Goal: Task Accomplishment & Management: Complete application form

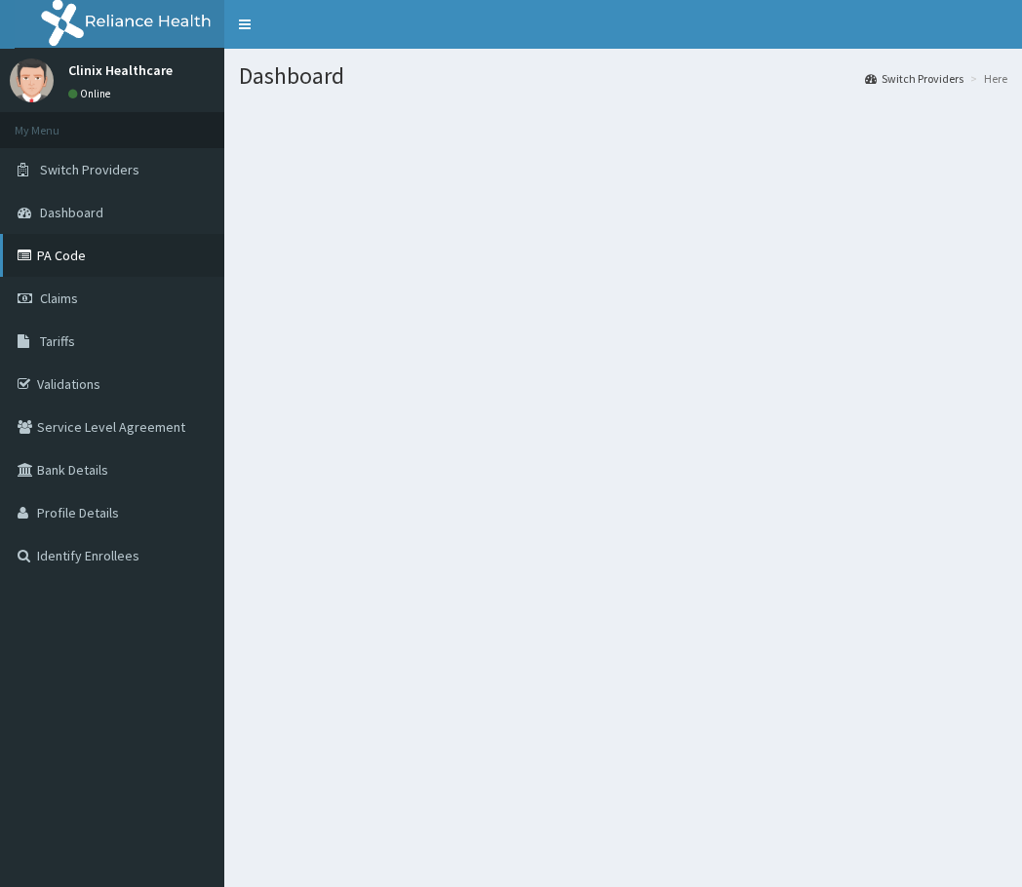
click at [67, 259] on link "PA Code" at bounding box center [112, 255] width 224 height 43
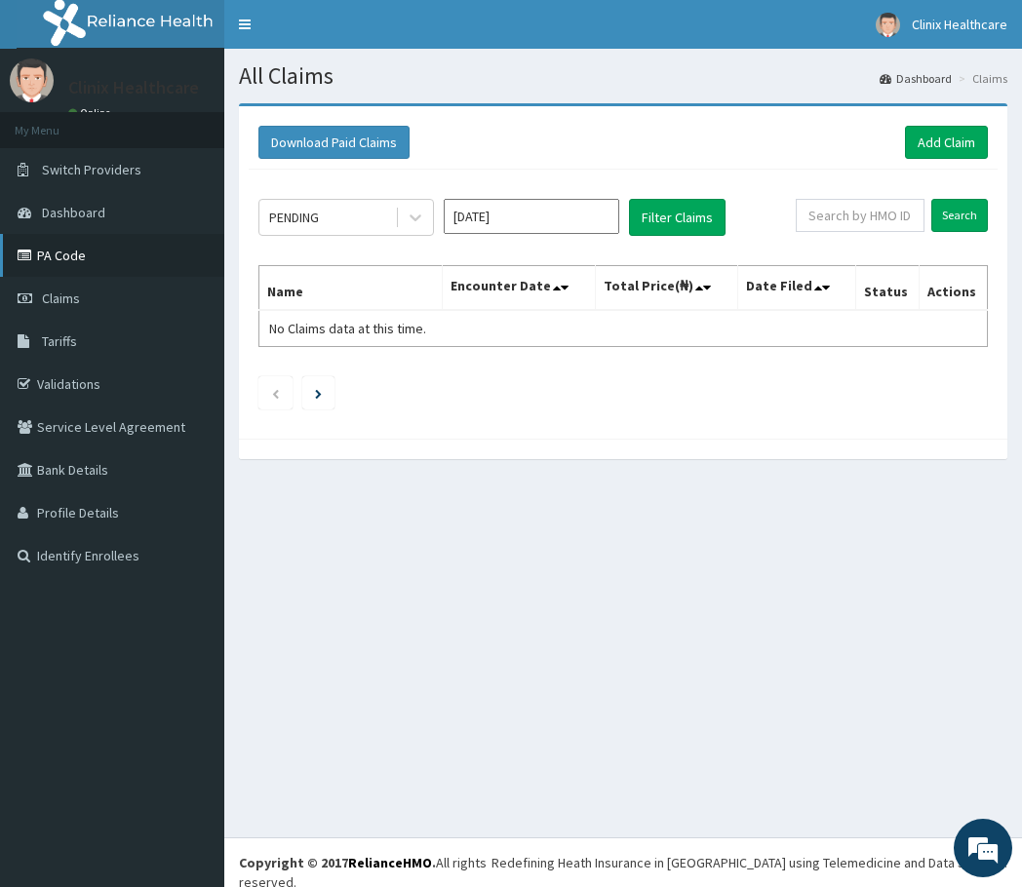
click at [71, 260] on link "PA Code" at bounding box center [112, 255] width 224 height 43
click at [75, 257] on link "PA Code" at bounding box center [112, 255] width 224 height 43
click at [960, 143] on link "Add Claim" at bounding box center [946, 142] width 83 height 33
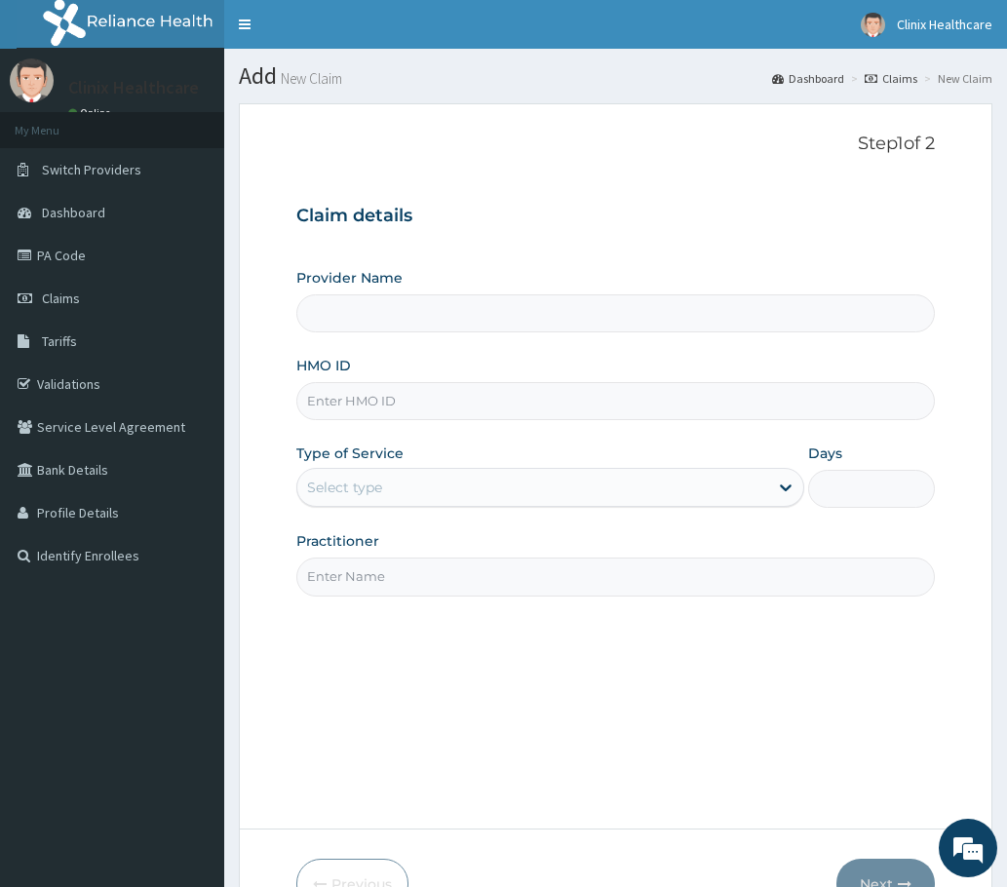
type input "Clinix Healthcare"
click at [441, 319] on input "Clinix Healthcare" at bounding box center [615, 313] width 638 height 38
click at [405, 402] on input "HMO ID" at bounding box center [615, 401] width 638 height 38
paste input "jta/10030/a"
type input "jta/10030/a"
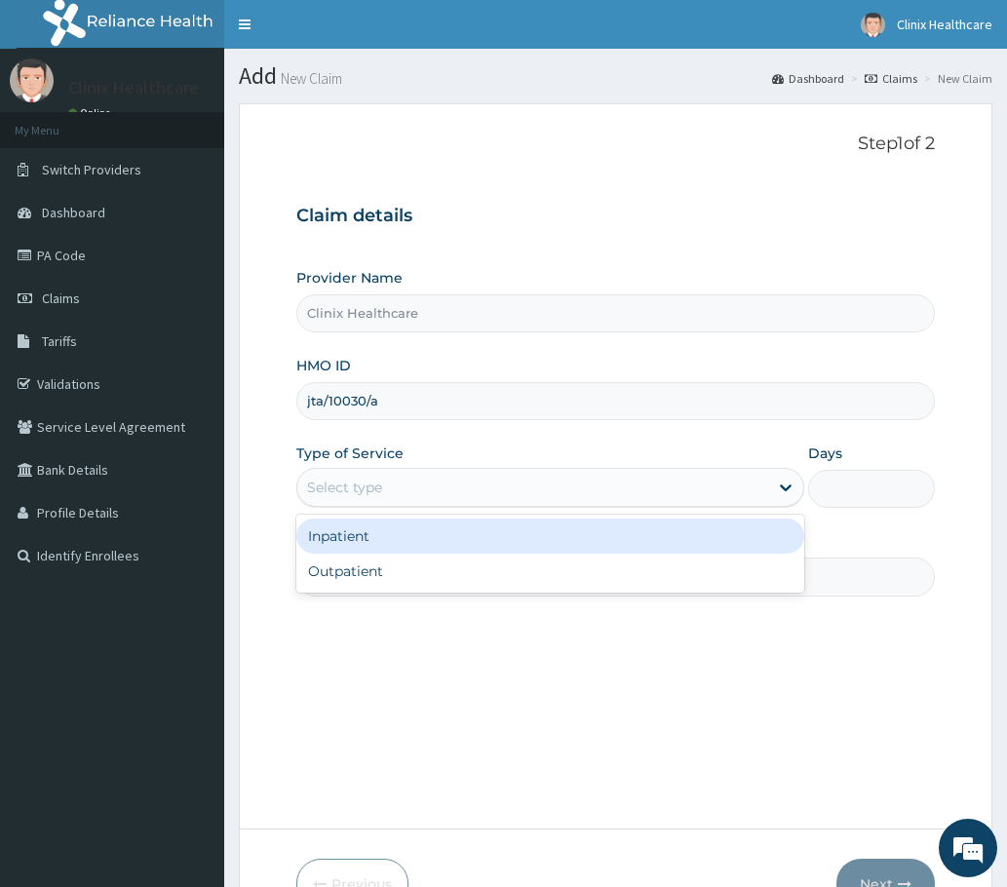
click at [426, 492] on div "Select type" at bounding box center [532, 487] width 471 height 31
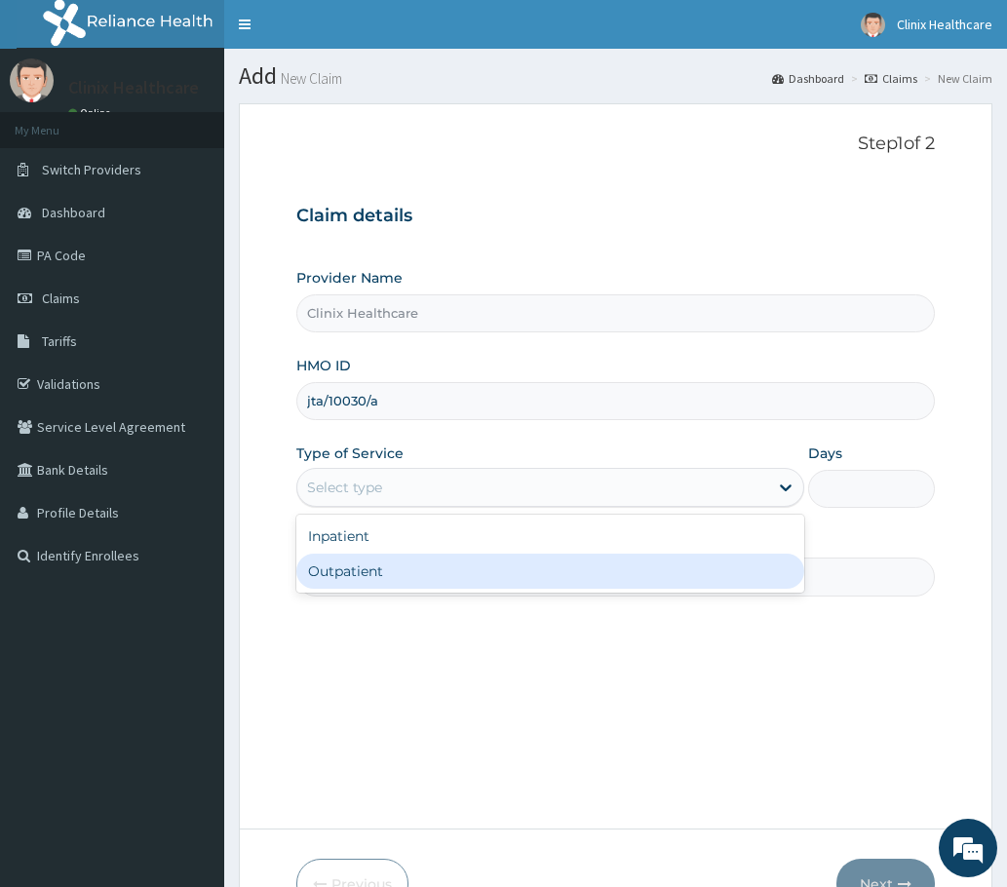
click at [399, 570] on div "Outpatient" at bounding box center [550, 571] width 508 height 35
type input "1"
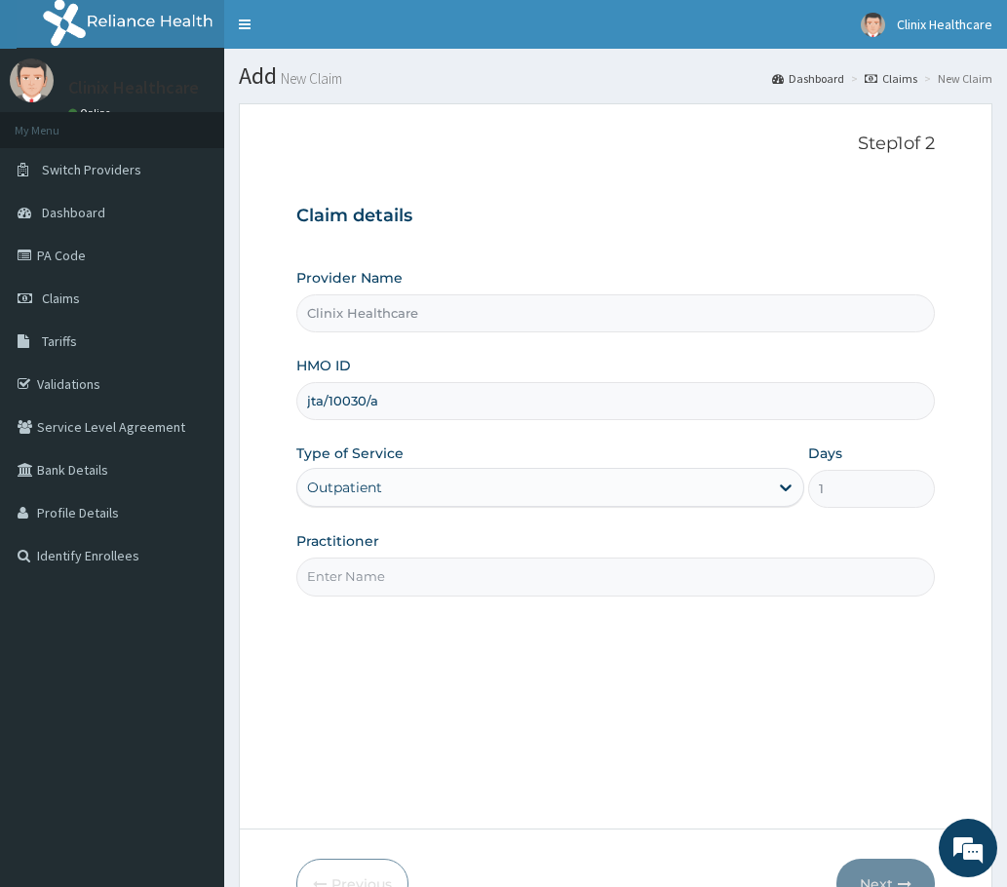
click at [397, 571] on input "Practitioner" at bounding box center [615, 577] width 638 height 38
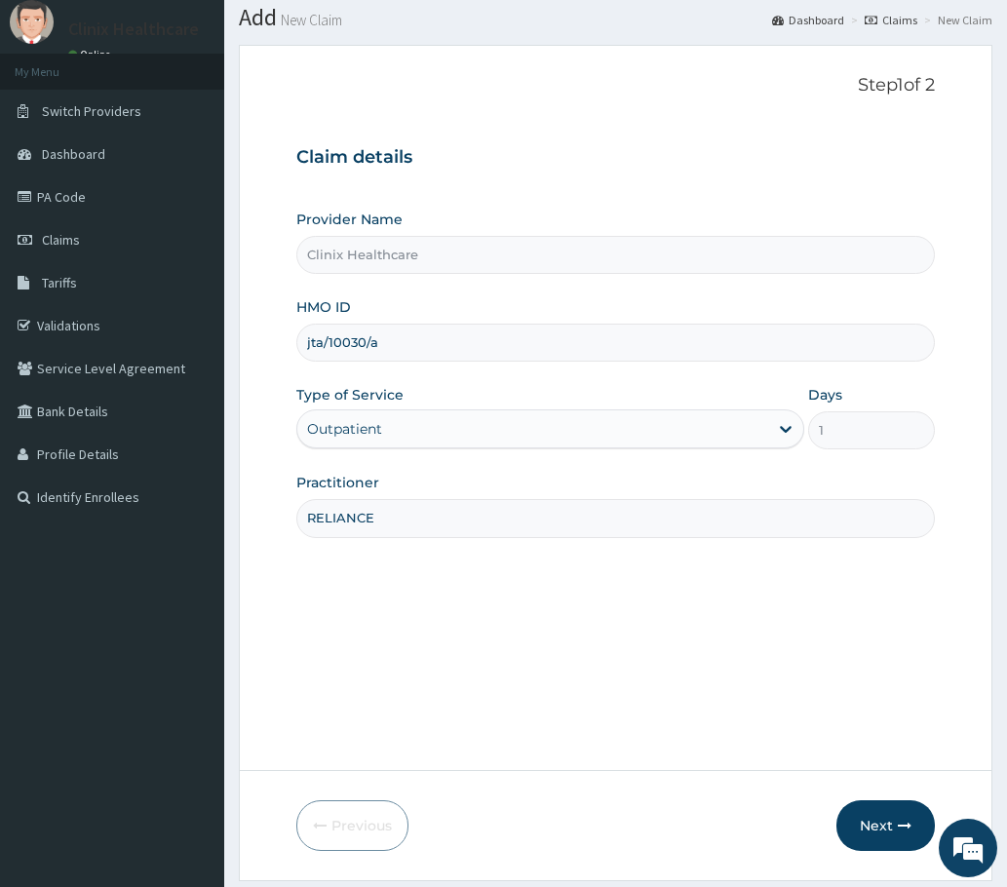
scroll to position [117, 0]
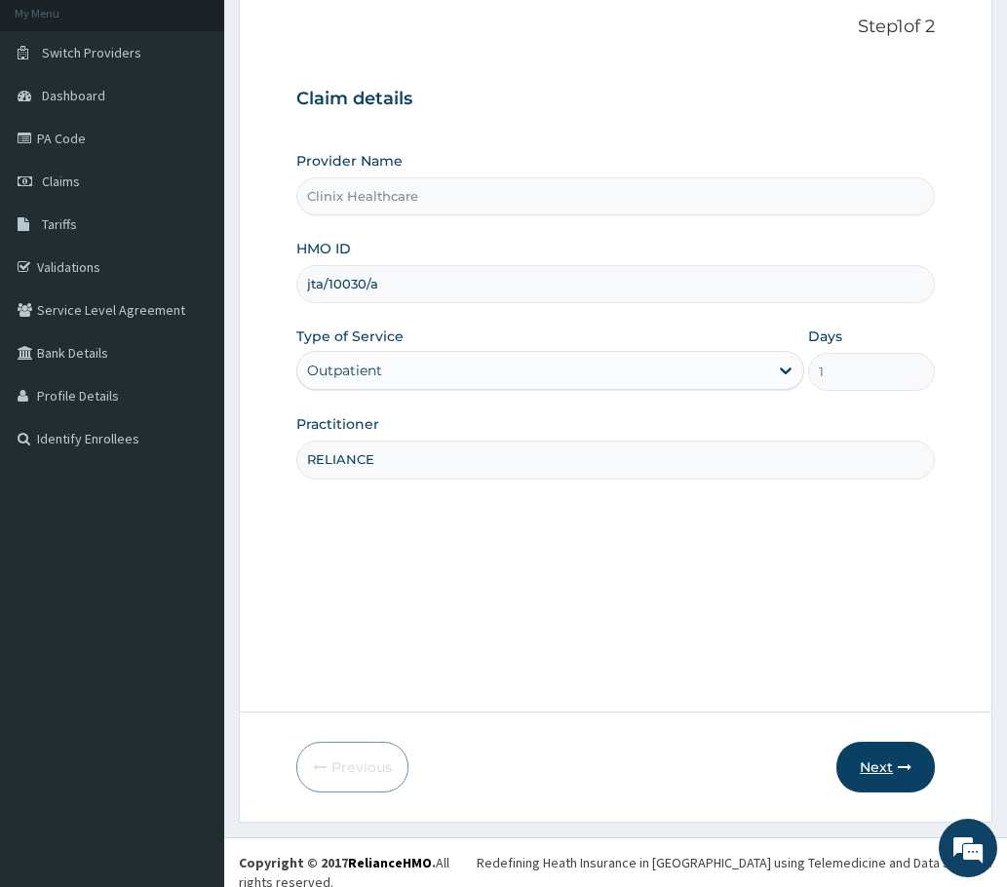
type input "RELIANCE"
click at [881, 779] on button "Next" at bounding box center [885, 767] width 98 height 51
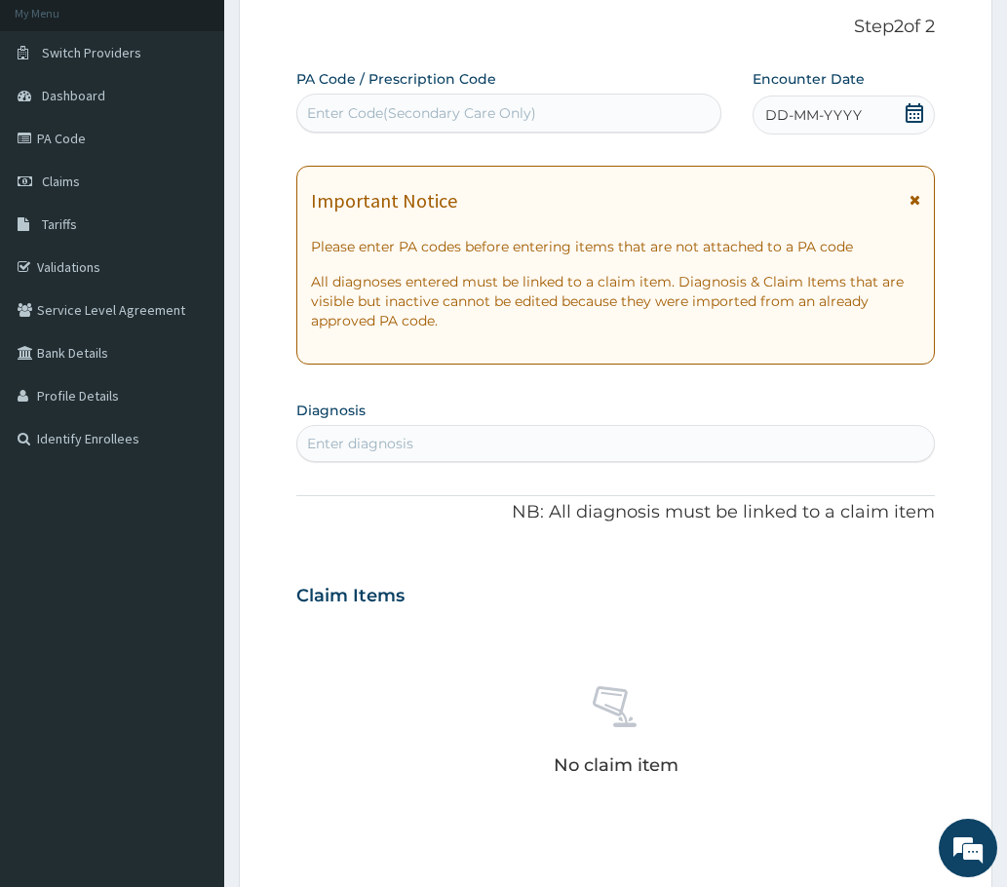
click at [403, 102] on div "Enter Code(Secondary Care Only)" at bounding box center [508, 112] width 423 height 31
paste input "PA/A126FF"
type input "PA/A126FF"
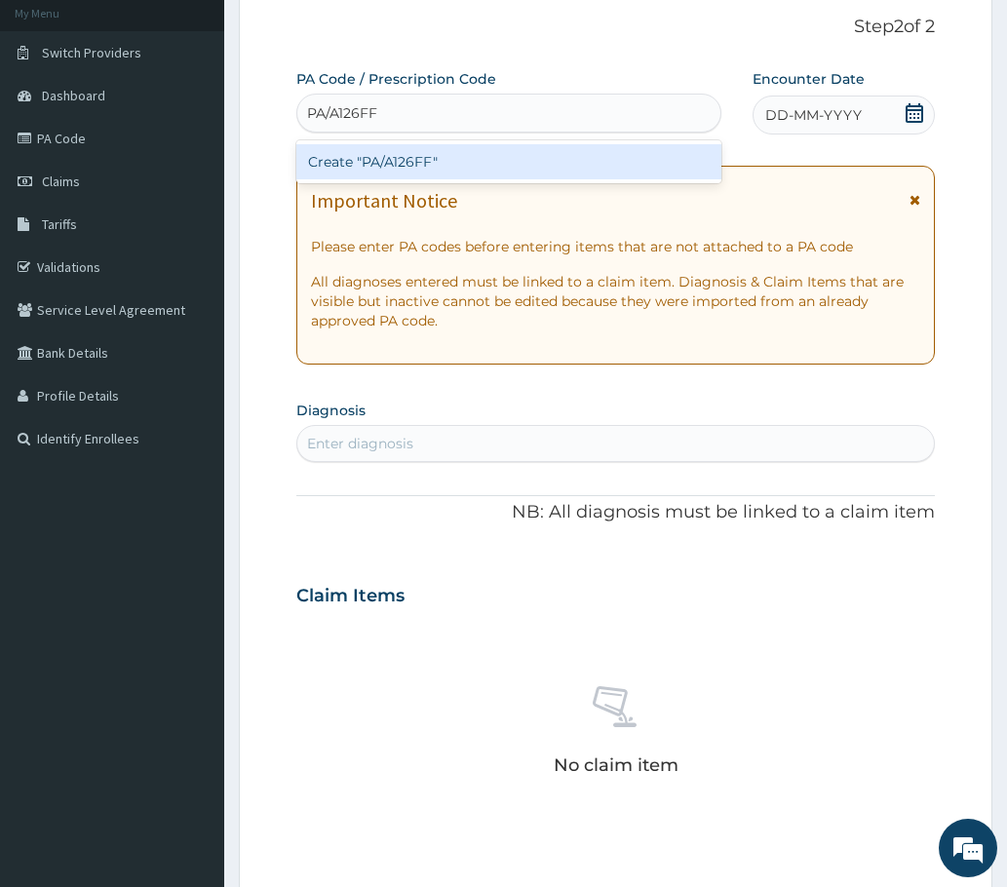
click at [374, 161] on div "Create "PA/A126FF"" at bounding box center [508, 161] width 425 height 35
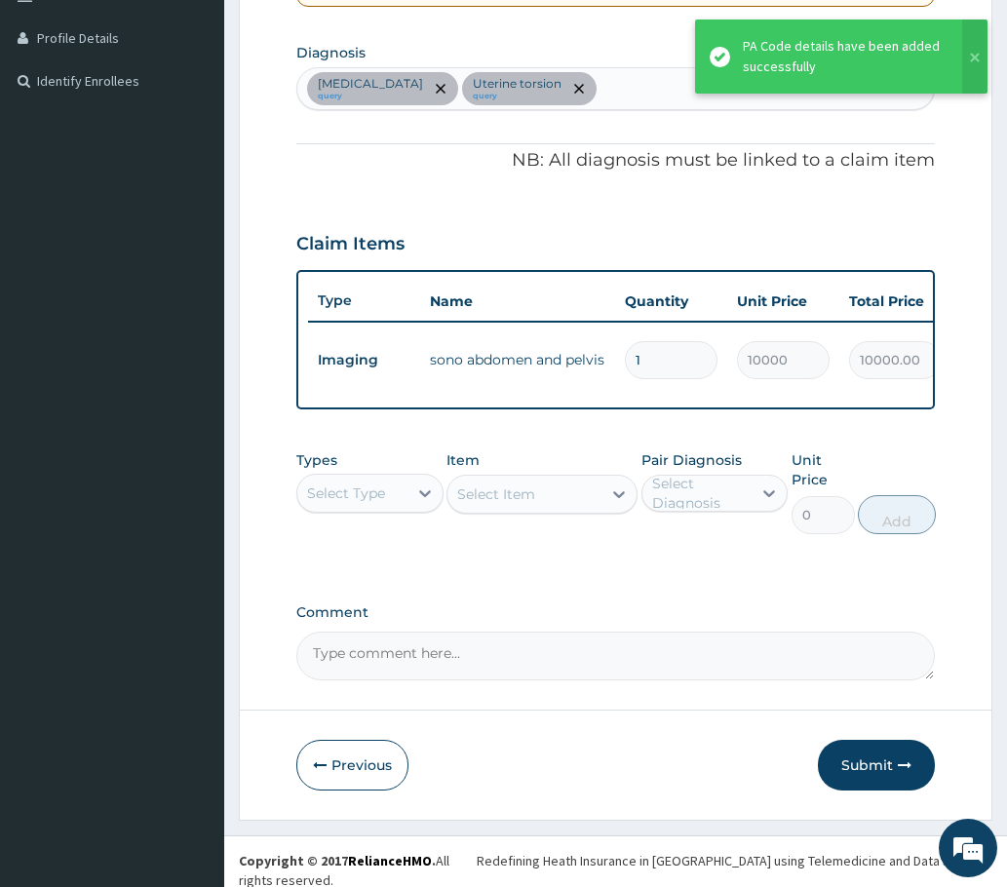
scroll to position [480, 0]
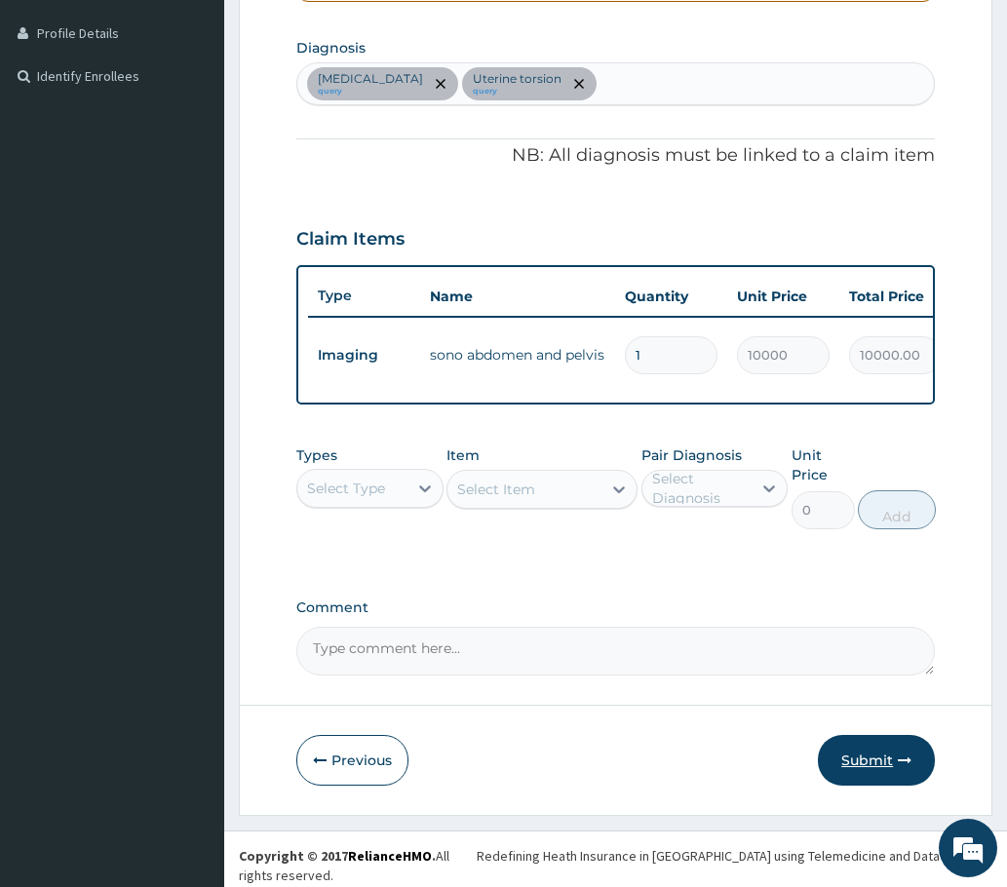
click at [870, 771] on button "Submit" at bounding box center [876, 760] width 117 height 51
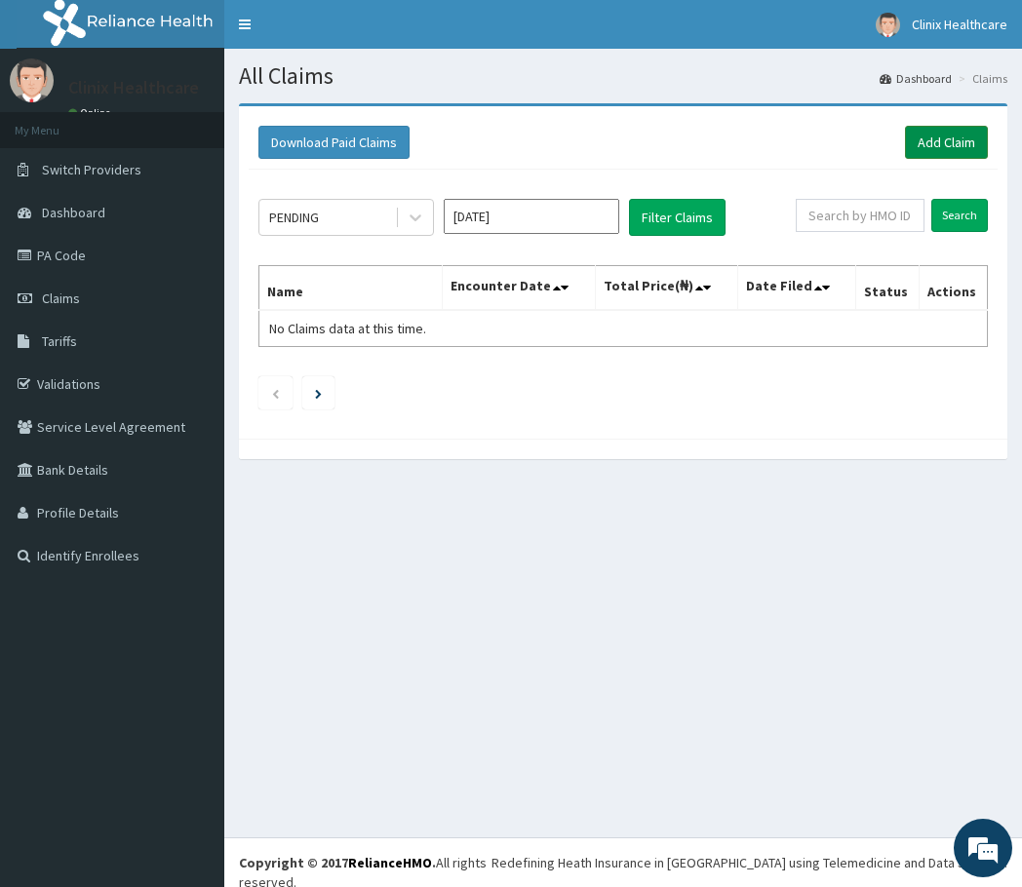
click at [932, 140] on link "Add Claim" at bounding box center [946, 142] width 83 height 33
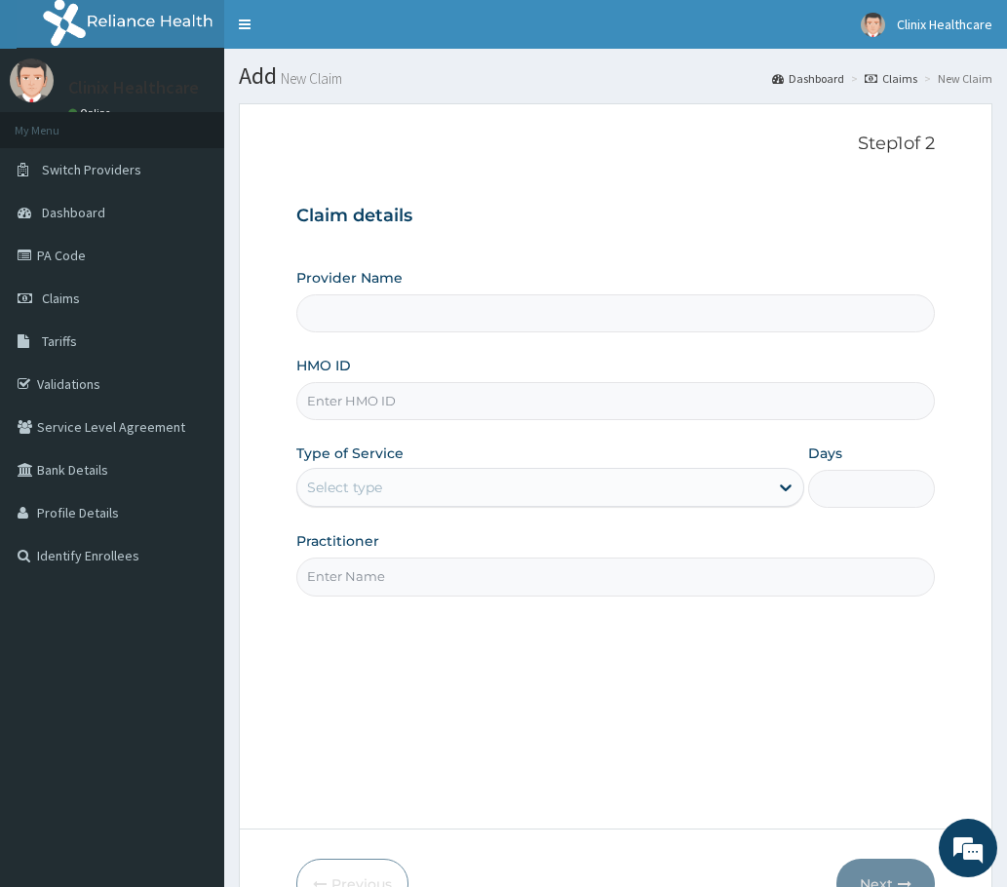
type input "Clinix Healthcare"
click at [354, 414] on input "HMO ID" at bounding box center [615, 401] width 638 height 38
paste input "UBP/10546/A"
type input "UBP/10546/A"
click at [439, 494] on div "Select type" at bounding box center [532, 487] width 471 height 31
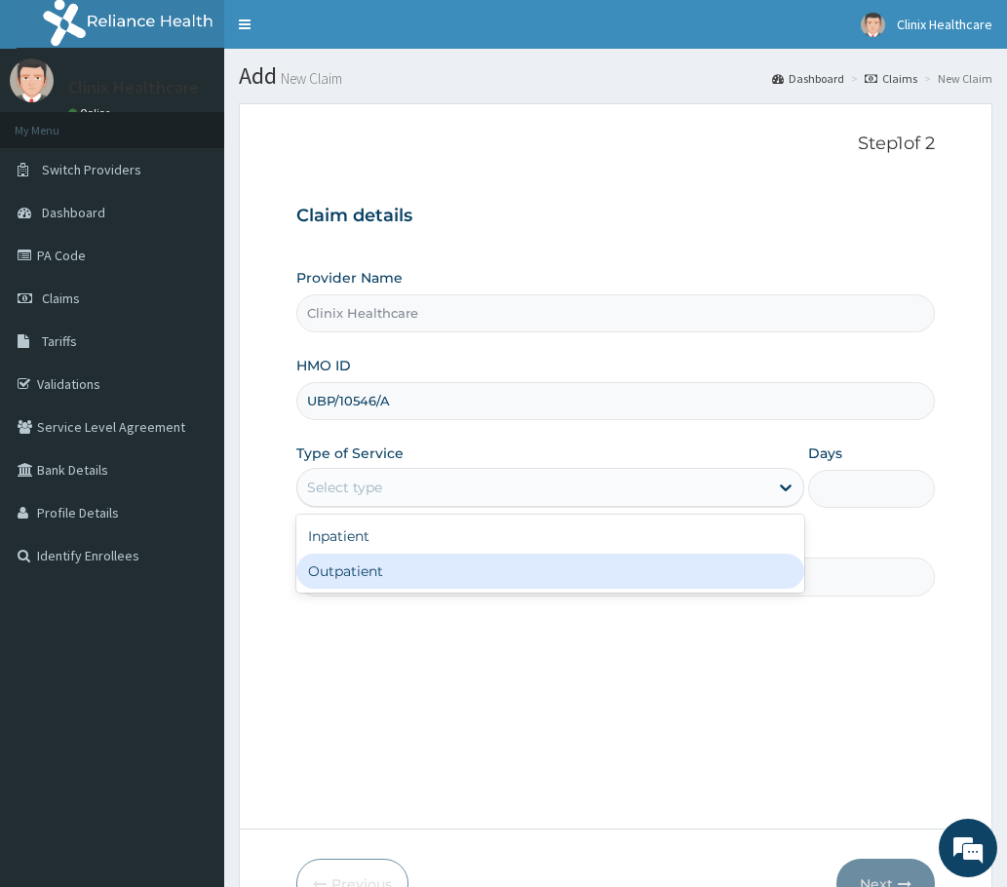
click div "Outpatient"
type input "1"
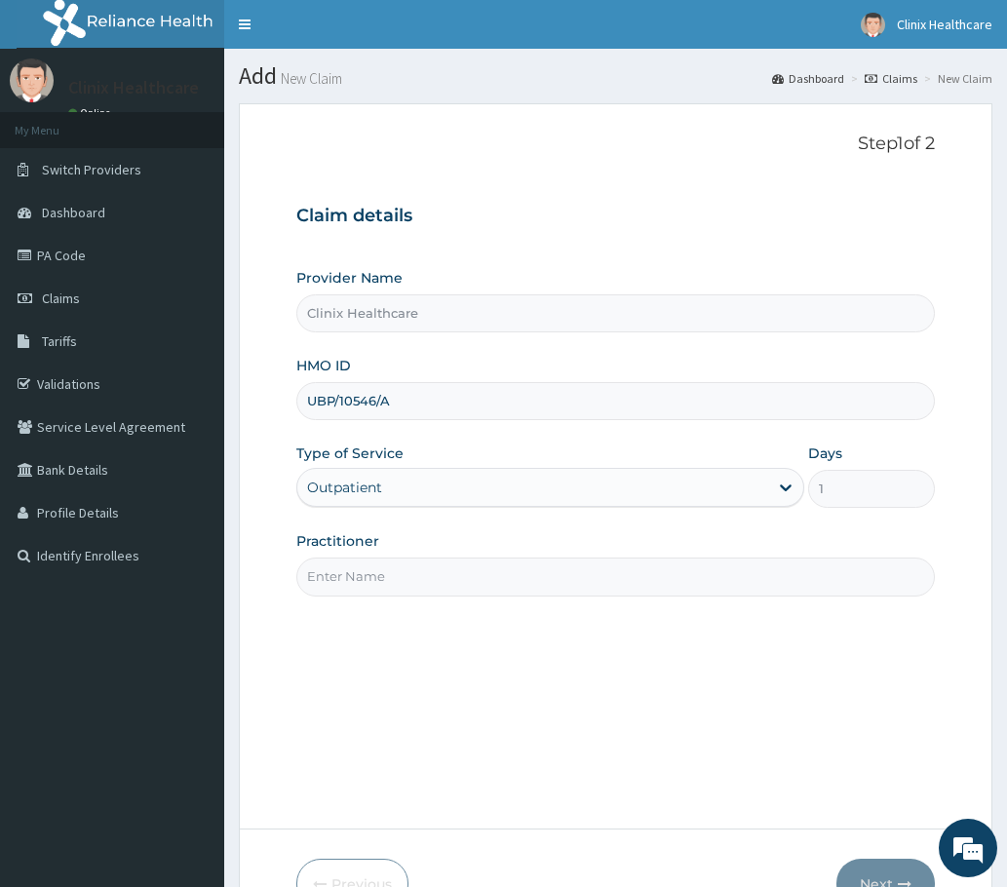
click input "Practitioner"
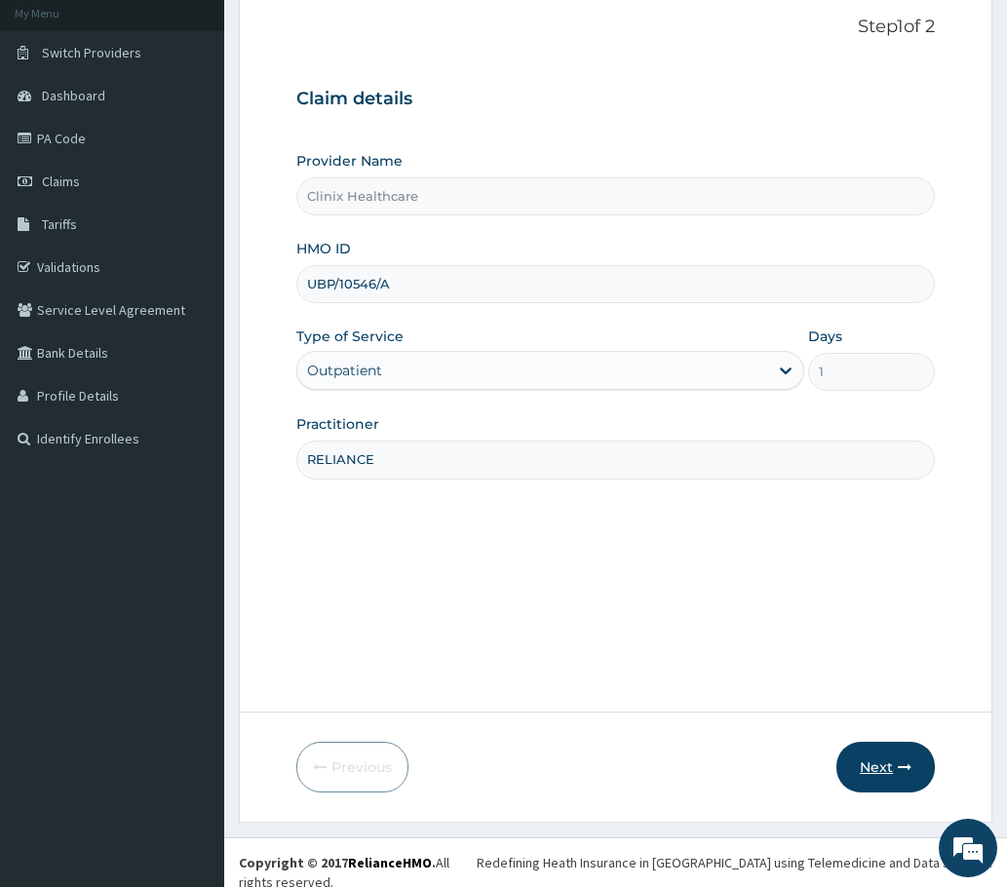
type input "RELIANCE"
click button "Next"
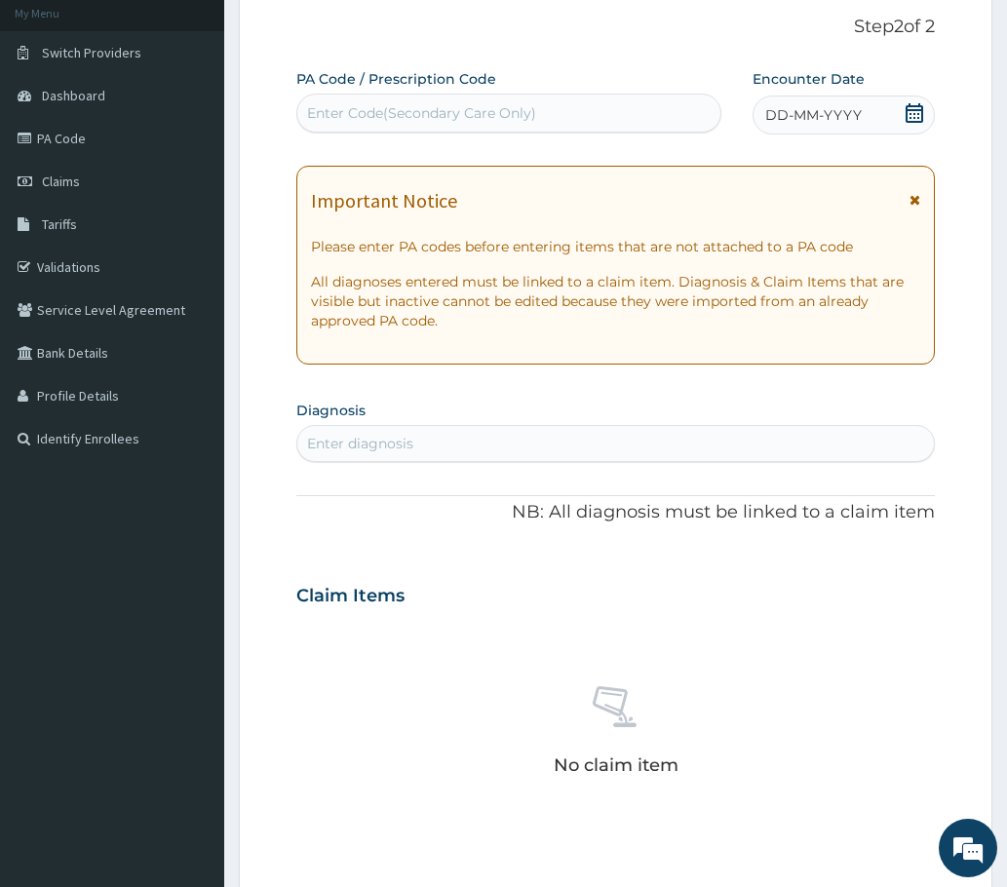
click div "Enter Code(Secondary Care Only)"
paste input "PA/ADCD6F"
type input "PA/ADCD6F"
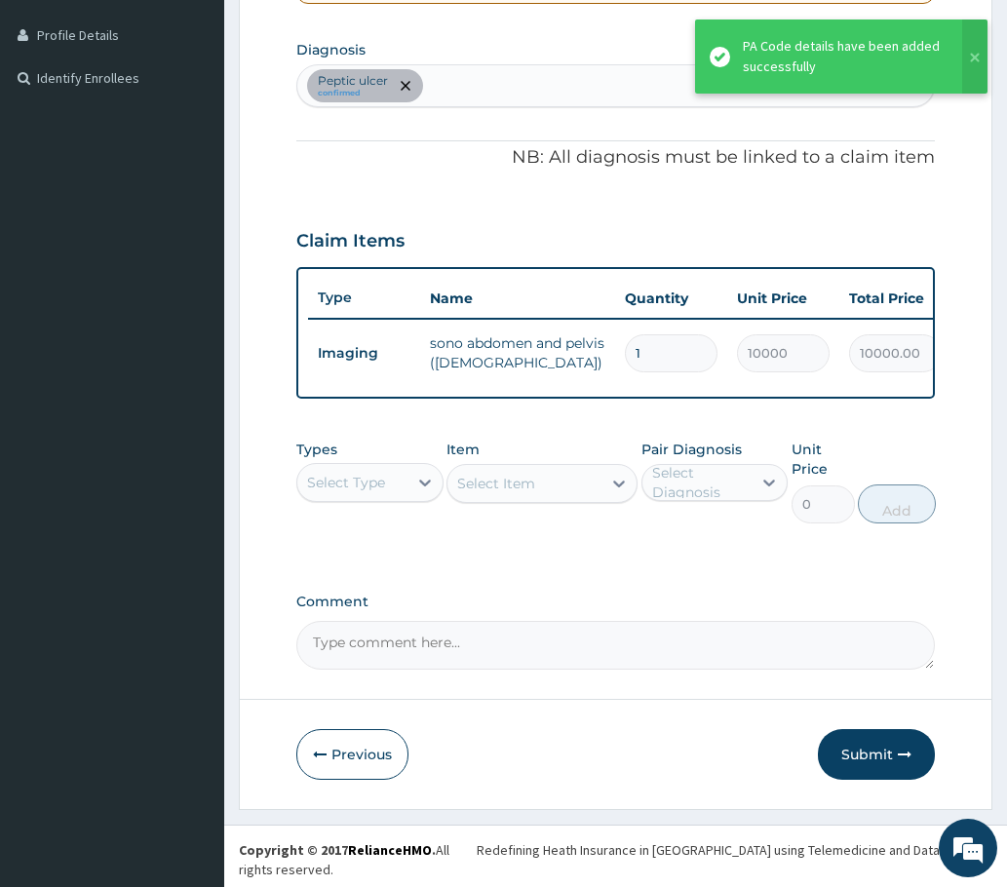
scroll to position [480, 0]
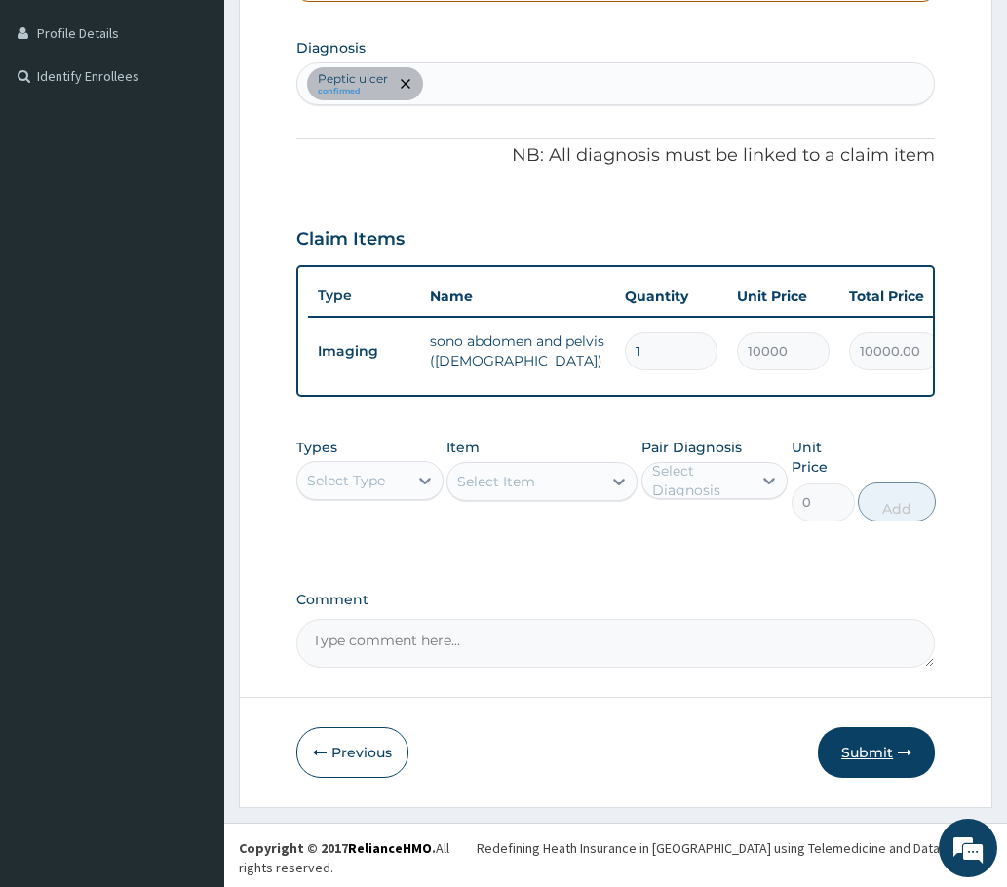
click button "Submit"
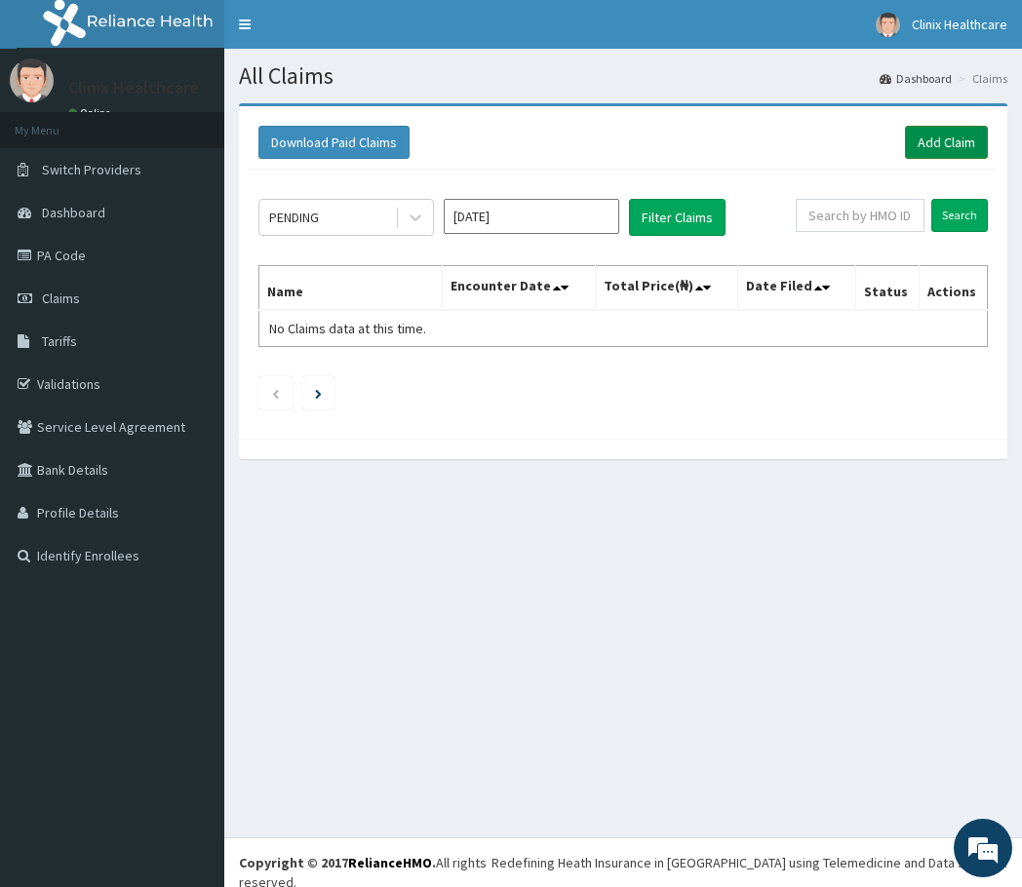
drag, startPoint x: 934, startPoint y: 146, endPoint x: 908, endPoint y: 159, distance: 29.2
click at [934, 145] on link "Add Claim" at bounding box center [946, 142] width 83 height 33
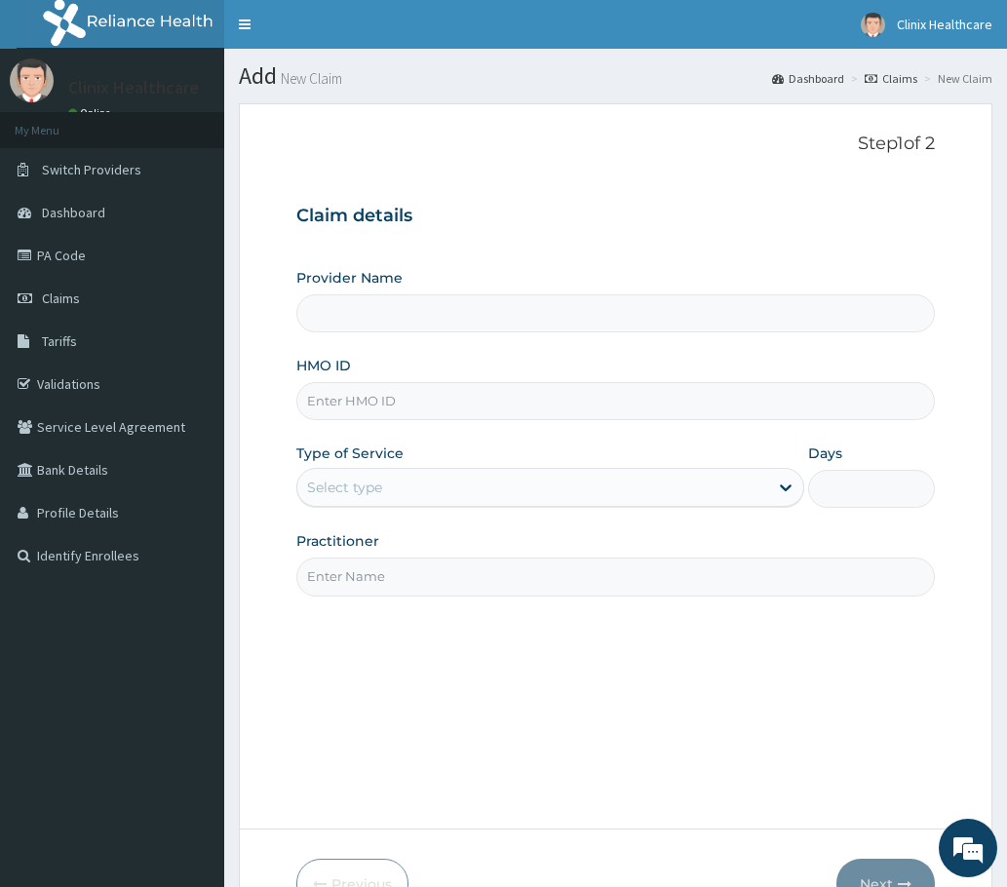
click at [378, 405] on input "HMO ID" at bounding box center [615, 401] width 638 height 38
type input "Clinix Healthcare"
paste input "PNR/10014/A"
type input "PNR/10014/A"
click at [360, 502] on div "Select type" at bounding box center [532, 487] width 471 height 31
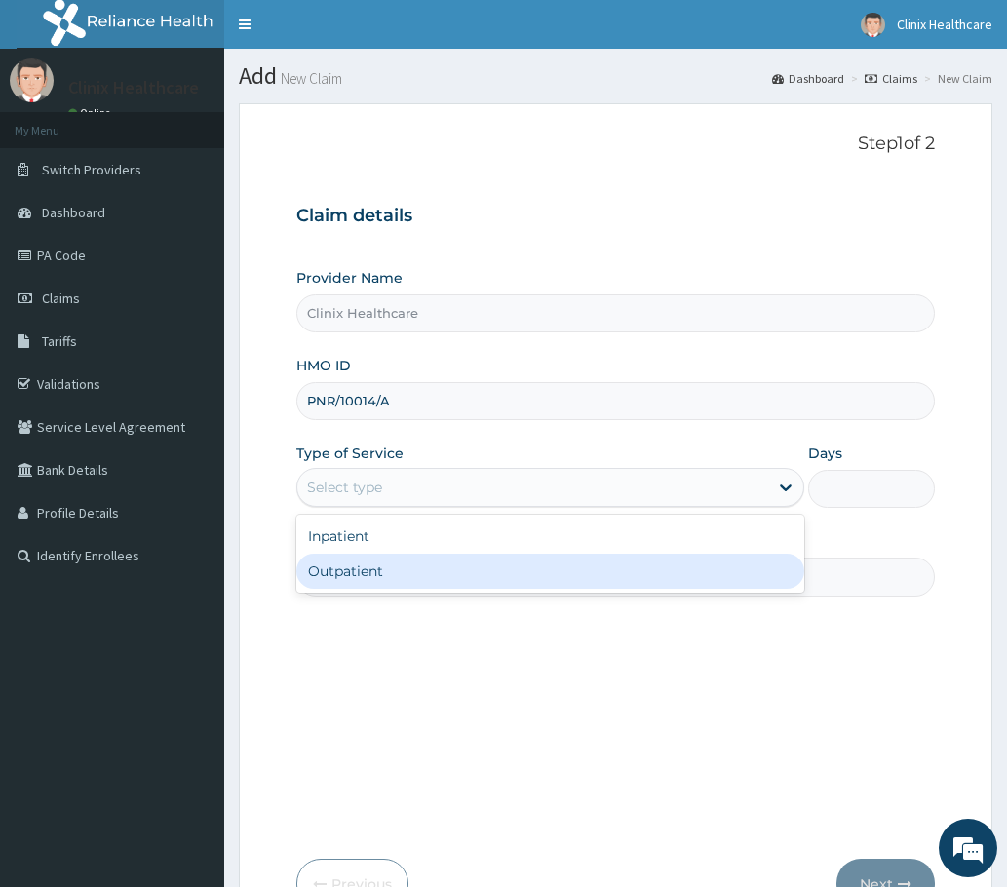
click at [353, 578] on div "Outpatient" at bounding box center [550, 571] width 508 height 35
type input "1"
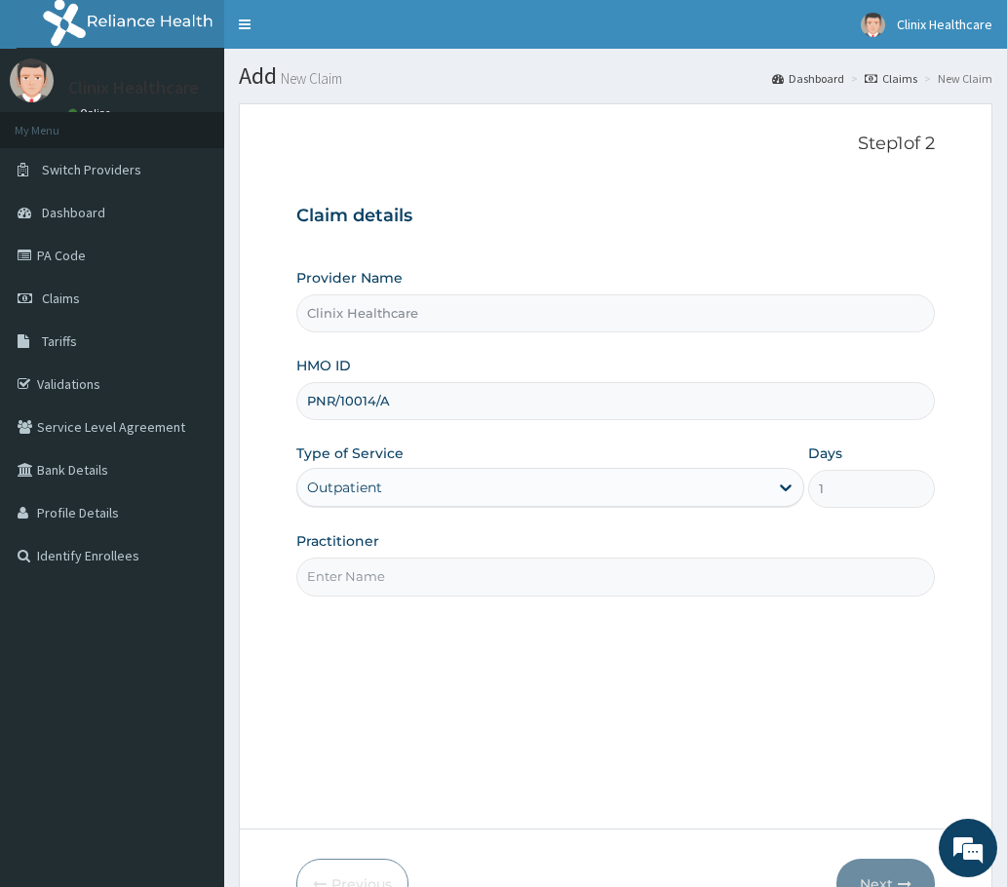
click at [360, 573] on input "Practitioner" at bounding box center [615, 577] width 638 height 38
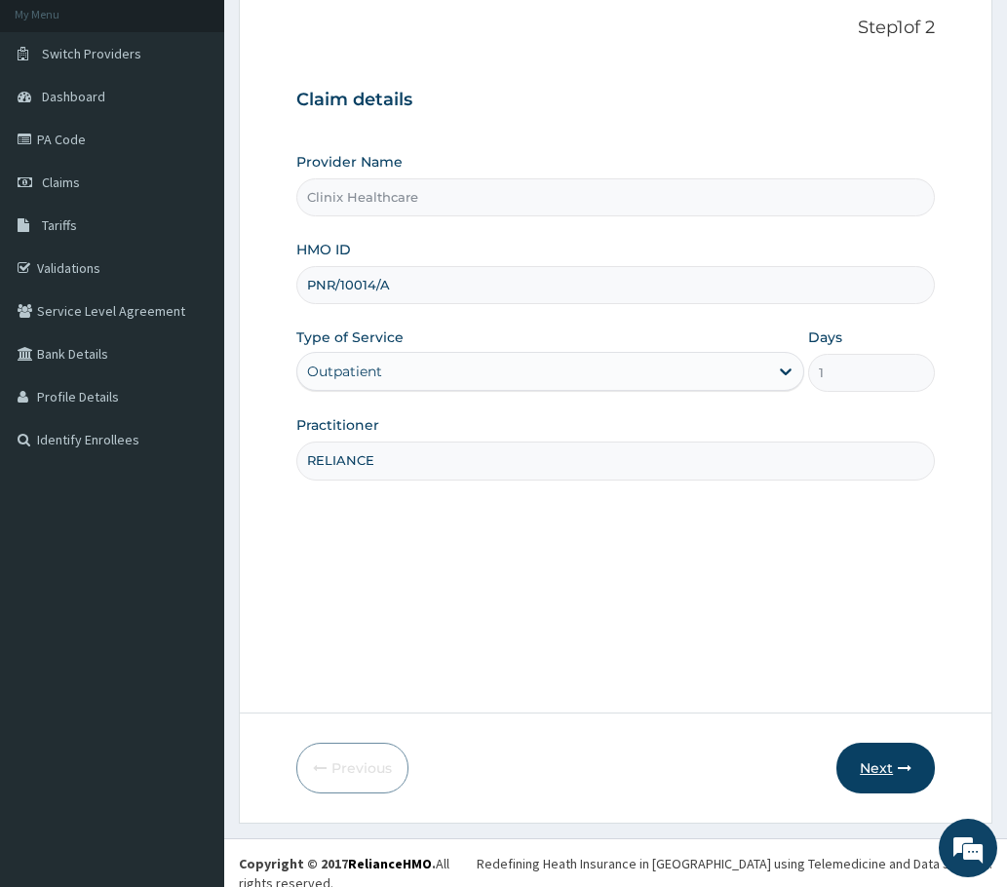
scroll to position [117, 0]
type input "RELIANCE"
click at [881, 756] on button "Next" at bounding box center [885, 767] width 98 height 51
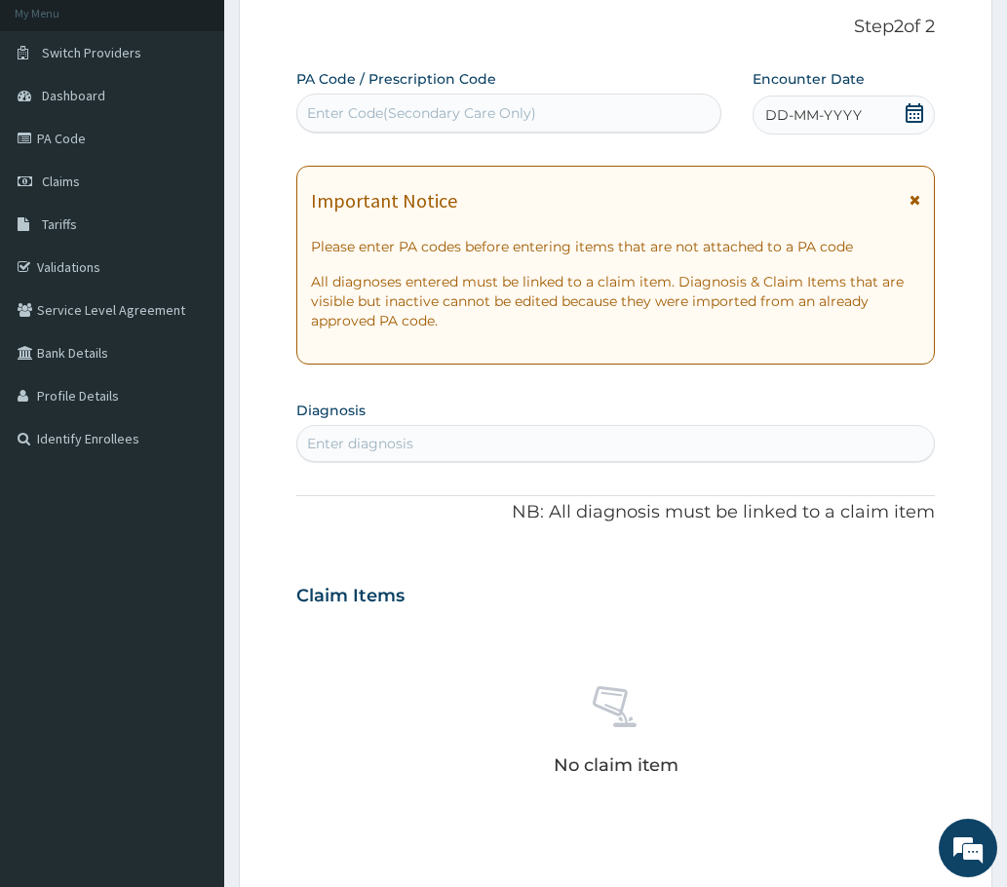
click at [388, 112] on div "Enter Code(Secondary Care Only)" at bounding box center [421, 112] width 229 height 19
click at [386, 103] on div "Enter Code(Secondary Care Only)" at bounding box center [421, 112] width 229 height 19
paste input "PA/706F98"
type input "PA/706F98"
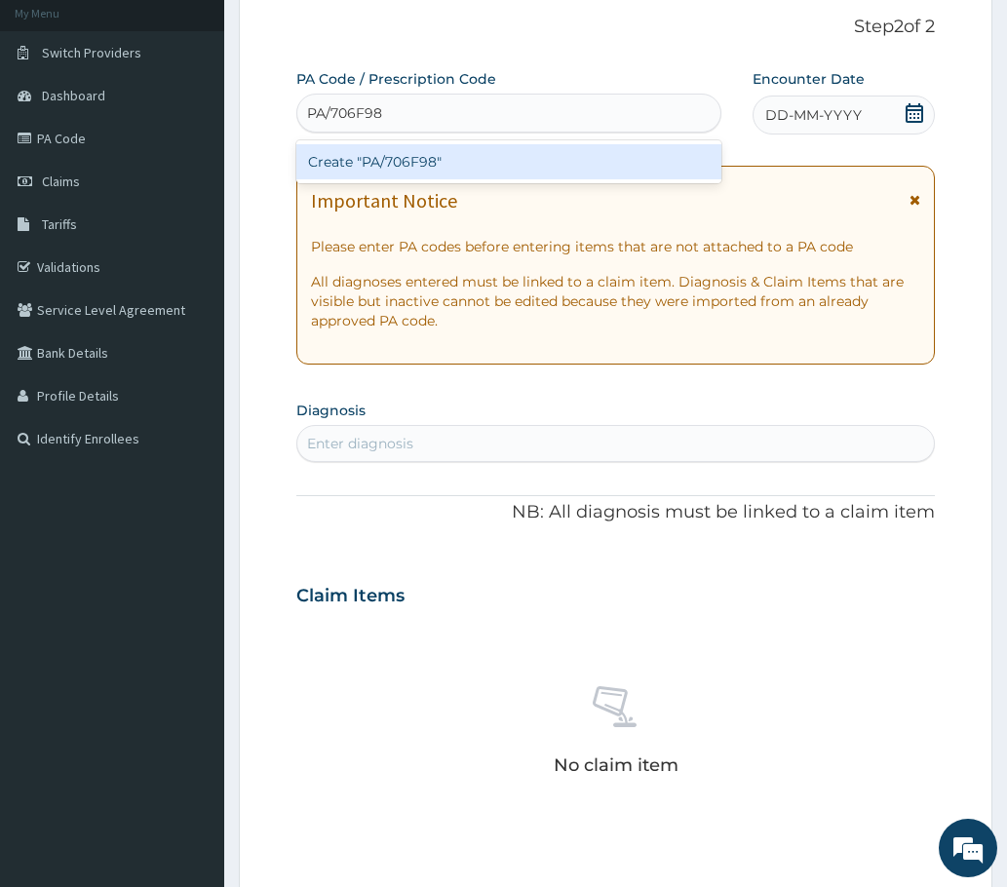
click at [448, 152] on div "Create "PA/706F98"" at bounding box center [508, 161] width 425 height 35
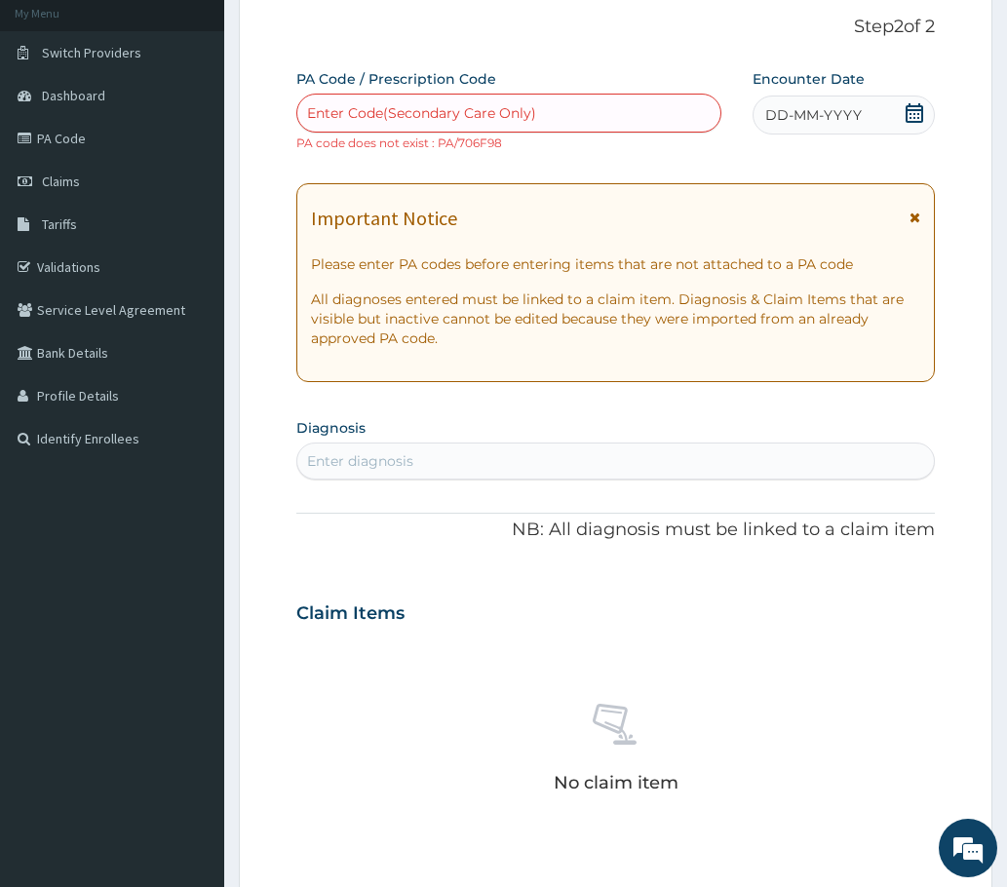
click at [480, 105] on div "Enter Code(Secondary Care Only)" at bounding box center [421, 112] width 229 height 19
click at [410, 112] on div "Enter Code(Secondary Care Only)" at bounding box center [421, 112] width 229 height 19
paste input "PA/706F98"
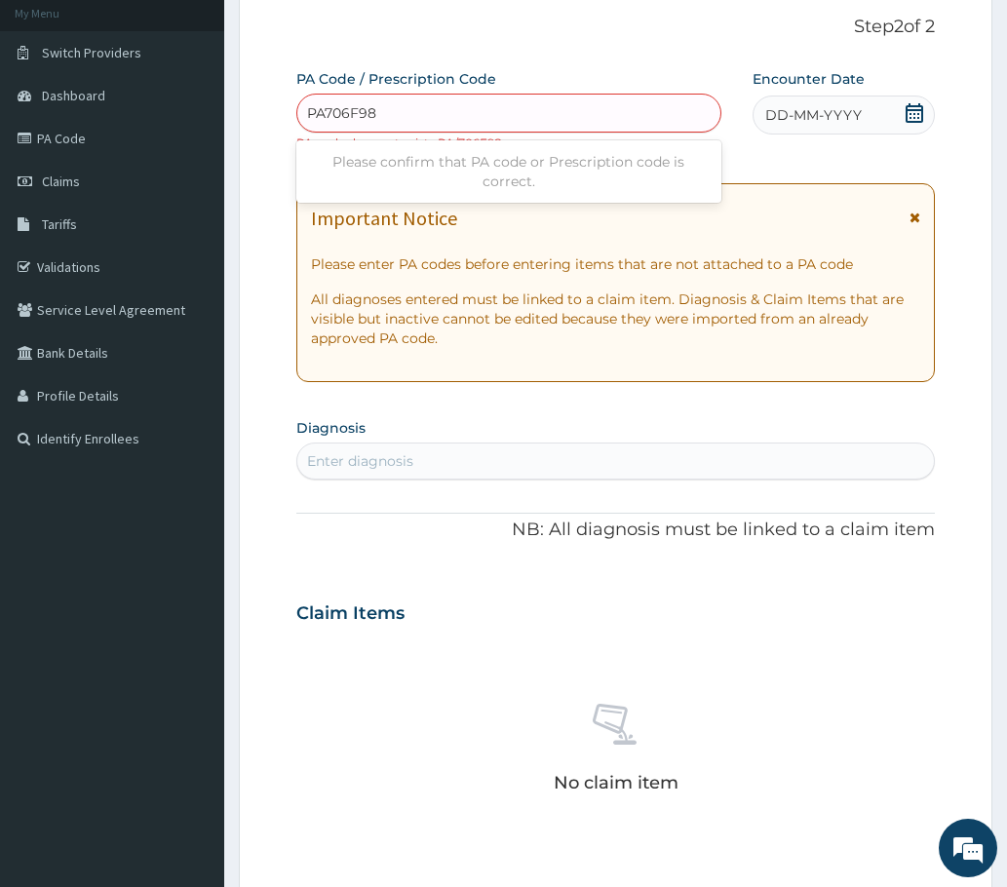
type input "PA/706F98"
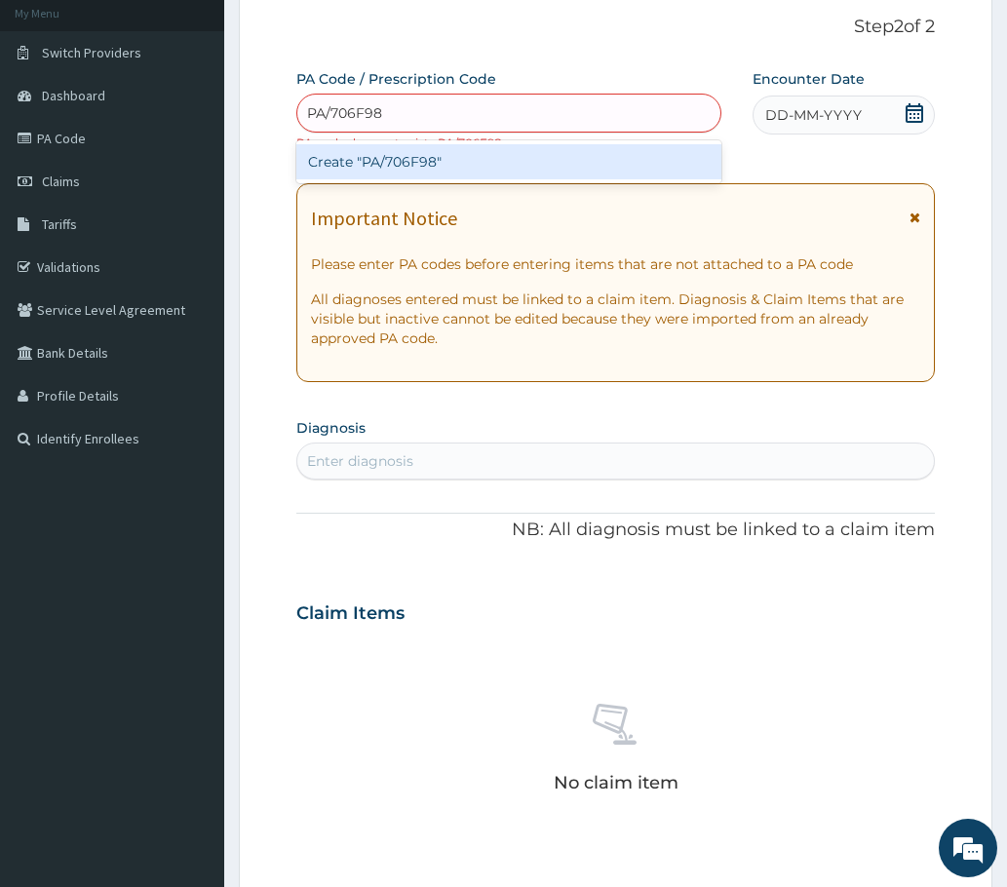
click at [472, 167] on div "Create "PA/706F98"" at bounding box center [508, 161] width 425 height 35
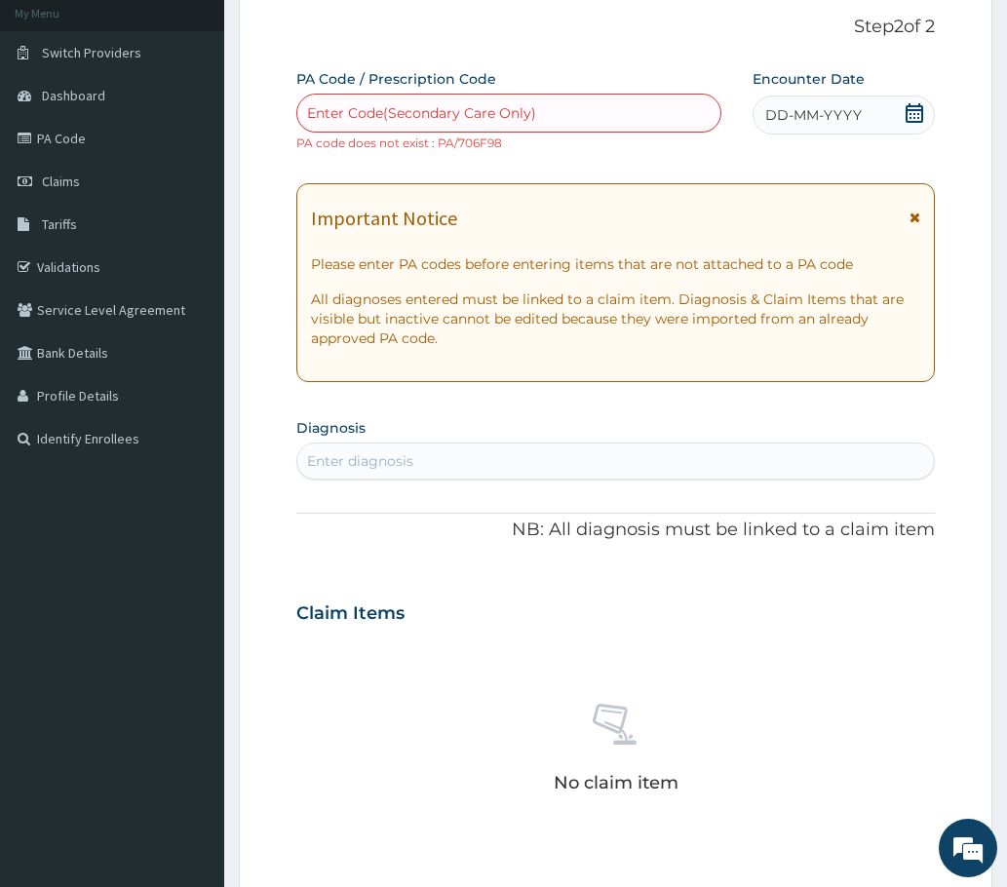
click at [443, 104] on div "Enter Code(Secondary Care Only)" at bounding box center [421, 112] width 229 height 19
click at [920, 113] on icon at bounding box center [914, 112] width 19 height 19
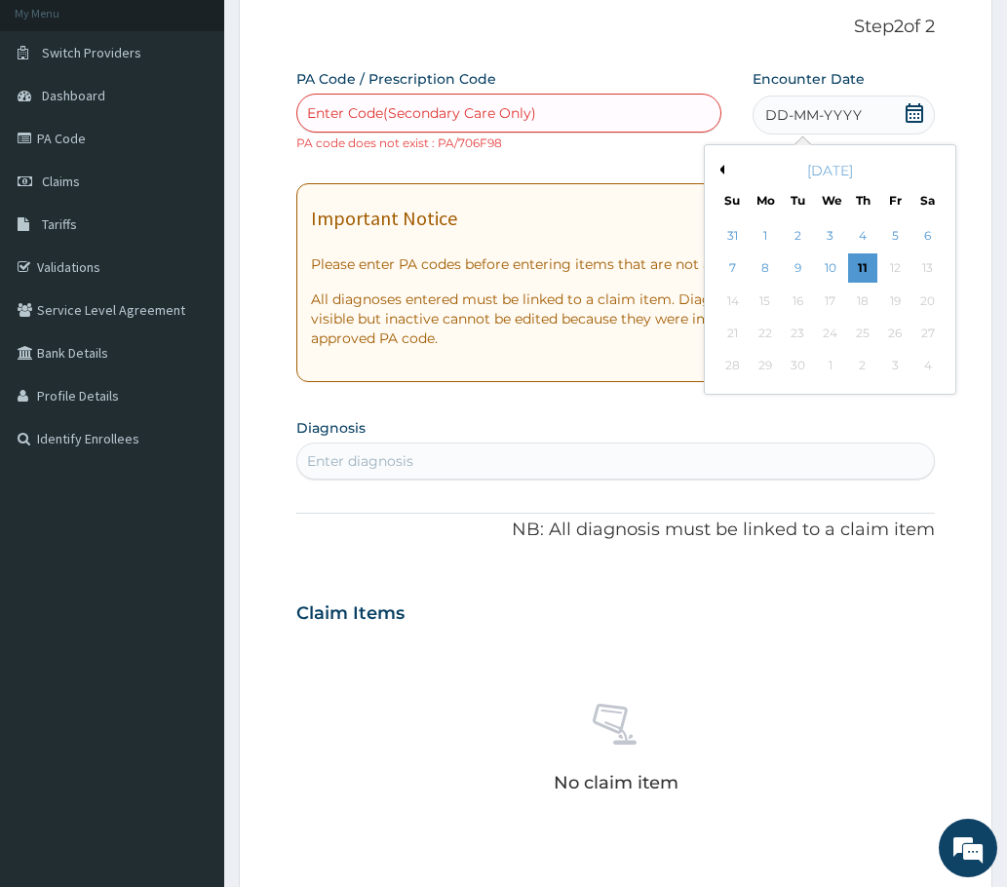
click at [720, 167] on button "Previous Month" at bounding box center [720, 170] width 10 height 10
click at [899, 240] on div "1" at bounding box center [894, 235] width 29 height 29
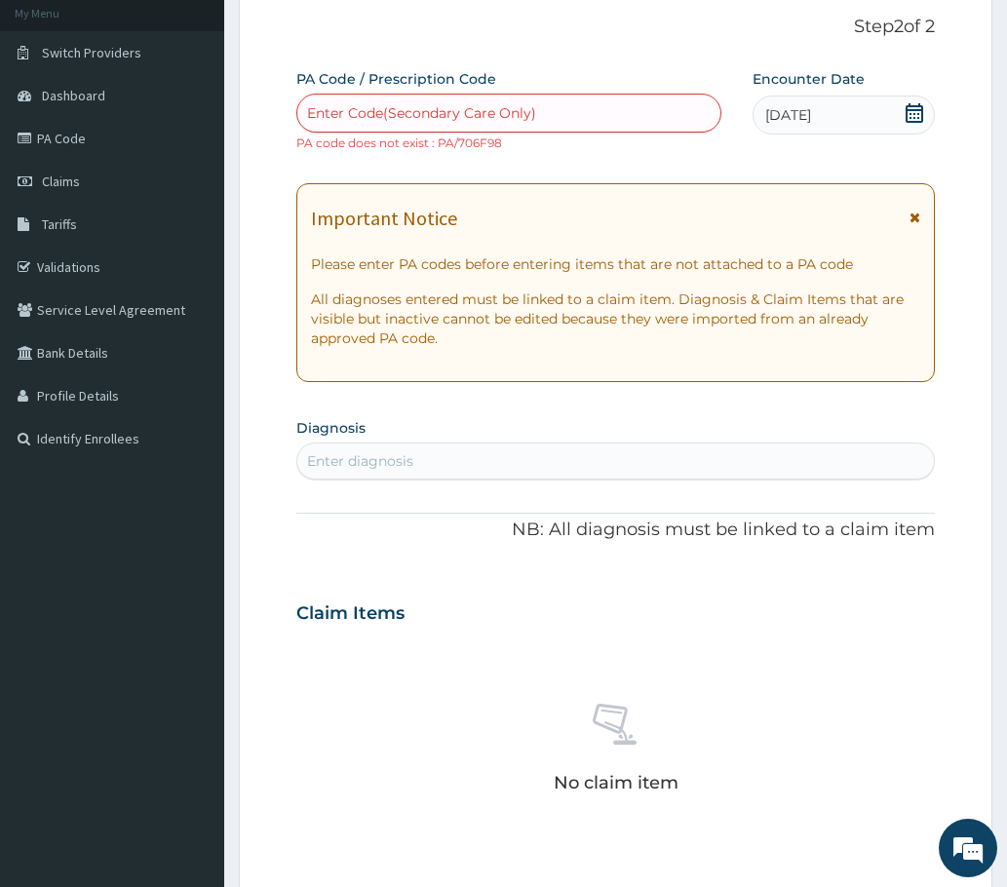
click at [489, 113] on div "Enter Code(Secondary Care Only)" at bounding box center [421, 112] width 229 height 19
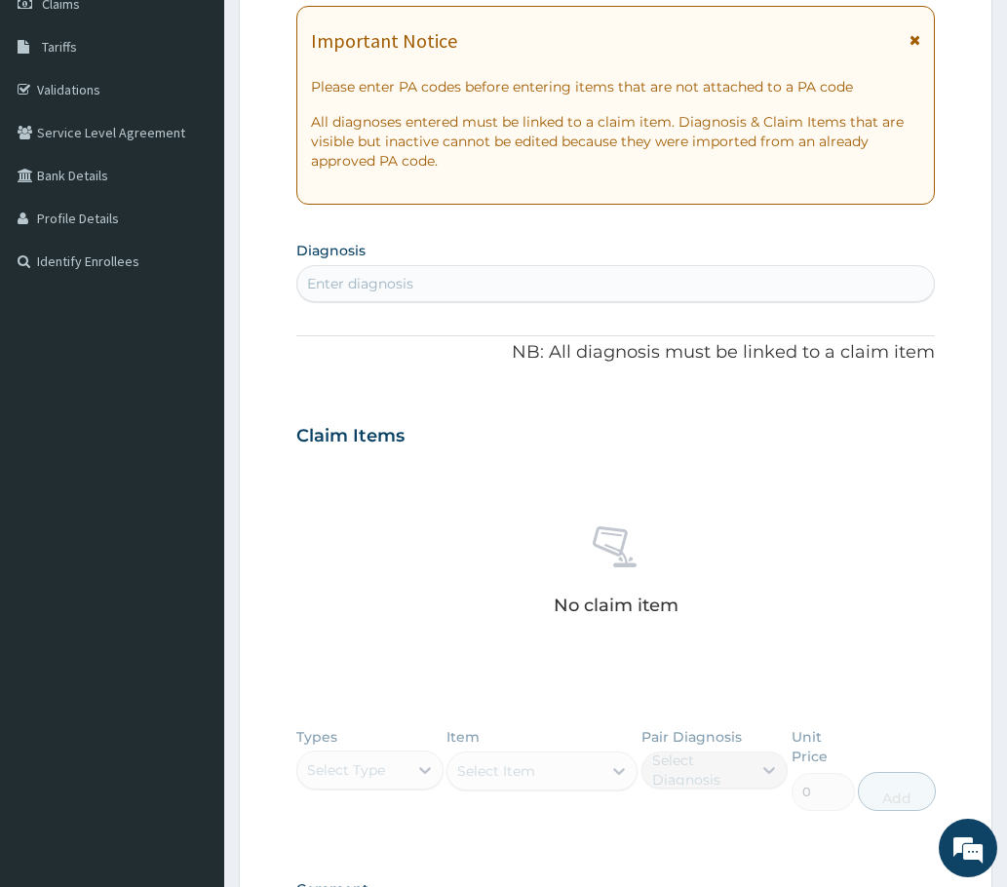
scroll to position [312, 0]
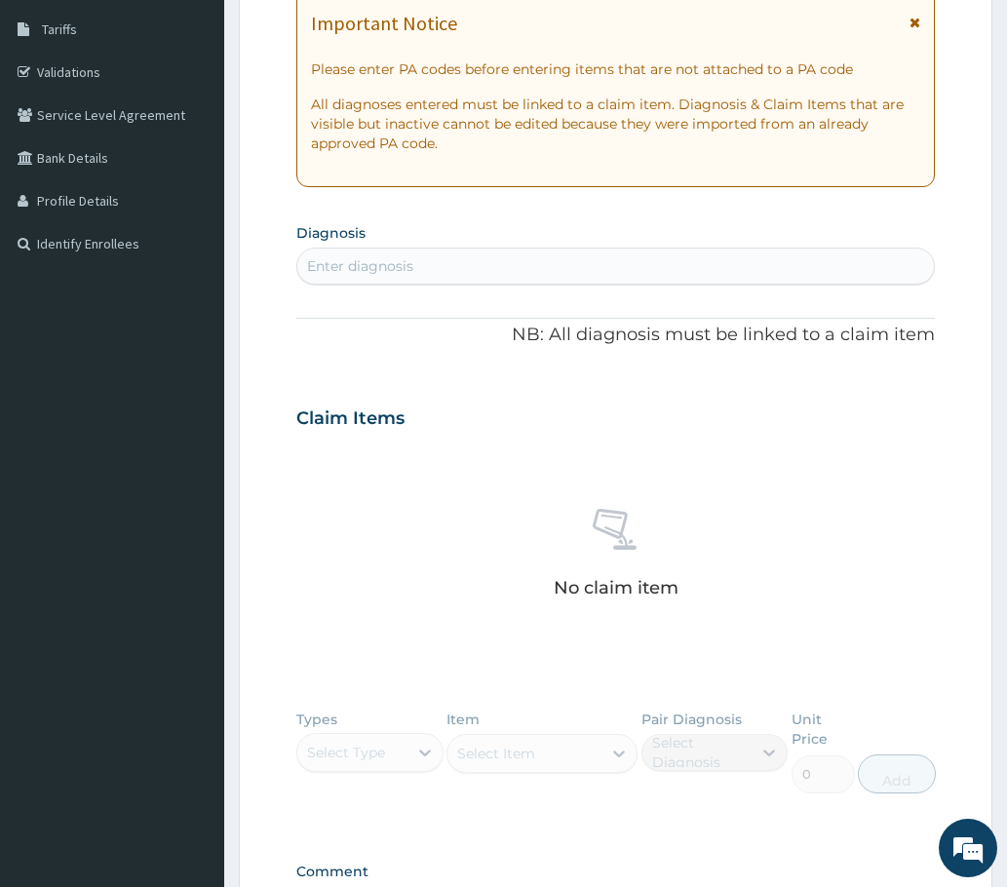
click at [365, 259] on div "Enter diagnosis" at bounding box center [360, 265] width 106 height 19
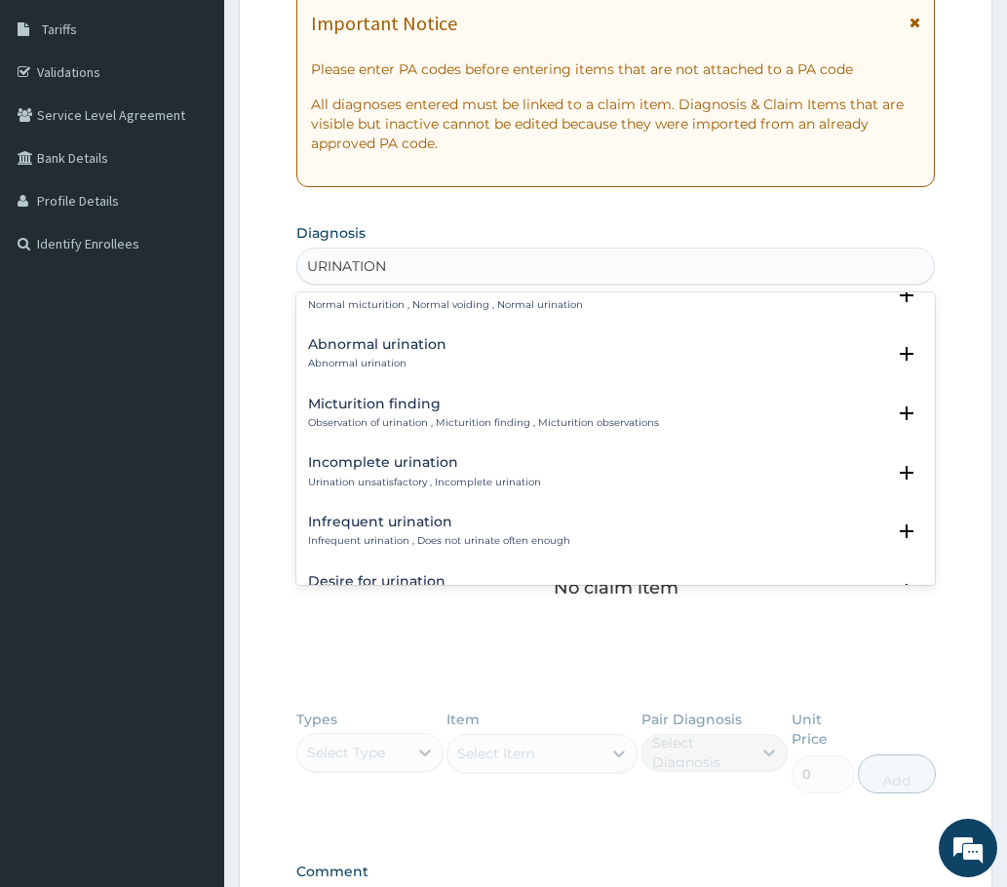
scroll to position [195, 0]
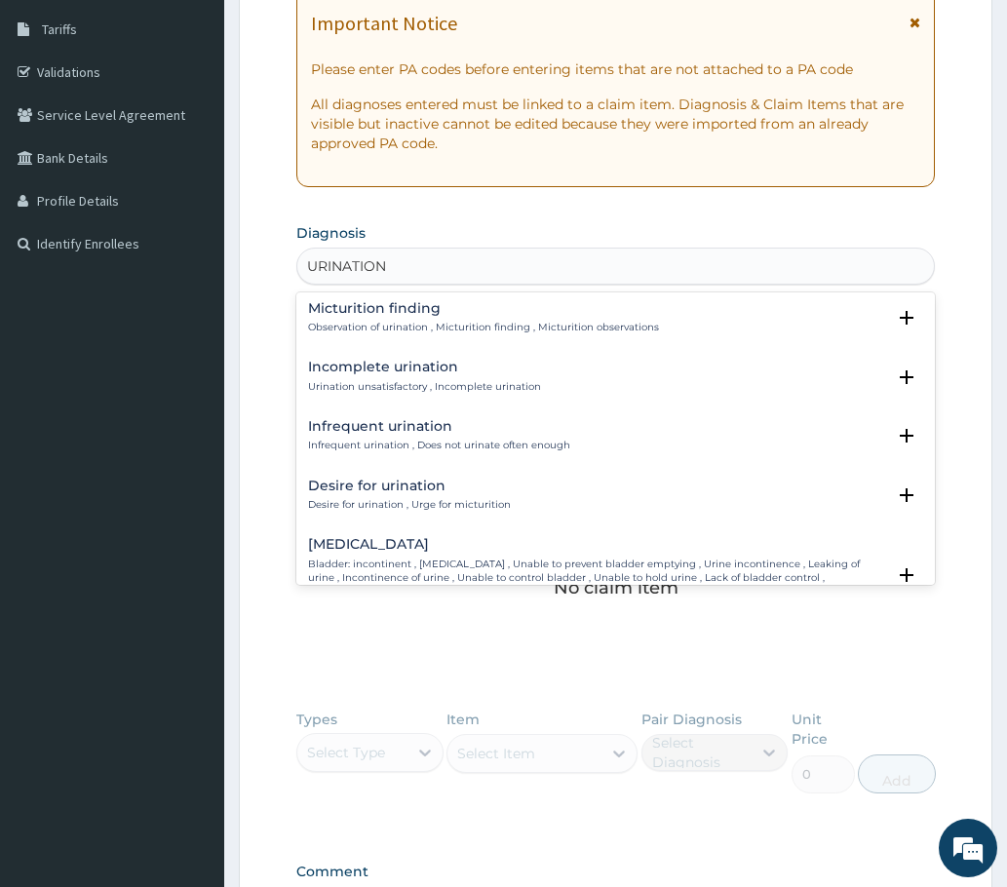
type input "URINATION"
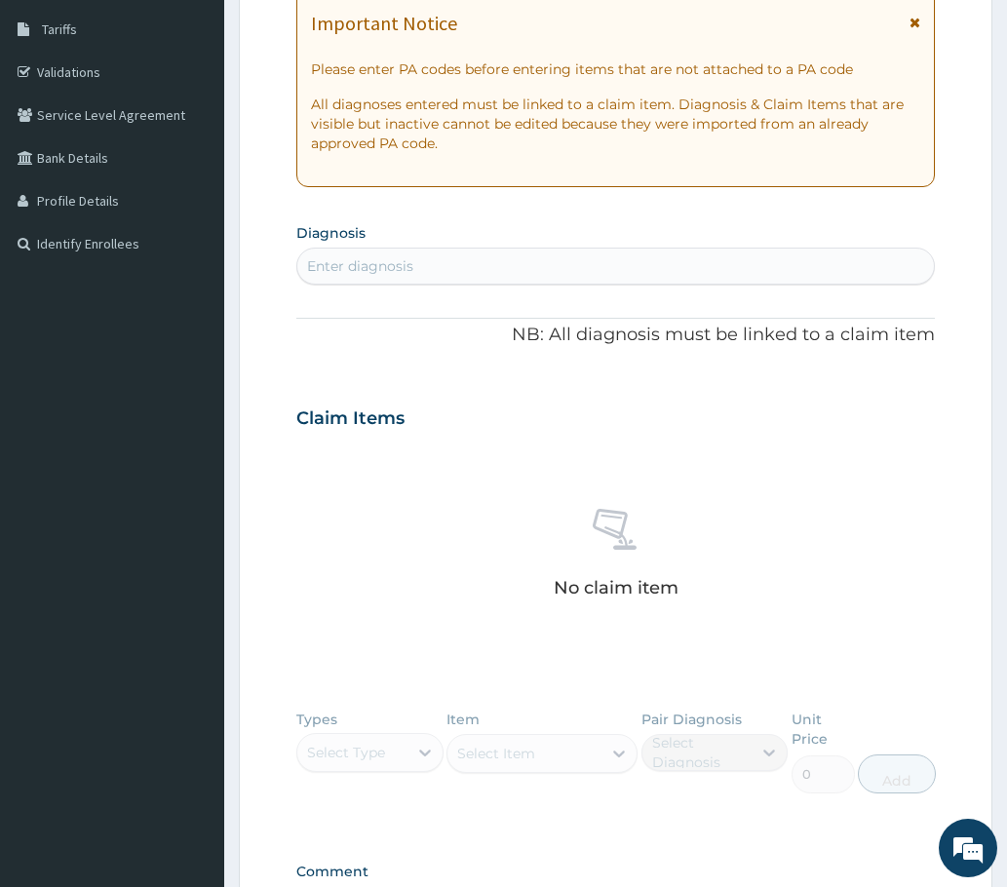
click at [365, 270] on div "Enter diagnosis" at bounding box center [360, 265] width 106 height 19
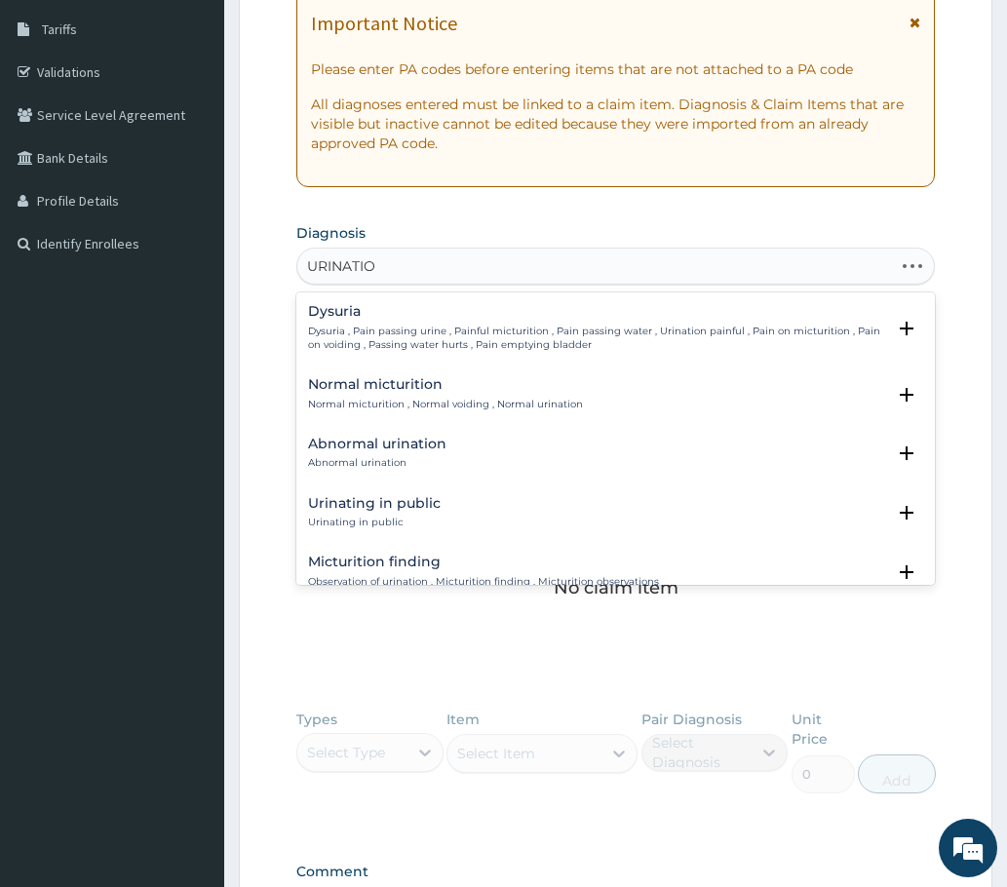
type input "URINATION"
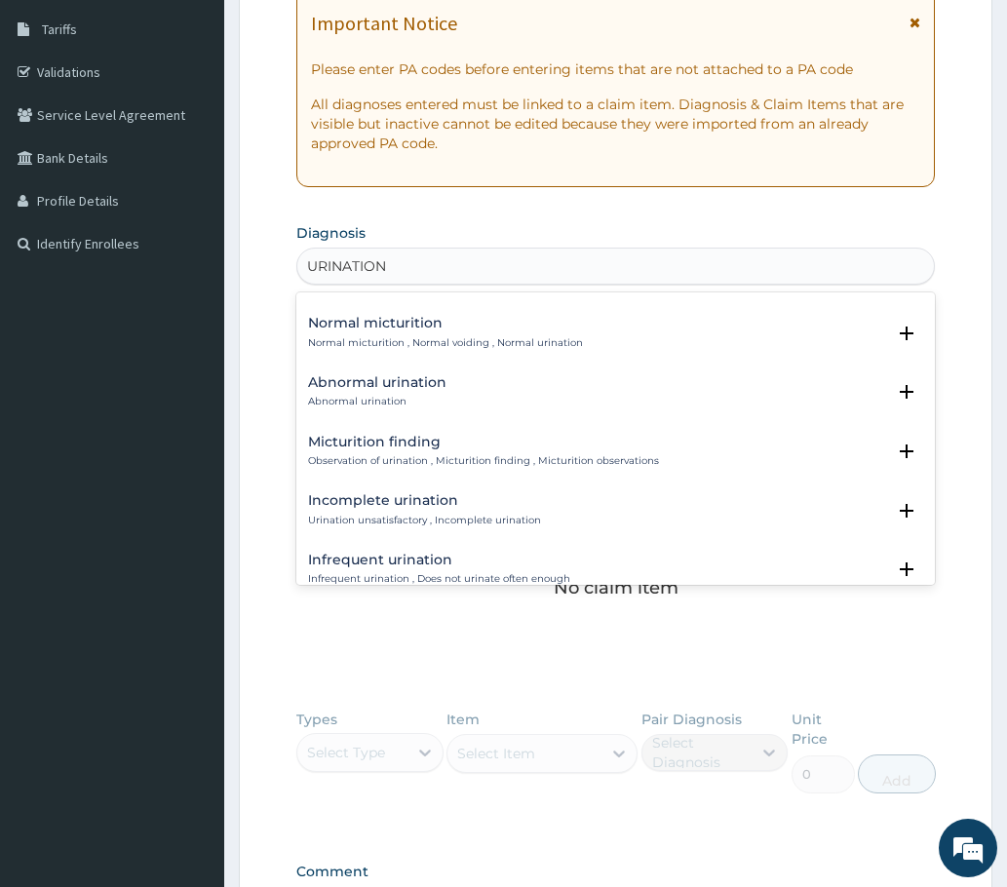
scroll to position [35, 0]
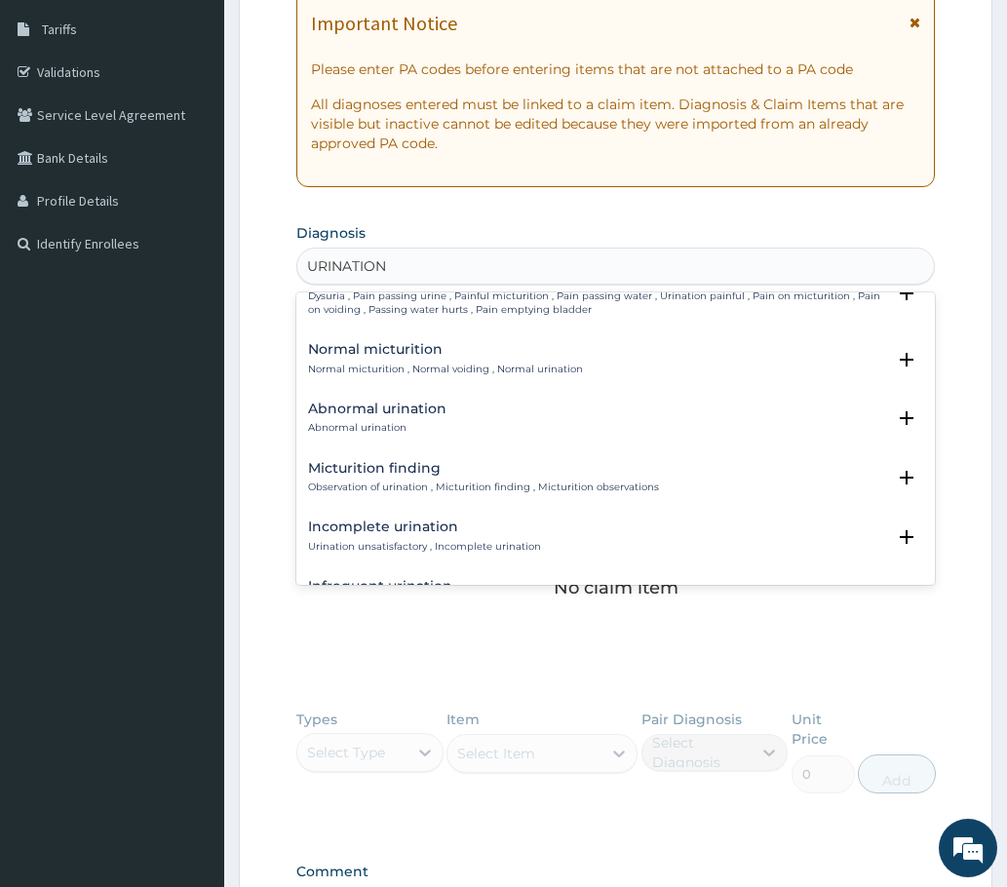
click at [358, 413] on h4 "Abnormal urination" at bounding box center [377, 409] width 138 height 15
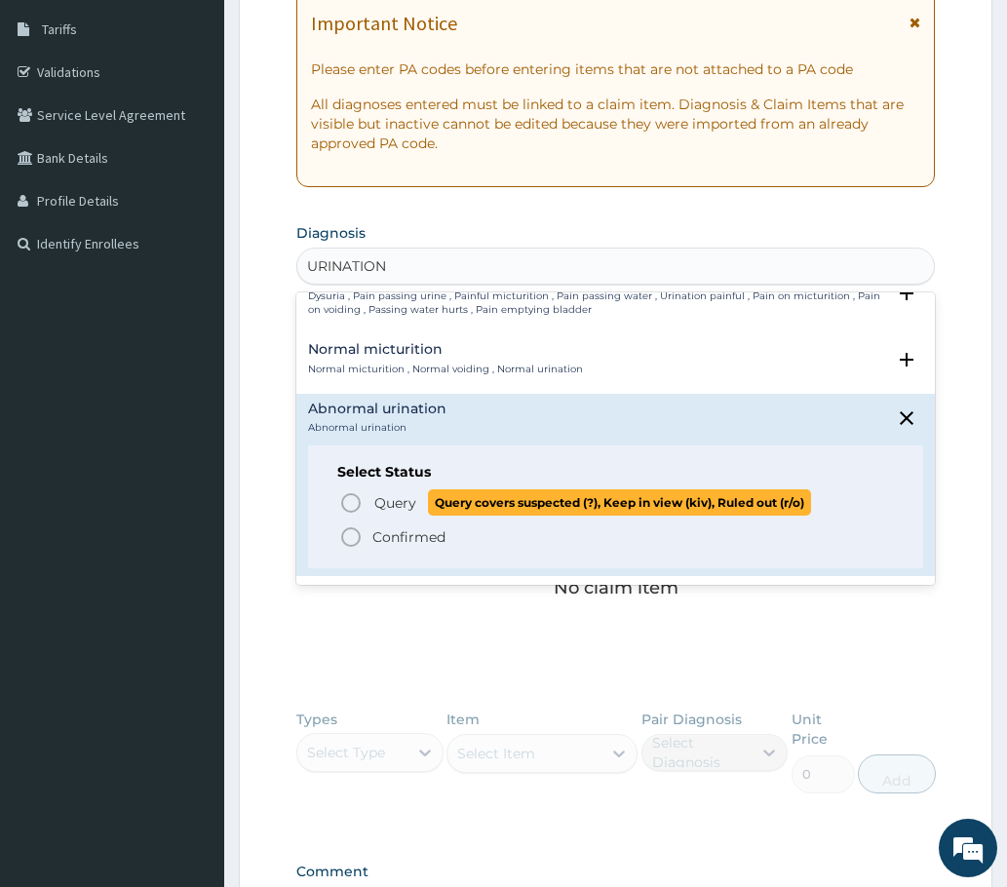
click at [355, 502] on icon "status option query" at bounding box center [350, 502] width 23 height 23
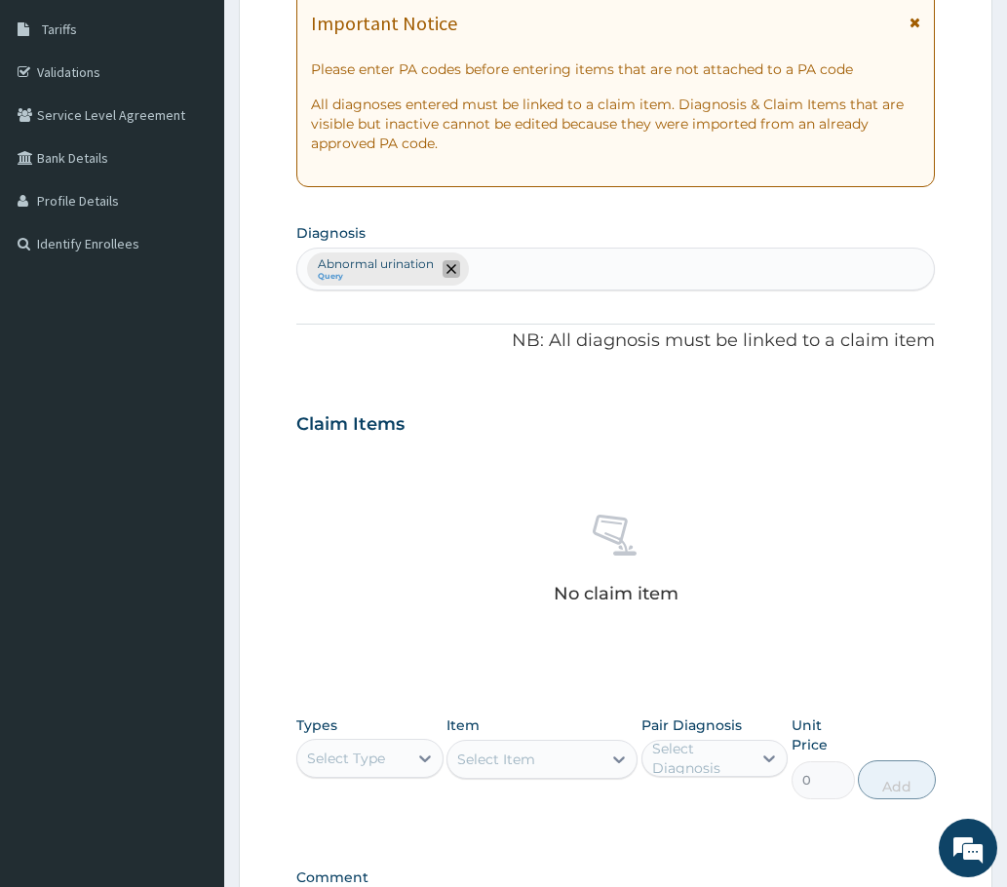
click at [449, 271] on icon "remove selection option" at bounding box center [451, 269] width 10 height 10
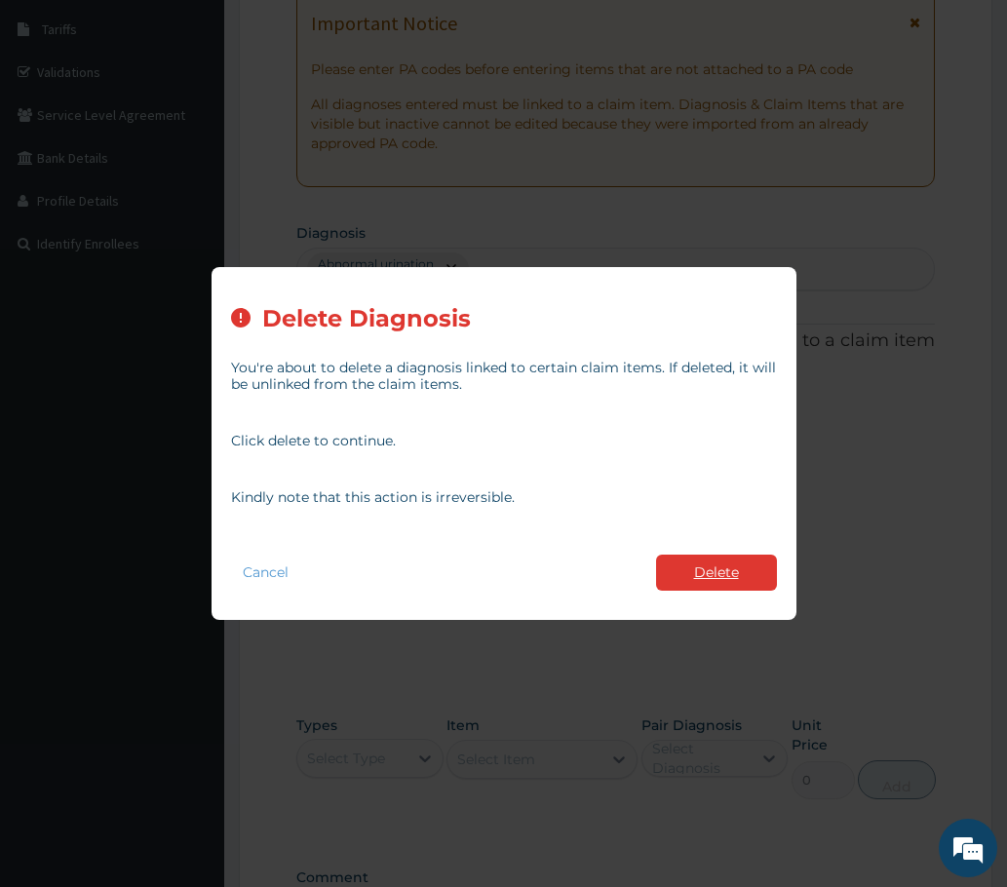
click at [679, 577] on button "Delete" at bounding box center [716, 573] width 121 height 36
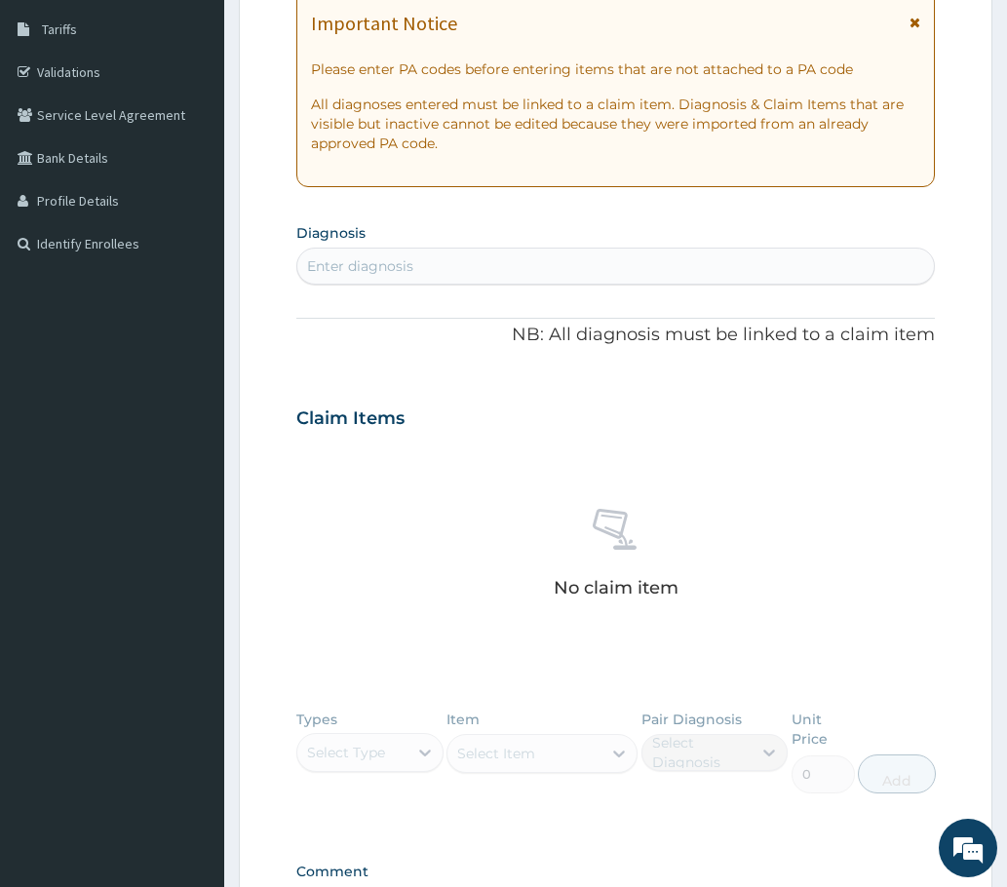
click at [367, 262] on div "Enter diagnosis" at bounding box center [360, 265] width 106 height 19
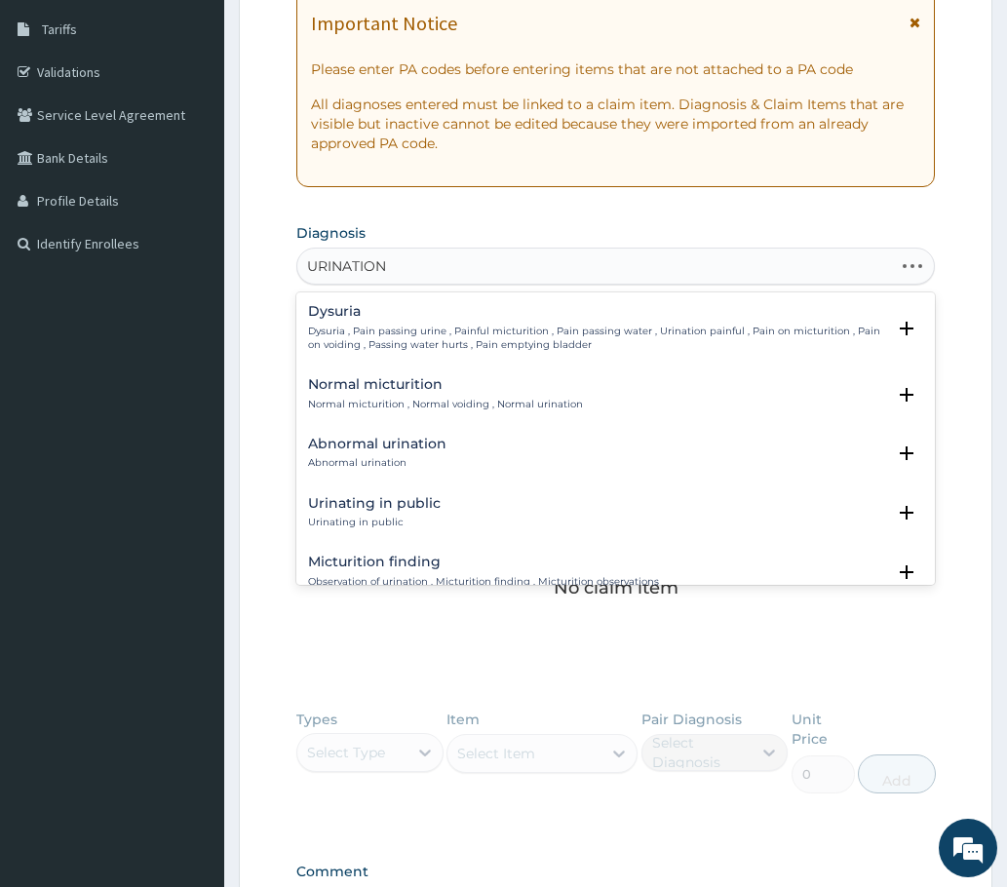
type input "URINATION"
click at [374, 451] on h4 "Abnormal urination" at bounding box center [377, 444] width 138 height 15
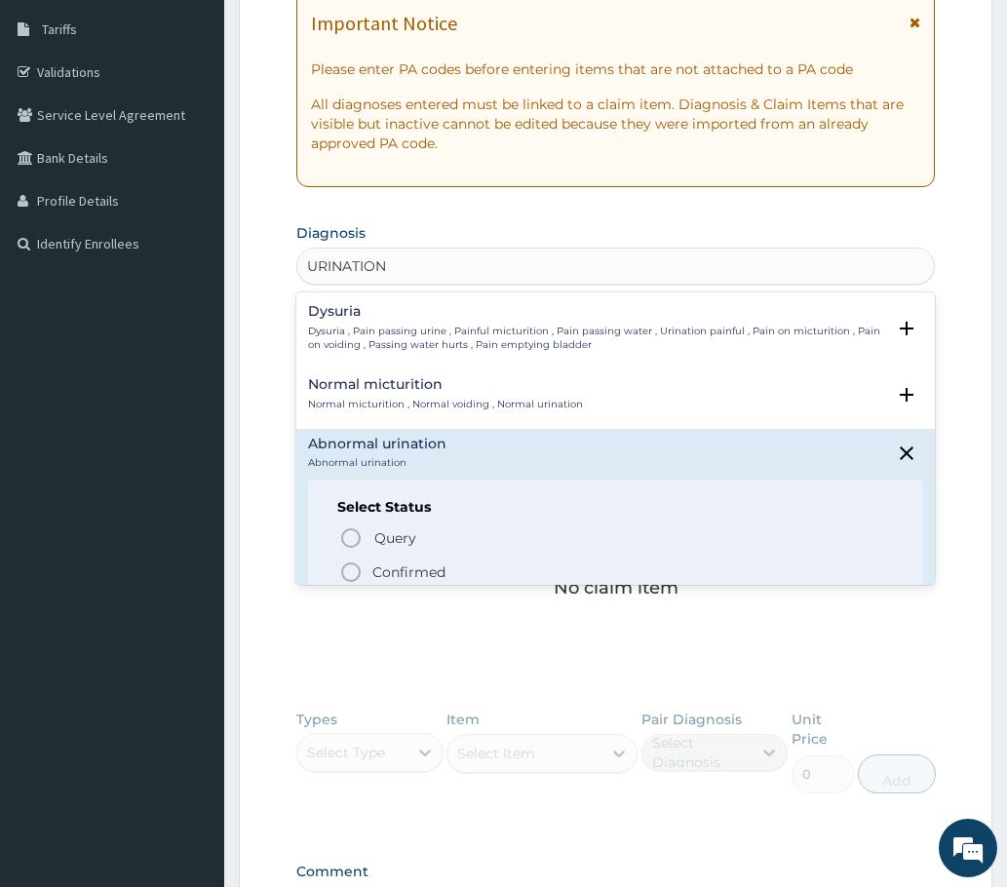
click at [349, 569] on icon "status option filled" at bounding box center [350, 571] width 23 height 23
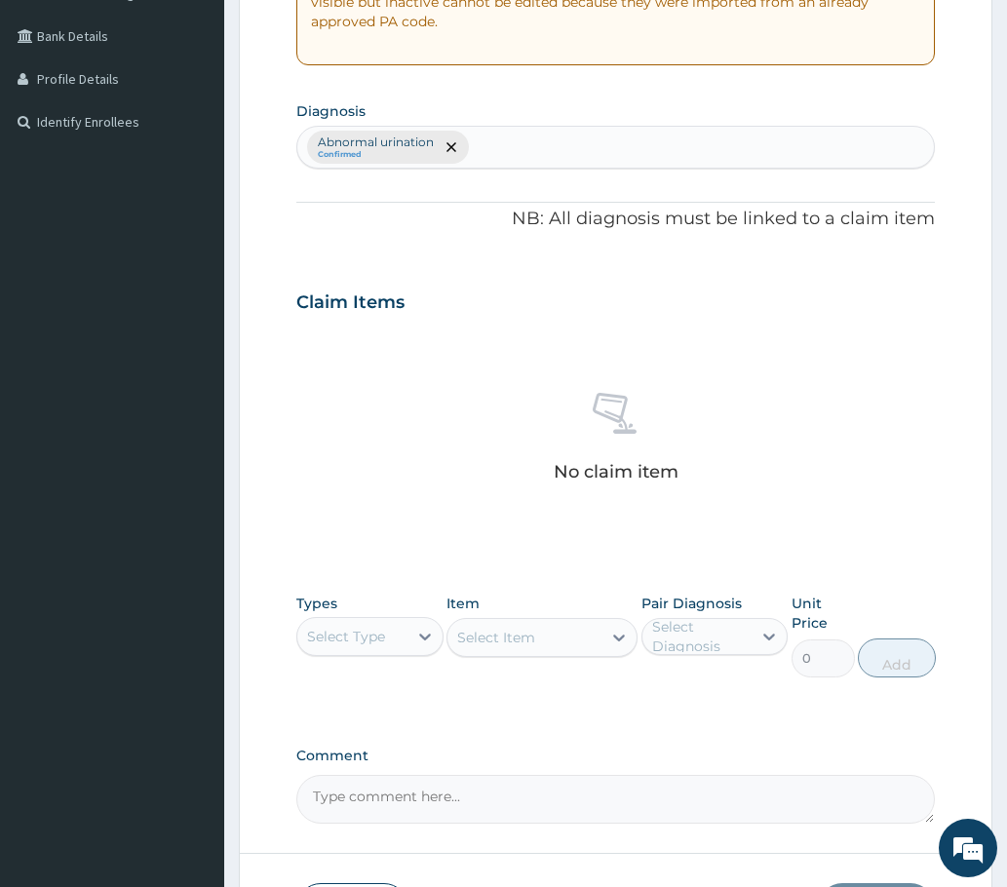
scroll to position [575, 0]
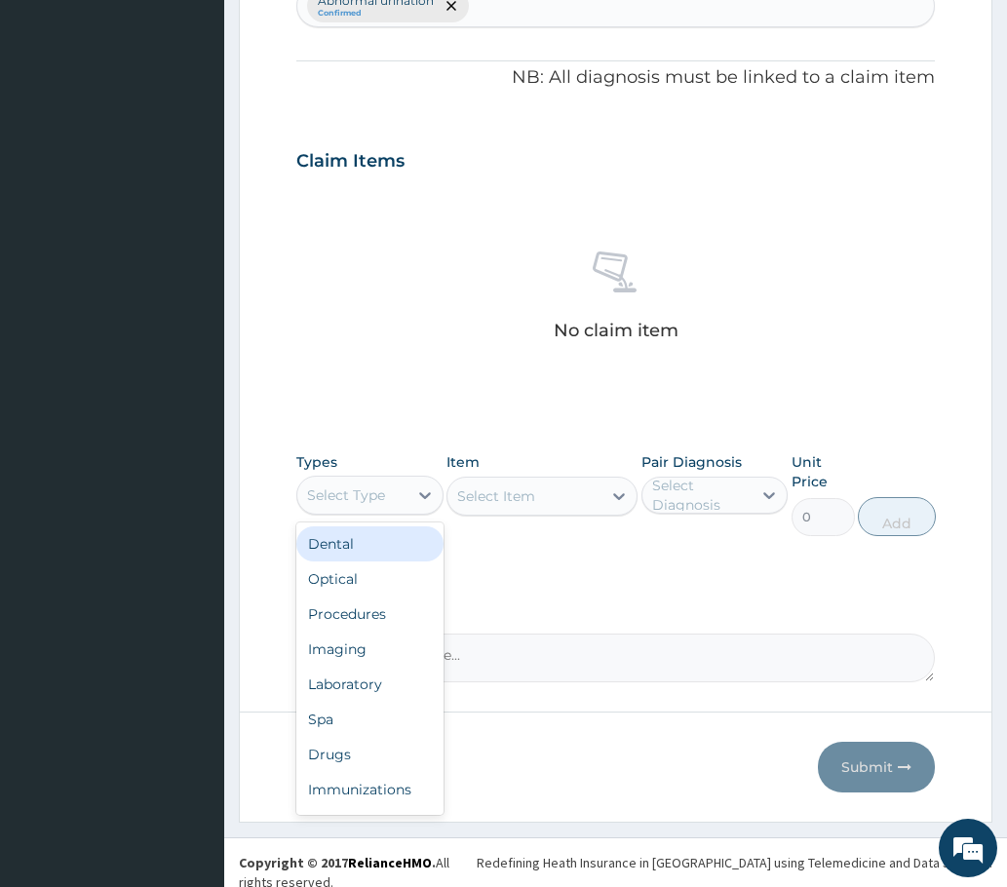
click at [348, 498] on div "Select Type" at bounding box center [346, 494] width 78 height 19
click at [350, 614] on div "Procedures" at bounding box center [369, 614] width 147 height 35
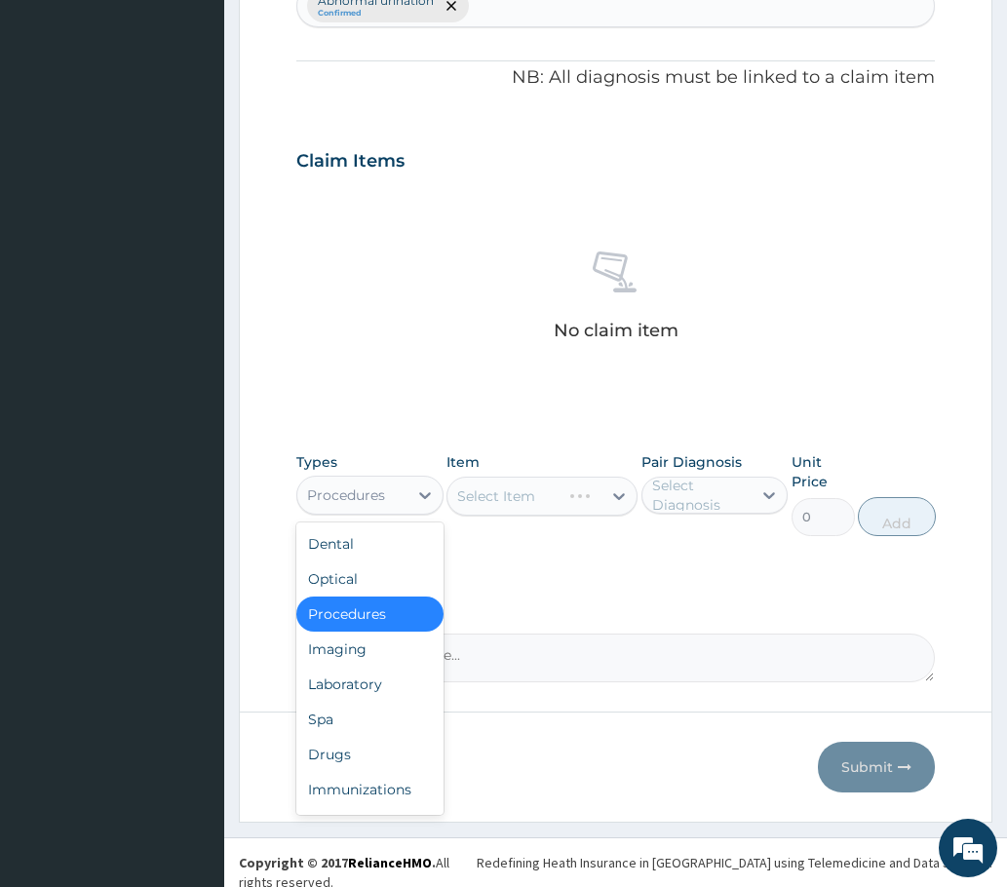
click at [339, 500] on div "Procedures" at bounding box center [346, 494] width 78 height 19
click at [345, 683] on div "Laboratory" at bounding box center [369, 684] width 147 height 35
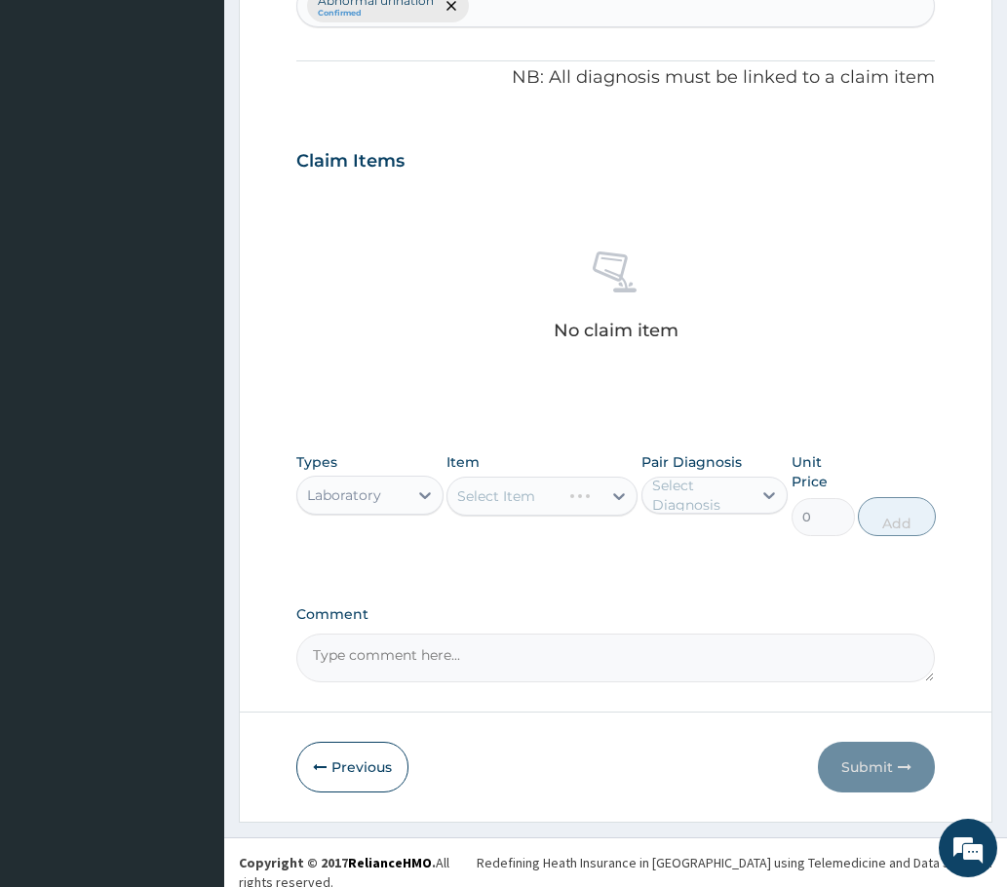
click at [502, 500] on div "Select Item" at bounding box center [542, 496] width 192 height 39
click at [599, 500] on div "Select Item" at bounding box center [542, 496] width 192 height 39
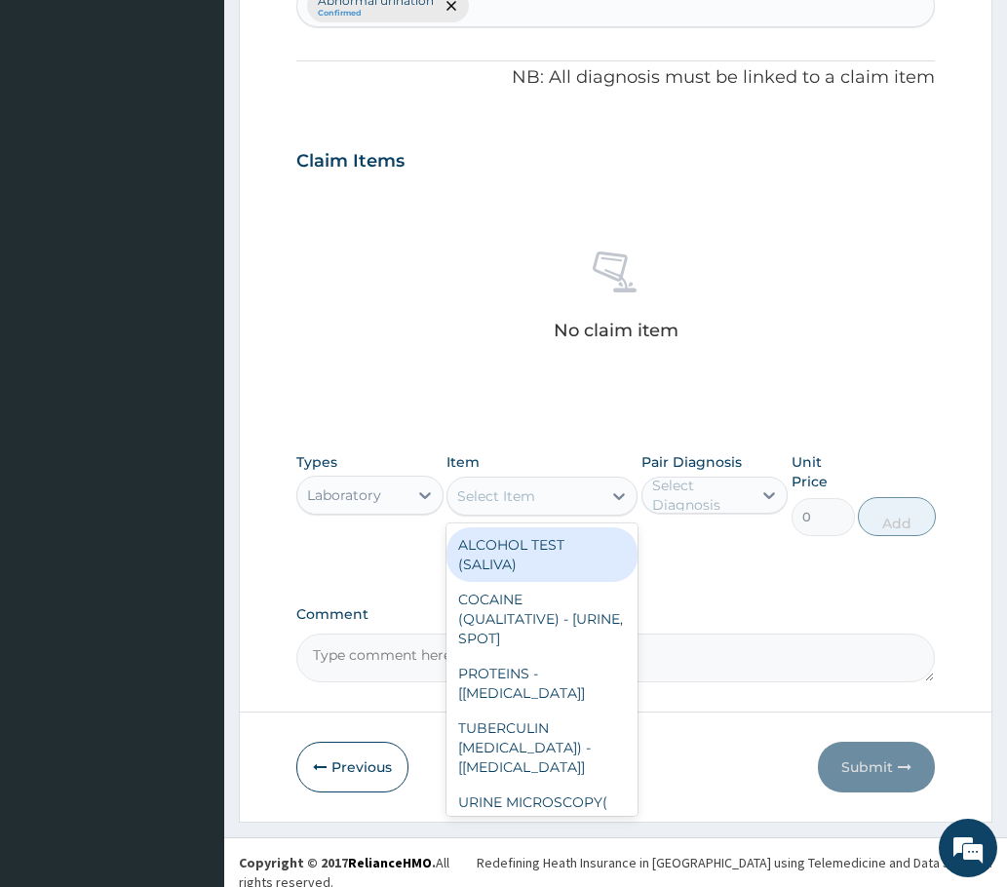
click at [499, 483] on div "Select Item" at bounding box center [524, 496] width 155 height 31
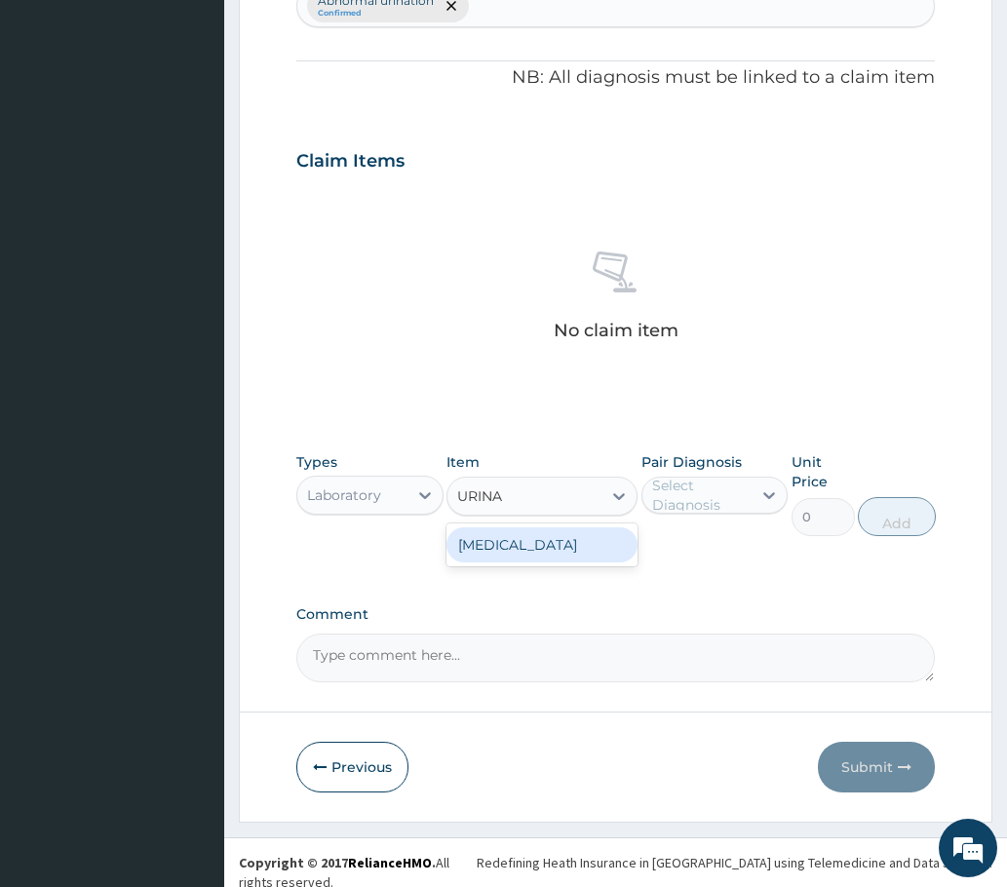
type input "URINAL"
click at [512, 549] on div "URINALYSIS" at bounding box center [542, 544] width 192 height 35
type input "2100"
click at [762, 497] on icon at bounding box center [768, 494] width 19 height 19
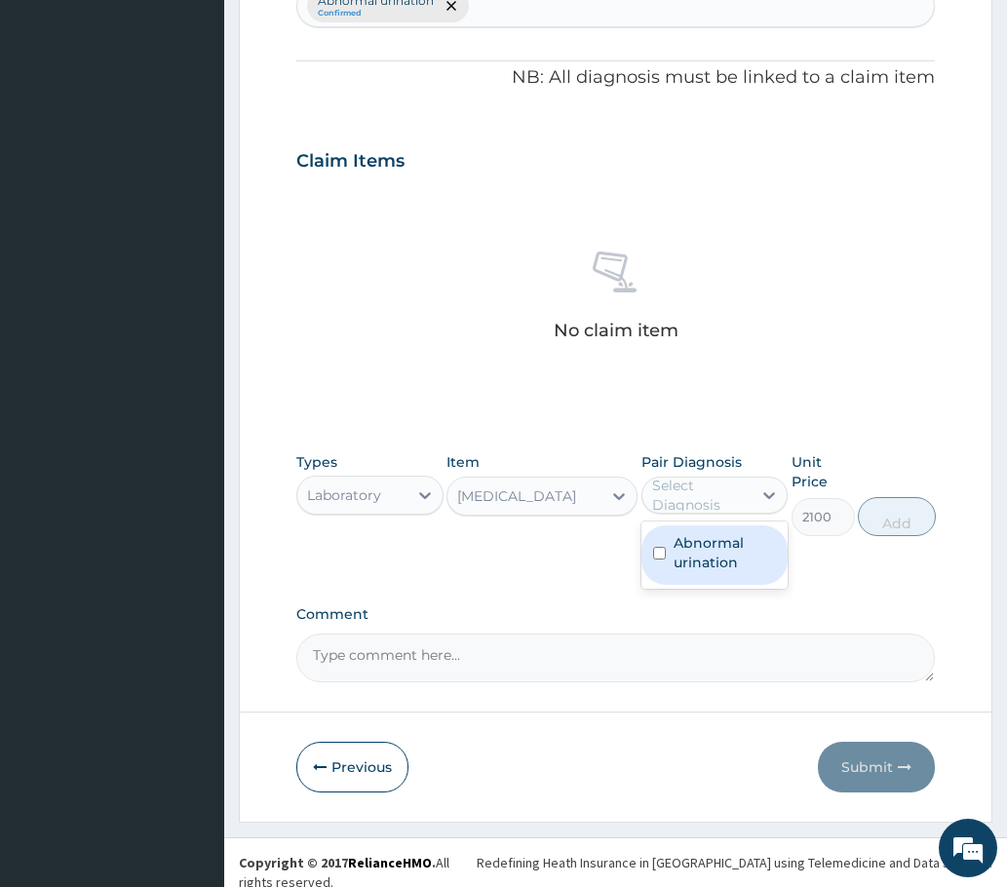
click at [661, 552] on input "checkbox" at bounding box center [659, 553] width 13 height 13
checkbox input "true"
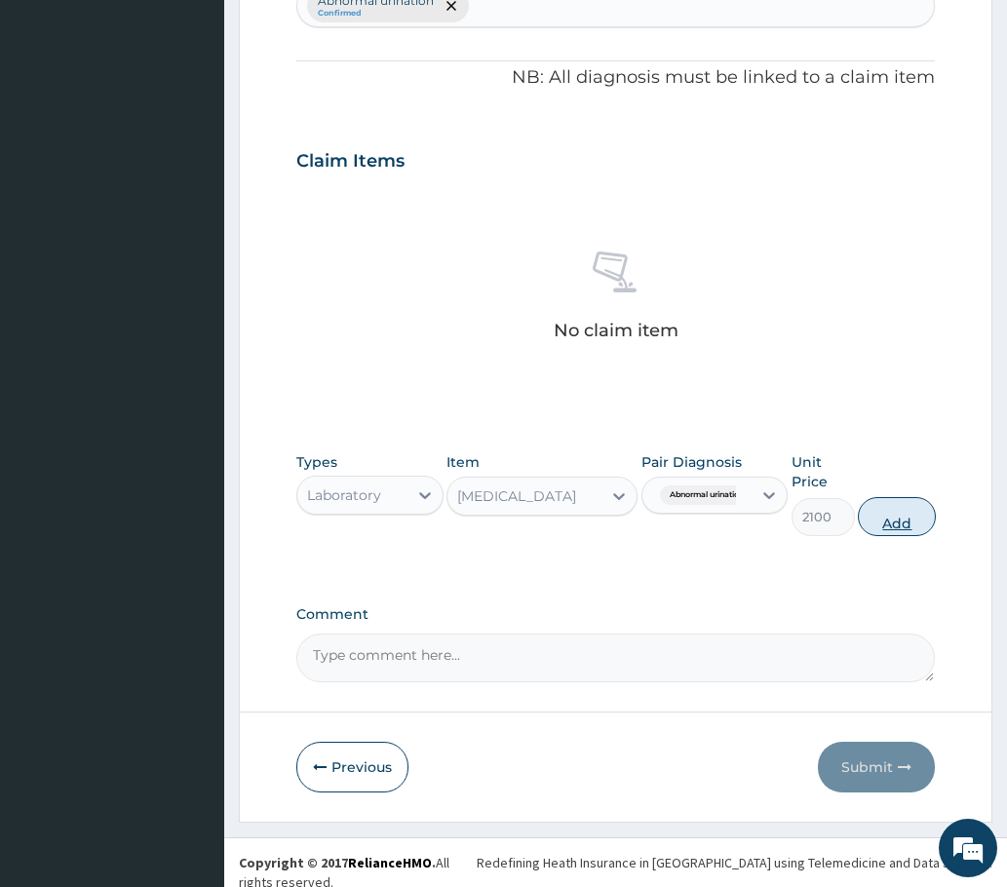
click at [916, 510] on button "Add" at bounding box center [897, 516] width 78 height 39
type input "0"
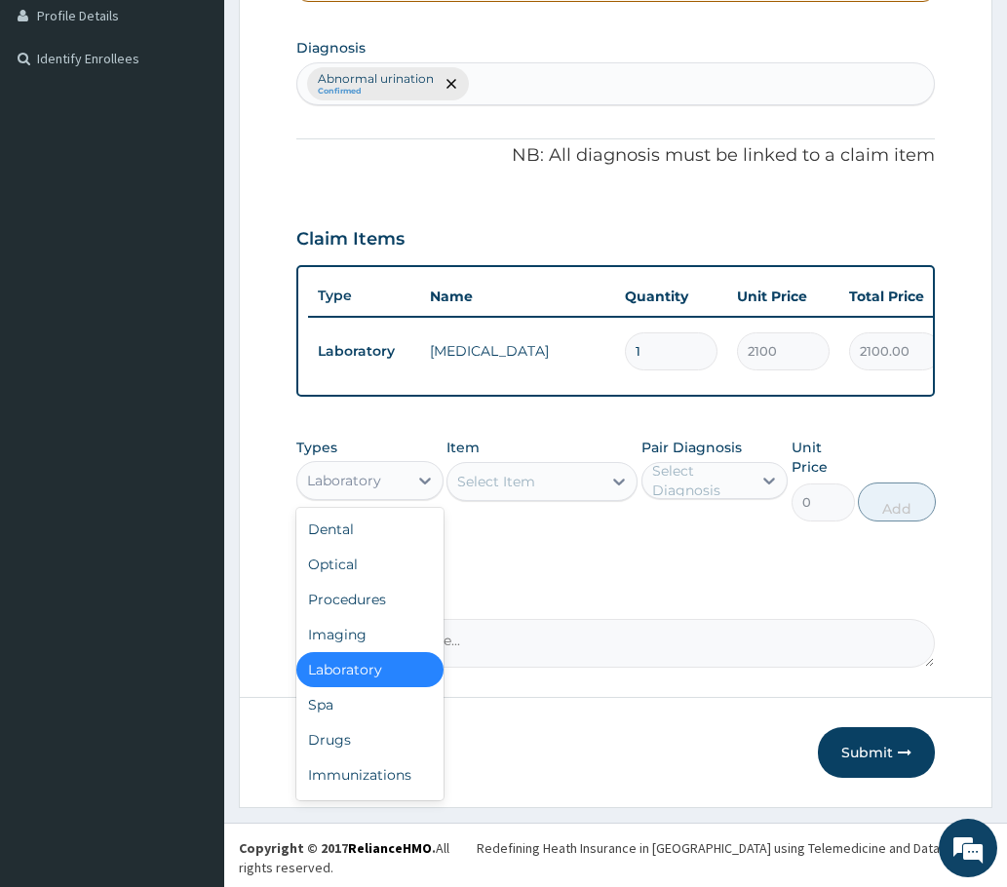
drag, startPoint x: 405, startPoint y: 501, endPoint x: 378, endPoint y: 536, distance: 43.9
click at [402, 496] on div "Laboratory" at bounding box center [352, 480] width 110 height 31
click at [520, 491] on div "Select Item" at bounding box center [496, 481] width 78 height 19
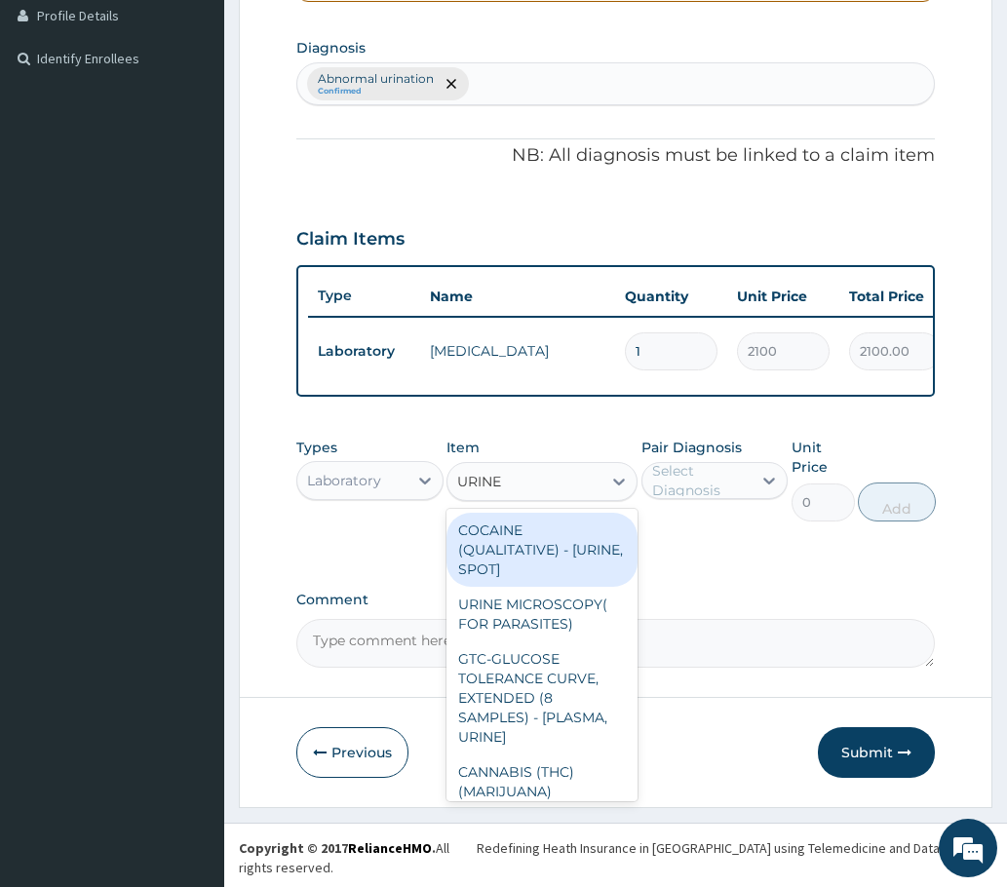
type input "URINE M"
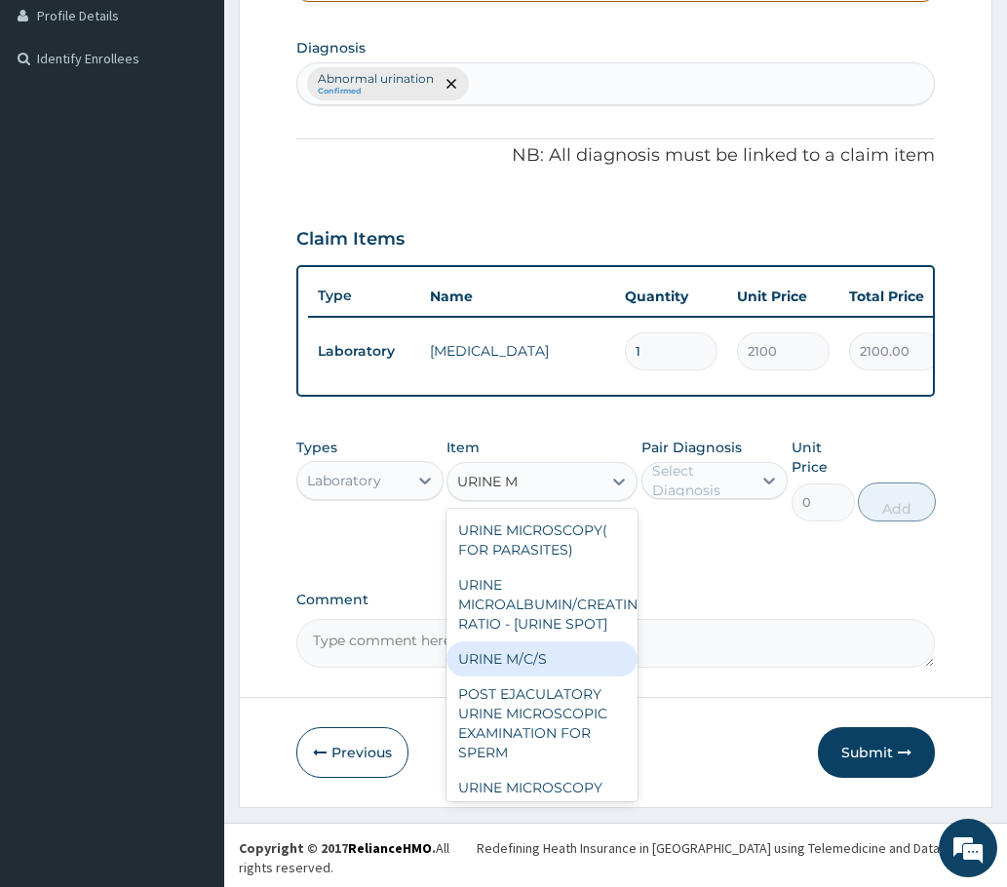
click at [500, 667] on div "URINE M/C/S" at bounding box center [542, 658] width 192 height 35
type input "9600"
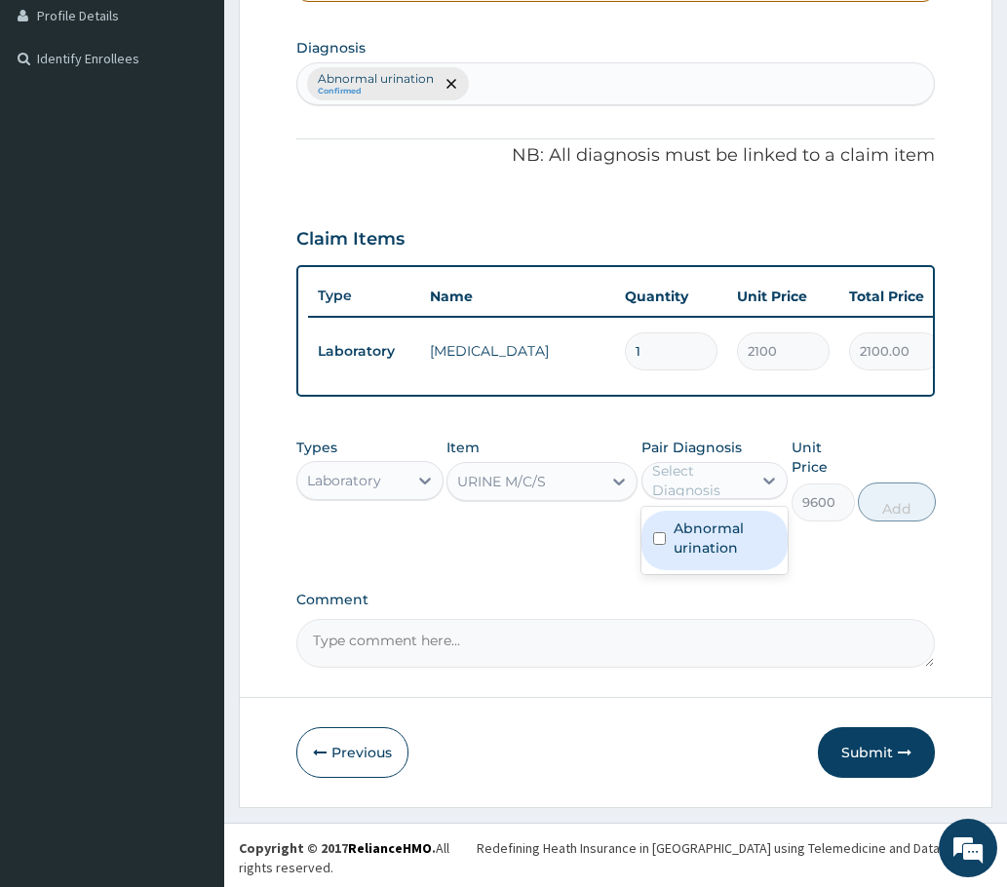
click at [731, 492] on div "Select Diagnosis" at bounding box center [701, 480] width 98 height 39
click at [687, 558] on label "Abnormal urination" at bounding box center [725, 538] width 103 height 39
checkbox input "true"
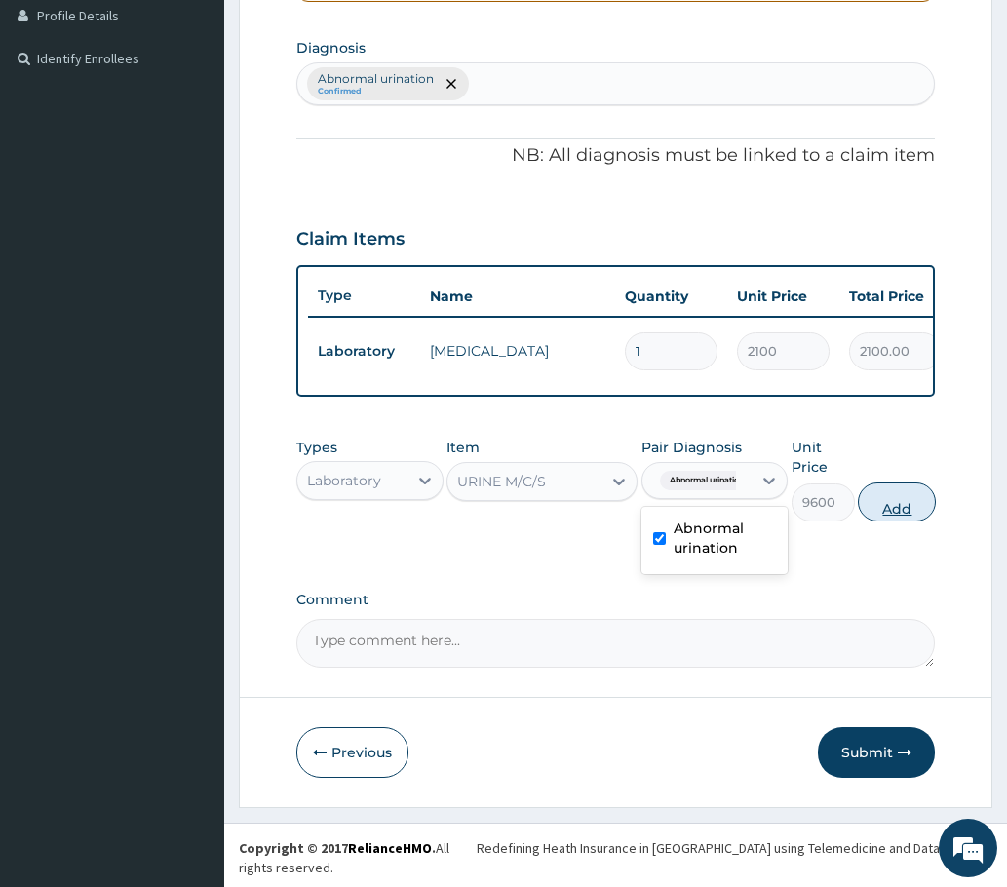
click at [915, 516] on button "Add" at bounding box center [897, 502] width 78 height 39
type input "0"
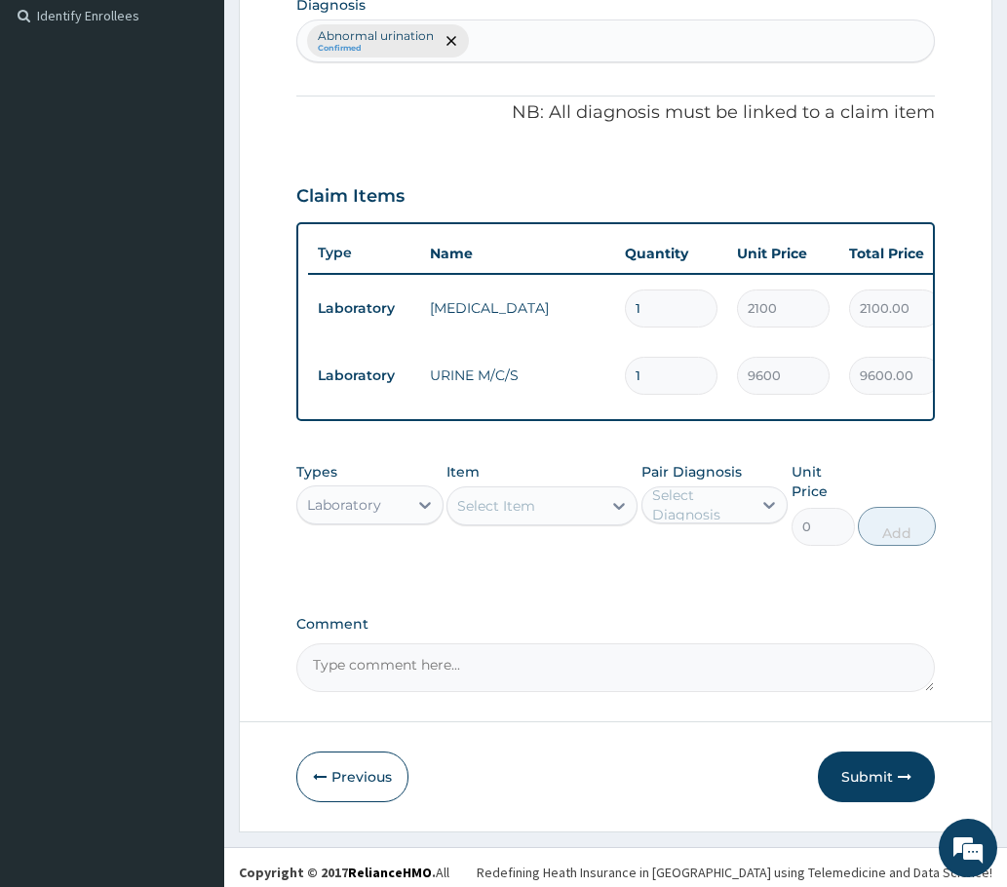
scroll to position [564, 0]
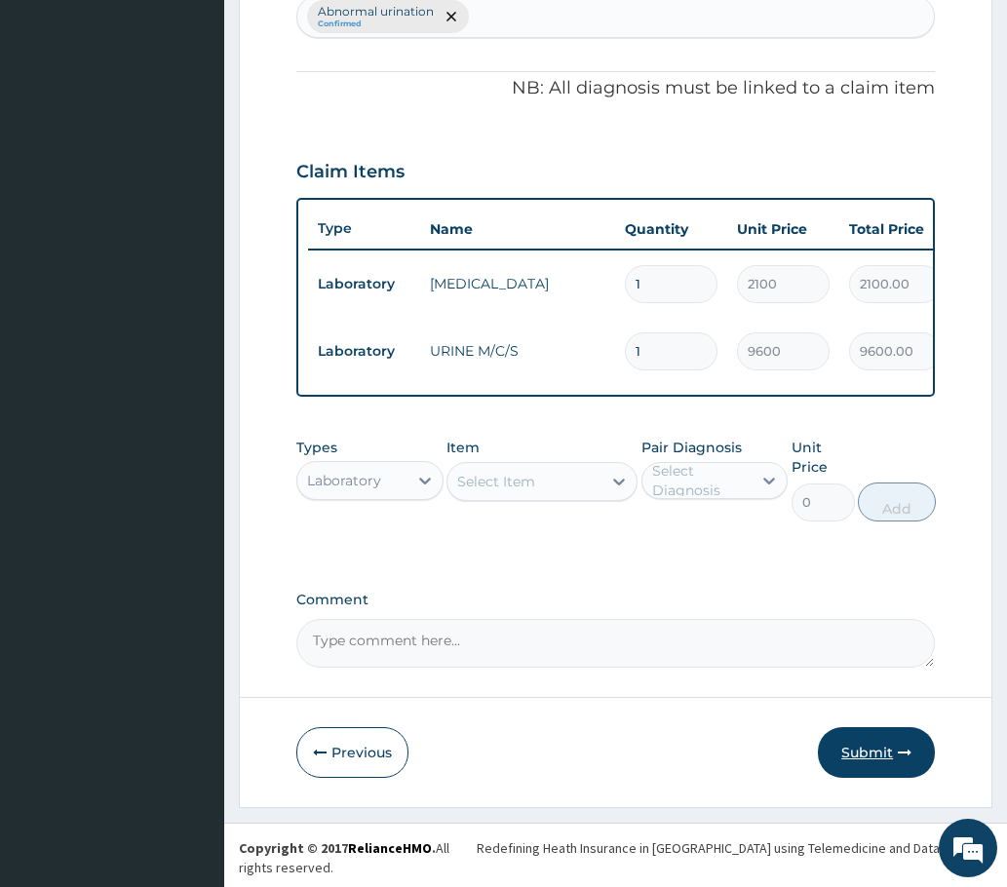
click at [887, 768] on button "Submit" at bounding box center [876, 752] width 117 height 51
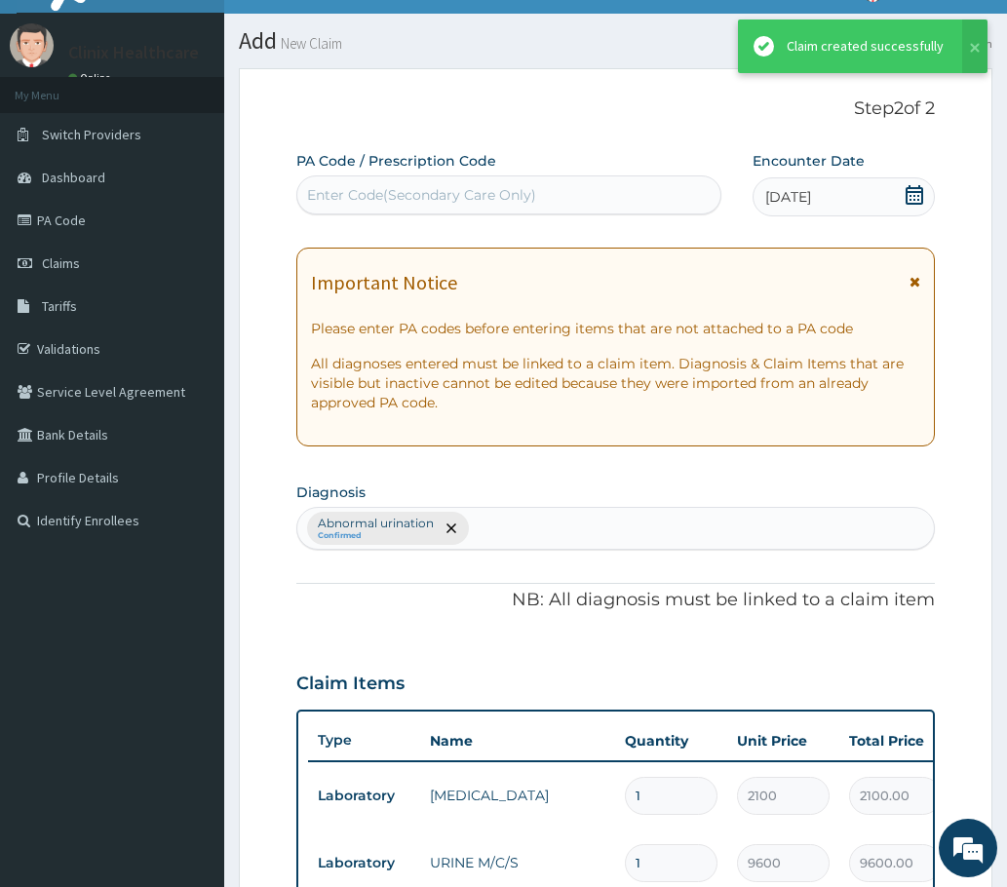
scroll to position [547, 0]
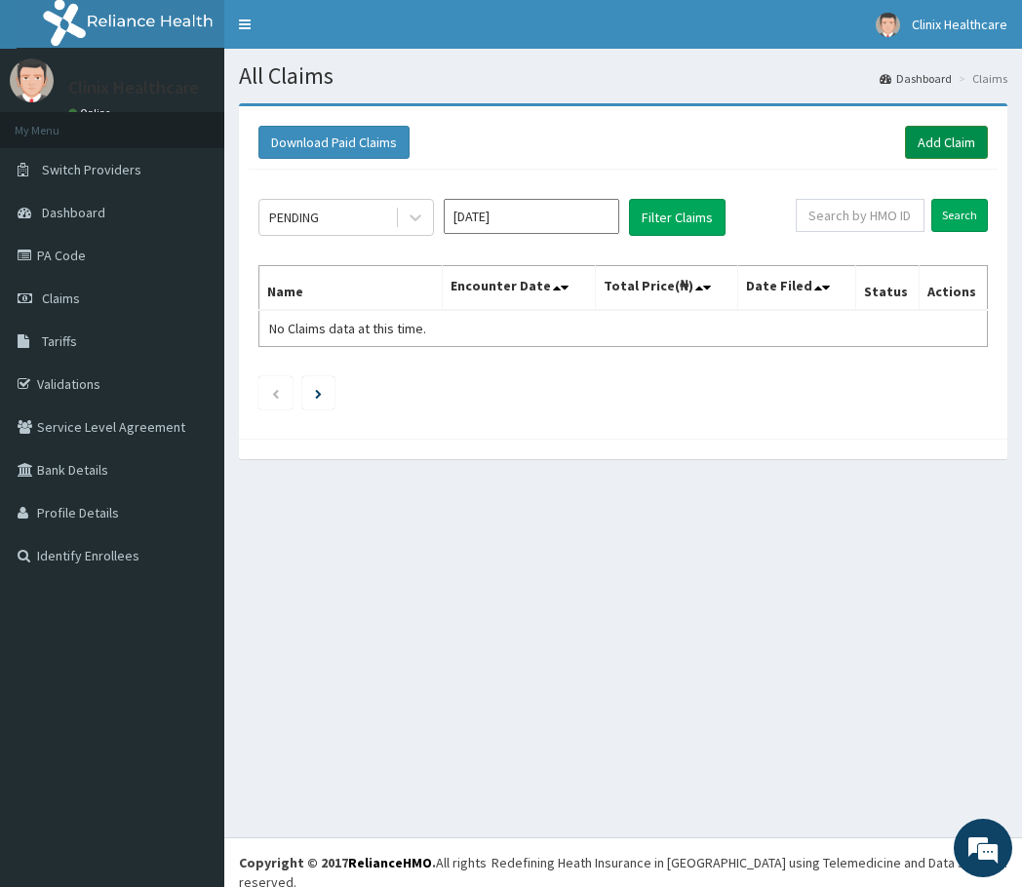
click at [969, 141] on link "Add Claim" at bounding box center [946, 142] width 83 height 33
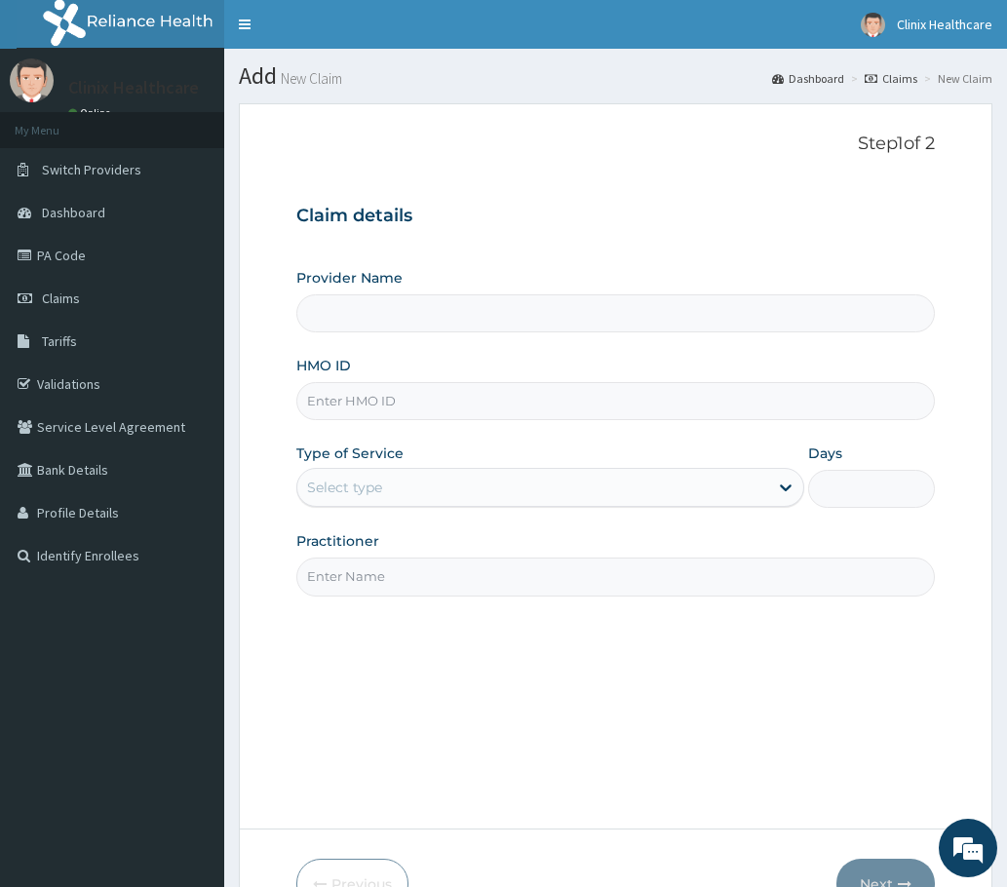
click at [358, 397] on input "HMO ID" at bounding box center [615, 401] width 638 height 38
type input "Clinix Healthcare"
paste input "SLB/10207/A"
type input "SLB/10207/A"
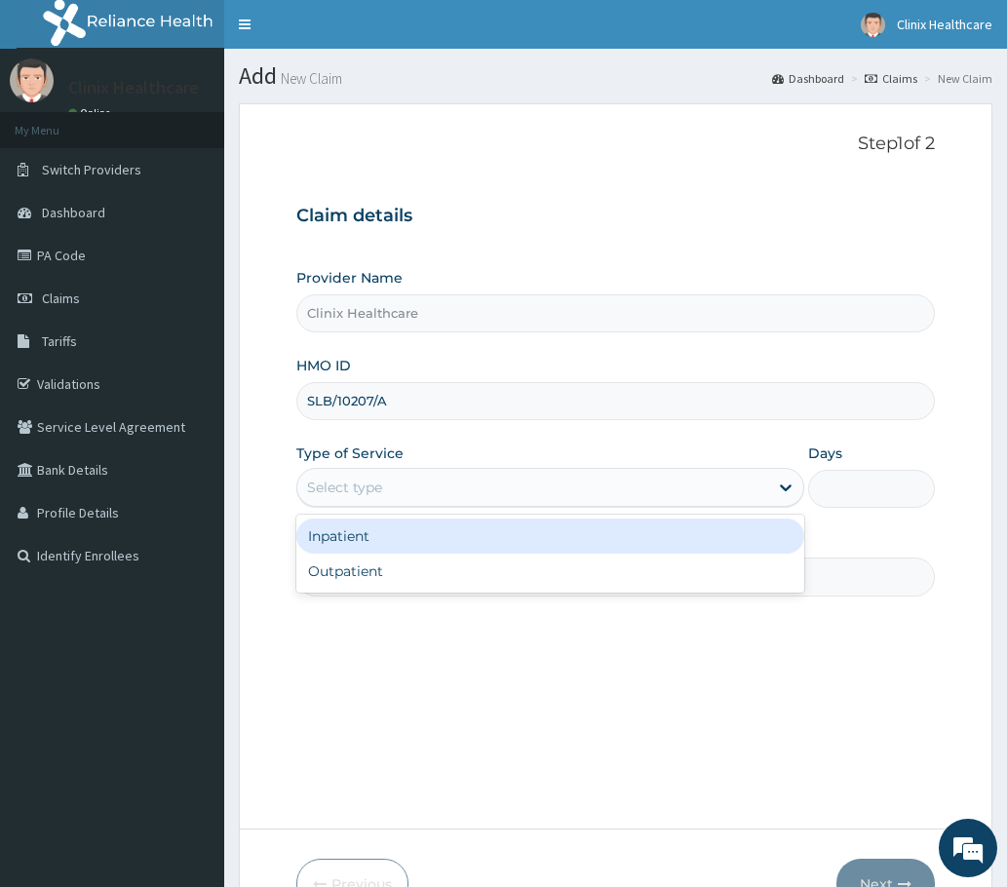
drag, startPoint x: 394, startPoint y: 487, endPoint x: 367, endPoint y: 536, distance: 55.4
click at [386, 507] on div "Select type" at bounding box center [550, 487] width 508 height 39
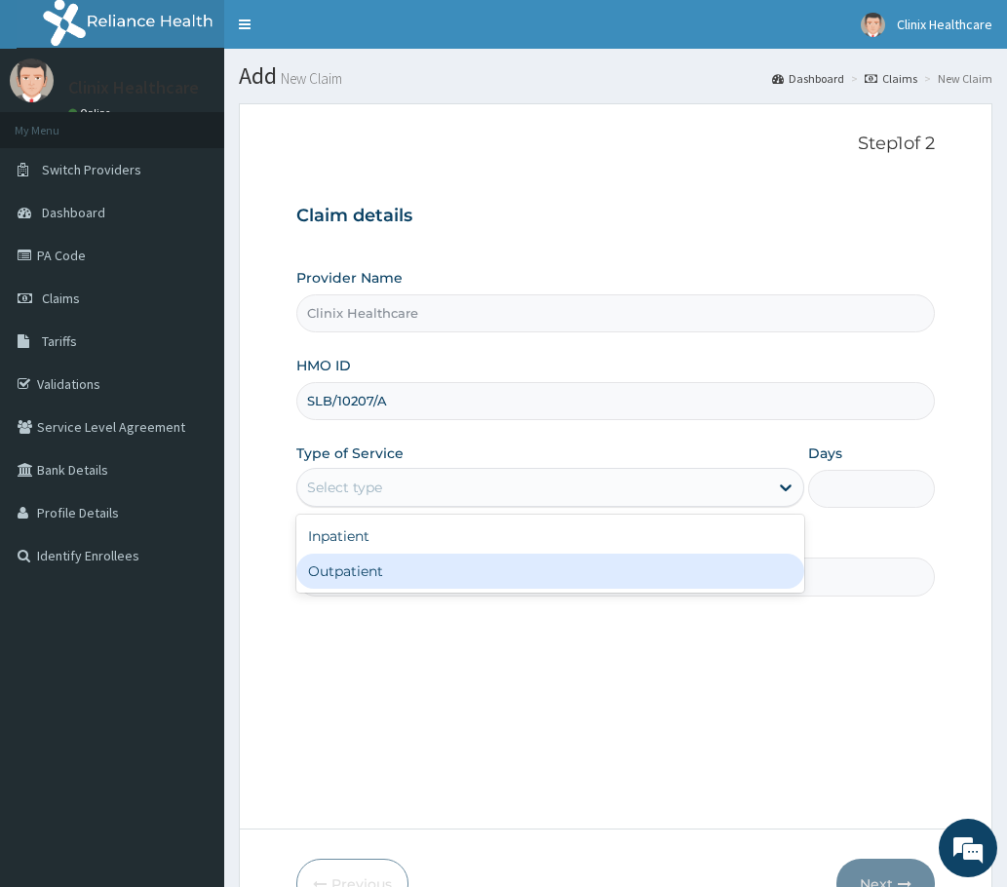
click at [355, 577] on div "Outpatient" at bounding box center [550, 571] width 508 height 35
type input "1"
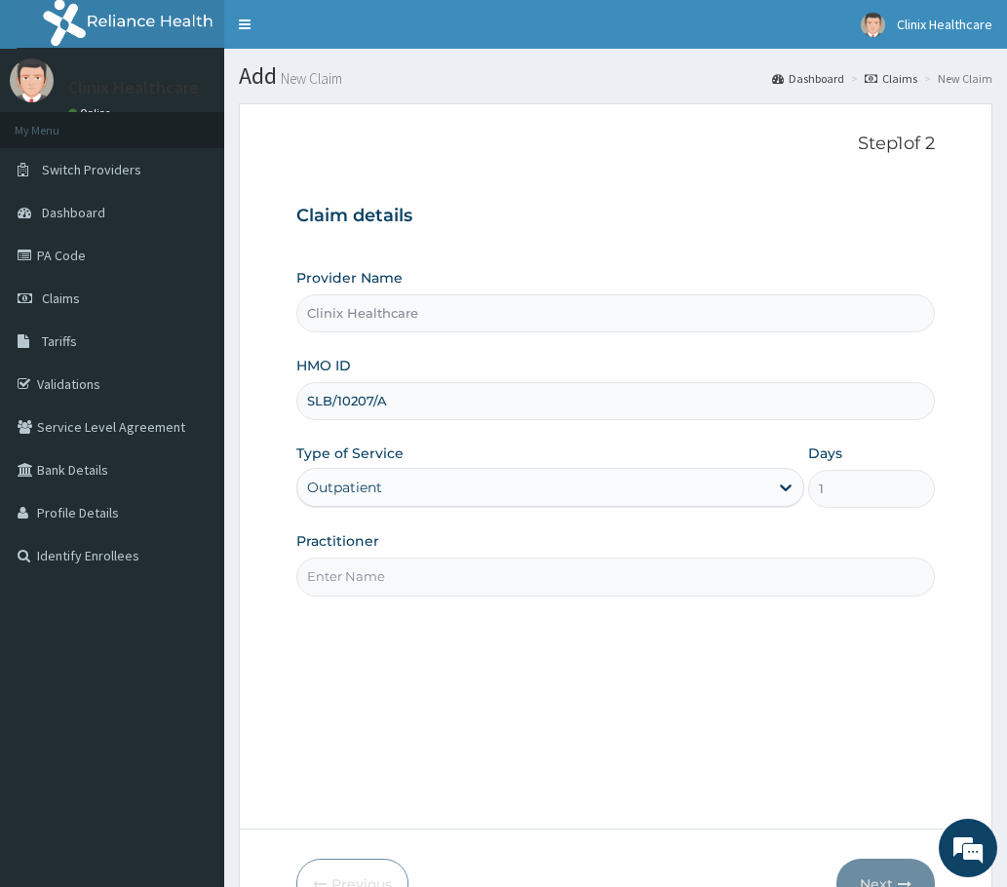
click at [467, 577] on input "Practitioner" at bounding box center [615, 577] width 638 height 38
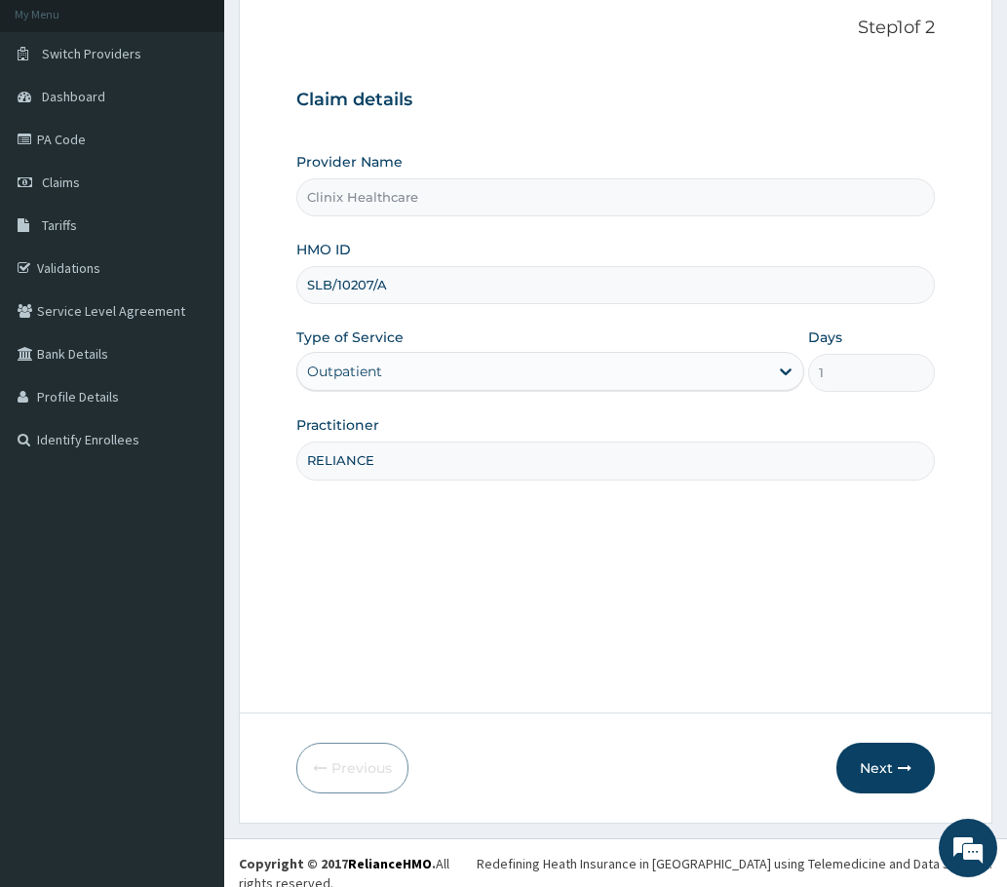
scroll to position [117, 0]
type input "RELIANCE"
click at [868, 760] on button "Next" at bounding box center [885, 767] width 98 height 51
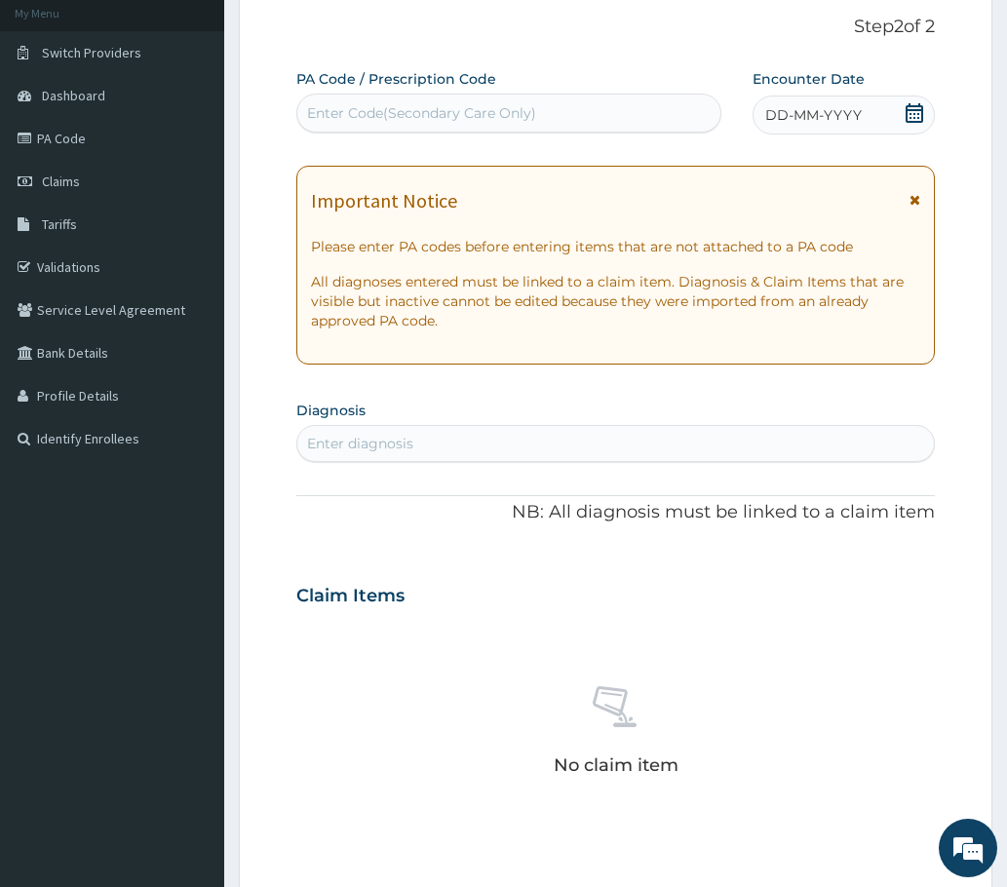
click at [337, 110] on div "Enter Code(Secondary Care Only)" at bounding box center [421, 112] width 229 height 19
click at [486, 108] on div "Enter Code(Secondary Care Only)" at bounding box center [421, 112] width 229 height 19
paste input "PA/7273A7"
type input "PA/7273A7"
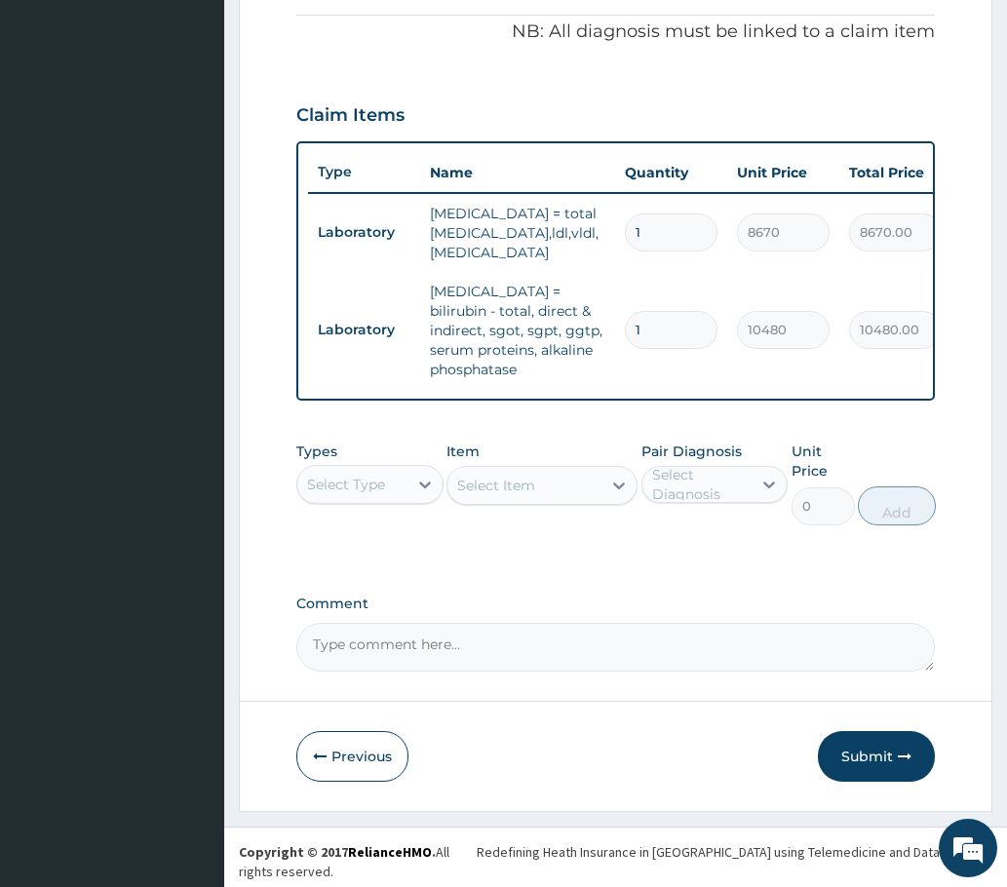
scroll to position [607, 0]
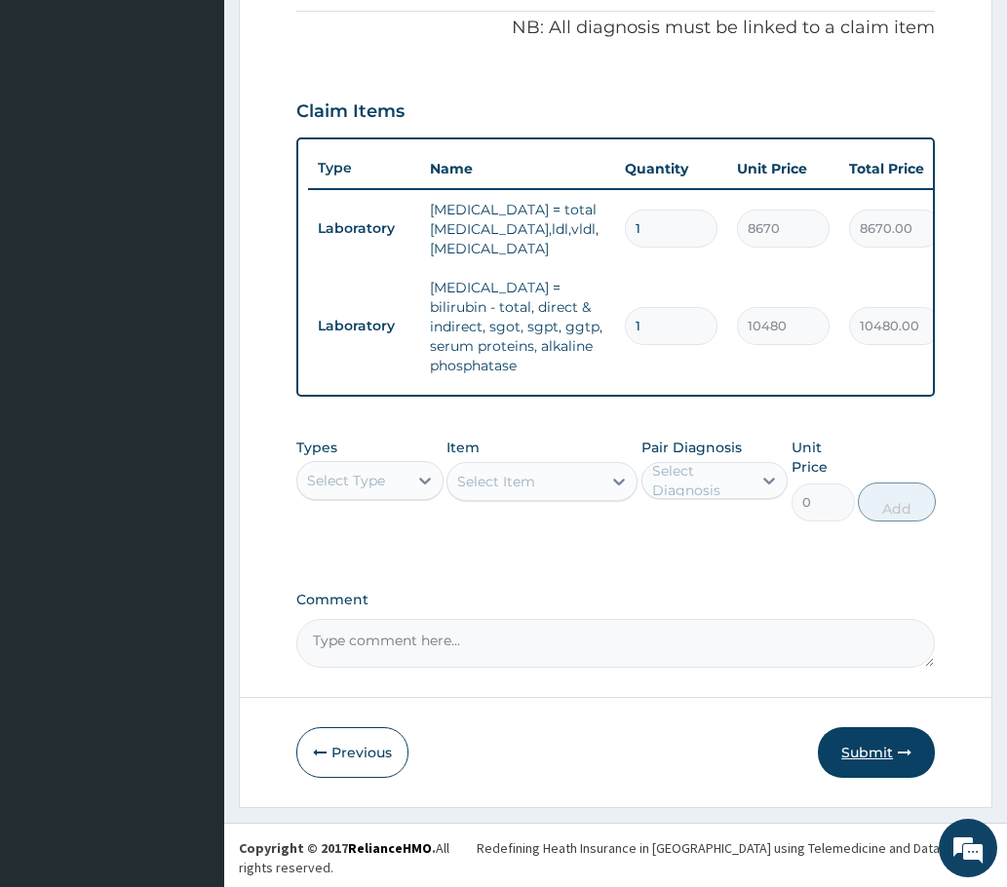
click at [859, 770] on button "Submit" at bounding box center [876, 752] width 117 height 51
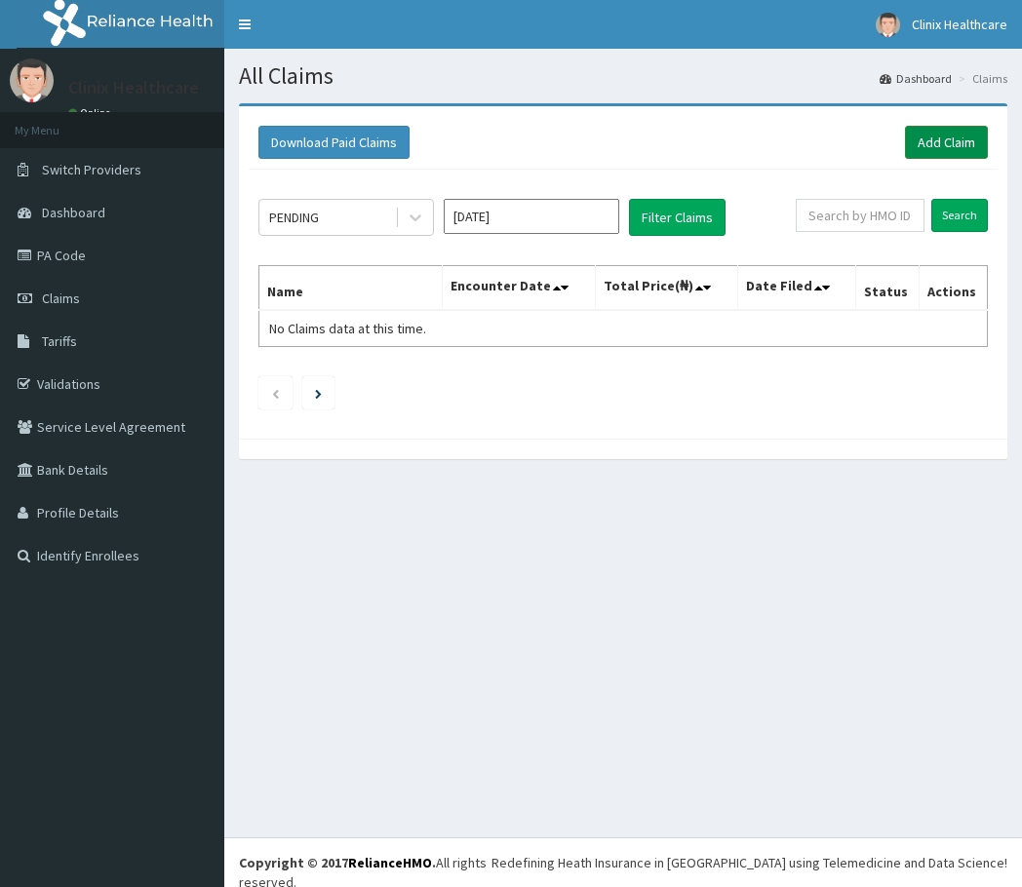
click at [925, 149] on link "Add Claim" at bounding box center [946, 142] width 83 height 33
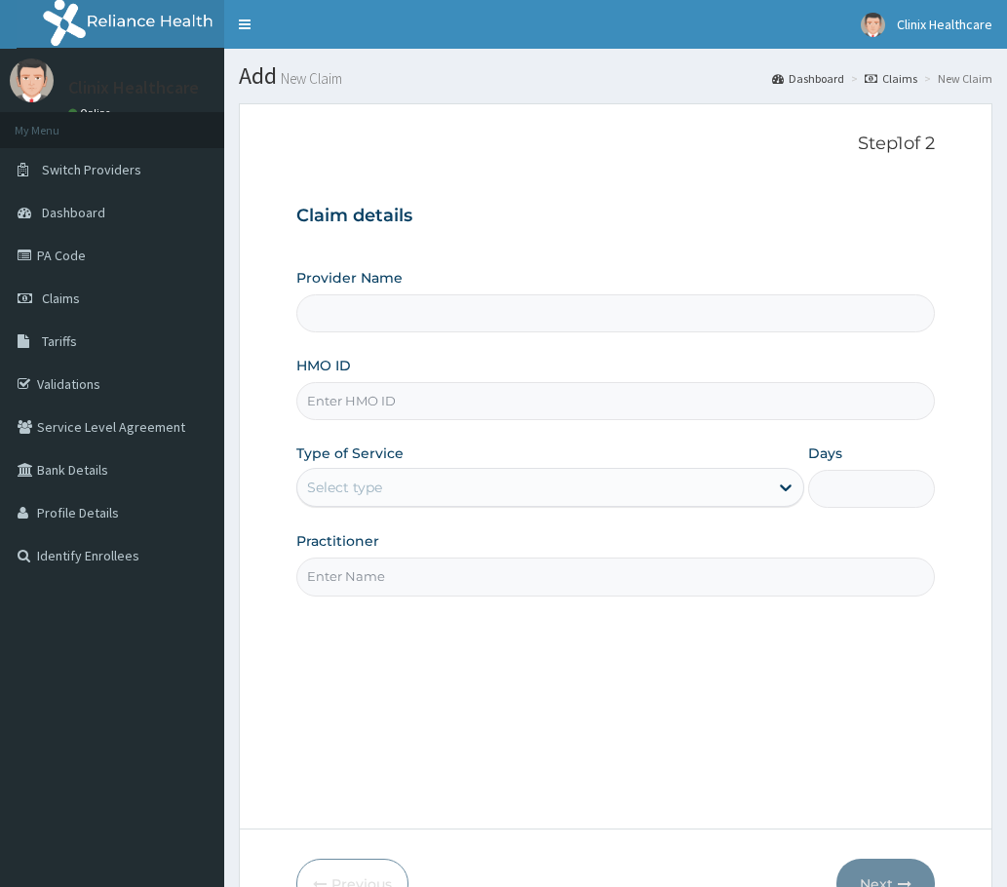
click at [348, 413] on input "HMO ID" at bounding box center [615, 401] width 638 height 38
type input "Clinix Healthcare"
click at [354, 410] on input "HMO ID" at bounding box center [615, 401] width 638 height 38
paste input "BTR/10934/A"
type input "BTR/10934/A"
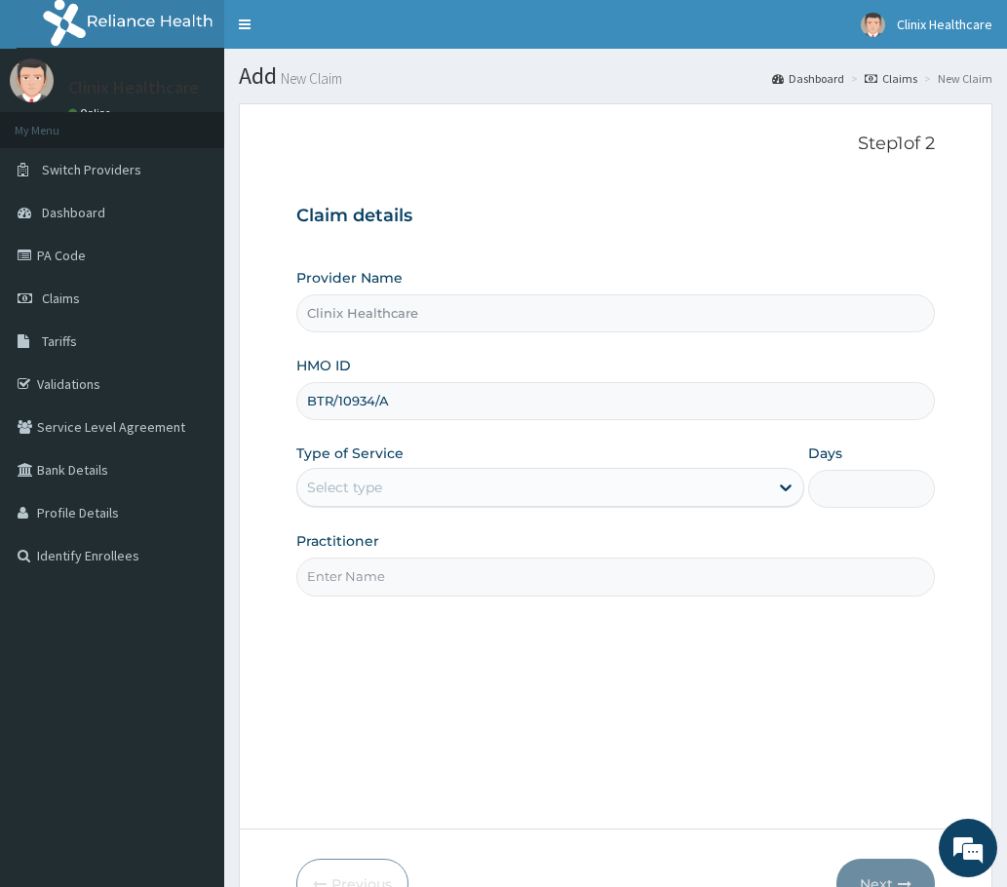
click at [370, 488] on div "Select type" at bounding box center [532, 487] width 471 height 31
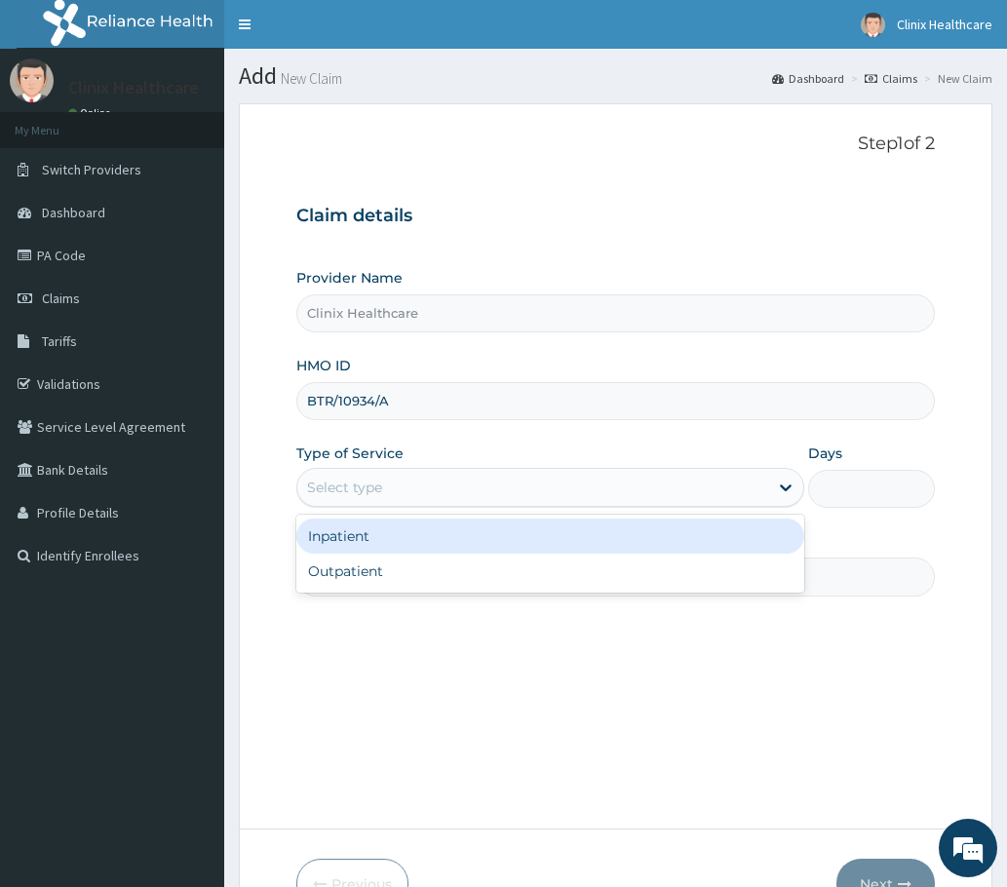
drag, startPoint x: 367, startPoint y: 497, endPoint x: 358, endPoint y: 545, distance: 48.6
click at [367, 498] on div "Select type" at bounding box center [532, 487] width 471 height 31
drag, startPoint x: 341, startPoint y: 483, endPoint x: 344, endPoint y: 520, distance: 36.2
click at [340, 490] on div "Select type" at bounding box center [344, 487] width 75 height 19
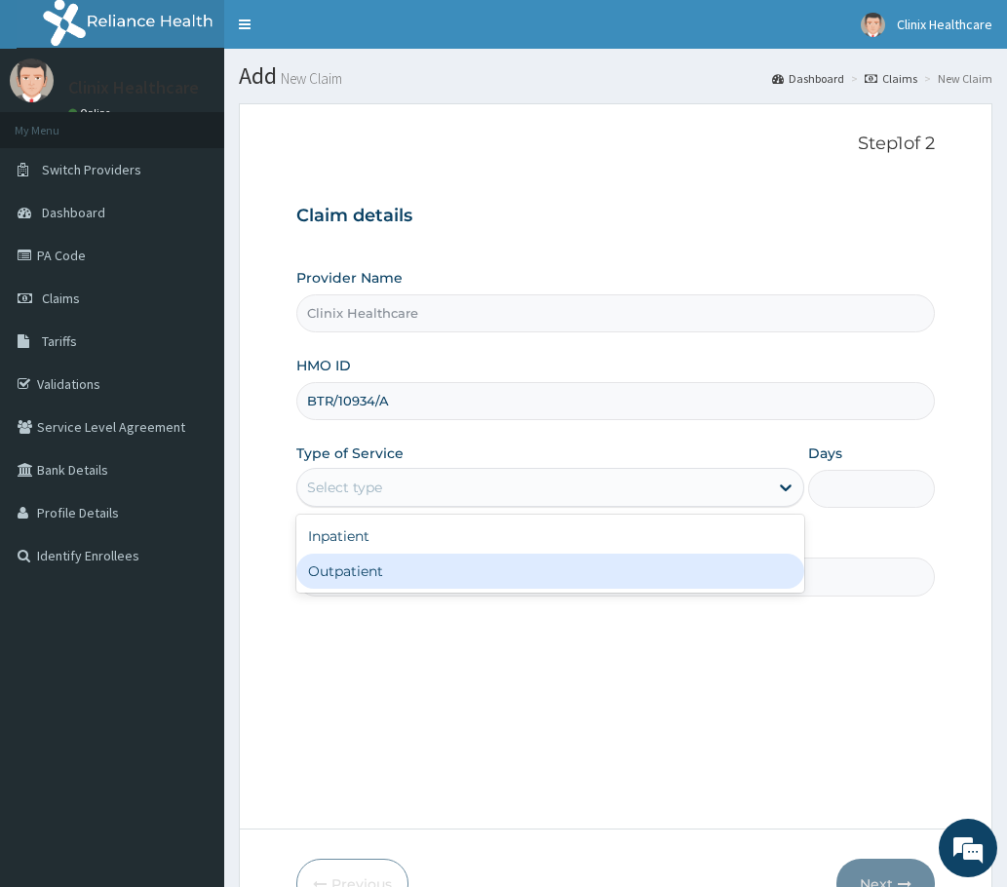
click at [347, 566] on div "Outpatient" at bounding box center [550, 571] width 508 height 35
type input "1"
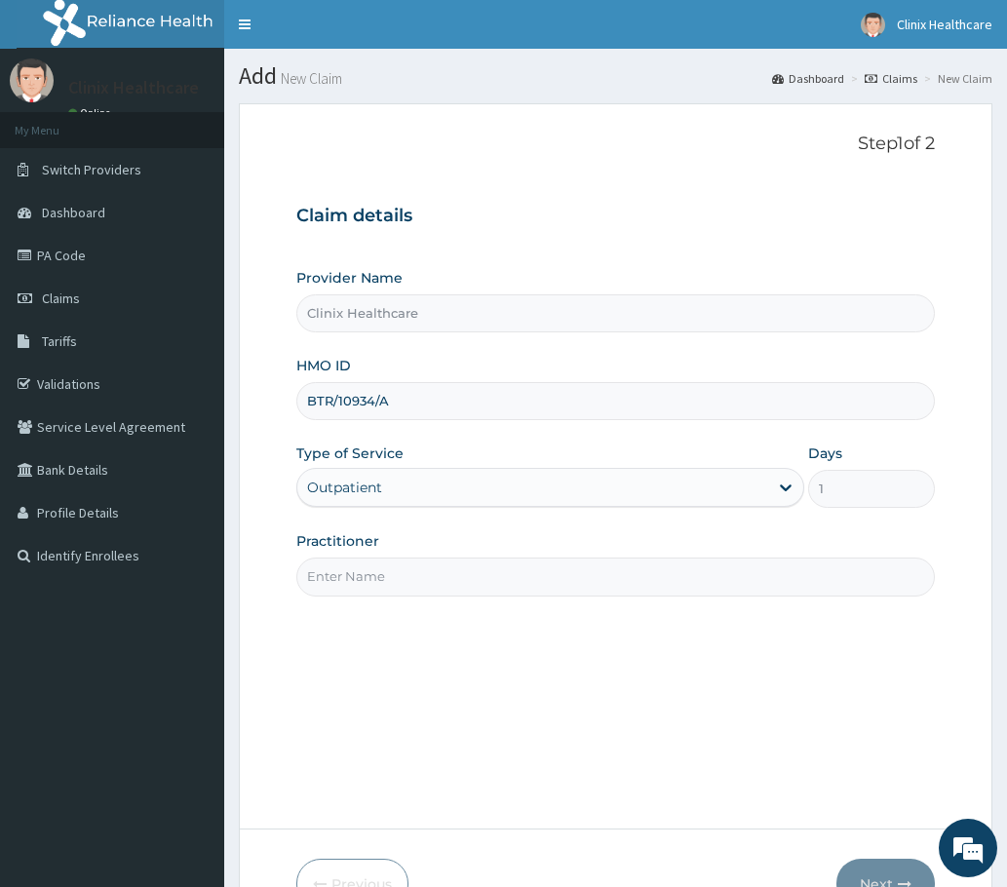
click at [350, 582] on input "Practitioner" at bounding box center [615, 577] width 638 height 38
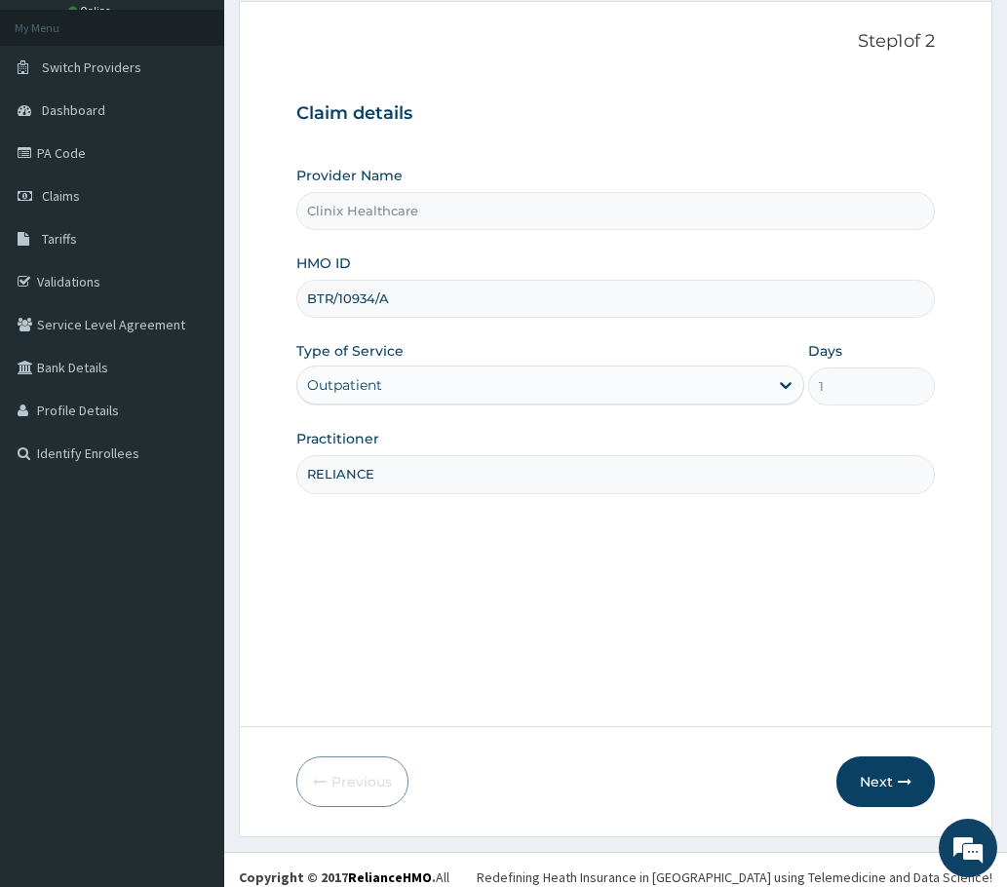
scroll to position [117, 0]
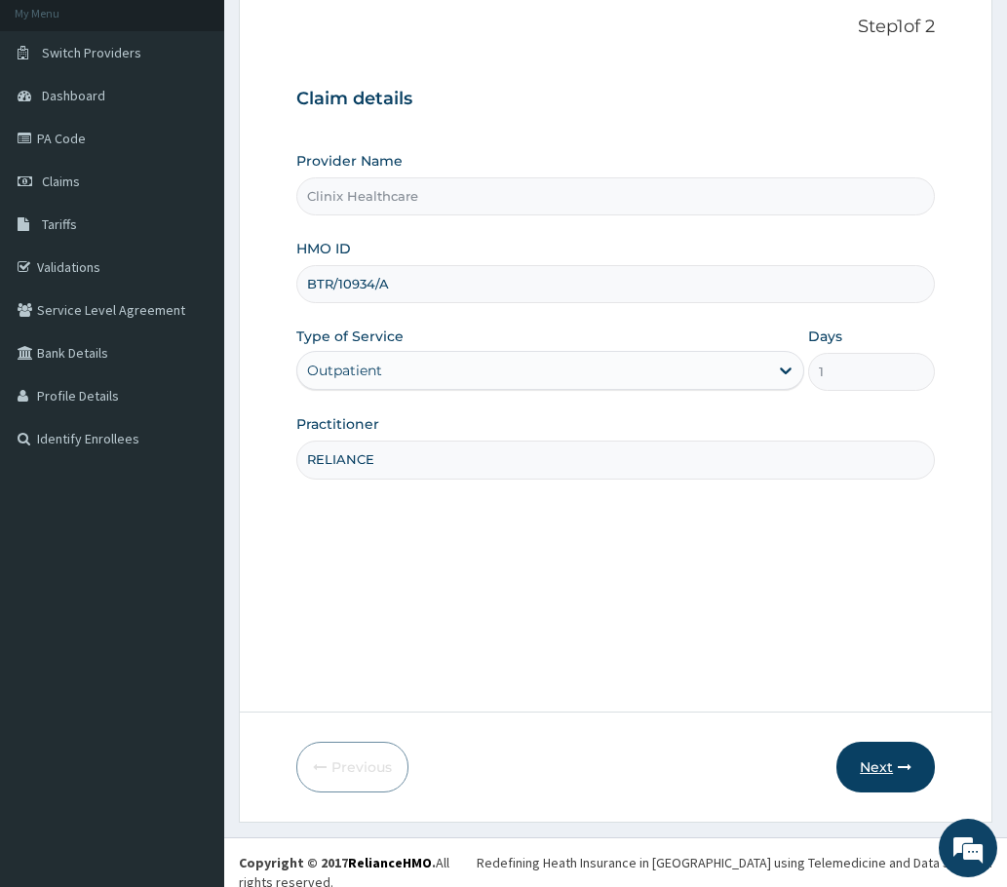
type input "RELIANCE"
click at [892, 763] on button "Next" at bounding box center [885, 767] width 98 height 51
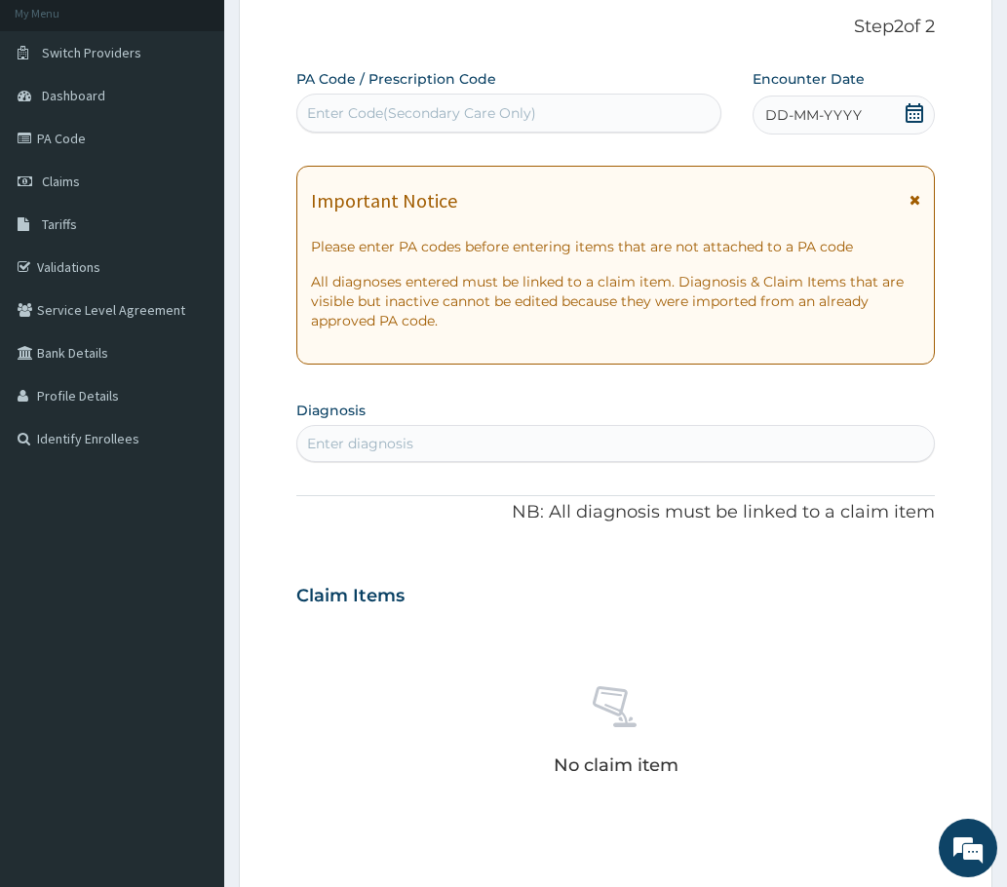
click at [376, 117] on div "Enter Code(Secondary Care Only)" at bounding box center [421, 112] width 229 height 19
click at [347, 113] on div "Enter Code(Secondary Care Only)" at bounding box center [421, 112] width 229 height 19
paste input "PA/06B7DC"
type input "PA/06B7DC"
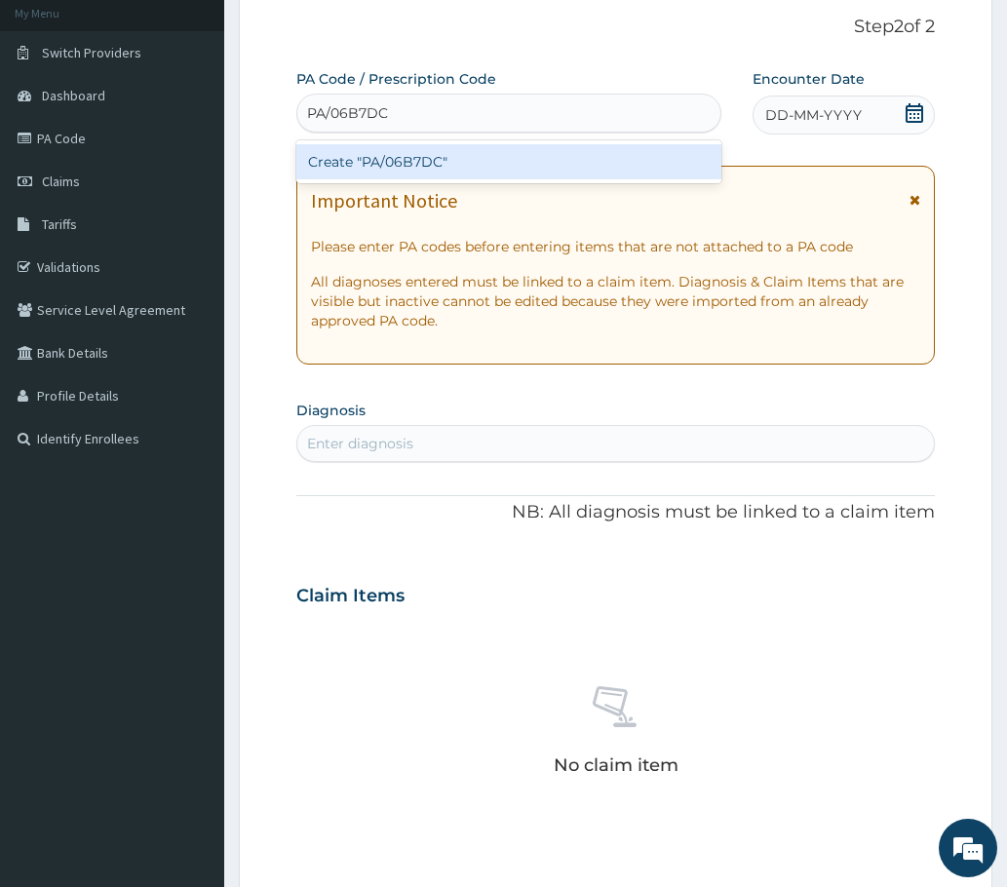
click at [400, 148] on div "Create "PA/06B7DC"" at bounding box center [508, 161] width 425 height 43
click at [393, 158] on div "Create "PA/06B7DC"" at bounding box center [508, 161] width 425 height 35
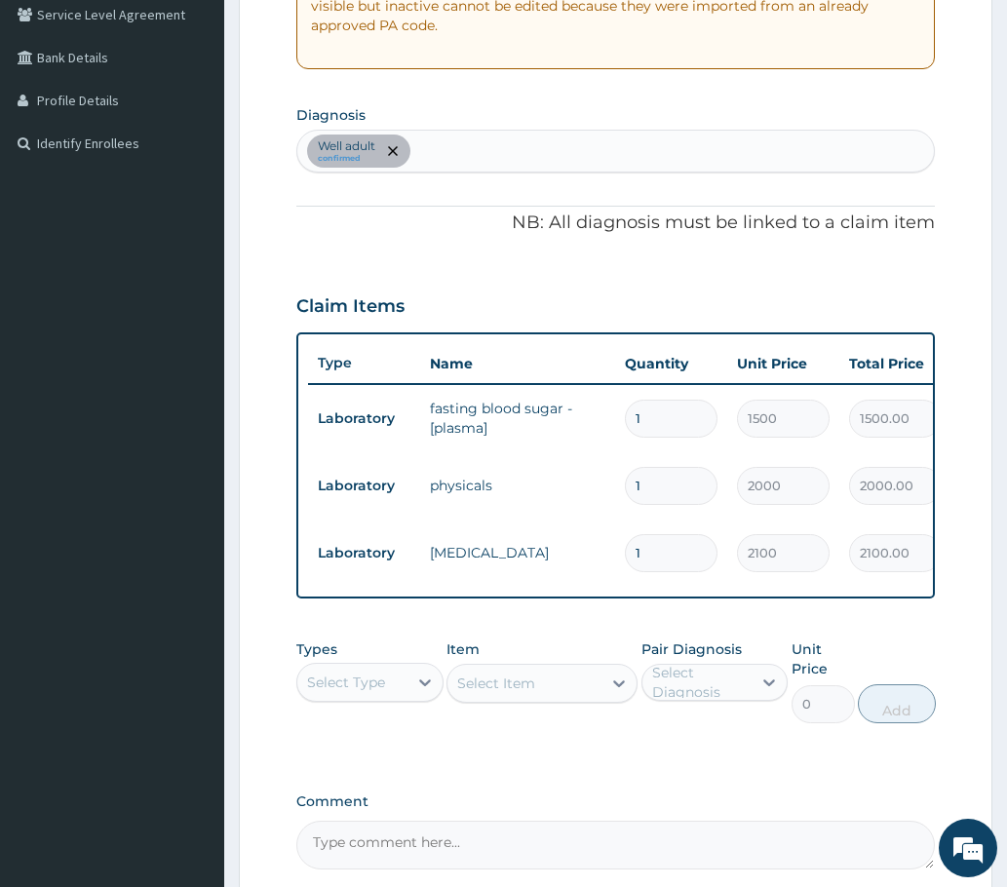
scroll to position [614, 0]
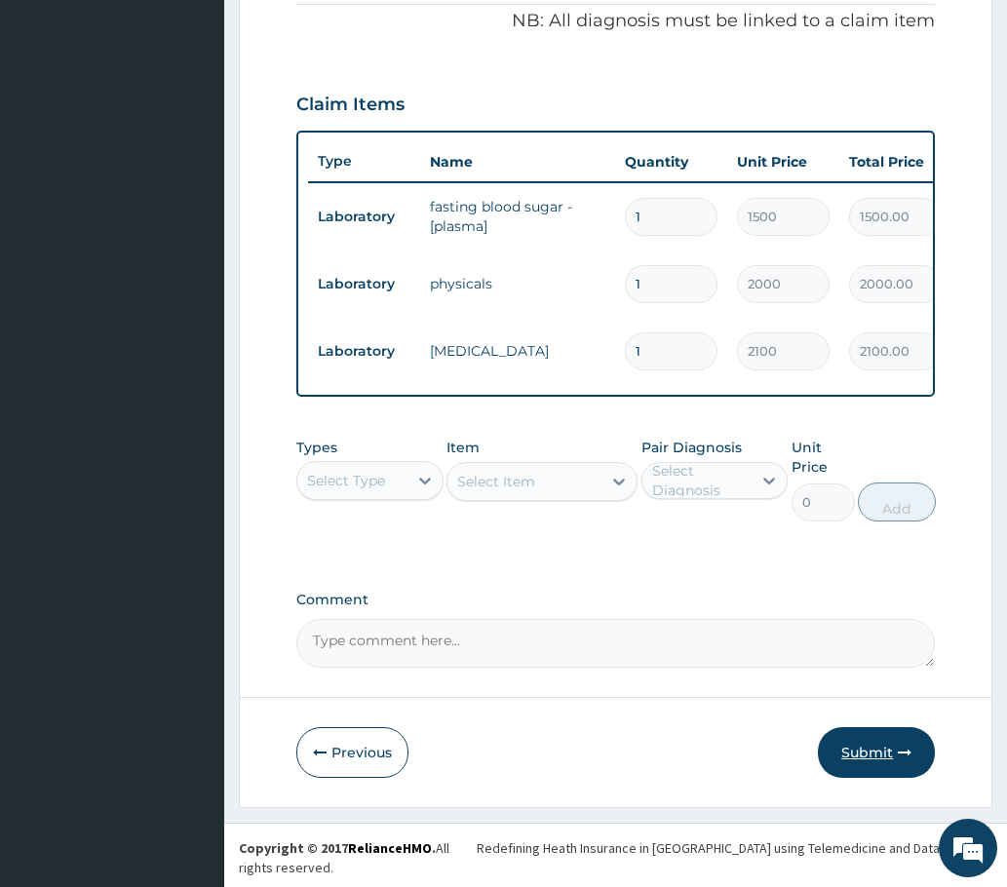
click at [869, 763] on button "Submit" at bounding box center [876, 752] width 117 height 51
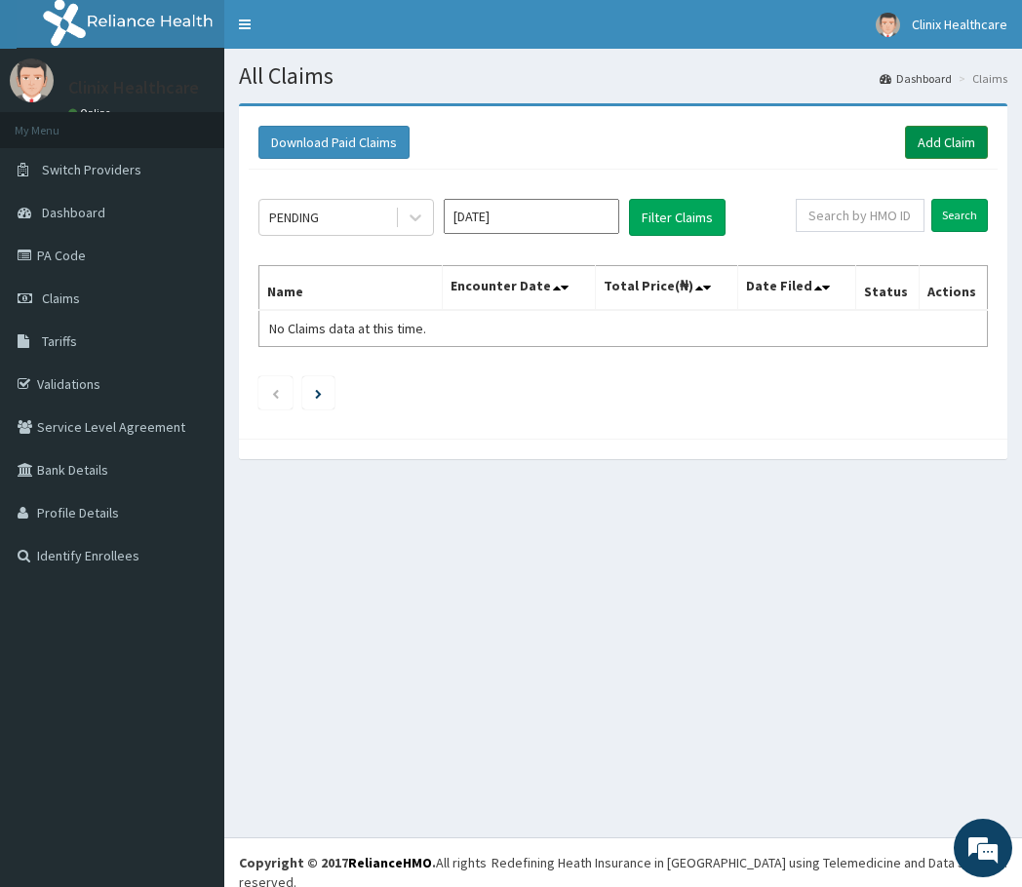
click at [941, 151] on link "Add Claim" at bounding box center [946, 142] width 83 height 33
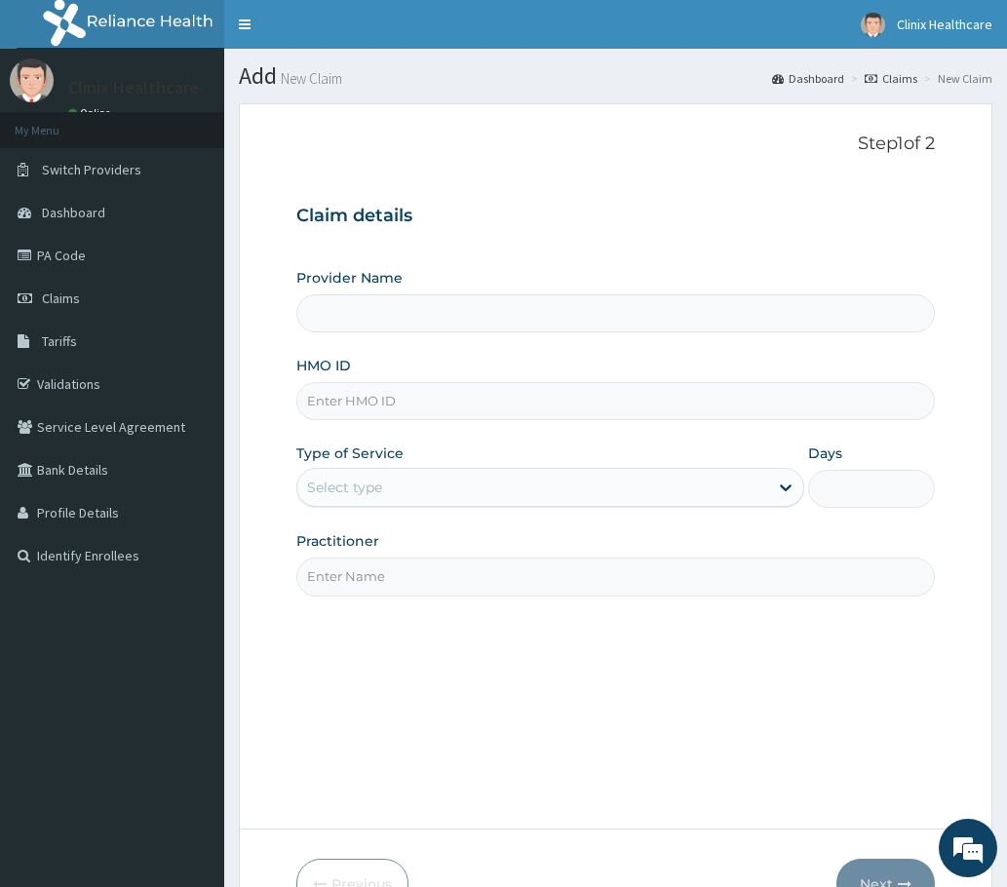
click at [397, 402] on input "HMO ID" at bounding box center [615, 401] width 638 height 38
paste input "LTR/10392/A"
type input "LTR/10392/A"
type input "Clinix Healthcare"
click at [369, 493] on div "Select type" at bounding box center [344, 487] width 75 height 19
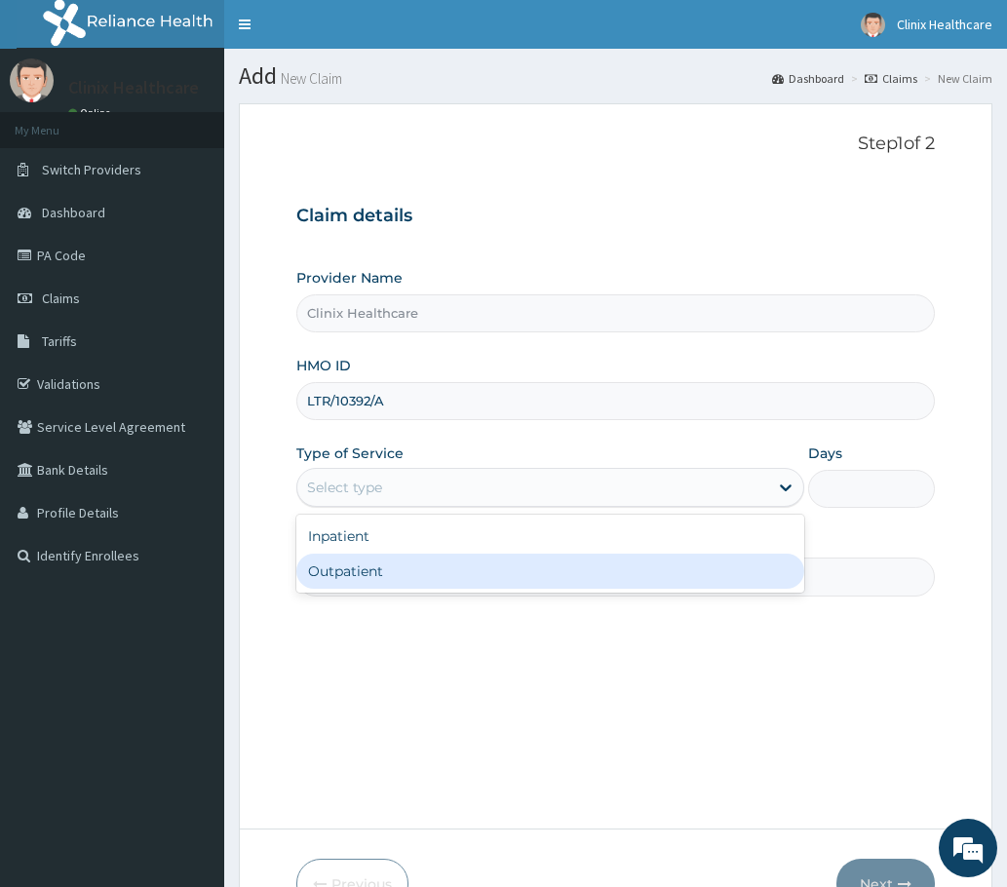
click at [366, 570] on div "Outpatient" at bounding box center [550, 571] width 508 height 35
type input "1"
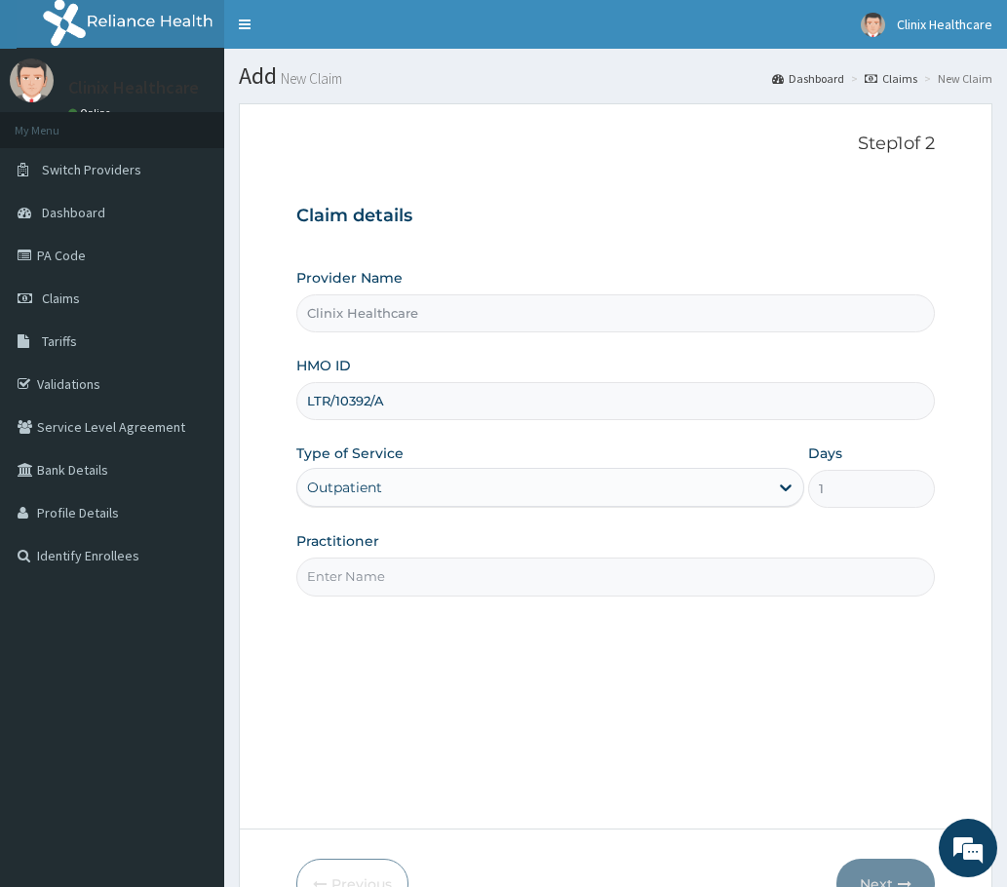
click at [402, 582] on input "Practitioner" at bounding box center [615, 577] width 638 height 38
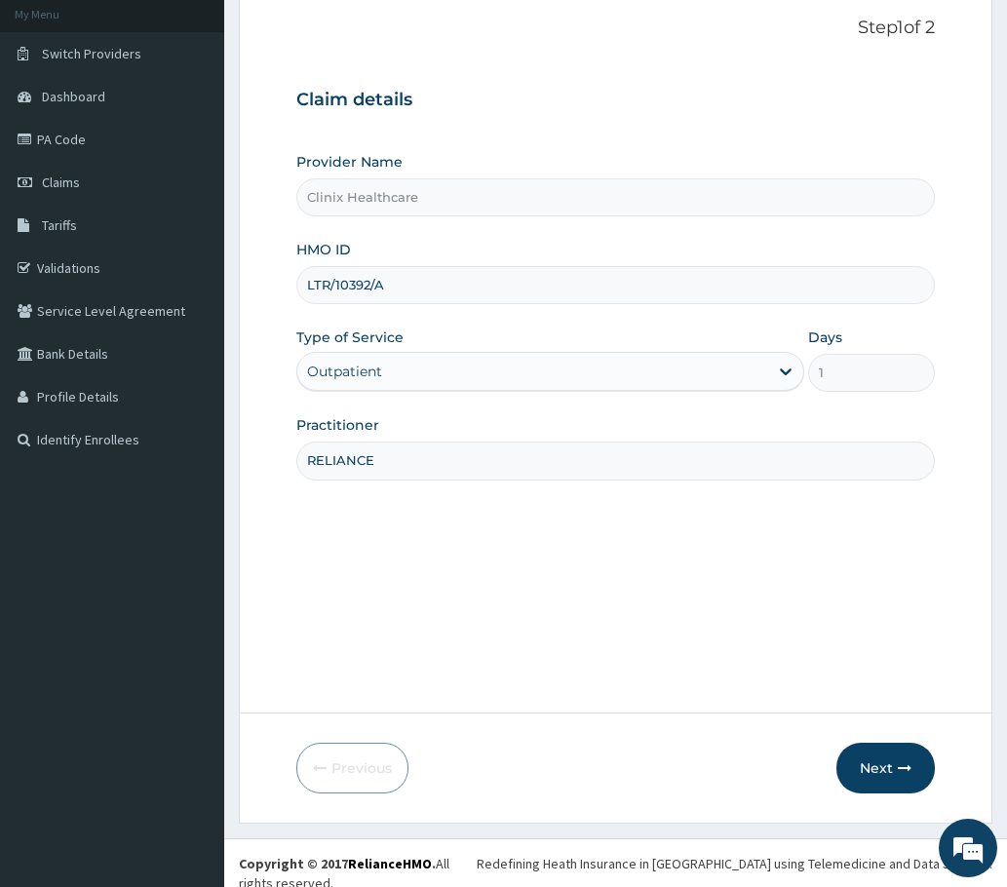
scroll to position [117, 0]
type input "RELIANCE"
click at [894, 764] on button "Next" at bounding box center [885, 767] width 98 height 51
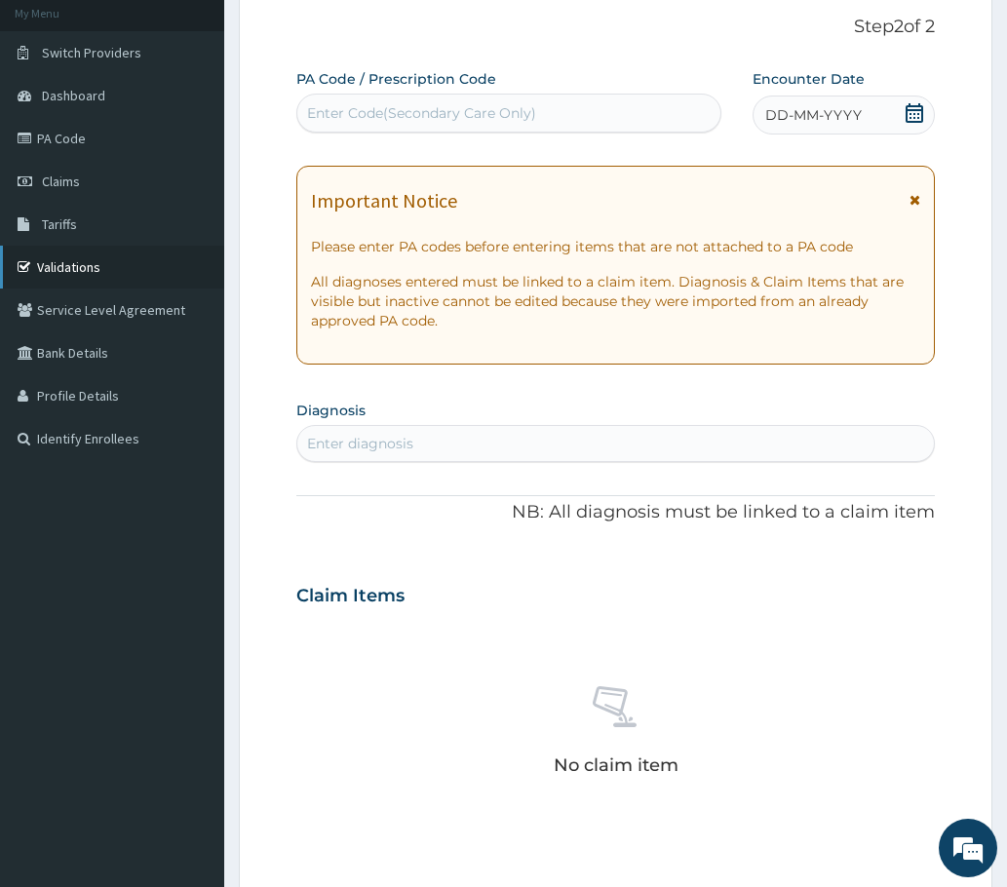
scroll to position [0, 0]
click at [347, 104] on div "Enter Code(Secondary Care Only)" at bounding box center [421, 112] width 229 height 19
paste input "PA/EB2143"
type input "PA/EB2143"
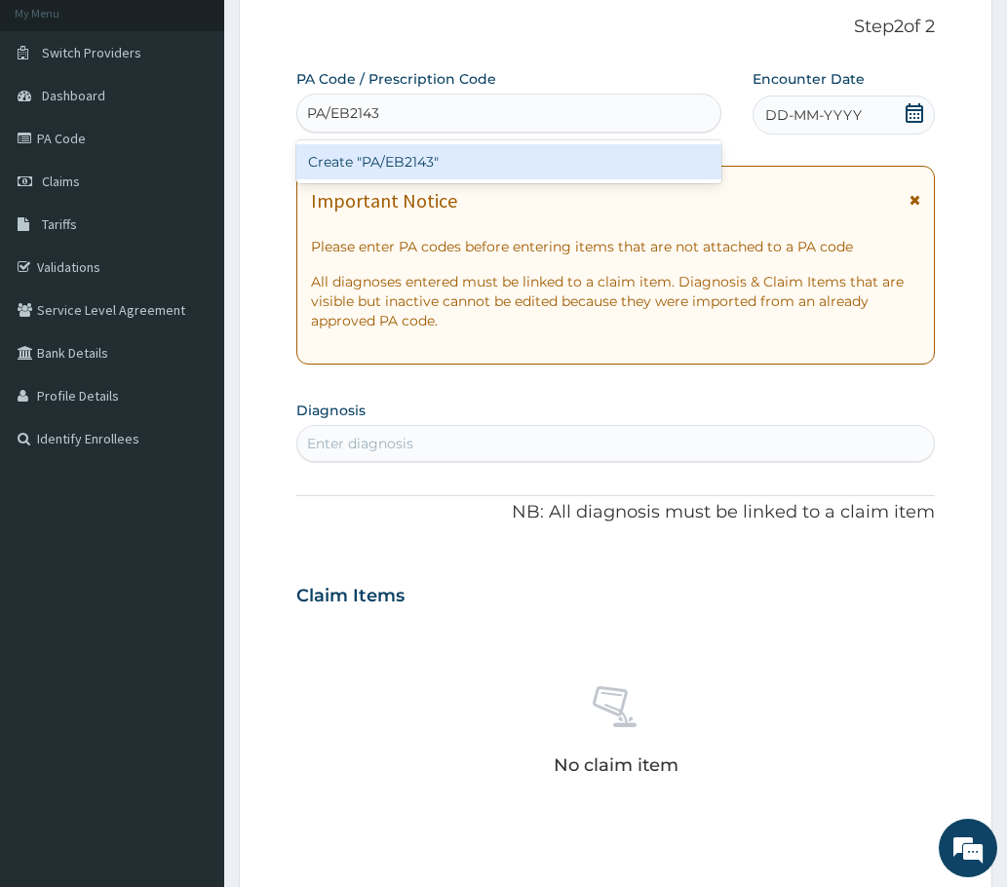
click at [366, 162] on div "Create "PA/EB2143"" at bounding box center [508, 161] width 425 height 35
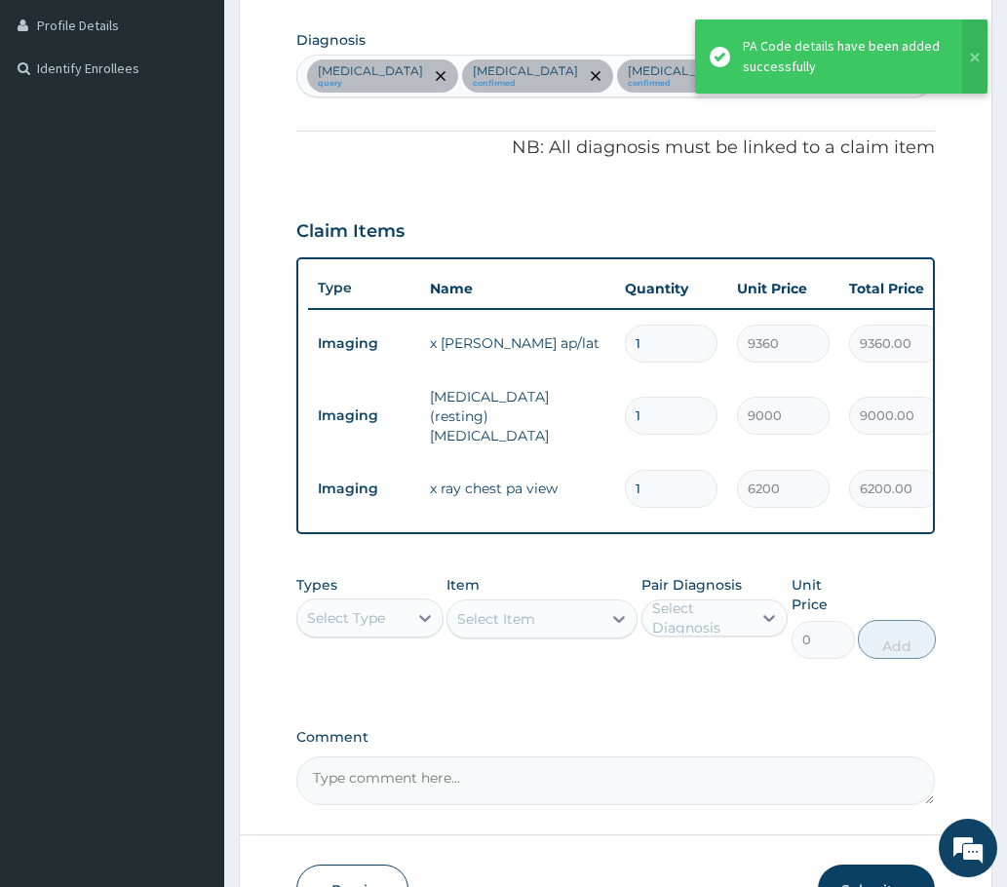
scroll to position [614, 0]
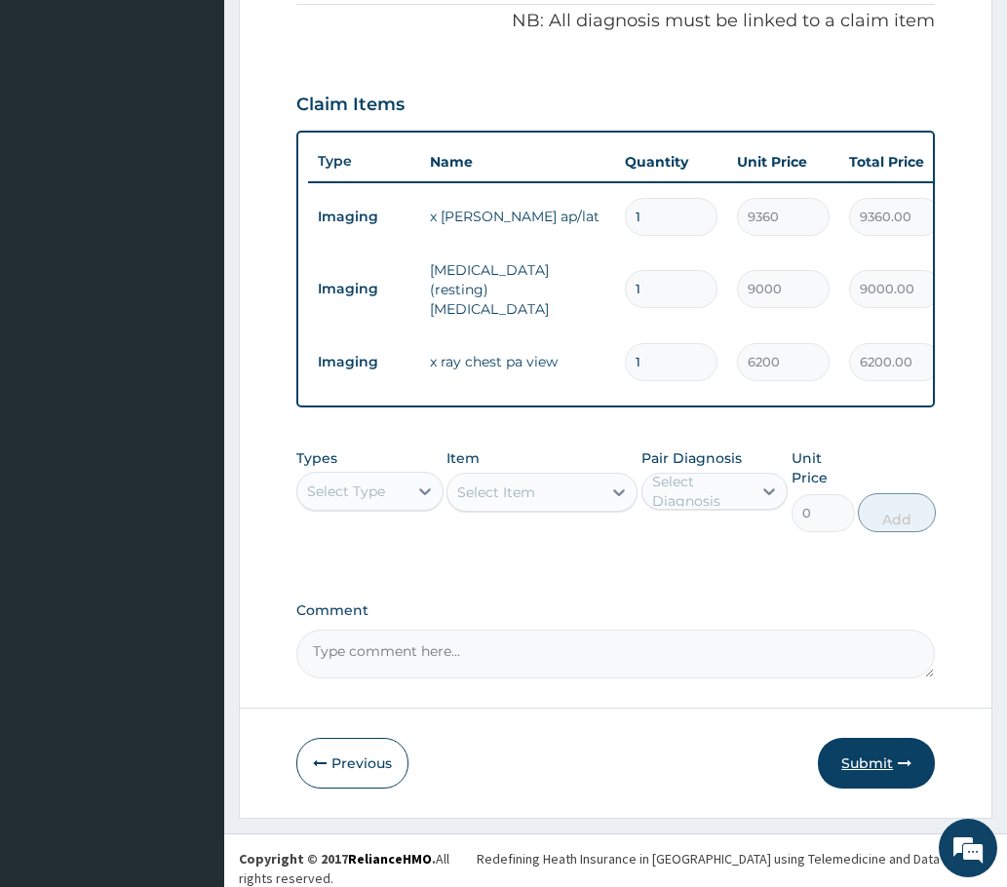
click at [860, 772] on button "Submit" at bounding box center [876, 763] width 117 height 51
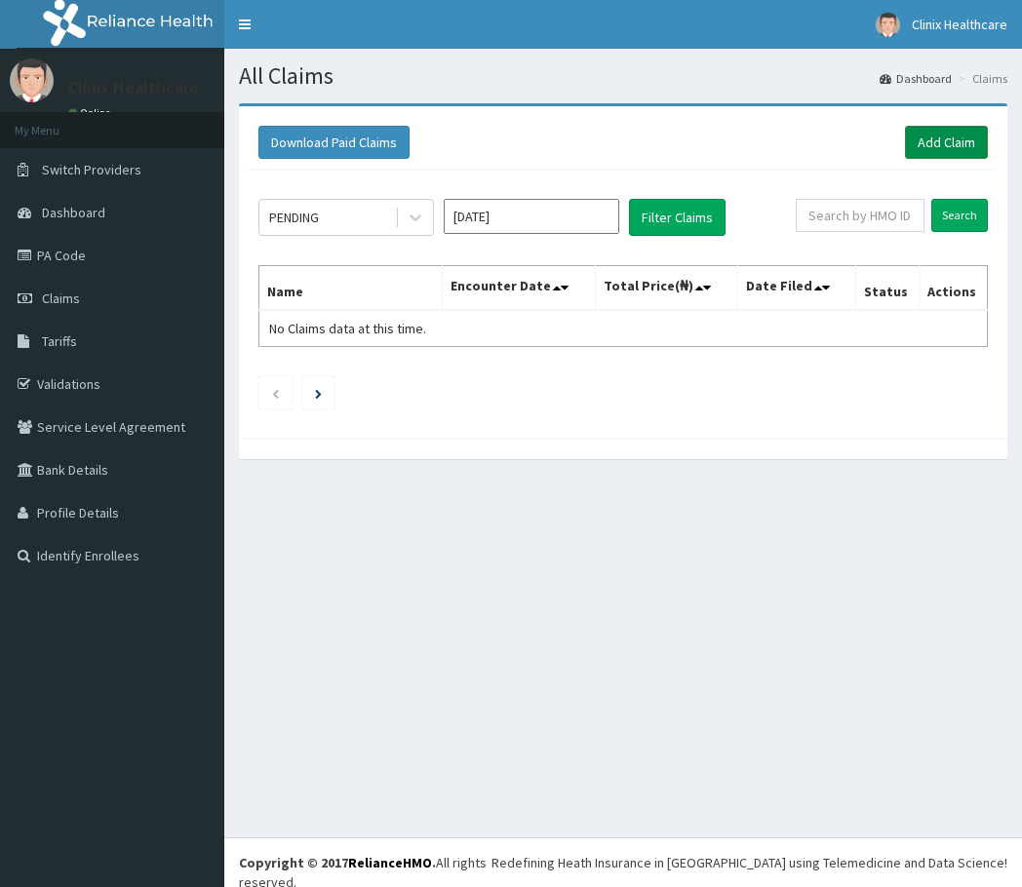
click at [954, 142] on link "Add Claim" at bounding box center [946, 142] width 83 height 33
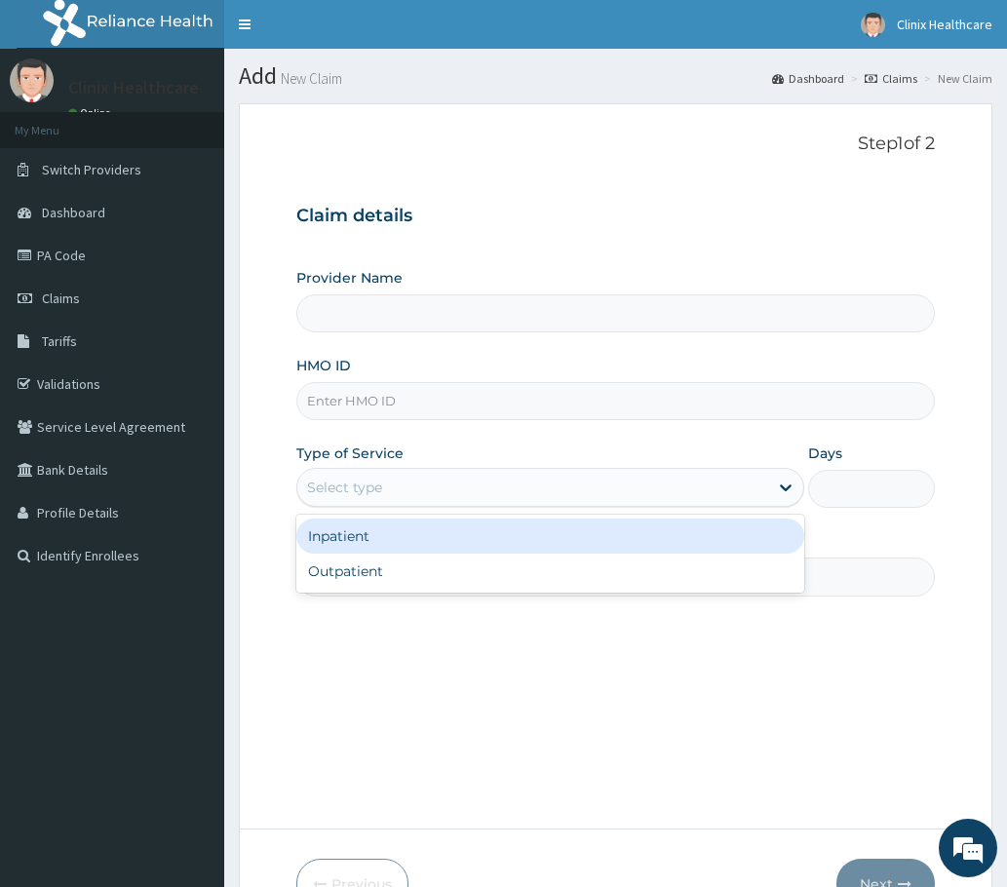
click at [354, 491] on div "Select type" at bounding box center [344, 487] width 75 height 19
type input "Clinix Healthcare"
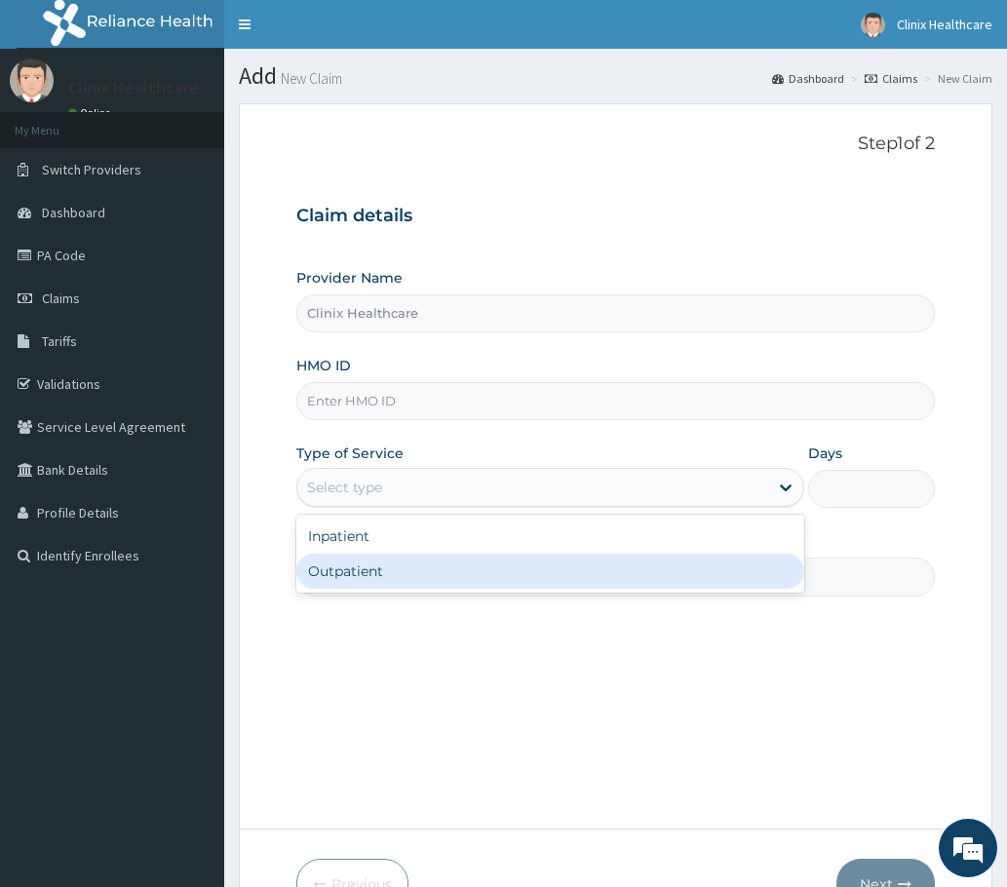
click at [337, 574] on div "Outpatient" at bounding box center [550, 571] width 508 height 35
type input "1"
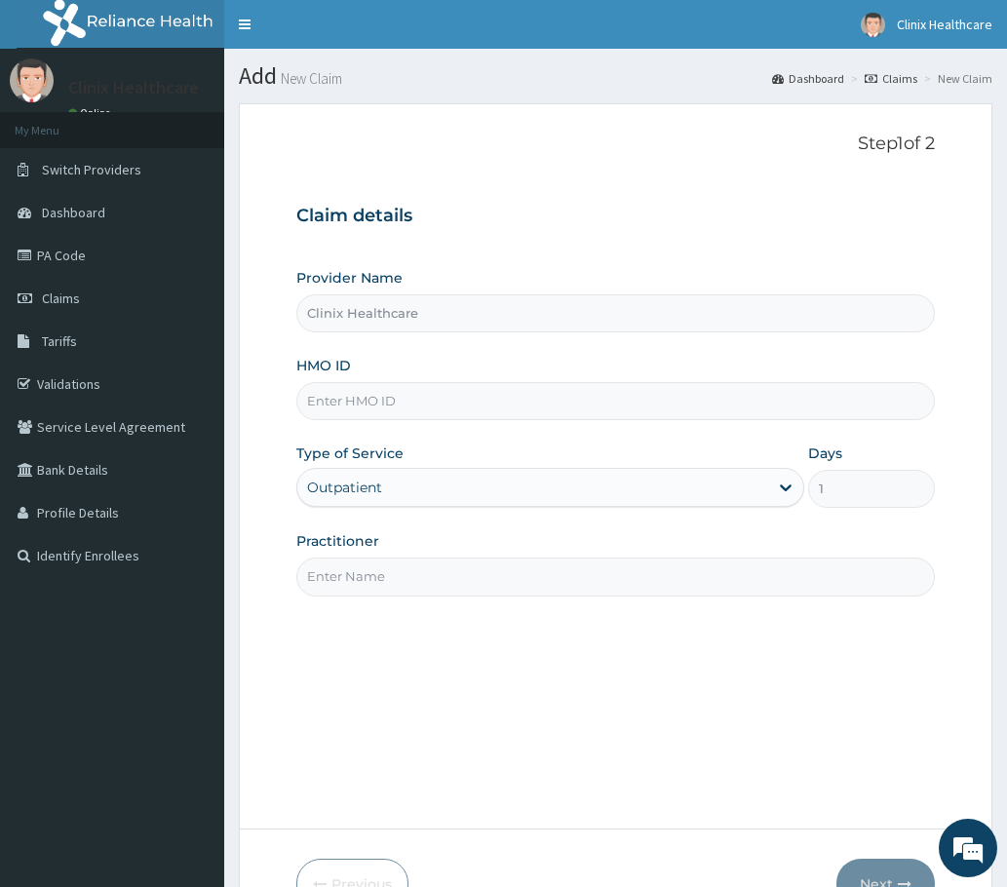
click at [359, 574] on input "Practitioner" at bounding box center [615, 577] width 638 height 38
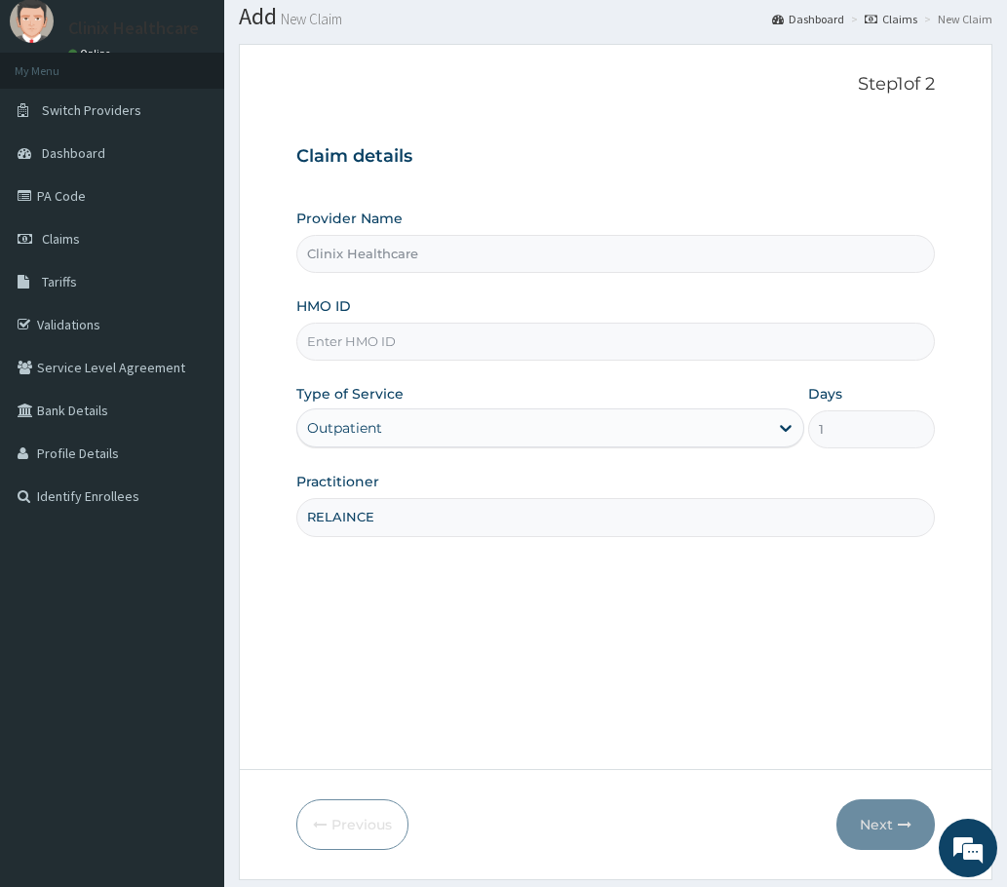
scroll to position [117, 0]
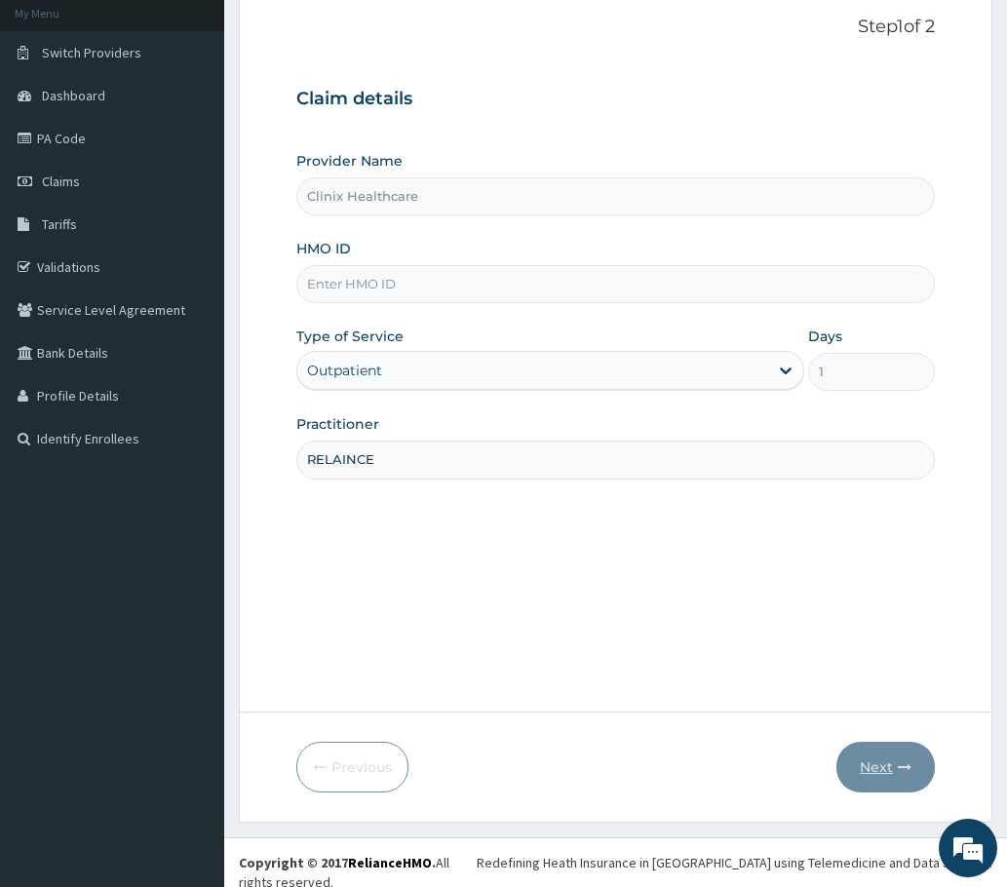
type input "RELAINCE"
click at [332, 281] on input "HMO ID" at bounding box center [615, 284] width 638 height 38
paste input "HBN/10035/B, PA/B7EA23"
type input "HBN/10035/B"
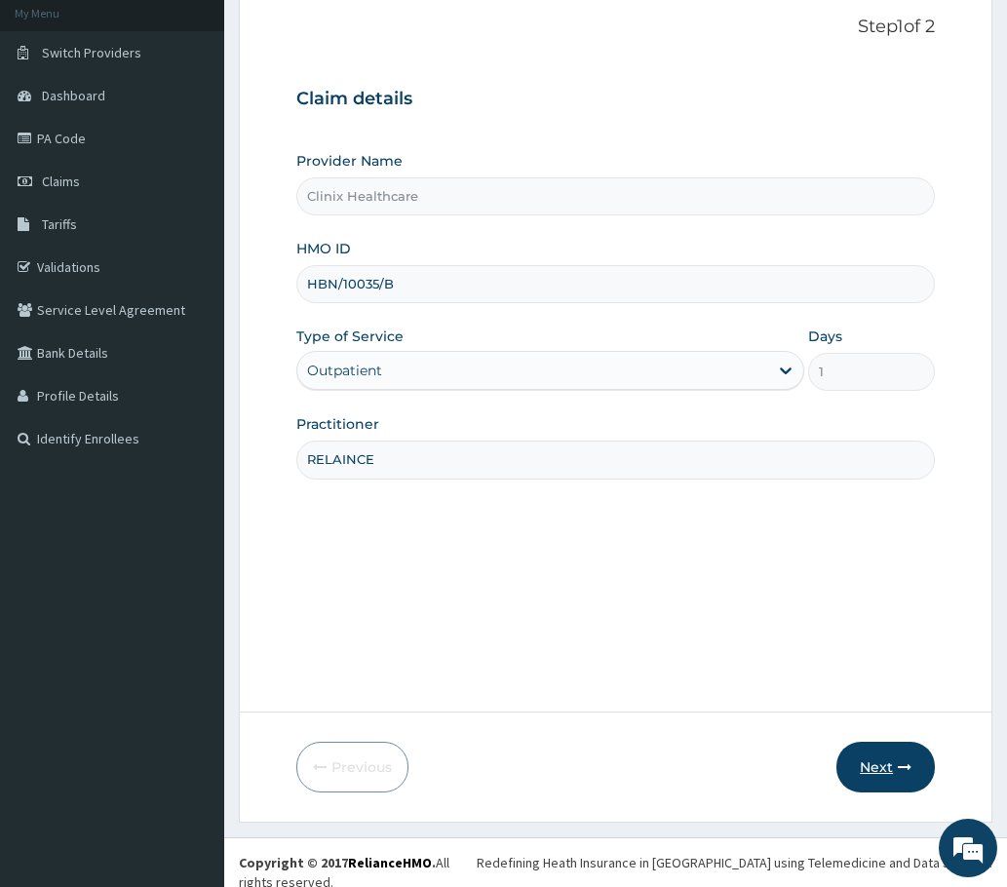
click at [869, 768] on button "Next" at bounding box center [885, 767] width 98 height 51
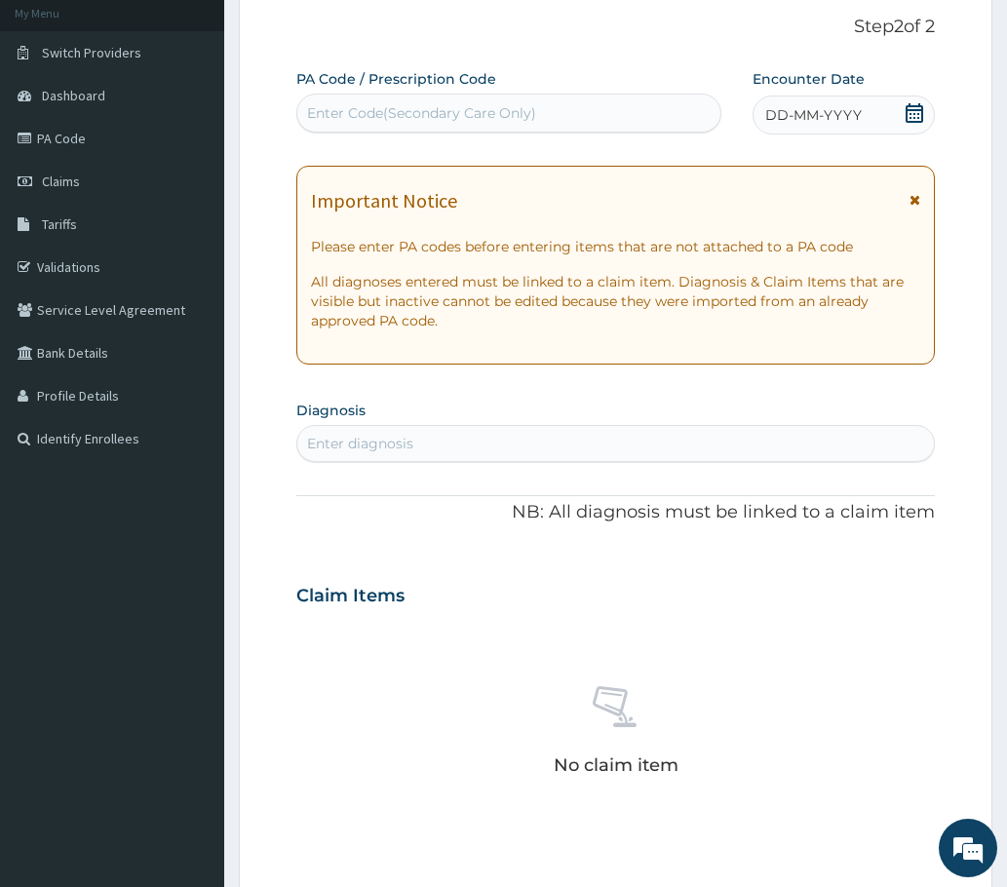
click at [390, 108] on div "Enter Code(Secondary Care Only)" at bounding box center [421, 112] width 229 height 19
paste input "HBN/10035/B, PA/B7EA23"
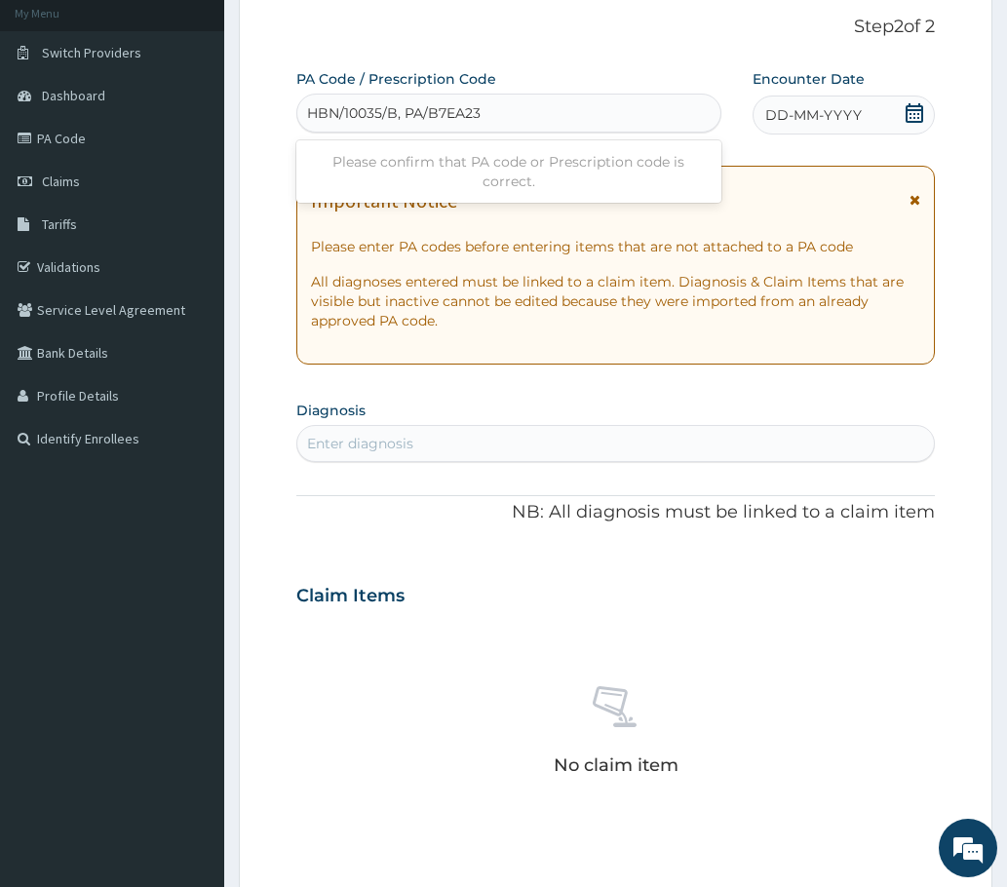
drag, startPoint x: 403, startPoint y: 111, endPoint x: 261, endPoint y: 106, distance: 141.4
click at [261, 106] on form "Step 2 of 2 PA Code / Prescription Code Use Up and Down to choose options, pres…" at bounding box center [616, 621] width 754 height 1271
type input "PA/B7EA23"
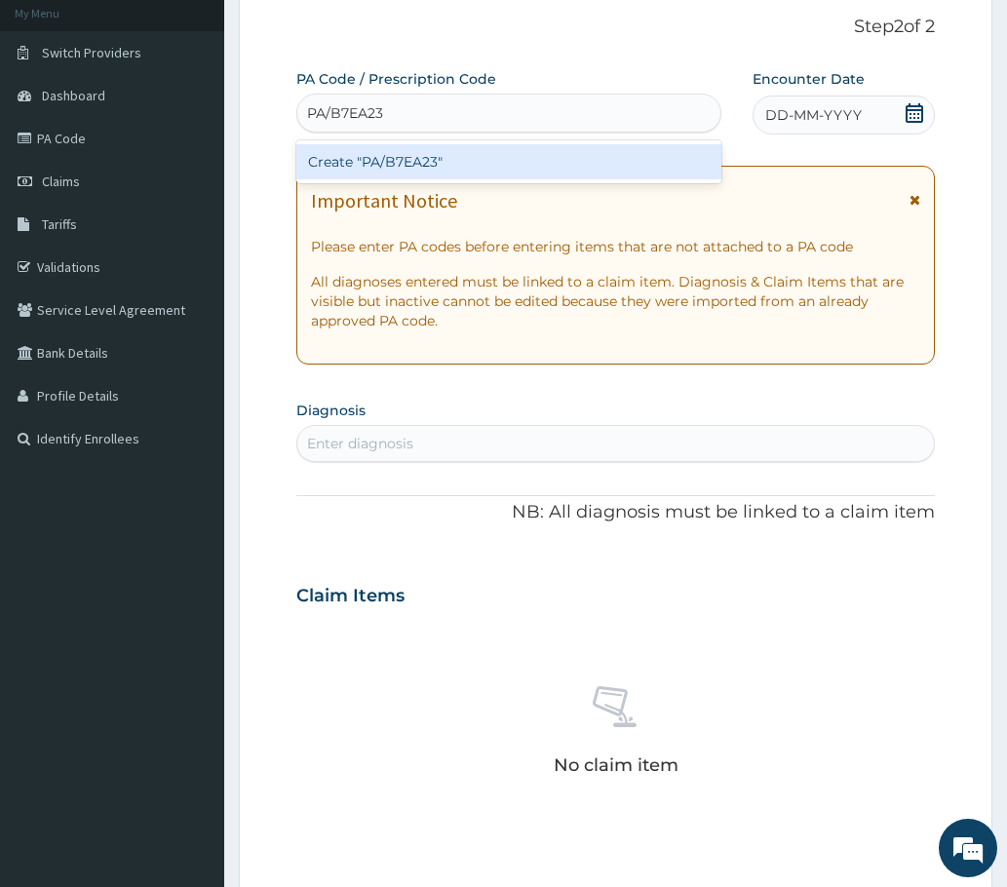
click at [468, 157] on div "Create "PA/B7EA23"" at bounding box center [508, 161] width 425 height 35
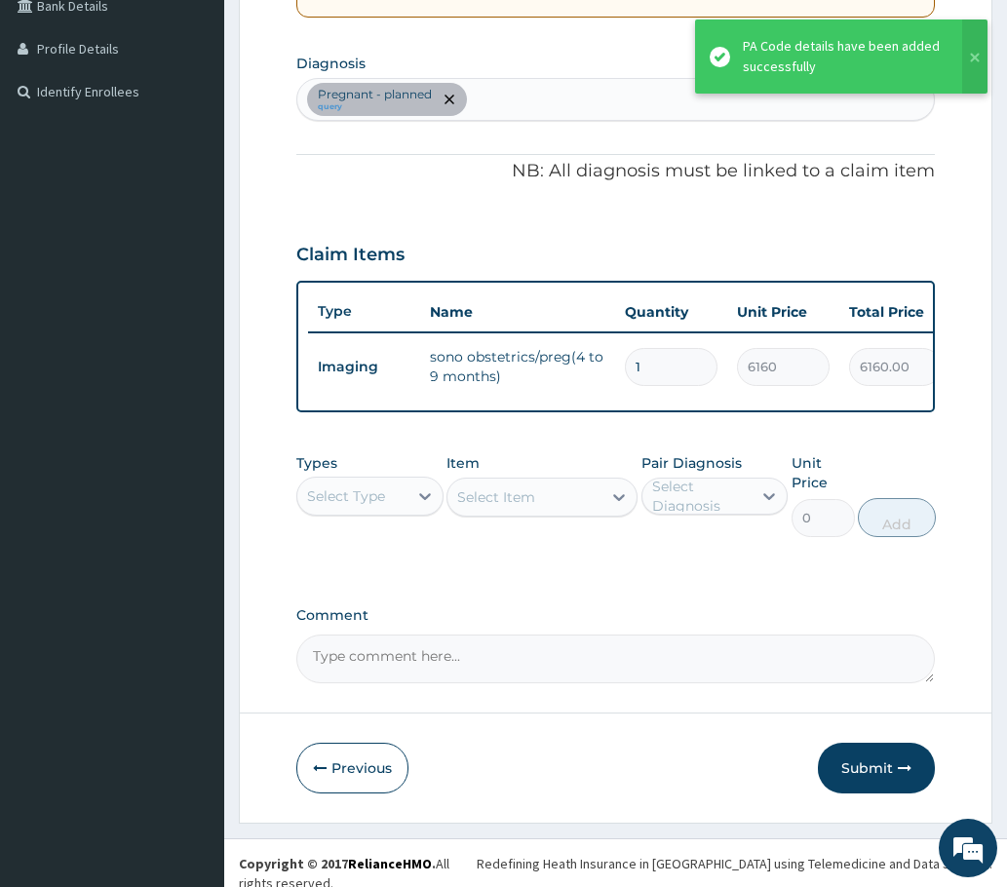
scroll to position [480, 0]
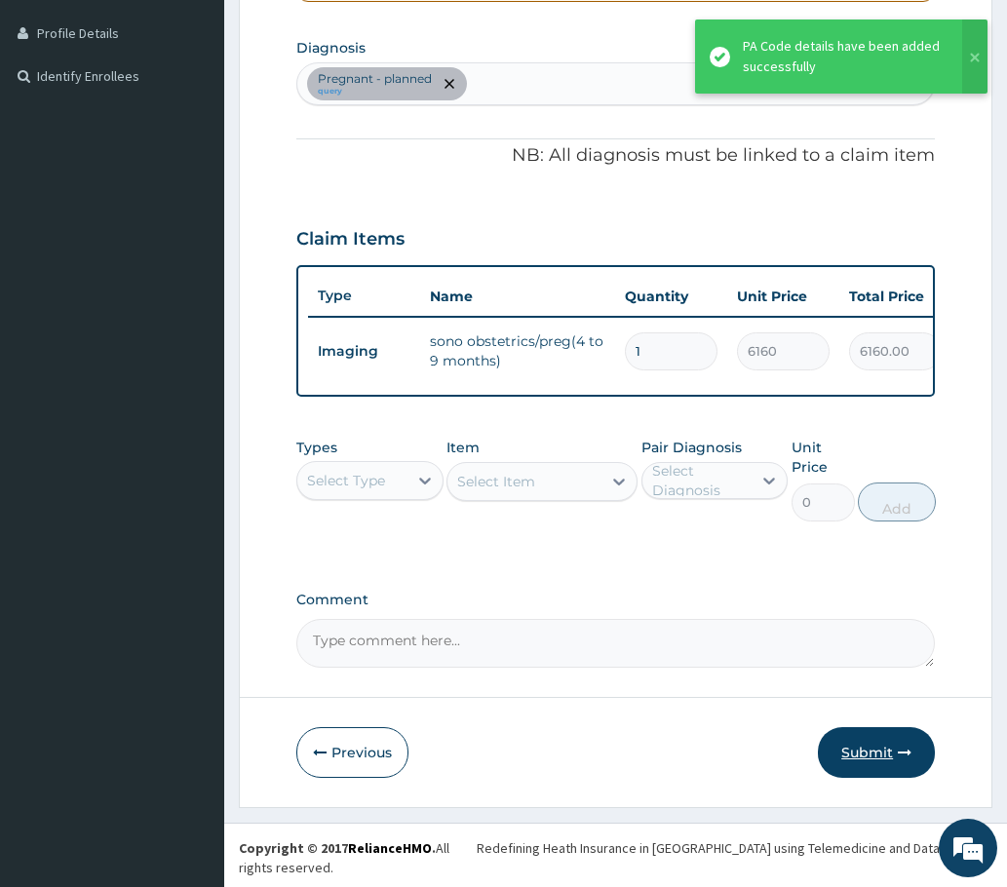
click at [884, 770] on button "Submit" at bounding box center [876, 752] width 117 height 51
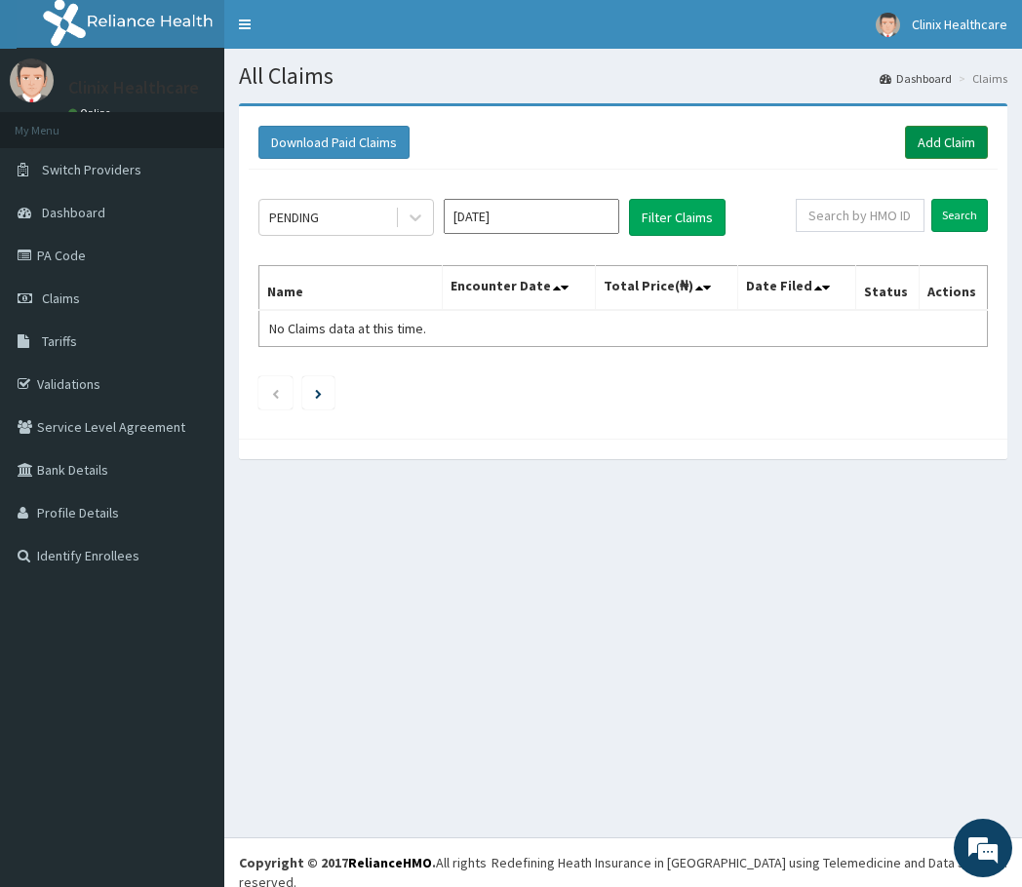
click at [930, 146] on link "Add Claim" at bounding box center [946, 142] width 83 height 33
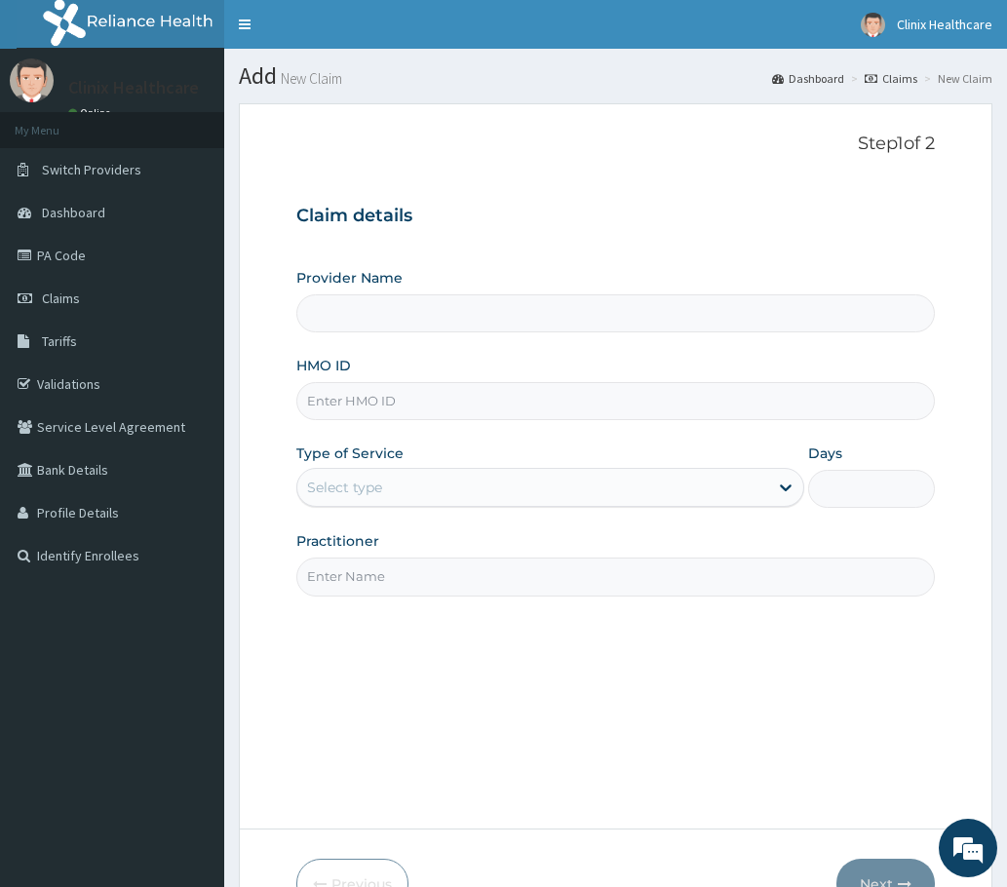
click at [361, 406] on input "HMO ID" at bounding box center [615, 401] width 638 height 38
paste input "HPN/10087/A"
type input "HPN/10087/A"
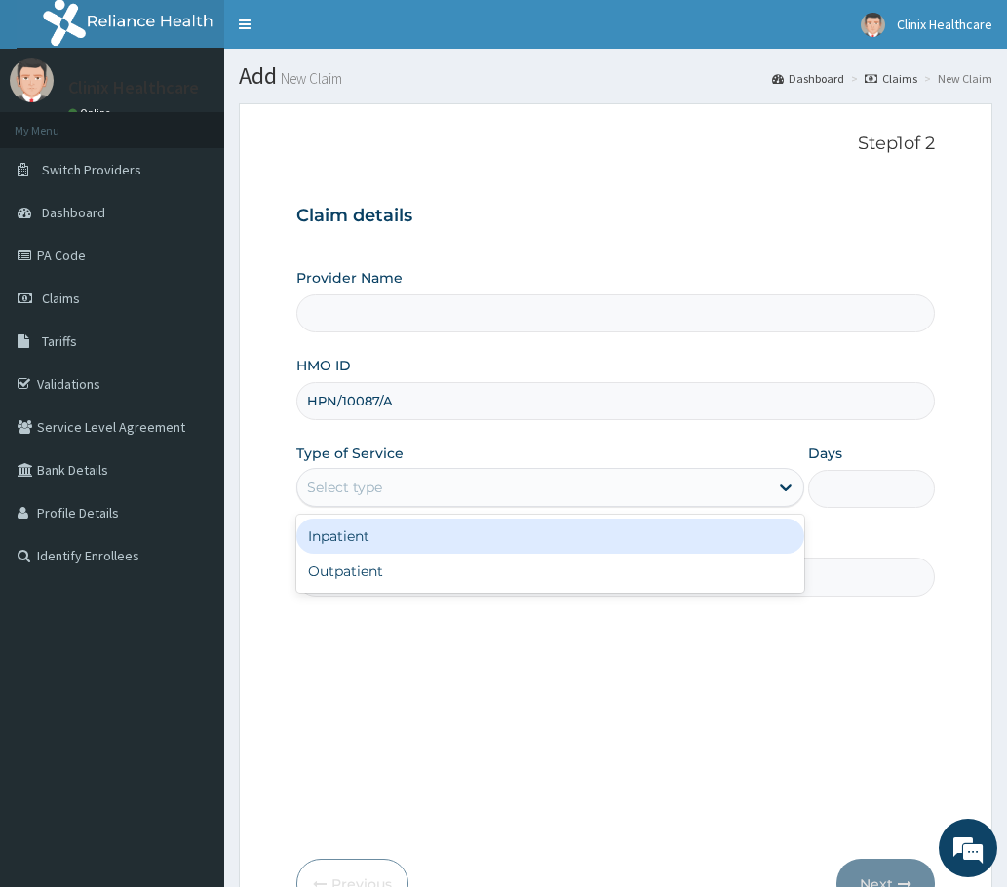
type input "Clinix Healthcare"
drag, startPoint x: 366, startPoint y: 489, endPoint x: 347, endPoint y: 521, distance: 36.3
click at [359, 500] on div "Select type" at bounding box center [532, 487] width 471 height 31
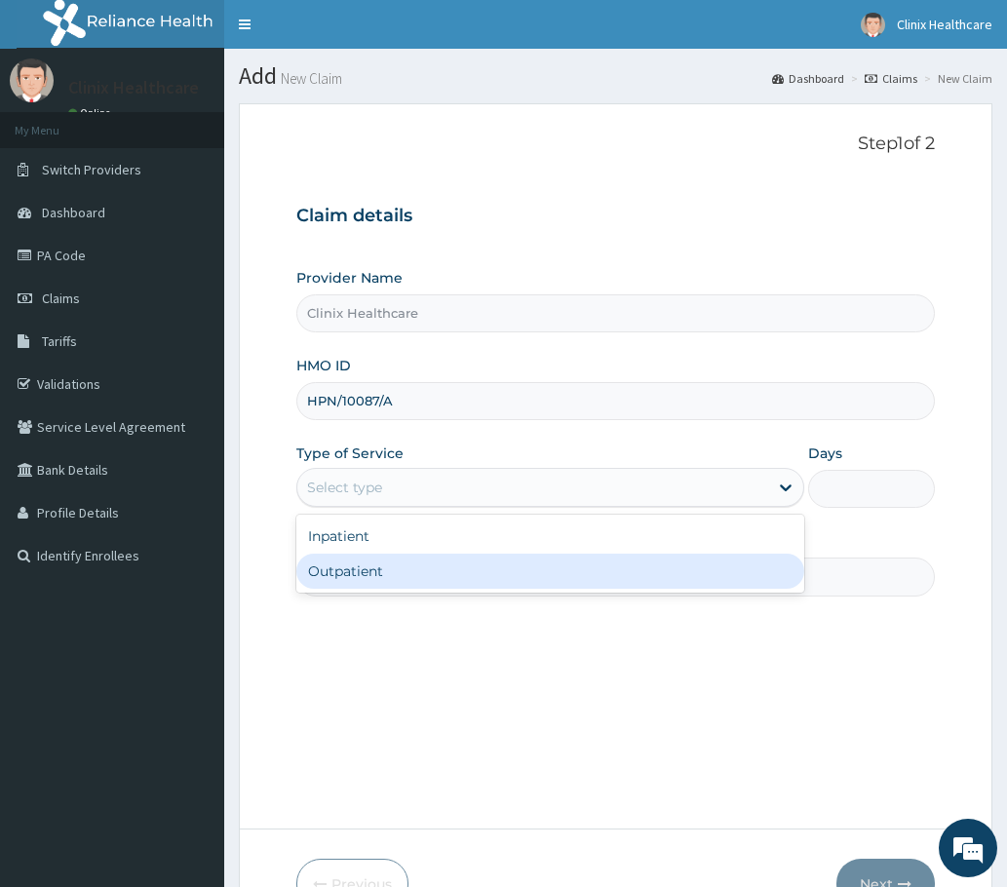
click at [345, 574] on div "Outpatient" at bounding box center [550, 571] width 508 height 35
type input "1"
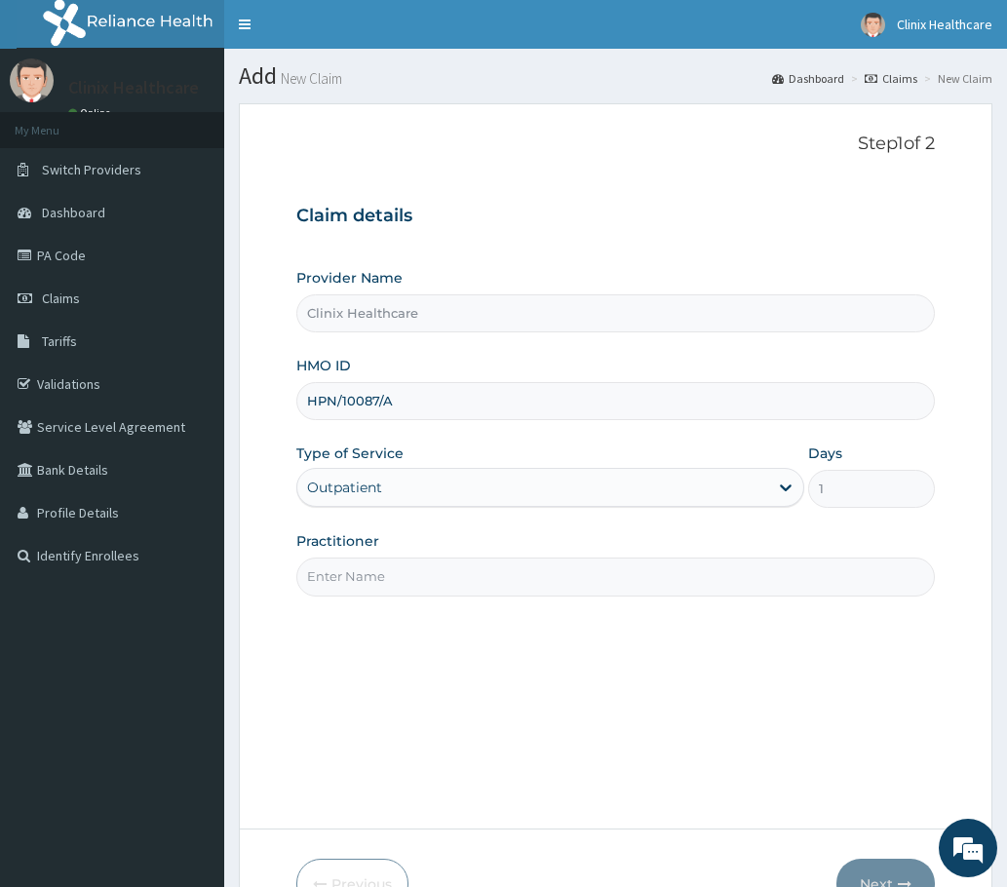
click at [350, 593] on input "Practitioner" at bounding box center [615, 577] width 638 height 38
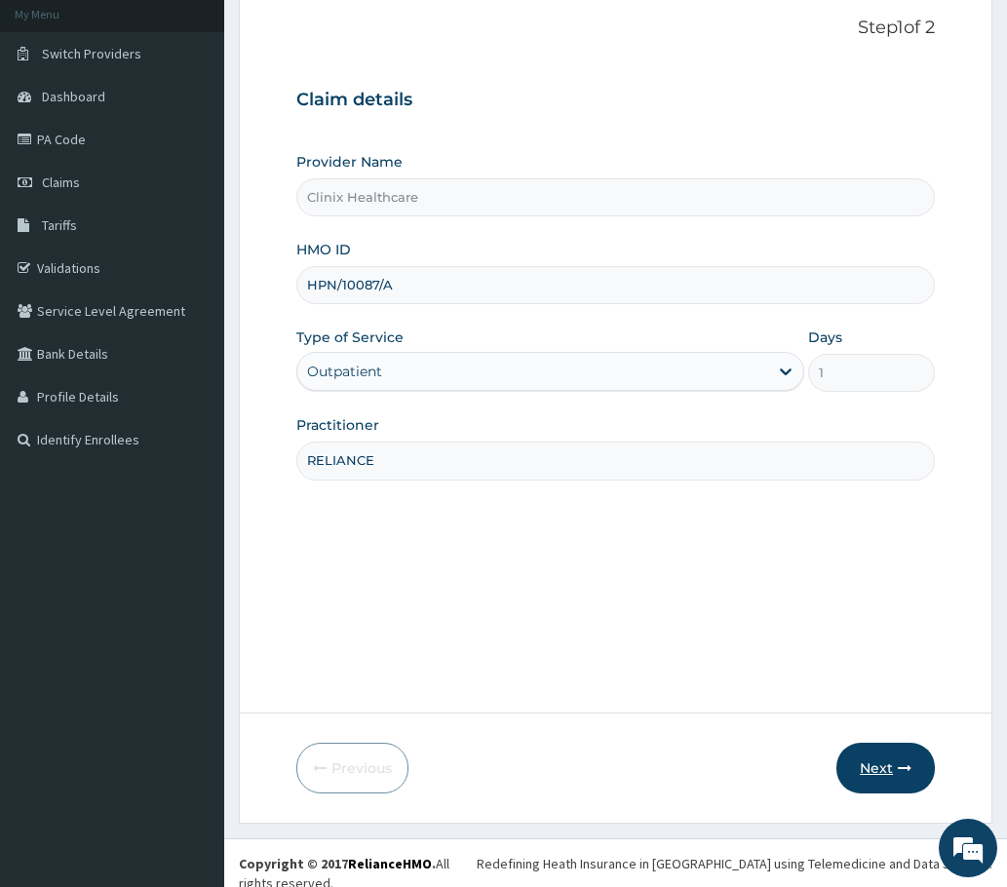
scroll to position [117, 0]
type input "RELIANCE"
click at [867, 768] on button "Next" at bounding box center [885, 767] width 98 height 51
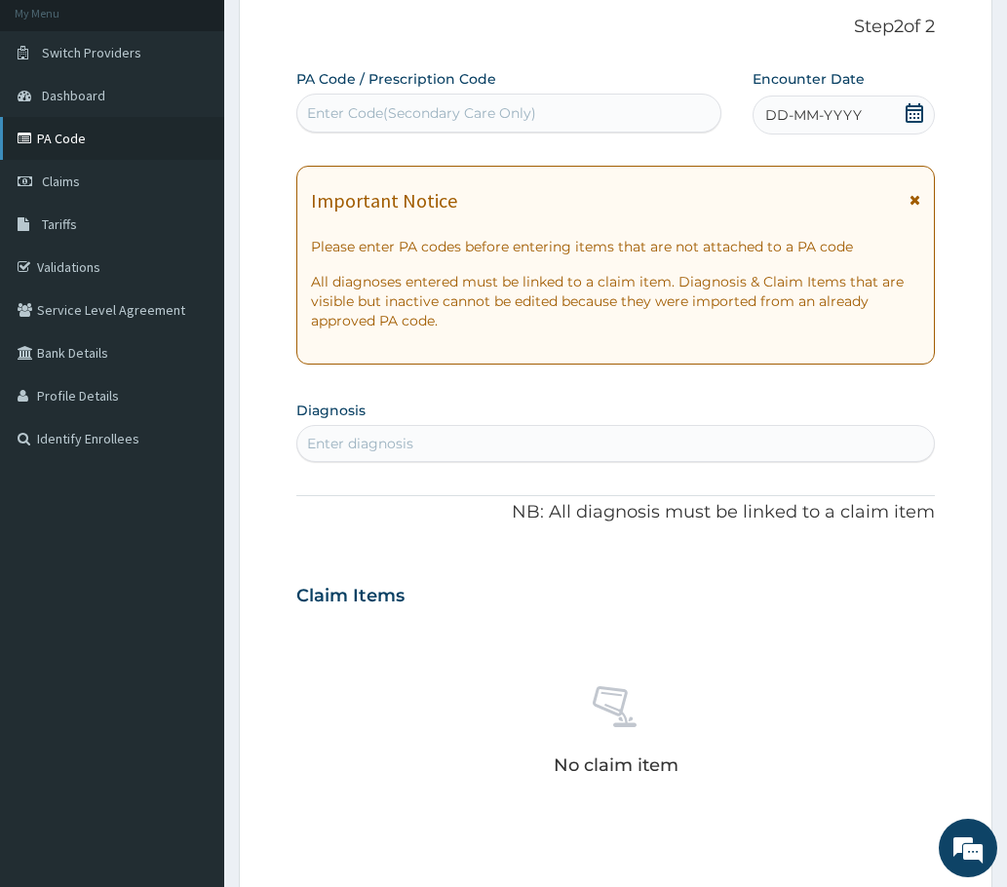
scroll to position [0, 0]
click at [424, 118] on div "Enter Code(Secondary Care Only)" at bounding box center [421, 112] width 229 height 19
paste input "PA/295A74"
type input "PA/295A74"
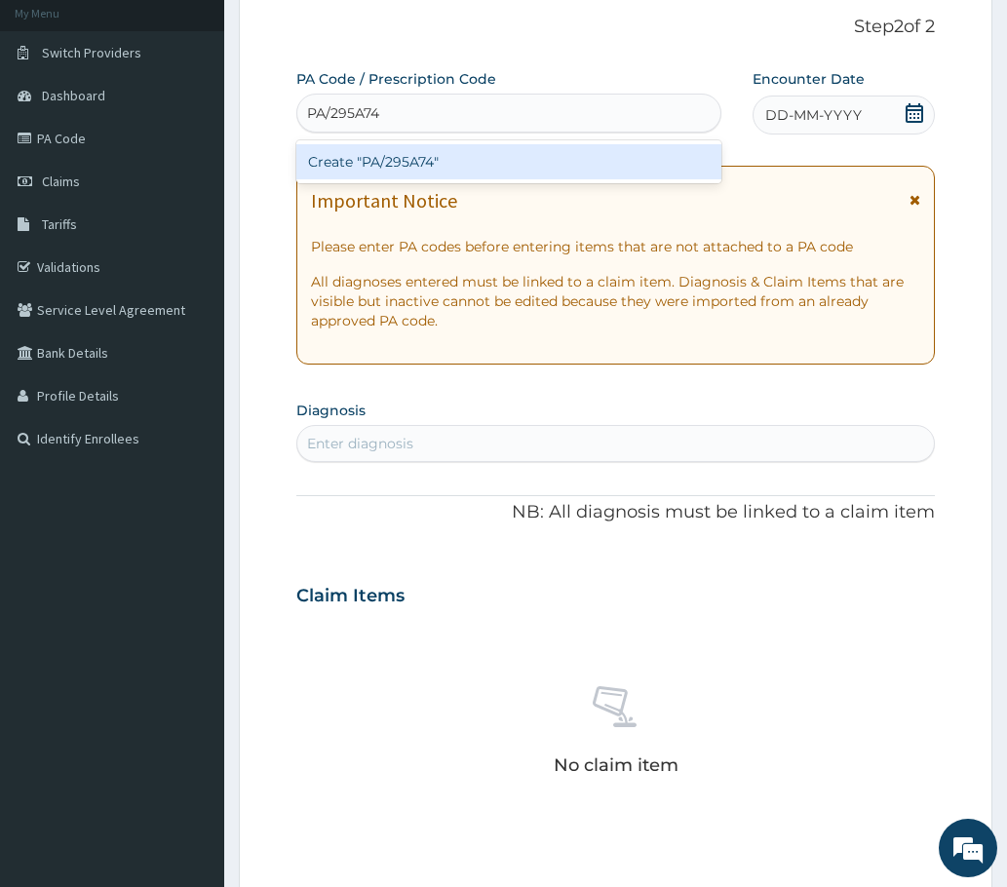
click at [459, 161] on div "Create "PA/295A74"" at bounding box center [508, 161] width 425 height 35
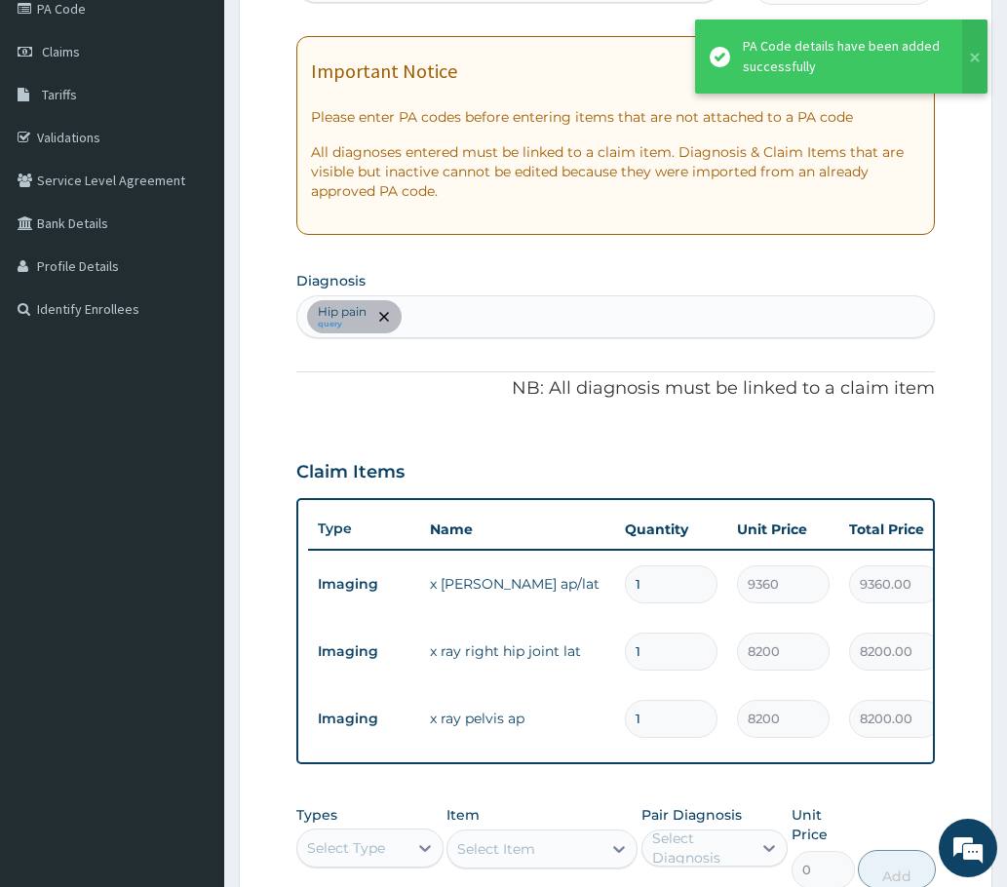
scroll to position [409, 0]
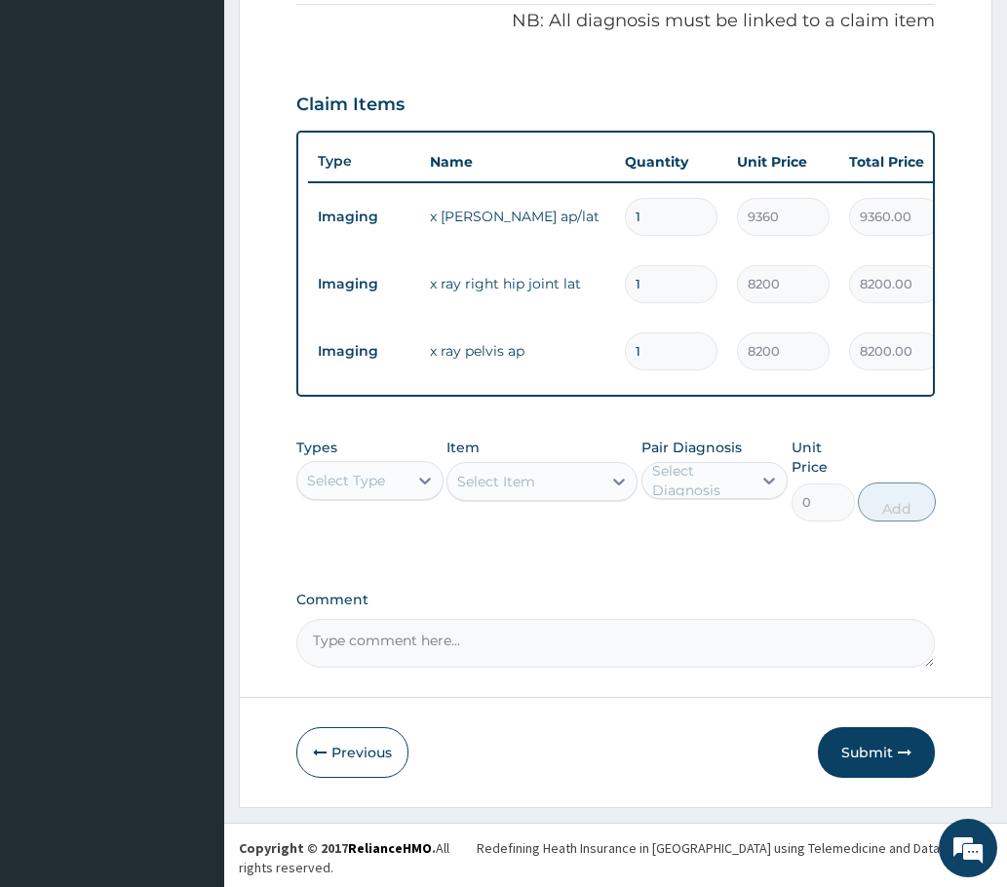
click at [882, 762] on button "Submit" at bounding box center [876, 752] width 117 height 51
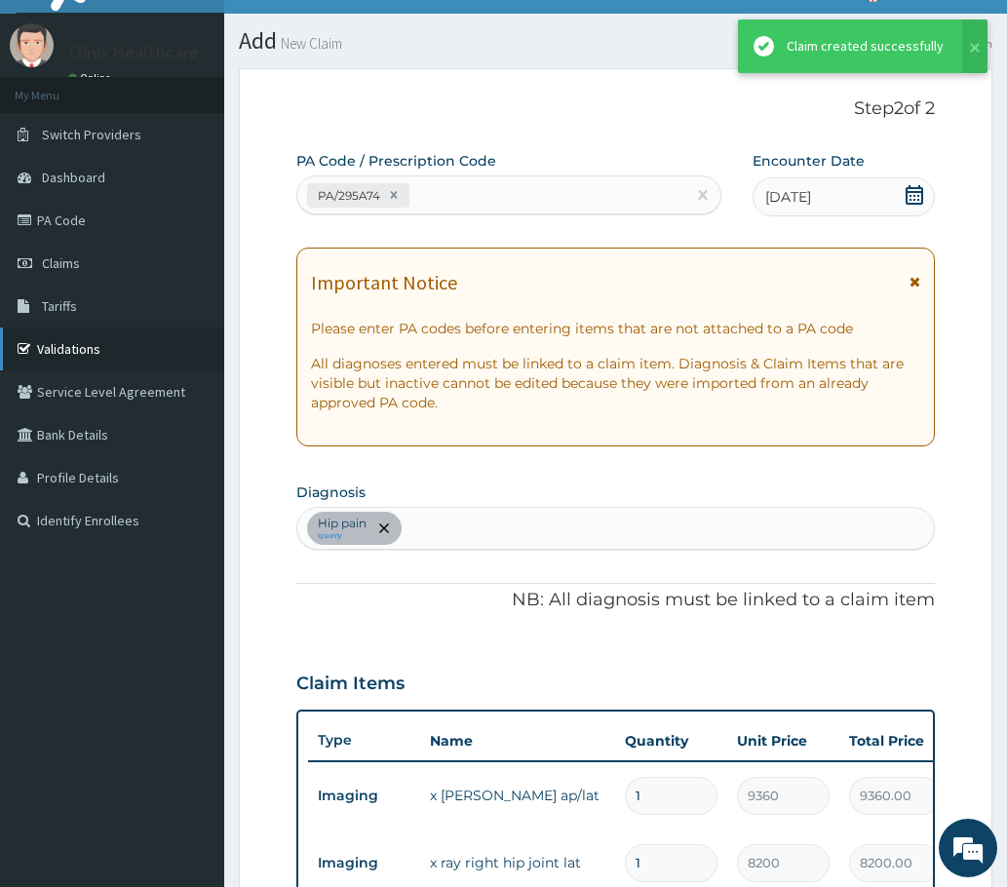
scroll to position [614, 0]
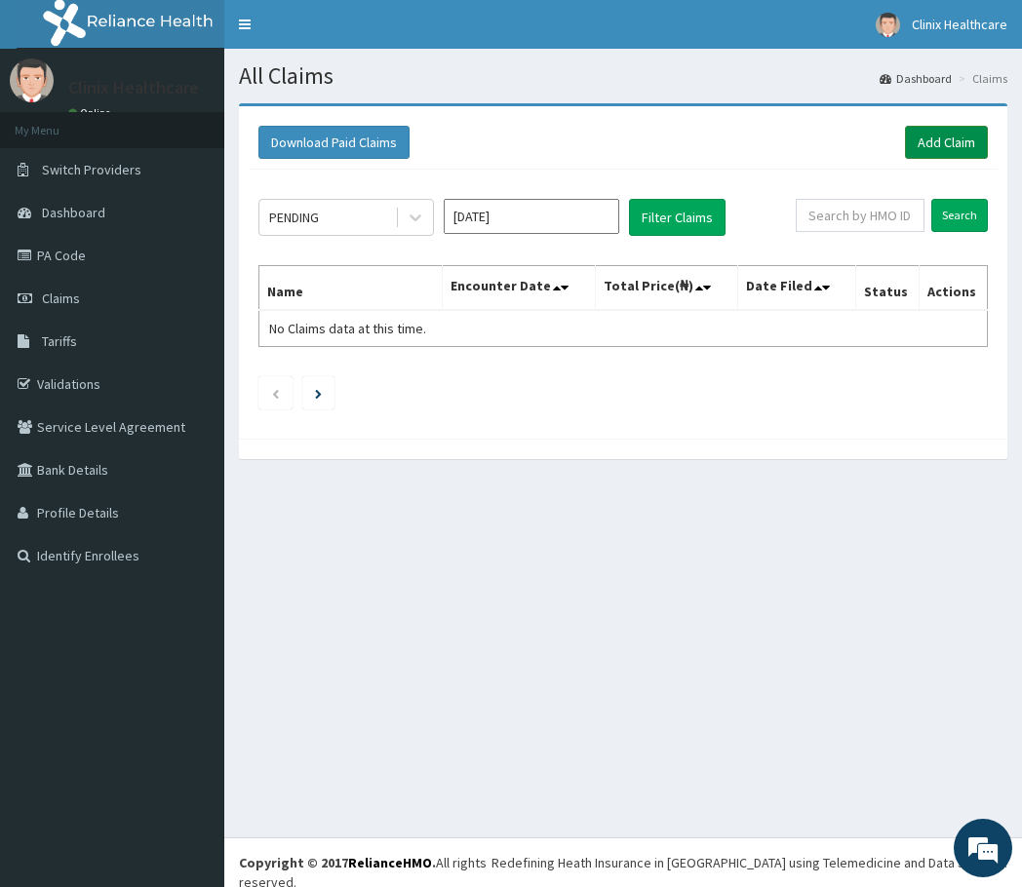
drag, startPoint x: 935, startPoint y: 136, endPoint x: 925, endPoint y: 138, distance: 9.9
click at [936, 136] on link "Add Claim" at bounding box center [946, 142] width 83 height 33
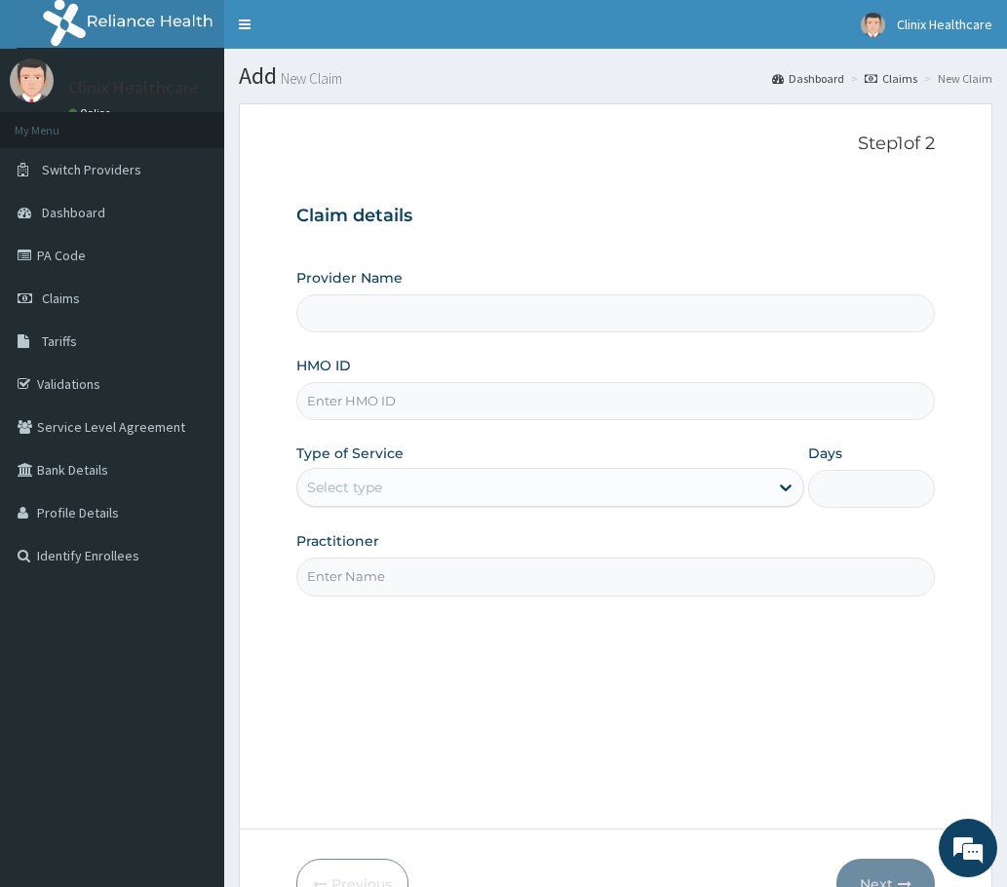
type input "Clinix Healthcare"
click at [363, 402] on input "HMO ID" at bounding box center [615, 401] width 638 height 38
paste input "FLE/10192/A"
type input "FLE/10192/A"
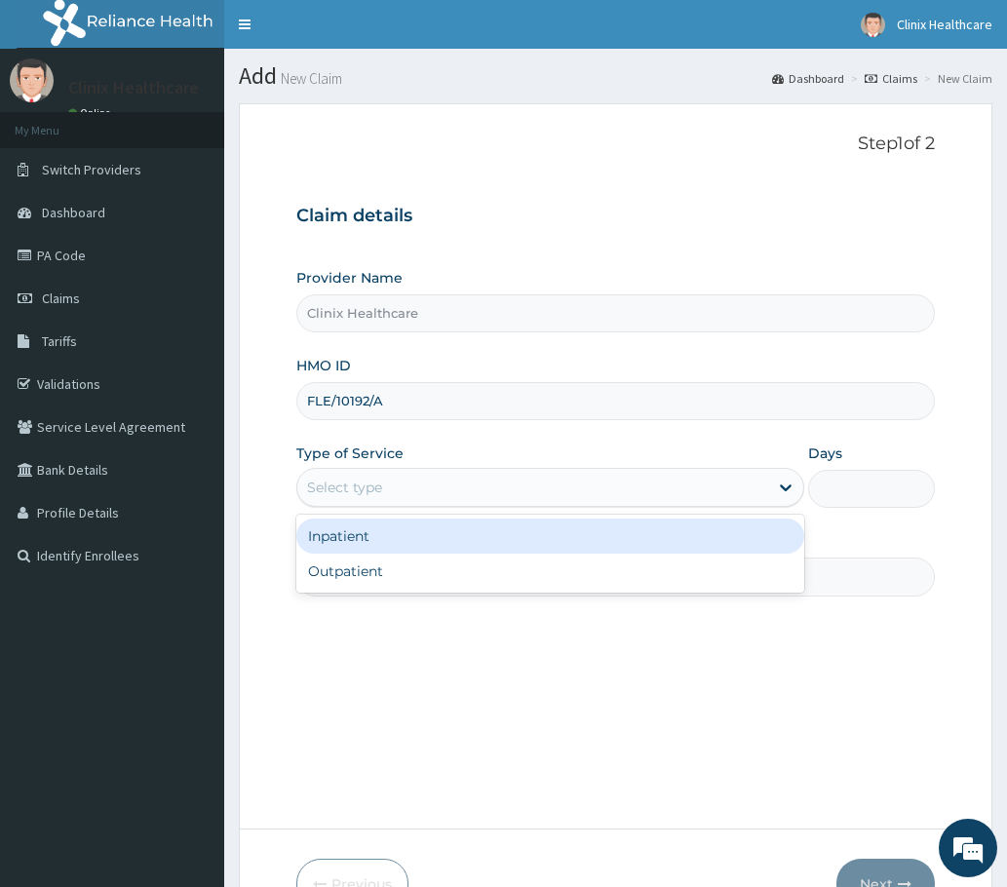
drag, startPoint x: 394, startPoint y: 491, endPoint x: 393, endPoint y: 537, distance: 45.8
click at [392, 496] on div "Select type" at bounding box center [532, 487] width 471 height 31
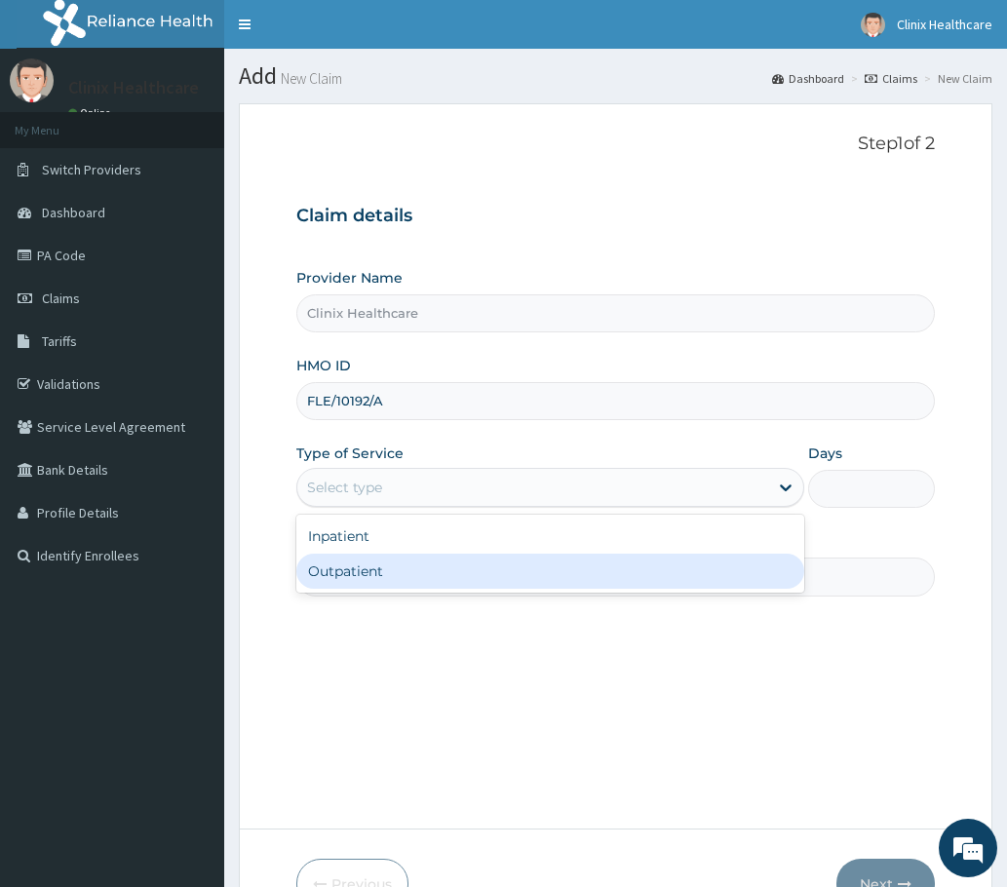
click at [373, 573] on div "Outpatient" at bounding box center [550, 571] width 508 height 35
type input "1"
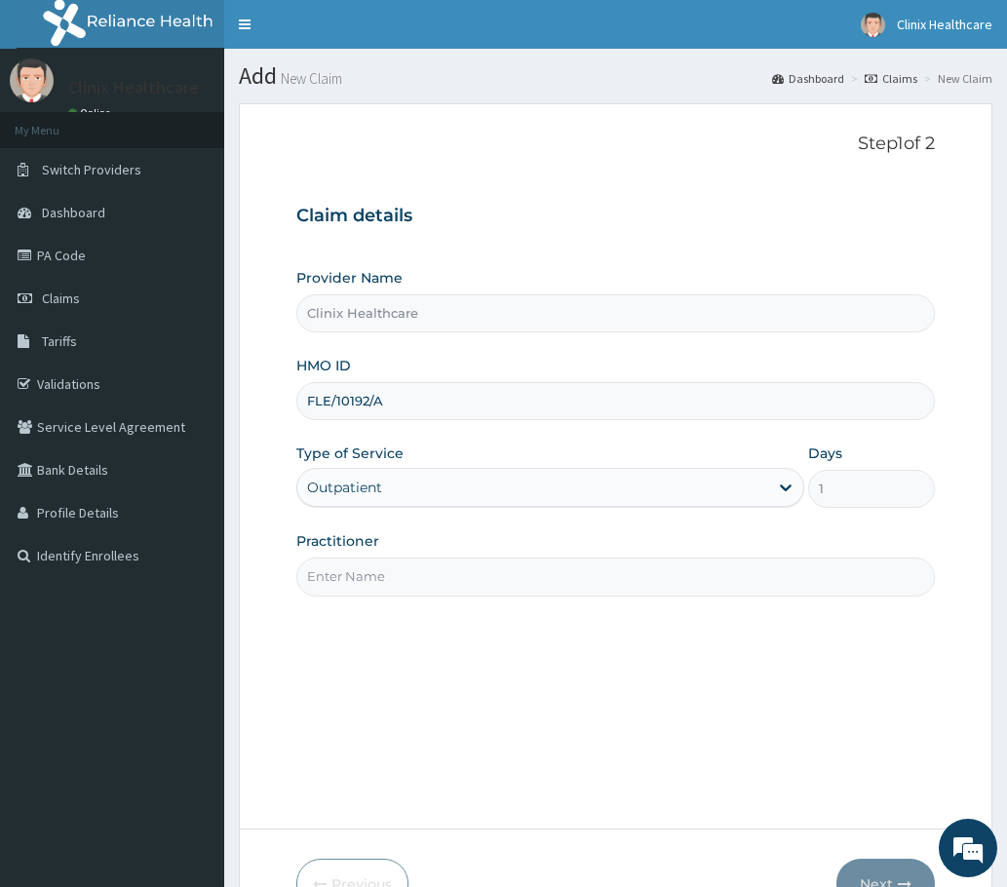
click at [374, 577] on input "Practitioner" at bounding box center [615, 577] width 638 height 38
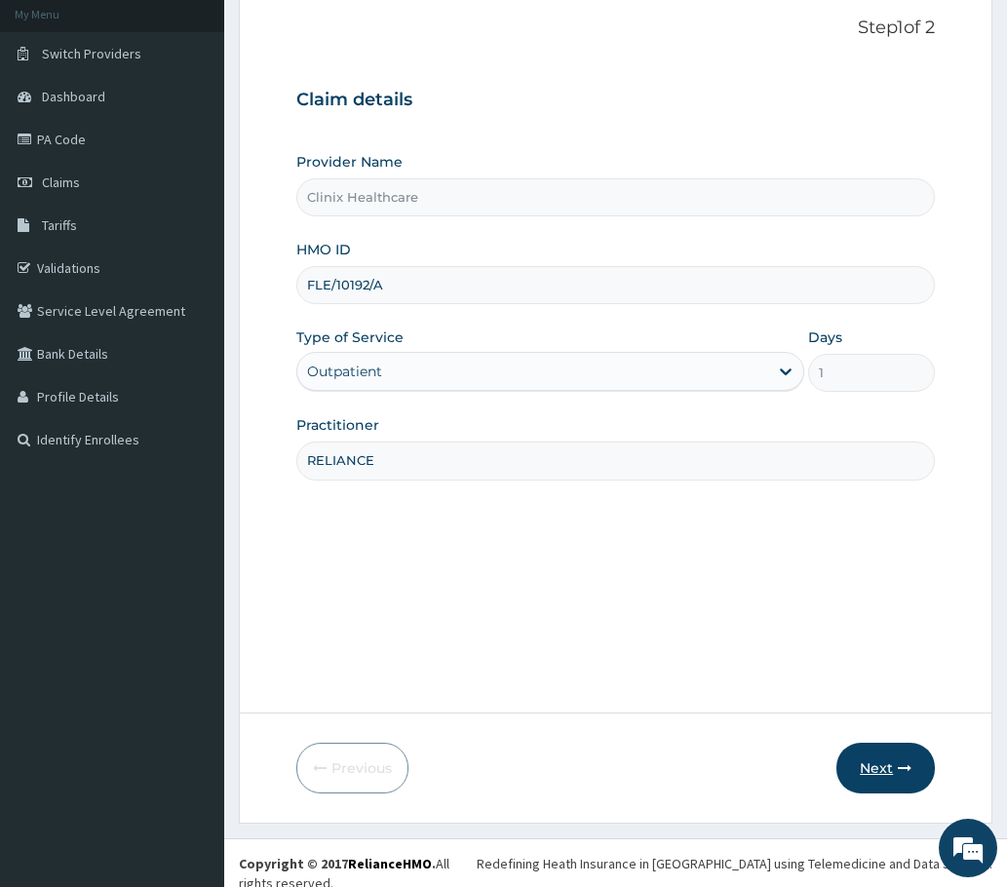
scroll to position [117, 0]
type input "RELIANCE"
click at [893, 759] on button "Next" at bounding box center [885, 767] width 98 height 51
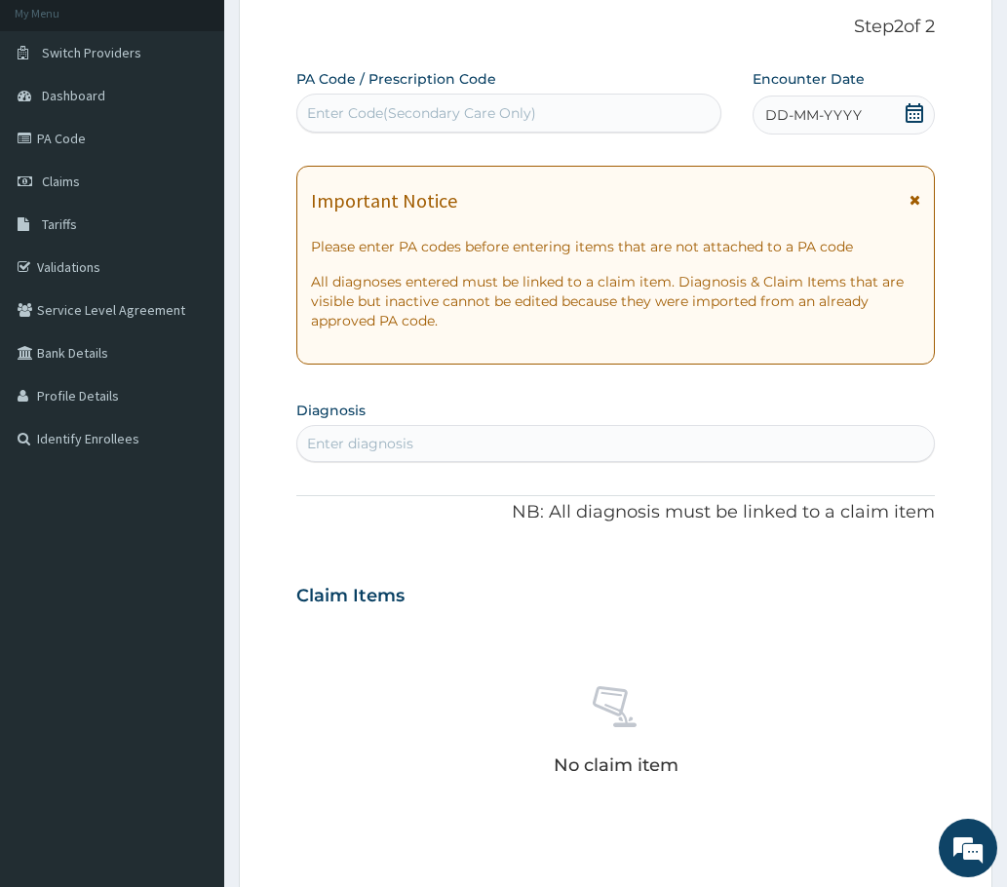
click at [415, 97] on div "Enter Code(Secondary Care Only)" at bounding box center [508, 112] width 423 height 31
click at [364, 112] on div "Enter Code(Secondary Care Only)" at bounding box center [421, 112] width 229 height 19
paste input "PA/6665E7"
type input "PA/6665E7"
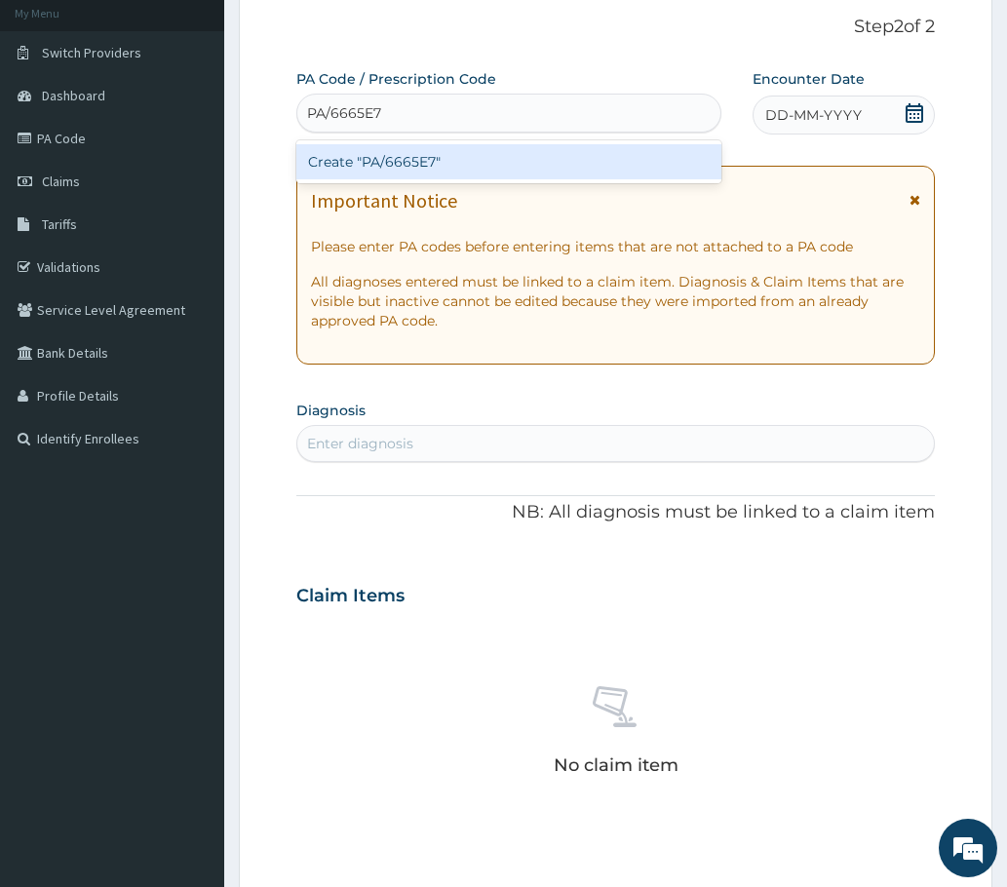
click at [354, 164] on div "Create "PA/6665E7"" at bounding box center [508, 161] width 425 height 35
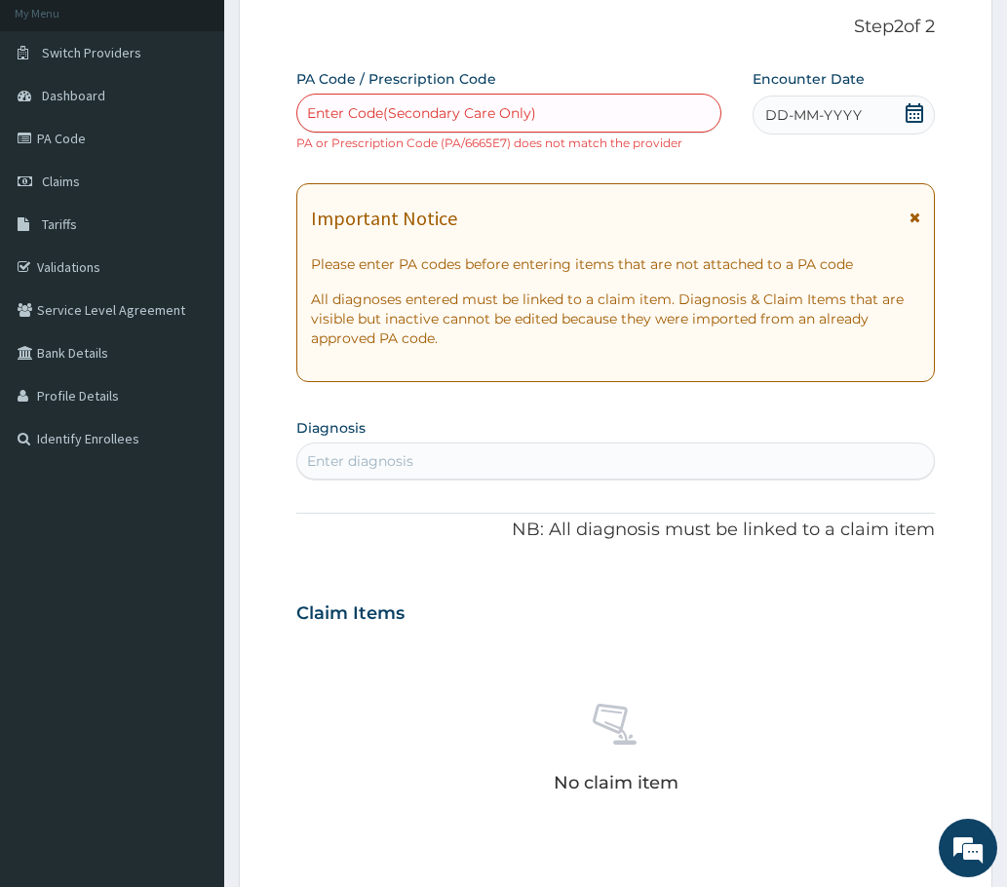
click at [914, 103] on icon at bounding box center [914, 112] width 19 height 19
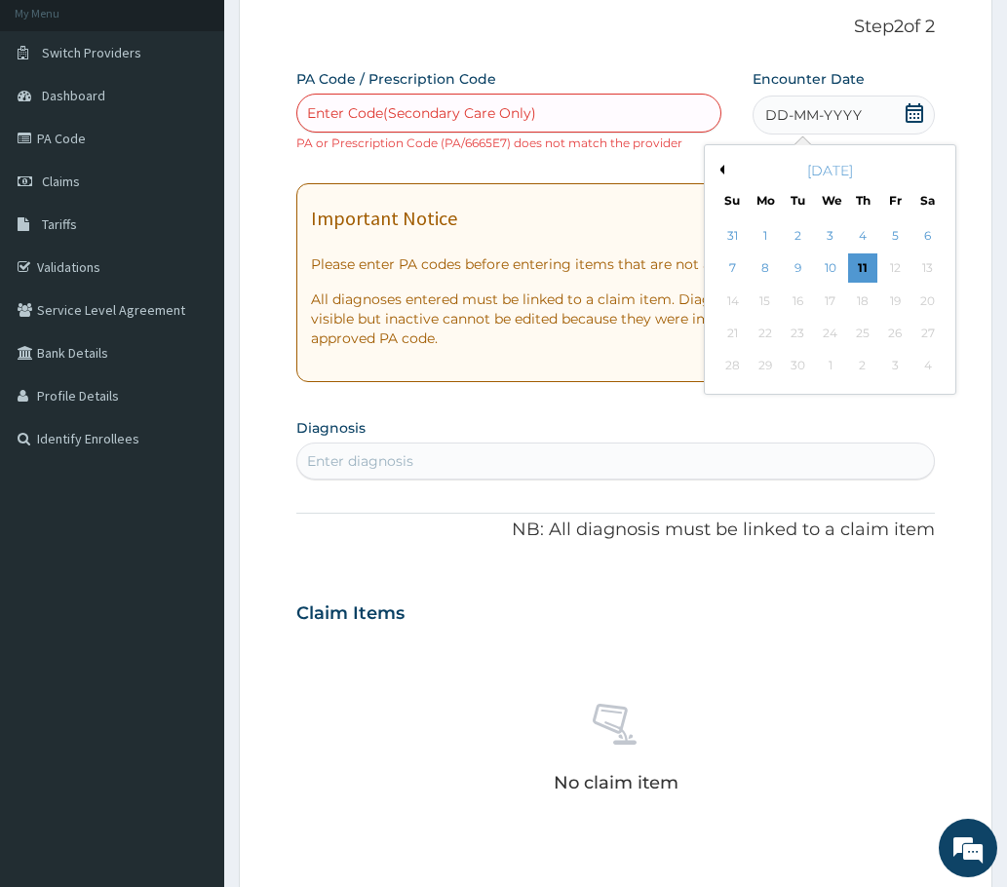
click at [725, 169] on div "[DATE]" at bounding box center [830, 170] width 235 height 19
click at [720, 167] on button "Previous Month" at bounding box center [720, 170] width 10 height 10
click at [902, 235] on div "1" at bounding box center [894, 235] width 29 height 29
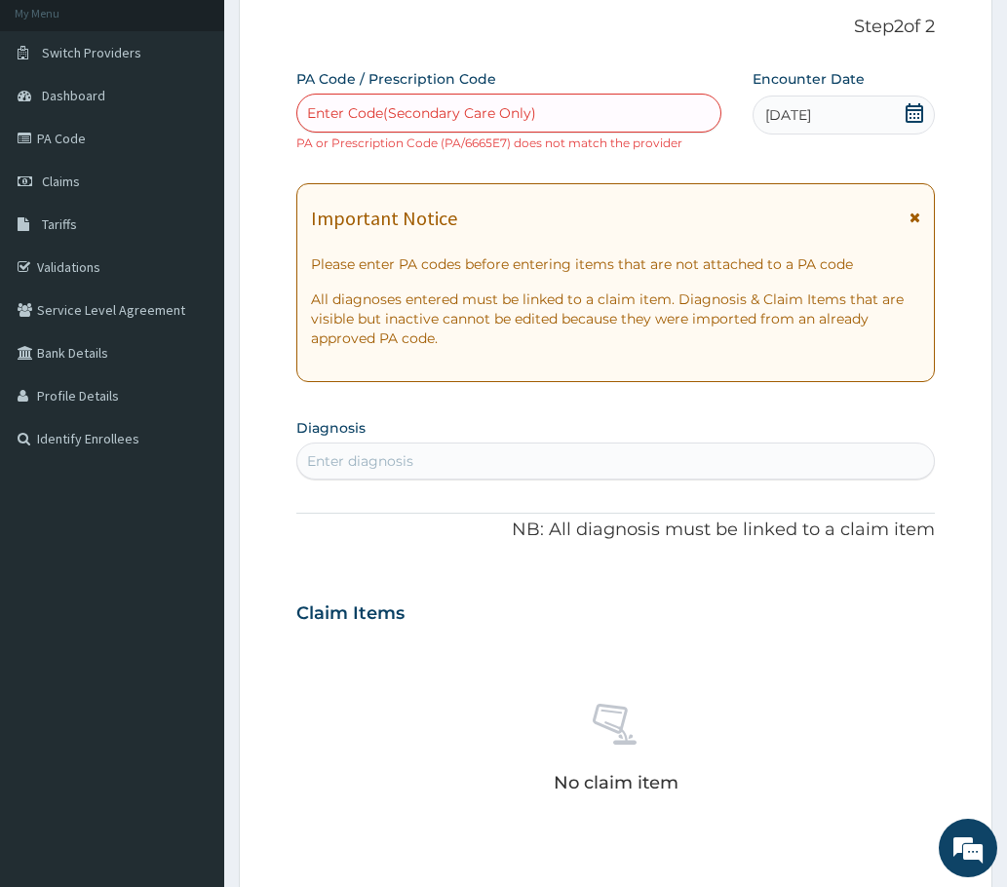
click at [424, 459] on div "Enter diagnosis" at bounding box center [615, 460] width 637 height 31
click at [329, 463] on div "Enter diagnosis" at bounding box center [360, 460] width 106 height 19
click at [349, 463] on div "Enter diagnosis" at bounding box center [360, 460] width 106 height 19
drag, startPoint x: 365, startPoint y: 458, endPoint x: 393, endPoint y: 457, distance: 28.3
click at [367, 458] on div "Enter diagnosis" at bounding box center [360, 460] width 106 height 19
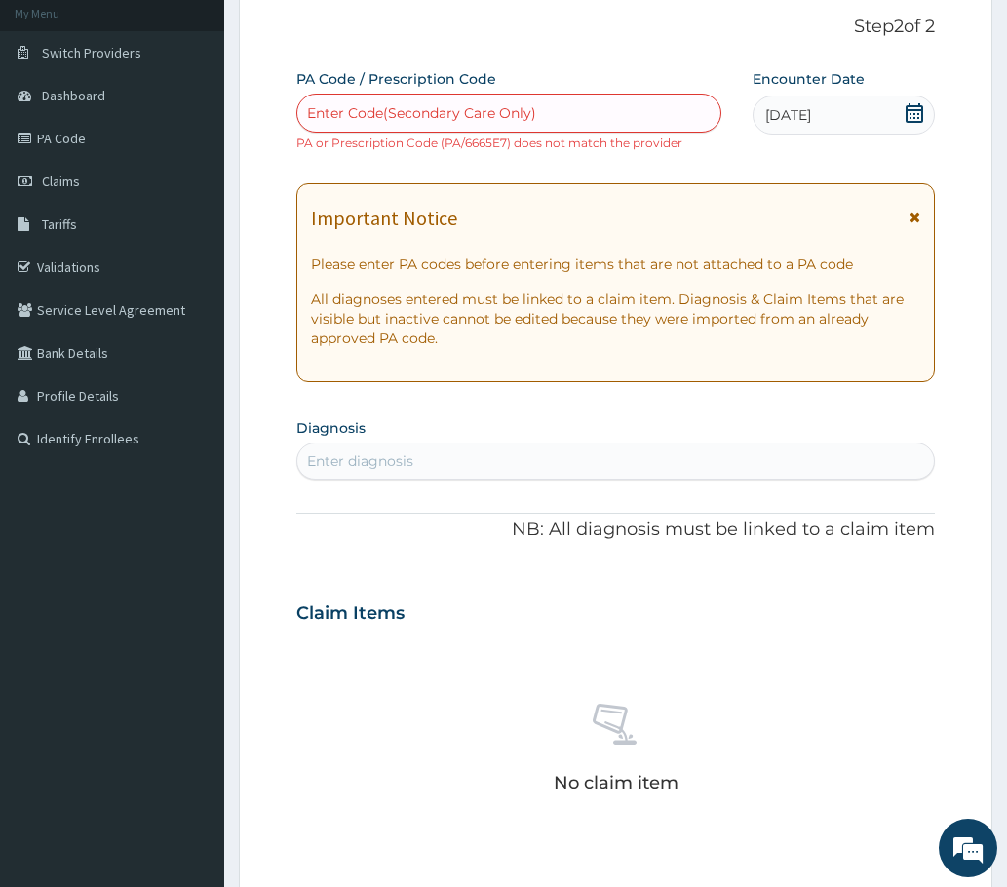
click at [393, 457] on div "Enter diagnosis" at bounding box center [360, 460] width 106 height 19
click at [332, 448] on div "Enter diagnosis" at bounding box center [615, 460] width 637 height 31
click at [389, 458] on div "Enter diagnosis" at bounding box center [360, 460] width 106 height 19
click at [377, 468] on div "Enter diagnosis" at bounding box center [360, 460] width 106 height 19
click at [330, 462] on div "Enter diagnosis" at bounding box center [360, 460] width 106 height 19
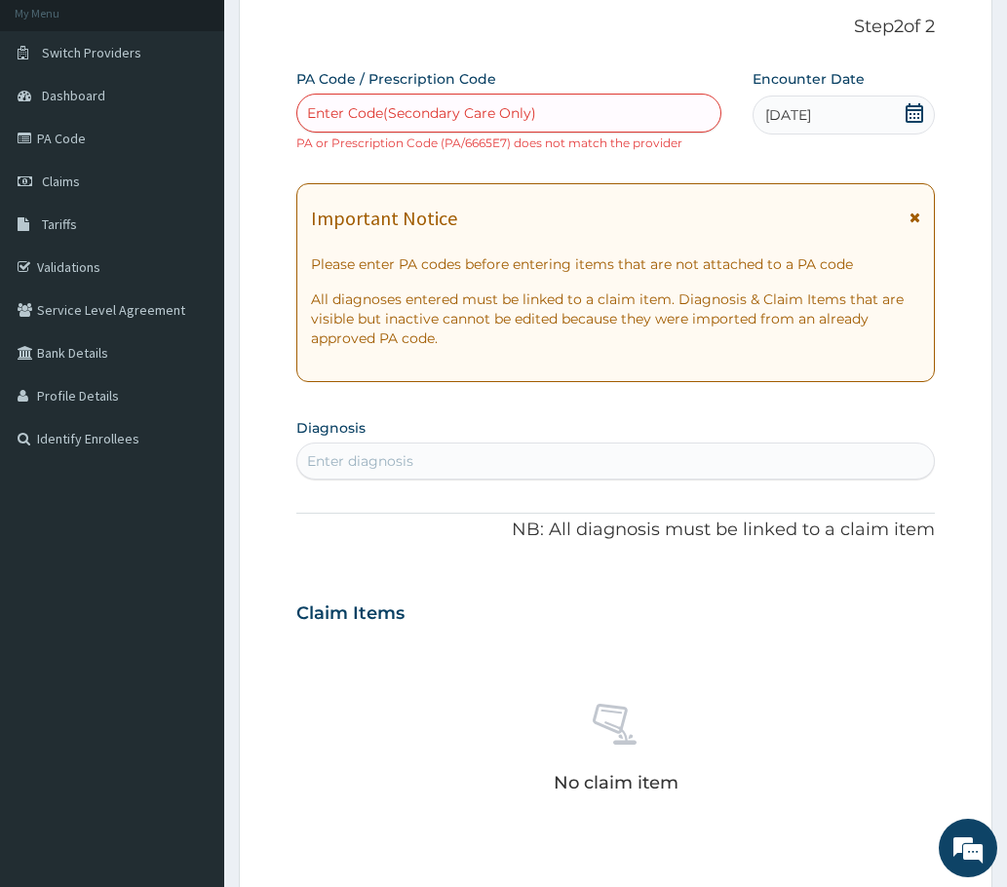
click at [329, 462] on div "Enter diagnosis" at bounding box center [360, 460] width 106 height 19
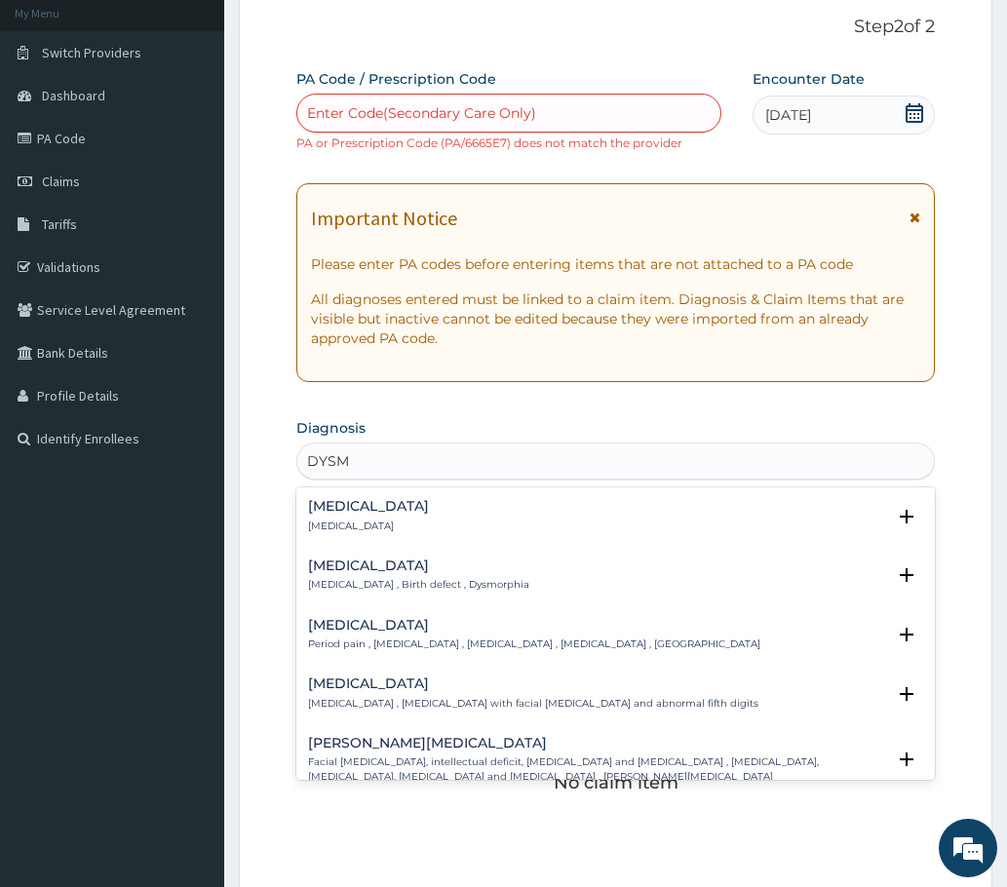
type input "DYSM"
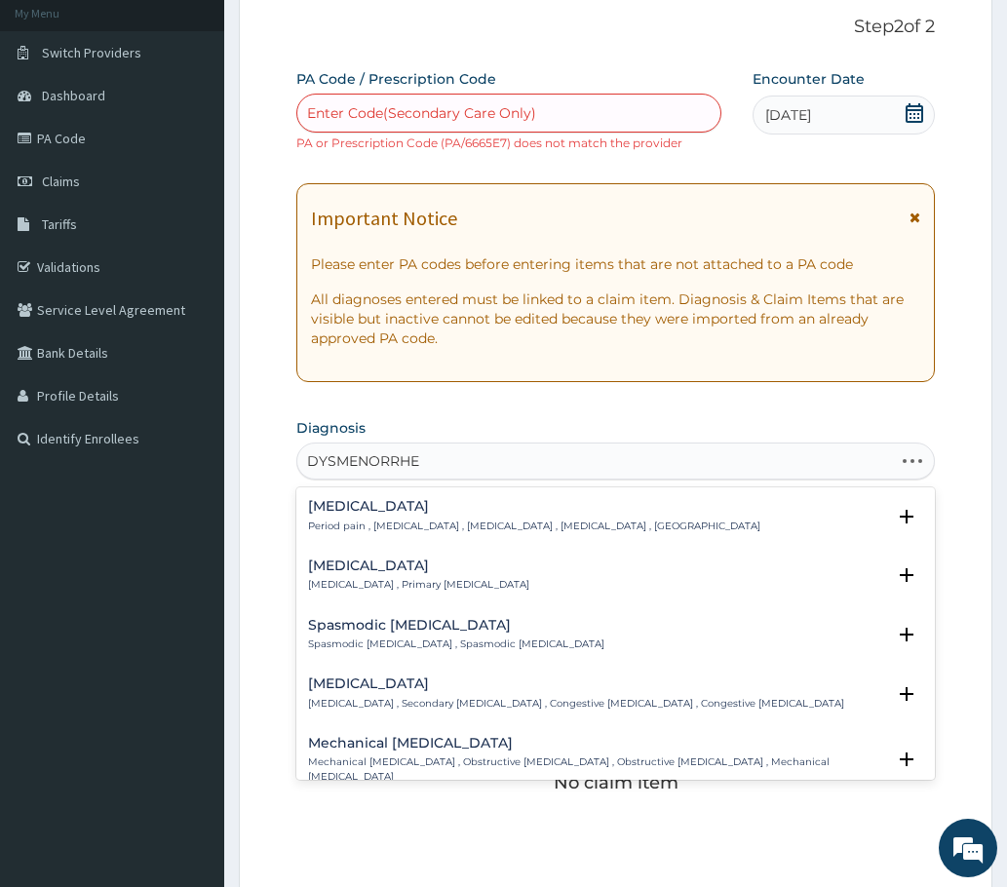
type input "[MEDICAL_DATA]"
click at [357, 509] on h4 "[MEDICAL_DATA]" at bounding box center [534, 506] width 452 height 15
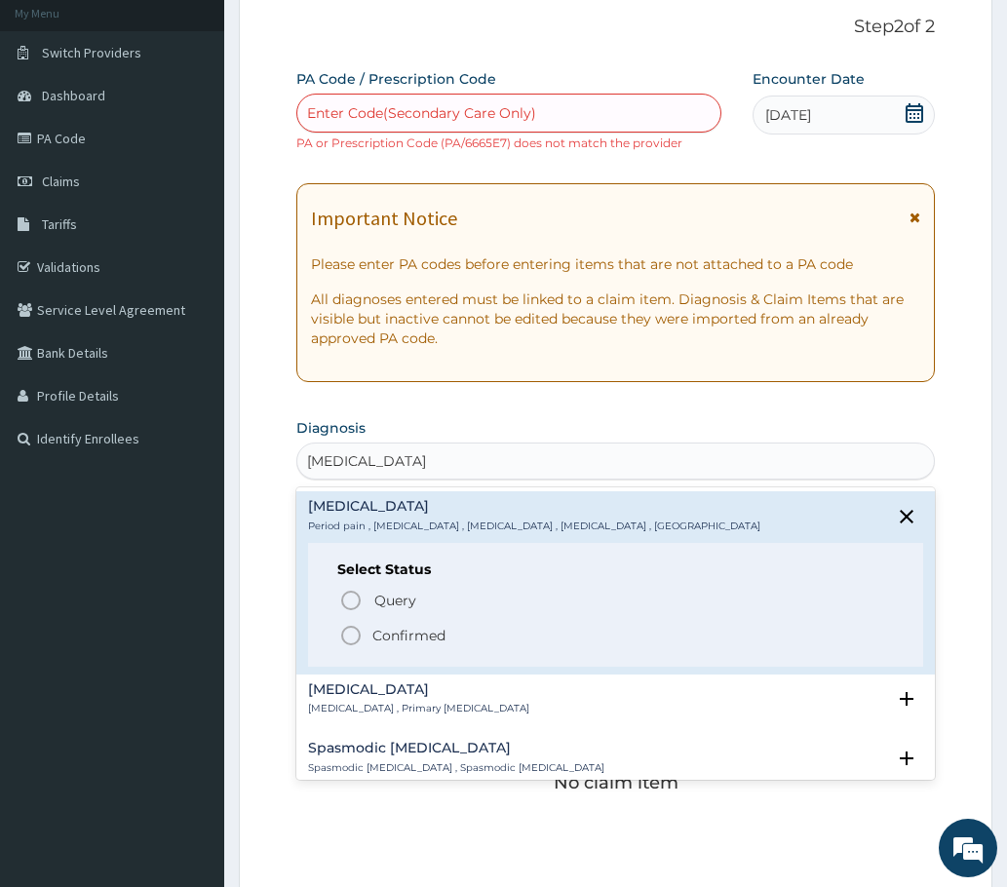
click at [355, 635] on icon "status option filled" at bounding box center [350, 635] width 23 height 23
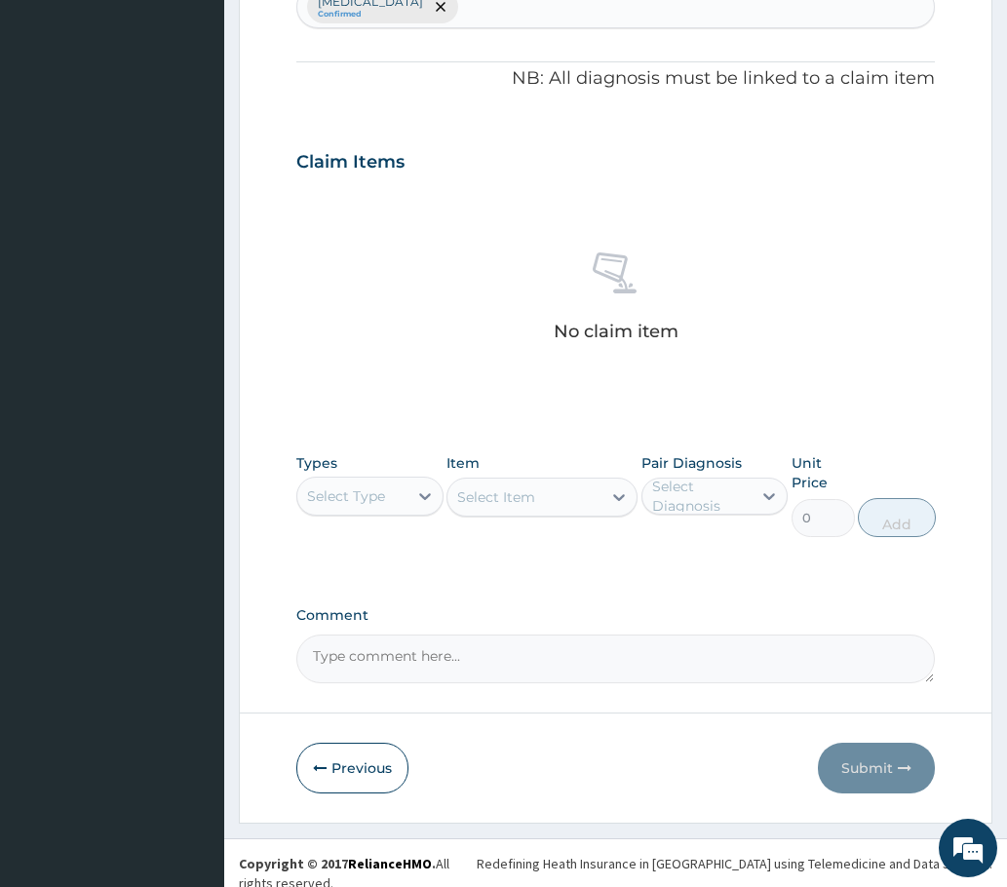
scroll to position [575, 0]
click at [372, 499] on div "Select Type" at bounding box center [346, 494] width 78 height 19
type input "S"
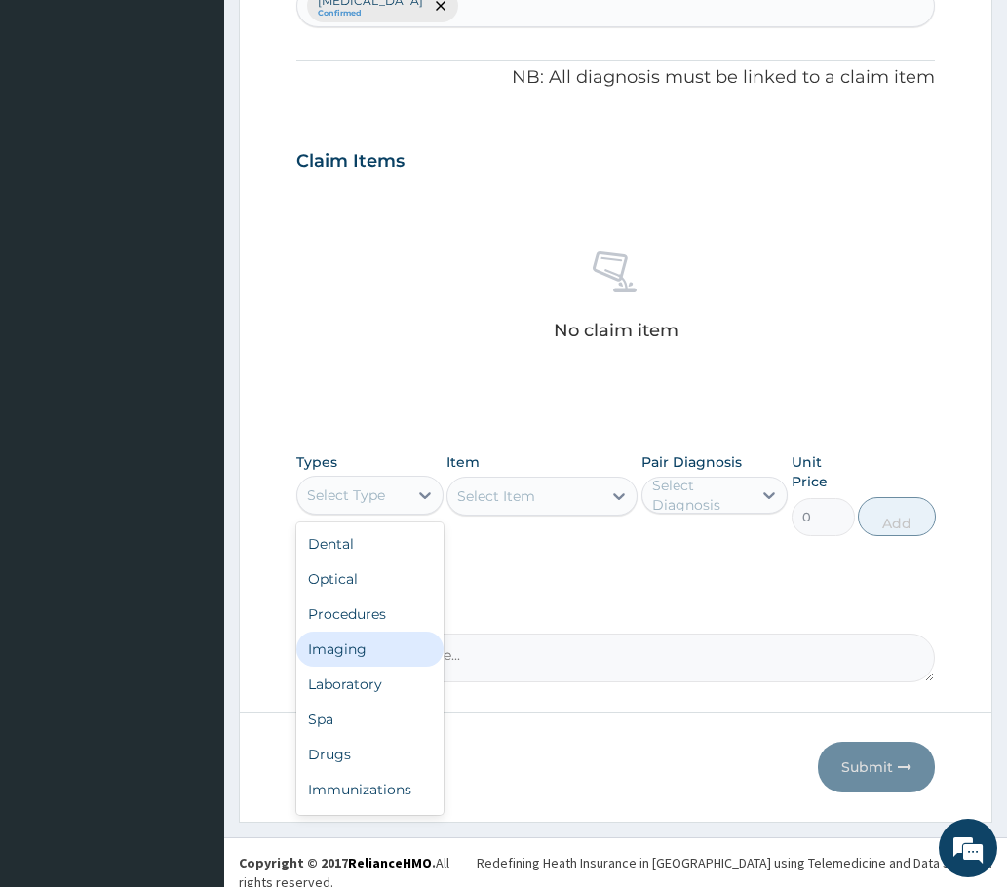
click at [337, 655] on div "Imaging" at bounding box center [369, 649] width 147 height 35
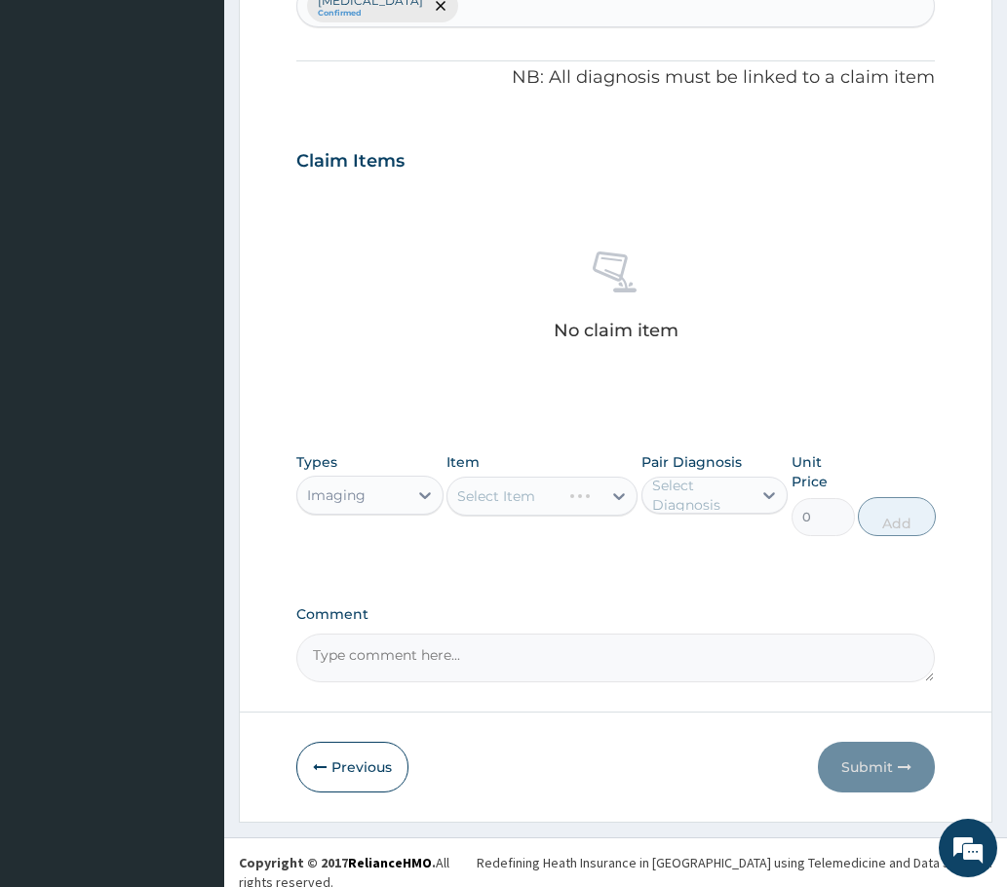
click at [500, 487] on div "Select Item" at bounding box center [542, 496] width 192 height 39
click at [614, 497] on div "Select Item" at bounding box center [542, 496] width 192 height 39
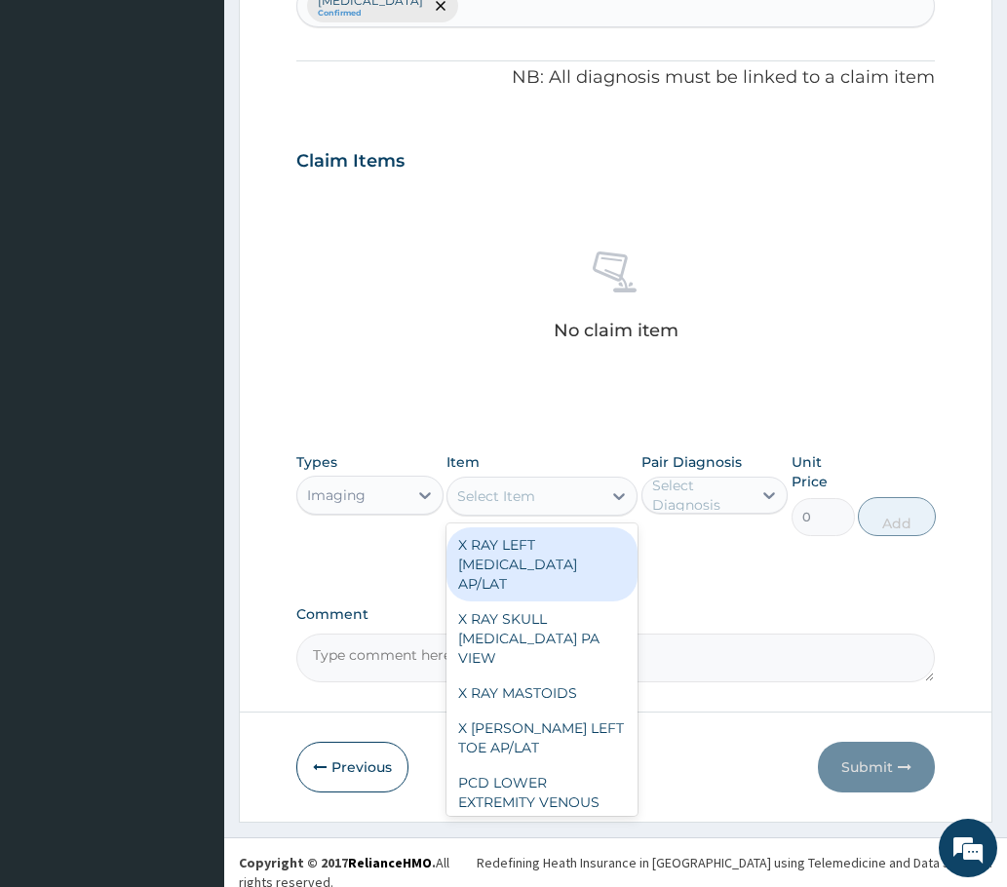
click at [527, 483] on div "Select Item" at bounding box center [524, 496] width 155 height 31
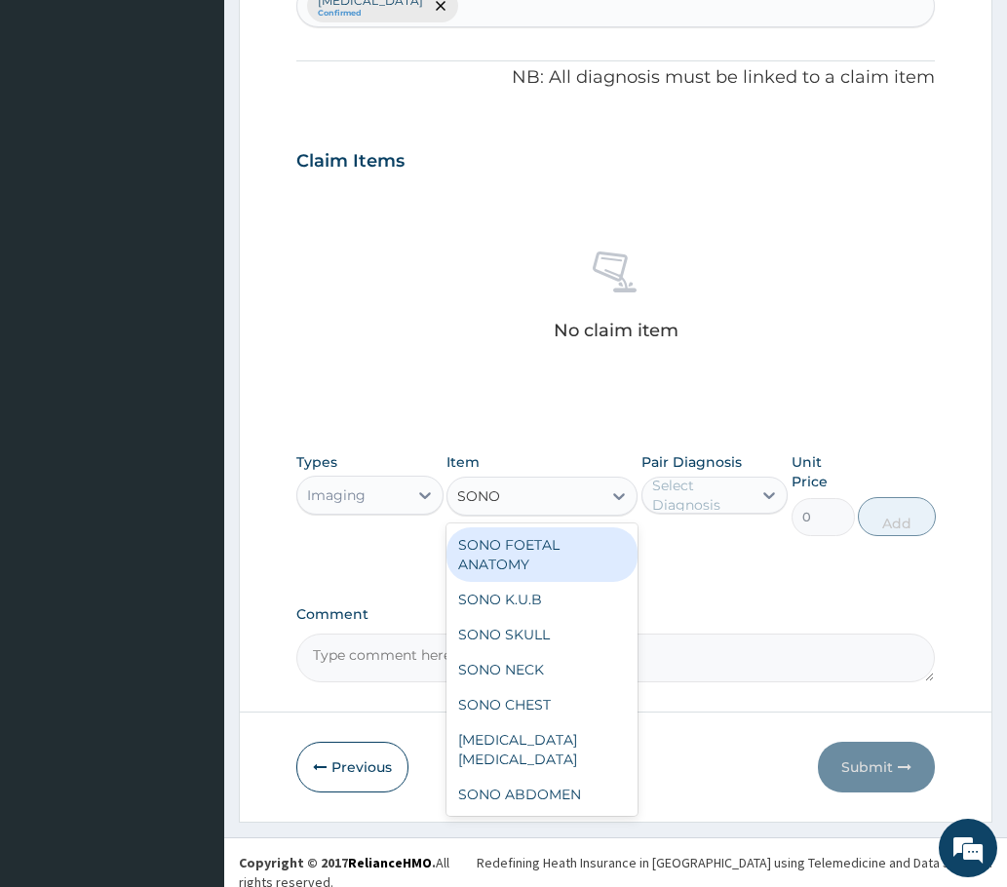
type input "SONO PE"
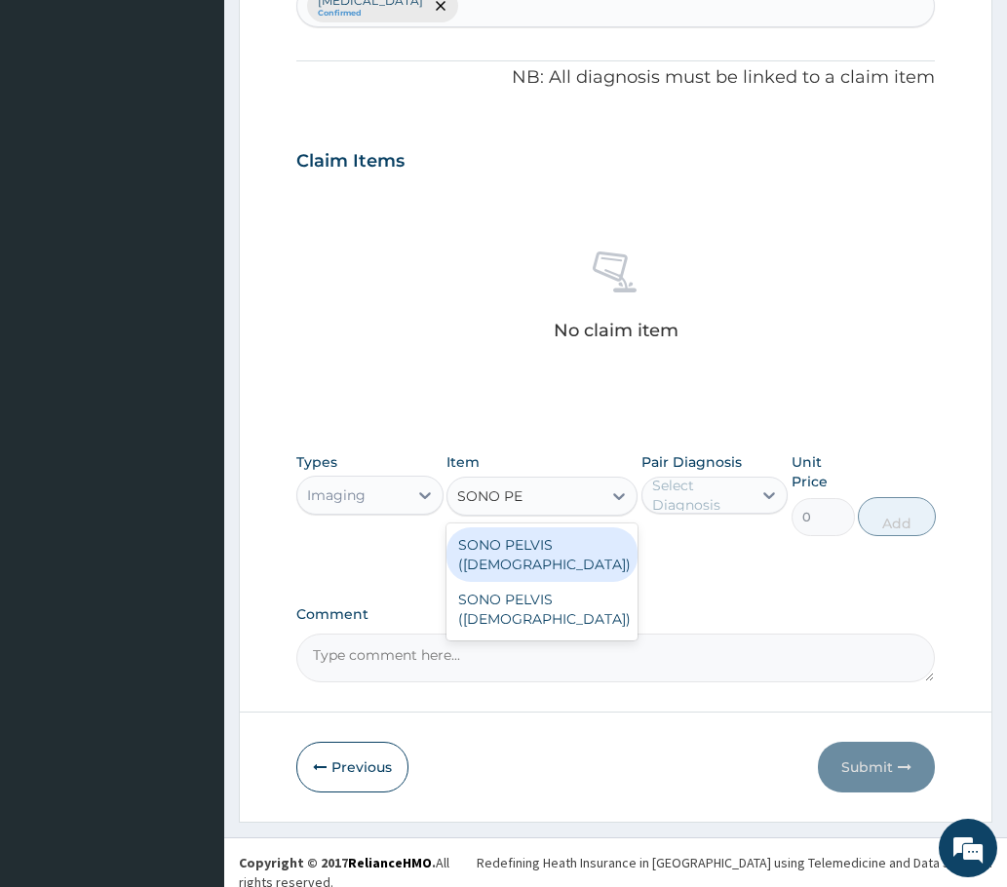
click at [500, 553] on div "SONO PELVIS ([DEMOGRAPHIC_DATA])" at bounding box center [542, 554] width 192 height 55
type input "7900"
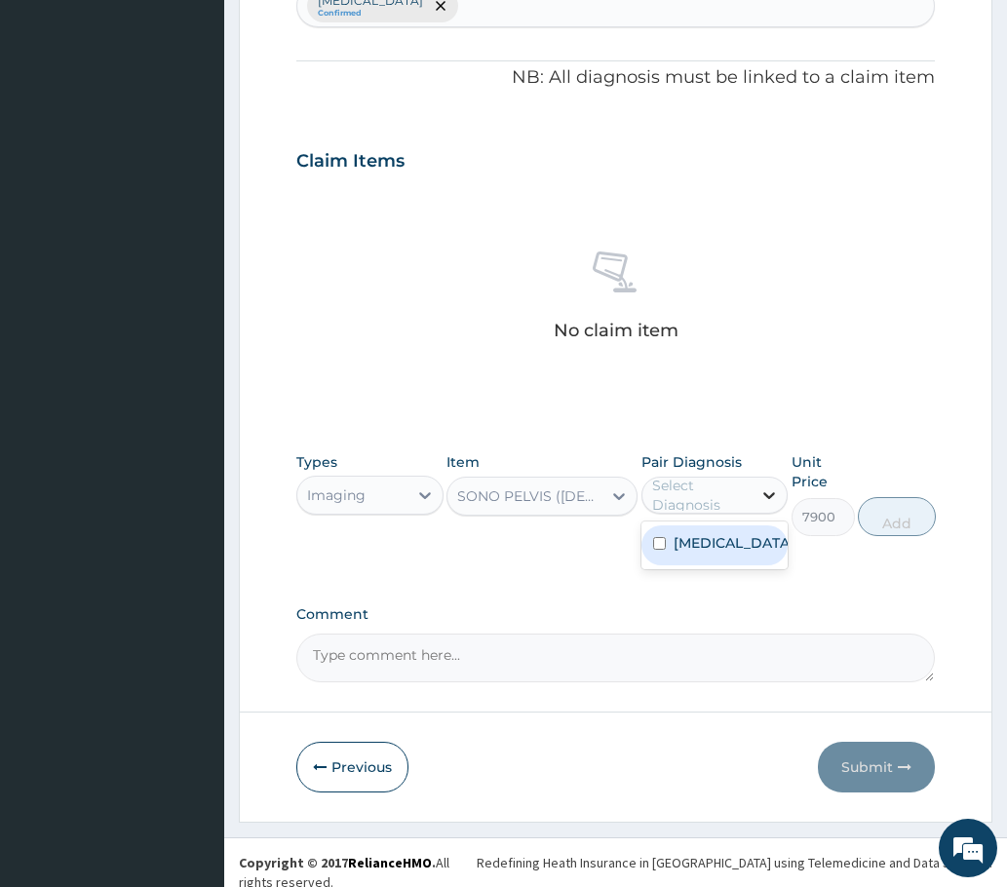
click at [756, 489] on div at bounding box center [769, 495] width 35 height 35
click at [683, 541] on label "[MEDICAL_DATA]" at bounding box center [734, 542] width 121 height 19
checkbox input "true"
click at [911, 522] on button "Add" at bounding box center [897, 516] width 78 height 39
type input "0"
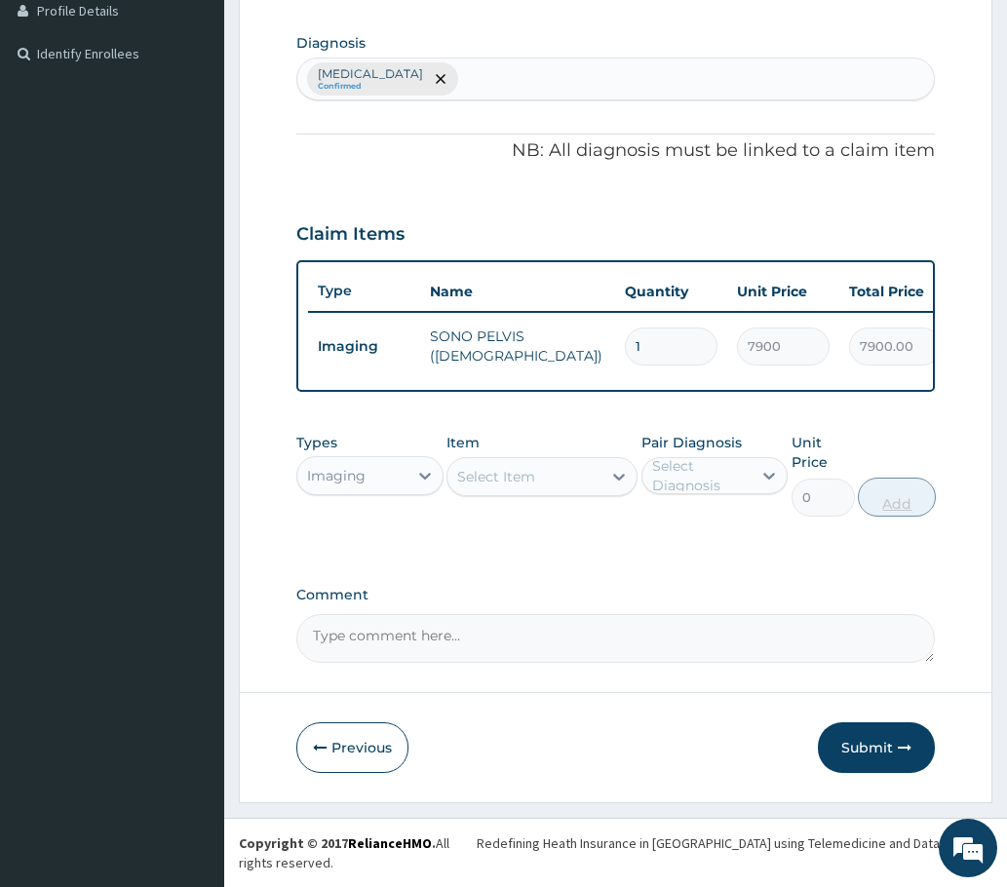
scroll to position [497, 0]
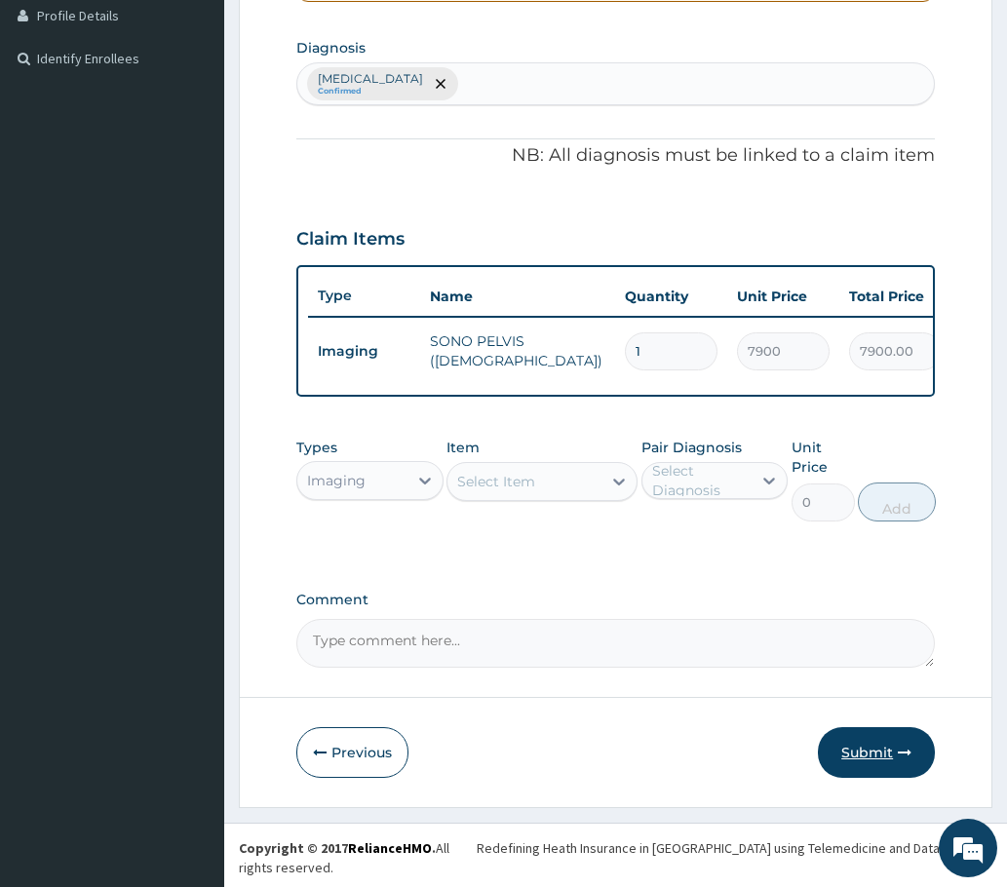
click at [862, 768] on button "Submit" at bounding box center [876, 752] width 117 height 51
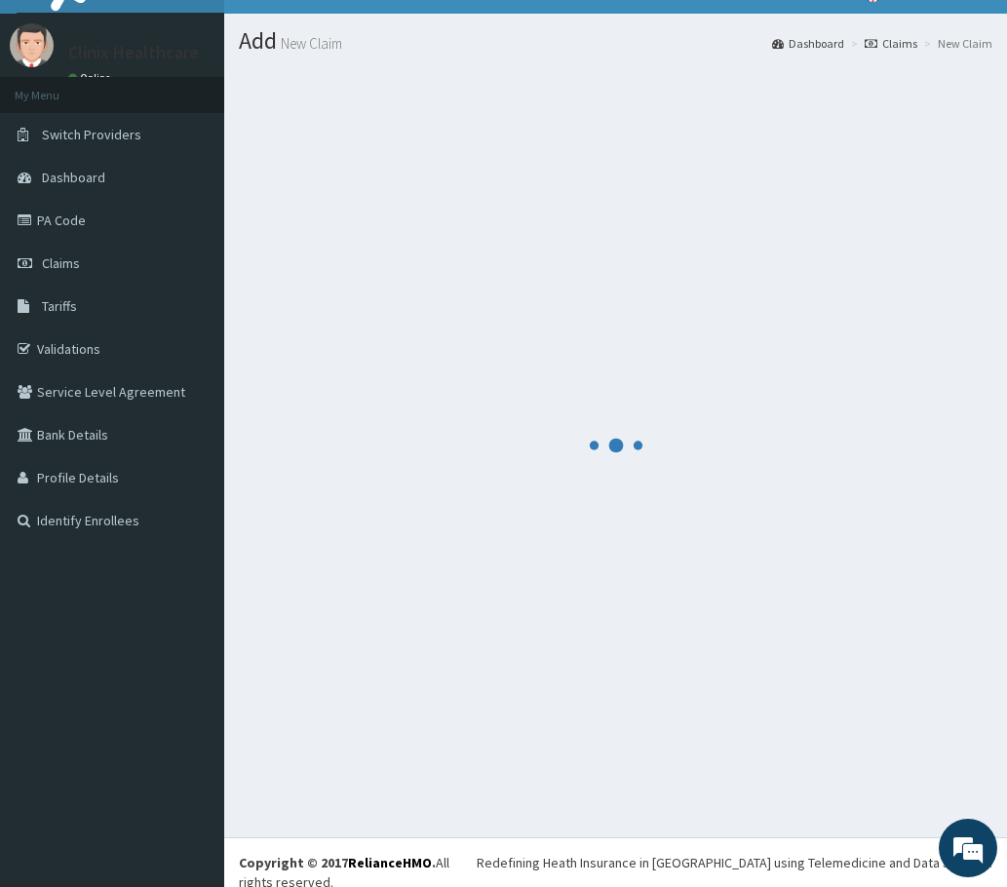
scroll to position [480, 0]
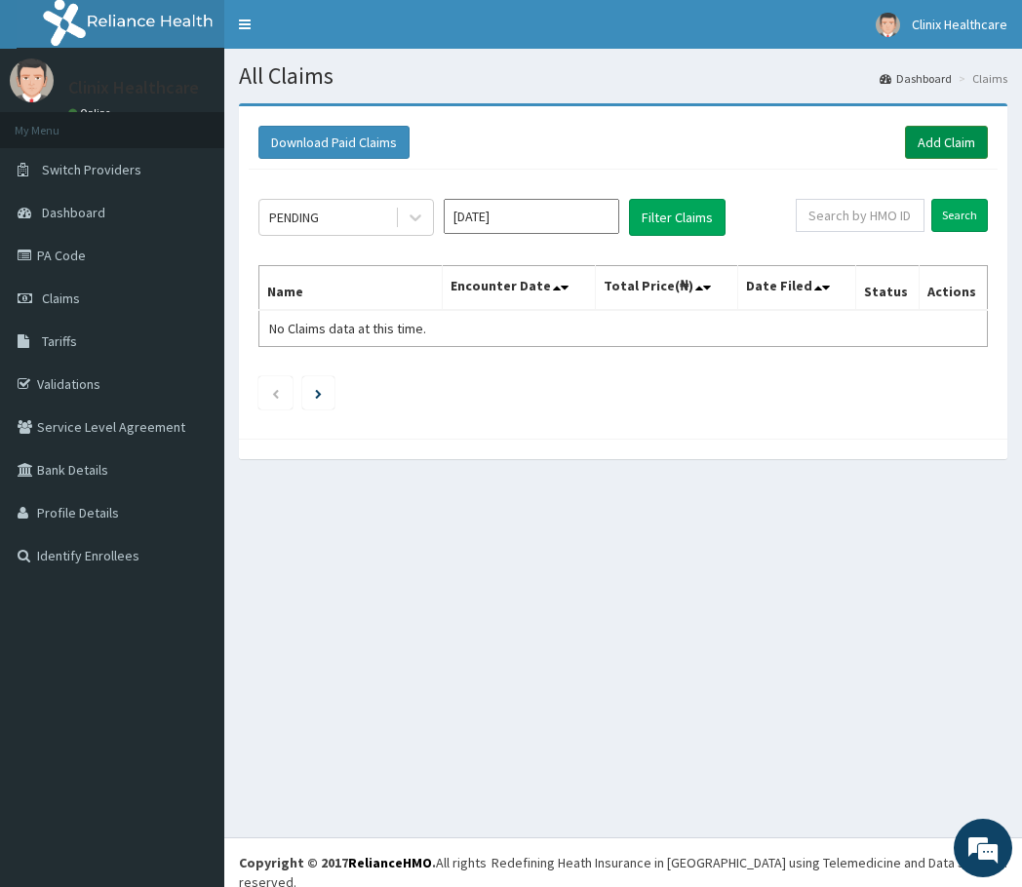
click at [947, 142] on link "Add Claim" at bounding box center [946, 142] width 83 height 33
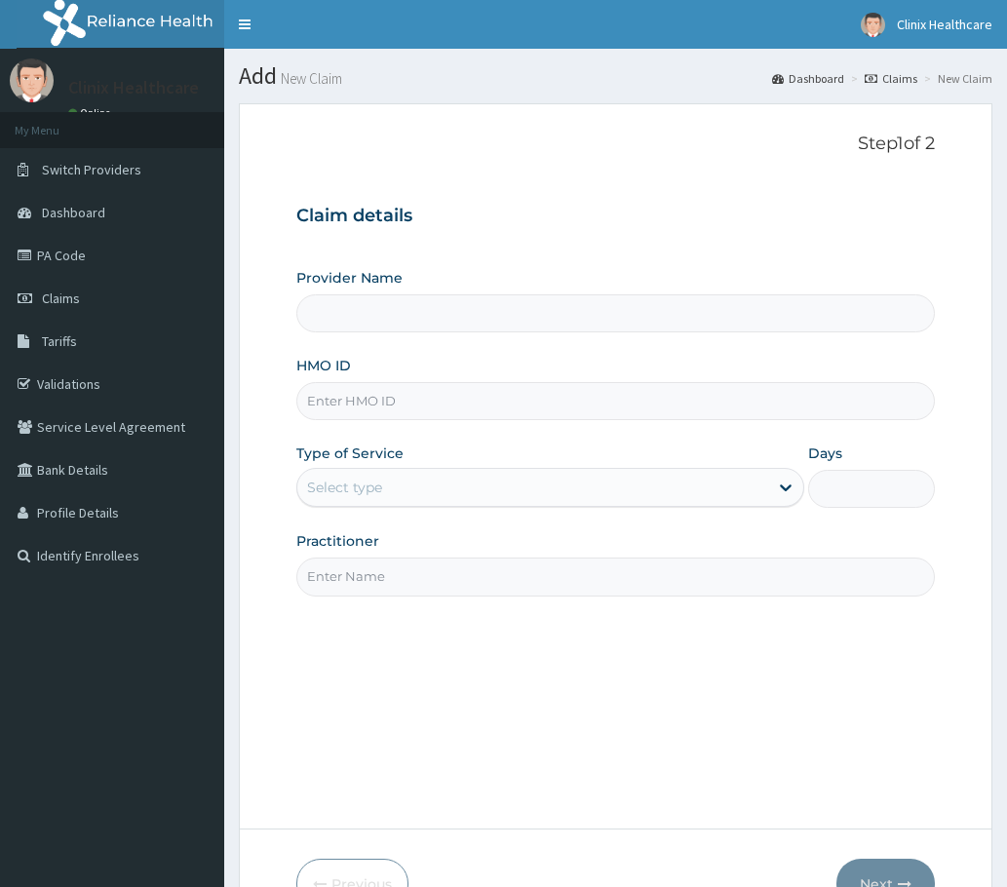
drag, startPoint x: 363, startPoint y: 408, endPoint x: 363, endPoint y: 419, distance: 10.7
click at [364, 415] on input "HMO ID" at bounding box center [615, 401] width 638 height 38
click at [343, 414] on input "HMO ID" at bounding box center [615, 401] width 638 height 38
type input "Clinix Healthcare"
click at [337, 402] on input "HMO ID" at bounding box center [615, 401] width 638 height 38
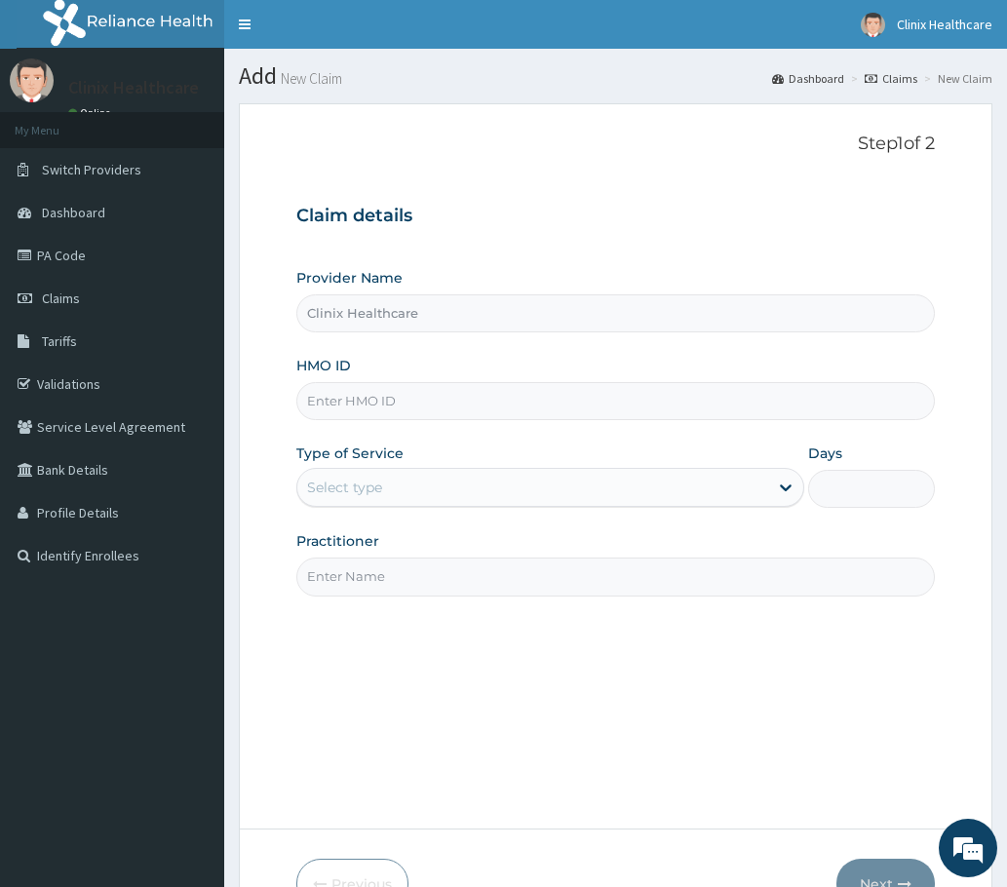
paste input "FXT/10144/A"
type input "FXT/10144/A"
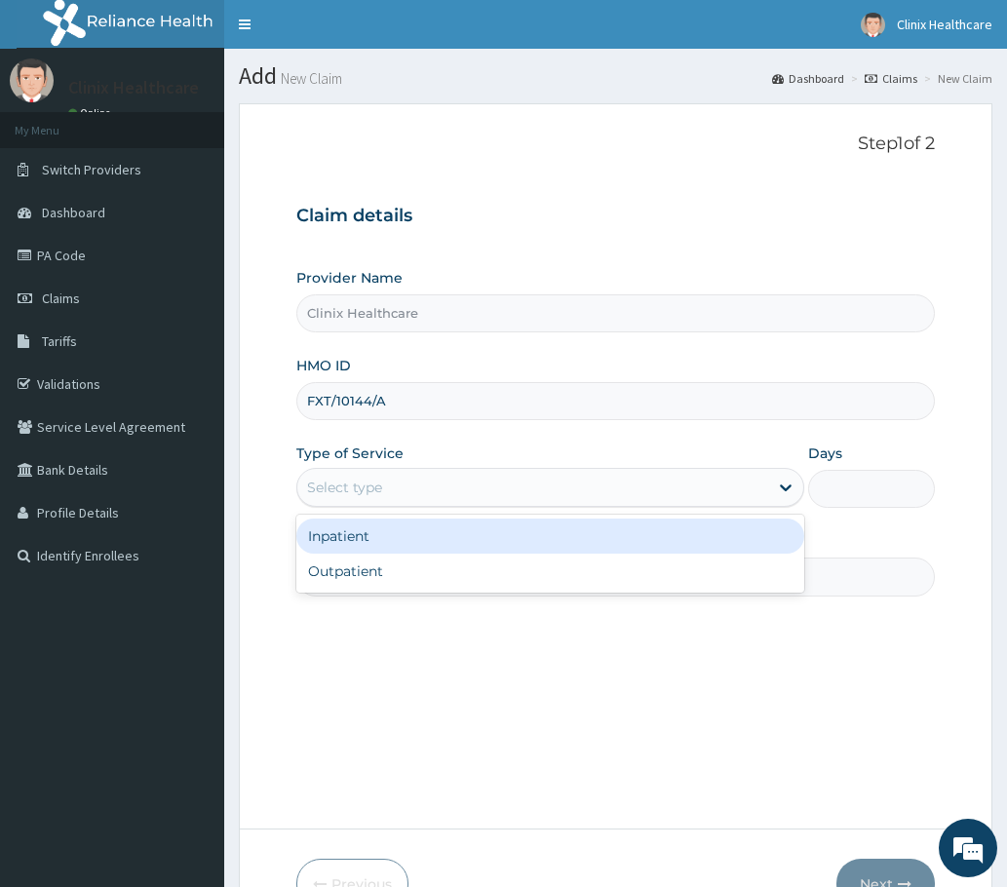
click at [361, 488] on div "Select type" at bounding box center [344, 487] width 75 height 19
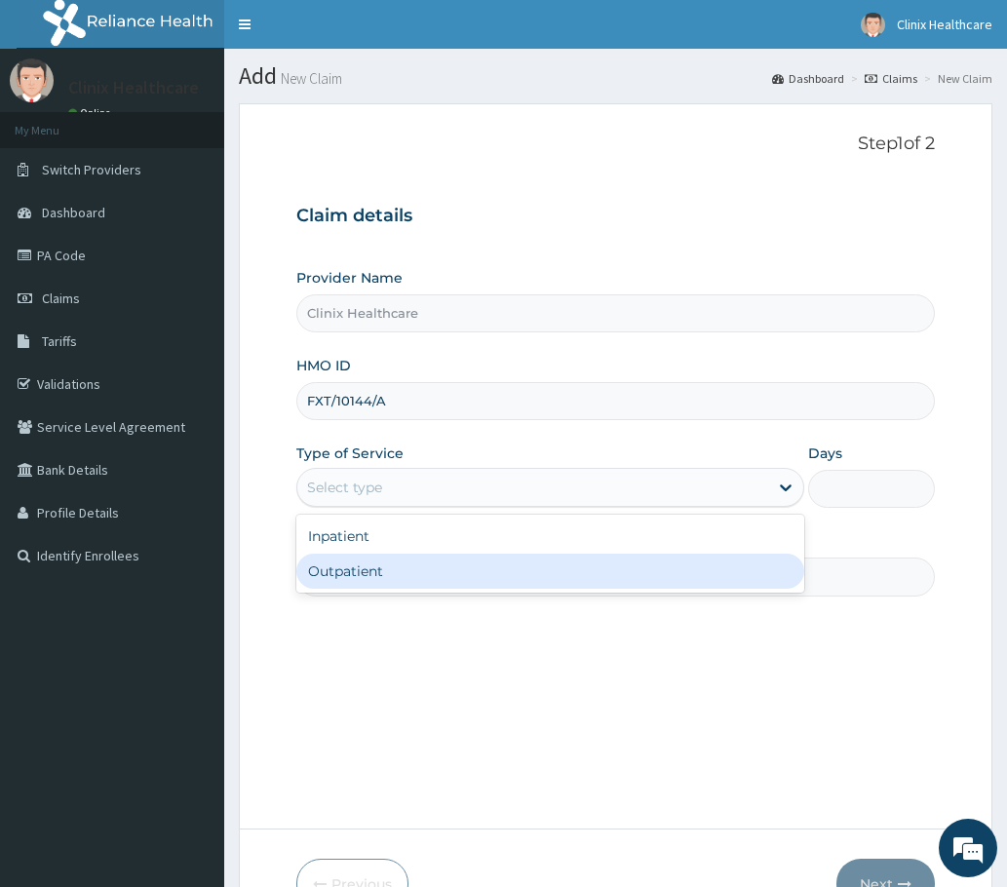
click at [352, 568] on div "Outpatient" at bounding box center [550, 571] width 508 height 35
type input "1"
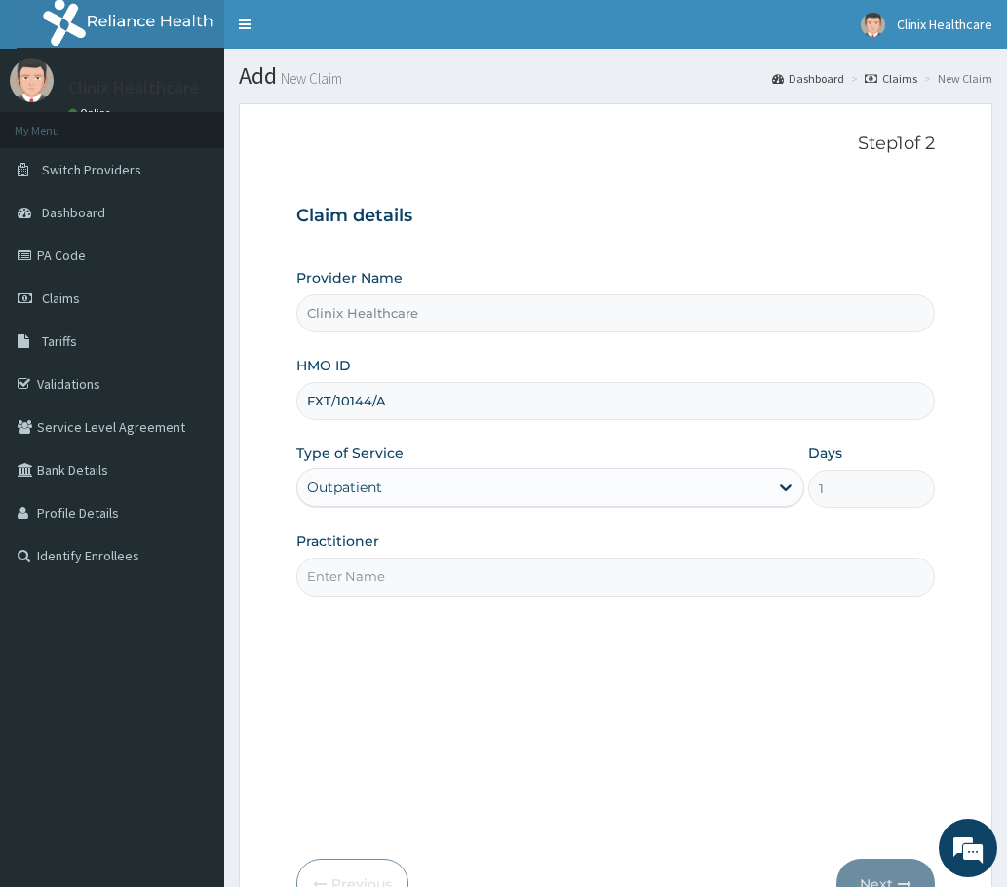
drag, startPoint x: 355, startPoint y: 574, endPoint x: 358, endPoint y: 558, distance: 16.8
click at [352, 572] on input "Practitioner" at bounding box center [615, 577] width 638 height 38
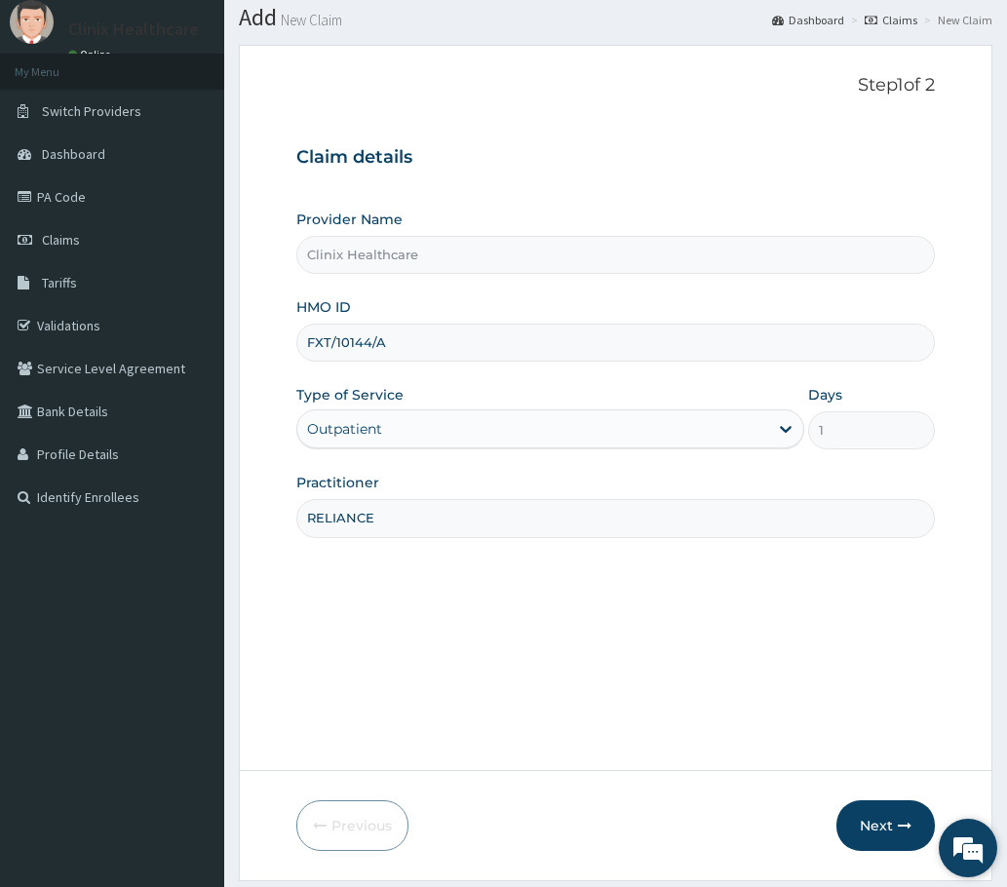
scroll to position [117, 0]
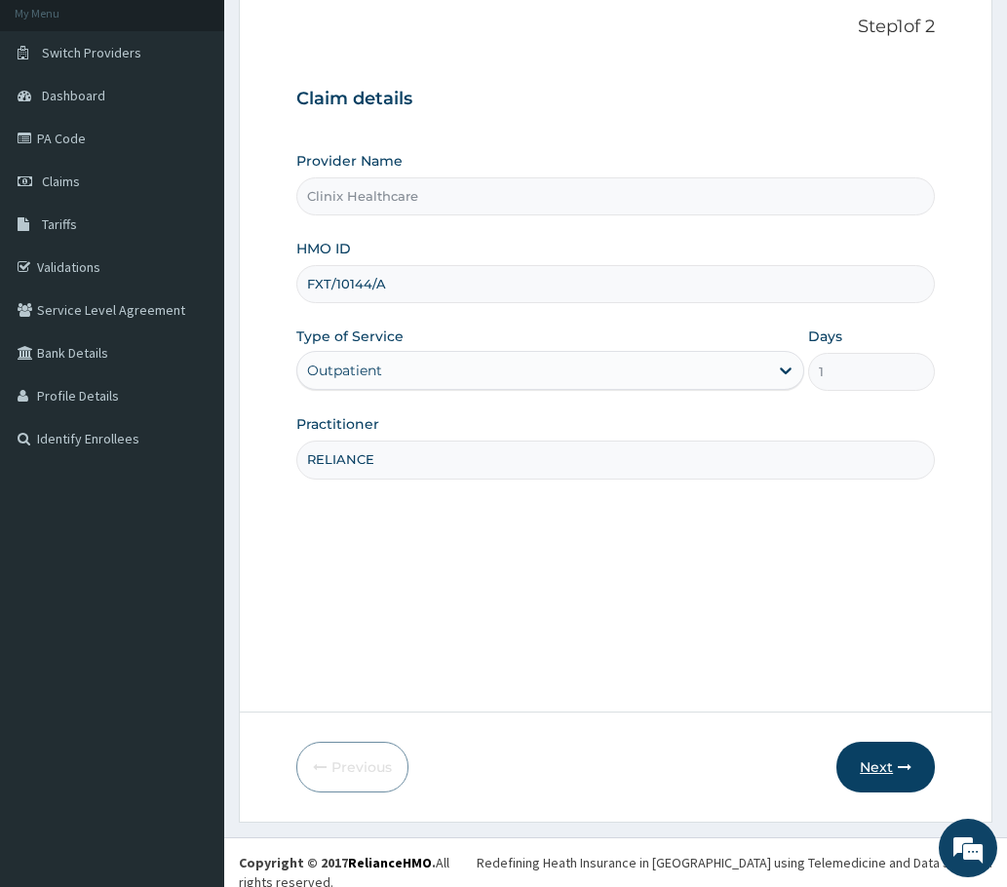
type input "RELIANCE"
click at [881, 765] on button "Next" at bounding box center [885, 767] width 98 height 51
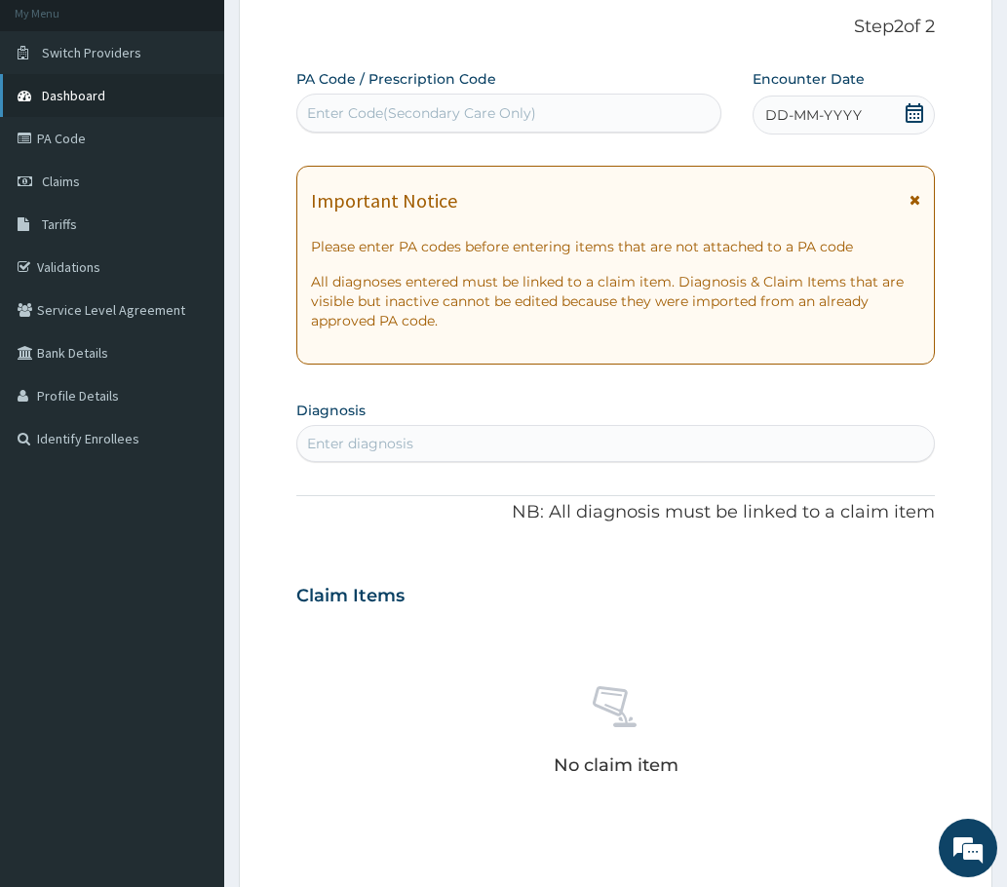
scroll to position [0, 0]
click at [346, 115] on div "Enter Code(Secondary Care Only)" at bounding box center [421, 112] width 229 height 19
paste input "PA/FD88E0"
type input "PA/FD88E0"
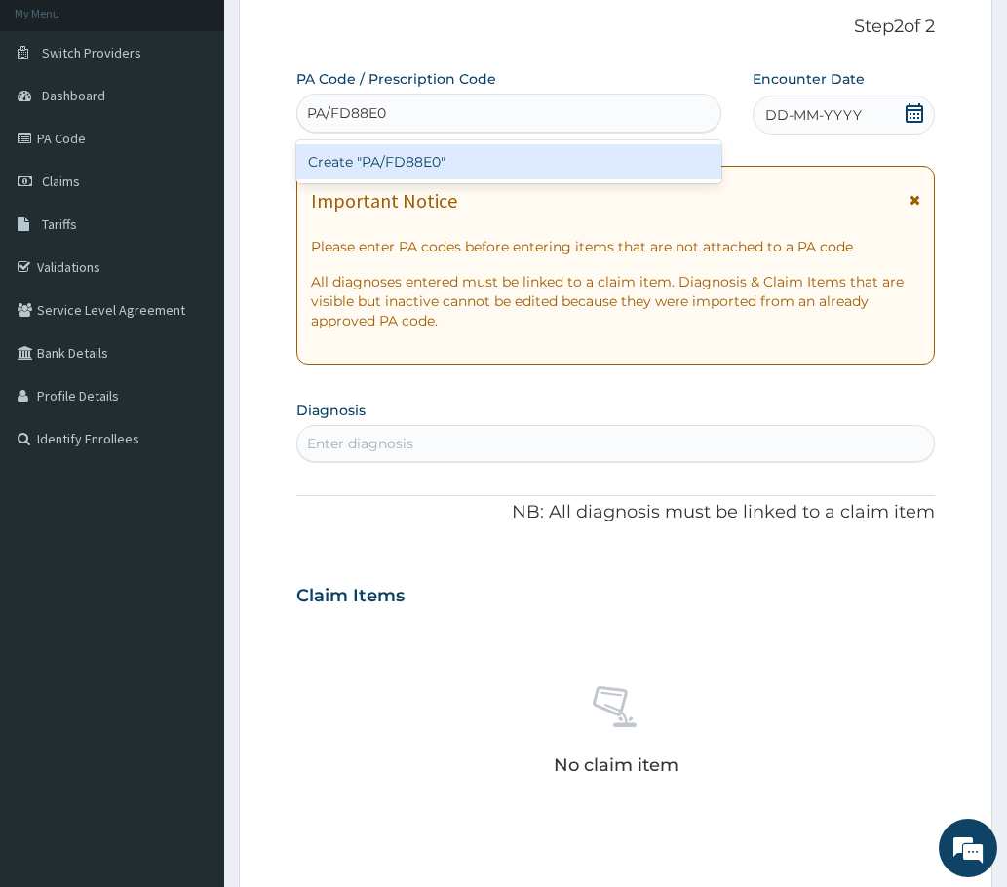
click at [375, 157] on div "Create "PA/FD88E0"" at bounding box center [508, 161] width 425 height 35
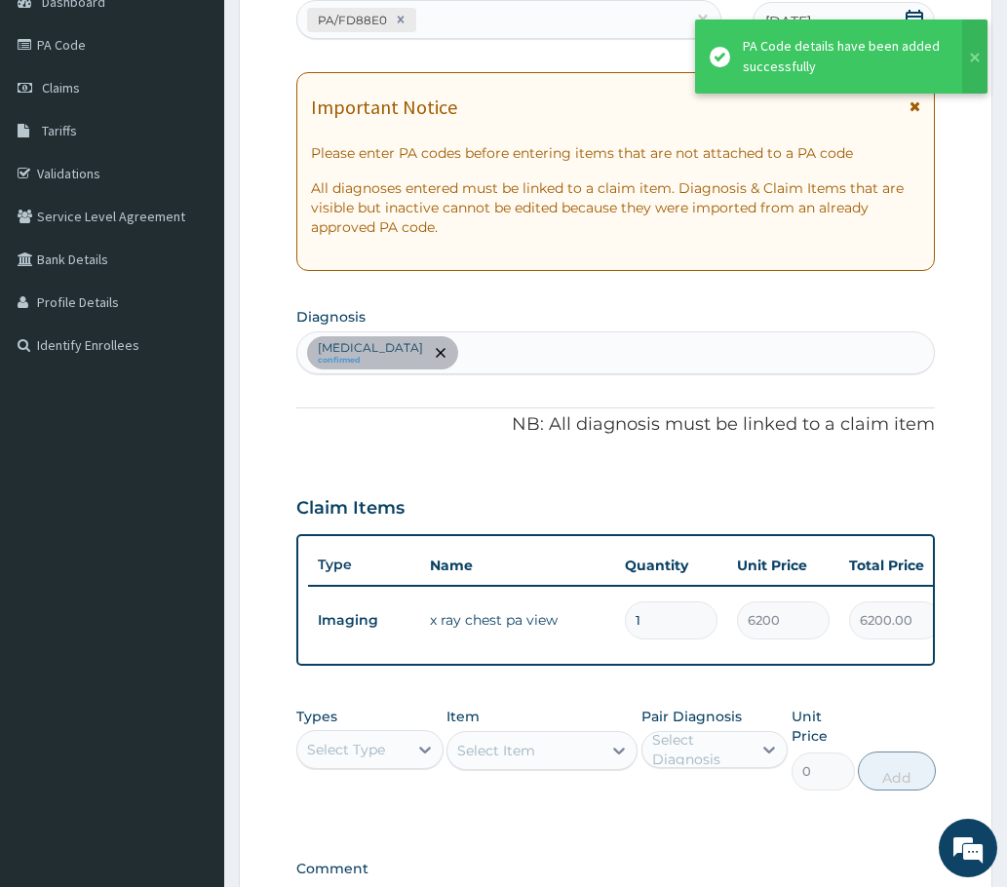
scroll to position [480, 0]
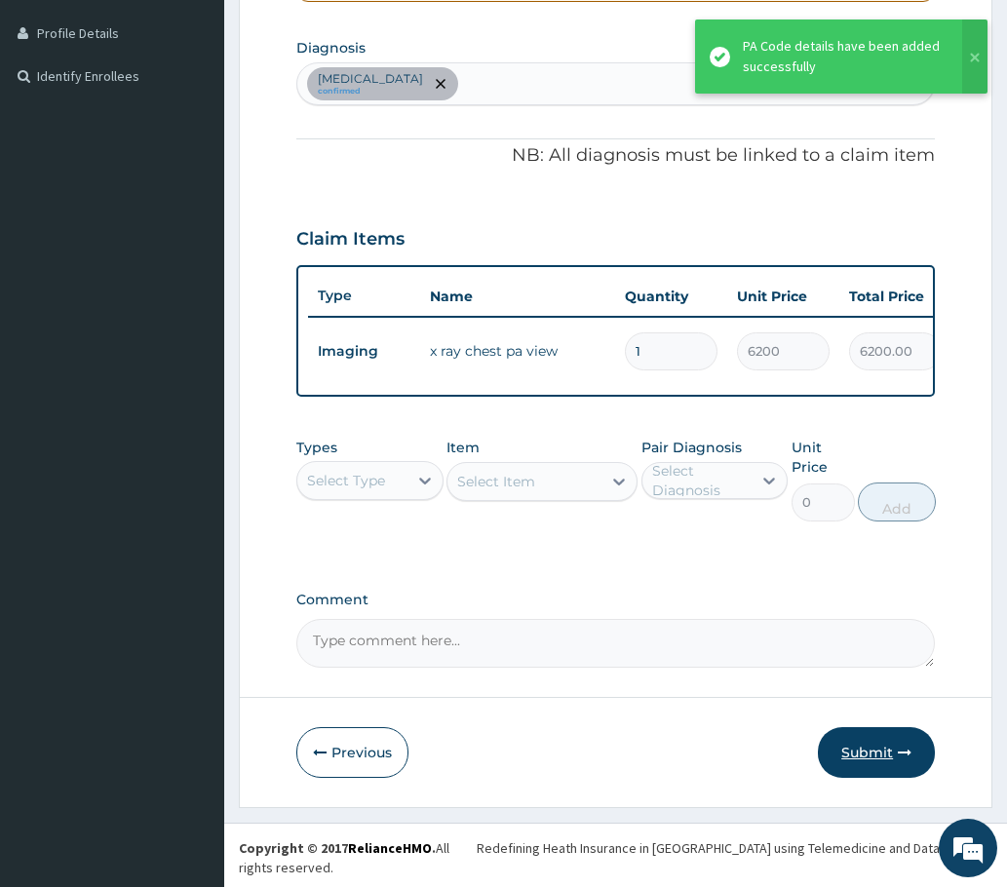
click at [872, 778] on button "Submit" at bounding box center [876, 752] width 117 height 51
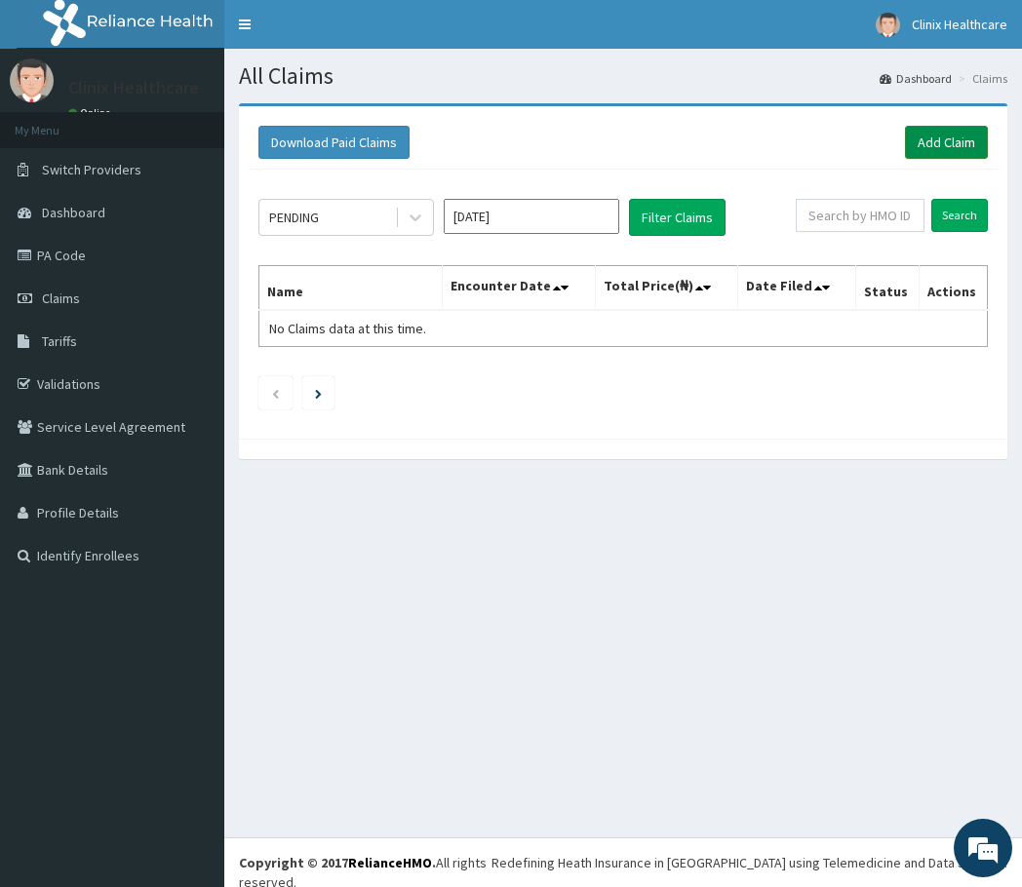
click at [939, 144] on link "Add Claim" at bounding box center [946, 142] width 83 height 33
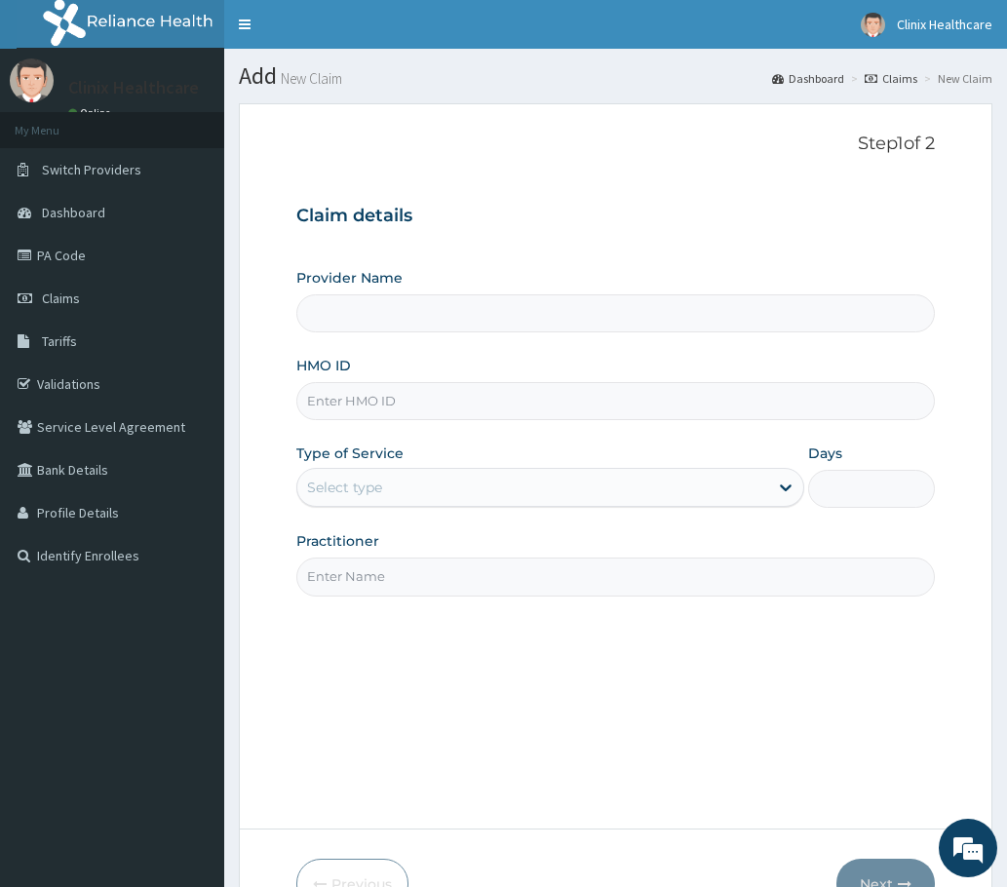
click at [330, 406] on input "HMO ID" at bounding box center [615, 401] width 638 height 38
type input "Clinix Healthcare"
paste input "FUI/10047/A PA/C36E26"
drag, startPoint x: 399, startPoint y: 402, endPoint x: 505, endPoint y: 405, distance: 106.3
click at [507, 406] on input "FUI/10047/A PA/C36E26" at bounding box center [615, 401] width 638 height 38
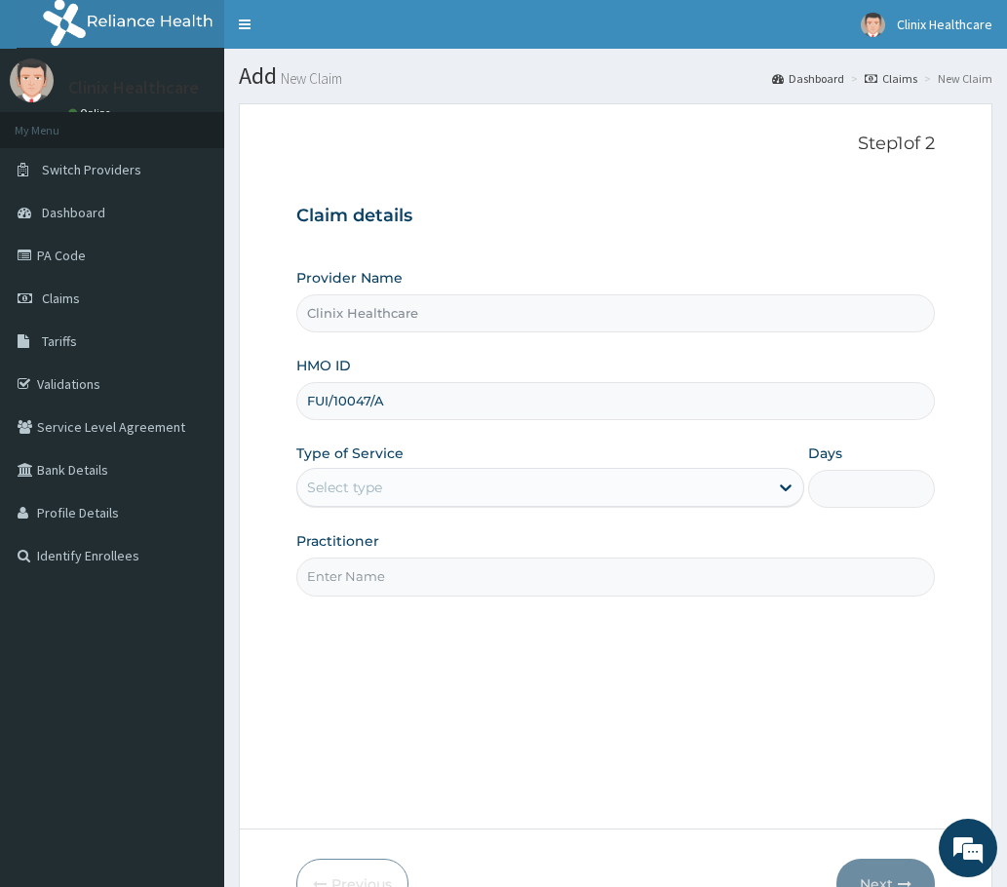
type input "FUI/10047/A"
click at [366, 503] on div "Select type" at bounding box center [532, 487] width 471 height 31
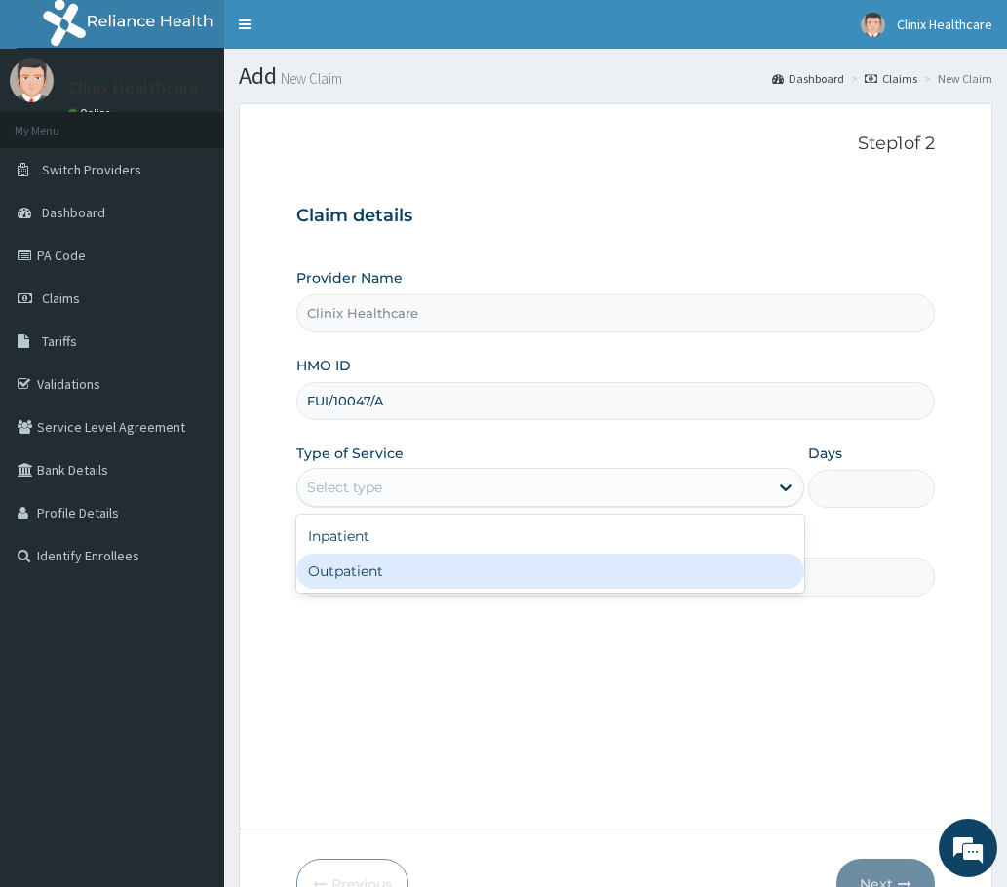
click at [364, 576] on div "Outpatient" at bounding box center [550, 571] width 508 height 35
type input "1"
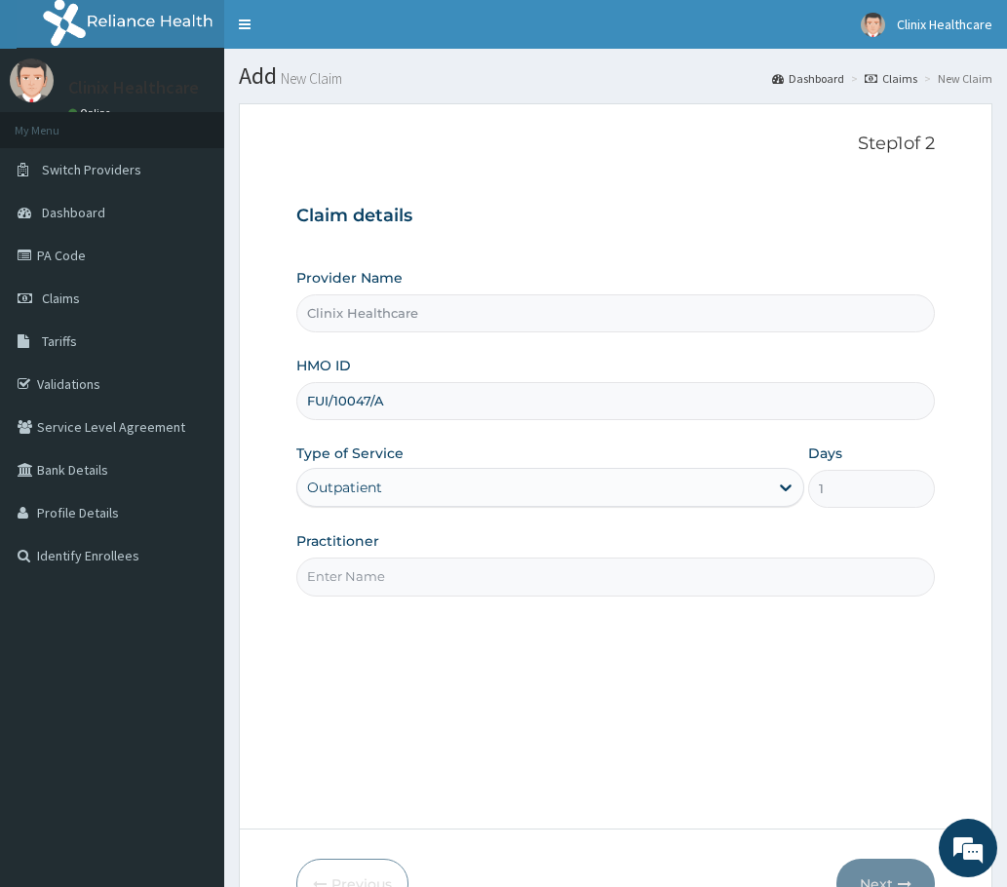
click at [364, 571] on input "Practitioner" at bounding box center [615, 577] width 638 height 38
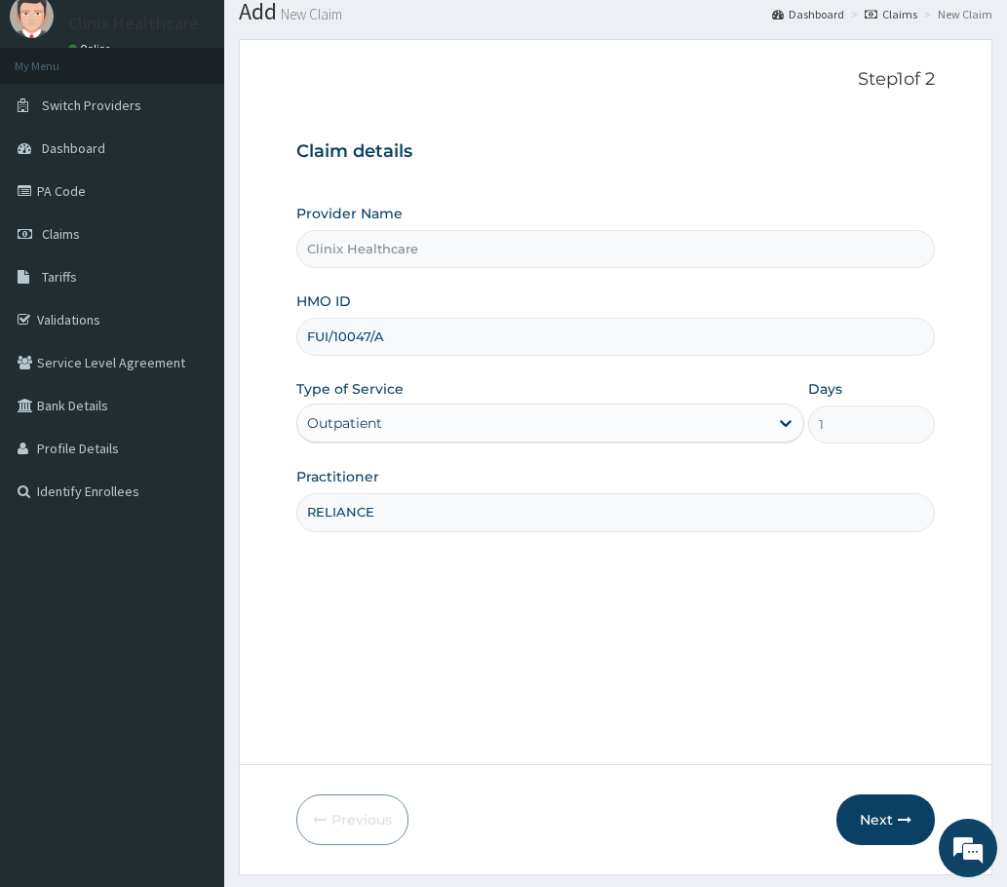
scroll to position [117, 0]
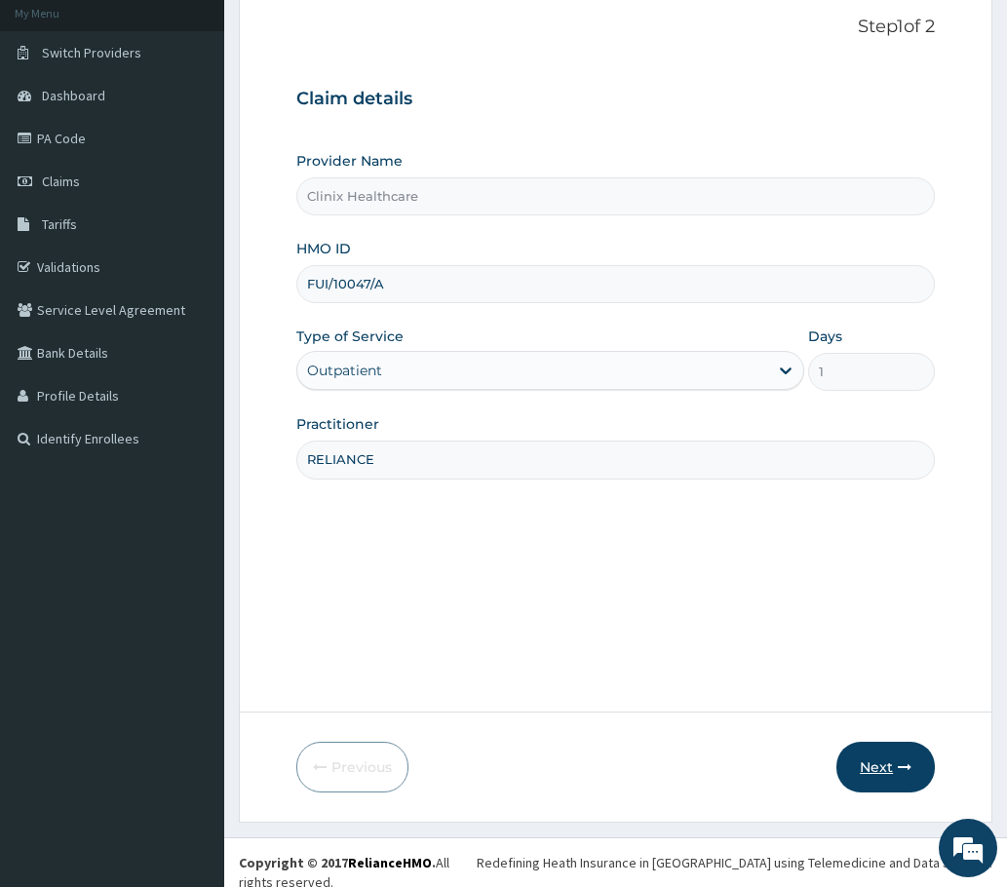
type input "RELIANCE"
click at [872, 767] on button "Next" at bounding box center [885, 767] width 98 height 51
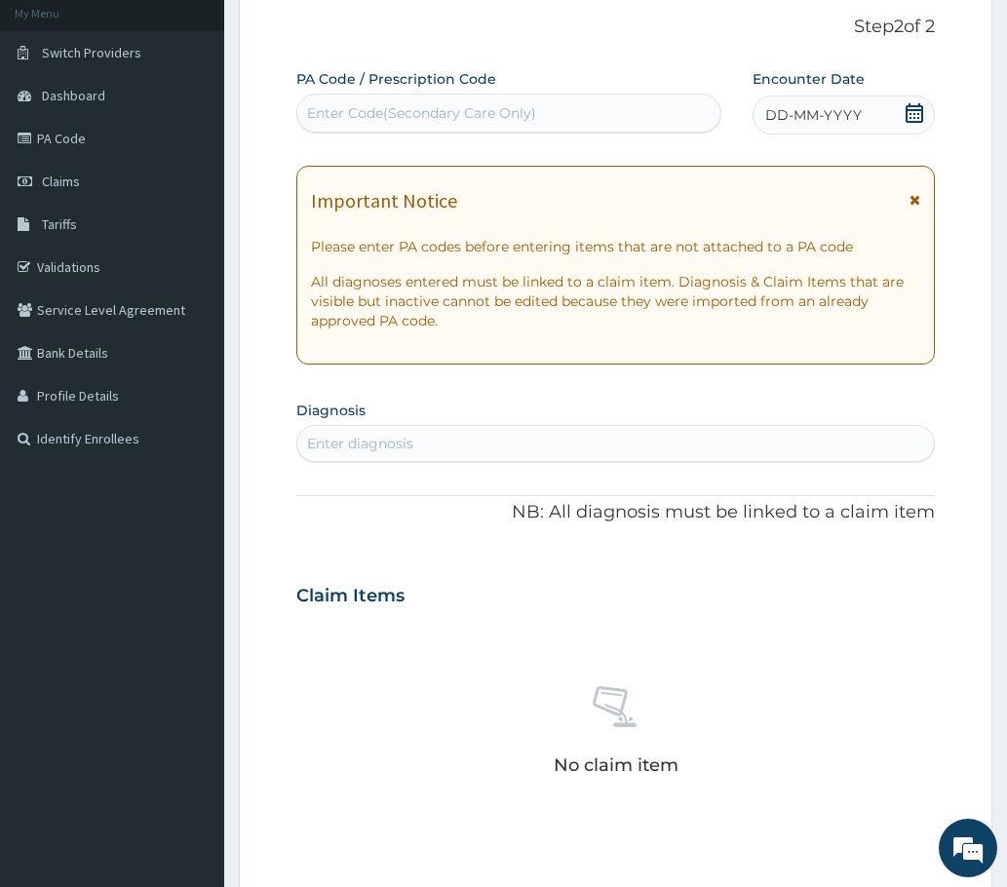
click at [397, 106] on div "Enter Code(Secondary Care Only)" at bounding box center [421, 112] width 229 height 19
paste input "PA/C36E26"
type input "PA/C36E26"
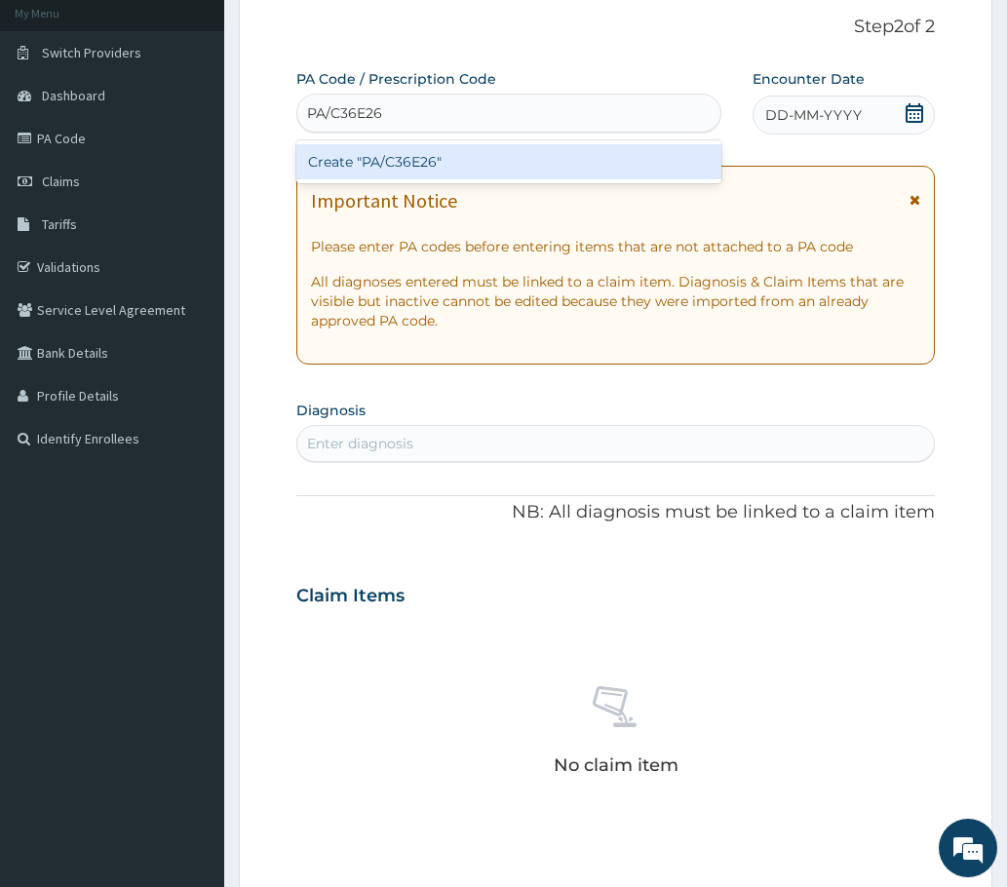
click at [369, 157] on div "Create "PA/C36E26"" at bounding box center [508, 161] width 425 height 35
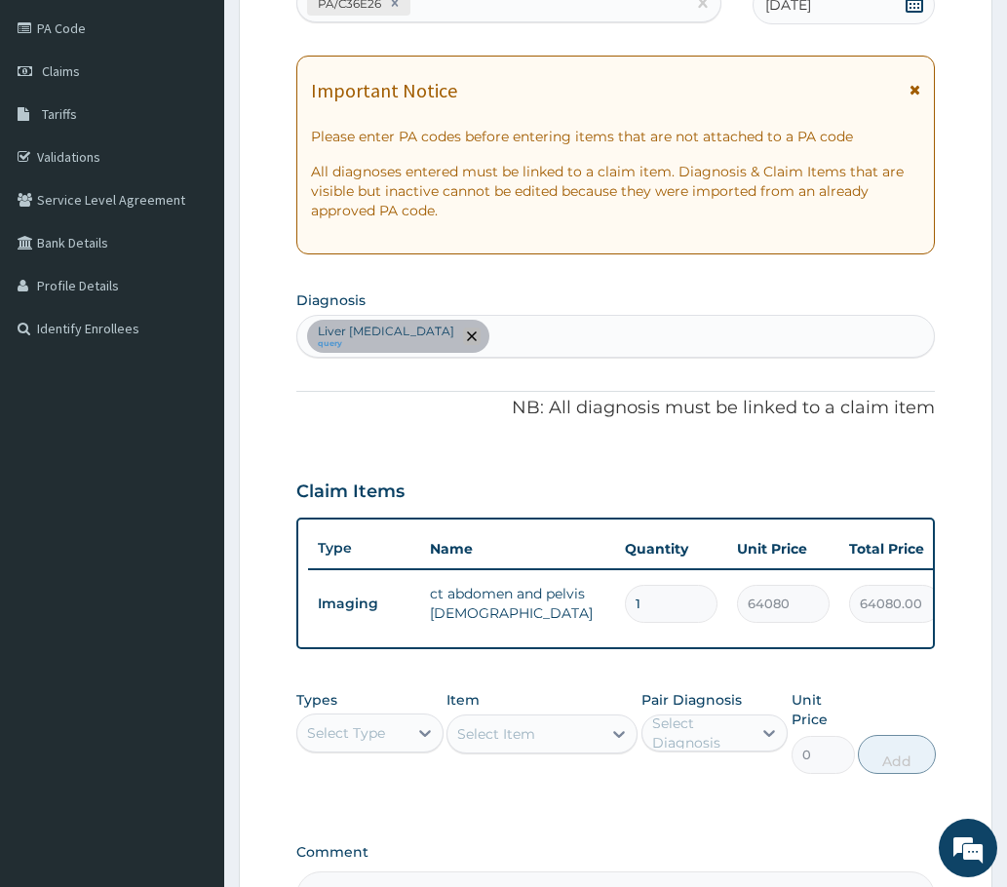
scroll to position [0, 0]
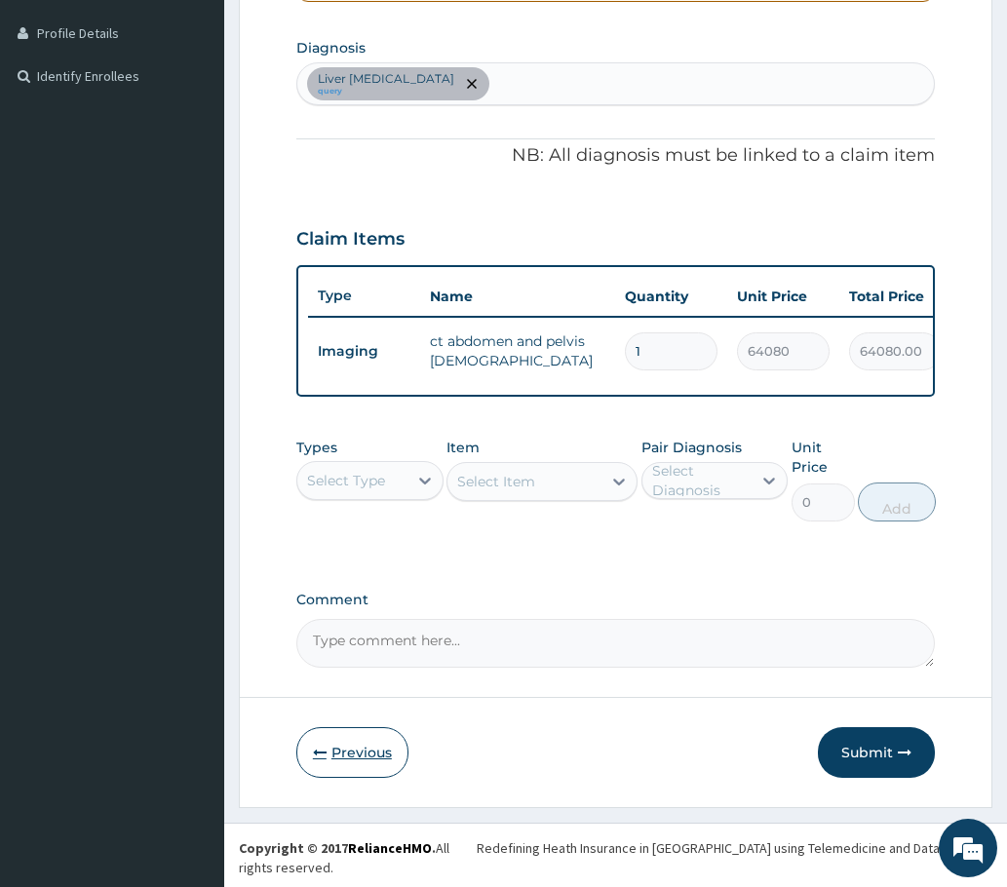
click at [358, 762] on button "Previous" at bounding box center [352, 752] width 112 height 51
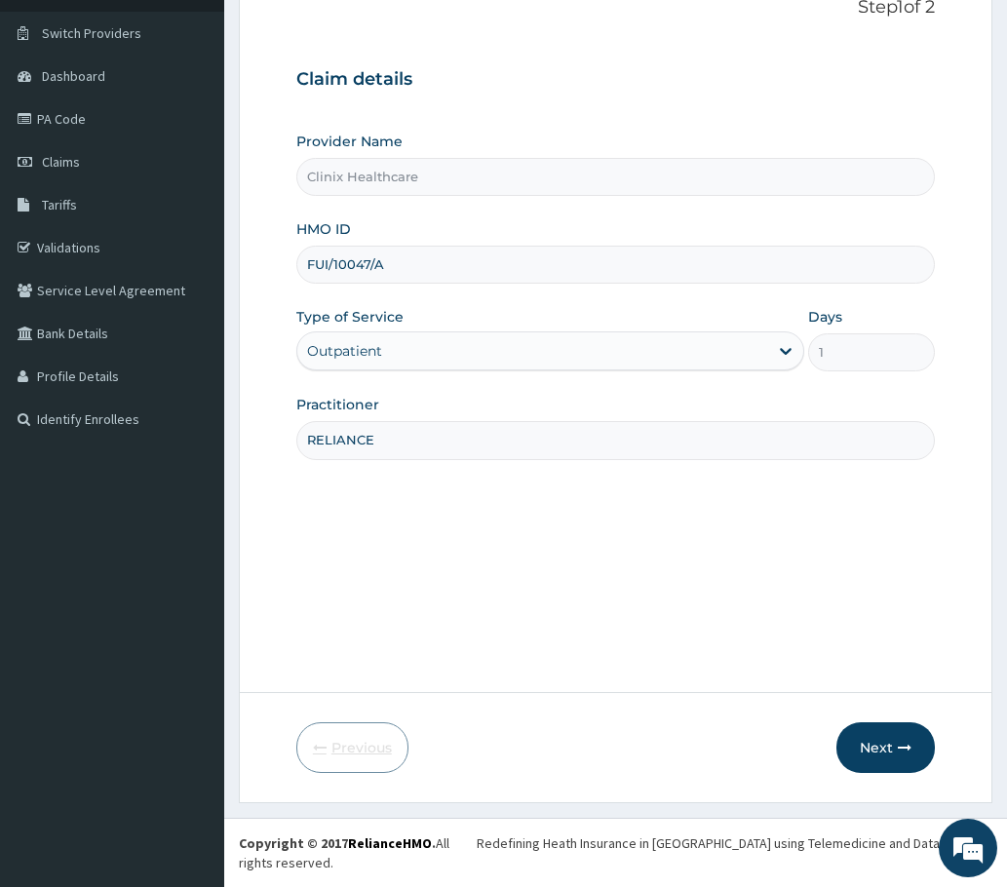
scroll to position [117, 0]
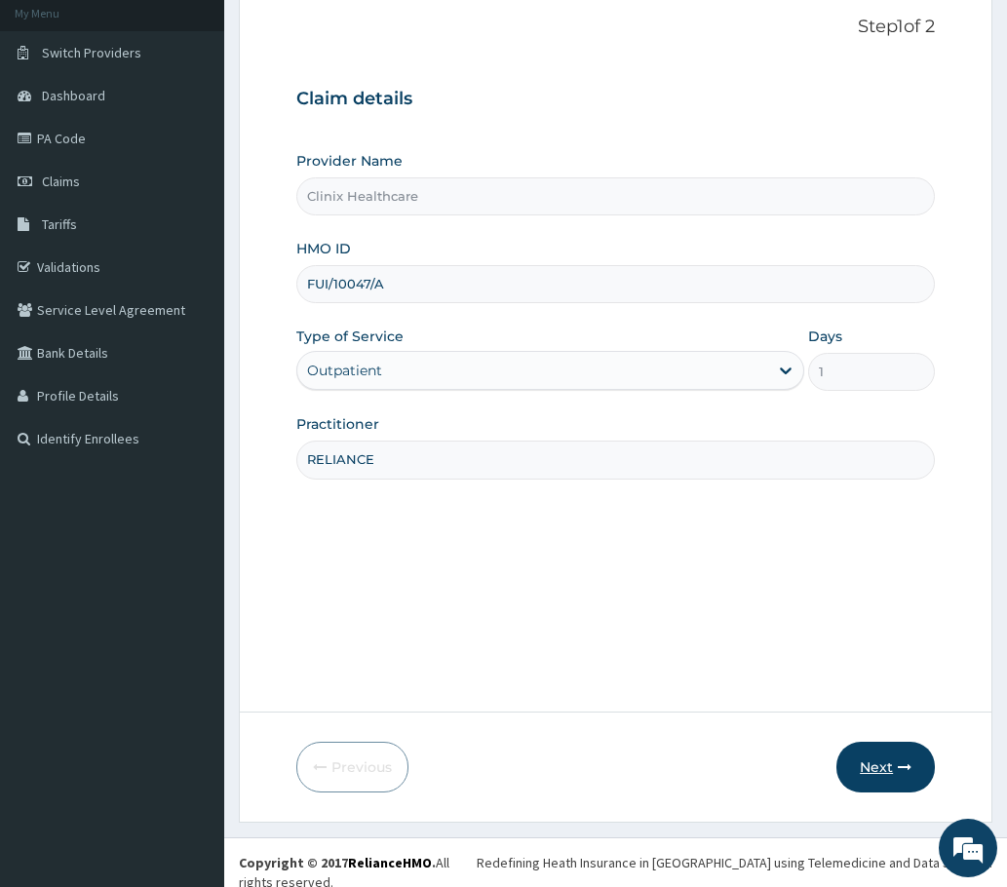
click at [911, 771] on icon "button" at bounding box center [905, 767] width 14 height 14
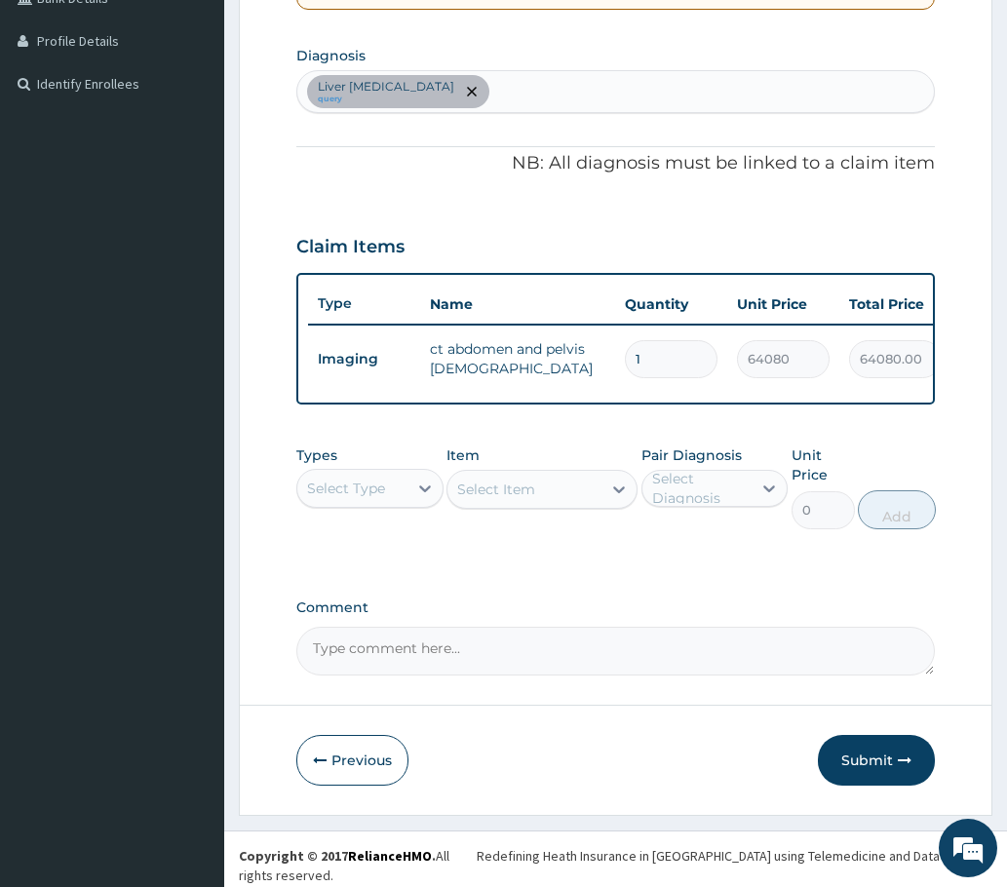
scroll to position [480, 0]
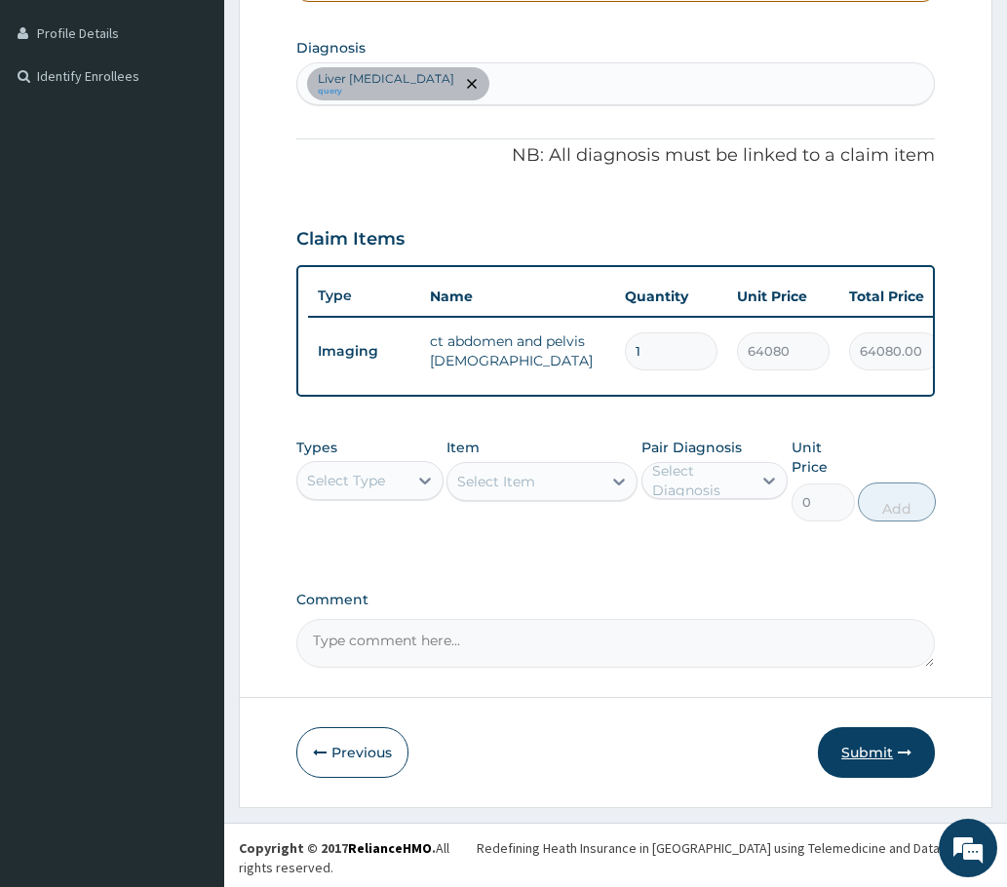
click at [886, 775] on button "Submit" at bounding box center [876, 752] width 117 height 51
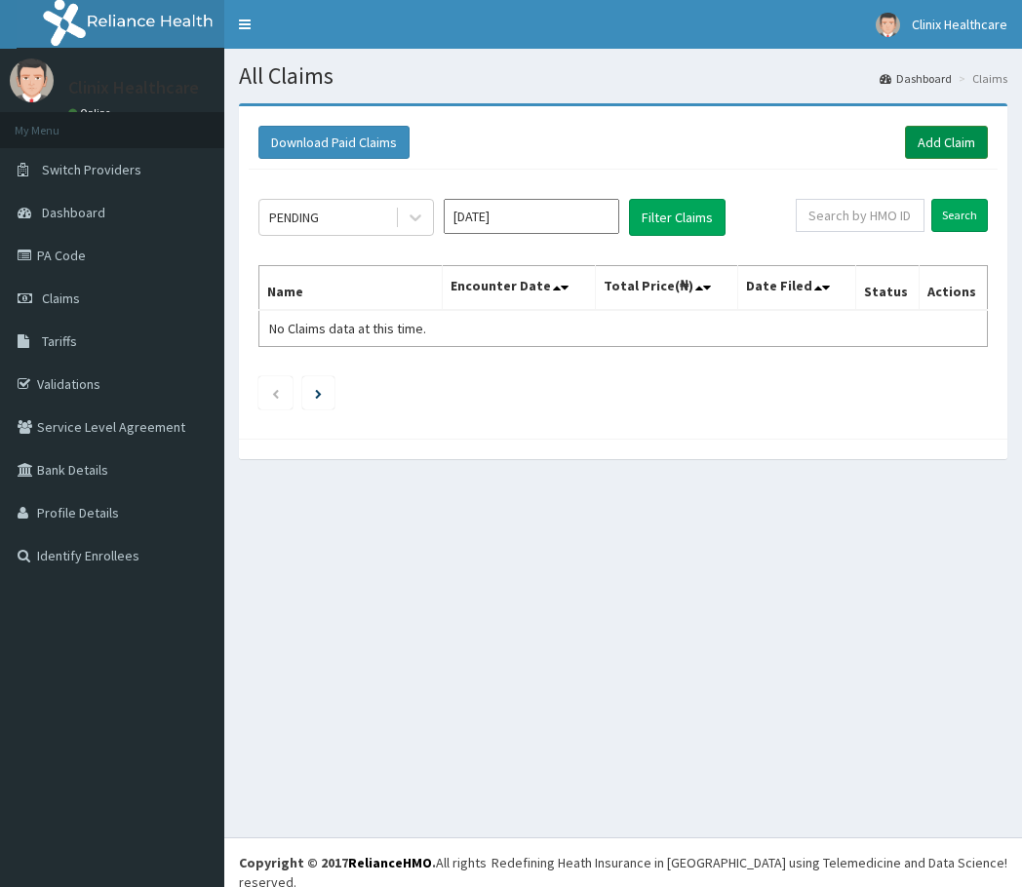
click at [963, 134] on link "Add Claim" at bounding box center [946, 142] width 83 height 33
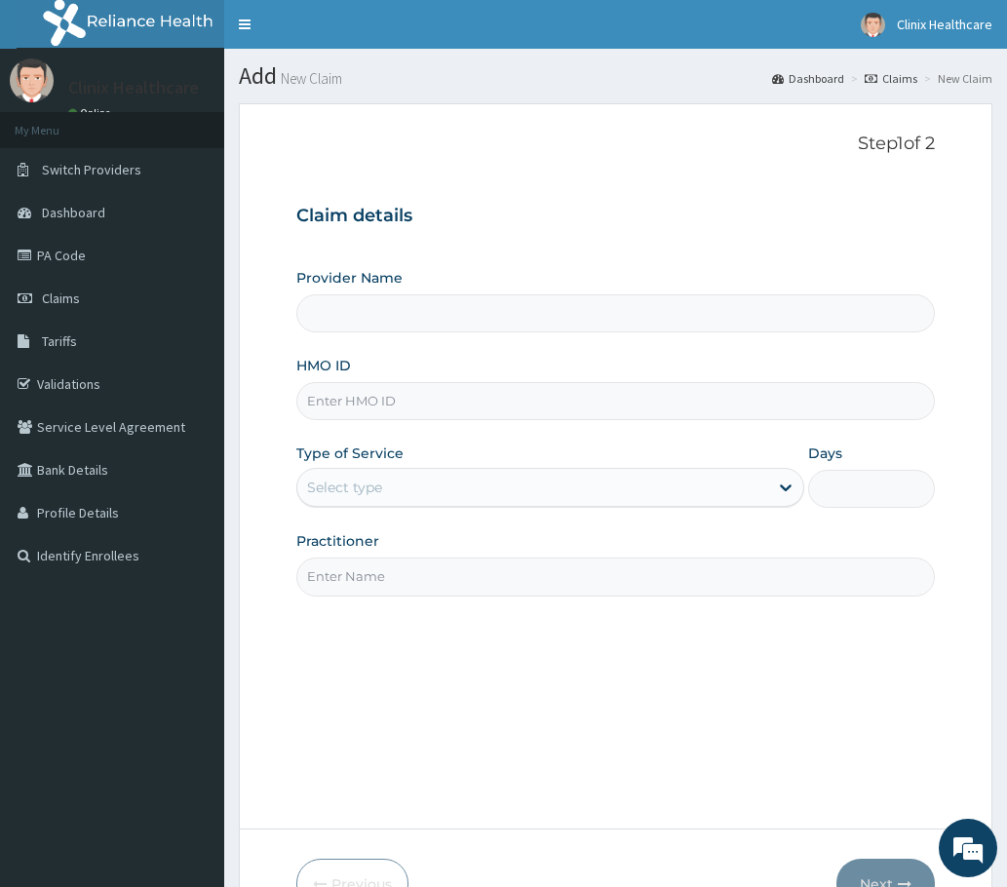
click at [336, 404] on input "HMO ID" at bounding box center [615, 401] width 638 height 38
paste input "ZEL/10030/A"
type input "ZEL/10030/A"
type input "Clinix Healthcare"
type input "ZEL/10030/A"
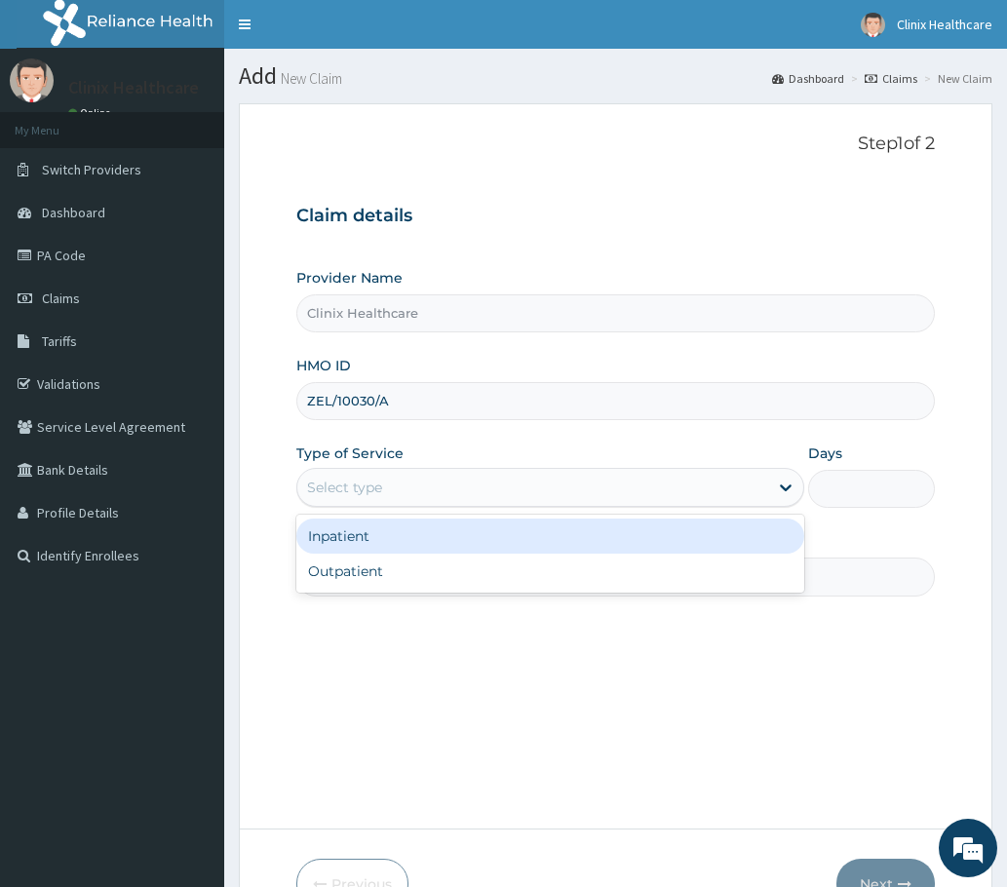
drag, startPoint x: 409, startPoint y: 498, endPoint x: 373, endPoint y: 561, distance: 72.9
click at [408, 499] on div "Select type" at bounding box center [532, 487] width 471 height 31
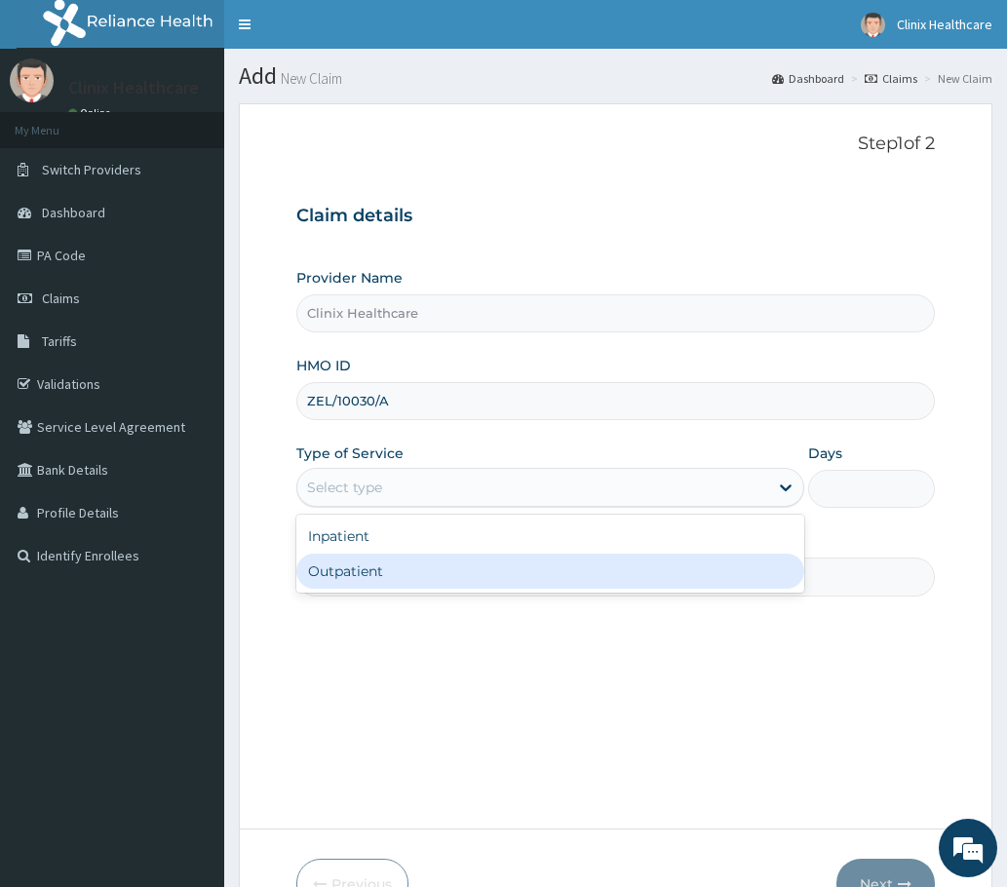
click at [367, 575] on div "Outpatient" at bounding box center [550, 571] width 508 height 35
type input "1"
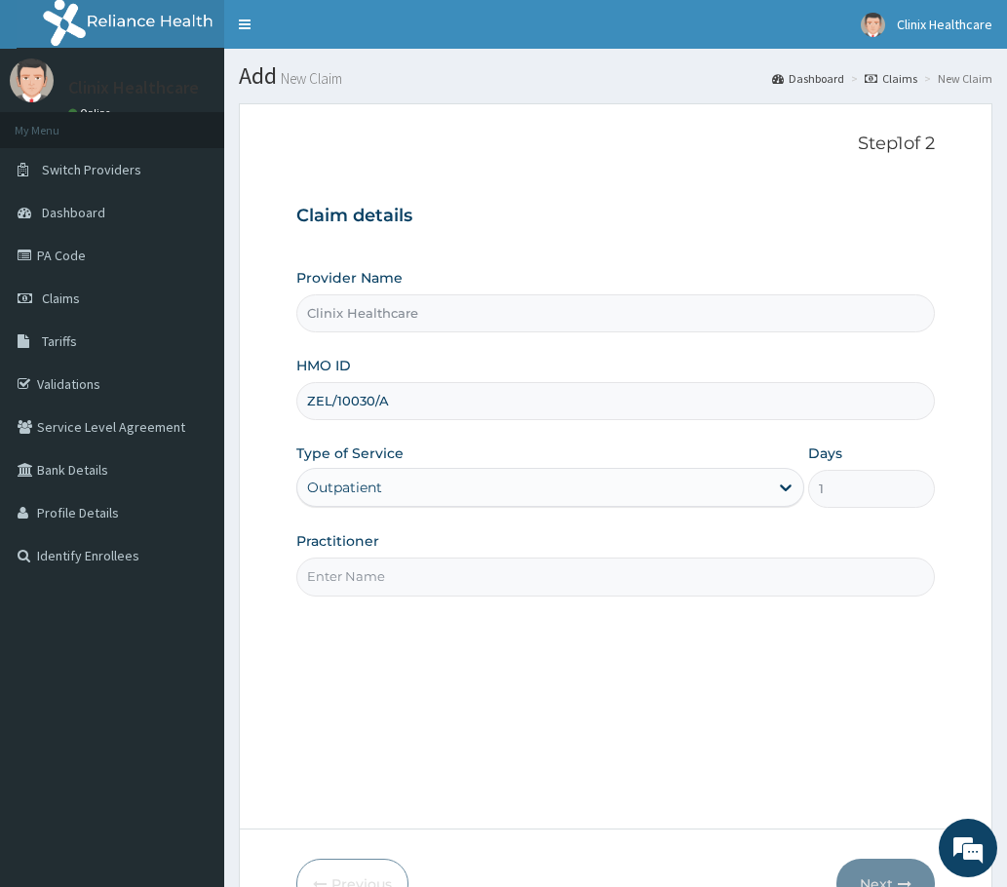
click at [380, 586] on input "Practitioner" at bounding box center [615, 577] width 638 height 38
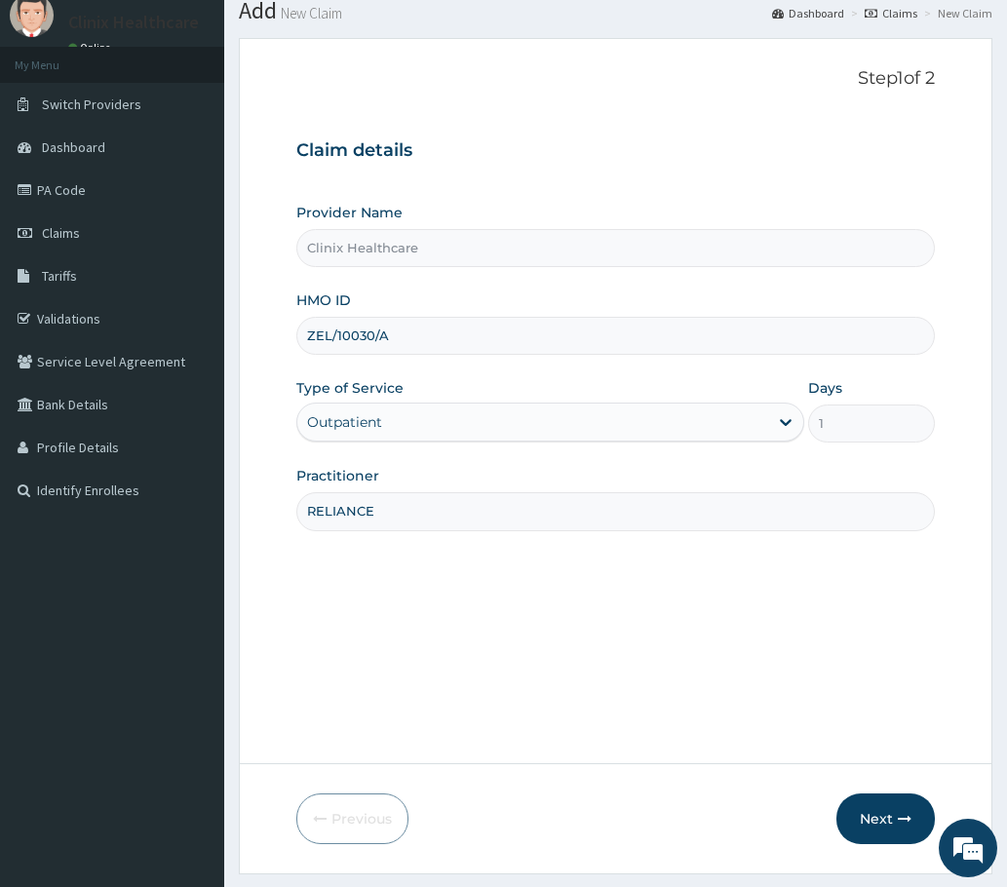
scroll to position [117, 0]
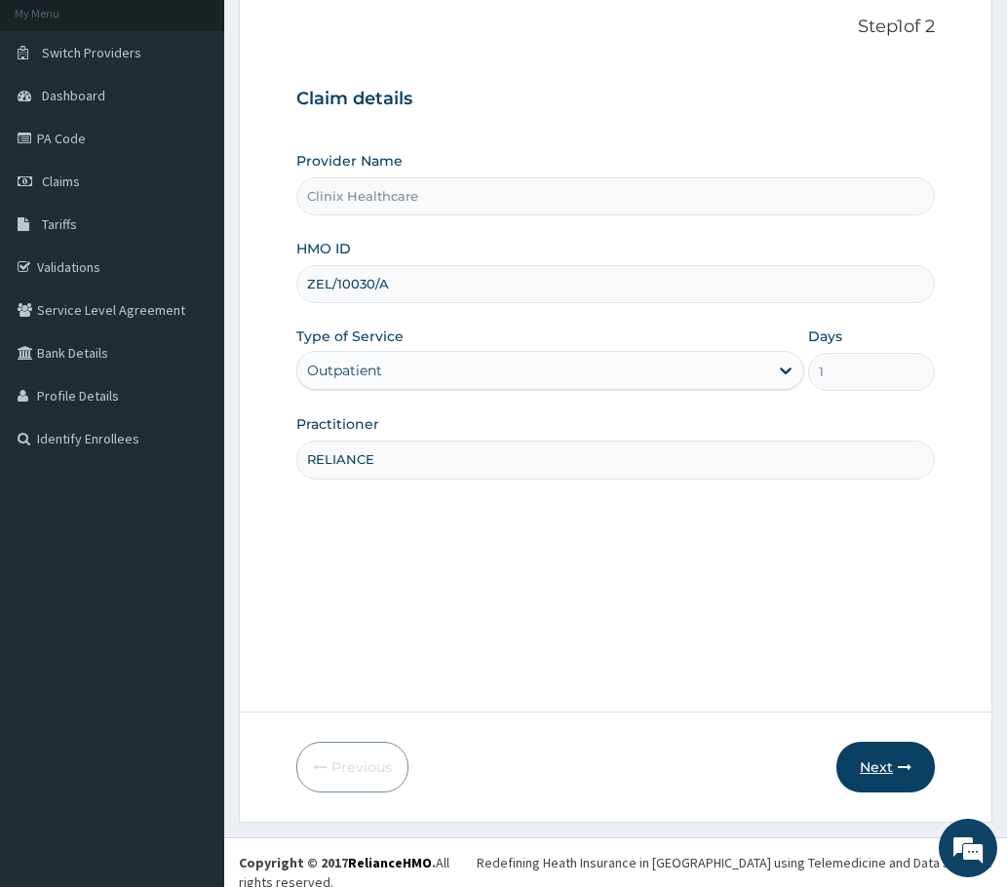
type input "RELIANCE"
click at [877, 757] on button "Next" at bounding box center [885, 767] width 98 height 51
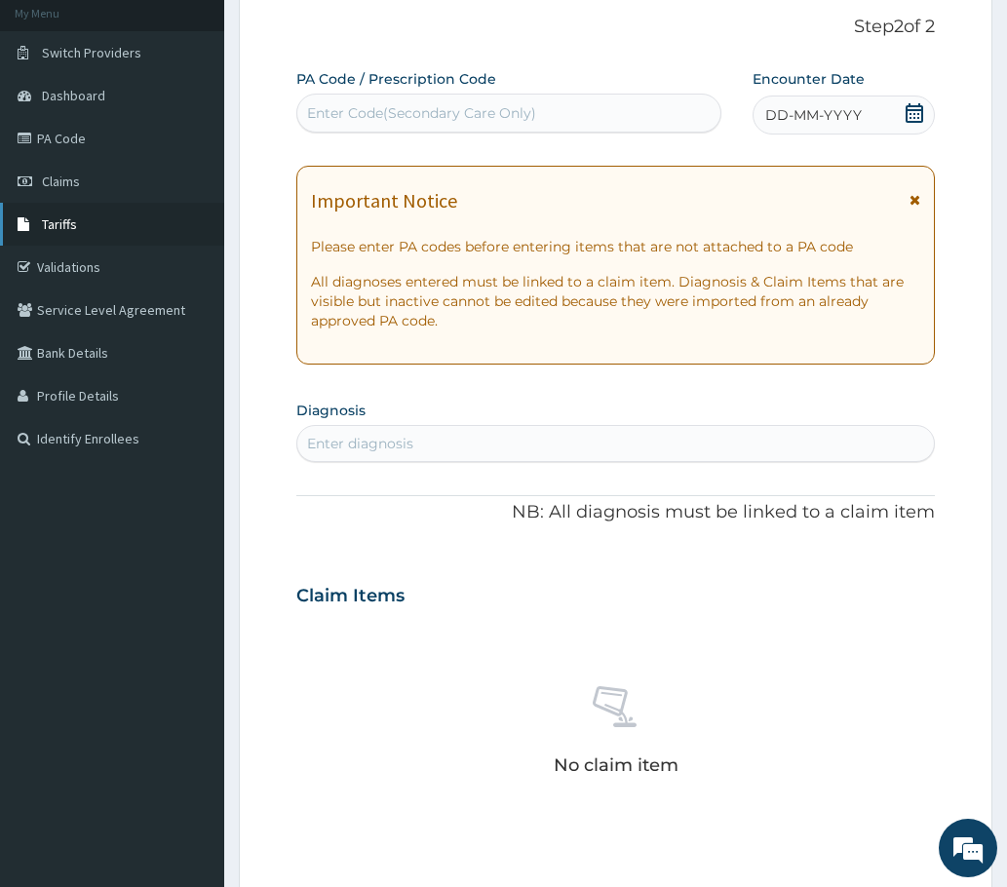
scroll to position [0, 0]
click at [329, 112] on div "Enter Code(Secondary Care Only)" at bounding box center [421, 112] width 229 height 19
paste input "PA/196350"
type input "PA/196350"
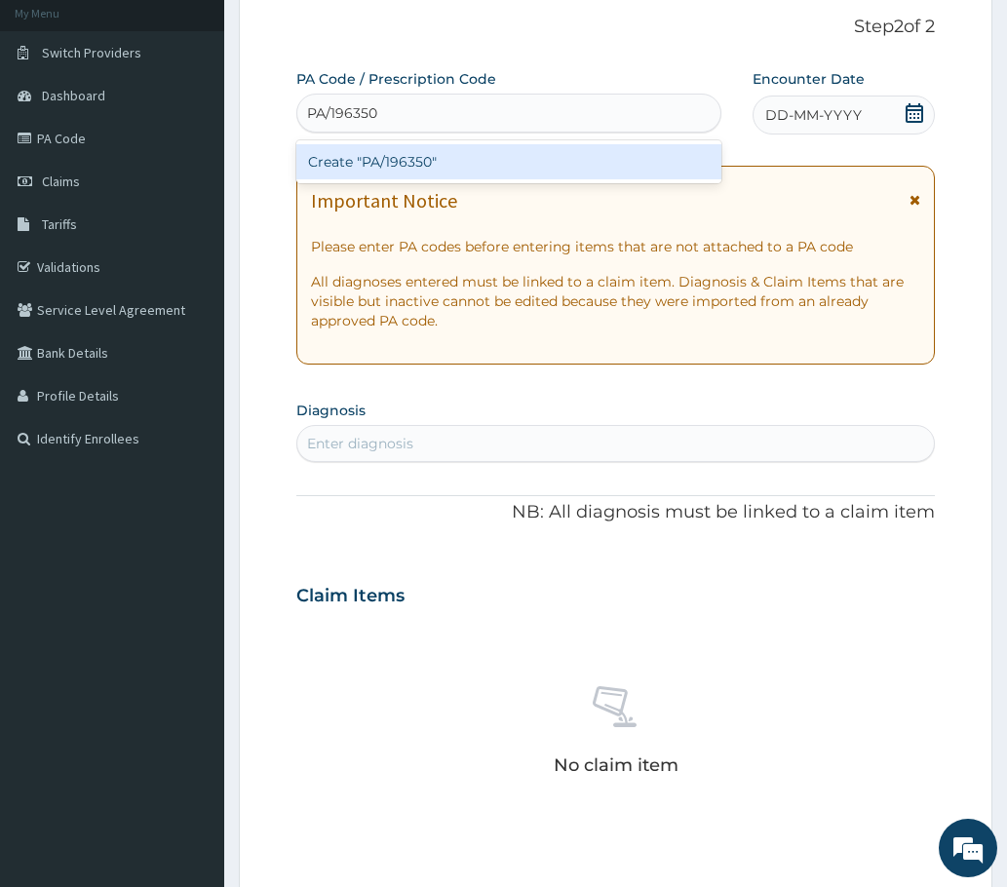
click at [422, 173] on div "Create "PA/196350"" at bounding box center [508, 161] width 425 height 35
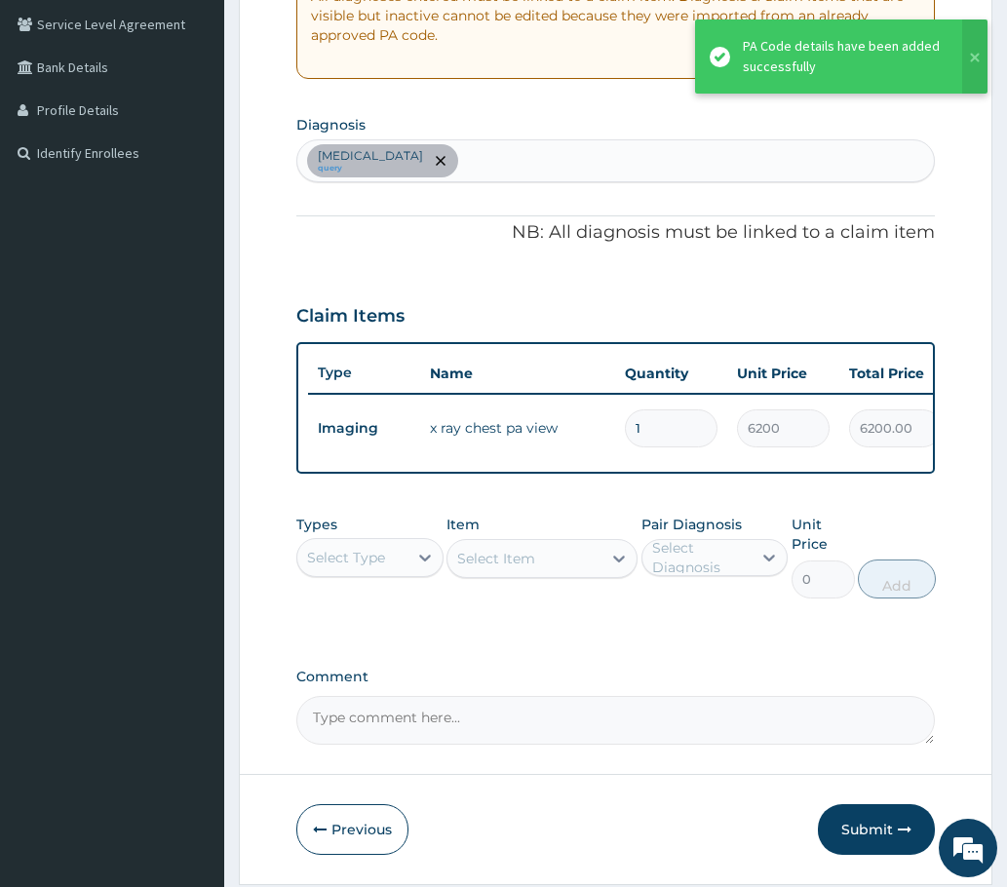
scroll to position [480, 0]
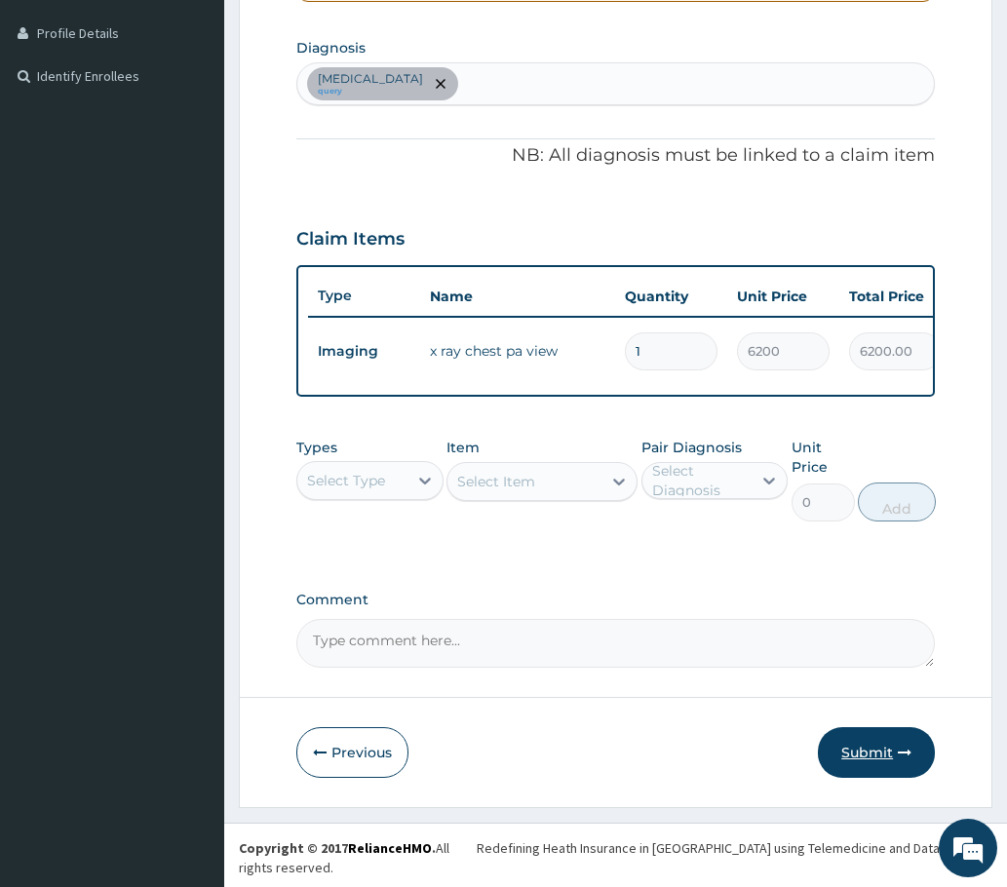
click at [863, 768] on button "Submit" at bounding box center [876, 752] width 117 height 51
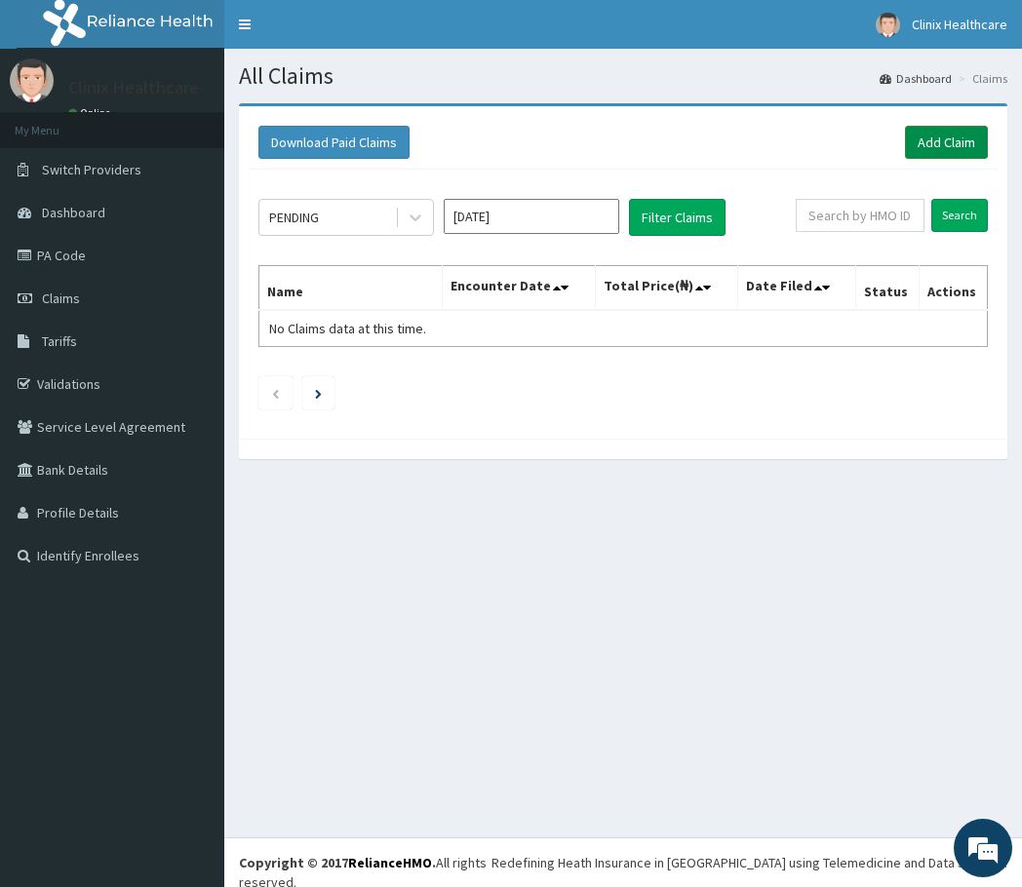
click at [932, 150] on link "Add Claim" at bounding box center [946, 142] width 83 height 33
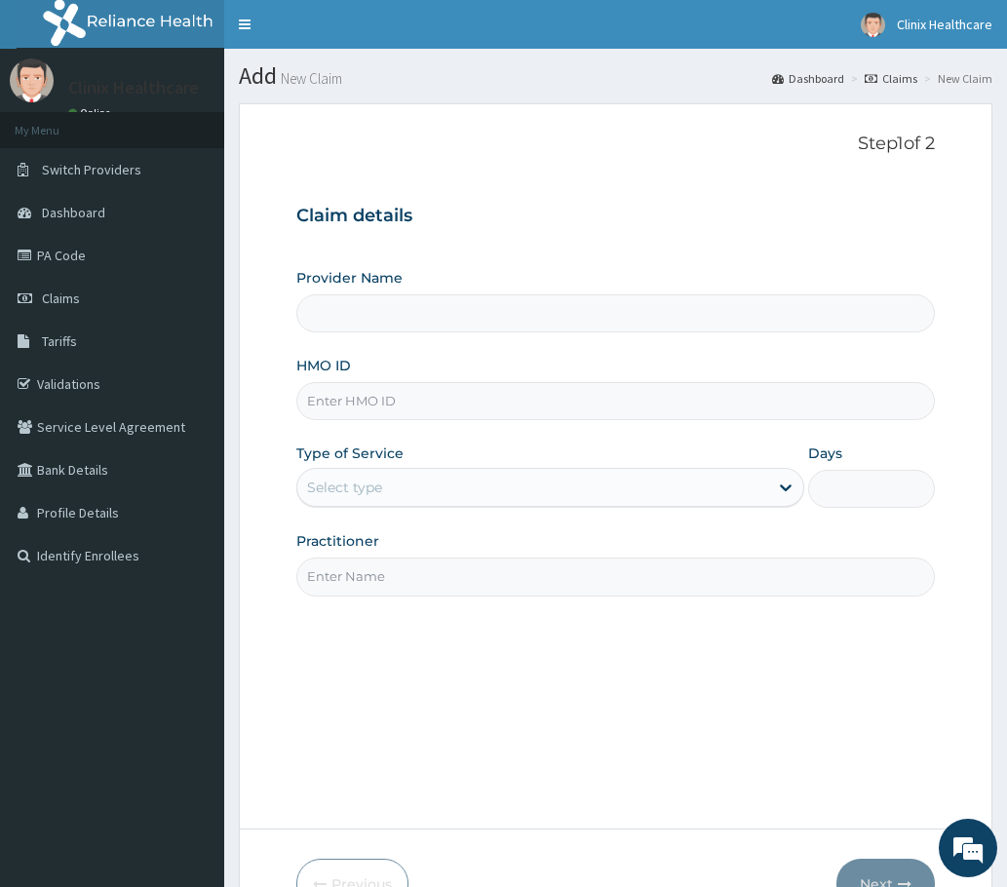
click at [343, 399] on input "HMO ID" at bounding box center [615, 401] width 638 height 38
type input "Clinix Healthcare"
paste input "SFA/14560/A"
type input "SFA/14560/A"
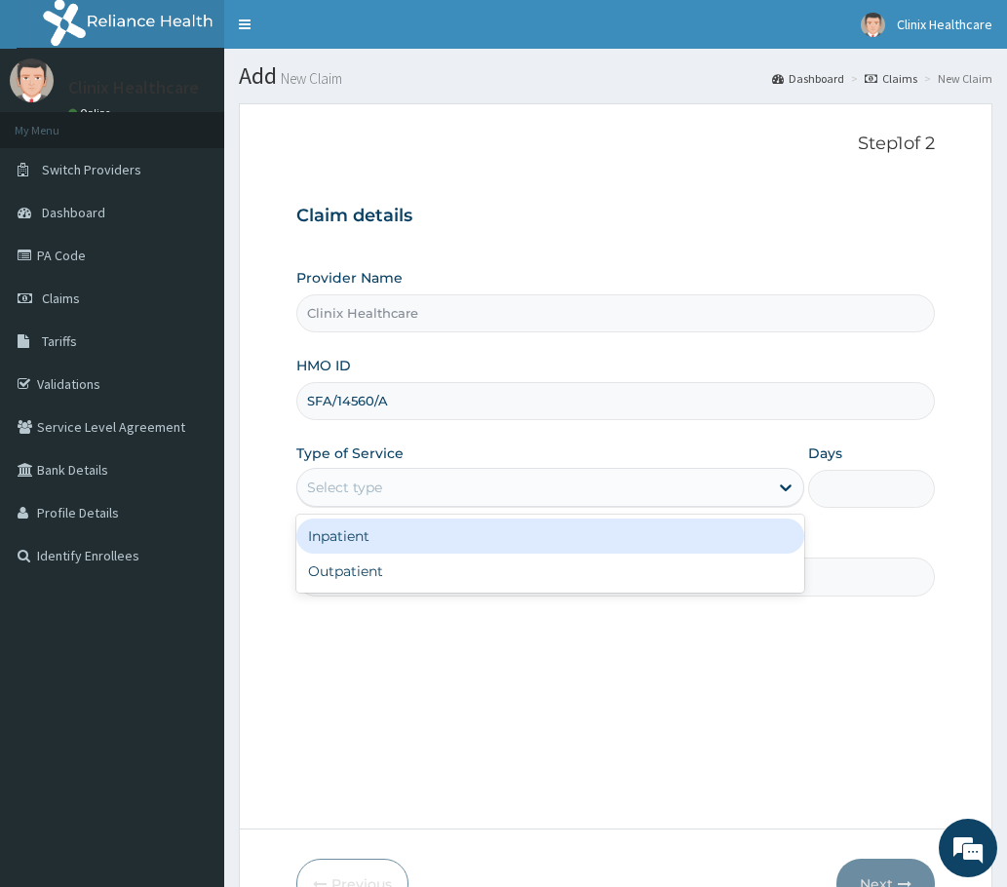
drag, startPoint x: 362, startPoint y: 470, endPoint x: 361, endPoint y: 520, distance: 49.7
click at [362, 510] on div "Provider Name Clinix Healthcare HMO ID SFA/14560/A Type of Service option Inpat…" at bounding box center [615, 432] width 638 height 328
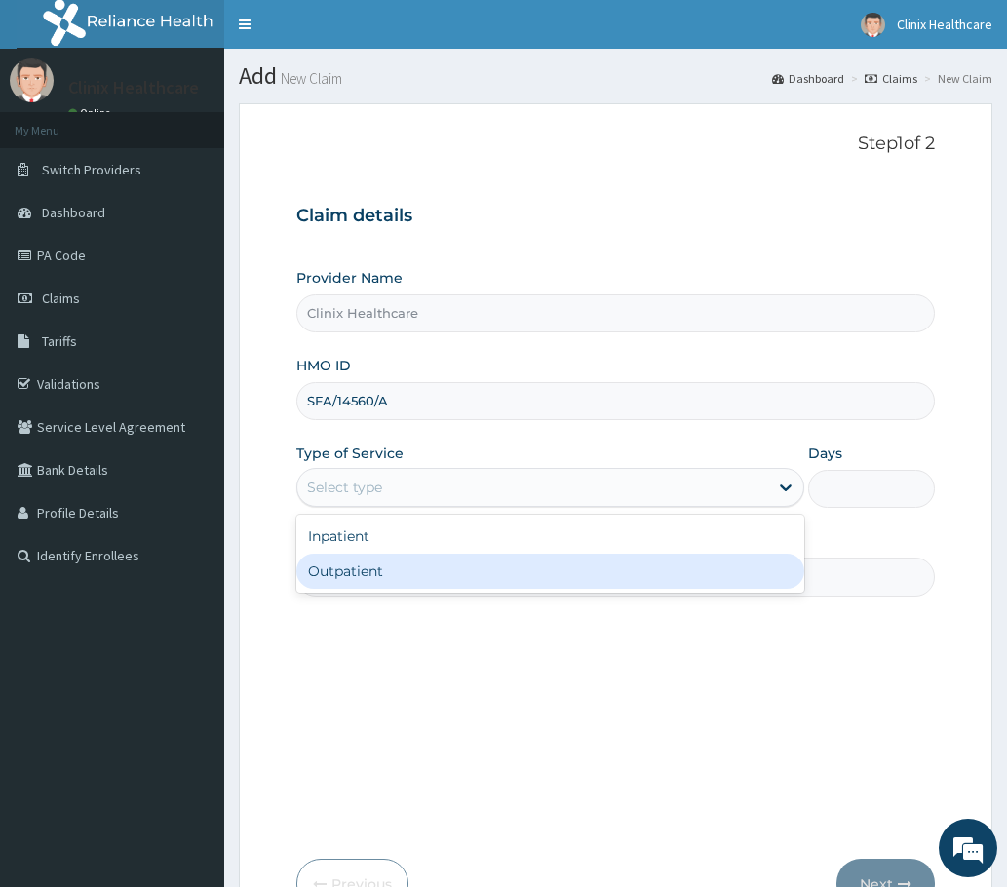
click at [353, 578] on div "Outpatient" at bounding box center [550, 571] width 508 height 35
type input "1"
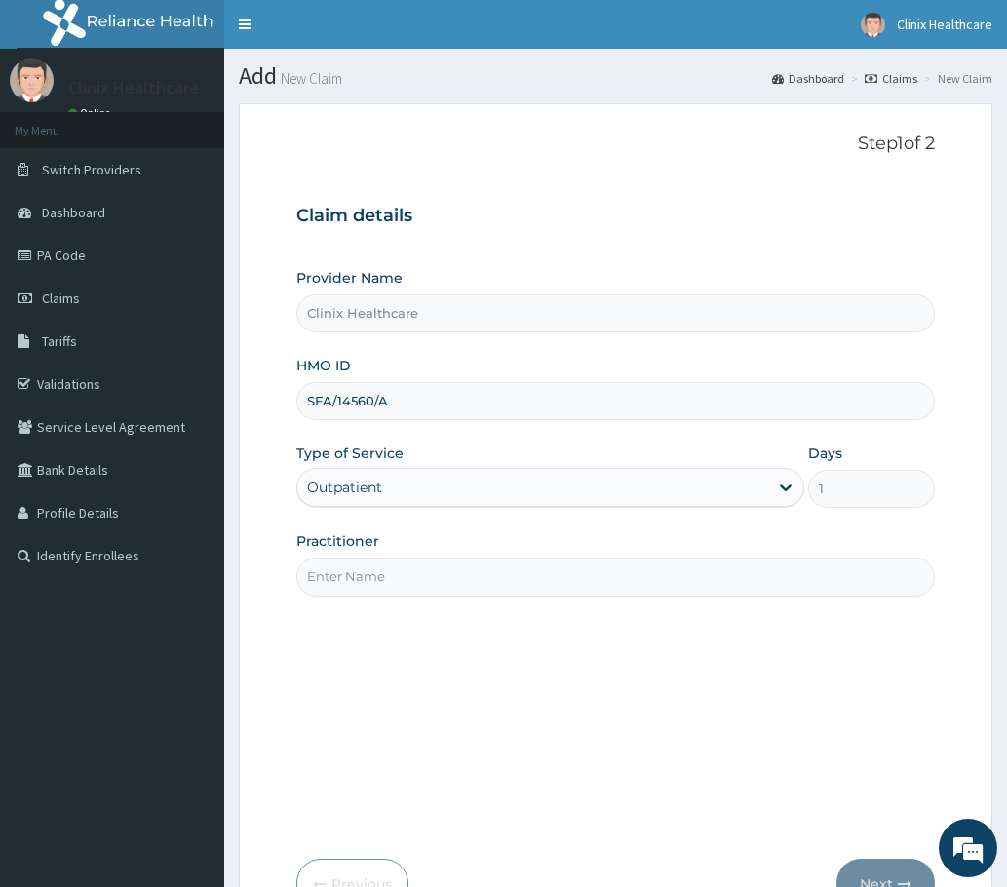
click at [357, 567] on input "Practitioner" at bounding box center [615, 577] width 638 height 38
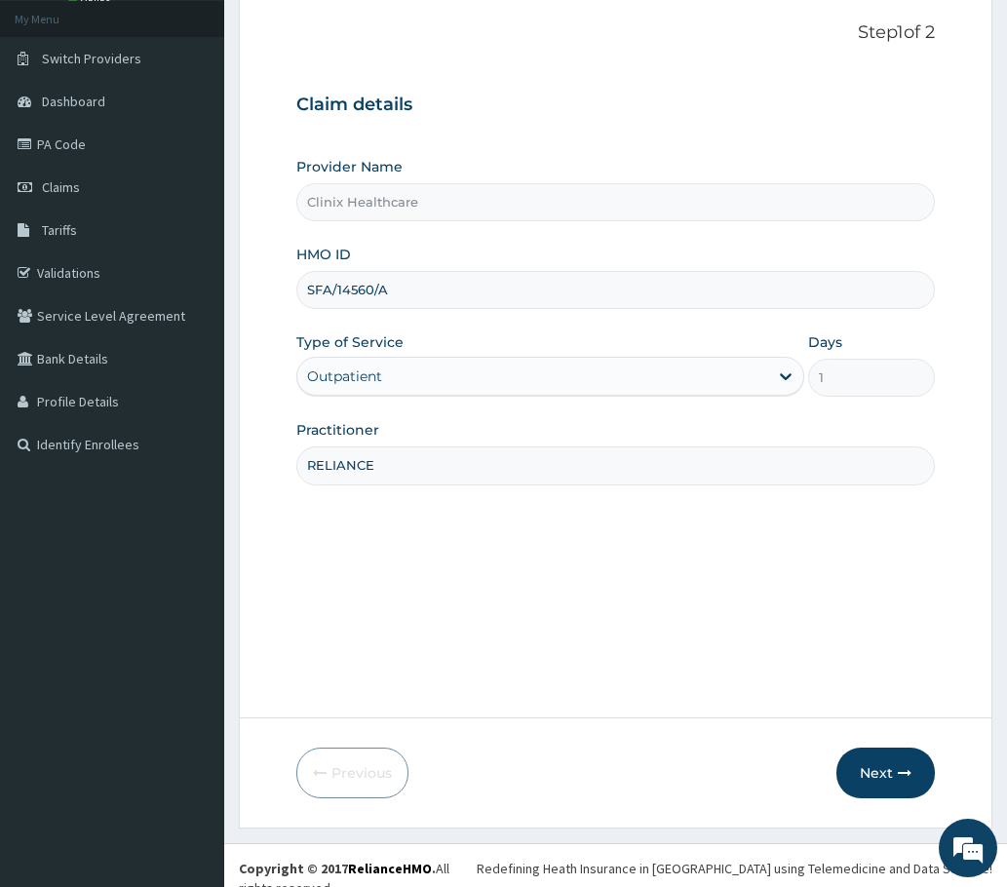
scroll to position [117, 0]
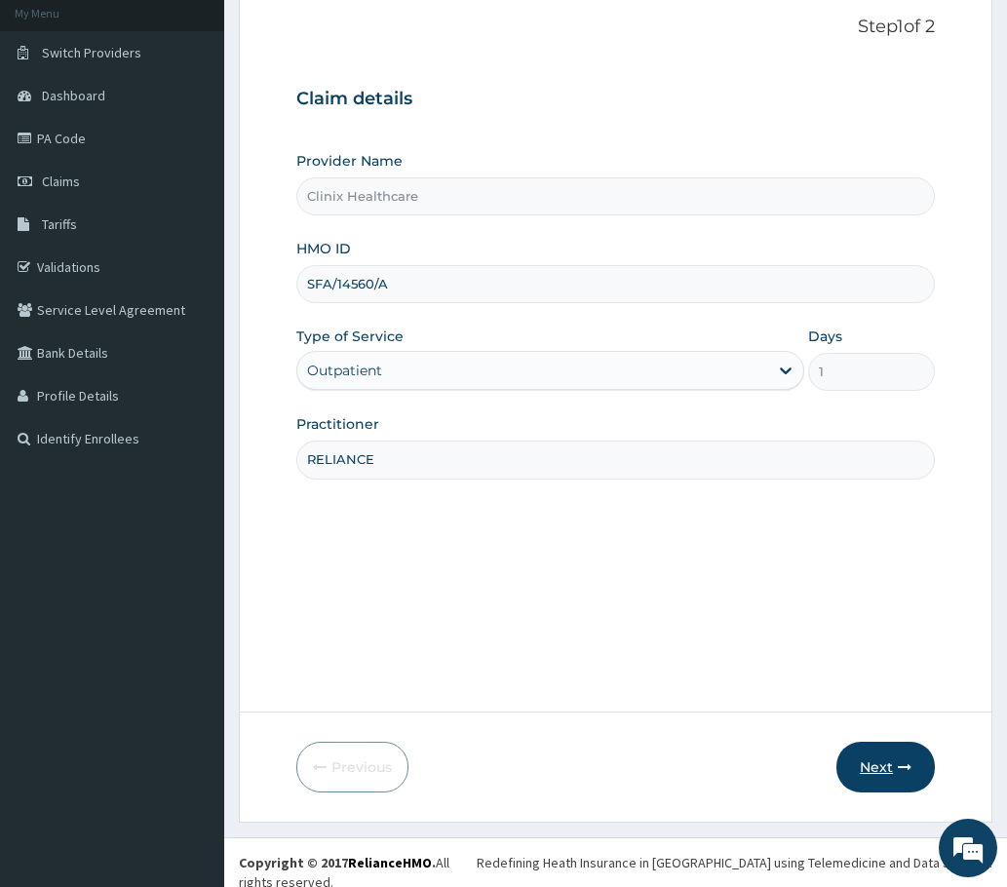
type input "RELIANCE"
click at [847, 770] on button "Next" at bounding box center [885, 767] width 98 height 51
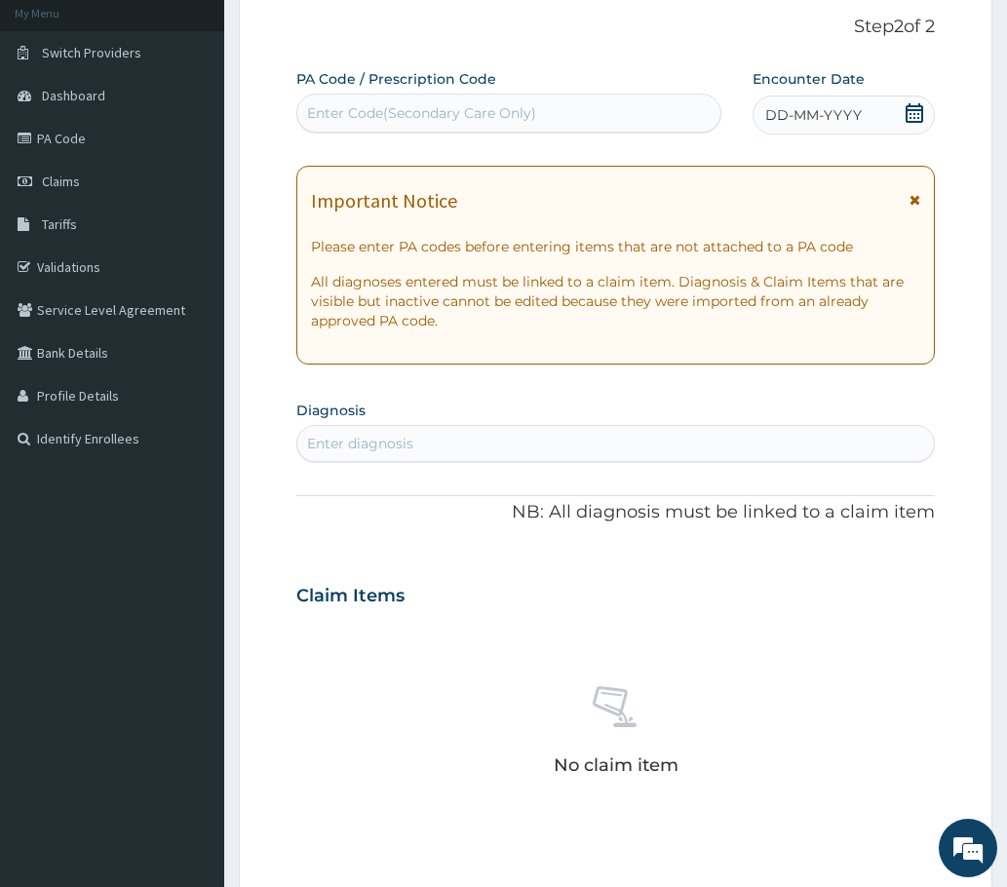
drag, startPoint x: 368, startPoint y: 114, endPoint x: 254, endPoint y: 75, distance: 120.5
click at [367, 113] on div "Enter Code(Secondary Care Only)" at bounding box center [421, 112] width 229 height 19
click at [420, 113] on div "Enter Code(Secondary Care Only)" at bounding box center [421, 112] width 229 height 19
paste input "PA/44D421"
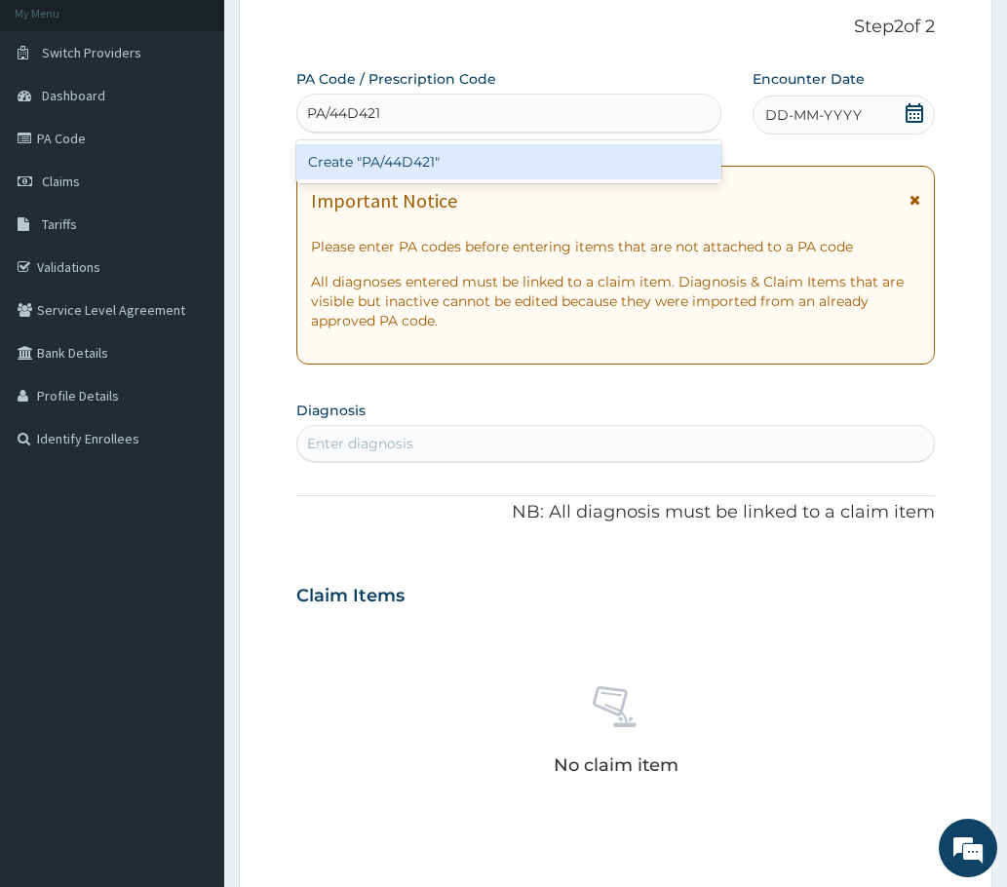
type input "PA/44D421"
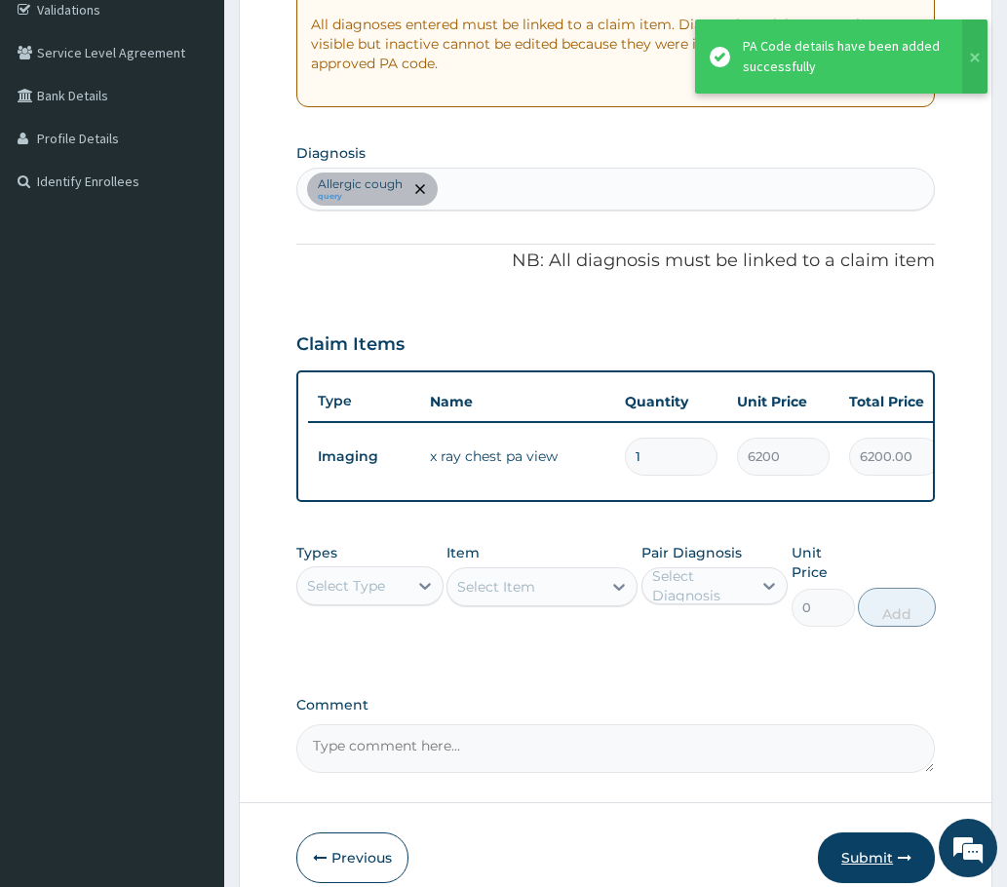
scroll to position [480, 0]
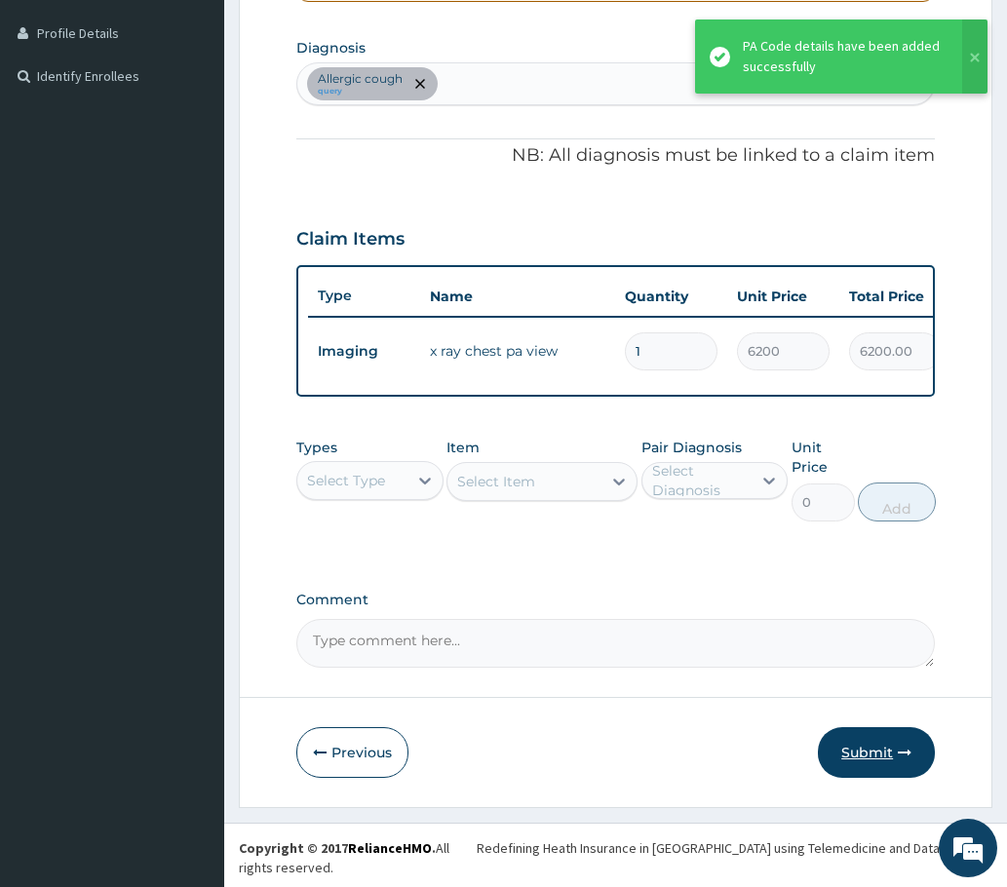
click at [873, 776] on button "Submit" at bounding box center [876, 752] width 117 height 51
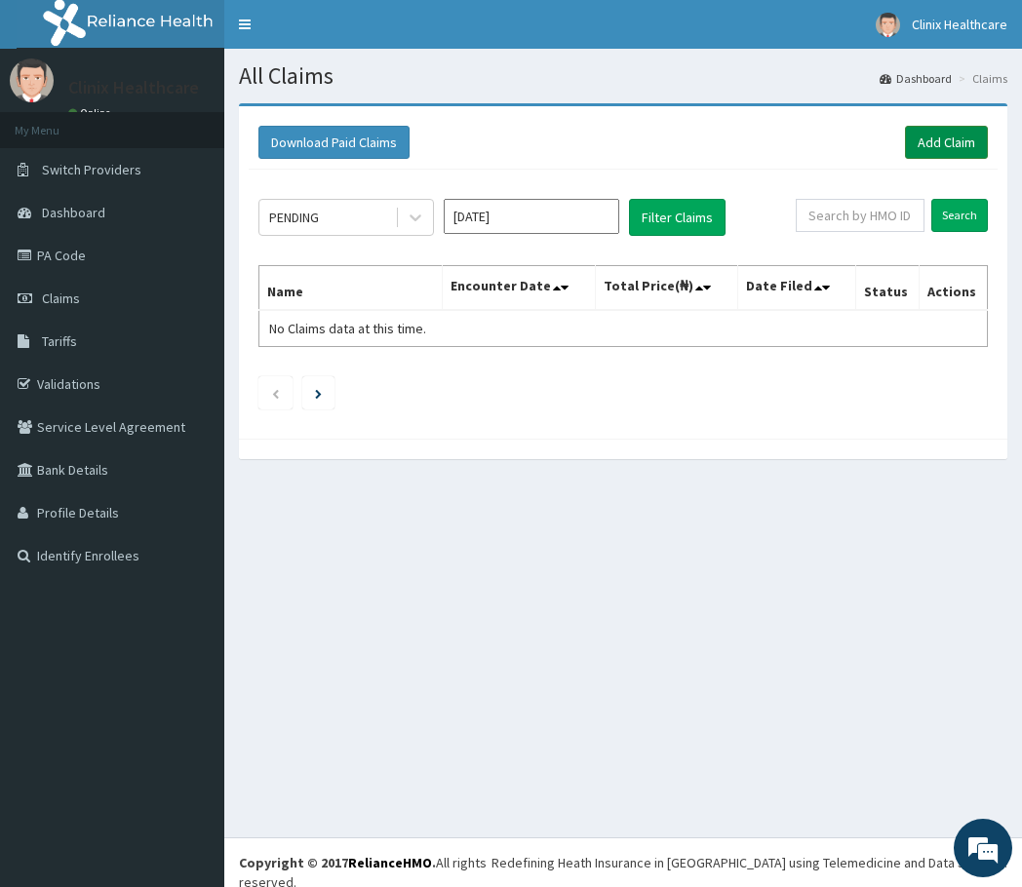
click at [937, 135] on link "Add Claim" at bounding box center [946, 142] width 83 height 33
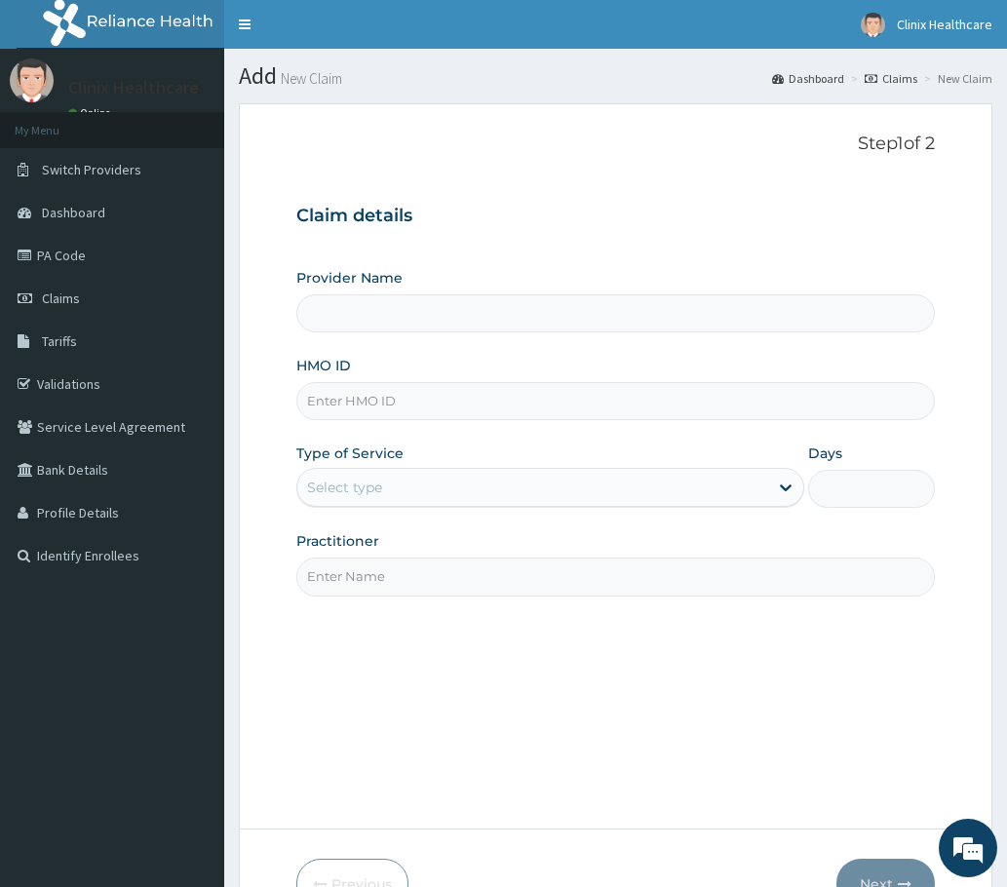
click at [356, 397] on input "HMO ID" at bounding box center [615, 401] width 638 height 38
paste input "GOE/10006/B"
type input "GOE/10006/B"
type input "Clinix Healthcare"
type input "GOE/10006/B"
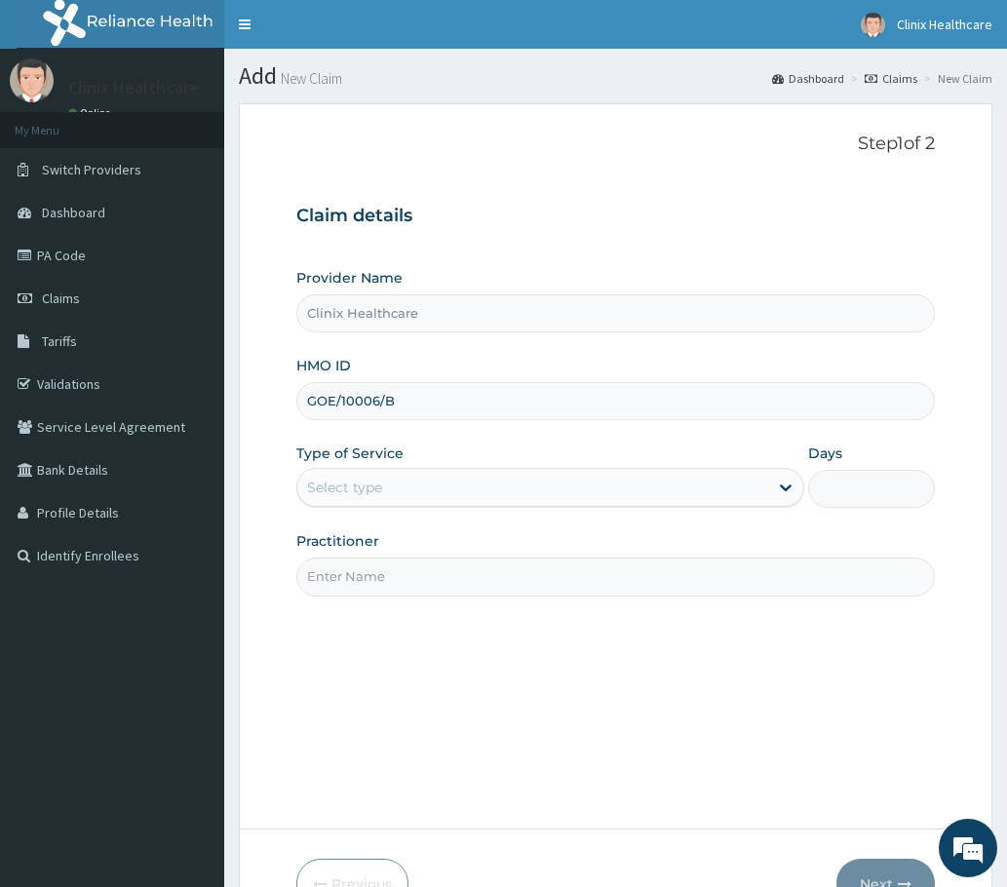
click at [346, 507] on div "Select type" at bounding box center [550, 487] width 508 height 39
drag, startPoint x: 346, startPoint y: 507, endPoint x: 348, endPoint y: 537, distance: 30.3
click at [346, 507] on div "Select type" at bounding box center [550, 487] width 508 height 39
click at [341, 570] on input "Practitioner" at bounding box center [615, 577] width 638 height 38
drag, startPoint x: 346, startPoint y: 485, endPoint x: 346, endPoint y: 502, distance: 16.6
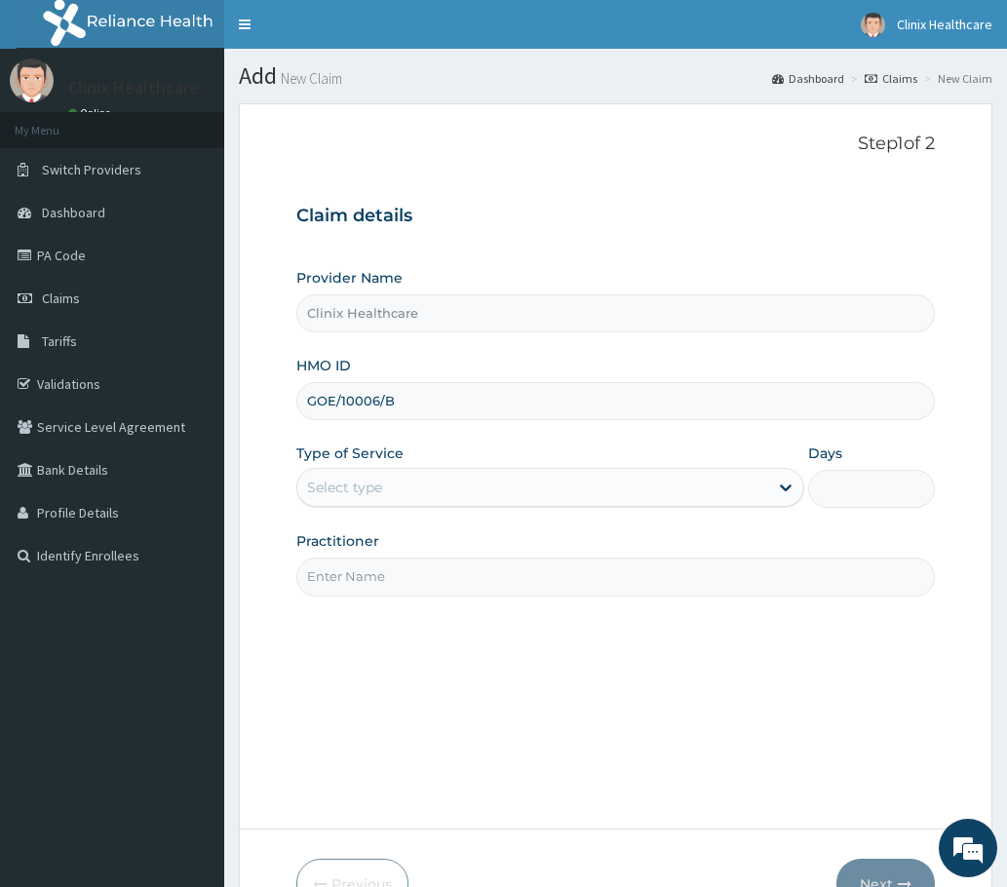
click at [346, 495] on div "Select type" at bounding box center [344, 487] width 75 height 19
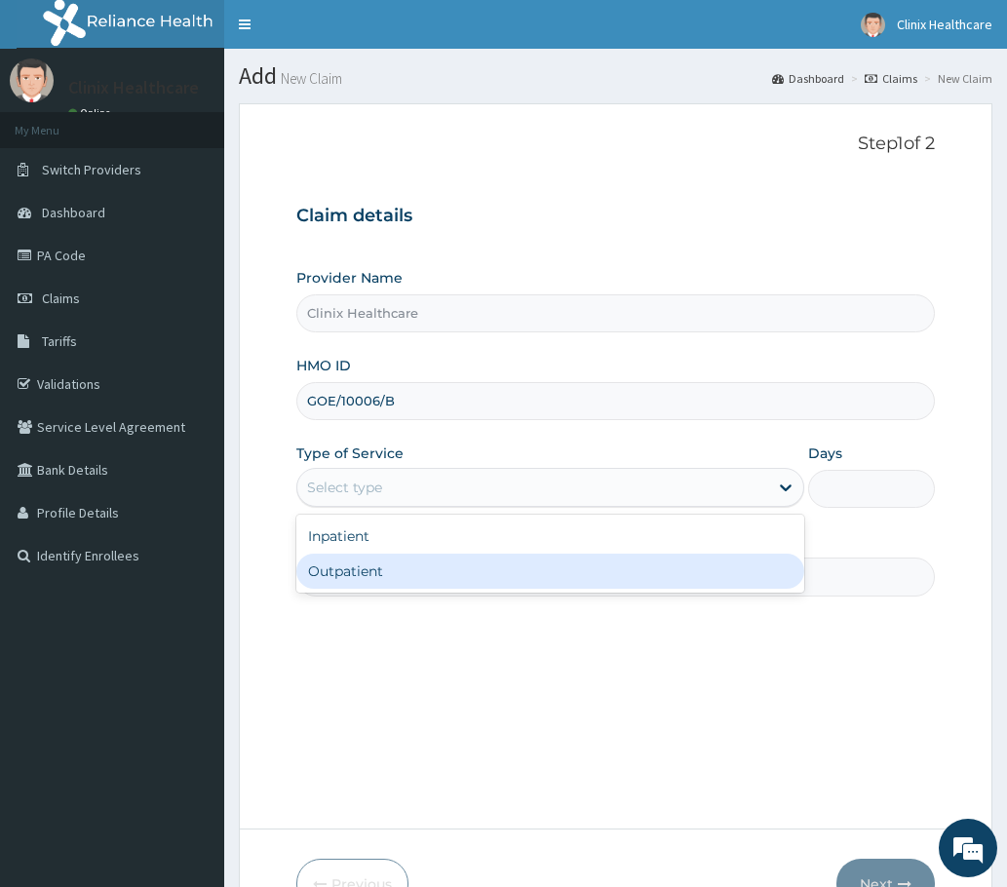
click at [336, 570] on div "Outpatient" at bounding box center [550, 571] width 508 height 35
type input "1"
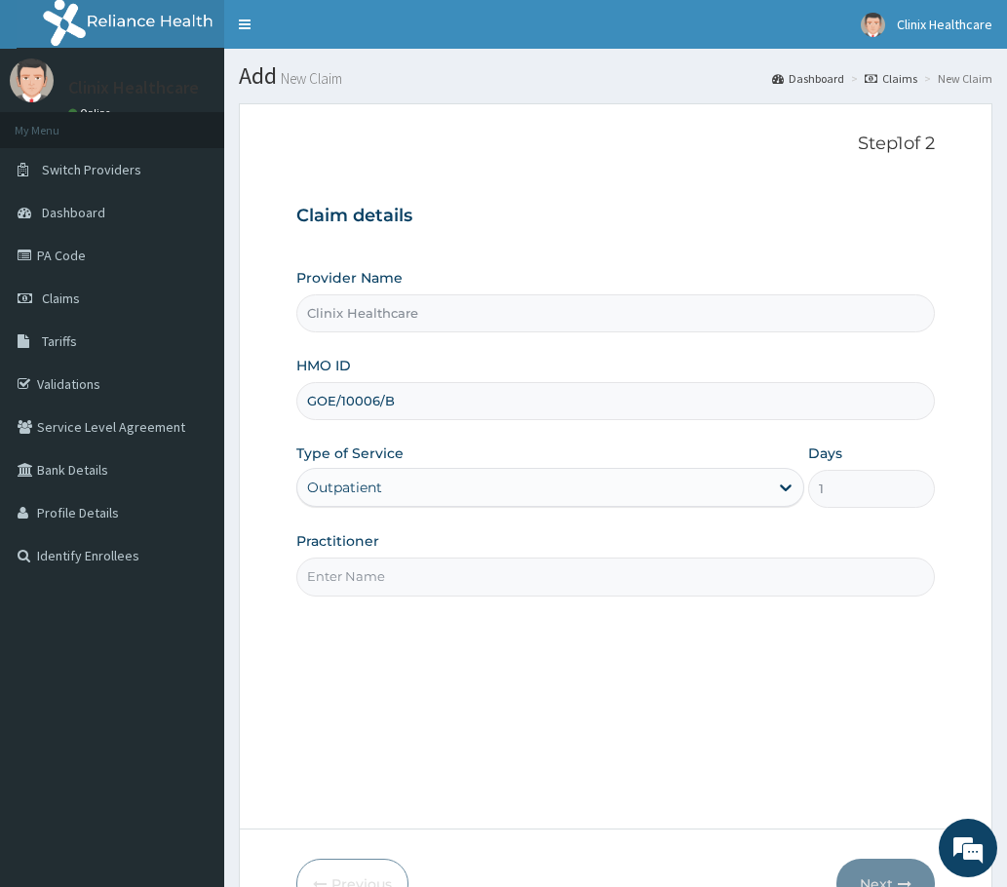
drag, startPoint x: 339, startPoint y: 576, endPoint x: 364, endPoint y: 545, distance: 39.6
click at [339, 575] on input "Practitioner" at bounding box center [615, 577] width 638 height 38
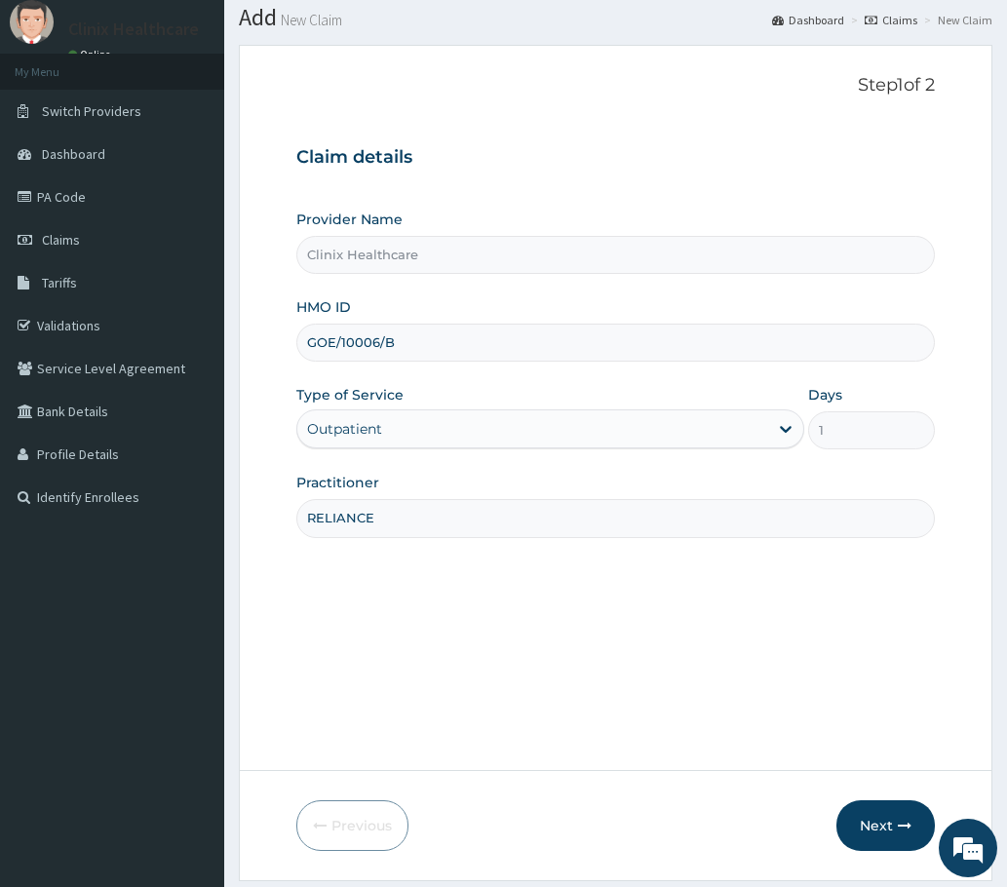
scroll to position [117, 0]
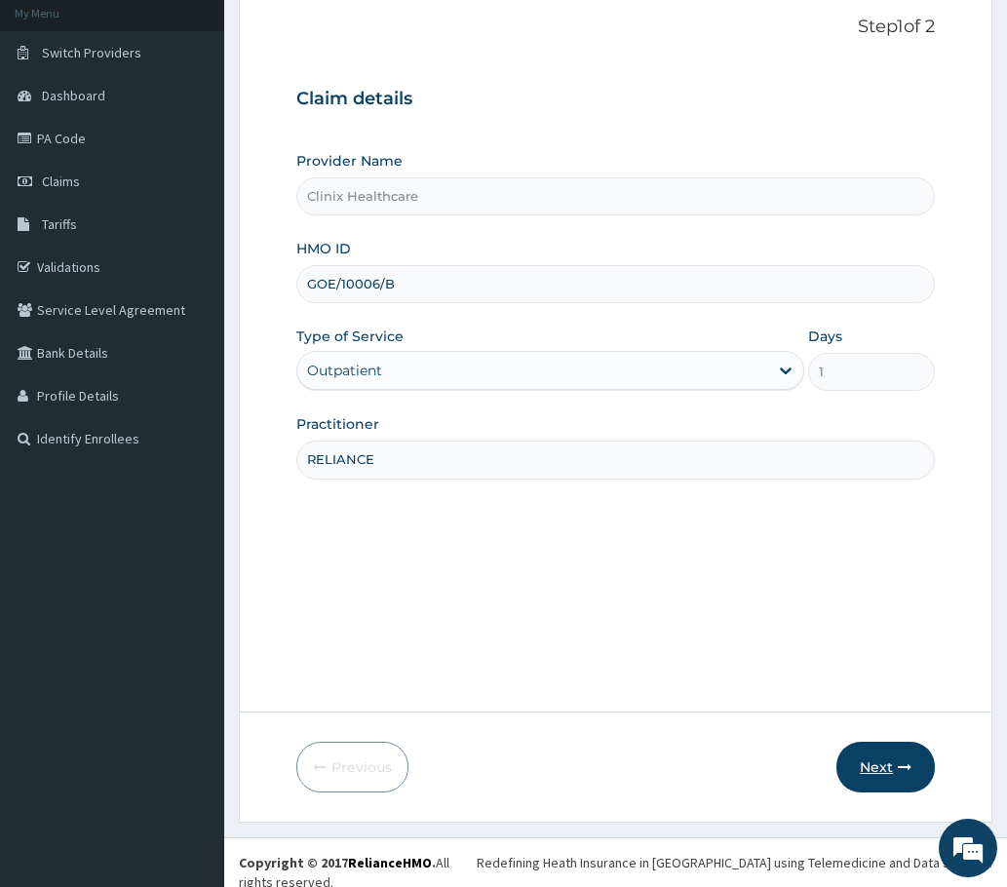
type input "RELIANCE"
click at [885, 753] on button "Next" at bounding box center [885, 767] width 98 height 51
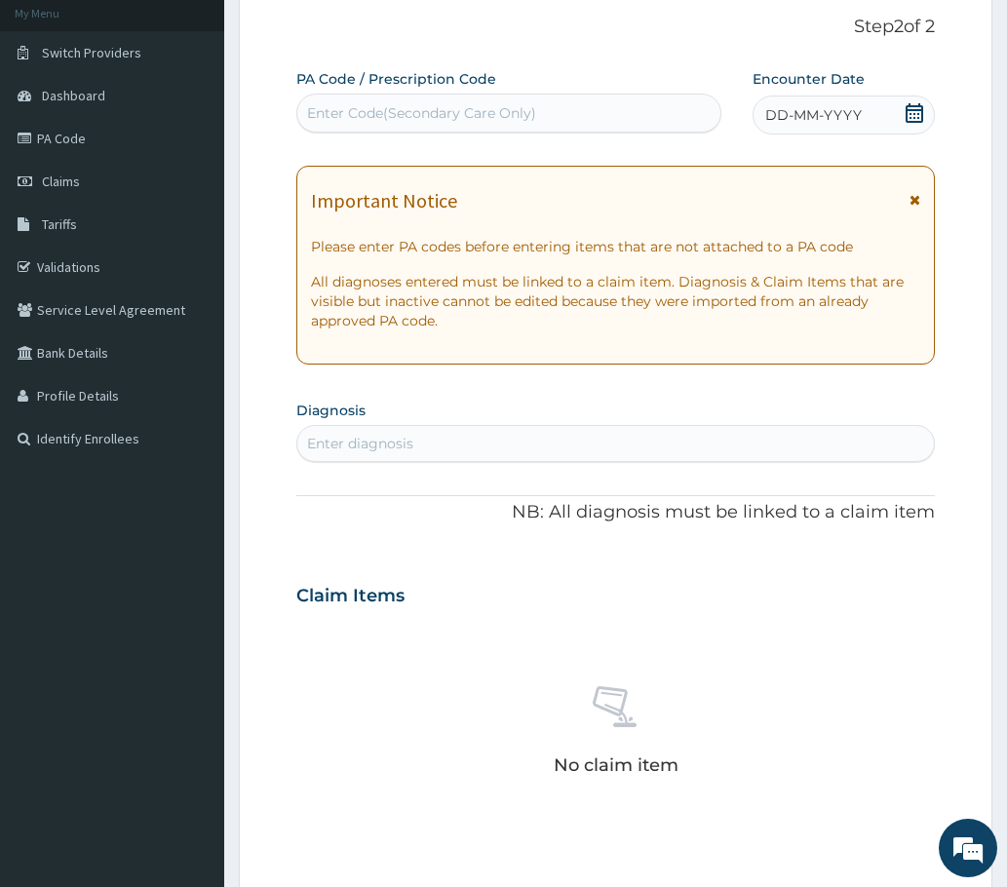
click at [346, 112] on div "Enter Code(Secondary Care Only)" at bounding box center [421, 112] width 229 height 19
click at [382, 97] on div "Enter Code(Secondary Care Only)" at bounding box center [508, 112] width 423 height 31
paste input "PA/F21D70"
type input "PA/F21D70"
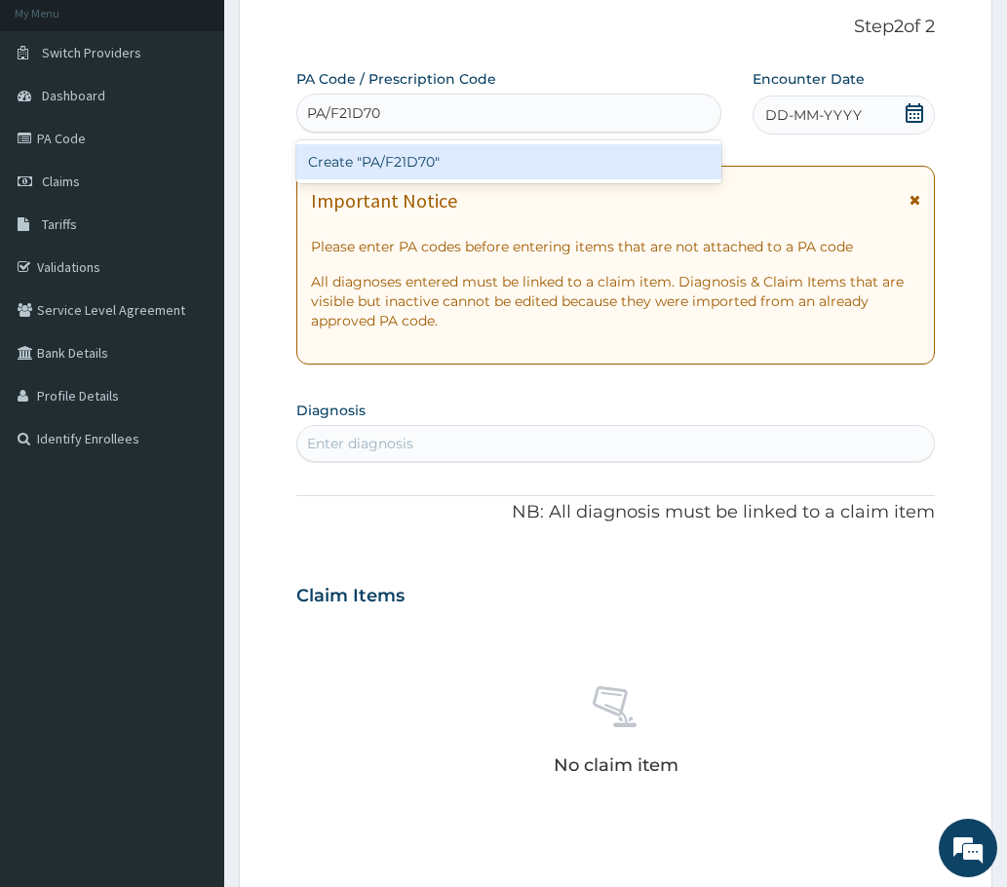
click at [376, 164] on div "Create "PA/F21D70"" at bounding box center [508, 161] width 425 height 35
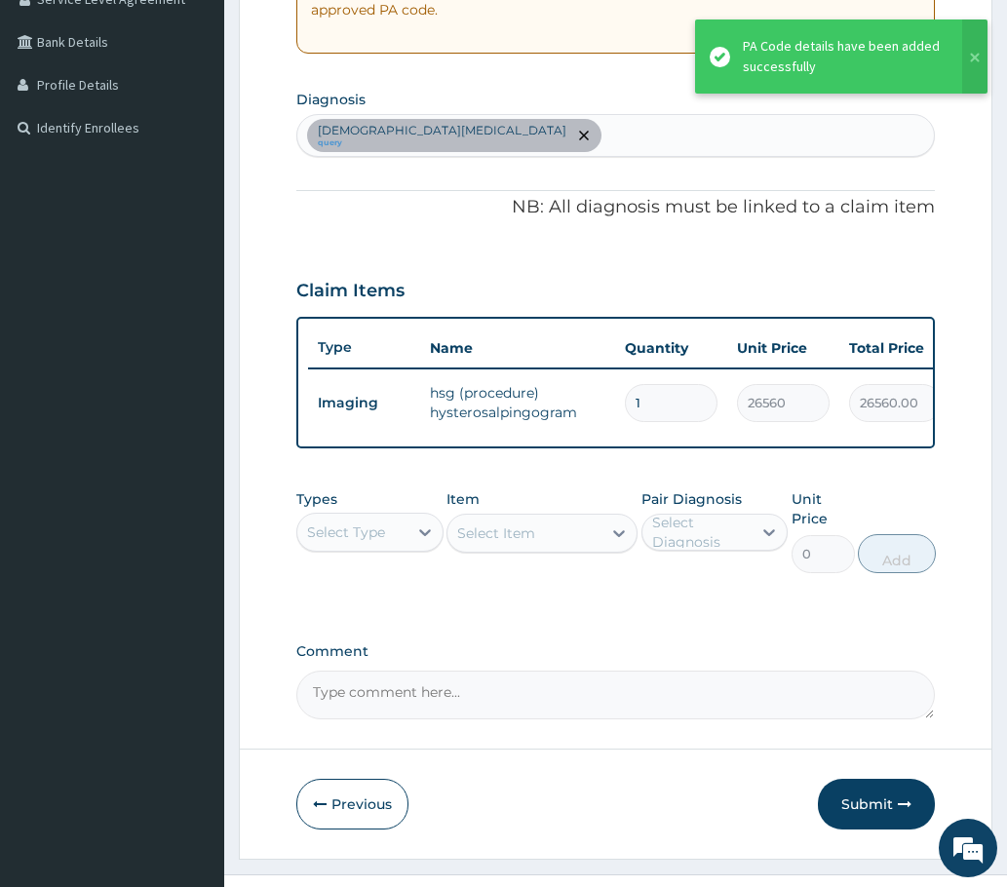
scroll to position [382, 0]
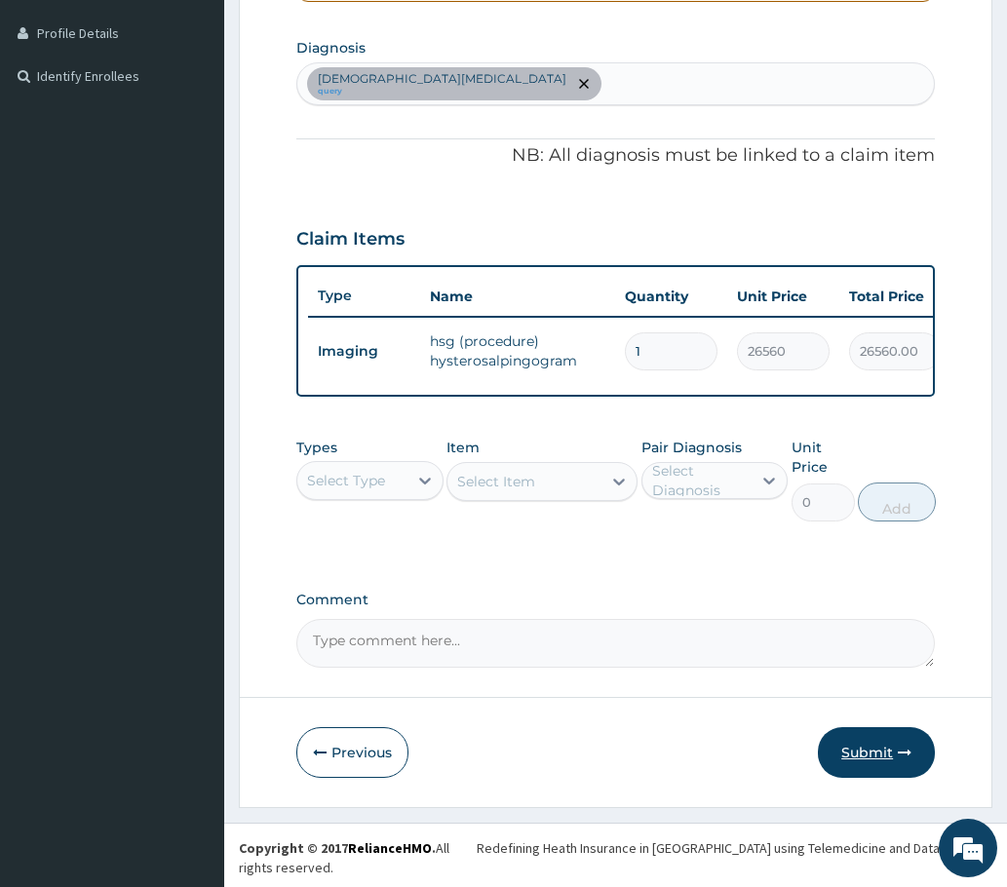
click at [857, 762] on button "Submit" at bounding box center [876, 752] width 117 height 51
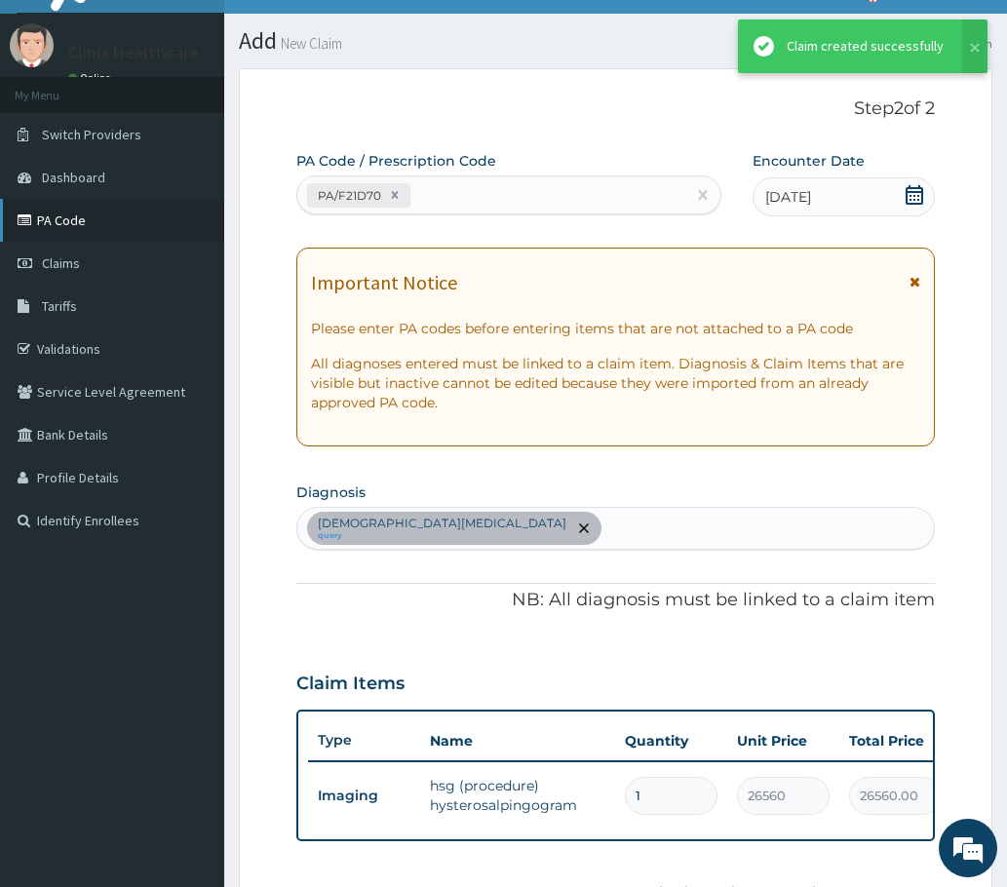
scroll to position [480, 0]
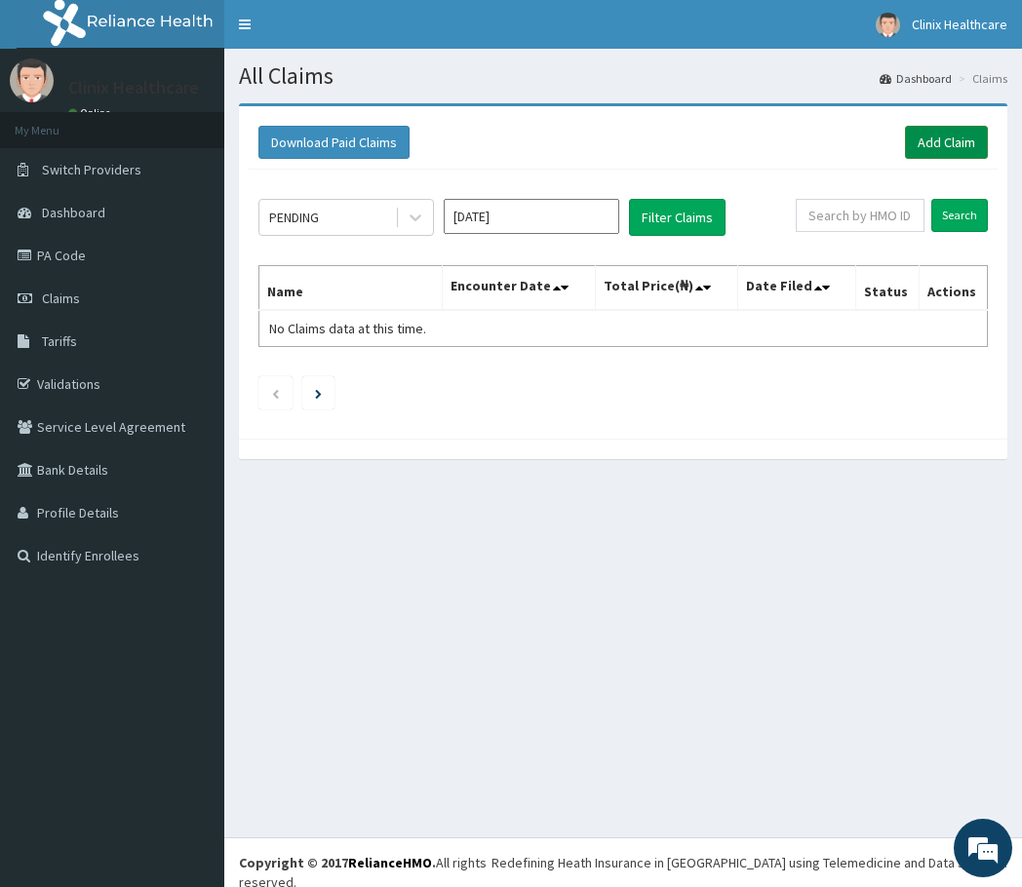
click at [961, 141] on link "Add Claim" at bounding box center [946, 142] width 83 height 33
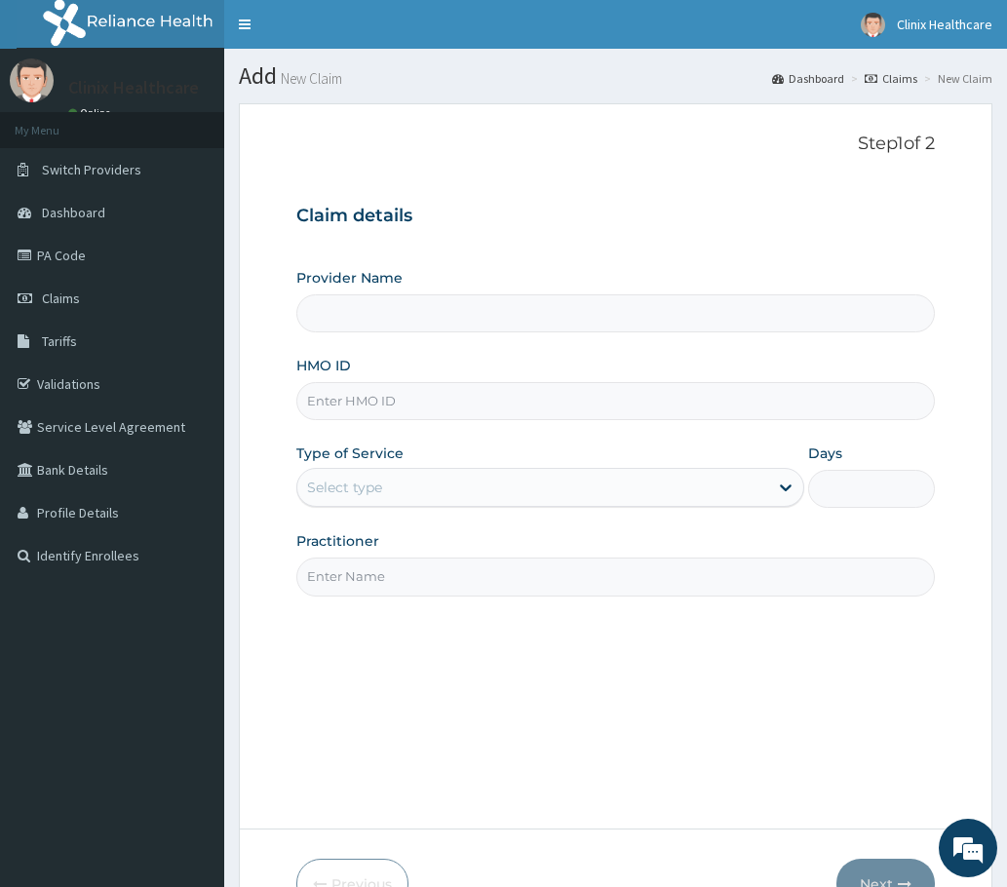
click at [345, 409] on input "HMO ID" at bounding box center [615, 401] width 638 height 38
paste input "pns/10240/A"
type input "Clinix Healthcare"
type input "pns/10240/A"
drag, startPoint x: 381, startPoint y: 482, endPoint x: 377, endPoint y: 507, distance: 25.6
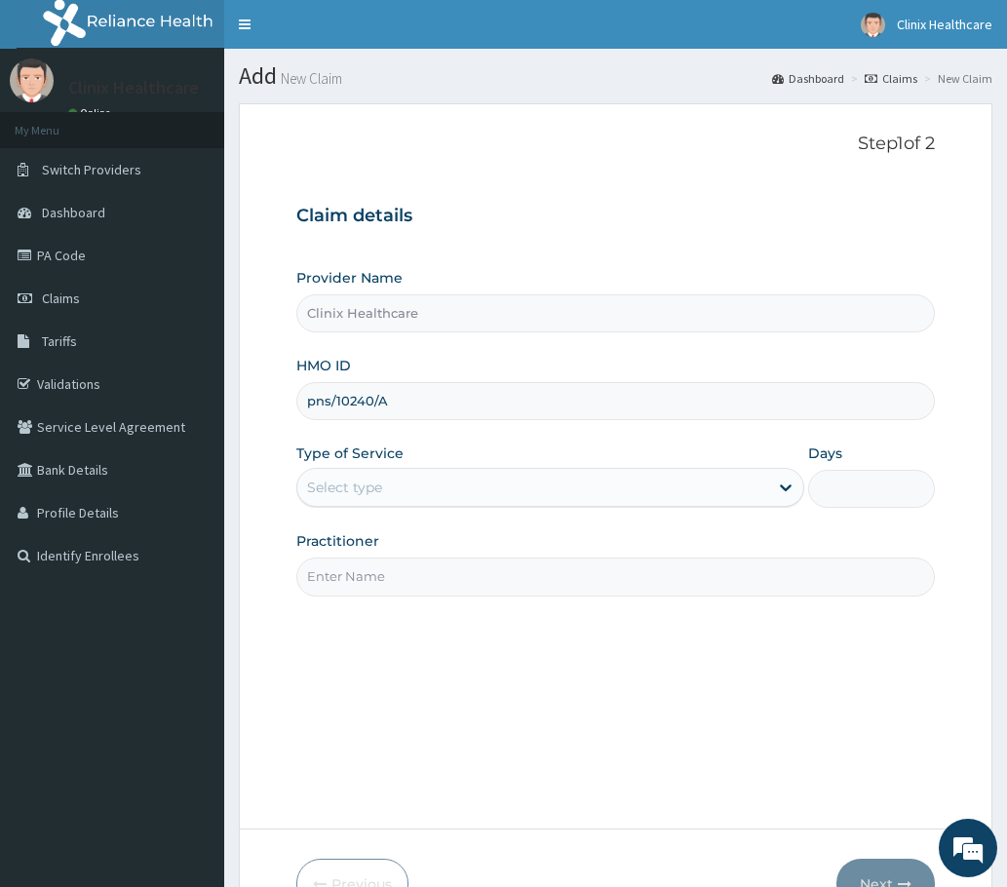
click at [381, 487] on div "Select type" at bounding box center [344, 487] width 75 height 19
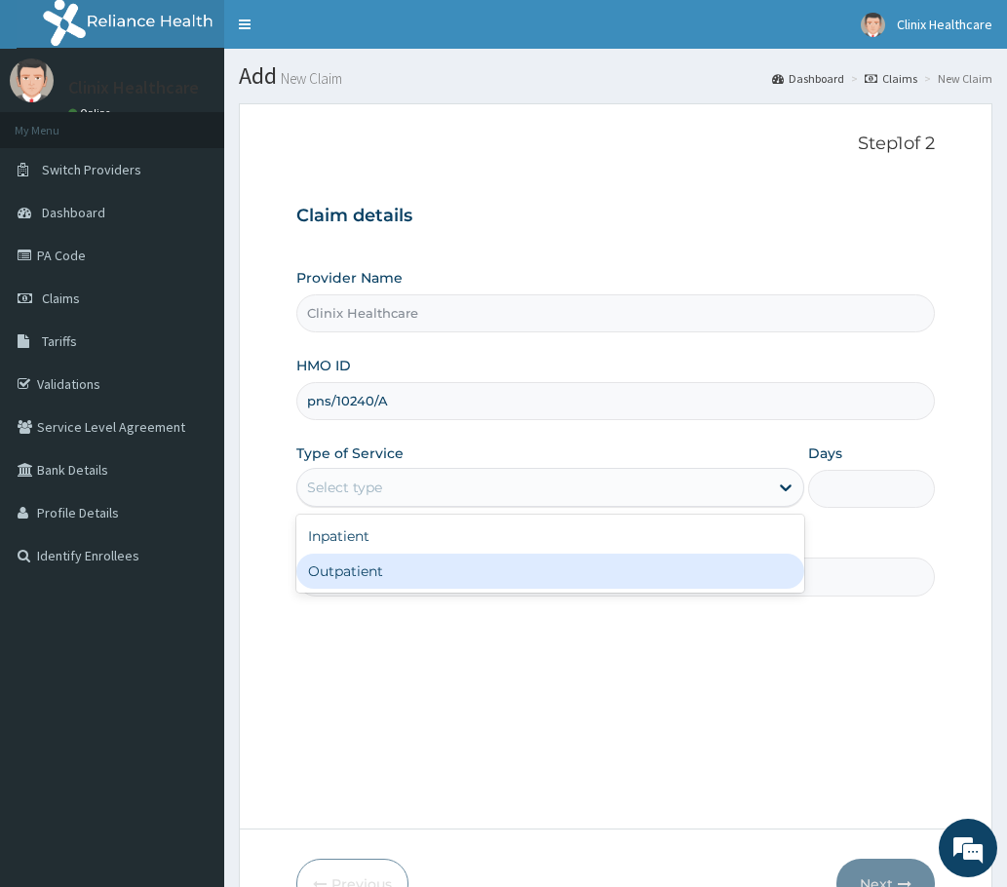
click at [352, 573] on div "Outpatient" at bounding box center [550, 571] width 508 height 35
type input "1"
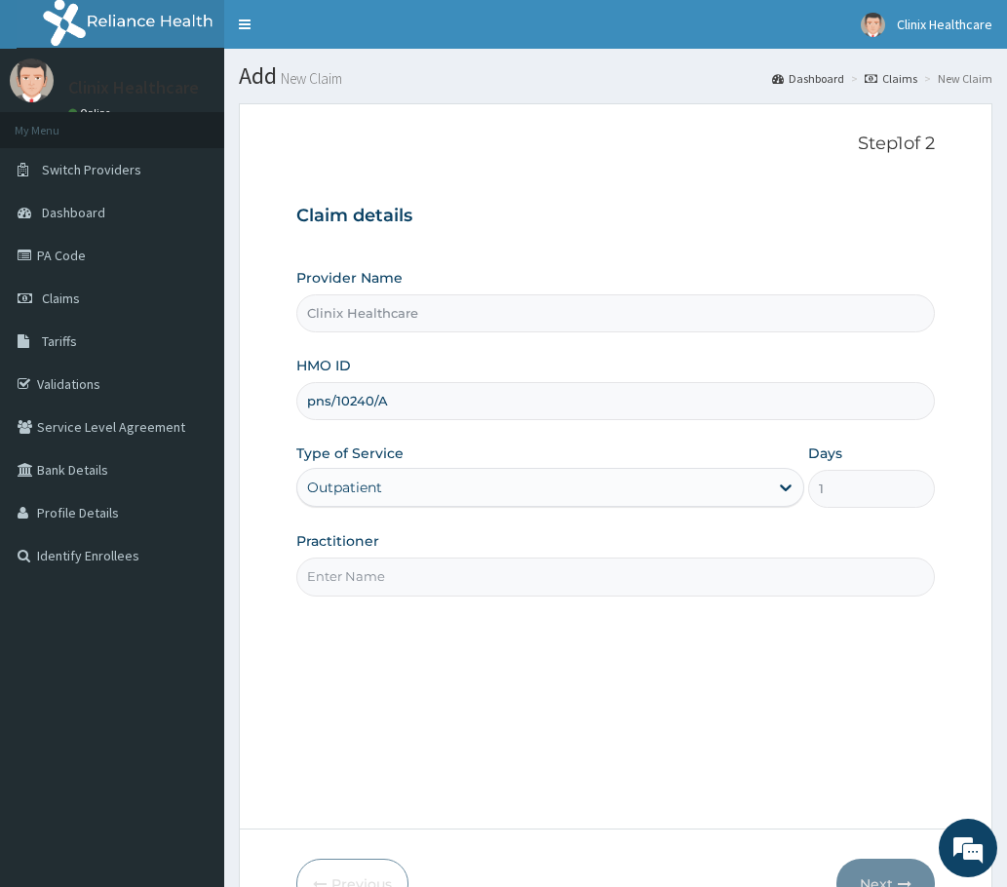
click at [361, 574] on input "Practitioner" at bounding box center [615, 577] width 638 height 38
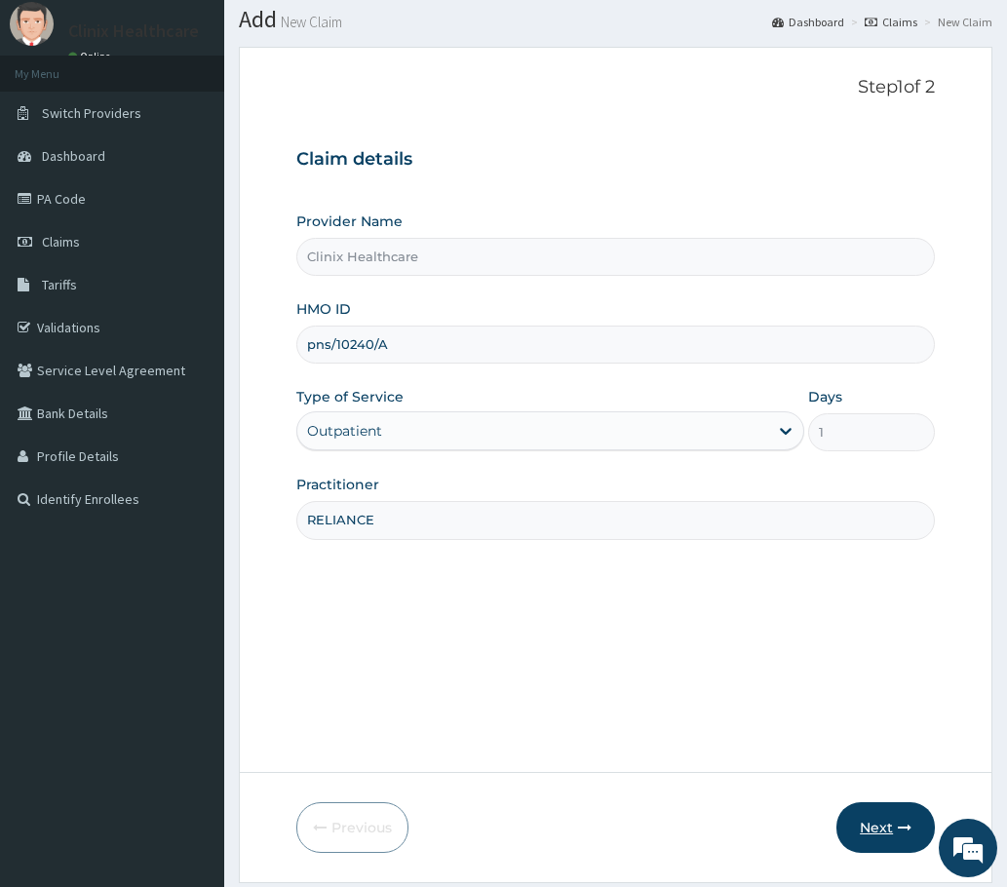
scroll to position [117, 0]
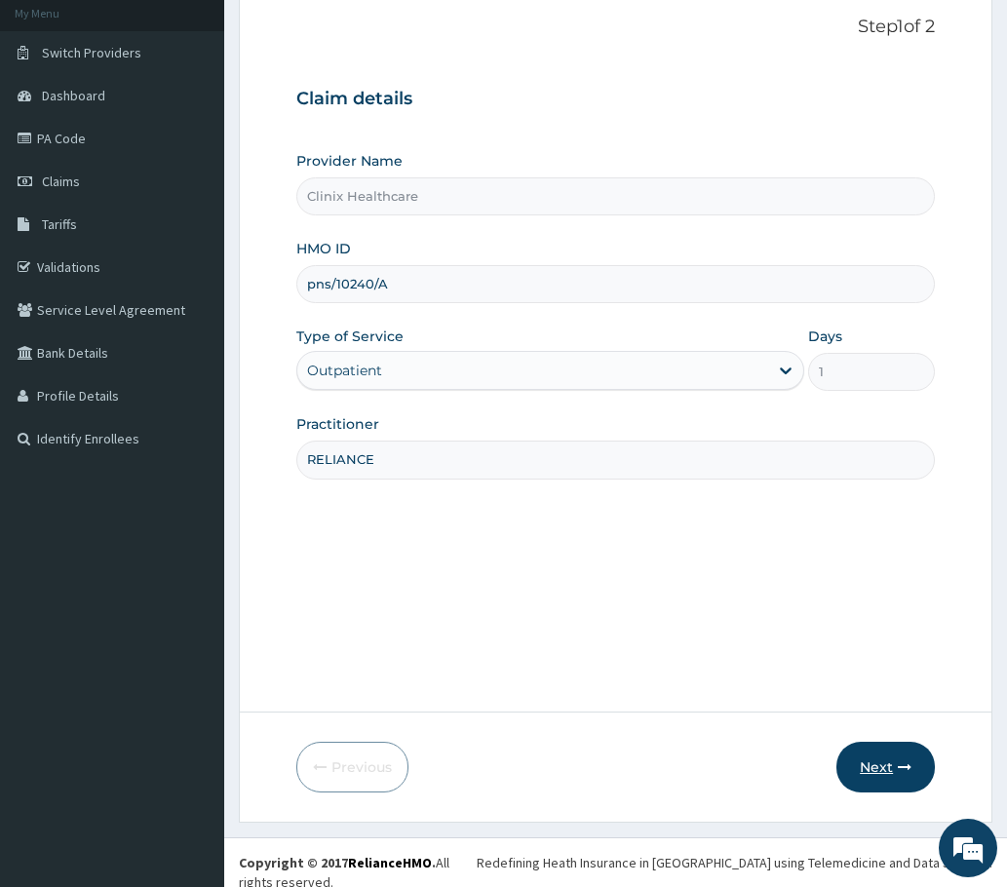
type input "RELIANCE"
click at [891, 753] on button "Next" at bounding box center [885, 767] width 98 height 51
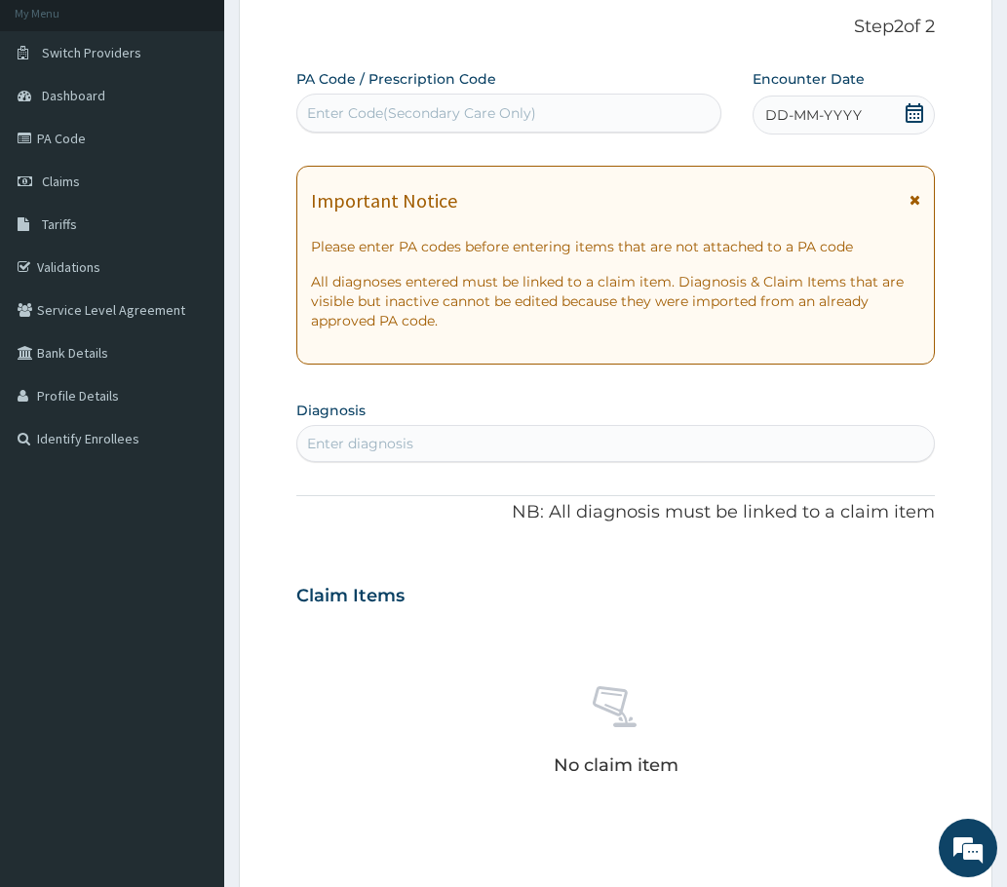
click at [353, 97] on div "Enter Code(Secondary Care Only)" at bounding box center [508, 113] width 425 height 39
click at [386, 106] on div "Enter Code(Secondary Care Only)" at bounding box center [421, 112] width 229 height 19
paste input "PA/C48C6A"
type input "PA/C48C6A"
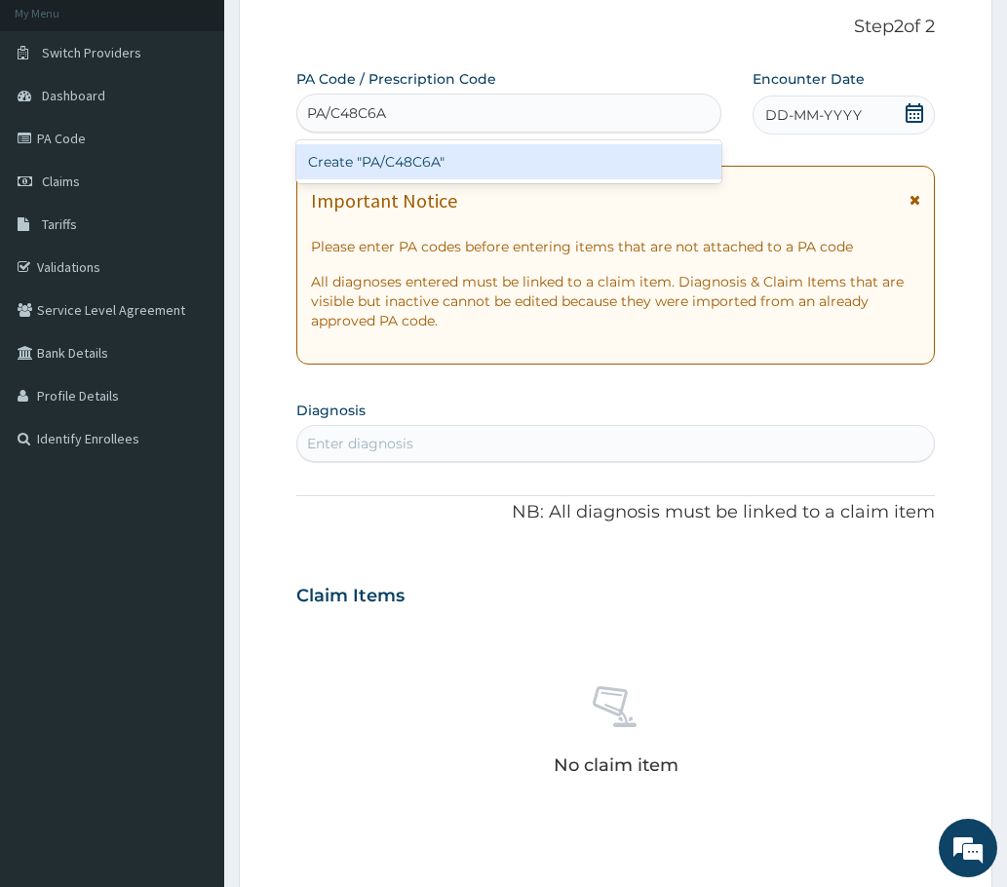
click at [402, 158] on div "Create "PA/C48C6A"" at bounding box center [508, 161] width 425 height 35
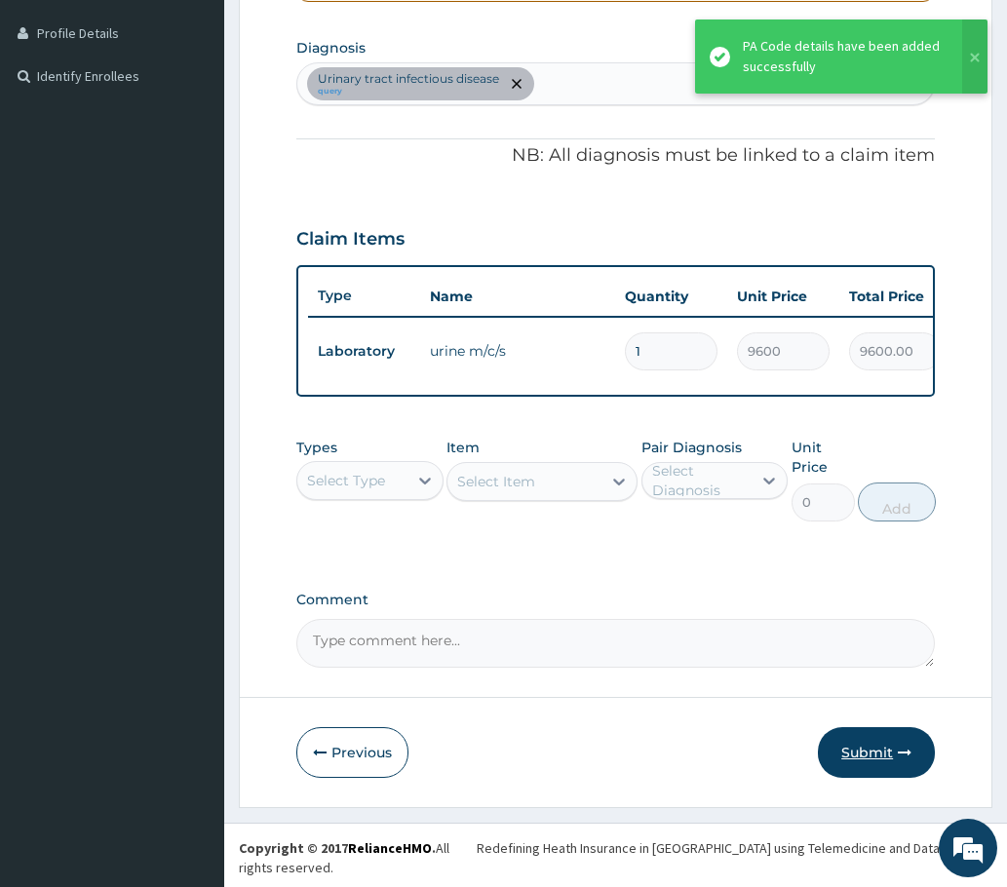
click at [884, 770] on button "Submit" at bounding box center [876, 752] width 117 height 51
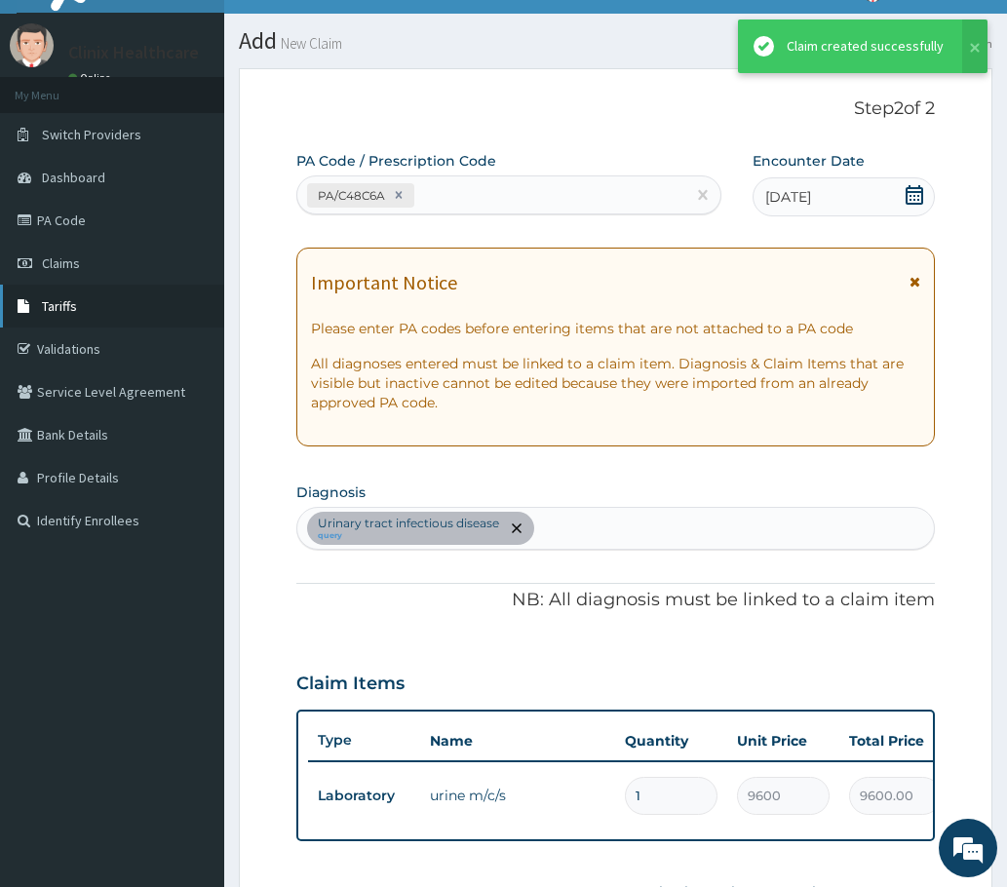
scroll to position [480, 0]
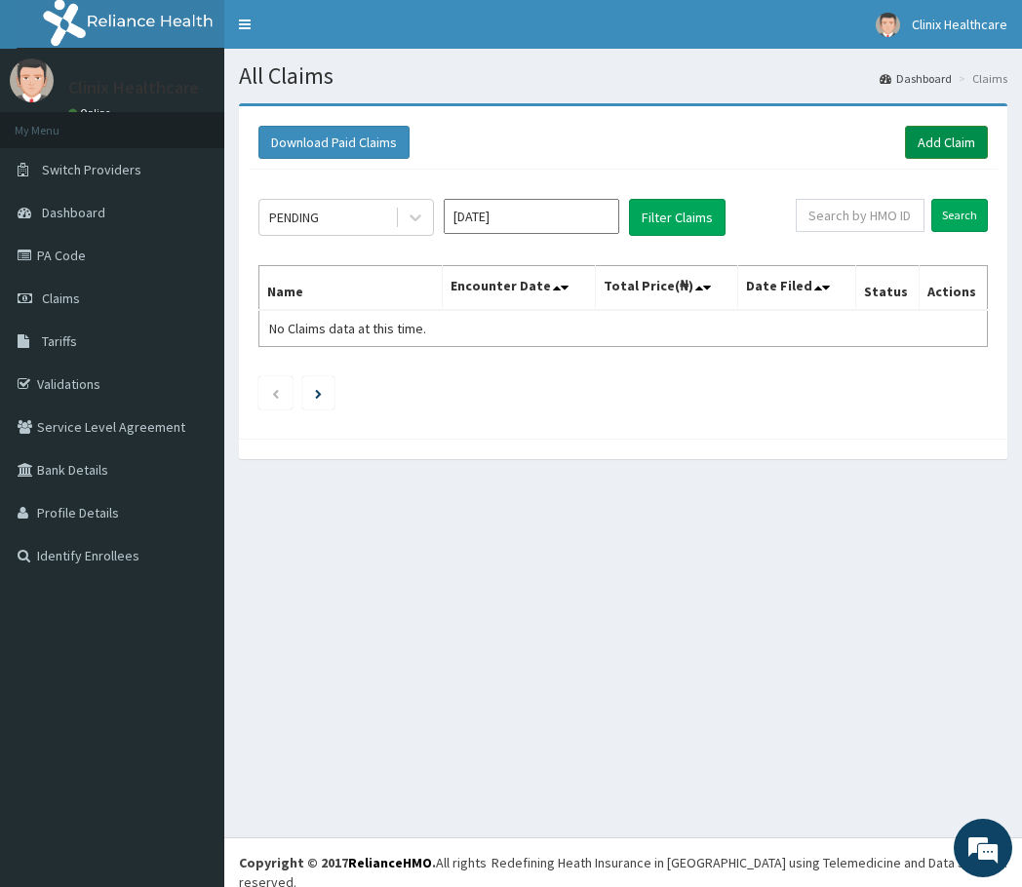
click at [929, 148] on link "Add Claim" at bounding box center [946, 142] width 83 height 33
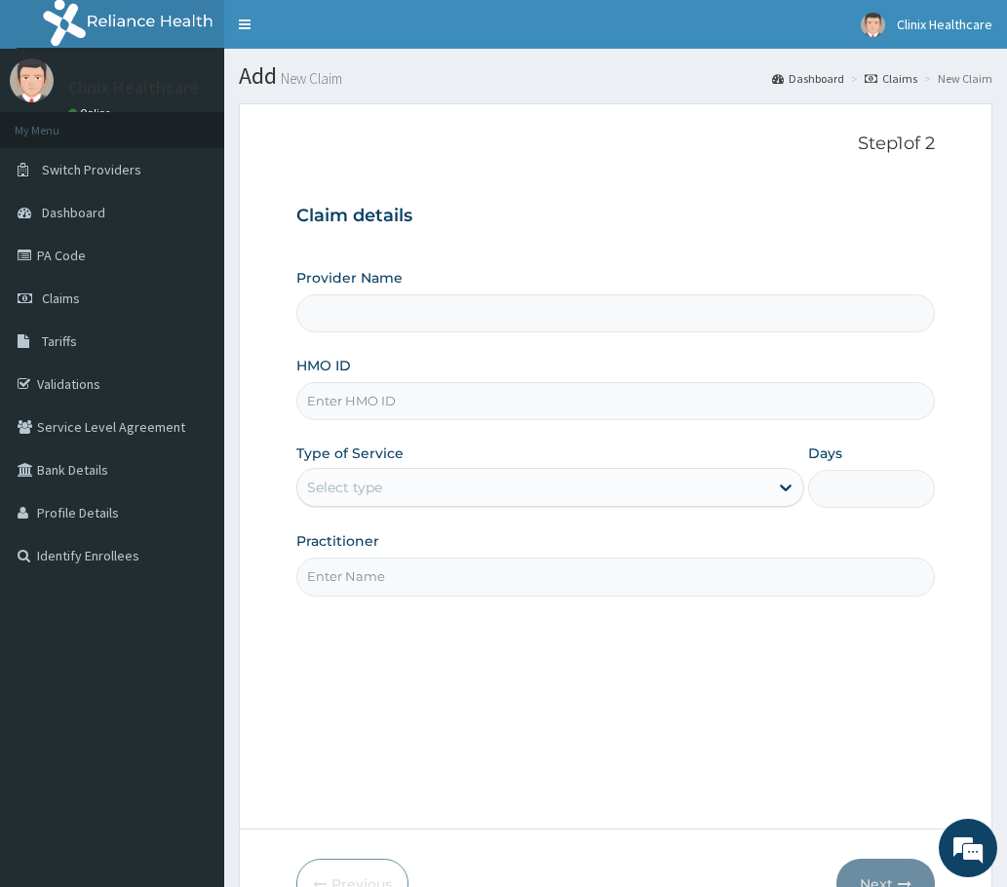
click at [326, 400] on input "HMO ID" at bounding box center [615, 401] width 638 height 38
paste input "AML/10133/A PA/AAD954"
type input "AML/10133/A PA/AAD954"
type input "Clinix Healthcare"
drag, startPoint x: 403, startPoint y: 398, endPoint x: 512, endPoint y: 407, distance: 109.6
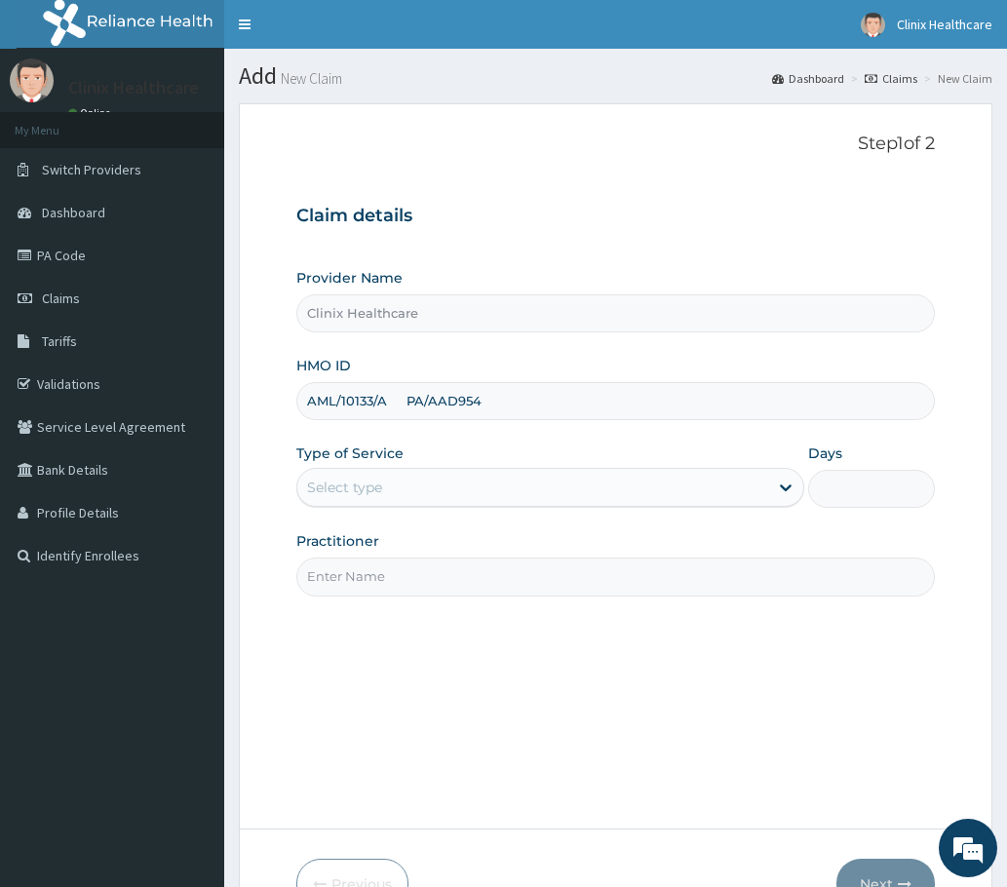
click at [512, 407] on input "AML/10133/A PA/AAD954" at bounding box center [615, 401] width 638 height 38
type input "AML/10133/A"
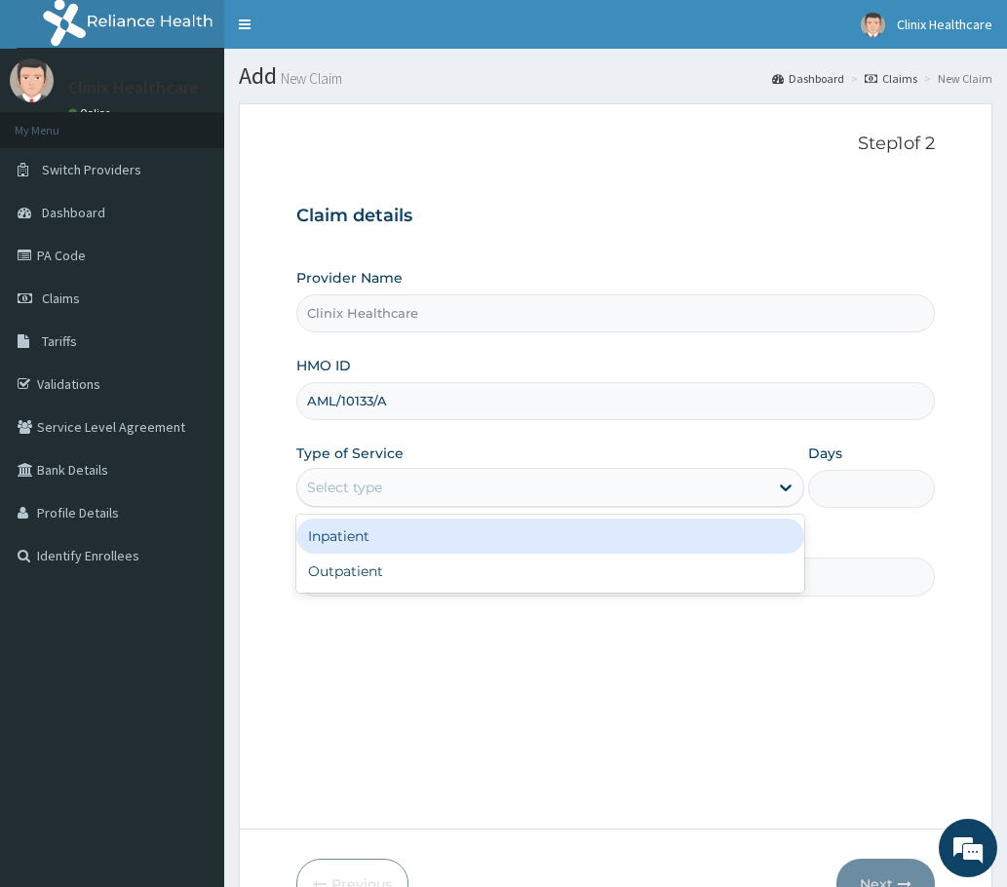
drag, startPoint x: 359, startPoint y: 491, endPoint x: 360, endPoint y: 526, distance: 35.1
click at [359, 503] on div "Select type" at bounding box center [532, 487] width 471 height 31
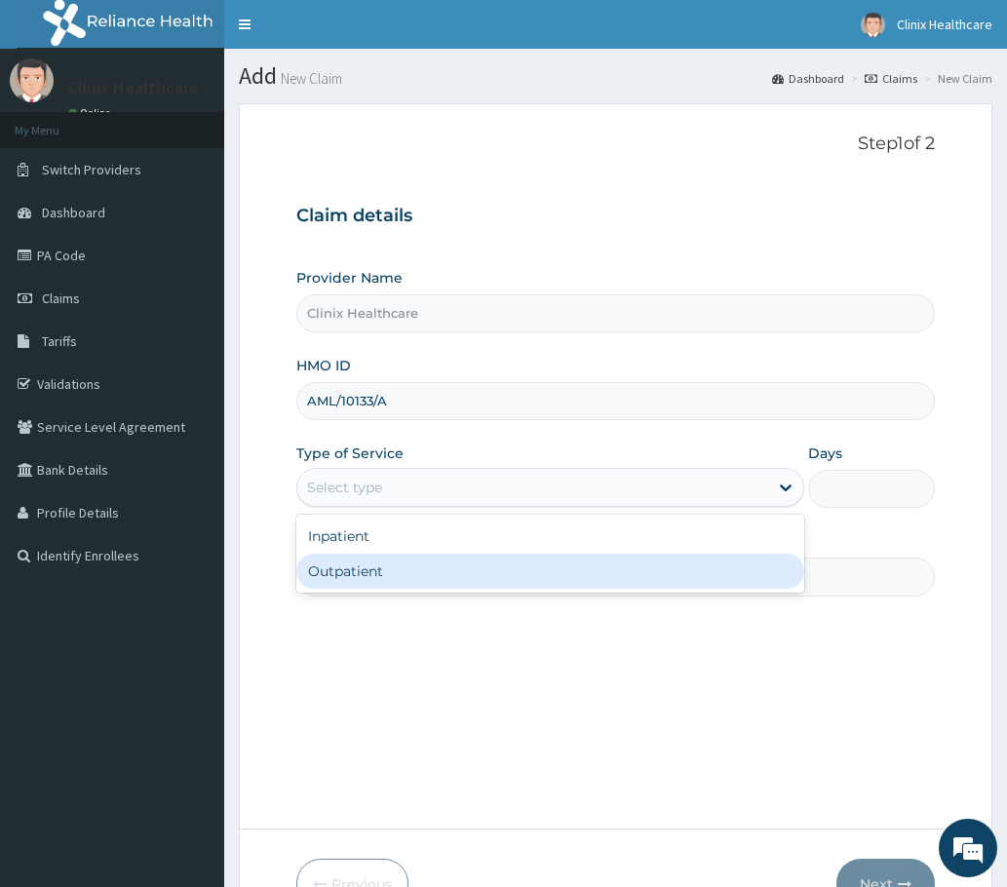
click at [342, 575] on div "Outpatient" at bounding box center [550, 571] width 508 height 35
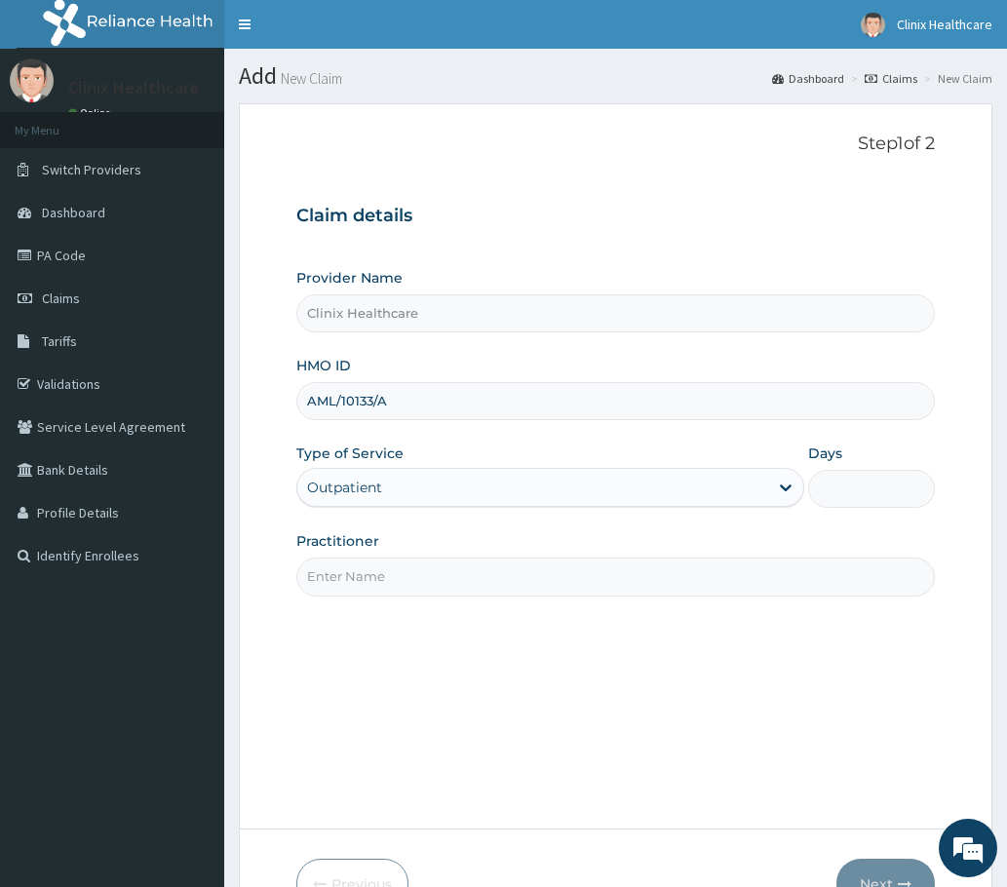
type input "1"
click at [347, 578] on input "Practitioner" at bounding box center [615, 577] width 638 height 38
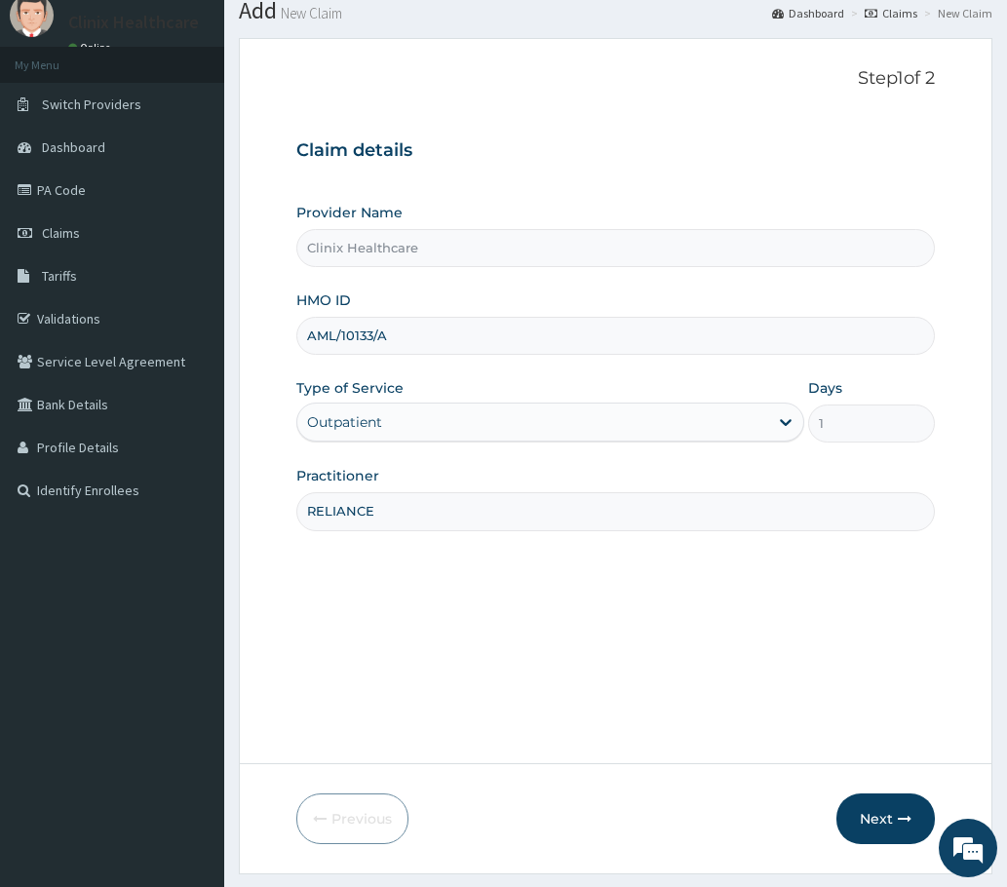
scroll to position [117, 0]
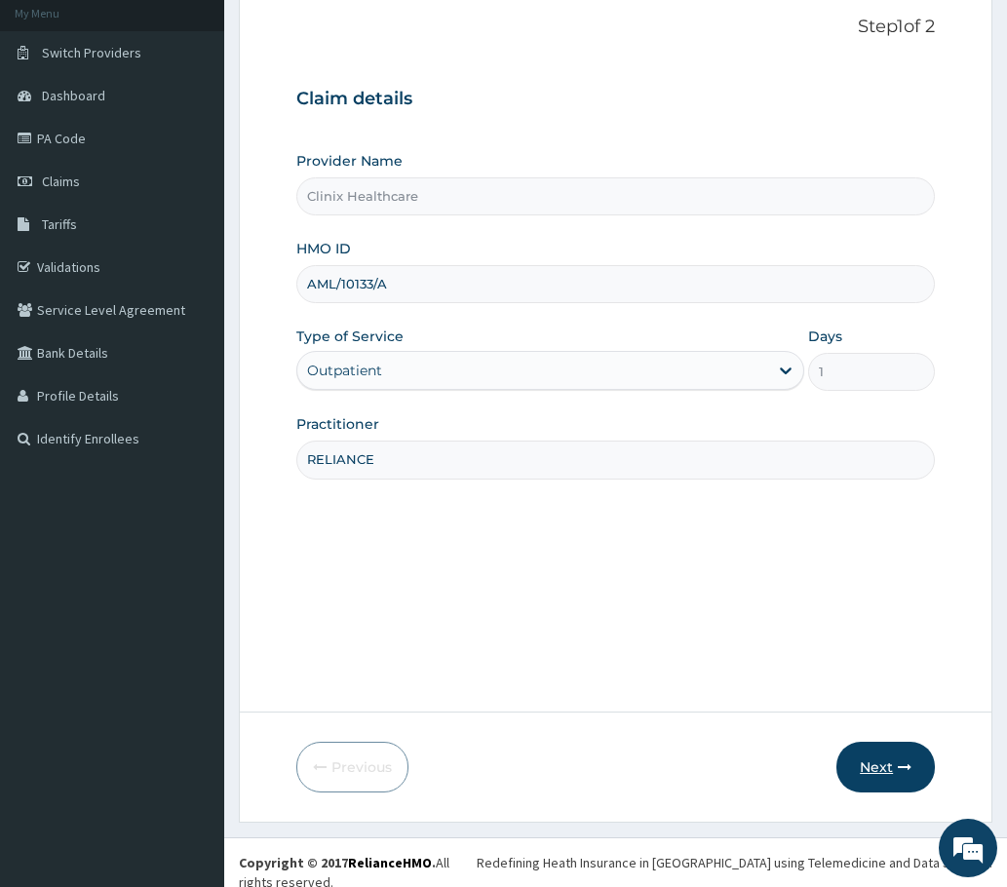
type input "RELIANCE"
click at [861, 760] on button "Next" at bounding box center [885, 767] width 98 height 51
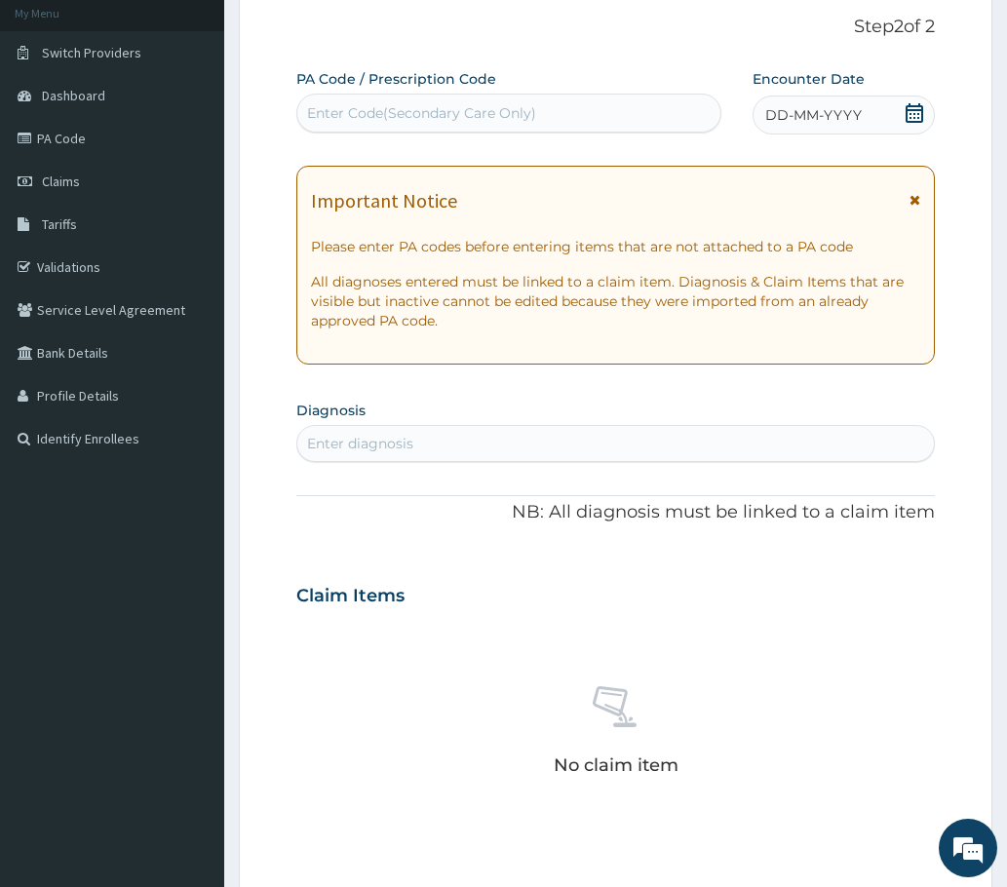
click at [371, 100] on div "Enter Code(Secondary Care Only)" at bounding box center [508, 112] width 423 height 31
paste input "PA/AAD954"
type input "PA/AAD954"
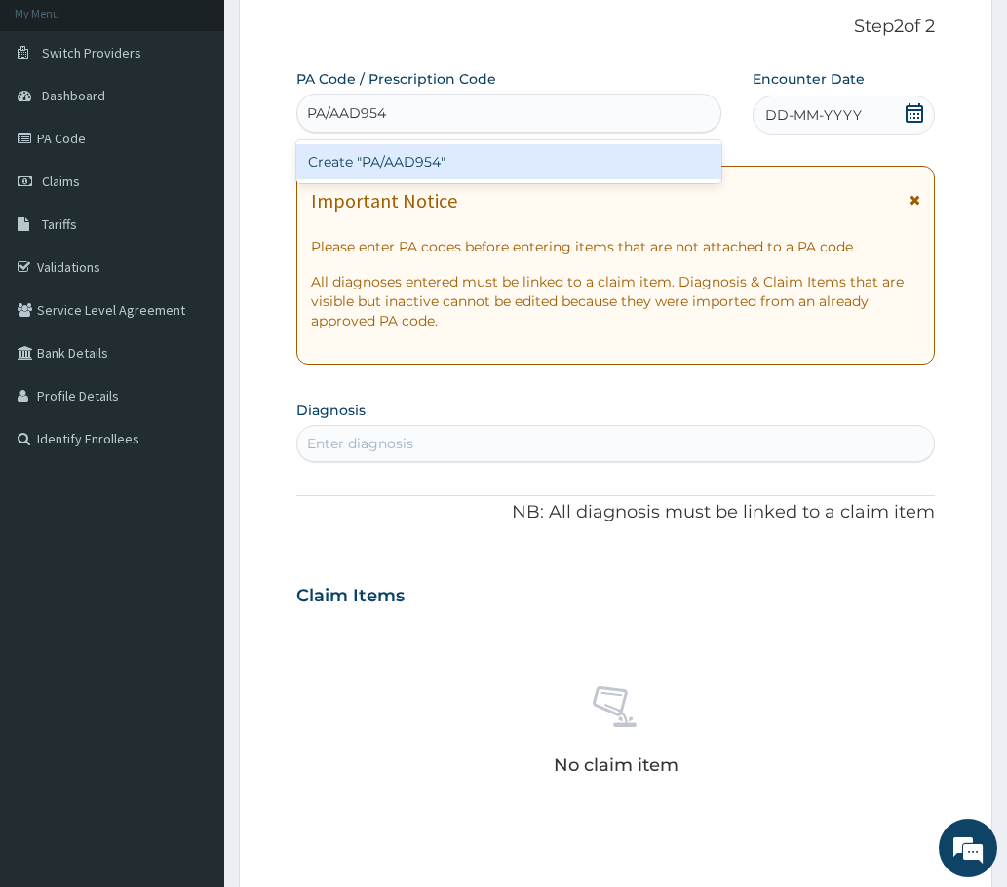
click at [377, 164] on div "Create "PA/AAD954"" at bounding box center [508, 161] width 425 height 35
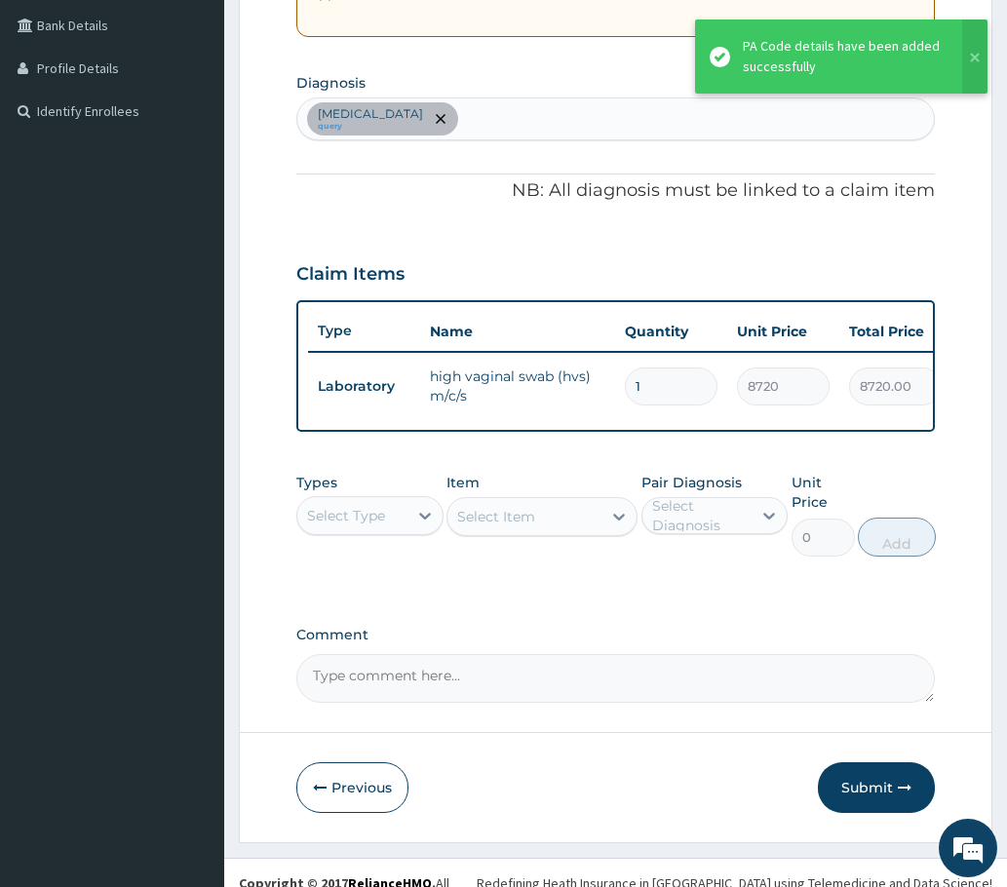
scroll to position [480, 0]
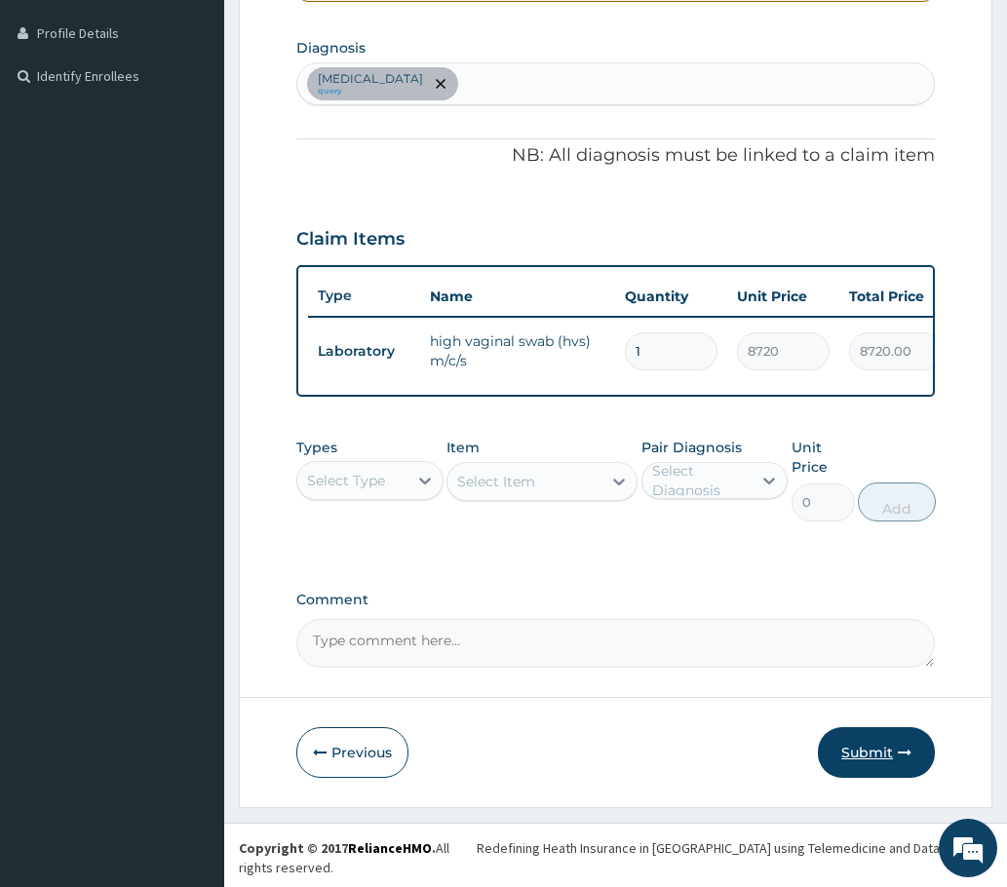
click at [858, 774] on button "Submit" at bounding box center [876, 752] width 117 height 51
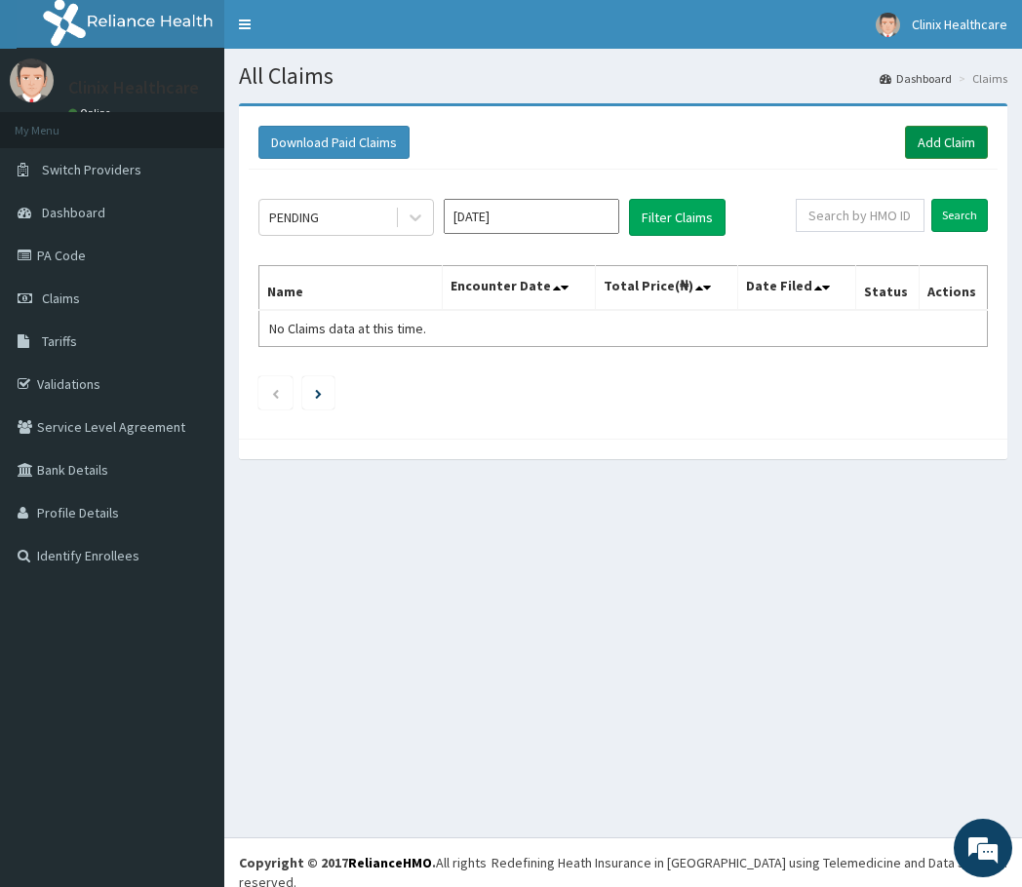
drag, startPoint x: 944, startPoint y: 139, endPoint x: 916, endPoint y: 146, distance: 28.1
click at [943, 139] on link "Add Claim" at bounding box center [946, 142] width 83 height 33
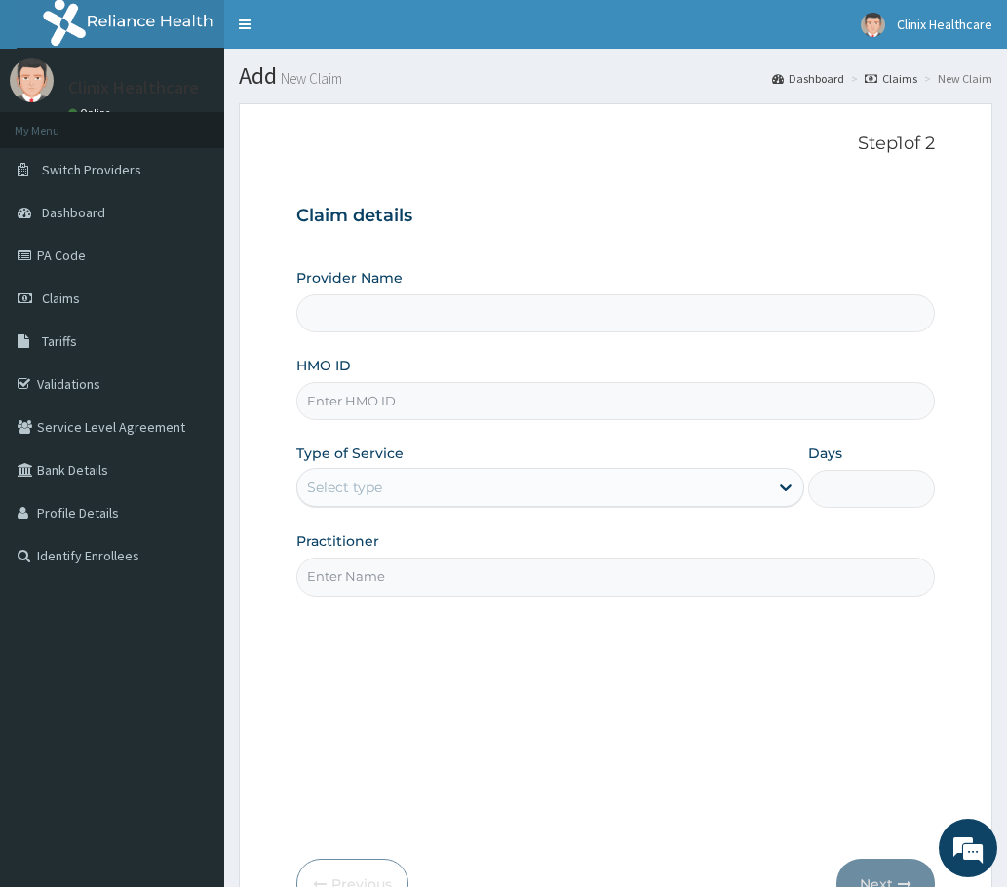
click at [346, 397] on input "HMO ID" at bounding box center [615, 401] width 638 height 38
paste input "LGQ/10047/A PA/0B52EA"
type input "LGQ/10047/A PA/0B52EA"
type input "Clinix Healthcare"
type input "LGQ/10047/A PA/0B52EA"
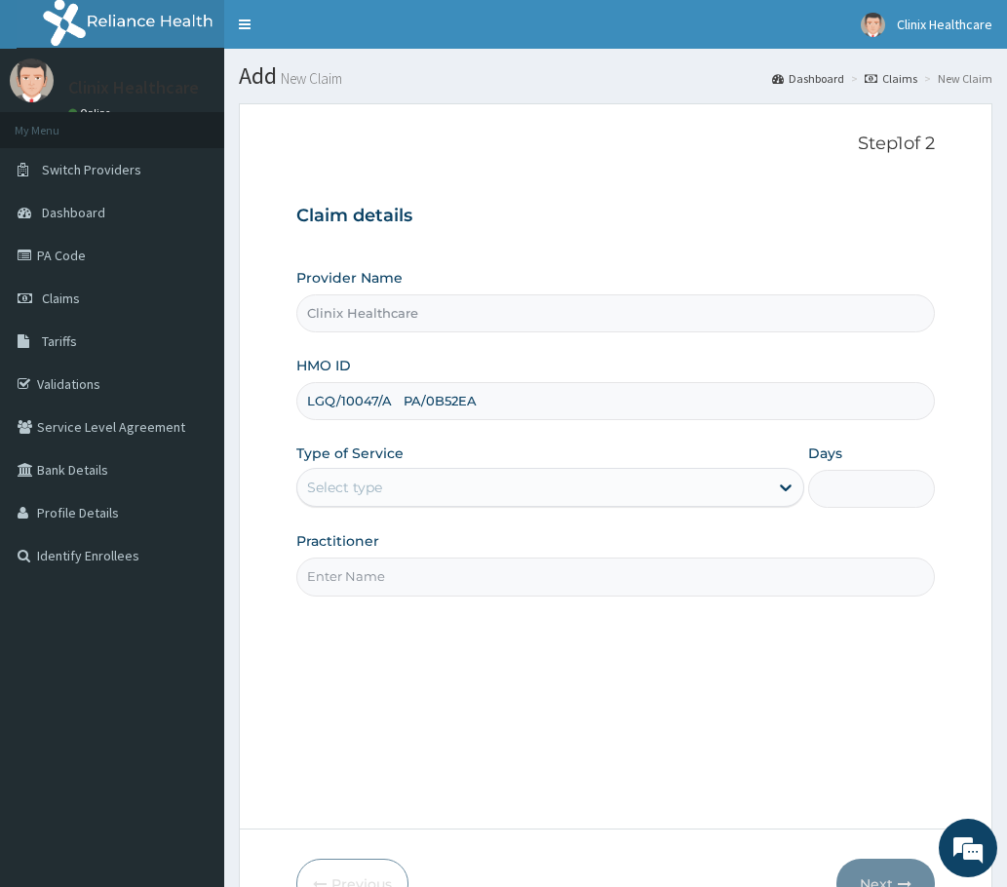
click at [351, 497] on div "Select type" at bounding box center [344, 487] width 75 height 19
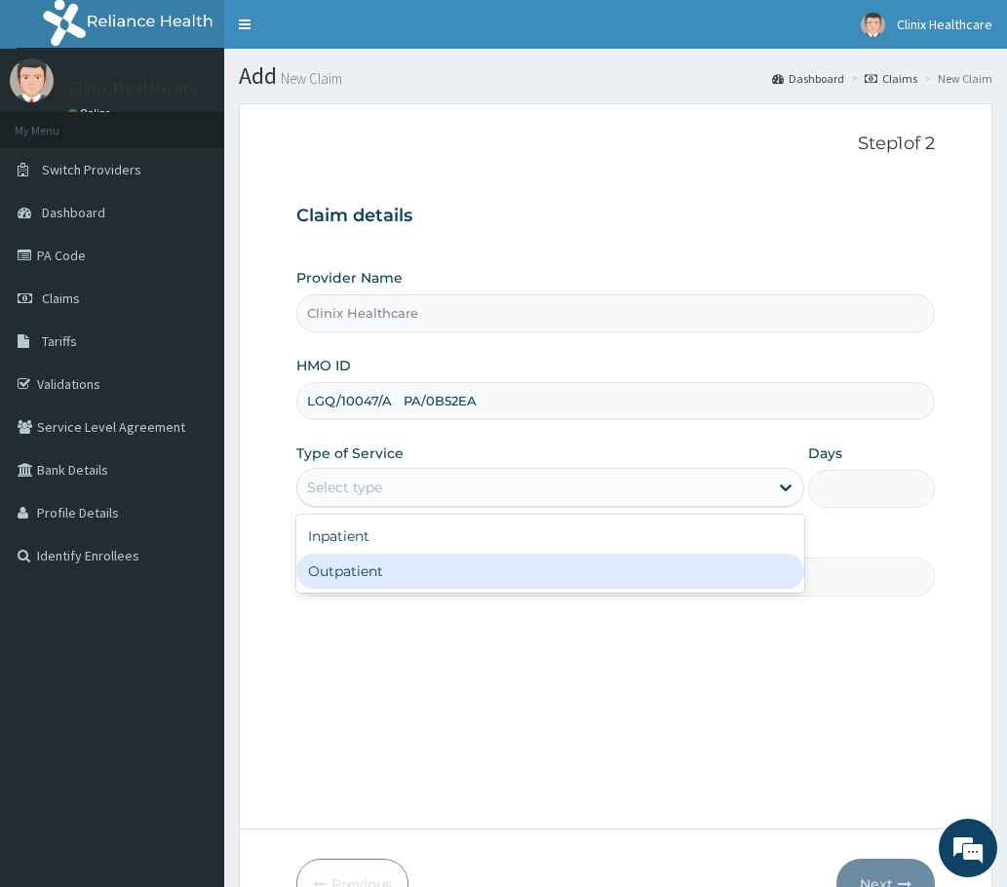
drag, startPoint x: 351, startPoint y: 573, endPoint x: 392, endPoint y: 469, distance: 112.0
click at [349, 570] on div "Outpatient" at bounding box center [550, 571] width 508 height 35
type input "1"
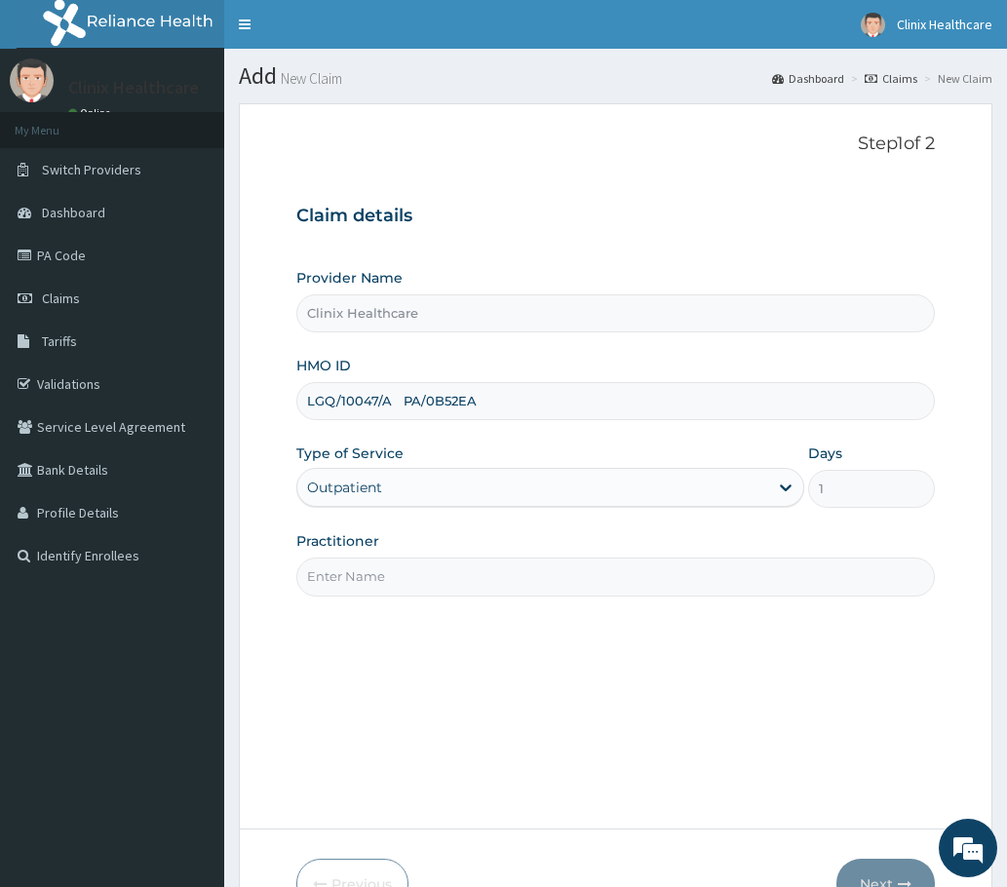
drag, startPoint x: 402, startPoint y: 398, endPoint x: 538, endPoint y: 397, distance: 136.5
click at [538, 397] on input "LGQ/10047/A PA/0B52EA" at bounding box center [615, 401] width 638 height 38
type input "LGQ/10047/A"
click at [367, 593] on input "Practitioner" at bounding box center [615, 577] width 638 height 38
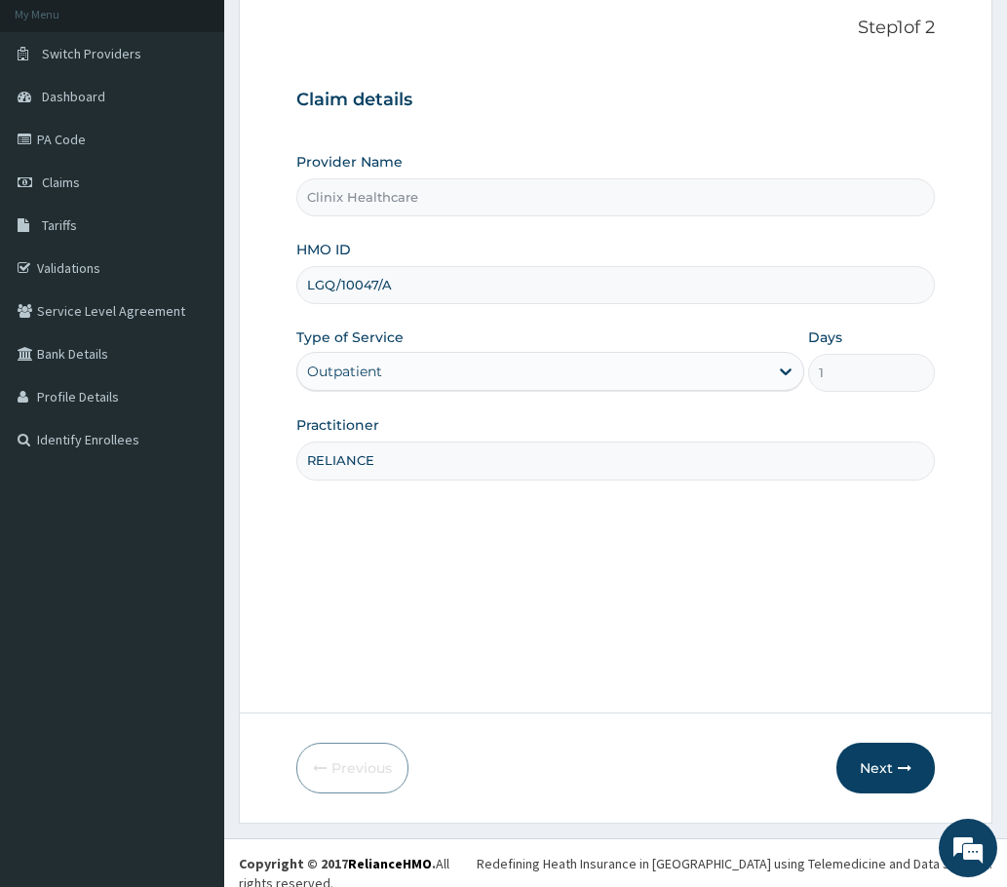
scroll to position [117, 0]
type input "RELIANCE"
click at [863, 753] on button "Next" at bounding box center [885, 767] width 98 height 51
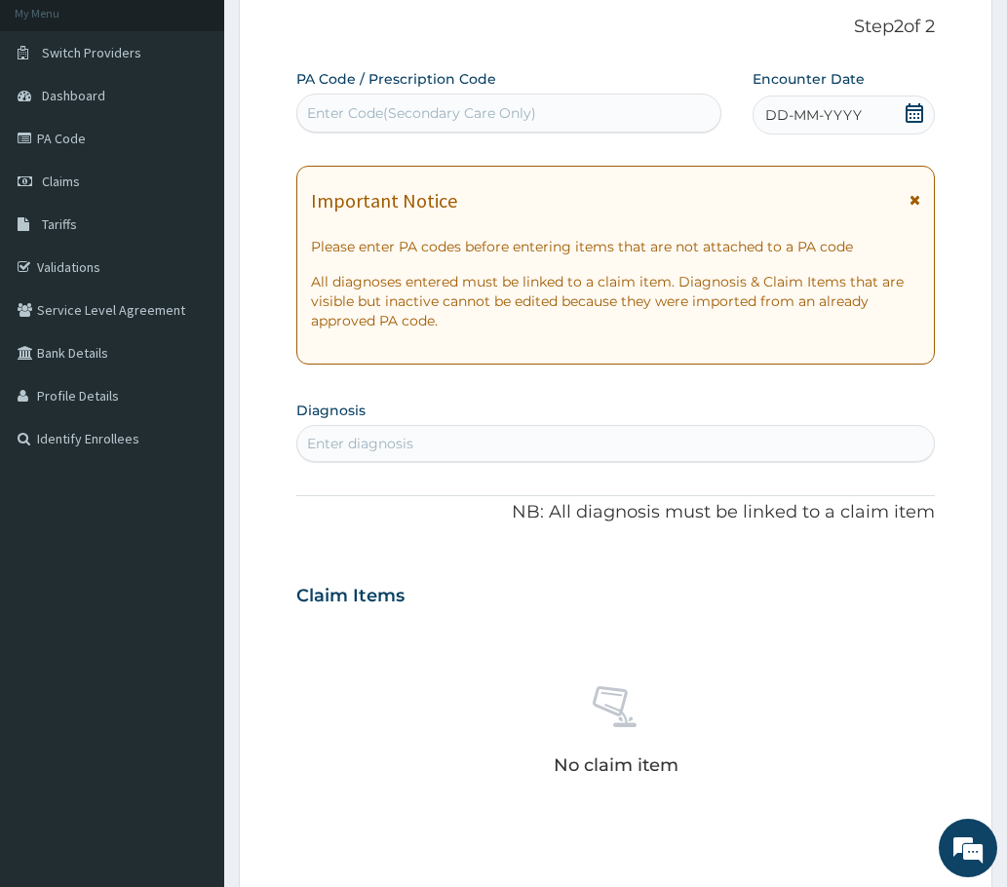
click at [351, 113] on div "Enter Code(Secondary Care Only)" at bounding box center [421, 112] width 229 height 19
paste input "PA/0B52EA"
type input "PA/0B52EA"
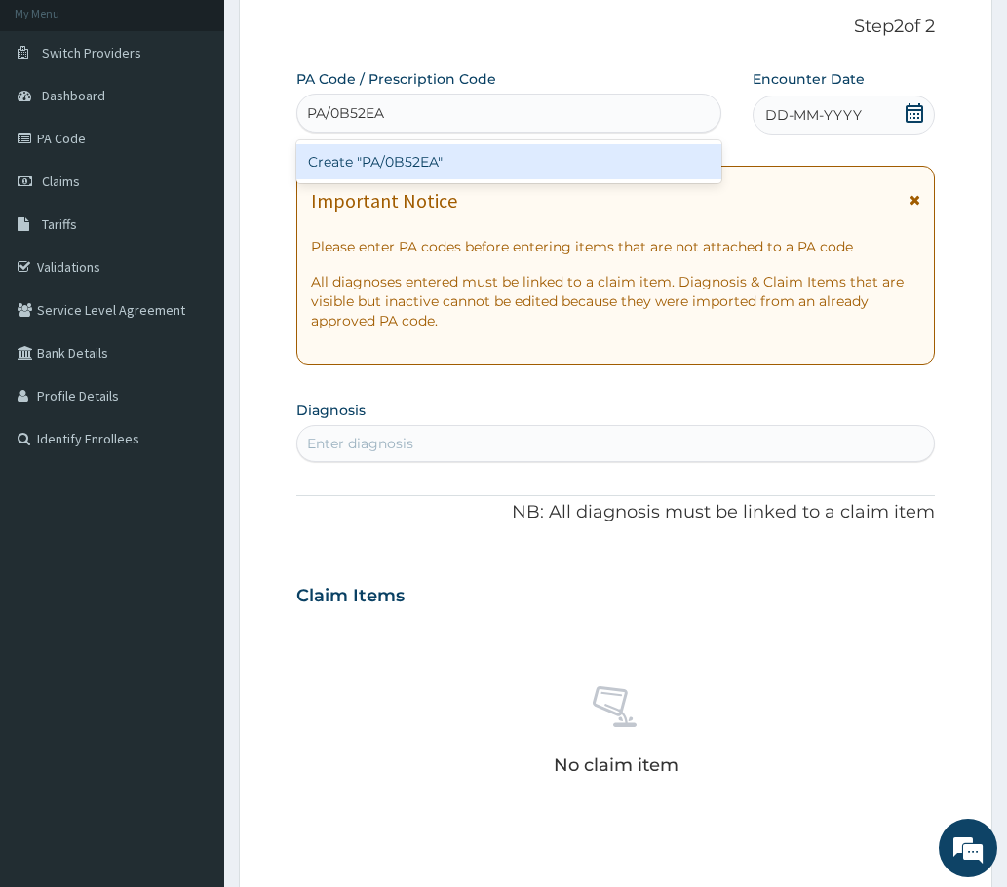
click at [384, 163] on div "Create "PA/0B52EA"" at bounding box center [508, 161] width 425 height 35
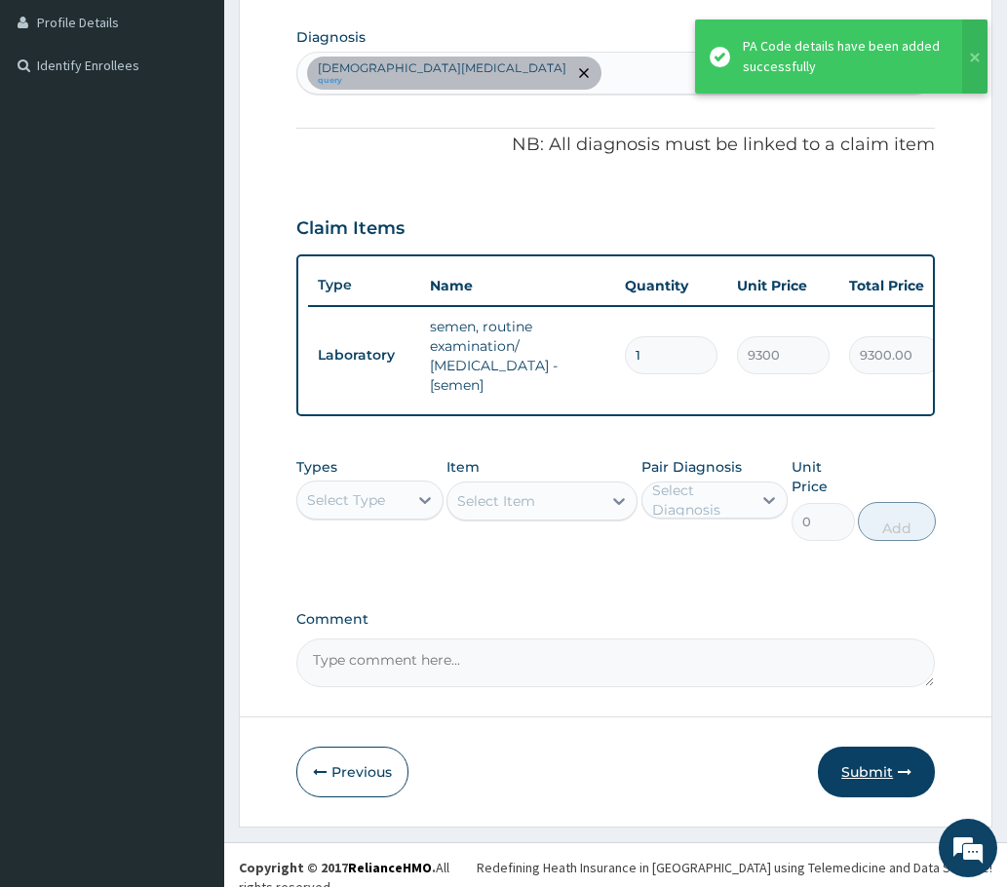
click at [868, 772] on button "Submit" at bounding box center [876, 772] width 117 height 51
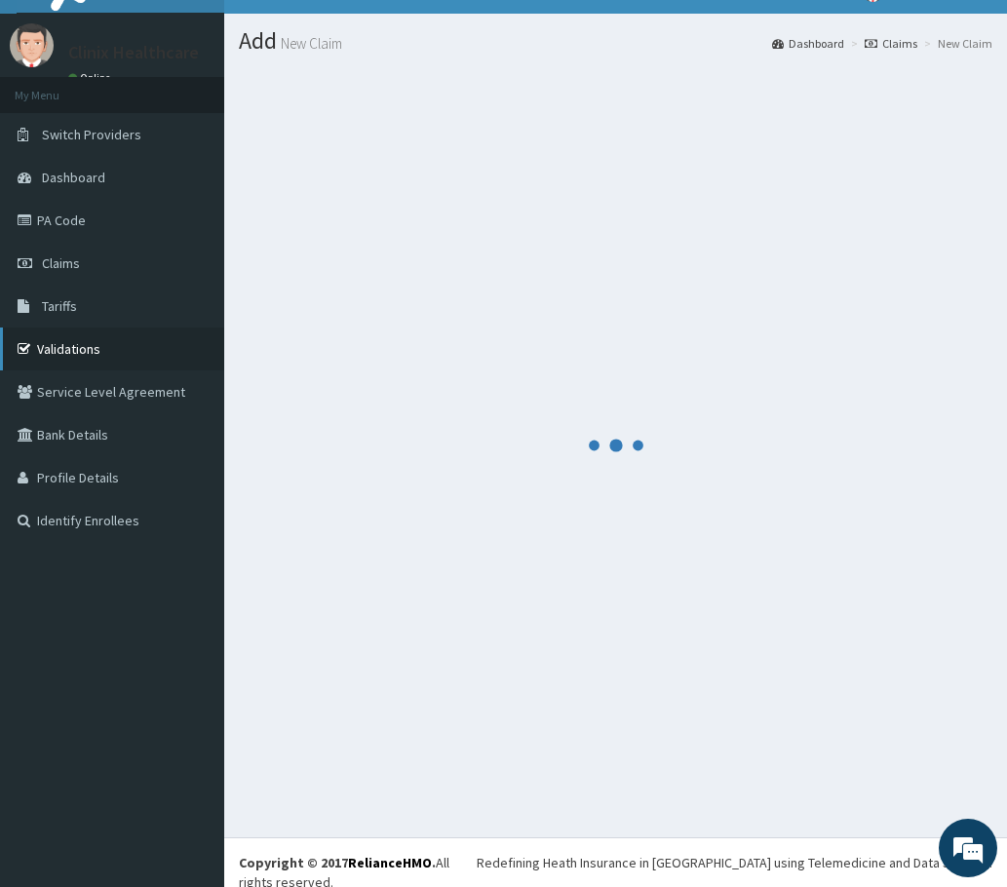
scroll to position [490, 0]
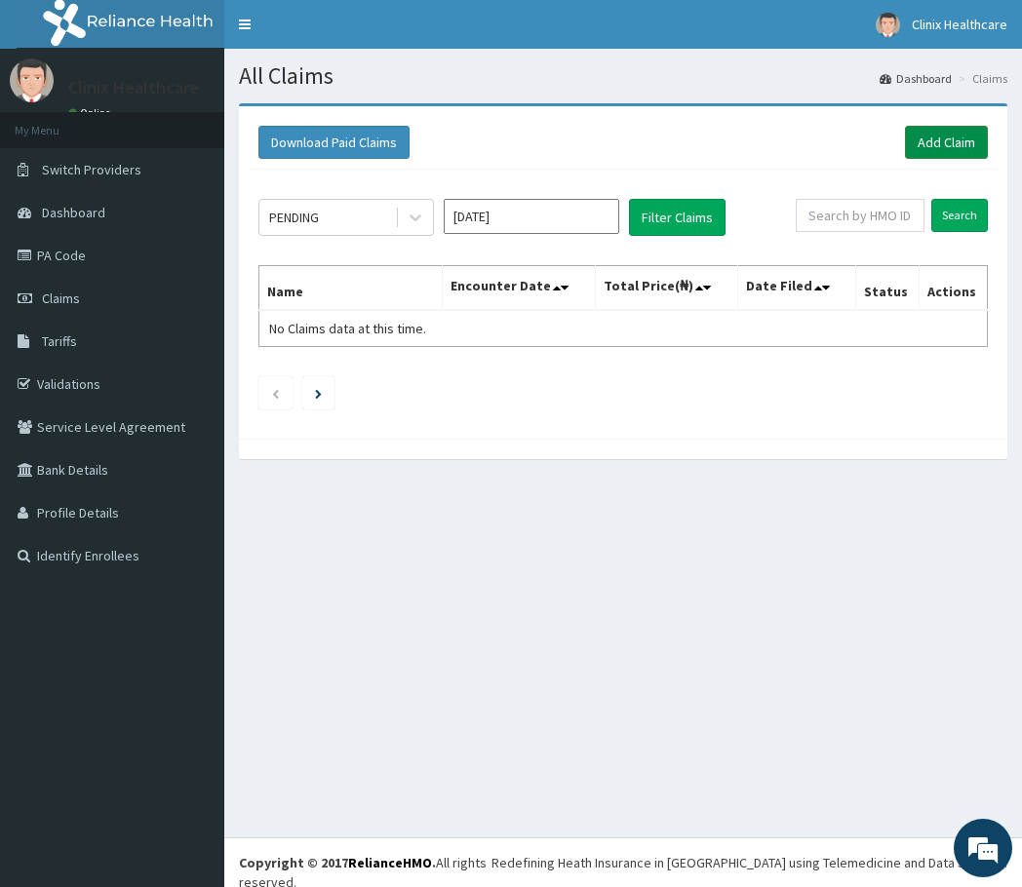
click at [915, 141] on link "Add Claim" at bounding box center [946, 142] width 83 height 33
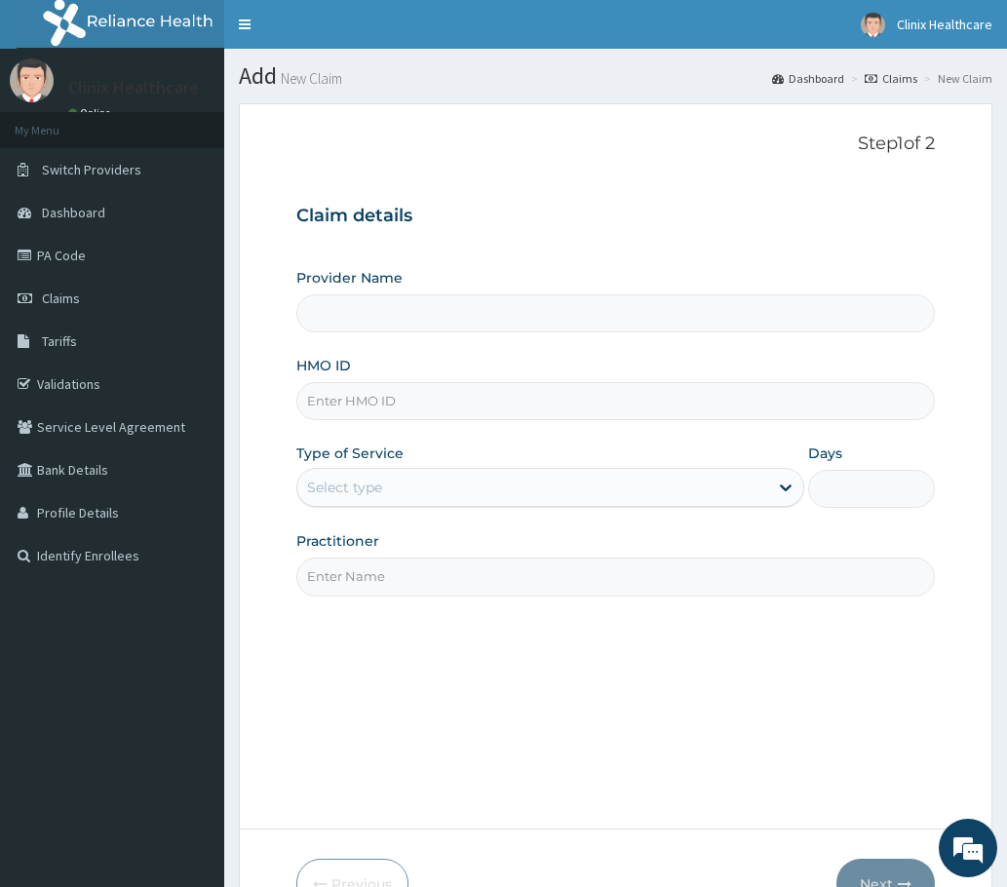
click at [333, 401] on input "HMO ID" at bounding box center [615, 401] width 638 height 38
paste input "TLT/10116/B PA/DF9024"
type input "TLT/10116/B PA/DF9024"
type input "Clinix Healthcare"
drag, startPoint x: 386, startPoint y: 402, endPoint x: 522, endPoint y: 430, distance: 138.4
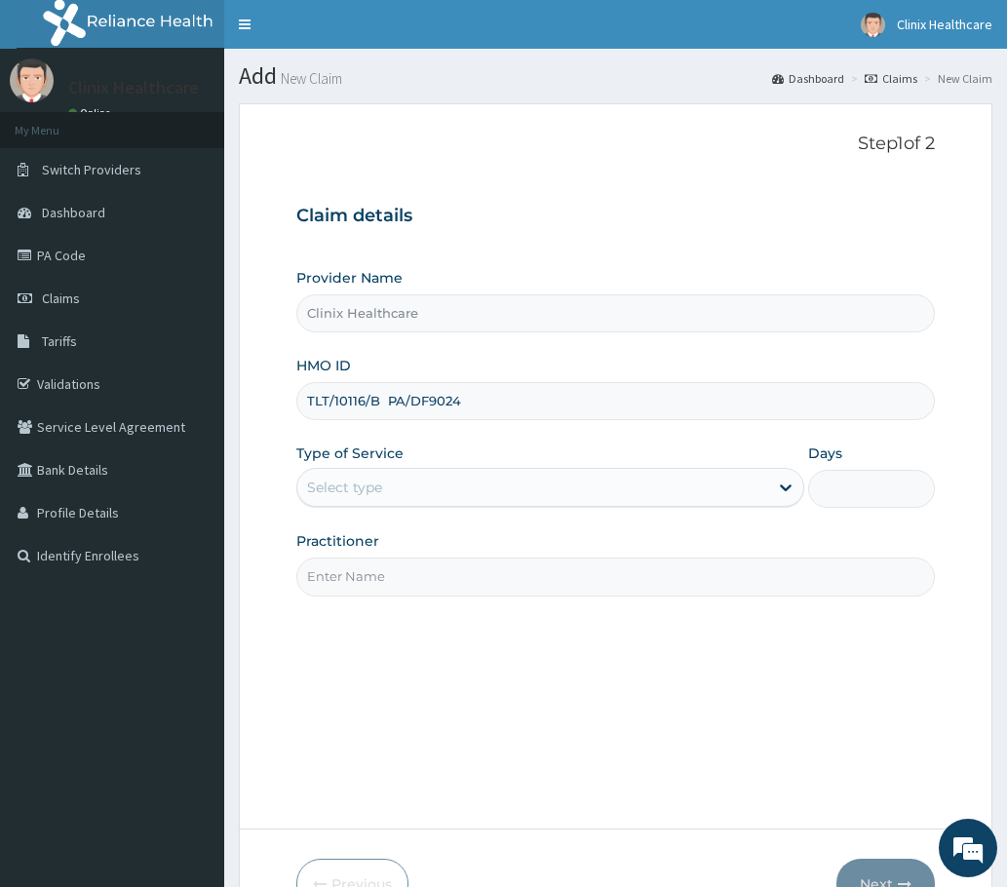
click at [522, 430] on div "Provider Name Clinix Healthcare HMO ID TLT/10116/B PA/DF9024 Type of Service Se…" at bounding box center [615, 432] width 638 height 328
type input "TLT/10116/B PA/DF9024"
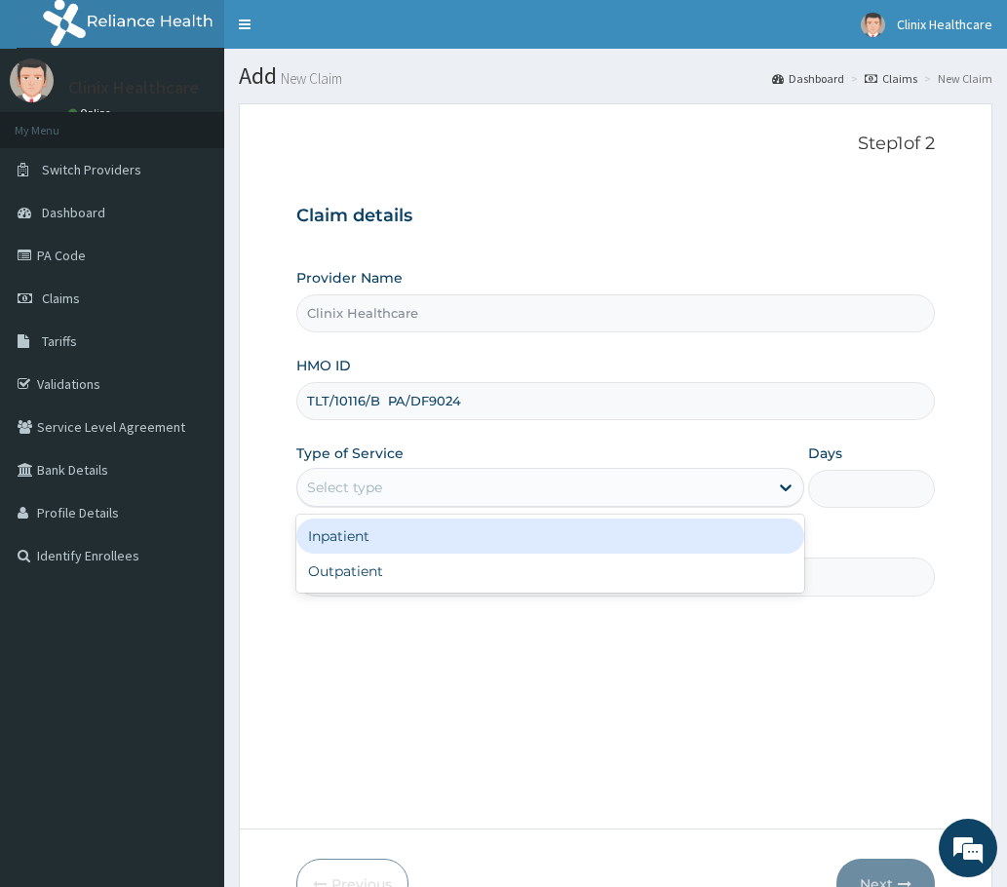
drag, startPoint x: 440, startPoint y: 495, endPoint x: 375, endPoint y: 537, distance: 76.8
click at [433, 498] on div "Select type" at bounding box center [532, 487] width 471 height 31
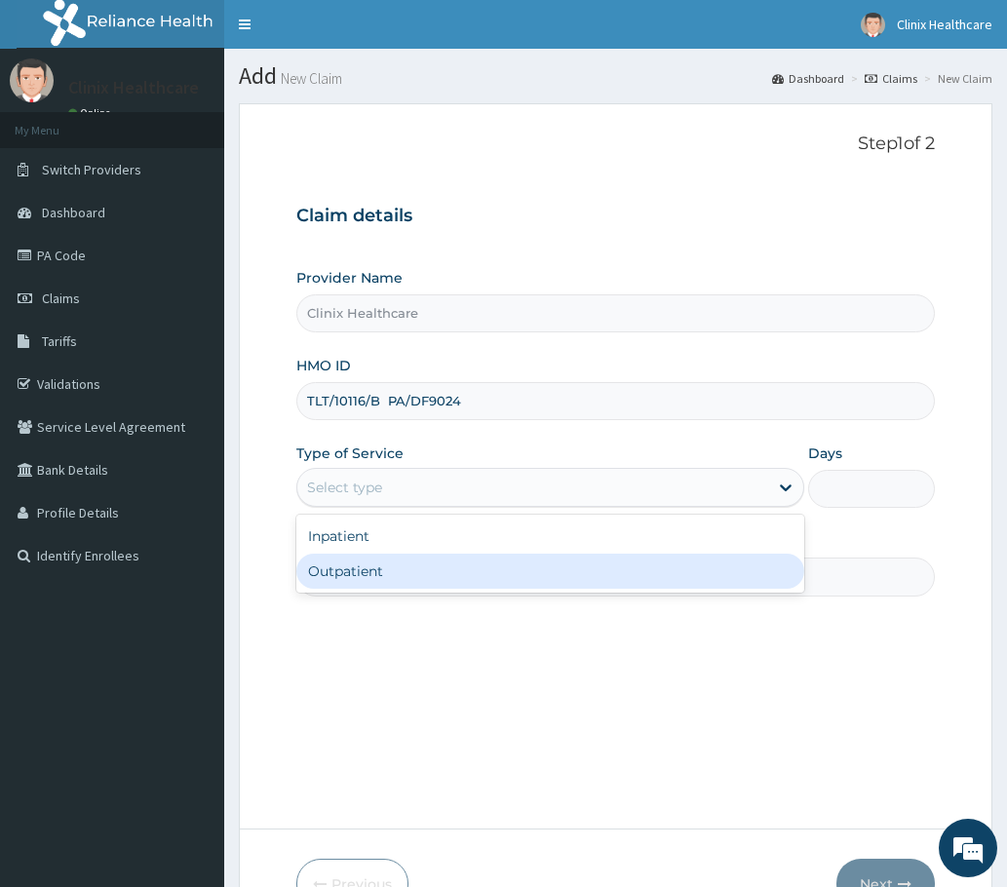
click at [359, 573] on div "Outpatient" at bounding box center [550, 571] width 508 height 35
type input "1"
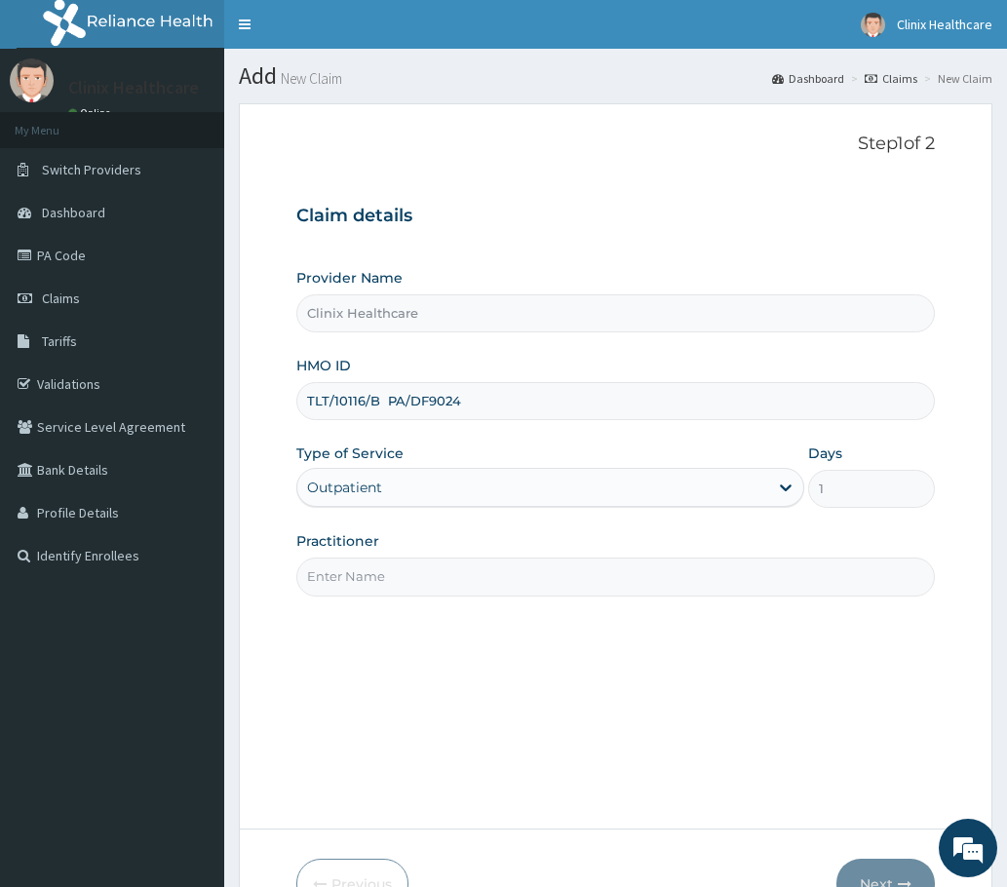
drag, startPoint x: 383, startPoint y: 400, endPoint x: 507, endPoint y: 406, distance: 124.0
click at [507, 406] on input "TLT/10116/B PA/DF9024" at bounding box center [615, 401] width 638 height 38
type input "TLT/10116/B"
click at [355, 584] on input "Practitioner" at bounding box center [615, 577] width 638 height 38
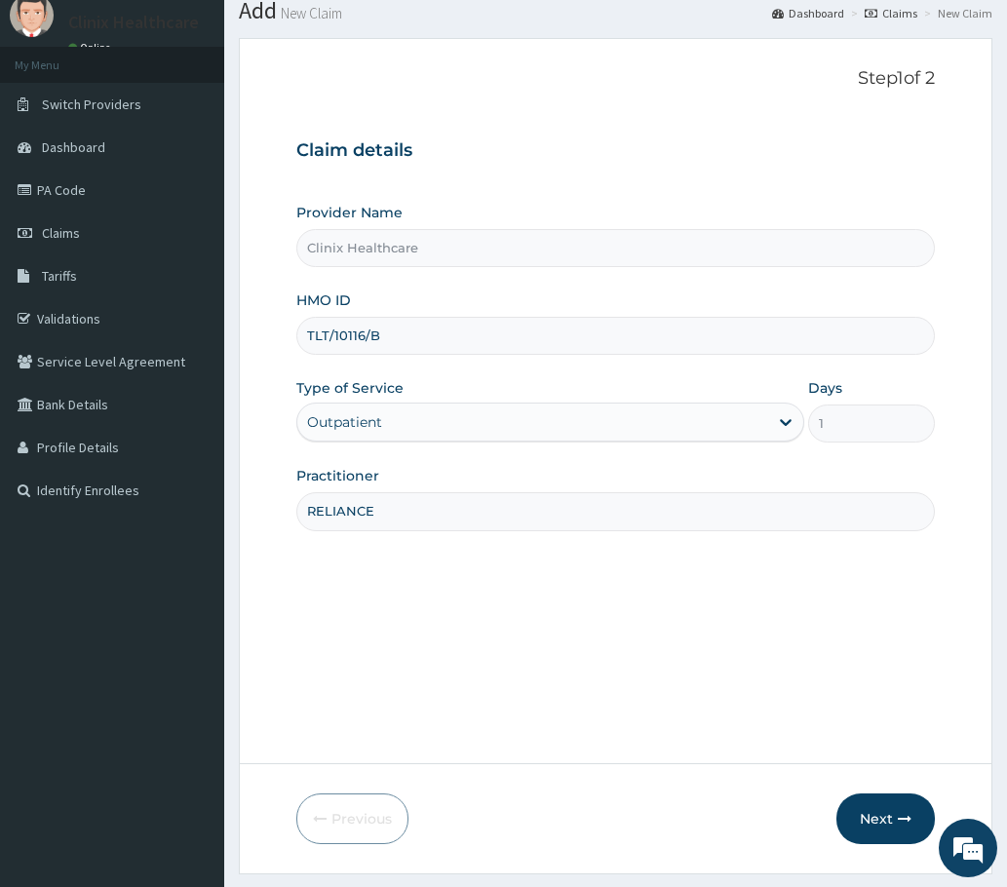
scroll to position [117, 0]
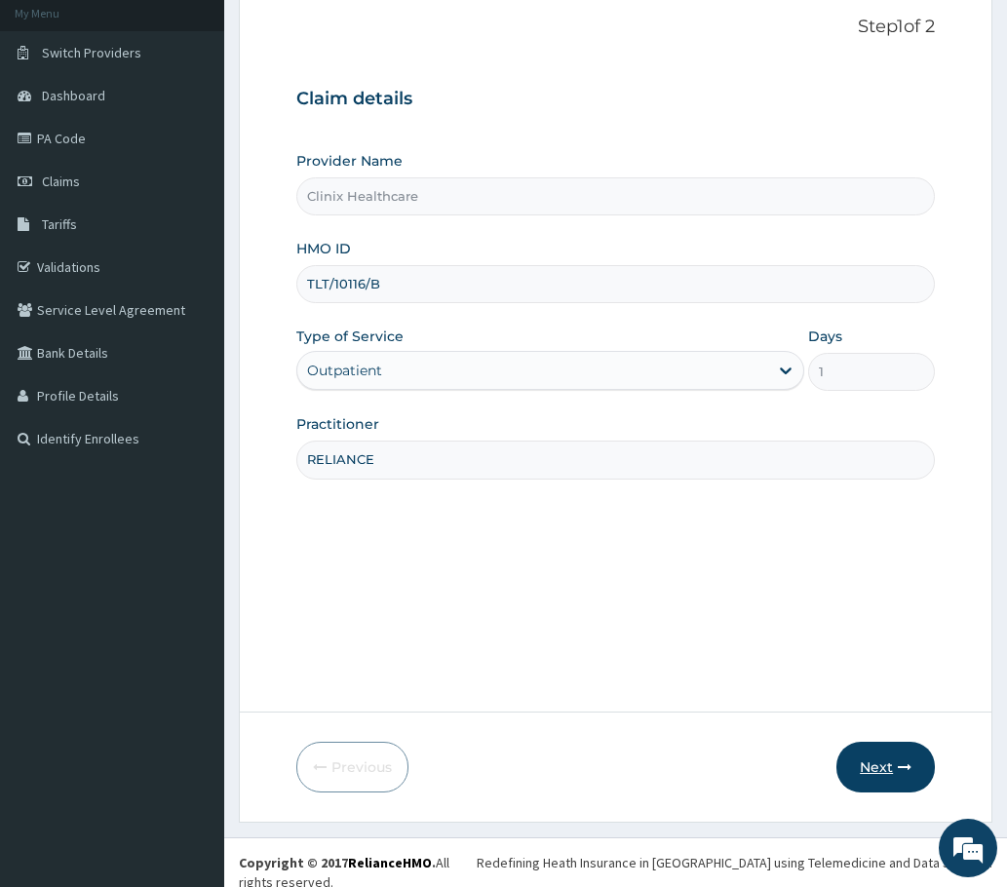
type input "RELIANCE"
click at [869, 769] on button "Next" at bounding box center [885, 767] width 98 height 51
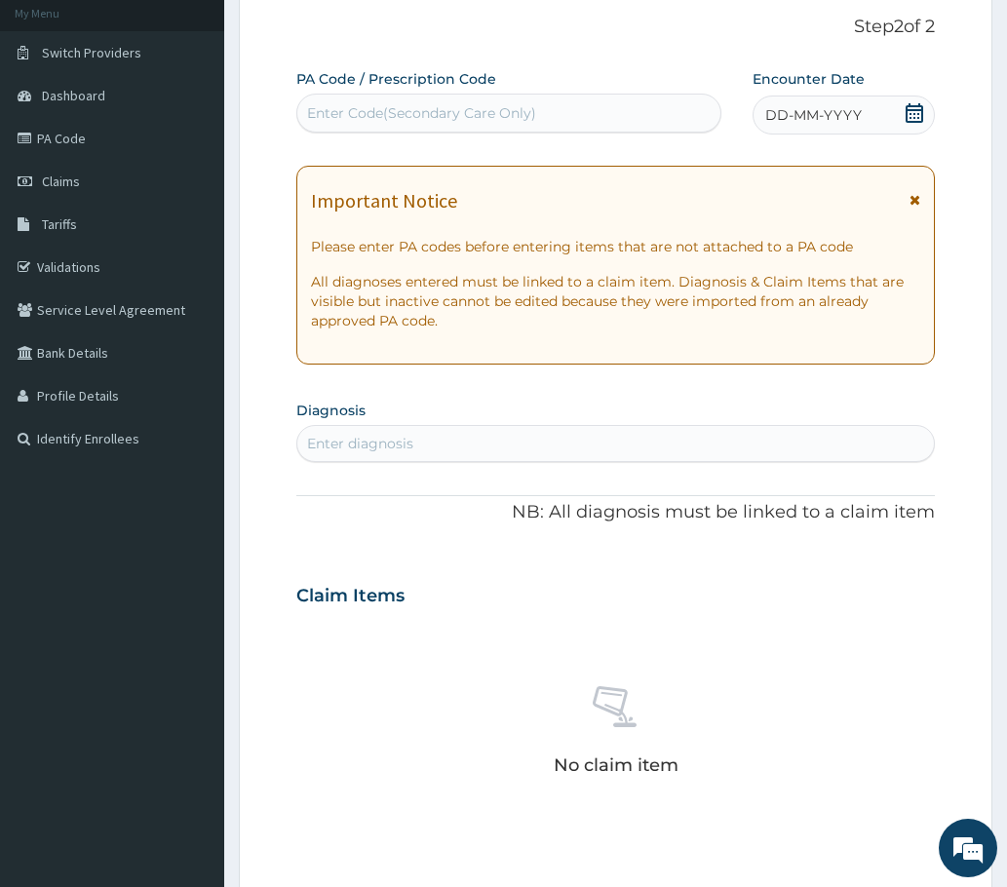
click at [376, 106] on div "Enter Code(Secondary Care Only)" at bounding box center [421, 112] width 229 height 19
paste input "PA/DF9024"
type input "PA/DF9024"
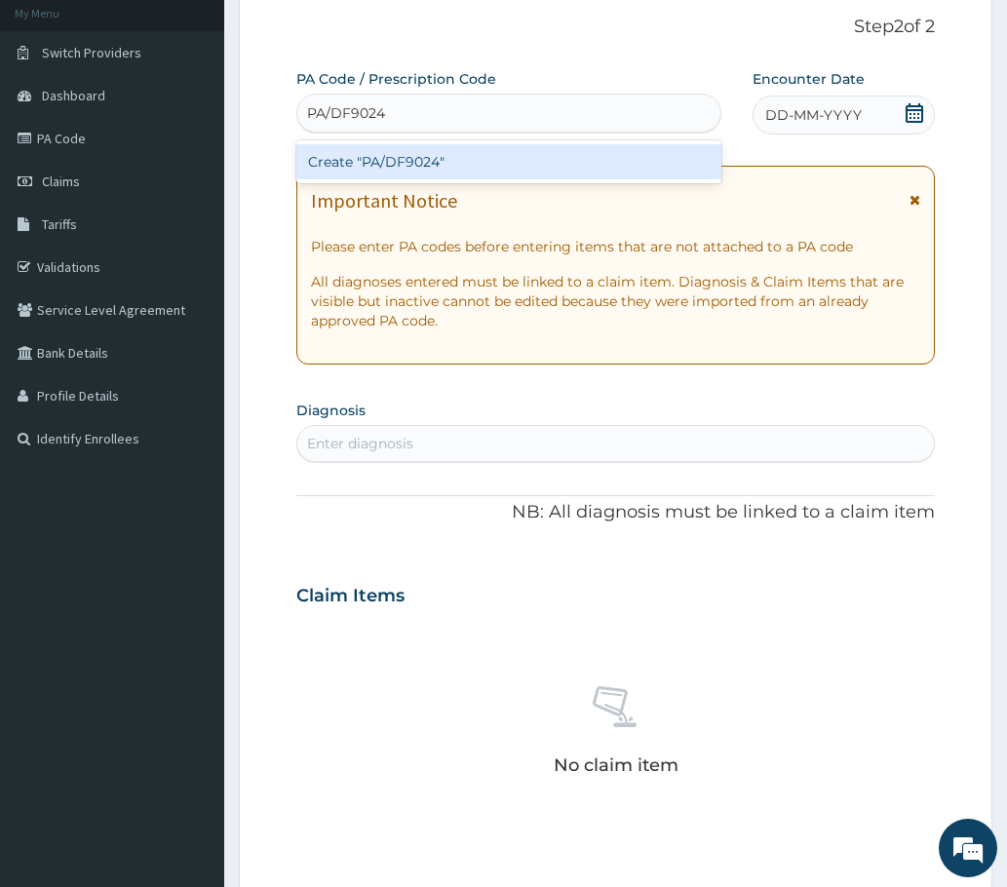
click at [381, 165] on div "Create "PA/DF9024"" at bounding box center [508, 161] width 425 height 35
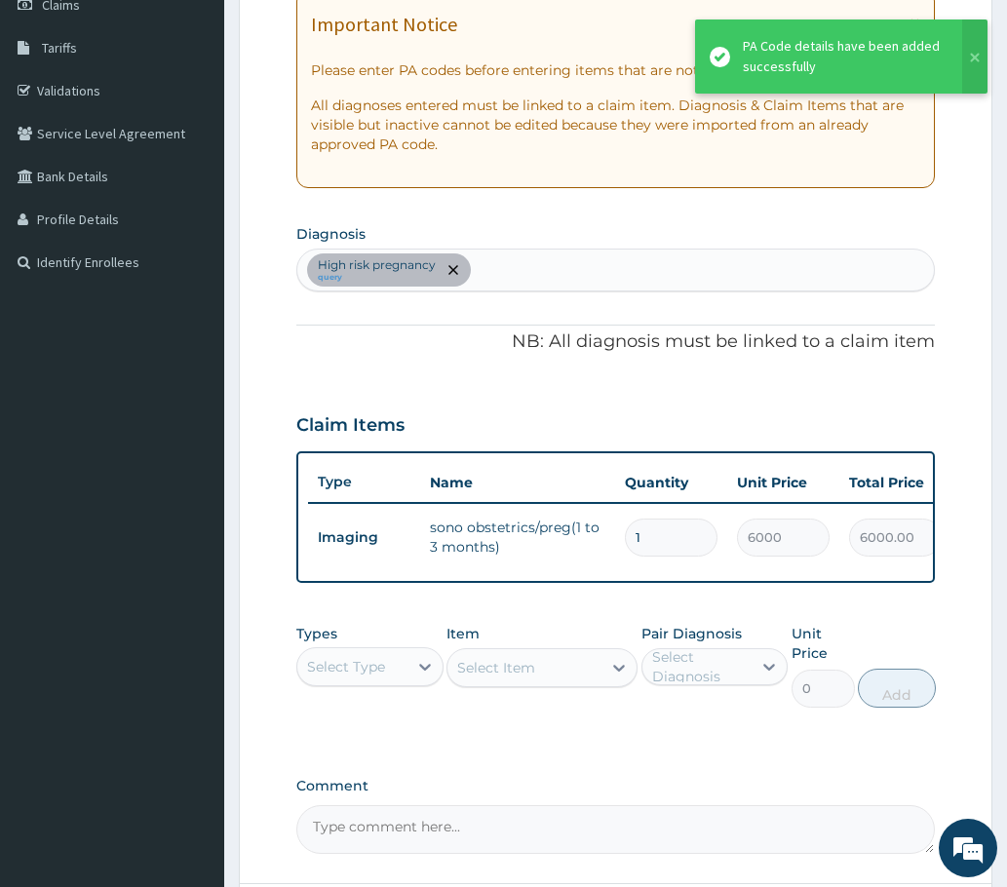
scroll to position [480, 0]
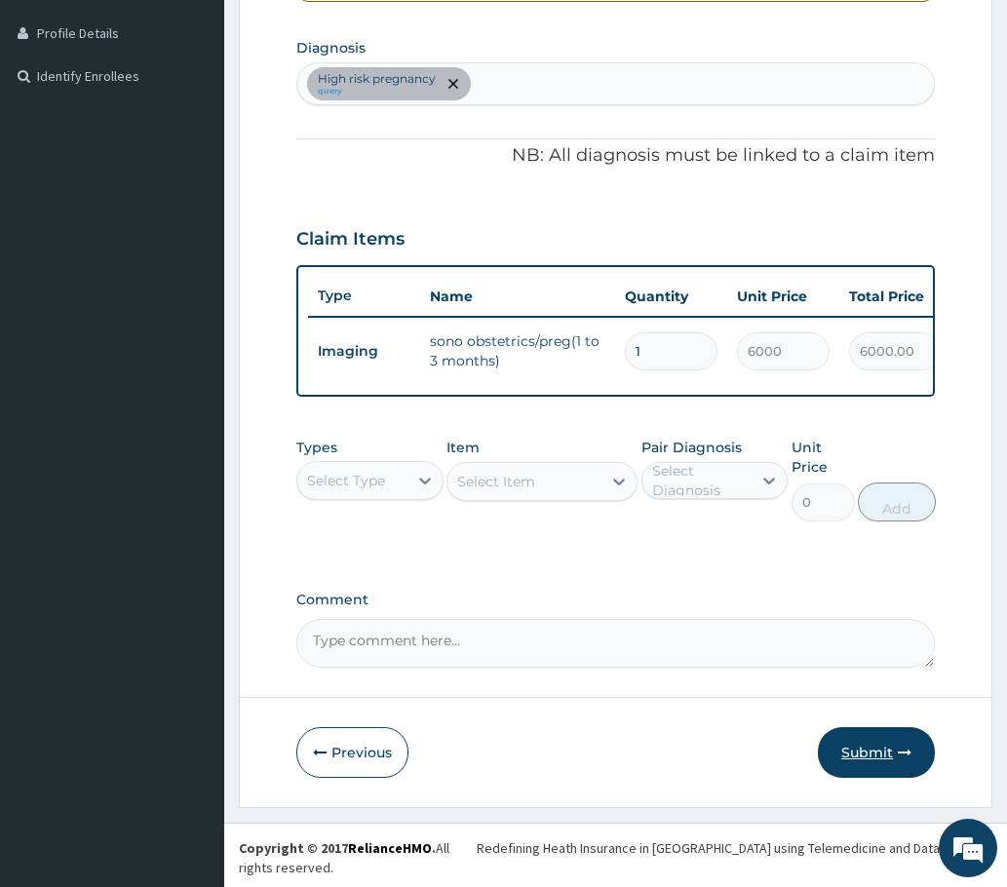
click at [867, 765] on button "Submit" at bounding box center [876, 752] width 117 height 51
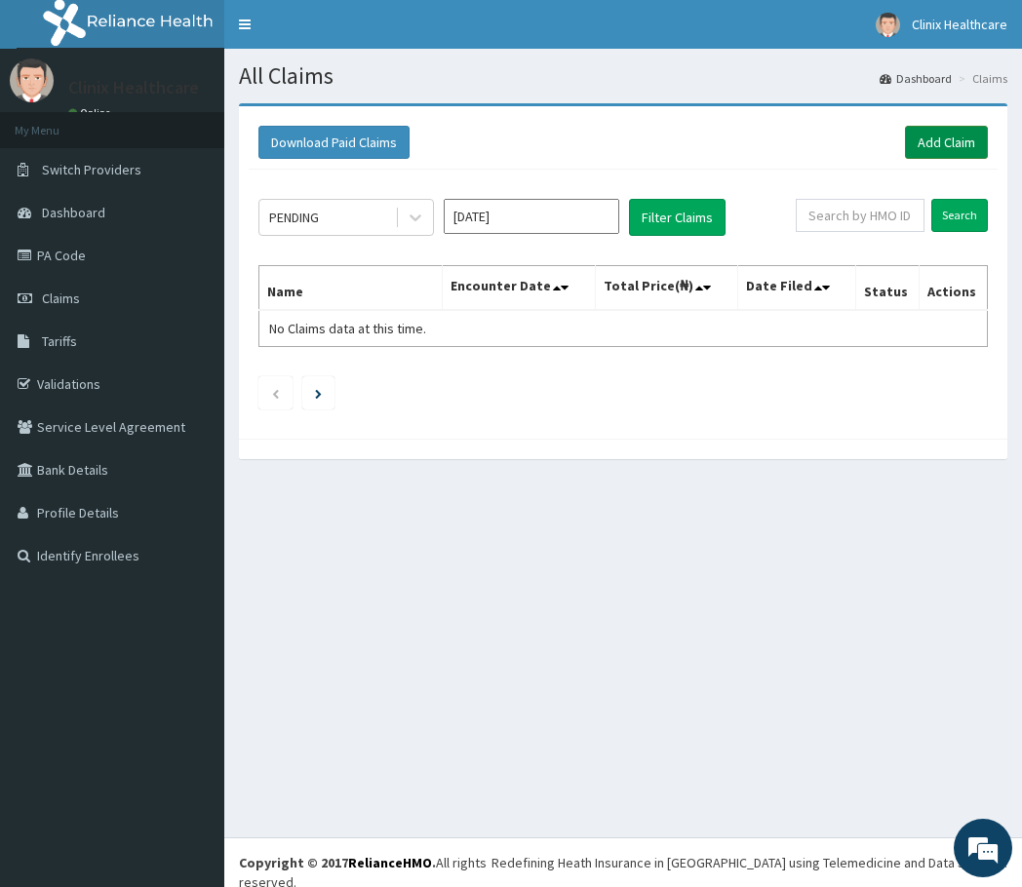
click at [943, 144] on link "Add Claim" at bounding box center [946, 142] width 83 height 33
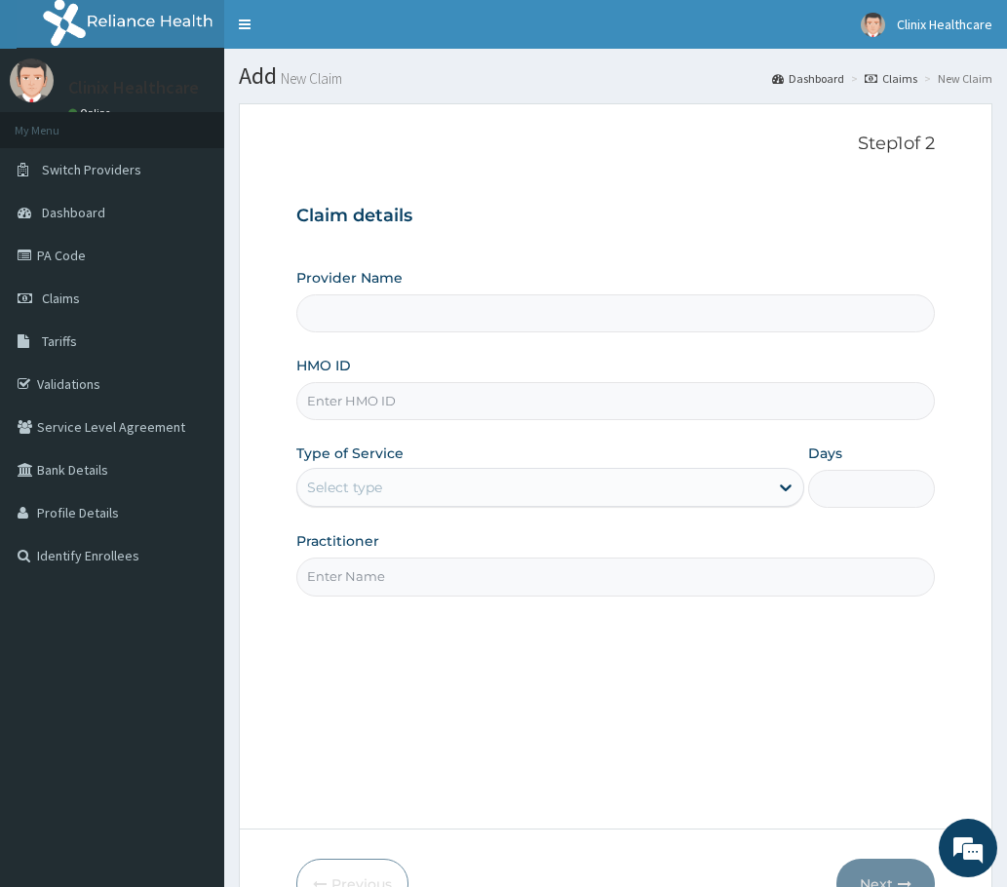
click at [362, 408] on input "HMO ID" at bounding box center [615, 401] width 638 height 38
type input "Clinix Healthcare"
paste input "RMD/10008/A PA/F4E430"
drag, startPoint x: 408, startPoint y: 400, endPoint x: 517, endPoint y: 410, distance: 108.7
click at [517, 410] on input "RMD/10008/A PA/F4E430" at bounding box center [615, 401] width 638 height 38
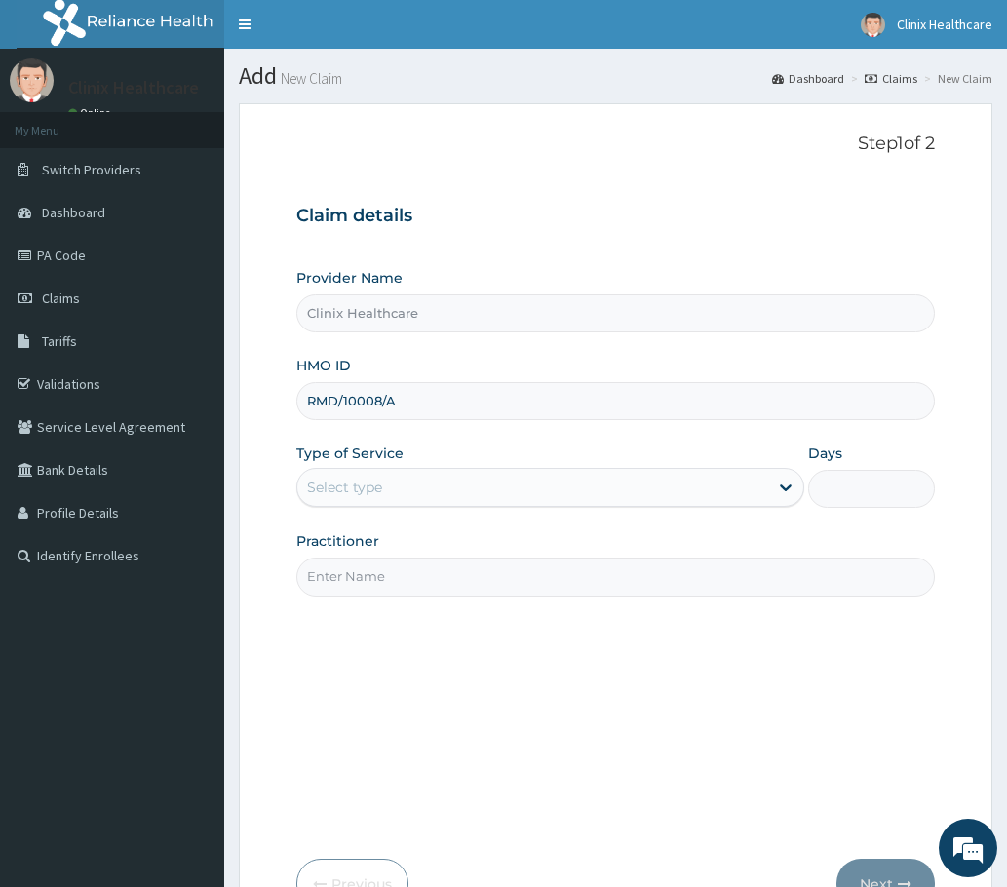
type input "RMD/10008/A"
drag, startPoint x: 329, startPoint y: 488, endPoint x: 329, endPoint y: 504, distance: 15.6
click at [329, 493] on div "Select type" at bounding box center [344, 487] width 75 height 19
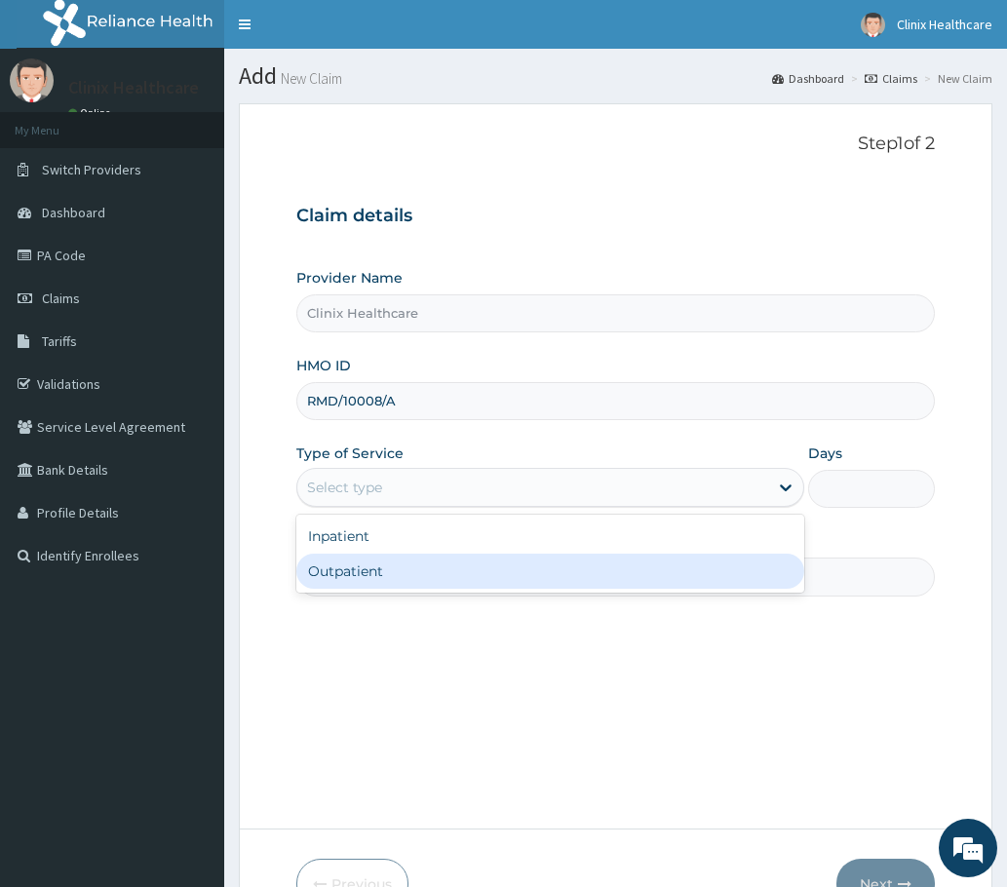
click at [351, 570] on div "Outpatient" at bounding box center [550, 571] width 508 height 35
type input "1"
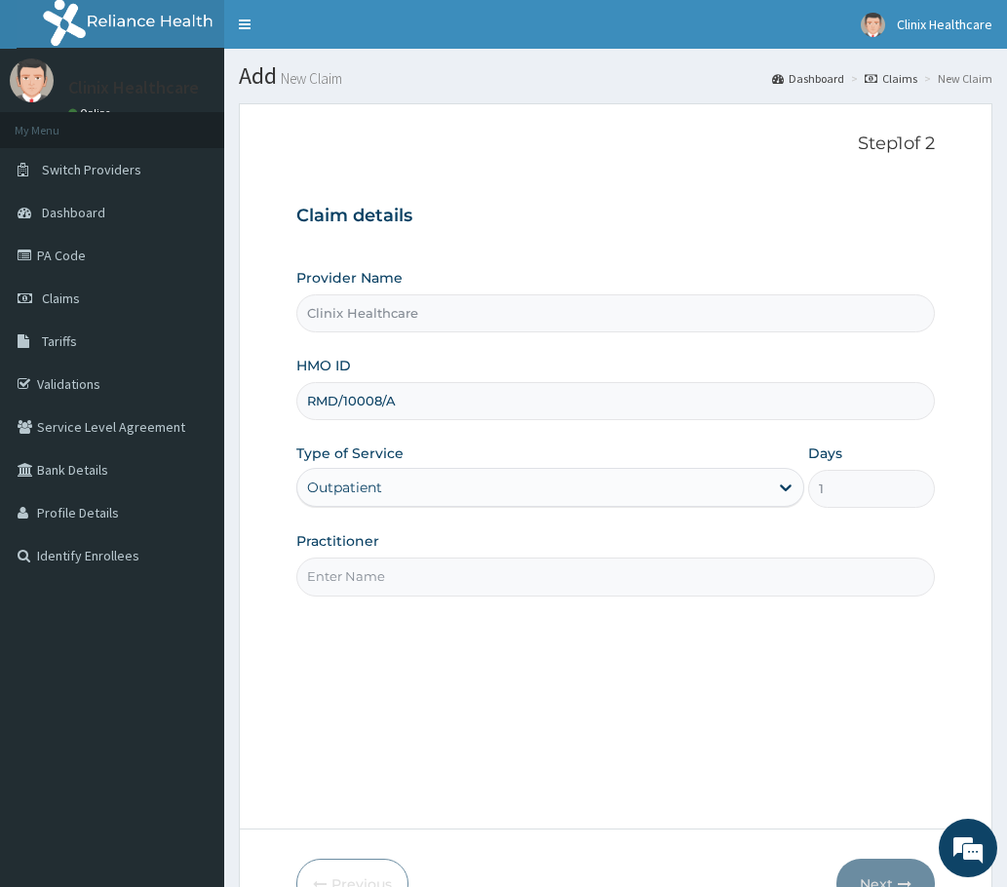
click at [385, 579] on input "Practitioner" at bounding box center [615, 577] width 638 height 38
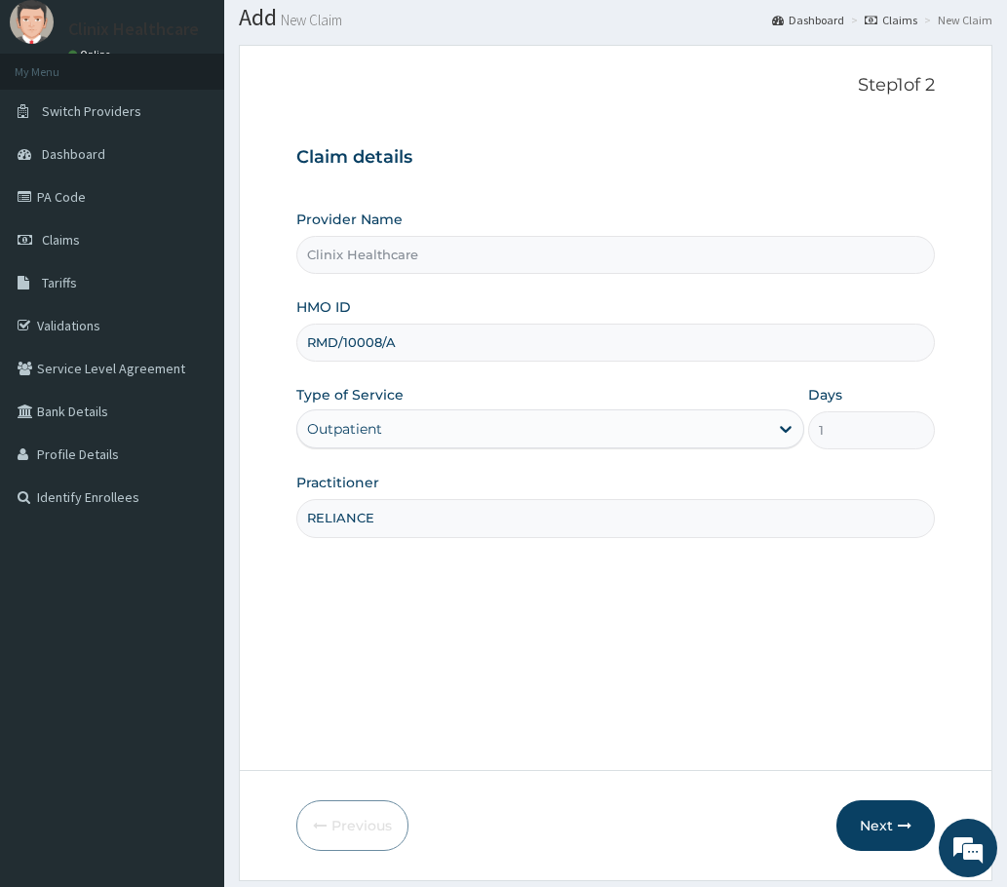
scroll to position [117, 0]
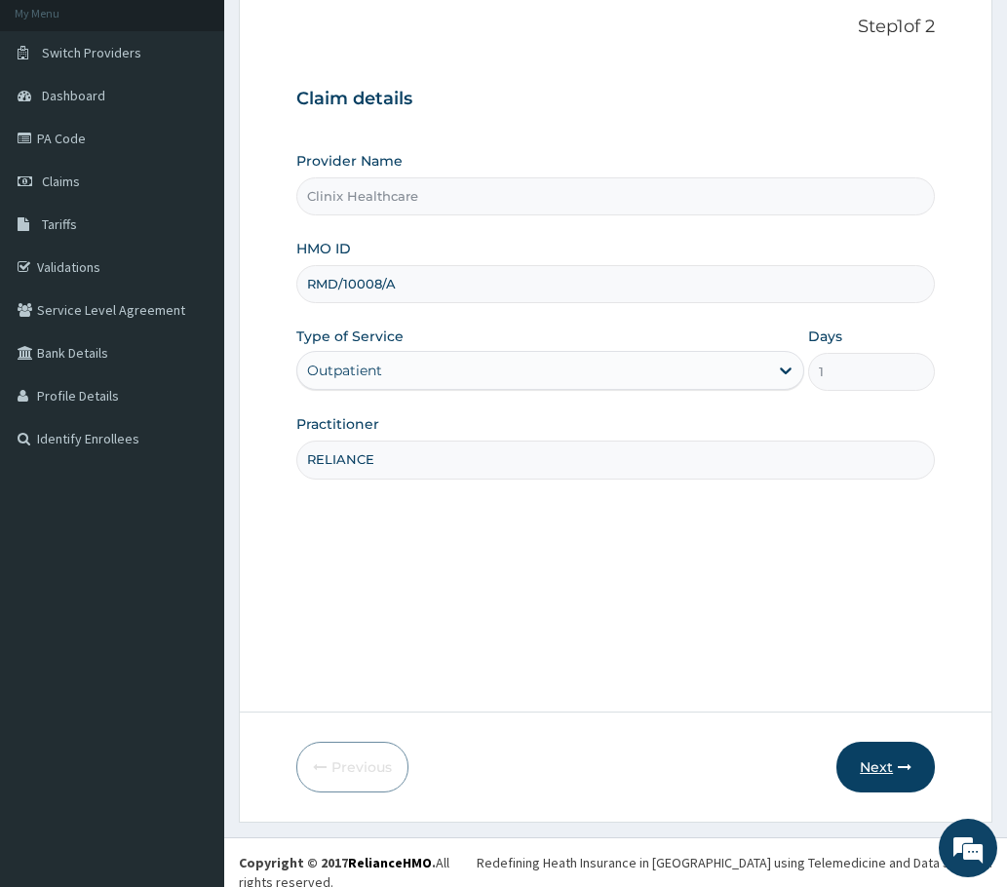
type input "RELIANCE"
click at [901, 766] on icon "button" at bounding box center [905, 767] width 14 height 14
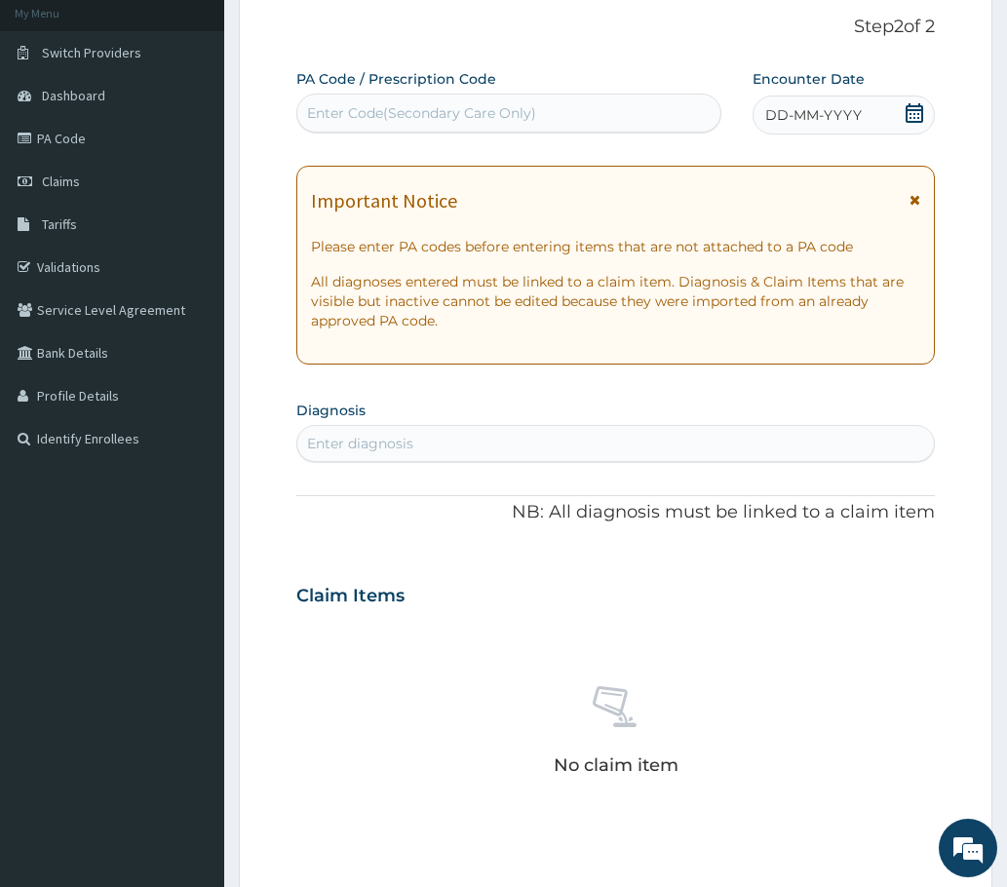
click at [351, 111] on div "Enter Code(Secondary Care Only)" at bounding box center [421, 112] width 229 height 19
paste input "PA/F4E430"
type input "PA/F4E430"
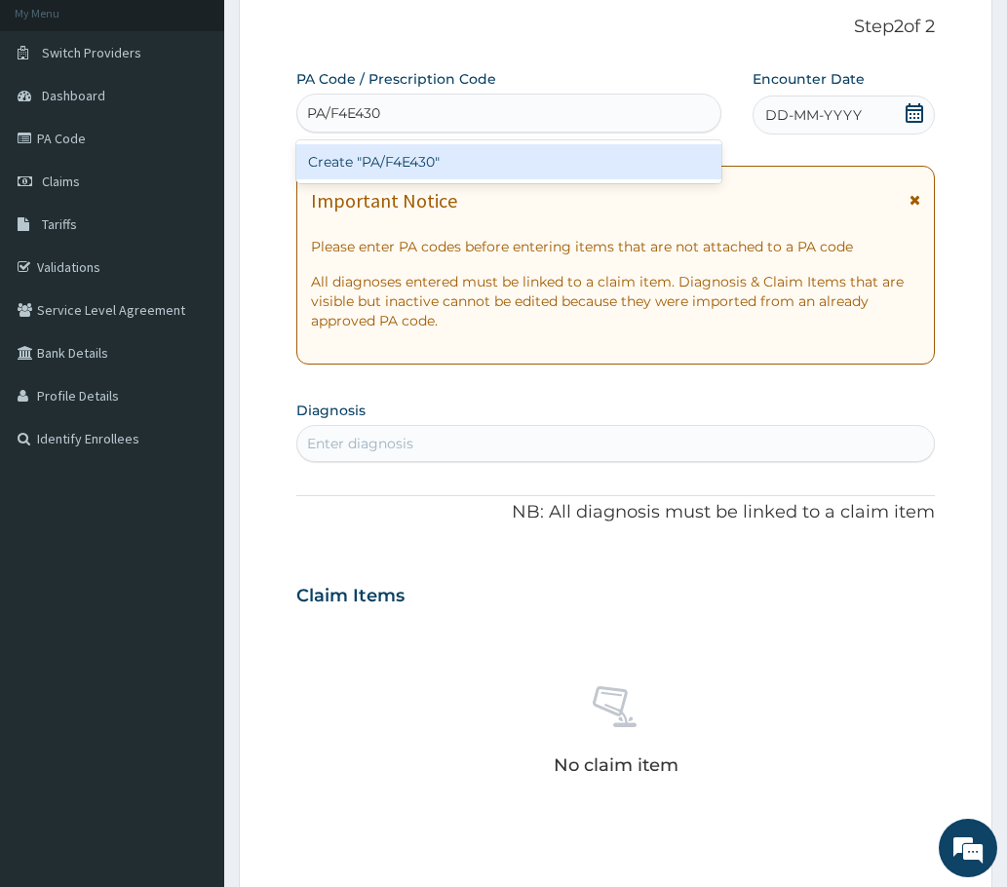
click at [351, 169] on div "Create "PA/F4E430"" at bounding box center [508, 161] width 425 height 35
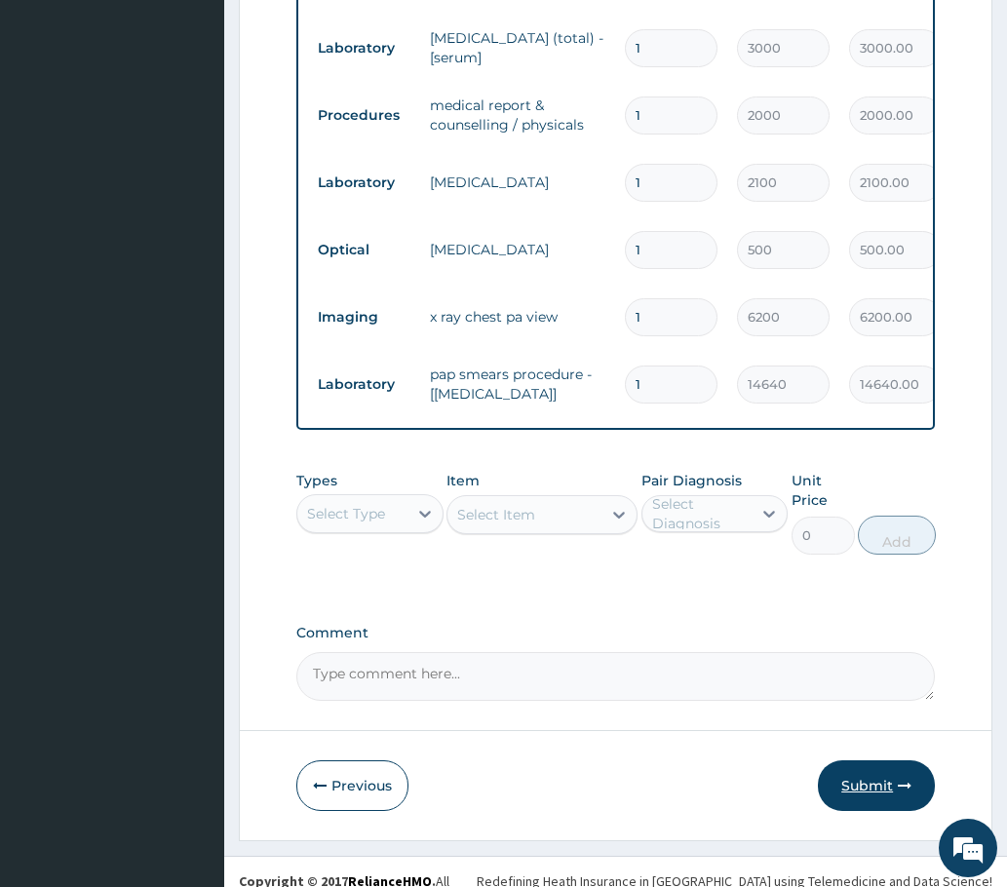
scroll to position [883, 0]
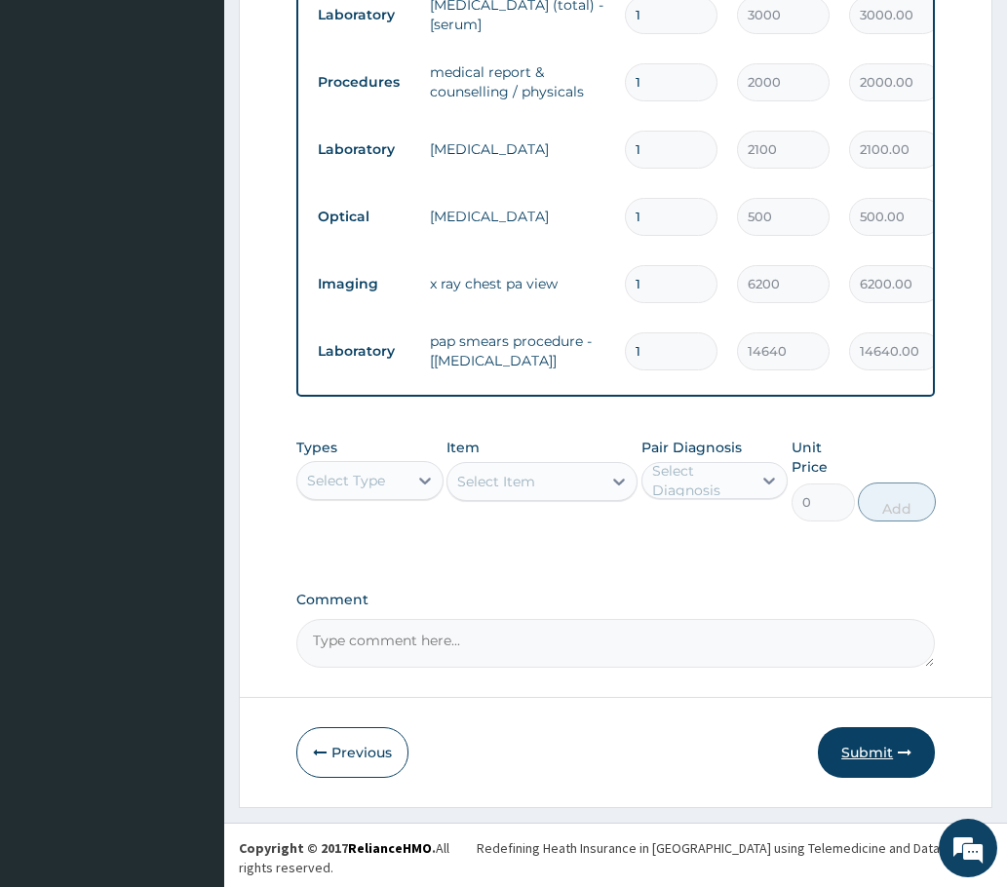
click at [877, 773] on button "Submit" at bounding box center [876, 752] width 117 height 51
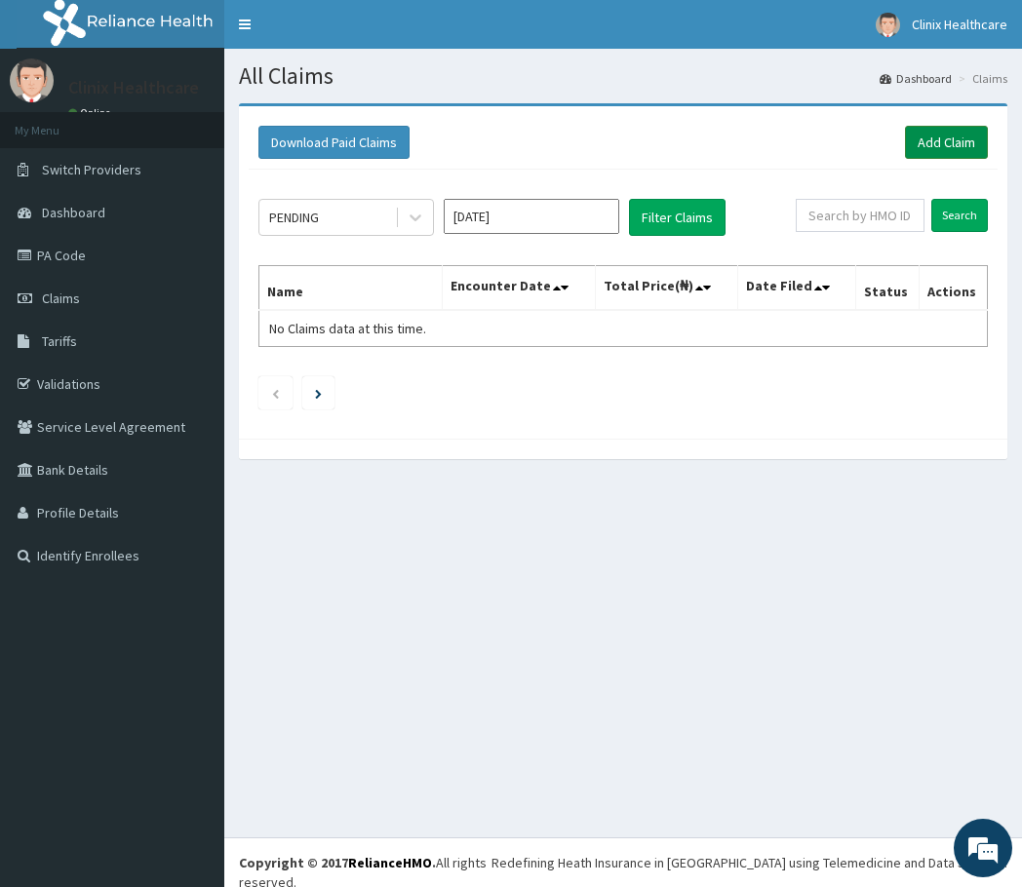
click at [946, 144] on link "Add Claim" at bounding box center [946, 142] width 83 height 33
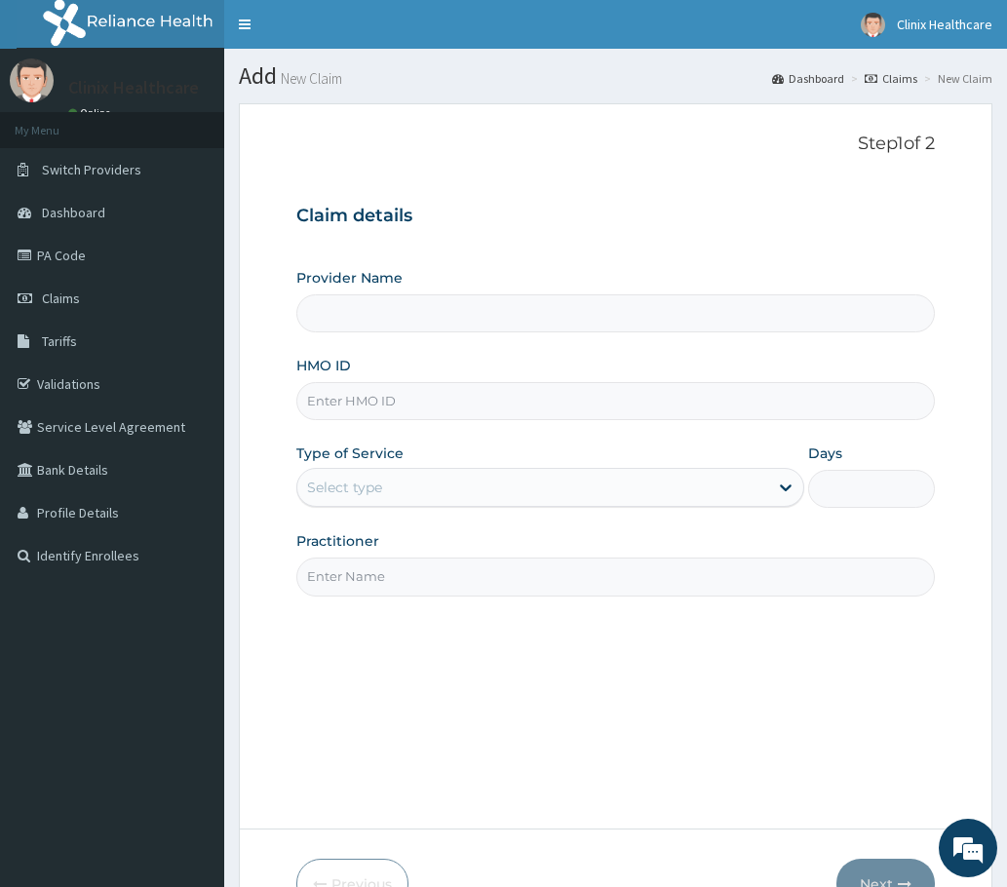
click at [356, 407] on input "HMO ID" at bounding box center [615, 401] width 638 height 38
paste input "REL/10432/B PA/04520C"
type input "REL/10432/B PA/04520C"
type input "Clinix Healthcare"
drag, startPoint x: 401, startPoint y: 395, endPoint x: 498, endPoint y: 330, distance: 116.8
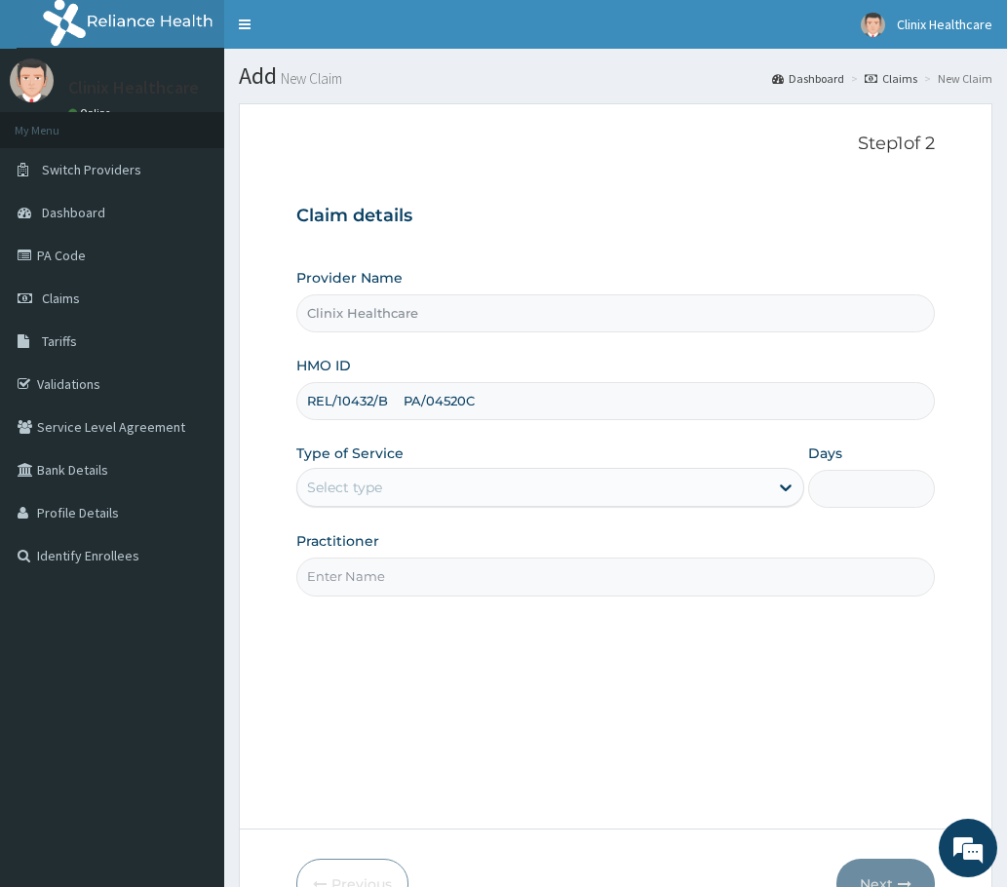
click at [522, 384] on input "REL/10432/B PA/04520C" at bounding box center [615, 401] width 638 height 38
type input "REL/10432/B"
drag, startPoint x: 359, startPoint y: 482, endPoint x: 354, endPoint y: 511, distance: 29.6
click at [357, 494] on div "Select type" at bounding box center [344, 487] width 75 height 19
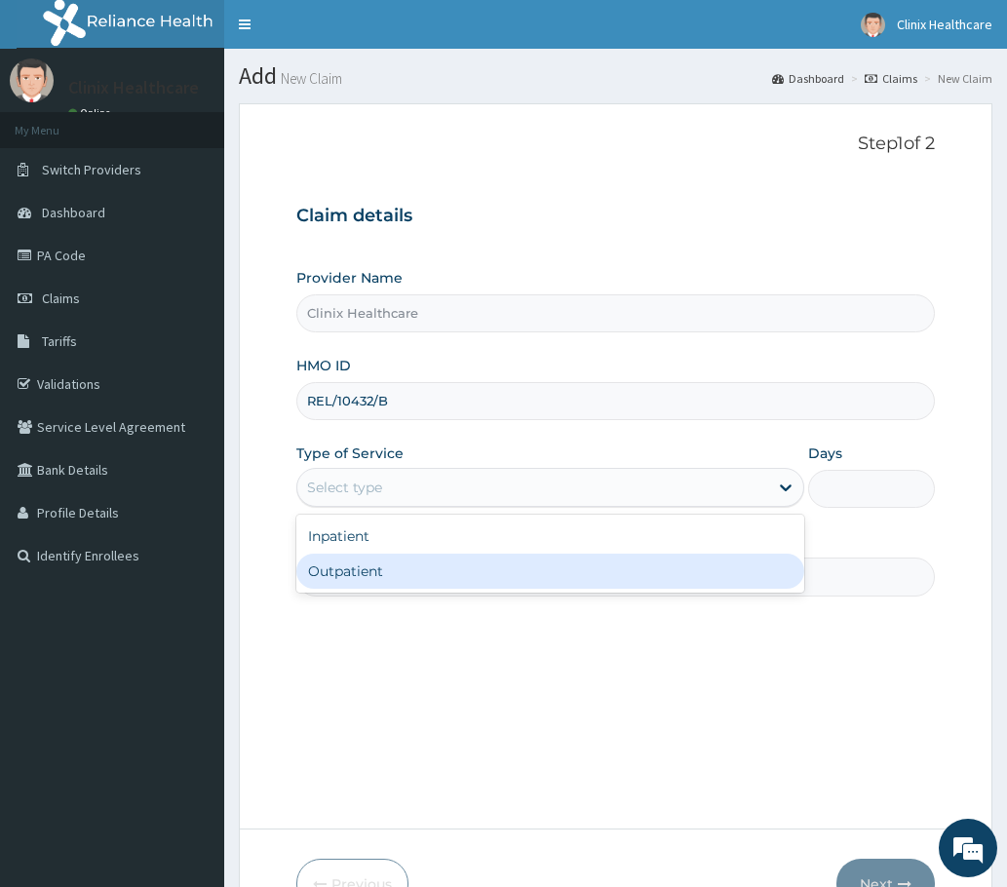
click at [355, 571] on div "Outpatient" at bounding box center [550, 571] width 508 height 35
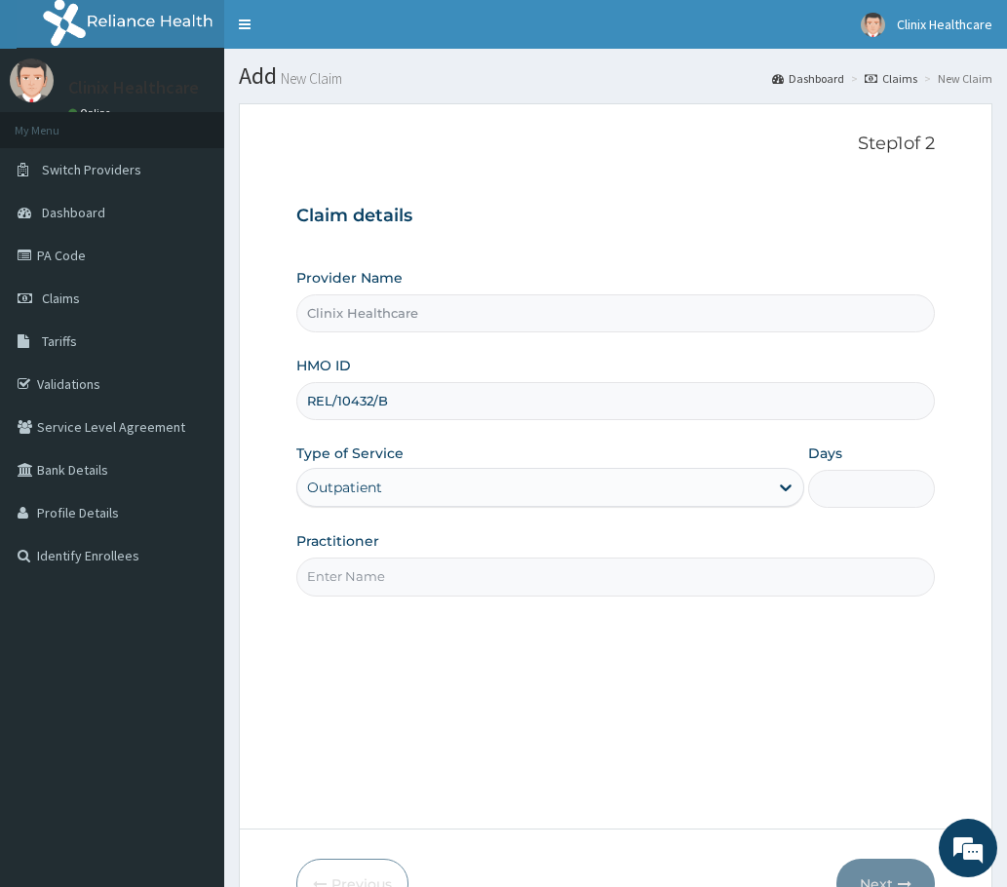
type input "1"
click at [366, 576] on input "Practitioner" at bounding box center [615, 577] width 638 height 38
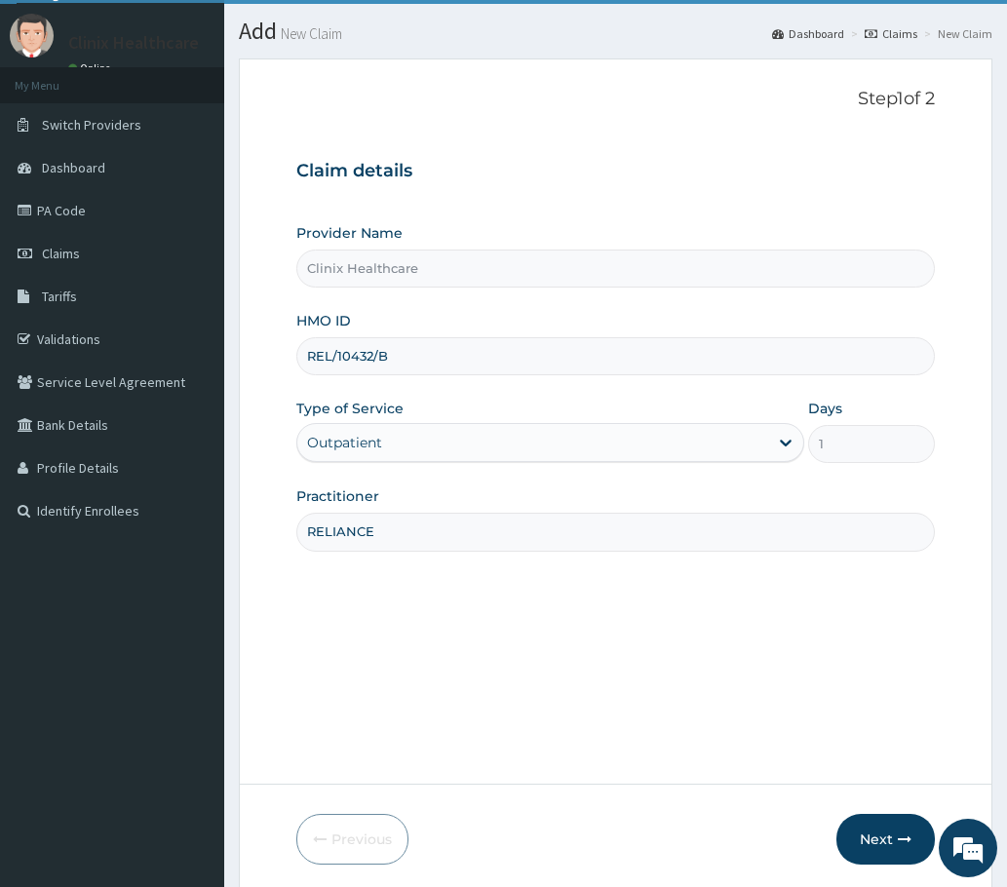
scroll to position [117, 0]
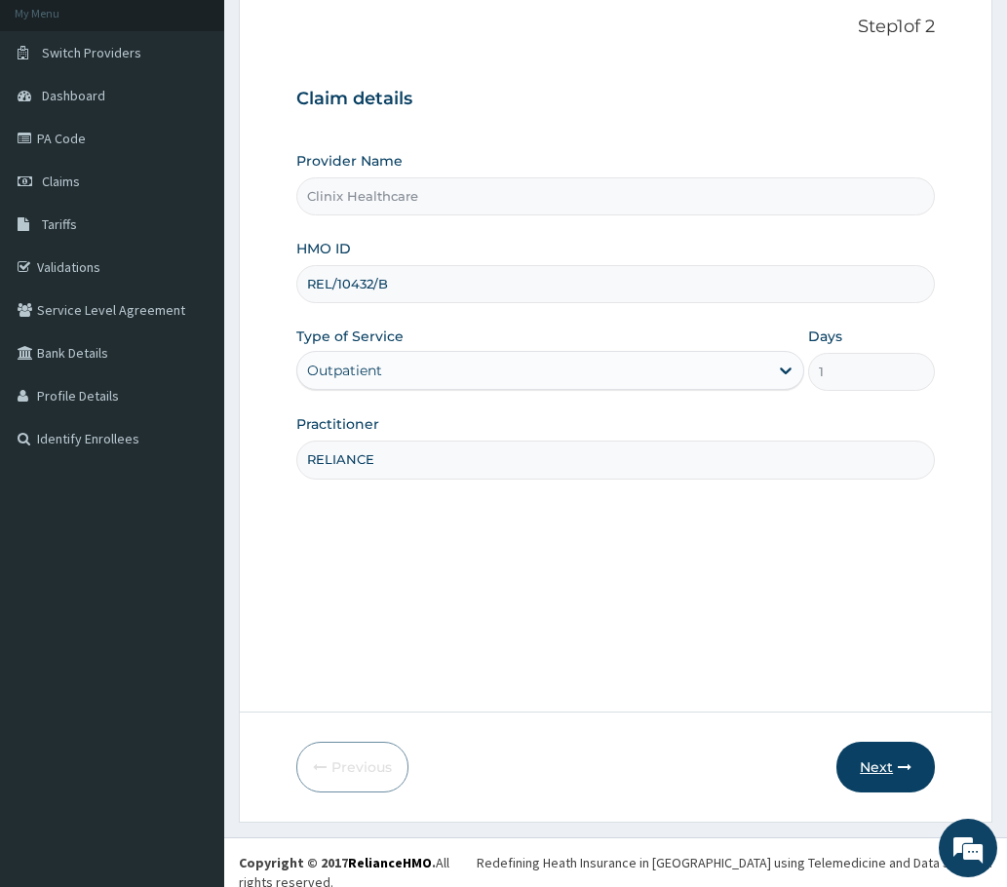
type input "RELIANCE"
click at [890, 767] on button "Next" at bounding box center [885, 767] width 98 height 51
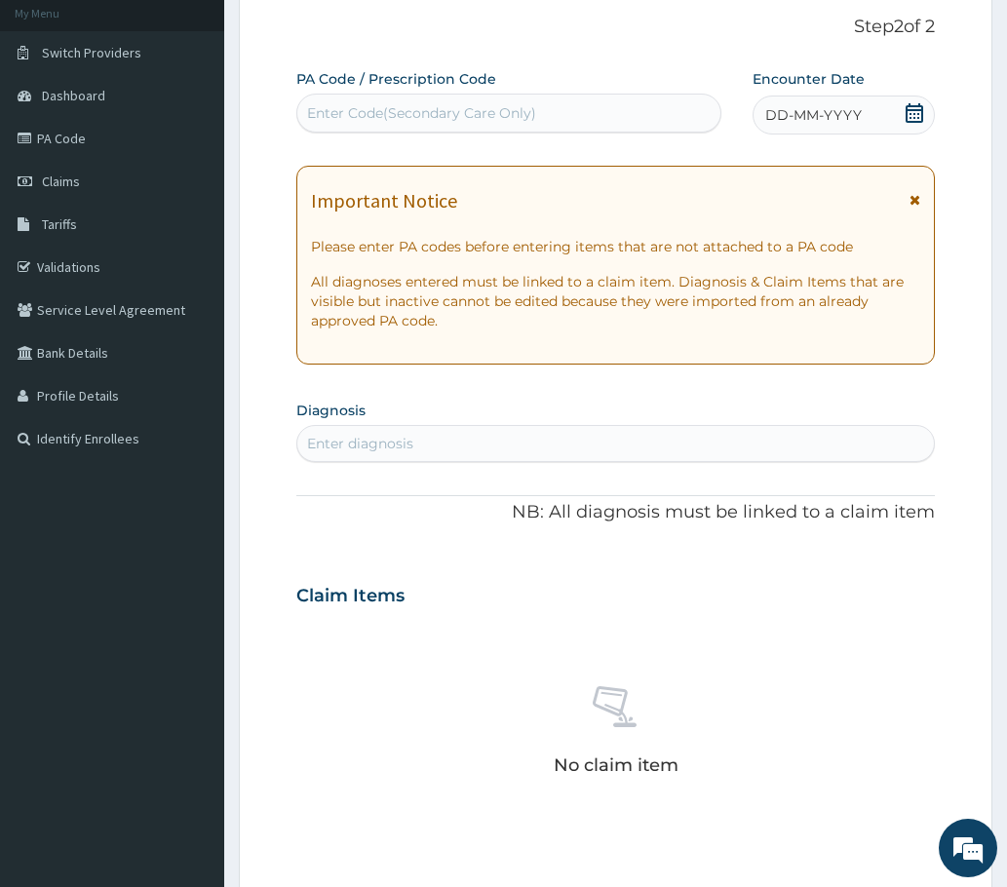
click at [375, 107] on div "Enter Code(Secondary Care Only)" at bounding box center [421, 112] width 229 height 19
paste input "PA/04520C"
type input "PA/04520C"
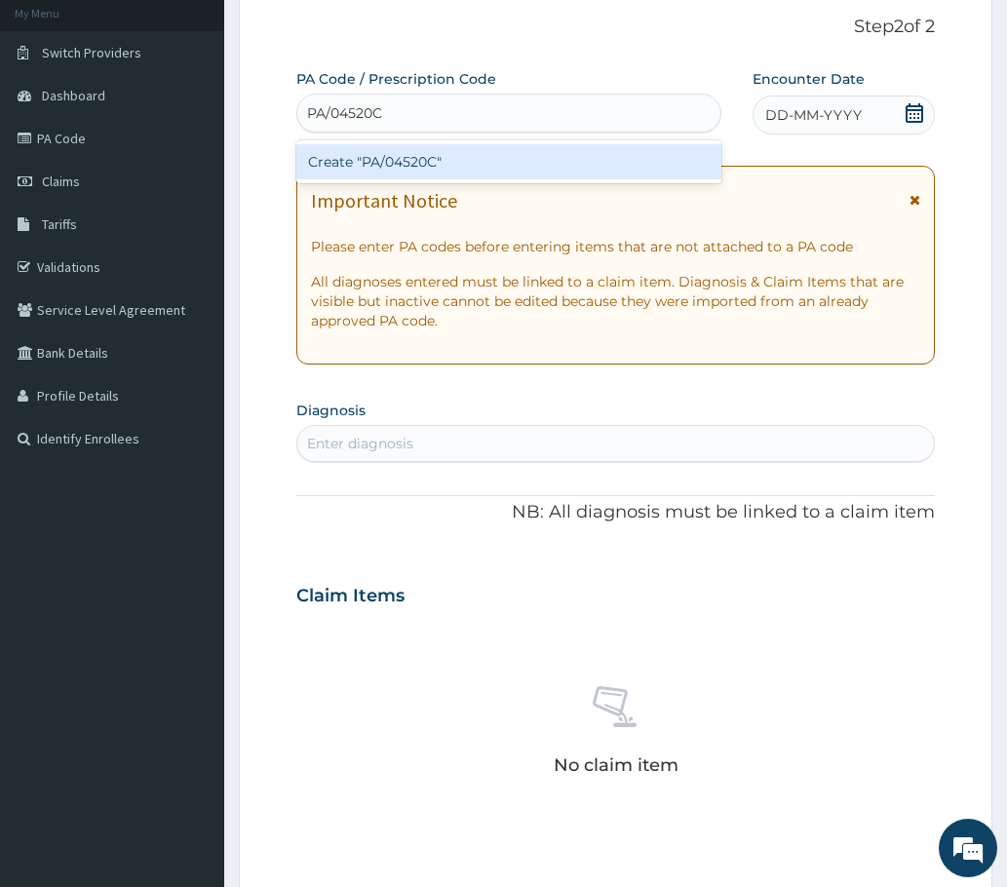
click at [433, 168] on div "Create "PA/04520C"" at bounding box center [508, 161] width 425 height 35
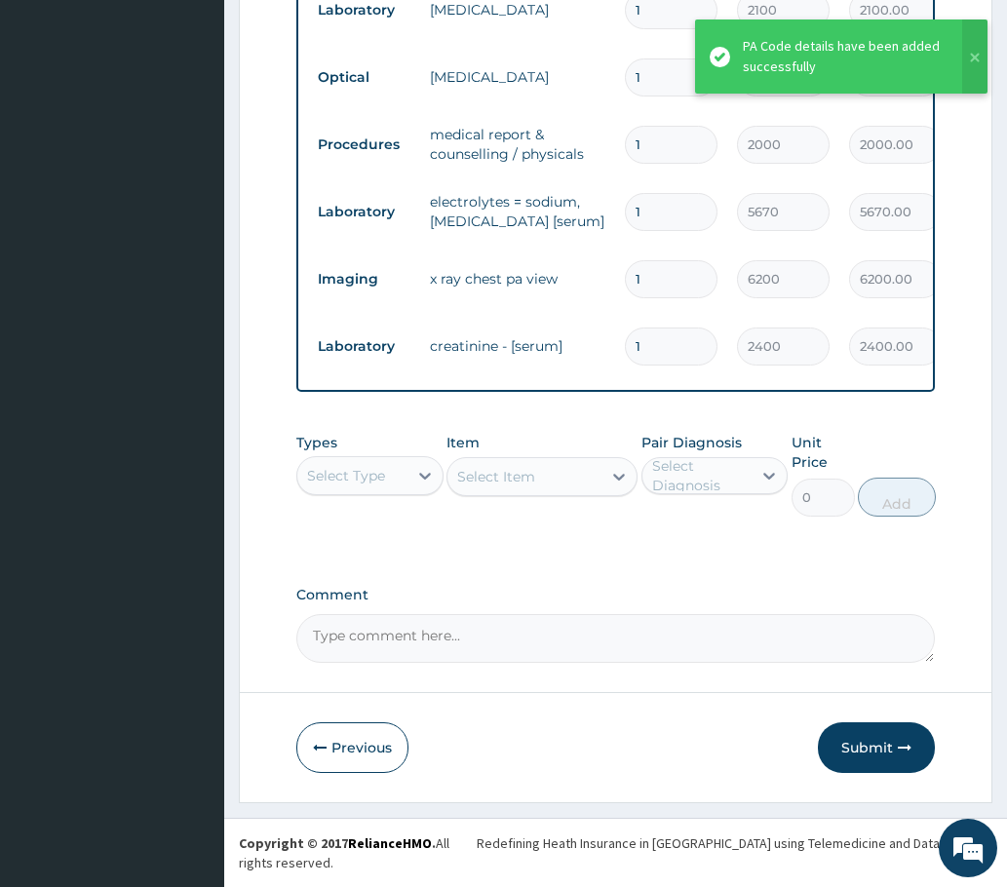
scroll to position [1213, 0]
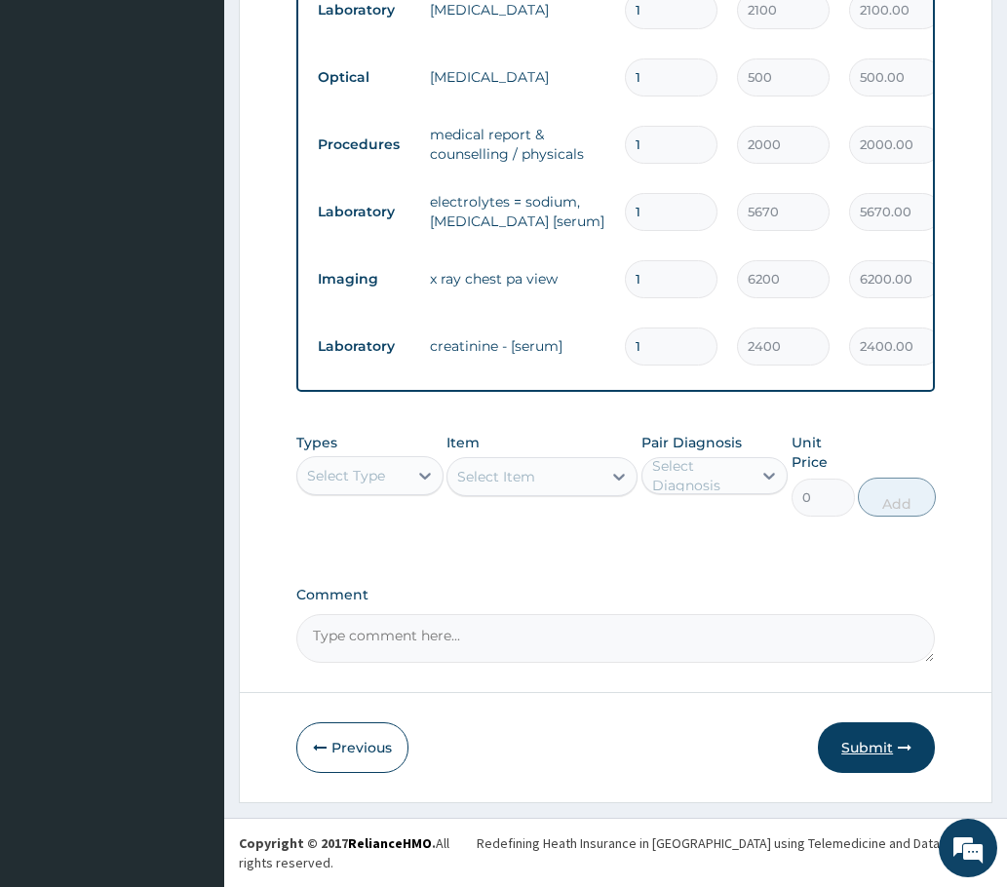
click at [864, 767] on button "Submit" at bounding box center [876, 747] width 117 height 51
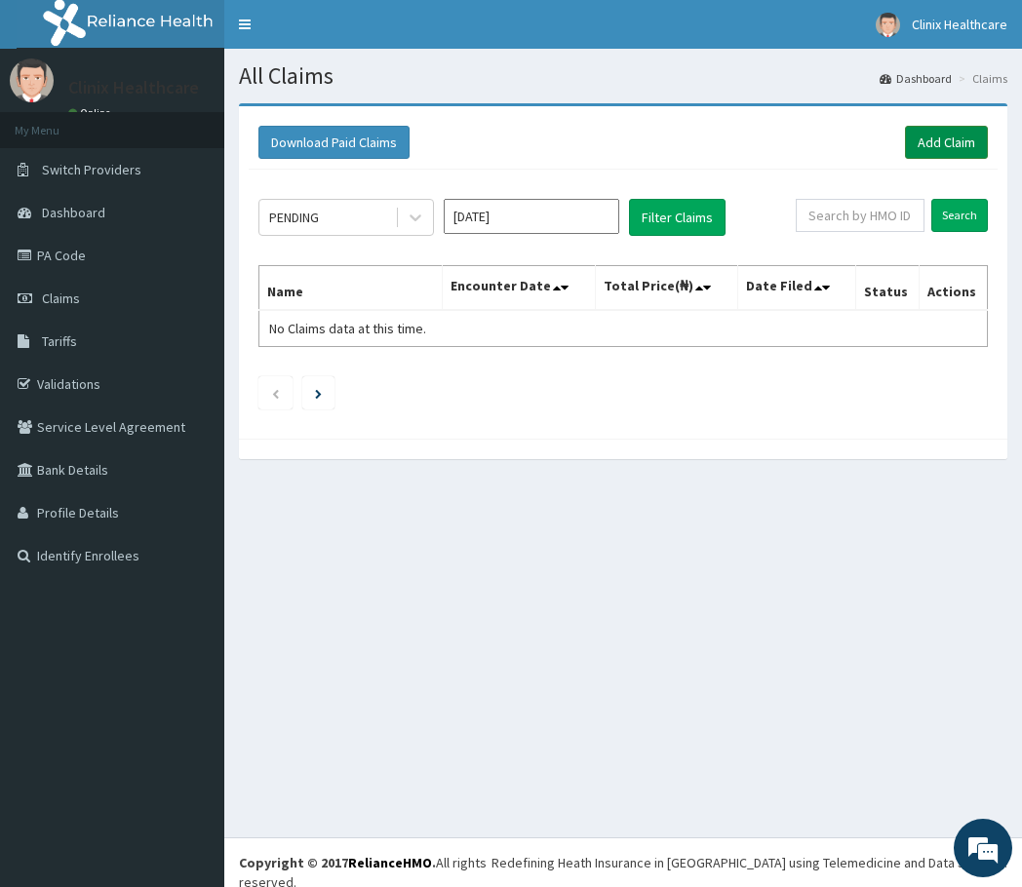
click at [941, 138] on link "Add Claim" at bounding box center [946, 142] width 83 height 33
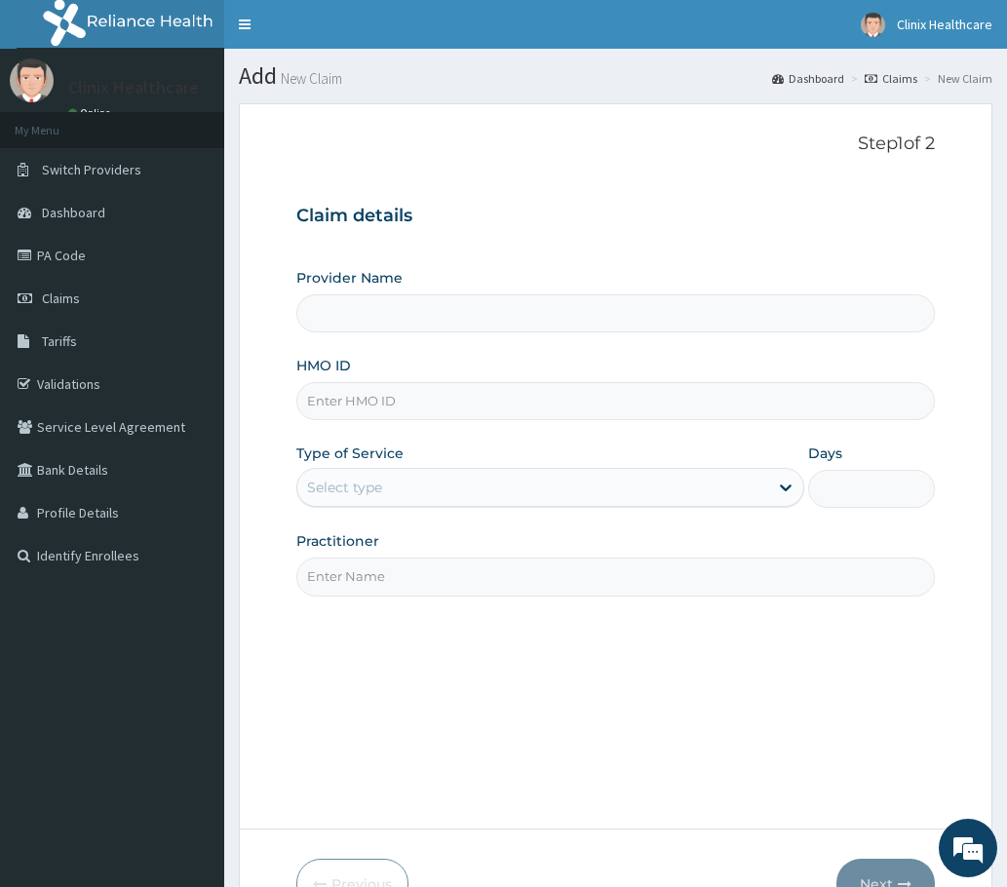
type input "Clinix Healthcare"
click at [391, 402] on input "HMO ID" at bounding box center [615, 401] width 638 height 38
paste input "IEI/10058/A PA/0085A1"
drag, startPoint x: 384, startPoint y: 402, endPoint x: 501, endPoint y: 369, distance: 121.3
click at [508, 414] on input "IEI/10058/A PA/0085A1" at bounding box center [615, 401] width 638 height 38
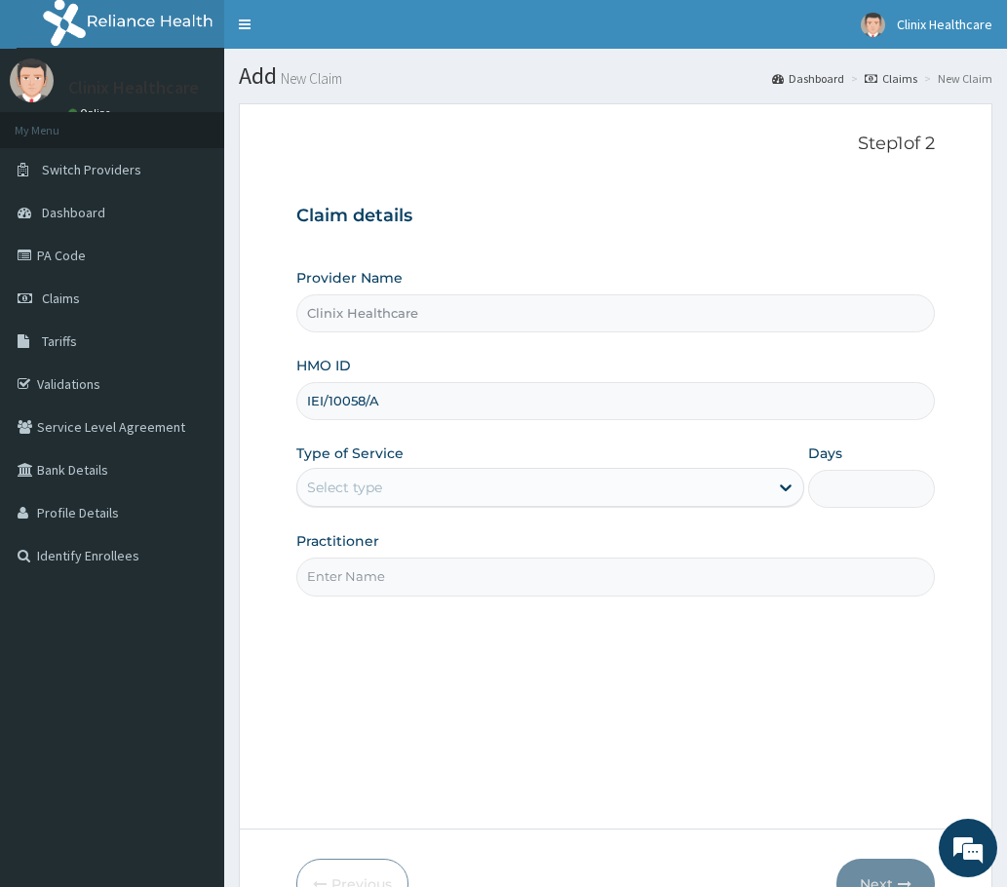
type input "IEI/10058/A"
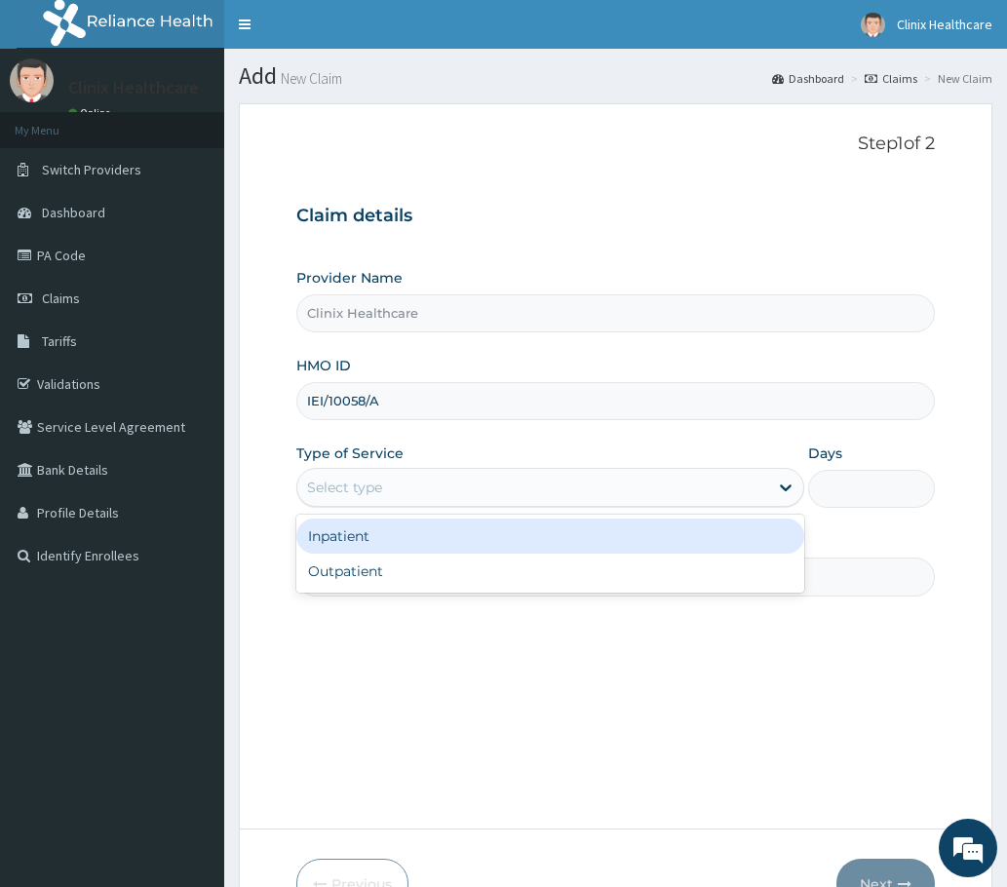
drag, startPoint x: 360, startPoint y: 495, endPoint x: 350, endPoint y: 534, distance: 40.2
click at [355, 509] on div "Provider Name Clinix Healthcare HMO ID IEI/10058/A Type of Service option Inpat…" at bounding box center [615, 432] width 638 height 328
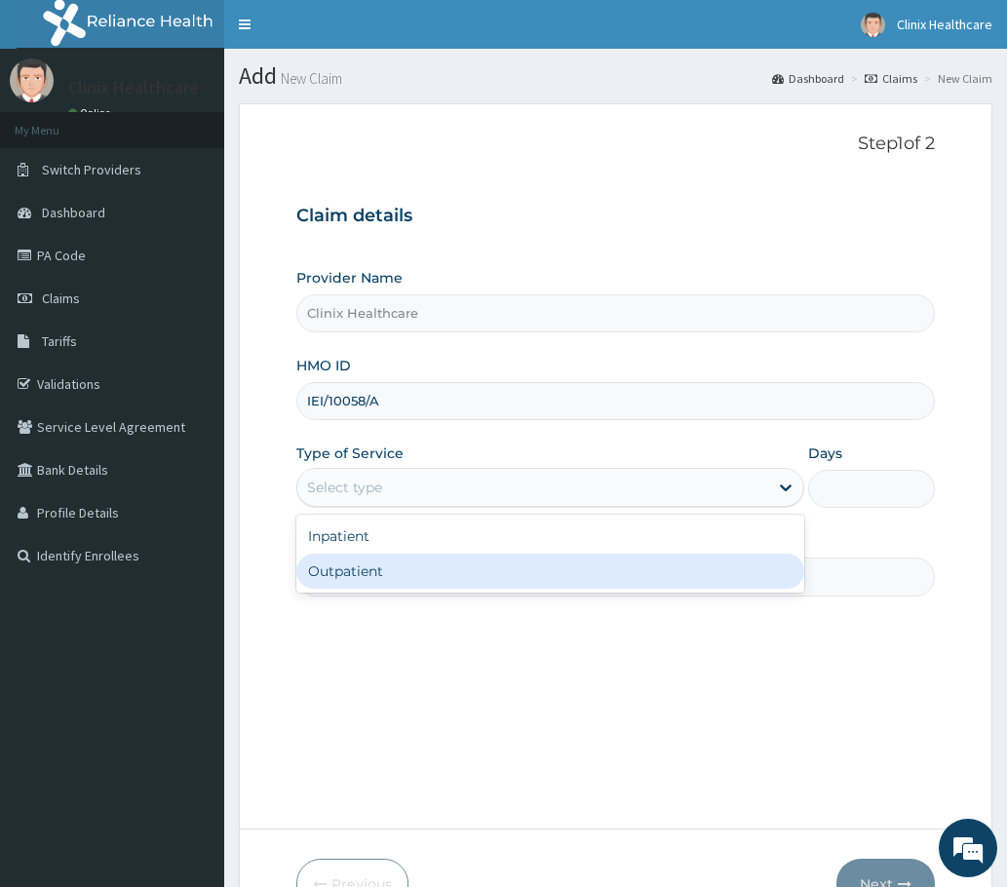
click at [351, 571] on div "Outpatient" at bounding box center [550, 571] width 508 height 35
type input "1"
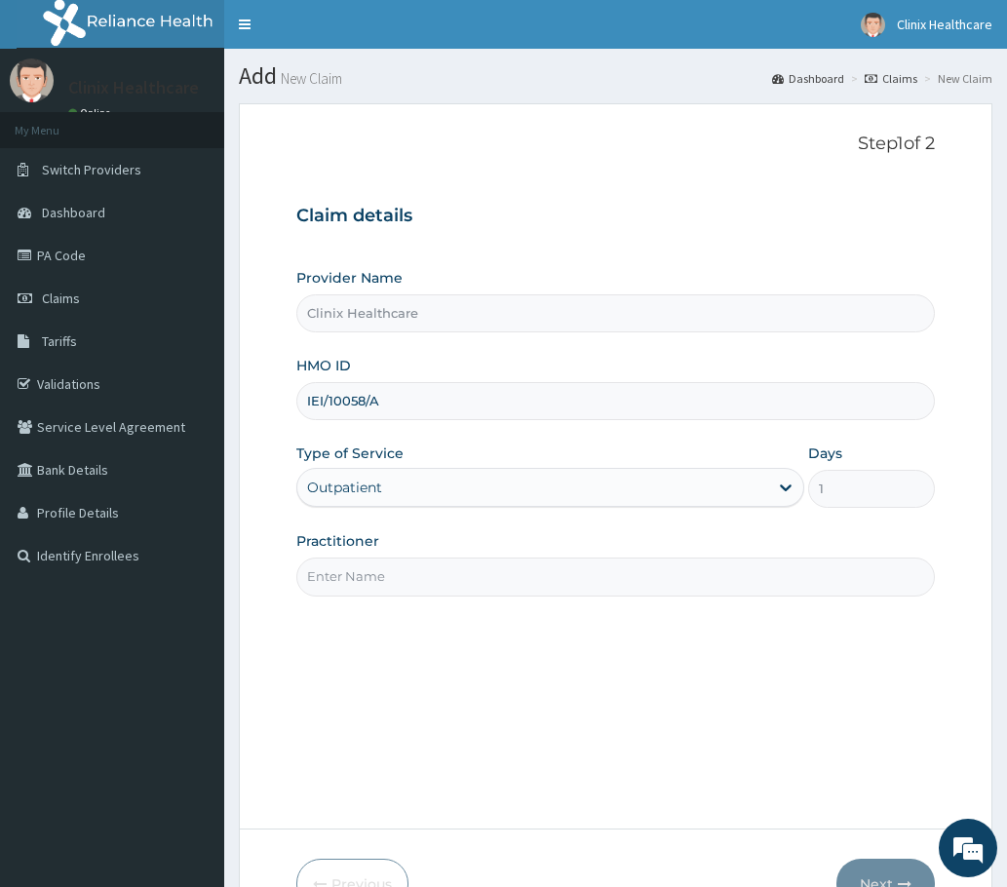
click at [354, 570] on input "Practitioner" at bounding box center [615, 577] width 638 height 38
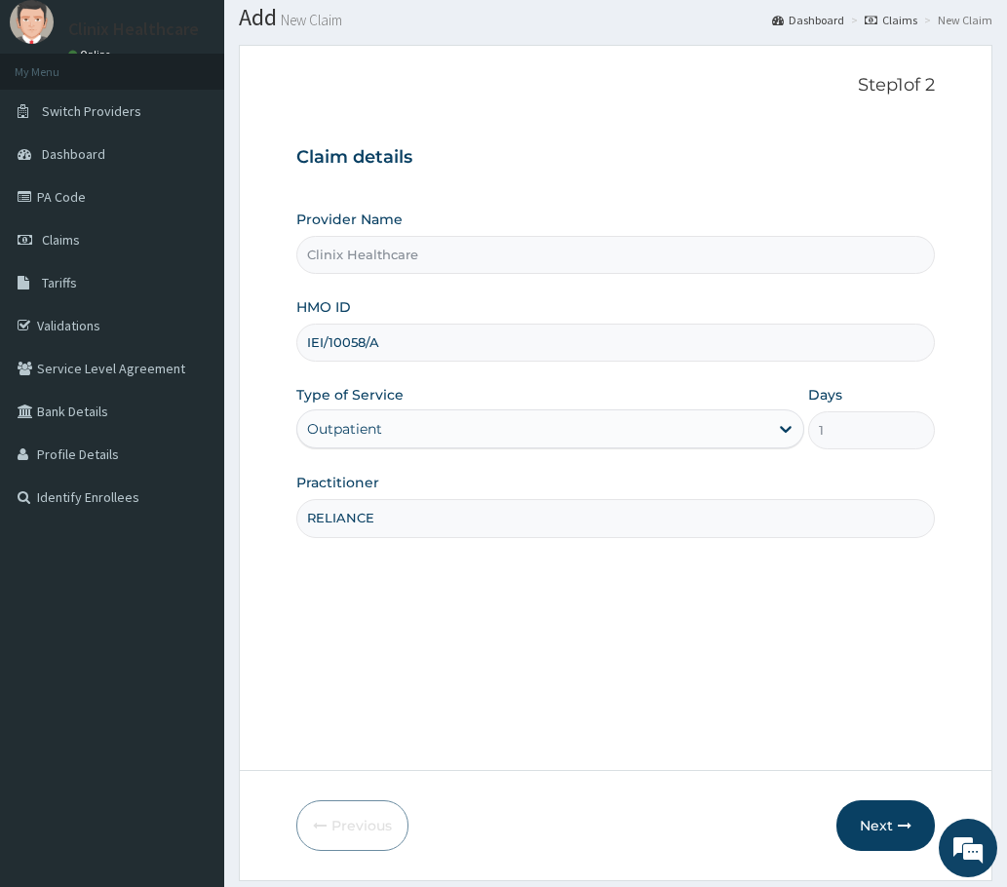
scroll to position [117, 0]
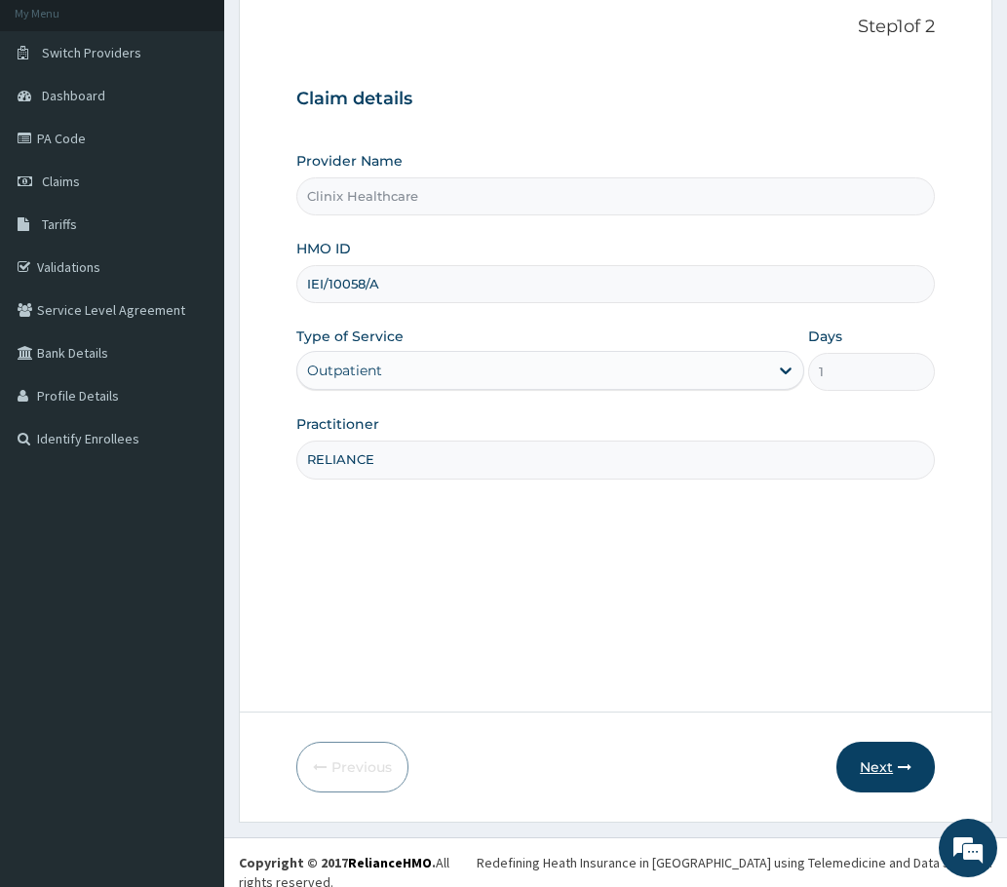
type input "RELIANCE"
click at [862, 773] on button "Next" at bounding box center [885, 767] width 98 height 51
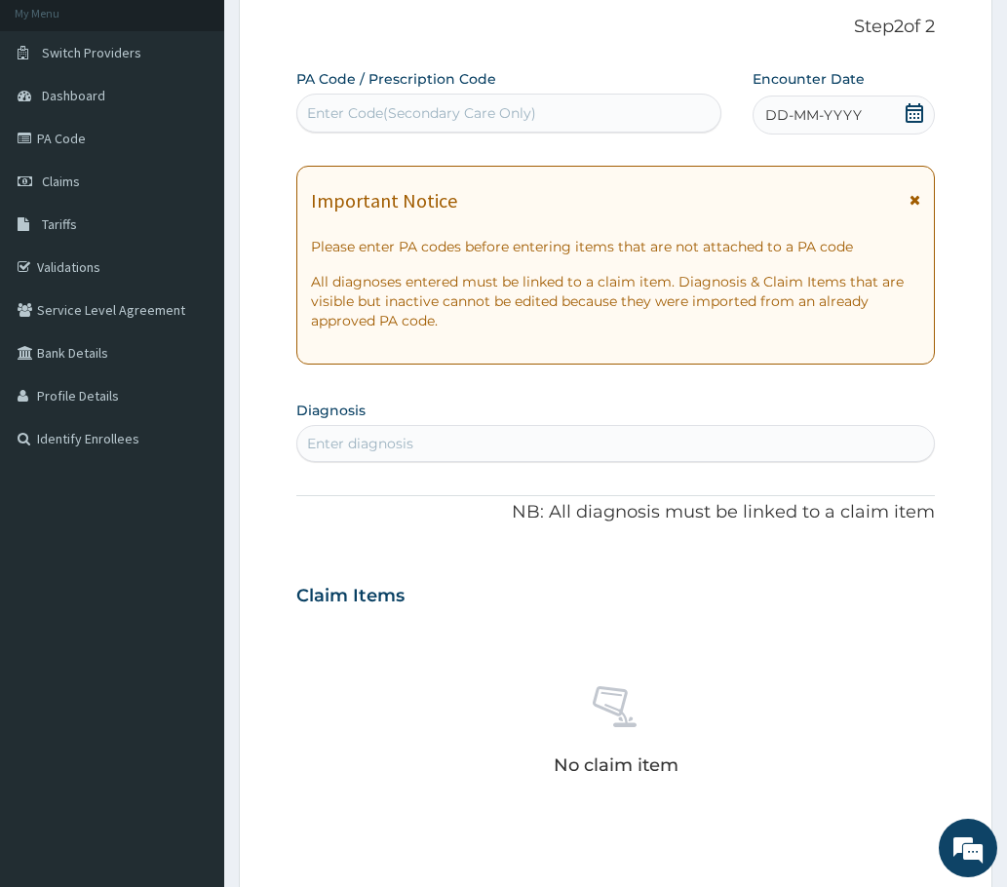
click at [347, 103] on div "Enter Code(Secondary Care Only)" at bounding box center [421, 112] width 229 height 19
paste input "PA/0085A1"
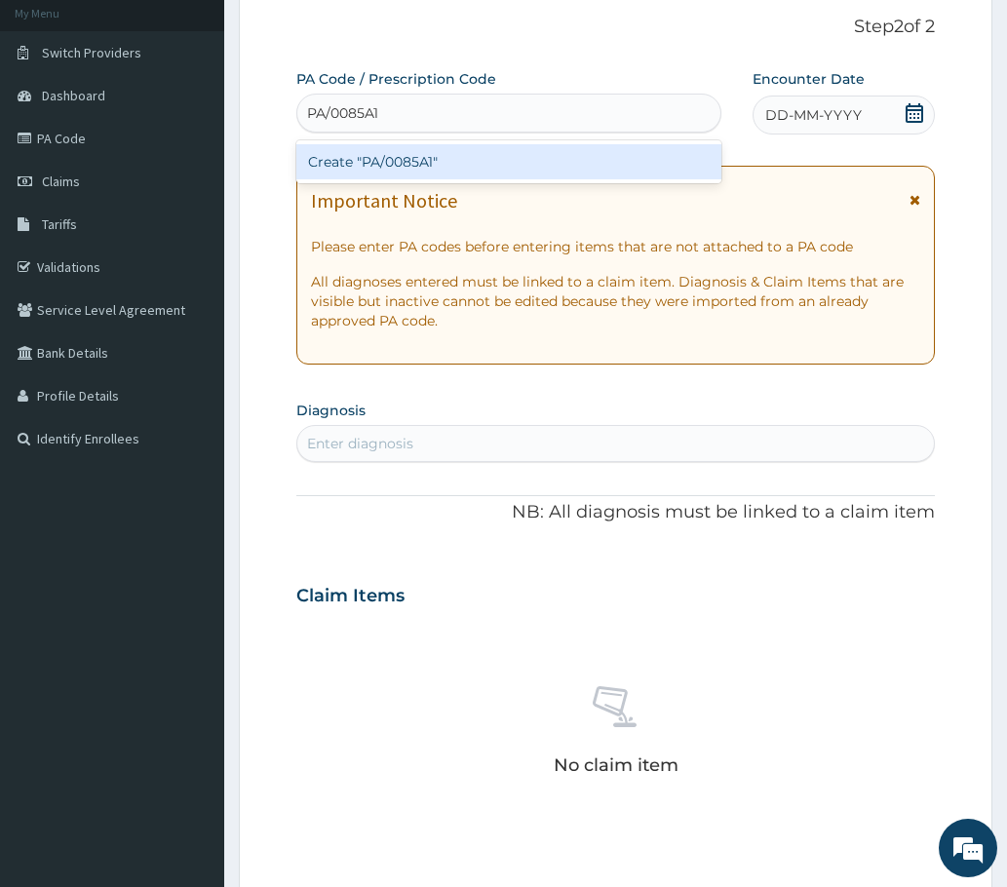
type input "PA/0085A1"
click at [407, 161] on div "Create "PA/0085A1"" at bounding box center [508, 161] width 425 height 35
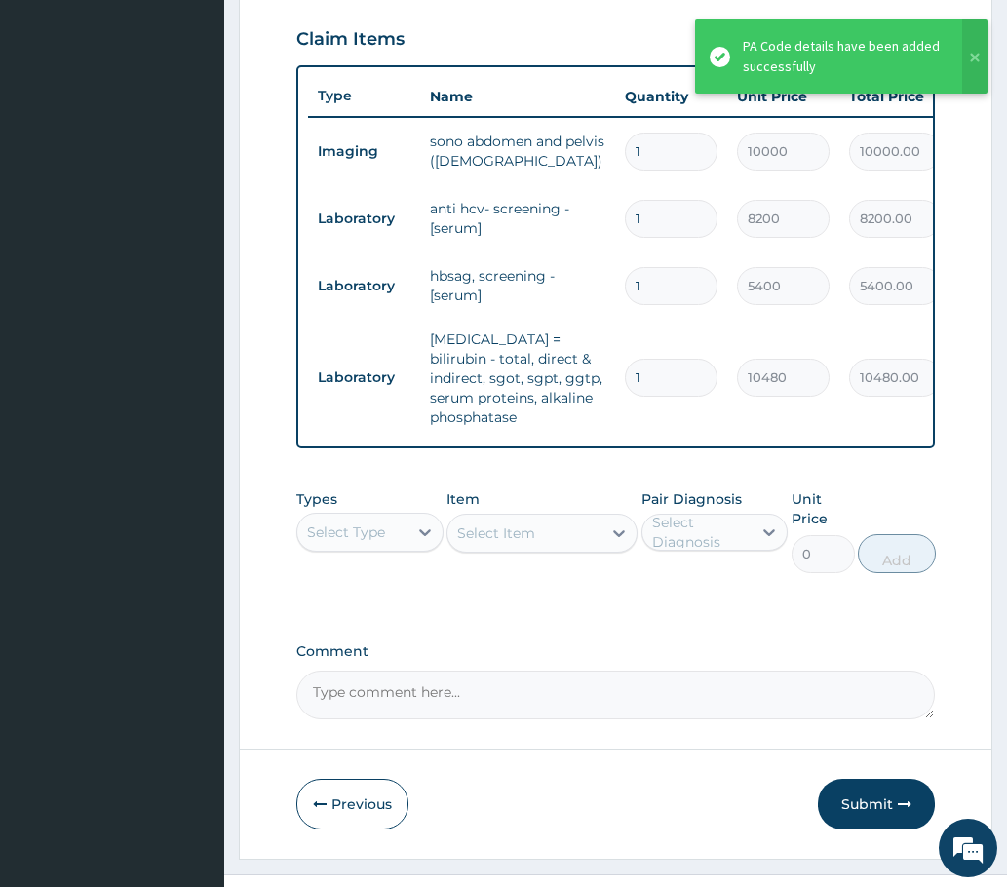
scroll to position [731, 0]
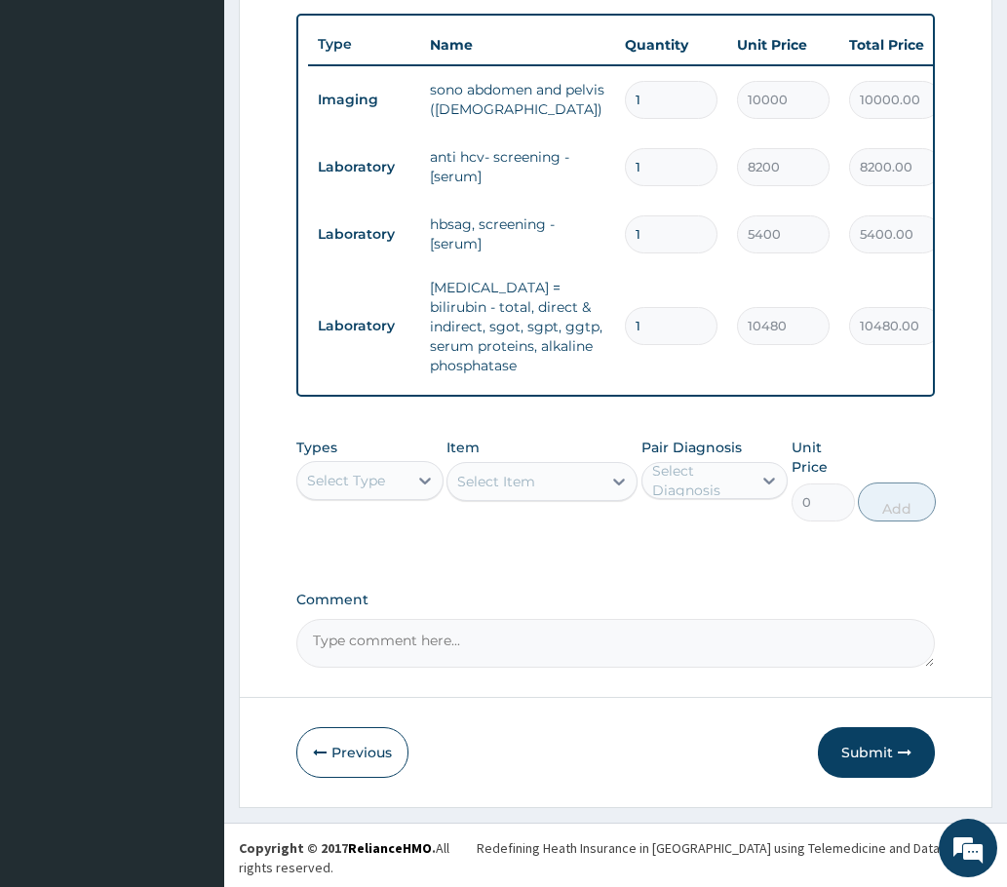
click at [904, 774] on button "Submit" at bounding box center [876, 752] width 117 height 51
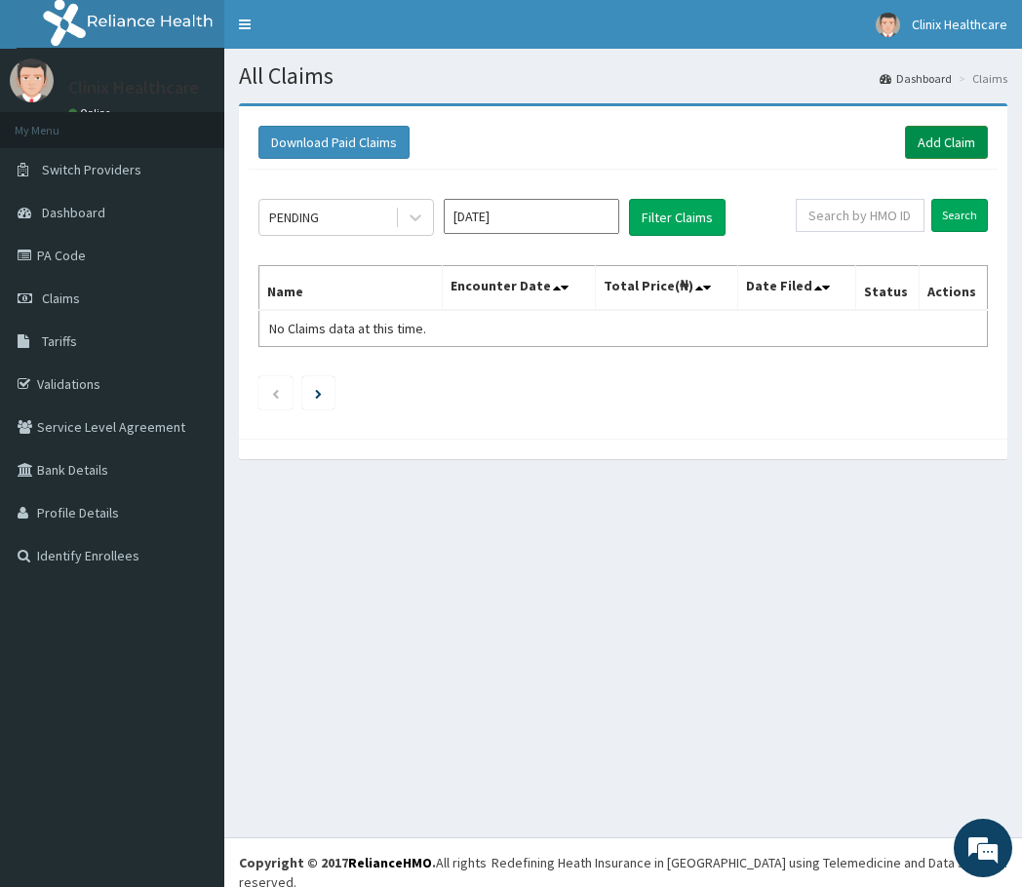
click at [945, 143] on link "Add Claim" at bounding box center [946, 142] width 83 height 33
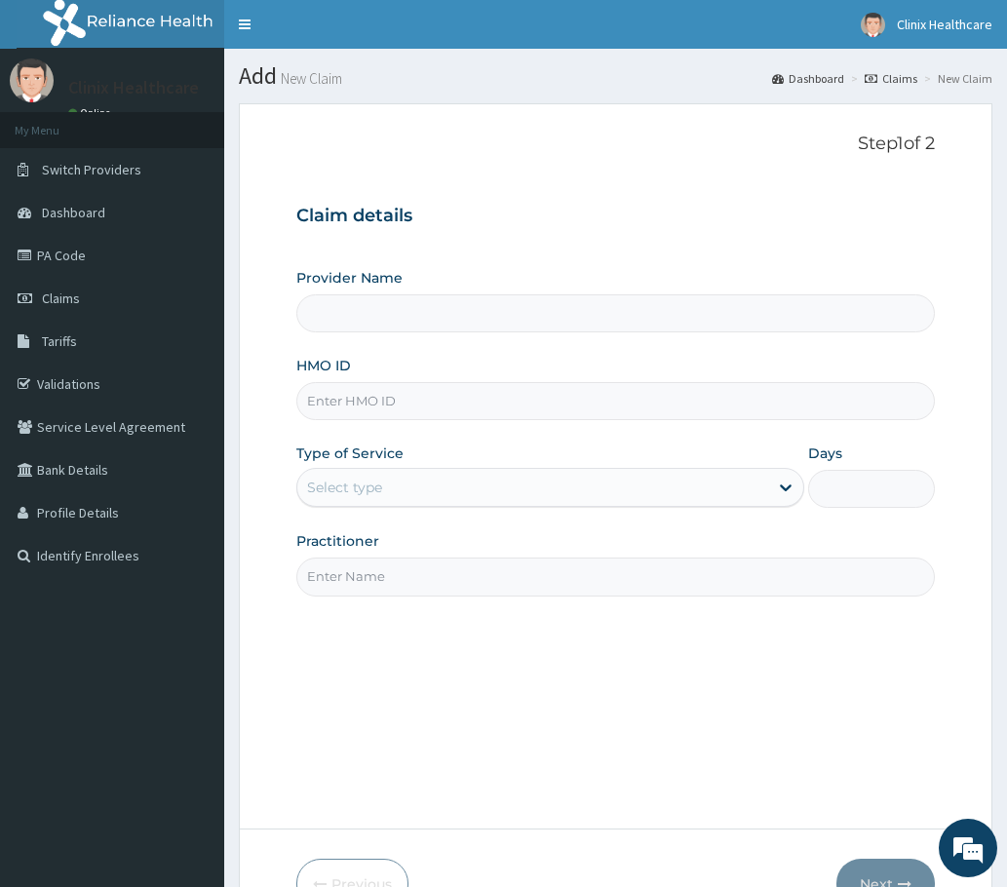
click at [338, 409] on input "HMO ID" at bounding box center [615, 401] width 638 height 38
paste input "RMD/10004/A PA/0BDF2C"
type input "RMD/10004/A PA/0BDF2C"
type input "Clinix Healthcare"
drag, startPoint x: 405, startPoint y: 394, endPoint x: 531, endPoint y: 401, distance: 126.9
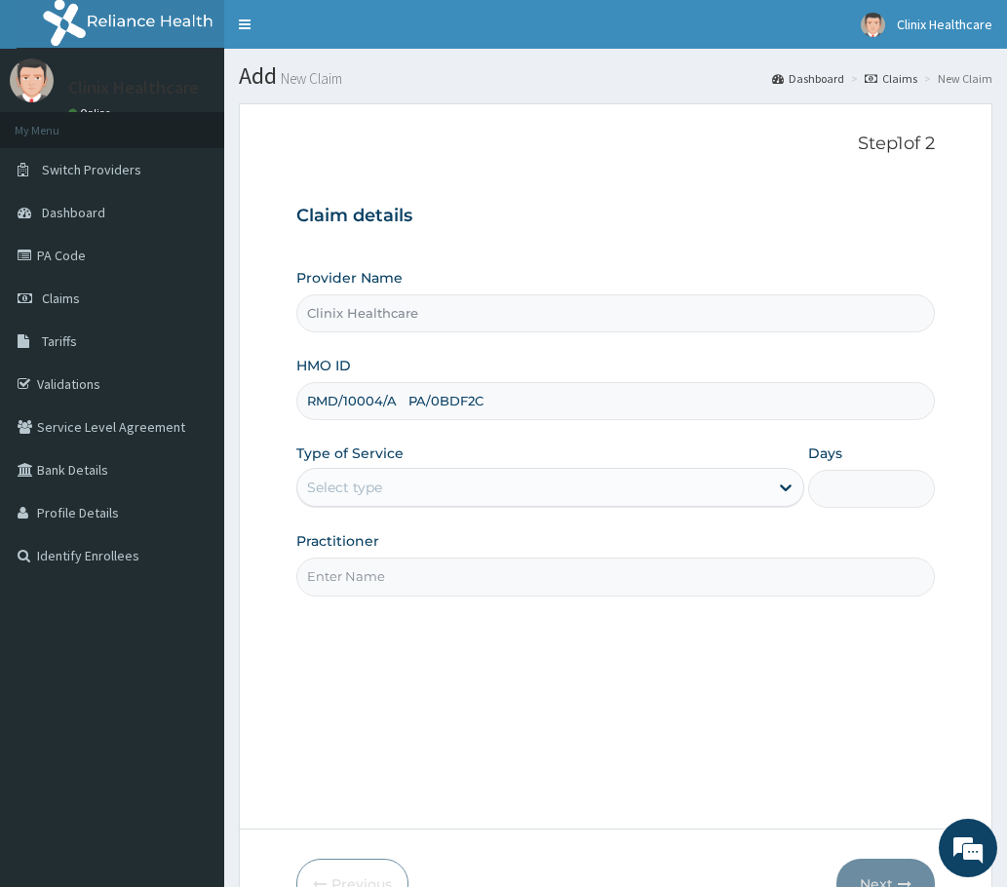
click at [531, 401] on input "RMD/10004/A PA/0BDF2C" at bounding box center [615, 401] width 638 height 38
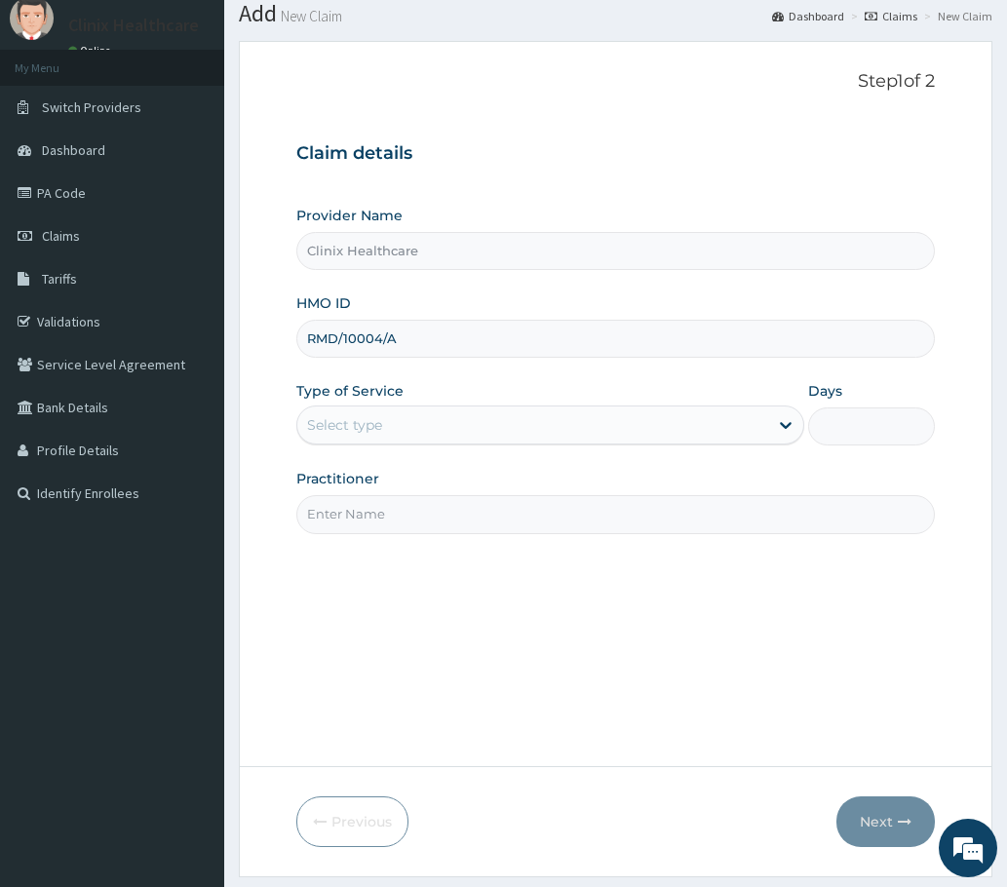
scroll to position [97, 0]
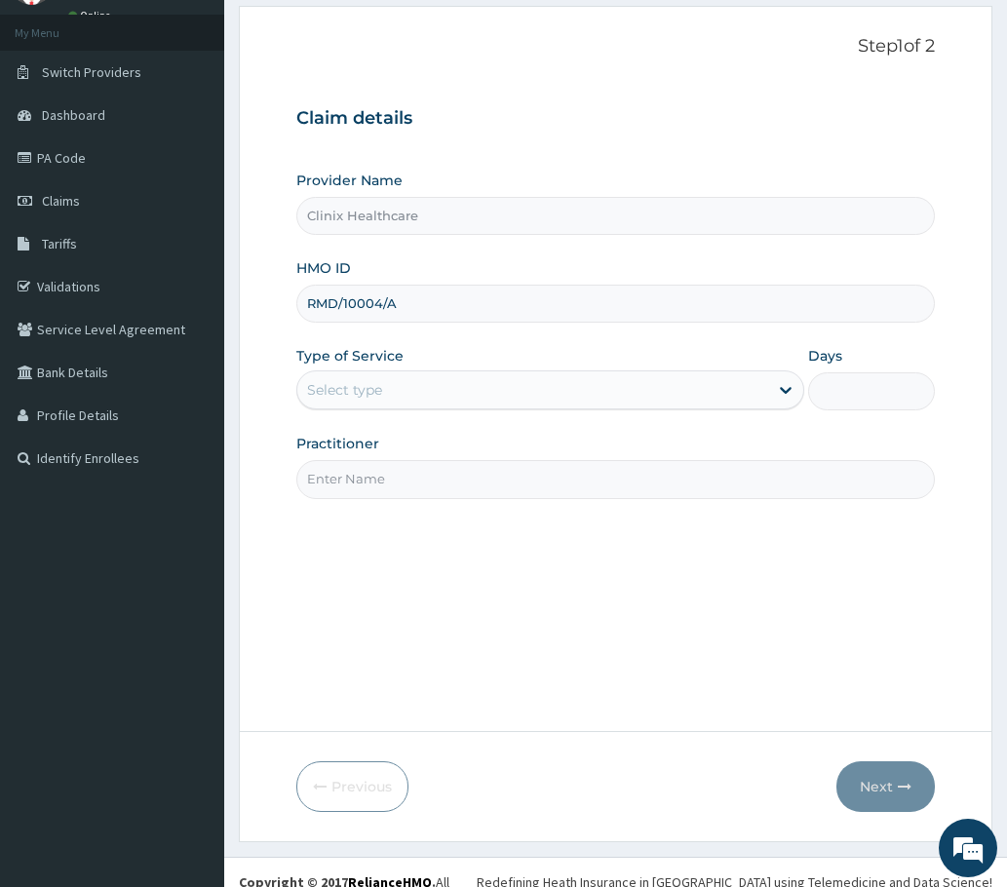
type input "RMD/10004/A"
click at [354, 401] on div "Select type" at bounding box center [532, 389] width 471 height 31
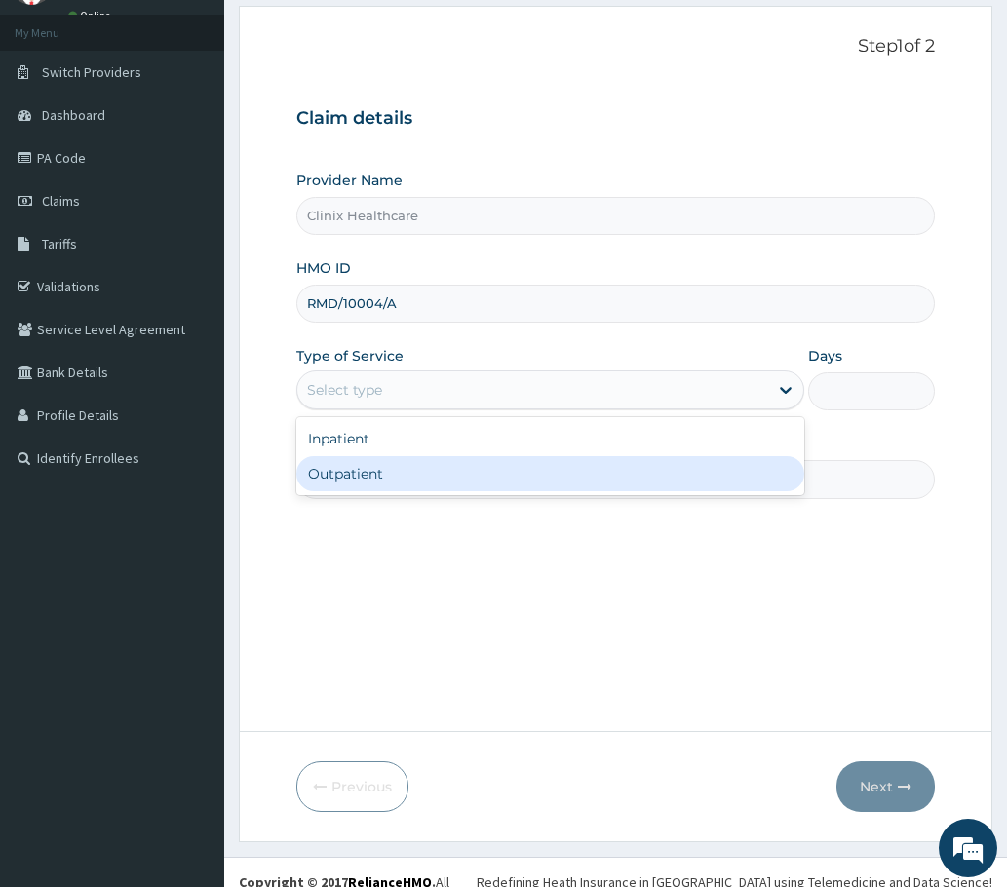
click at [331, 476] on div "Outpatient" at bounding box center [550, 473] width 508 height 35
type input "1"
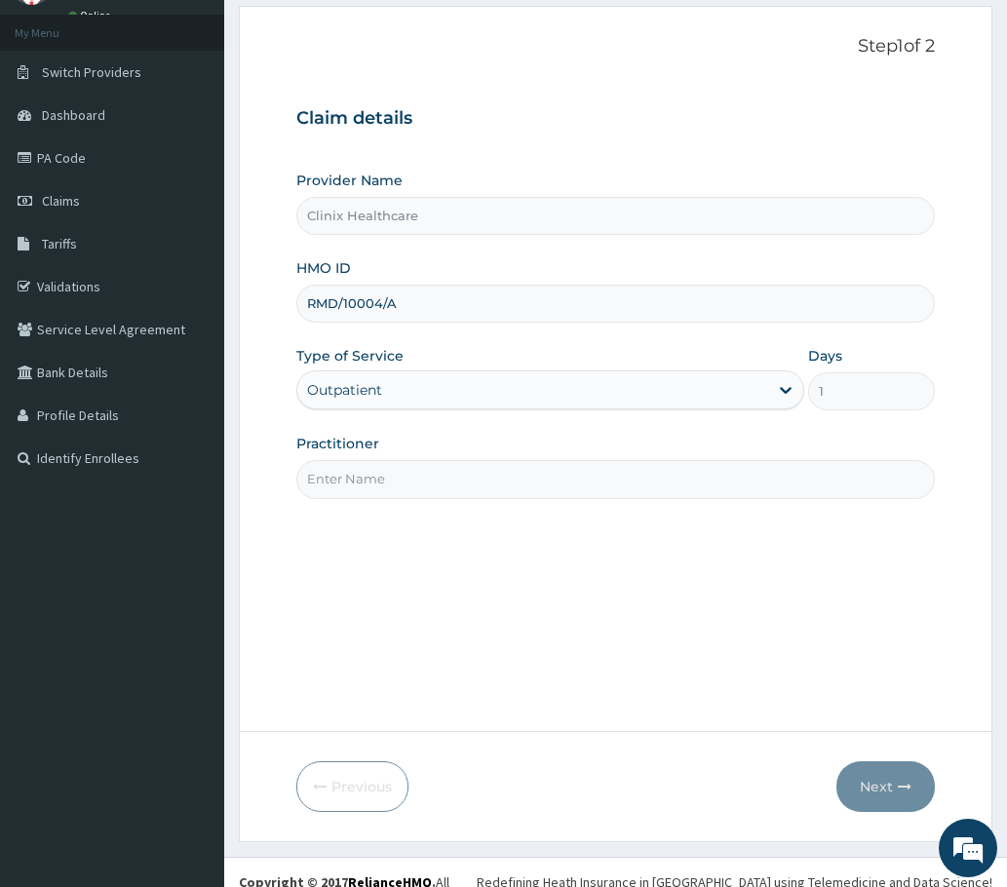
click at [343, 485] on input "Practitioner" at bounding box center [615, 479] width 638 height 38
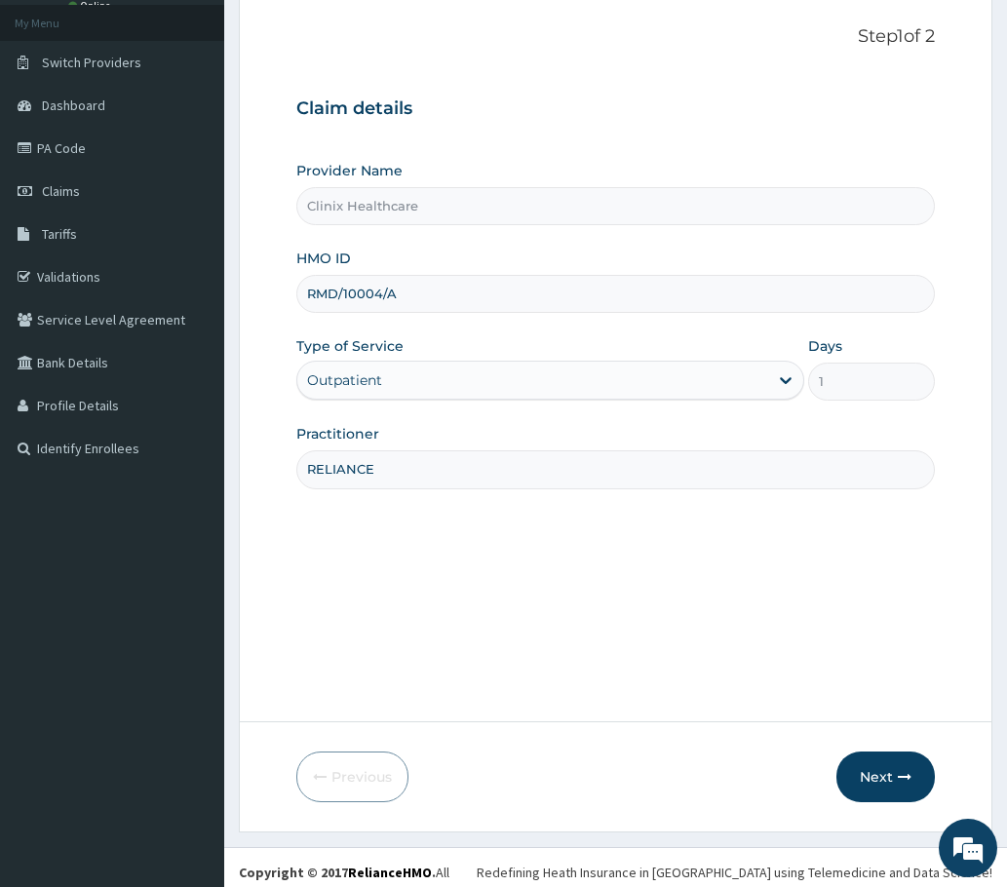
scroll to position [117, 0]
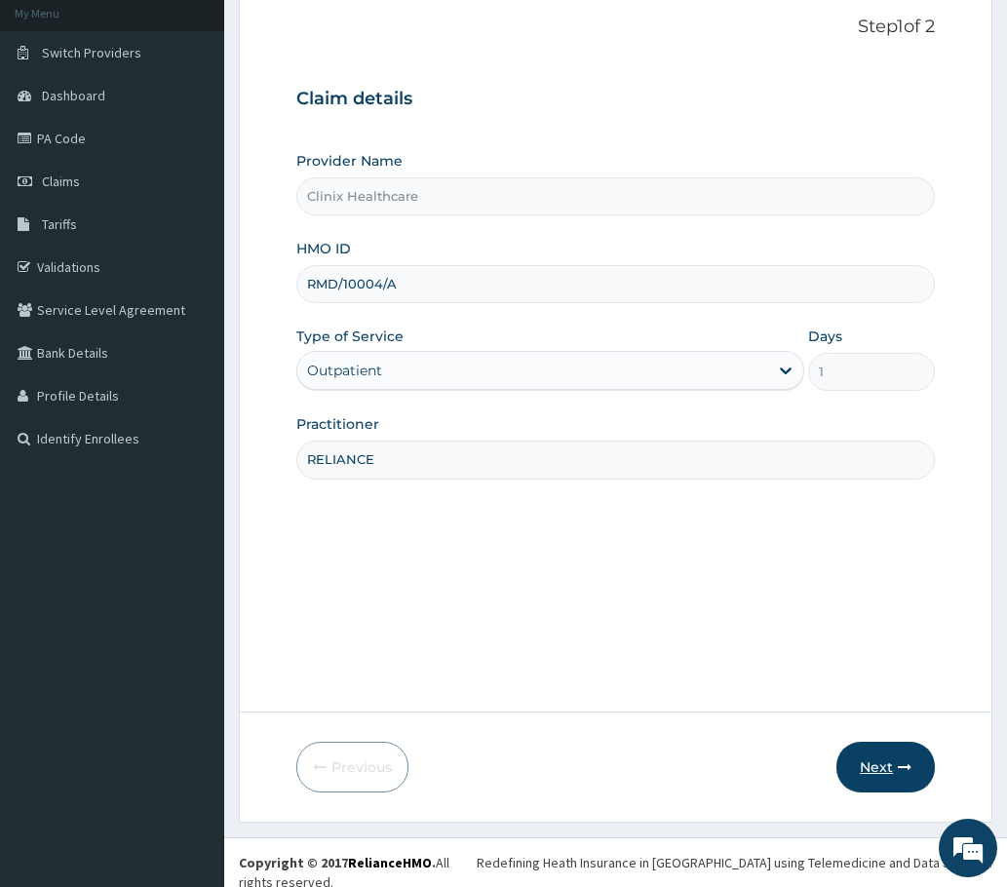
type input "RELIANCE"
click at [885, 771] on button "Next" at bounding box center [885, 767] width 98 height 51
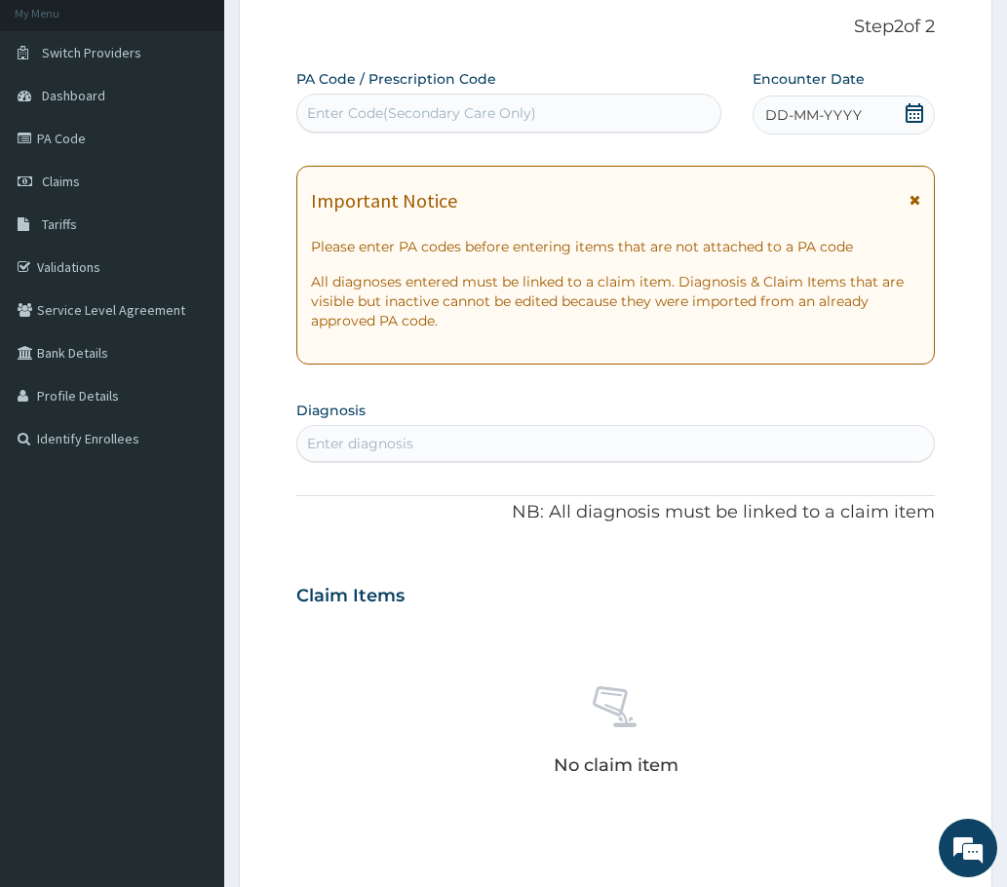
click at [364, 97] on div "Enter Code(Secondary Care Only)" at bounding box center [508, 112] width 423 height 31
paste input "PA/0BDF2C"
type input "PA/0BDF2C"
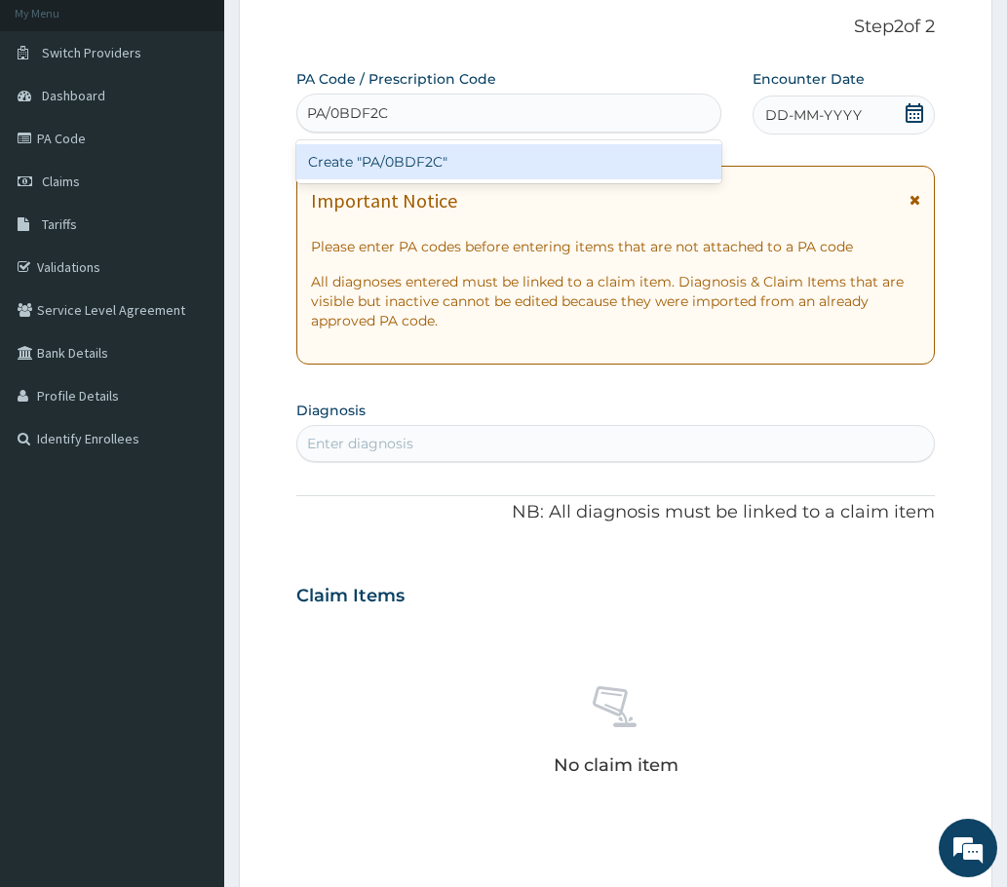
click at [362, 175] on div "Create "PA/0BDF2C"" at bounding box center [508, 161] width 425 height 35
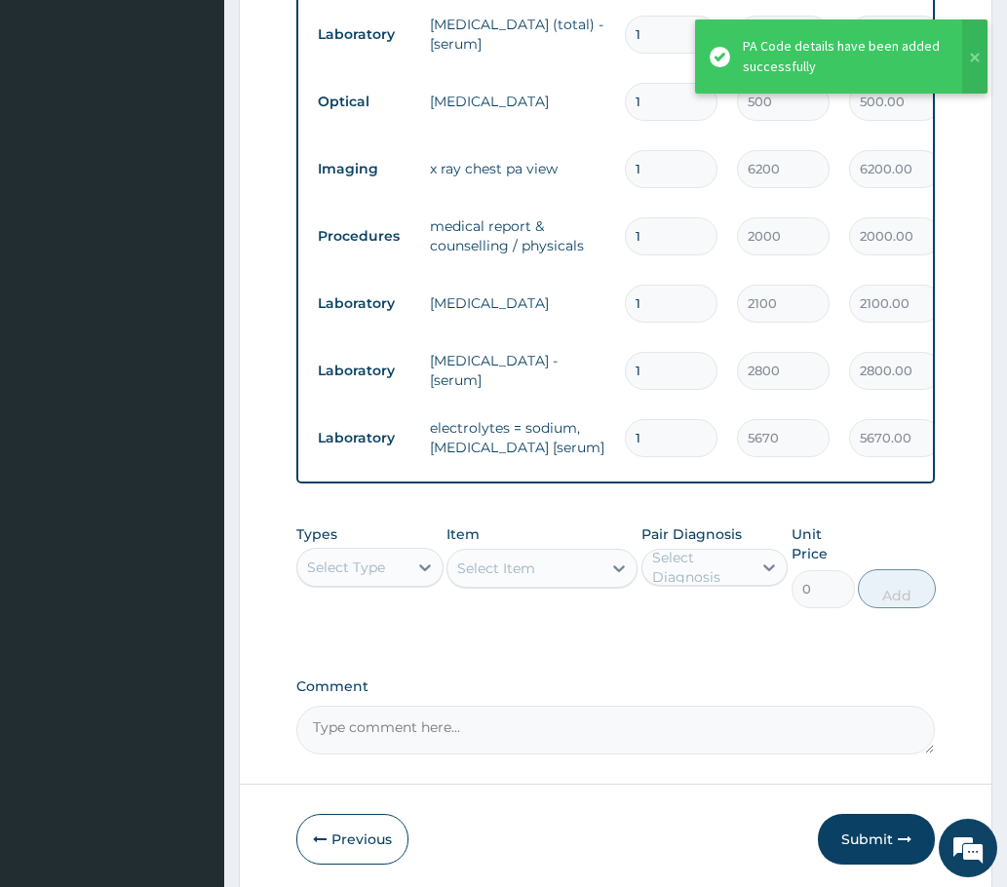
type input "0"
type input "0.00"
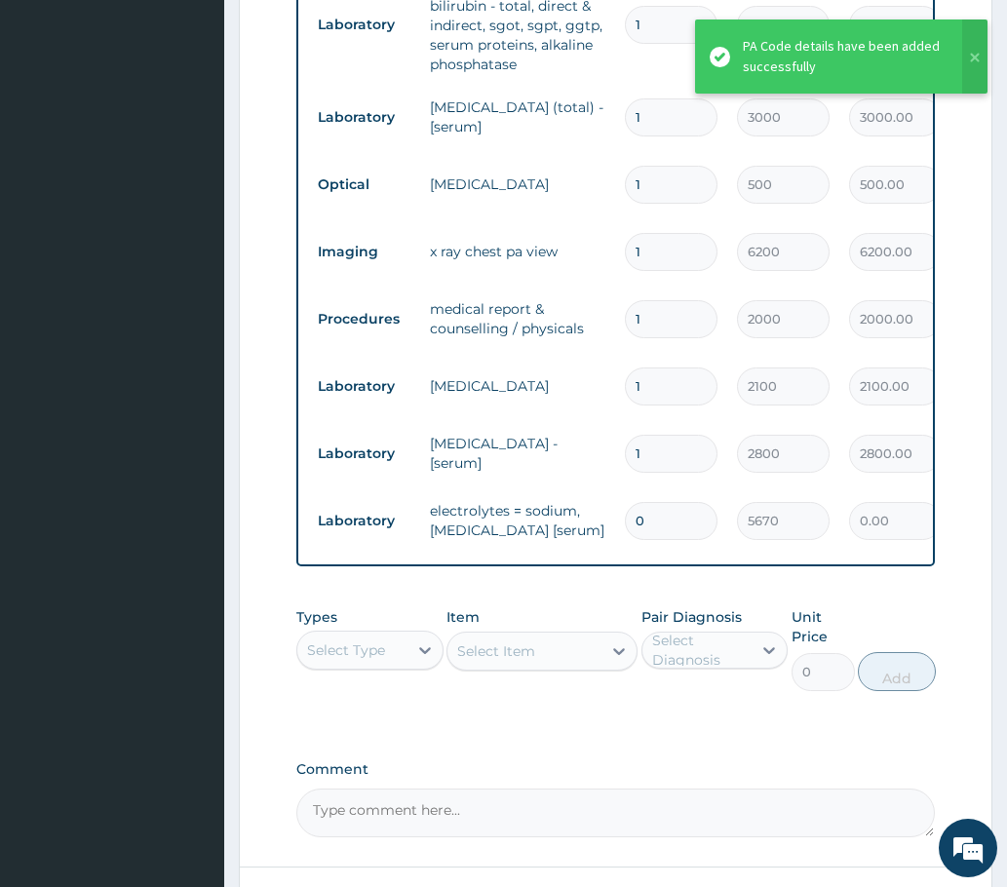
scroll to position [1213, 0]
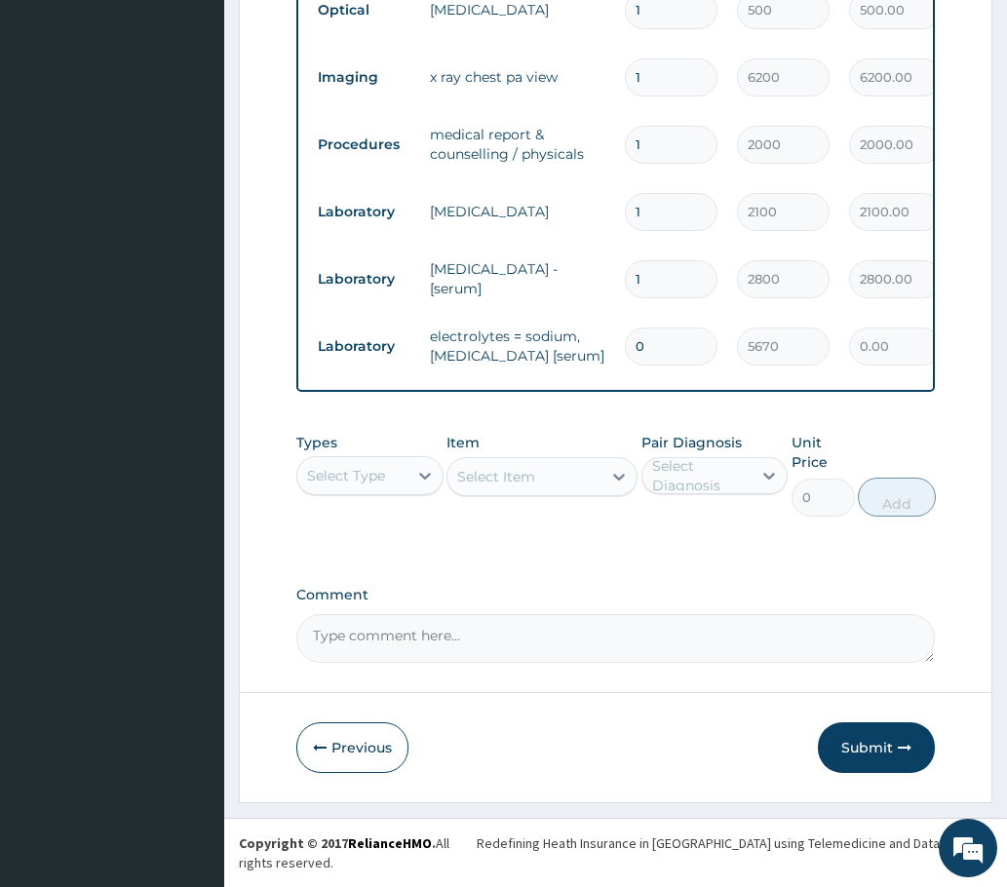
type input "0"
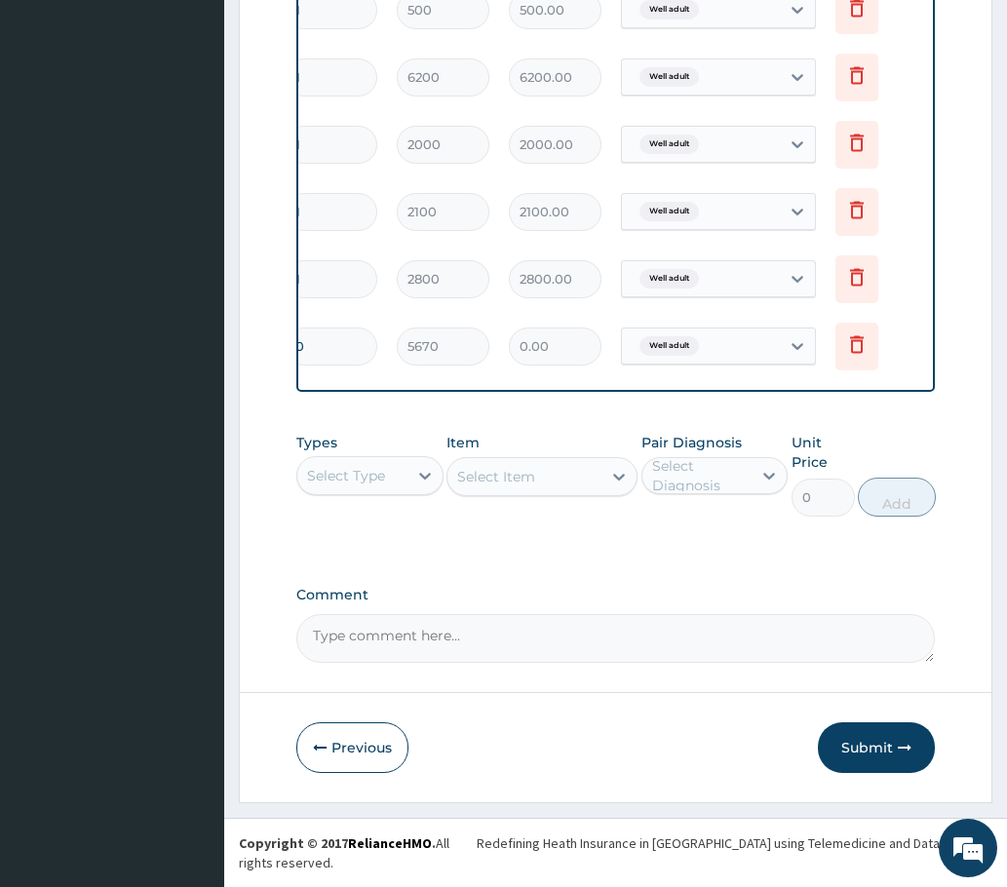
scroll to position [0, 0]
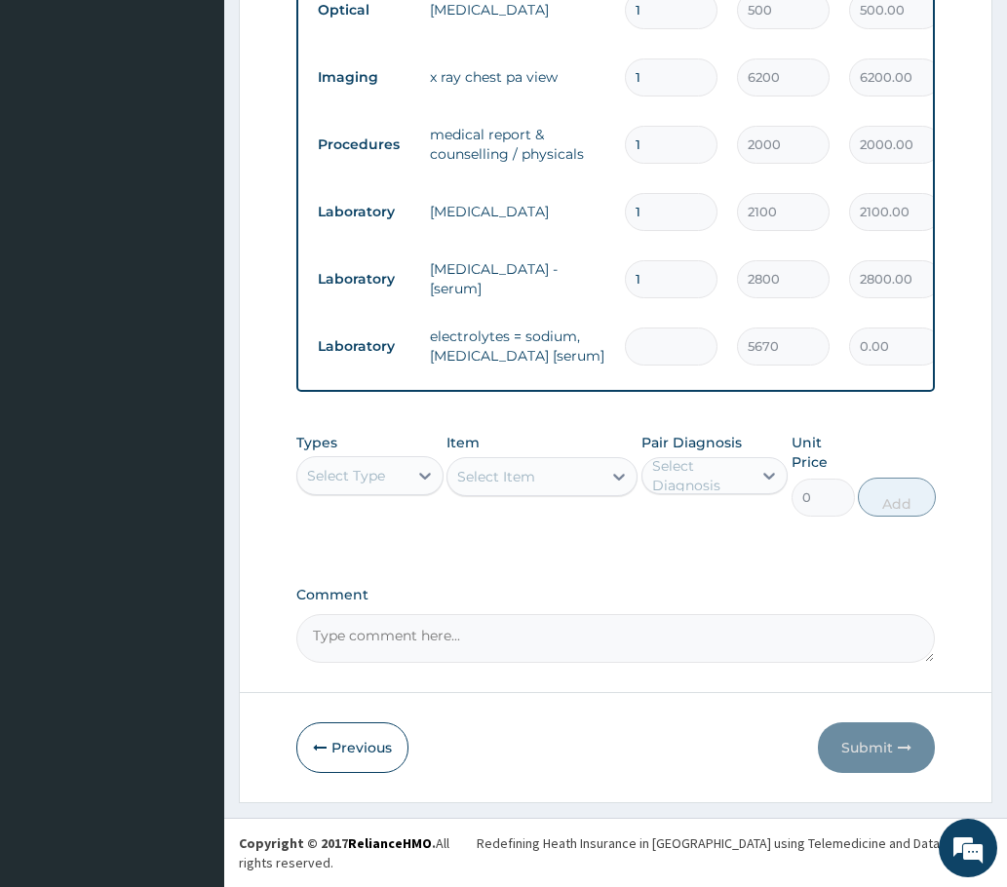
type input "1"
type input "5670.00"
type input "1"
click at [872, 772] on button "Submit" at bounding box center [876, 747] width 117 height 51
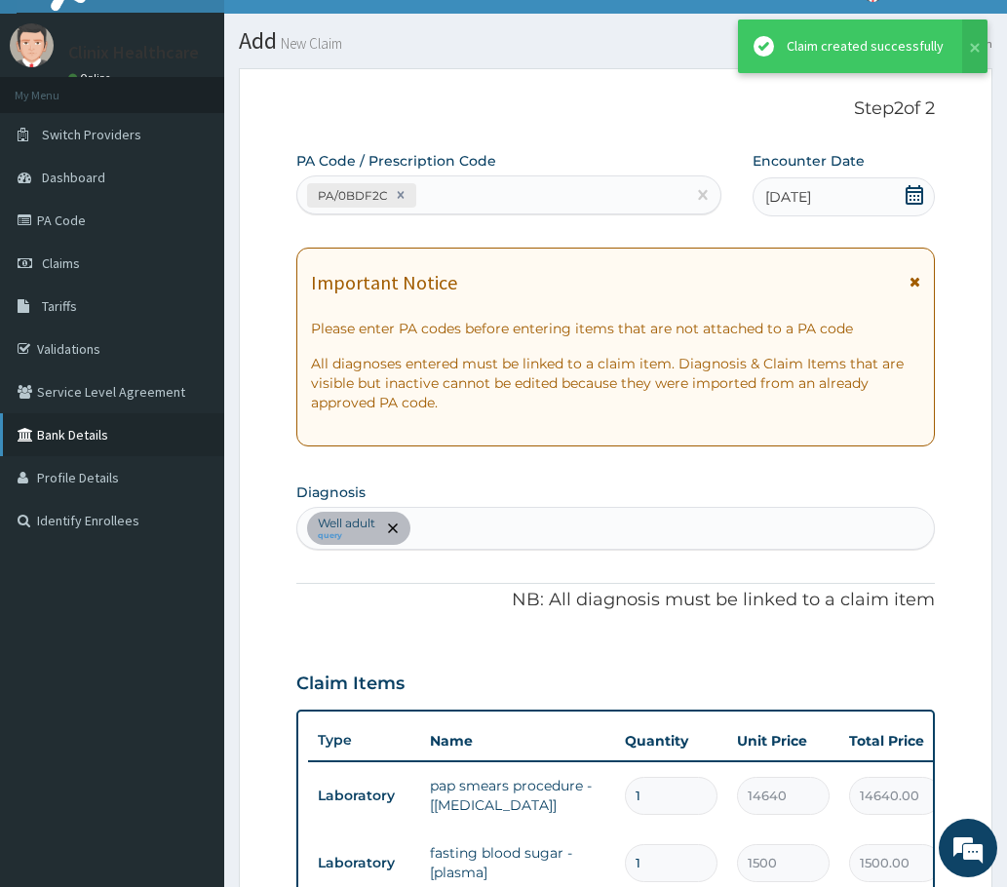
scroll to position [1213, 0]
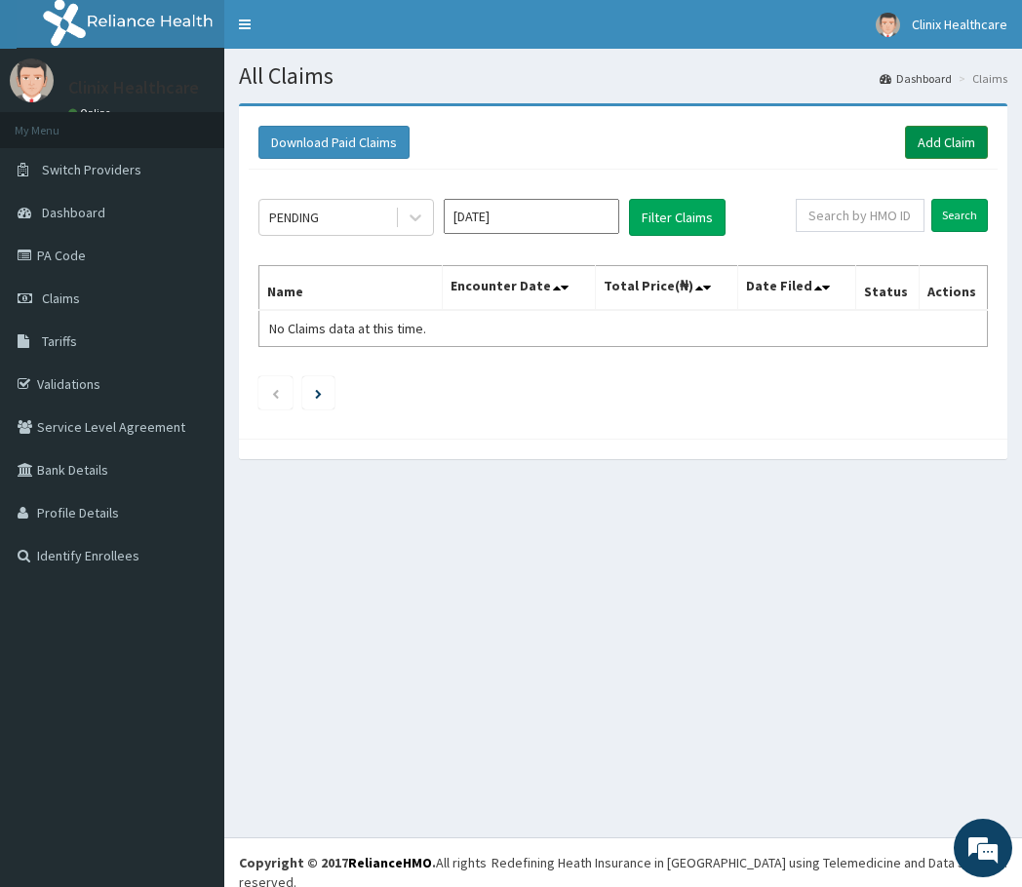
click at [936, 141] on link "Add Claim" at bounding box center [946, 142] width 83 height 33
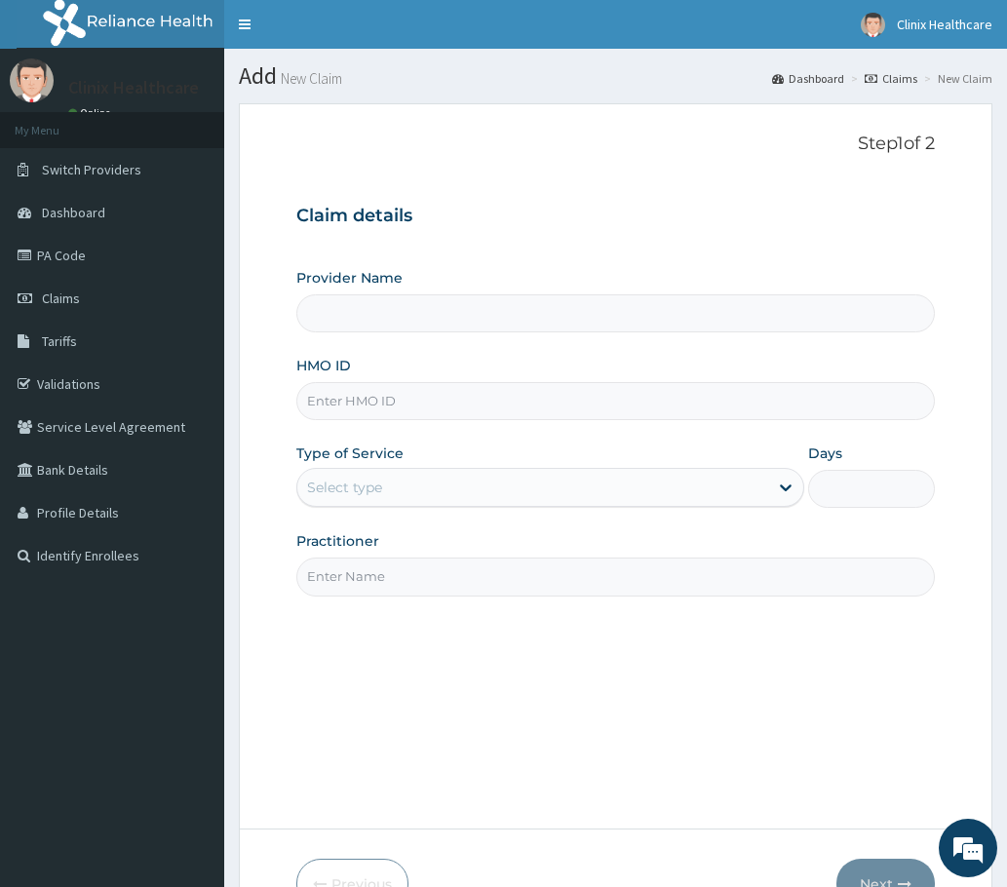
click at [351, 411] on input "HMO ID" at bounding box center [615, 401] width 638 height 38
paste input "RMD/10008/B PA/67C7F2"
type input "RMD/10008/B PA/67C7F2"
type input "Clinix Healthcare"
drag, startPoint x: 407, startPoint y: 397, endPoint x: 597, endPoint y: 396, distance: 189.1
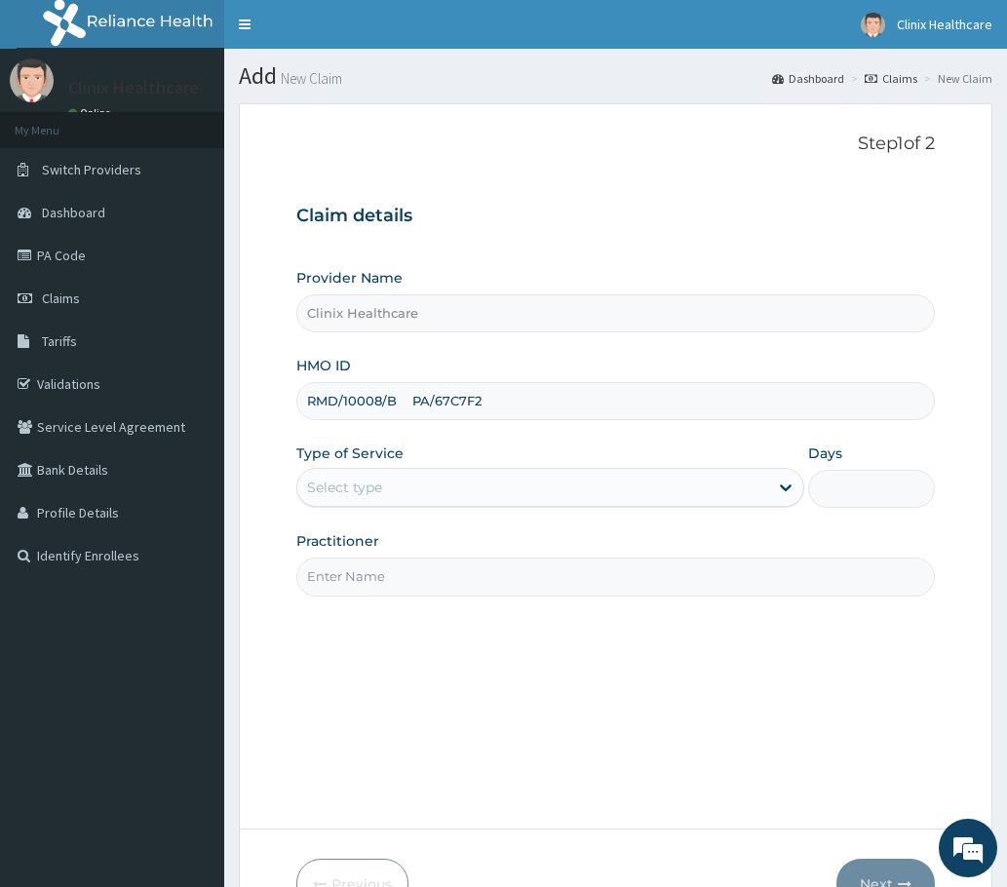
click at [597, 397] on input "RMD/10008/B PA/67C7F2" at bounding box center [615, 401] width 638 height 38
type input "RMD/10008/B"
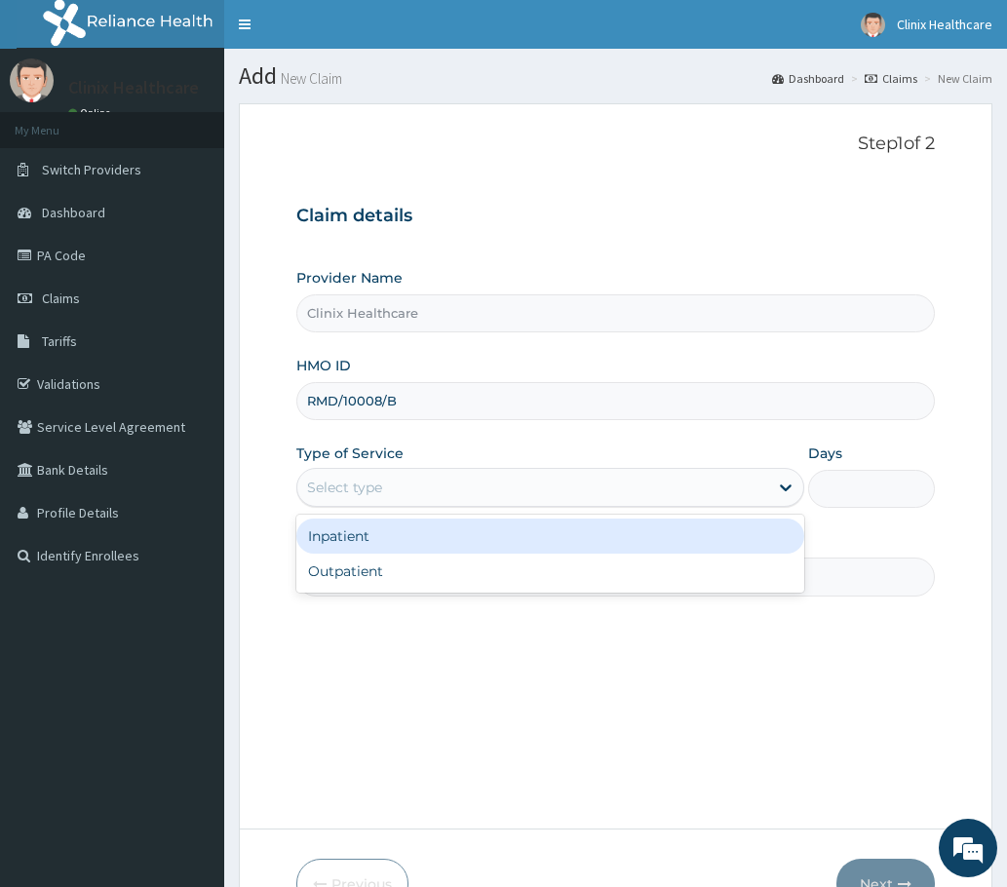
drag, startPoint x: 365, startPoint y: 474, endPoint x: 365, endPoint y: 498, distance: 24.4
click at [367, 483] on div "Select type" at bounding box center [532, 487] width 471 height 31
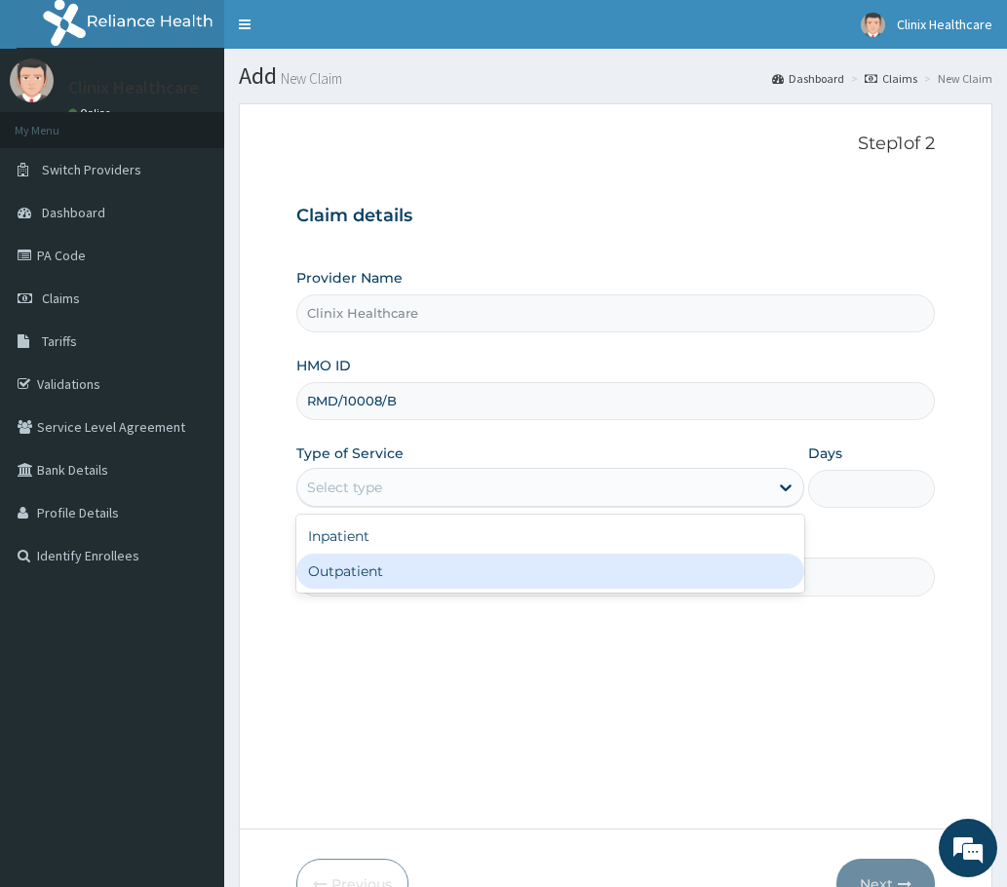
click at [356, 575] on div "Outpatient" at bounding box center [550, 571] width 508 height 35
type input "1"
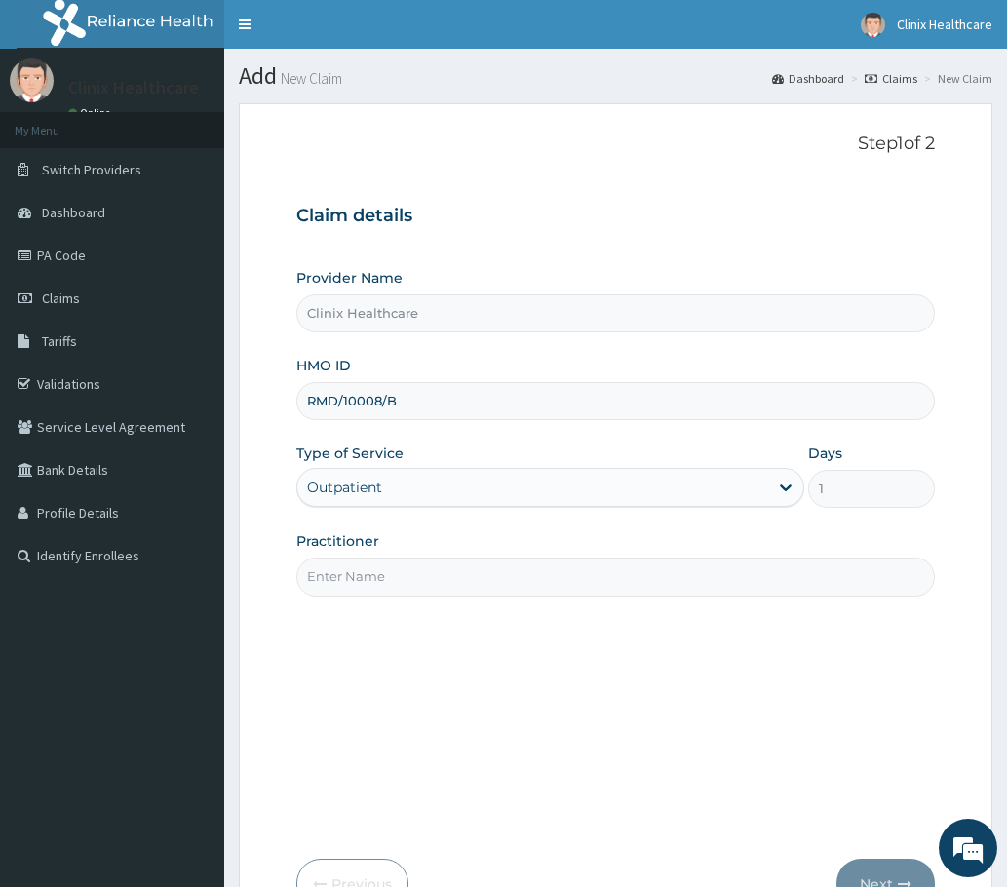
click at [364, 573] on input "Practitioner" at bounding box center [615, 577] width 638 height 38
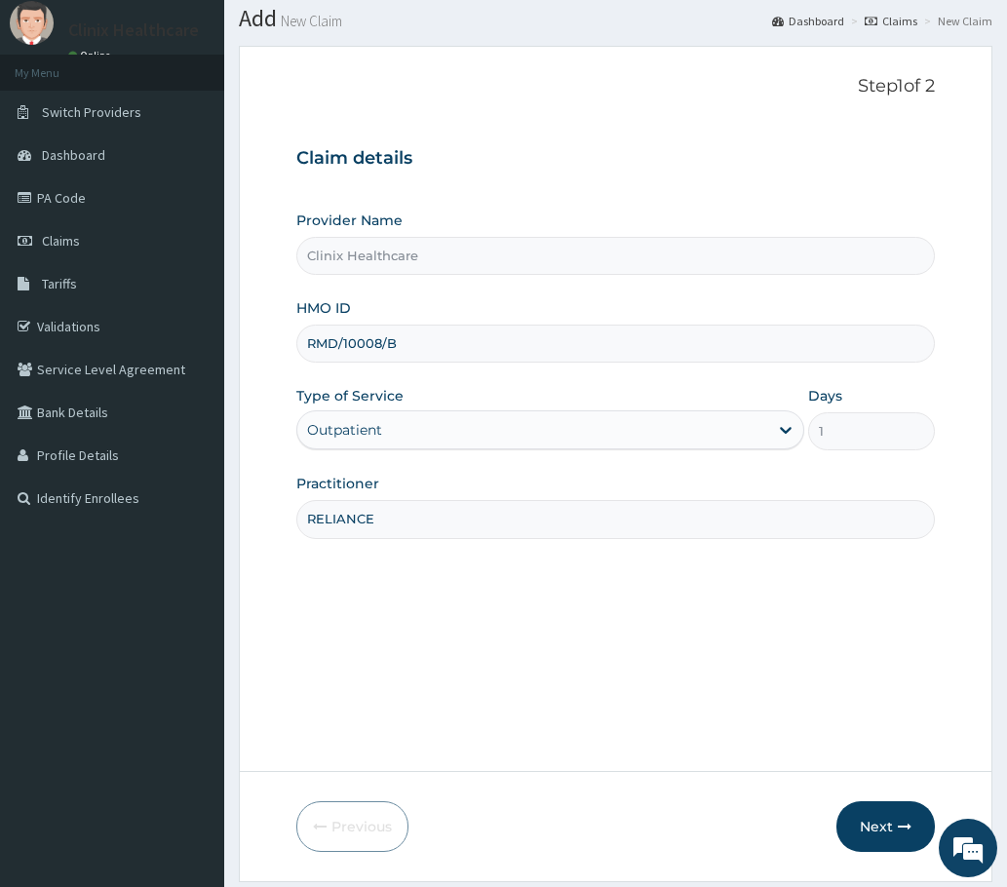
scroll to position [117, 0]
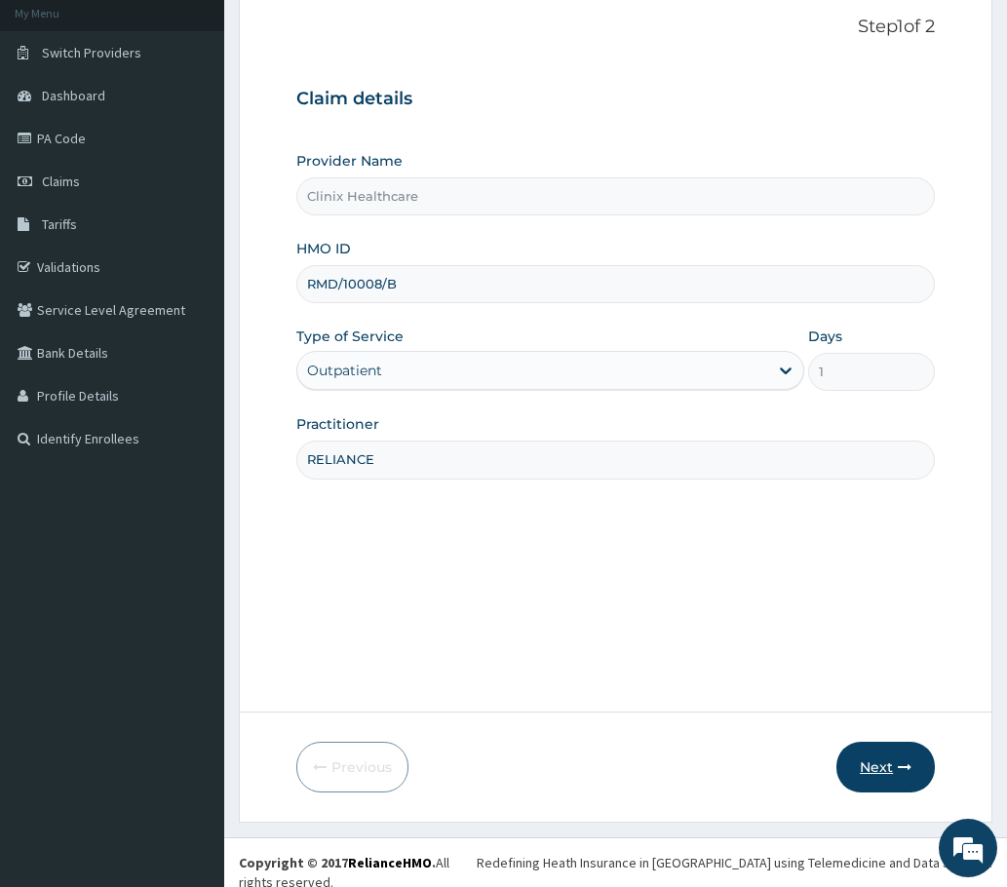
type input "RELIANCE"
click at [850, 754] on button "Next" at bounding box center [885, 767] width 98 height 51
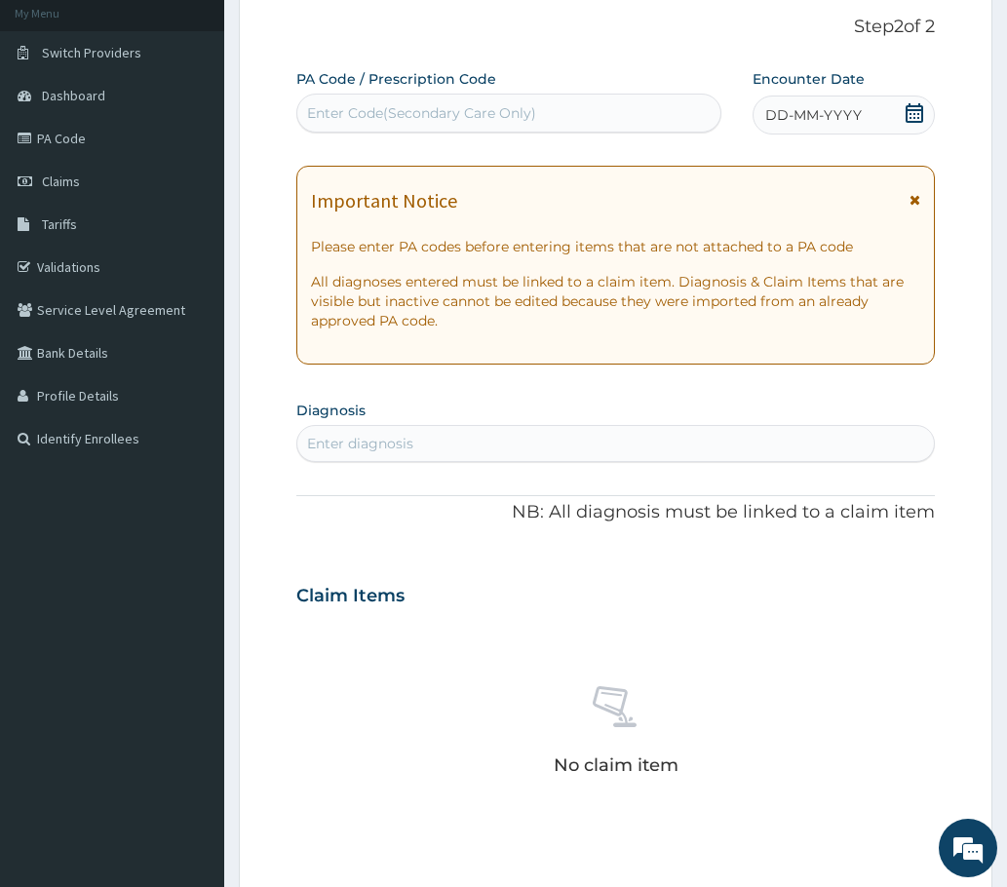
click at [355, 112] on div "Enter Code(Secondary Care Only)" at bounding box center [421, 112] width 229 height 19
paste input "PA/67C7F2"
type input "PA/67C7F2"
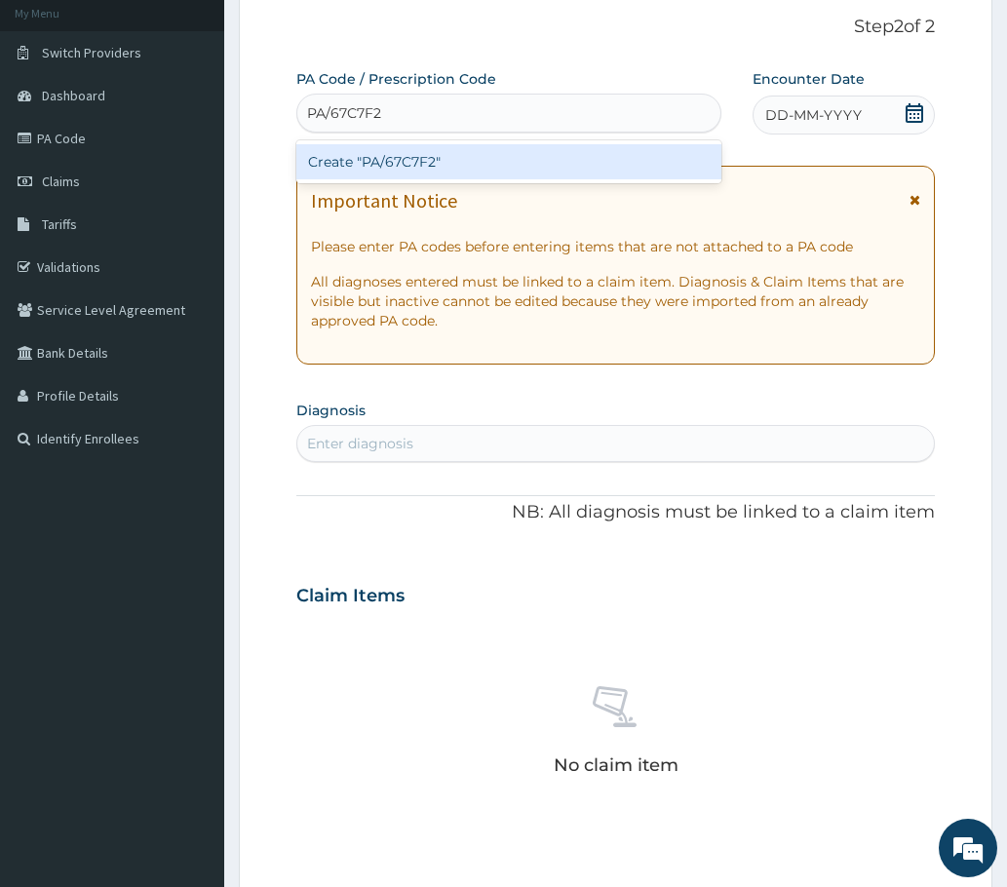
click at [356, 160] on div "Create "PA/67C7F2"" at bounding box center [508, 161] width 425 height 35
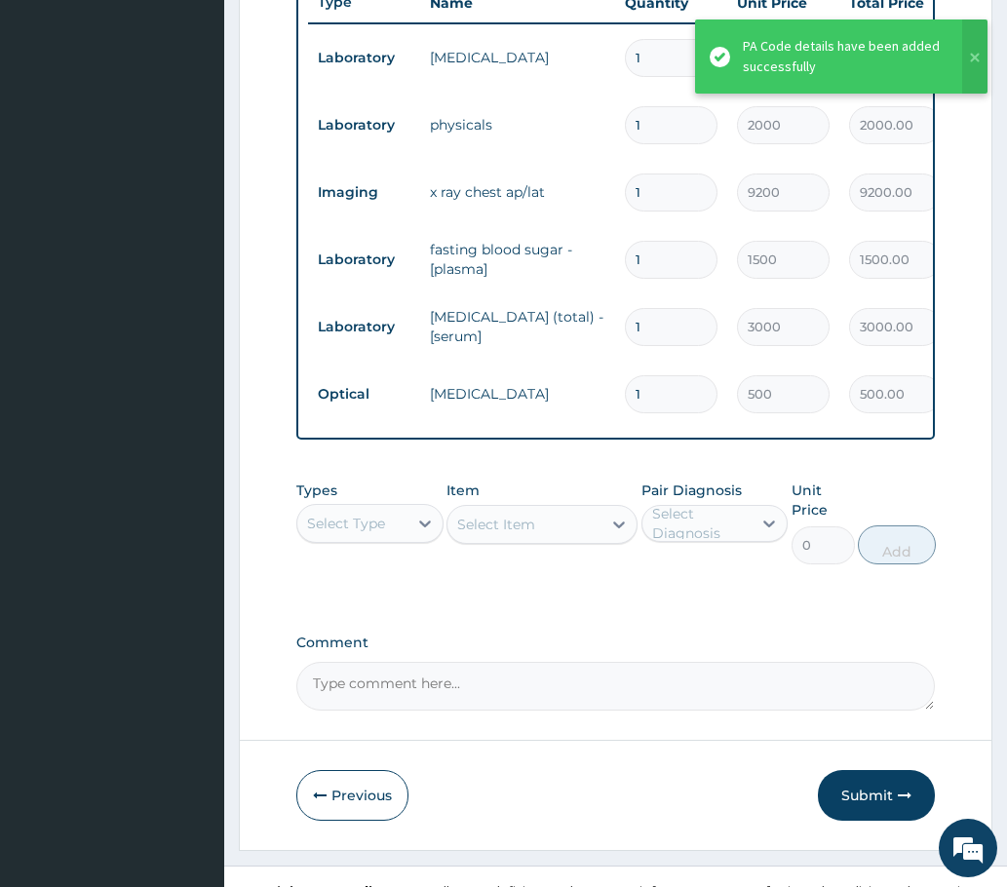
scroll to position [816, 0]
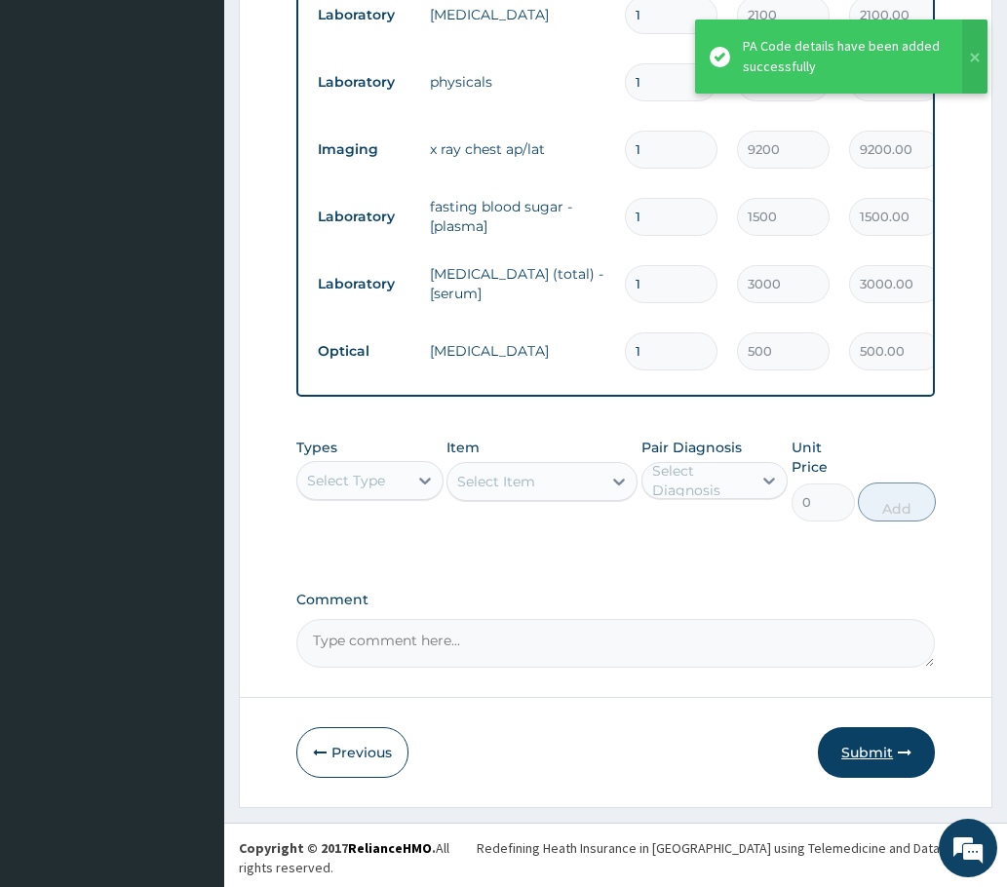
click at [876, 778] on button "Submit" at bounding box center [876, 752] width 117 height 51
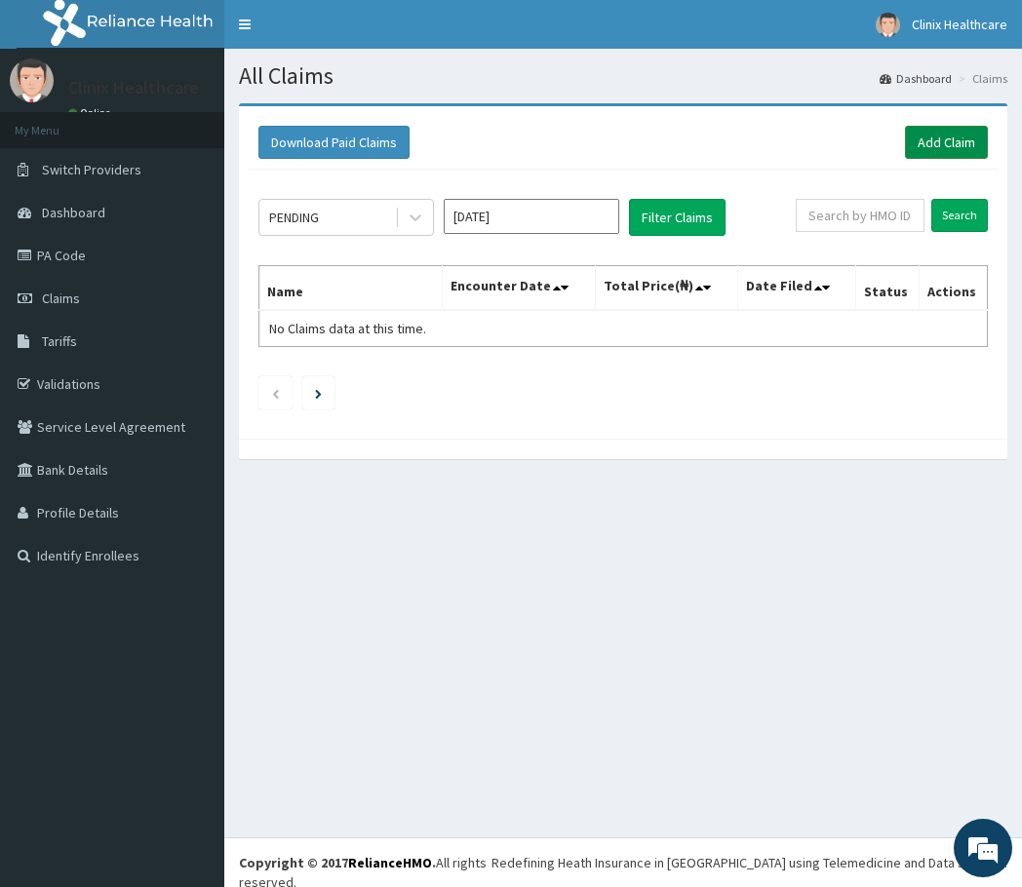
click at [943, 138] on link "Add Claim" at bounding box center [946, 142] width 83 height 33
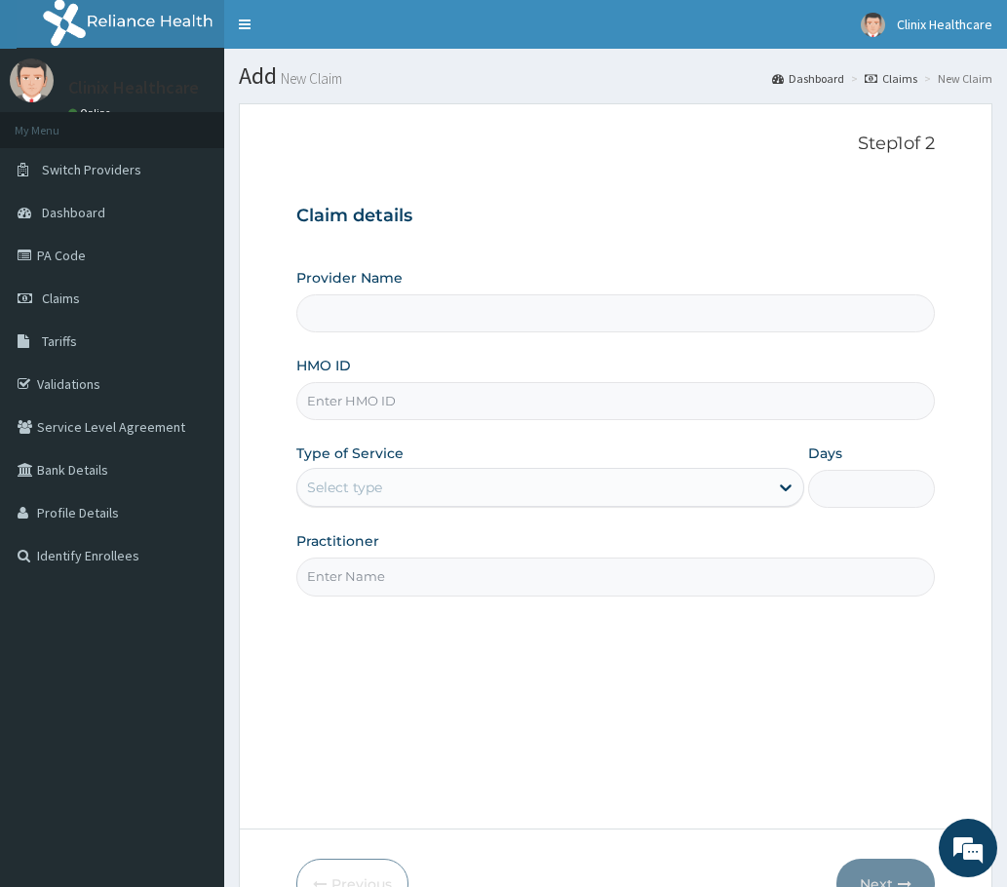
type input "Clinix Healthcare"
click at [362, 417] on input "HMO ID" at bounding box center [615, 401] width 638 height 38
paste input "RMD/10002/A PA/929FB0"
drag, startPoint x: 409, startPoint y: 400, endPoint x: 533, endPoint y: 401, distance: 123.8
click at [533, 401] on input "RMD/10002/A PA/929FB0" at bounding box center [615, 401] width 638 height 38
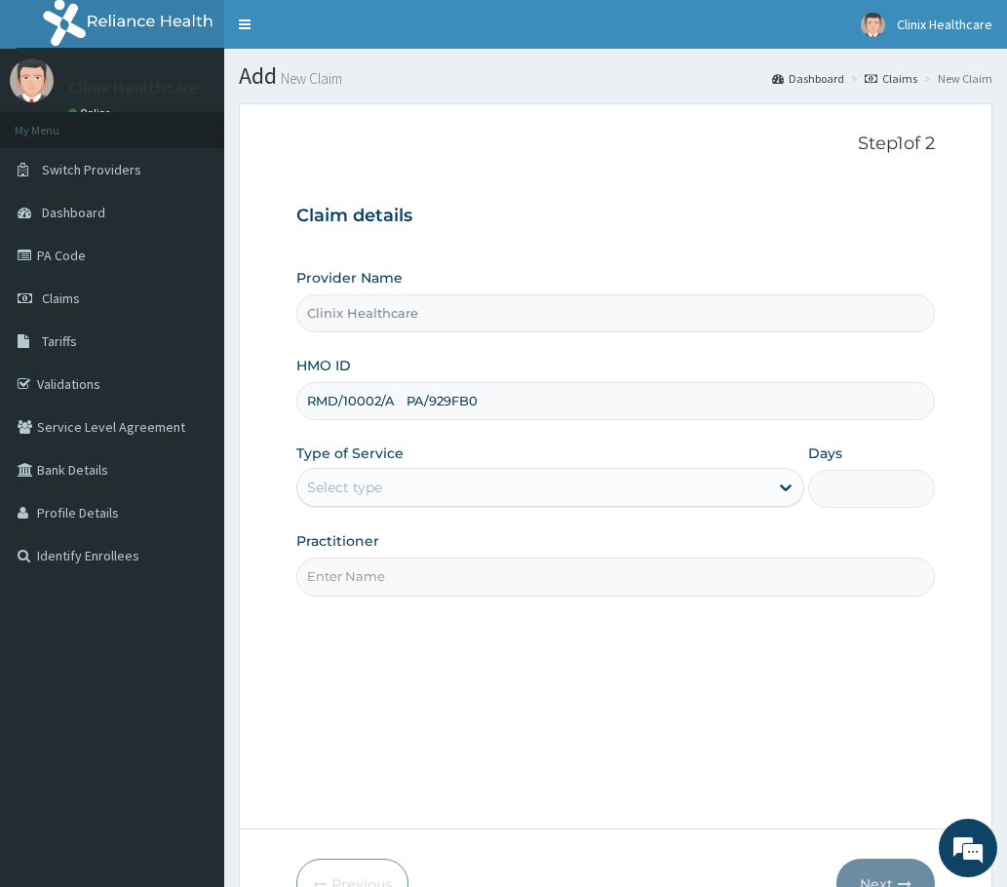
drag, startPoint x: 404, startPoint y: 400, endPoint x: 557, endPoint y: 400, distance: 153.0
click at [557, 400] on input "RMD/10002/A PA/929FB0" at bounding box center [615, 401] width 638 height 38
type input "RMD/10002/A"
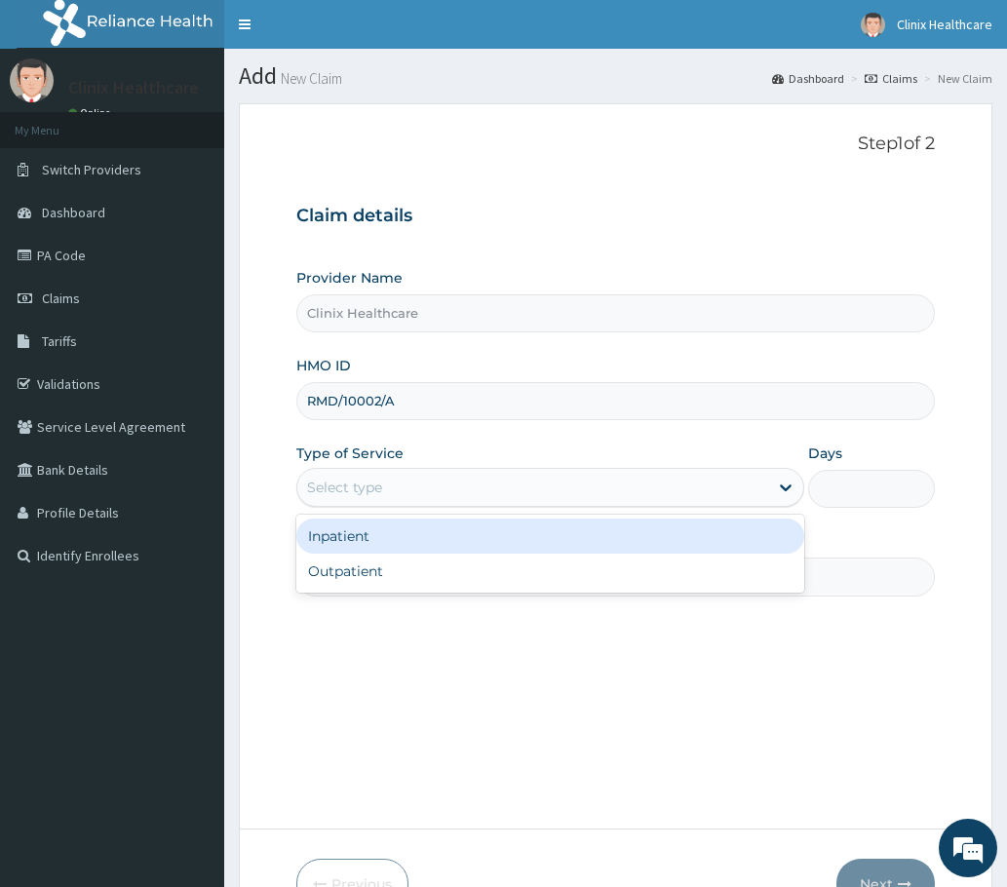
drag, startPoint x: 542, startPoint y: 491, endPoint x: 536, endPoint y: 510, distance: 19.4
click at [542, 497] on div "Select type" at bounding box center [532, 487] width 471 height 31
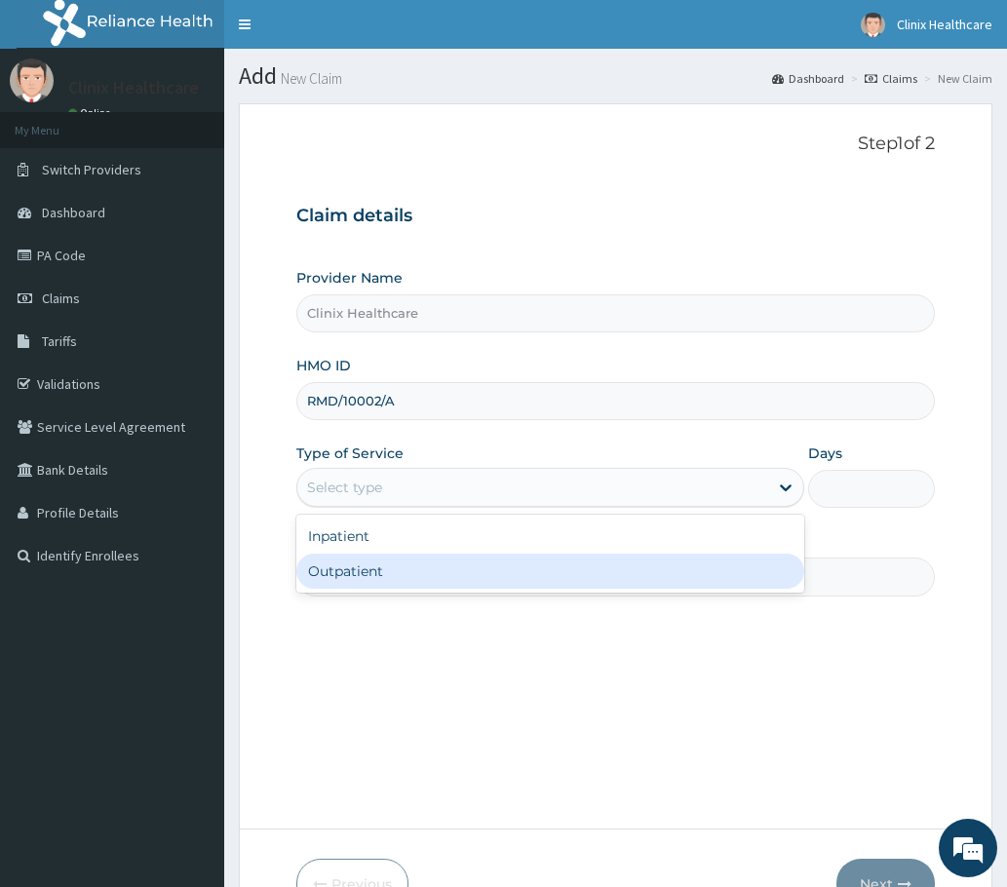
click at [489, 574] on div "Outpatient" at bounding box center [550, 571] width 508 height 35
type input "1"
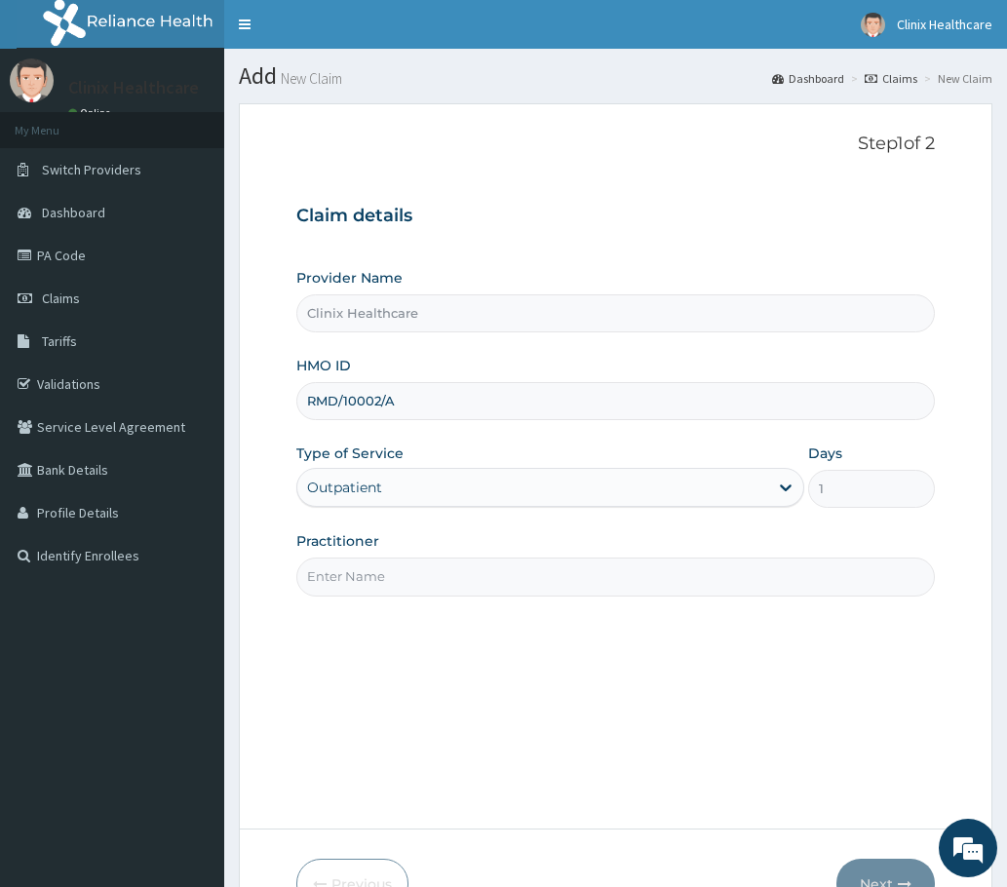
click at [419, 578] on input "Practitioner" at bounding box center [615, 577] width 638 height 38
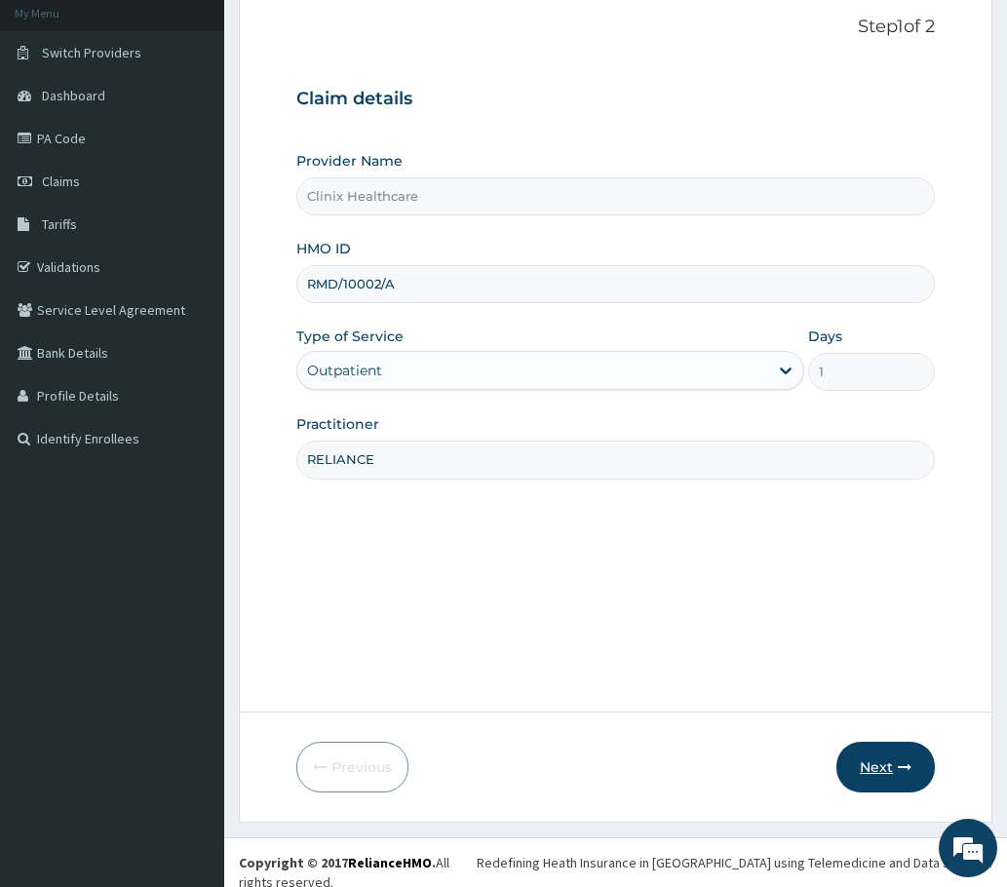
type input "RELIANCE"
click at [890, 769] on button "Next" at bounding box center [885, 767] width 98 height 51
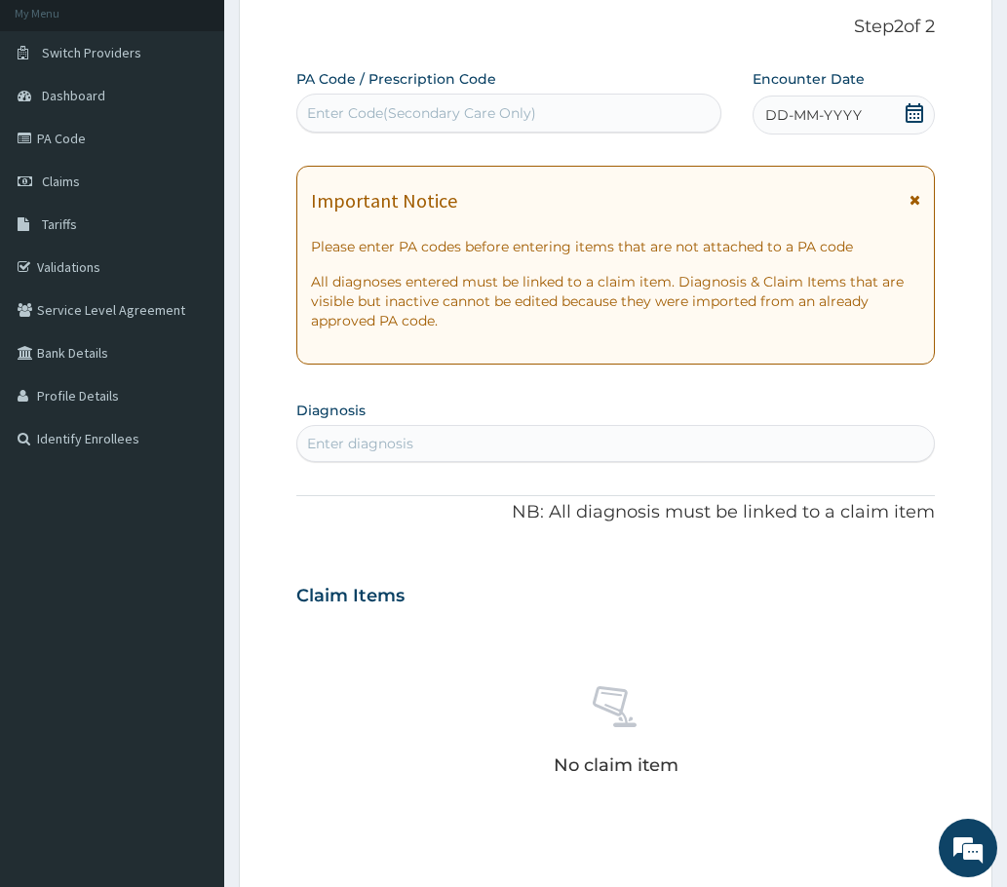
click at [342, 108] on div "Enter Code(Secondary Care Only)" at bounding box center [421, 112] width 229 height 19
paste input "PA/929FB0"
type input "PA/929FB0"
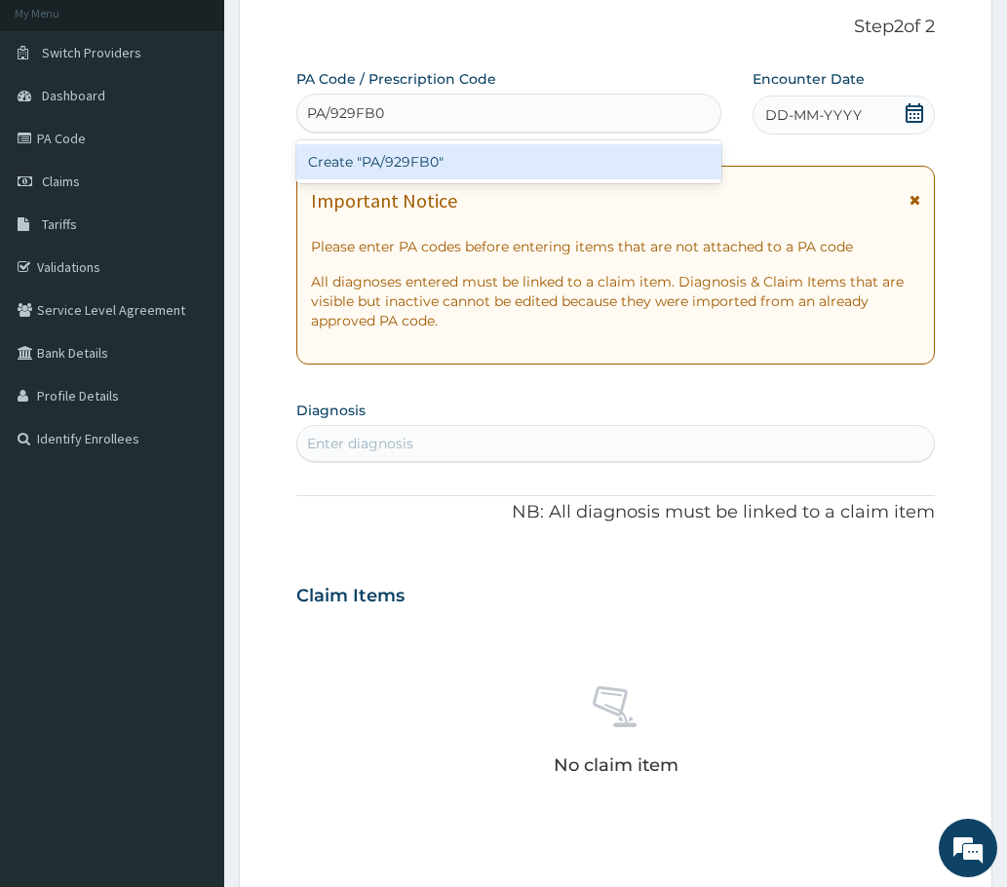
click at [399, 158] on div "Create "PA/929FB0"" at bounding box center [508, 161] width 425 height 35
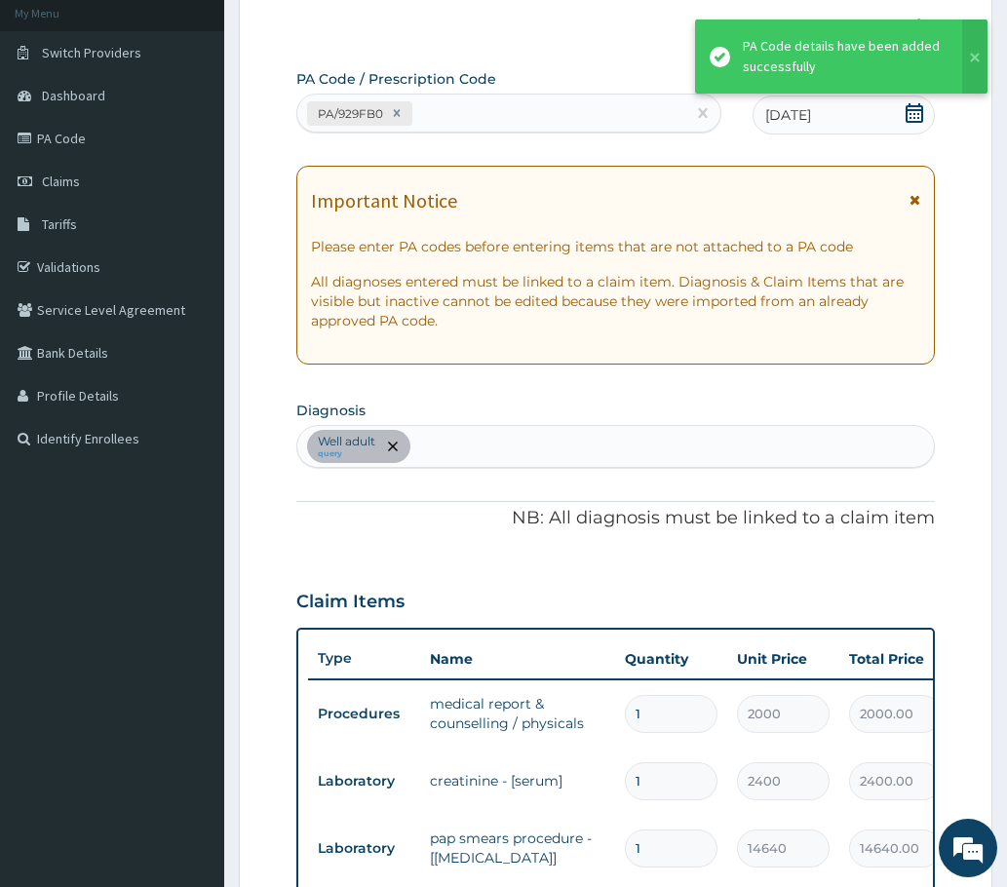
scroll to position [1096, 0]
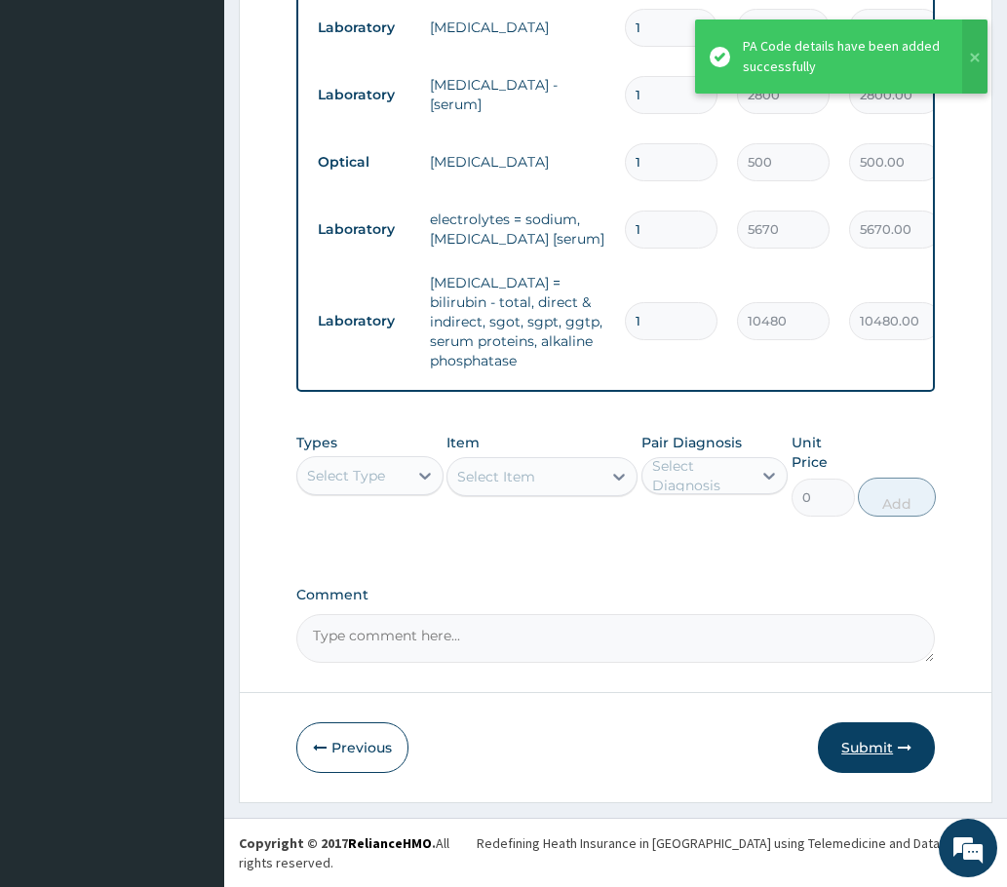
click at [868, 765] on button "Submit" at bounding box center [876, 747] width 117 height 51
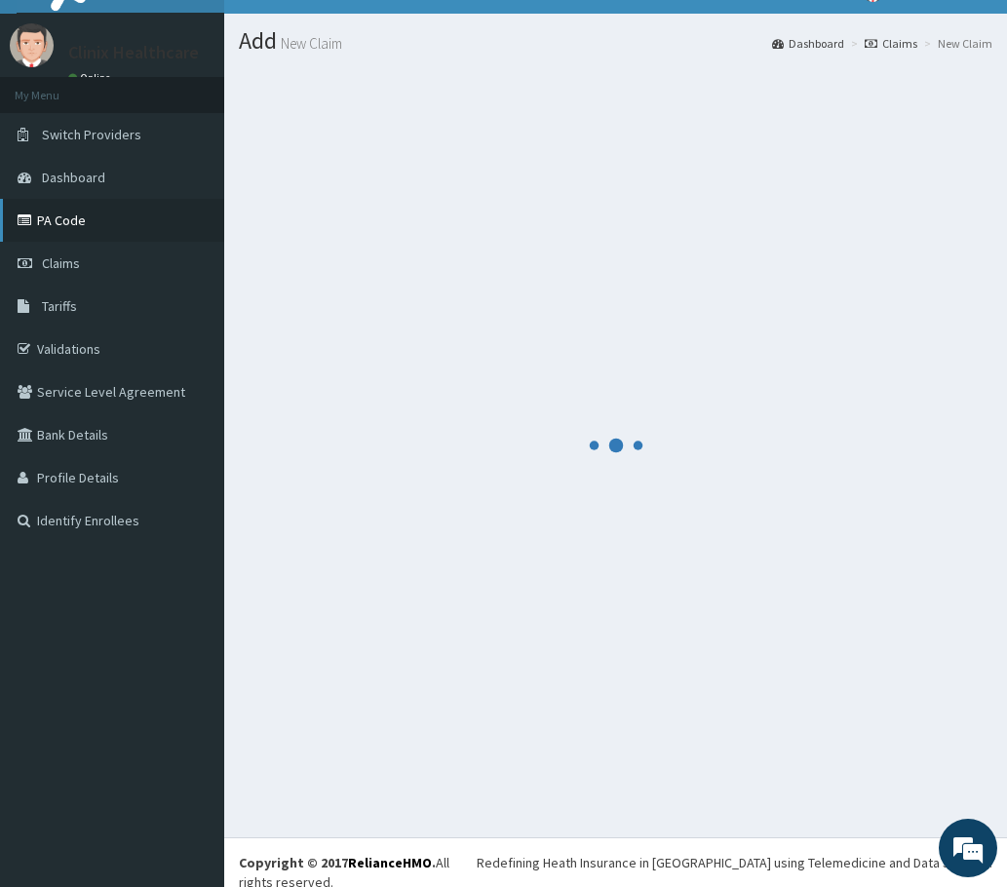
scroll to position [1213, 0]
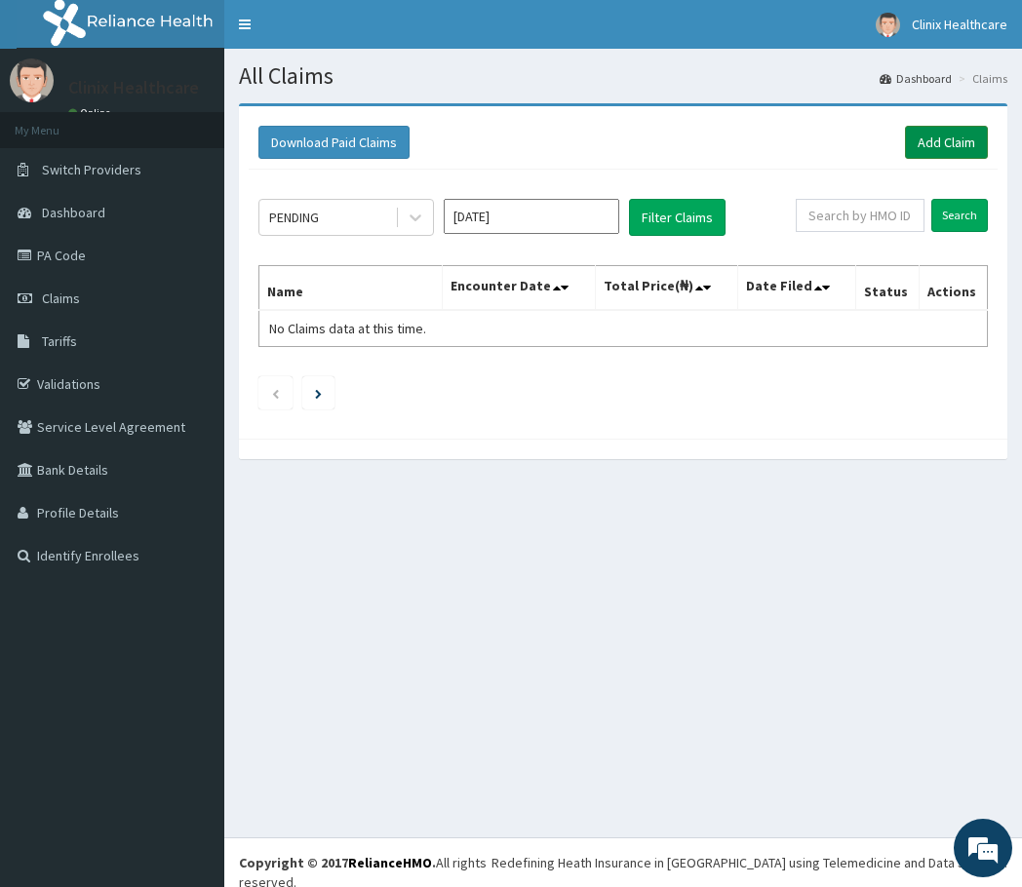
click at [949, 136] on link "Add Claim" at bounding box center [946, 142] width 83 height 33
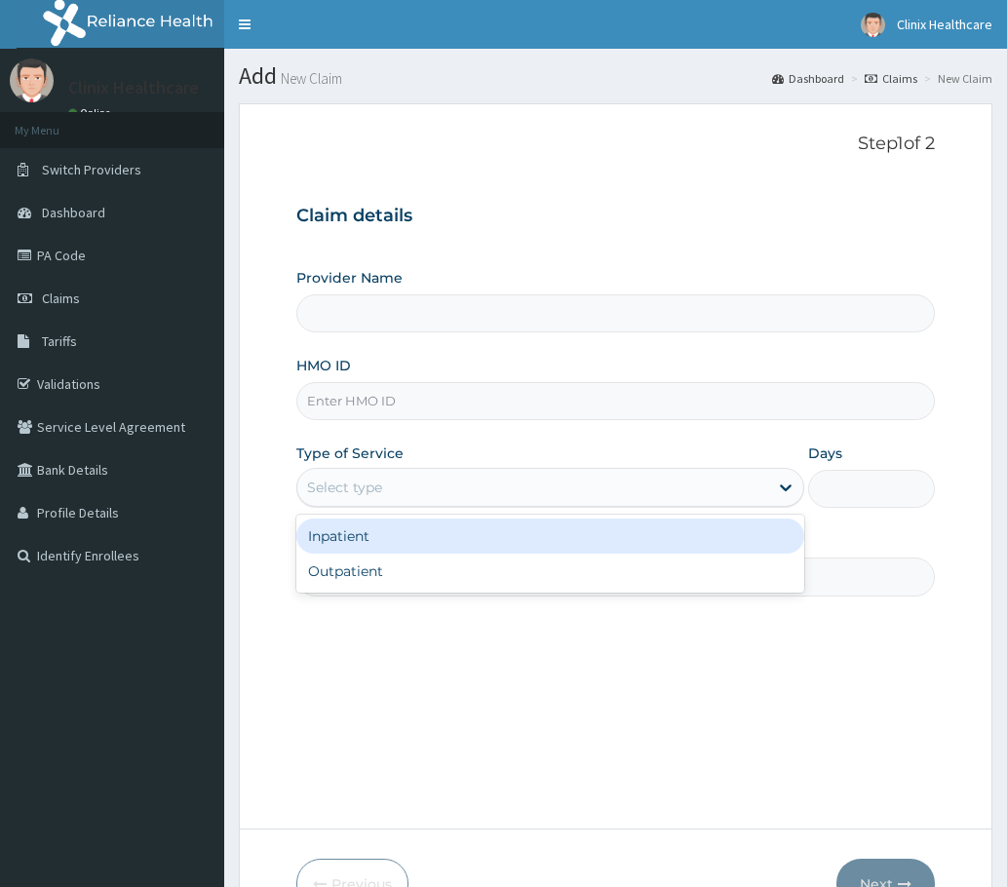
click at [351, 483] on div "Select type" at bounding box center [344, 487] width 75 height 19
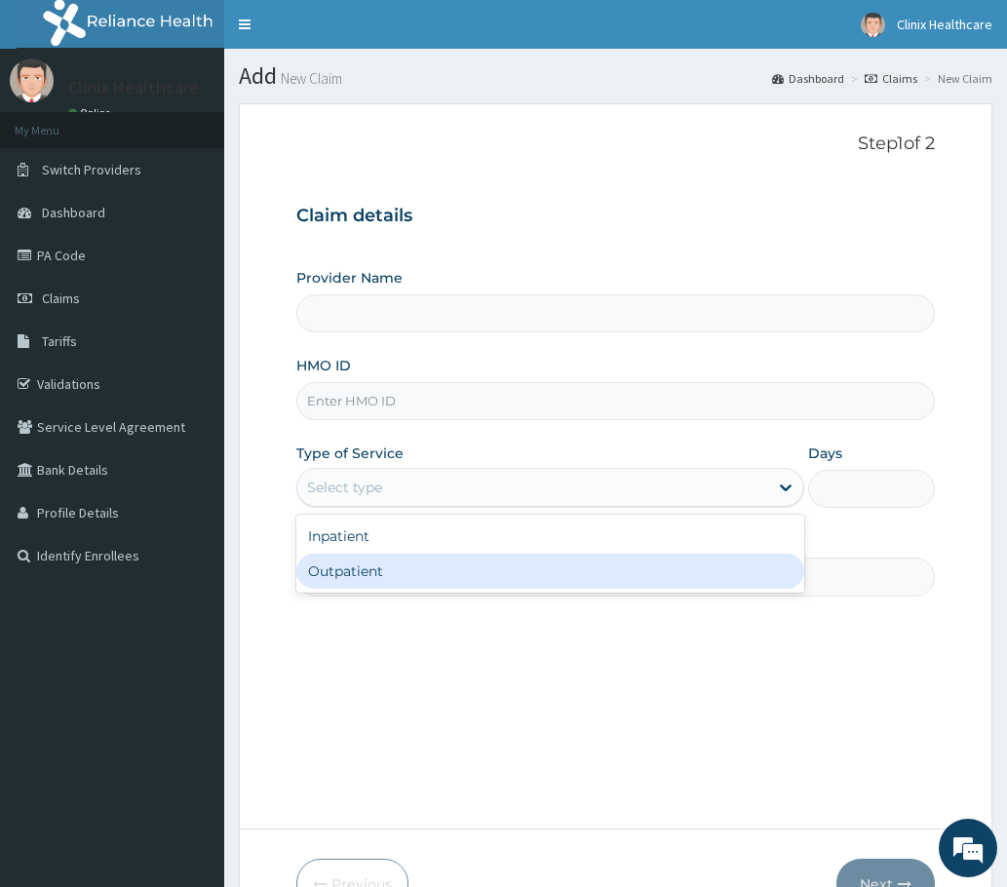
type input "Clinix Healthcare"
click at [372, 566] on div "Outpatient" at bounding box center [550, 571] width 508 height 35
type input "1"
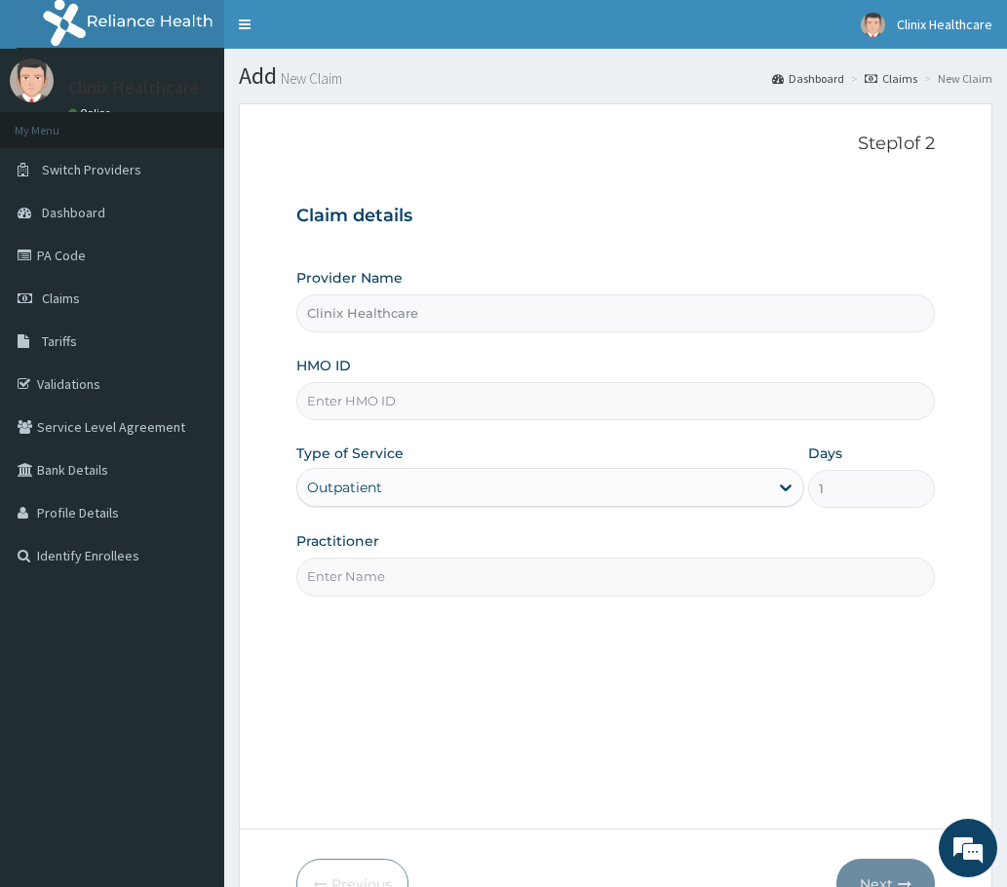
click at [338, 580] on input "Practitioner" at bounding box center [615, 577] width 638 height 38
type input "RELIANCE"
click at [334, 396] on input "HMO ID" at bounding box center [615, 401] width 638 height 38
paste input "RMD/10002/B PA/4ADIC5"
drag, startPoint x: 406, startPoint y: 398, endPoint x: 581, endPoint y: 410, distance: 174.9
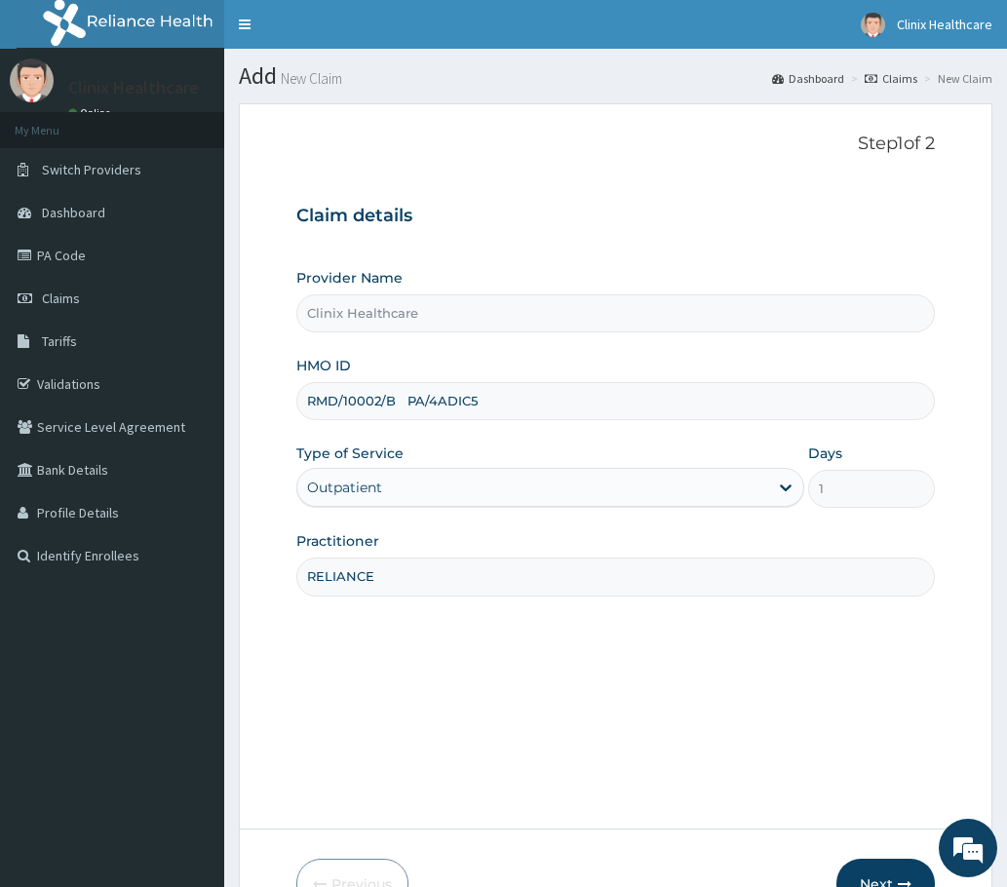
click at [581, 410] on input "RMD/10002/B PA/4ADIC5" at bounding box center [615, 401] width 638 height 38
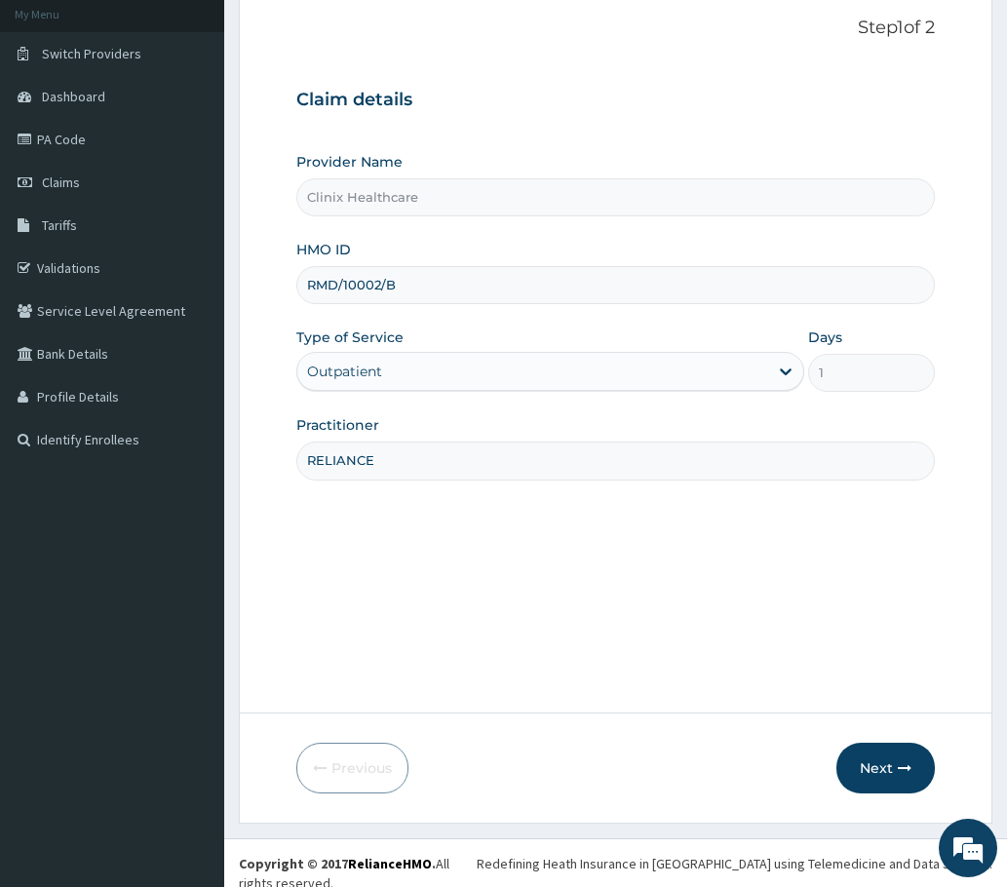
scroll to position [117, 0]
type input "RMD/10002/B"
click at [870, 759] on button "Next" at bounding box center [885, 767] width 98 height 51
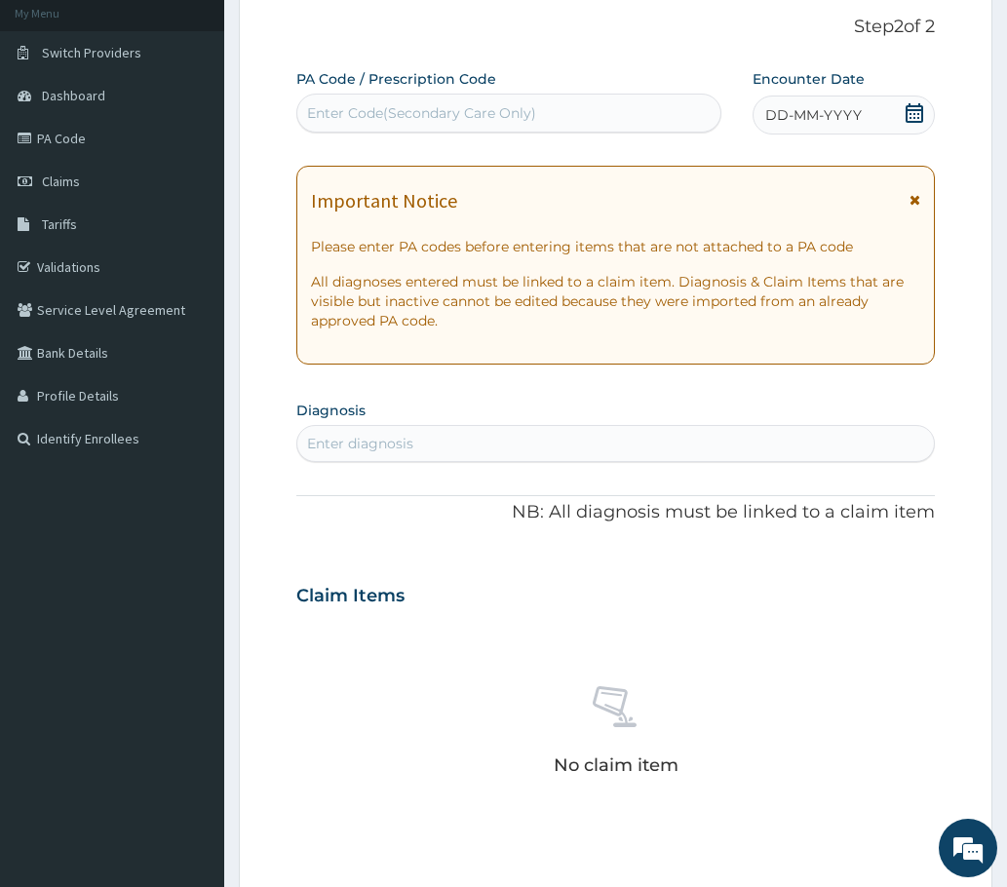
click at [358, 119] on div "Enter Code(Secondary Care Only)" at bounding box center [421, 112] width 229 height 19
paste input "PA/4ADIC5"
type input "PA/4ADIC5"
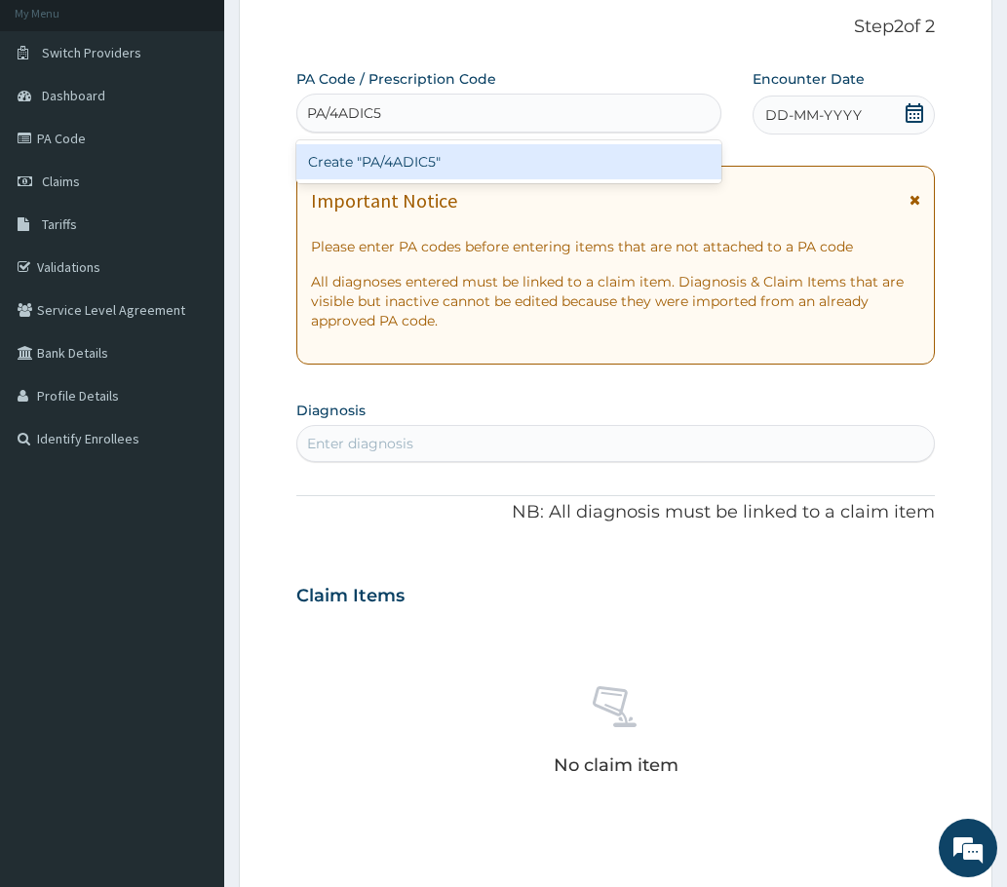
click at [378, 157] on div "Create "PA/4ADIC5"" at bounding box center [508, 161] width 425 height 35
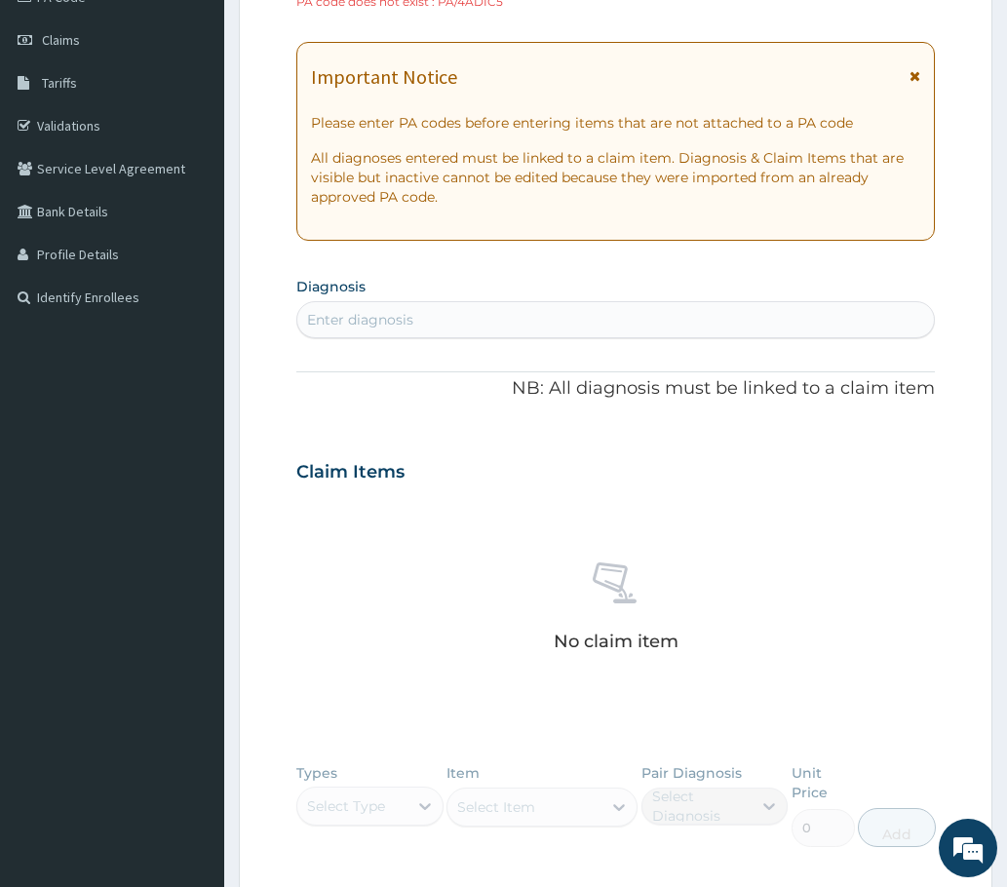
scroll to position [409, 0]
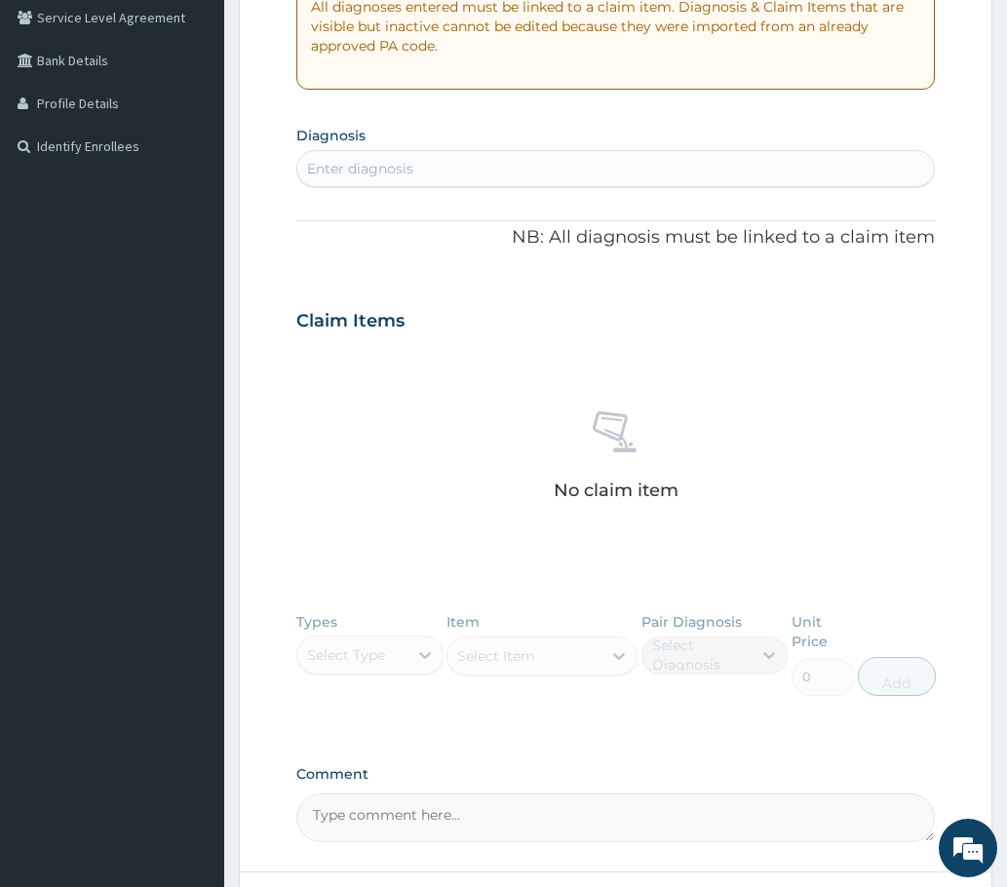
click at [336, 164] on div "Enter diagnosis" at bounding box center [360, 168] width 106 height 19
type input "A"
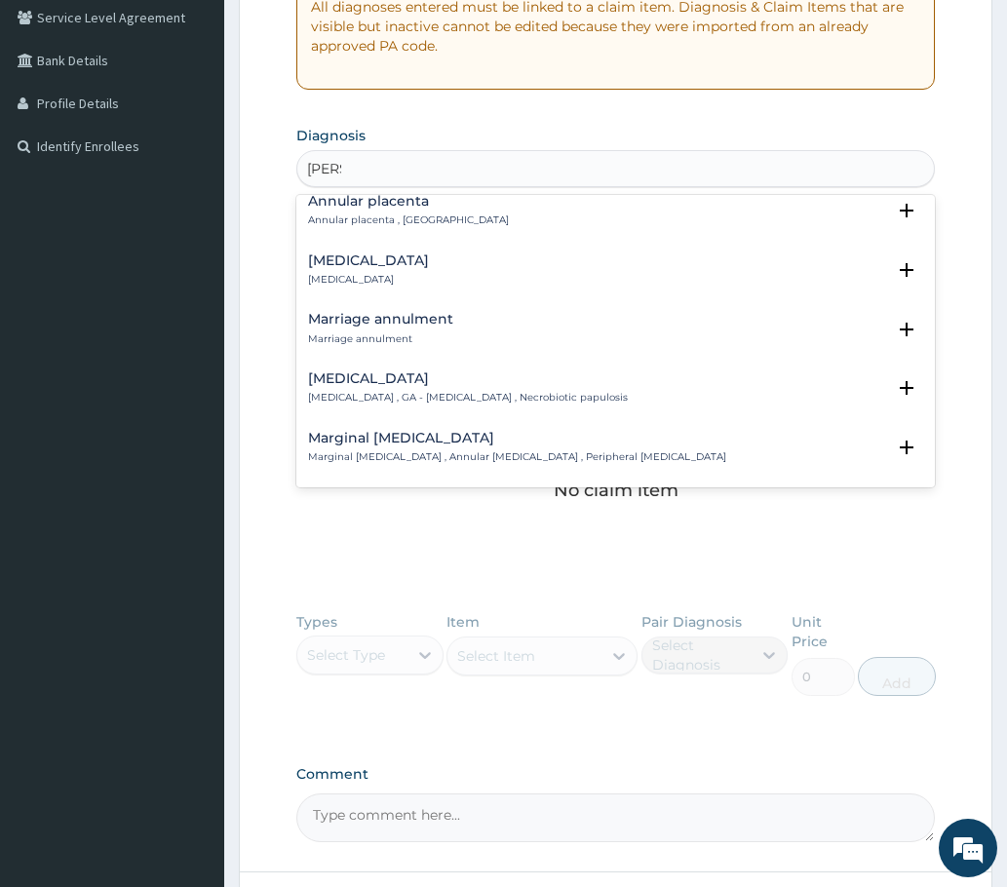
scroll to position [0, 0]
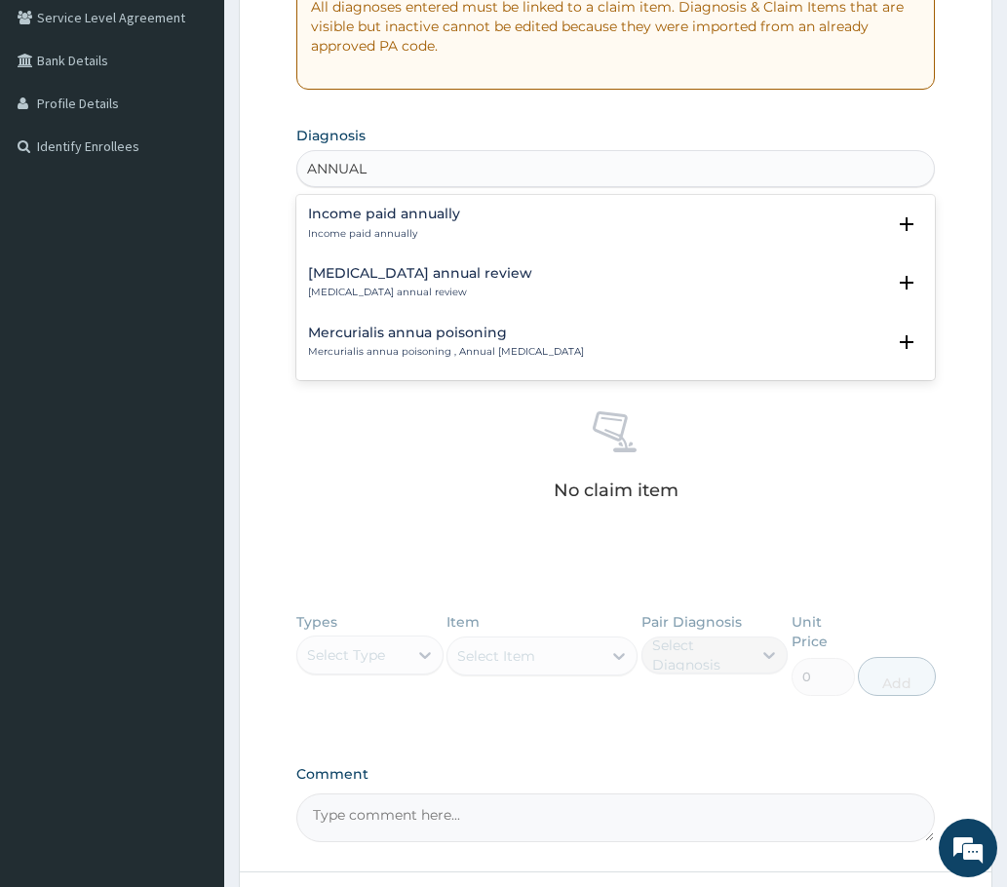
type input "ANNUAL"
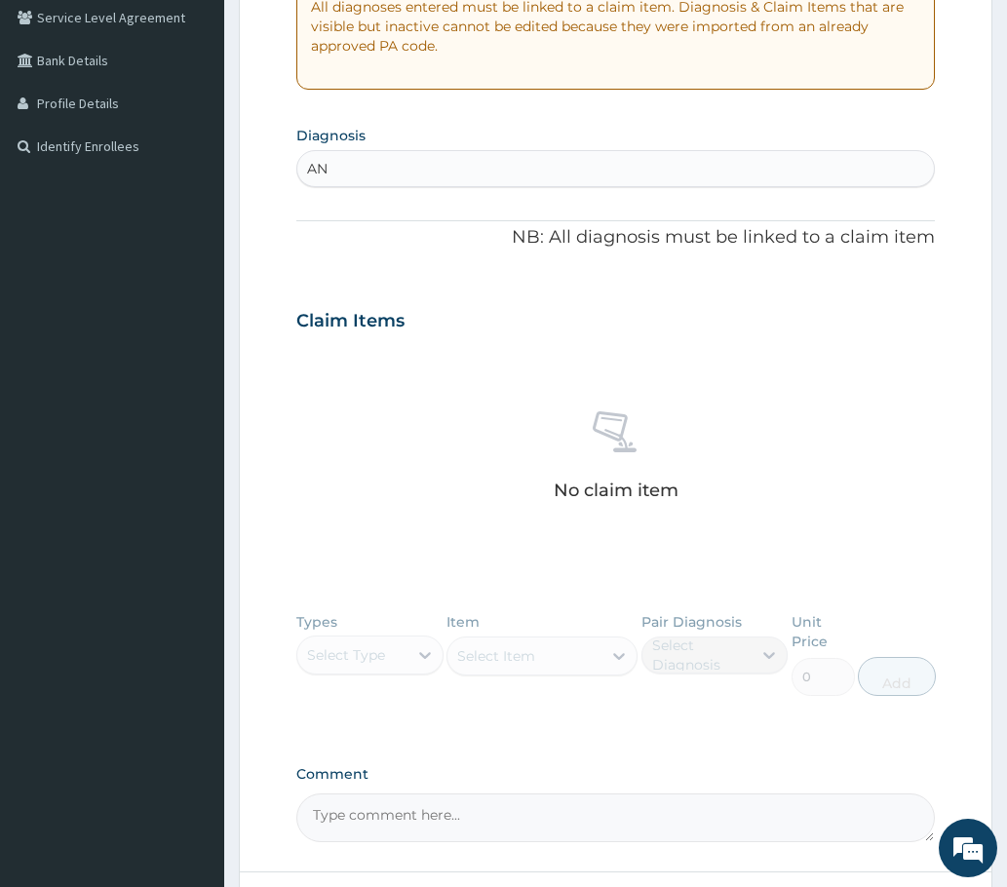
type input "A"
type input "C"
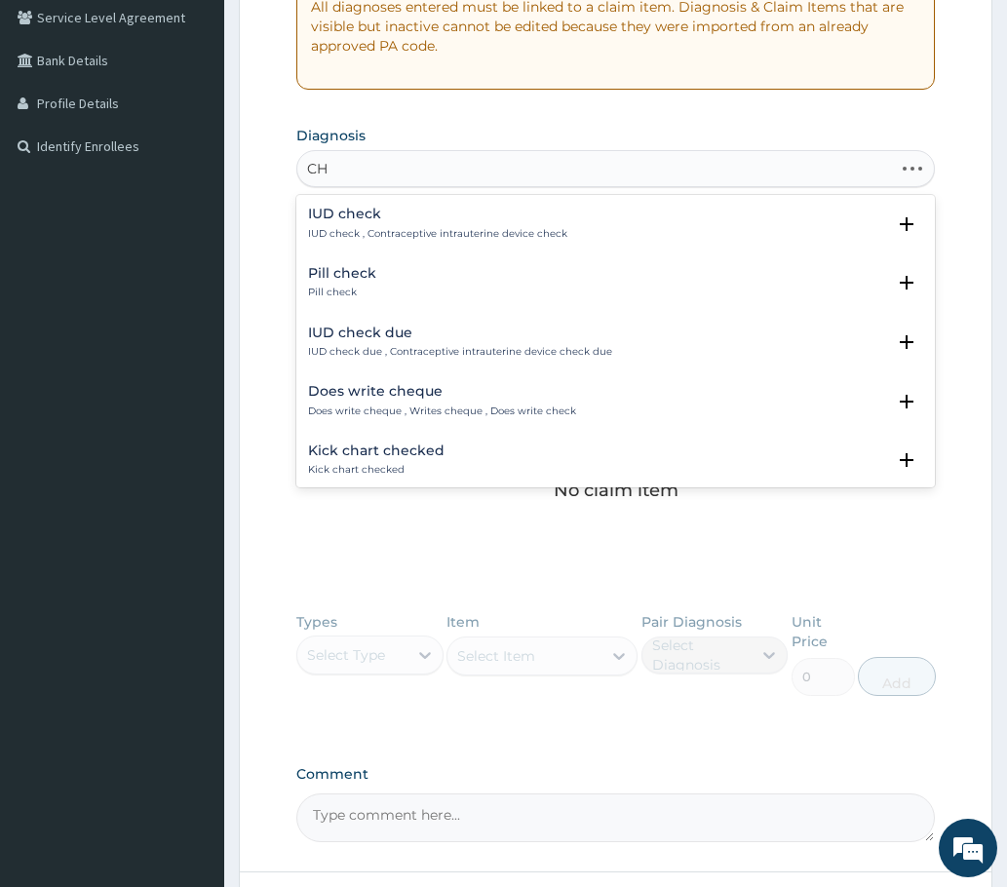
type input "C"
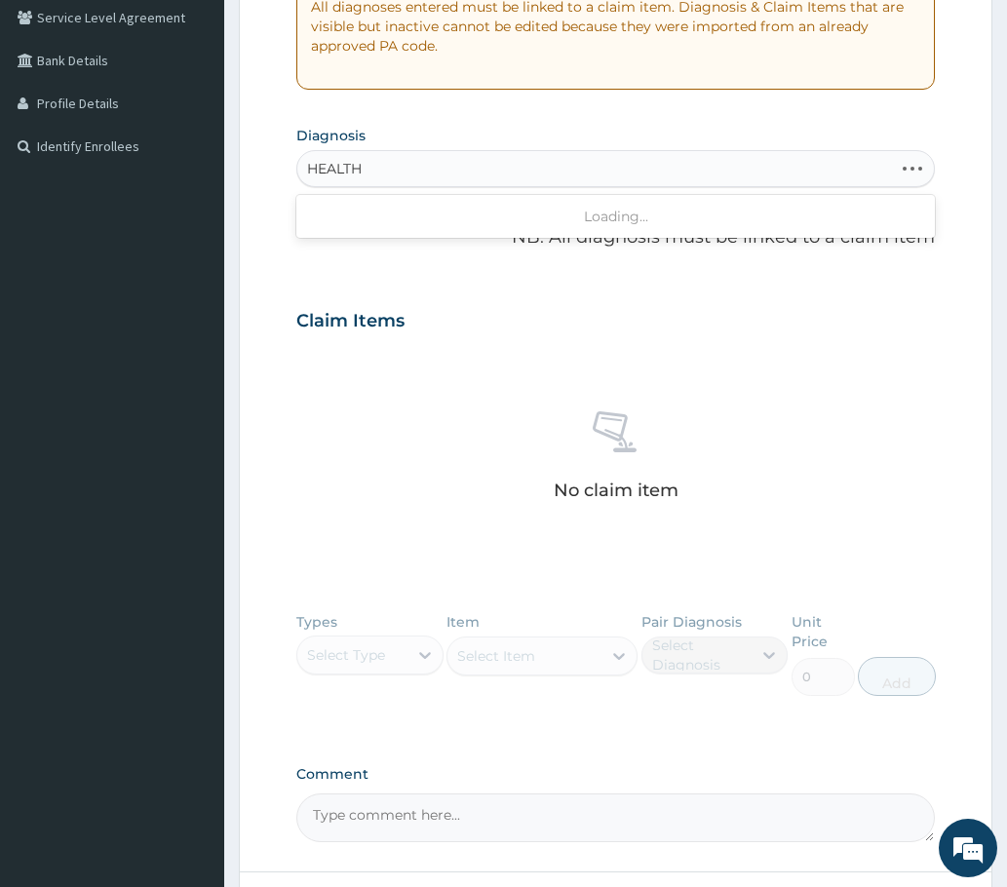
type input "HEALTH"
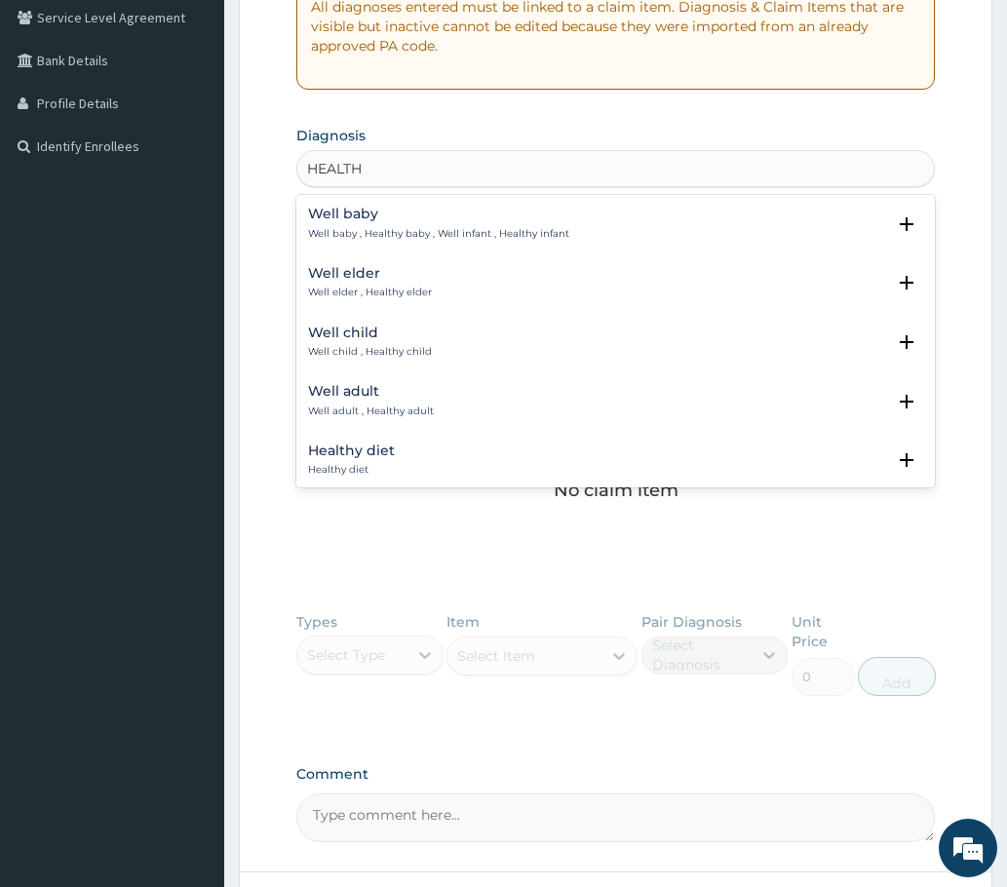
click at [363, 399] on h4 "Well adult" at bounding box center [371, 391] width 126 height 15
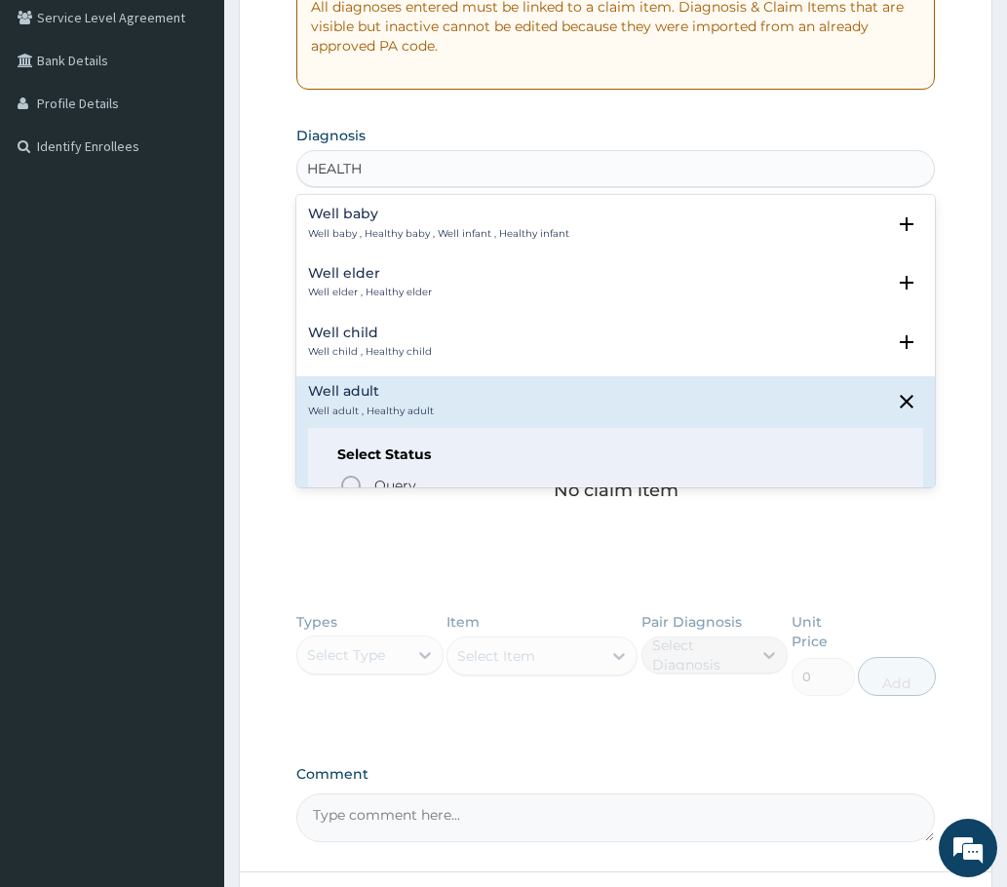
scroll to position [292, 0]
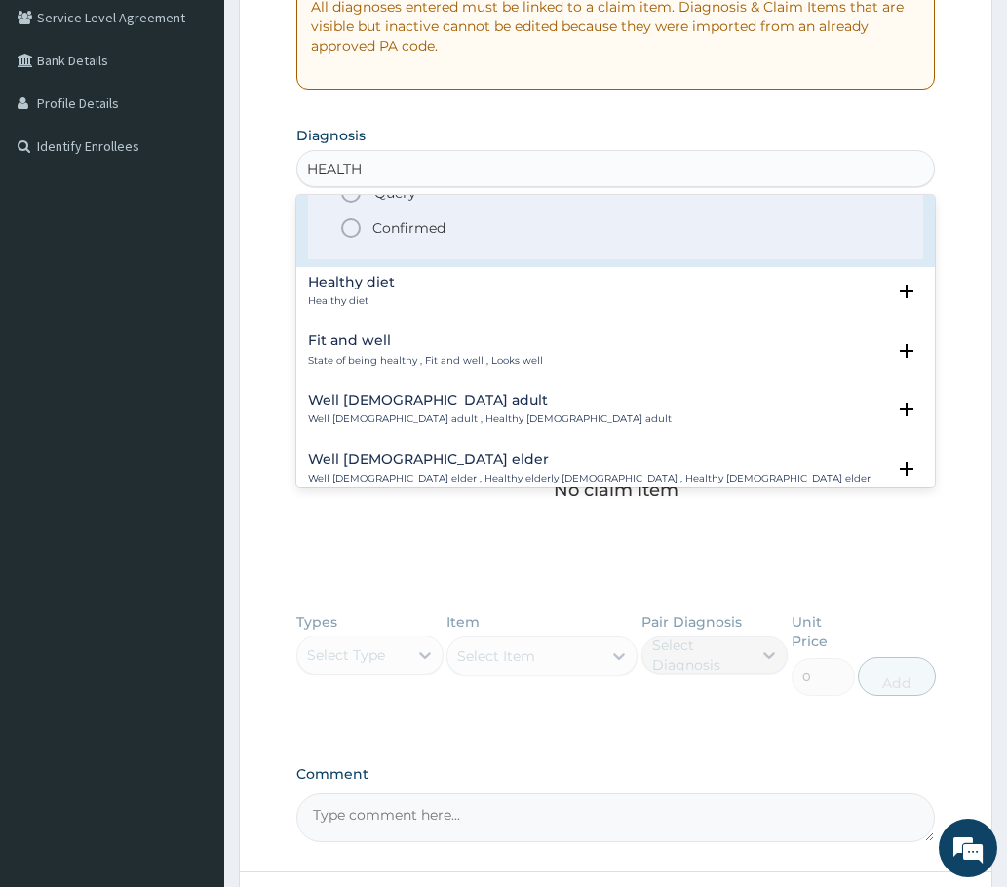
click at [352, 227] on icon "status option filled" at bounding box center [350, 227] width 23 height 23
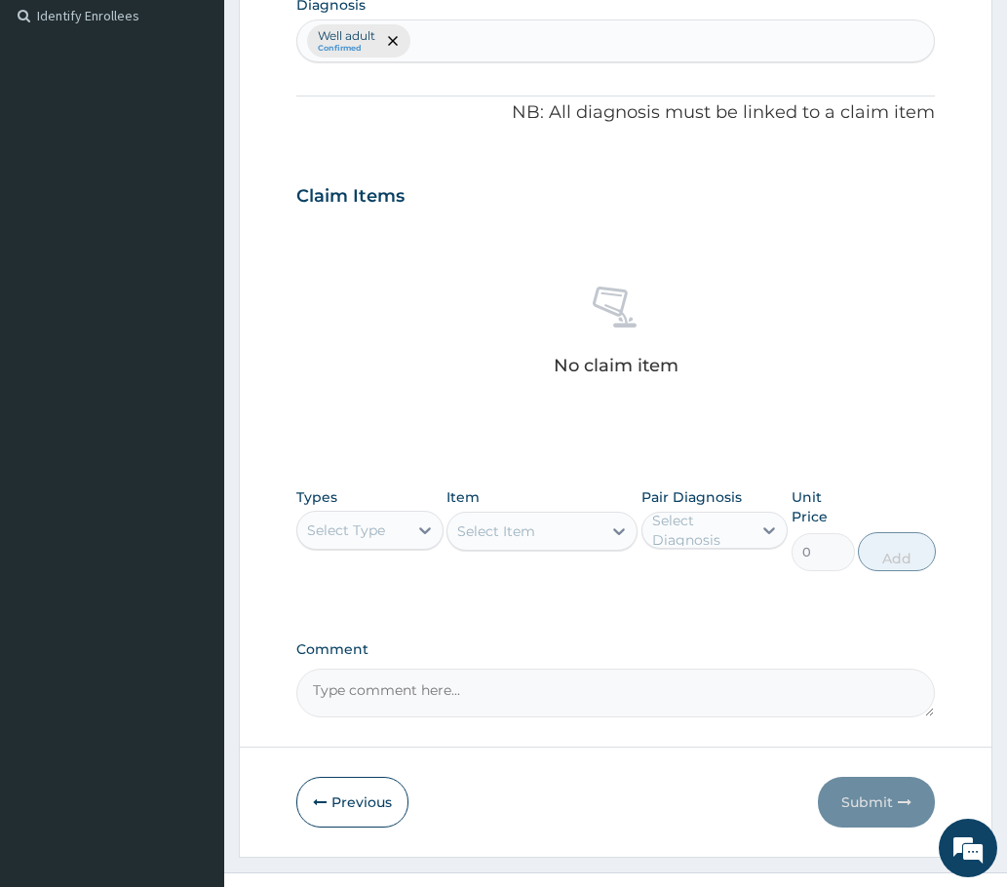
scroll to position [575, 0]
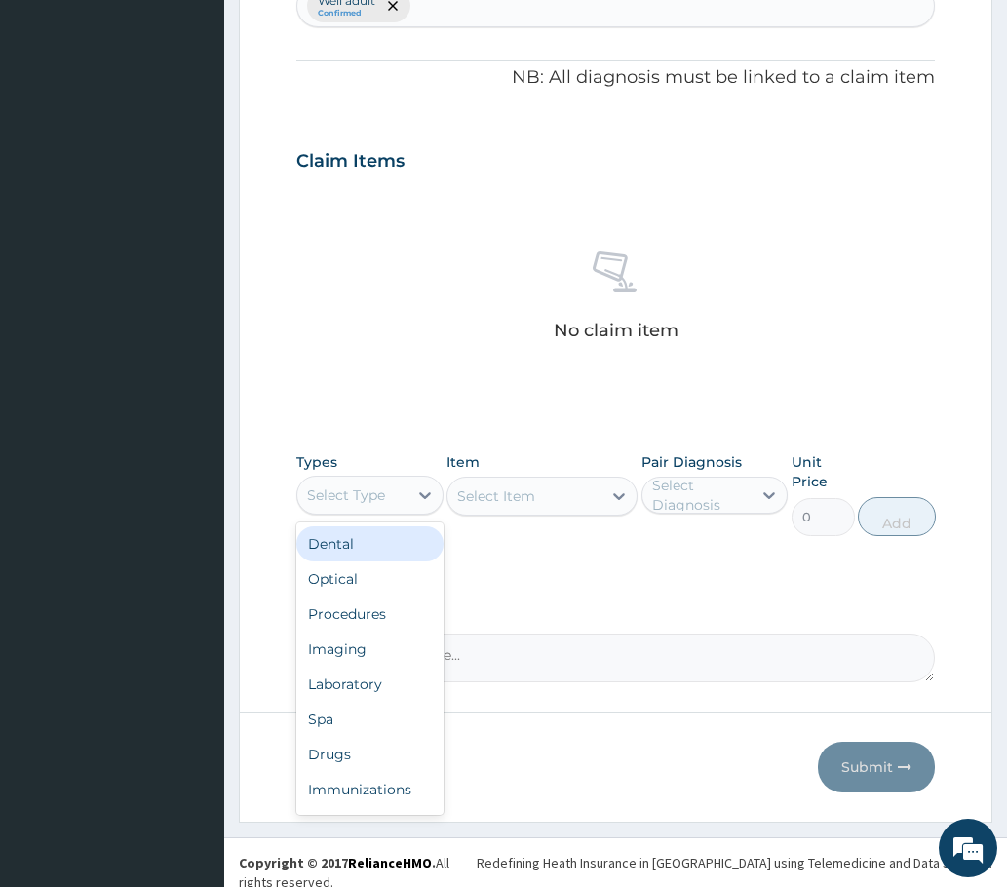
drag, startPoint x: 352, startPoint y: 500, endPoint x: 354, endPoint y: 527, distance: 27.4
click at [352, 508] on div "Select Type" at bounding box center [352, 495] width 110 height 31
drag, startPoint x: 340, startPoint y: 646, endPoint x: 360, endPoint y: 601, distance: 48.9
click at [340, 645] on div "Imaging" at bounding box center [369, 649] width 147 height 35
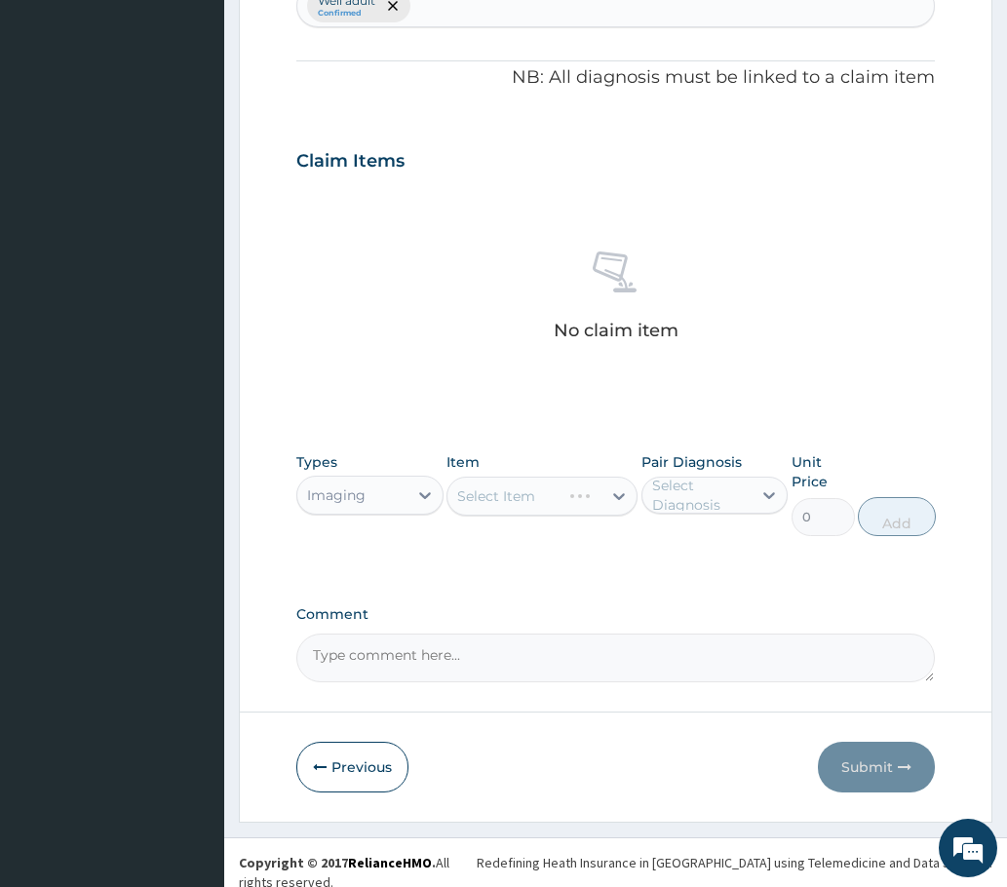
click at [748, 500] on div "Select Diagnosis" at bounding box center [701, 495] width 98 height 39
click at [696, 550] on label "Well adult" at bounding box center [709, 542] width 71 height 19
checkbox input "true"
click at [503, 495] on div "Select Item" at bounding box center [542, 496] width 192 height 39
click at [496, 504] on div "Select Item" at bounding box center [542, 496] width 192 height 39
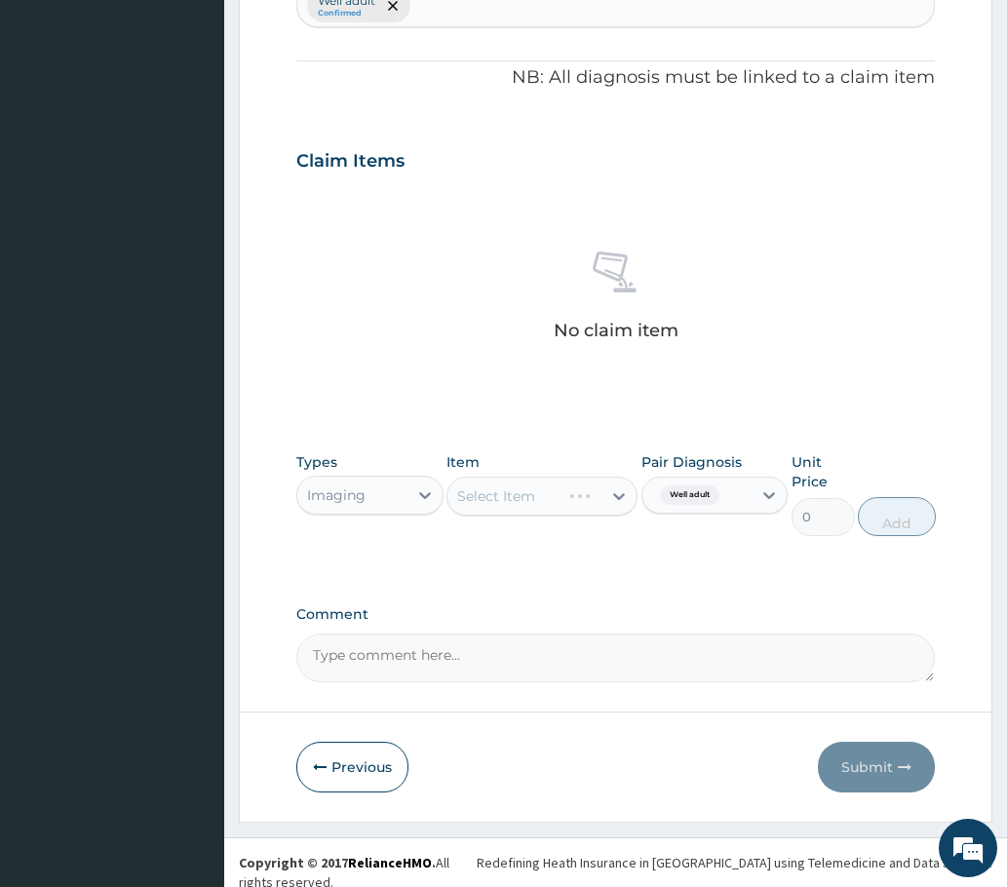
click at [496, 504] on div "Select Item" at bounding box center [542, 496] width 192 height 39
click at [474, 497] on div "Select Item" at bounding box center [542, 496] width 192 height 39
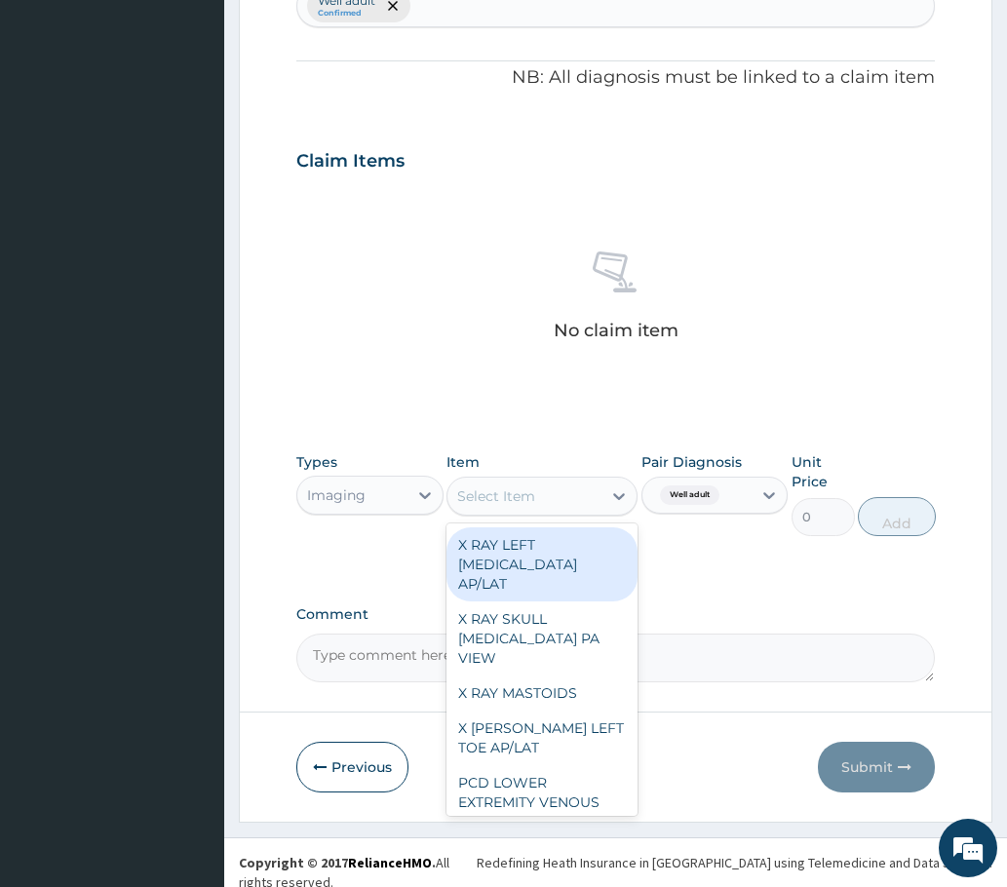
click at [547, 492] on div "Select Item" at bounding box center [524, 496] width 155 height 31
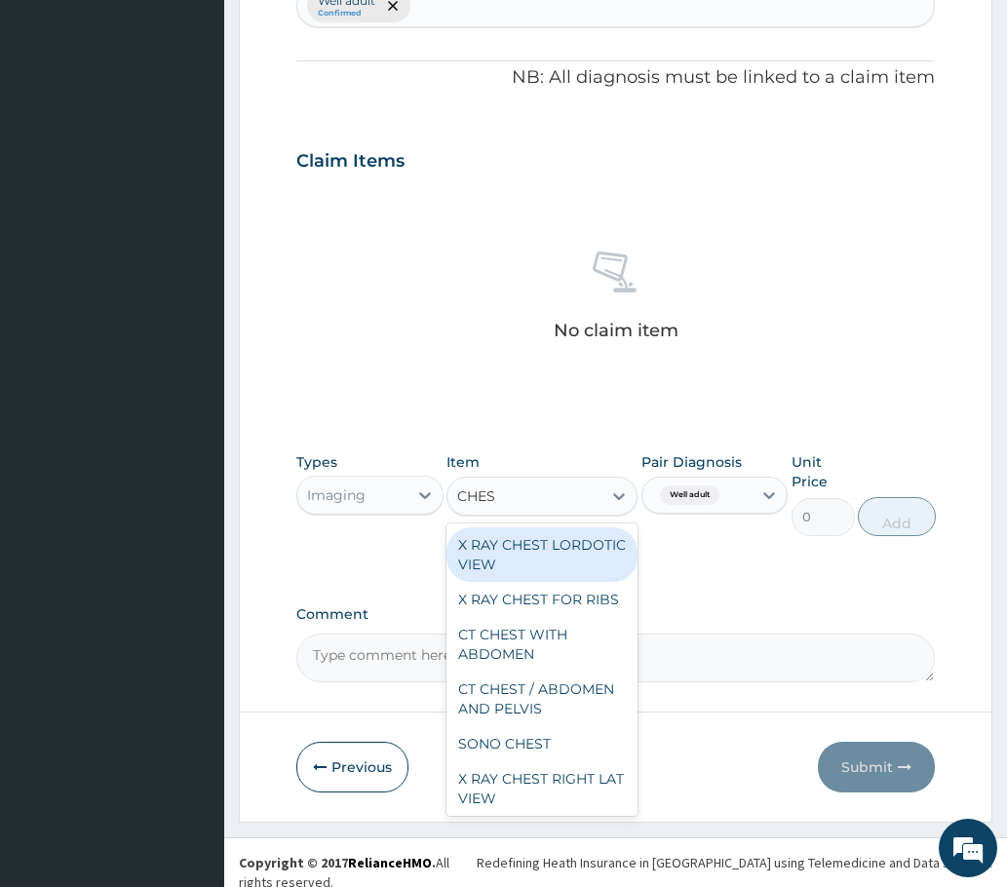
type input "CHEST"
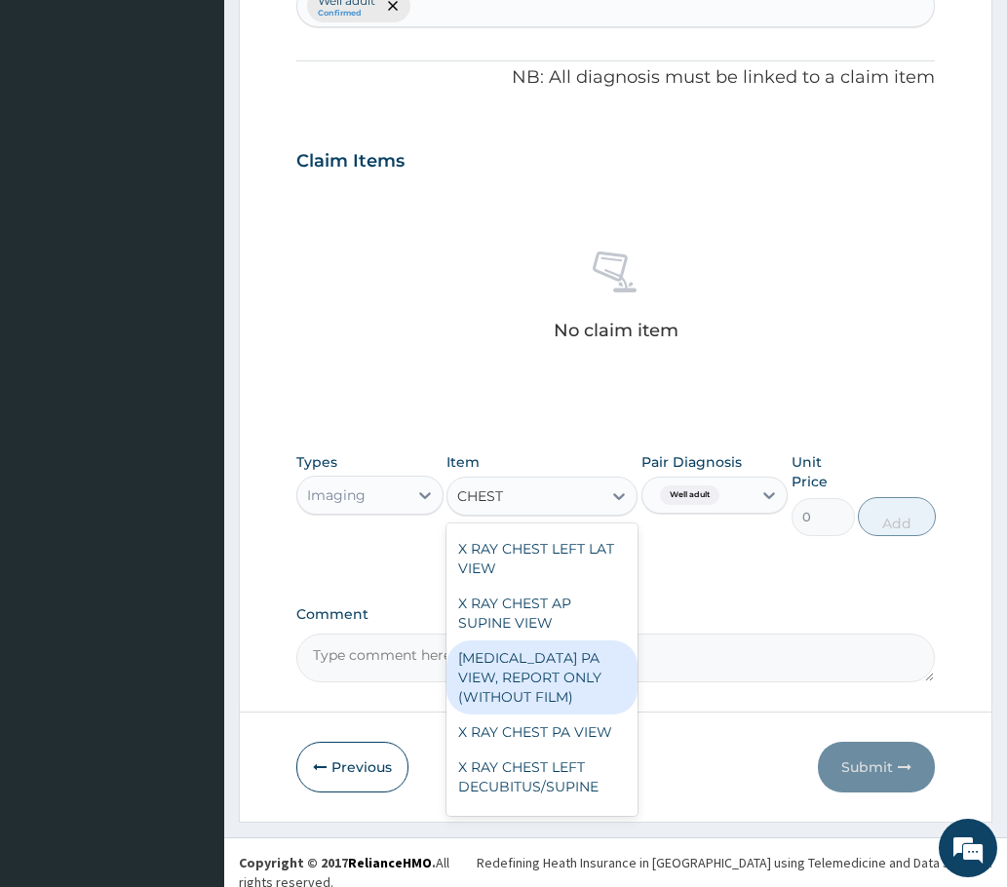
scroll to position [768, 0]
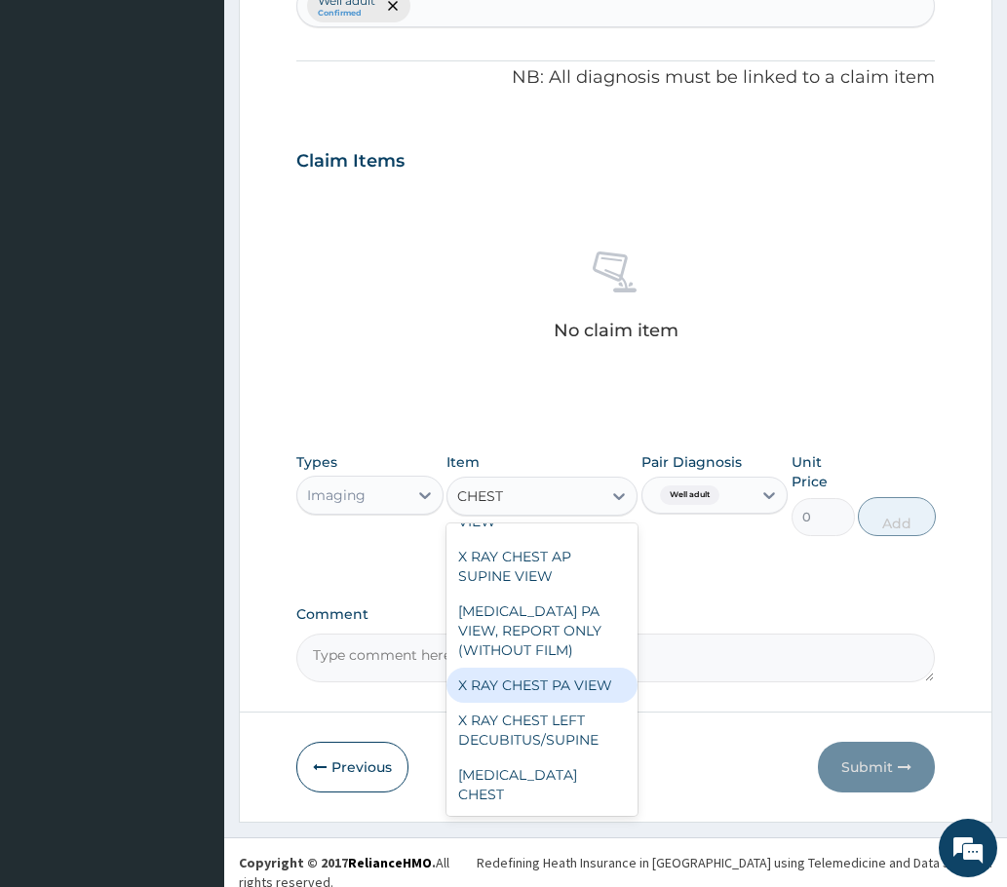
click at [524, 700] on div "X RAY CHEST PA VIEW" at bounding box center [542, 685] width 192 height 35
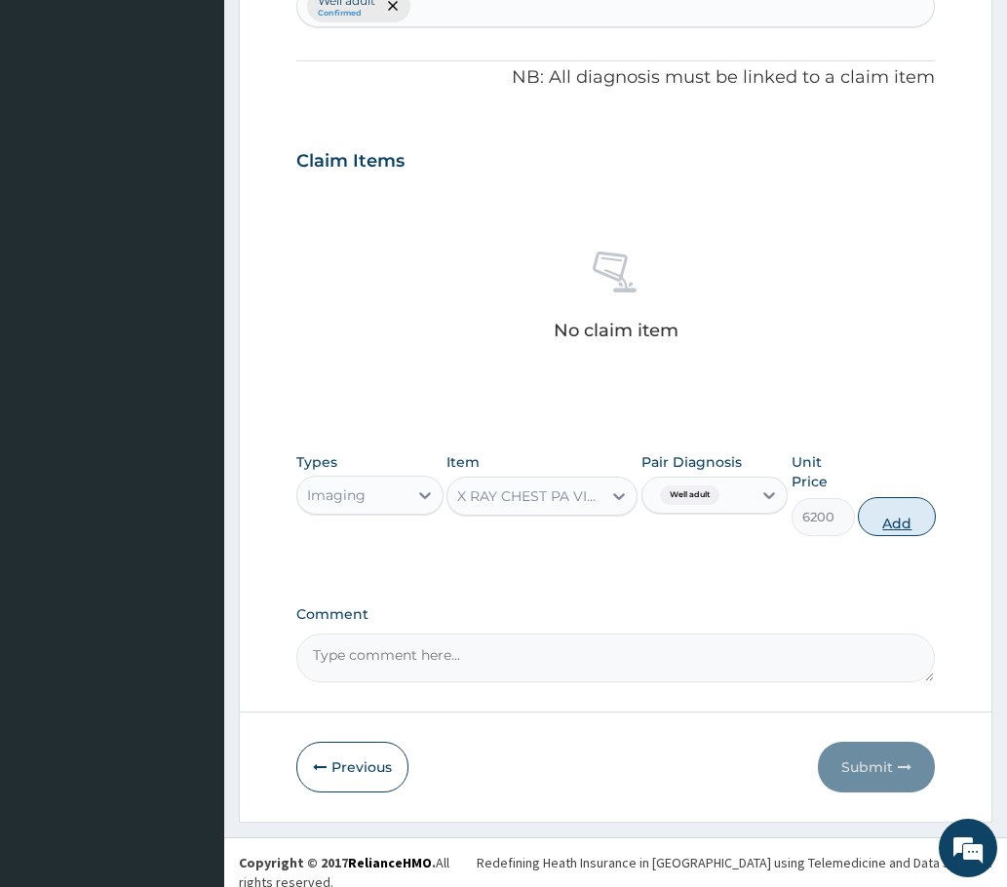
click at [898, 521] on button "Add" at bounding box center [897, 516] width 78 height 39
type input "0"
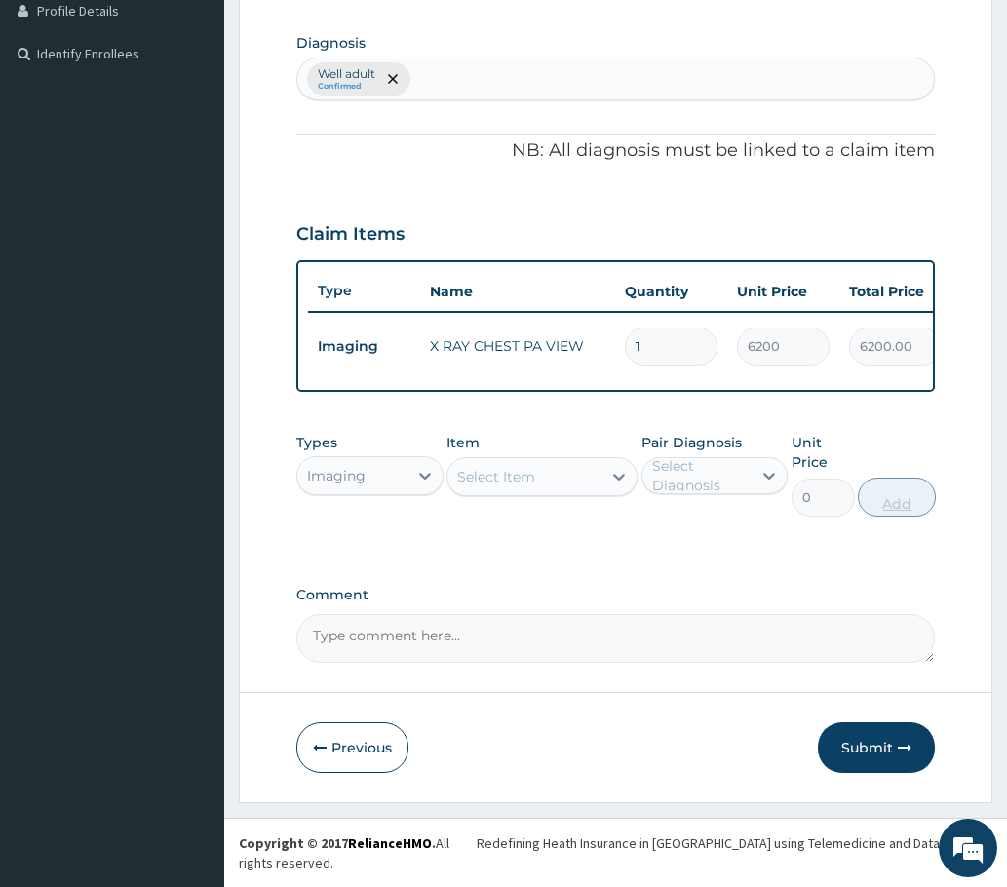
scroll to position [497, 0]
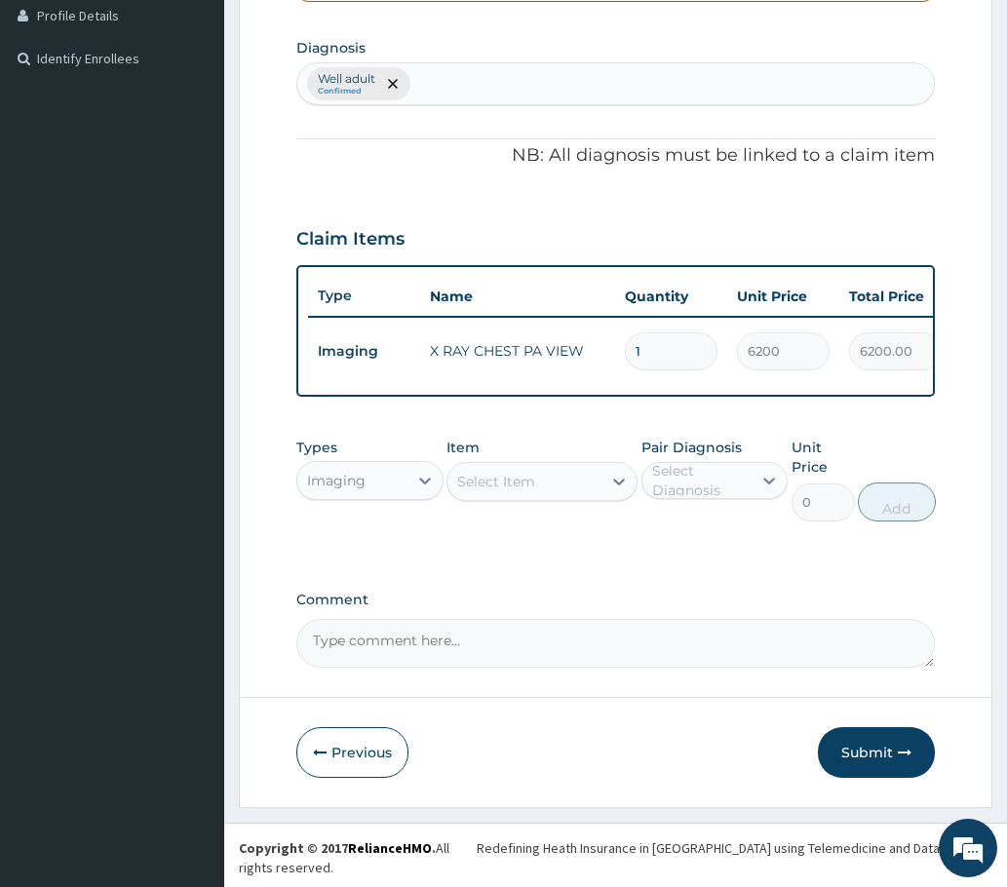
click at [691, 500] on div "Select Diagnosis" at bounding box center [701, 480] width 98 height 39
drag, startPoint x: 668, startPoint y: 553, endPoint x: 656, endPoint y: 546, distance: 13.5
click at [667, 551] on div "Well adult" at bounding box center [714, 531] width 147 height 40
checkbox input "true"
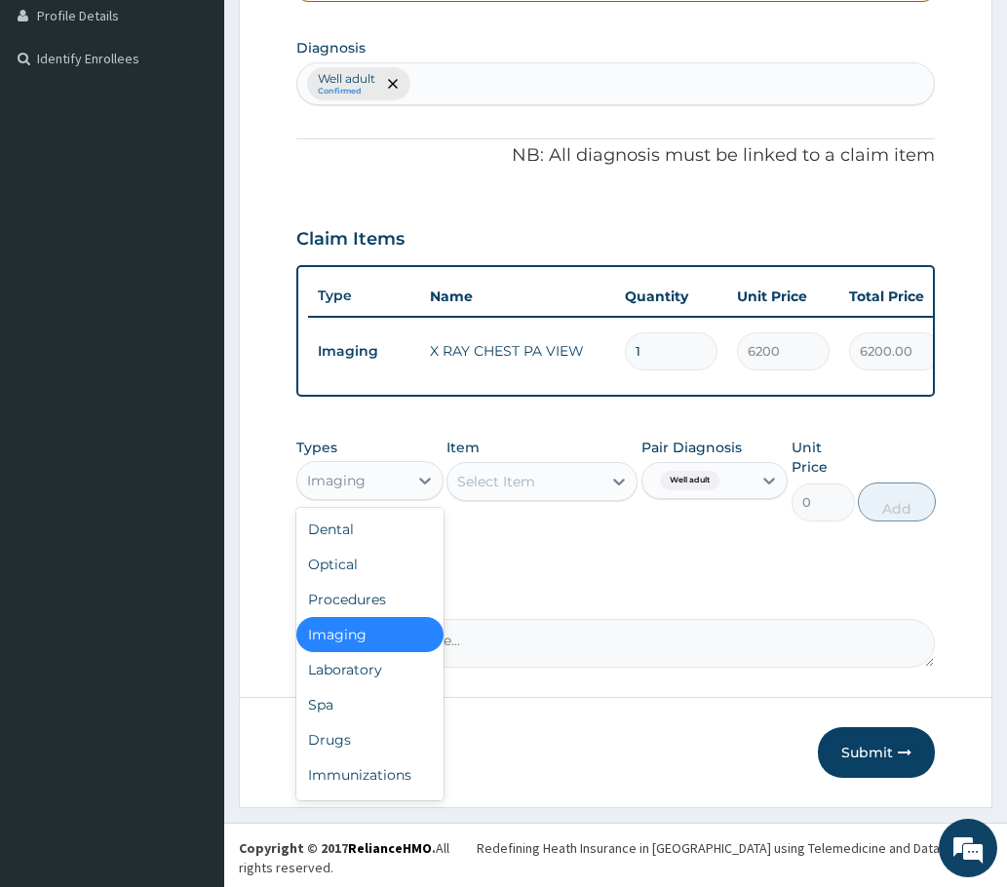
drag, startPoint x: 351, startPoint y: 487, endPoint x: 351, endPoint y: 499, distance: 11.7
click at [352, 490] on div "Imaging" at bounding box center [336, 480] width 58 height 19
click at [355, 615] on div "Procedures" at bounding box center [369, 599] width 147 height 35
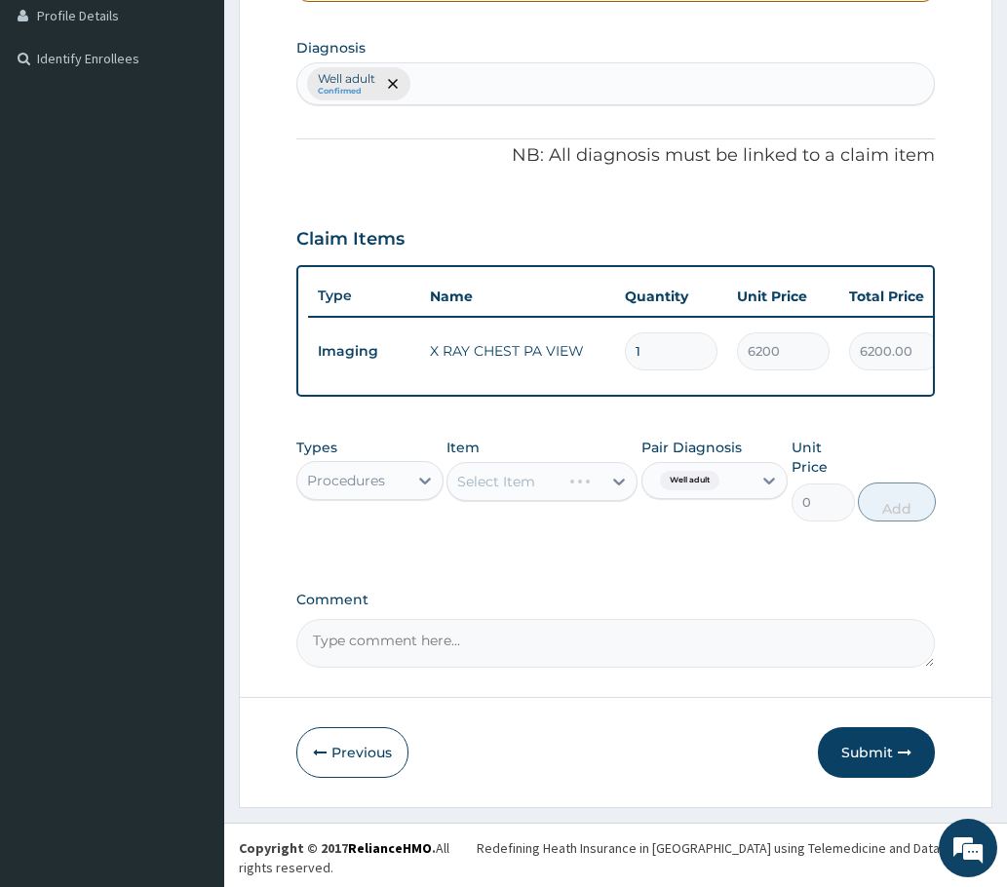
click at [506, 501] on div "Select Item" at bounding box center [542, 481] width 192 height 39
drag, startPoint x: 684, startPoint y: 497, endPoint x: 689, endPoint y: 509, distance: 12.7
click at [687, 490] on span "Well adult" at bounding box center [689, 480] width 59 height 19
drag, startPoint x: 492, startPoint y: 593, endPoint x: 482, endPoint y: 522, distance: 71.0
click at [490, 591] on div "PA Code / Prescription Code Enter Code(Secondary Care Only) PA code does not ex…" at bounding box center [615, 178] width 638 height 979
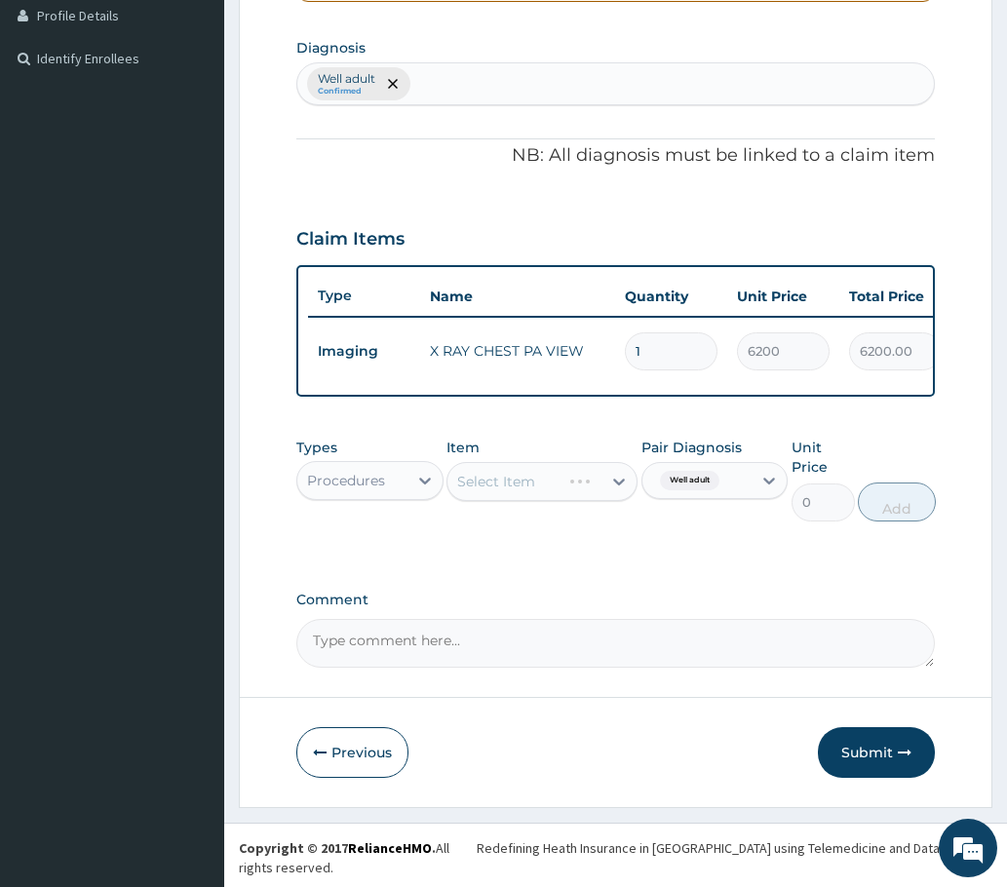
click at [484, 498] on div "Select Item" at bounding box center [542, 481] width 192 height 39
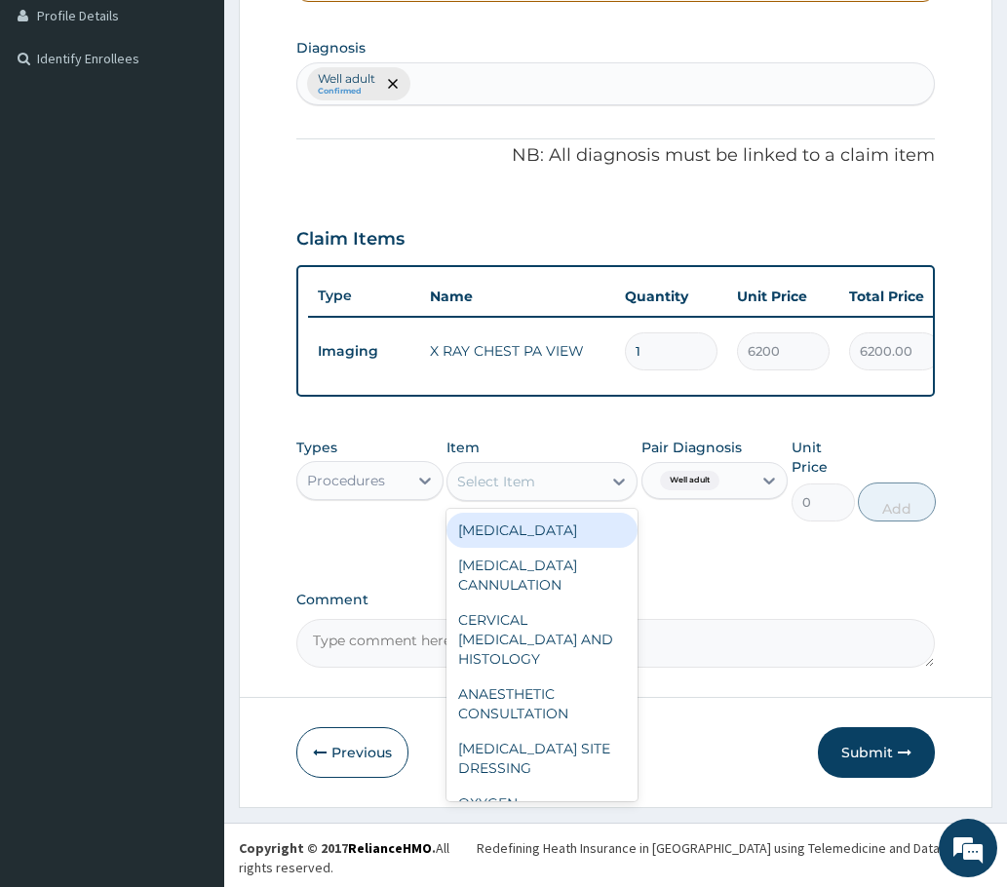
click at [510, 491] on div "Select Item" at bounding box center [496, 481] width 78 height 19
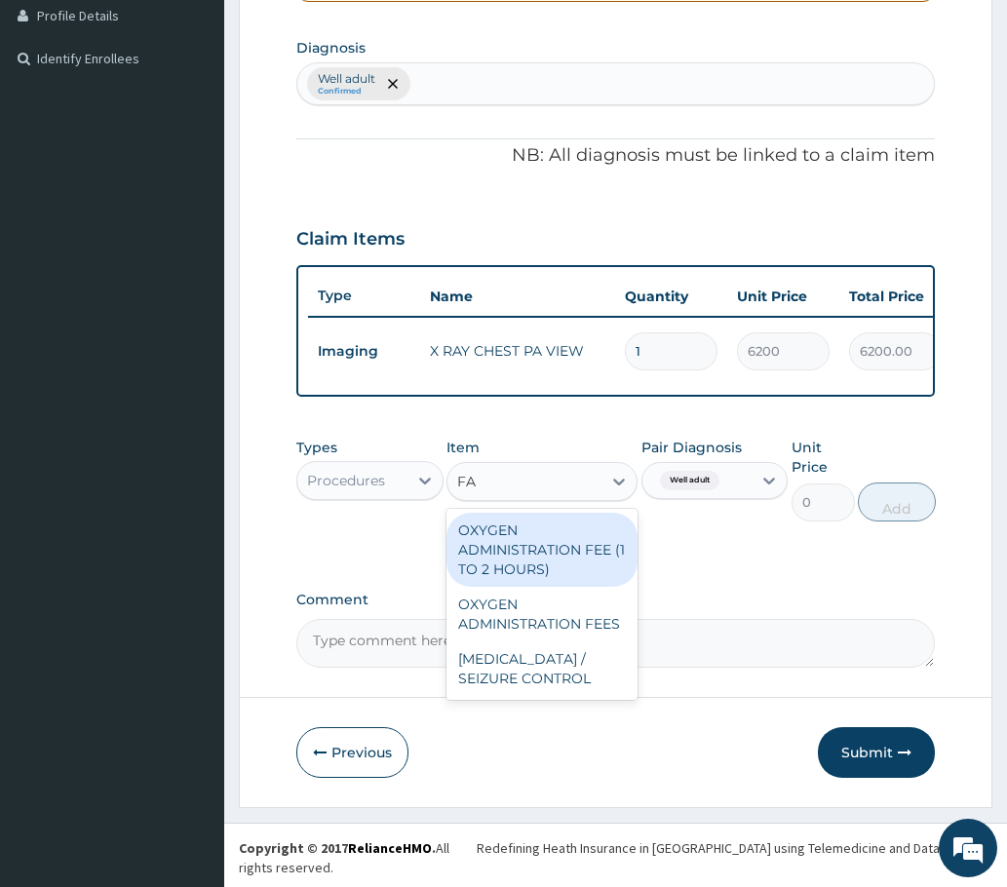
type input "F"
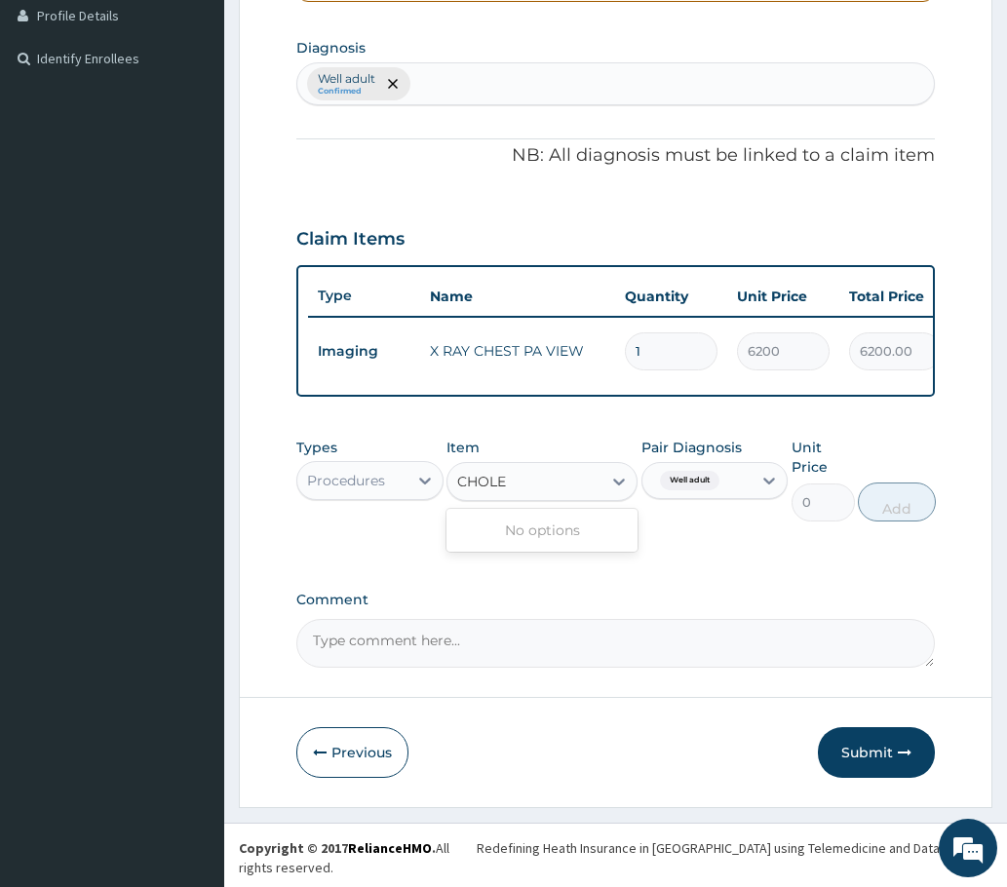
type input "CHOLE"
click at [335, 490] on div "Procedures" at bounding box center [346, 480] width 78 height 19
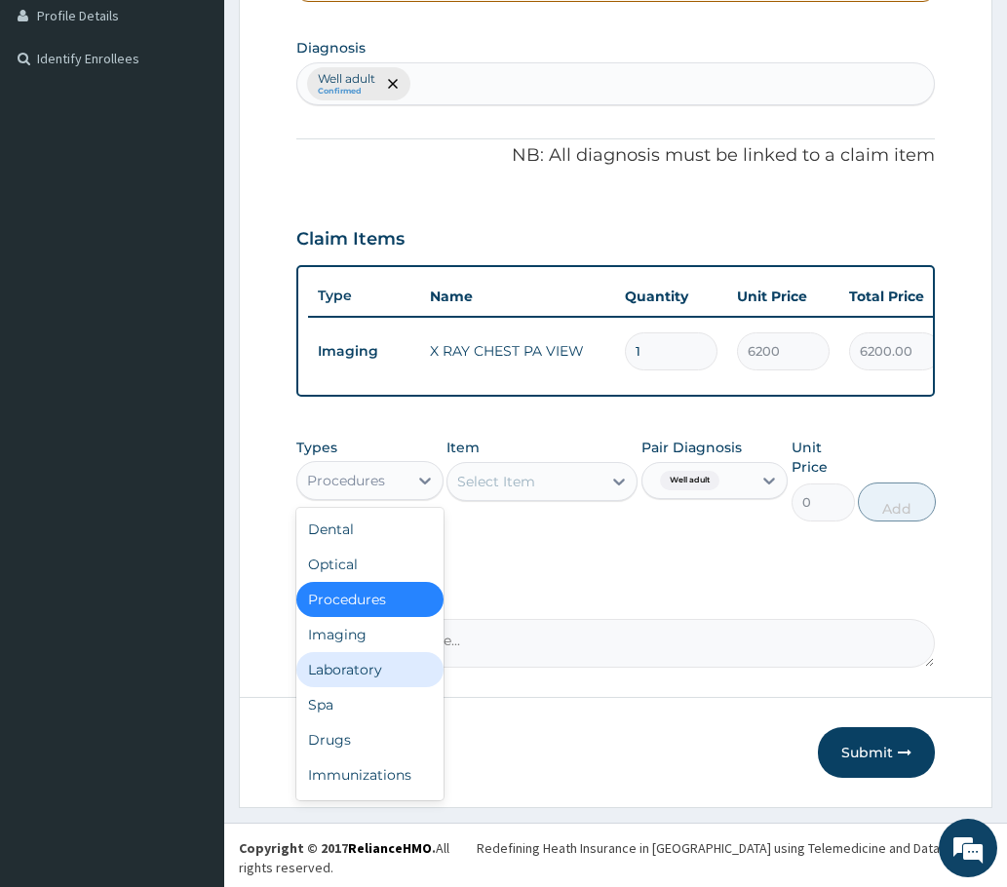
click at [347, 685] on div "Laboratory" at bounding box center [369, 669] width 147 height 35
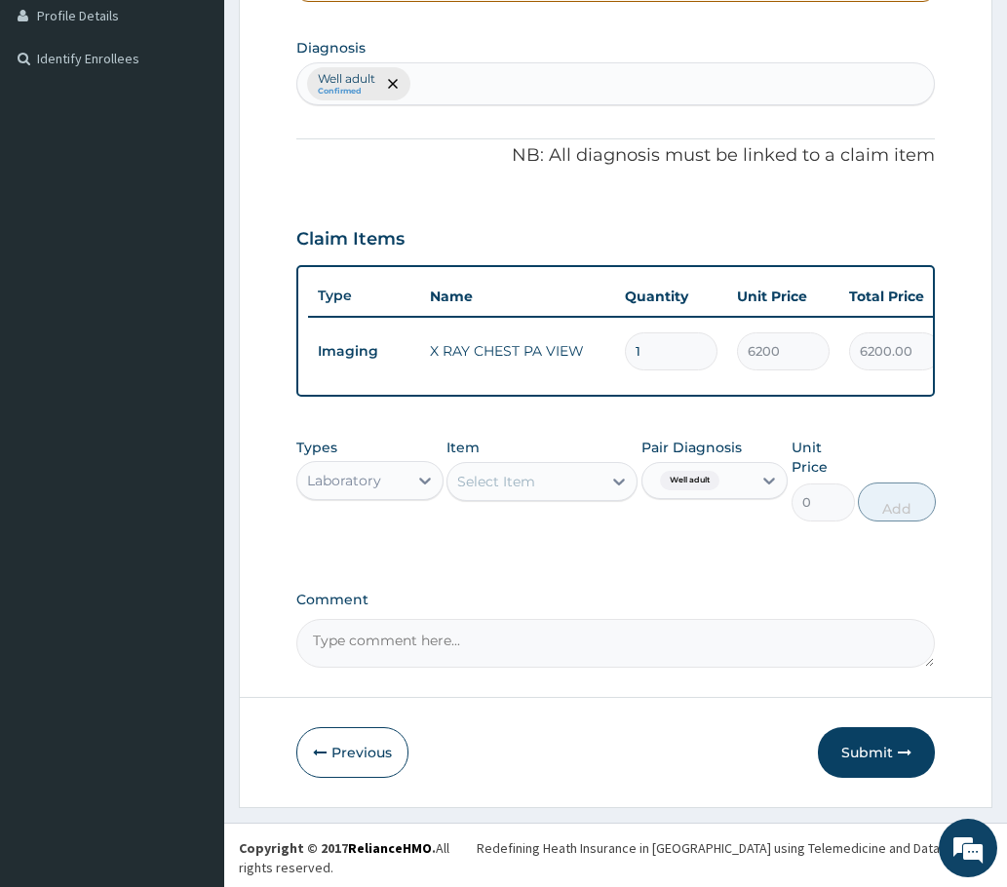
click at [509, 600] on div "PA Code / Prescription Code Enter Code(Secondary Care Only) PA code does not ex…" at bounding box center [615, 178] width 638 height 979
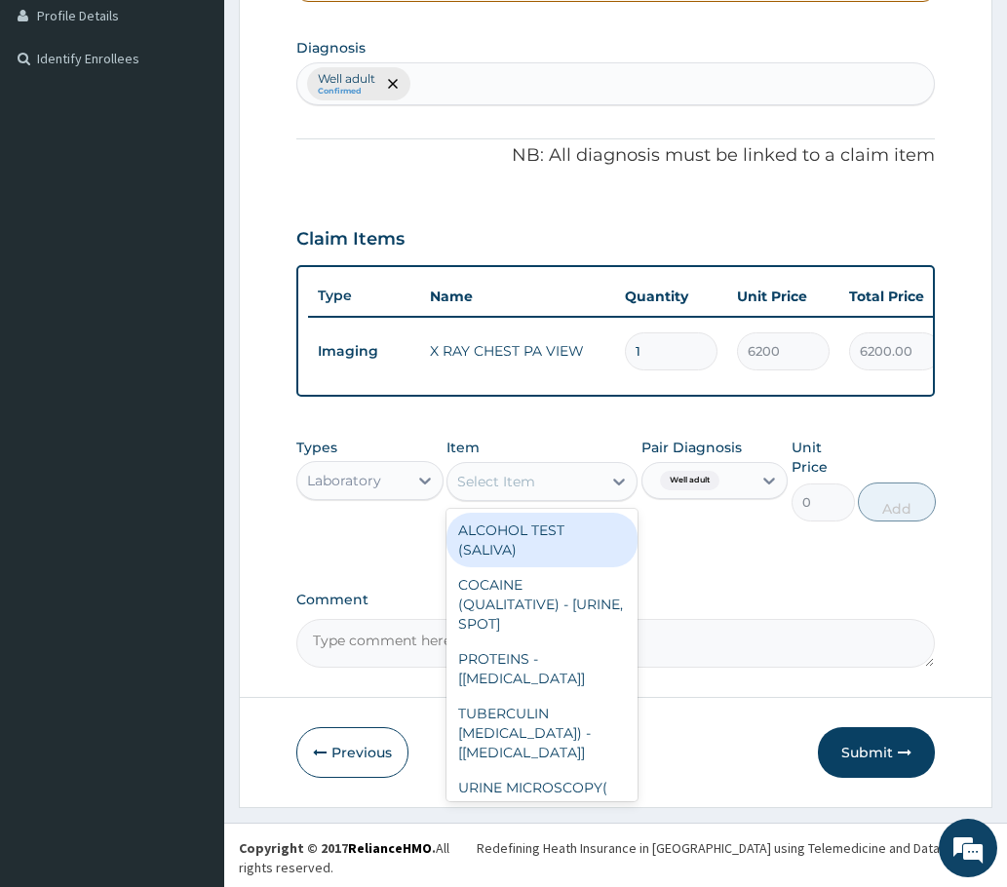
click at [502, 491] on div "Select Item" at bounding box center [496, 481] width 78 height 19
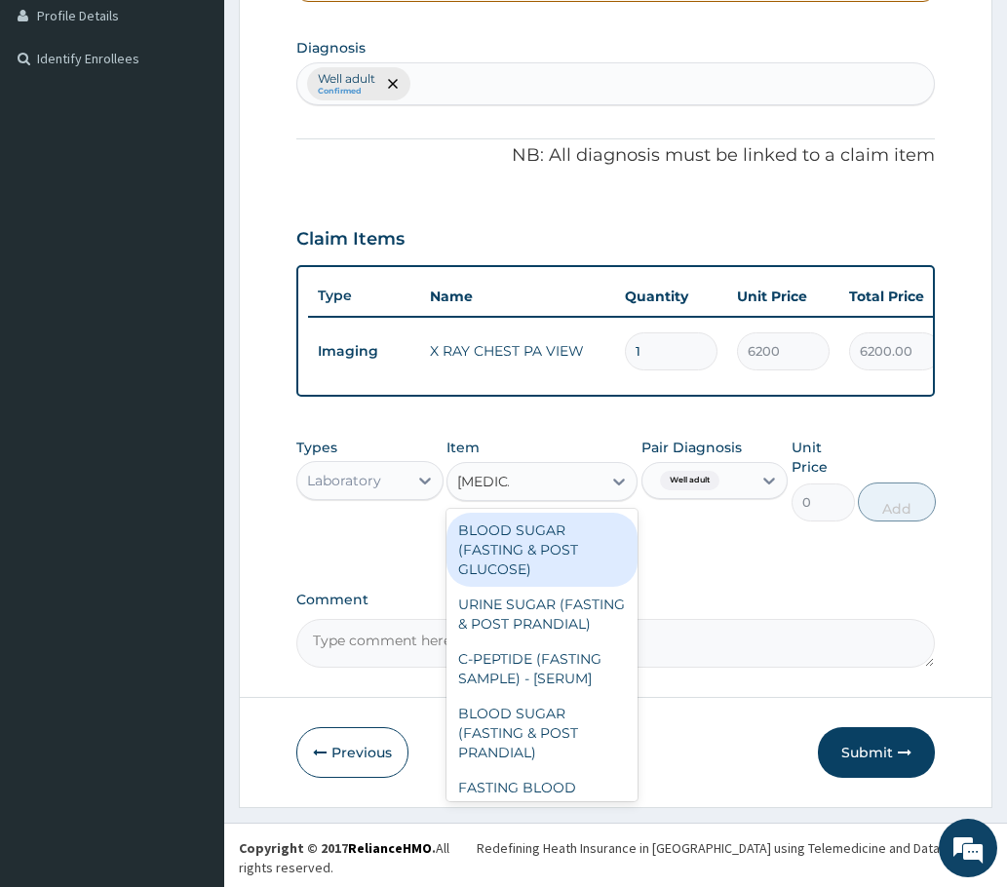
type input "FASTING"
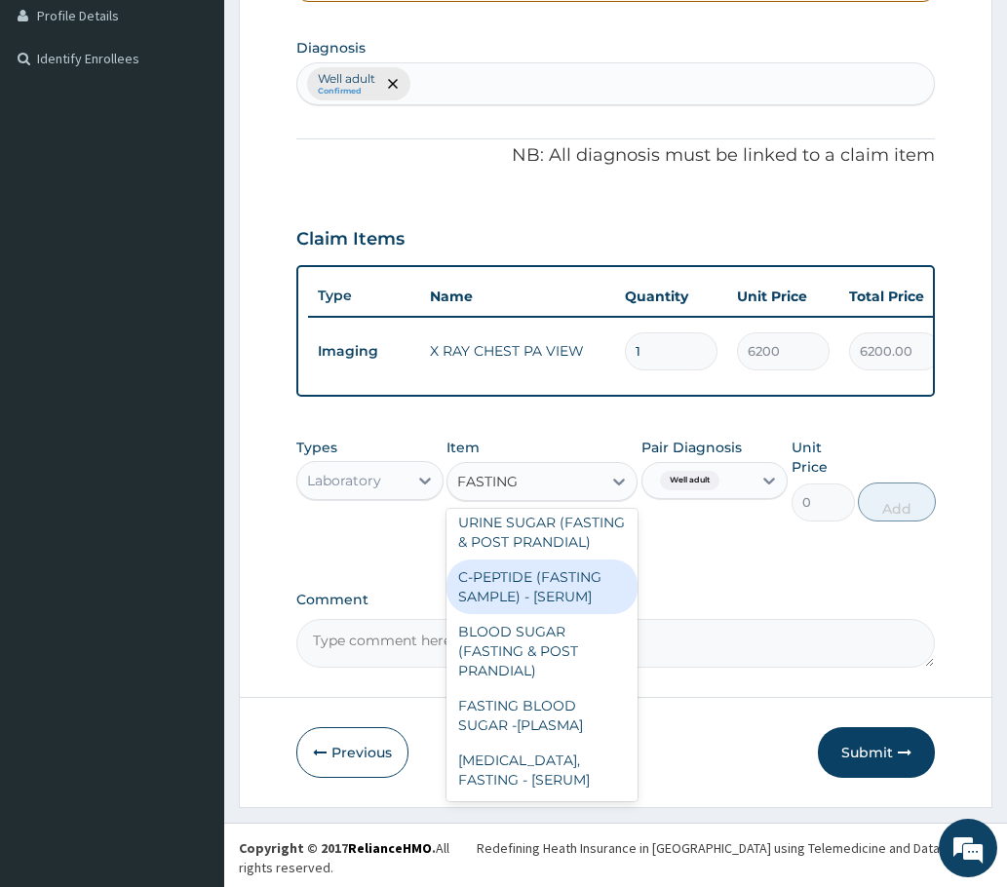
scroll to position [101, 0]
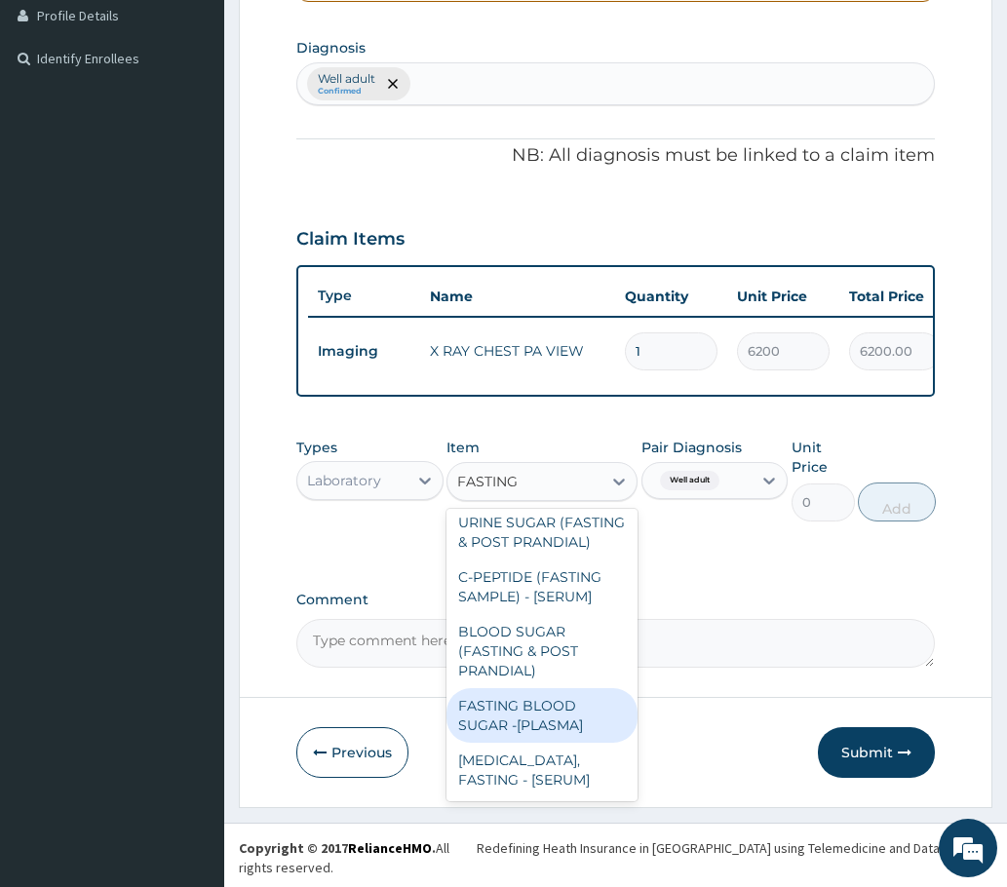
click at [514, 727] on div "FASTING BLOOD SUGAR -[PLASMA]" at bounding box center [542, 715] width 192 height 55
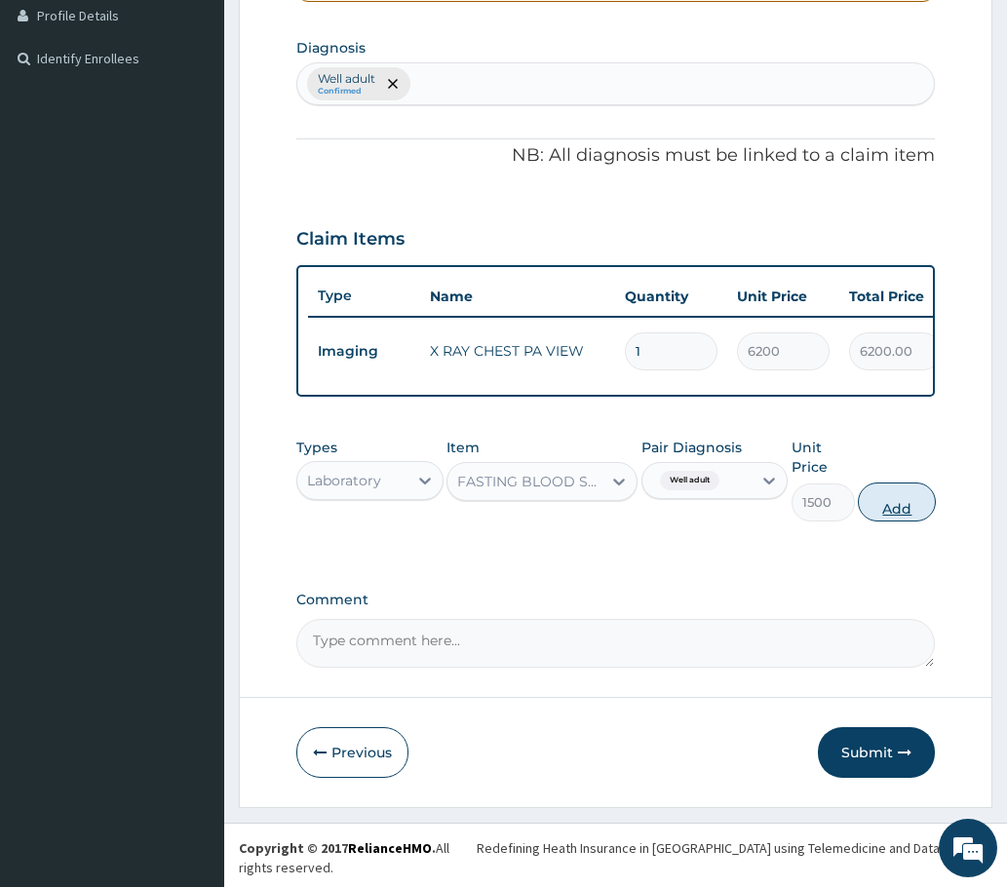
drag, startPoint x: 899, startPoint y: 518, endPoint x: 755, endPoint y: 523, distance: 143.4
click at [896, 518] on button "Add" at bounding box center [897, 502] width 78 height 39
type input "0"
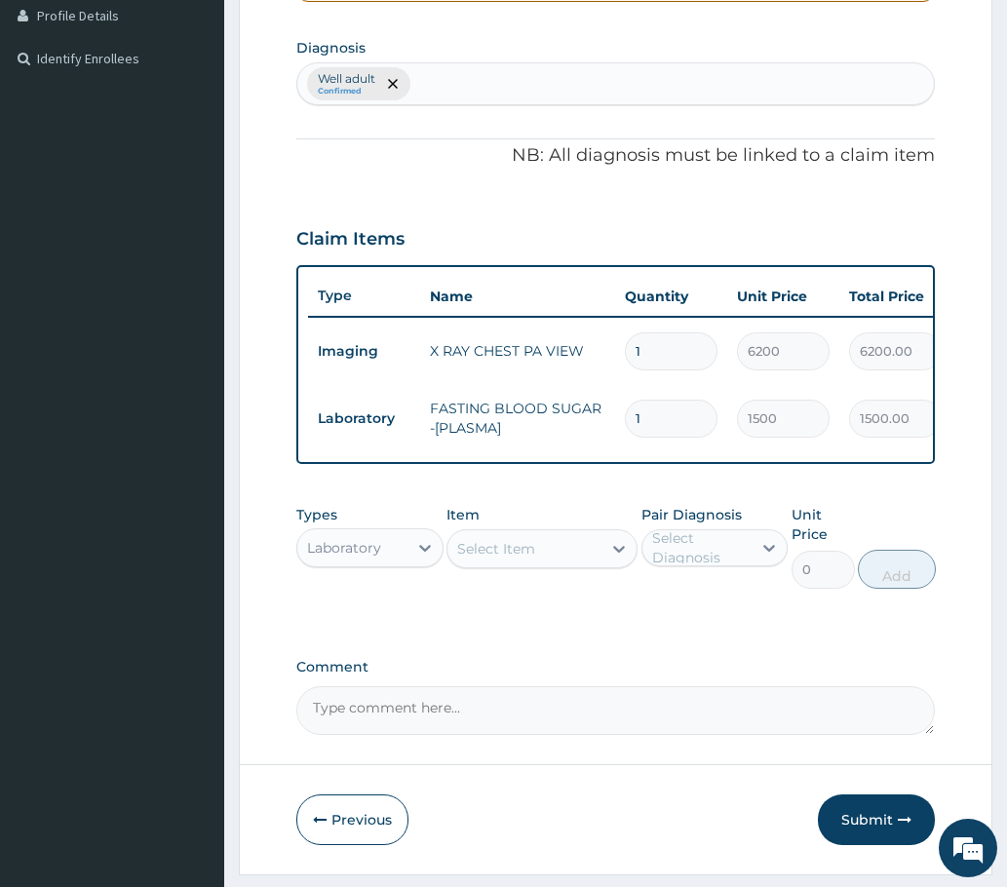
click at [529, 559] on div "Select Item" at bounding box center [496, 548] width 78 height 19
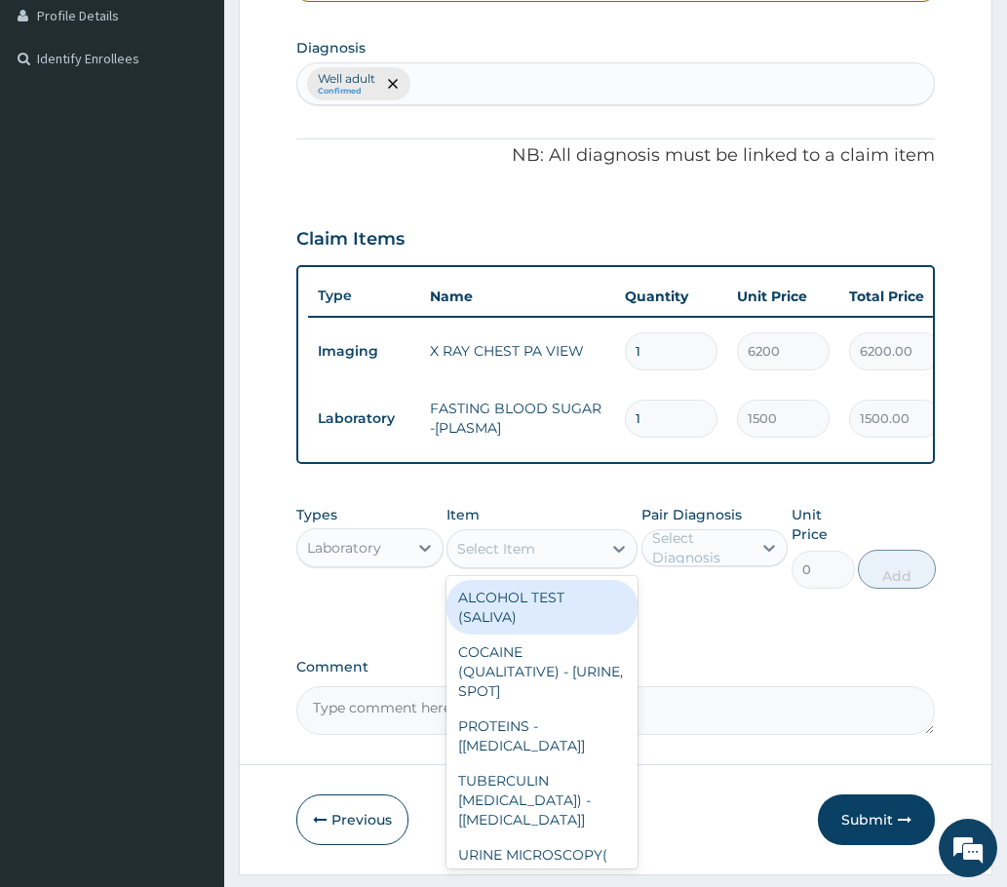
click at [703, 564] on div "Select Diagnosis" at bounding box center [701, 547] width 98 height 39
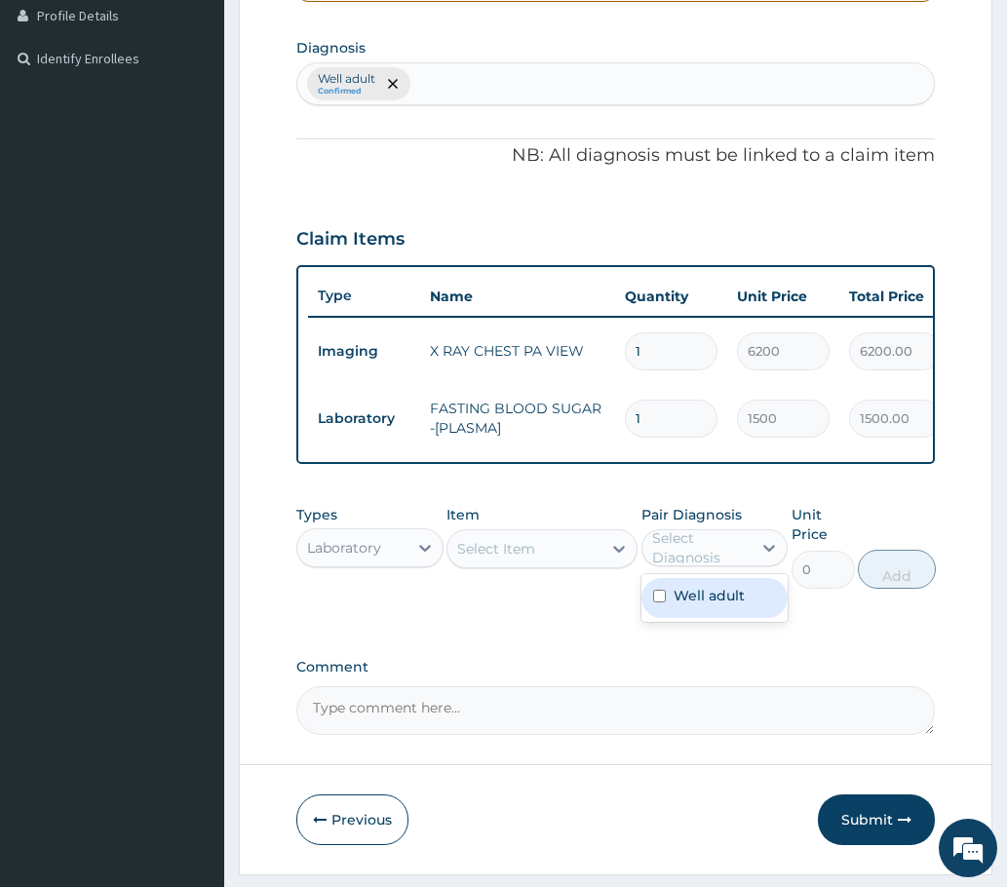
click at [678, 605] on label "Well adult" at bounding box center [709, 595] width 71 height 19
checkbox input "true"
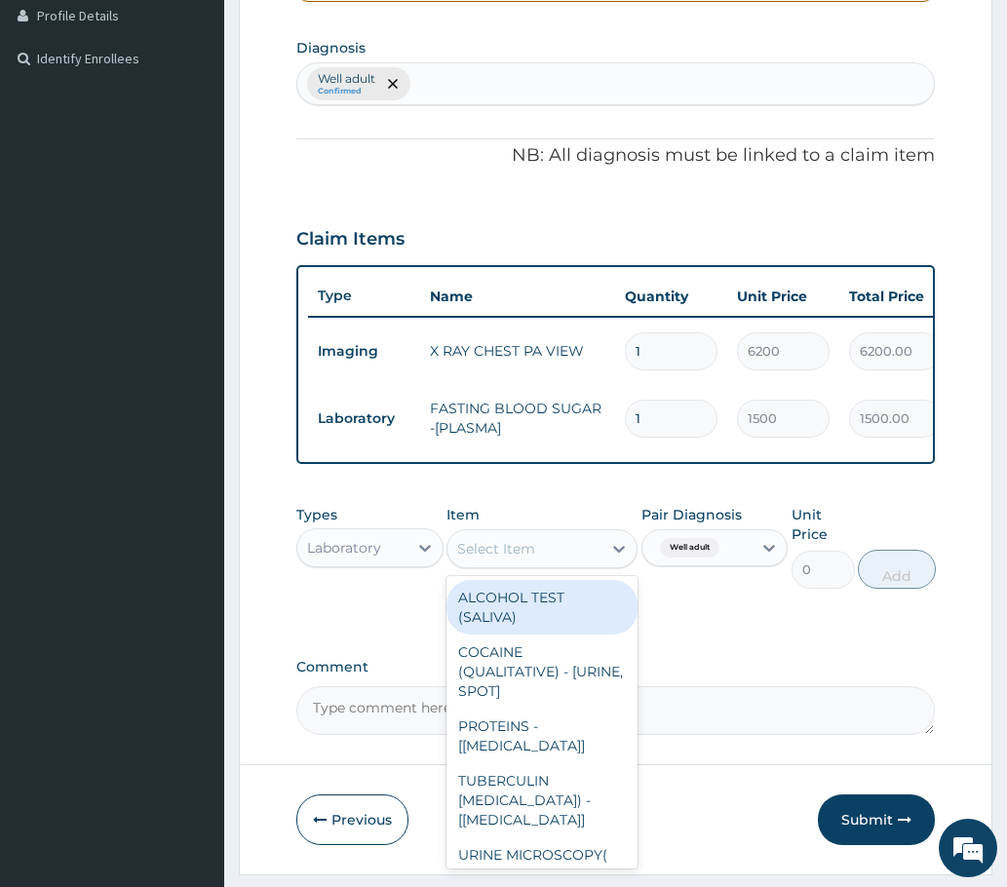
click at [529, 559] on div "Select Item" at bounding box center [496, 548] width 78 height 19
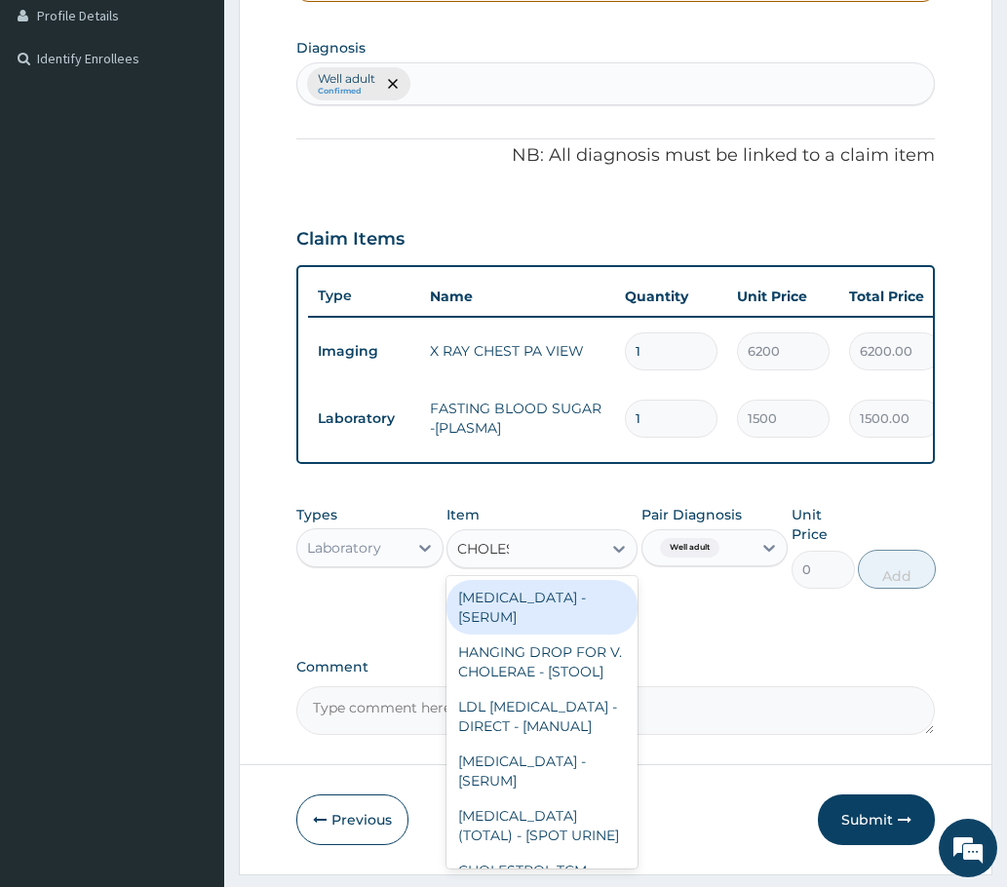
type input "CHOLEST"
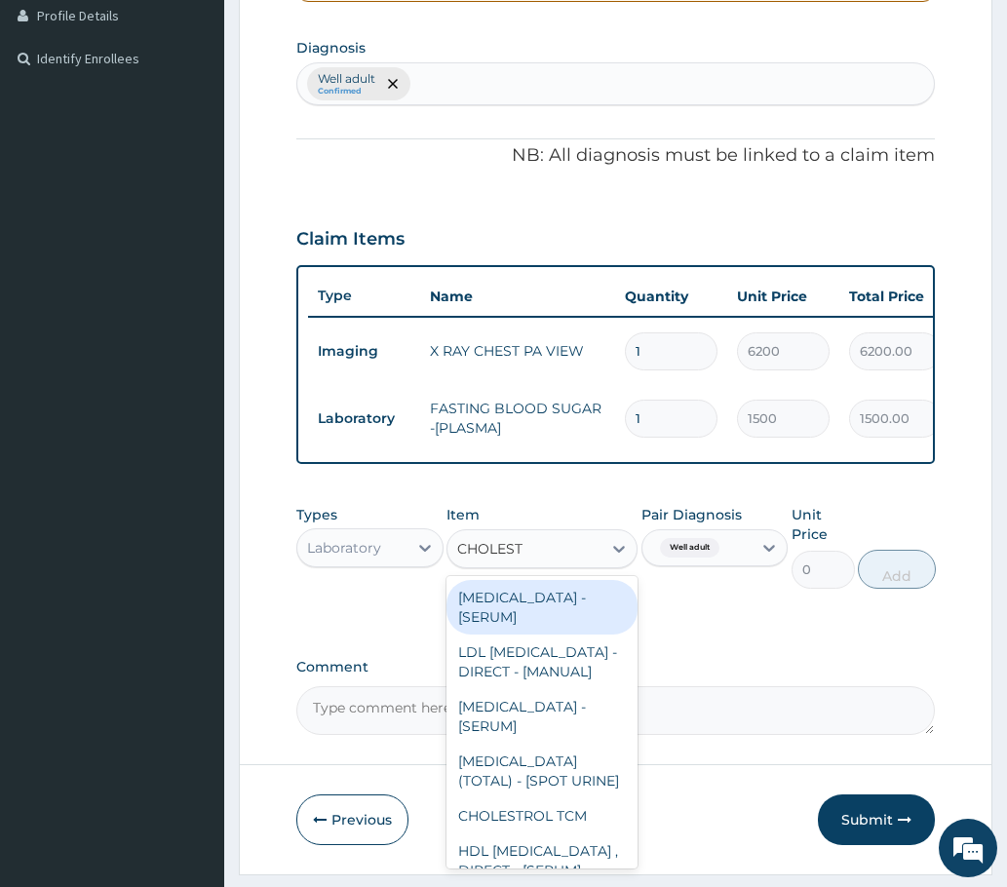
click at [490, 616] on div "CHOLESTEROL-LDL - [SERUM]" at bounding box center [542, 607] width 192 height 55
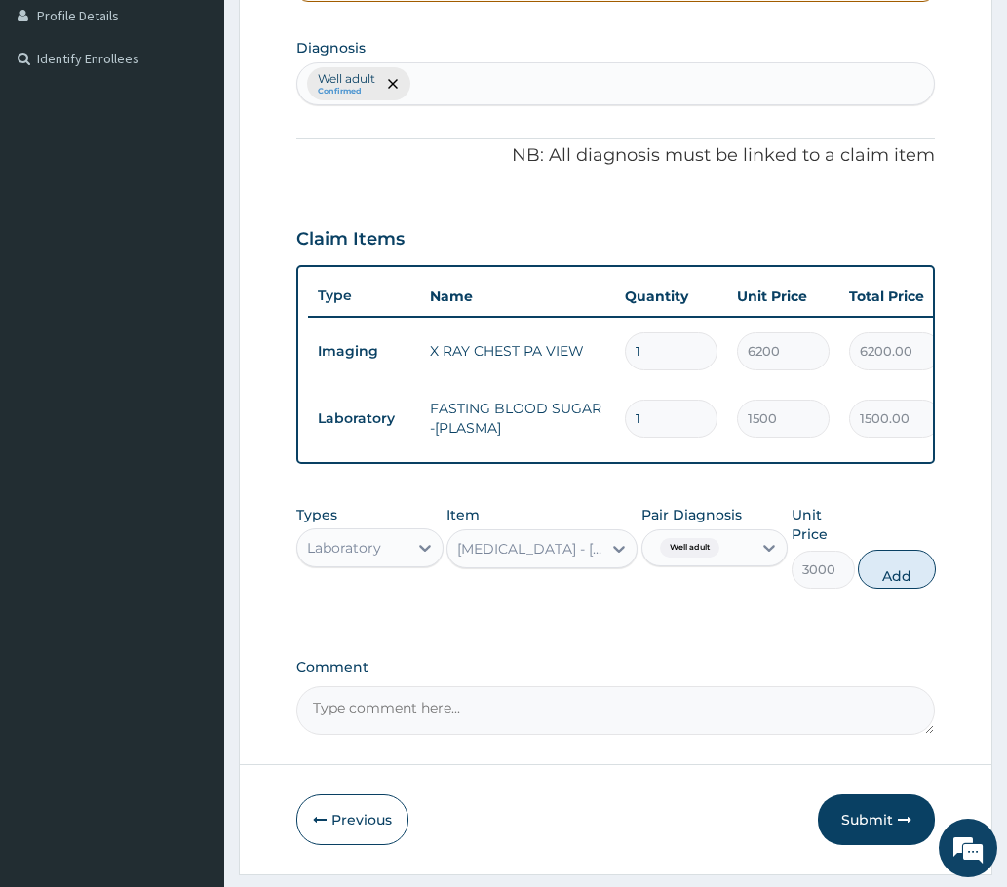
click at [883, 584] on button "Add" at bounding box center [897, 569] width 78 height 39
type input "0"
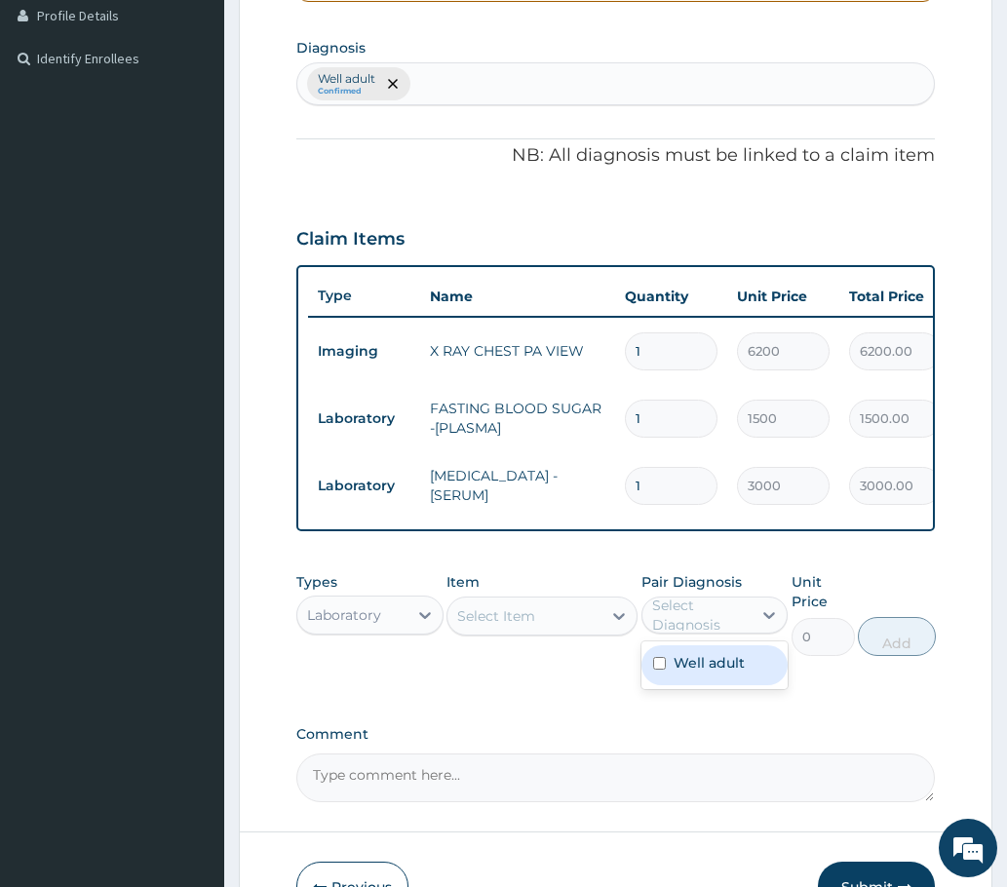
click at [684, 635] on div "Select Diagnosis" at bounding box center [701, 615] width 98 height 39
drag, startPoint x: 660, startPoint y: 695, endPoint x: 659, endPoint y: 685, distance: 9.8
click at [659, 685] on div "Well adult" at bounding box center [714, 665] width 147 height 40
checkbox input "true"
click at [522, 626] on div "Select Item" at bounding box center [496, 615] width 78 height 19
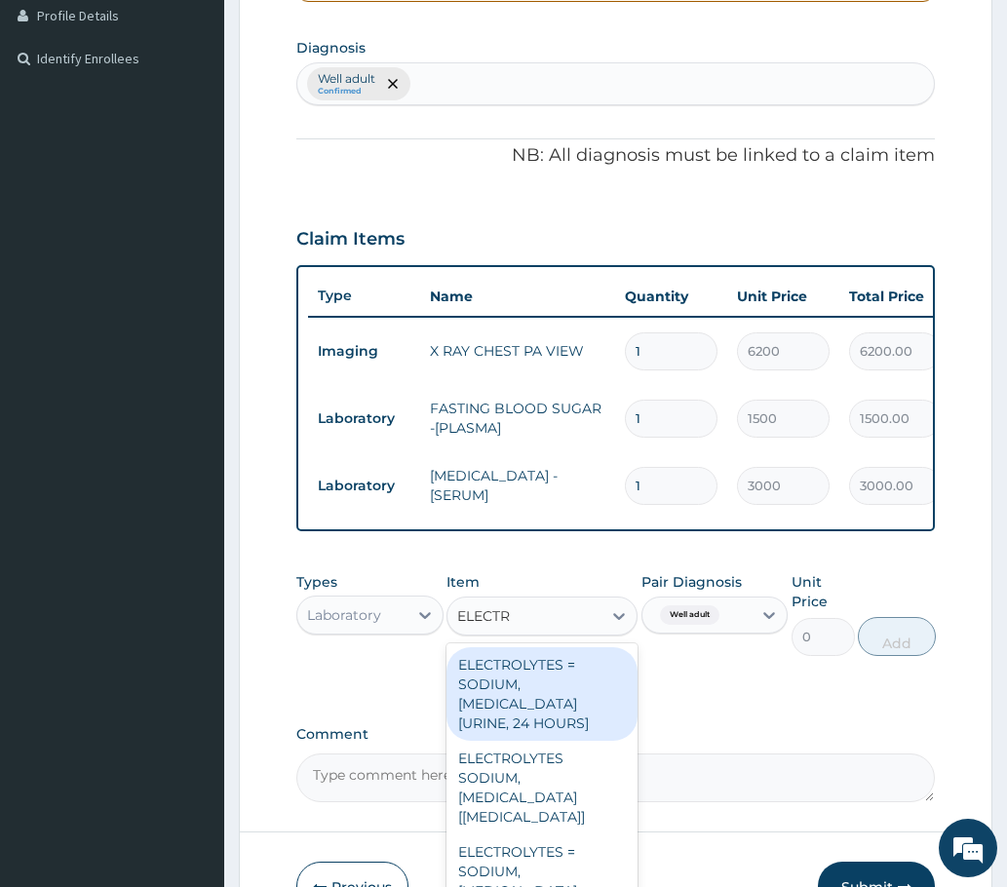
type input "ELECTRO"
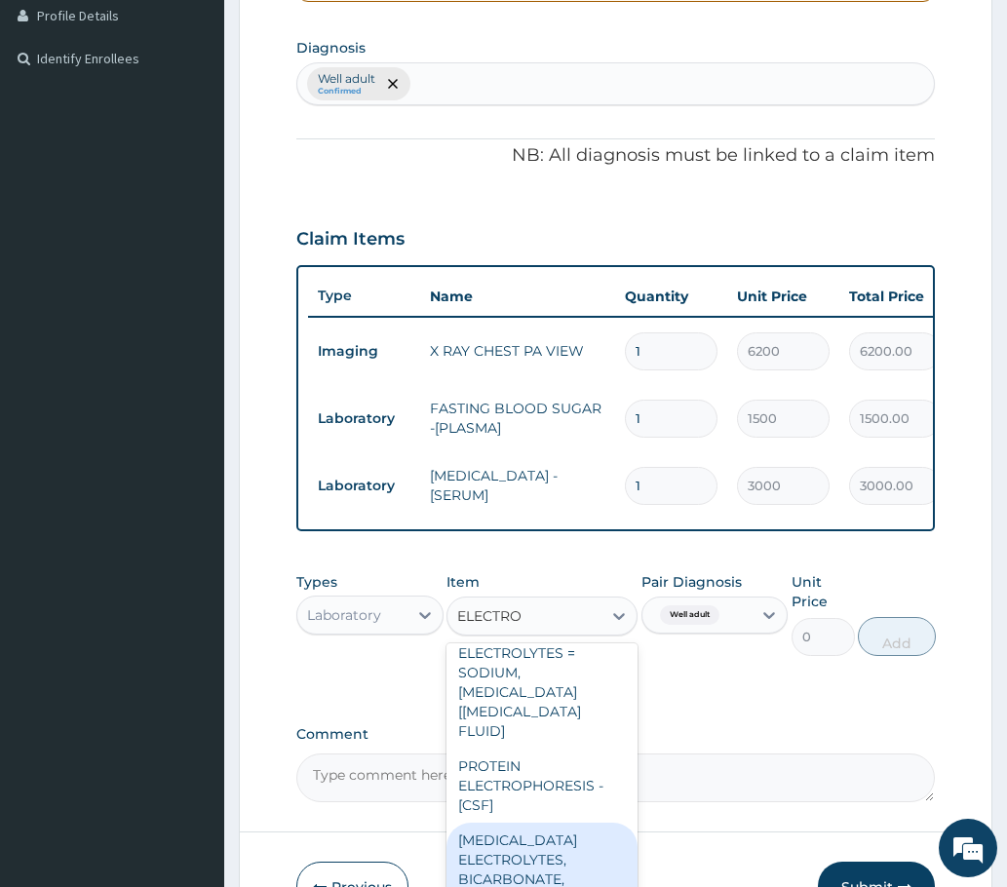
scroll to position [195, 0]
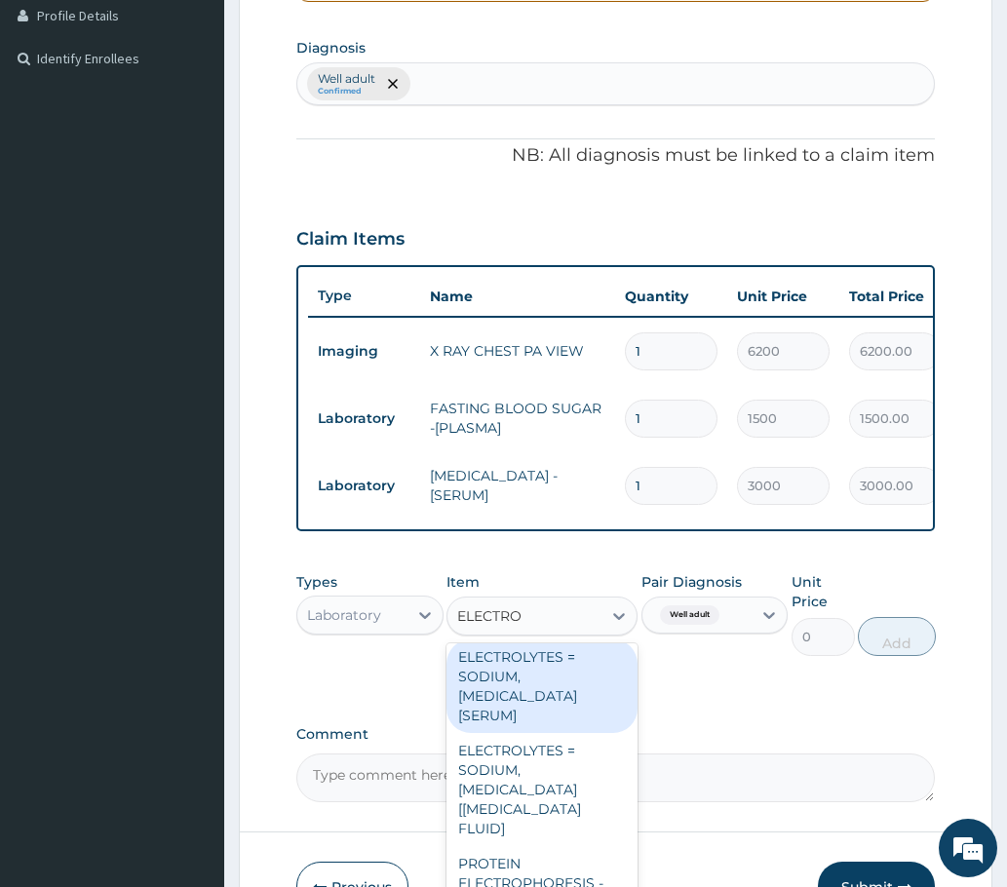
click at [507, 697] on div "ELECTROLYTES = SODIUM, POTASSIUM, CHLORIDE [SERUM]" at bounding box center [542, 686] width 192 height 94
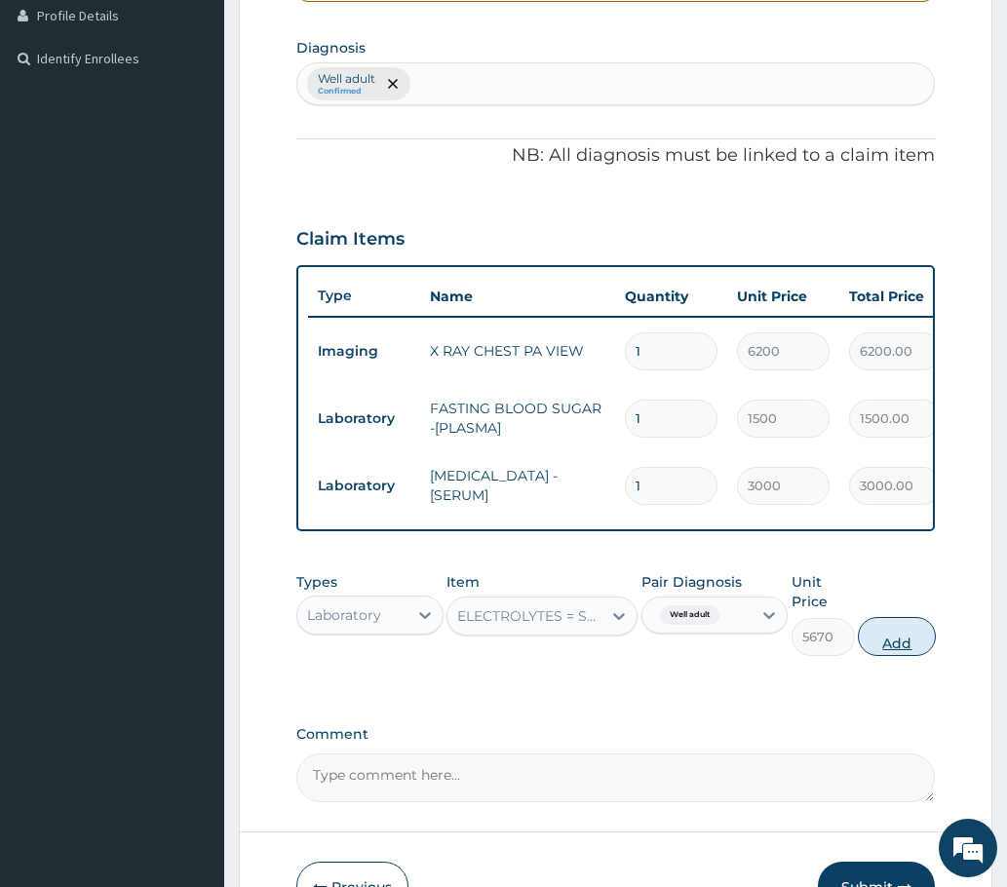
drag, startPoint x: 897, startPoint y: 650, endPoint x: 789, endPoint y: 609, distance: 115.7
click at [892, 650] on button "Add" at bounding box center [897, 636] width 78 height 39
type input "0"
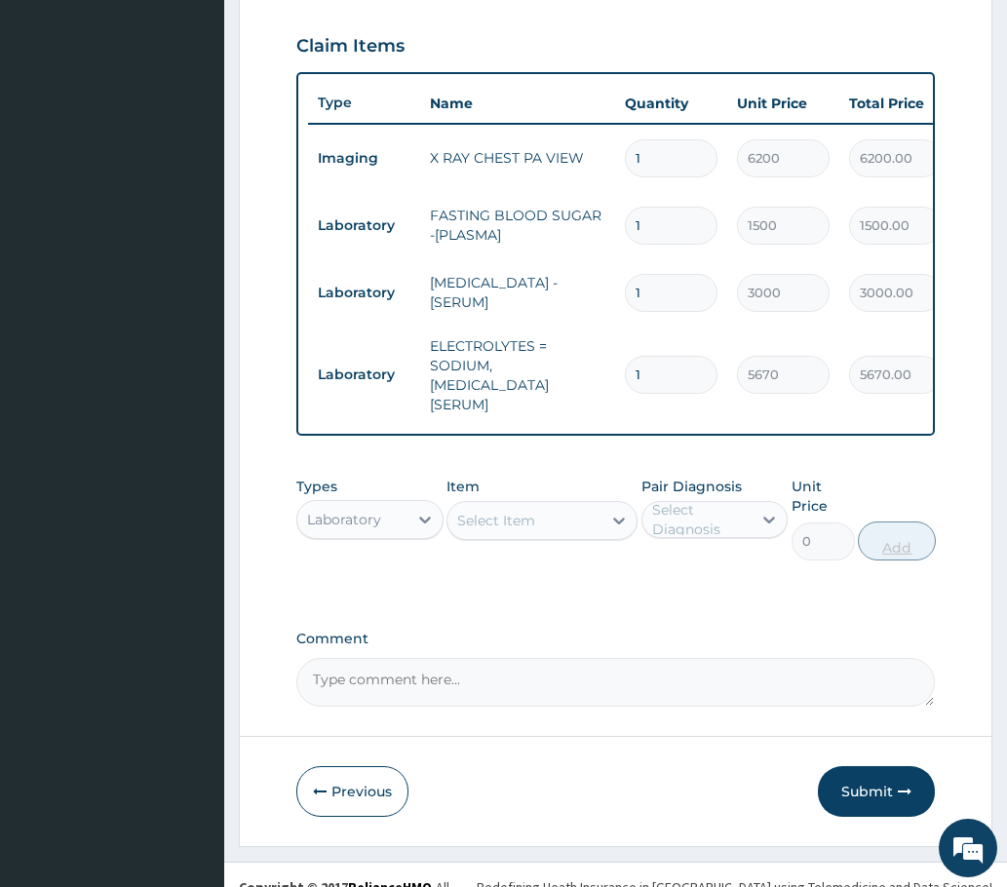
scroll to position [692, 0]
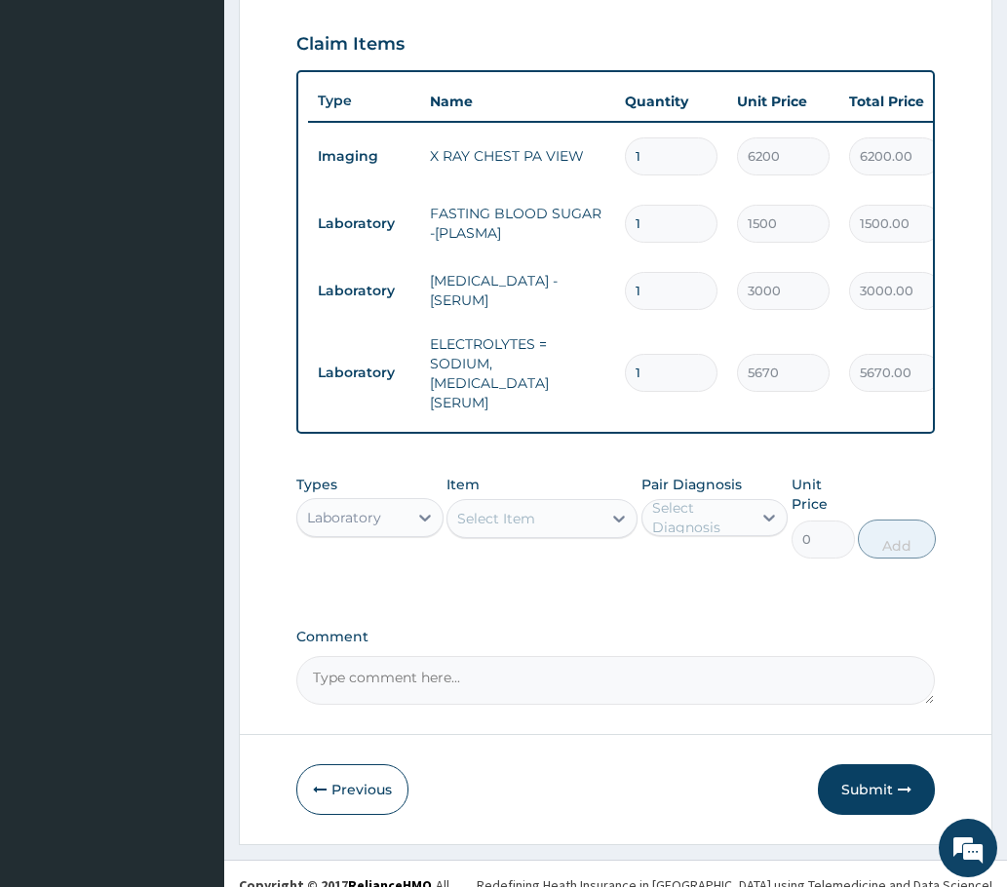
drag, startPoint x: 672, startPoint y: 514, endPoint x: 672, endPoint y: 537, distance: 23.4
click at [672, 520] on div "Select Diagnosis" at bounding box center [701, 517] width 98 height 39
drag, startPoint x: 680, startPoint y: 565, endPoint x: 633, endPoint y: 562, distance: 47.9
click at [678, 564] on label "Well adult" at bounding box center [709, 565] width 71 height 19
checkbox input "true"
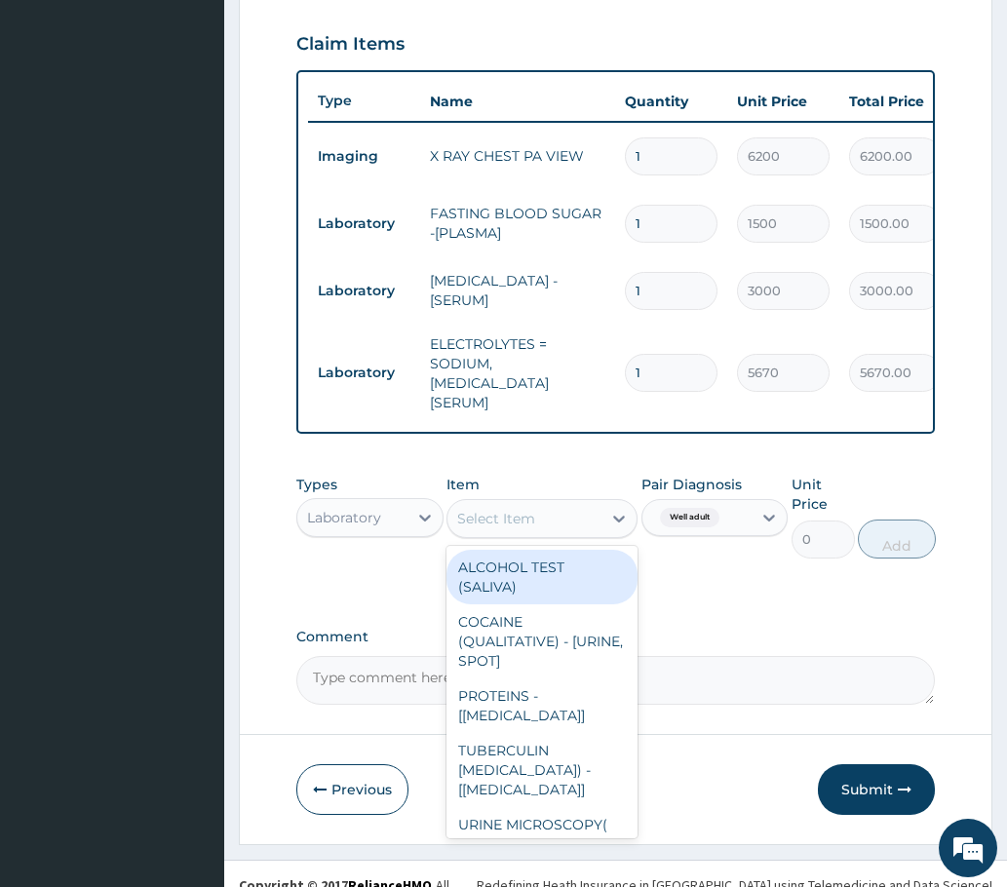
click at [491, 516] on div "Select Item" at bounding box center [496, 518] width 78 height 19
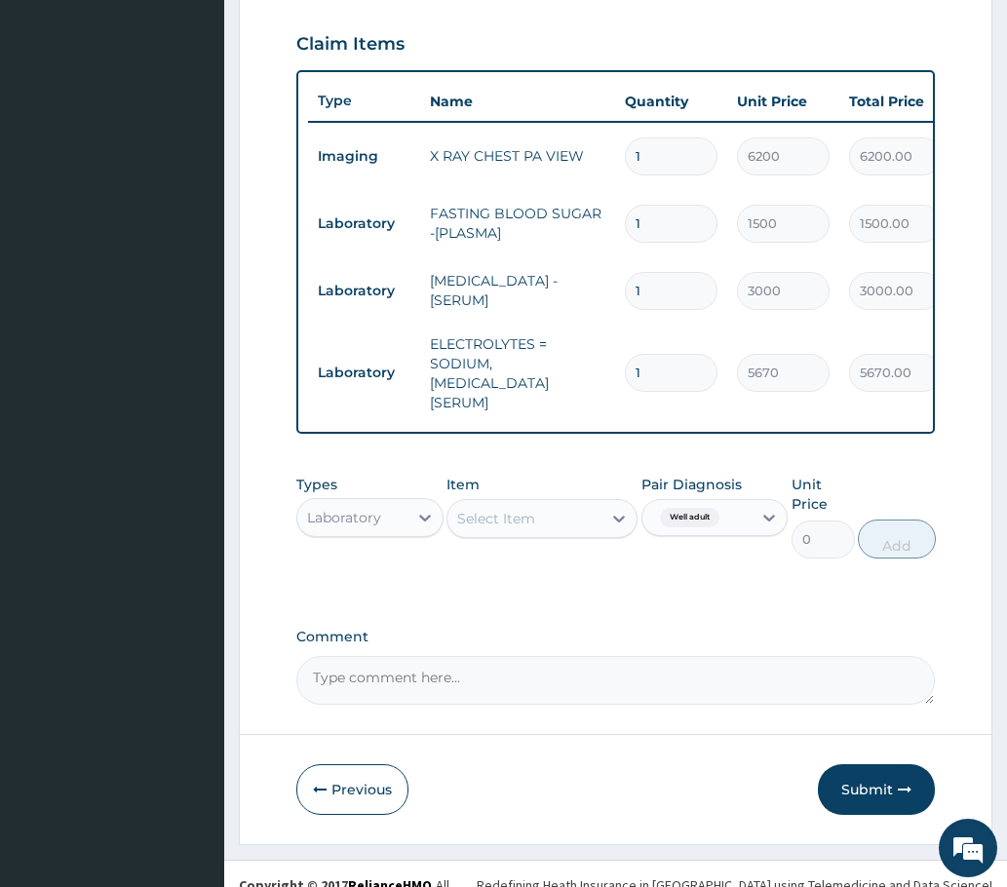
drag, startPoint x: 497, startPoint y: 491, endPoint x: 661, endPoint y: 580, distance: 186.2
click at [744, 605] on div "PA Code / Prescription Code Enter Code(Secondary Care Only) PA code does not ex…" at bounding box center [615, 99] width 638 height 1211
click at [495, 519] on div "Select Item" at bounding box center [496, 518] width 78 height 19
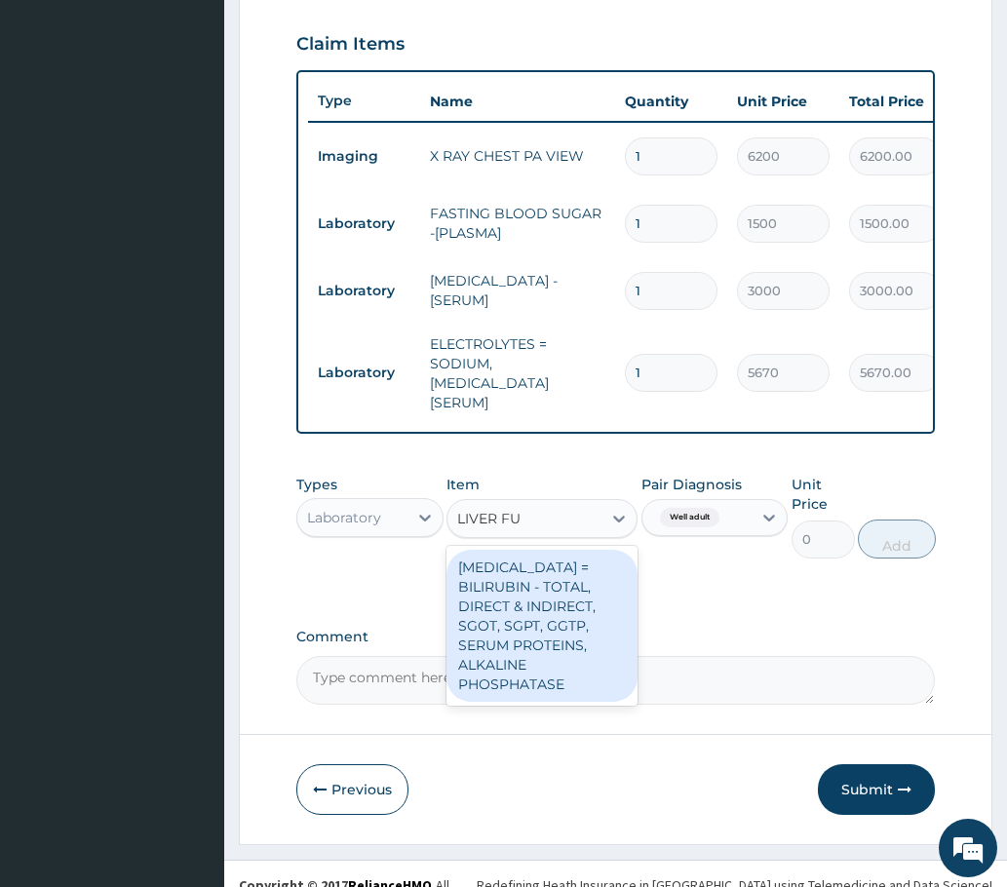
type input "LIVER FUN"
click at [510, 618] on div "LIVER FUNCTION TESTS = BILIRUBIN - TOTAL, DIRECT & INDIRECT, SGOT, SGPT, GGTP, …" at bounding box center [542, 626] width 192 height 152
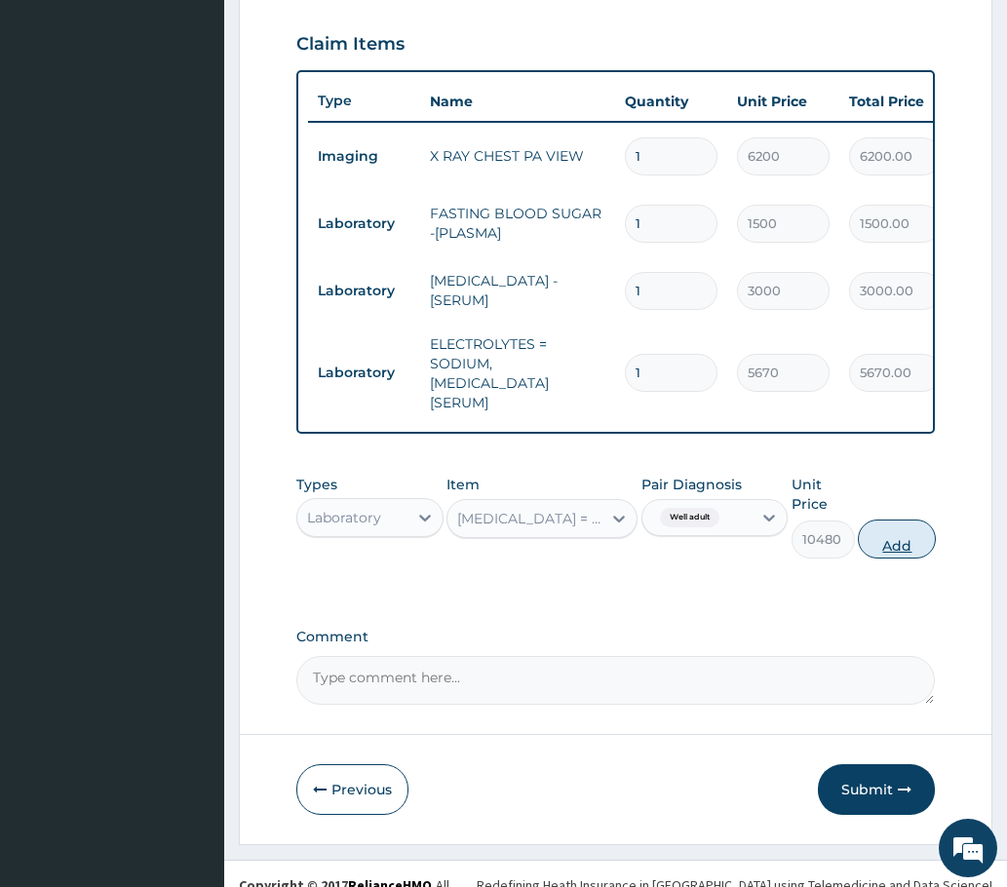
click at [894, 535] on button "Add" at bounding box center [897, 539] width 78 height 39
type input "0"
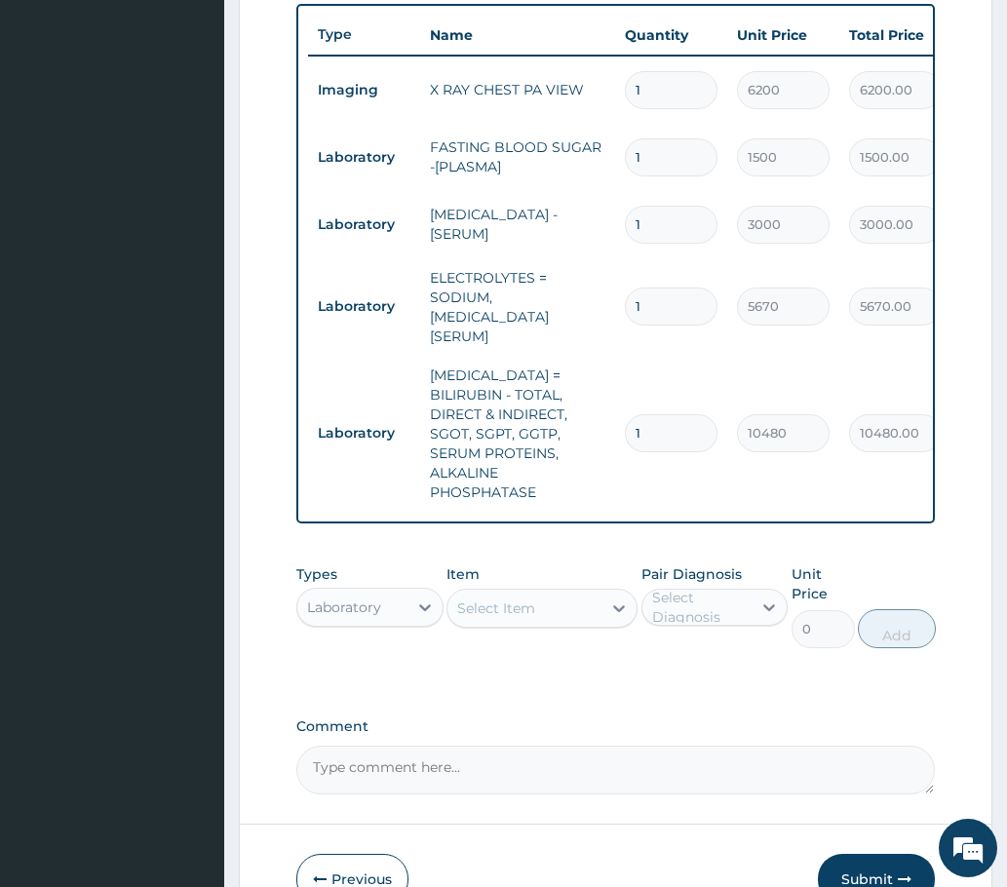
scroll to position [866, 0]
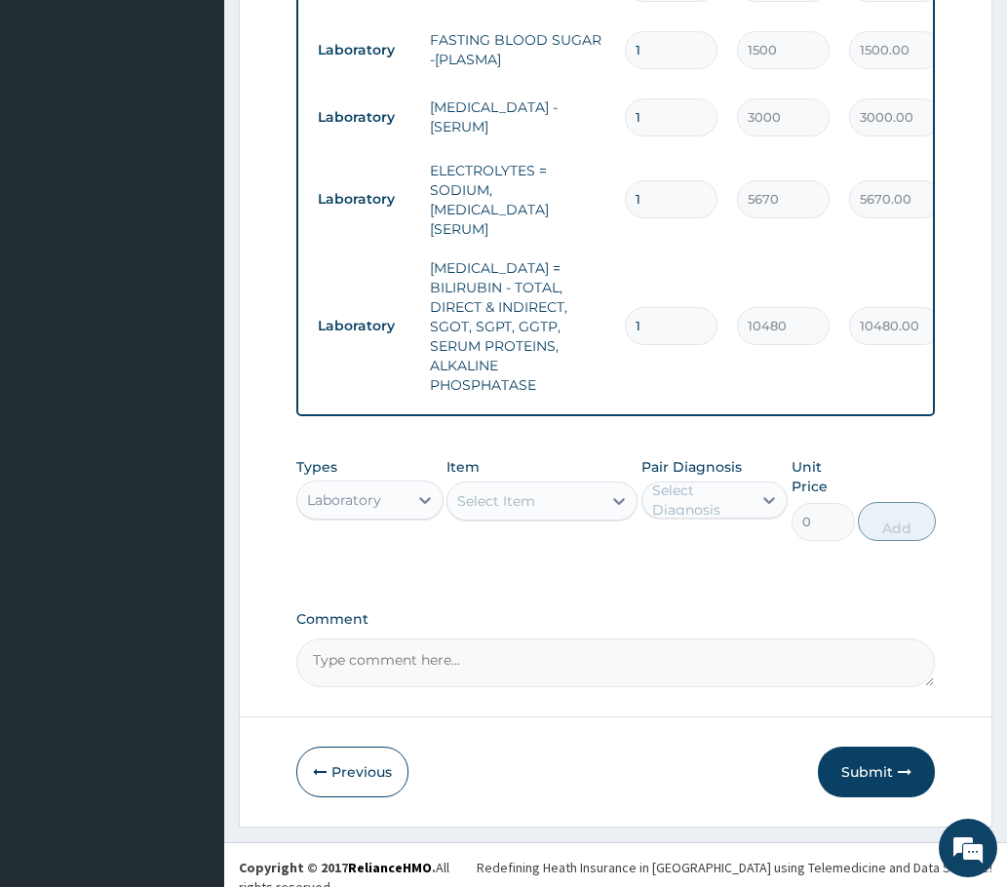
drag, startPoint x: 686, startPoint y: 495, endPoint x: 679, endPoint y: 509, distance: 15.3
click at [679, 509] on div "Select Diagnosis" at bounding box center [701, 500] width 98 height 39
click at [668, 553] on div "Well adult" at bounding box center [714, 550] width 147 height 40
checkbox input "true"
click at [504, 495] on div "Select Item" at bounding box center [496, 500] width 78 height 19
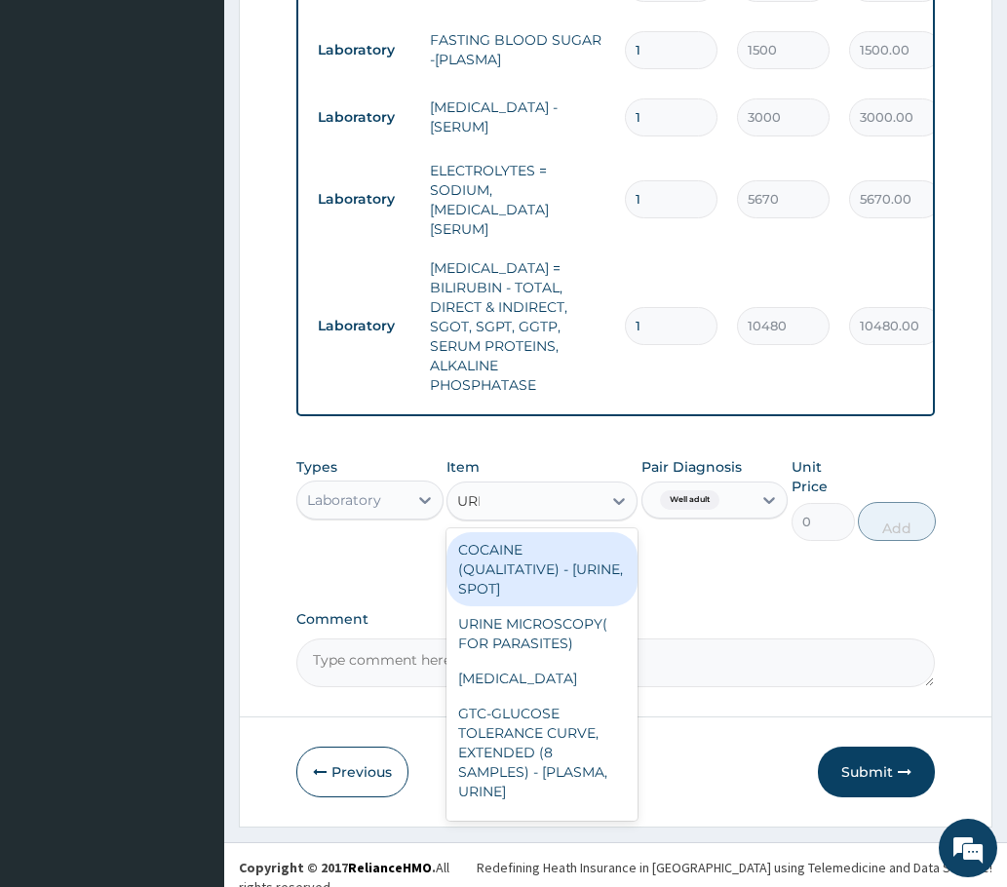
type input "UREA"
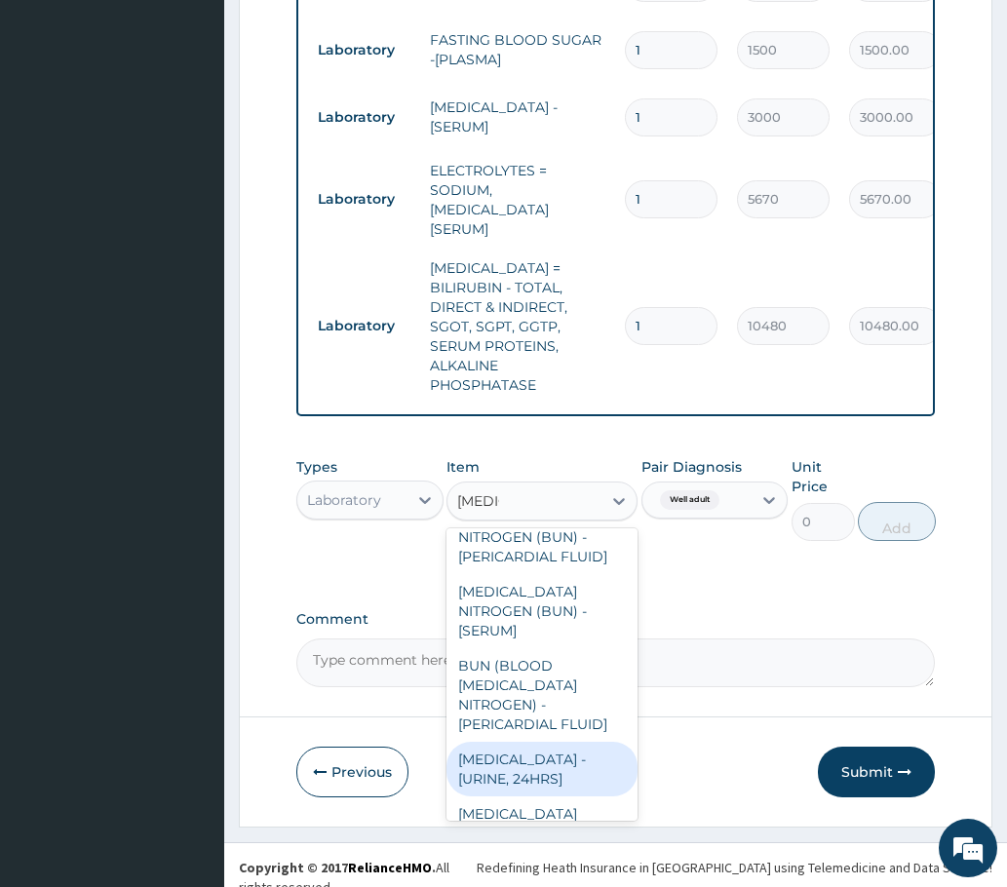
scroll to position [522, 0]
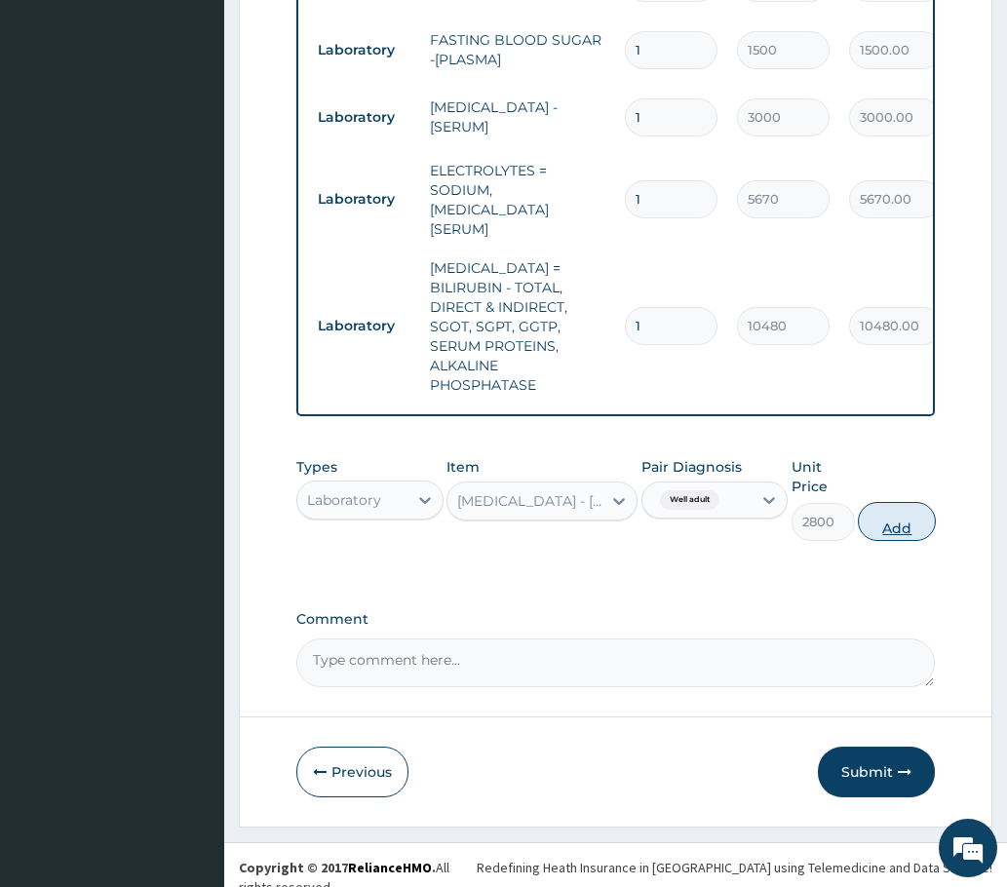
click at [885, 515] on button "Add" at bounding box center [897, 521] width 78 height 39
type input "0"
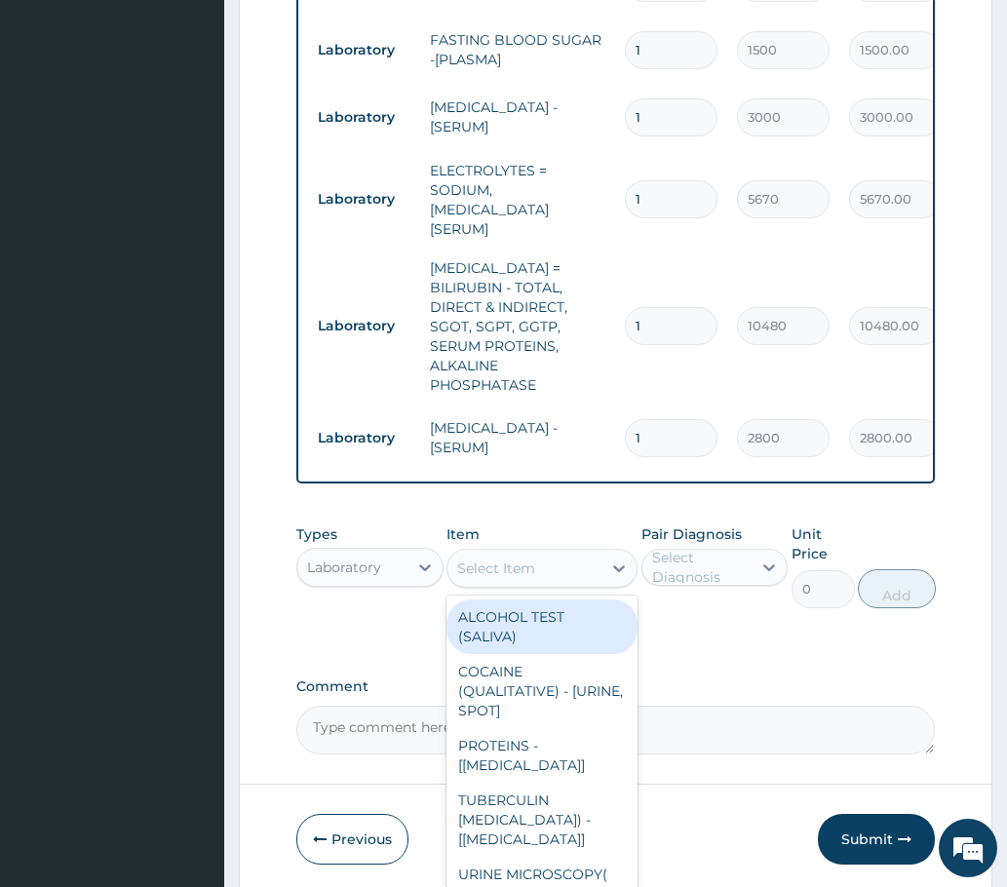
drag, startPoint x: 499, startPoint y: 570, endPoint x: 493, endPoint y: 608, distance: 38.5
click at [498, 573] on div "Select Item" at bounding box center [524, 568] width 155 height 31
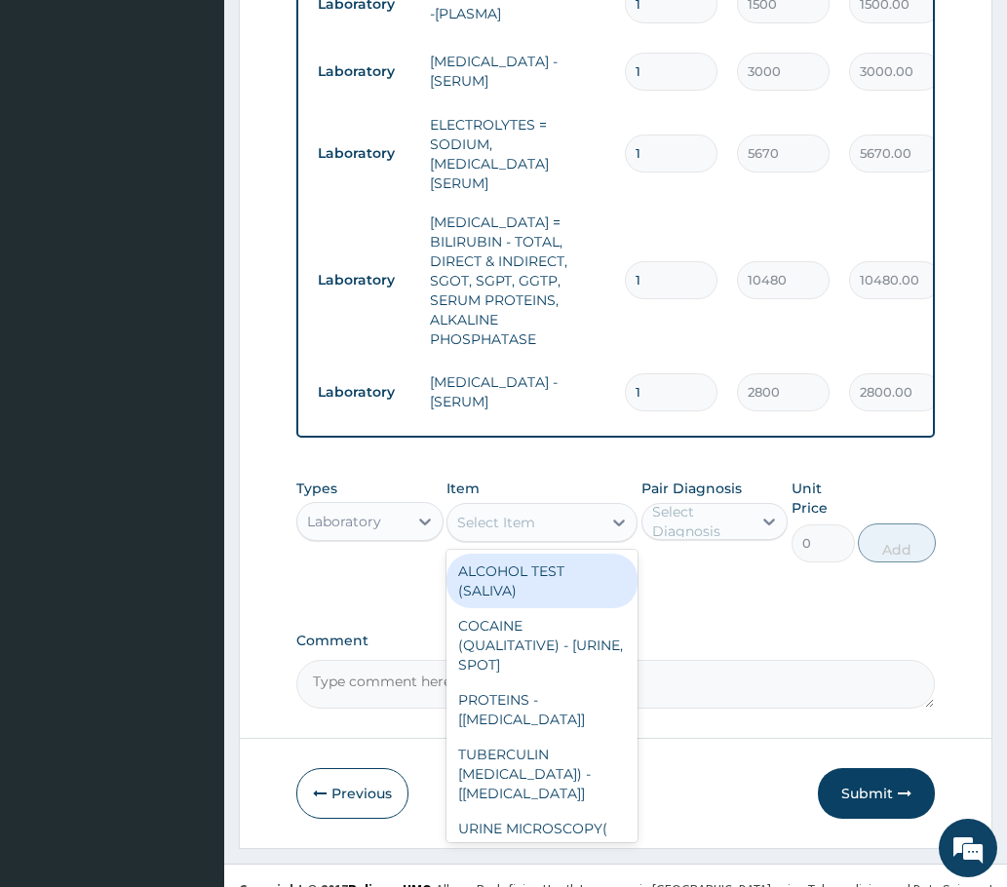
scroll to position [933, 0]
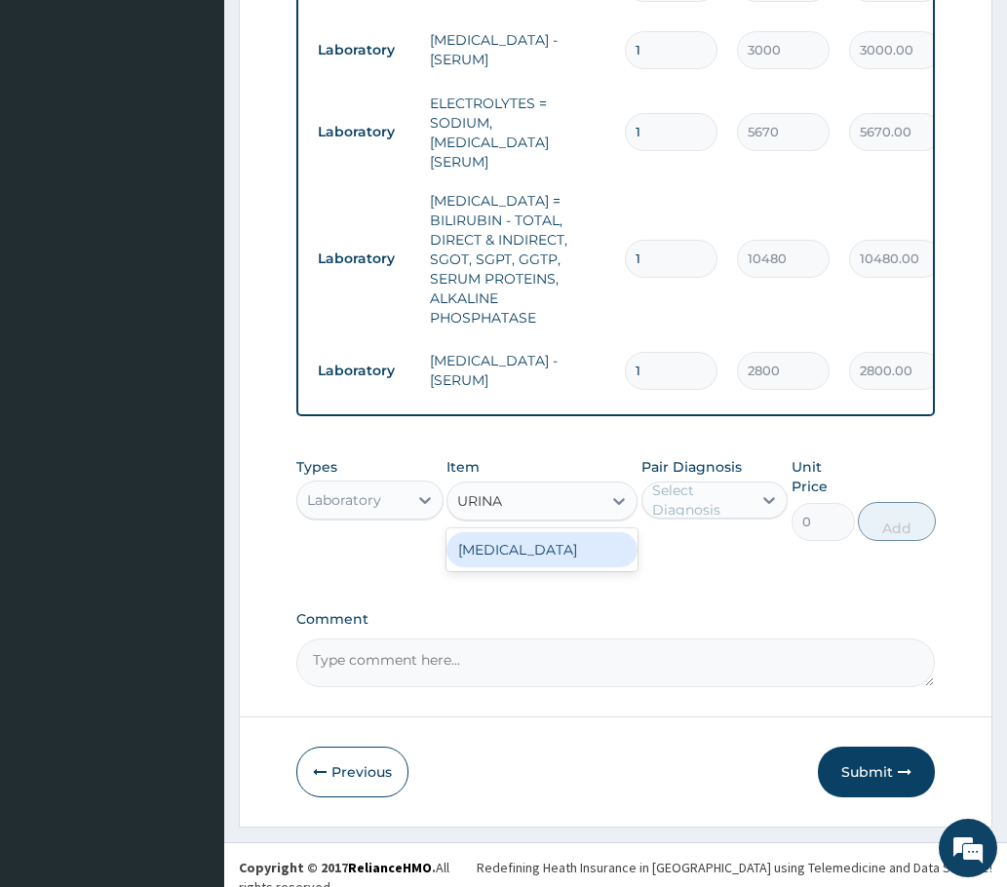
type input "URINAL"
click at [503, 553] on div "URINALYSIS" at bounding box center [542, 549] width 192 height 35
type input "2100"
drag, startPoint x: 698, startPoint y: 488, endPoint x: 703, endPoint y: 515, distance: 26.8
click at [698, 490] on div "Select Diagnosis" at bounding box center [701, 500] width 98 height 39
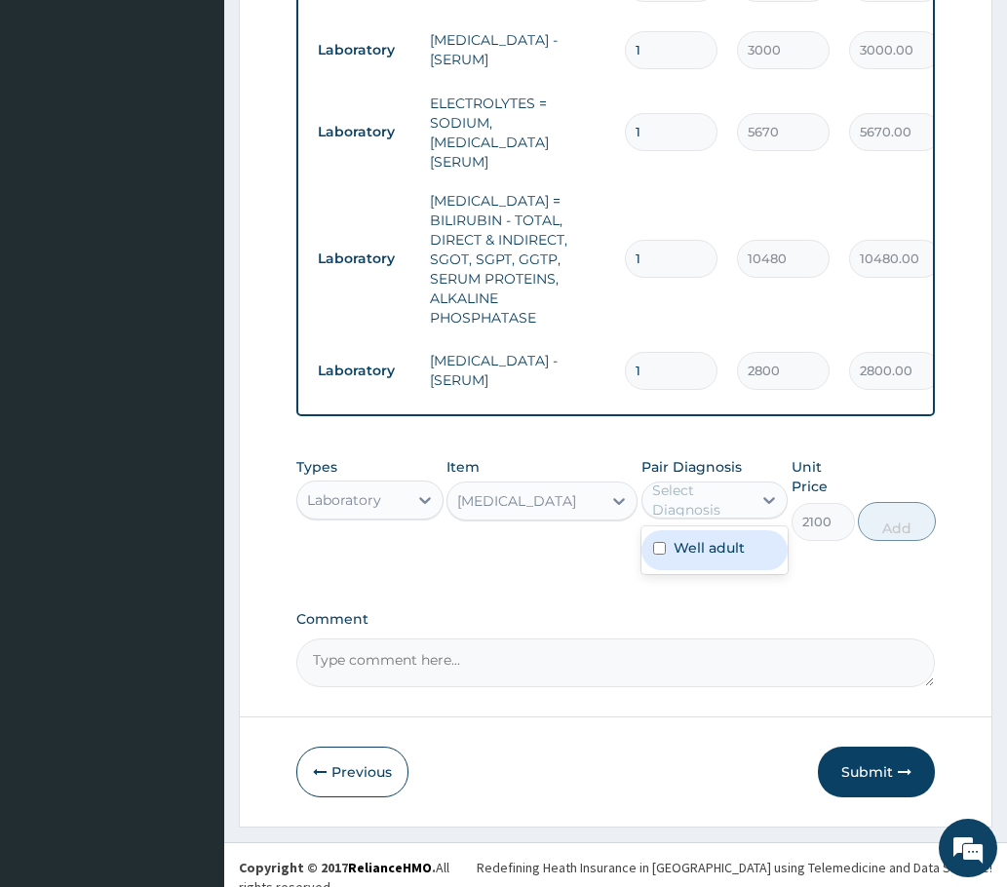
drag, startPoint x: 711, startPoint y: 547, endPoint x: 740, endPoint y: 540, distance: 30.0
click at [710, 546] on label "Well adult" at bounding box center [709, 547] width 71 height 19
checkbox input "true"
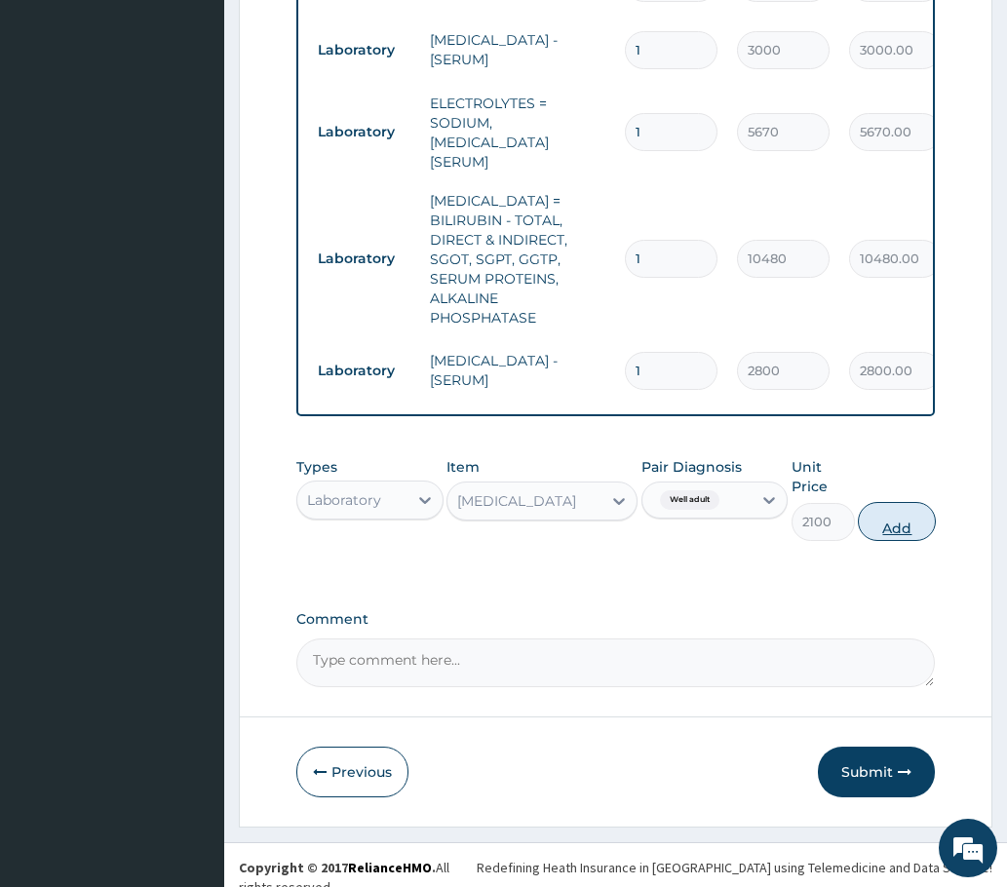
click at [890, 515] on button "Add" at bounding box center [897, 521] width 78 height 39
type input "0"
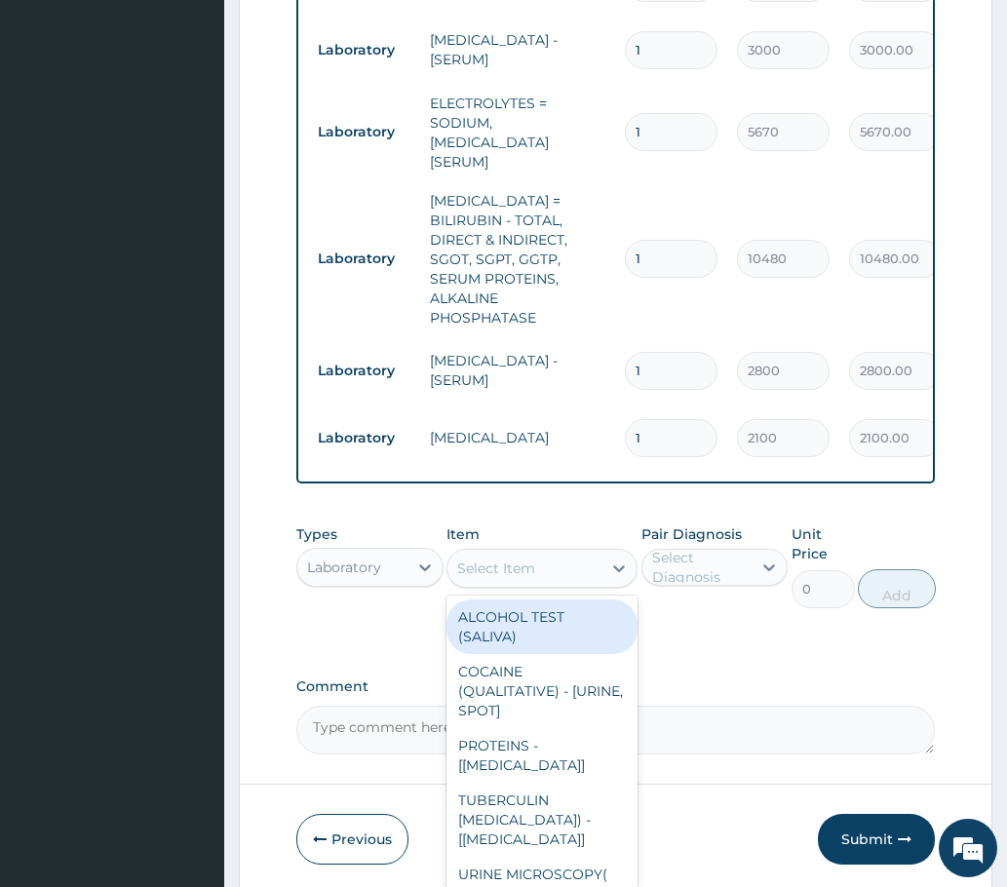
drag, startPoint x: 506, startPoint y: 565, endPoint x: 545, endPoint y: 590, distance: 46.0
click at [508, 565] on div "Select Item" at bounding box center [496, 568] width 78 height 19
click at [698, 565] on div "Select Diagnosis" at bounding box center [701, 567] width 98 height 39
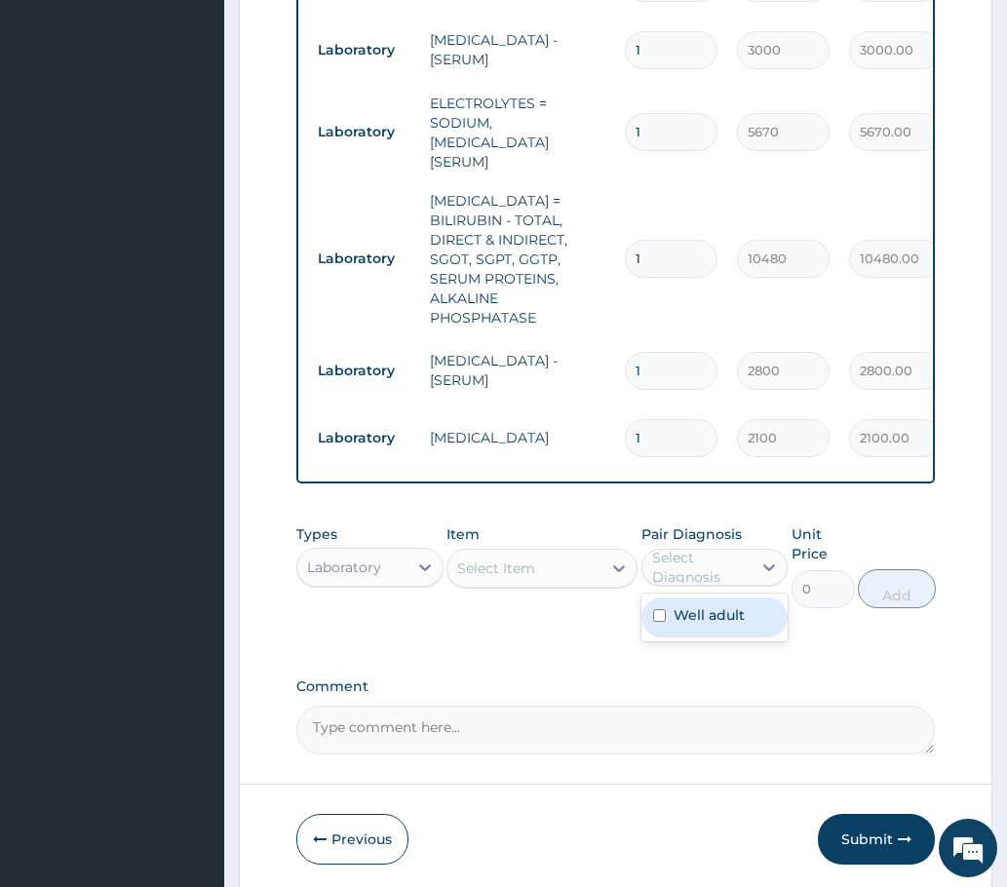
drag, startPoint x: 681, startPoint y: 614, endPoint x: 647, endPoint y: 613, distance: 34.1
click at [679, 614] on label "Well adult" at bounding box center [709, 614] width 71 height 19
checkbox input "true"
click at [491, 569] on div "Select Item" at bounding box center [496, 568] width 78 height 19
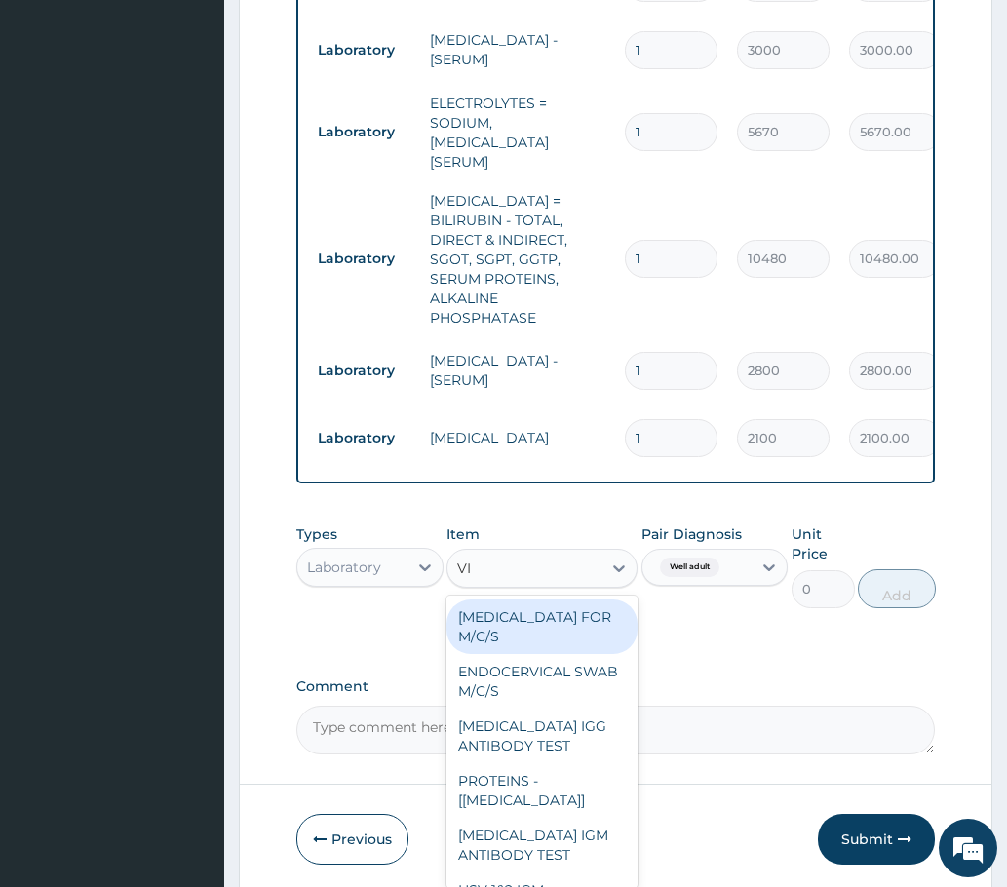
type input "V"
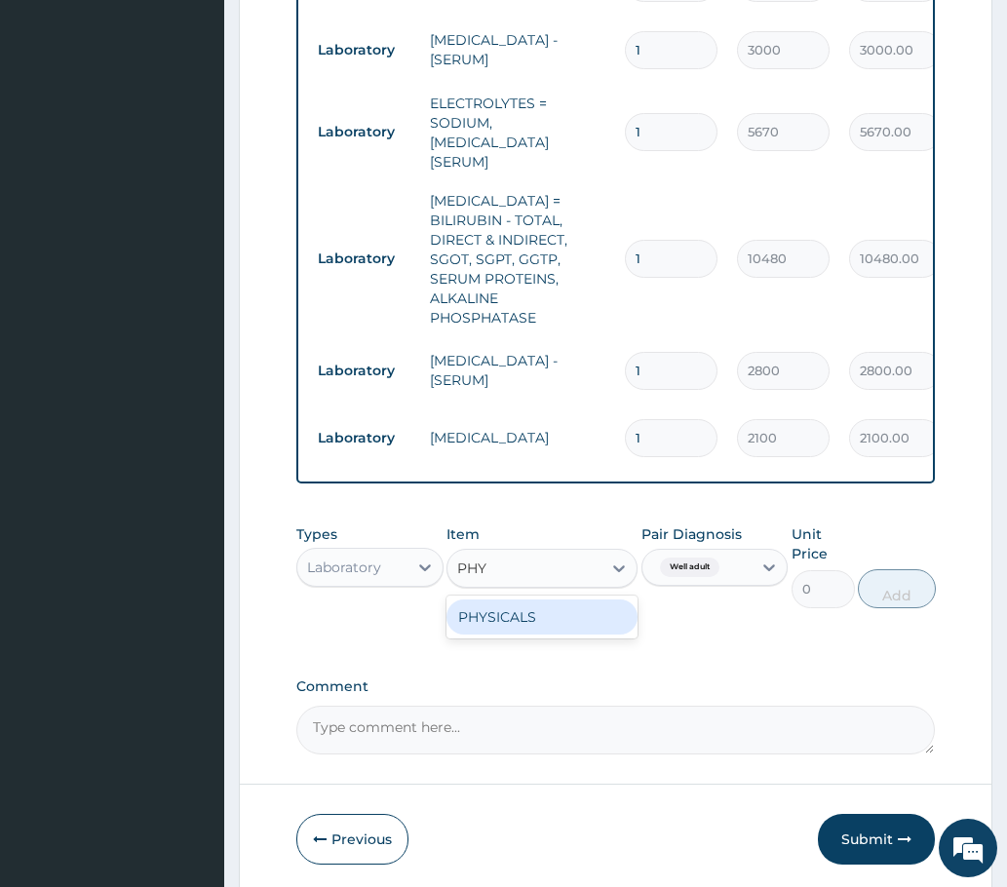
type input "PHYS"
click at [530, 617] on div "PHYSICALS" at bounding box center [542, 616] width 192 height 35
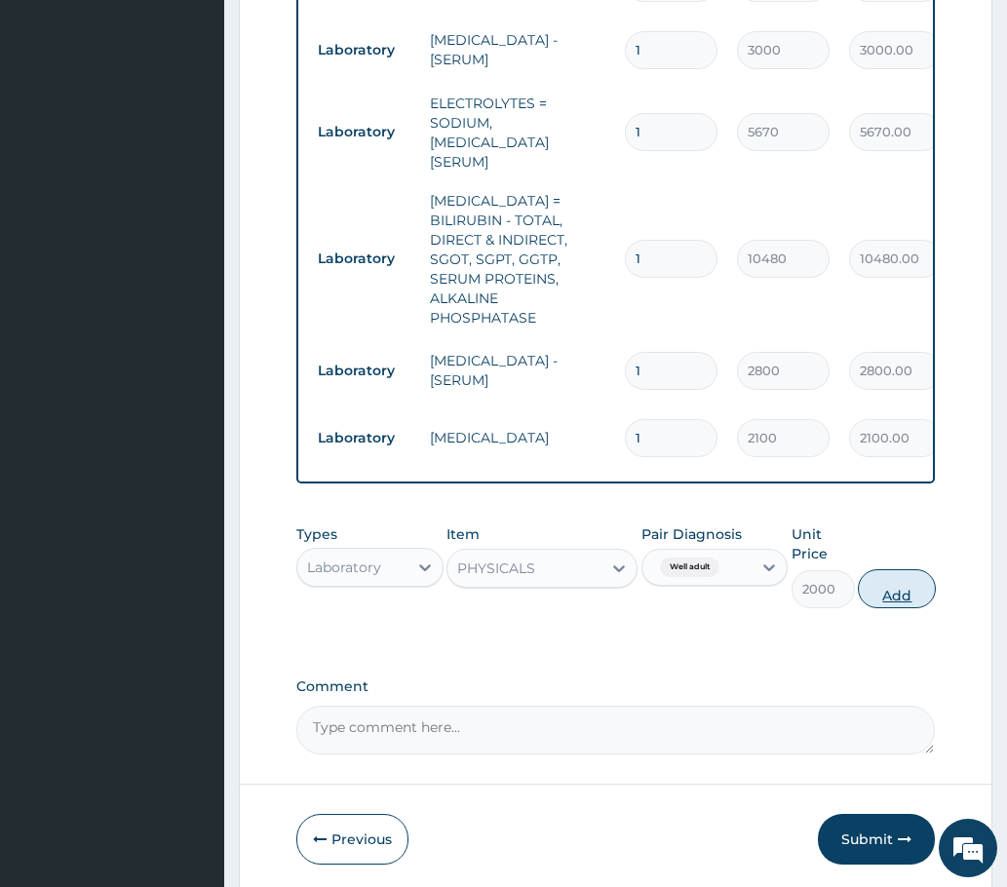
click at [879, 585] on button "Add" at bounding box center [897, 588] width 78 height 39
type input "0"
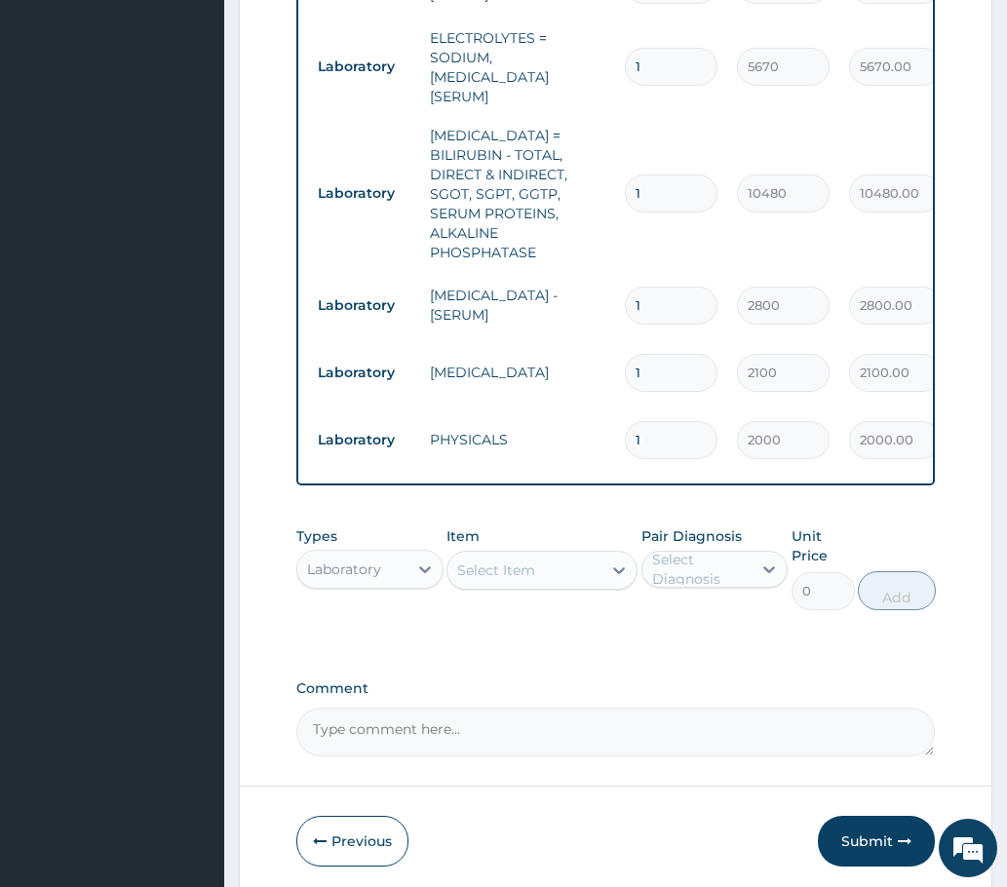
scroll to position [1067, 0]
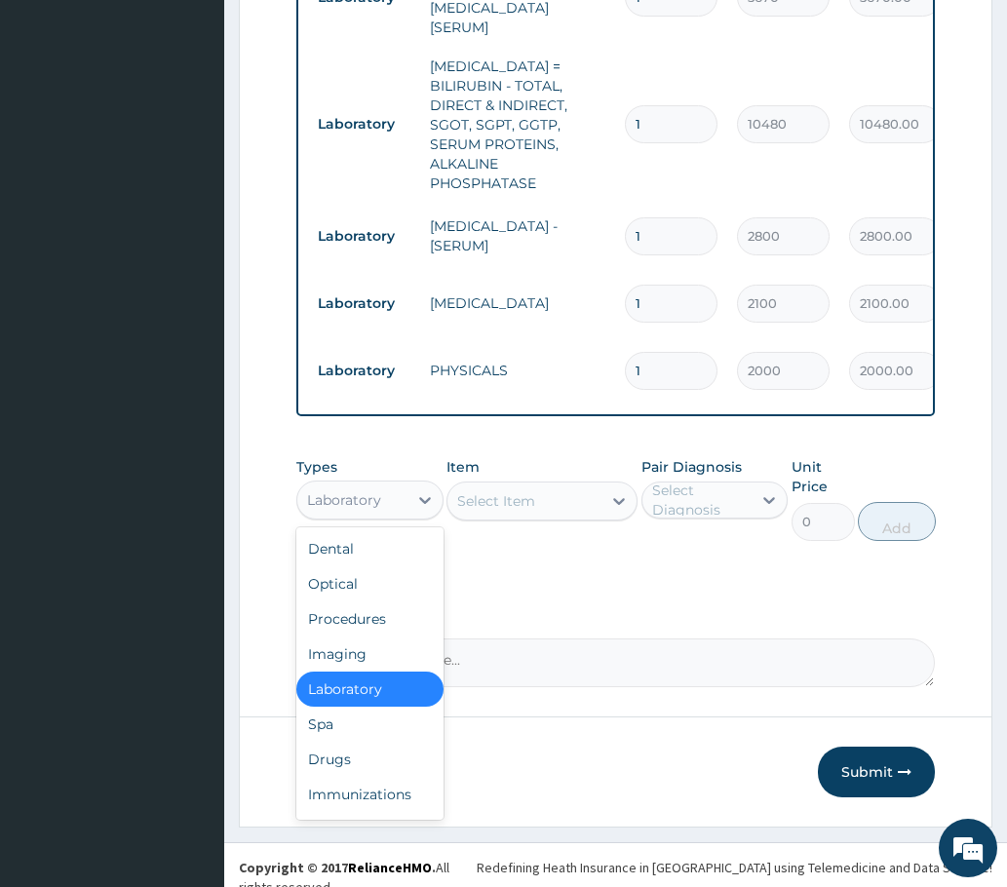
click at [352, 494] on div "Laboratory" at bounding box center [344, 499] width 74 height 19
click at [343, 580] on div "Optical" at bounding box center [369, 583] width 147 height 35
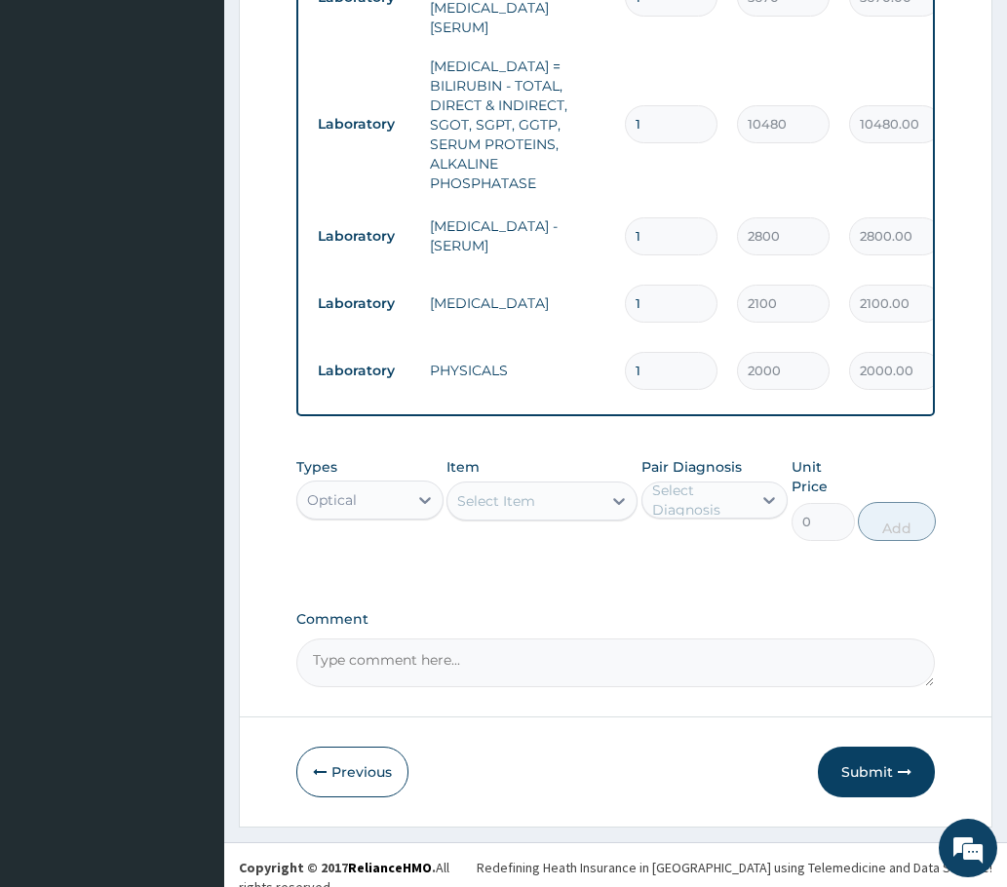
click at [715, 496] on div "Select Diagnosis" at bounding box center [701, 500] width 98 height 39
click at [693, 552] on label "Well adult" at bounding box center [709, 547] width 71 height 19
checkbox input "true"
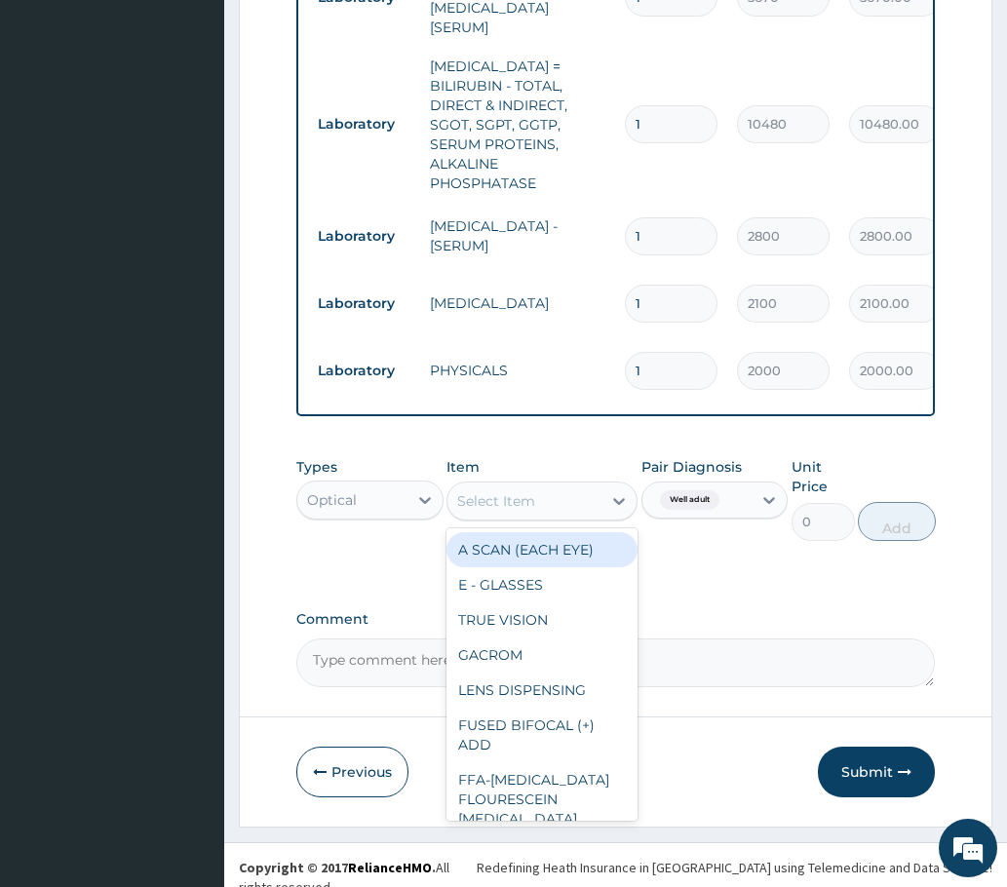
click at [521, 504] on div "Select Item" at bounding box center [496, 500] width 78 height 19
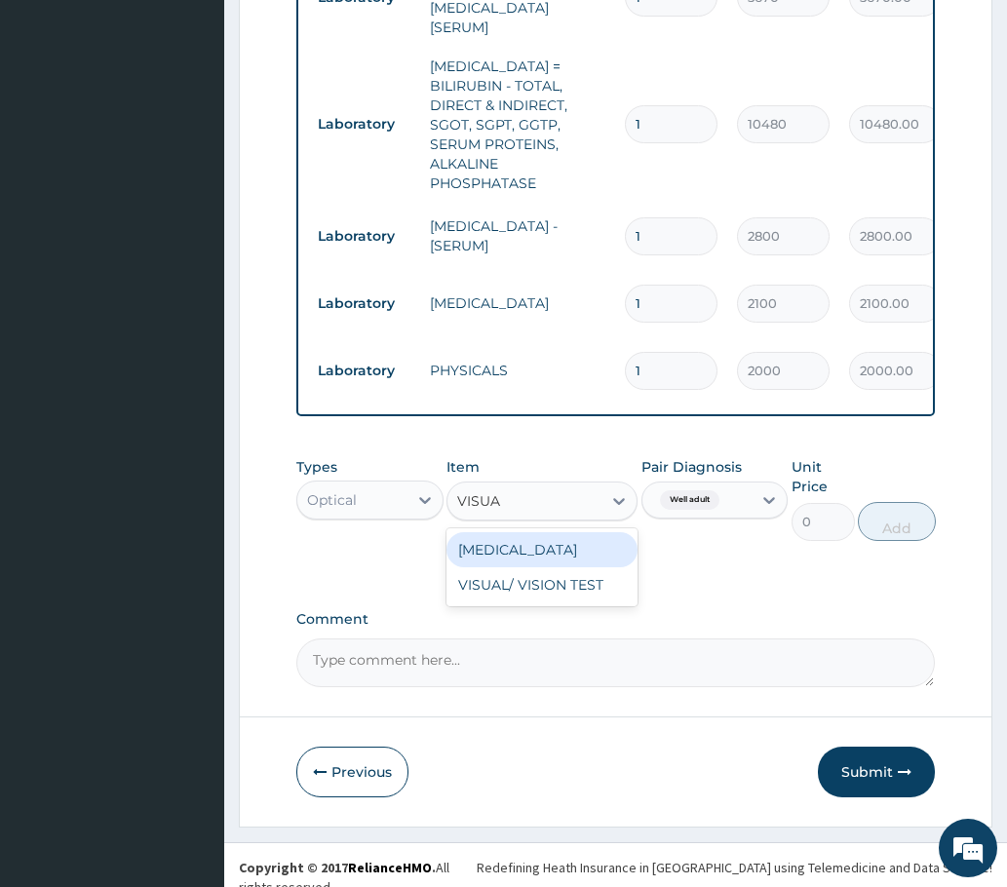
type input "VISUAL"
click at [523, 540] on div "VISUAL ACUITY" at bounding box center [542, 549] width 192 height 35
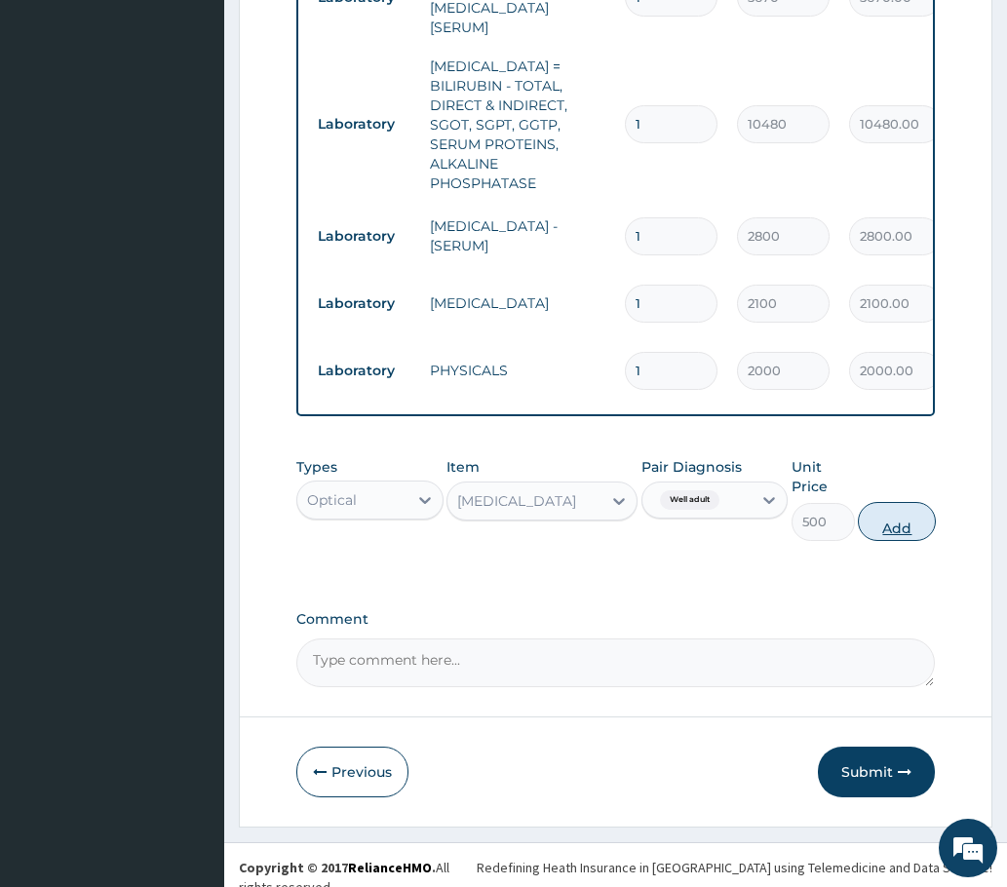
click at [903, 520] on button "Add" at bounding box center [897, 521] width 78 height 39
type input "0"
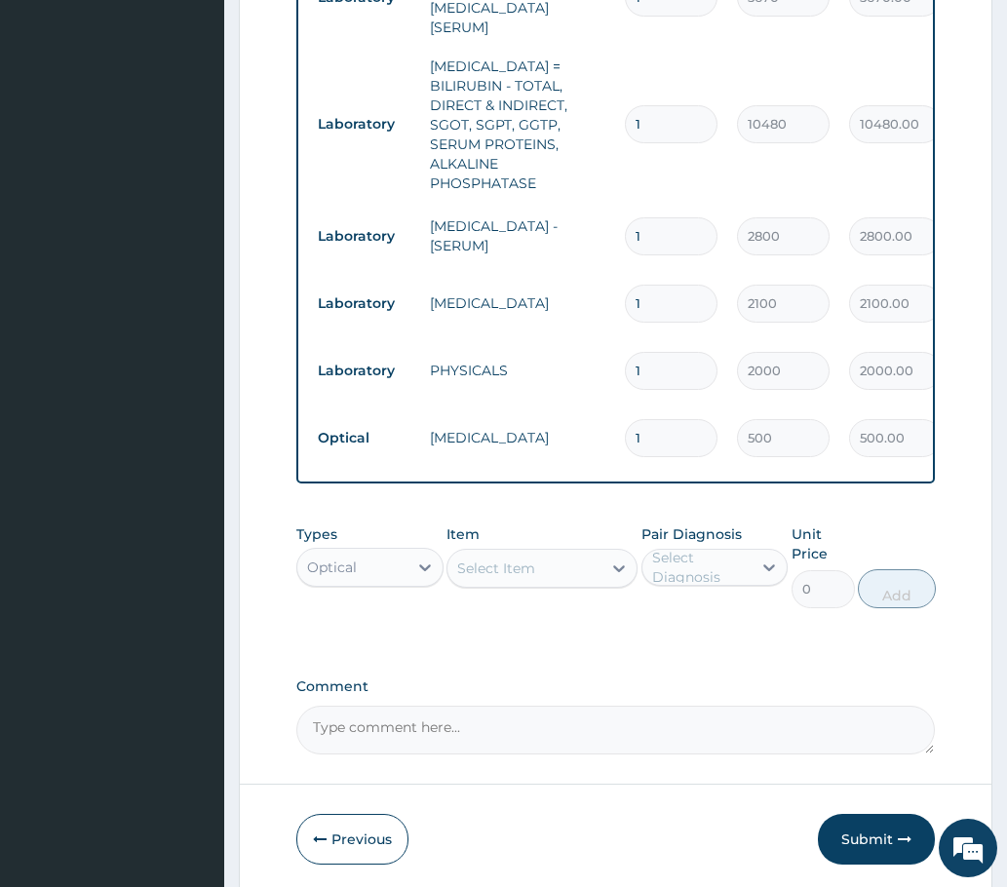
type input "1"
type input "500.00"
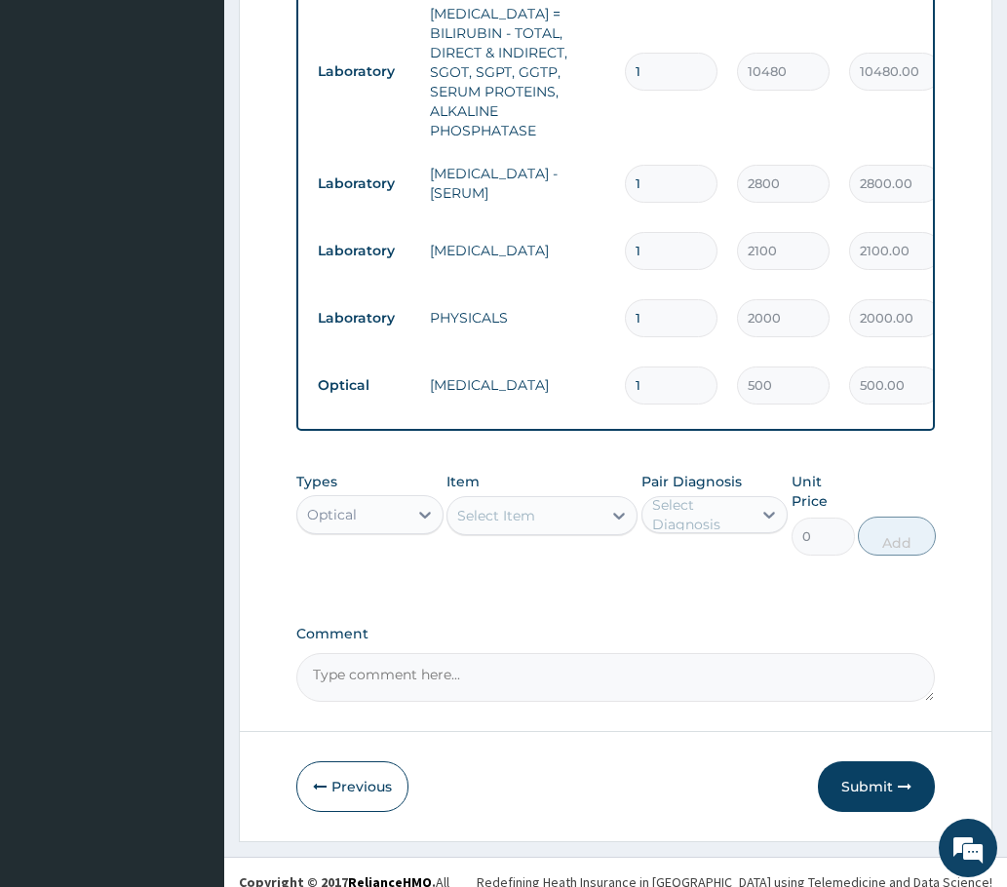
scroll to position [1135, 0]
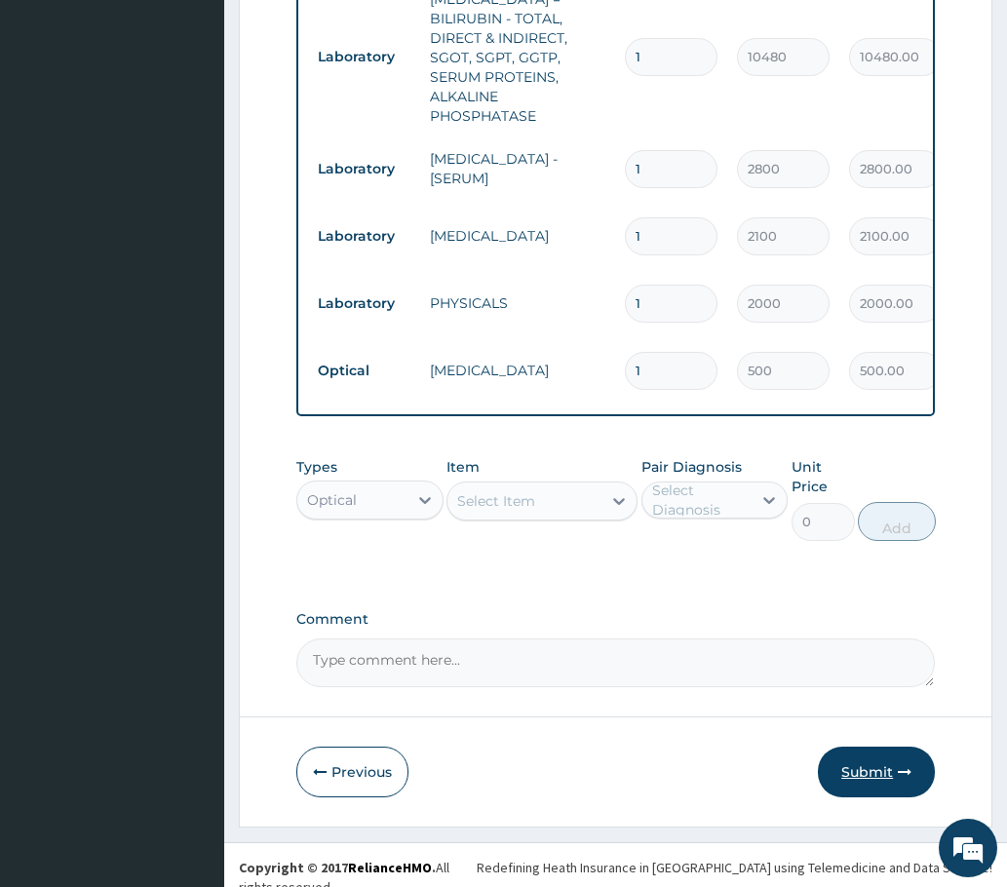
click at [851, 767] on button "Submit" at bounding box center [876, 772] width 117 height 51
click at [853, 757] on button "Submit" at bounding box center [876, 772] width 117 height 51
click at [855, 766] on button "Submit" at bounding box center [876, 772] width 117 height 51
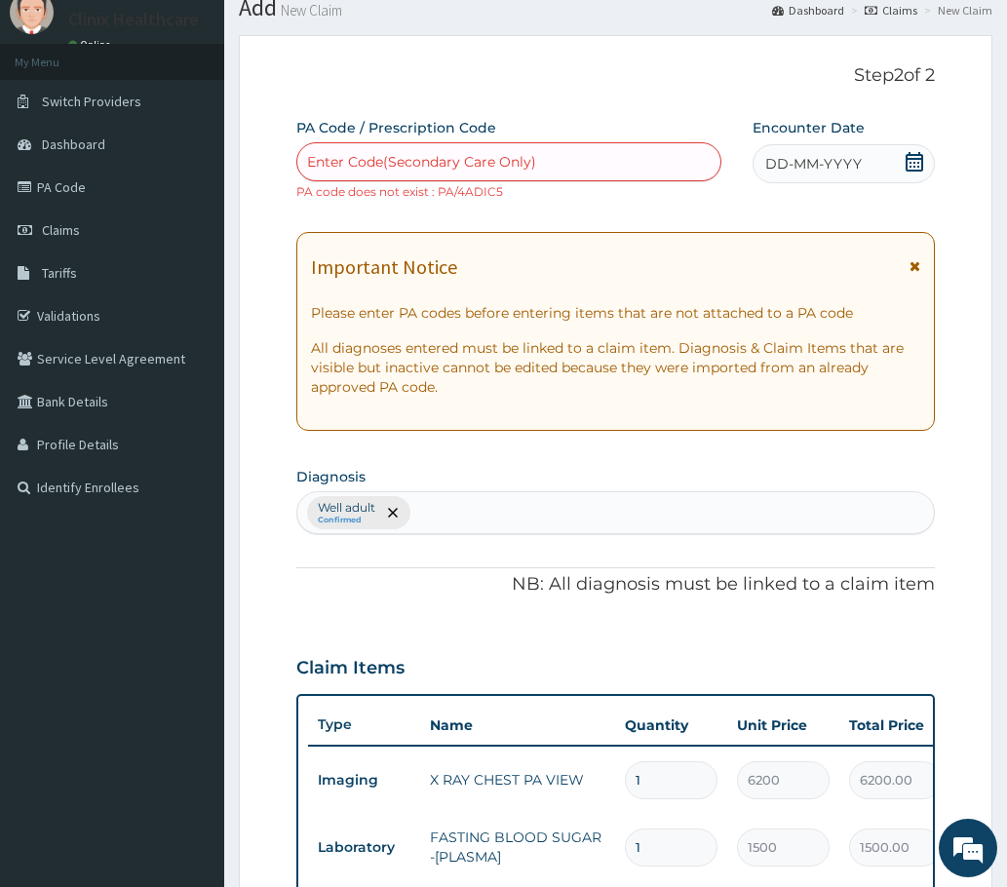
scroll to position [0, 0]
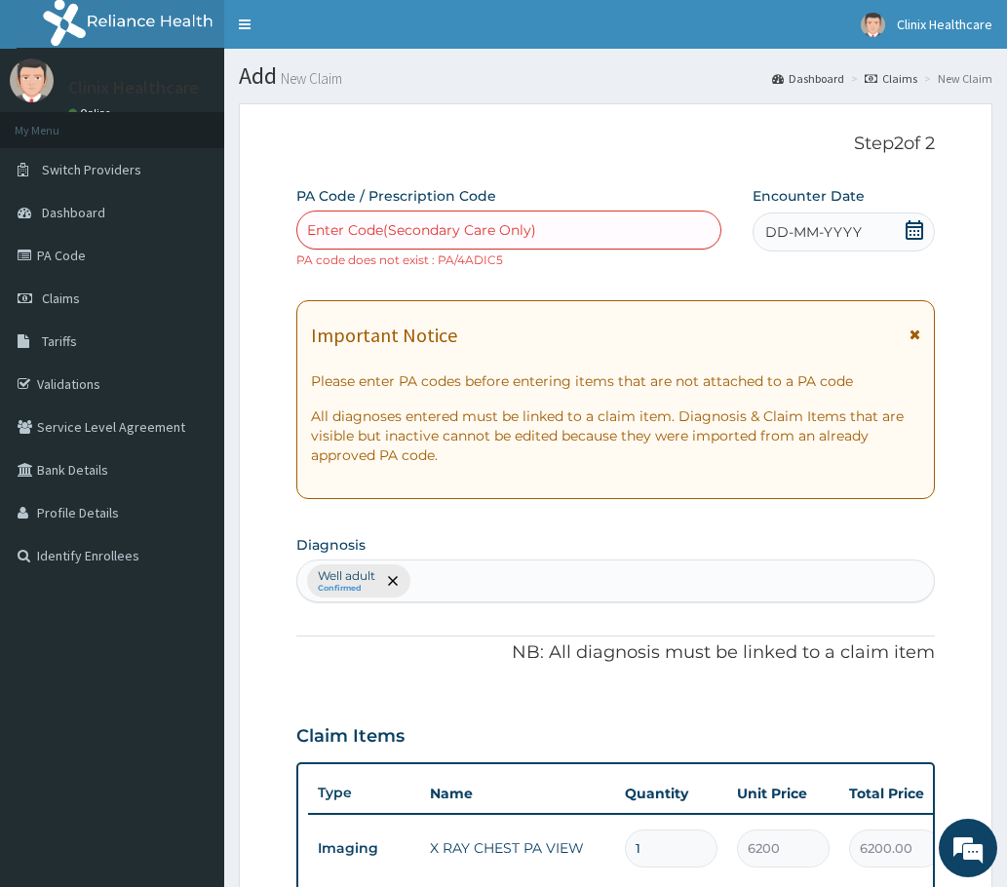
click at [918, 225] on icon at bounding box center [914, 229] width 19 height 19
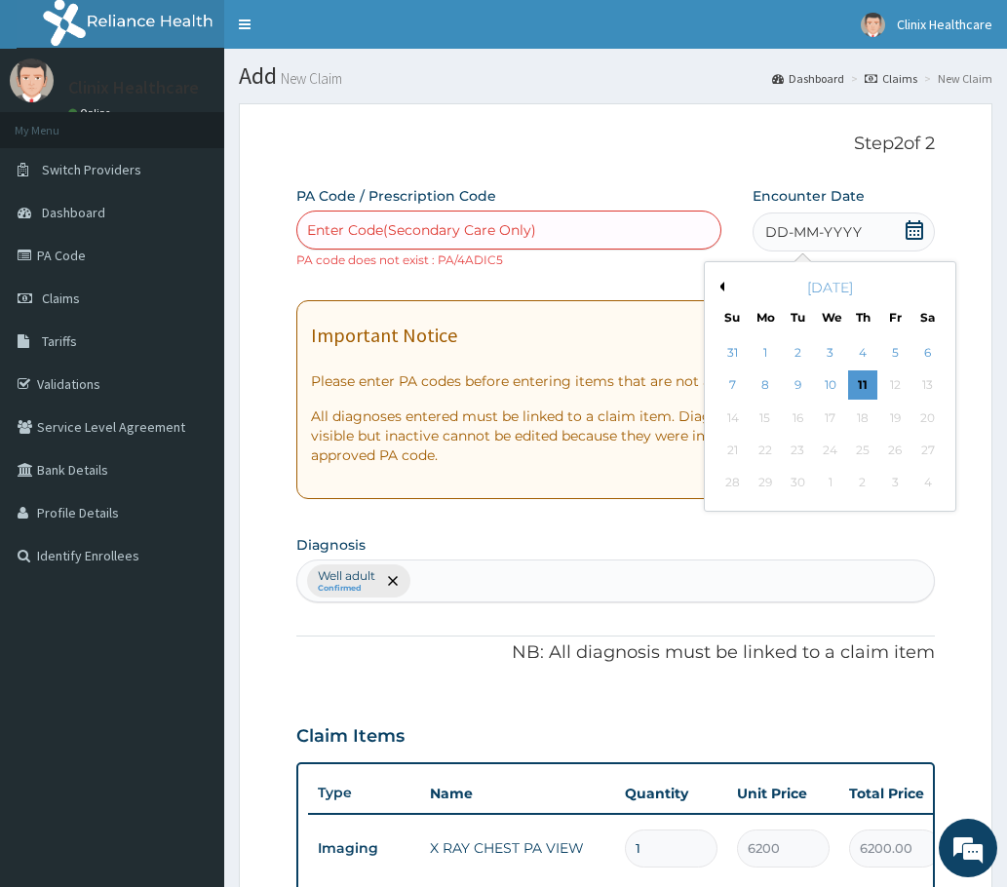
click at [720, 280] on div "September 2025" at bounding box center [830, 287] width 235 height 19
click at [720, 284] on button "Previous Month" at bounding box center [720, 287] width 10 height 10
click at [929, 355] on div "2" at bounding box center [927, 352] width 29 height 29
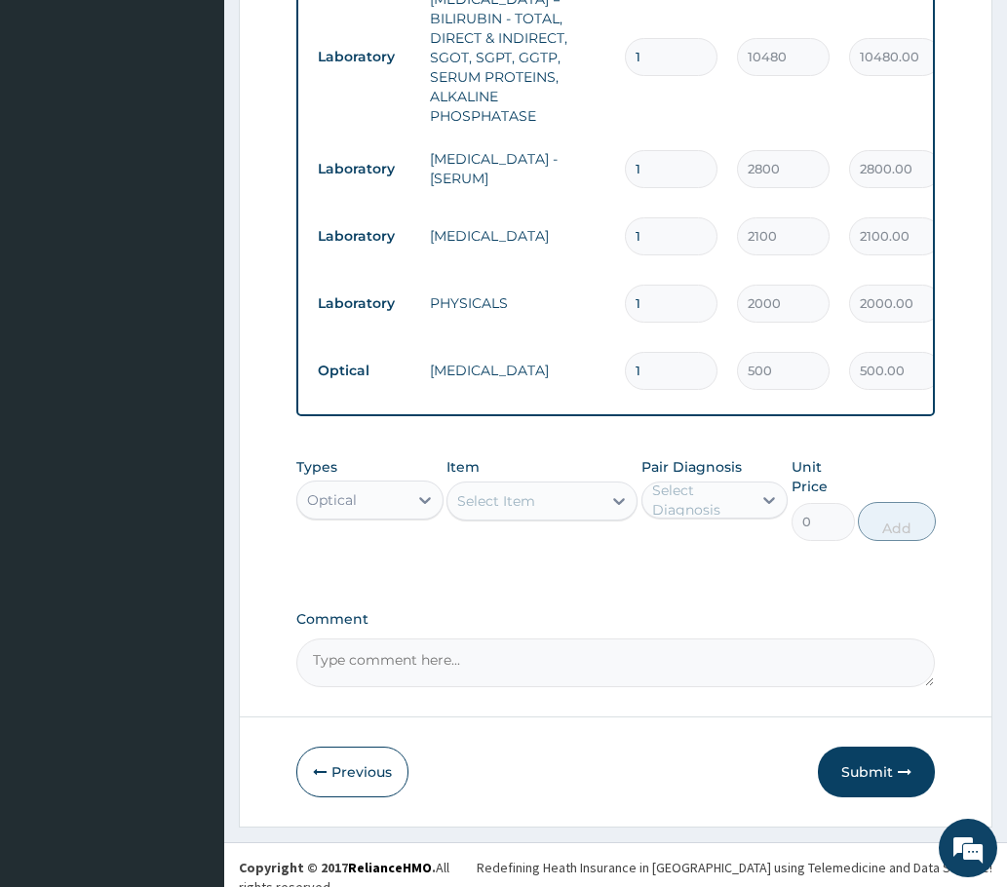
click at [857, 778] on button "Submit" at bounding box center [876, 772] width 117 height 51
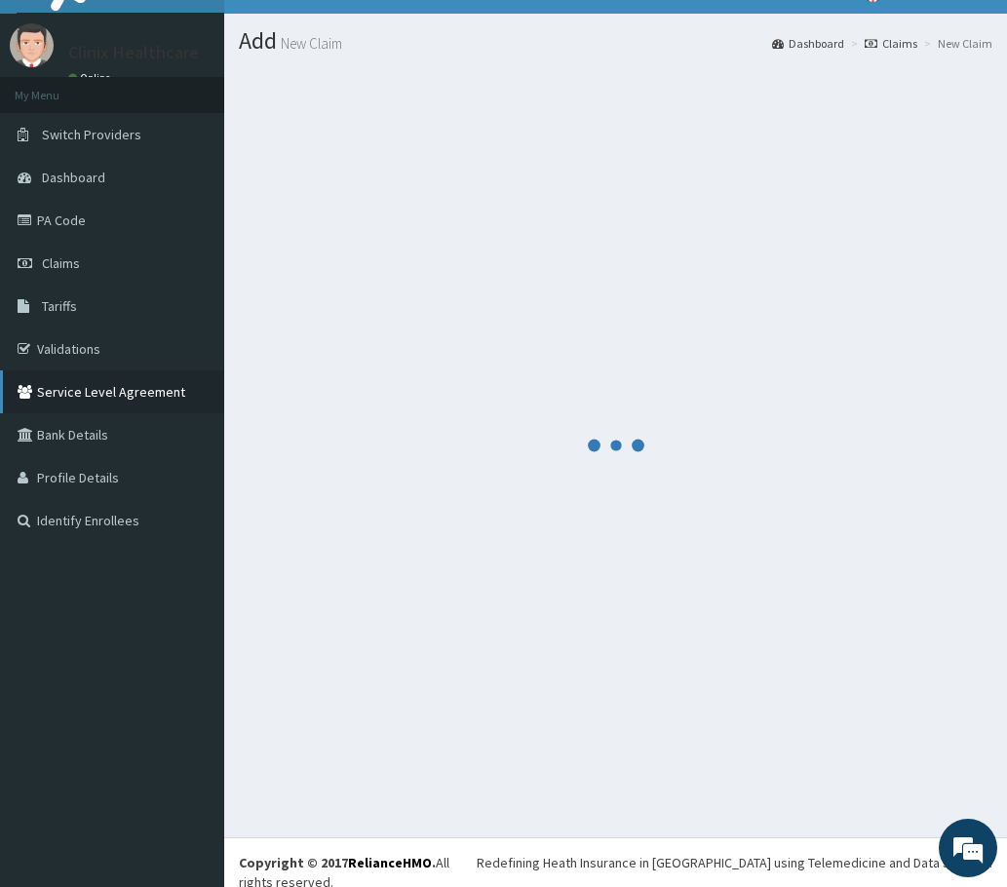
scroll to position [1117, 0]
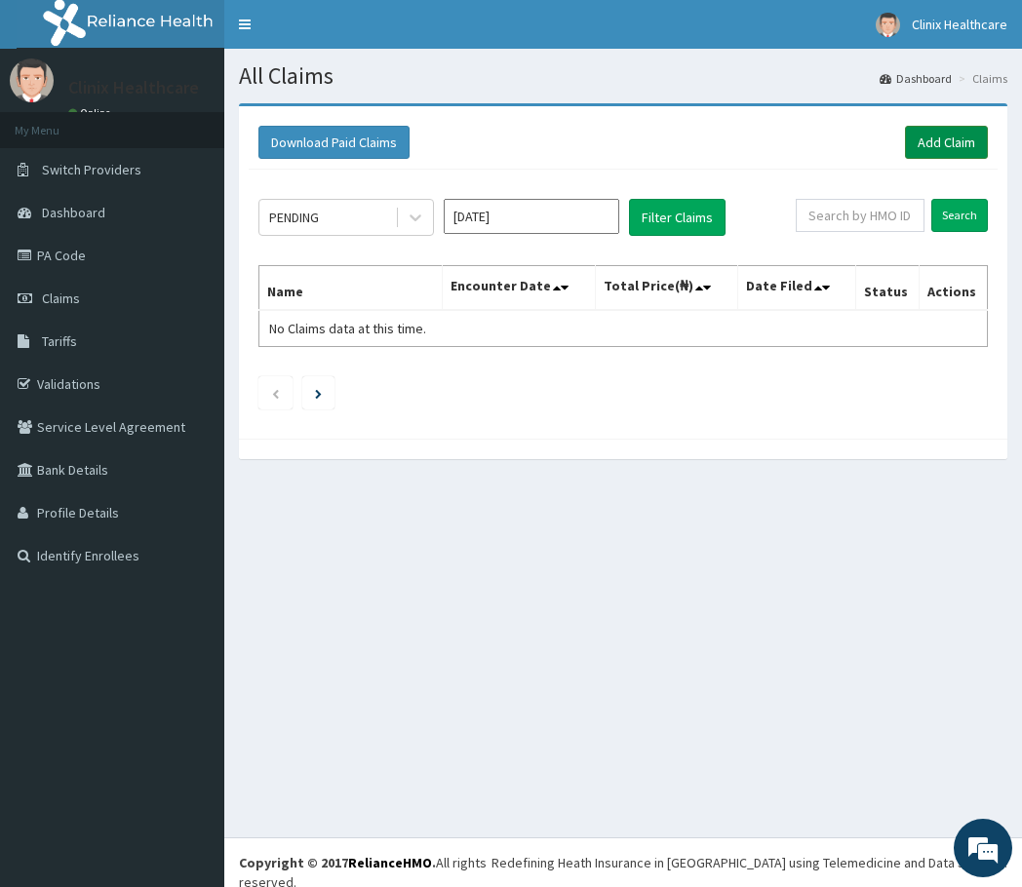
click at [935, 134] on link "Add Claim" at bounding box center [946, 142] width 83 height 33
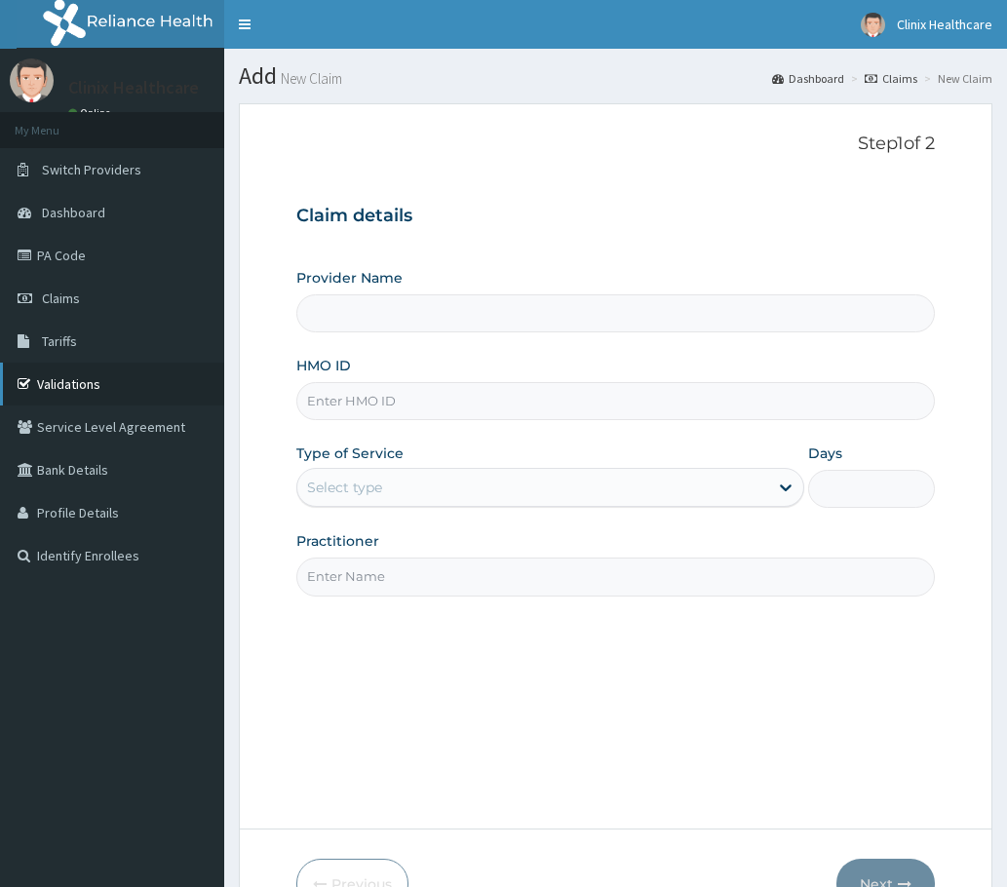
type input "Clinix Healthcare"
click at [351, 400] on input "HMO ID" at bounding box center [615, 401] width 638 height 38
paste input "DGE/10064/A PA/31B6CD"
drag, startPoint x: 397, startPoint y: 395, endPoint x: 514, endPoint y: 389, distance: 117.1
click at [510, 394] on input "DGE/10064/A PA/31B6CD" at bounding box center [615, 401] width 638 height 38
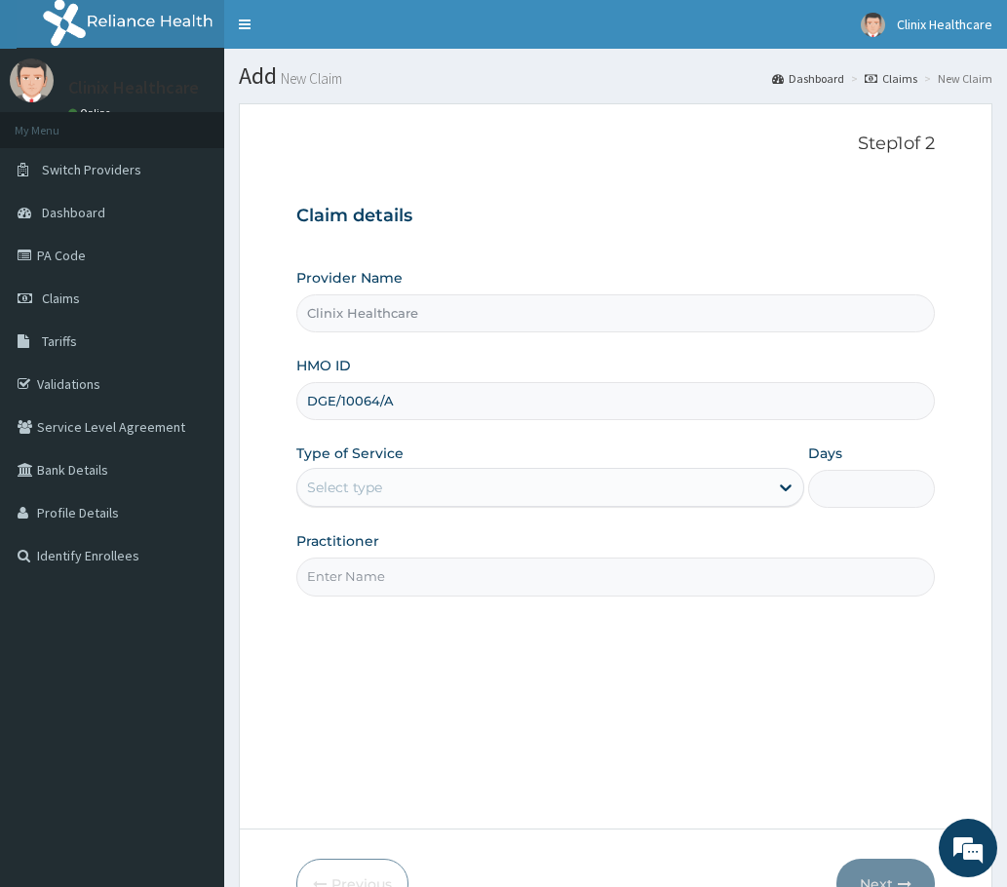
type input "DGE/10064/A"
drag, startPoint x: 611, startPoint y: 502, endPoint x: 578, endPoint y: 513, distance: 34.8
click at [604, 504] on div "Select type" at bounding box center [550, 487] width 508 height 39
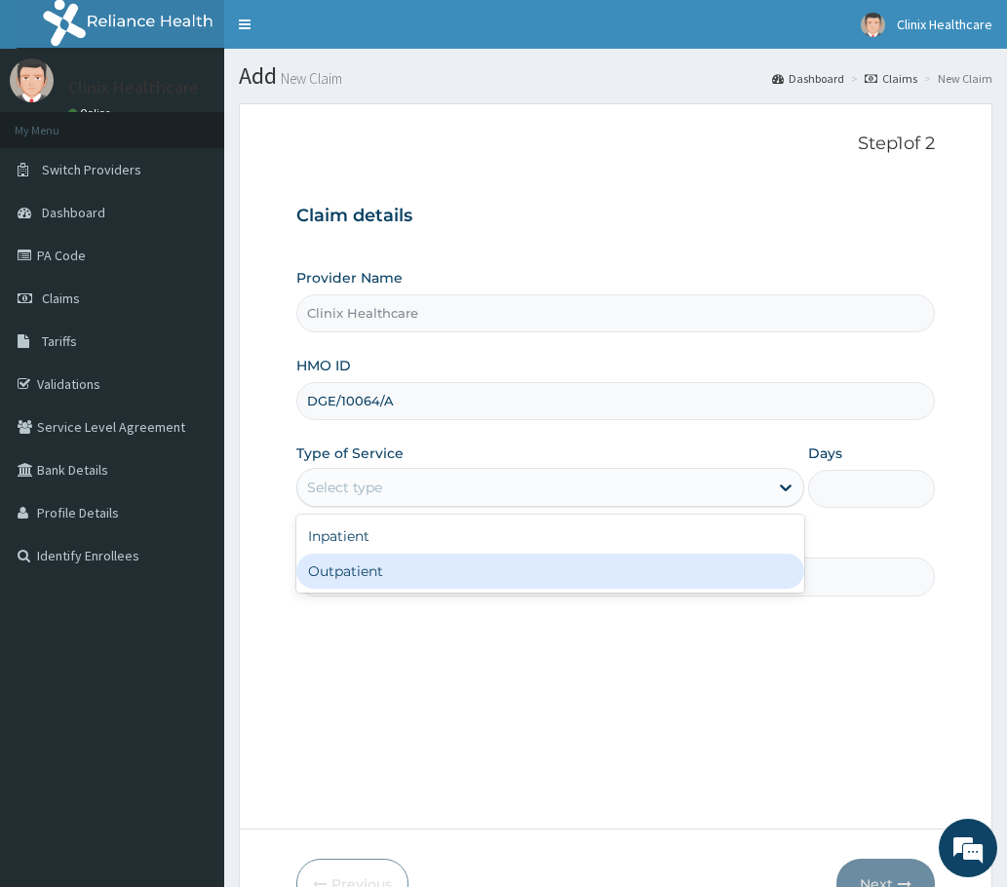
click at [486, 563] on div "Outpatient" at bounding box center [550, 571] width 508 height 35
type input "1"
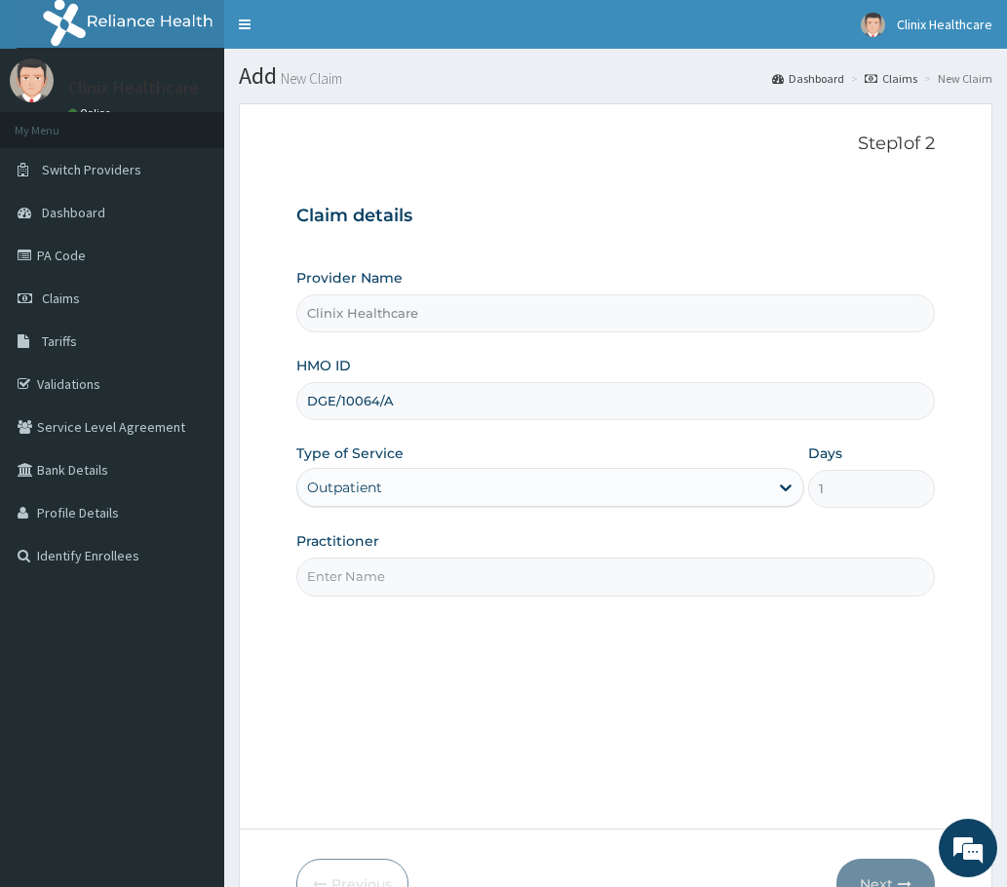
click at [469, 583] on input "Practitioner" at bounding box center [615, 577] width 638 height 38
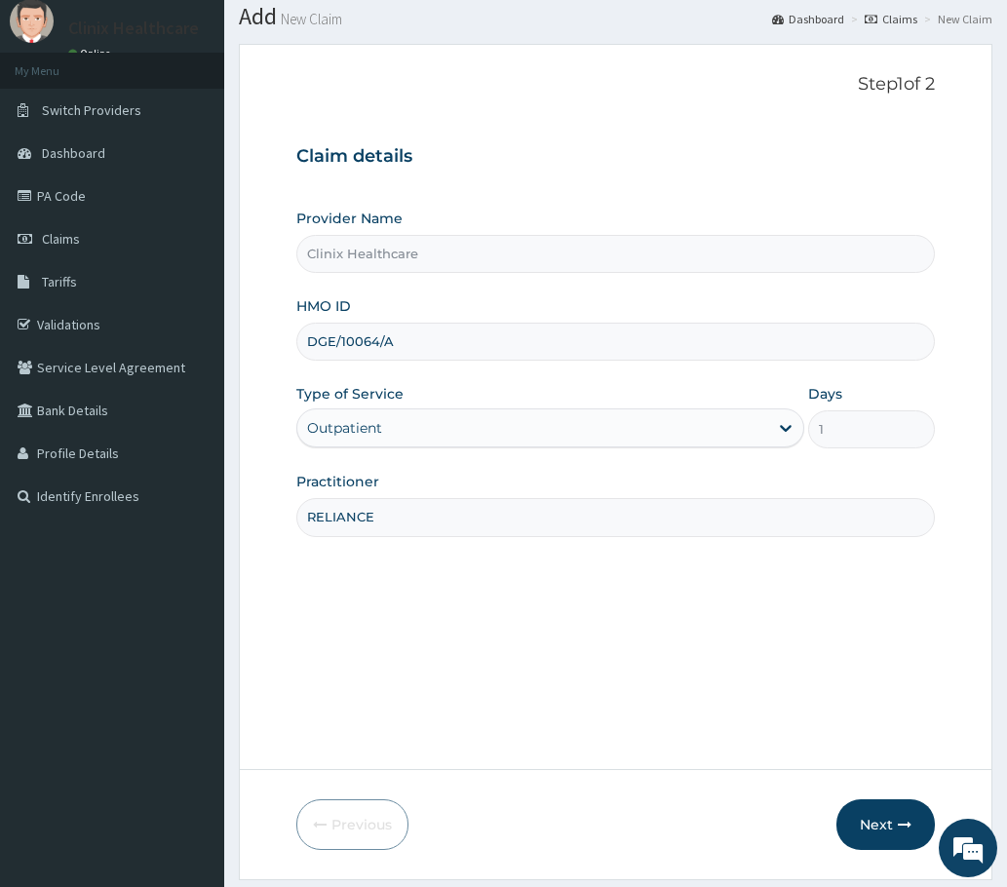
scroll to position [117, 0]
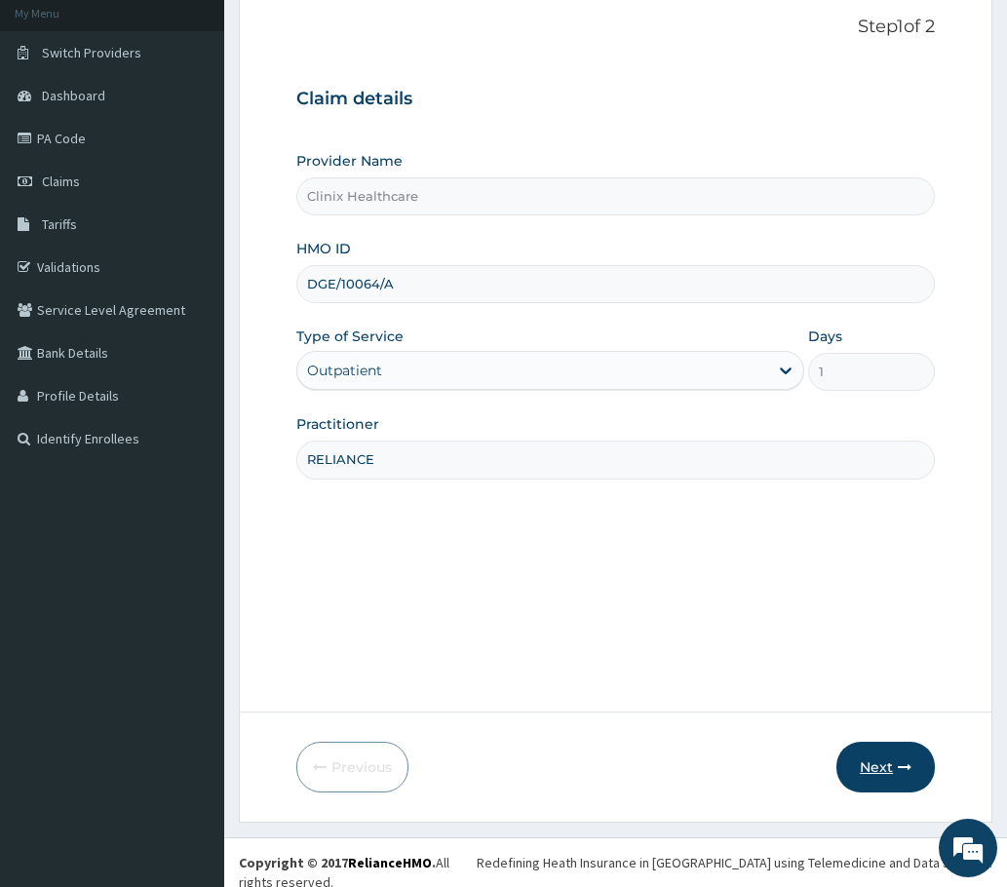
type input "RELIANCE"
click at [870, 762] on button "Next" at bounding box center [885, 767] width 98 height 51
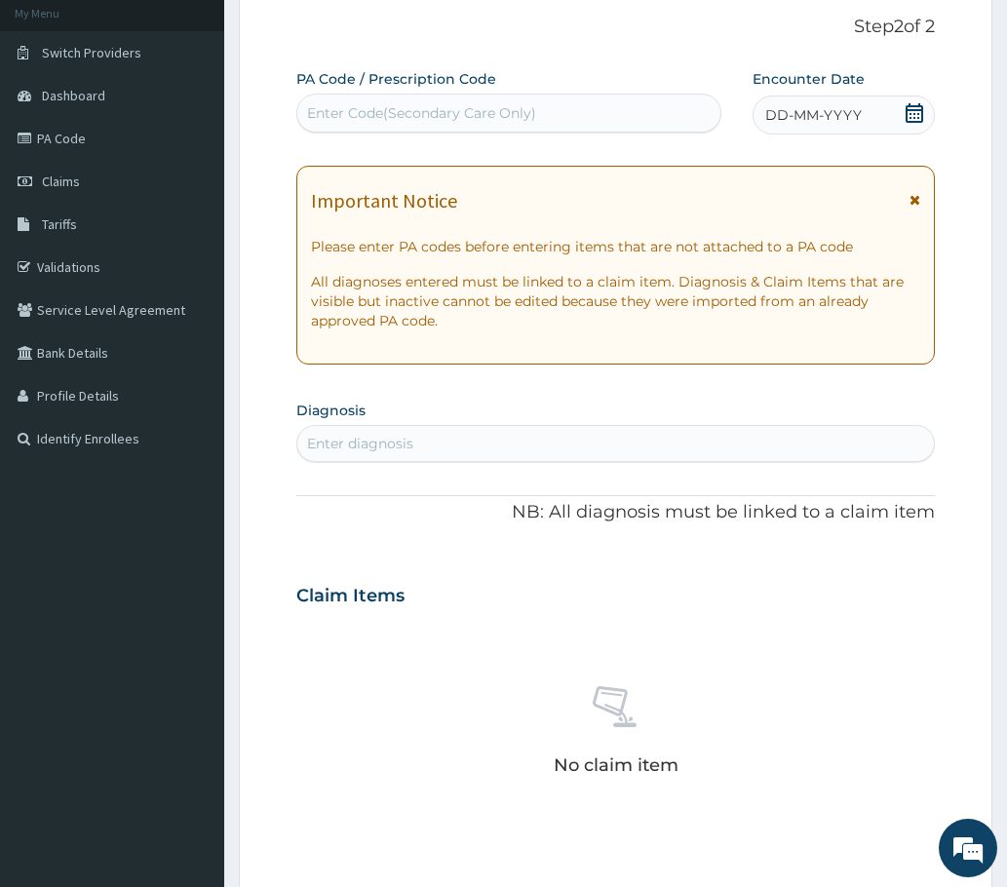
click at [314, 109] on div "Enter Code(Secondary Care Only)" at bounding box center [421, 112] width 229 height 19
paste input "PA/31B6CD"
type input "PA/31B6CD"
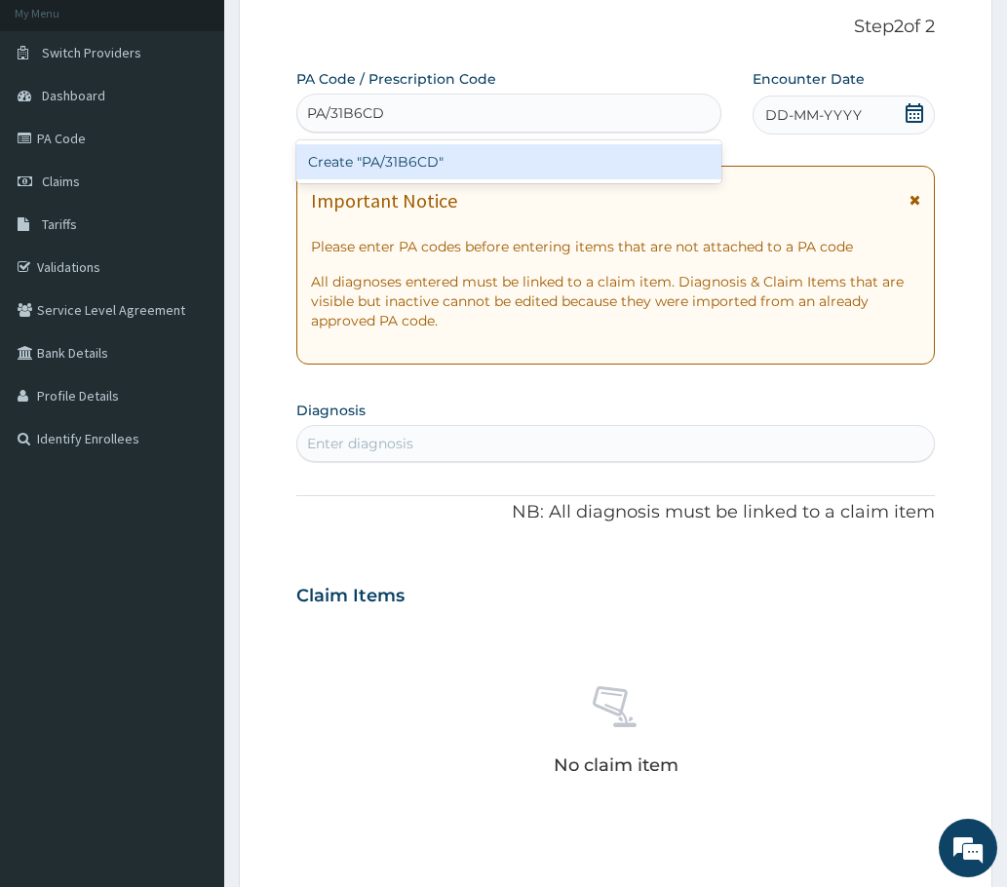
click at [358, 166] on div "Create "PA/31B6CD"" at bounding box center [508, 161] width 425 height 35
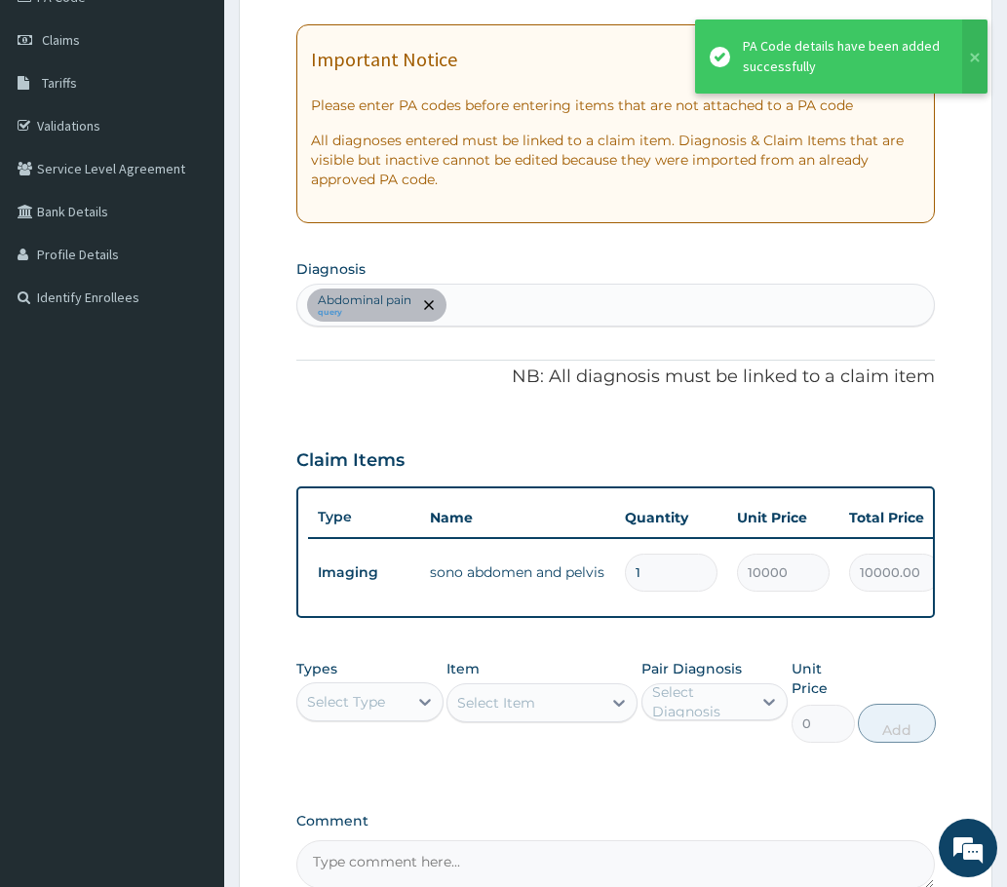
scroll to position [480, 0]
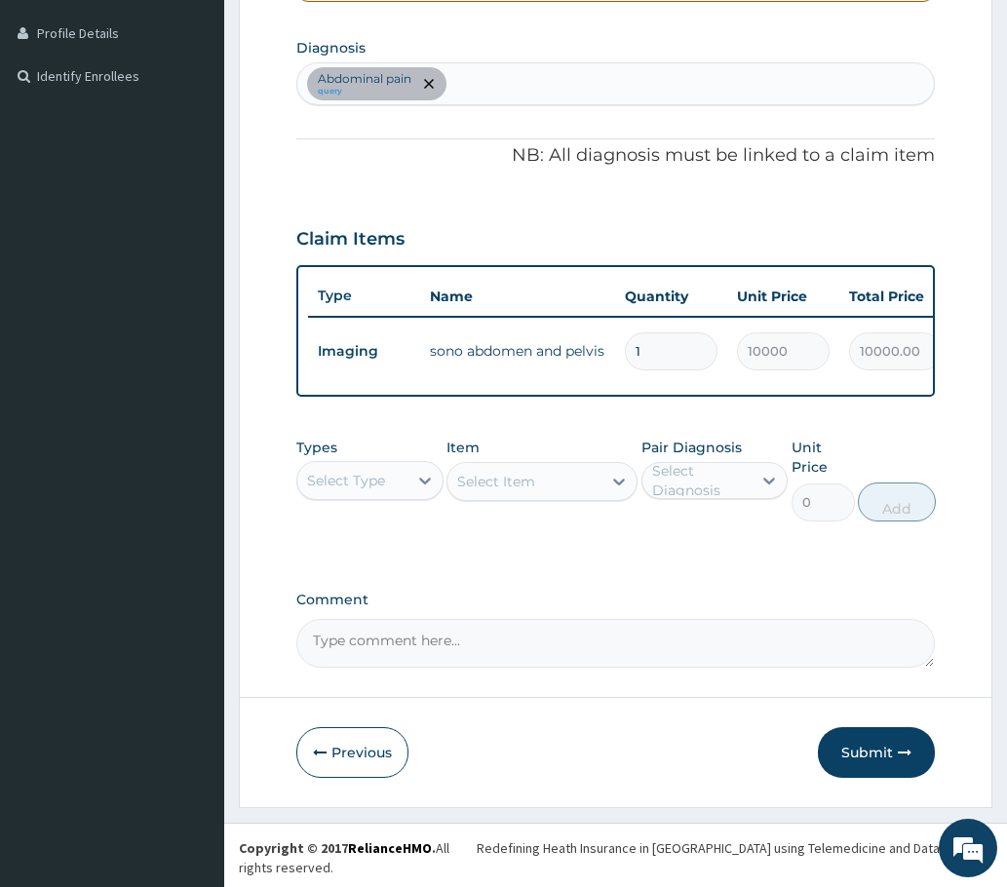
click at [873, 768] on button "Submit" at bounding box center [876, 752] width 117 height 51
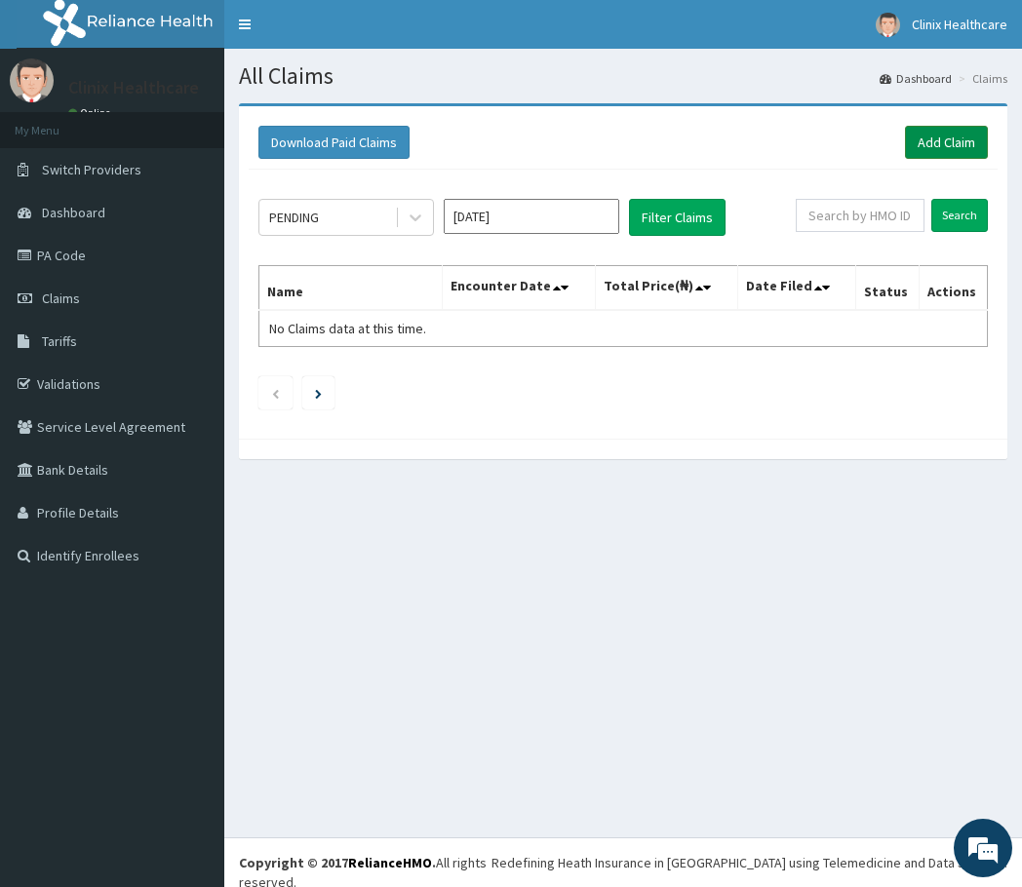
click at [929, 136] on link "Add Claim" at bounding box center [946, 142] width 83 height 33
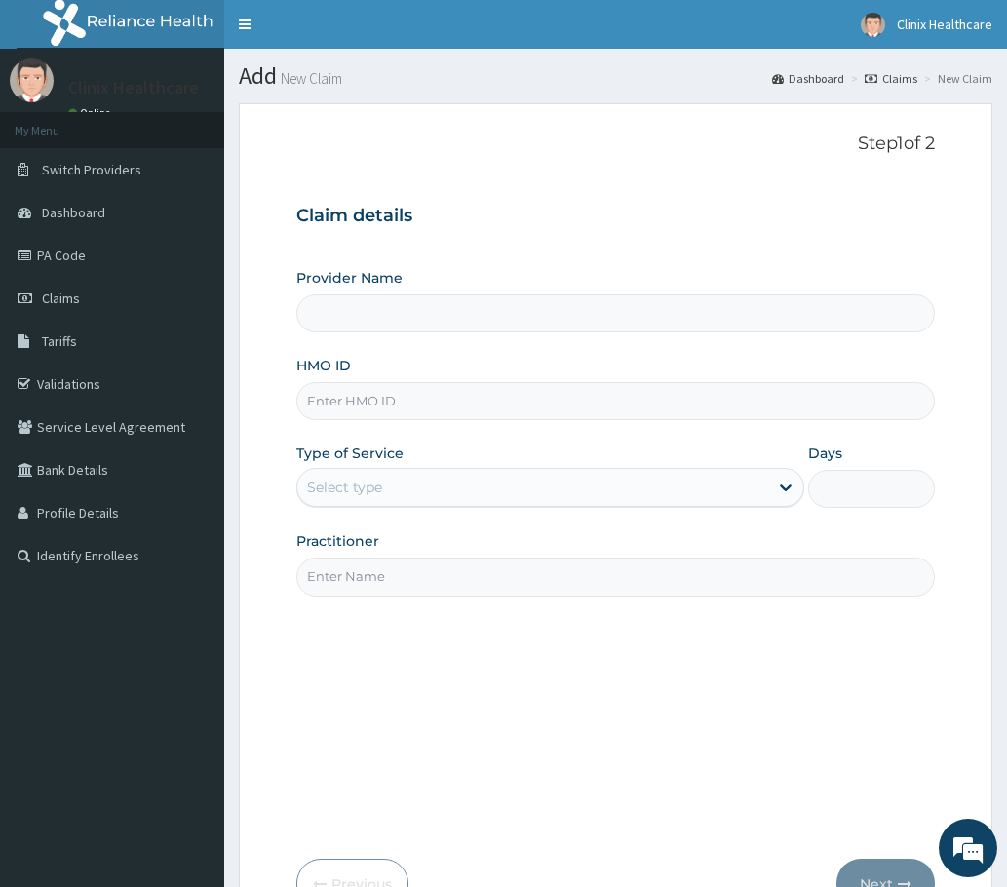
click at [327, 402] on input "HMO ID" at bounding box center [615, 401] width 638 height 38
paste input "RMD/10004/A PA/0BDF2C"
type input "RMD/10004/A PA/0BDF2C"
type input "Clinix Healthcare"
drag, startPoint x: 407, startPoint y: 402, endPoint x: 521, endPoint y: 380, distance: 115.1
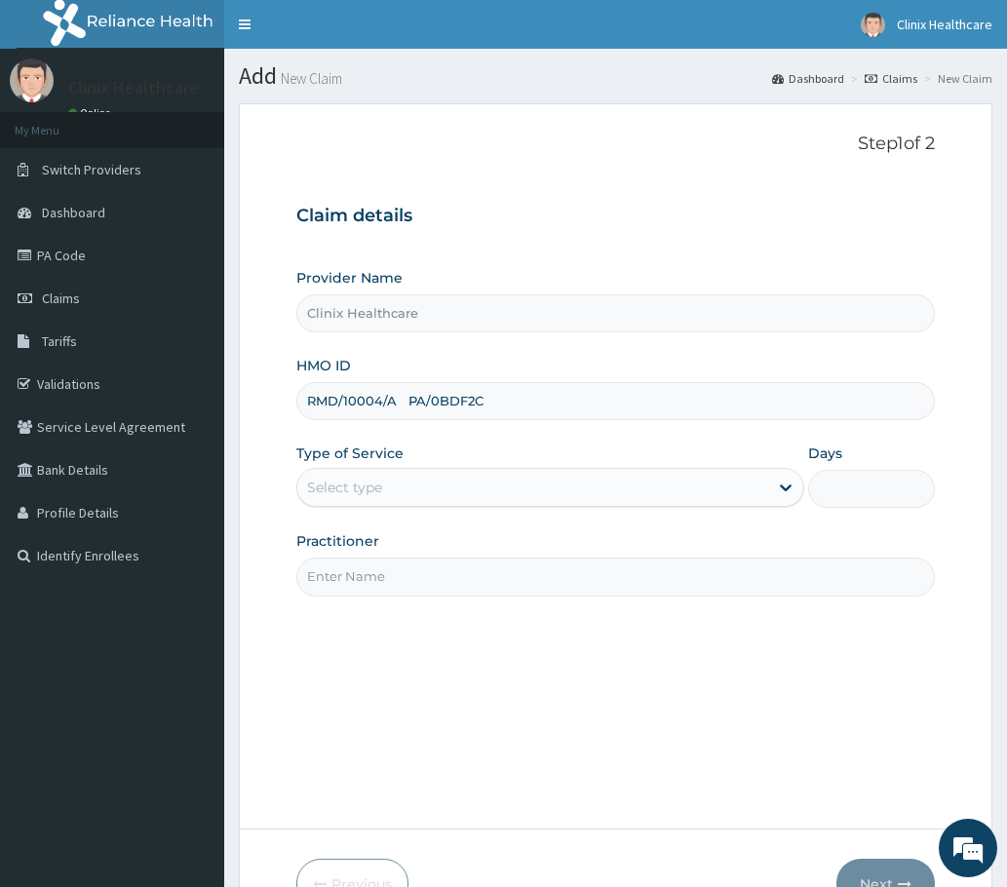
click at [511, 391] on input "RMD/10004/A PA/0BDF2C" at bounding box center [615, 401] width 638 height 38
type input "RMD/10004/A"
drag, startPoint x: 403, startPoint y: 492, endPoint x: 394, endPoint y: 509, distance: 18.8
click at [401, 496] on div "Select type" at bounding box center [532, 487] width 471 height 31
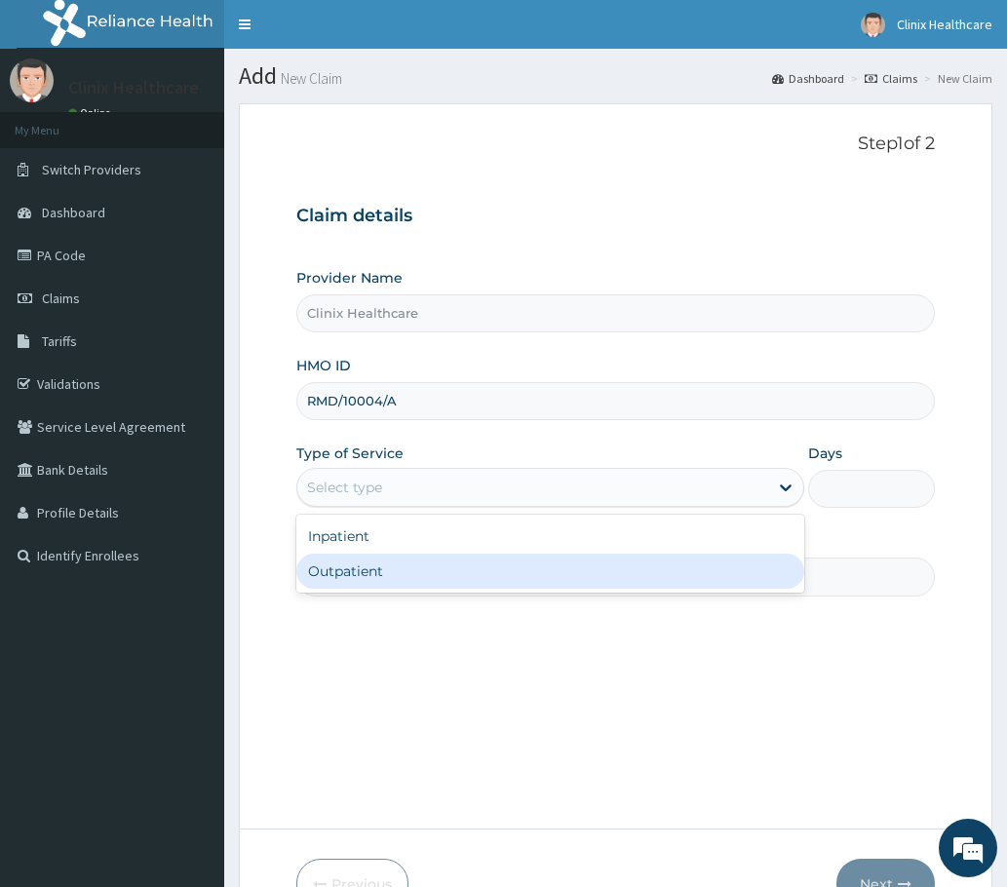
click at [375, 565] on div "Outpatient" at bounding box center [550, 571] width 508 height 35
type input "1"
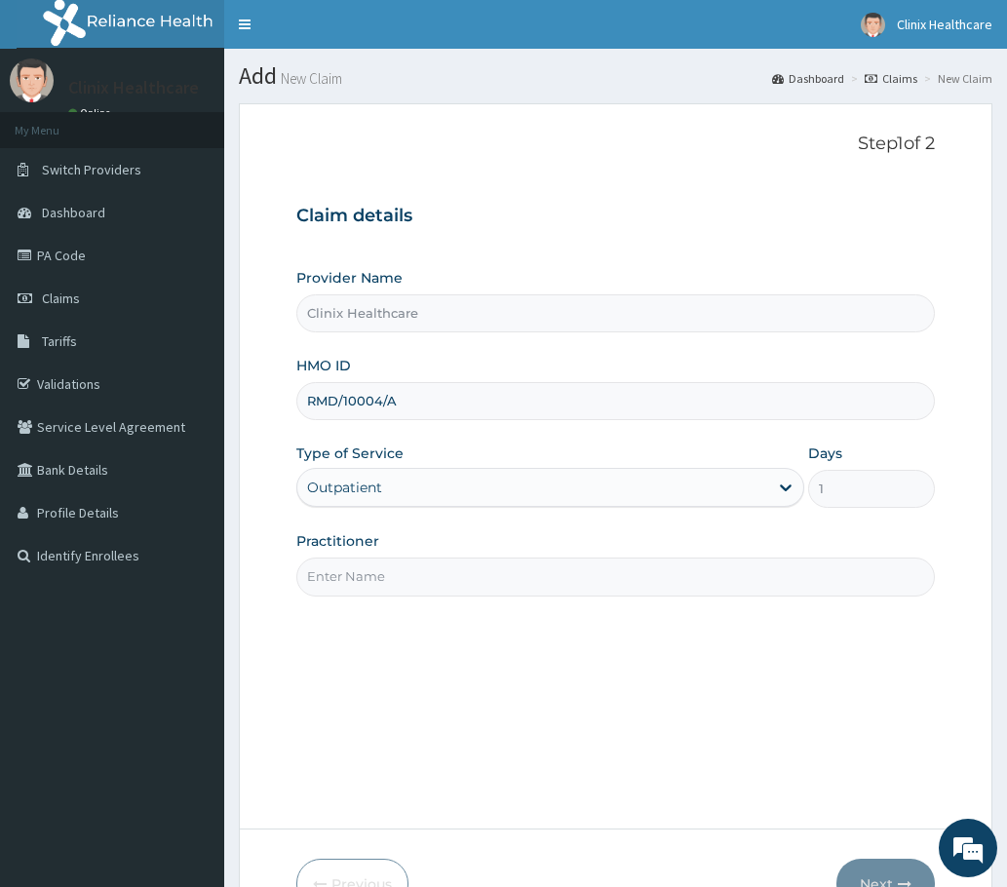
click at [389, 583] on input "Practitioner" at bounding box center [615, 577] width 638 height 38
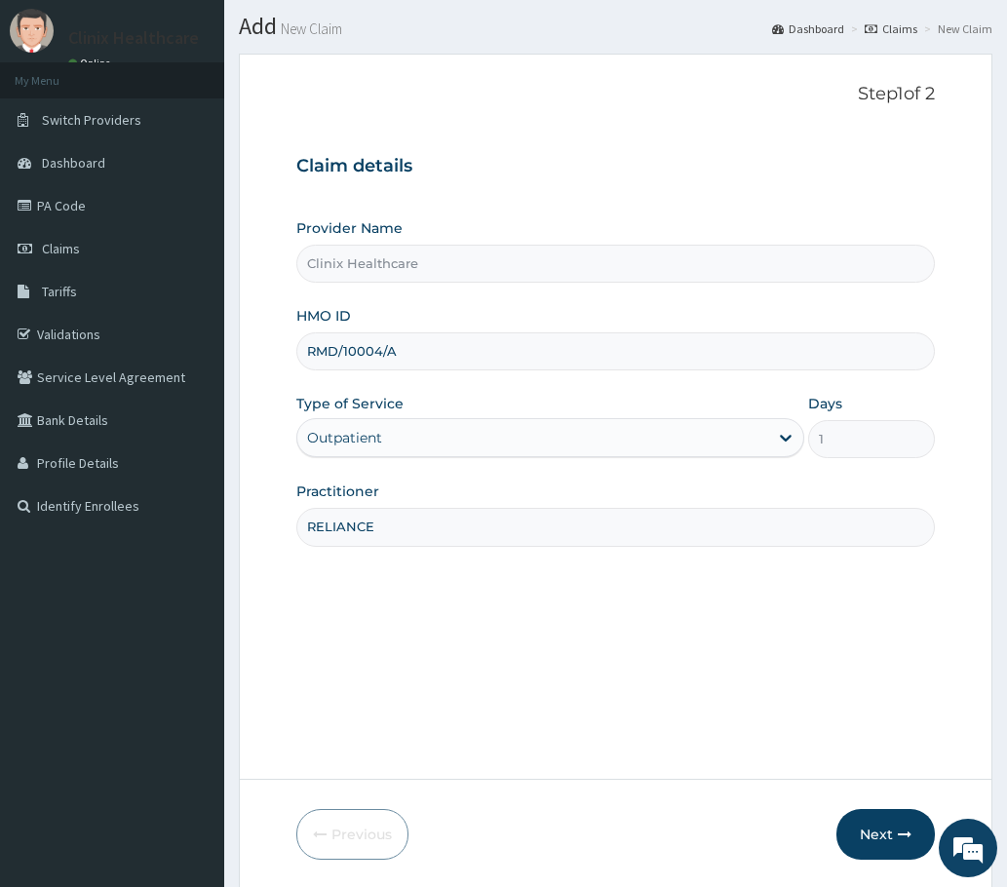
scroll to position [117, 0]
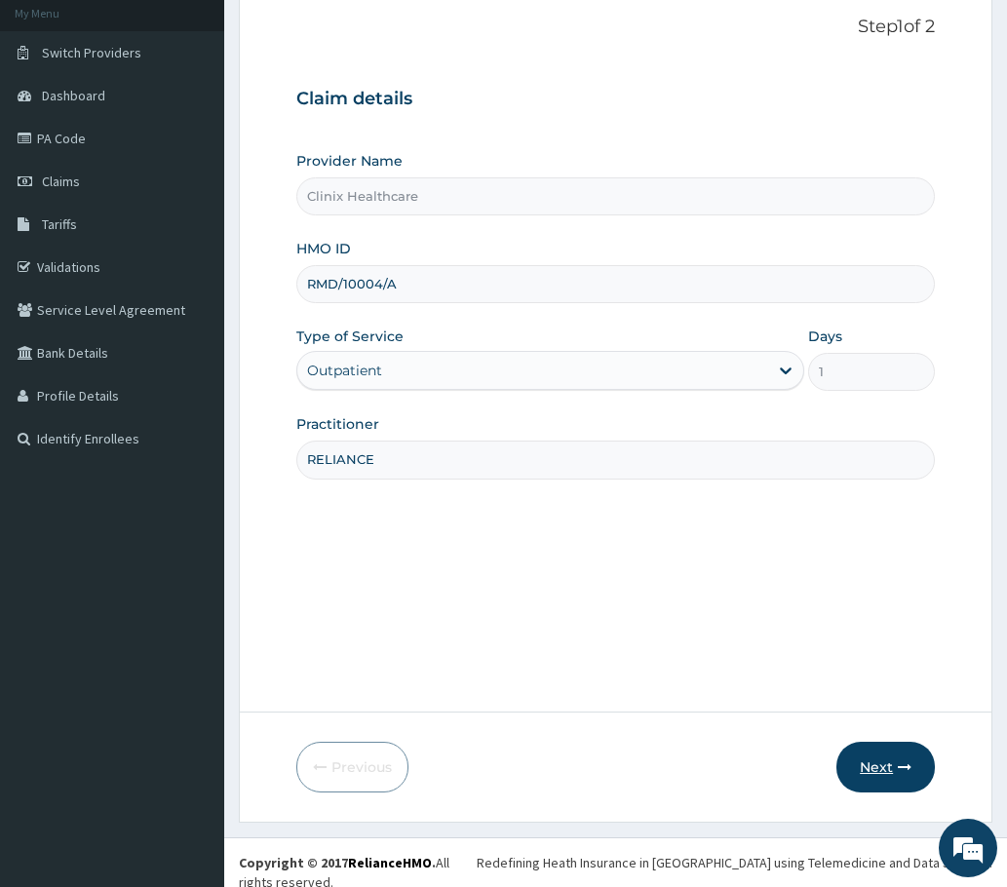
type input "RELIANCE"
click at [903, 746] on button "Next" at bounding box center [885, 767] width 98 height 51
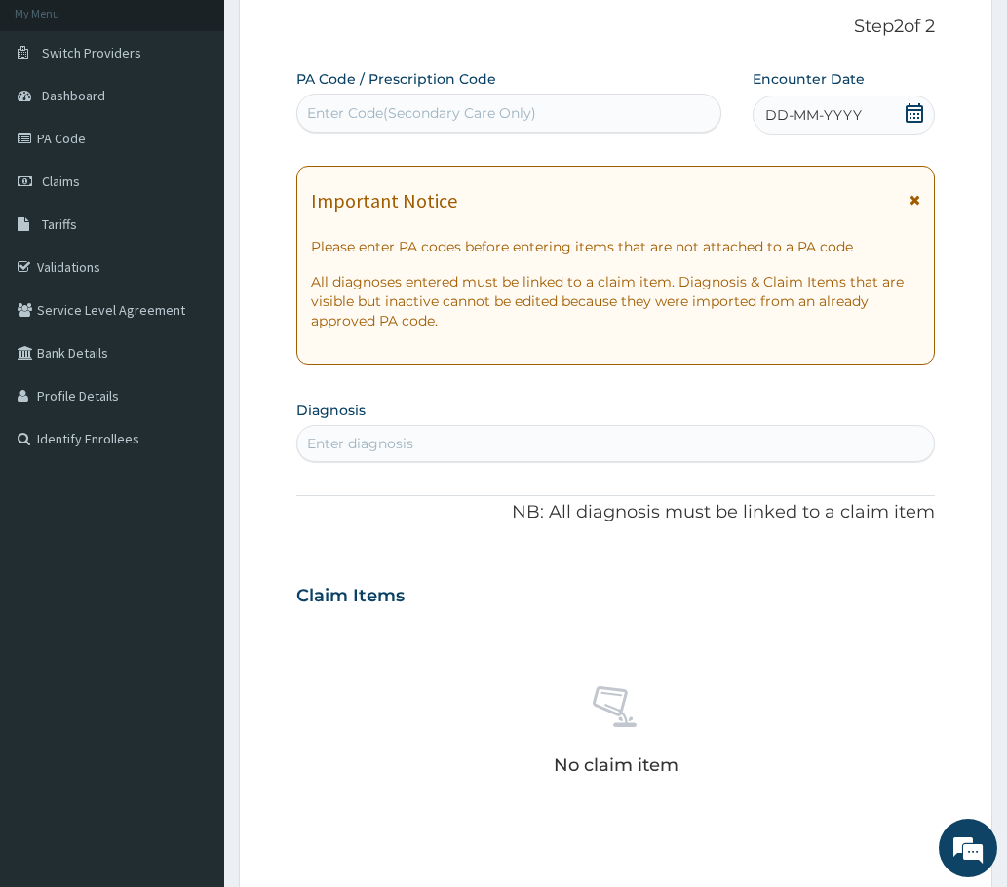
click at [316, 110] on div "Enter Code(Secondary Care Only)" at bounding box center [421, 112] width 229 height 19
paste input "PA/0BDF2C"
type input "PA/0BDF2C"
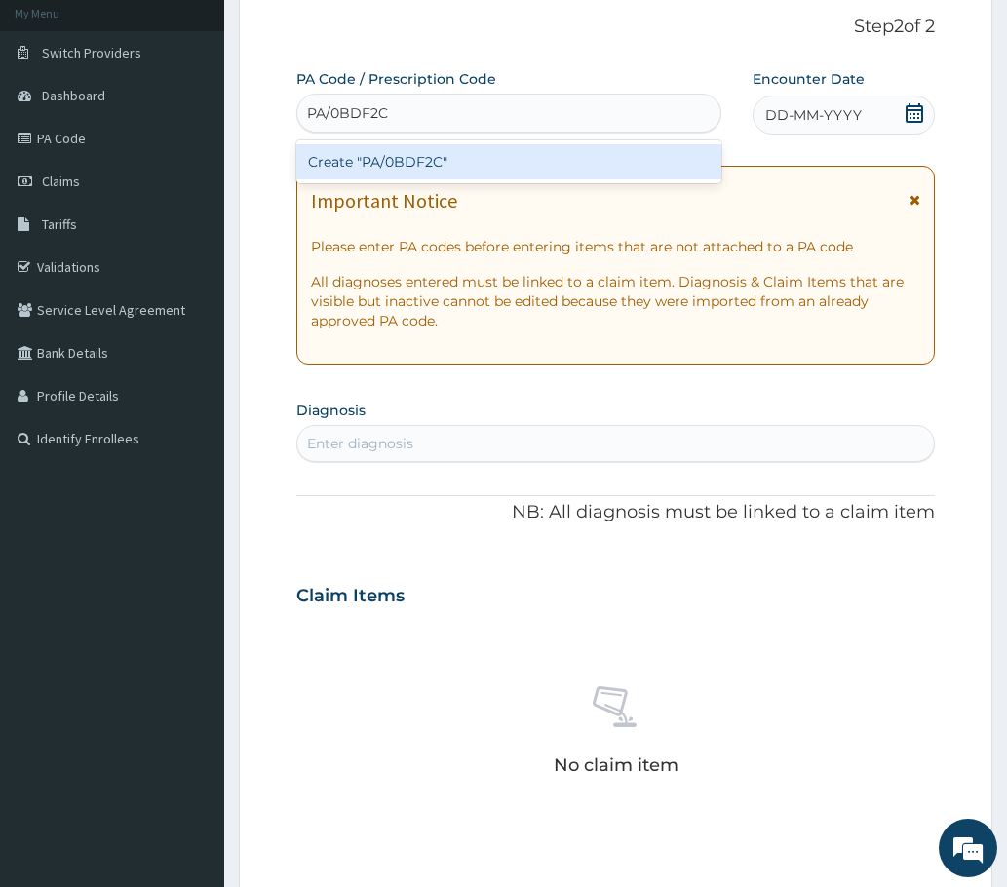
click at [398, 164] on div "Create "PA/0BDF2C"" at bounding box center [508, 161] width 425 height 35
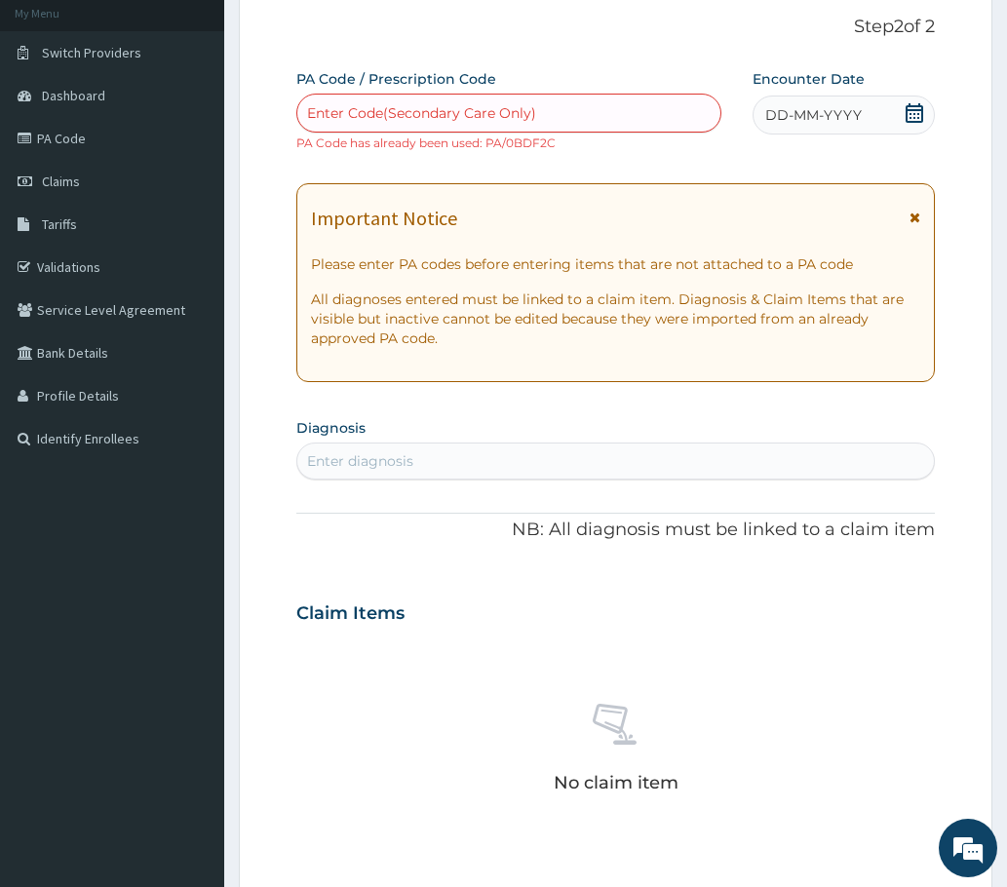
click at [321, 114] on div "Enter Code(Secondary Care Only)" at bounding box center [421, 112] width 229 height 19
paste input "PA/0BDF2C"
type input "PA/0BDF2C"
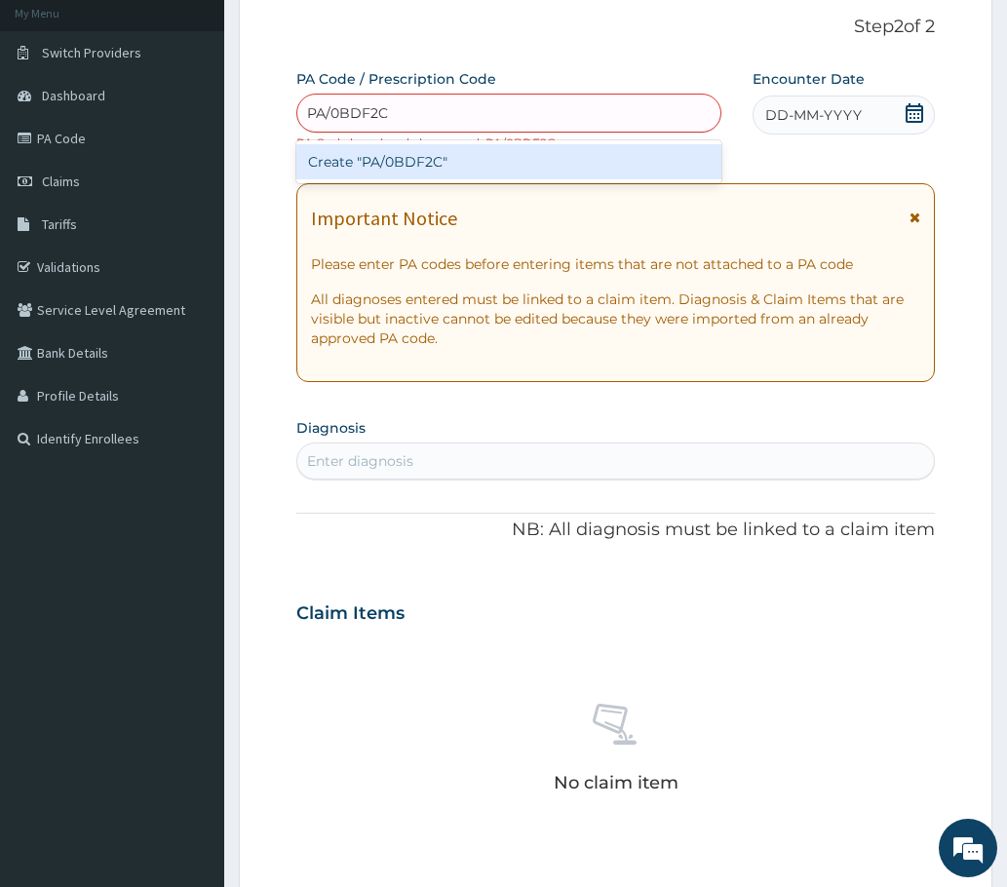
click at [384, 157] on div "Create "PA/0BDF2C"" at bounding box center [508, 161] width 425 height 35
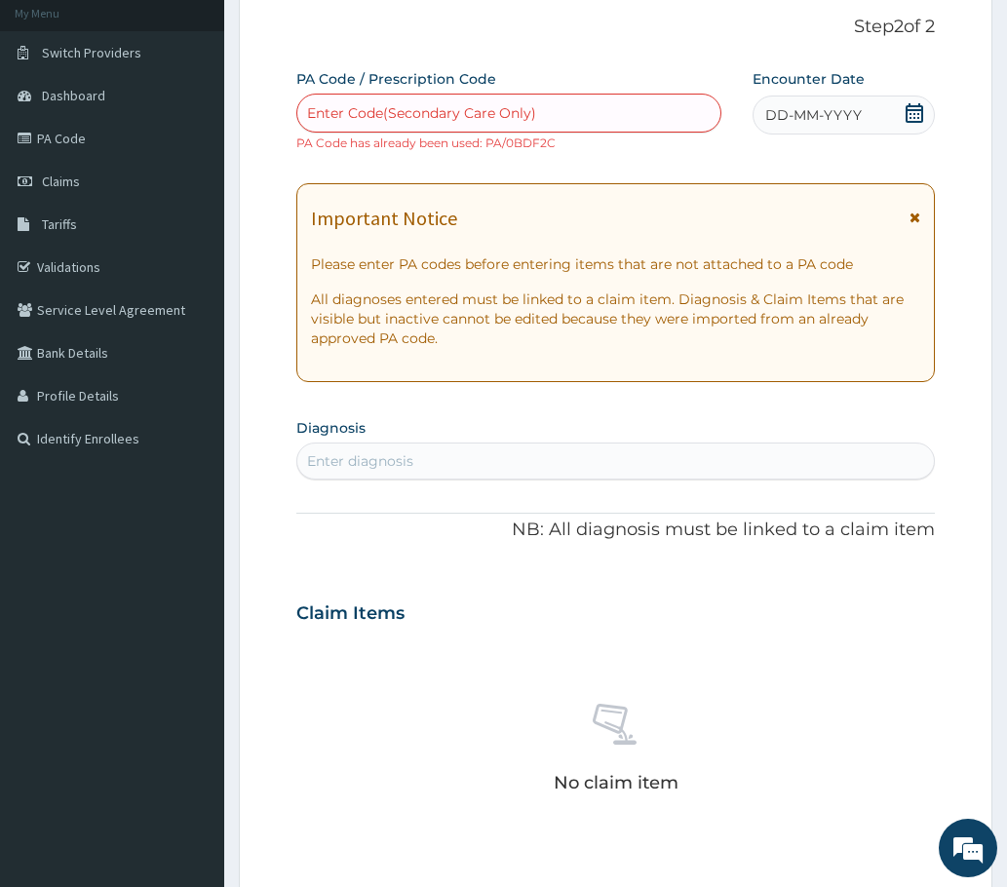
click at [326, 113] on div "Enter Code(Secondary Care Only)" at bounding box center [421, 112] width 229 height 19
paste input "PA/0BDF2C"
type input "PA/0BDF2C"
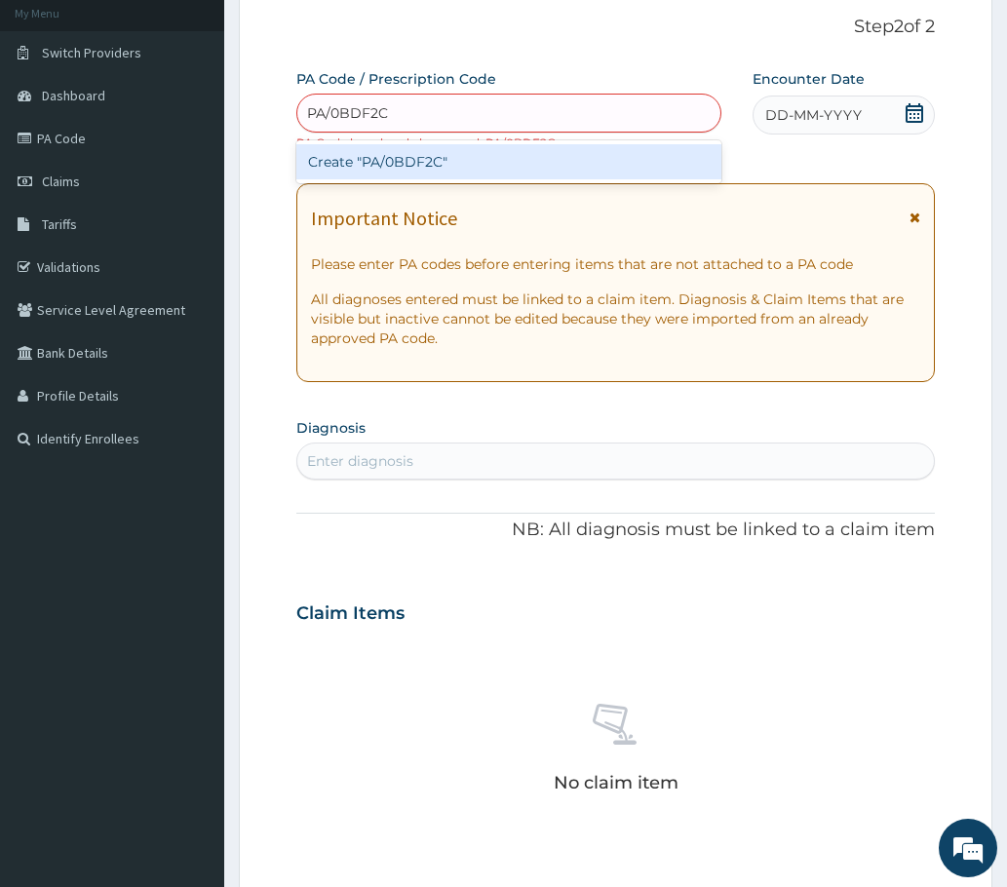
click at [352, 166] on div "Create "PA/0BDF2C"" at bounding box center [508, 161] width 425 height 35
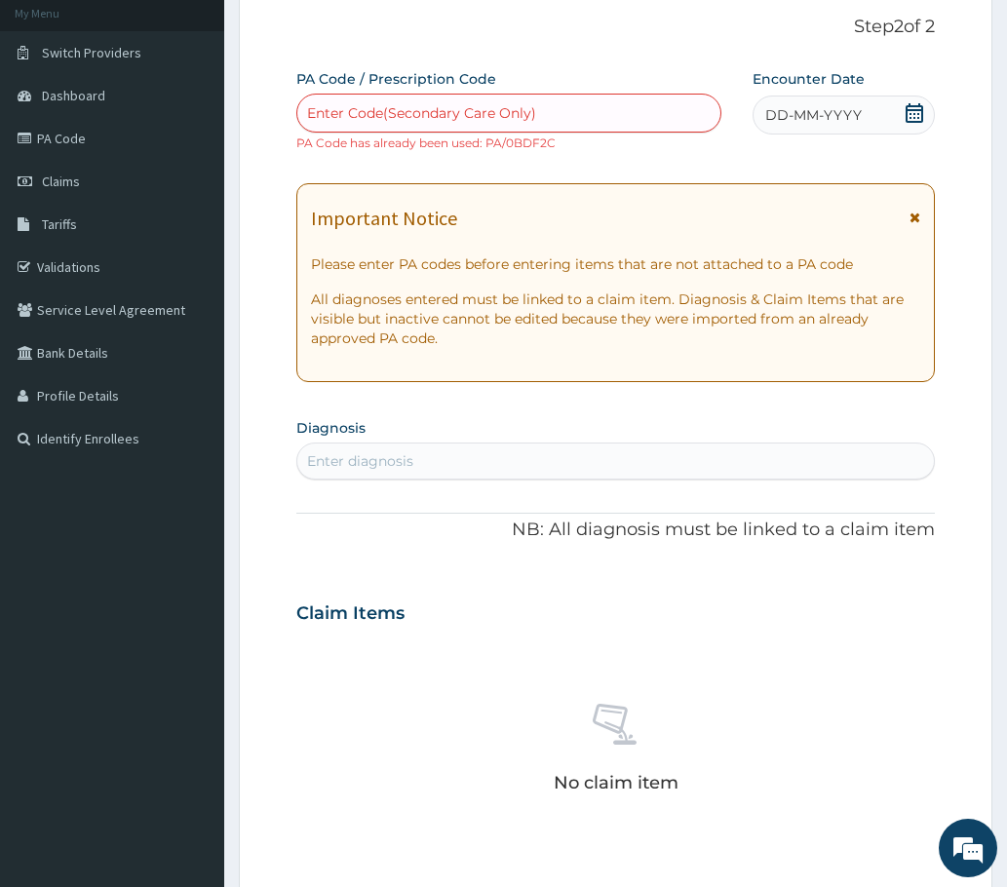
click at [395, 459] on div "Enter diagnosis" at bounding box center [360, 460] width 106 height 19
click at [920, 106] on icon at bounding box center [915, 112] width 18 height 19
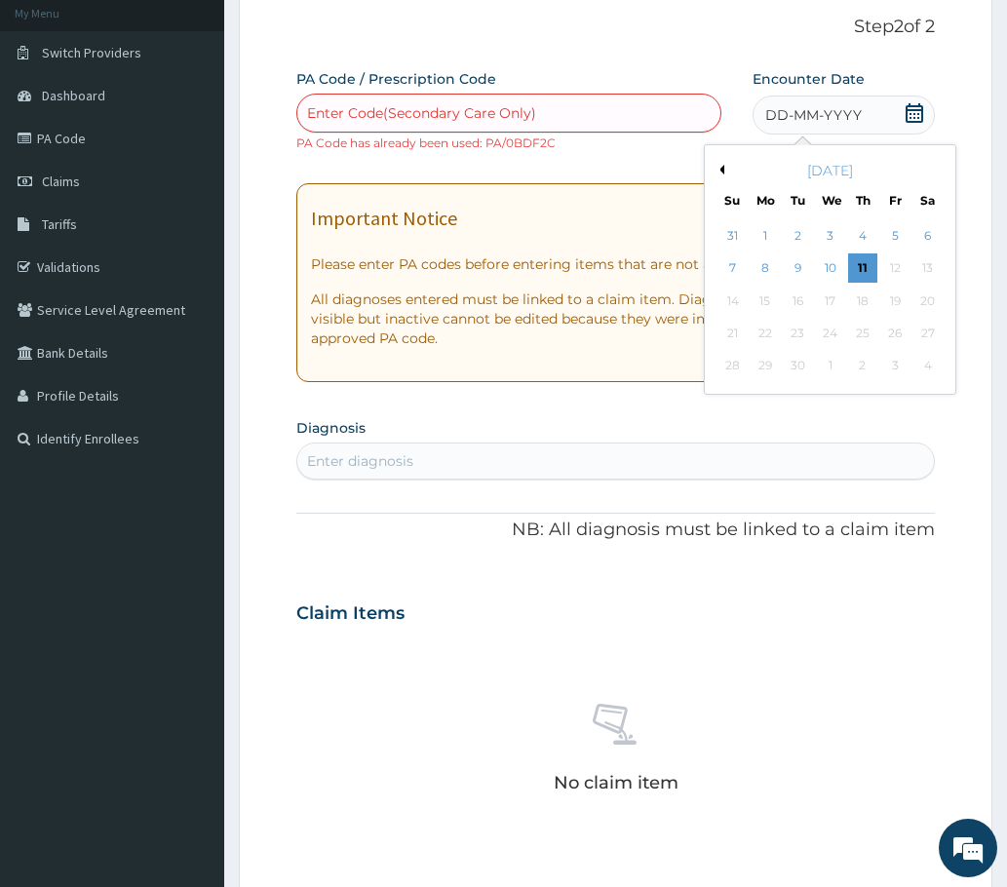
drag, startPoint x: 724, startPoint y: 169, endPoint x: 730, endPoint y: 202, distance: 33.7
click at [723, 171] on div "Previous Month September 2025 Su Mo Tu We Th Fr Sa 31 1 2 3 4 5 6 7 8 9 10 11 1…" at bounding box center [830, 269] width 252 height 251
click at [720, 172] on button "Previous Month" at bounding box center [720, 170] width 10 height 10
click at [927, 234] on div "2" at bounding box center [927, 235] width 29 height 29
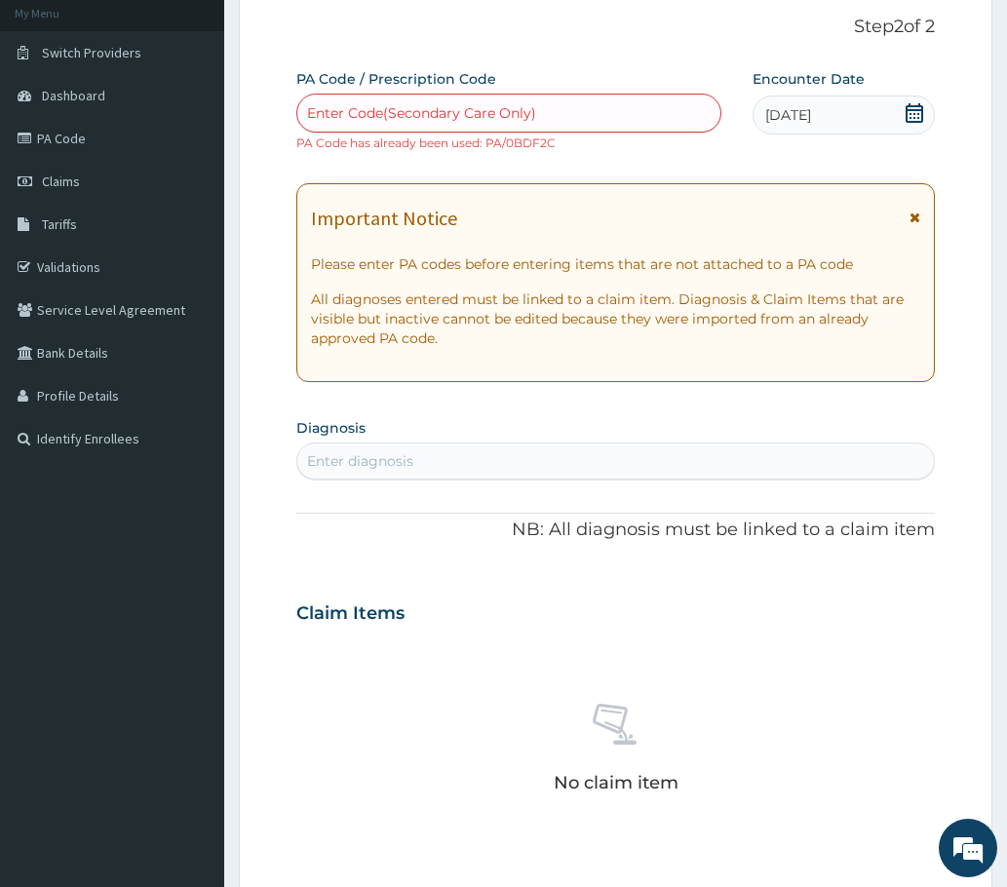
click at [389, 462] on div "Enter diagnosis" at bounding box center [360, 460] width 106 height 19
click at [321, 107] on div "Enter Code(Secondary Care Only)" at bounding box center [421, 112] width 229 height 19
click at [327, 462] on div "Enter diagnosis" at bounding box center [360, 460] width 106 height 19
type input "WELL"
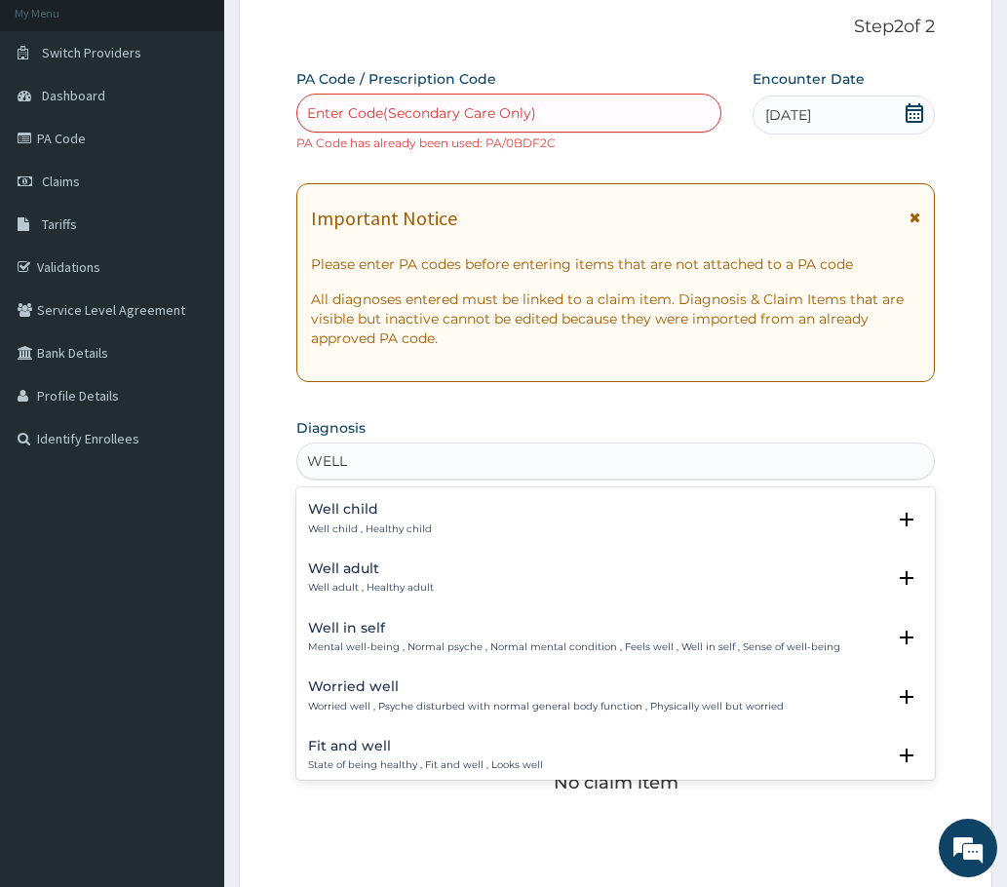
scroll to position [292, 0]
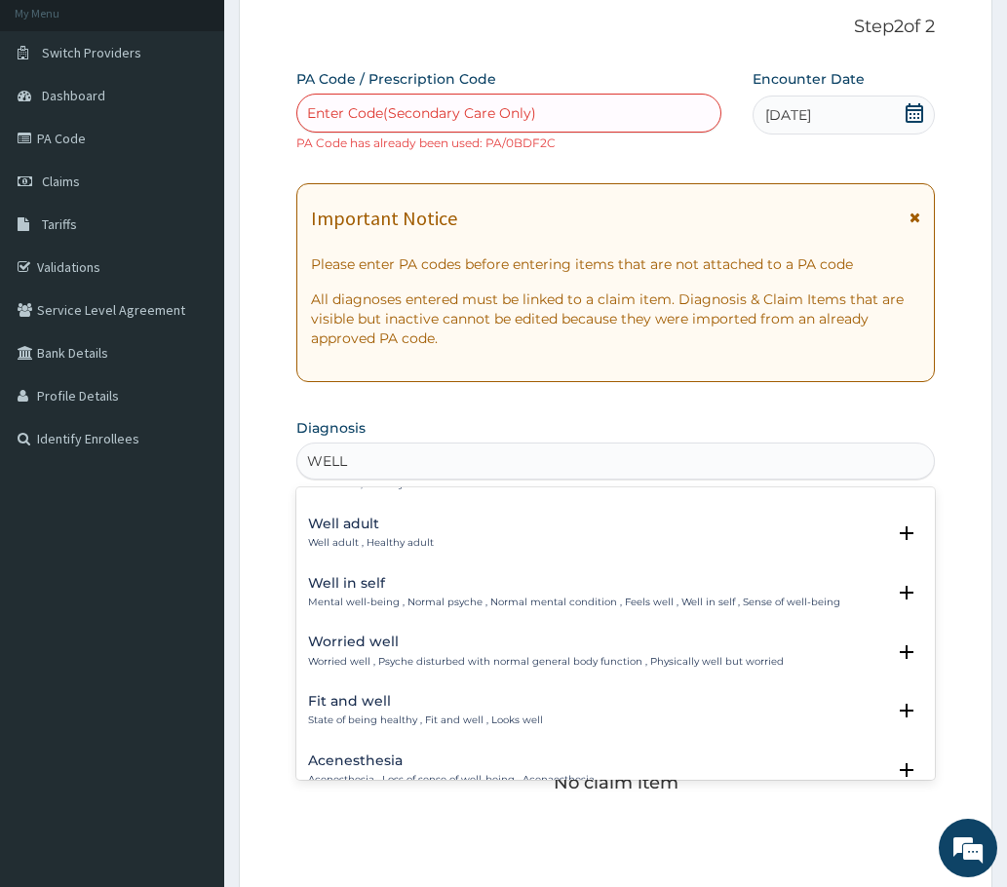
click at [379, 526] on h4 "Well adult" at bounding box center [371, 524] width 126 height 15
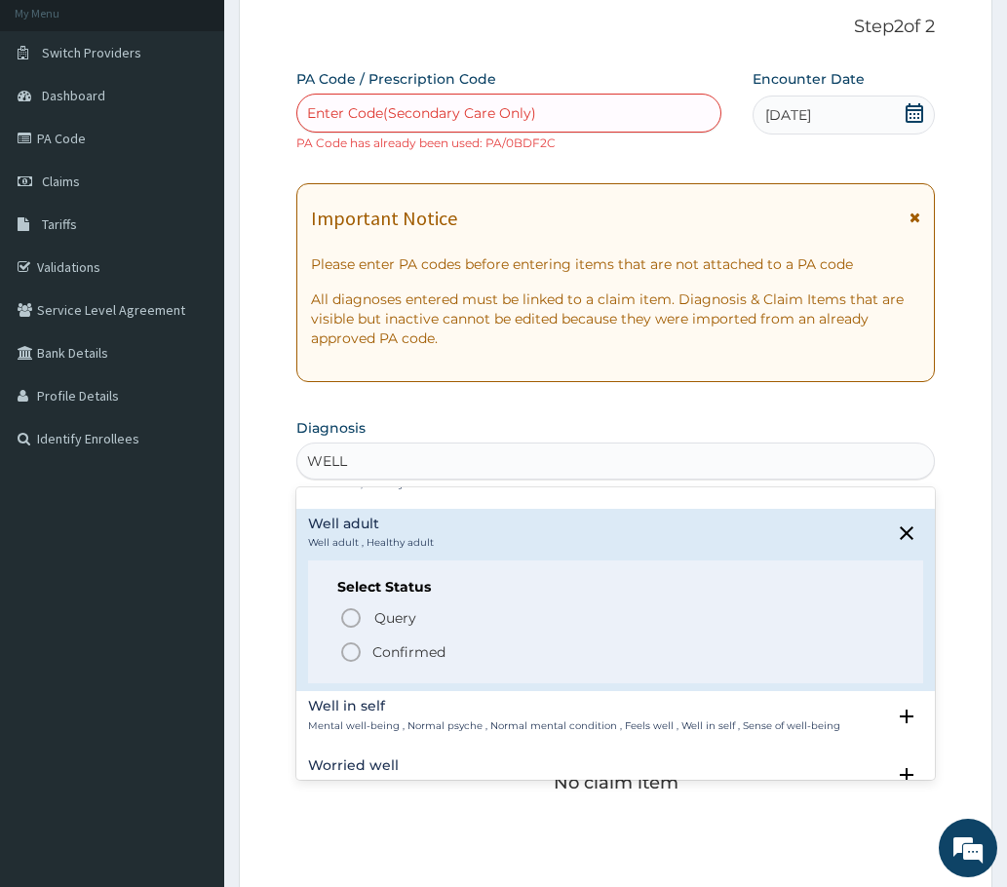
click at [351, 648] on icon "status option filled" at bounding box center [350, 651] width 23 height 23
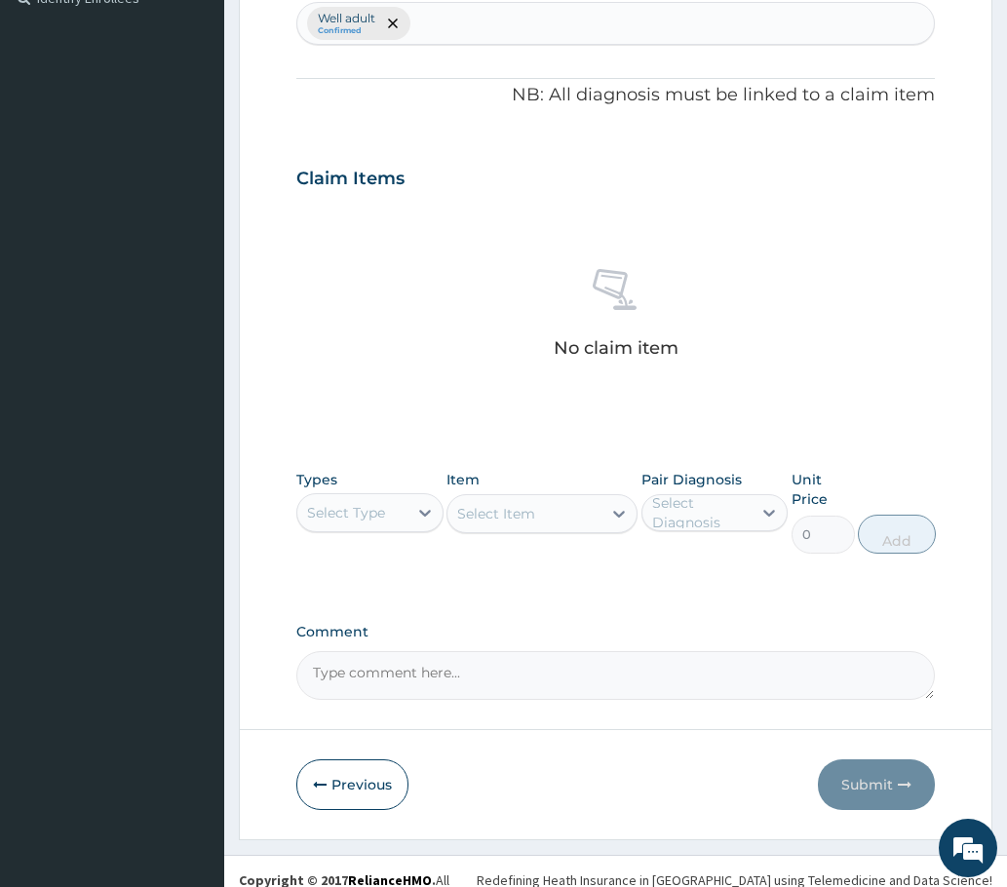
scroll to position [575, 0]
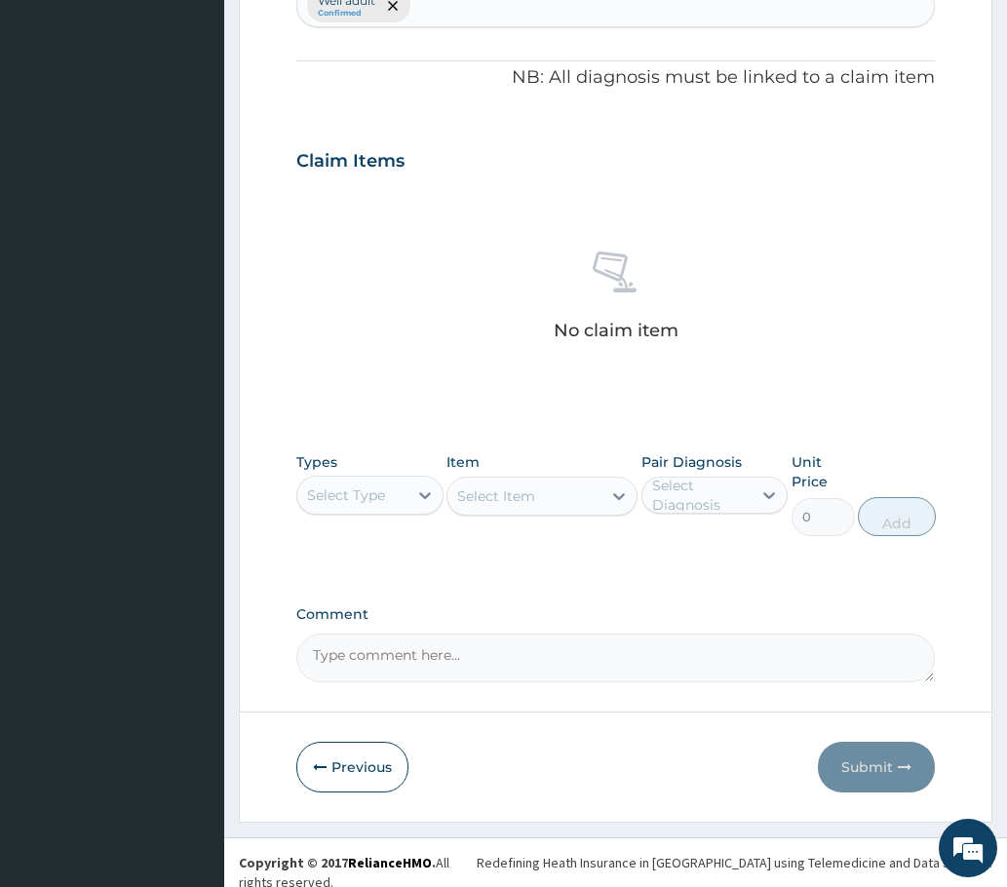
click at [489, 504] on div "Select Item" at bounding box center [542, 496] width 192 height 39
click at [396, 505] on div "Select Type" at bounding box center [352, 495] width 110 height 31
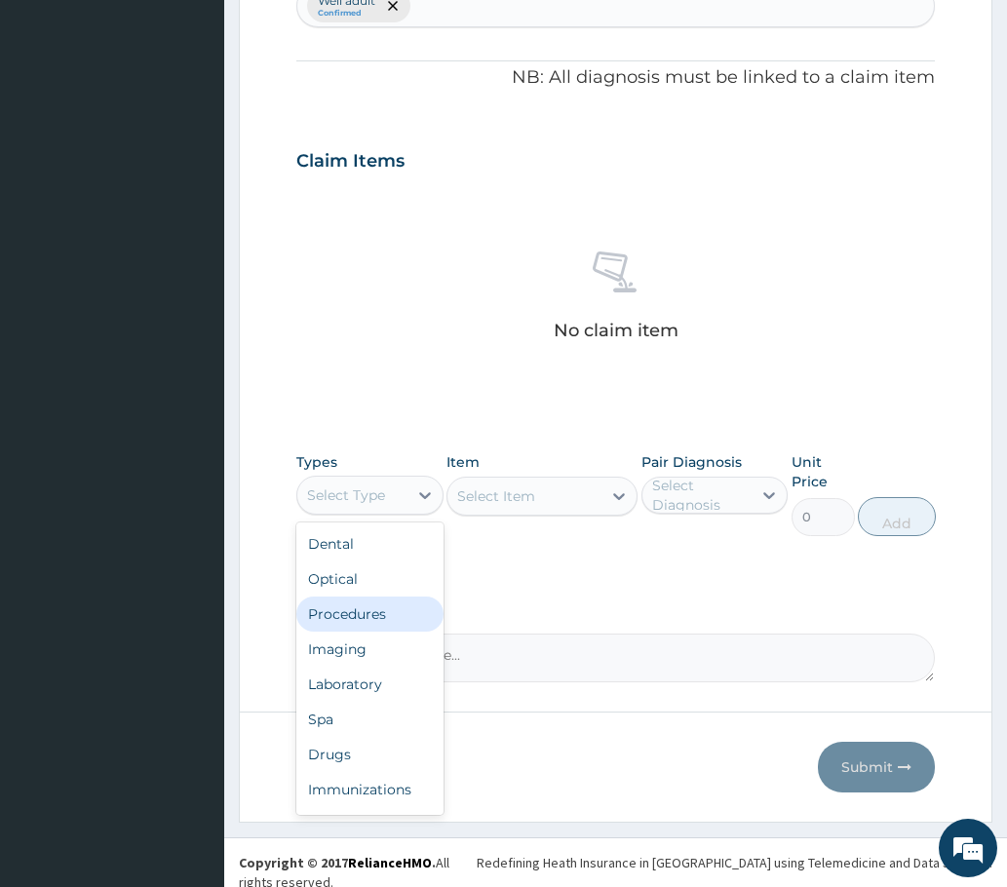
drag, startPoint x: 361, startPoint y: 612, endPoint x: 424, endPoint y: 544, distance: 93.1
click at [361, 608] on div "Procedures" at bounding box center [369, 614] width 147 height 35
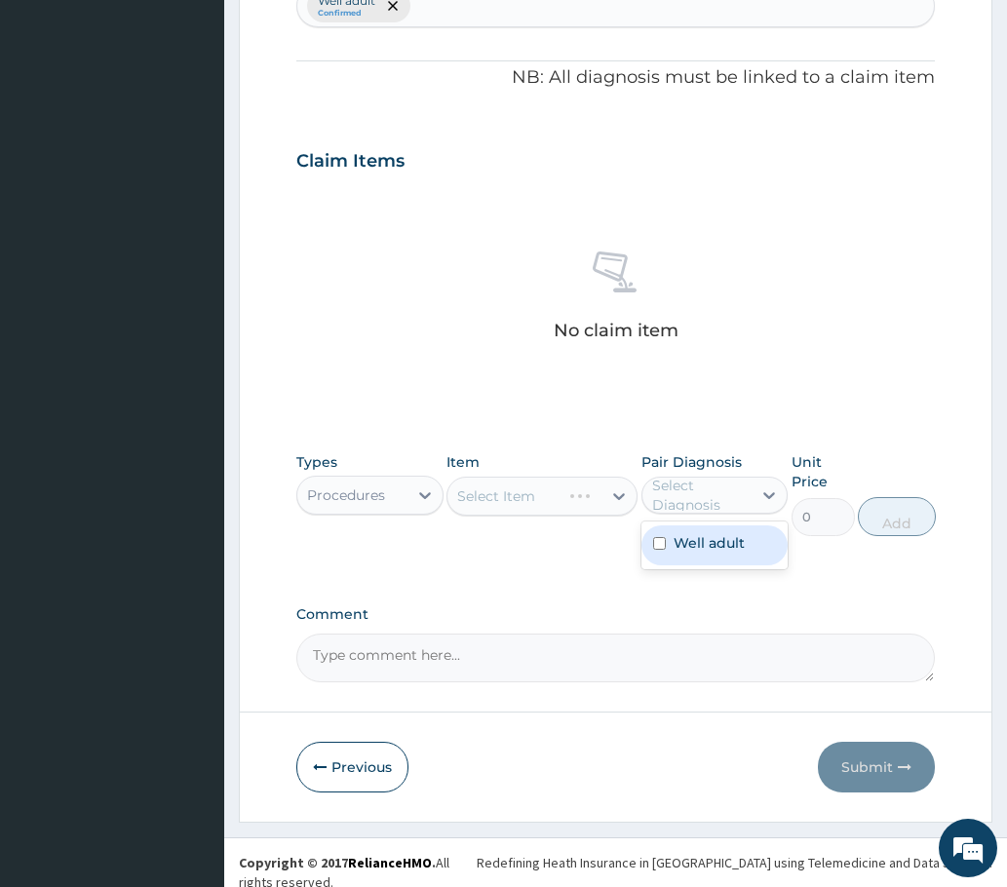
drag, startPoint x: 696, startPoint y: 496, endPoint x: 704, endPoint y: 510, distance: 15.7
click at [699, 496] on div "Select Diagnosis" at bounding box center [701, 495] width 98 height 39
click at [679, 544] on label "Well adult" at bounding box center [709, 542] width 71 height 19
checkbox input "true"
click at [530, 498] on div "Select Item" at bounding box center [542, 496] width 192 height 39
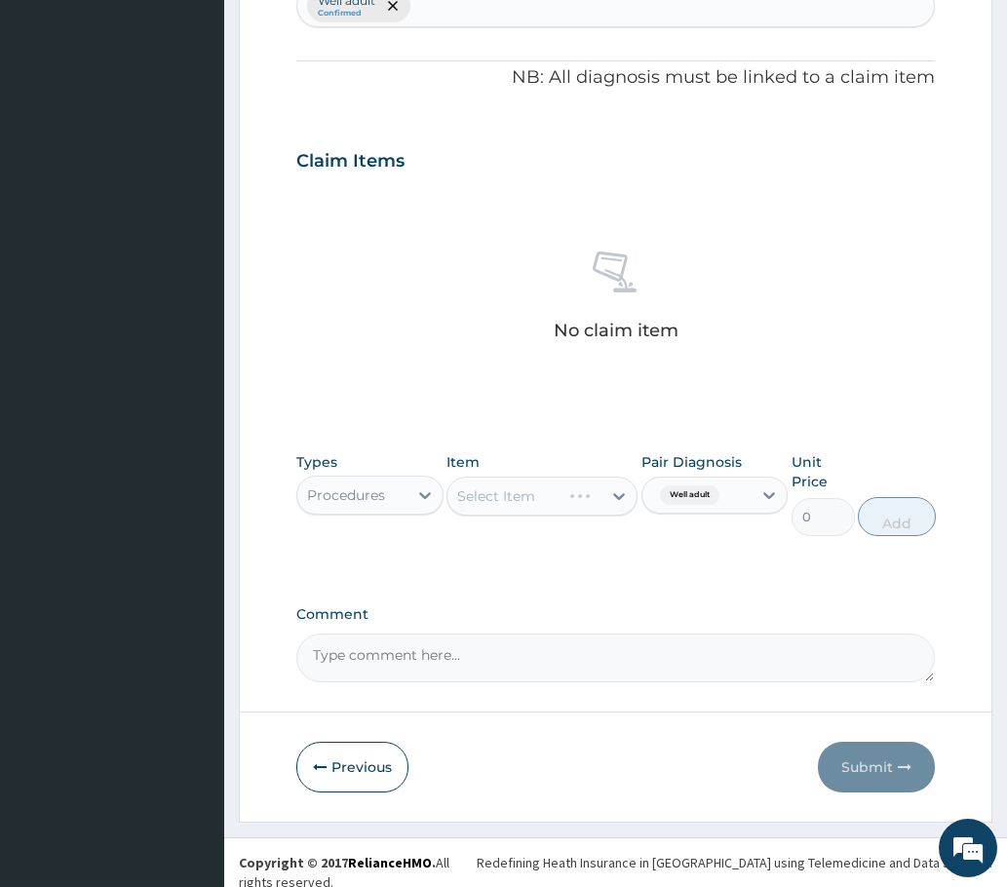
click at [570, 509] on div "Select Item" at bounding box center [542, 496] width 192 height 39
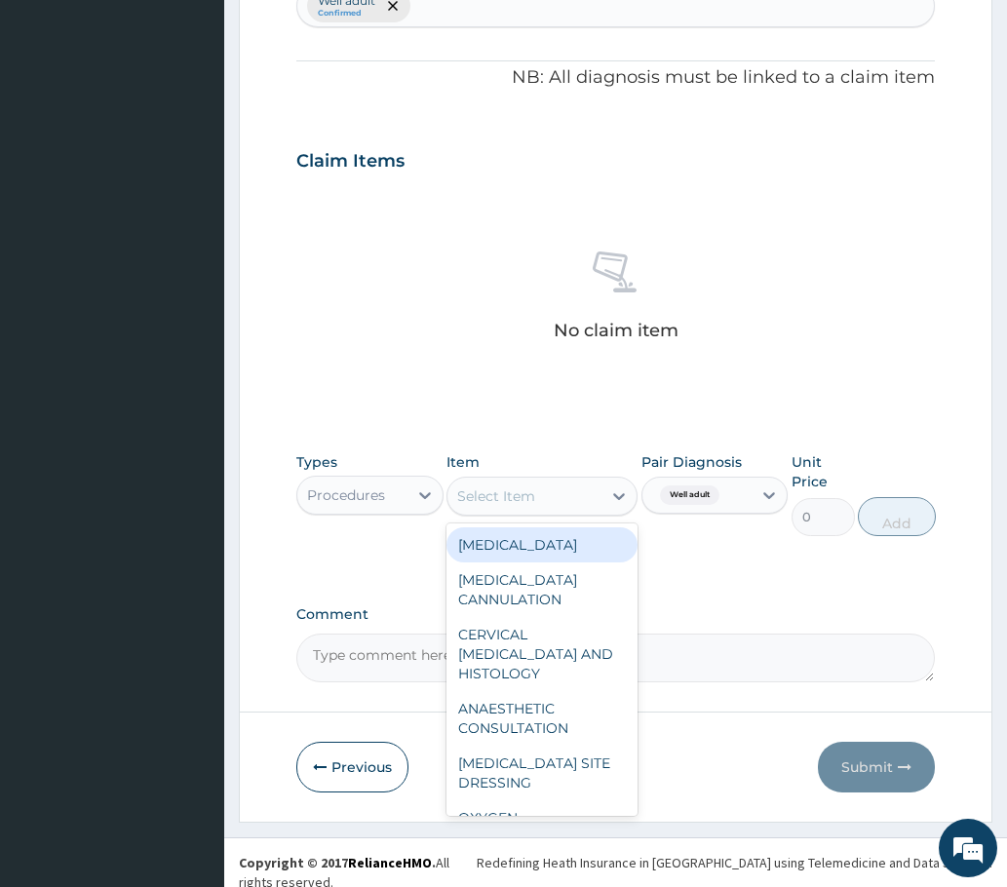
click at [559, 496] on div "Select Item" at bounding box center [524, 496] width 155 height 31
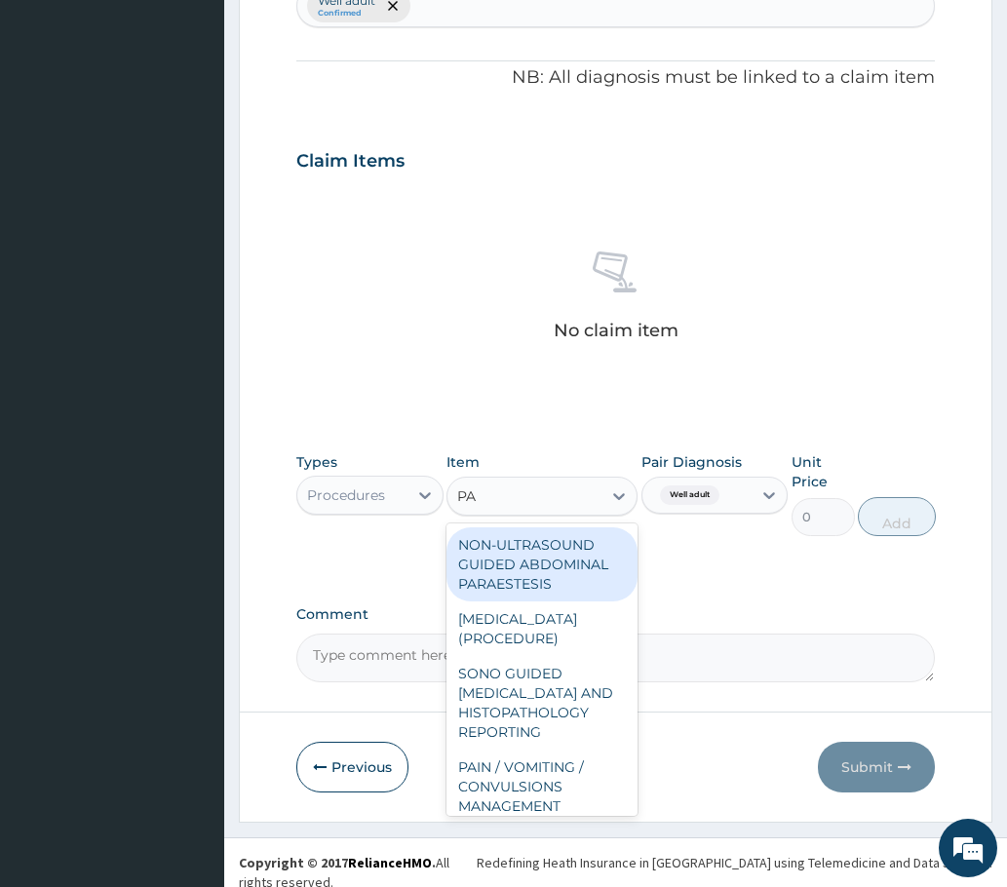
type input "P"
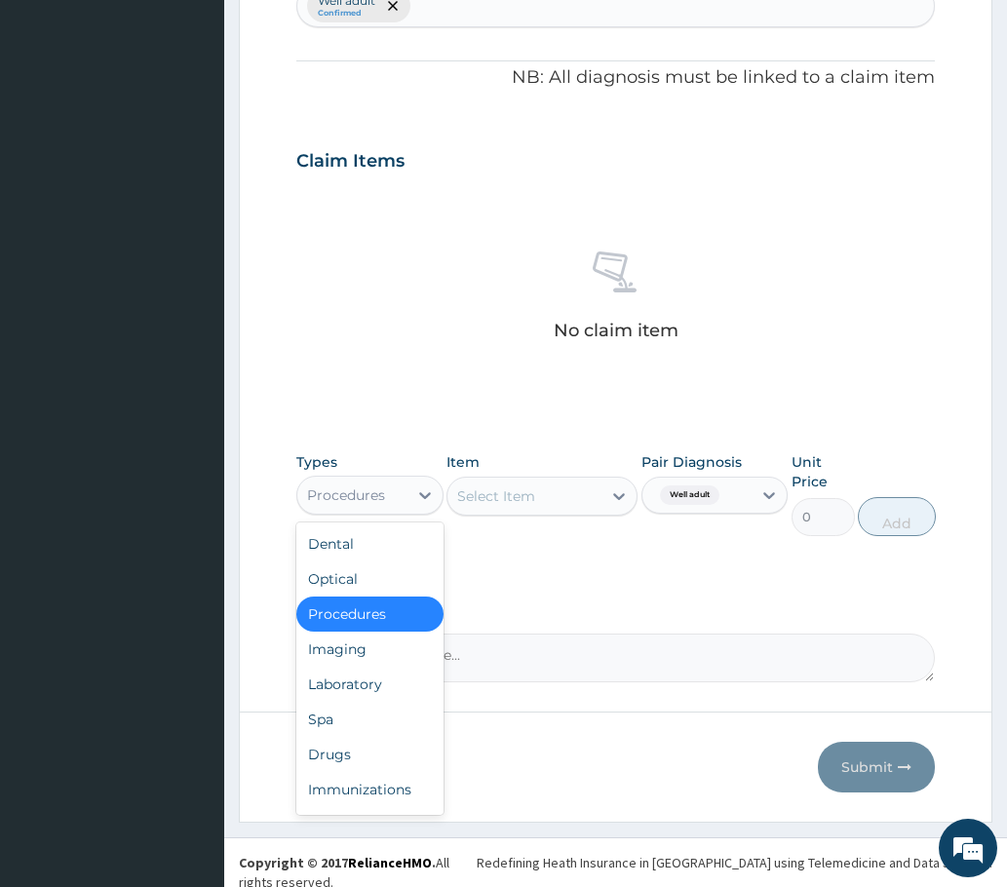
drag, startPoint x: 332, startPoint y: 493, endPoint x: 324, endPoint y: 521, distance: 28.7
click at [329, 497] on div "Procedures" at bounding box center [346, 494] width 78 height 19
click at [342, 688] on div "Laboratory" at bounding box center [369, 684] width 147 height 35
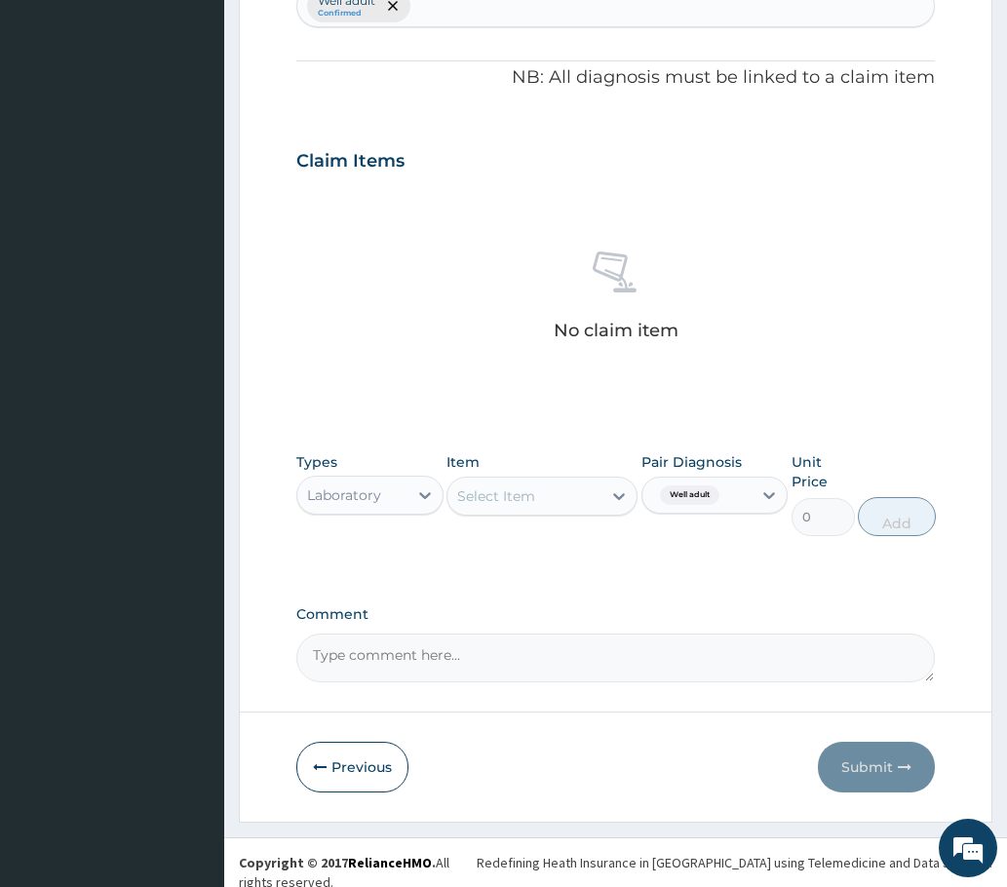
click at [522, 497] on div "Select Item" at bounding box center [496, 495] width 78 height 19
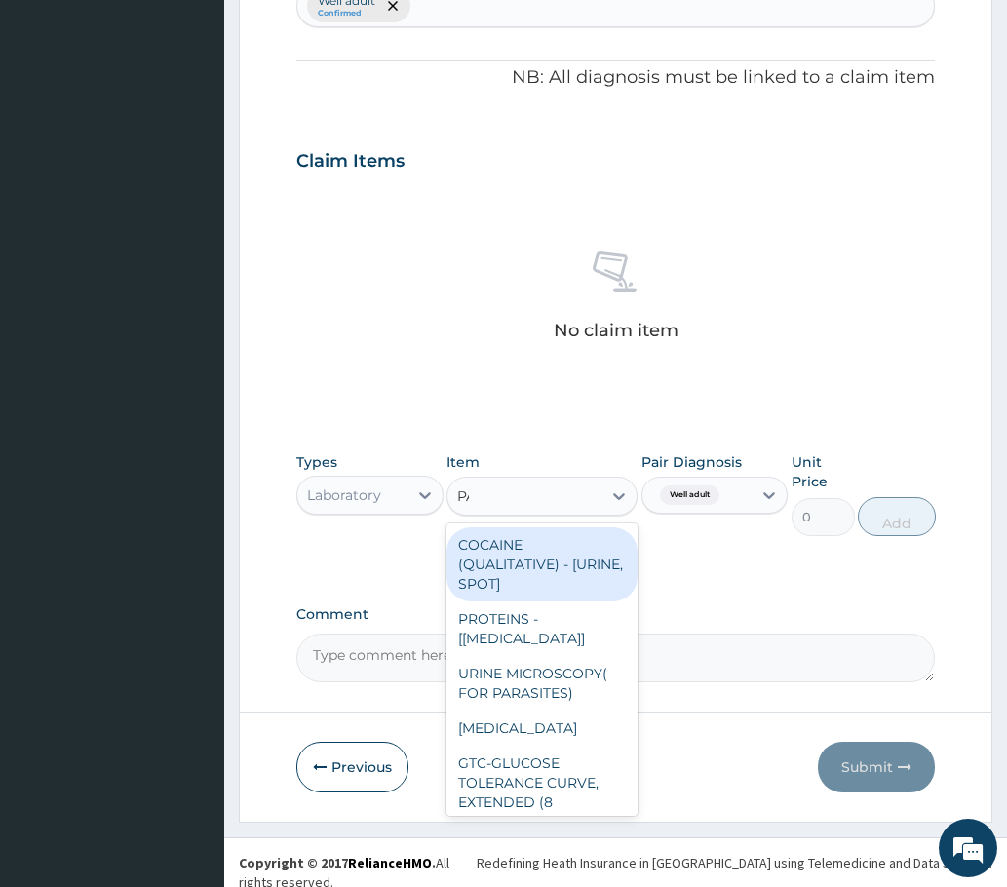
type input "PAP"
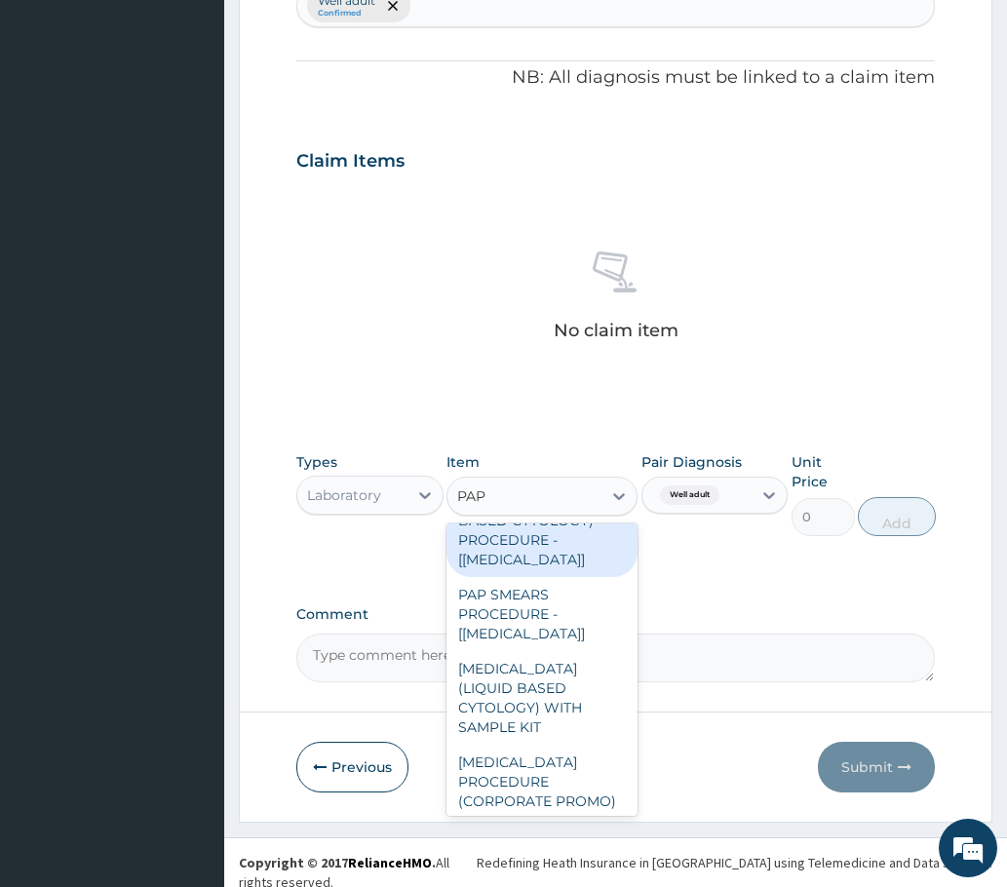
scroll to position [312, 0]
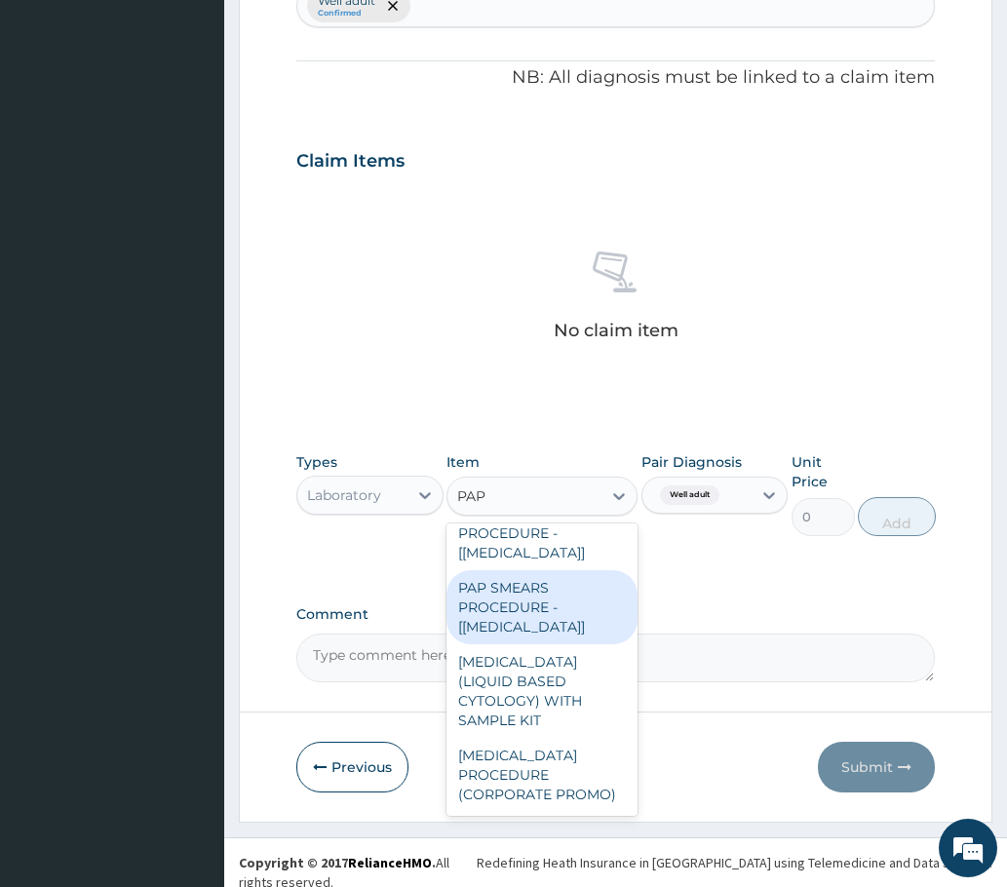
click at [498, 606] on div "PAP SMEARS PROCEDURE - [PAP SMEAR]" at bounding box center [542, 607] width 192 height 74
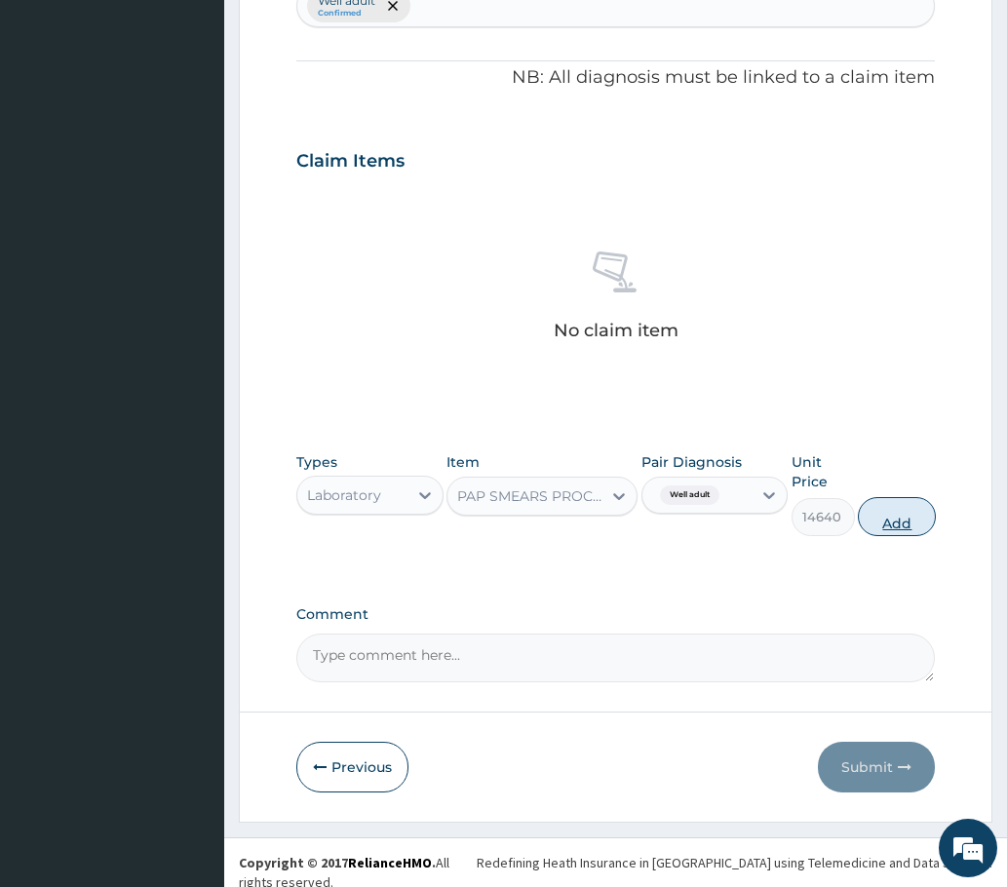
click at [903, 517] on button "Add" at bounding box center [897, 516] width 78 height 39
type input "0"
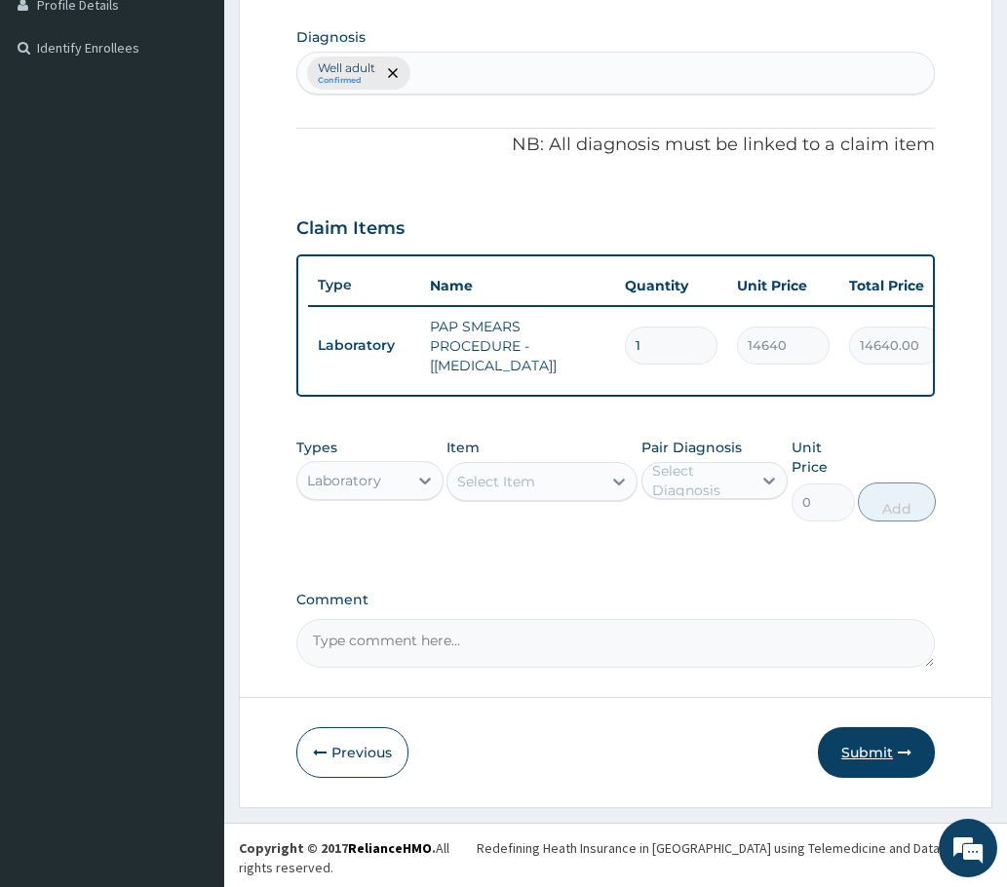
click at [876, 756] on button "Submit" at bounding box center [876, 752] width 117 height 51
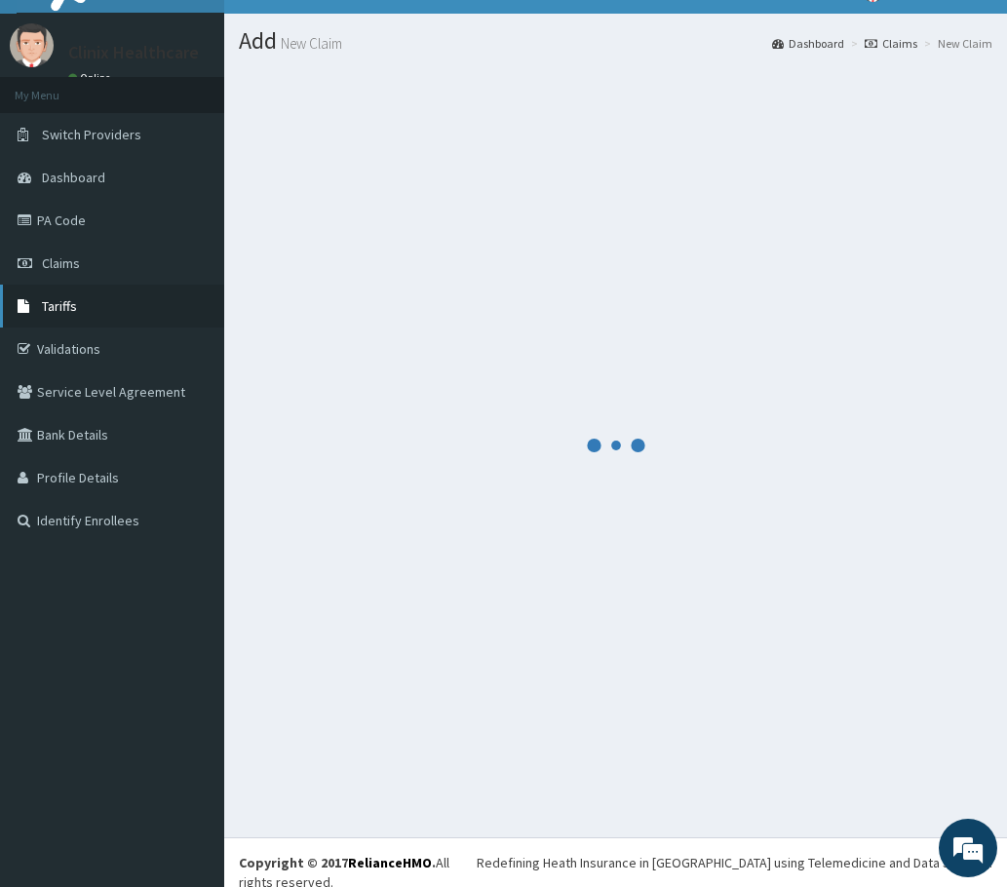
scroll to position [490, 0]
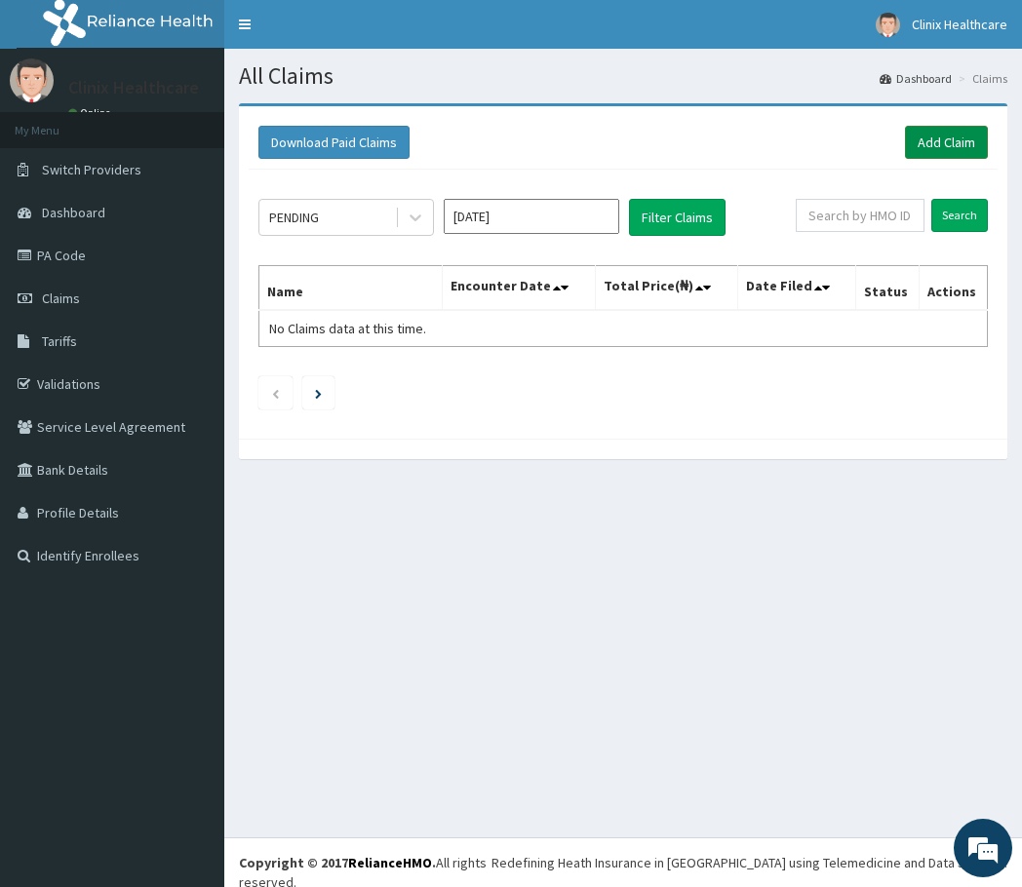
click at [943, 137] on link "Add Claim" at bounding box center [946, 142] width 83 height 33
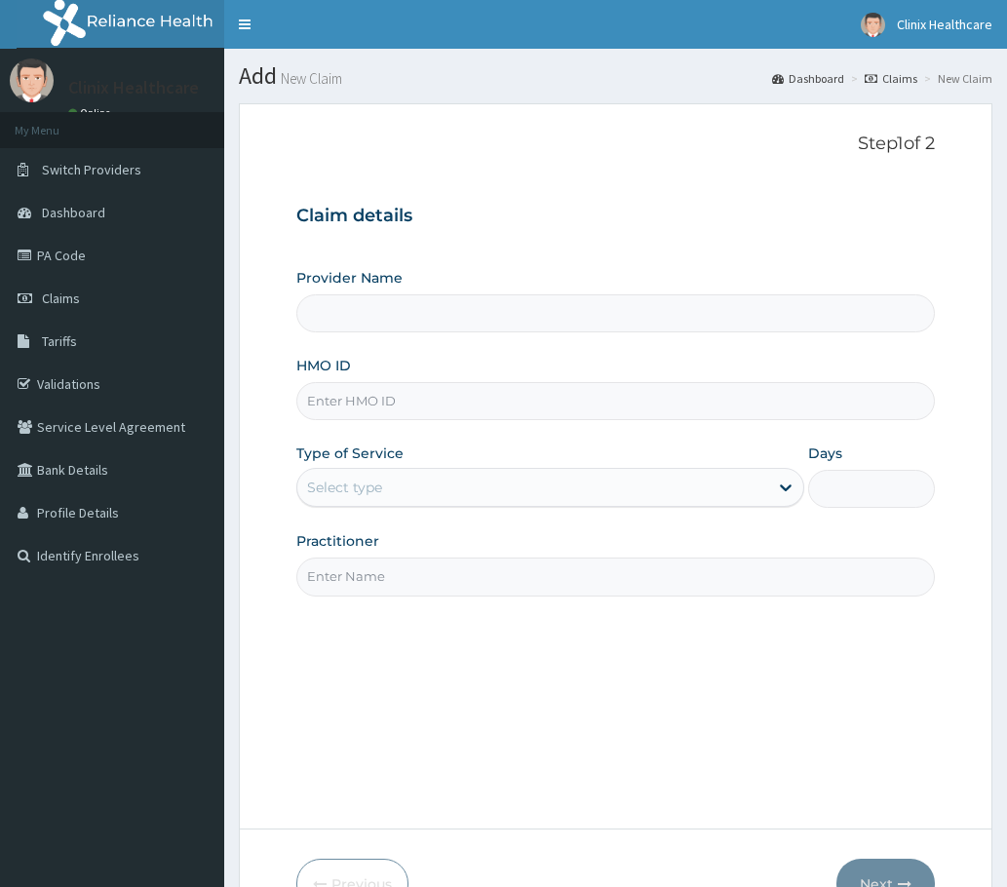
click at [400, 411] on input "HMO ID" at bounding box center [615, 401] width 638 height 38
paste input "AGO/10210/A PA/35A49E"
type input "AGO/10210/A PA/35A49E"
type input "Clinix Healthcare"
drag, startPoint x: 400, startPoint y: 400, endPoint x: 503, endPoint y: 355, distance: 112.6
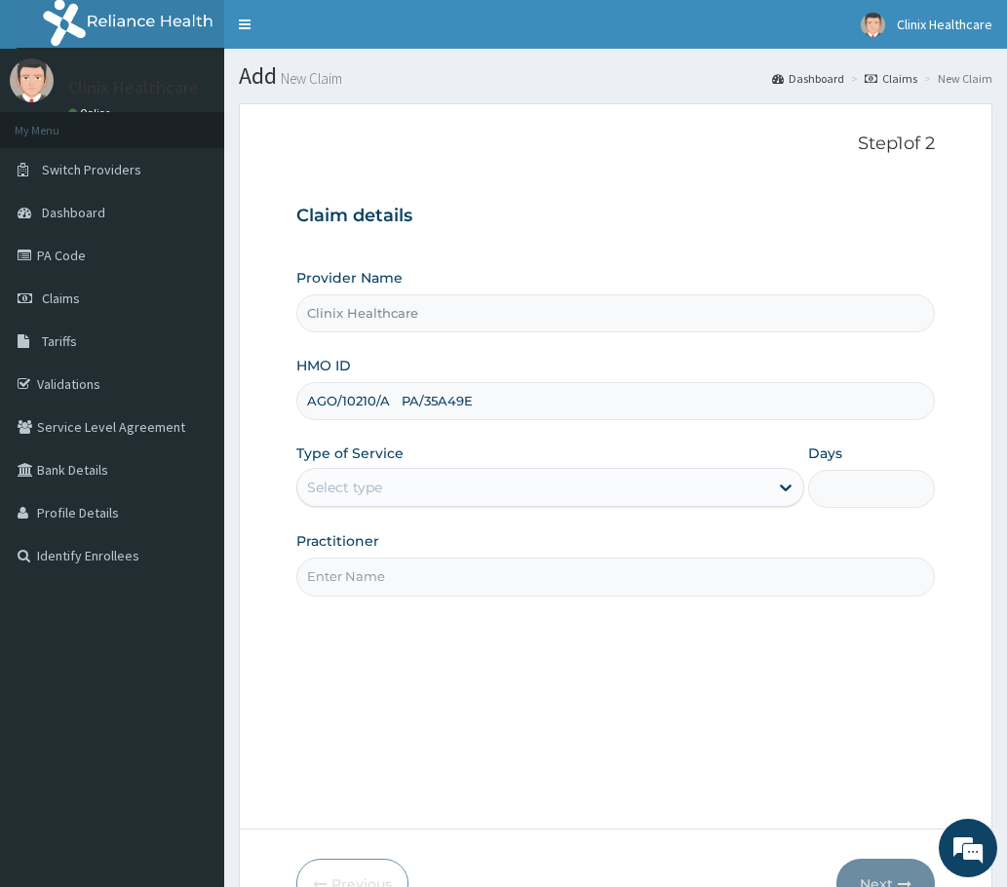
click at [506, 391] on input "AGO/10210/A PA/35A49E" at bounding box center [615, 401] width 638 height 38
type input "AGO/10210/A PA/35A49E"
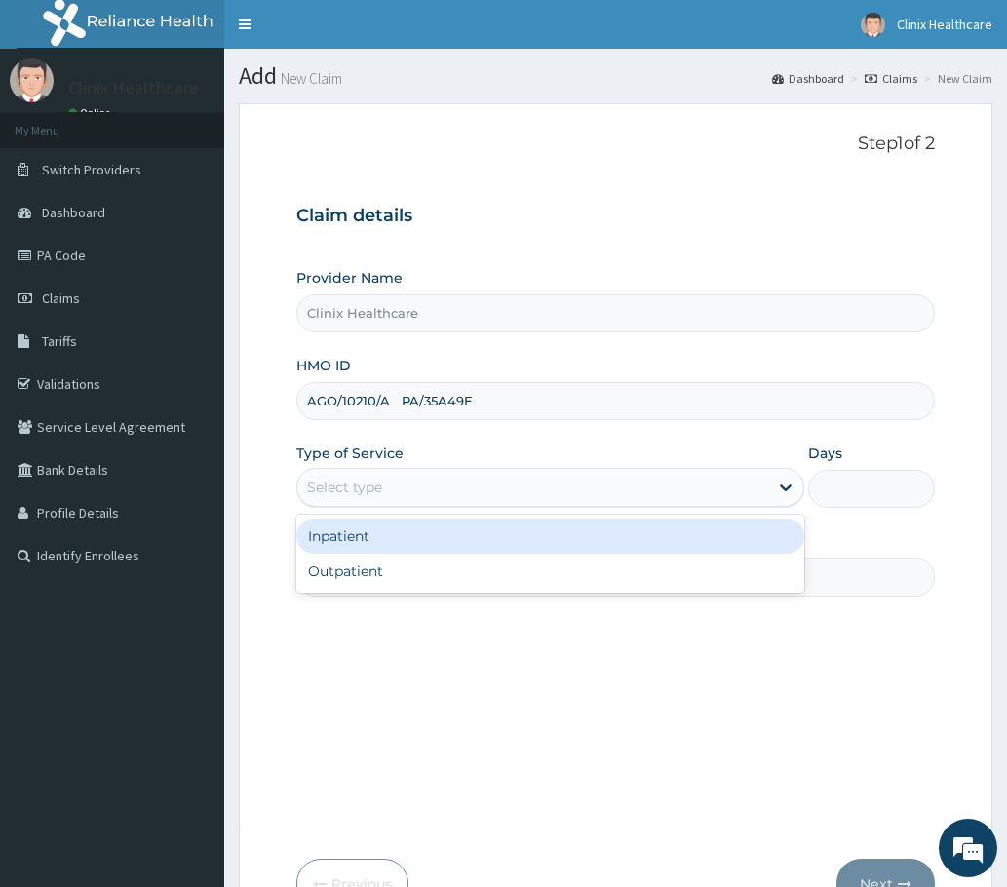
drag, startPoint x: 408, startPoint y: 491, endPoint x: 398, endPoint y: 536, distance: 46.1
click at [400, 507] on div "option Inpatient focused, 1 of 2. 2 results available. Use Up and Down to choos…" at bounding box center [550, 487] width 508 height 39
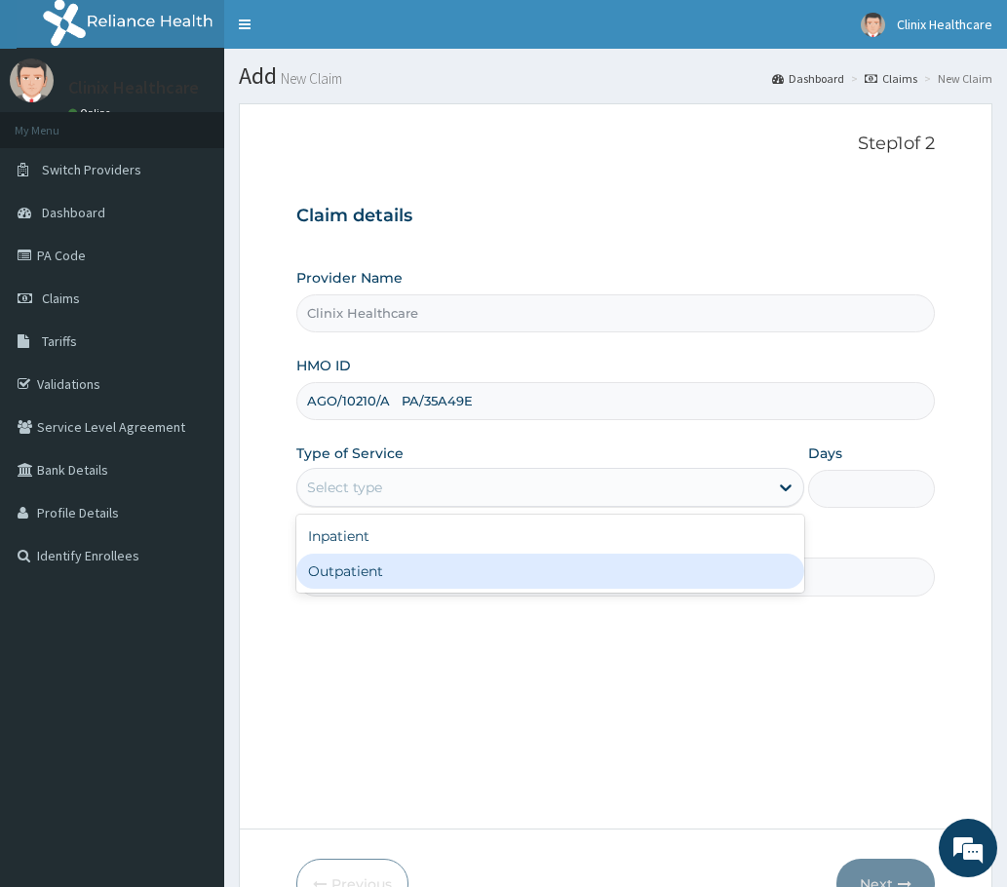
click at [373, 573] on div "Outpatient" at bounding box center [550, 571] width 508 height 35
type input "1"
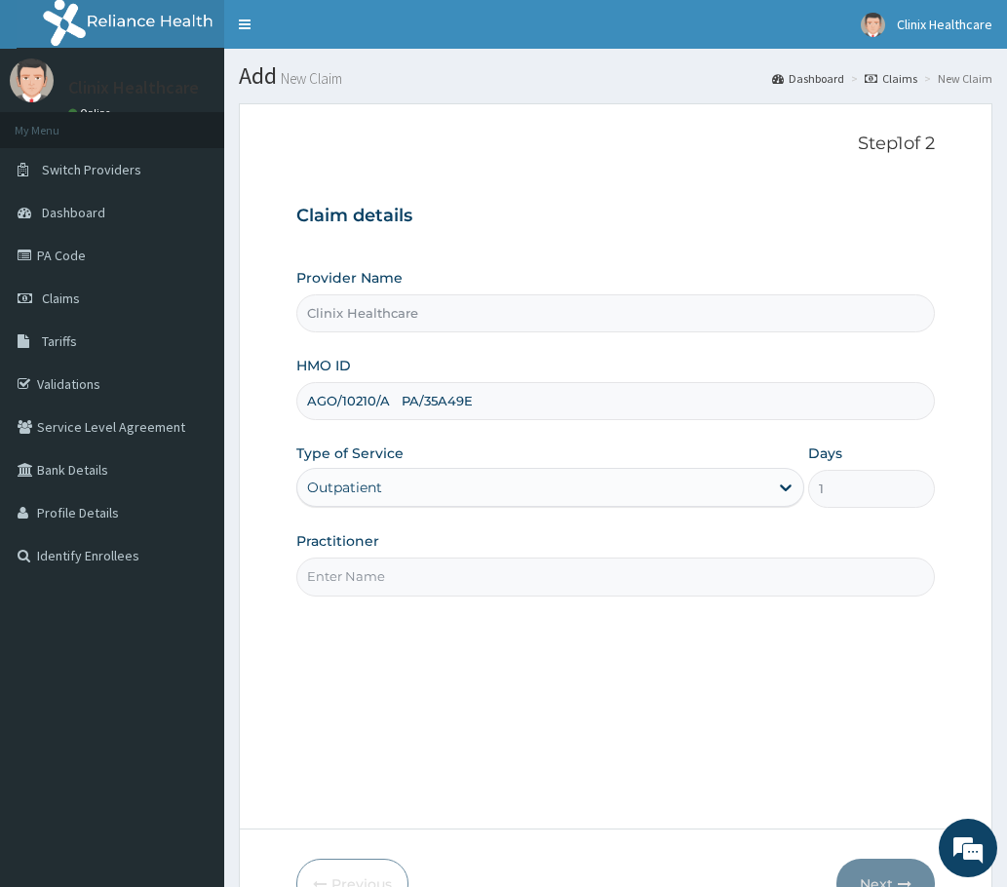
click at [389, 580] on input "Practitioner" at bounding box center [615, 577] width 638 height 38
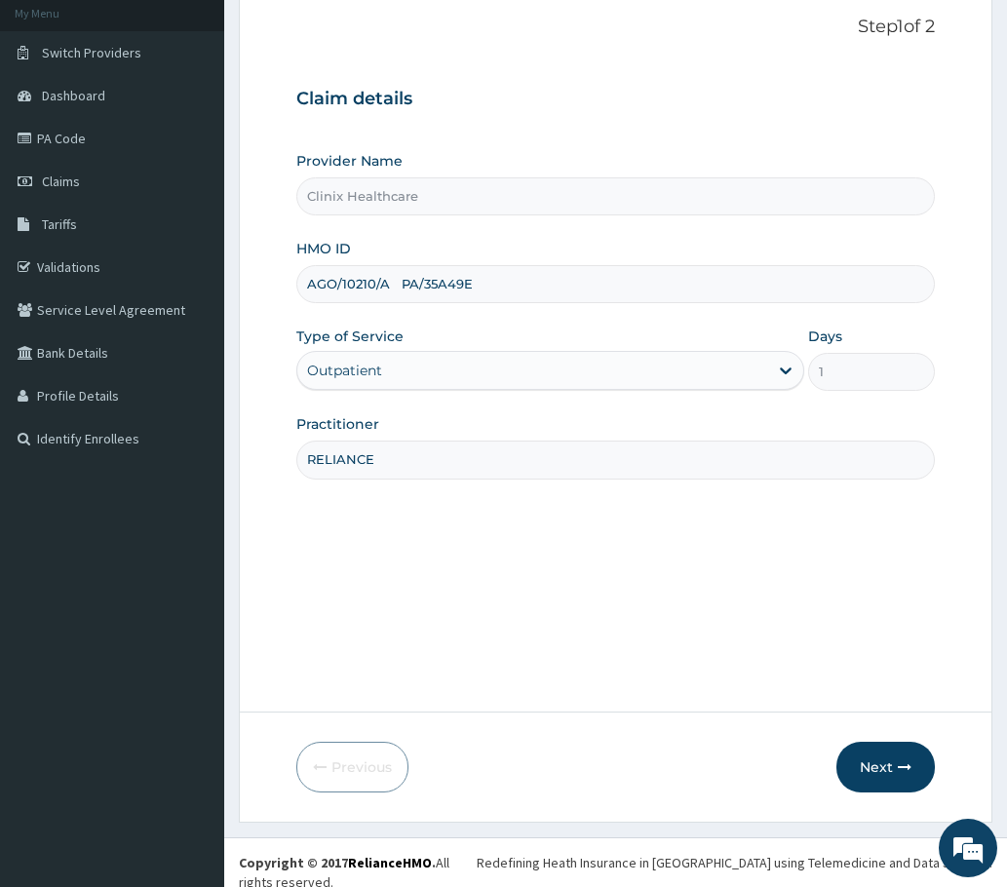
type input "RELIANCE"
drag, startPoint x: 396, startPoint y: 277, endPoint x: 542, endPoint y: 278, distance: 146.2
click at [542, 279] on input "AGO/10210/A PA/35A49E" at bounding box center [615, 284] width 638 height 38
type input "AGO/10210/A"
click at [887, 762] on button "Next" at bounding box center [885, 767] width 98 height 51
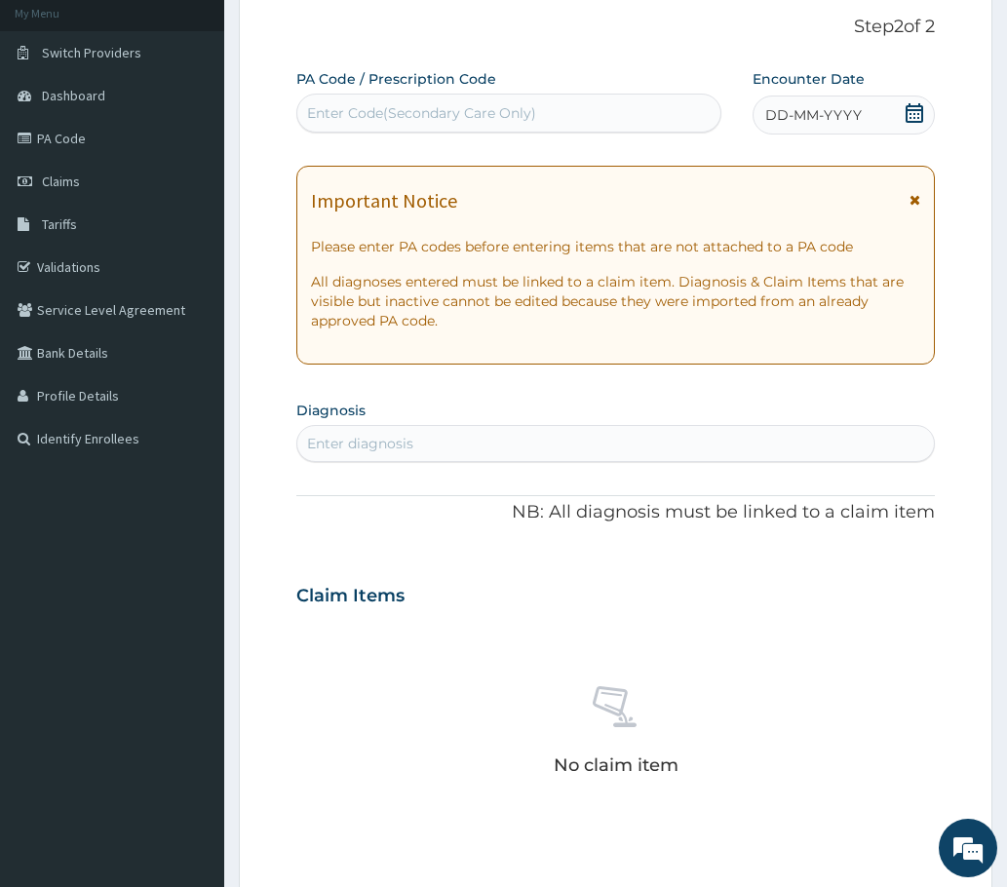
click at [388, 109] on div "Enter Code(Secondary Care Only)" at bounding box center [421, 112] width 229 height 19
paste input "PA/35A49E"
type input "PA/35A49E"
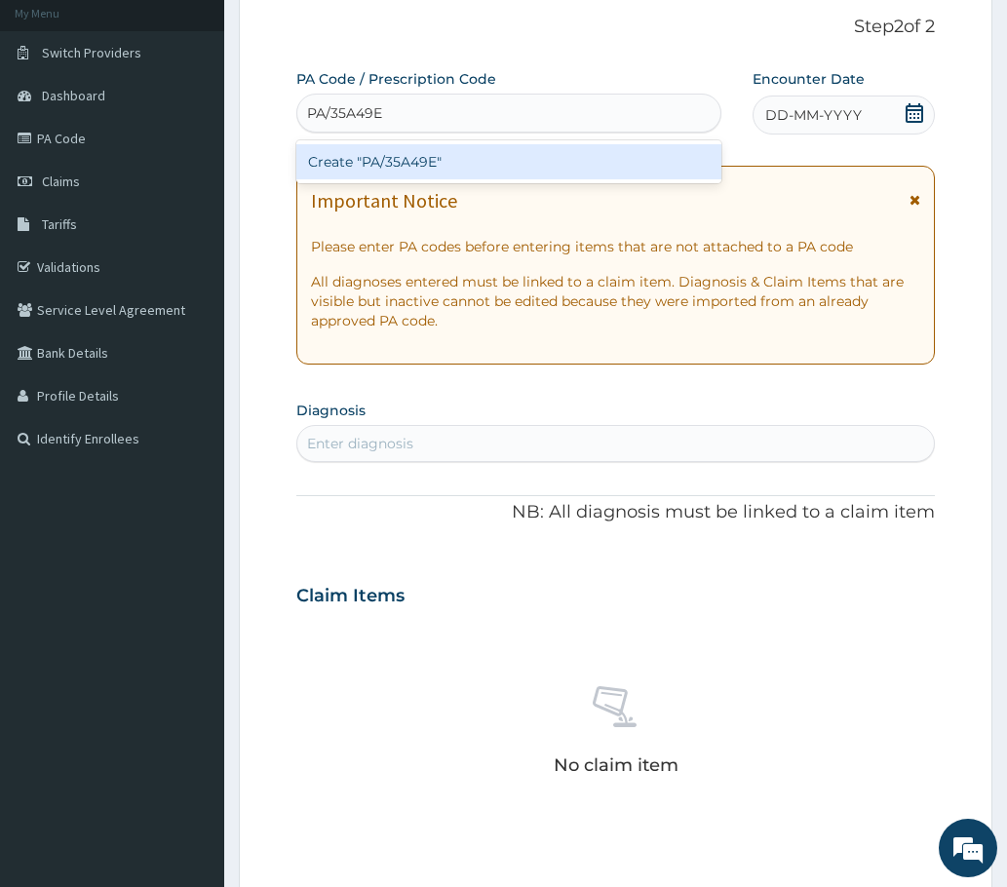
click at [367, 159] on div "Create "PA/35A49E"" at bounding box center [508, 161] width 425 height 35
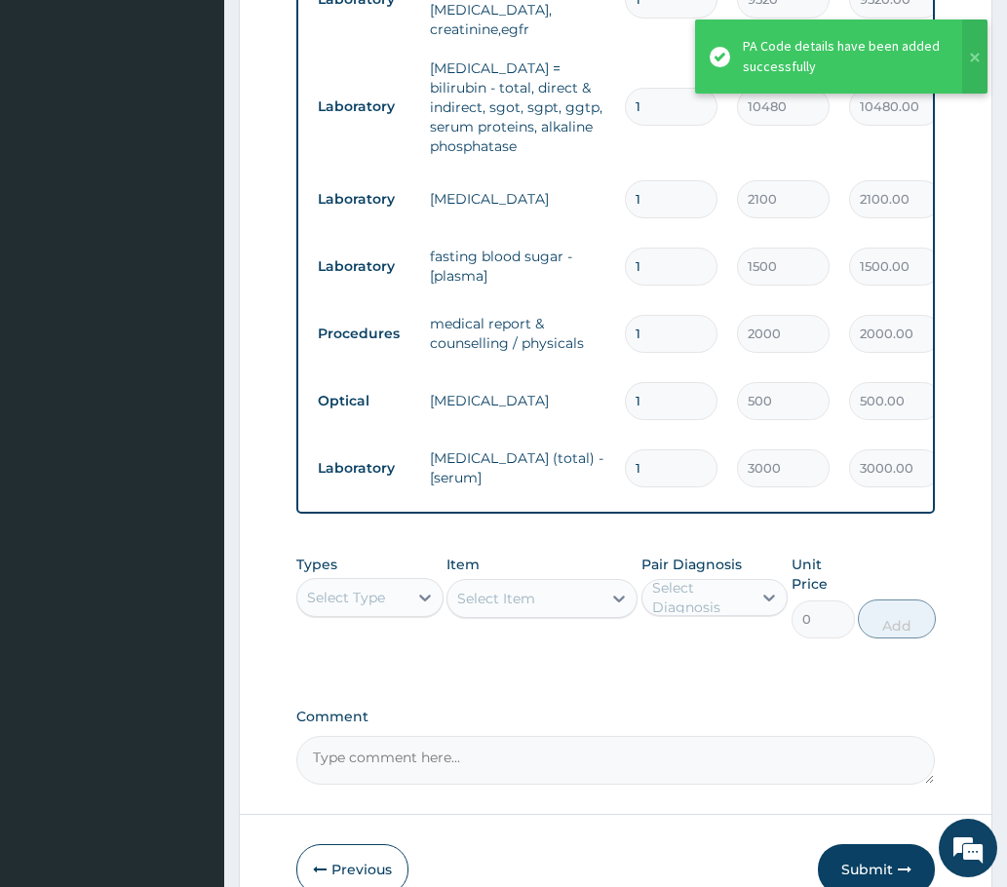
type input "0"
type input "0.00"
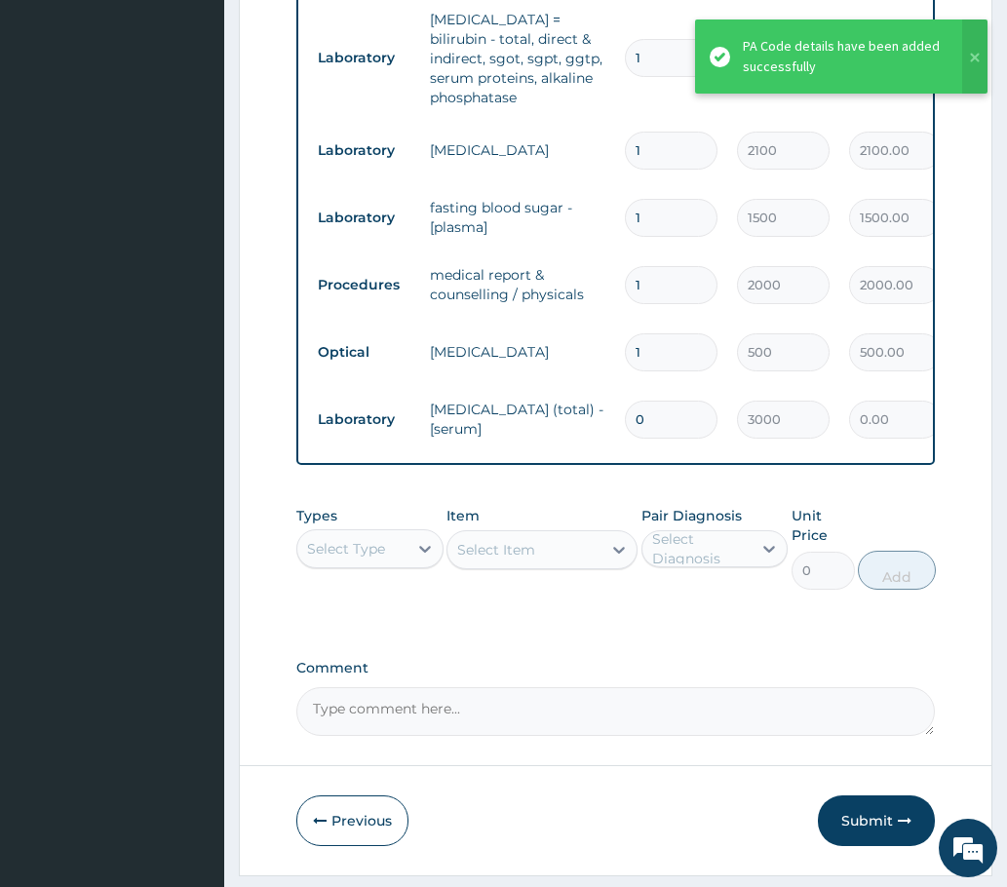
scroll to position [1011, 0]
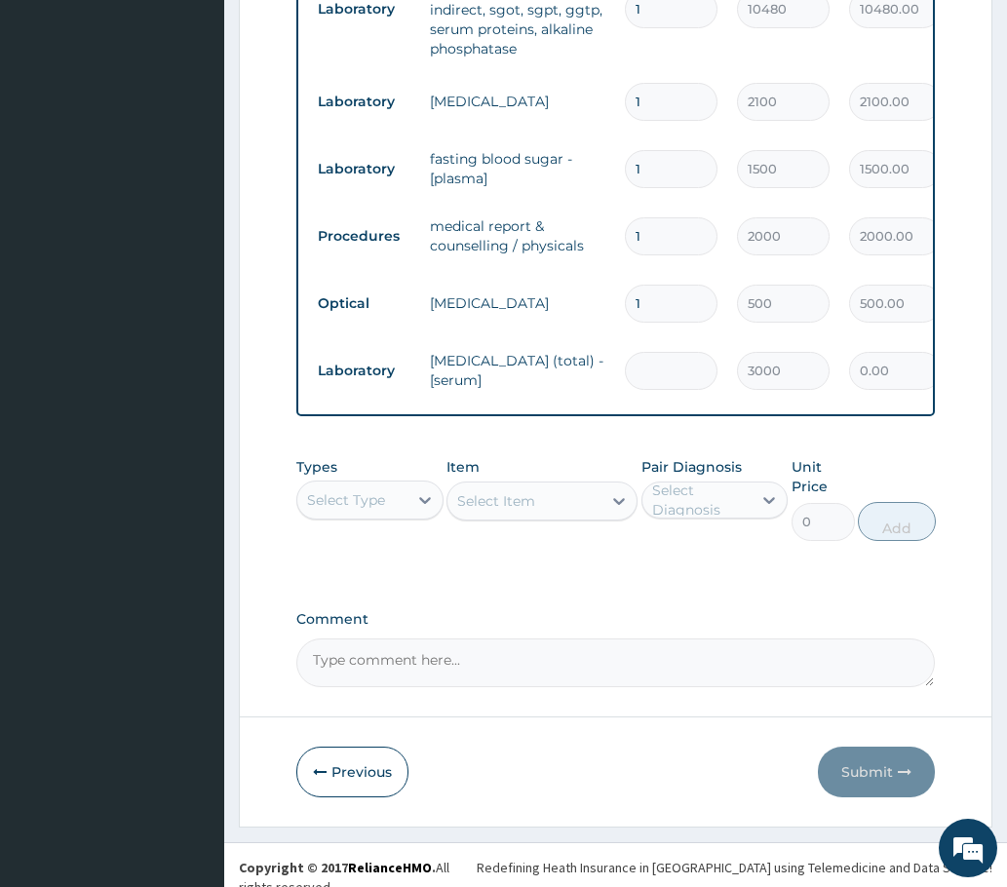
type input "1"
type input "3000.00"
click at [857, 776] on button "Submit" at bounding box center [876, 772] width 117 height 51
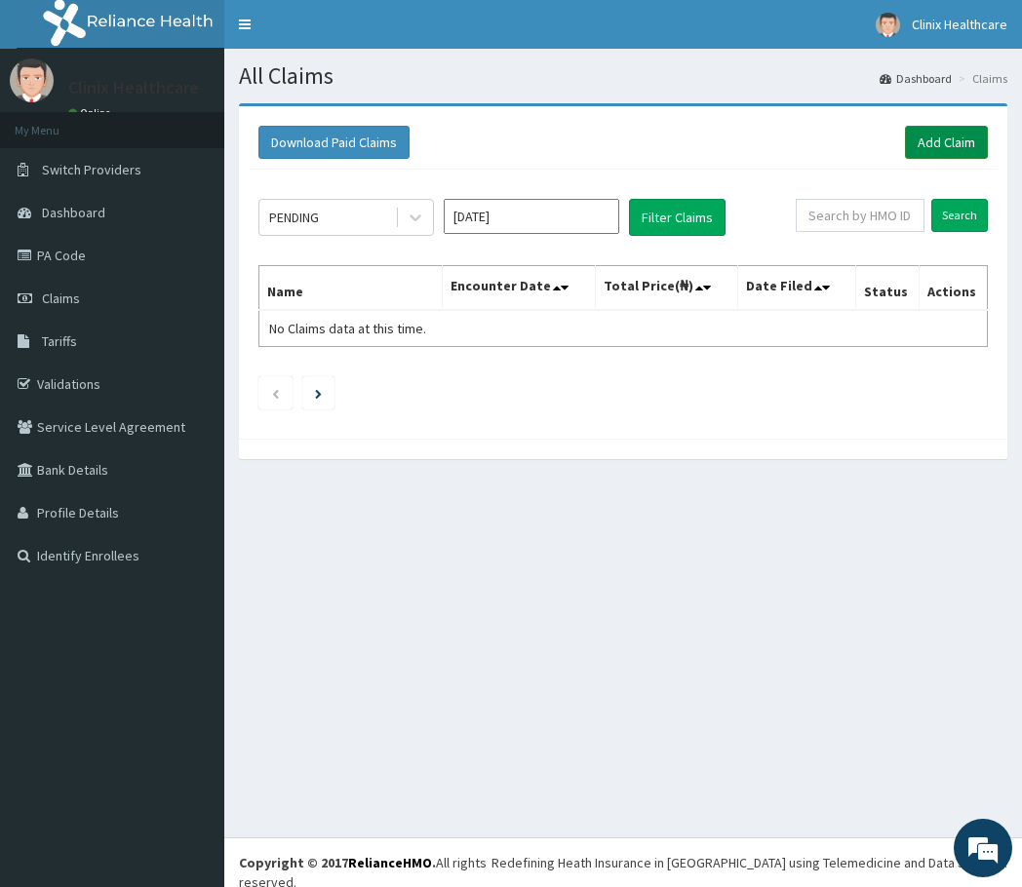
click at [925, 145] on link "Add Claim" at bounding box center [946, 142] width 83 height 33
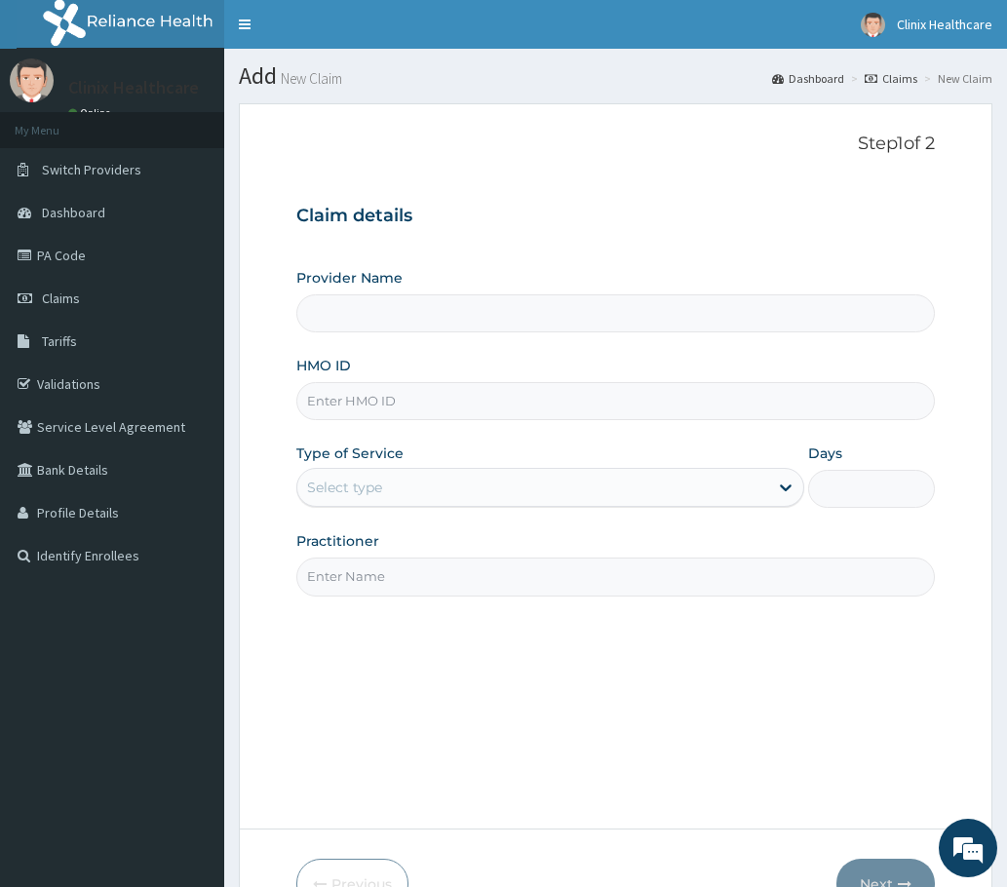
type input "Clinix Healthcare"
click at [327, 398] on input "HMO ID" at bounding box center [615, 401] width 638 height 38
paste input "bvt/10079/a PA/590528"
drag, startPoint x: 381, startPoint y: 398, endPoint x: 497, endPoint y: 405, distance: 116.2
click at [497, 405] on input "bvt/10079/a PA/590528" at bounding box center [615, 401] width 638 height 38
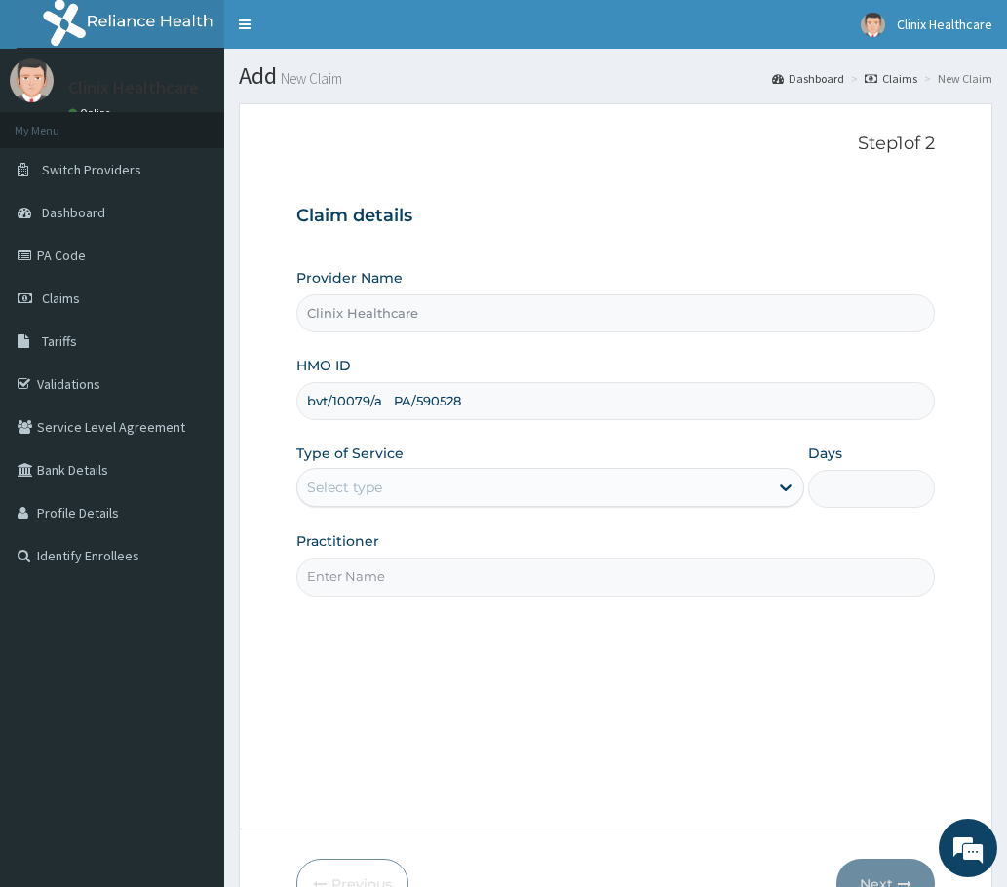
type input "bvt/10079/a PA/590528"
drag, startPoint x: 442, startPoint y: 445, endPoint x: 407, endPoint y: 435, distance: 35.8
click at [441, 445] on div "Type of Service Select type" at bounding box center [550, 476] width 508 height 64
drag, startPoint x: 391, startPoint y: 399, endPoint x: 496, endPoint y: 359, distance: 112.6
click at [540, 397] on input "bvt/10079/a PA/590528" at bounding box center [615, 401] width 638 height 38
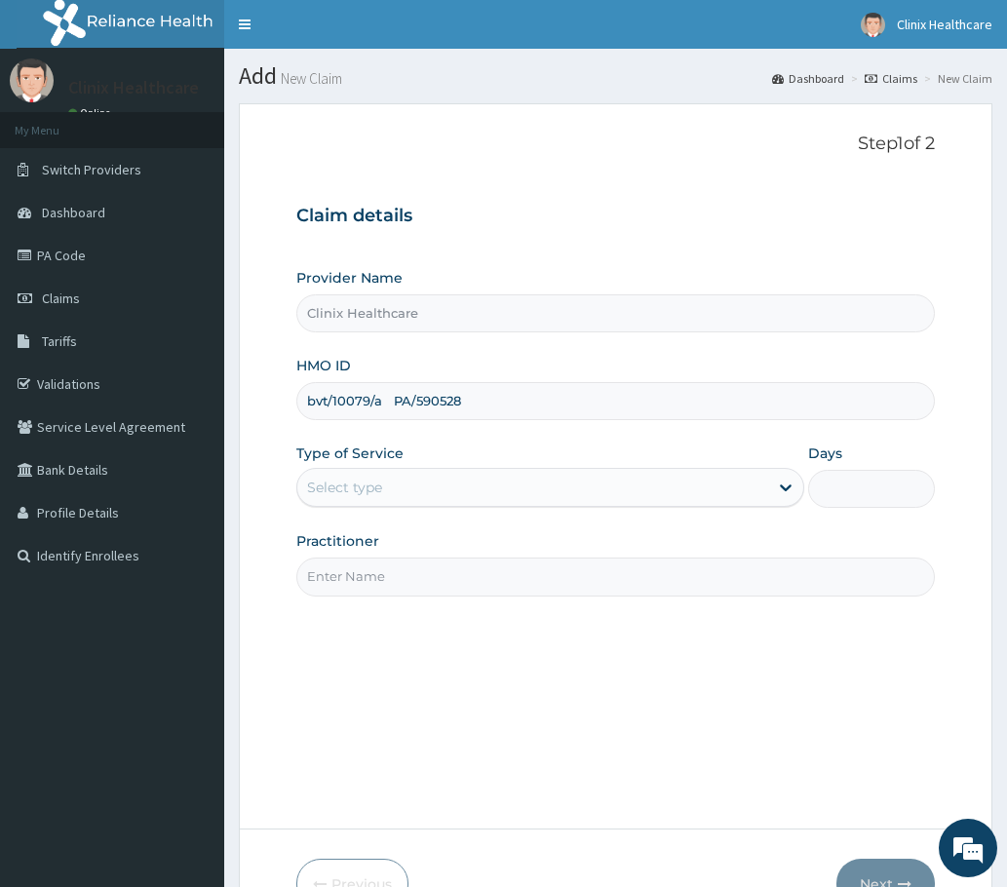
drag, startPoint x: 410, startPoint y: 481, endPoint x: 400, endPoint y: 510, distance: 31.1
click at [406, 497] on div "Select type" at bounding box center [532, 487] width 471 height 31
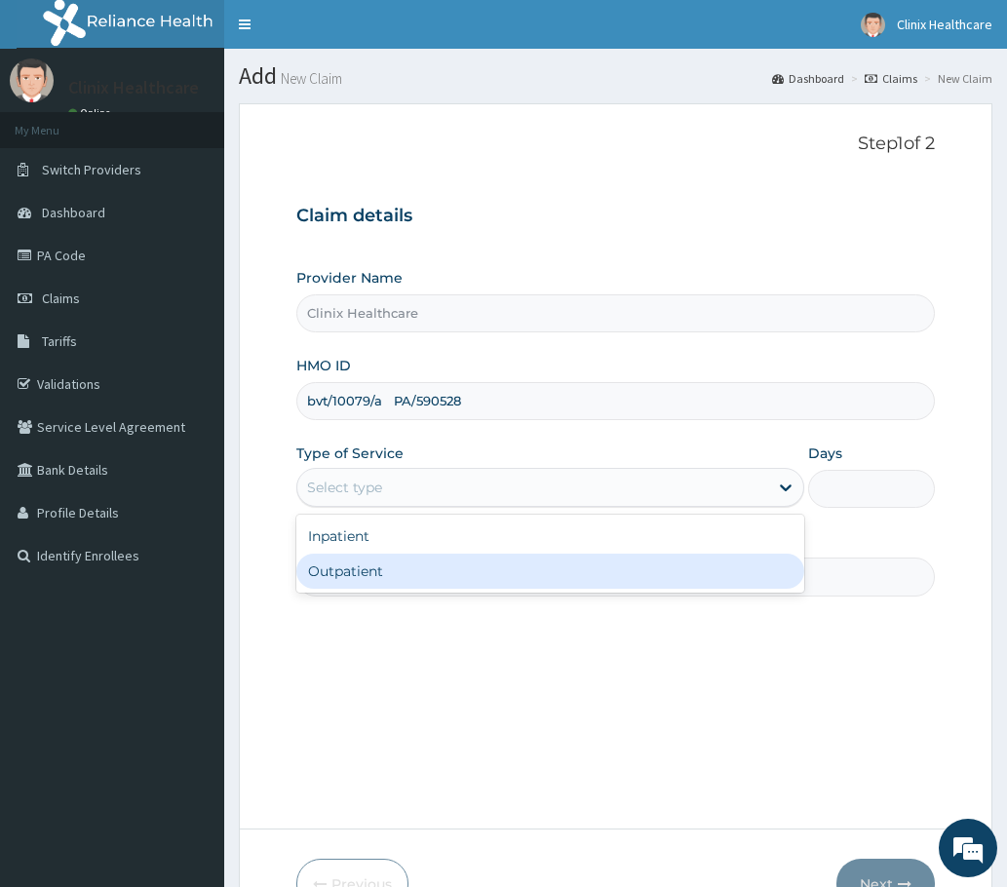
click at [387, 566] on div "Outpatient" at bounding box center [550, 571] width 508 height 35
type input "1"
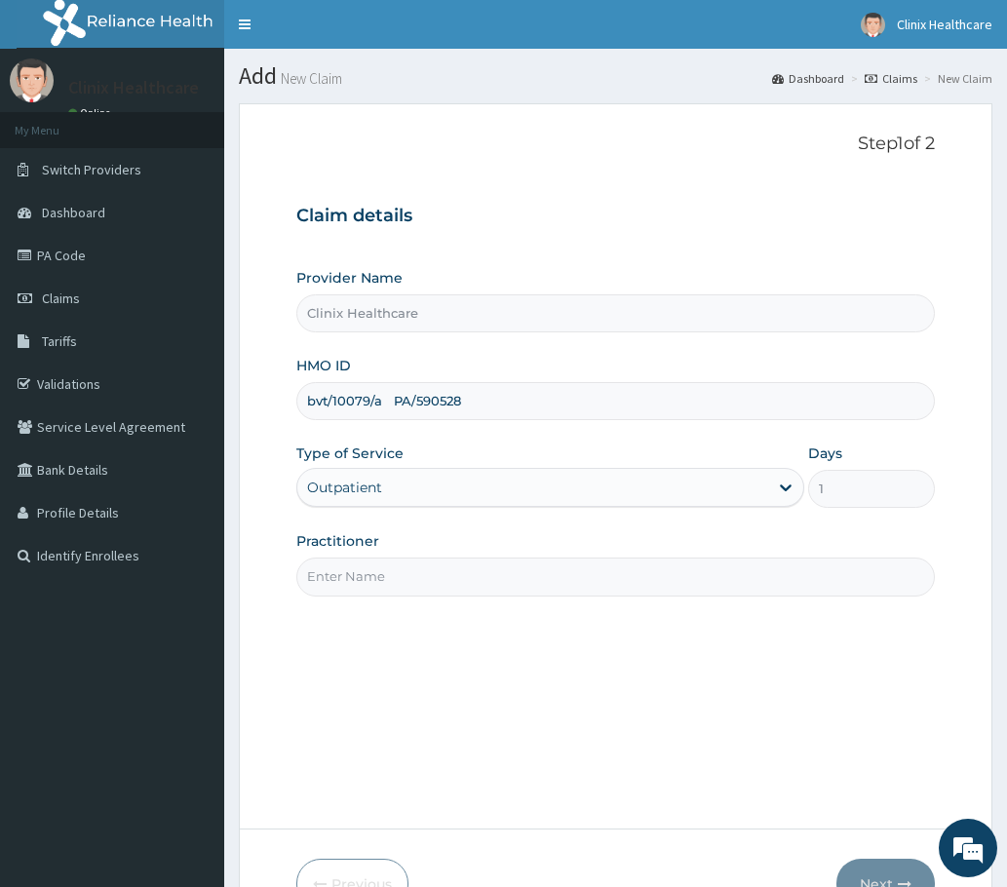
click at [403, 580] on input "Practitioner" at bounding box center [615, 577] width 638 height 38
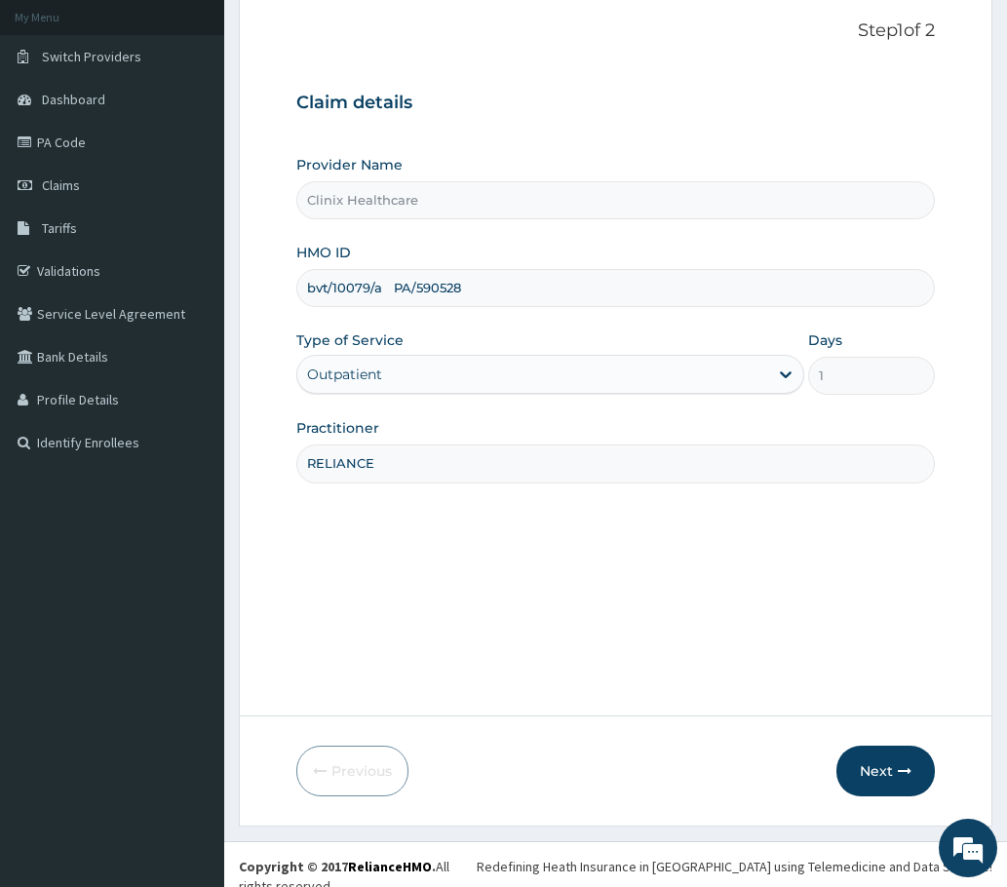
scroll to position [117, 0]
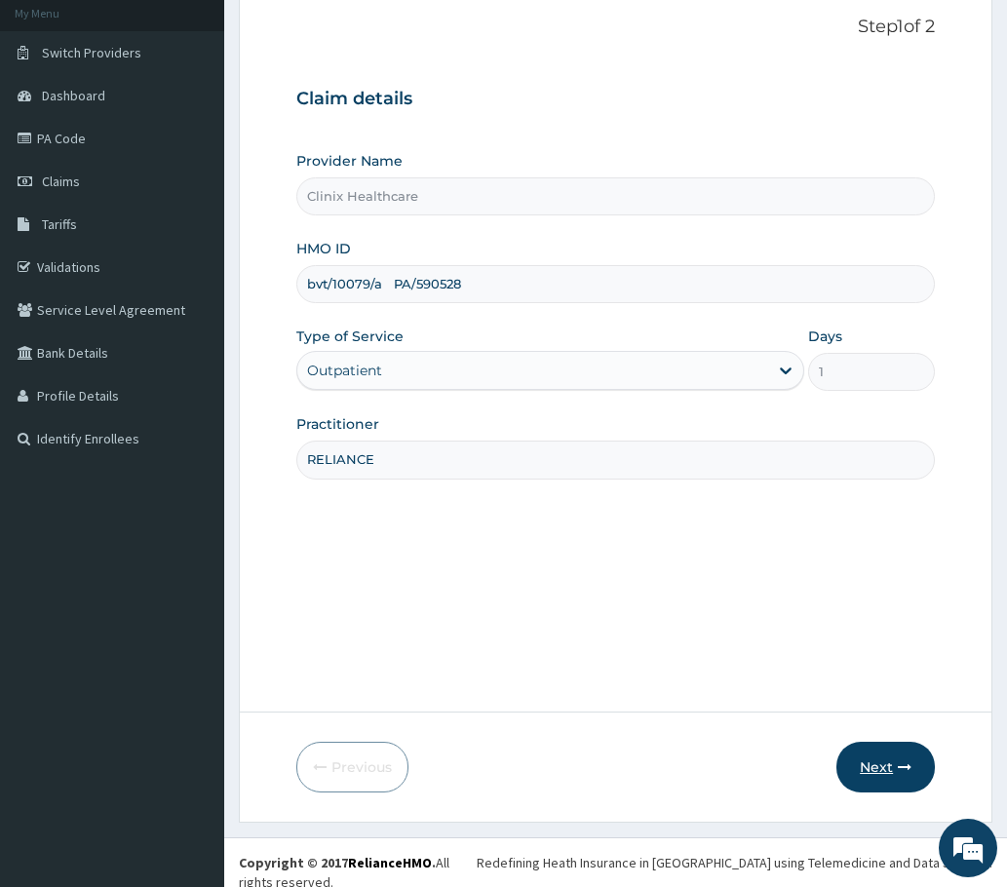
type input "RELIANCE"
click at [907, 766] on icon "button" at bounding box center [905, 767] width 14 height 14
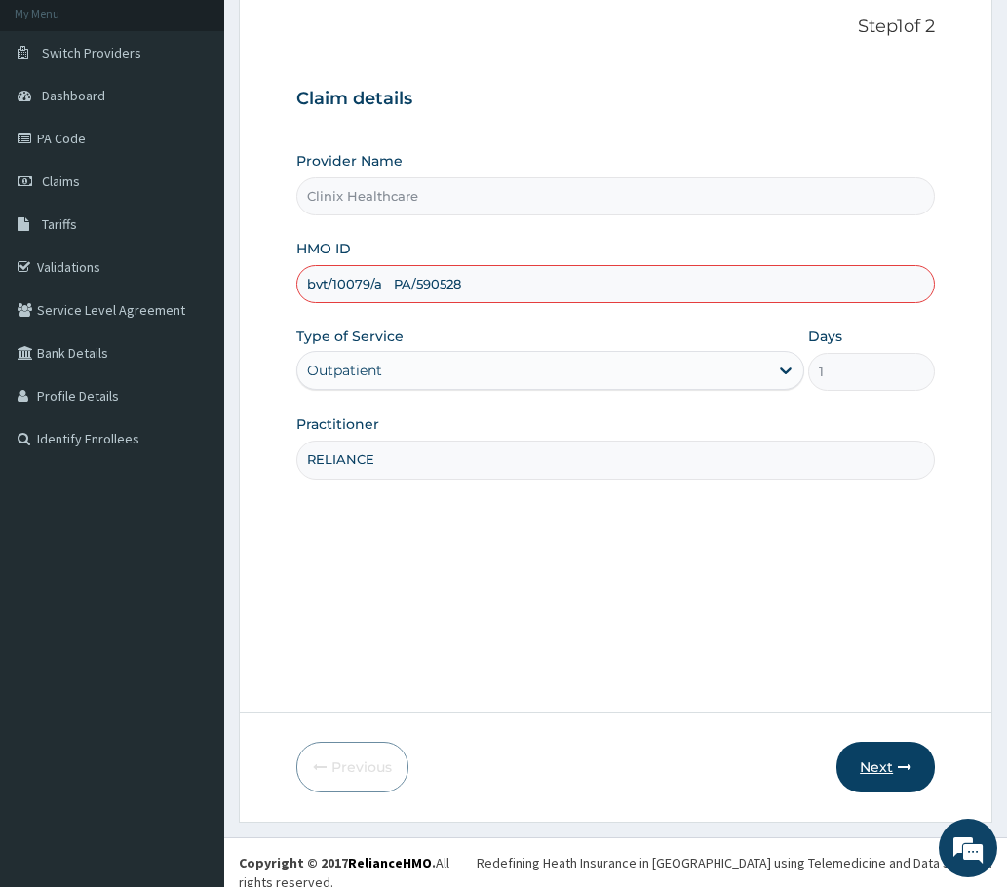
click at [855, 776] on button "Next" at bounding box center [885, 767] width 98 height 51
type input "bvt/10079/a"
click at [870, 765] on button "Next" at bounding box center [885, 767] width 98 height 51
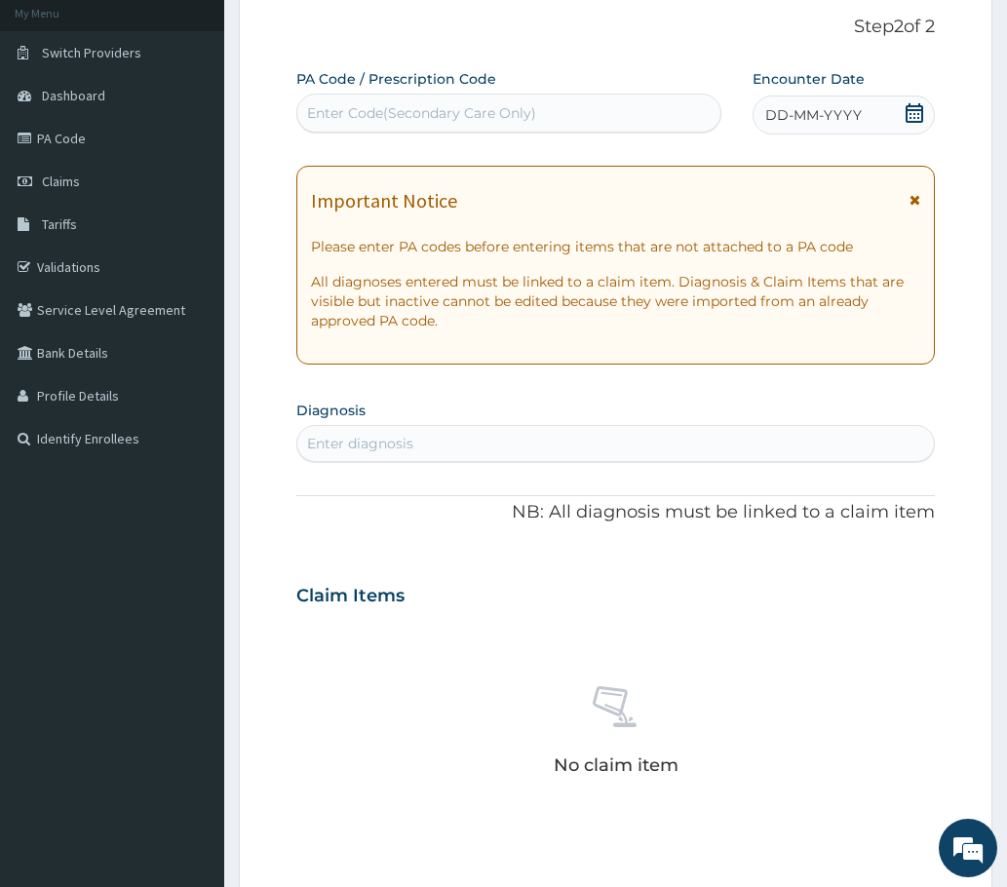
drag, startPoint x: 399, startPoint y: 97, endPoint x: 388, endPoint y: 111, distance: 18.1
click at [398, 97] on div "Enter Code(Secondary Care Only)" at bounding box center [508, 113] width 425 height 39
click at [385, 114] on div "Enter Code(Secondary Care Only)" at bounding box center [421, 112] width 229 height 19
paste input "PA/590528"
type input "PA/590528"
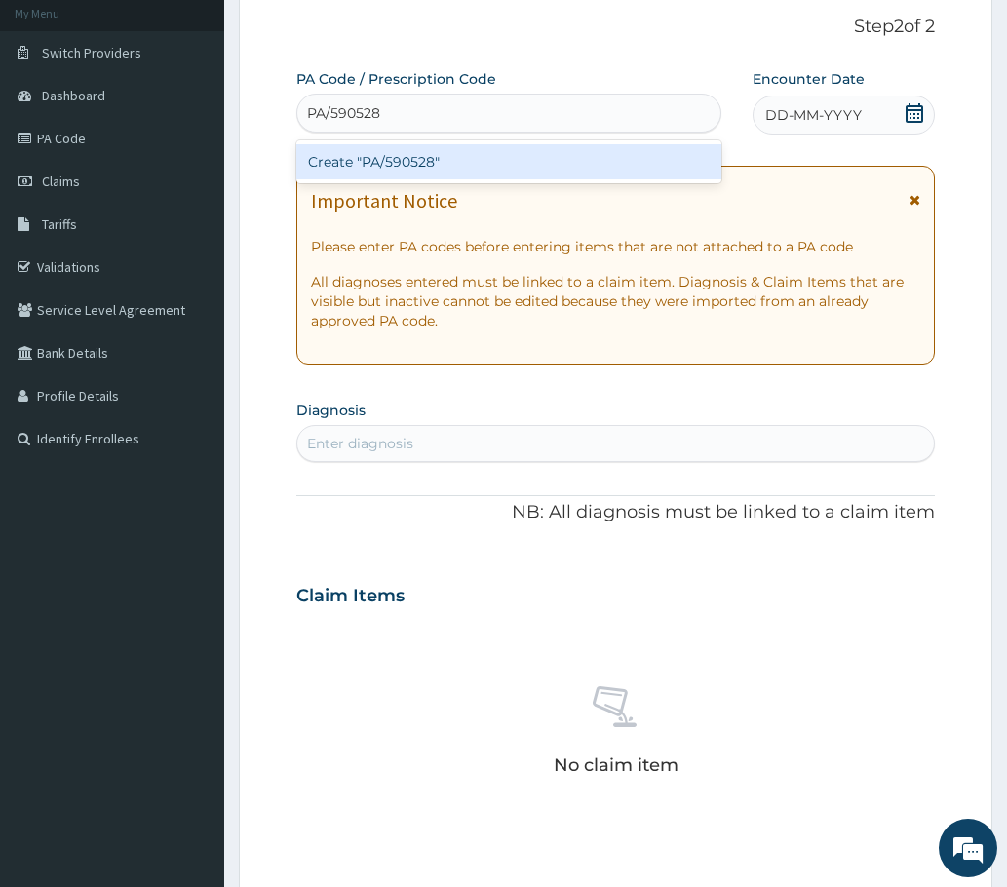
click at [389, 168] on div "Create "PA/590528"" at bounding box center [508, 161] width 425 height 35
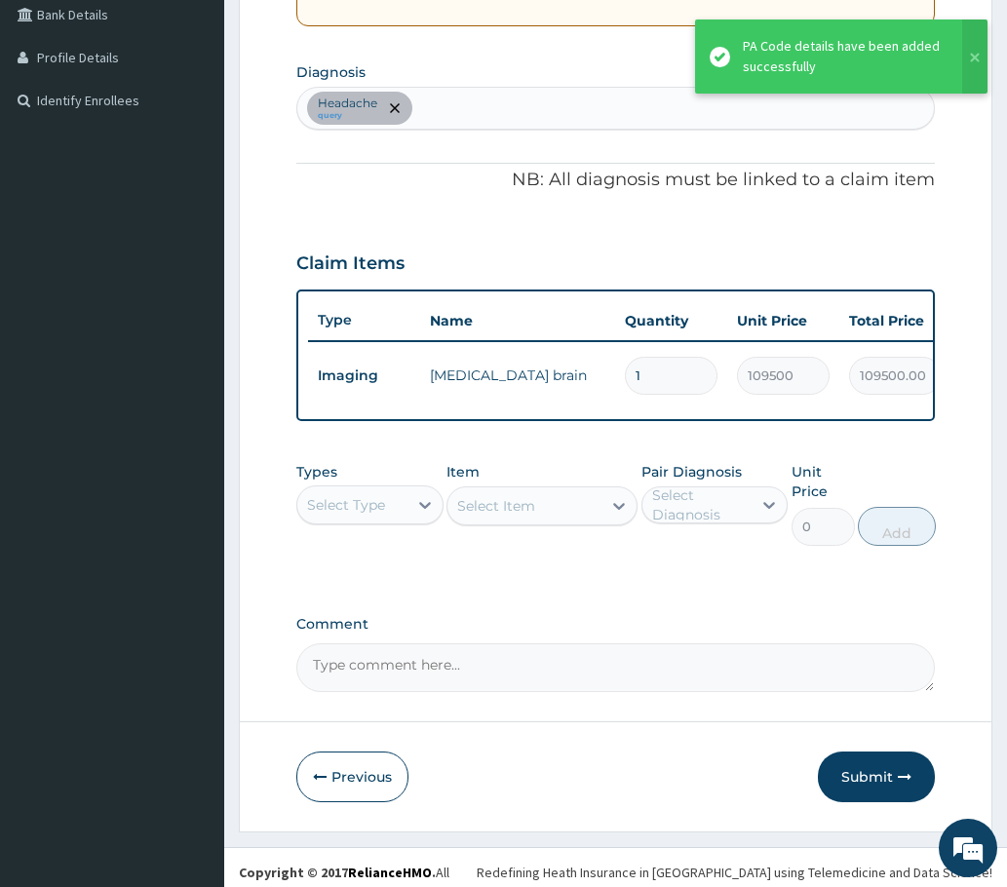
scroll to position [480, 0]
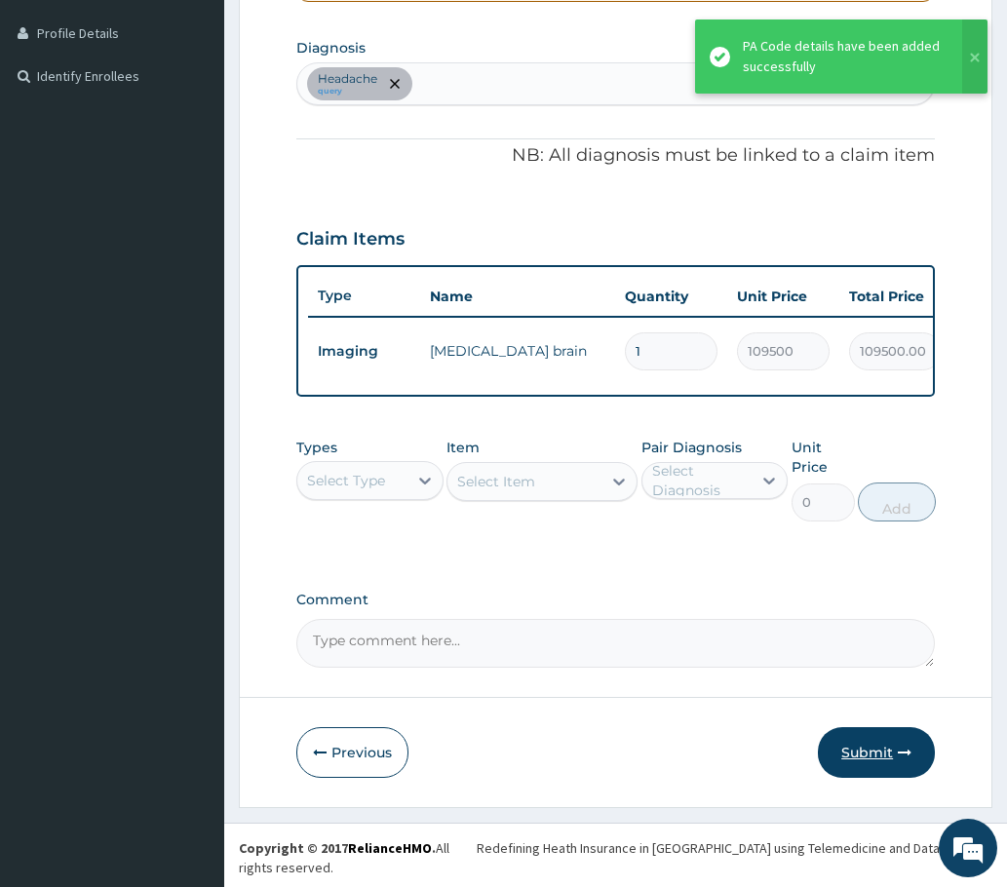
click at [876, 765] on button "Submit" at bounding box center [876, 752] width 117 height 51
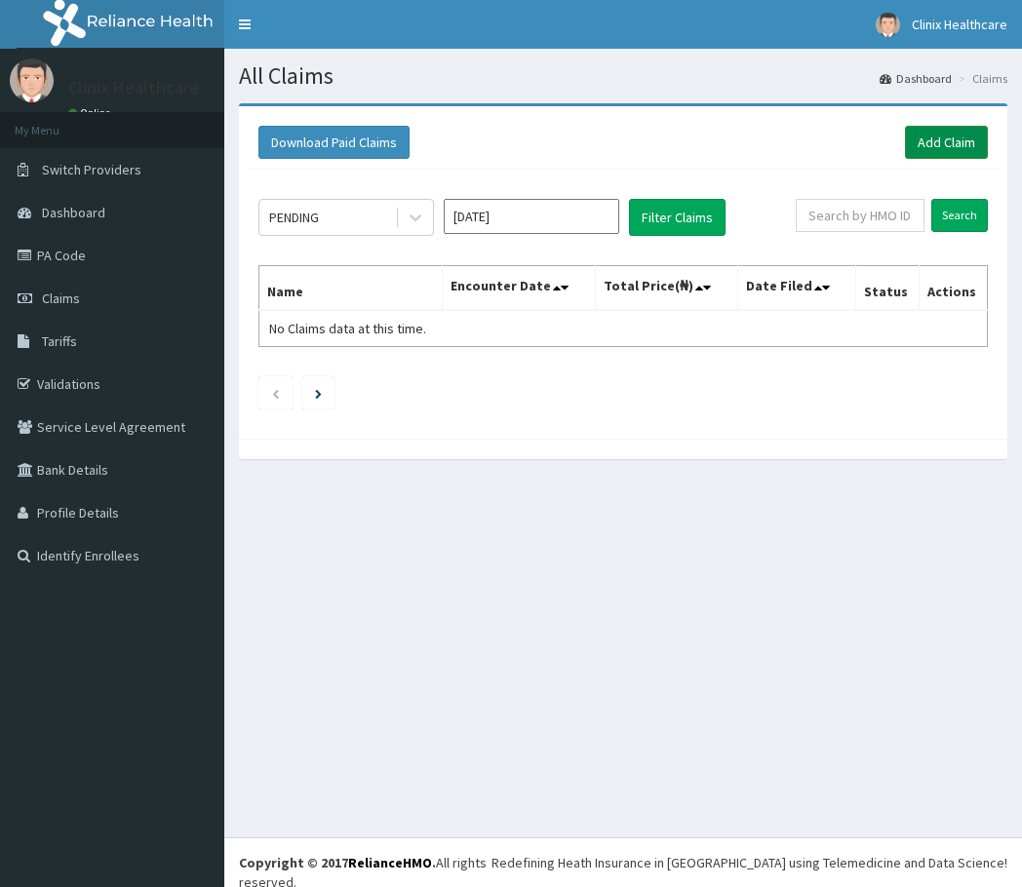
click at [922, 144] on link "Add Claim" at bounding box center [946, 142] width 83 height 33
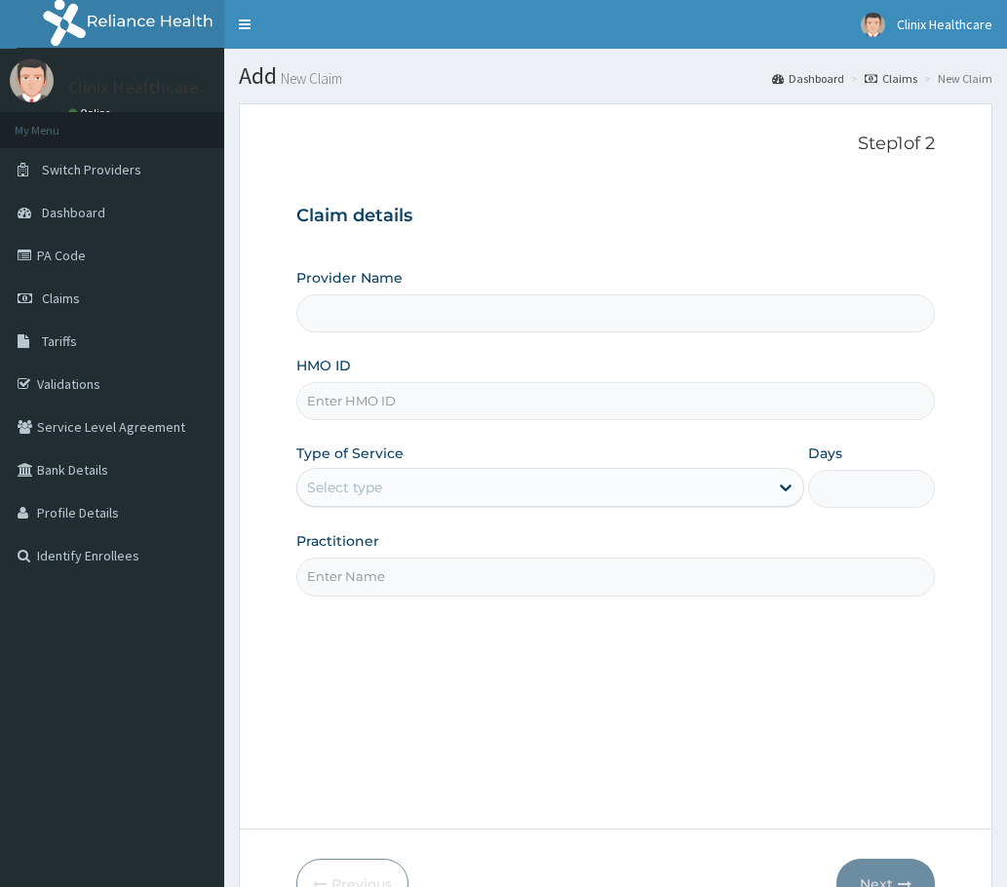
click at [355, 402] on input "HMO ID" at bounding box center [615, 401] width 638 height 38
type input "Clinix Healthcare"
click at [330, 400] on input "HMO ID" at bounding box center [615, 401] width 638 height 38
click at [329, 393] on input "HMO ID" at bounding box center [615, 401] width 638 height 38
paste input "bvt/10079/a PA/590528"
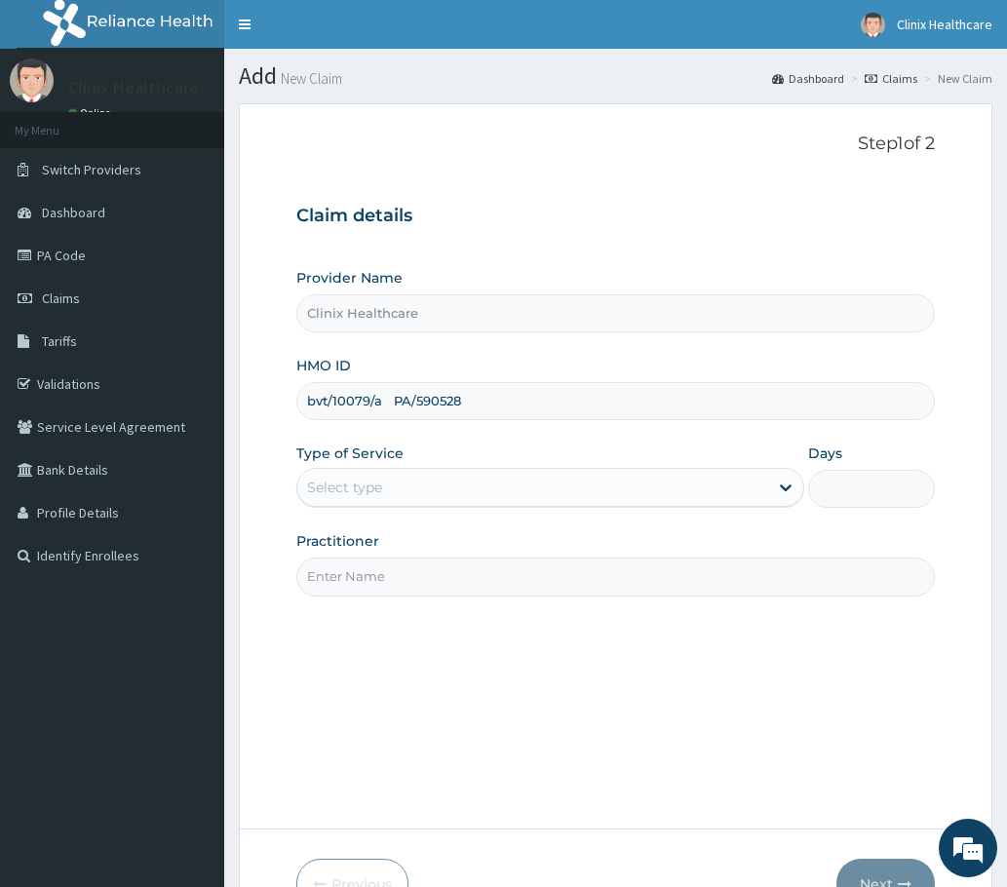
drag, startPoint x: 389, startPoint y: 400, endPoint x: 553, endPoint y: 381, distance: 164.8
click at [574, 392] on input "bvt/10079/a PA/590528" at bounding box center [615, 401] width 638 height 38
type input "bvt/10079/a PA/590528"
drag, startPoint x: 356, startPoint y: 494, endPoint x: 355, endPoint y: 511, distance: 16.6
click at [356, 503] on div "Select type" at bounding box center [532, 487] width 471 height 31
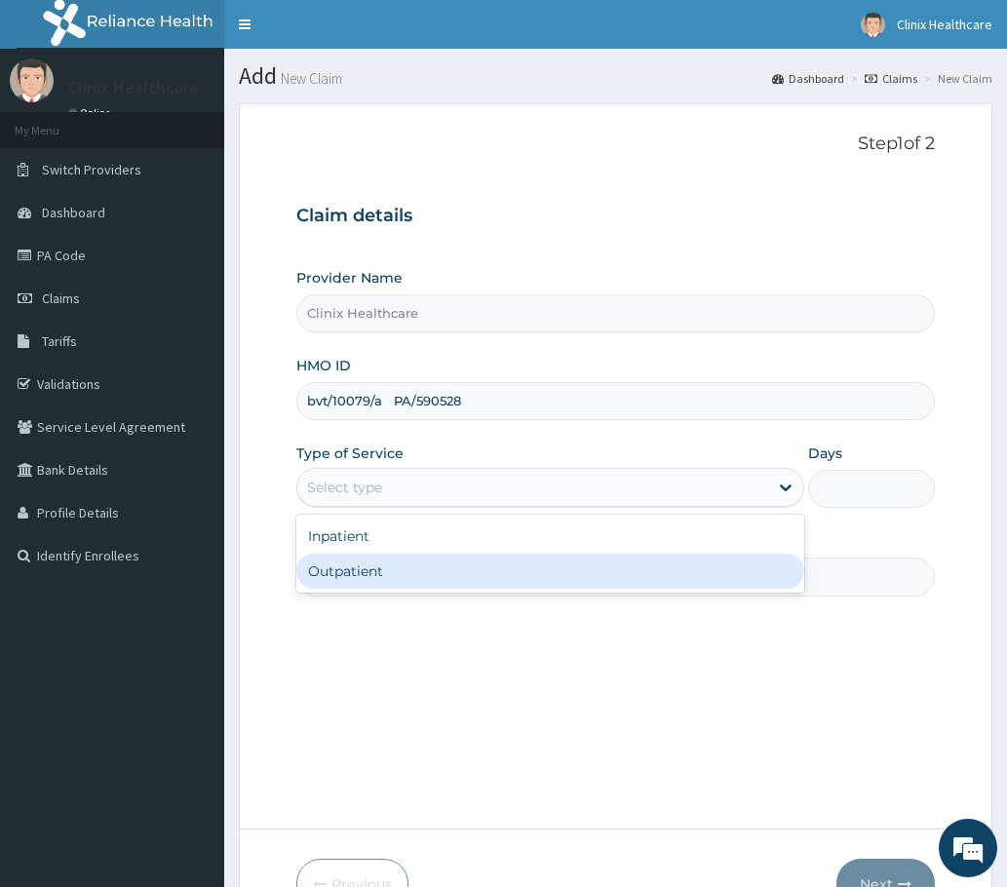
click at [352, 571] on div "Outpatient" at bounding box center [550, 571] width 508 height 35
type input "1"
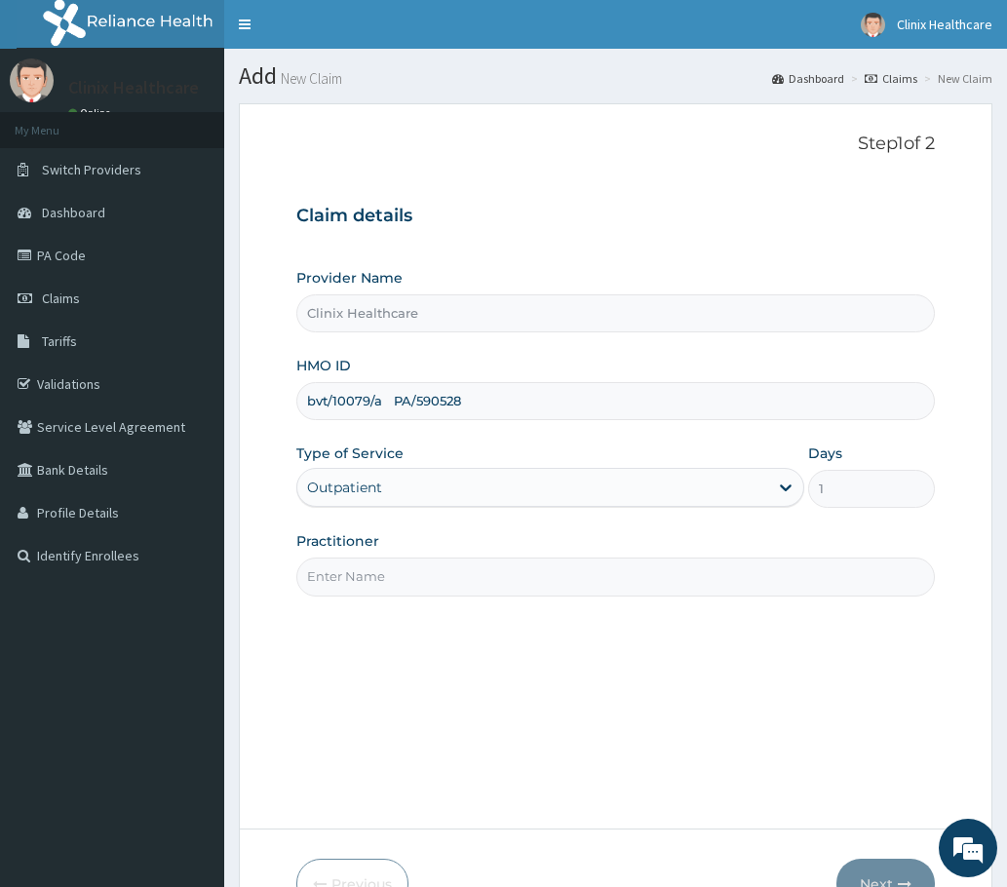
click at [361, 578] on input "Practitioner" at bounding box center [615, 577] width 638 height 38
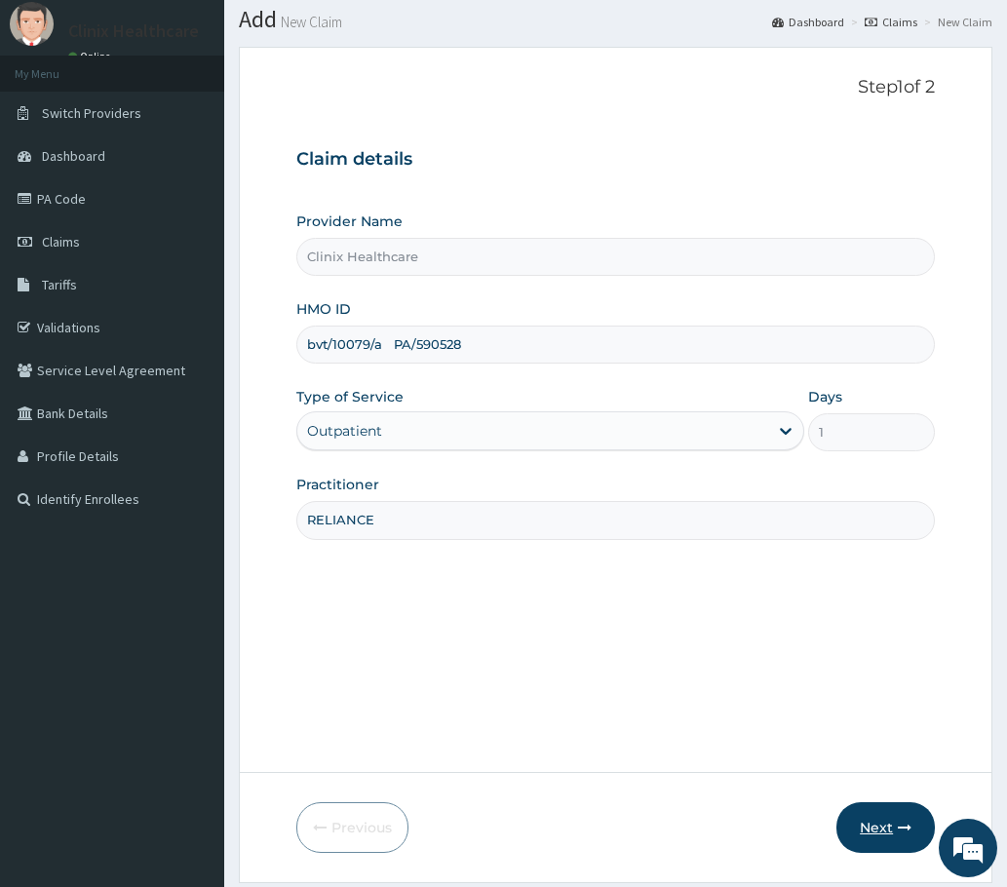
scroll to position [117, 0]
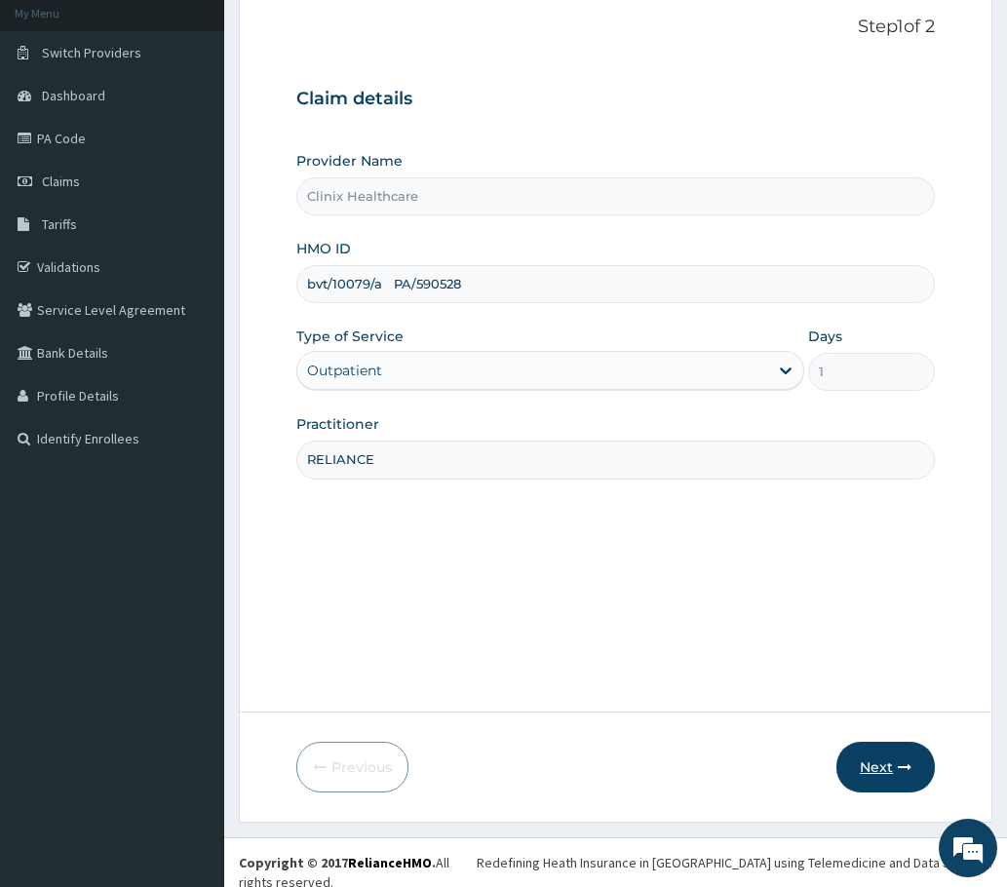
type input "RELIANCE"
click at [867, 756] on button "Next" at bounding box center [885, 767] width 98 height 51
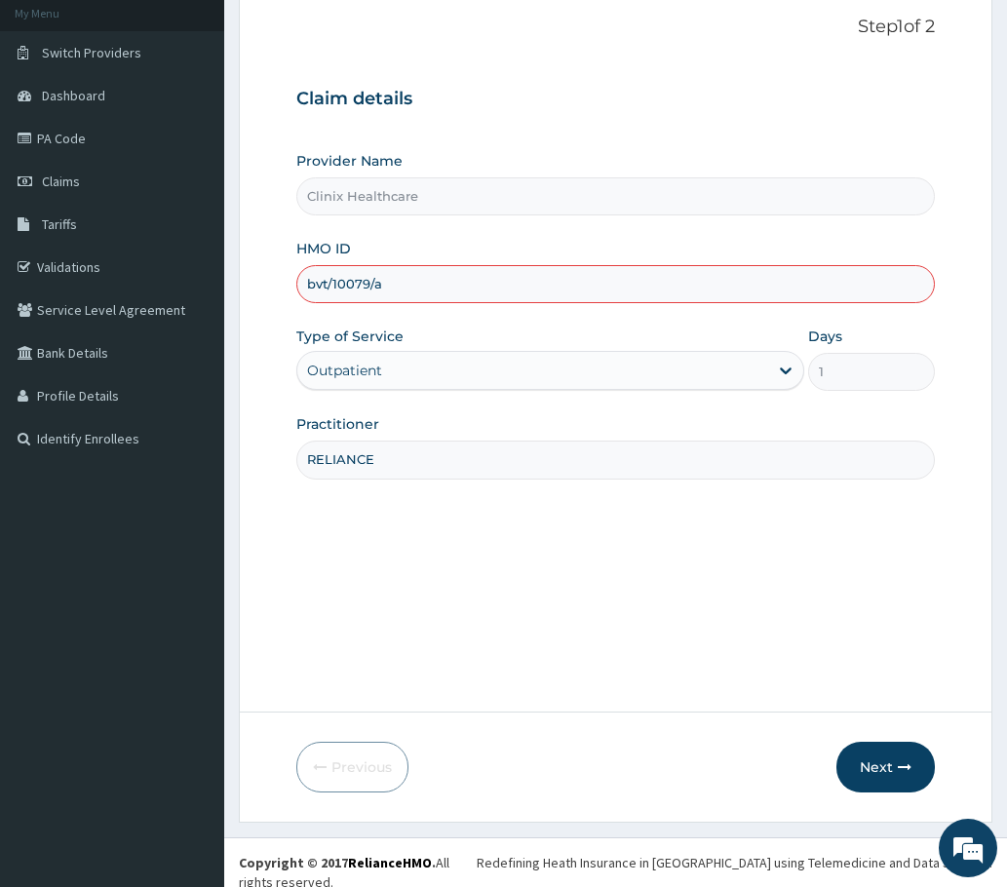
type input "bvt/10079/a"
click at [907, 755] on button "Next" at bounding box center [885, 767] width 98 height 51
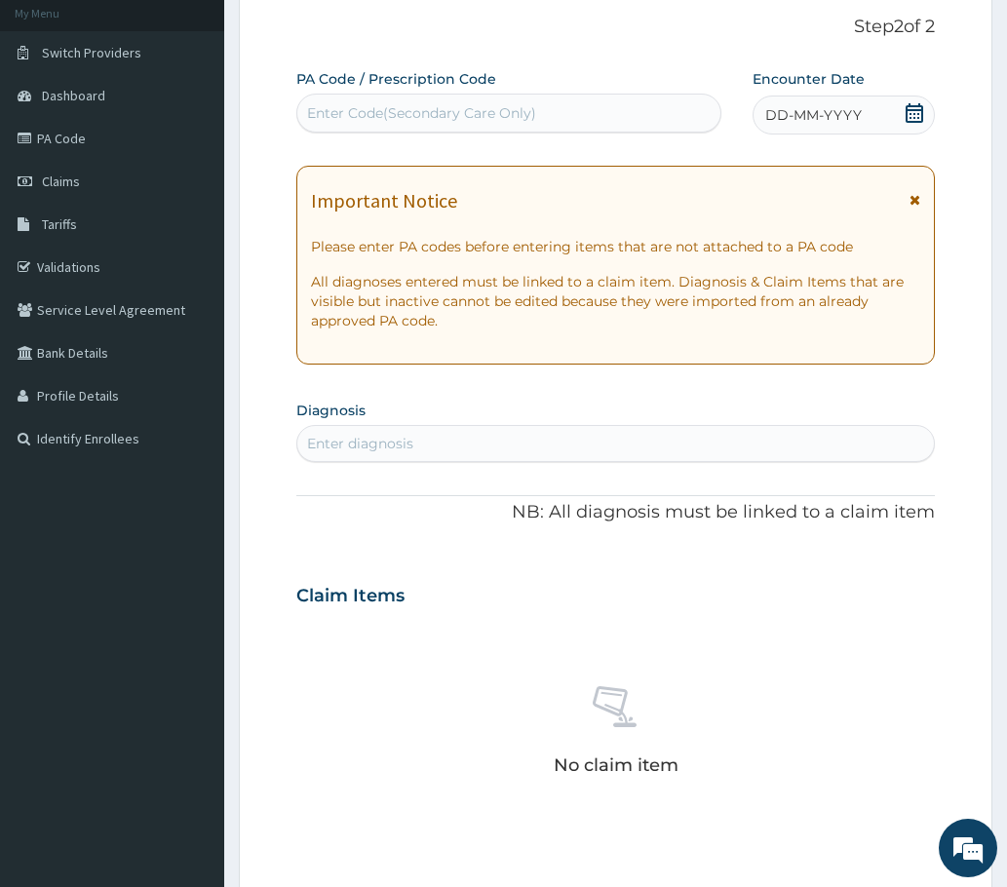
click at [321, 104] on div "Enter Code(Secondary Care Only)" at bounding box center [421, 112] width 229 height 19
paste input "PA/590528"
type input "PA/590528"
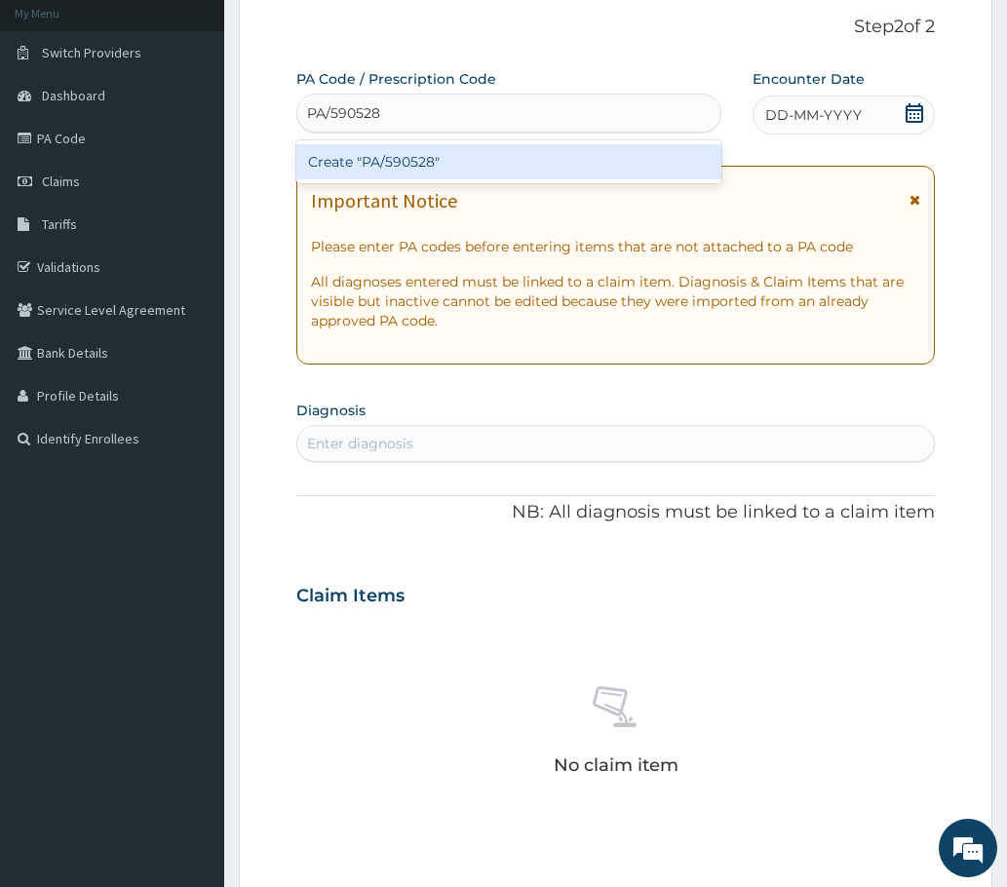
click at [420, 159] on div "Create "PA/590528"" at bounding box center [508, 161] width 425 height 35
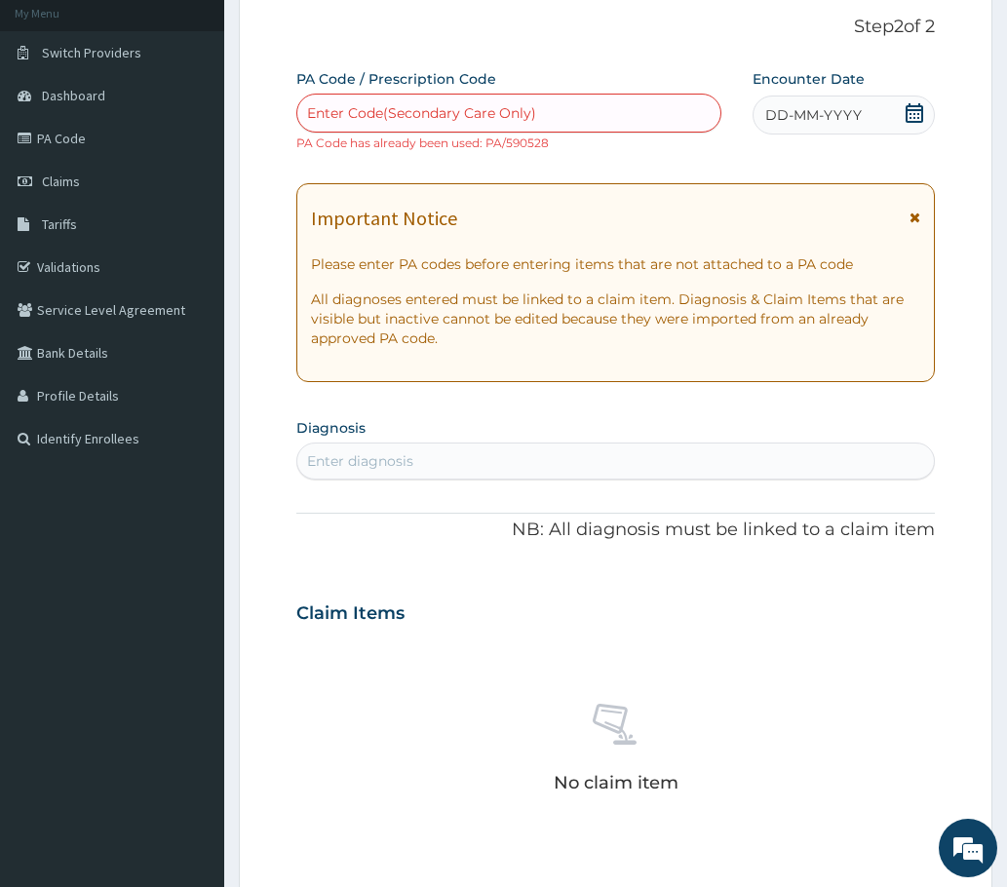
click at [916, 114] on icon at bounding box center [914, 112] width 19 height 19
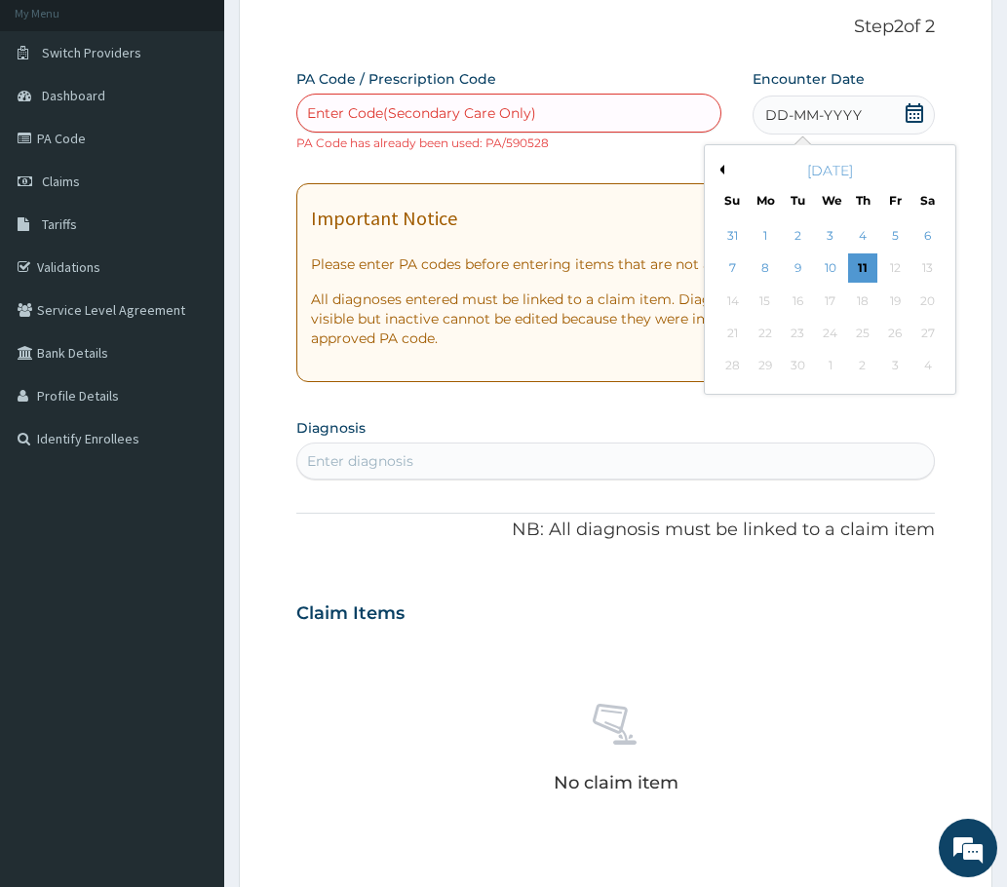
click at [725, 172] on div "September 2025" at bounding box center [830, 170] width 235 height 19
click at [720, 171] on button "Previous Month" at bounding box center [720, 170] width 10 height 10
click at [927, 237] on div "2" at bounding box center [927, 235] width 29 height 29
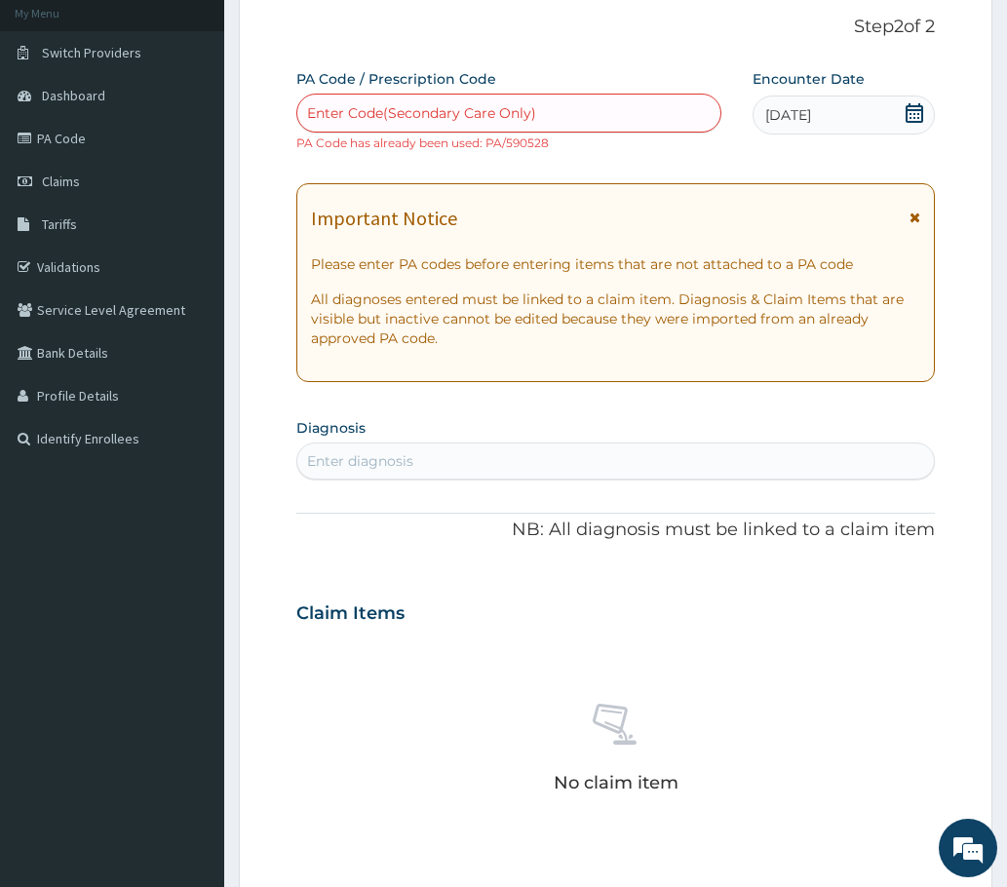
click at [407, 462] on div "Enter diagnosis" at bounding box center [360, 460] width 106 height 19
type input "WELL"
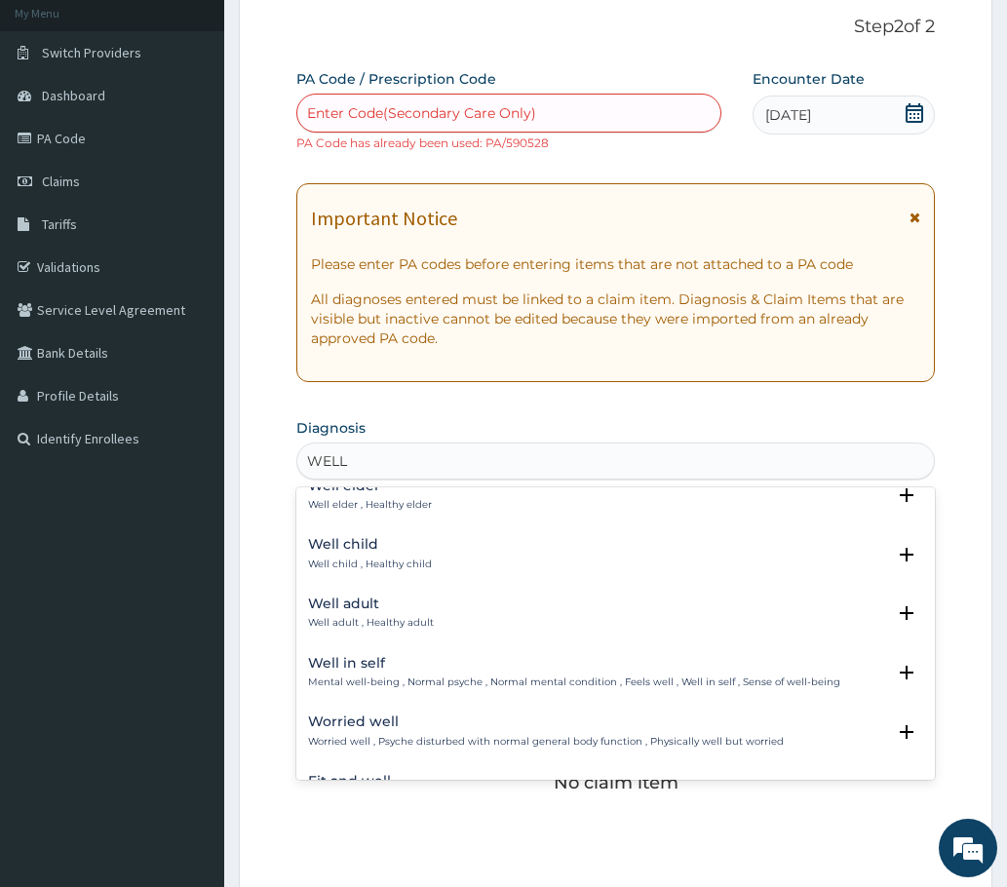
scroll to position [195, 0]
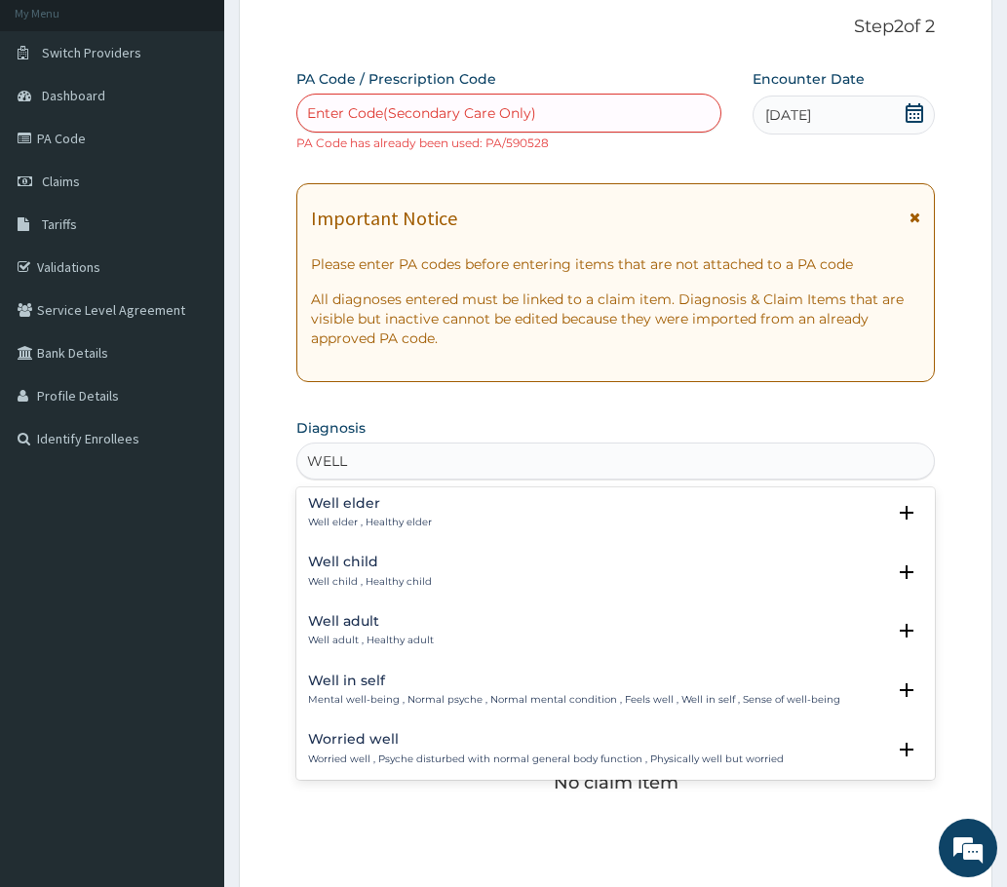
click at [350, 624] on h4 "Well adult" at bounding box center [371, 621] width 126 height 15
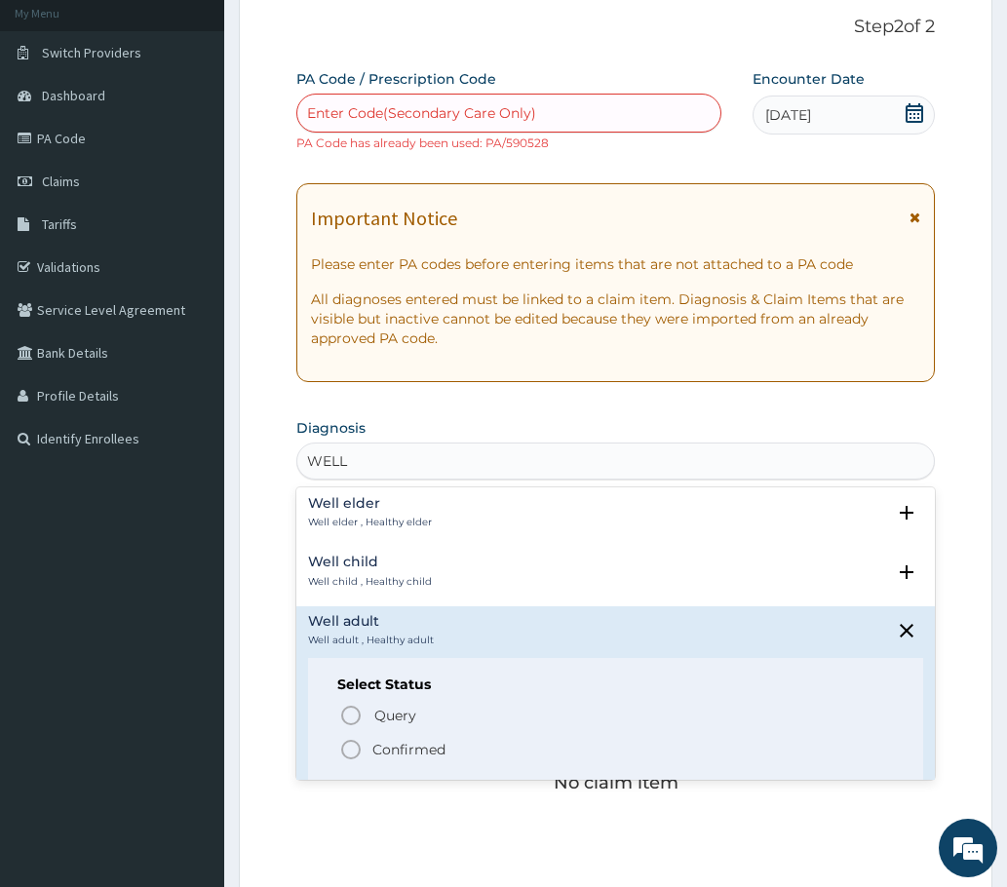
click at [344, 751] on icon "status option filled" at bounding box center [350, 749] width 23 height 23
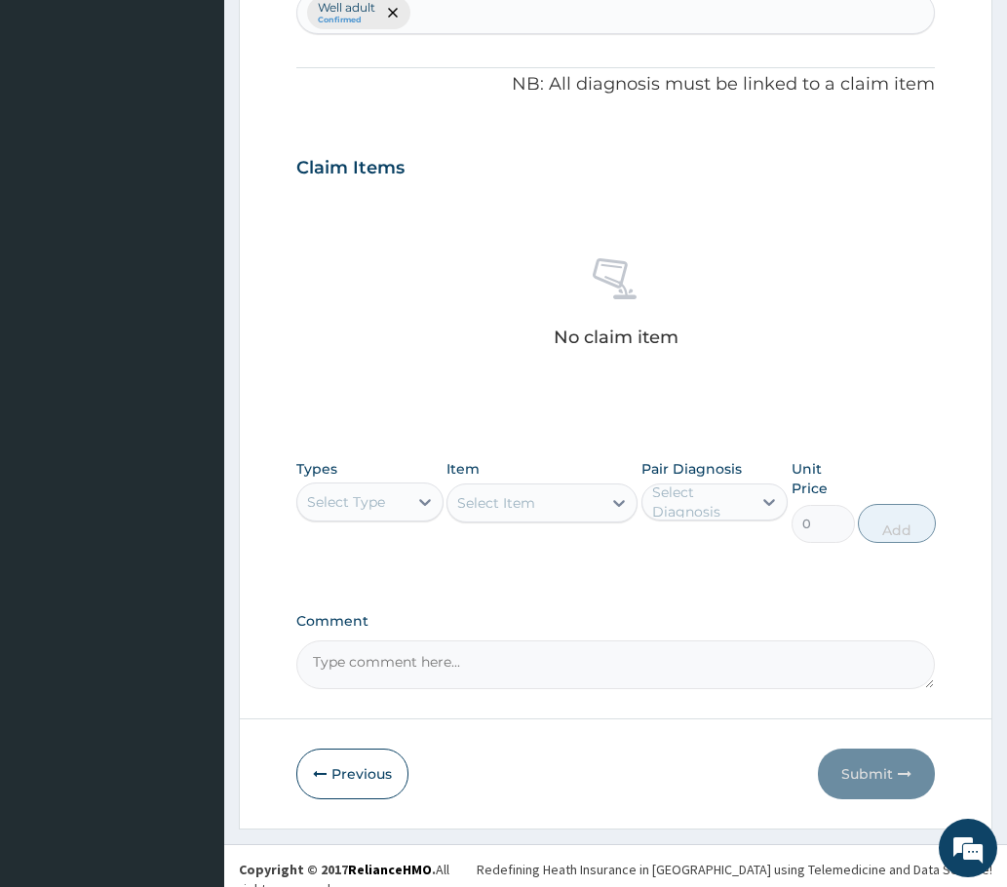
scroll to position [575, 0]
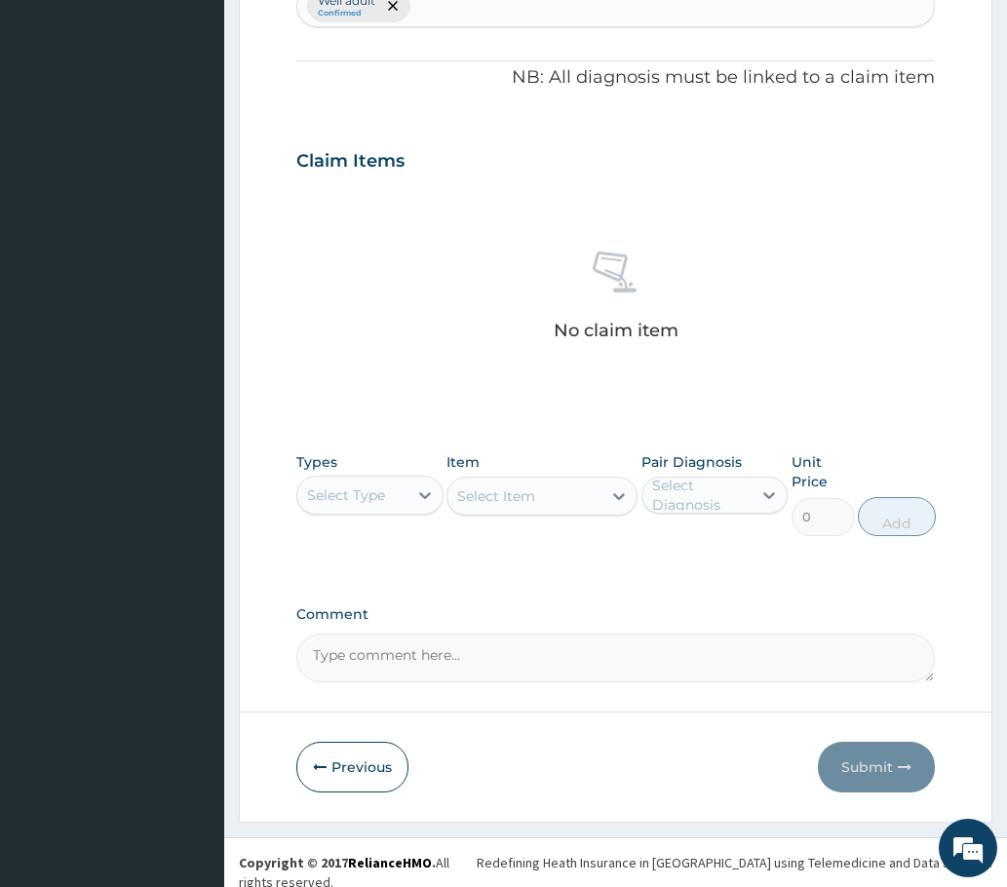
click at [369, 502] on div "Select Type" at bounding box center [346, 494] width 78 height 19
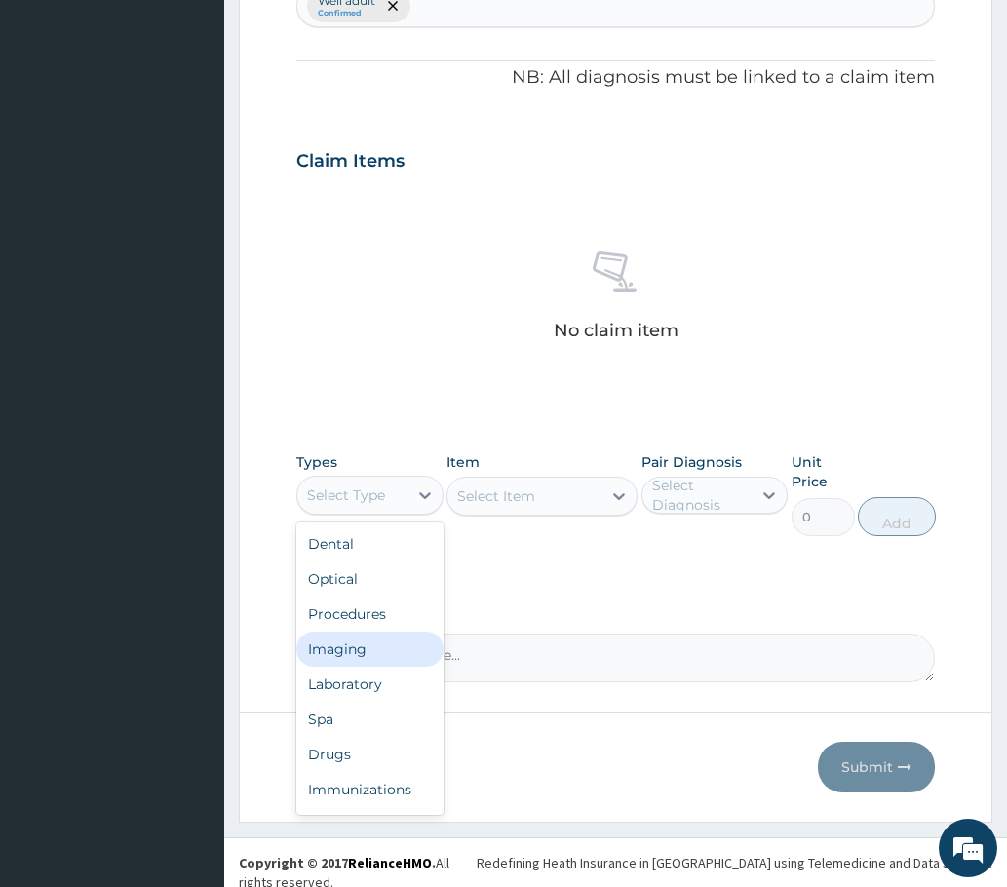
click at [361, 651] on div "Imaging" at bounding box center [369, 649] width 147 height 35
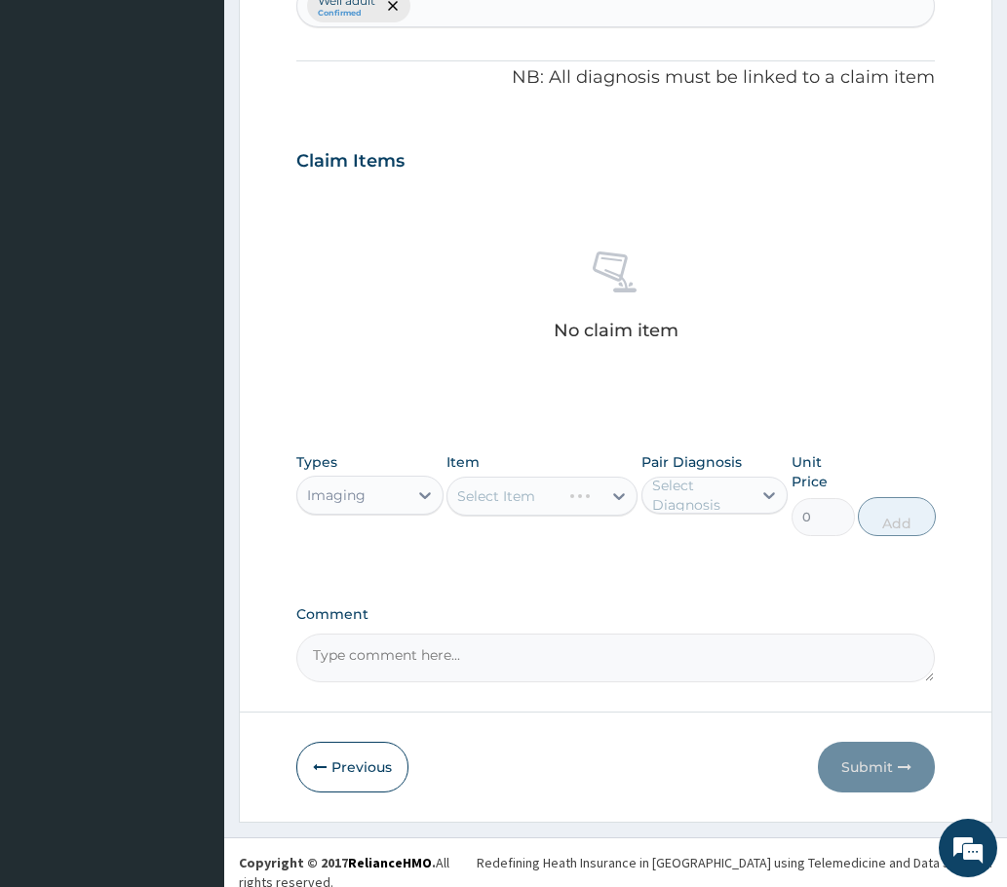
click at [523, 506] on div "Select Item" at bounding box center [542, 496] width 192 height 39
click at [593, 497] on div "Select Item" at bounding box center [542, 496] width 192 height 39
click at [614, 494] on div "Select Item" at bounding box center [542, 496] width 192 height 39
drag, startPoint x: 727, startPoint y: 501, endPoint x: 700, endPoint y: 534, distance: 42.9
click at [726, 501] on div "Select Diagnosis" at bounding box center [701, 495] width 98 height 39
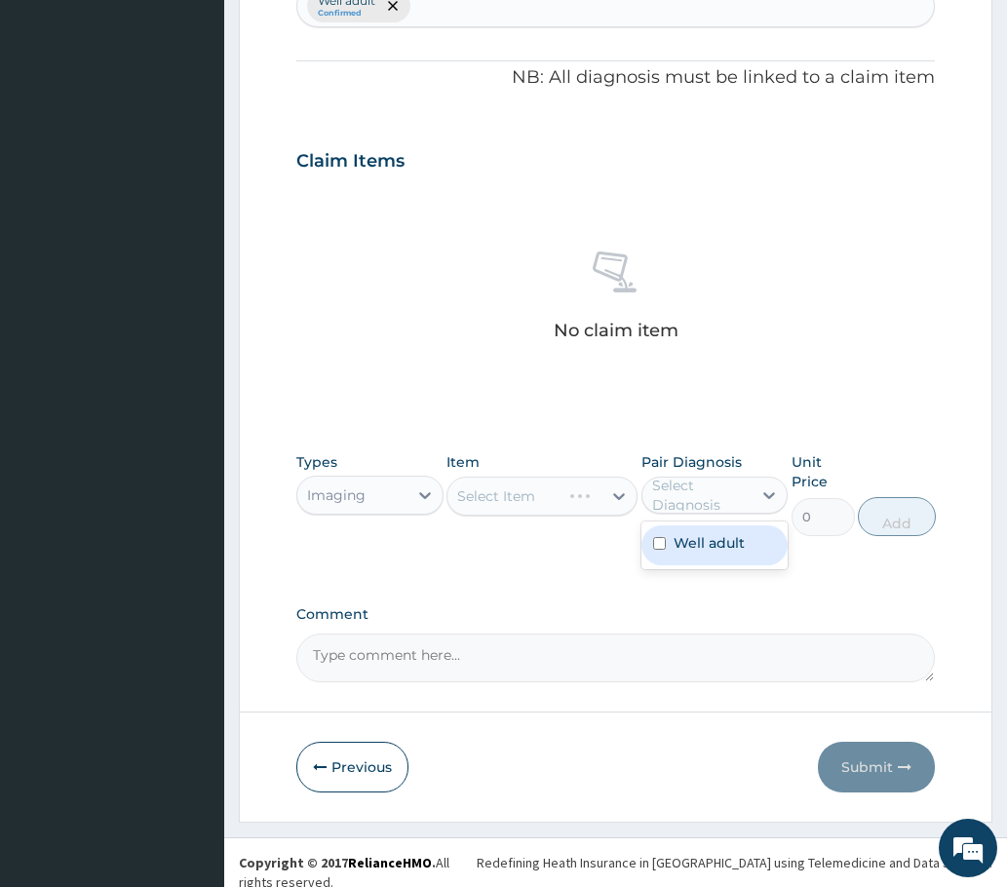
click at [684, 552] on label "Well adult" at bounding box center [709, 542] width 71 height 19
checkbox input "true"
click at [514, 500] on div "Select Item" at bounding box center [542, 496] width 192 height 39
click at [500, 497] on div "Select Item" at bounding box center [496, 495] width 78 height 19
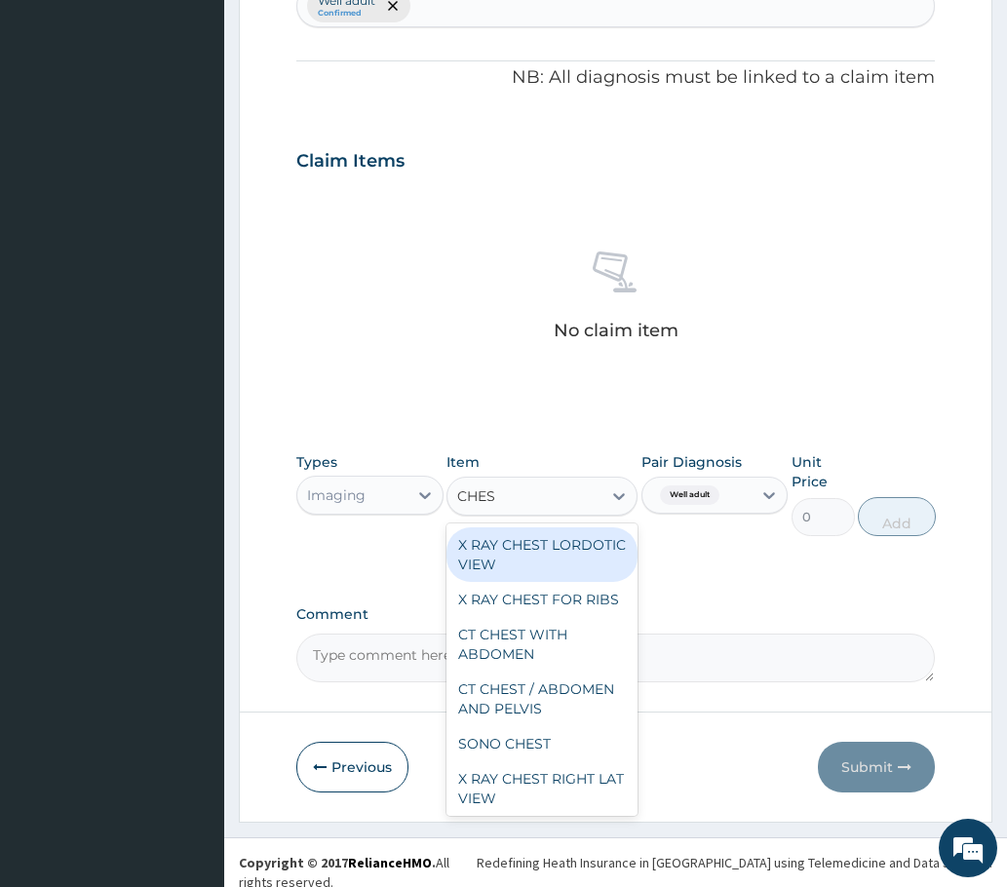
type input "CHEST"
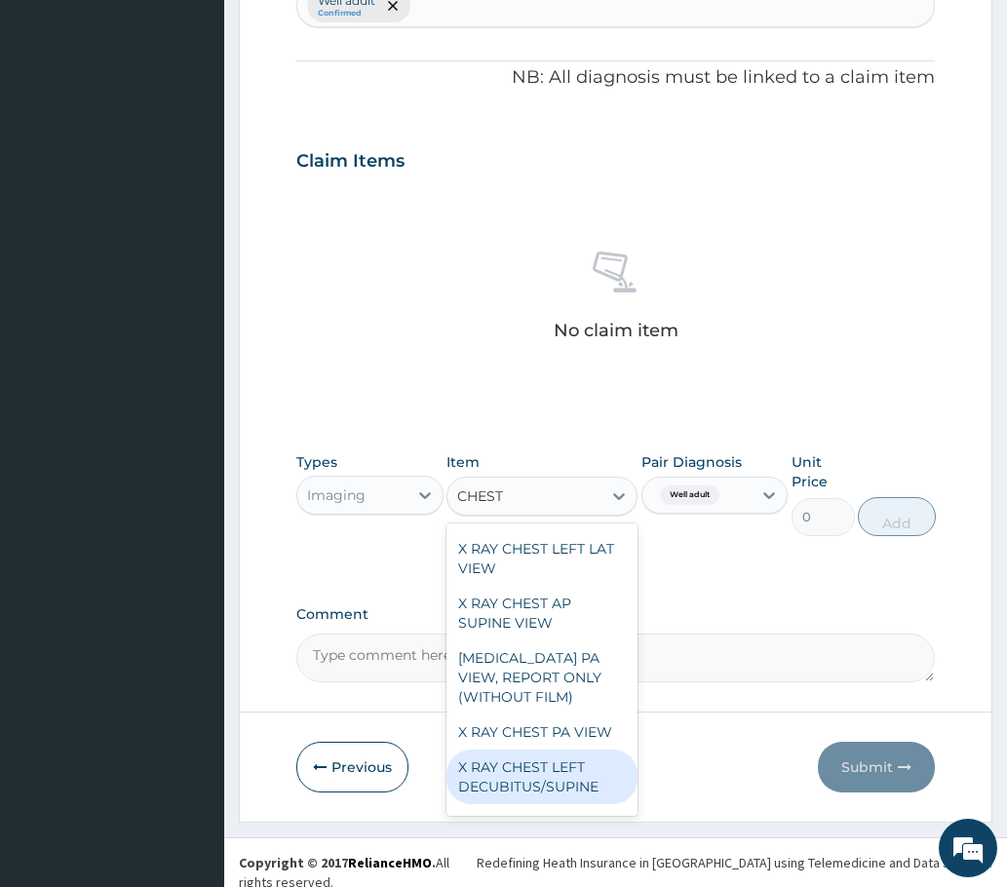
scroll to position [768, 0]
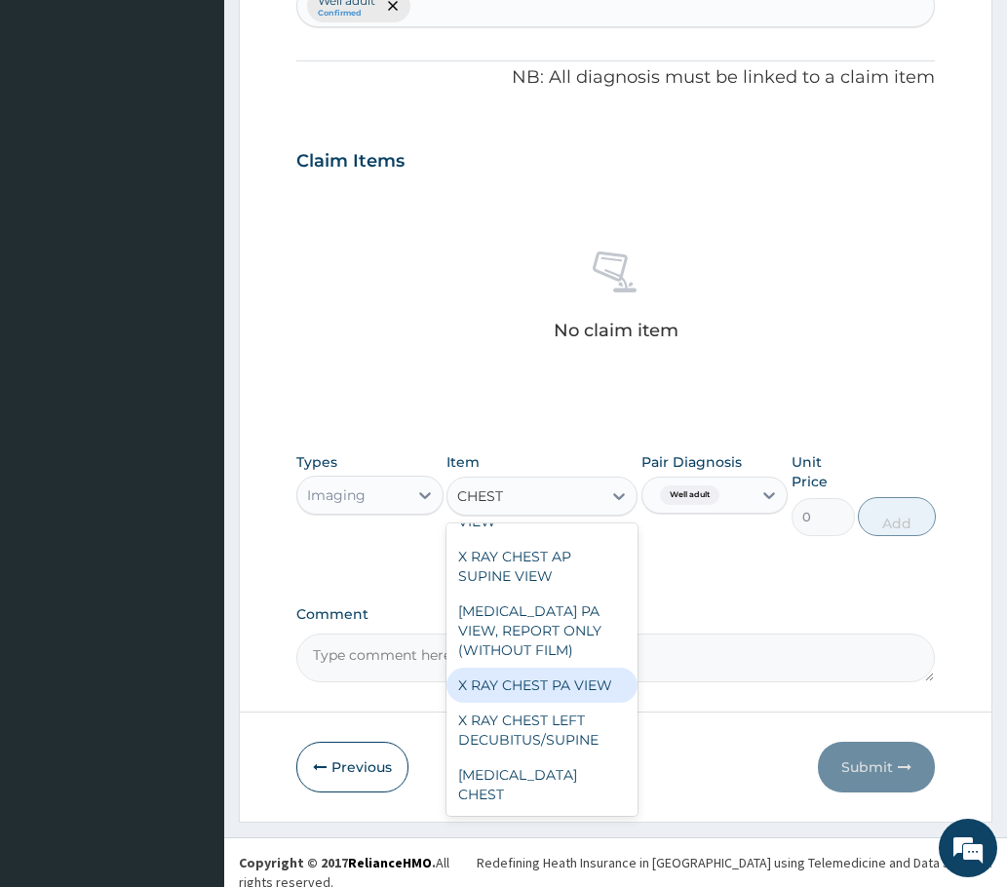
click at [518, 703] on div "X RAY CHEST PA VIEW" at bounding box center [542, 685] width 192 height 35
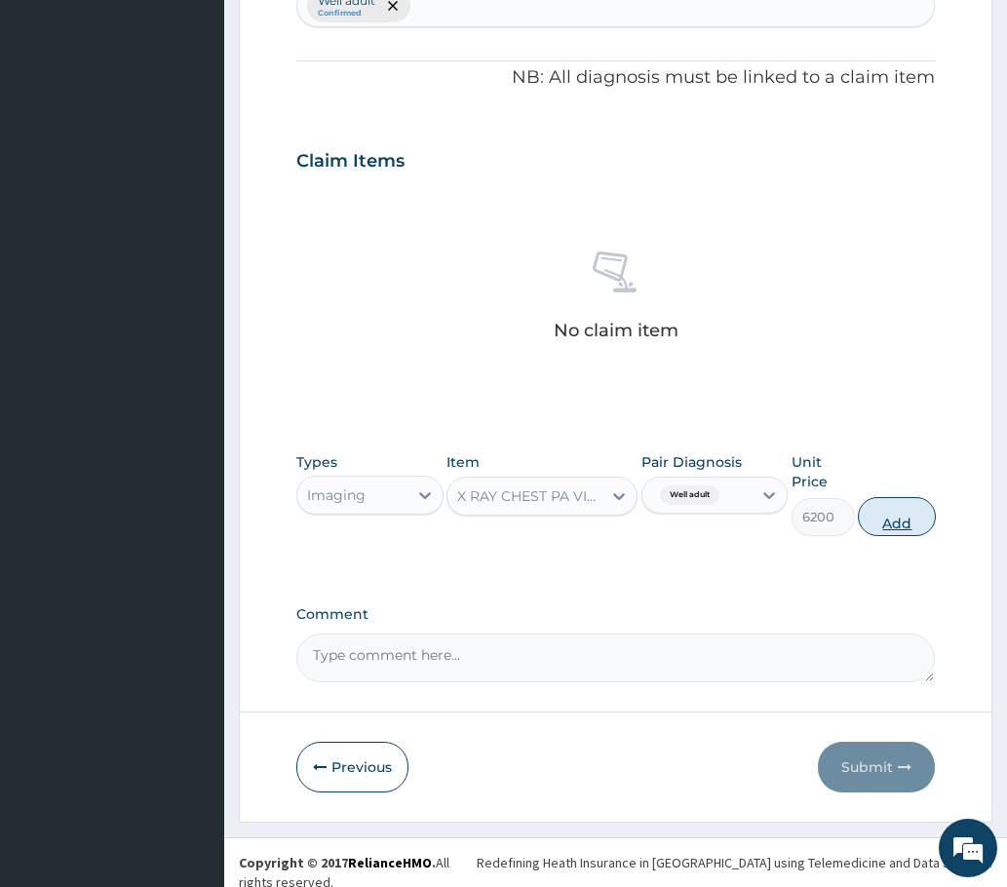
click at [892, 522] on button "Add" at bounding box center [897, 516] width 78 height 39
type input "0"
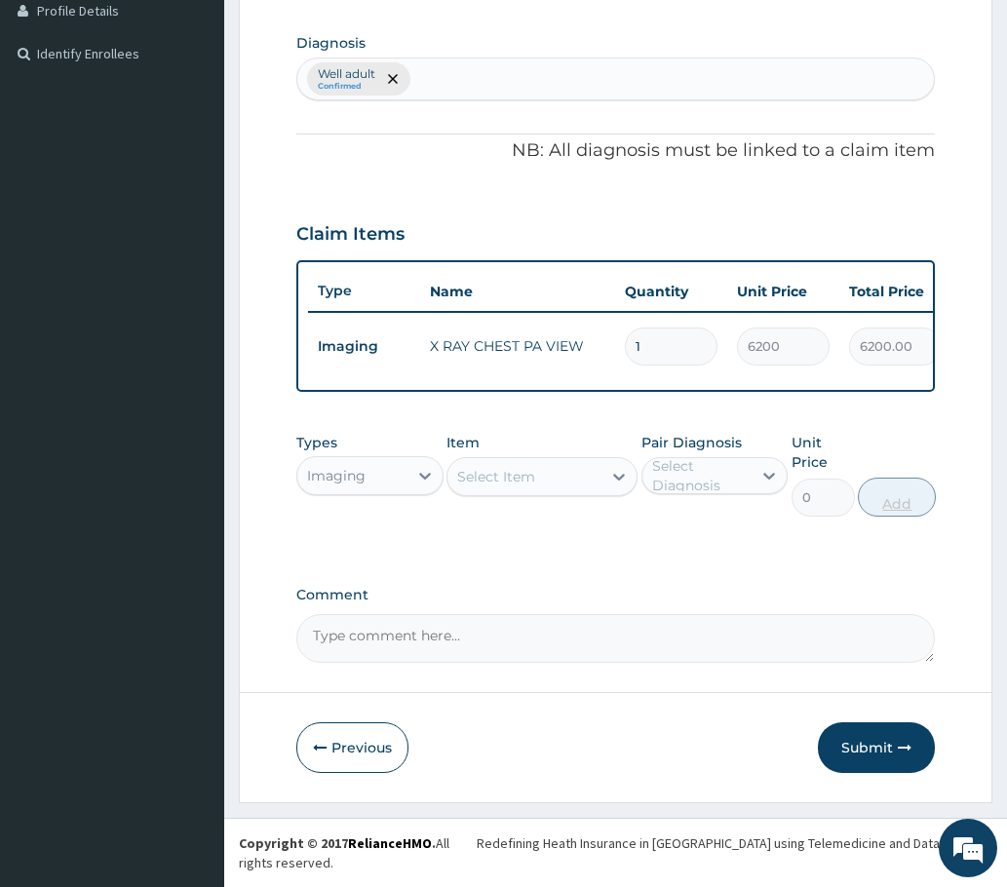
scroll to position [497, 0]
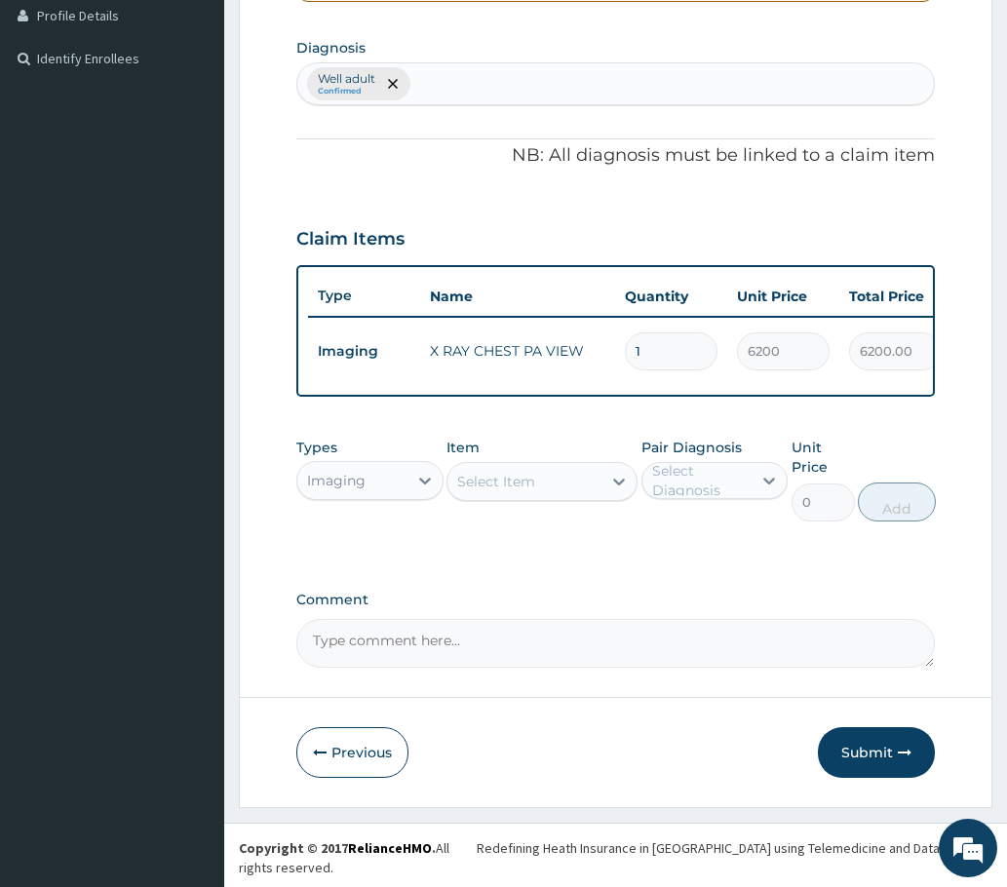
click at [518, 491] on div "Select Item" at bounding box center [496, 481] width 78 height 19
type input "FASTING"
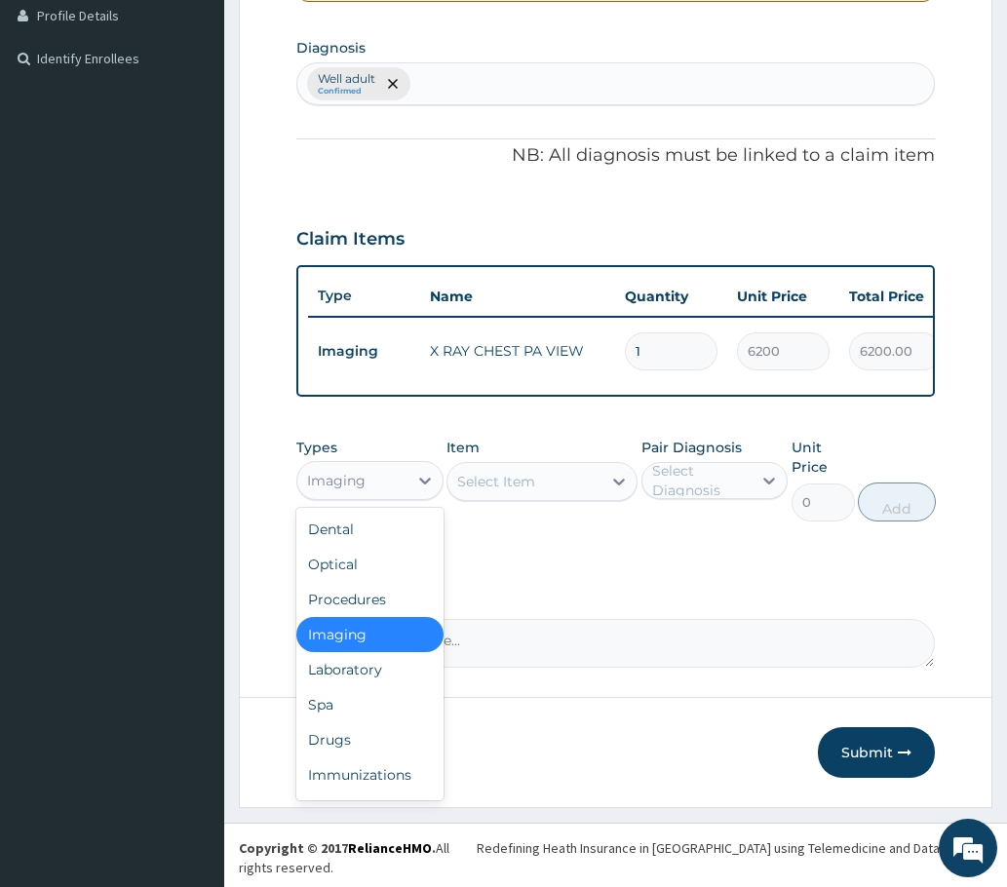
drag, startPoint x: 366, startPoint y: 496, endPoint x: 348, endPoint y: 513, distance: 24.1
click at [363, 490] on div "Imaging" at bounding box center [336, 480] width 58 height 19
click at [334, 687] on div "Laboratory" at bounding box center [369, 669] width 147 height 35
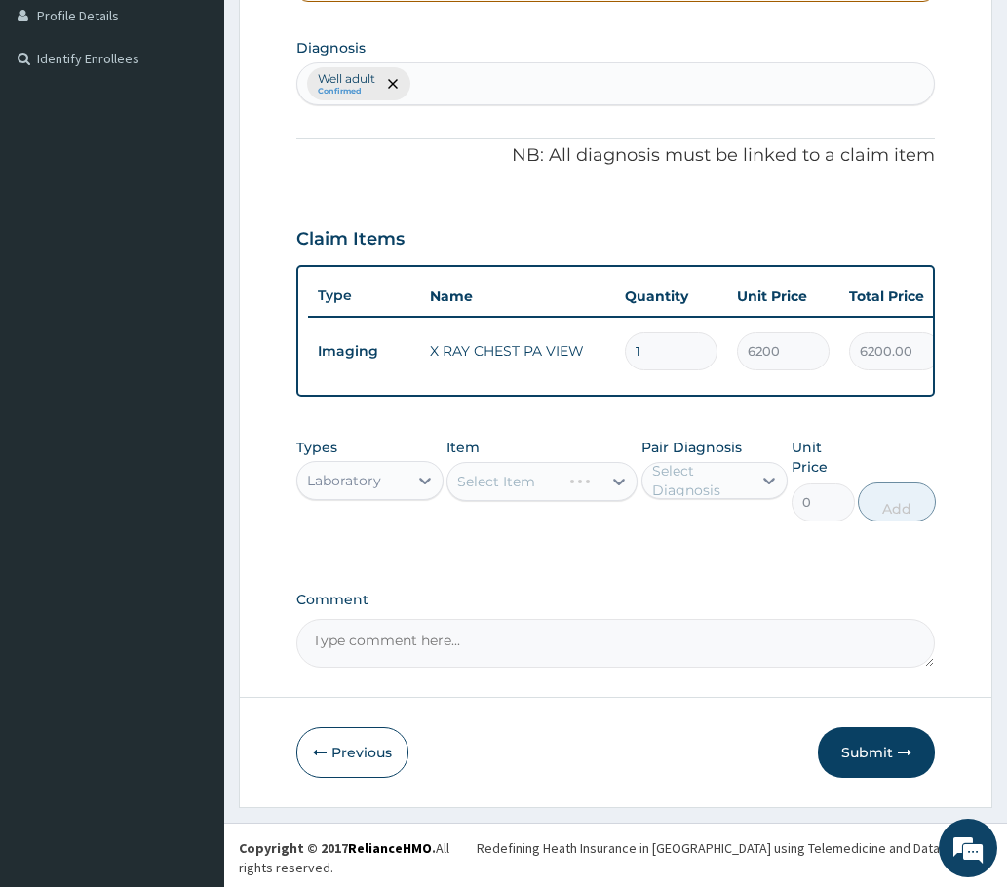
click at [530, 501] on div "Select Item" at bounding box center [542, 481] width 192 height 39
drag, startPoint x: 695, startPoint y: 499, endPoint x: 687, endPoint y: 514, distance: 16.6
click at [694, 500] on div "Select Diagnosis" at bounding box center [701, 480] width 98 height 39
click at [668, 546] on div "Well adult" at bounding box center [714, 531] width 147 height 40
checkbox input "true"
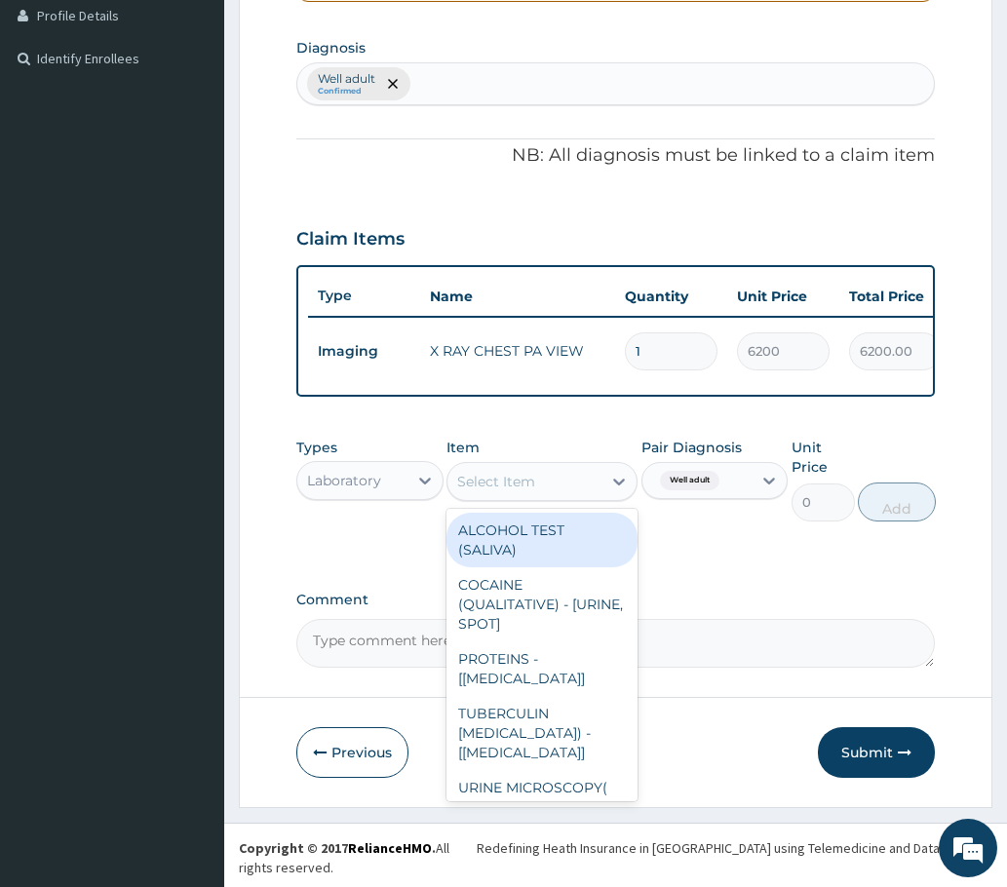
click at [529, 491] on div "Select Item" at bounding box center [496, 481] width 78 height 19
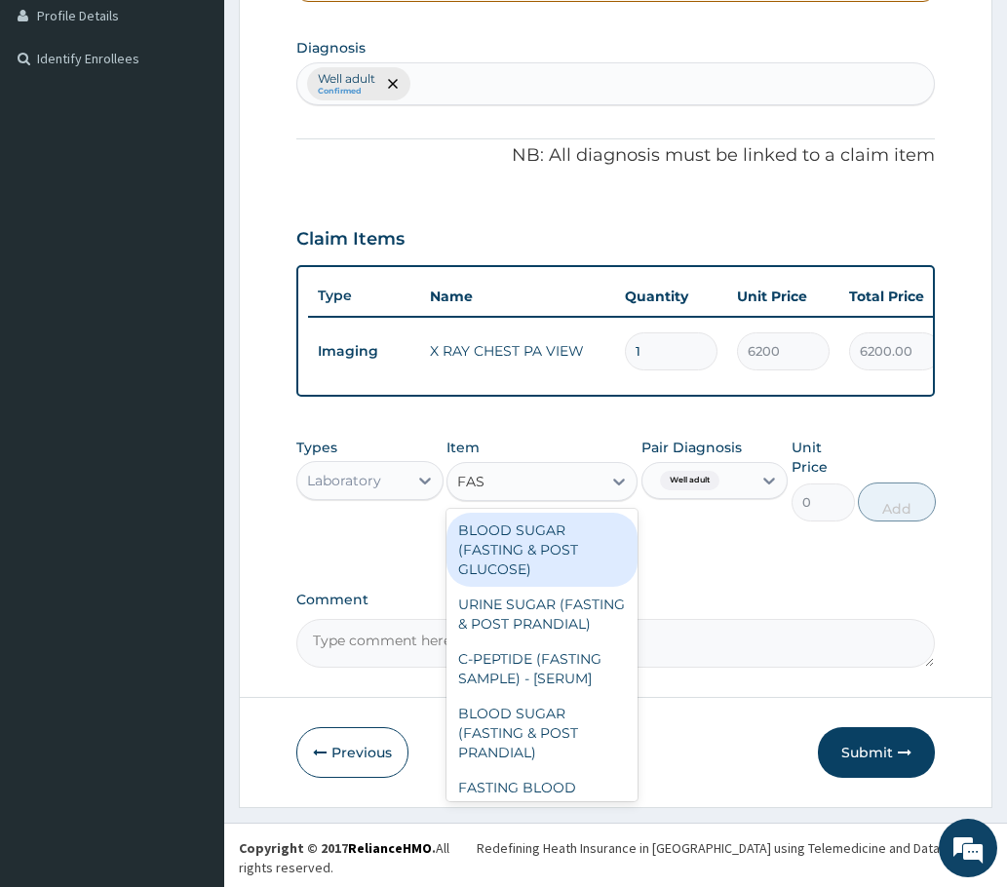
type input "FAST"
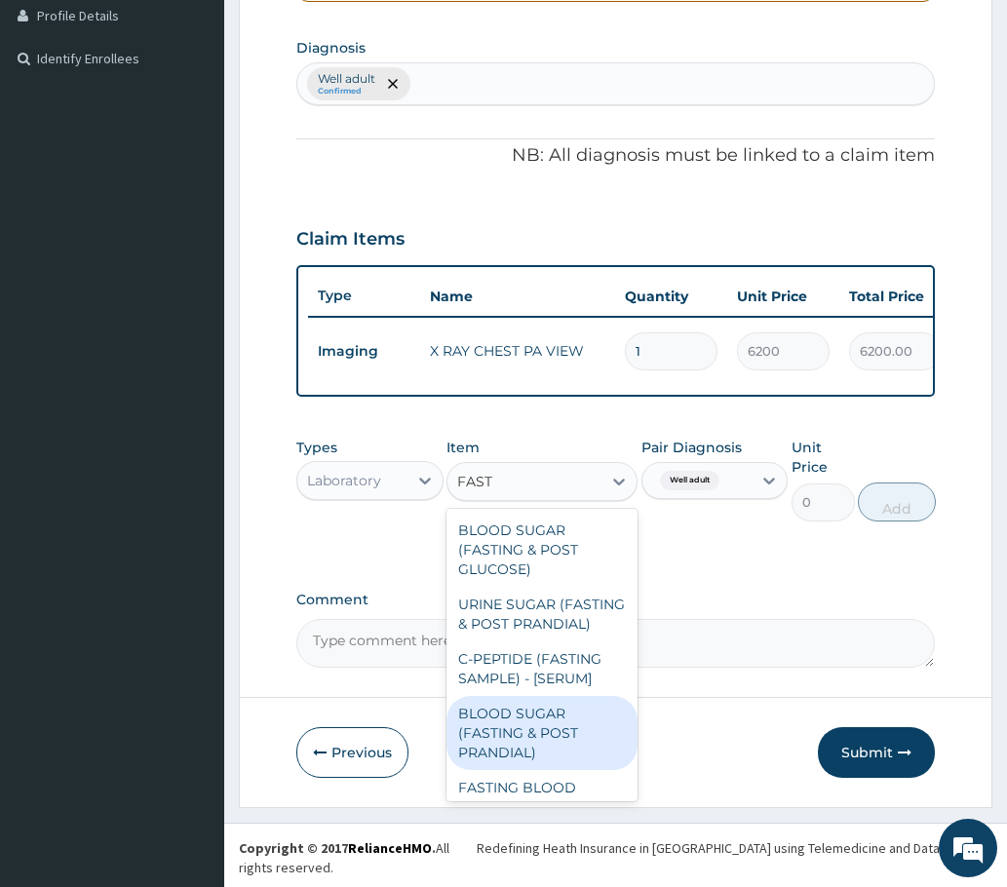
scroll to position [101, 0]
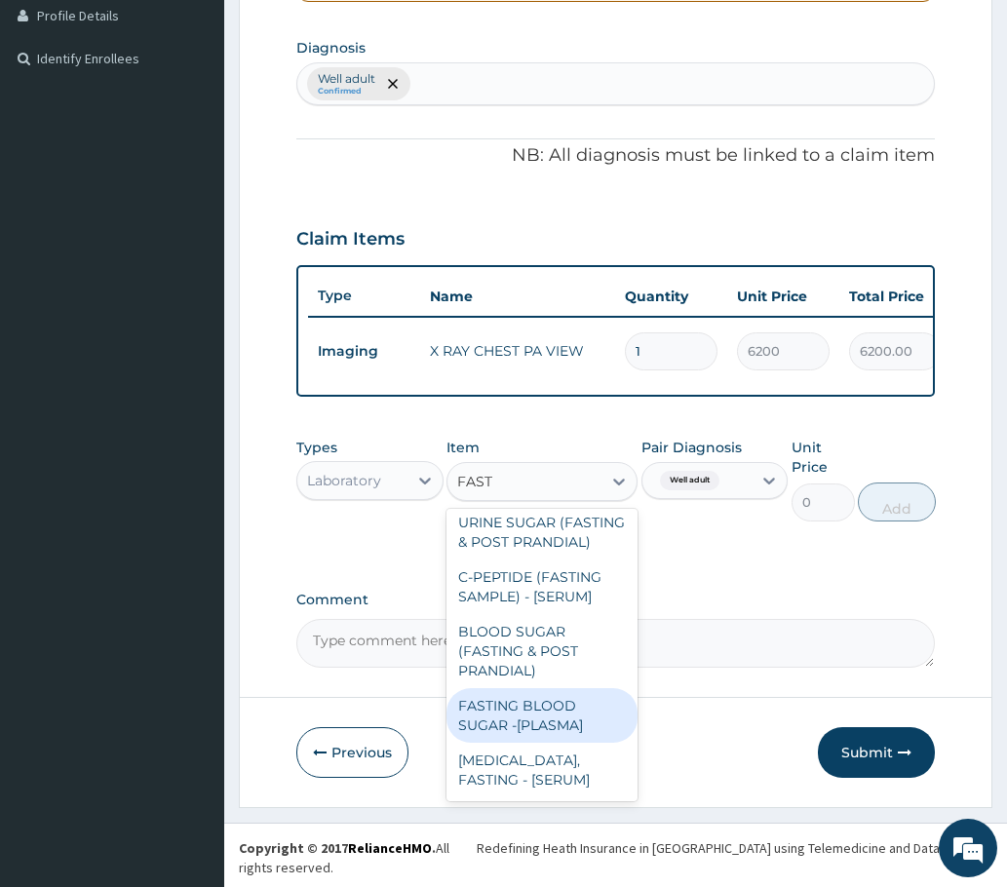
click at [515, 729] on div "FASTING BLOOD SUGAR -[PLASMA]" at bounding box center [542, 715] width 192 height 55
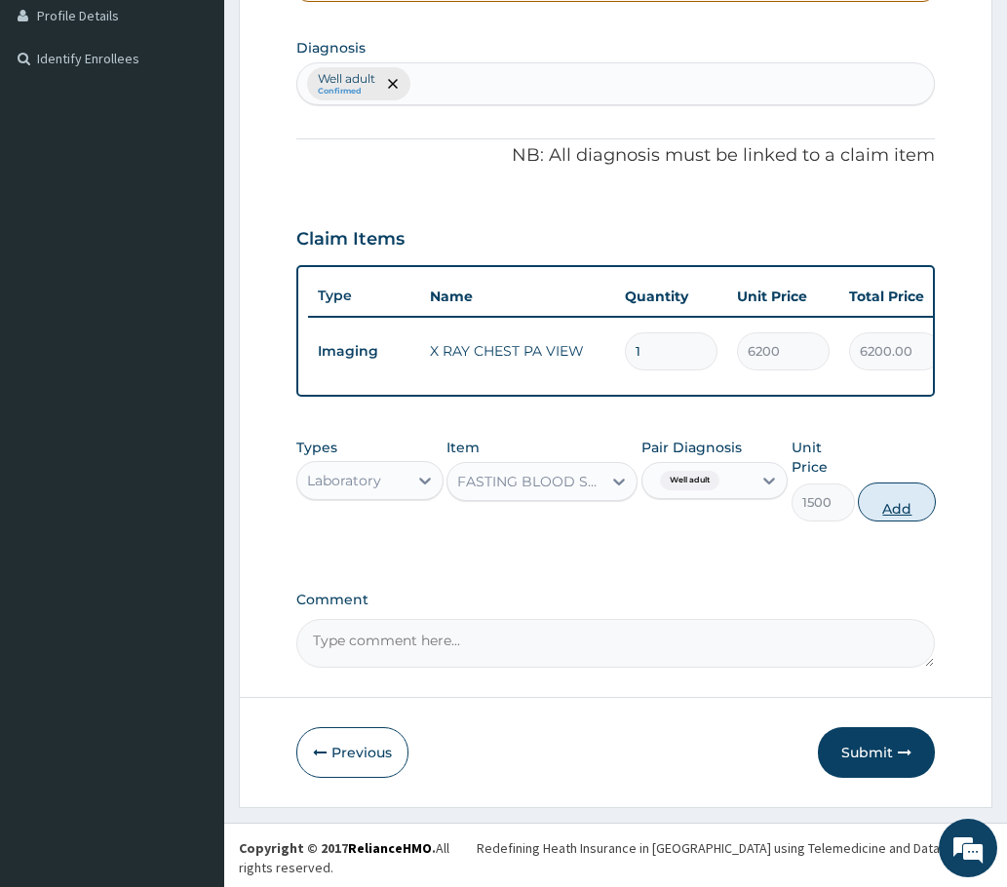
click at [907, 522] on button "Add" at bounding box center [897, 502] width 78 height 39
type input "0"
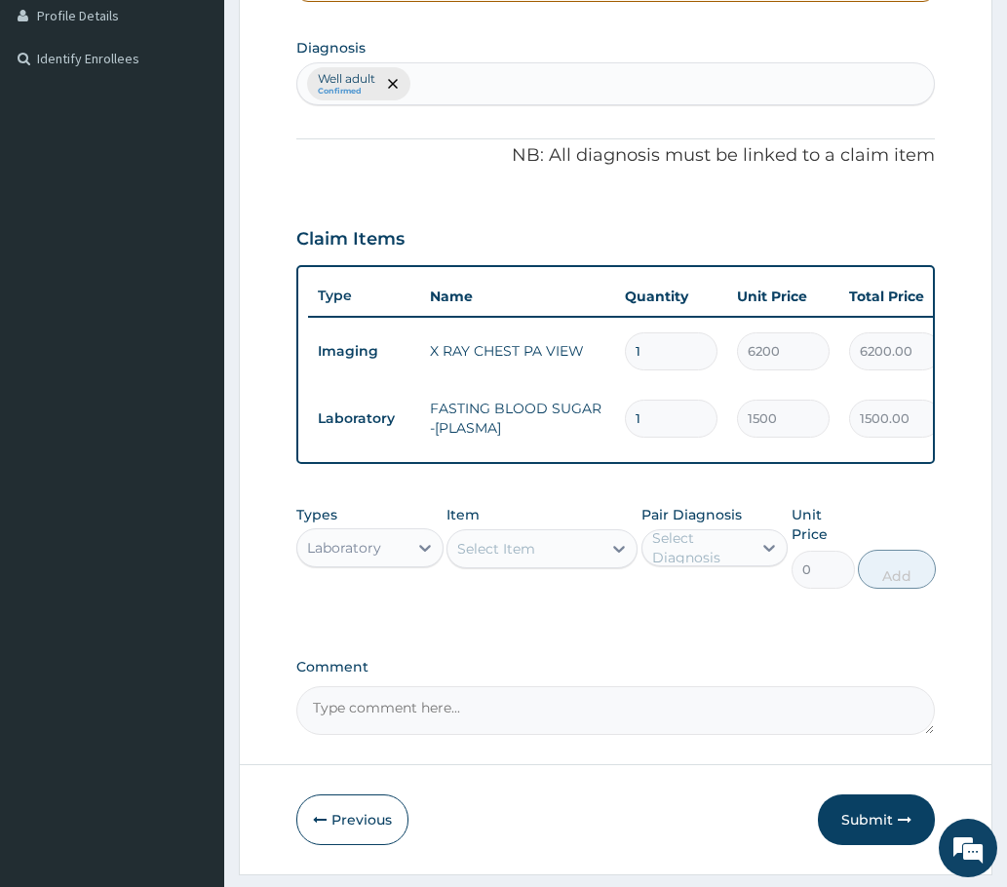
click at [509, 559] on div "Select Item" at bounding box center [496, 548] width 78 height 19
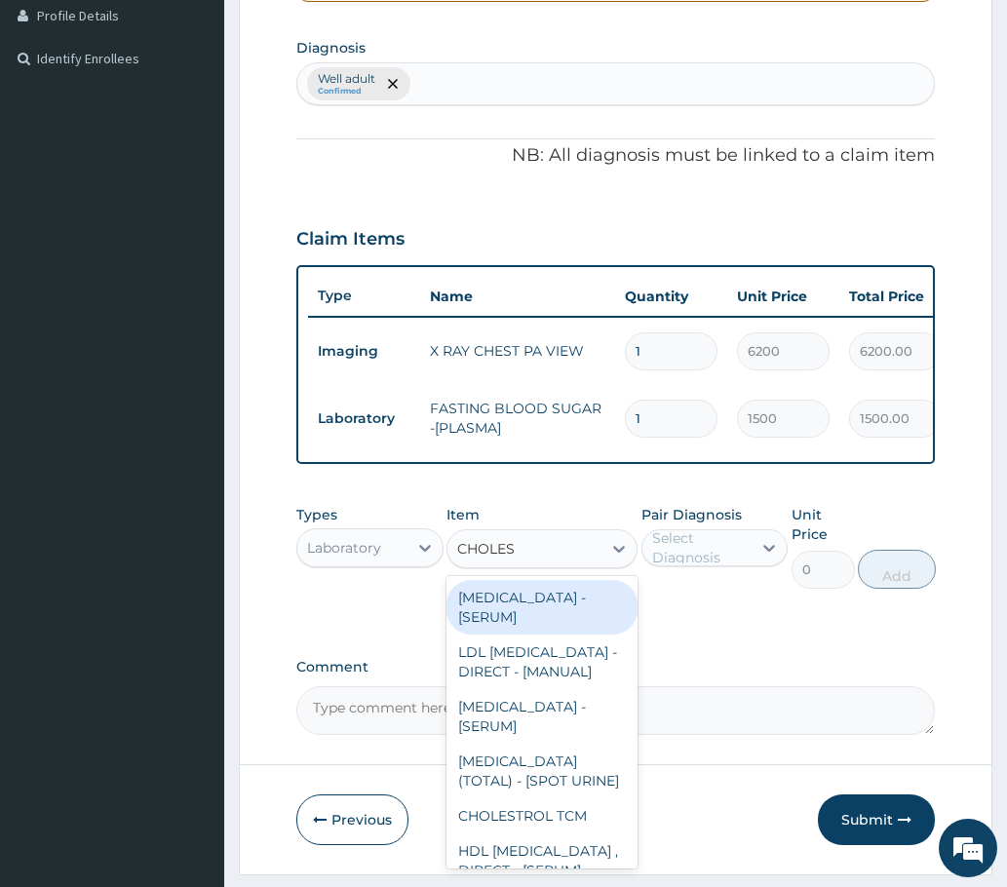
type input "CHOLEST"
click at [504, 620] on div "CHOLESTEROL-LDL - [SERUM]" at bounding box center [542, 607] width 192 height 55
type input "3000"
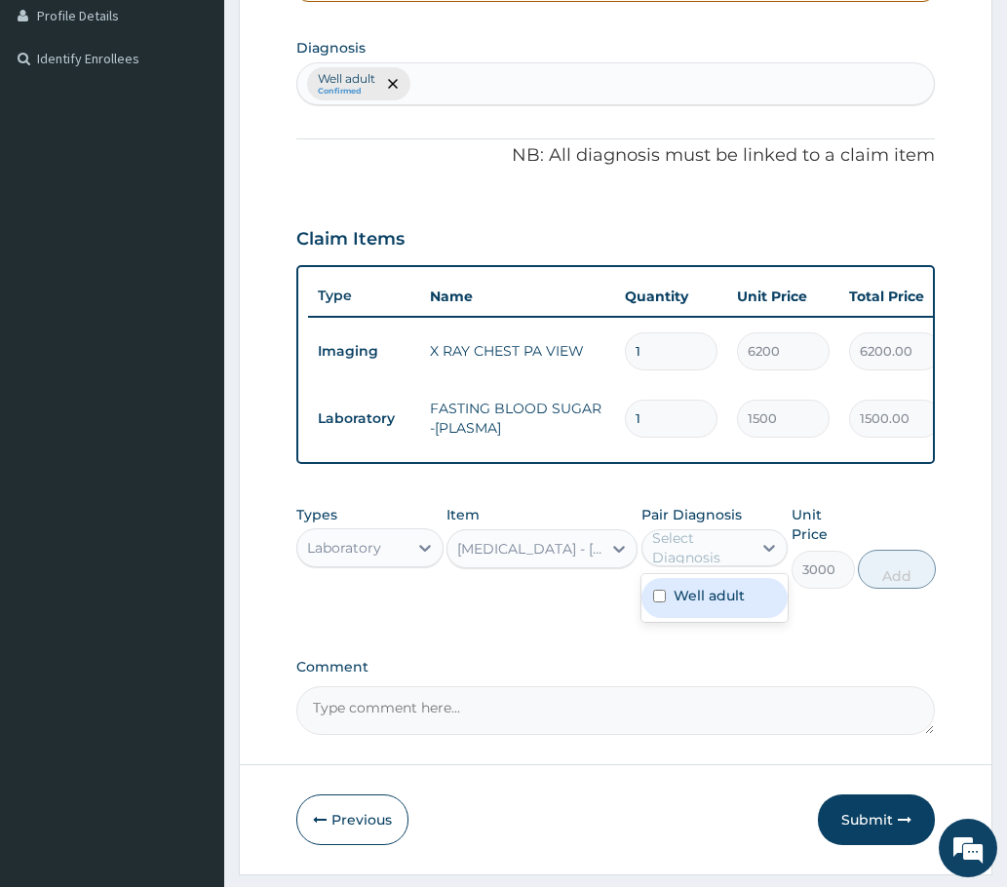
click at [735, 567] on div "Select Diagnosis" at bounding box center [701, 547] width 98 height 39
click at [679, 618] on div "Well adult" at bounding box center [714, 598] width 147 height 40
checkbox input "true"
click at [907, 584] on button "Add" at bounding box center [897, 569] width 78 height 39
type input "0"
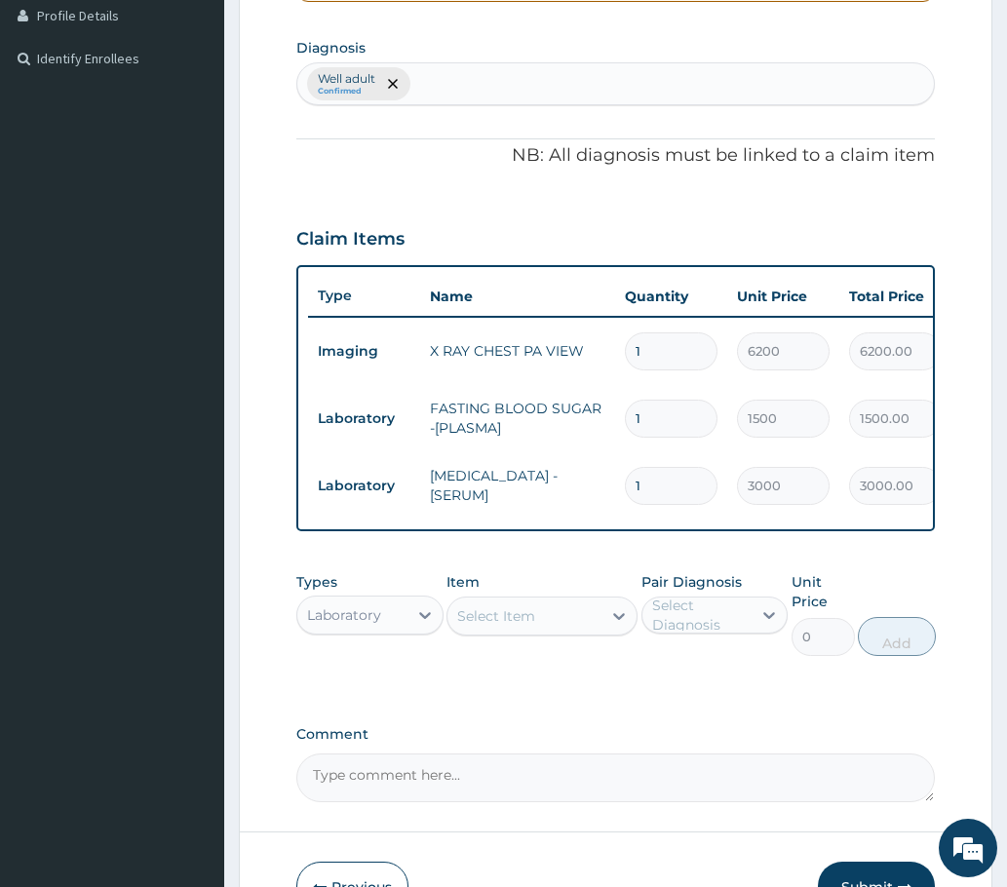
click at [502, 626] on div "Select Item" at bounding box center [496, 615] width 78 height 19
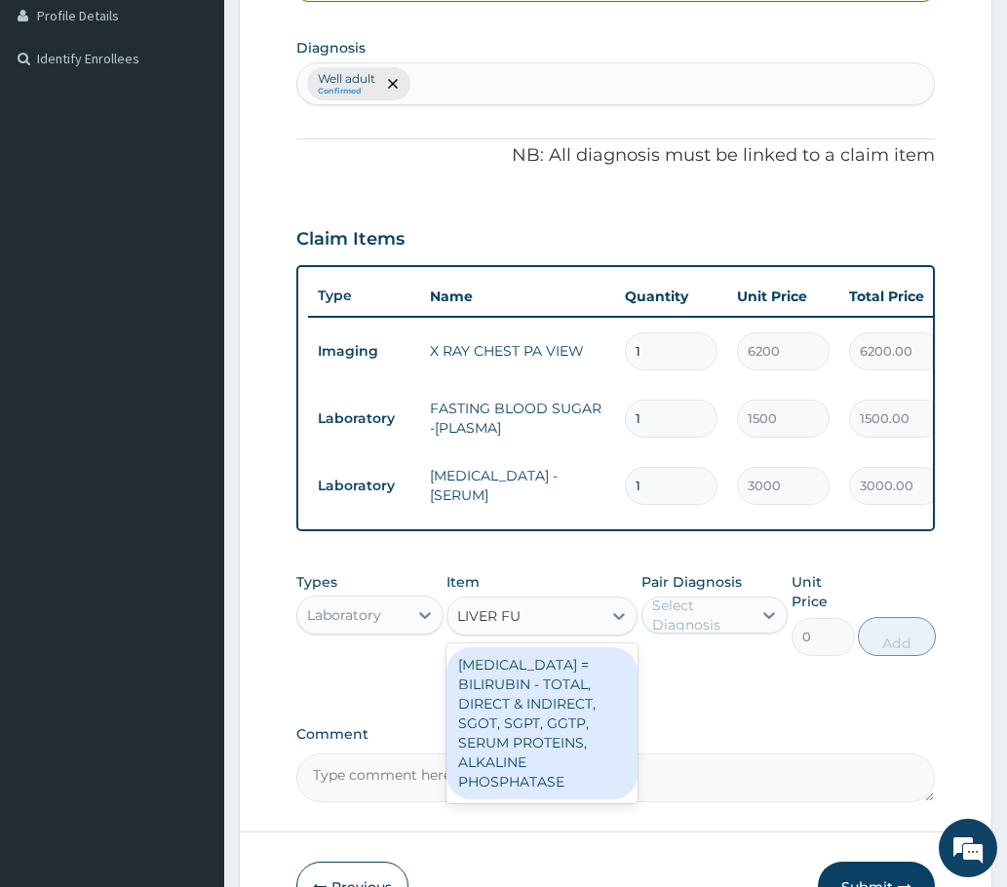
type input "LIVER FUN"
click at [541, 697] on div "LIVER FUNCTION TESTS = BILIRUBIN - TOTAL, DIRECT & INDIRECT, SGOT, SGPT, GGTP, …" at bounding box center [542, 723] width 192 height 152
type input "10480"
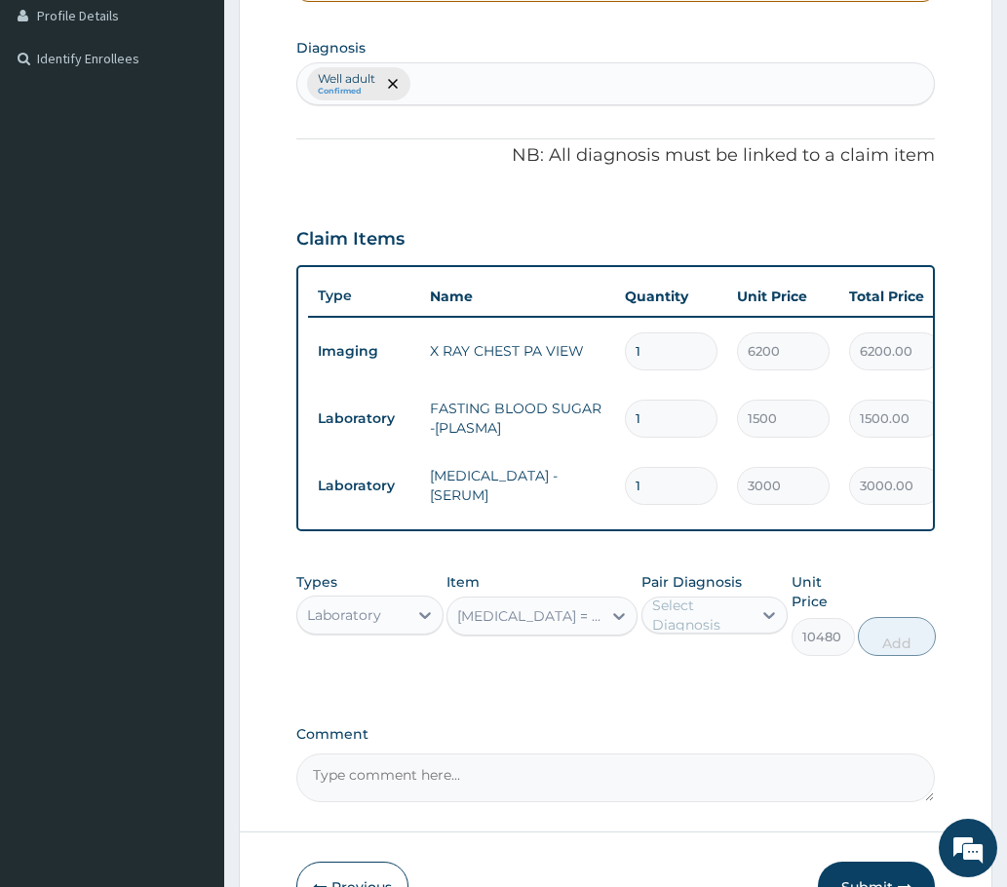
click at [713, 635] on div "Select Diagnosis" at bounding box center [701, 615] width 98 height 39
click at [705, 673] on label "Well adult" at bounding box center [709, 662] width 71 height 19
checkbox input "true"
click at [891, 654] on button "Add" at bounding box center [897, 636] width 78 height 39
type input "0"
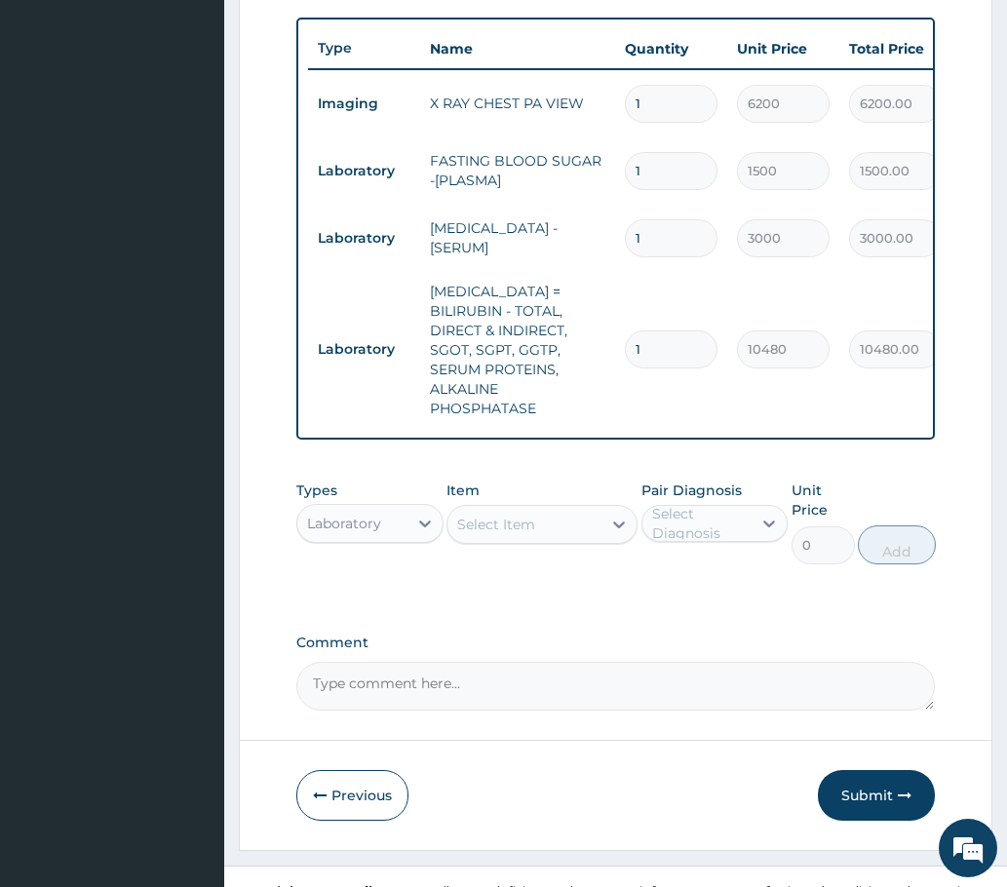
scroll to position [788, 0]
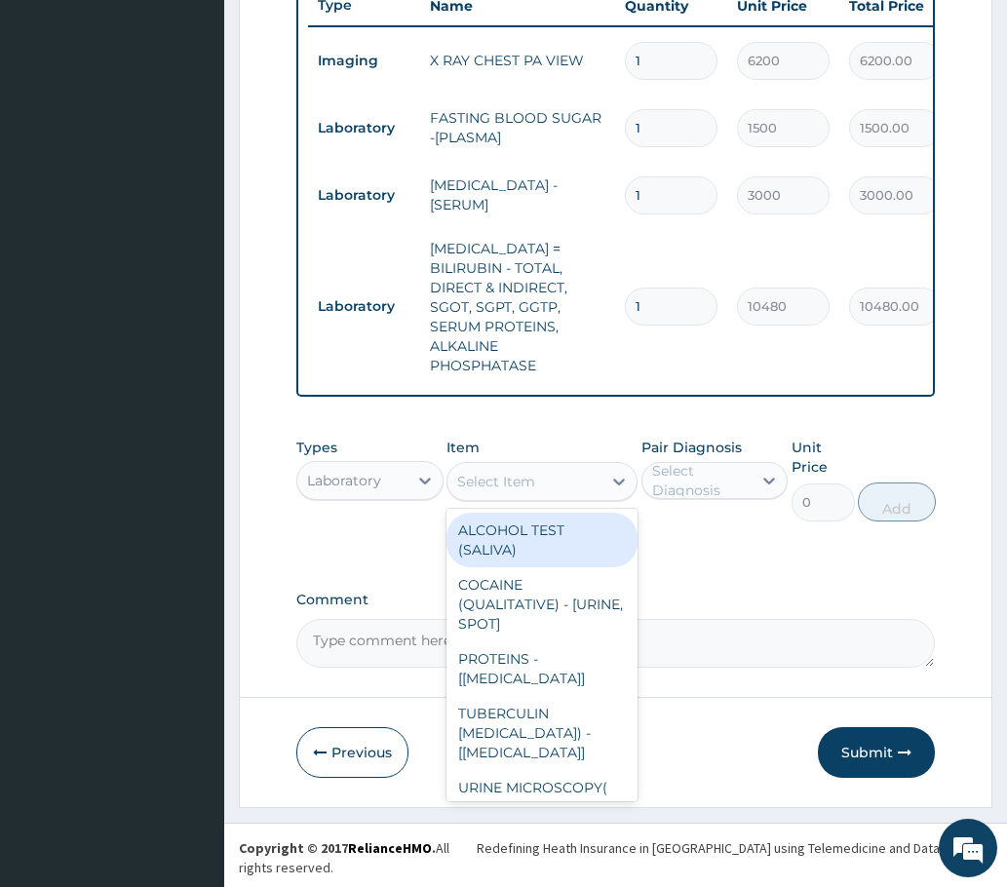
click at [502, 491] on div "Select Item" at bounding box center [496, 481] width 78 height 19
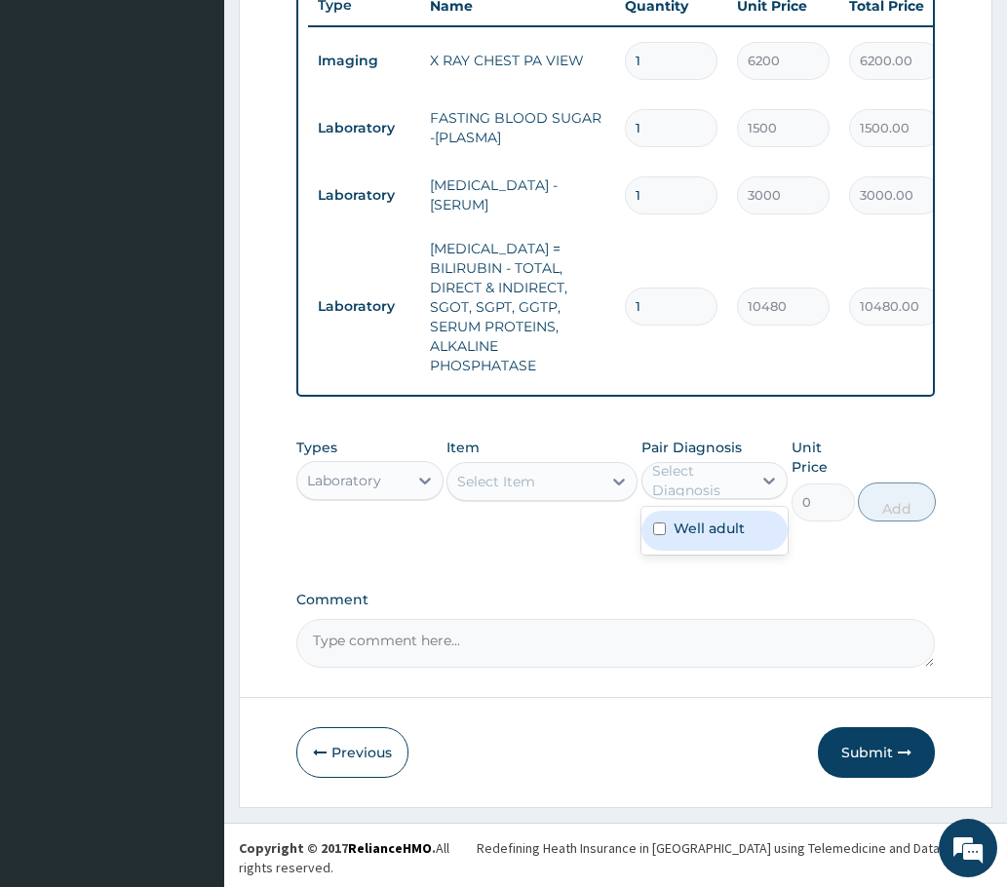
drag, startPoint x: 707, startPoint y: 489, endPoint x: 683, endPoint y: 539, distance: 54.9
click at [705, 489] on div "Select Diagnosis" at bounding box center [701, 480] width 98 height 39
click at [676, 538] on label "Well adult" at bounding box center [709, 528] width 71 height 19
checkbox input "true"
click at [519, 491] on div "Select Item" at bounding box center [496, 481] width 78 height 19
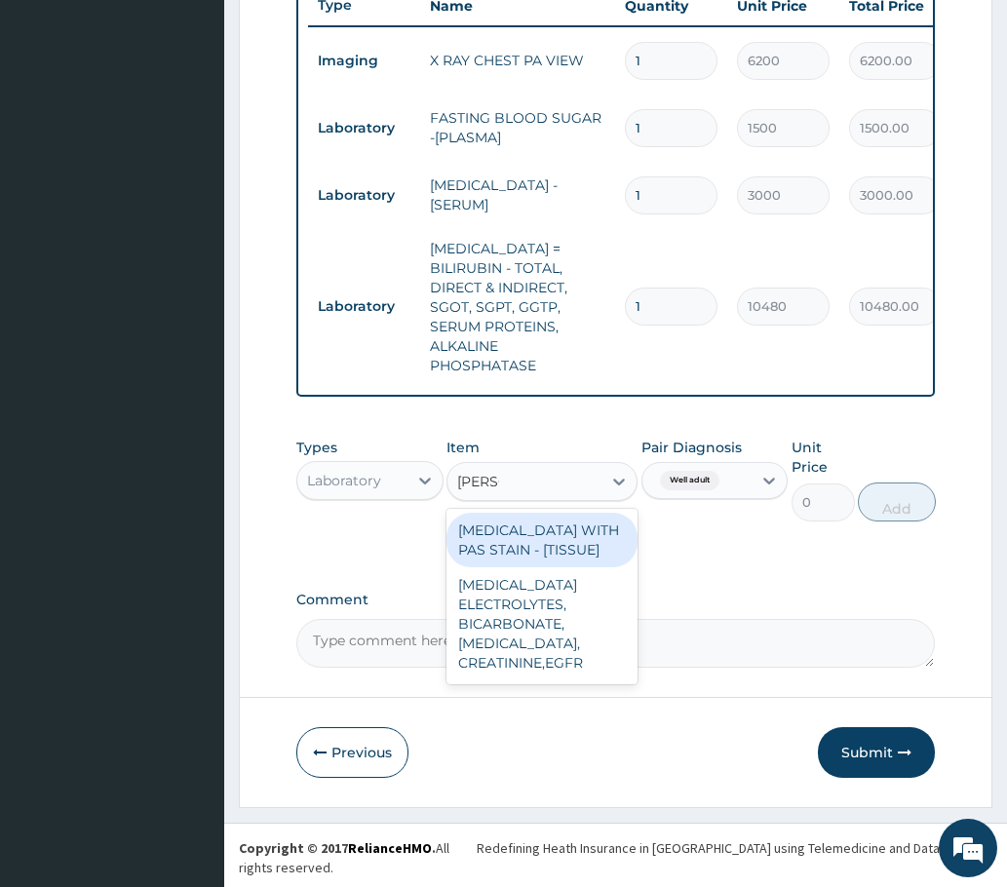
type input "RENAL"
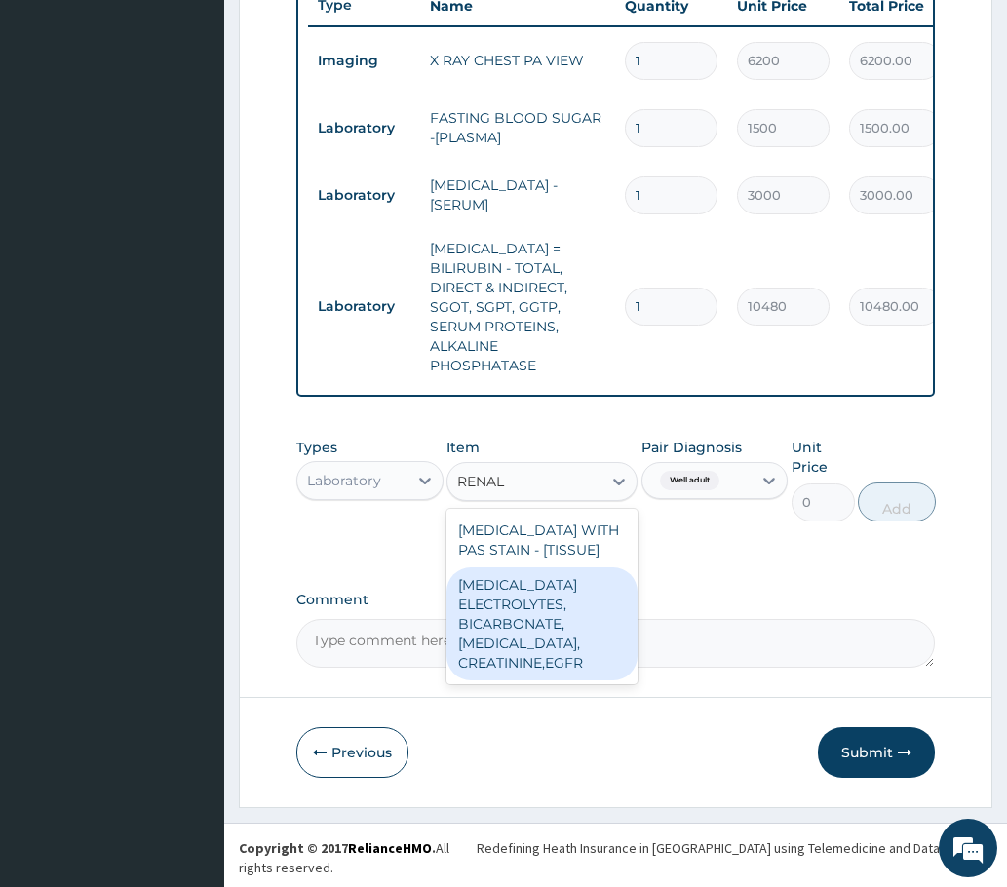
click at [484, 640] on div "RENAL FUNCTION TESTS ELECTROLYTES, BICARBONATE, UREA, CREATININE,EGFR" at bounding box center [542, 623] width 192 height 113
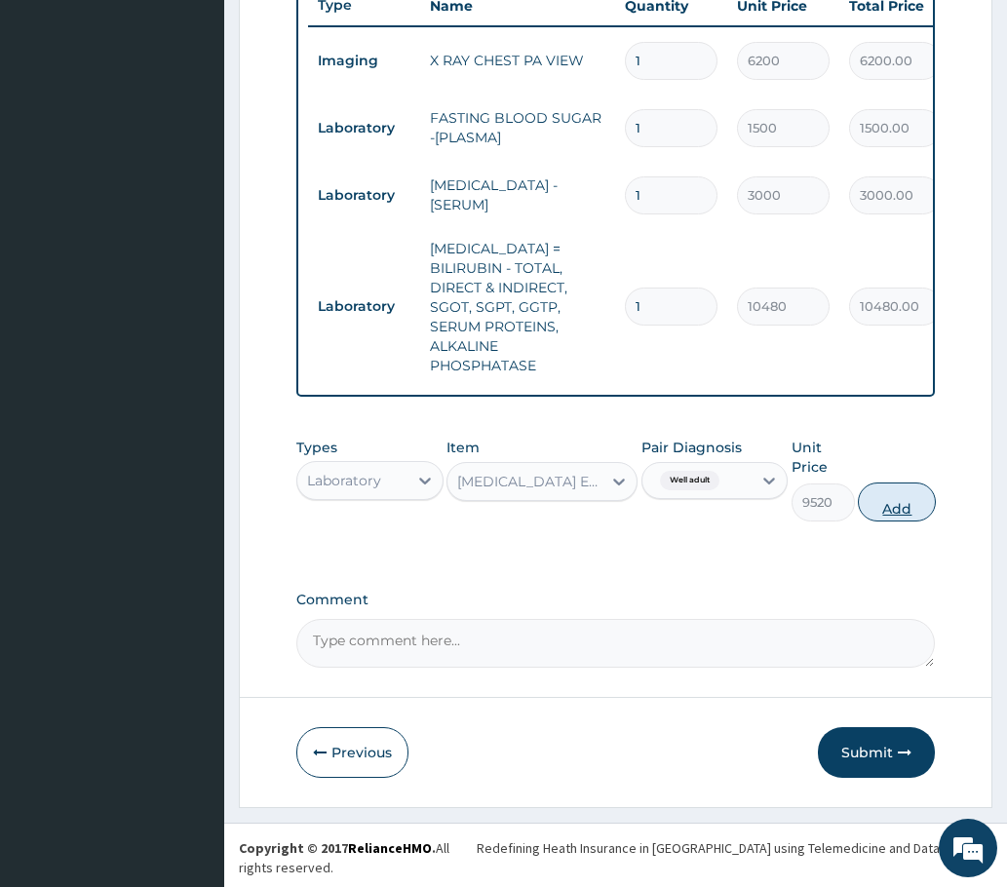
click at [894, 518] on button "Add" at bounding box center [897, 502] width 78 height 39
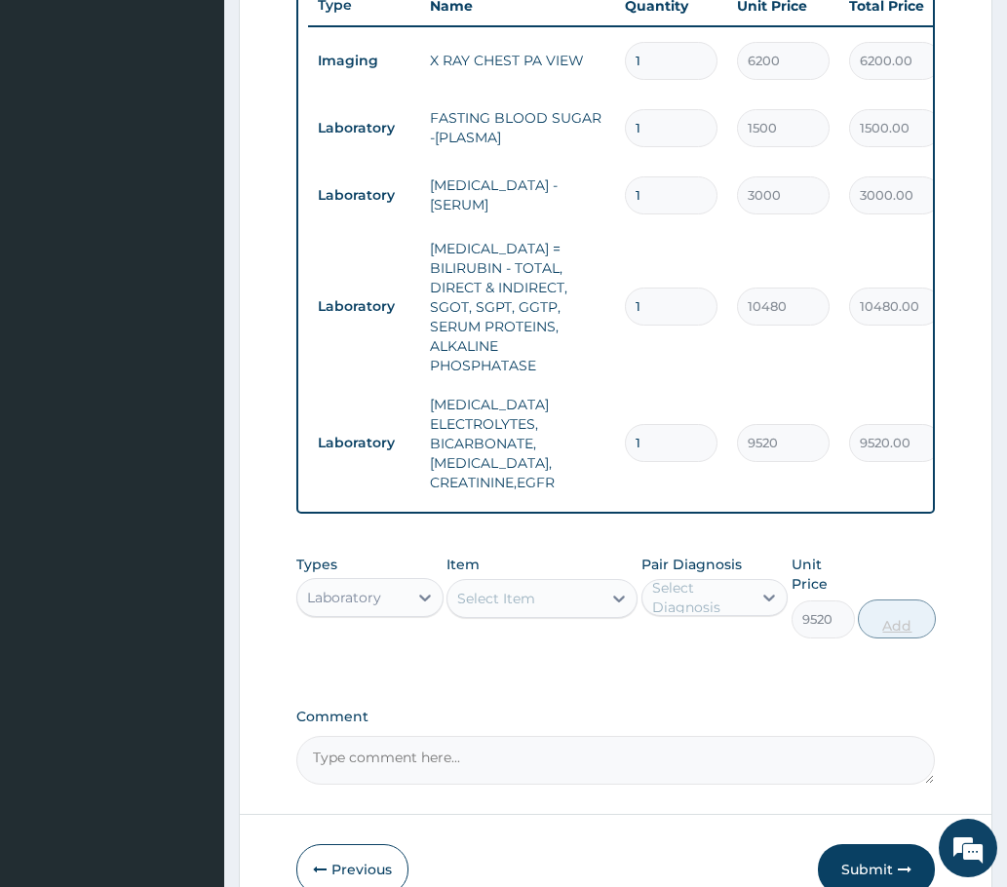
type input "0"
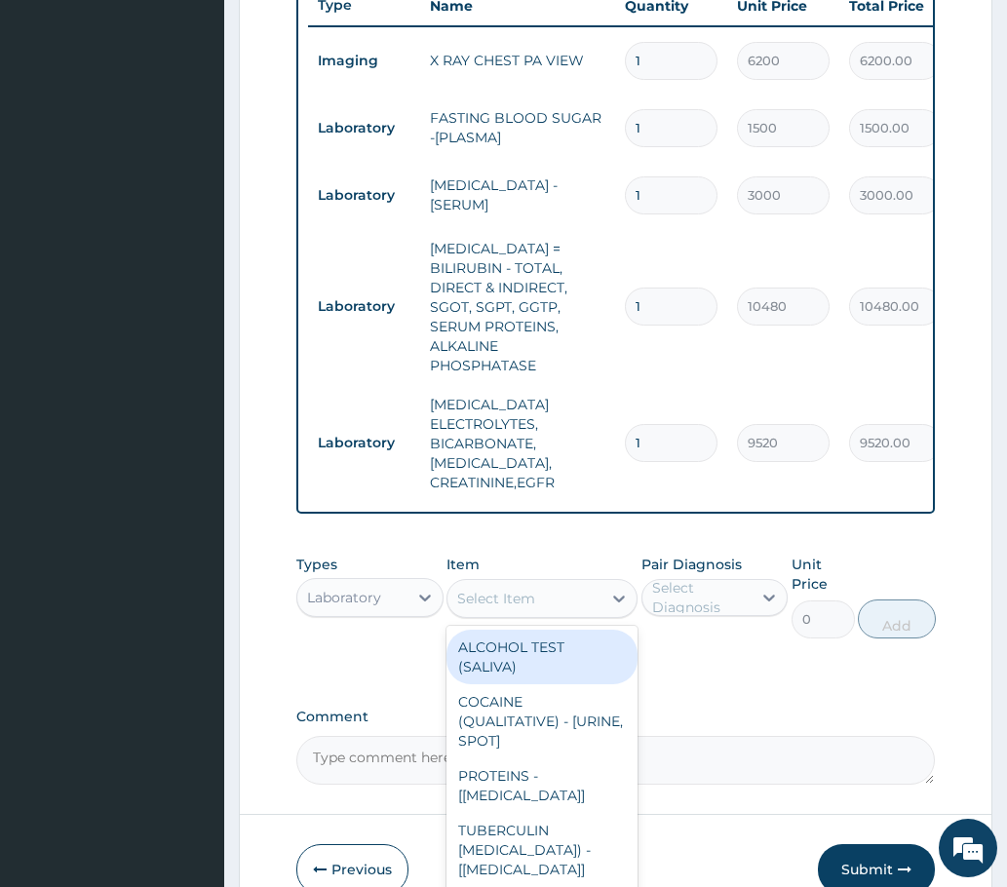
click at [545, 594] on div "Select Item" at bounding box center [524, 598] width 155 height 31
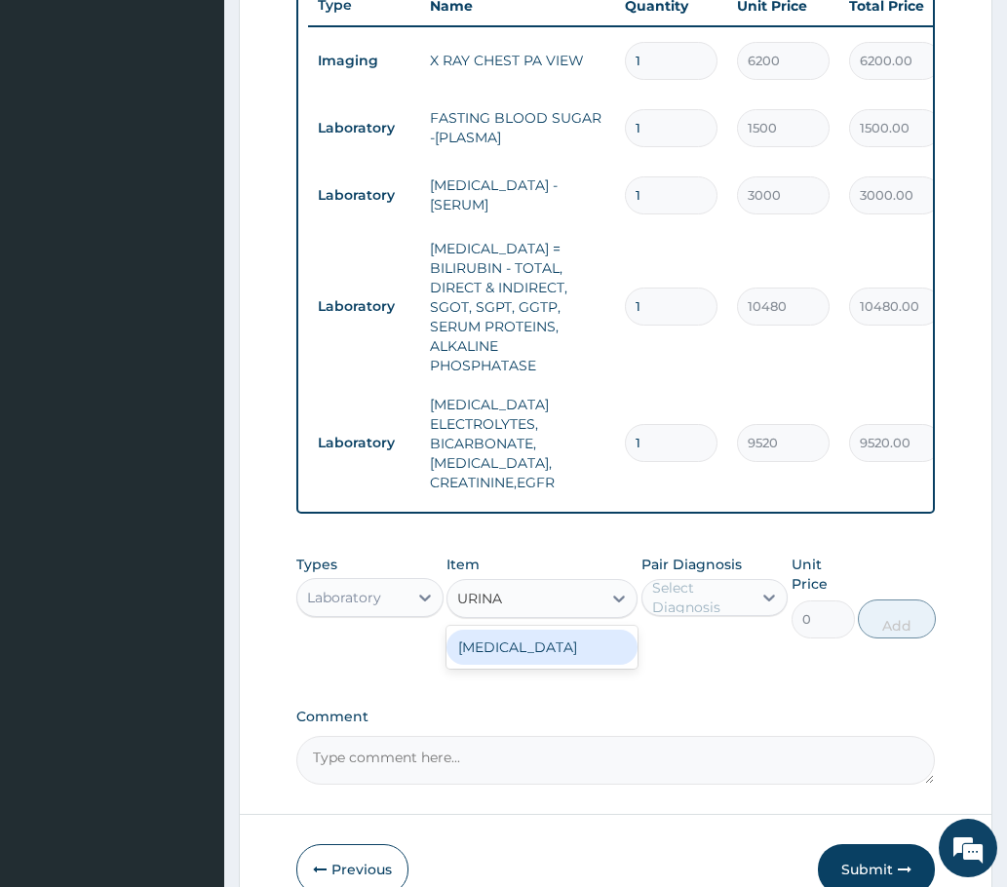
type input "URINAL"
click at [512, 641] on div "URINALYSIS" at bounding box center [542, 647] width 192 height 35
type input "2100"
click at [698, 589] on div "Select Diagnosis" at bounding box center [701, 597] width 98 height 39
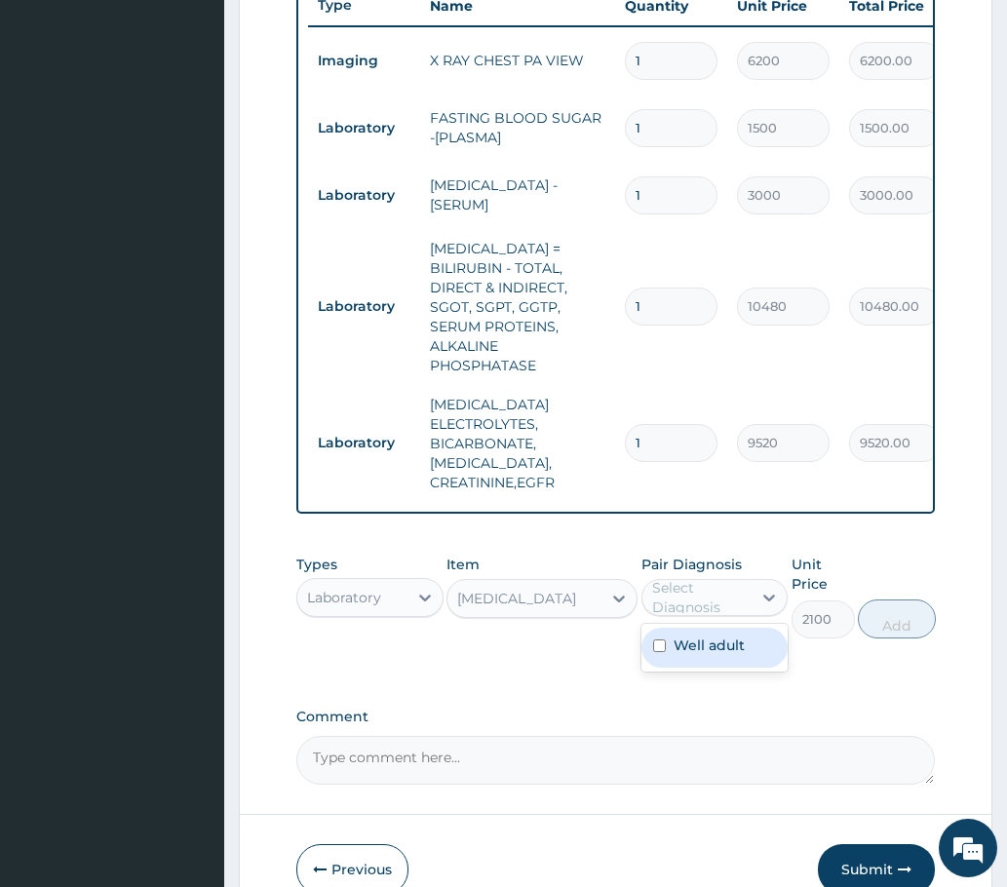
click at [679, 641] on label "Well adult" at bounding box center [709, 645] width 71 height 19
checkbox input "true"
click at [898, 614] on button "Add" at bounding box center [897, 618] width 78 height 39
type input "0"
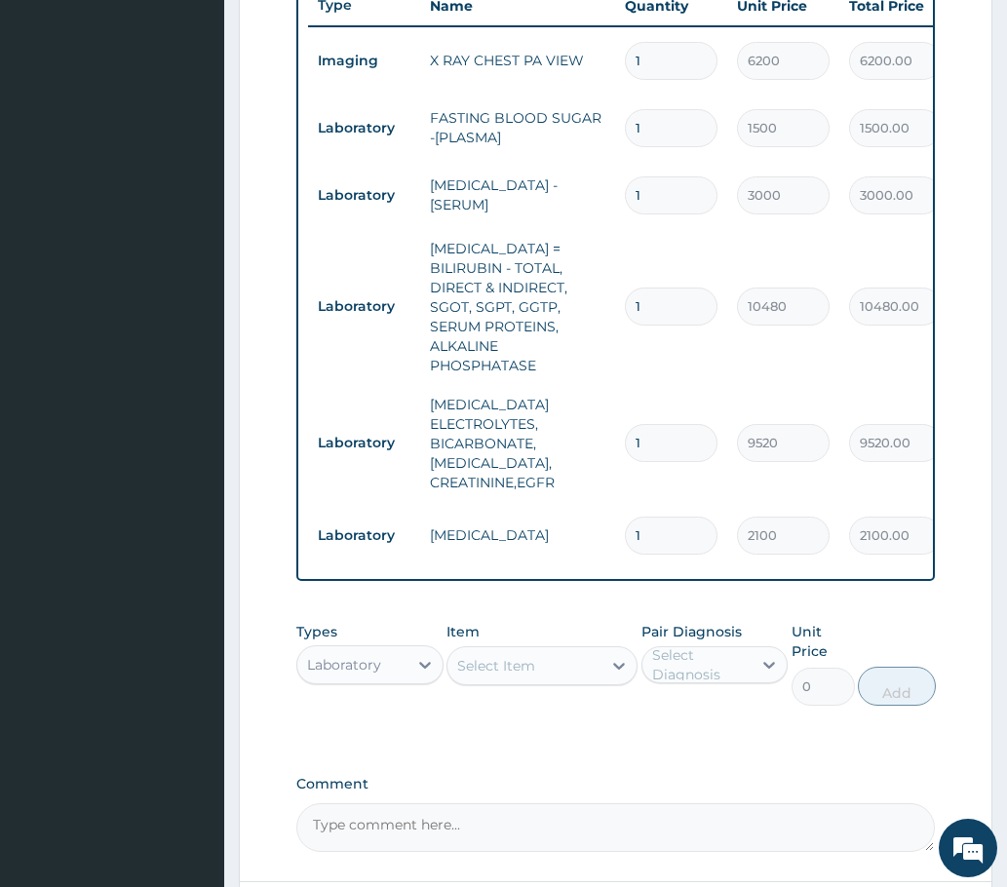
drag, startPoint x: 495, startPoint y: 668, endPoint x: 498, endPoint y: 680, distance: 13.0
click at [497, 670] on div "Select Item" at bounding box center [496, 665] width 78 height 19
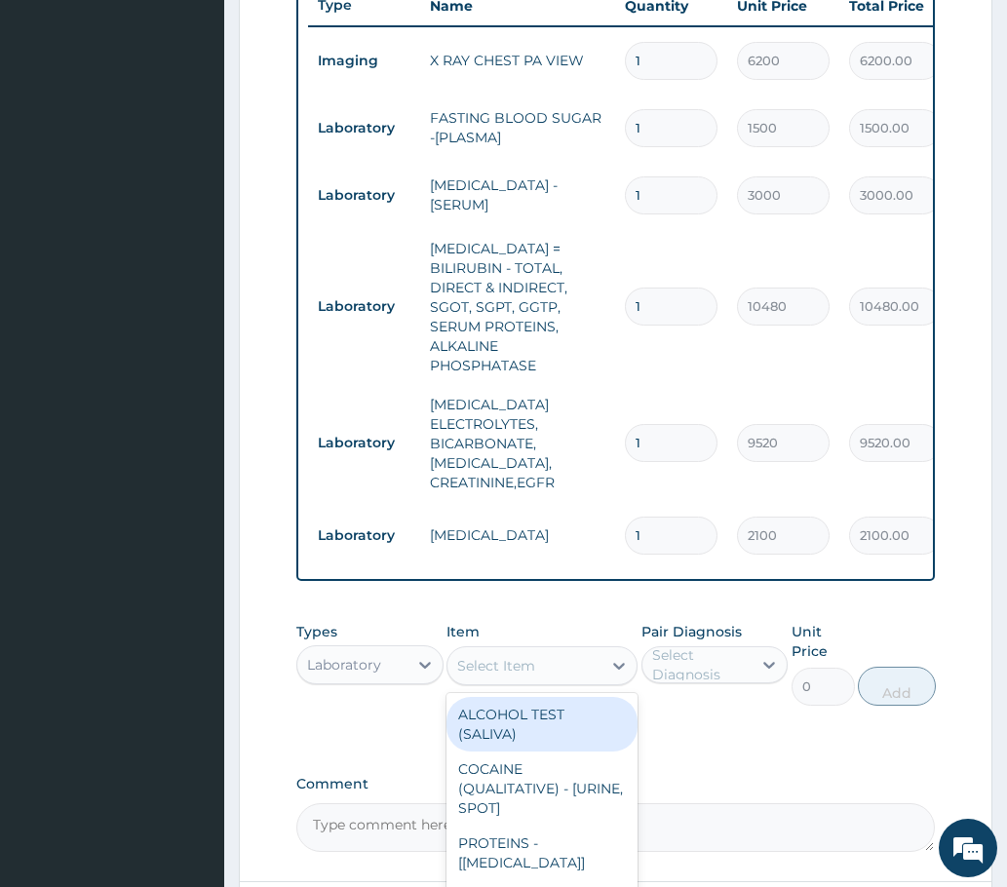
drag, startPoint x: 685, startPoint y: 658, endPoint x: 690, endPoint y: 678, distance: 21.0
click at [685, 665] on div "Select Diagnosis" at bounding box center [701, 664] width 98 height 39
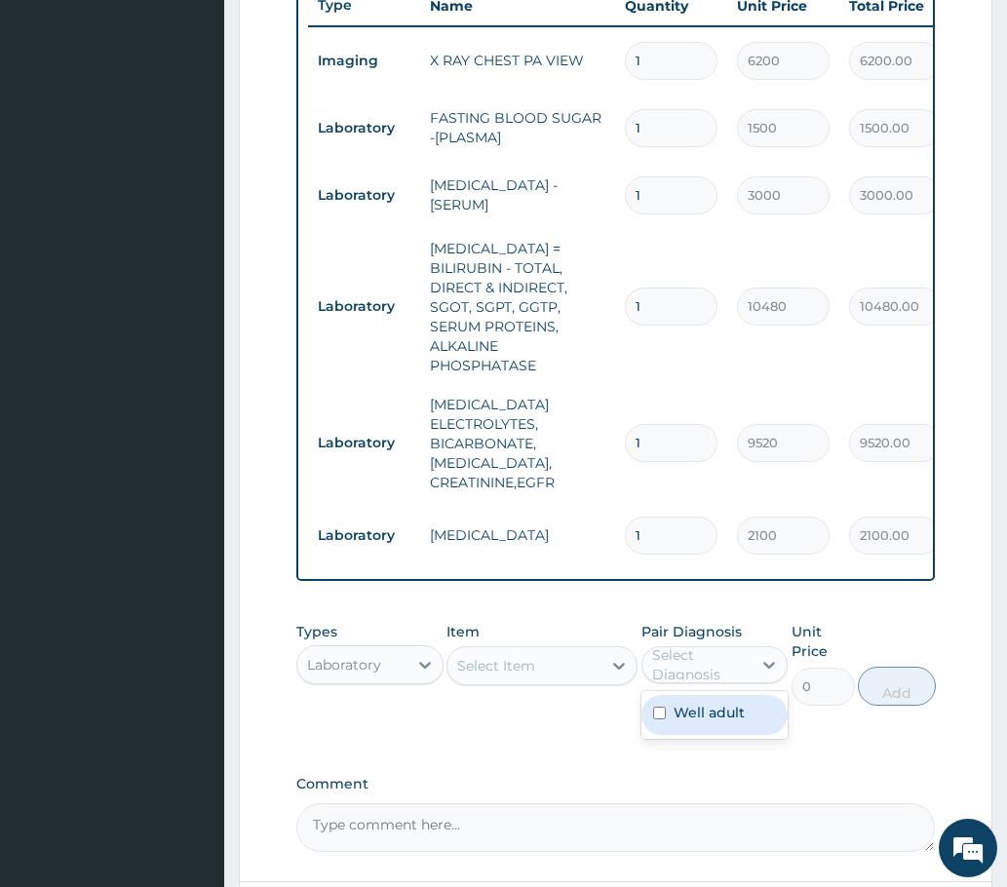
click at [689, 708] on label "Well adult" at bounding box center [709, 712] width 71 height 19
checkbox input "true"
click at [503, 665] on div "Select Item" at bounding box center [496, 665] width 78 height 19
type input "V"
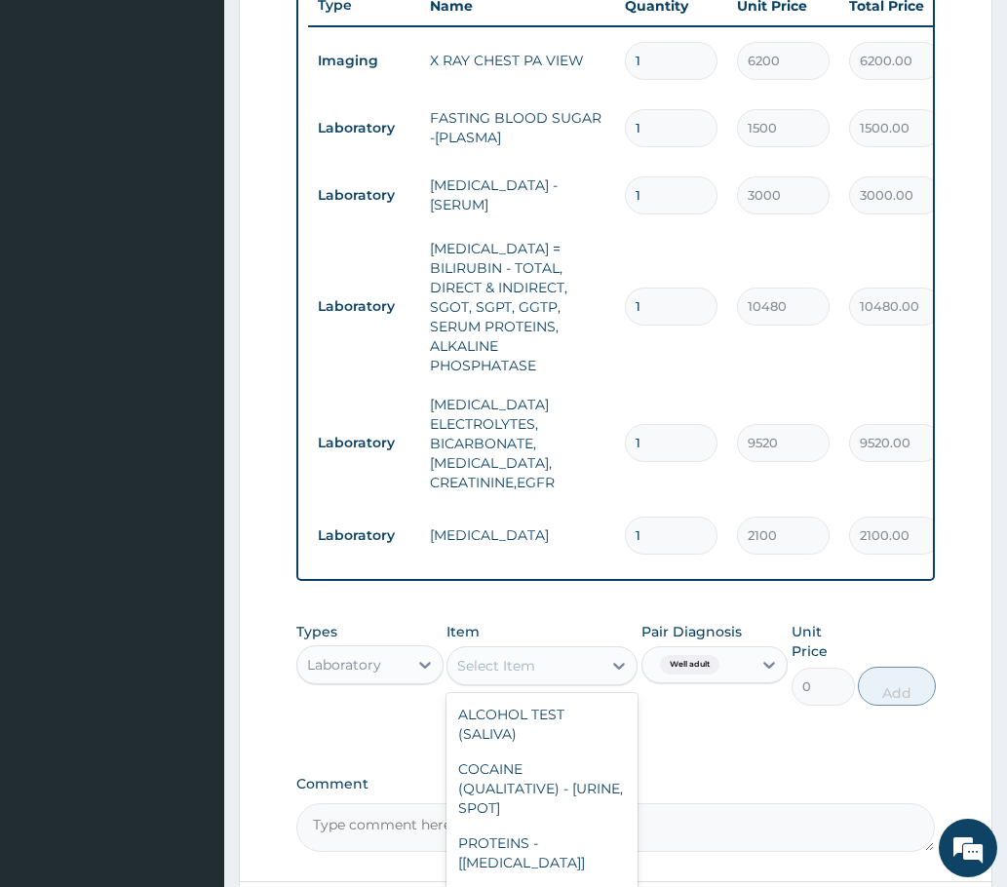
click at [354, 664] on div "Laboratory" at bounding box center [344, 664] width 74 height 19
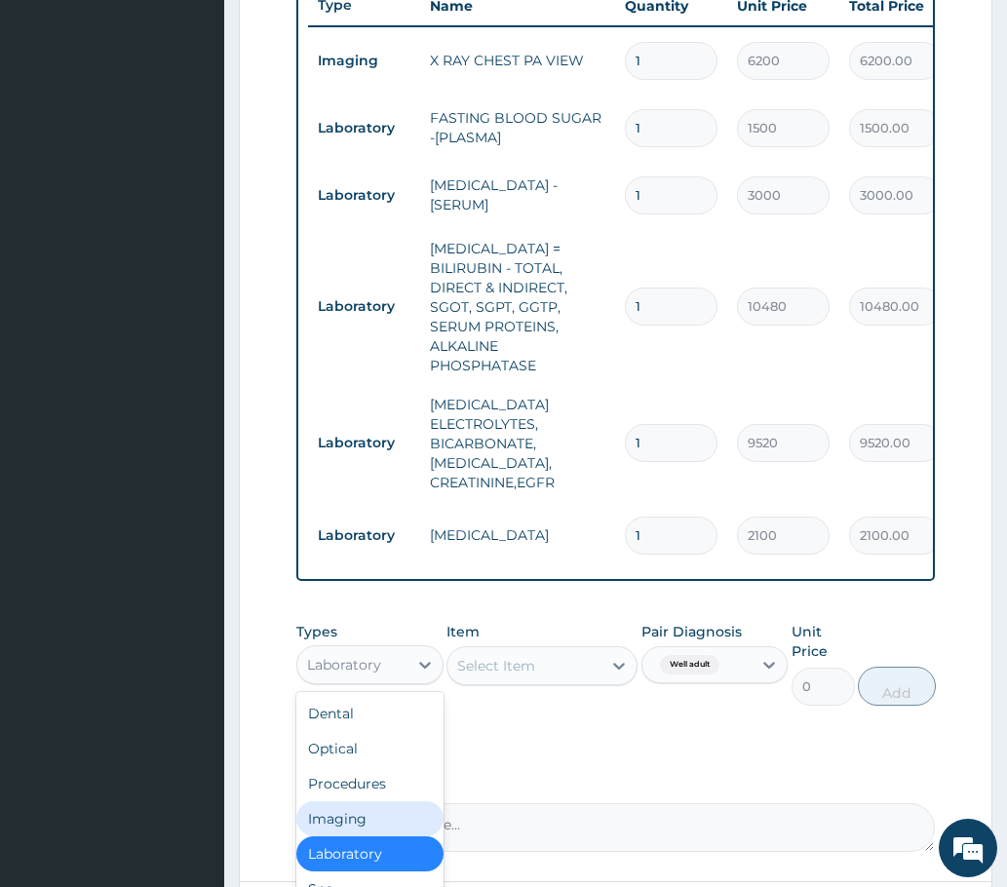
drag, startPoint x: 358, startPoint y: 817, endPoint x: 487, endPoint y: 730, distance: 156.0
click at [357, 815] on div "Imaging" at bounding box center [369, 818] width 147 height 35
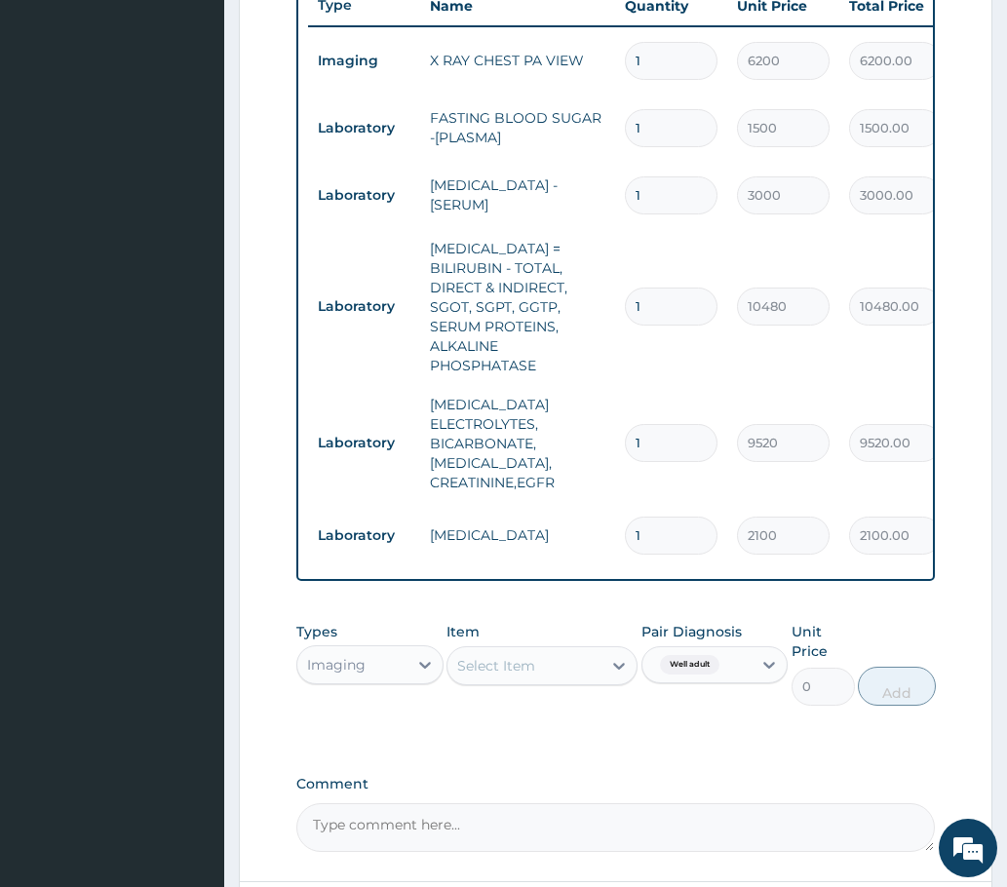
click at [523, 664] on div "Select Item" at bounding box center [496, 665] width 78 height 19
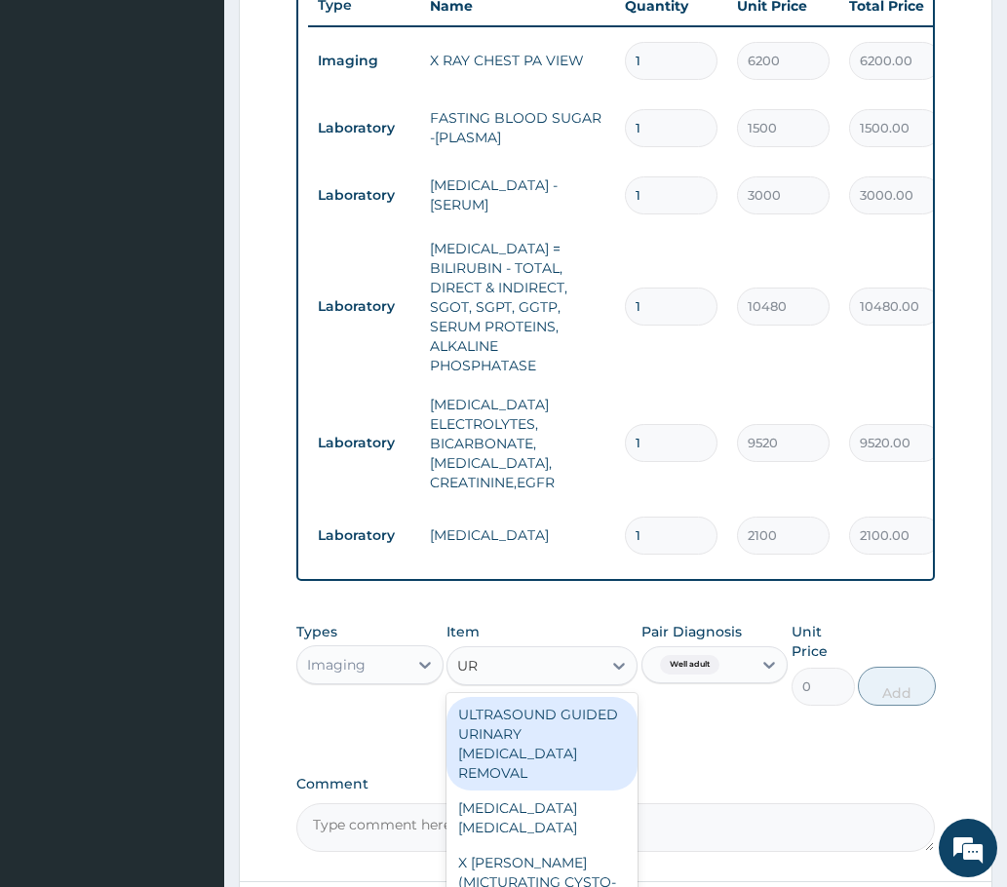
type input "U"
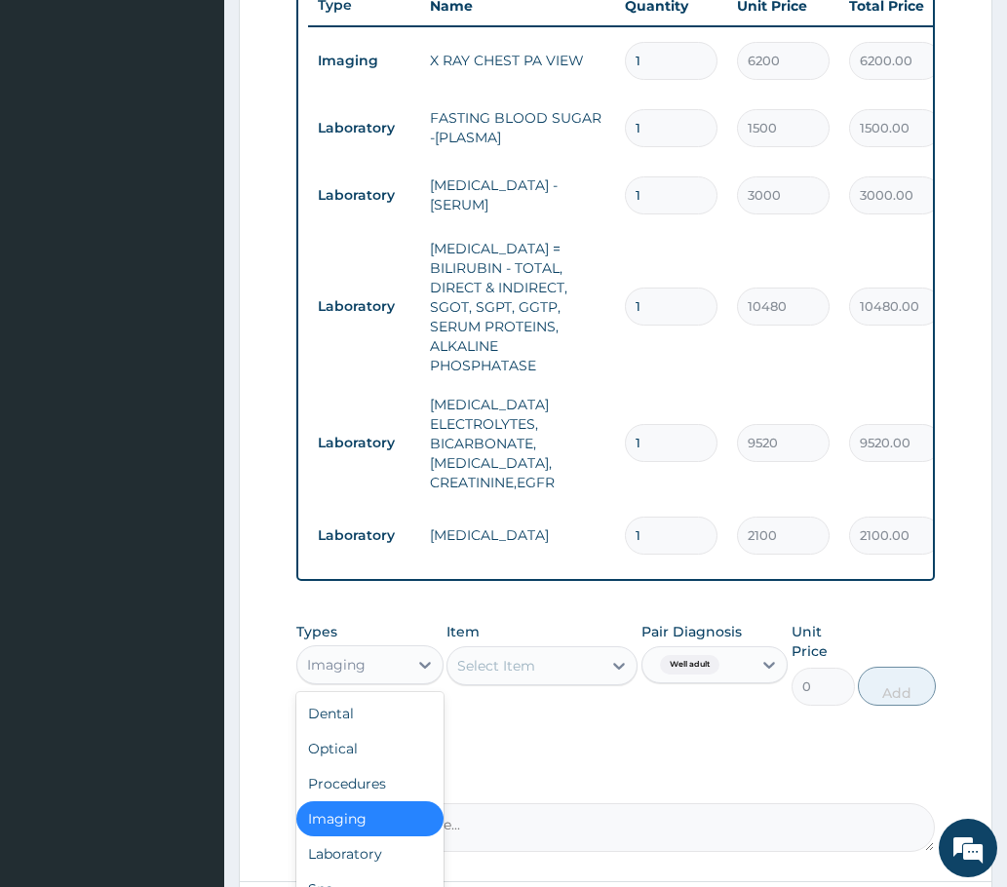
click at [366, 667] on div "Imaging" at bounding box center [352, 664] width 110 height 31
click at [329, 846] on div "Laboratory" at bounding box center [369, 853] width 147 height 35
click at [498, 660] on div "Select Item" at bounding box center [542, 665] width 192 height 39
click at [509, 670] on div "Select Item" at bounding box center [542, 665] width 192 height 39
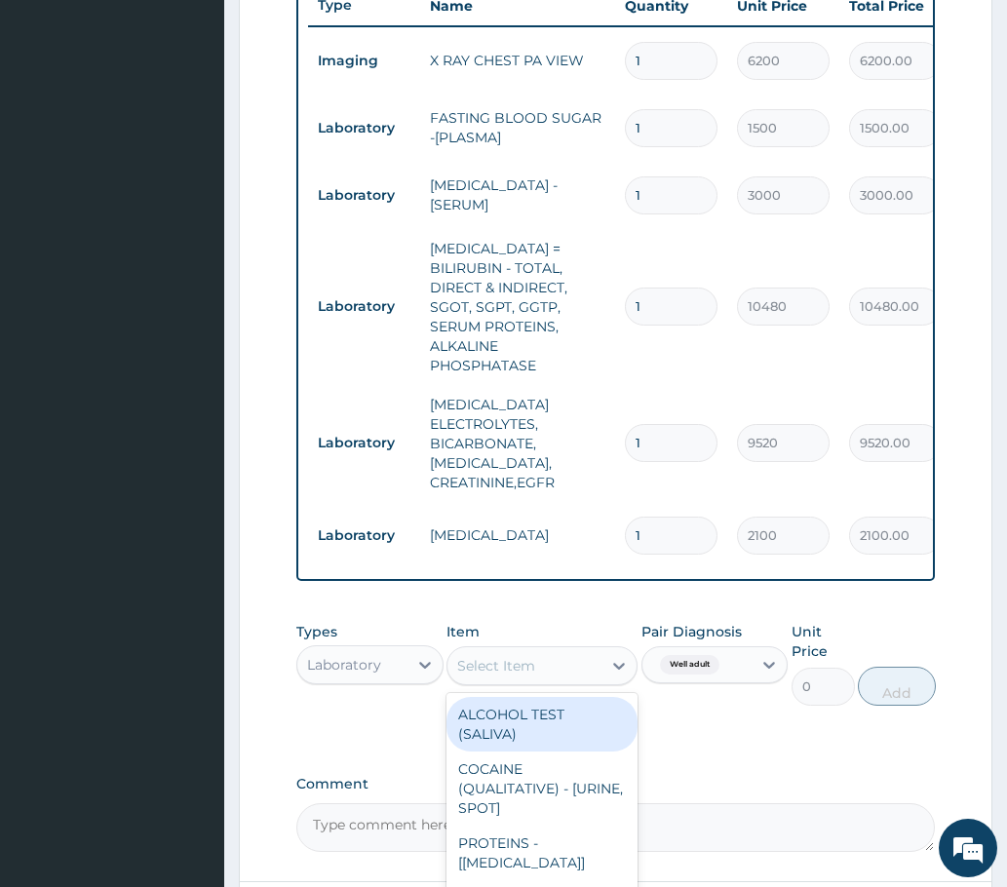
click at [523, 666] on div "Select Item" at bounding box center [496, 665] width 78 height 19
type input "PHYS"
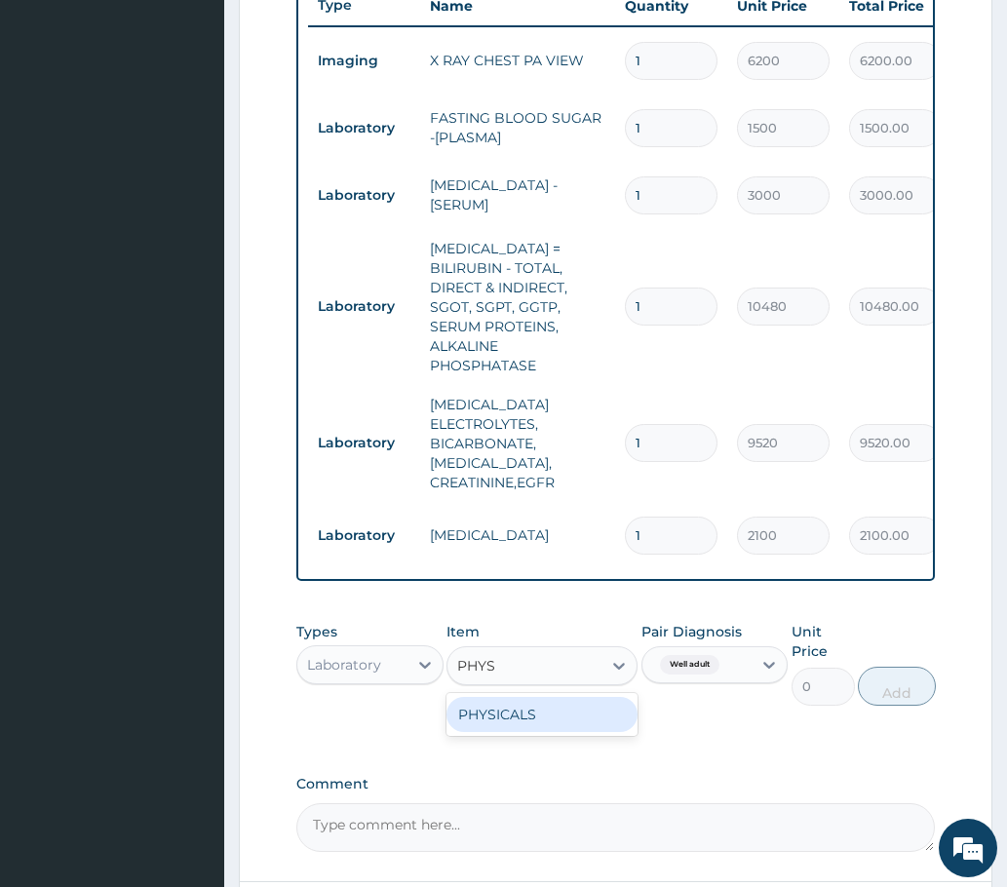
click at [462, 713] on div "PHYSICALS" at bounding box center [542, 714] width 192 height 35
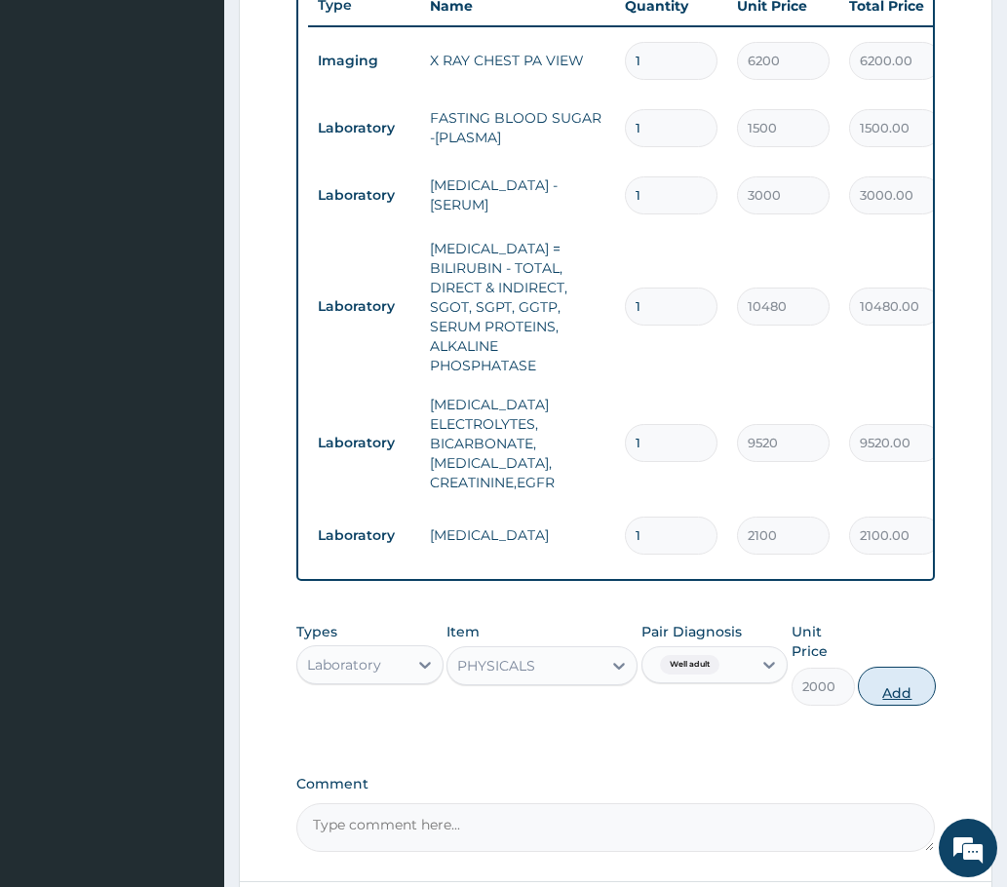
click at [896, 667] on button "Add" at bounding box center [897, 686] width 78 height 39
type input "0"
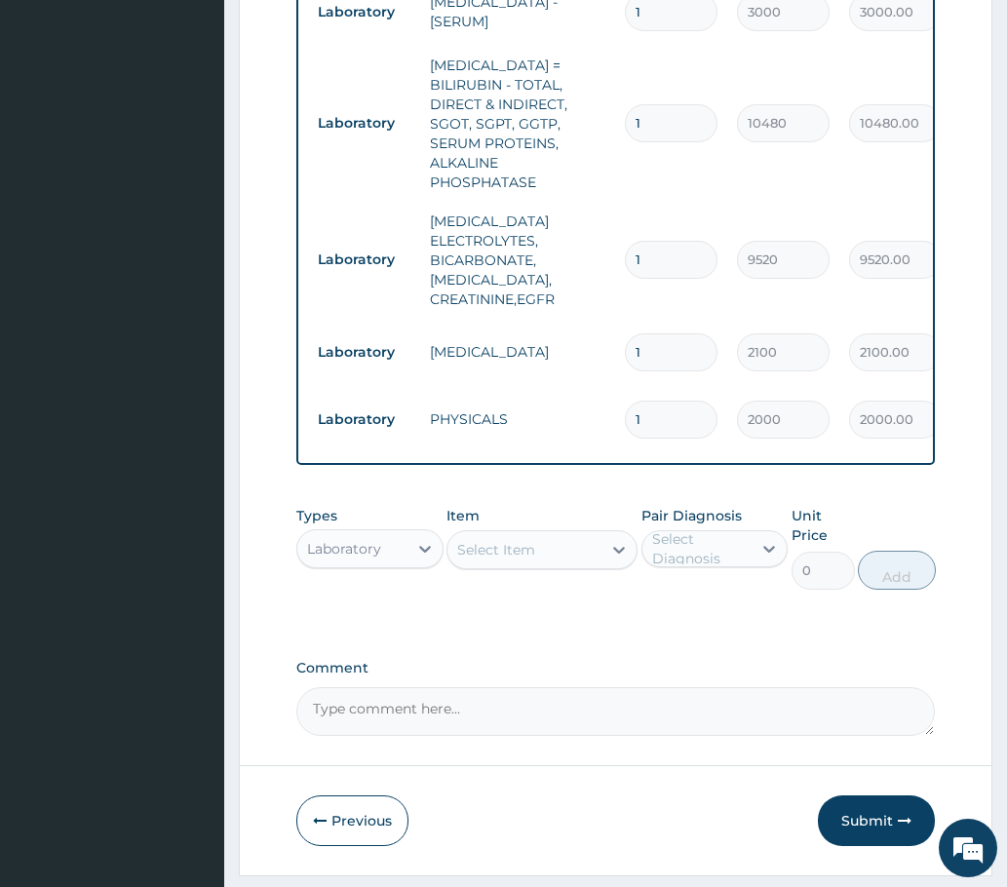
scroll to position [1020, 0]
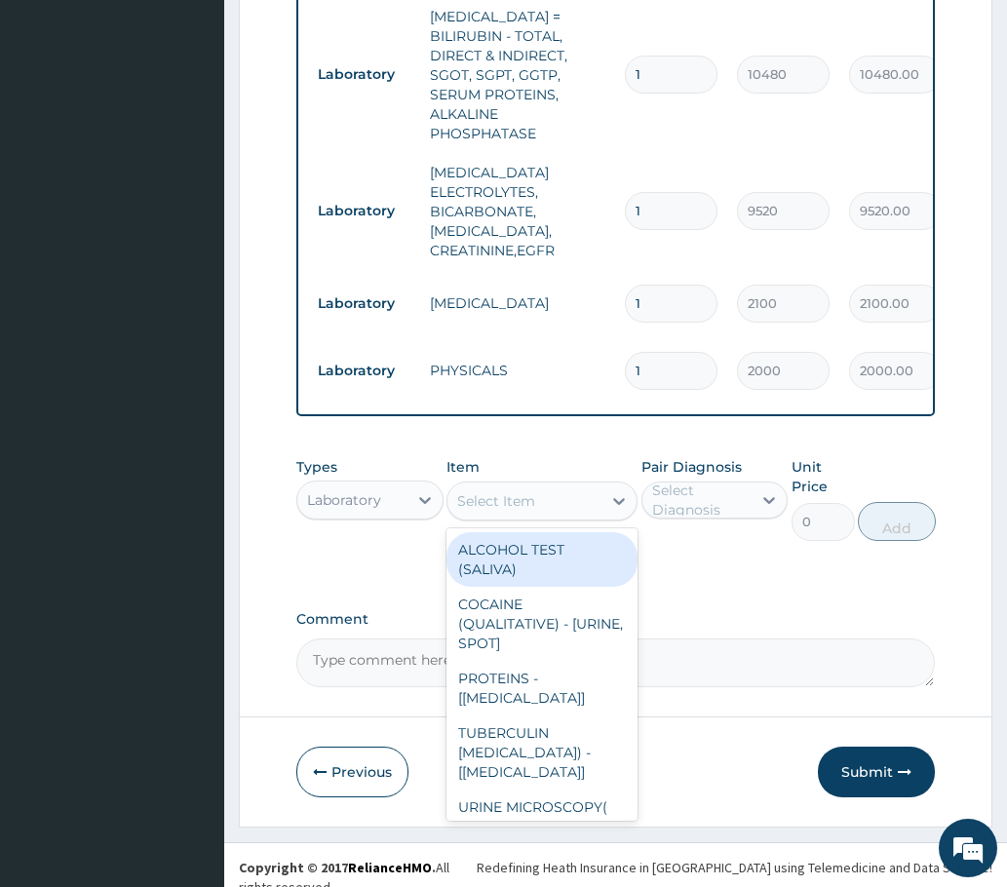
click at [523, 491] on div "Select Item" at bounding box center [496, 500] width 78 height 19
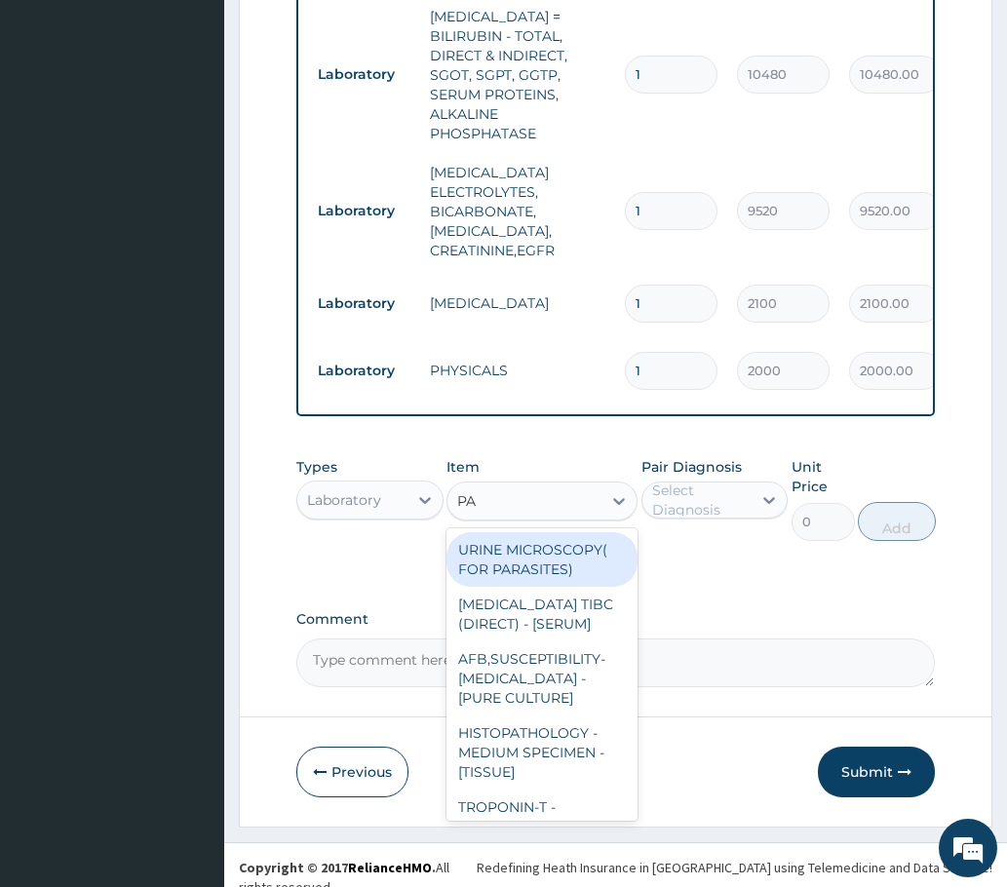
type input "PAP"
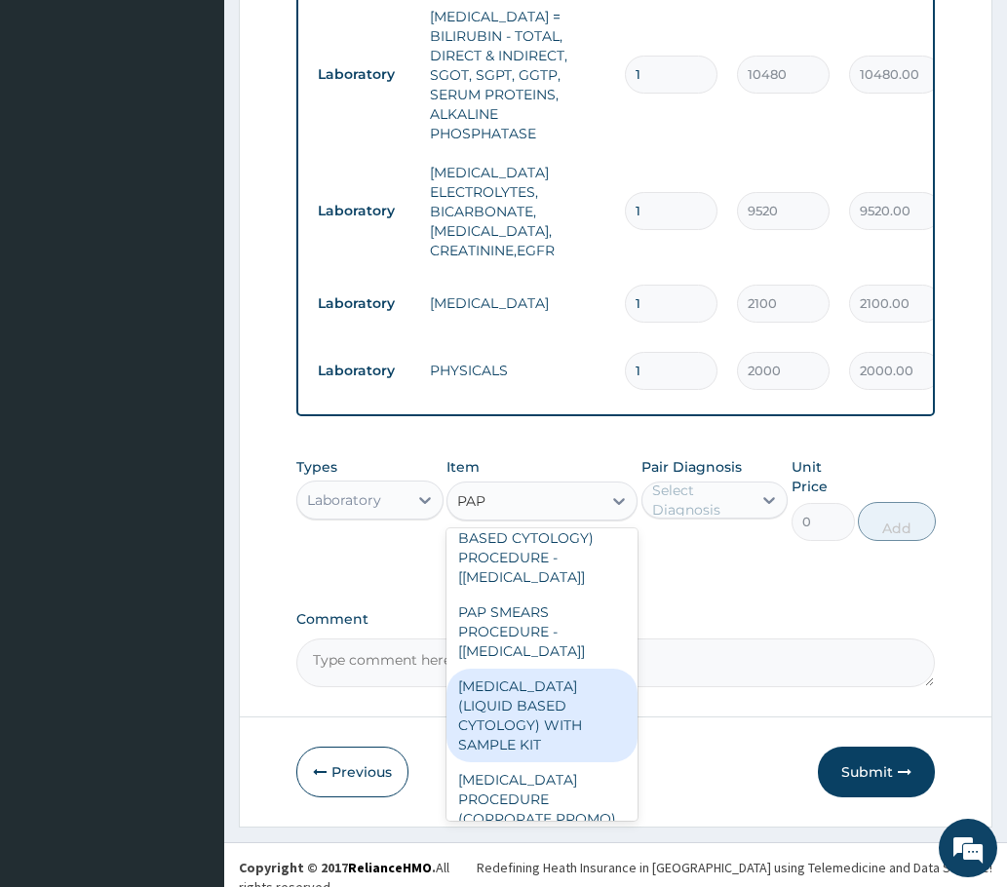
scroll to position [312, 0]
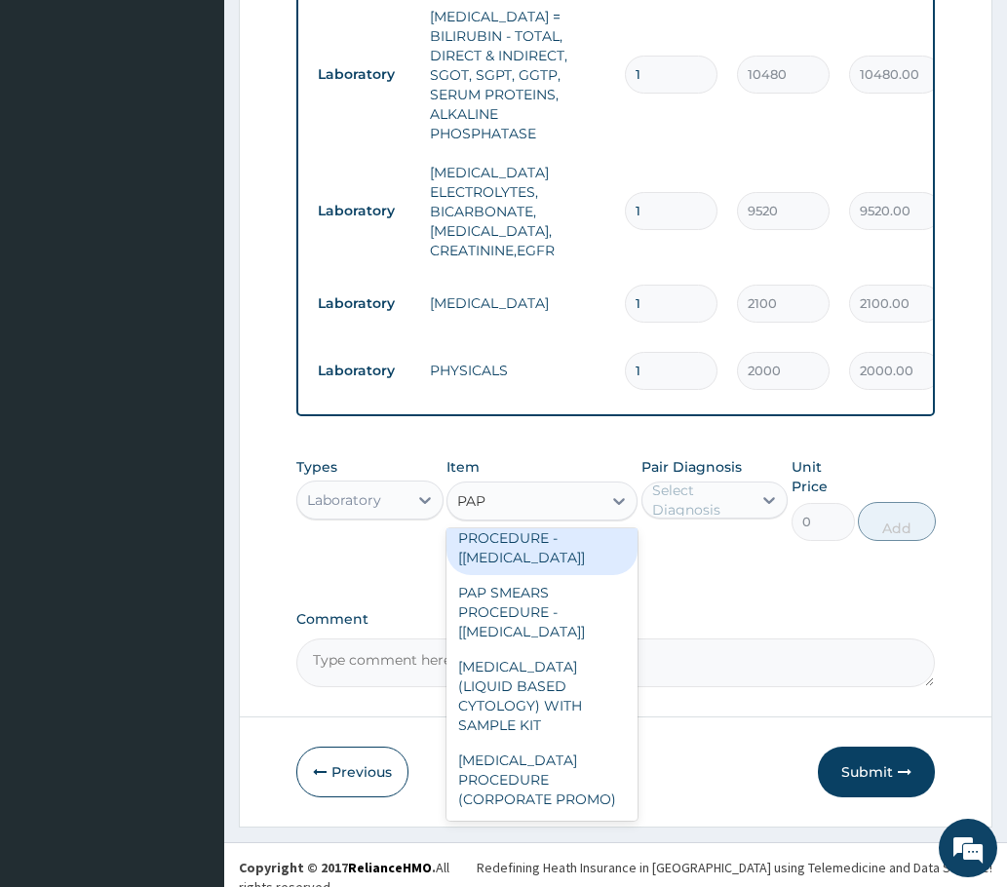
click at [502, 559] on div "PAP SMEARS (LIQUID BASED CYTOLOGY) PROCEDURE - [PAP SMEAR]" at bounding box center [542, 529] width 192 height 94
type input "21920"
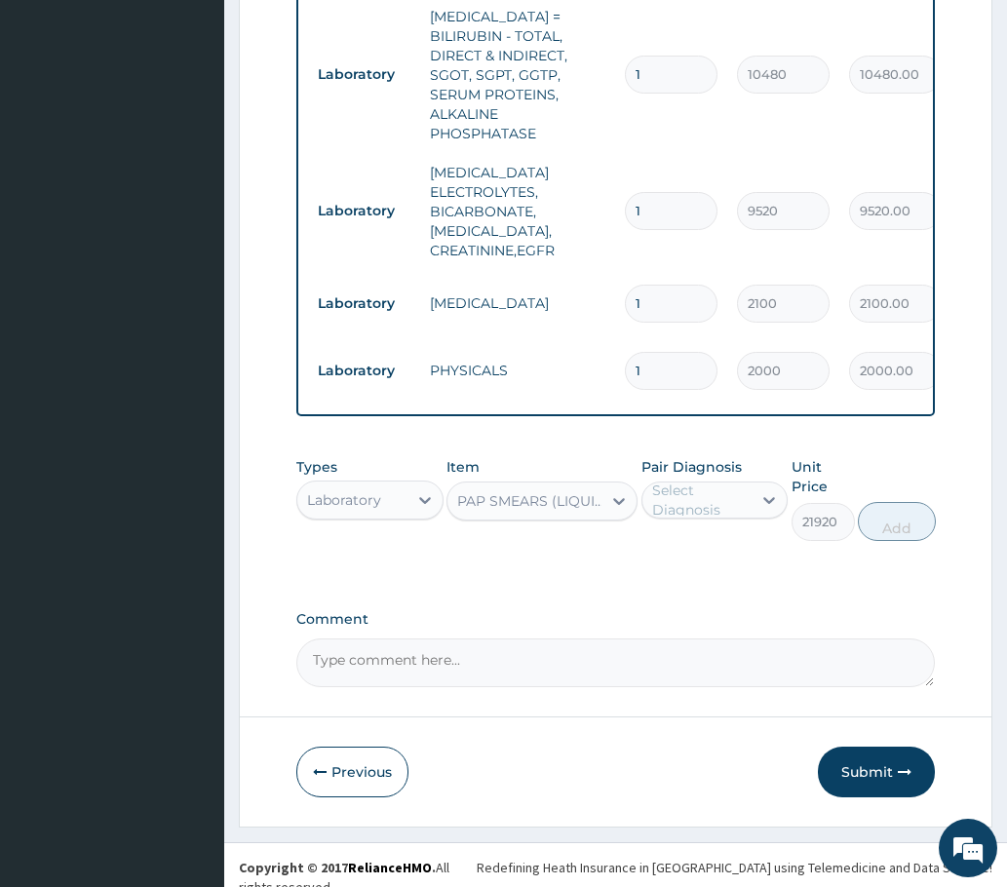
click at [711, 492] on div "Select Diagnosis" at bounding box center [701, 500] width 98 height 39
click at [676, 544] on label "Well adult" at bounding box center [709, 547] width 71 height 19
checkbox input "true"
click at [907, 517] on button "Add" at bounding box center [897, 521] width 78 height 39
type input "0"
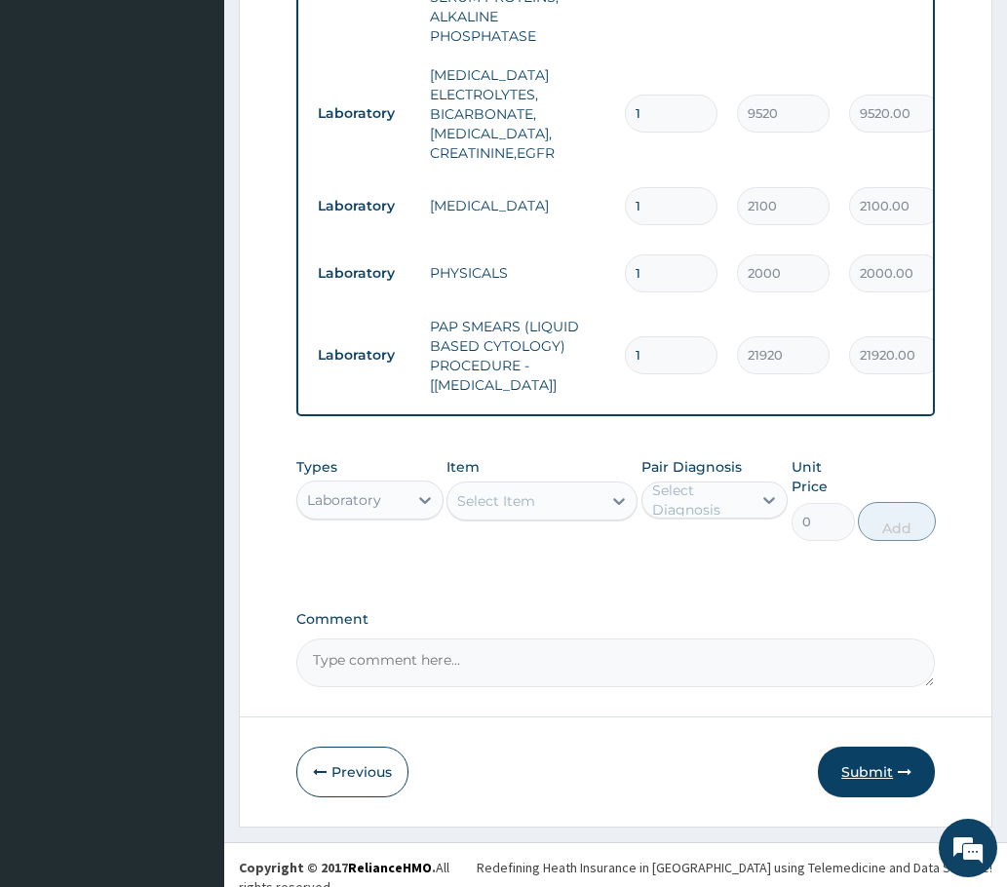
click at [865, 776] on button "Submit" at bounding box center [876, 772] width 117 height 51
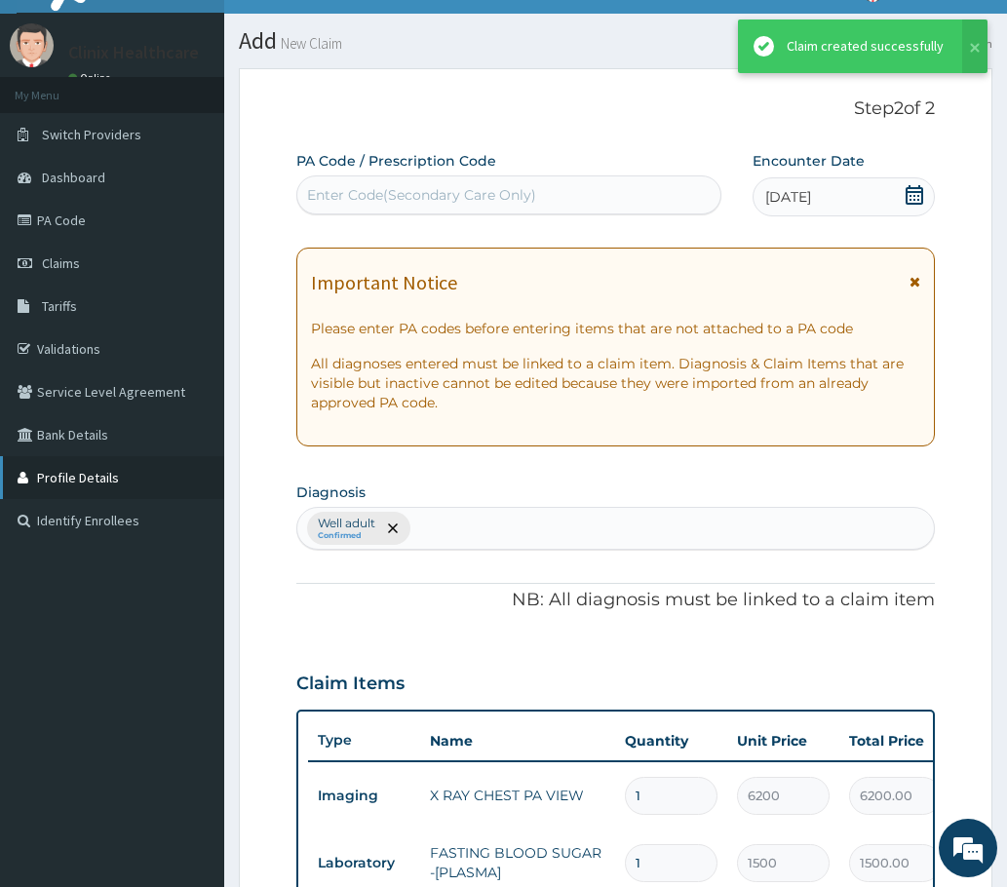
scroll to position [1100, 0]
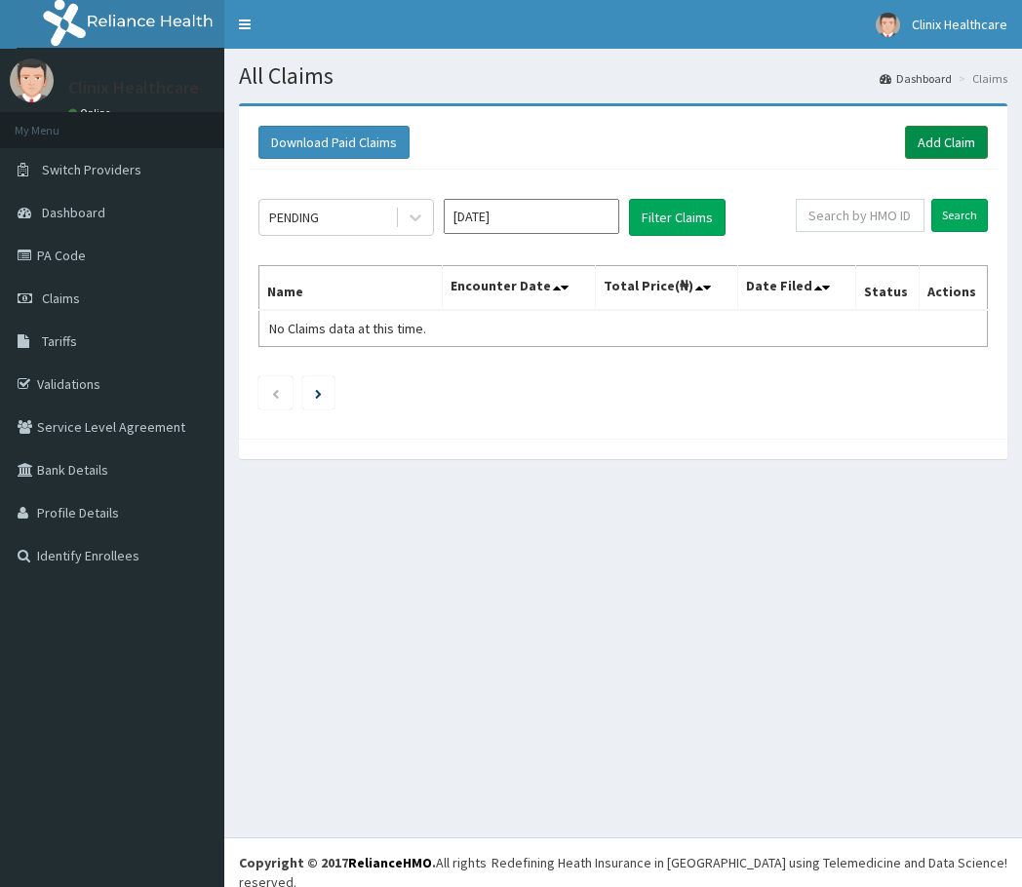
click at [937, 141] on link "Add Claim" at bounding box center [946, 142] width 83 height 33
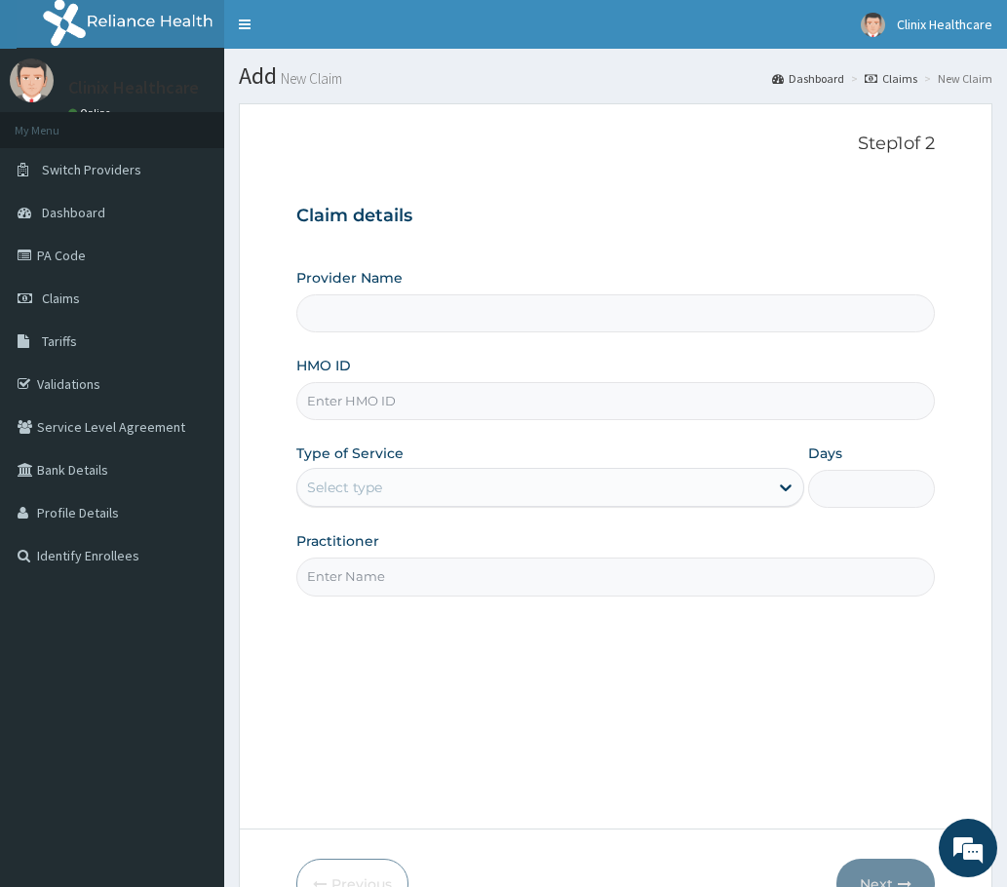
click at [332, 407] on input "HMO ID" at bounding box center [615, 401] width 638 height 38
type input "Clinix Healthcare"
click at [360, 402] on input "HMO ID" at bounding box center [615, 401] width 638 height 38
paste input "wee/10028/a PA/47E8A6"
drag, startPoint x: 402, startPoint y: 397, endPoint x: 525, endPoint y: 401, distance: 123.9
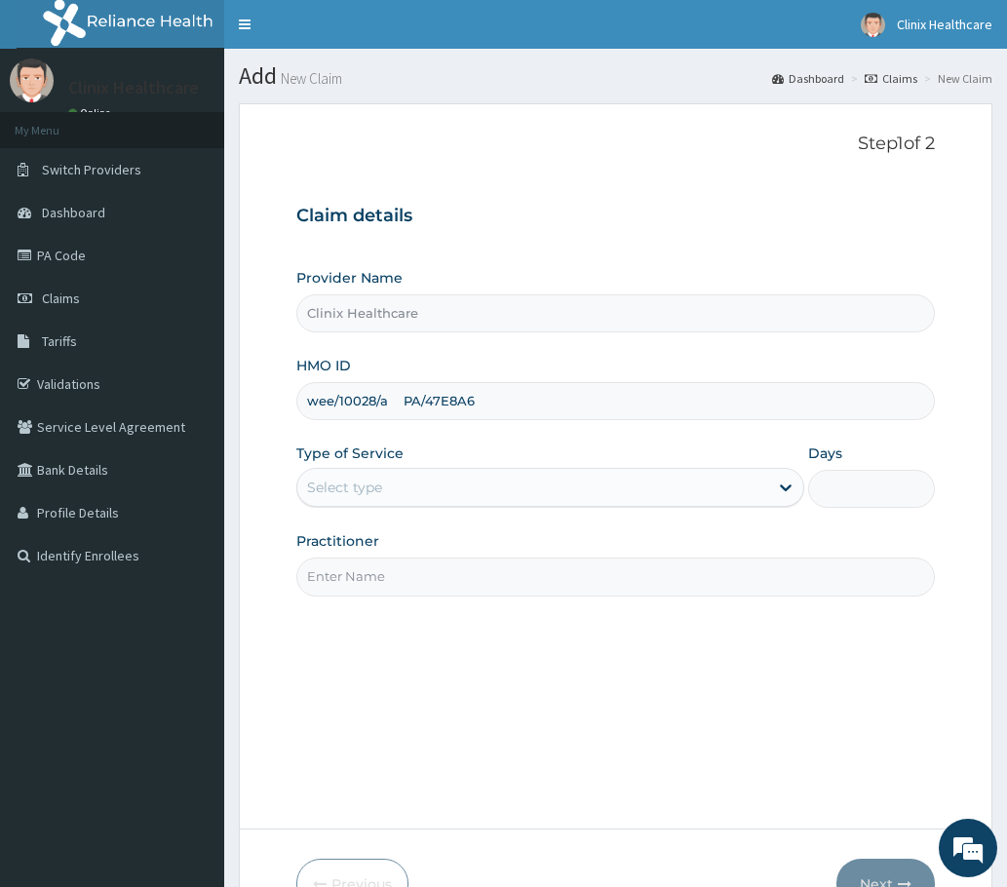
click at [525, 401] on input "wee/10028/a PA/47E8A6" at bounding box center [615, 401] width 638 height 38
type input "wee/10028/a PA/47E8A6"
click at [311, 491] on div "Select type" at bounding box center [344, 487] width 75 height 19
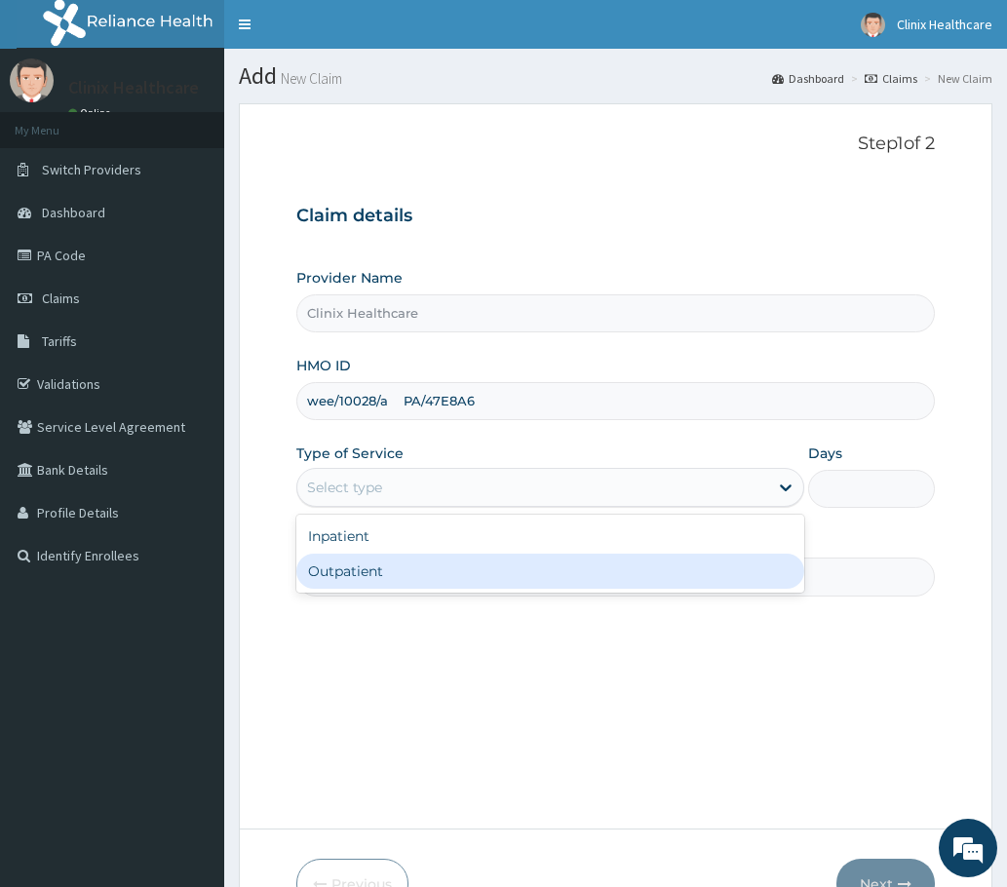
drag, startPoint x: 347, startPoint y: 573, endPoint x: 357, endPoint y: 579, distance: 11.4
click at [348, 574] on div "Outpatient" at bounding box center [550, 571] width 508 height 35
type input "1"
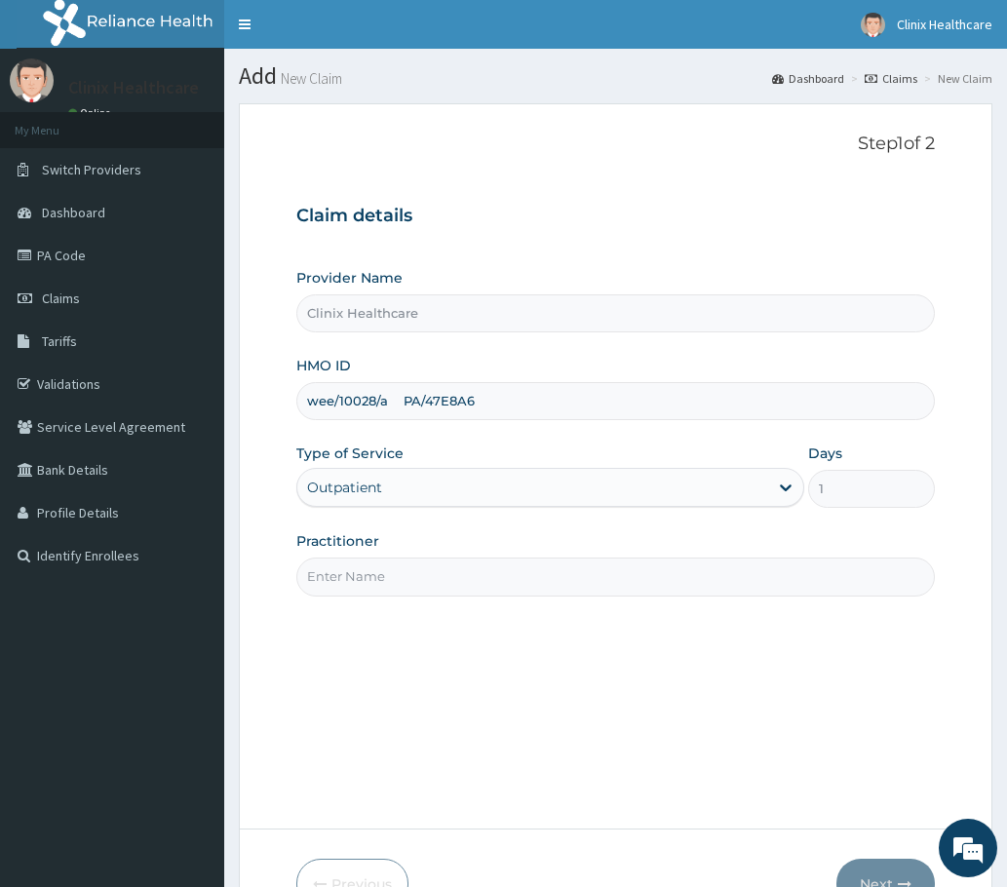
click at [368, 583] on input "Practitioner" at bounding box center [615, 577] width 638 height 38
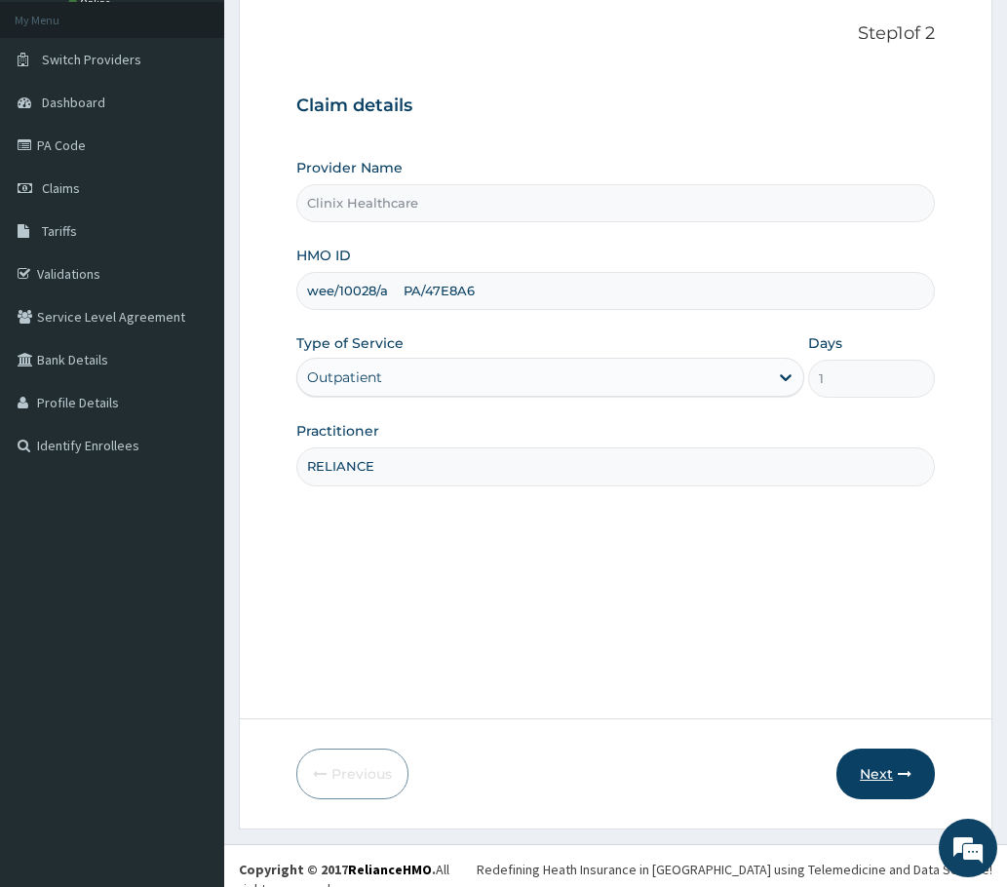
scroll to position [117, 0]
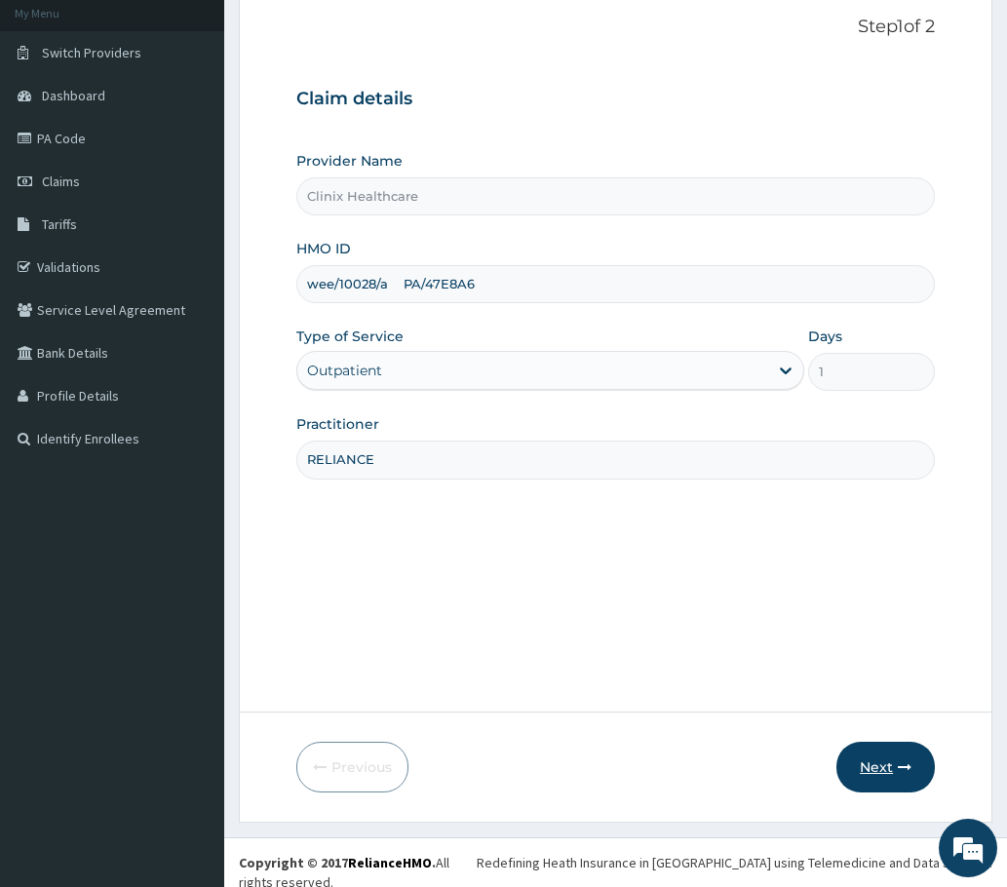
type input "RELIANCE"
drag, startPoint x: 887, startPoint y: 756, endPoint x: 844, endPoint y: 715, distance: 60.0
click at [886, 756] on button "Next" at bounding box center [885, 767] width 98 height 51
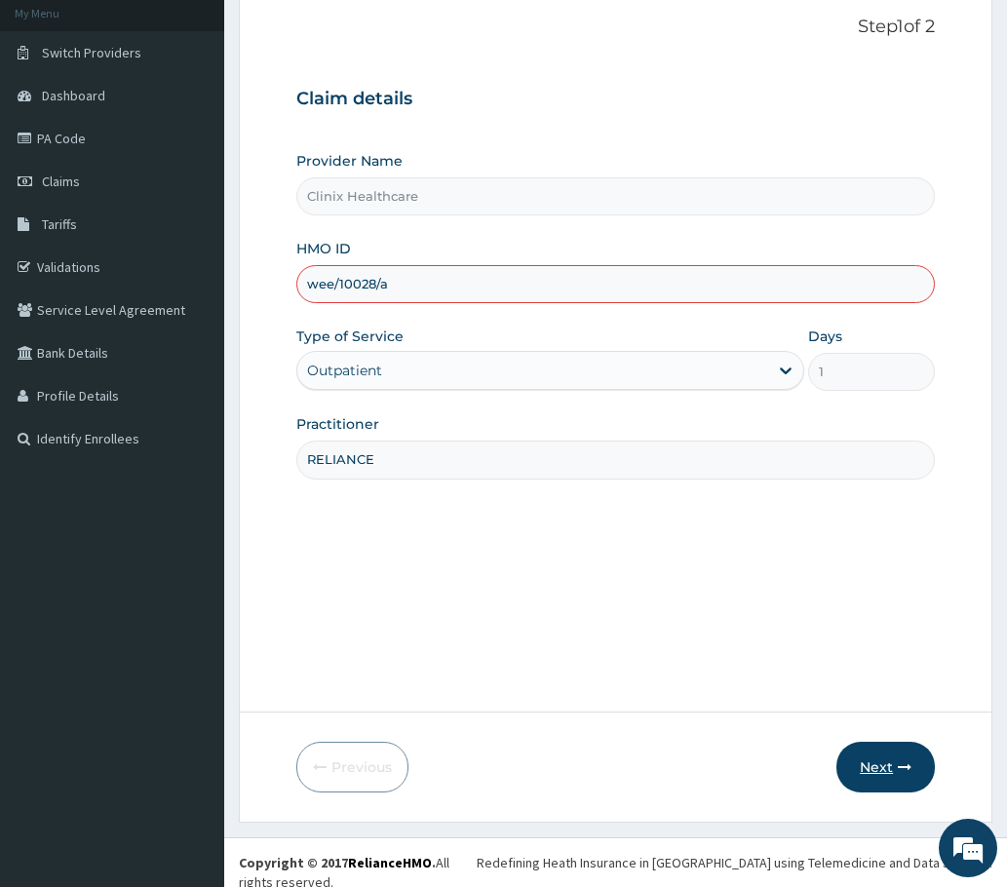
type input "wee/10028/a"
click at [896, 768] on button "Next" at bounding box center [885, 767] width 98 height 51
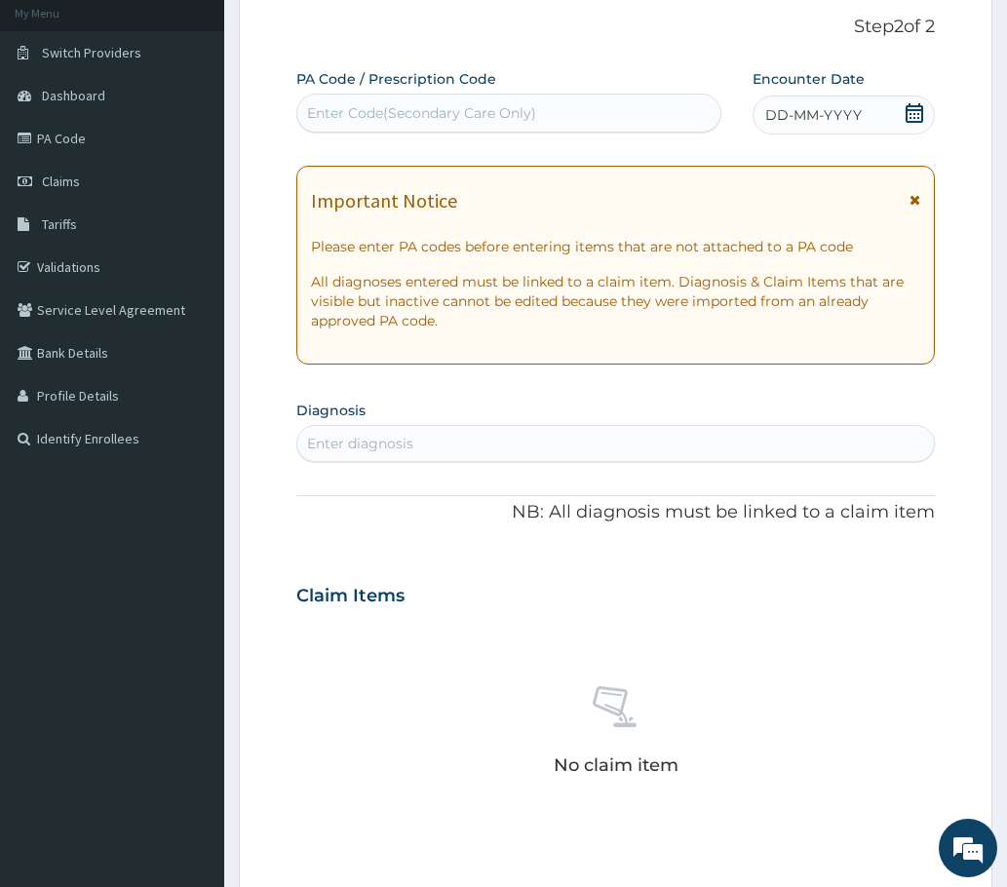
click at [364, 108] on div "Enter Code(Secondary Care Only)" at bounding box center [421, 112] width 229 height 19
paste input "PA/47E8A6"
type input "PA/47E8A6"
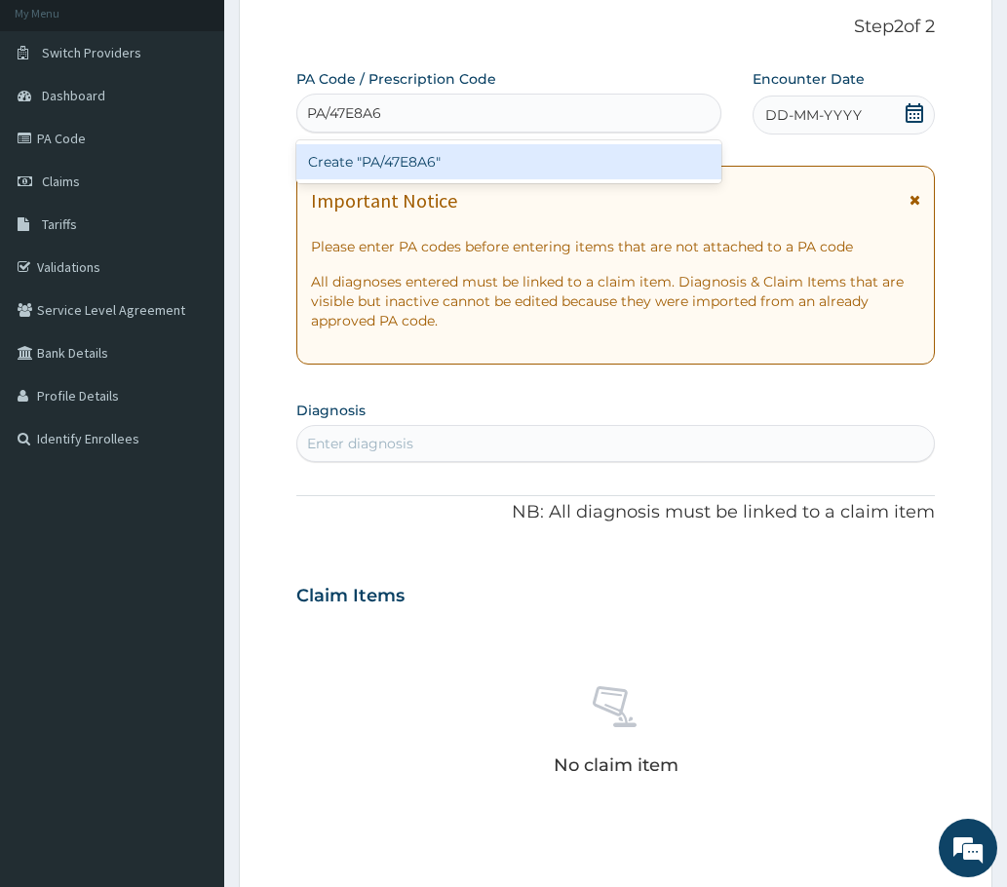
click at [382, 158] on div "Create "PA/47E8A6"" at bounding box center [508, 161] width 425 height 35
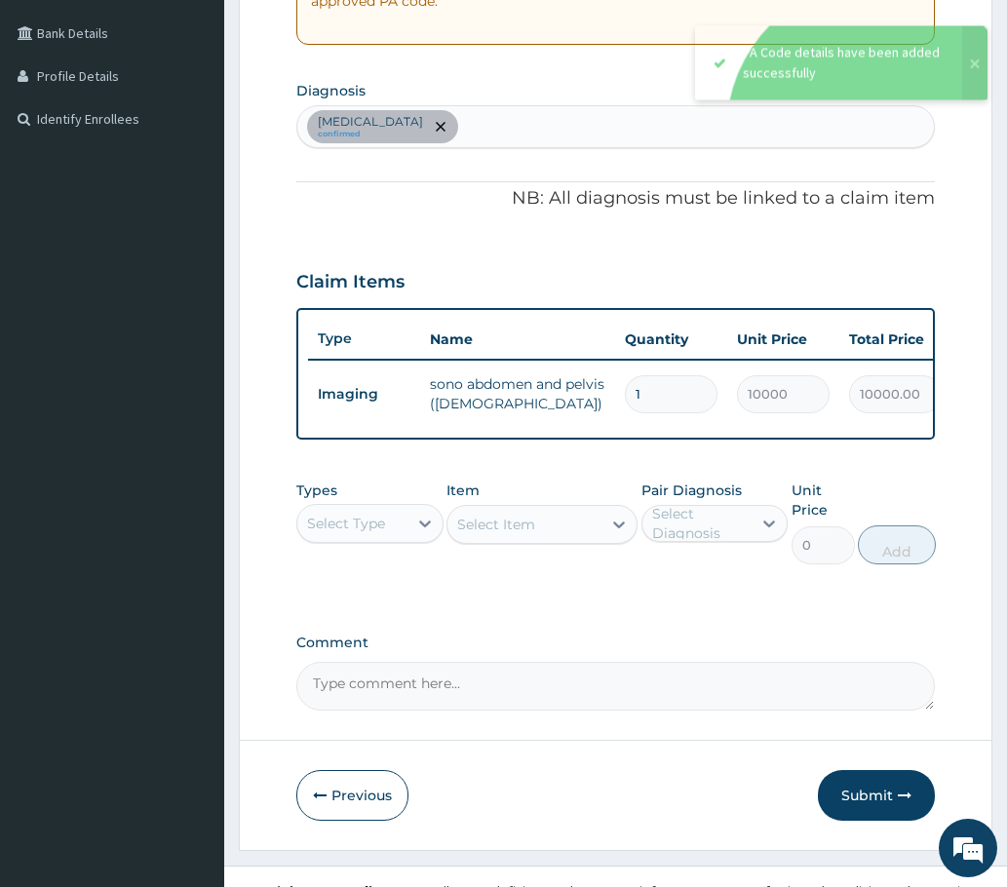
scroll to position [480, 0]
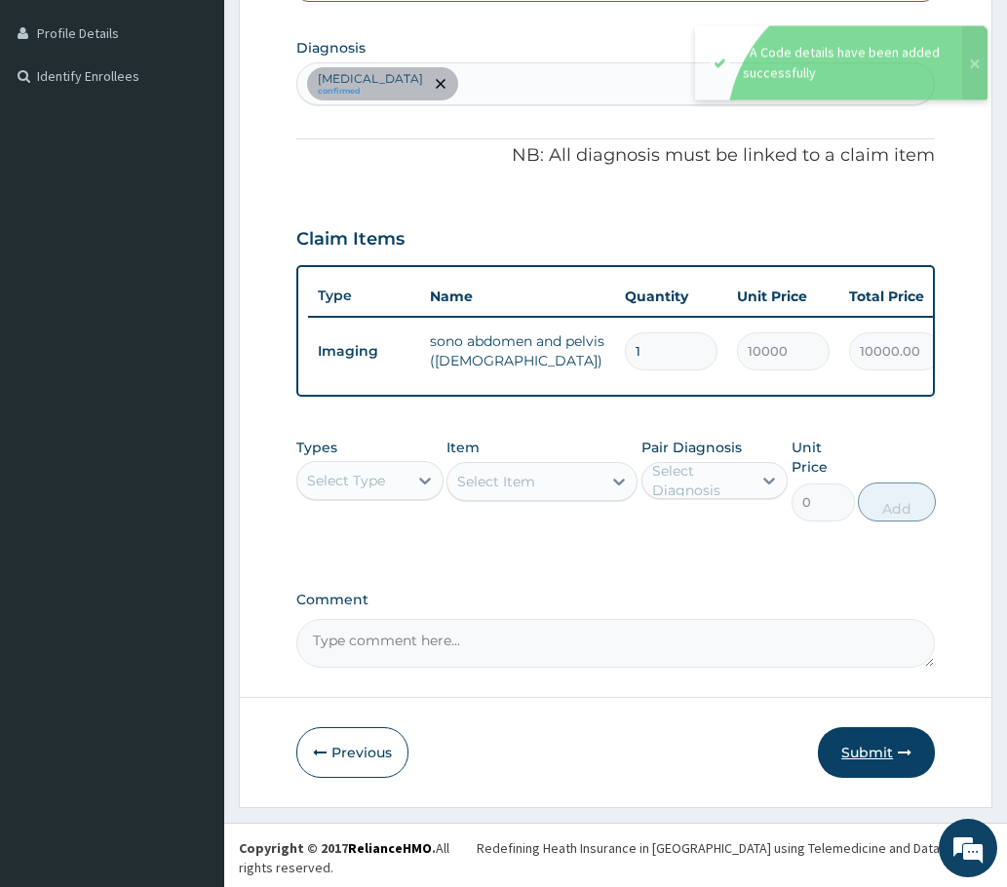
click at [887, 757] on button "Submit" at bounding box center [876, 752] width 117 height 51
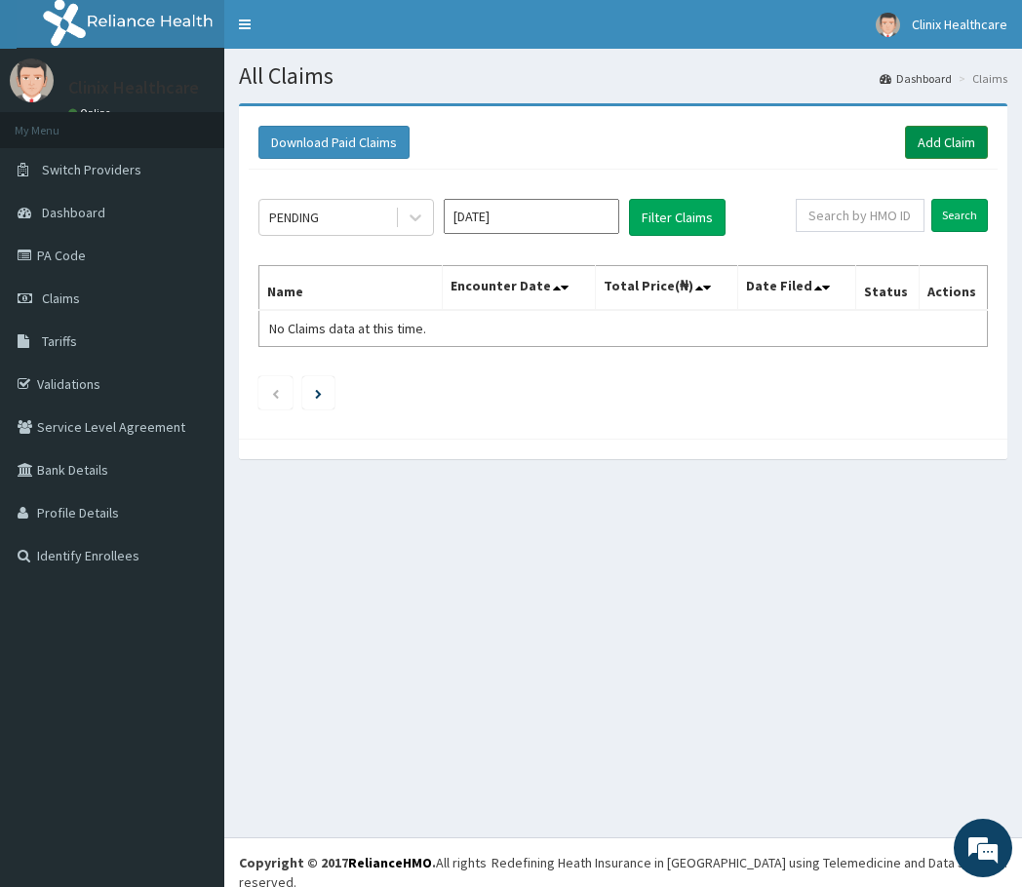
click at [966, 129] on link "Add Claim" at bounding box center [946, 142] width 83 height 33
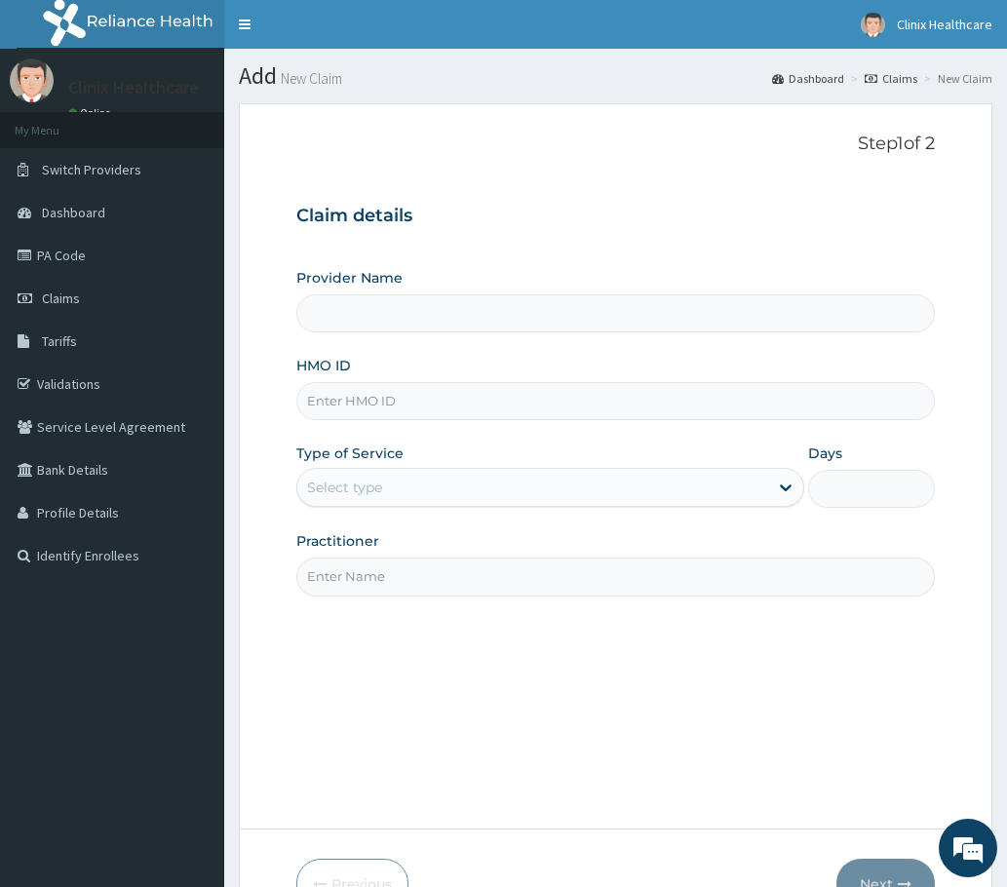
click at [384, 401] on input "HMO ID" at bounding box center [615, 401] width 638 height 38
paste input "PRS/10042/B PA/D1A792"
type input "PRS/10042/B PA/D1A792"
type input "Clinix Healthcare"
drag, startPoint x: 399, startPoint y: 399, endPoint x: 528, endPoint y: 397, distance: 129.7
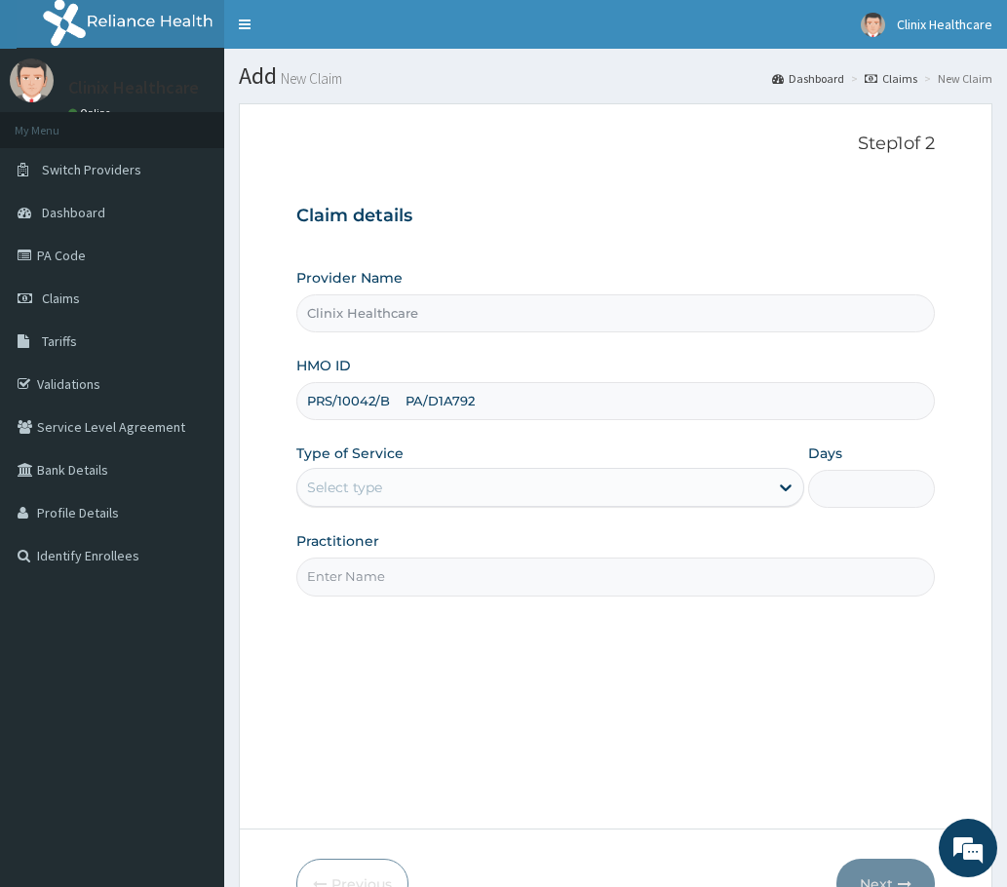
click at [528, 397] on input "PRS/10042/B PA/D1A792" at bounding box center [615, 401] width 638 height 38
type input "PRS/10042/B"
click at [364, 507] on div "Select type" at bounding box center [550, 487] width 508 height 39
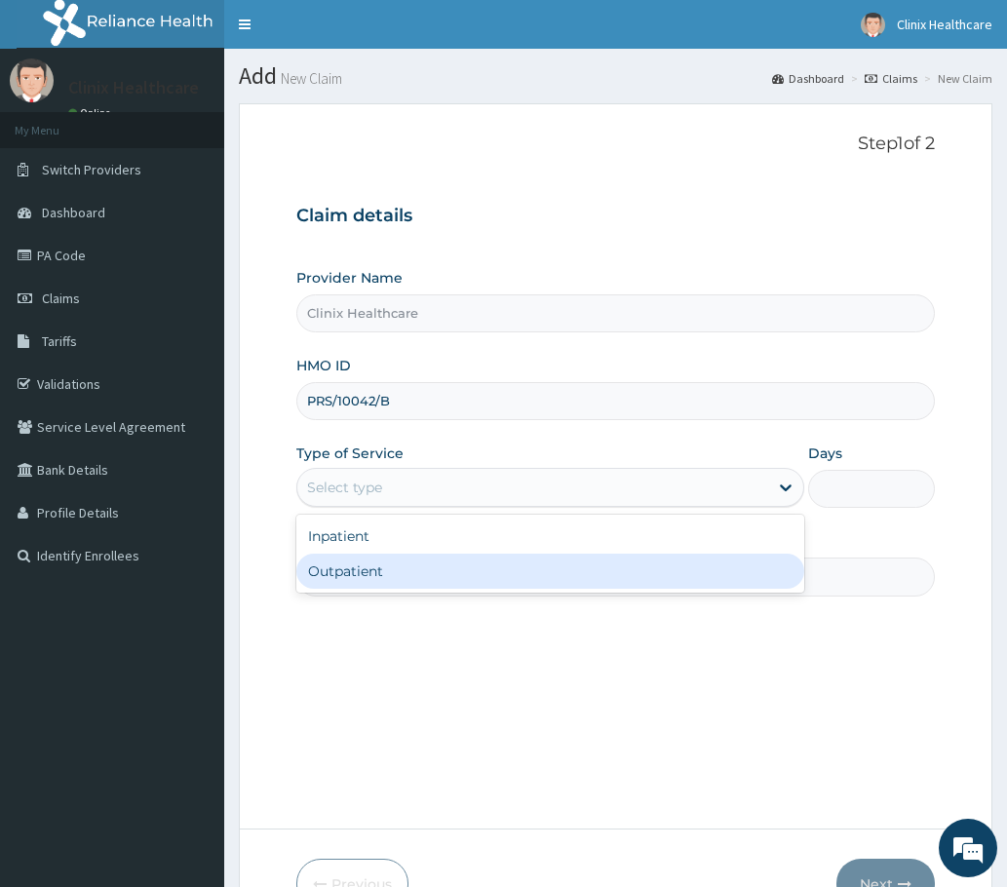
click at [357, 569] on div "Outpatient" at bounding box center [550, 571] width 508 height 35
type input "1"
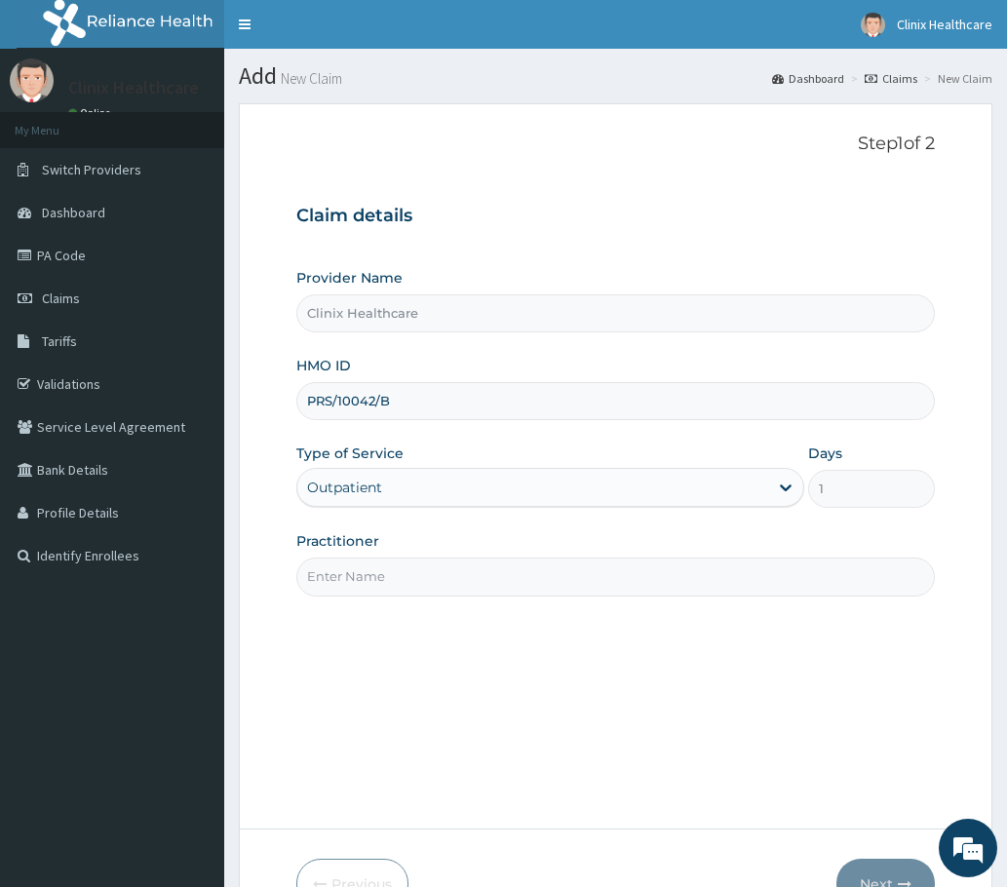
click at [384, 584] on input "Practitioner" at bounding box center [615, 577] width 638 height 38
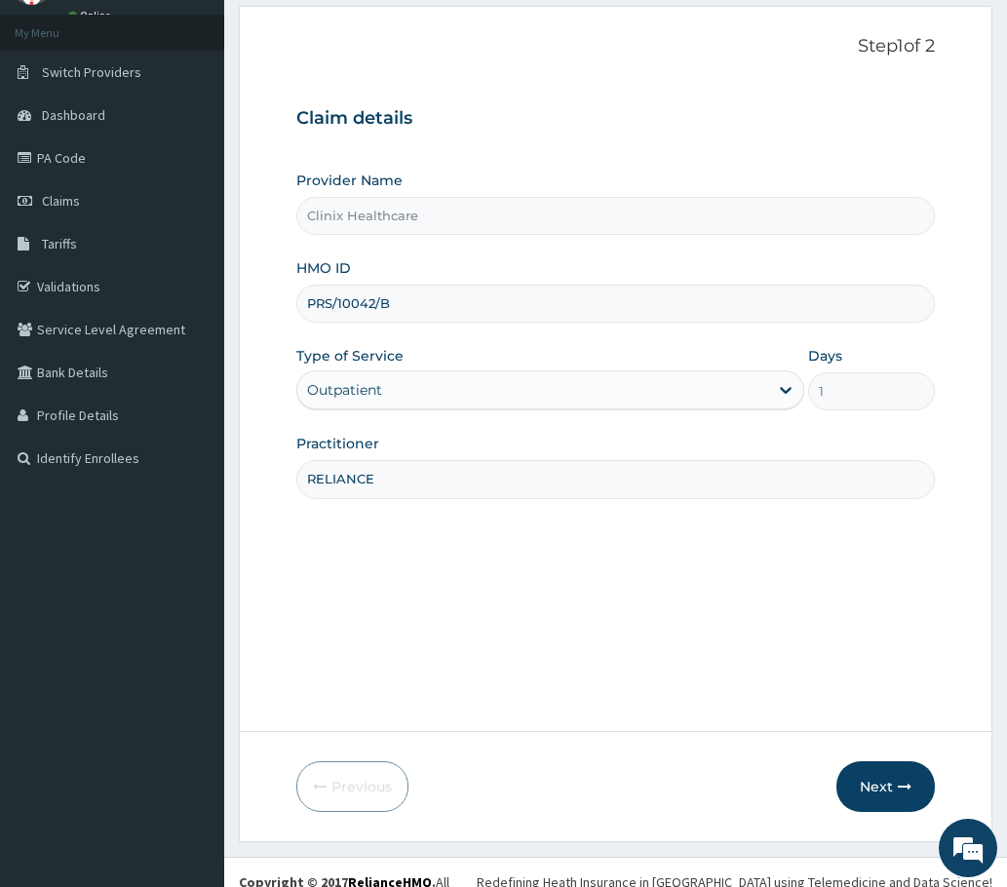
scroll to position [117, 0]
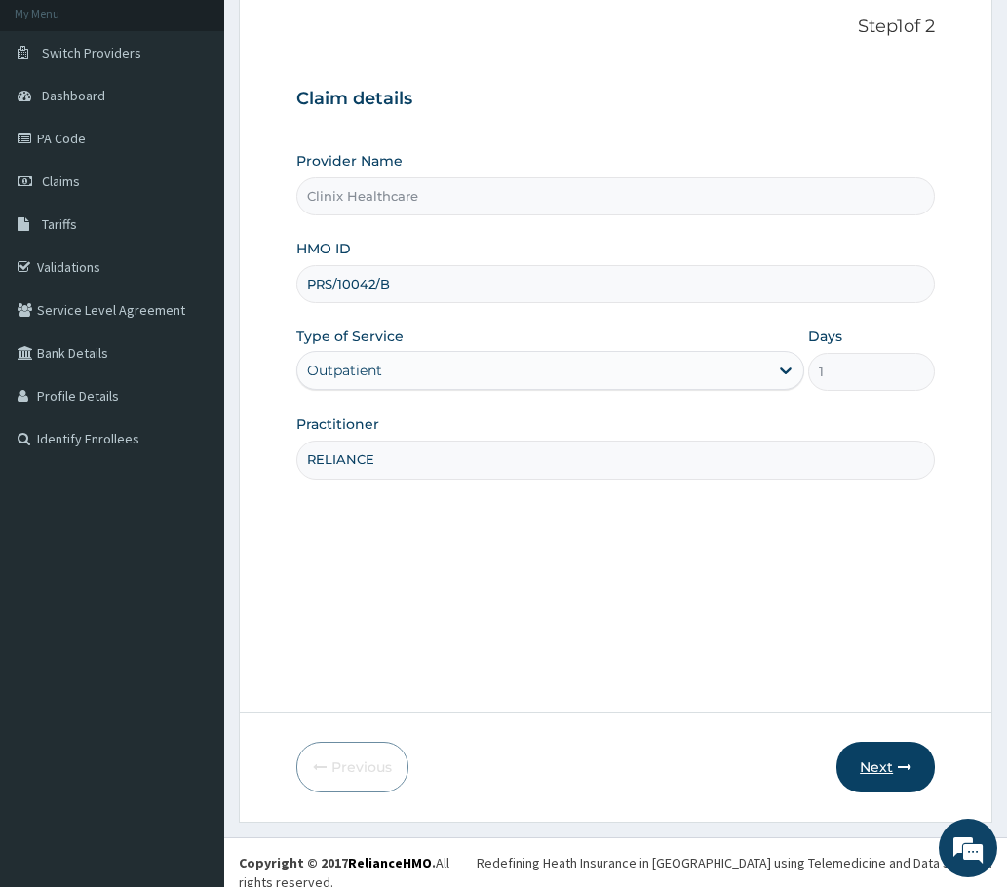
type input "RELIANCE"
click at [876, 774] on button "Next" at bounding box center [885, 767] width 98 height 51
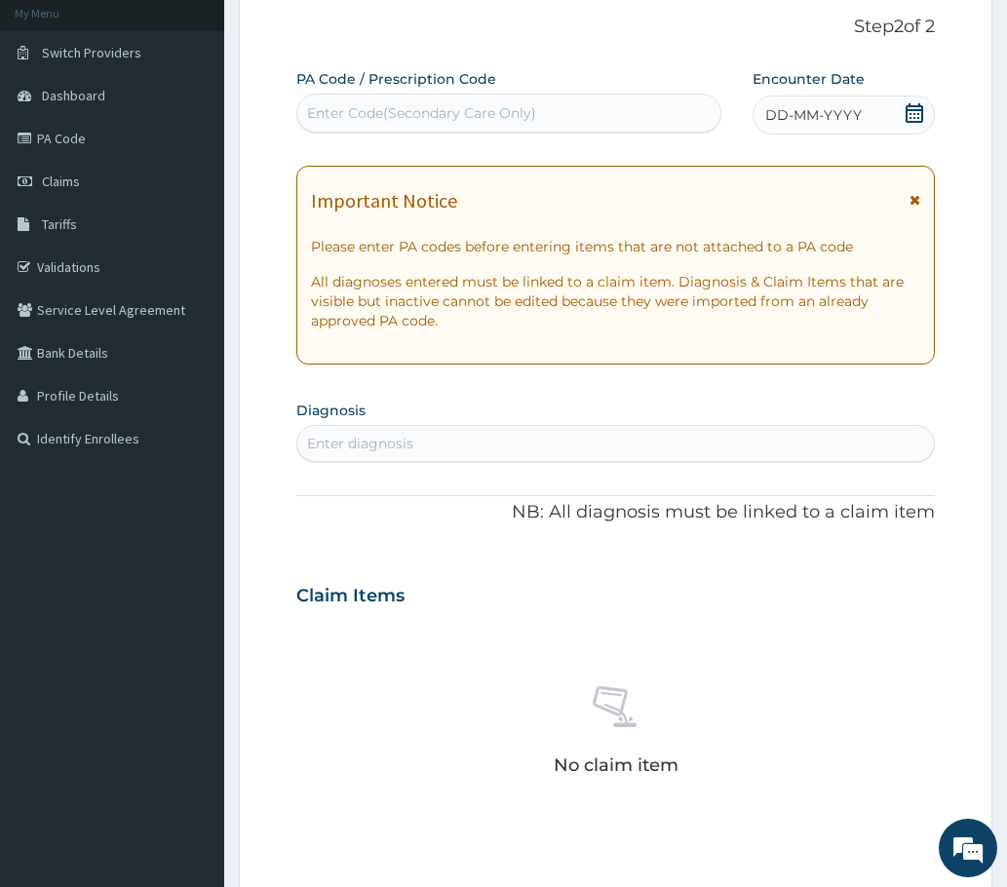
click at [336, 107] on div "Enter Code(Secondary Care Only)" at bounding box center [421, 112] width 229 height 19
paste input "PA/D1A792"
type input "PA/D1A792"
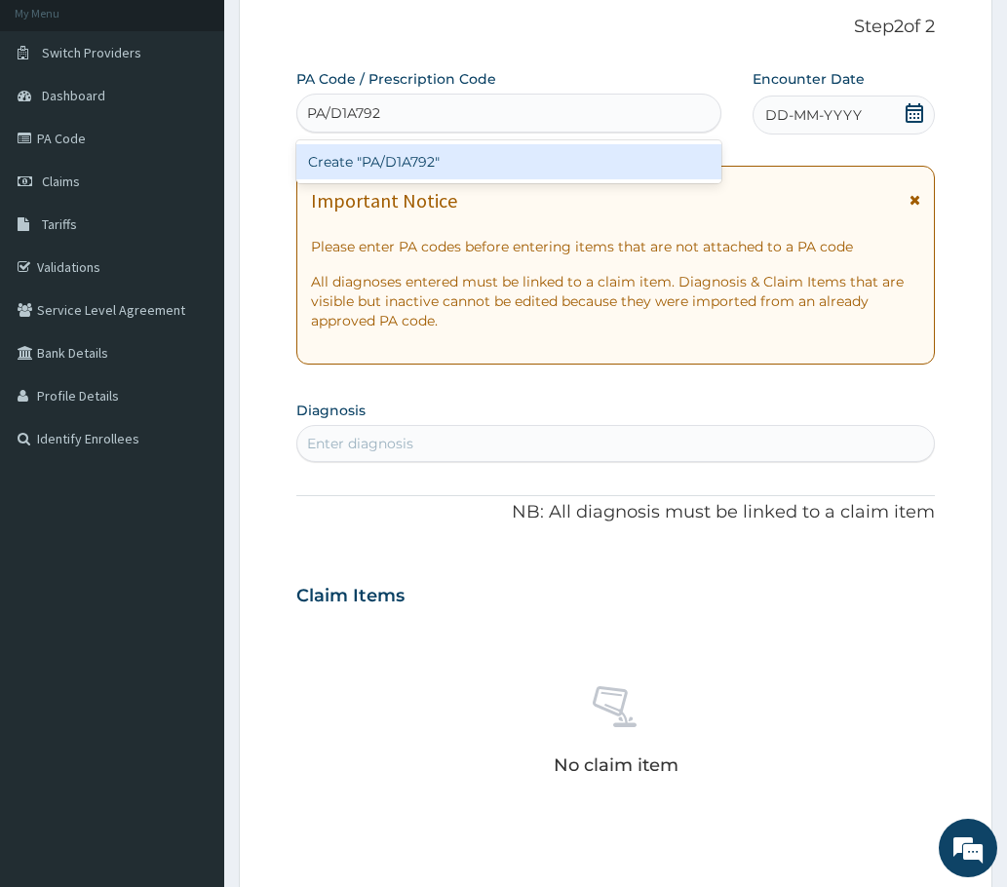
click at [375, 156] on div "Create "PA/D1A792"" at bounding box center [508, 161] width 425 height 35
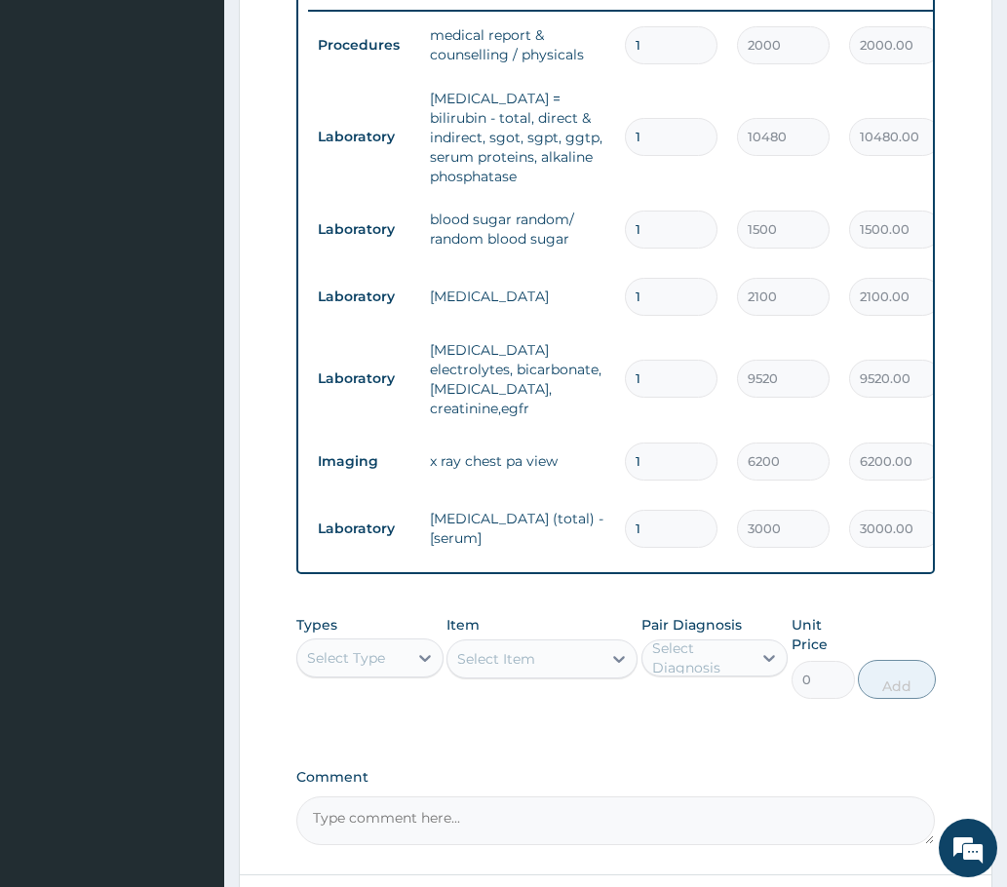
scroll to position [944, 0]
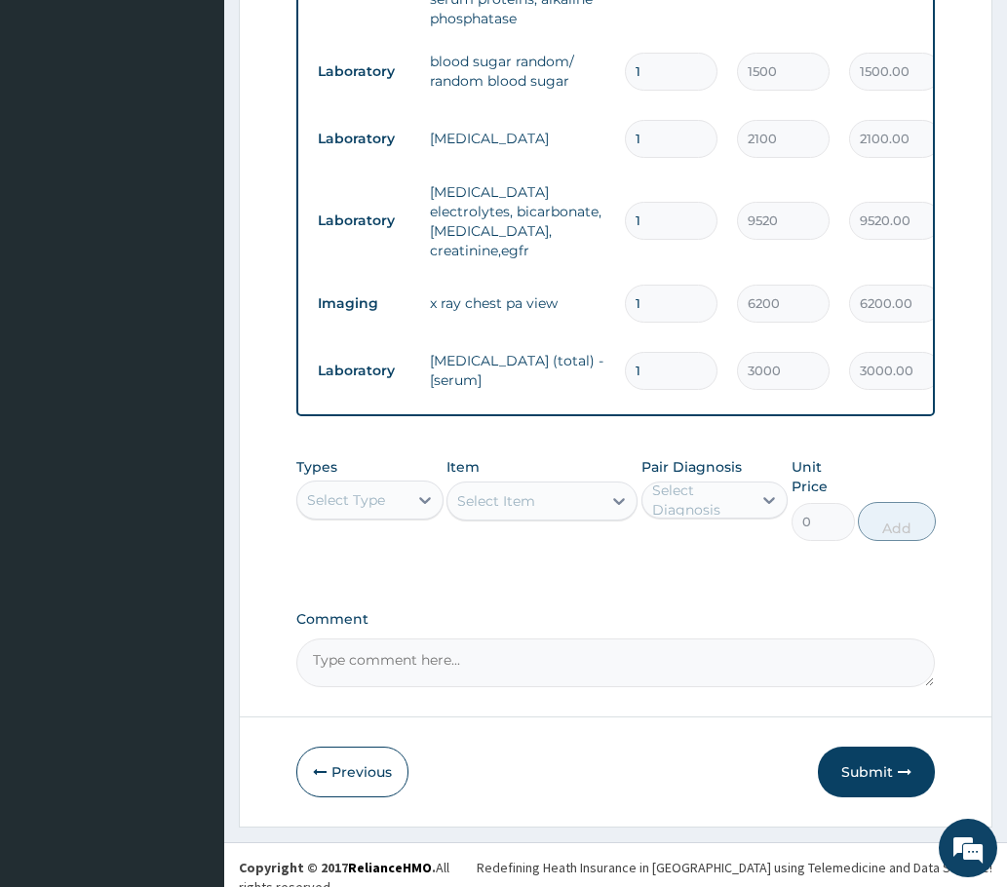
click at [867, 753] on button "Submit" at bounding box center [876, 772] width 117 height 51
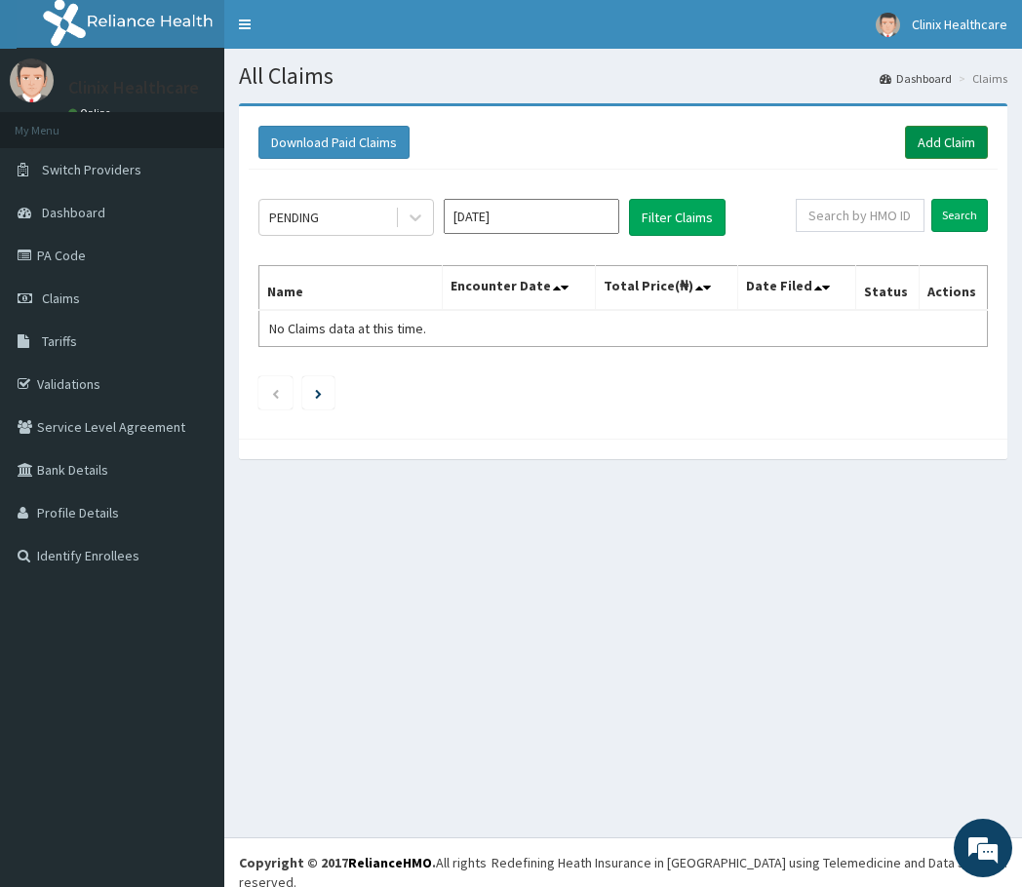
click at [958, 144] on link "Add Claim" at bounding box center [946, 142] width 83 height 33
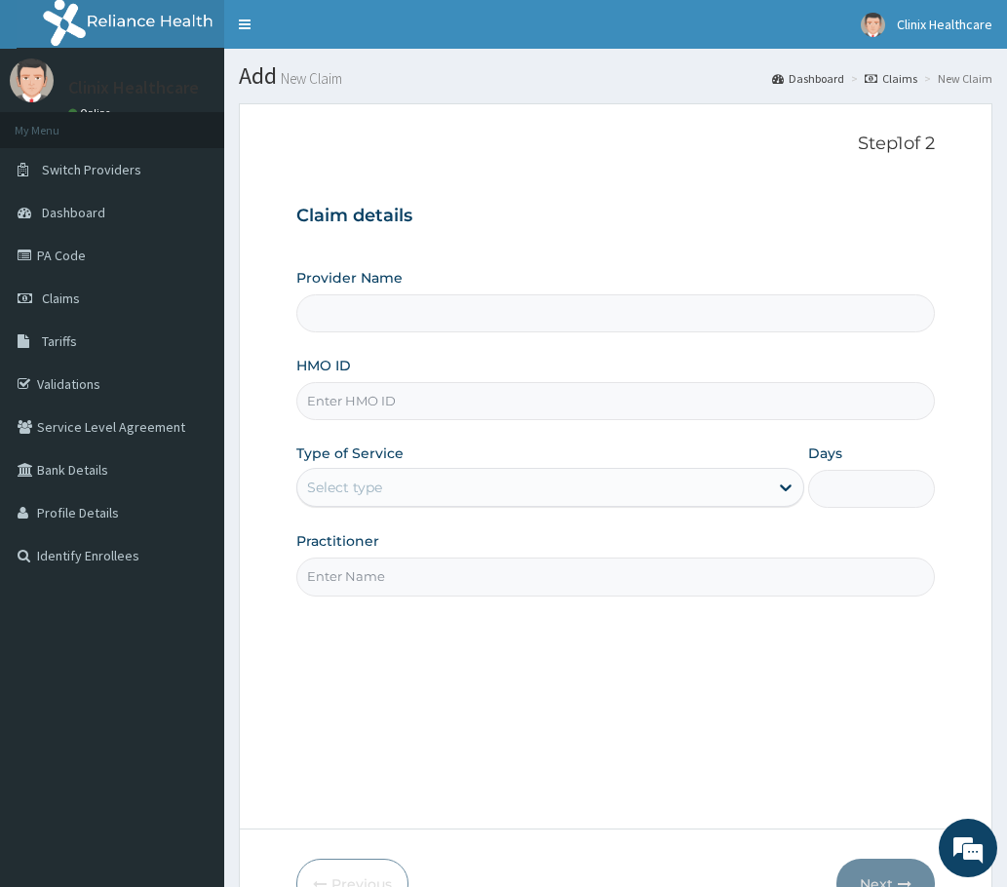
click at [351, 406] on input "HMO ID" at bounding box center [615, 401] width 638 height 38
paste input "PRS/10042/A PA/51AC88"
type input "PRS/10042/A PA/51AC88"
type input "Clinix Healthcare"
drag, startPoint x: 400, startPoint y: 397, endPoint x: 527, endPoint y: 406, distance: 128.1
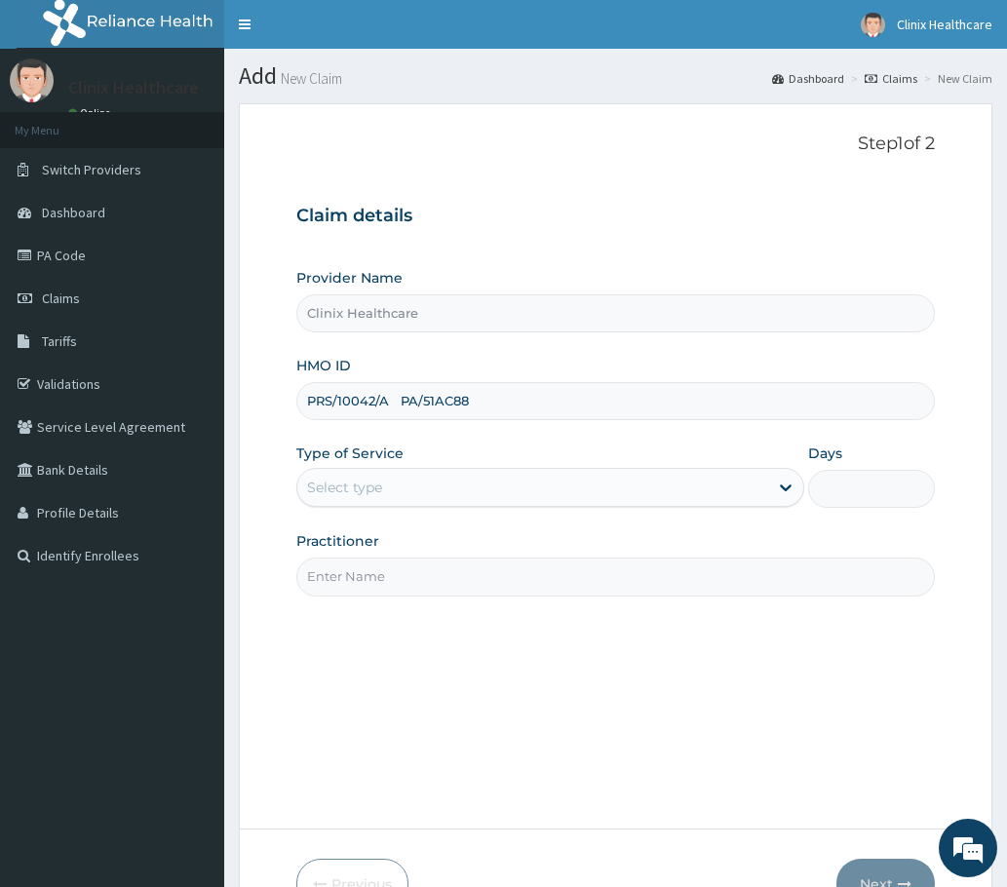
click at [527, 406] on input "PRS/10042/A PA/51AC88" at bounding box center [615, 401] width 638 height 38
type input "PRS/10042/A"
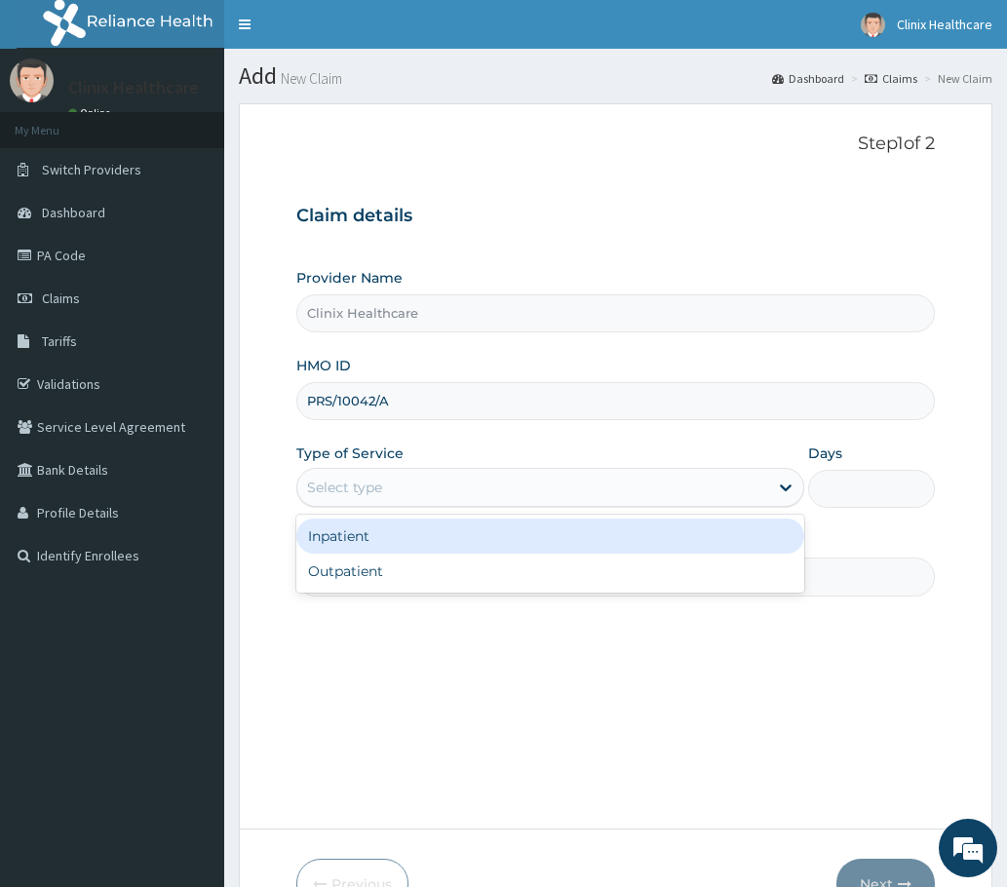
drag, startPoint x: 351, startPoint y: 498, endPoint x: 363, endPoint y: 514, distance: 19.5
click at [362, 511] on div "Provider Name Clinix Healthcare HMO ID PRS/10042/A Type of Service option Inpat…" at bounding box center [615, 432] width 638 height 328
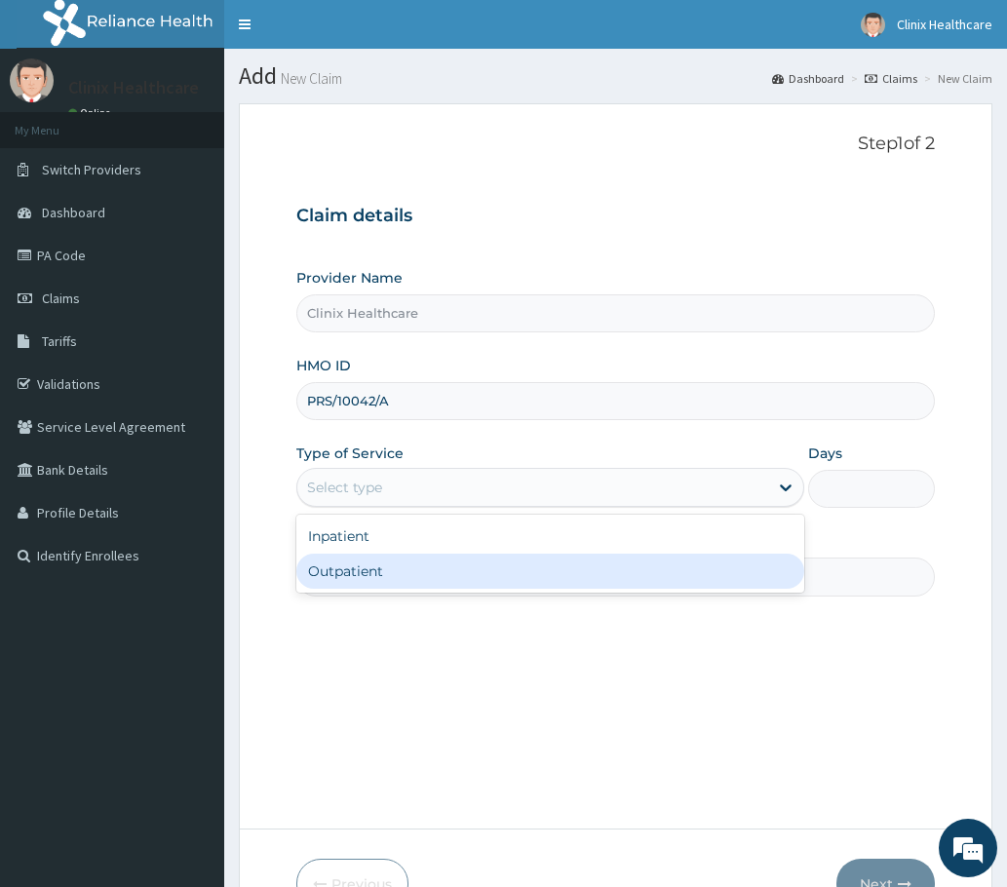
click at [365, 568] on div "Outpatient" at bounding box center [550, 571] width 508 height 35
type input "1"
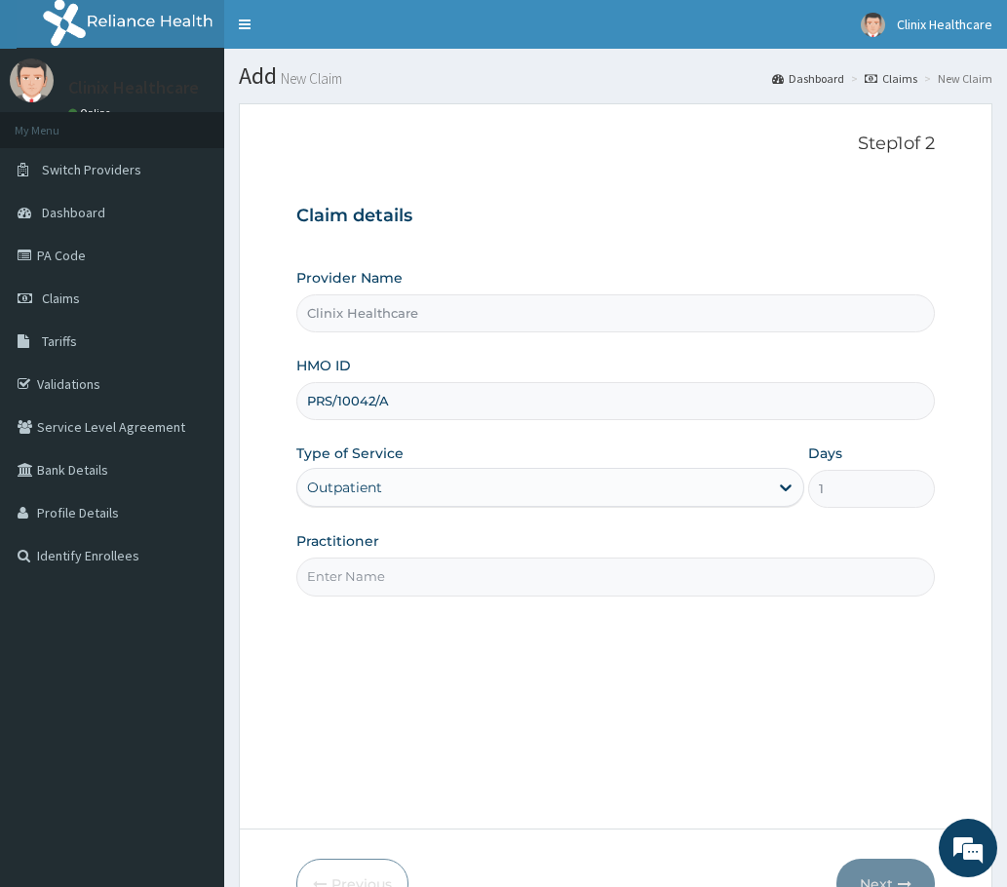
drag, startPoint x: 378, startPoint y: 600, endPoint x: 366, endPoint y: 589, distance: 17.2
click at [372, 597] on div "Step 1 of 2 Claim details Provider Name Clinix Healthcare HMO ID PRS/10042/A Ty…" at bounding box center [615, 467] width 638 height 666
click at [359, 579] on input "Practitioner" at bounding box center [615, 577] width 638 height 38
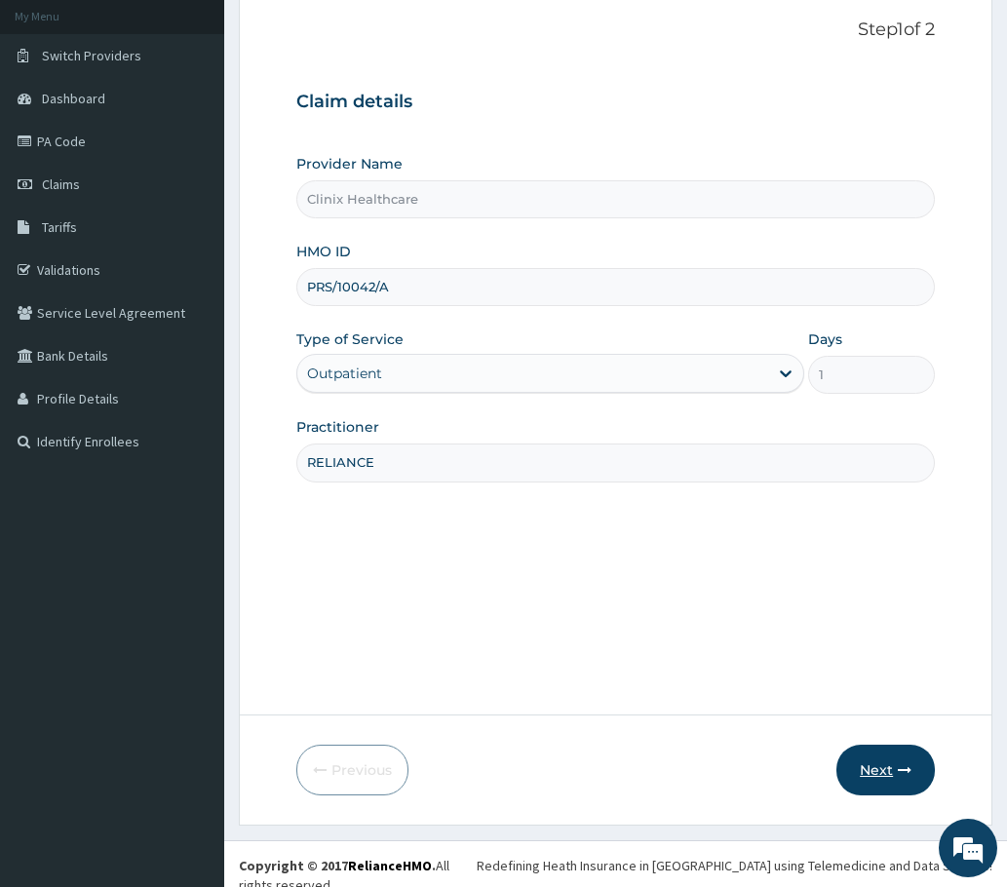
scroll to position [117, 0]
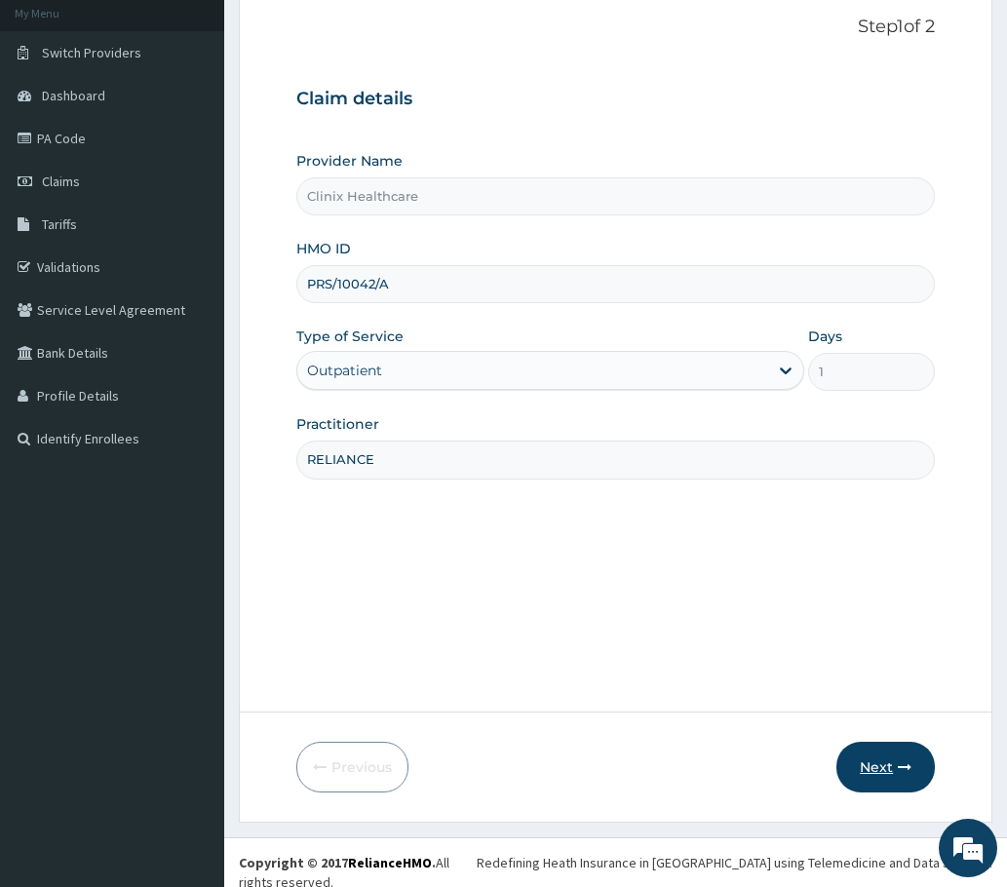
type input "RELIANCE"
click at [884, 750] on button "Next" at bounding box center [885, 767] width 98 height 51
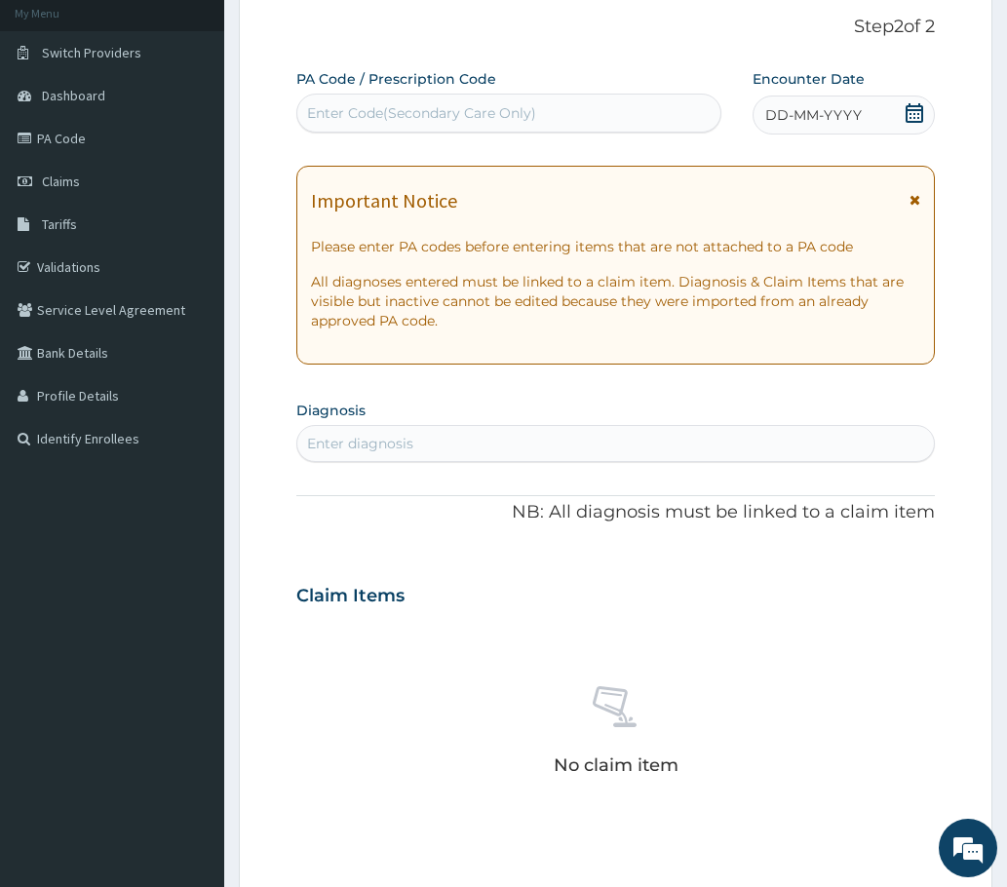
click at [382, 103] on div "Enter Code(Secondary Care Only)" at bounding box center [421, 112] width 229 height 19
paste input "PA/51AC88"
type input "PA/51AC88"
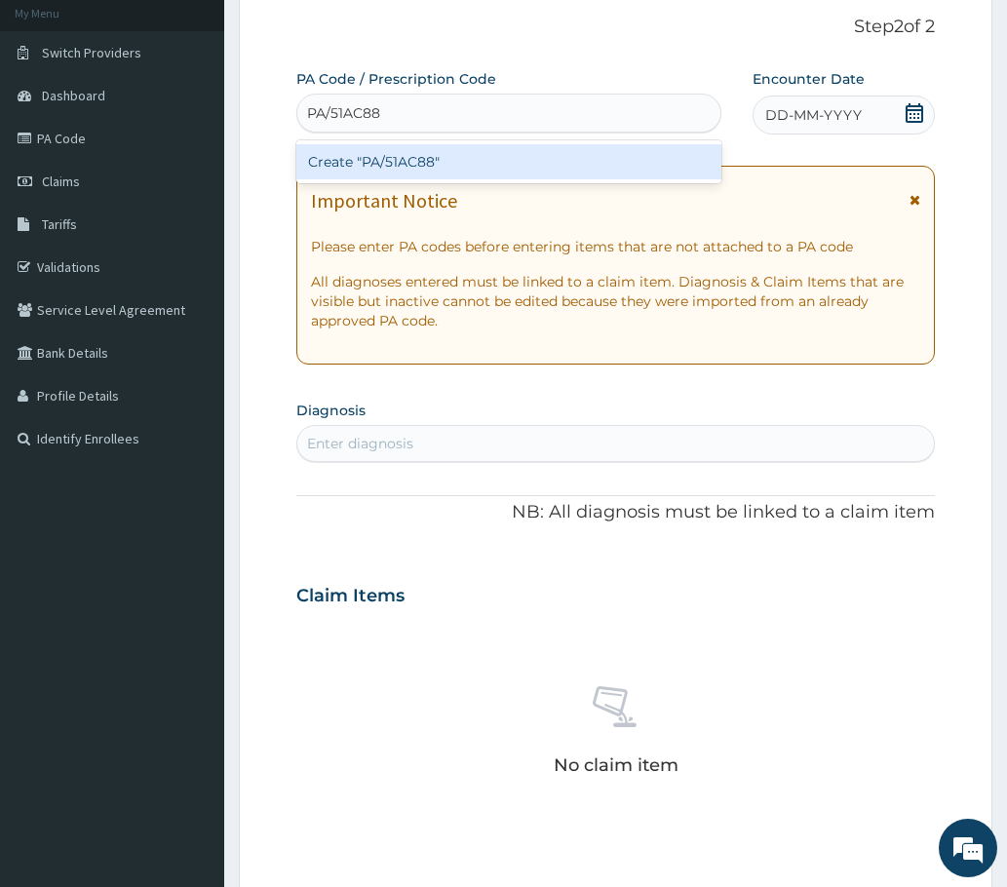
click at [343, 168] on div "Create "PA/51AC88"" at bounding box center [508, 161] width 425 height 35
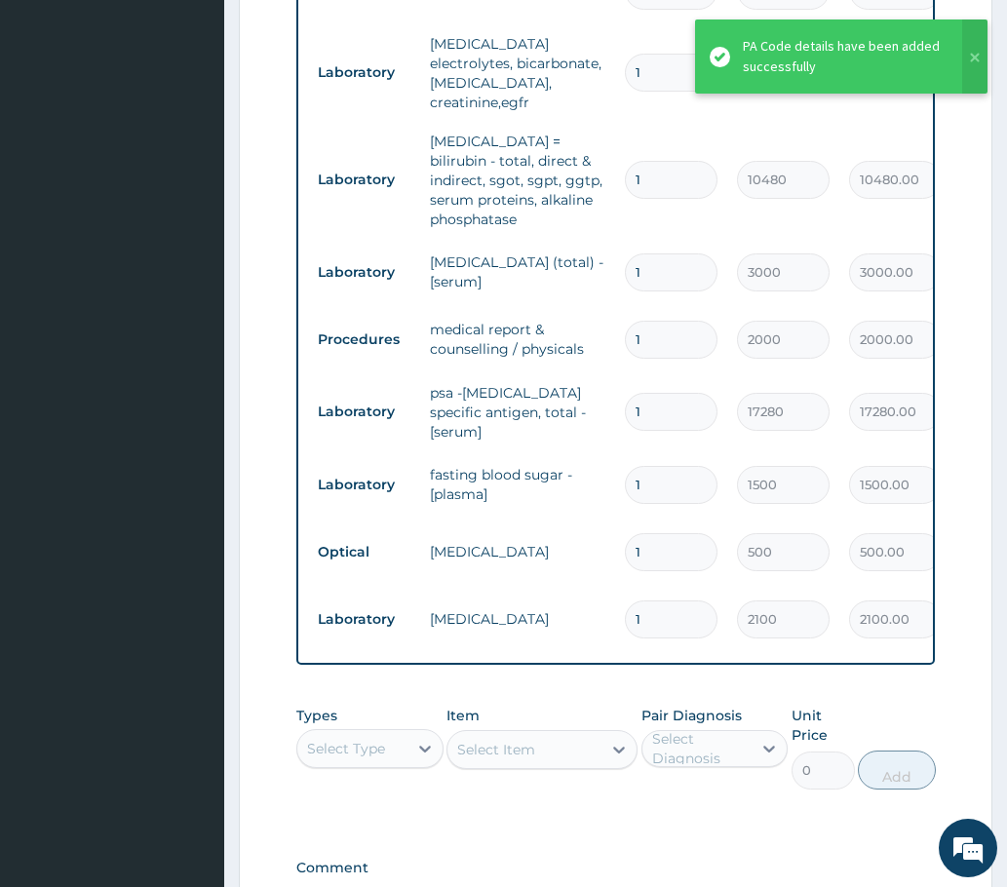
scroll to position [1078, 0]
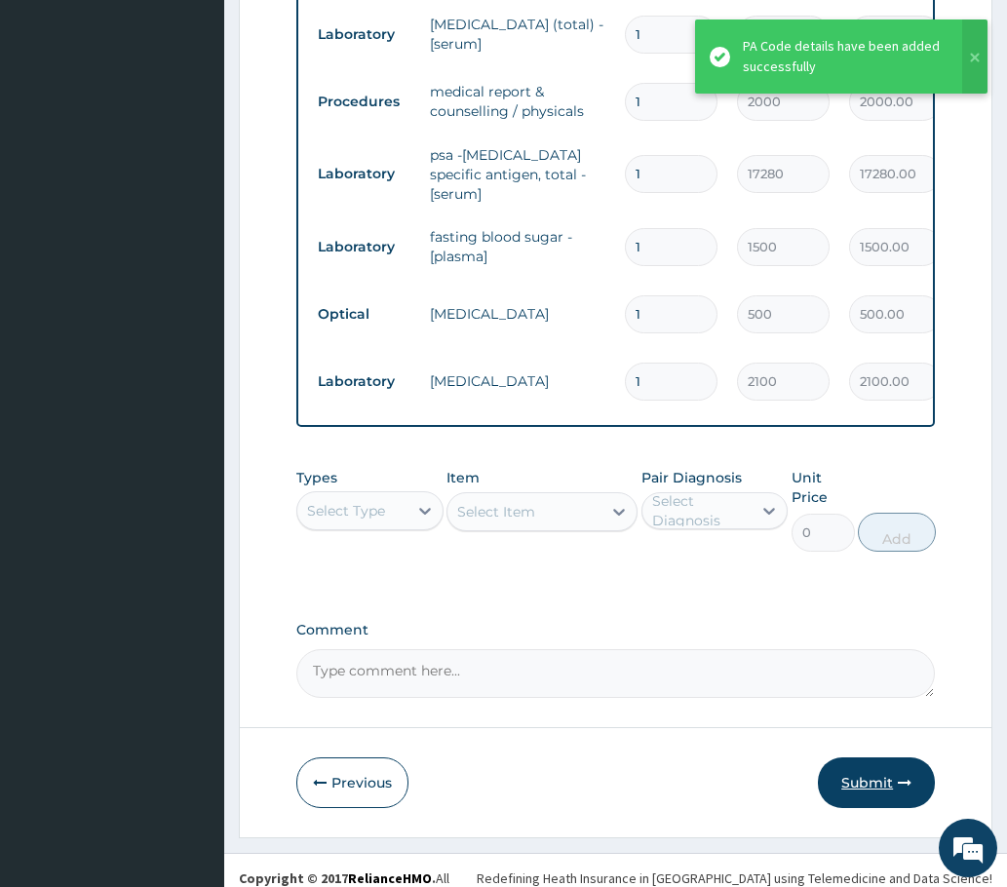
click at [872, 757] on button "Submit" at bounding box center [876, 782] width 117 height 51
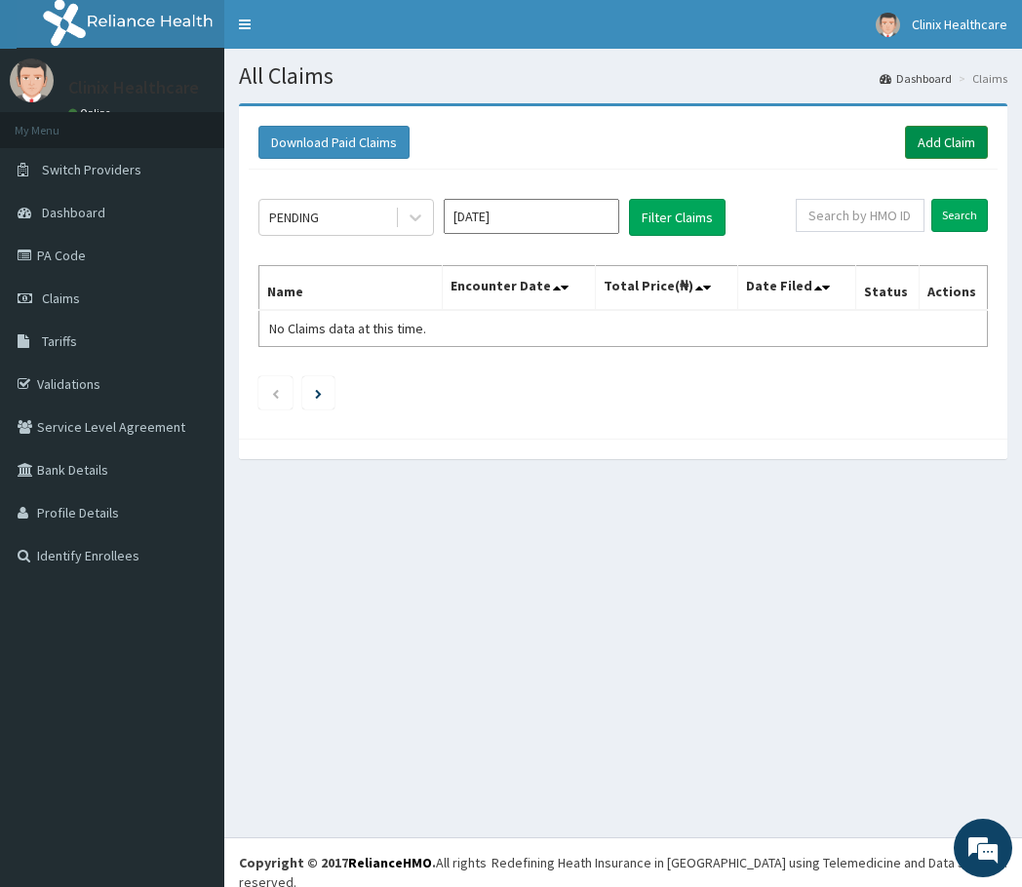
click at [934, 144] on link "Add Claim" at bounding box center [946, 142] width 83 height 33
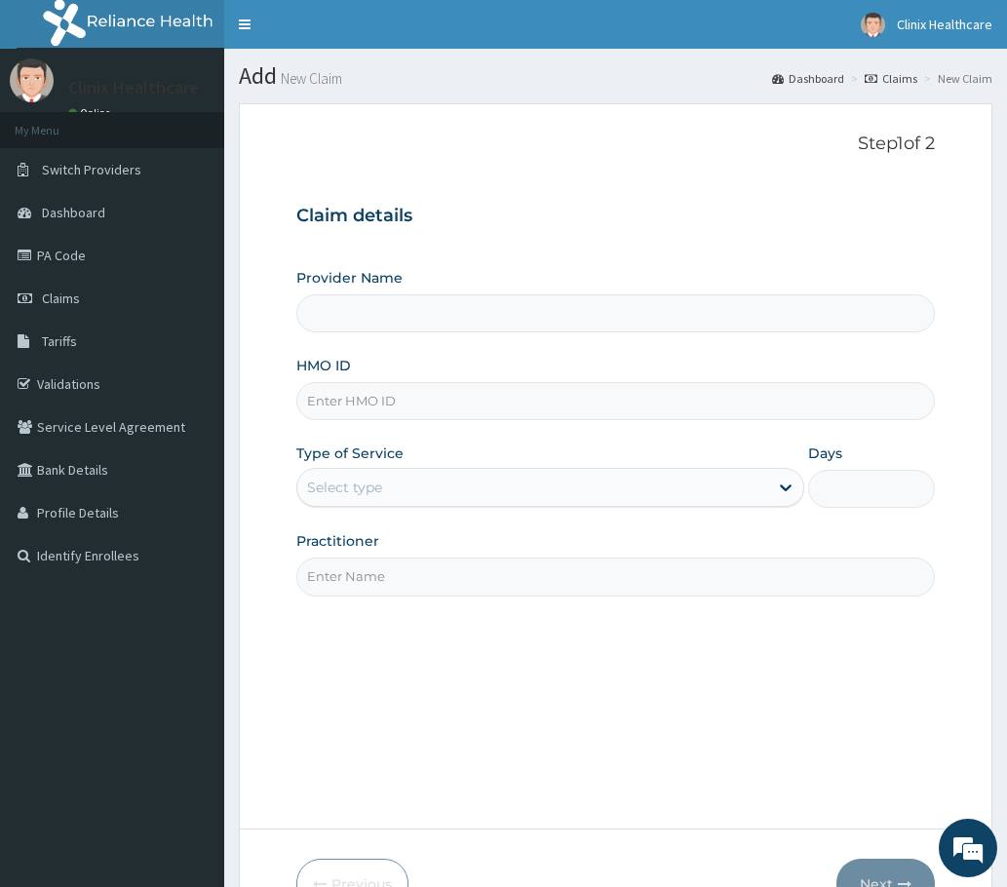
click at [342, 396] on input "HMO ID" at bounding box center [615, 401] width 638 height 38
type input "Clinix Healthcare"
paste input "PRS/10355/A PA/24E864"
type input "PRS/10355/A PA/24E864"
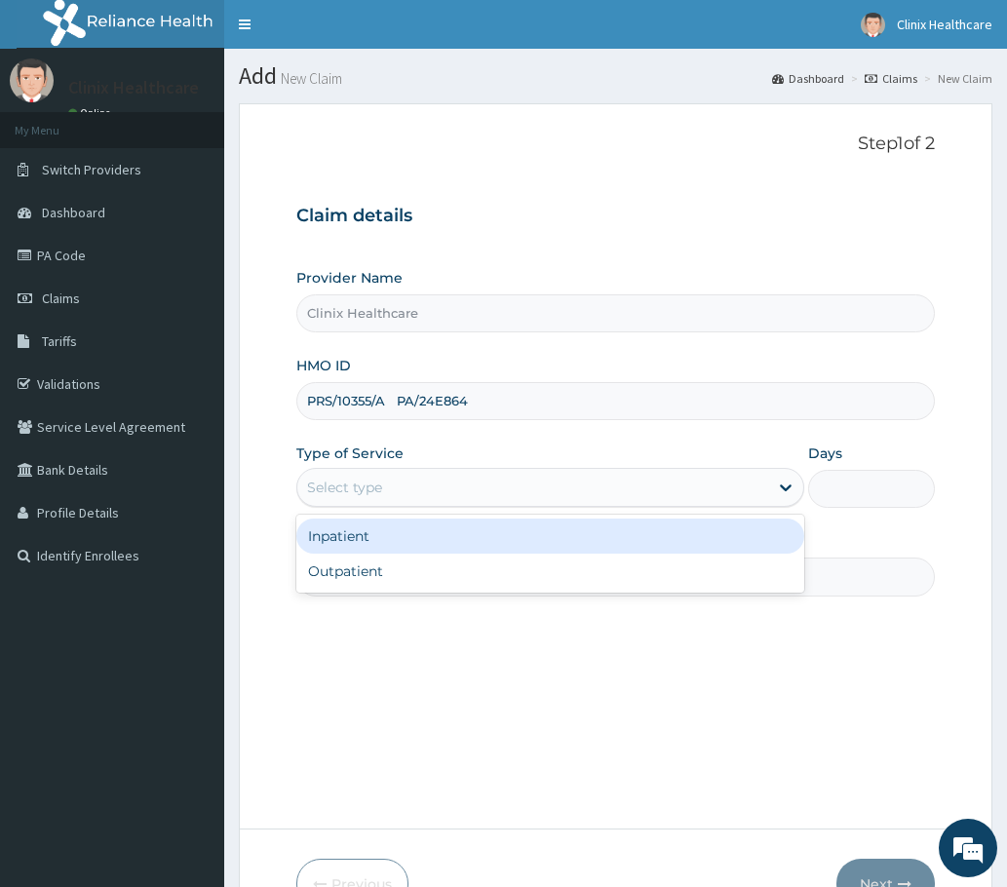
drag, startPoint x: 355, startPoint y: 488, endPoint x: 345, endPoint y: 522, distance: 35.5
click at [354, 491] on div "Select type" at bounding box center [344, 487] width 75 height 19
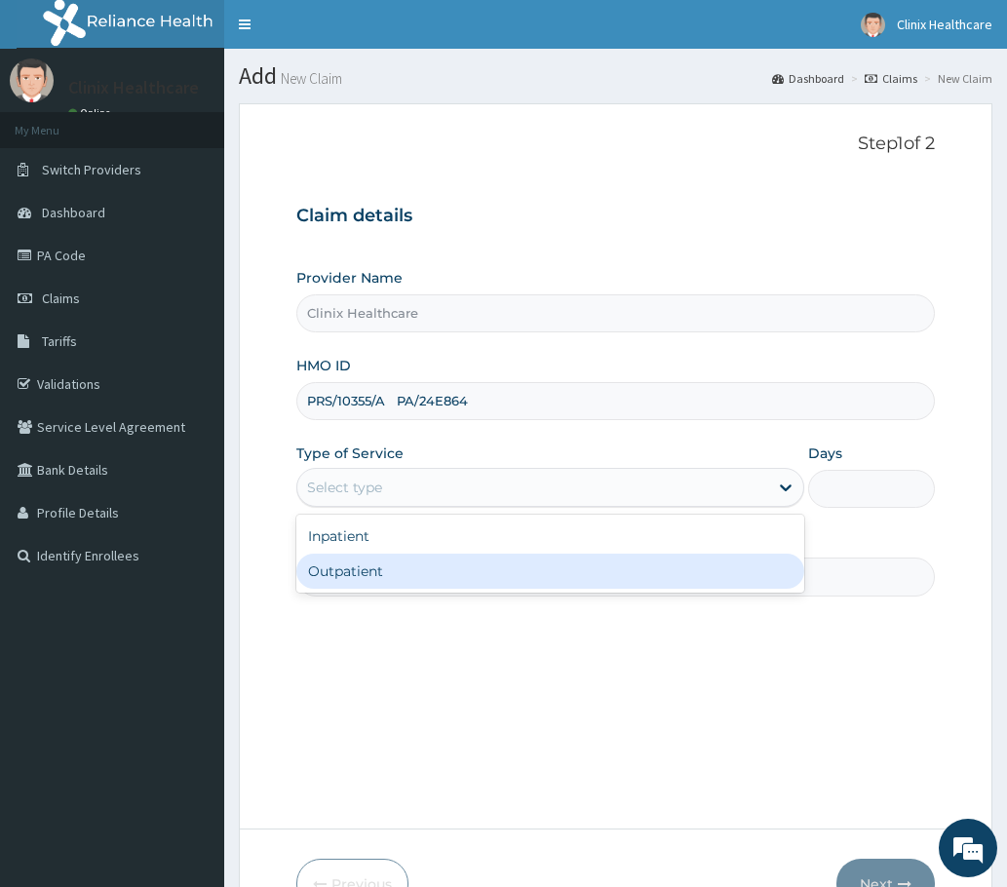
drag, startPoint x: 349, startPoint y: 569, endPoint x: 350, endPoint y: 583, distance: 13.7
click at [348, 569] on div "Outpatient" at bounding box center [550, 571] width 508 height 35
type input "1"
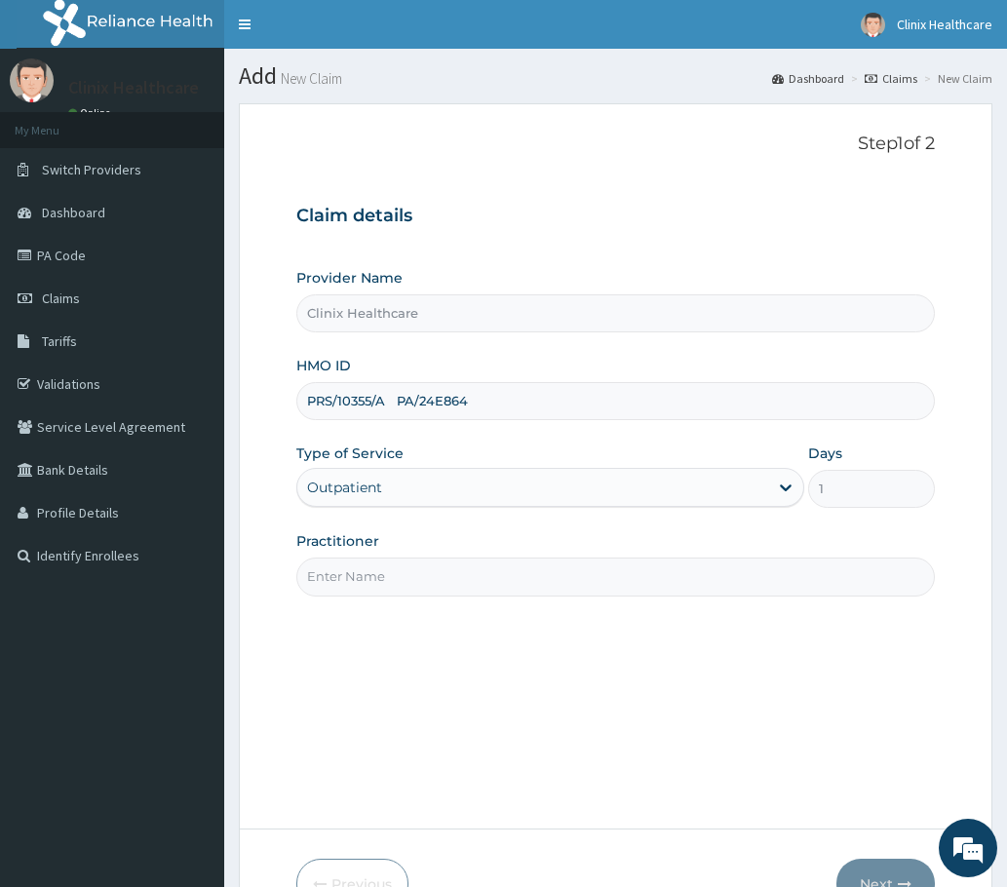
click at [353, 586] on input "Practitioner" at bounding box center [615, 577] width 638 height 38
type input "RELIANCE"
drag, startPoint x: 397, startPoint y: 402, endPoint x: 494, endPoint y: 396, distance: 97.7
click at [494, 397] on input "PRS/10355/A PA/24E864" at bounding box center [615, 401] width 638 height 38
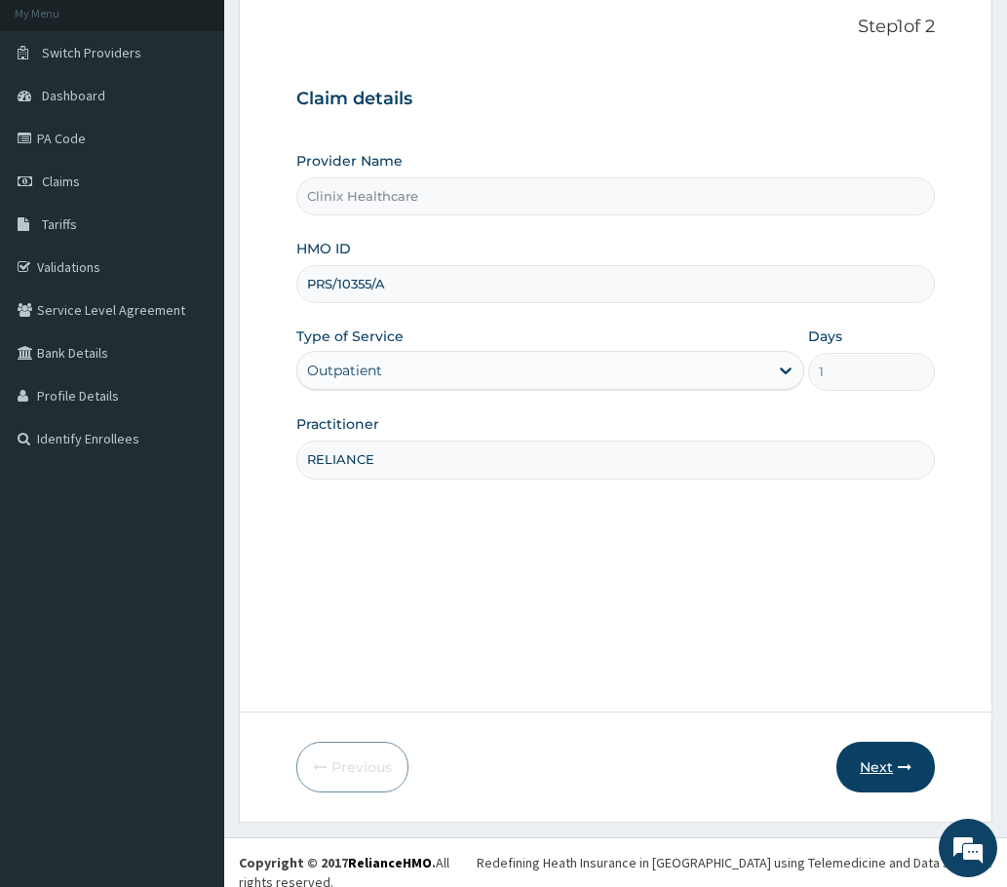
type input "PRS/10355/A"
click at [871, 749] on button "Next" at bounding box center [885, 767] width 98 height 51
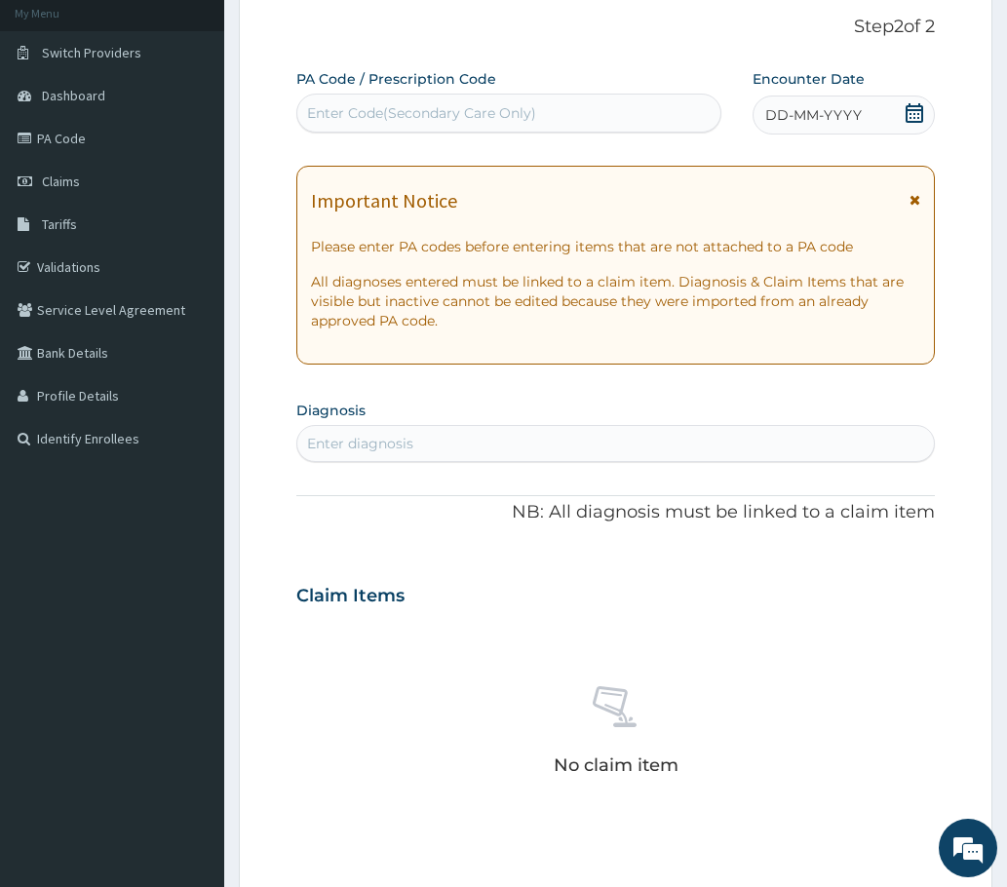
click at [436, 106] on div "Enter Code(Secondary Care Only)" at bounding box center [508, 112] width 423 height 31
paste input "PA/24E864"
type input "PA/24E864"
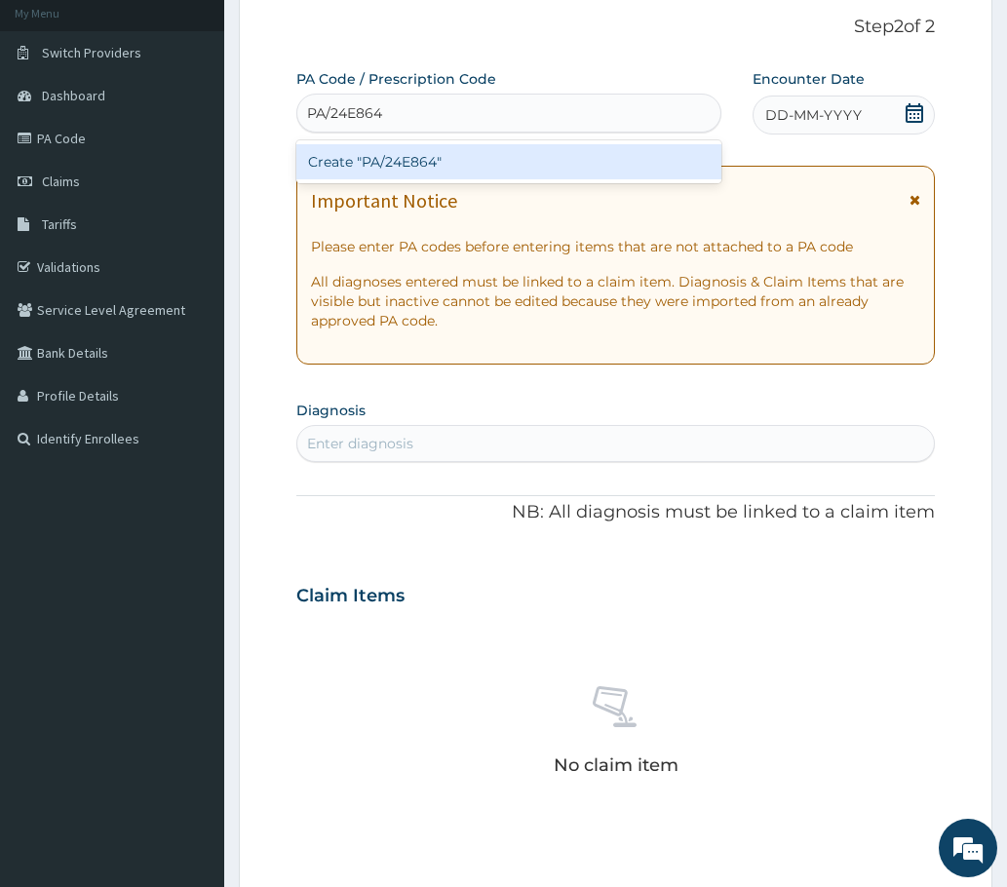
click at [423, 161] on div "Create "PA/24E864"" at bounding box center [508, 161] width 425 height 35
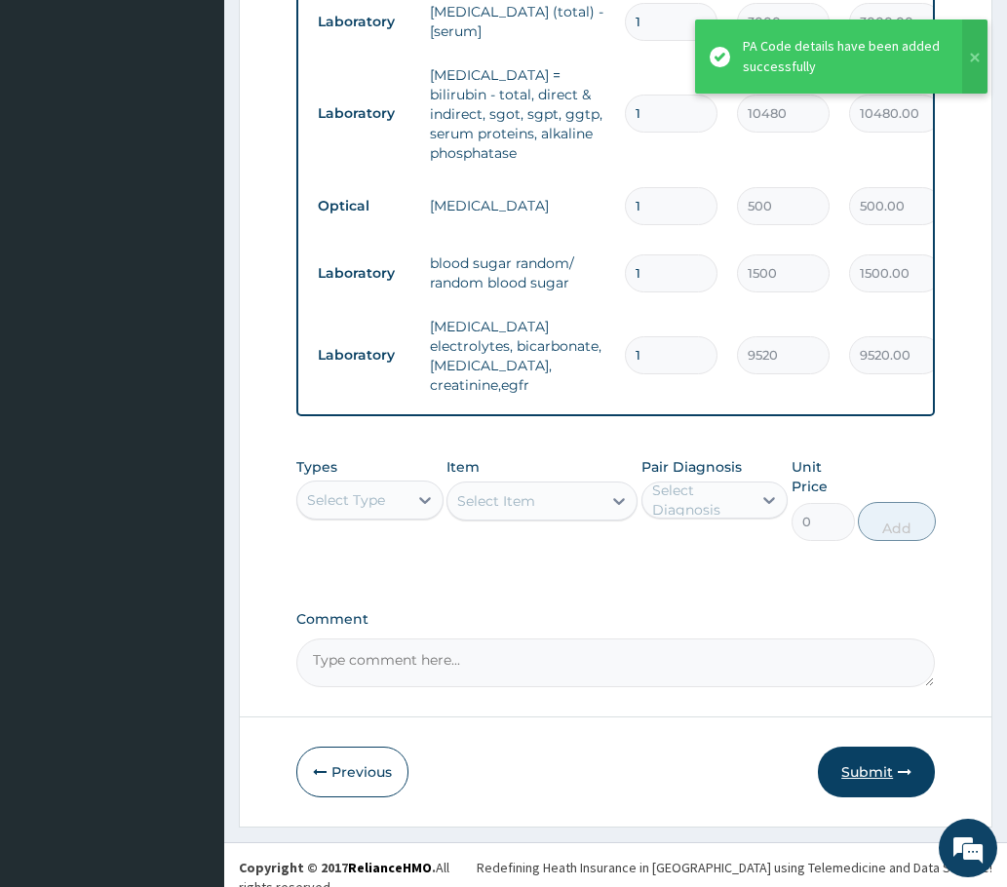
click at [853, 767] on button "Submit" at bounding box center [876, 772] width 117 height 51
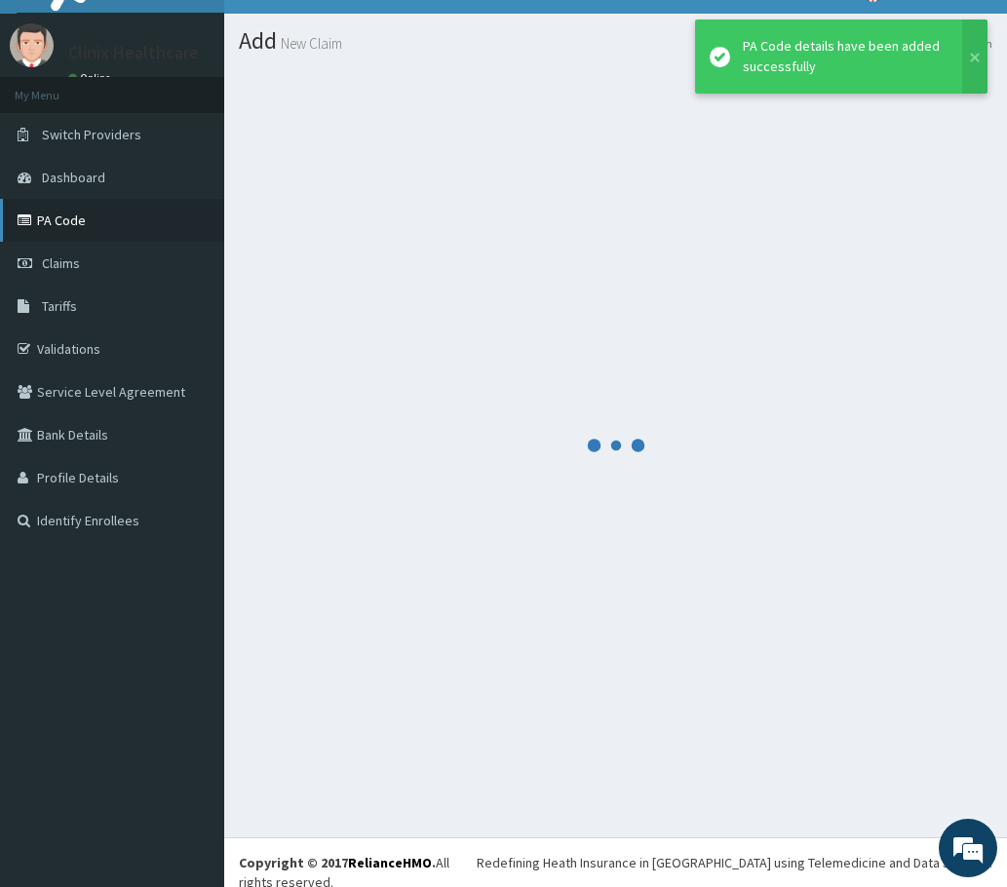
scroll to position [1078, 0]
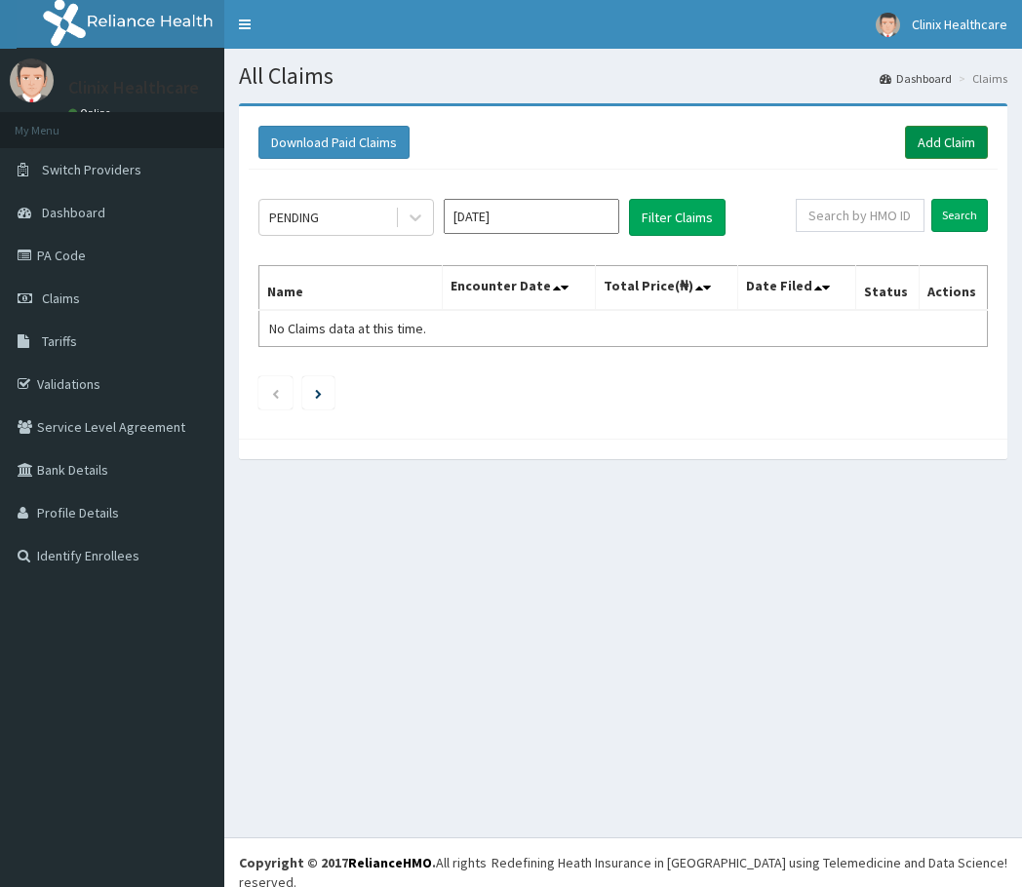
click at [941, 145] on link "Add Claim" at bounding box center [946, 142] width 83 height 33
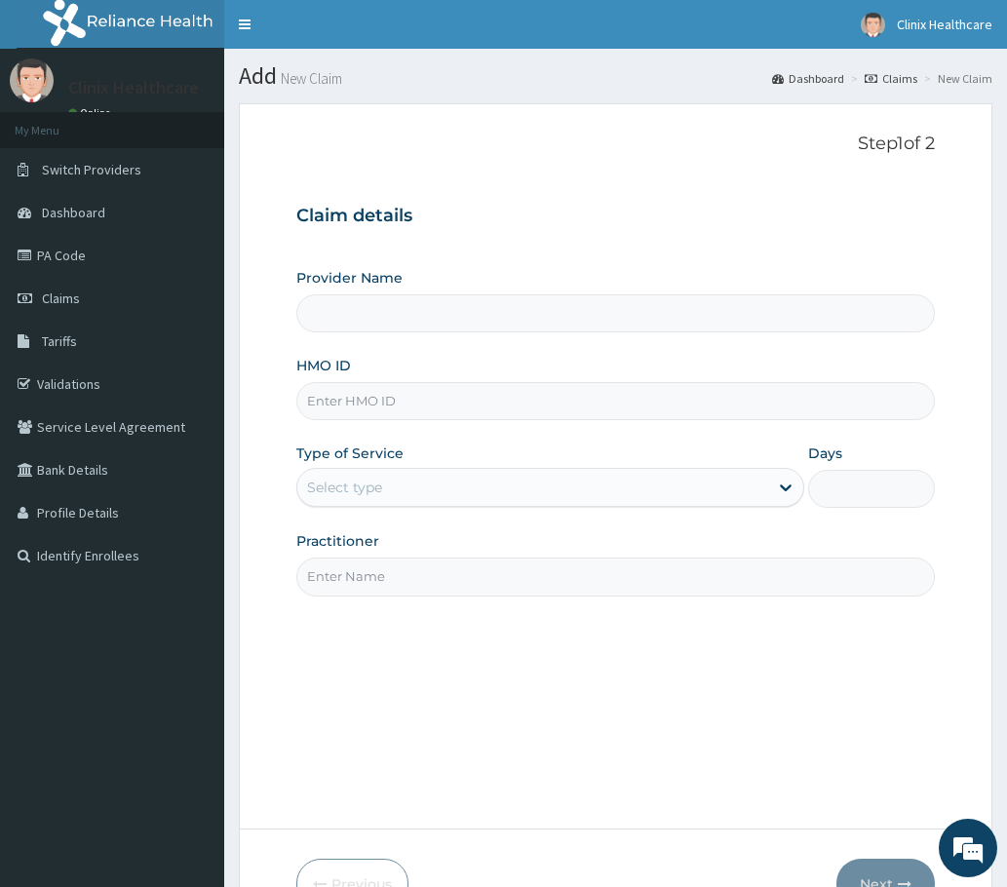
click at [336, 397] on input "HMO ID" at bounding box center [615, 401] width 638 height 38
paste input "AKU/10051/A PA/84D93D"
type input "AKU/10051/A PA/84D93D"
type input "Clinix Healthcare"
type input "AKU/10051/A PA/84D93D"
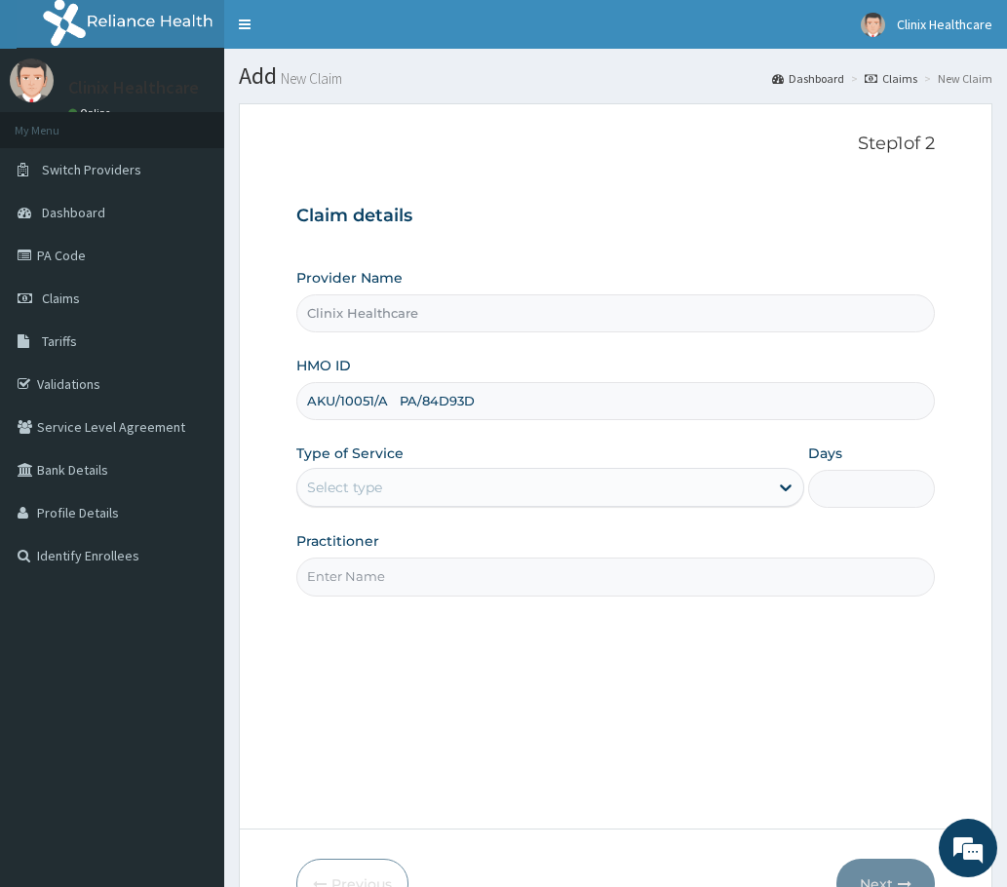
click at [398, 489] on div "Select type" at bounding box center [532, 487] width 471 height 31
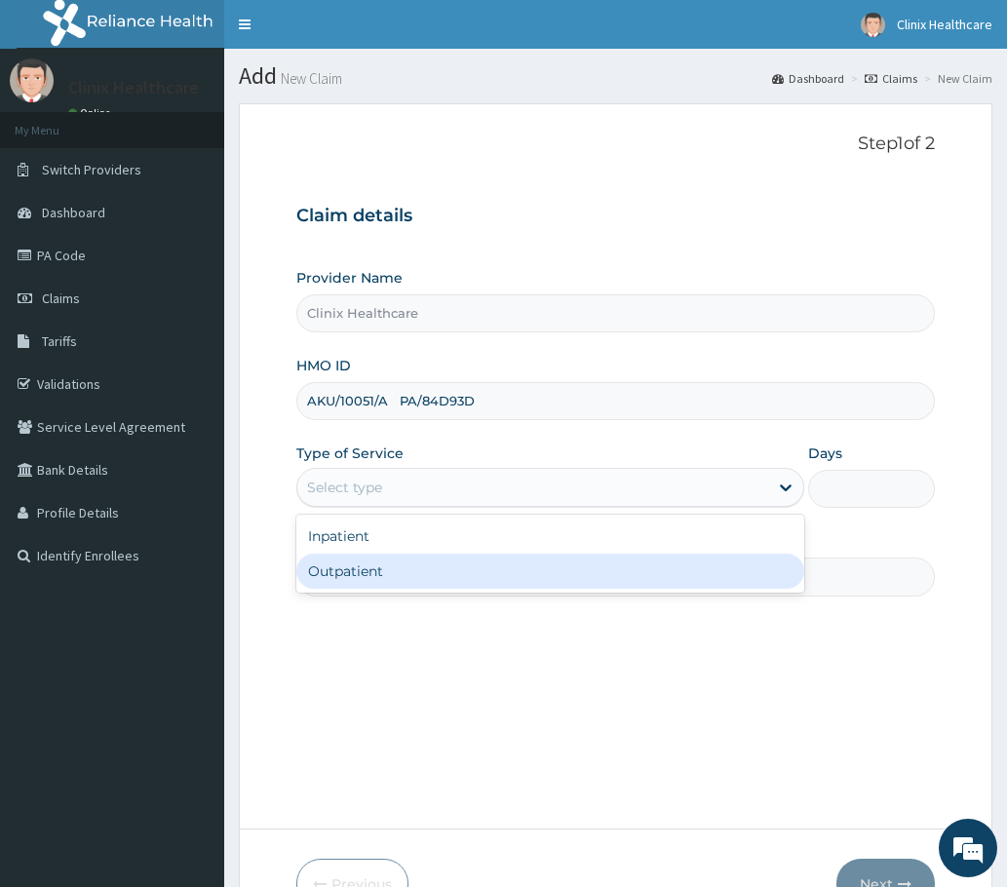
click at [373, 564] on div "Outpatient" at bounding box center [550, 571] width 508 height 35
type input "1"
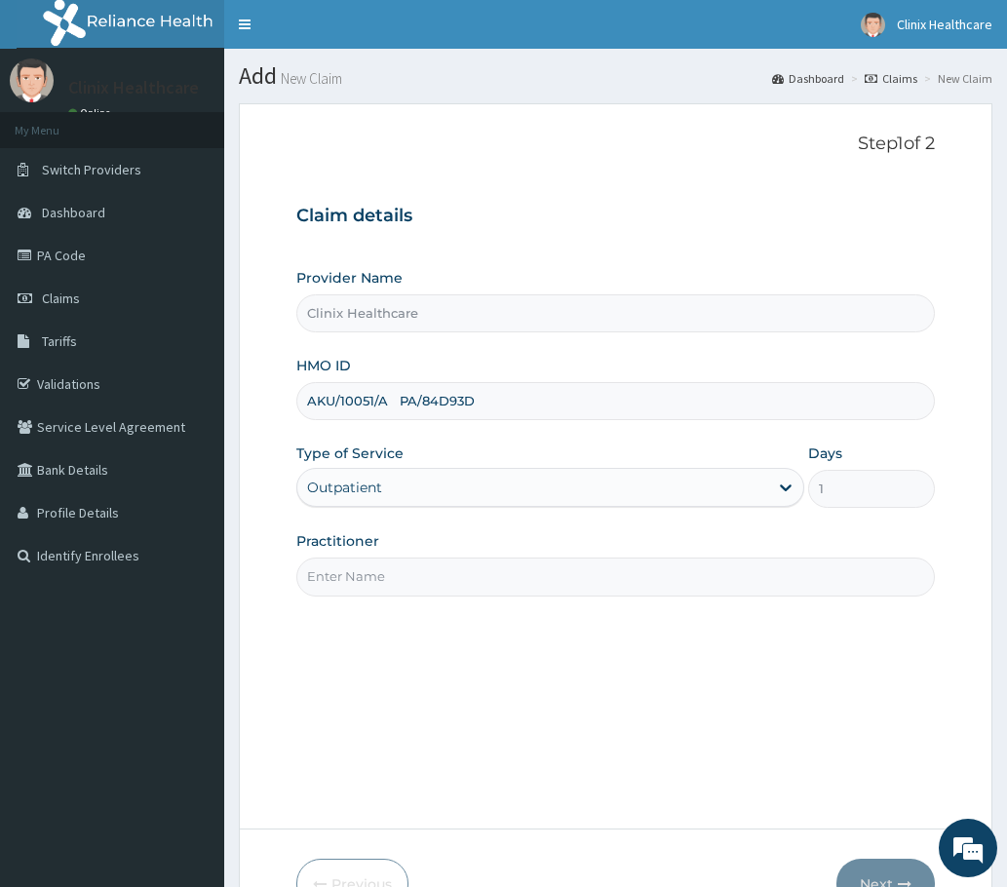
click at [370, 569] on input "Practitioner" at bounding box center [615, 577] width 638 height 38
type input "RELIANCE"
drag, startPoint x: 395, startPoint y: 399, endPoint x: 530, endPoint y: 403, distance: 135.6
click at [530, 403] on input "AKU/10051/A PA/84D93D" at bounding box center [615, 401] width 638 height 38
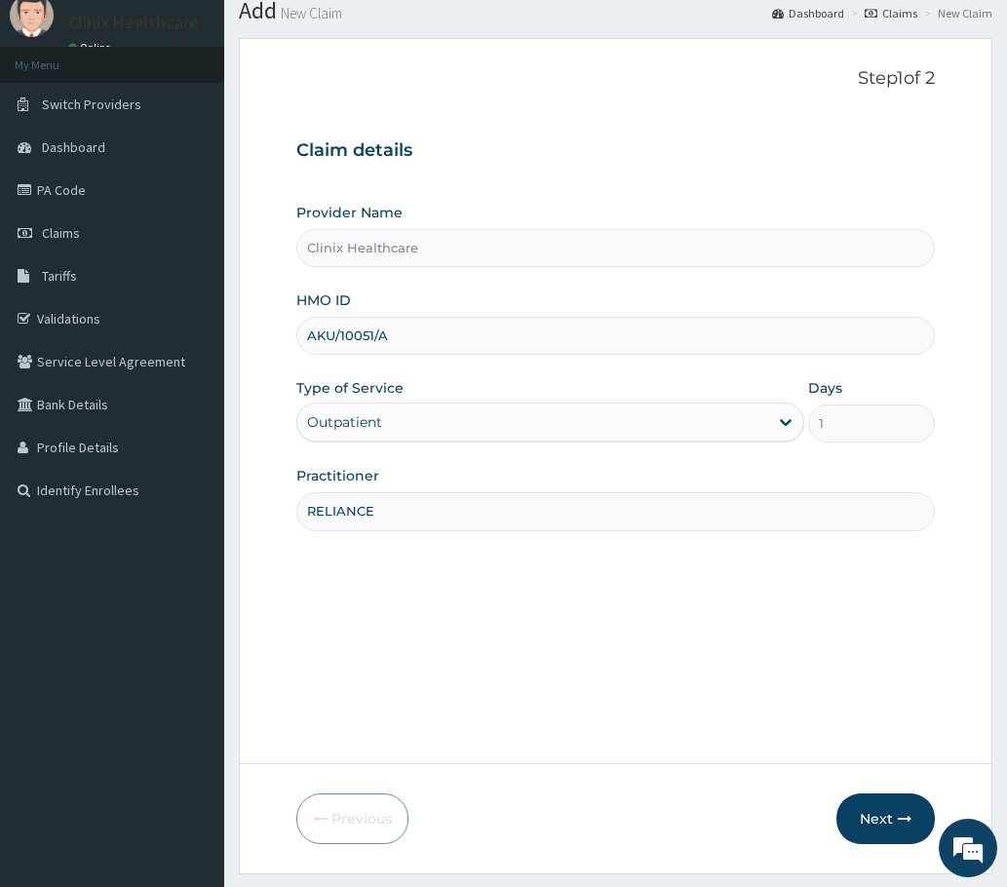
scroll to position [117, 0]
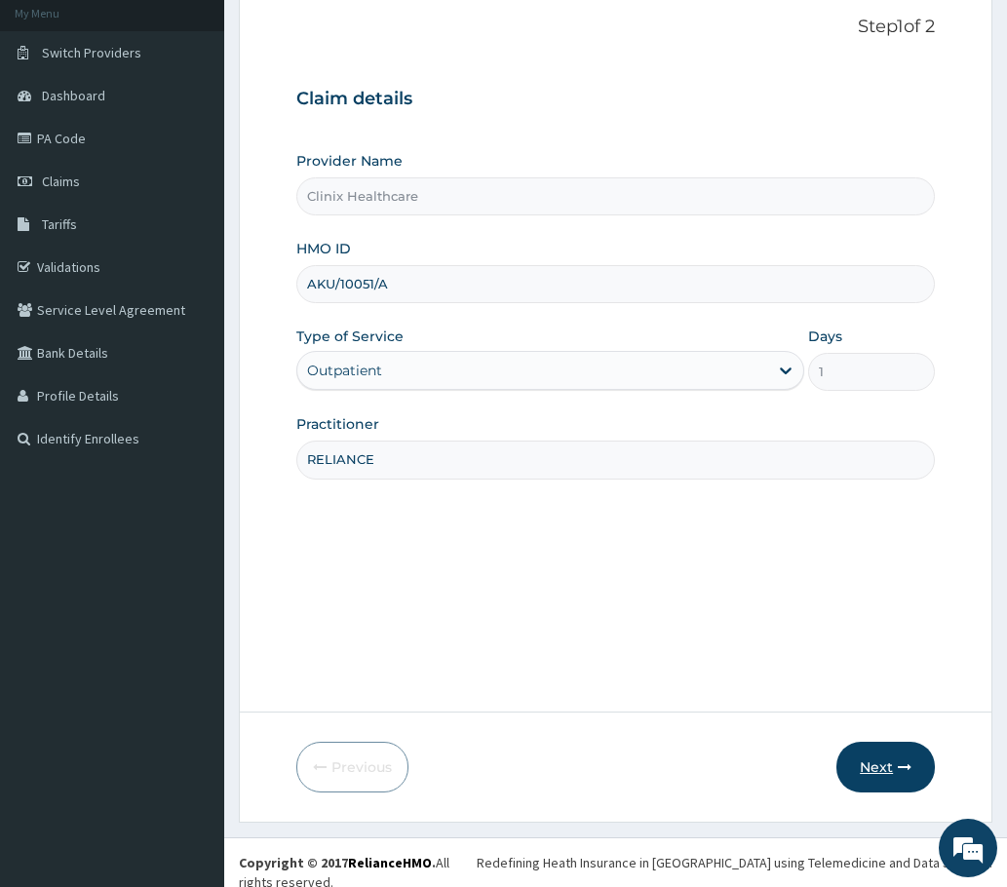
type input "AKU/10051/A"
click at [897, 769] on button "Next" at bounding box center [885, 767] width 98 height 51
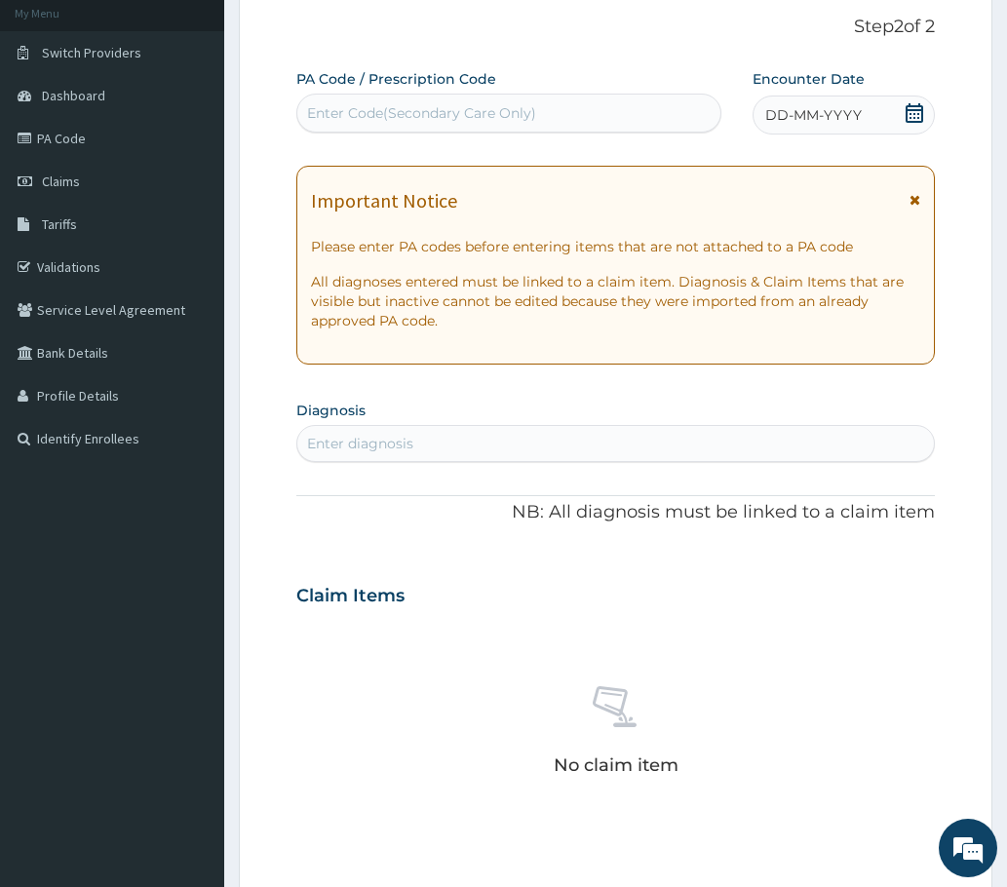
click at [384, 112] on div "Enter Code(Secondary Care Only)" at bounding box center [421, 112] width 229 height 19
paste input "PA/84D93D"
type input "PA/84D93D"
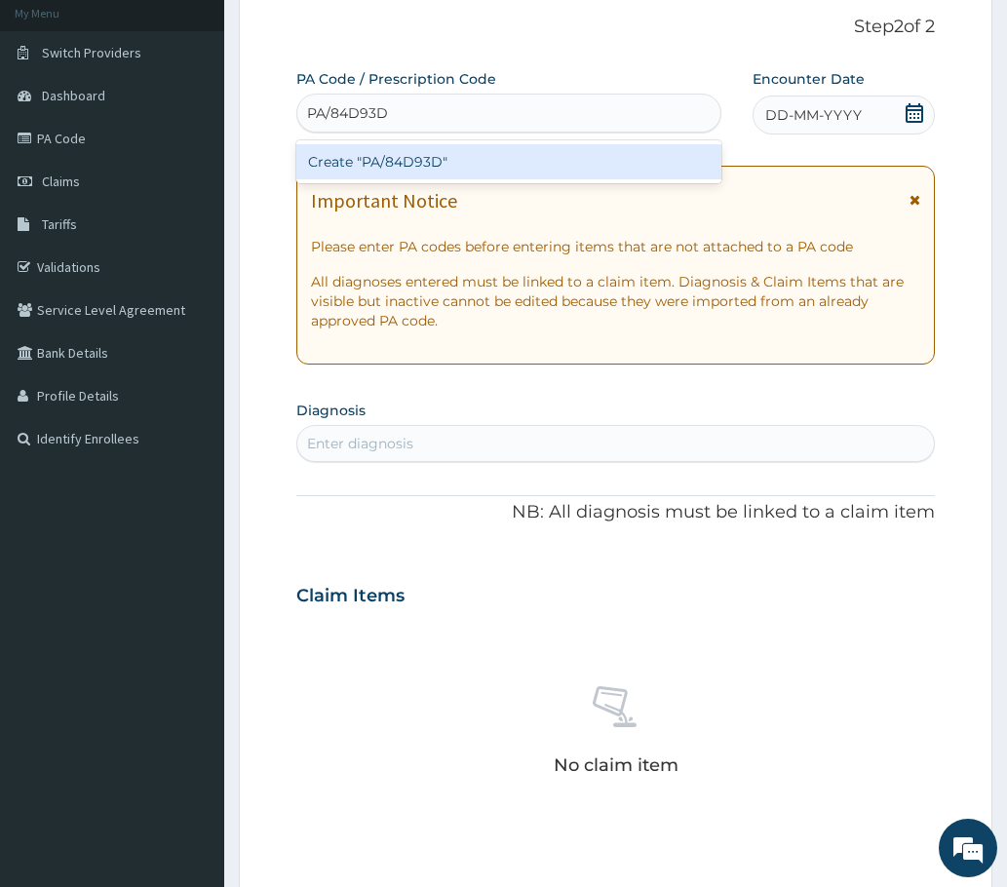
click at [371, 173] on div "Create "PA/84D93D"" at bounding box center [508, 161] width 425 height 35
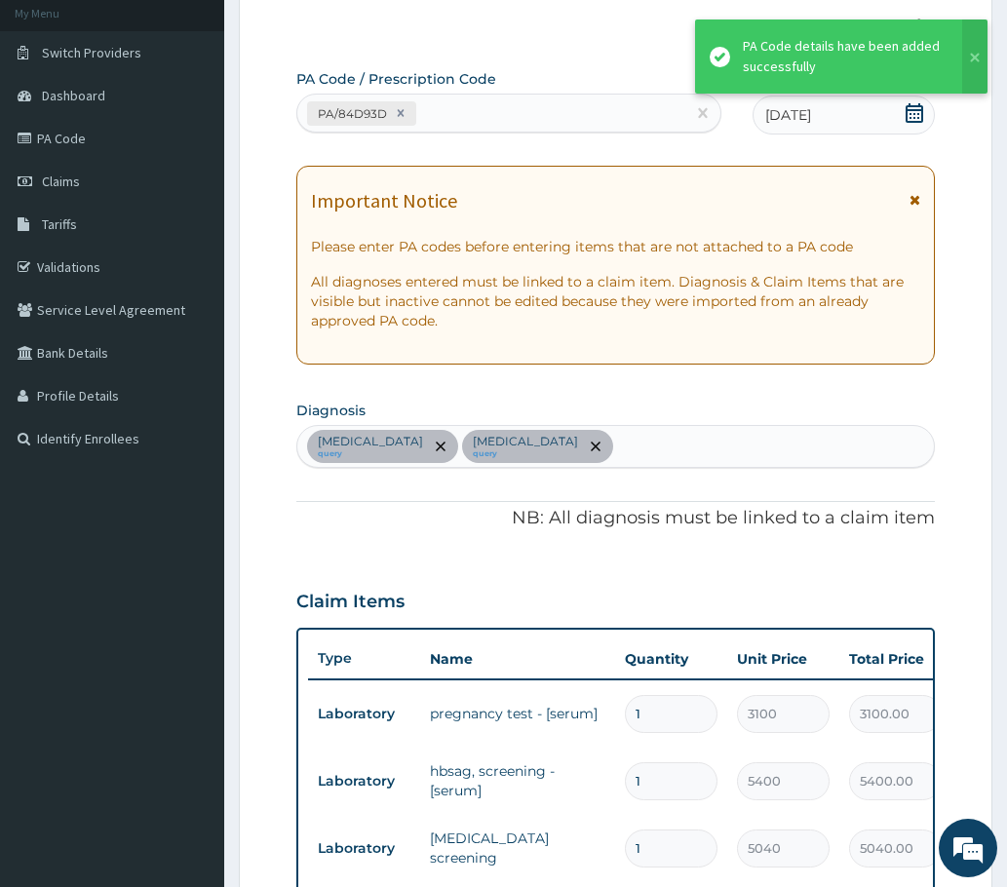
scroll to position [662, 0]
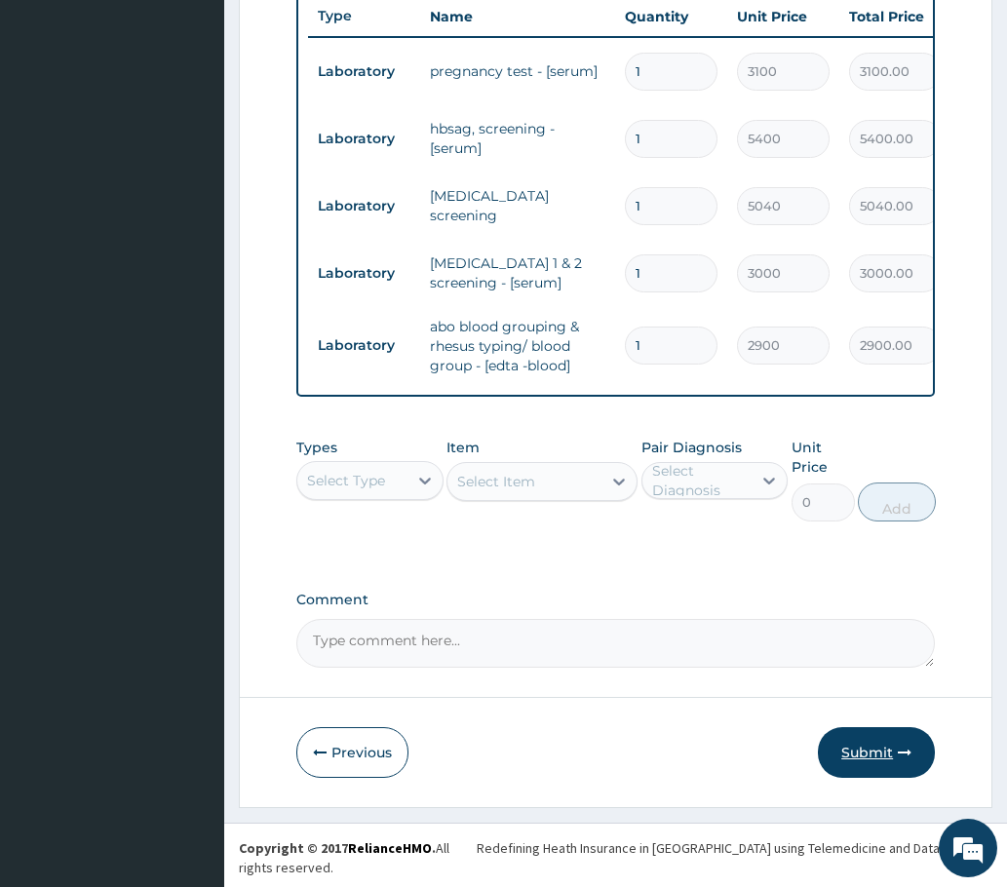
click at [863, 767] on button "Submit" at bounding box center [876, 752] width 117 height 51
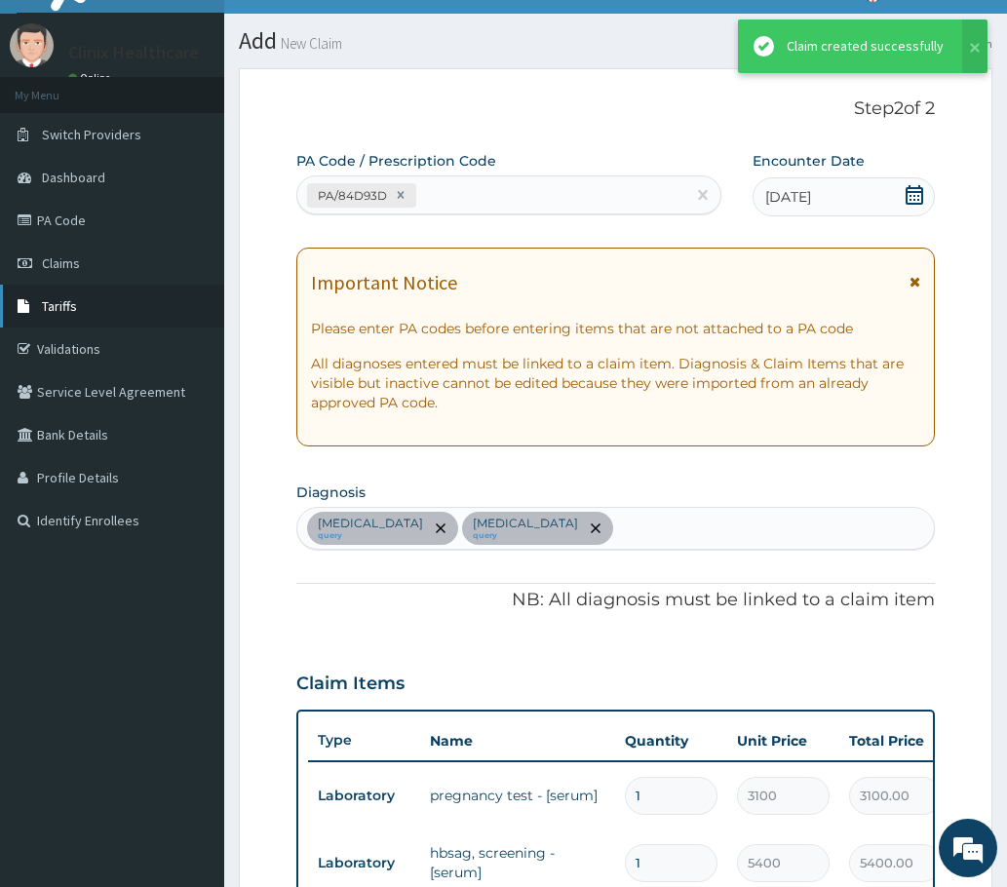
scroll to position [759, 0]
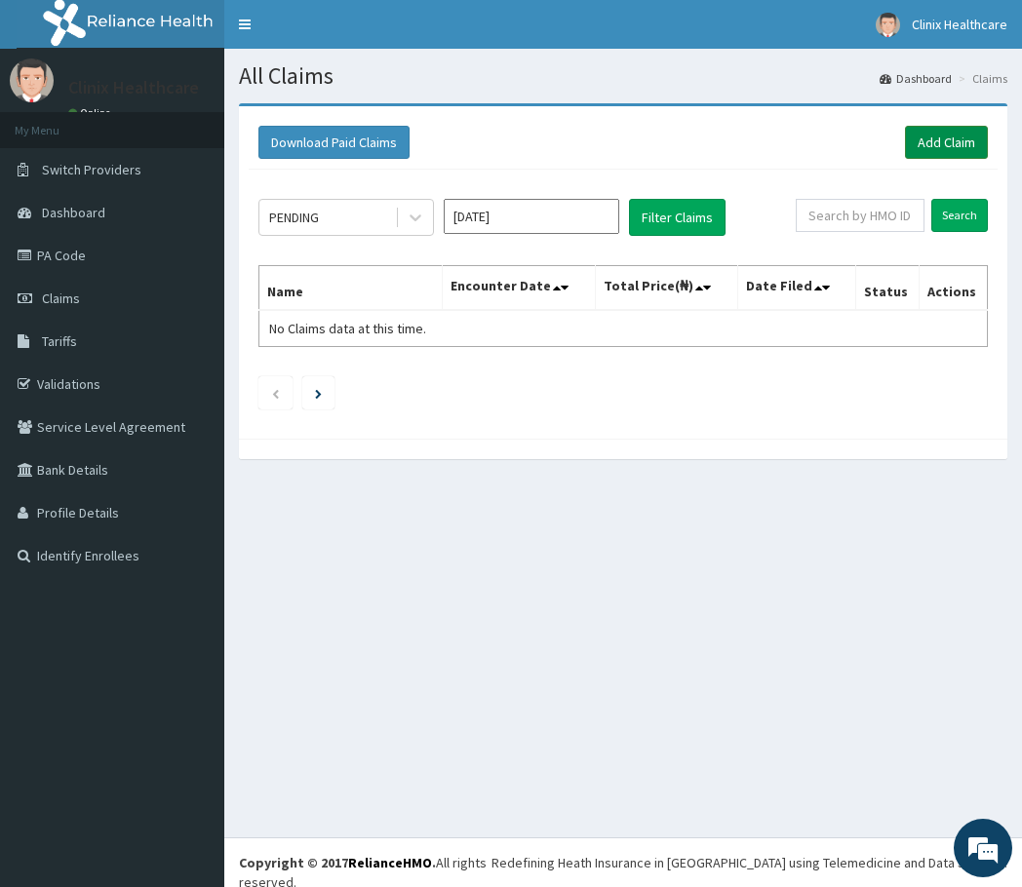
click at [952, 138] on link "Add Claim" at bounding box center [946, 142] width 83 height 33
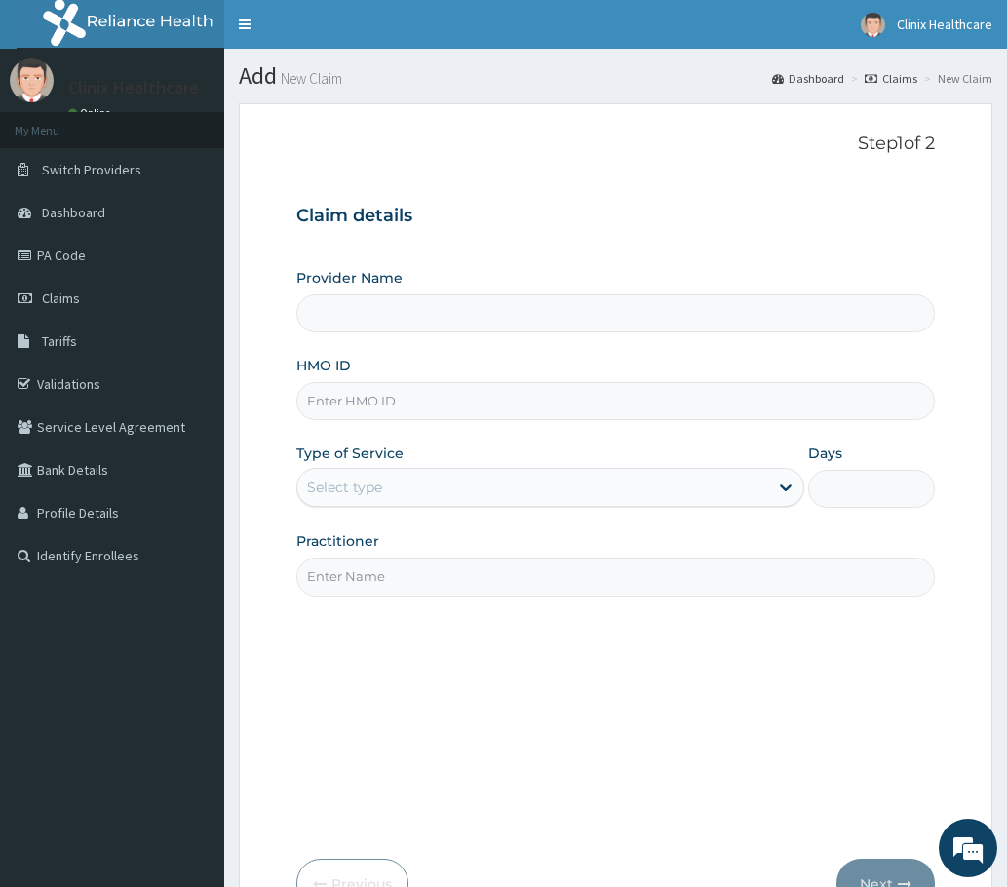
click at [341, 389] on input "HMO ID" at bounding box center [615, 401] width 638 height 38
type input "Clinix Healthcare"
paste input "CAM/10065/A PA/91A707"
drag, startPoint x: 405, startPoint y: 398, endPoint x: 524, endPoint y: 398, distance: 119.9
click at [524, 398] on input "CAM/10065/A PA/91A707" at bounding box center [615, 401] width 638 height 38
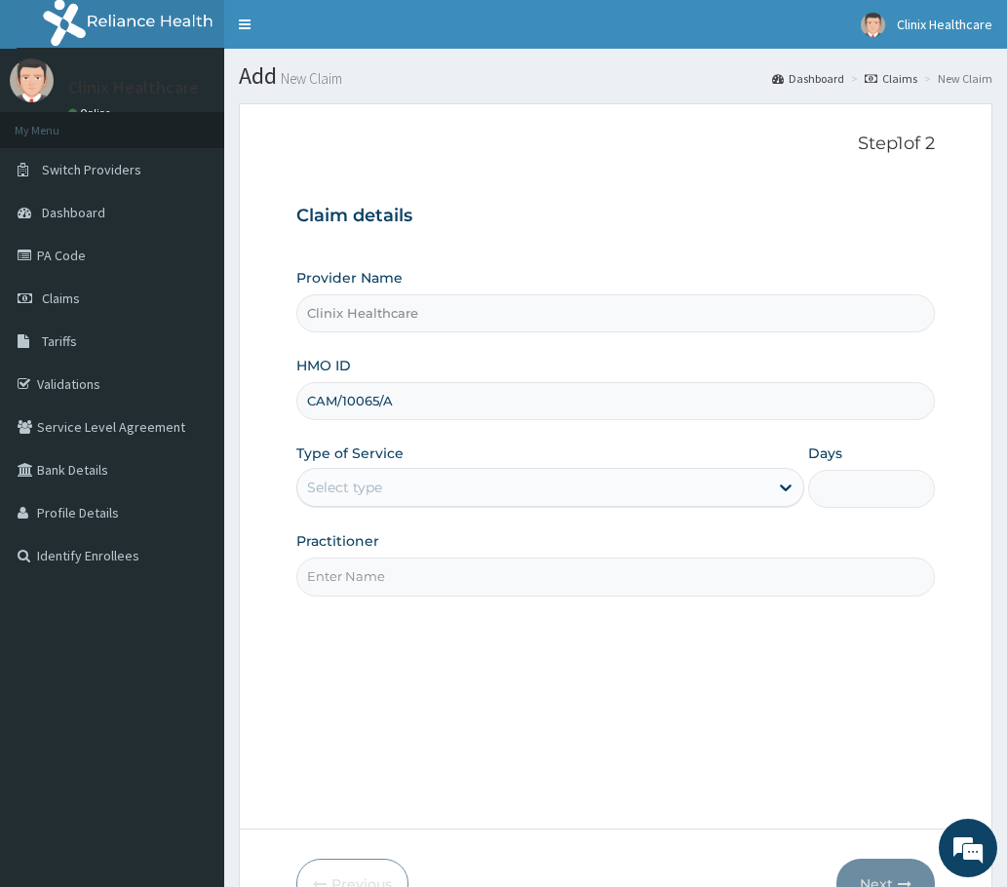
type input "CAM/10065/A"
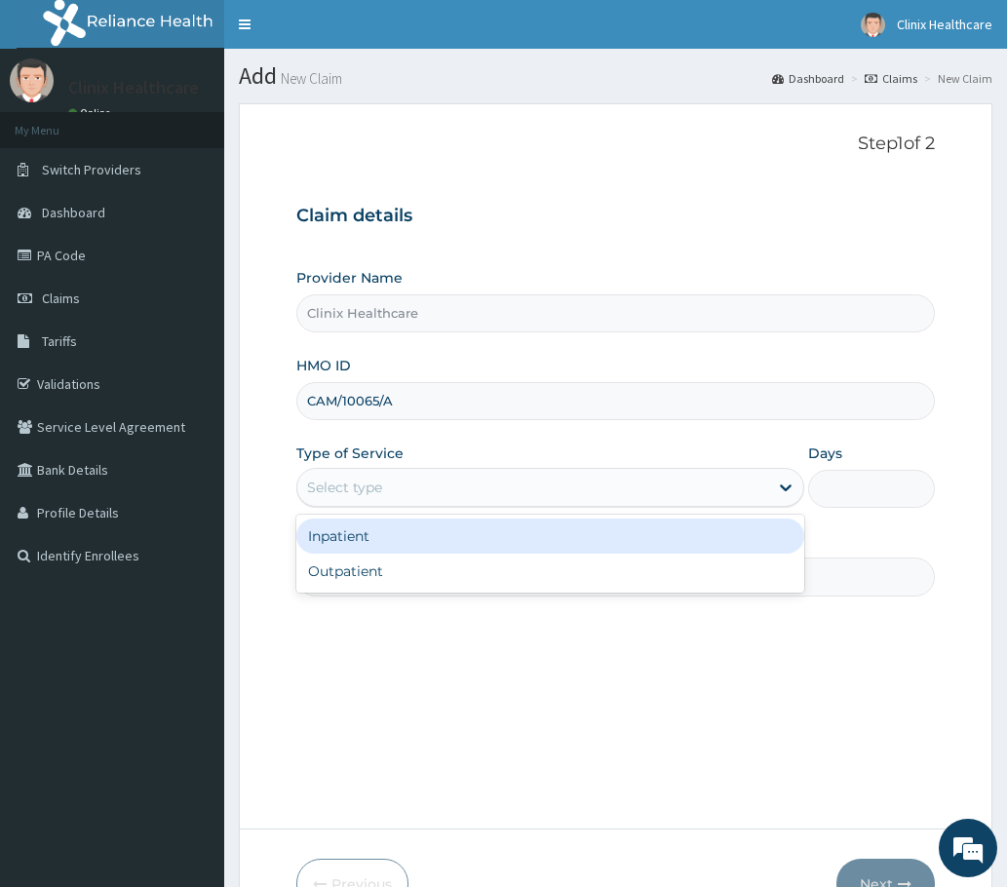
drag, startPoint x: 389, startPoint y: 488, endPoint x: 355, endPoint y: 564, distance: 83.3
click at [377, 510] on div "Provider Name Clinix Healthcare HMO ID CAM/10065/A Type of Service option Inpat…" at bounding box center [615, 432] width 638 height 328
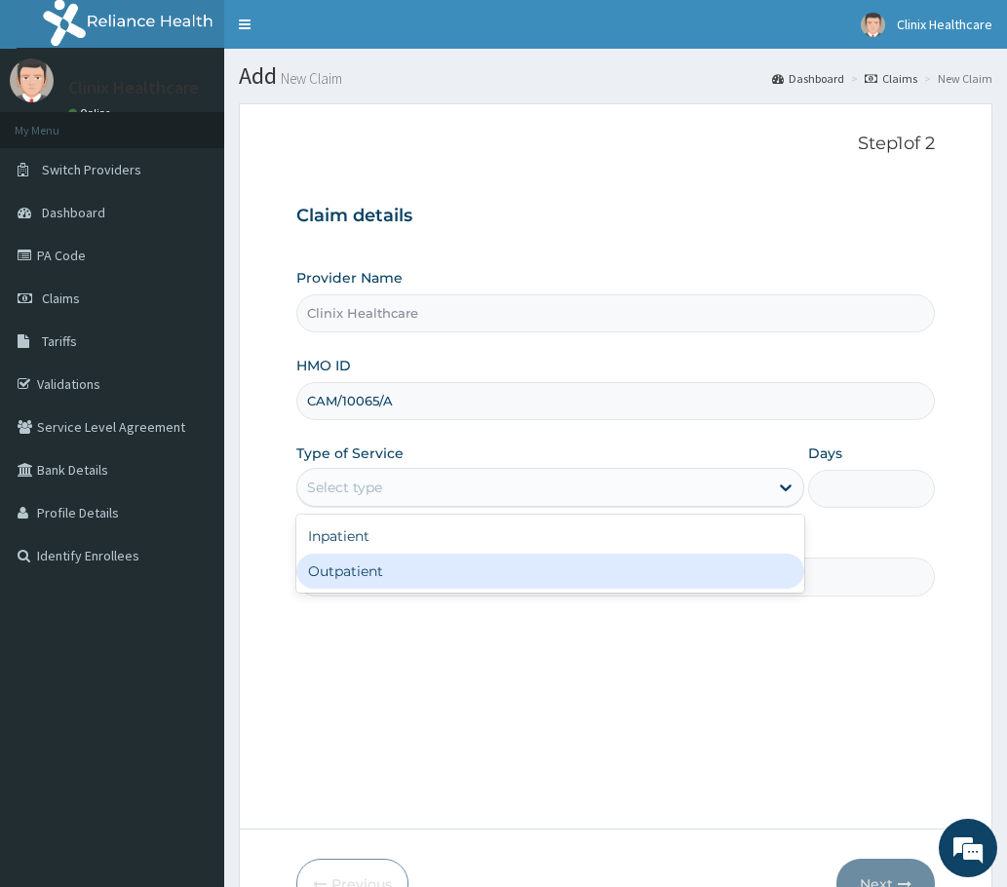
click at [355, 576] on div "Outpatient" at bounding box center [550, 571] width 508 height 35
type input "1"
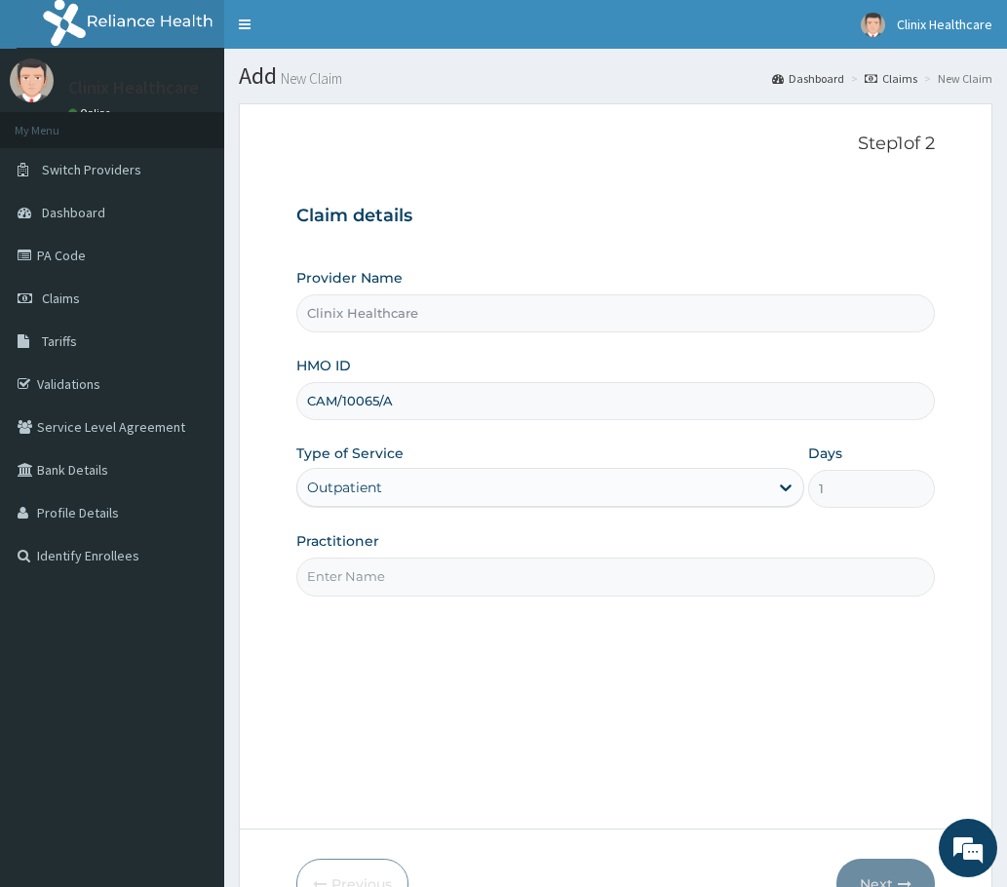
drag, startPoint x: 340, startPoint y: 579, endPoint x: 337, endPoint y: 562, distance: 16.8
click at [340, 577] on input "Practitioner" at bounding box center [615, 577] width 638 height 38
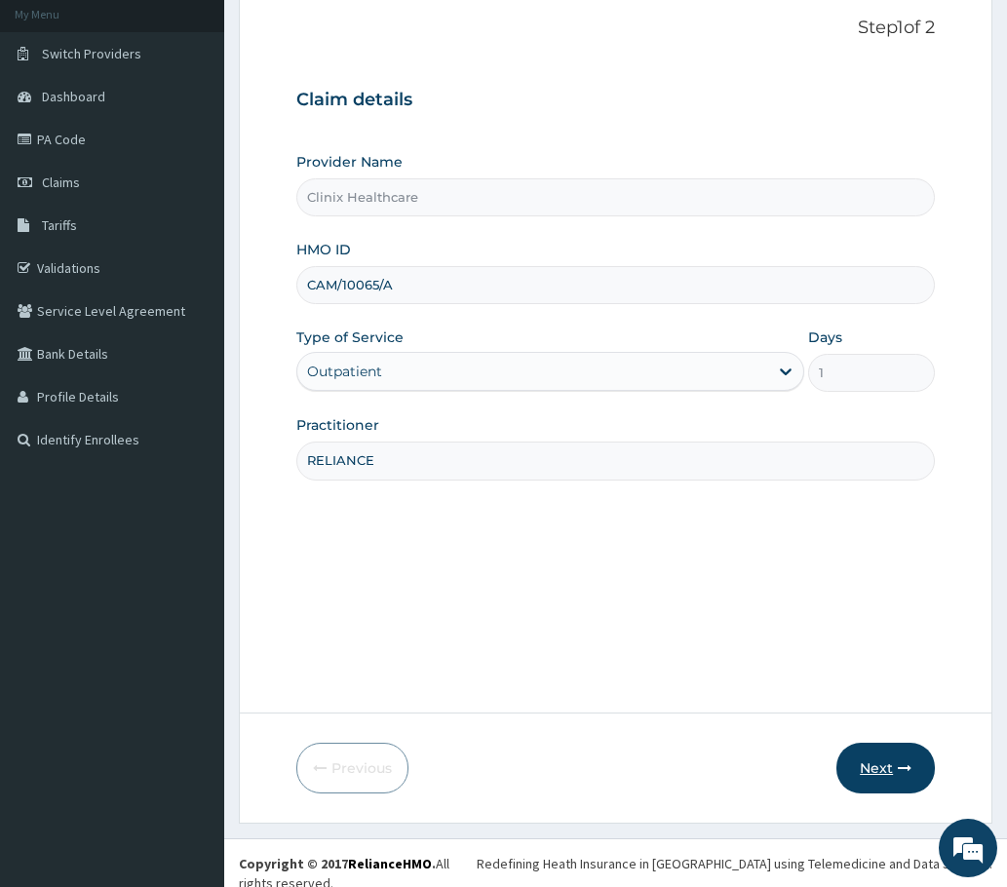
scroll to position [117, 0]
type input "RELIANCE"
click at [870, 771] on button "Next" at bounding box center [885, 767] width 98 height 51
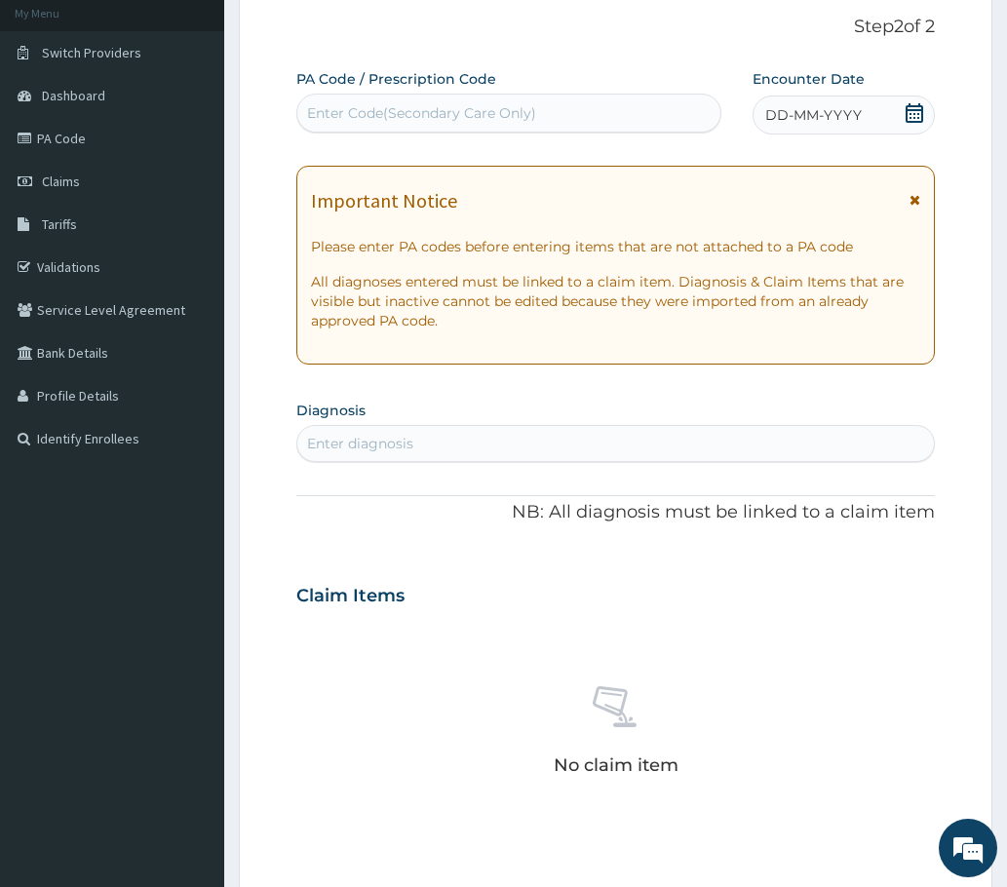
click at [384, 113] on div "Enter Code(Secondary Care Only)" at bounding box center [421, 112] width 229 height 19
paste input "PA/91A707"
type input "PA/91A707"
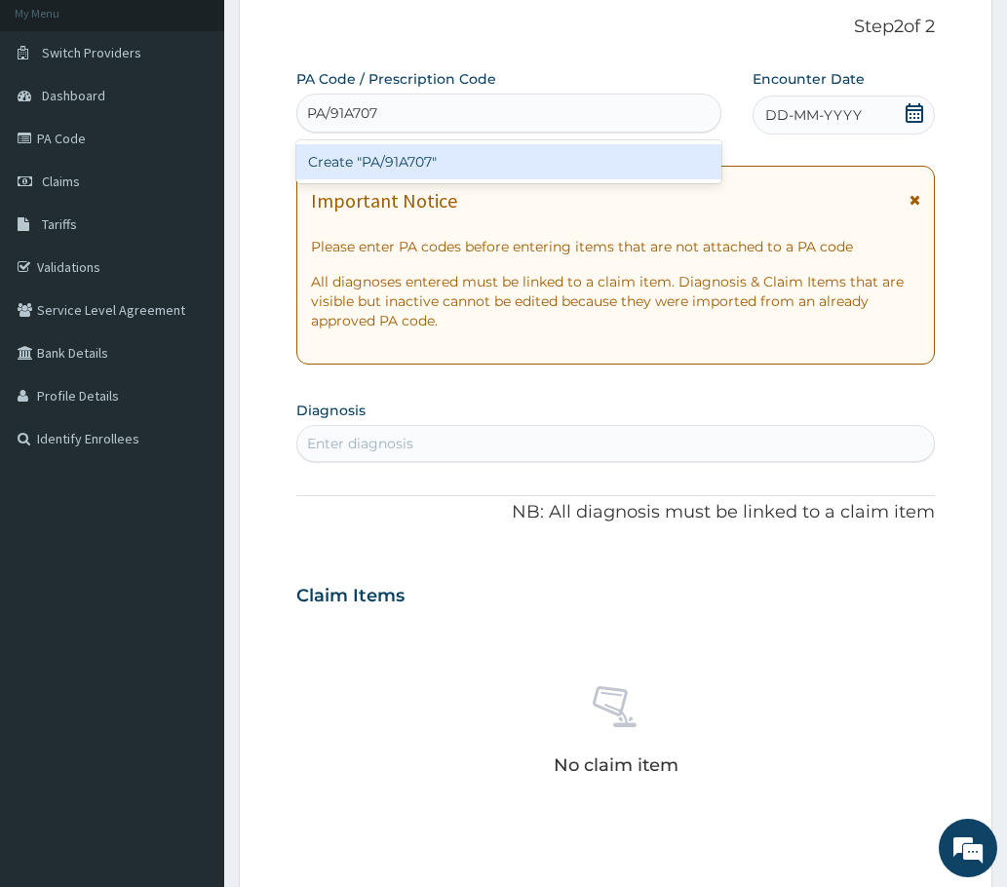
click at [391, 159] on div "Create "PA/91A707"" at bounding box center [508, 161] width 425 height 35
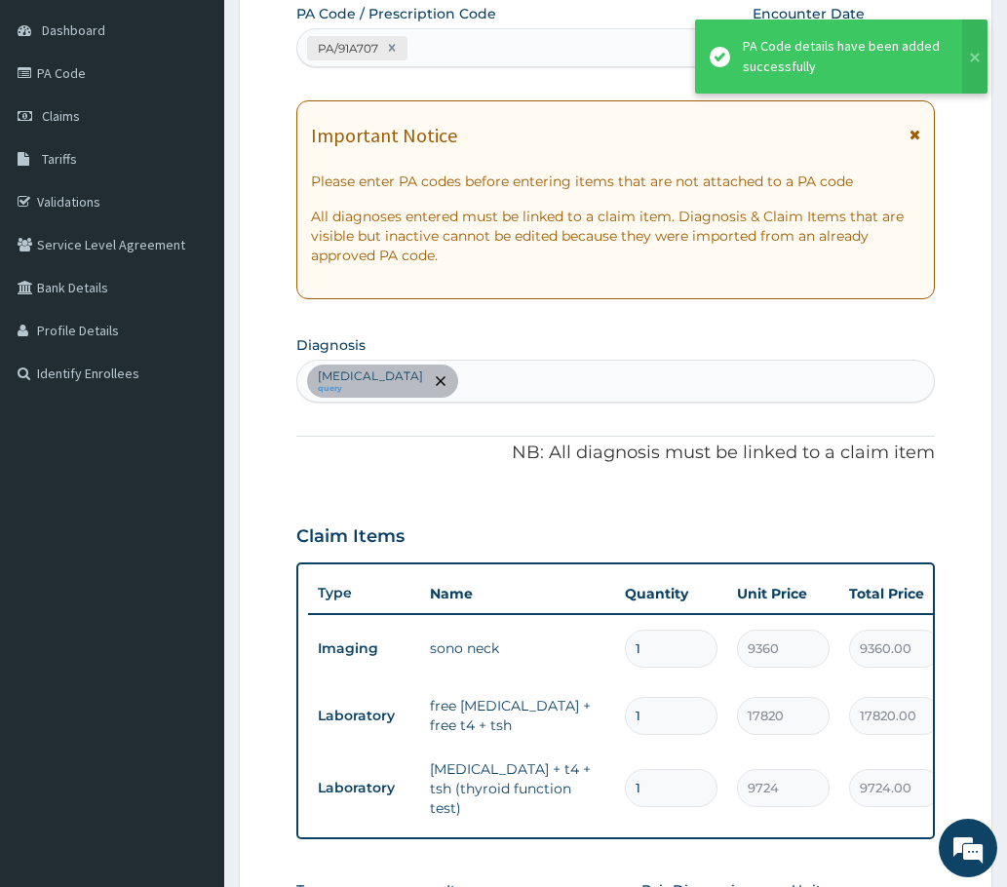
scroll to position [409, 0]
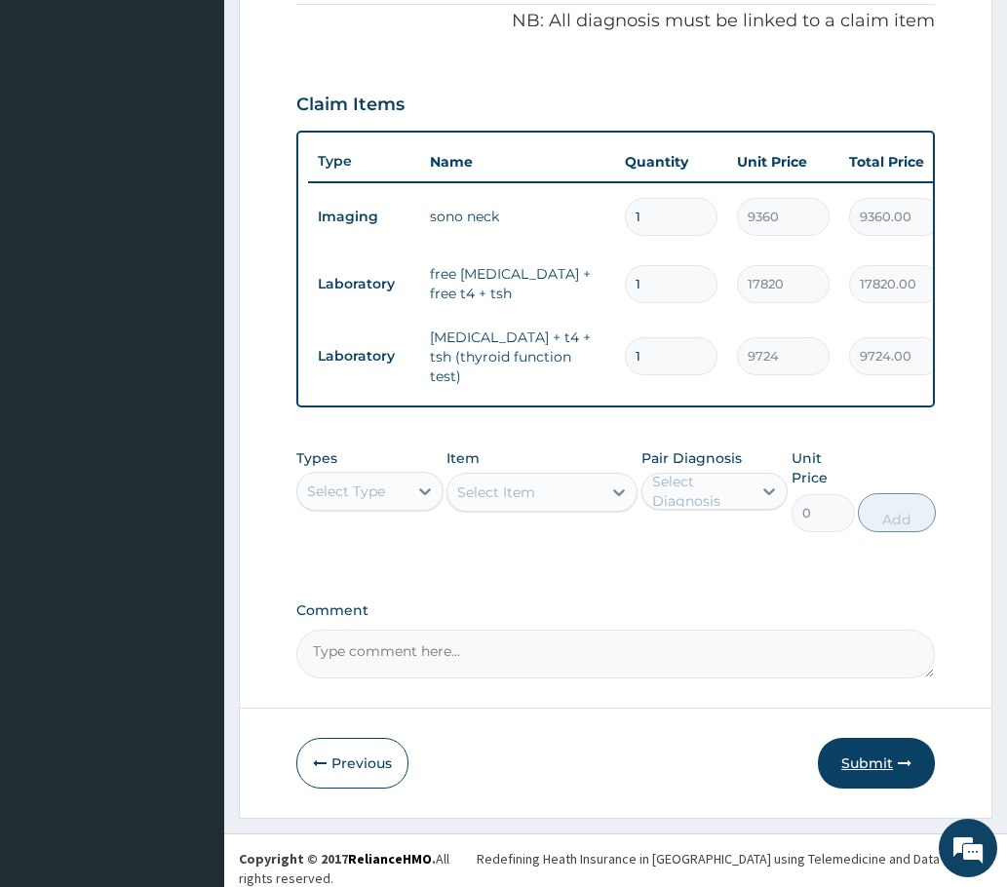
click at [859, 754] on button "Submit" at bounding box center [876, 763] width 117 height 51
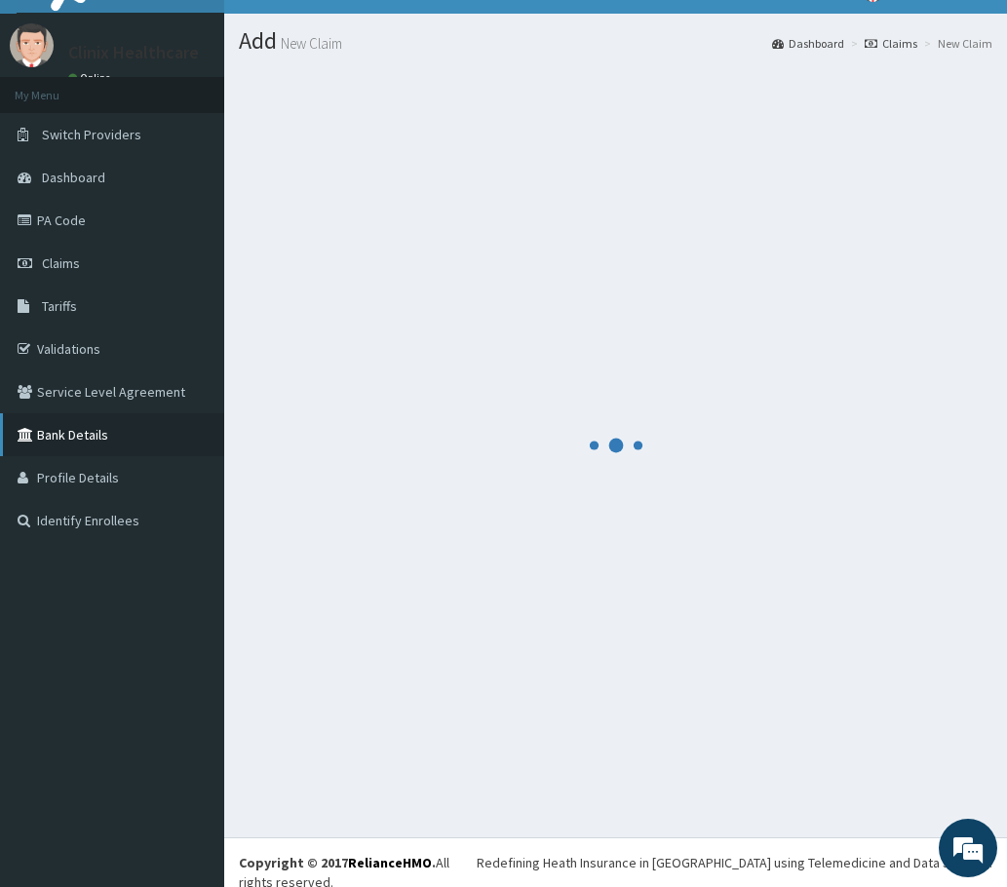
scroll to position [614, 0]
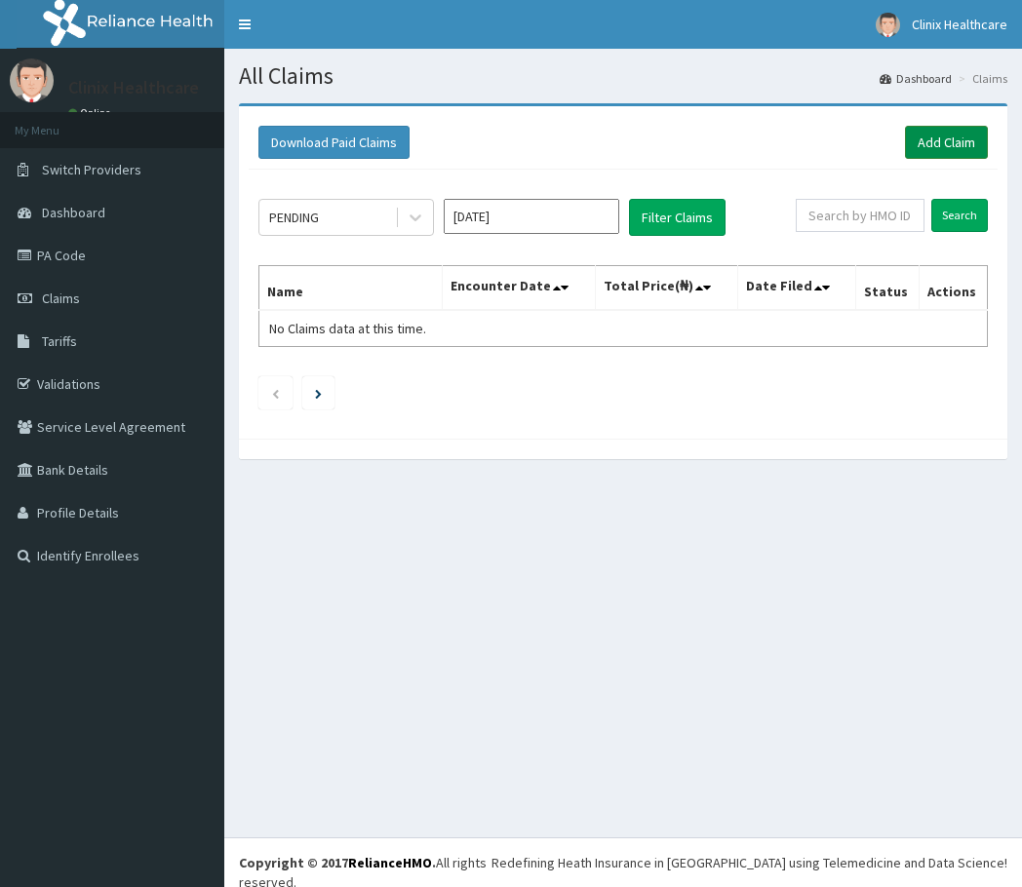
click at [927, 144] on link "Add Claim" at bounding box center [946, 142] width 83 height 33
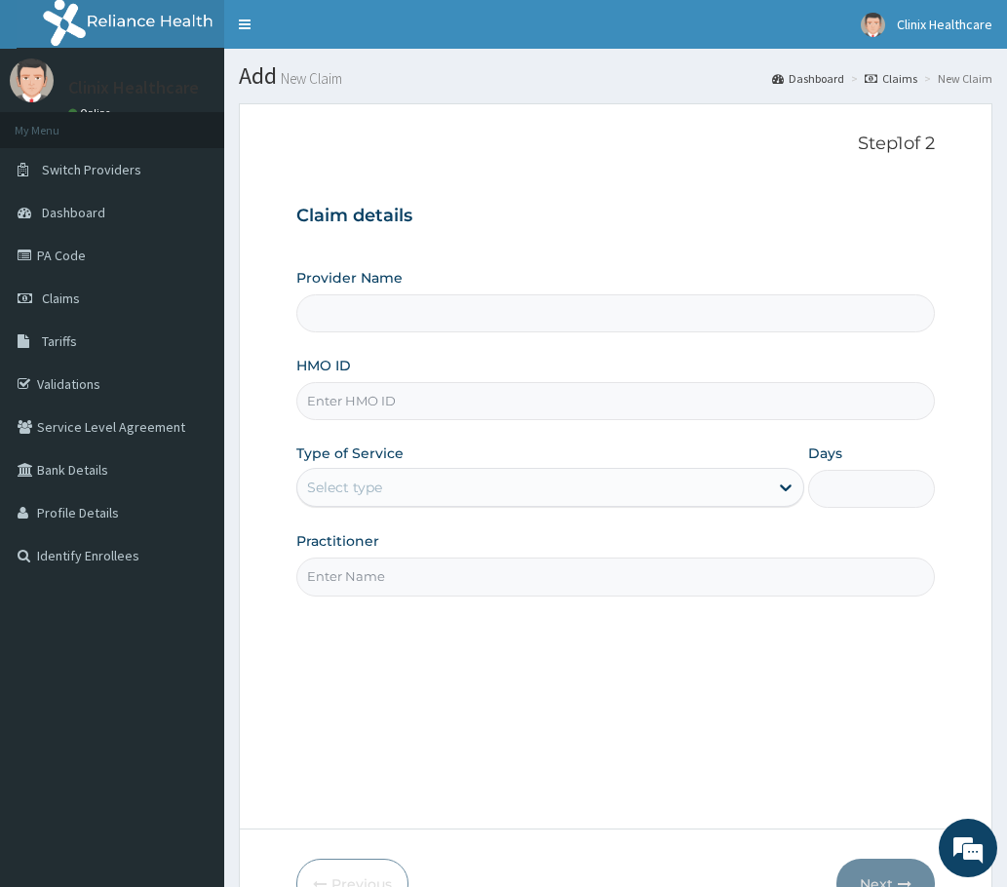
click at [383, 410] on input "HMO ID" at bounding box center [615, 401] width 638 height 38
paste input "Pfn/10231/b PA/EC323E"
type input "Pfn/10231/b PA/EC323E"
type input "Clinix Healthcare"
drag, startPoint x: 397, startPoint y: 401, endPoint x: 484, endPoint y: 399, distance: 87.8
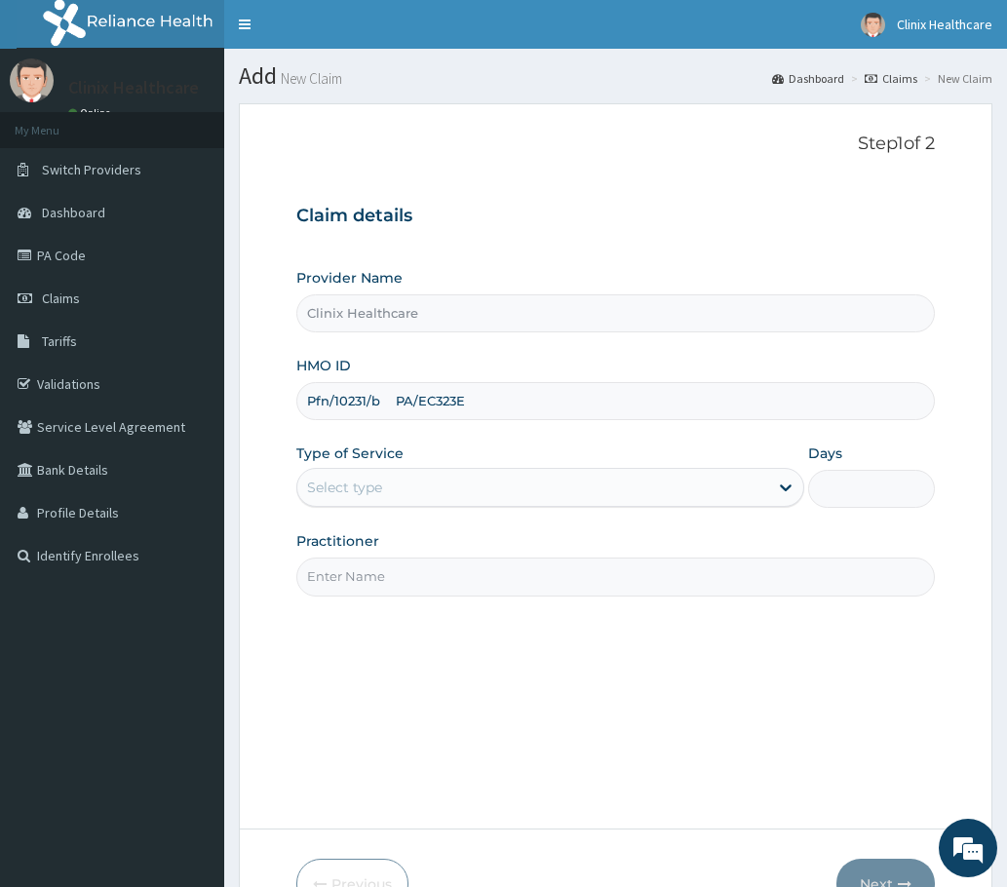
click at [484, 399] on input "Pfn/10231/b PA/EC323E" at bounding box center [615, 401] width 638 height 38
type input "Pfn/10231/b PA/EC323E"
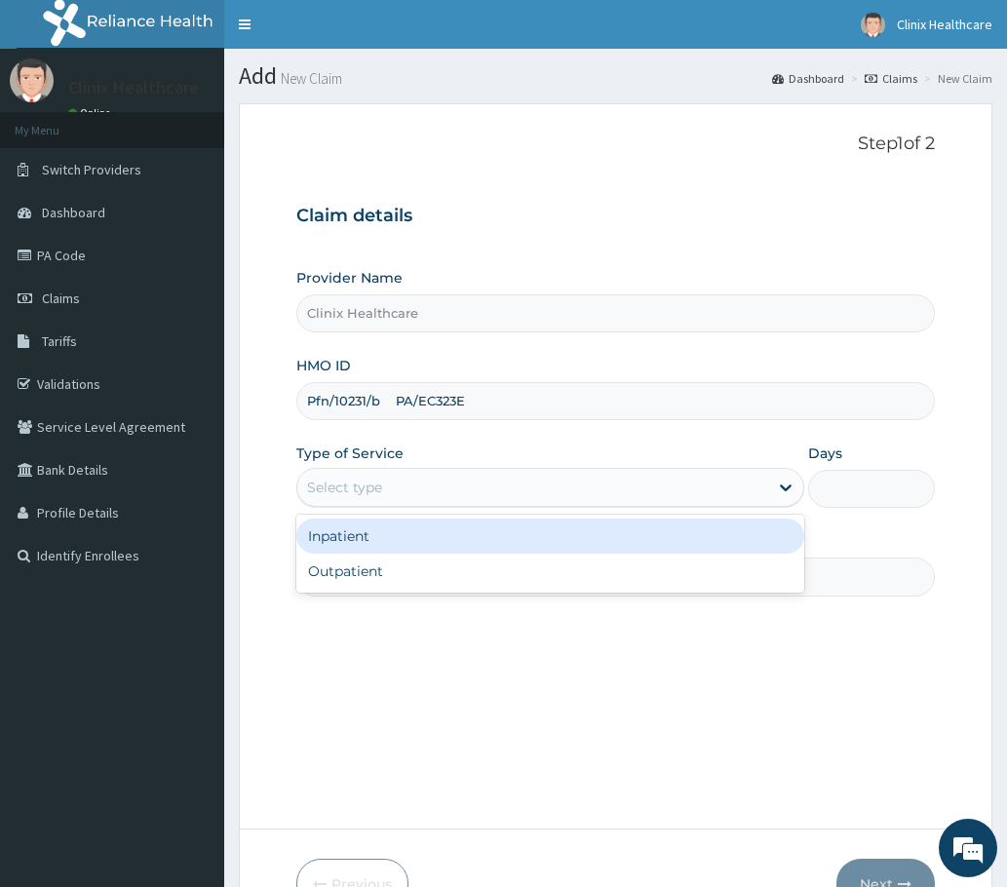
drag, startPoint x: 403, startPoint y: 490, endPoint x: 395, endPoint y: 526, distance: 36.9
click at [400, 500] on div "Select type" at bounding box center [532, 487] width 471 height 31
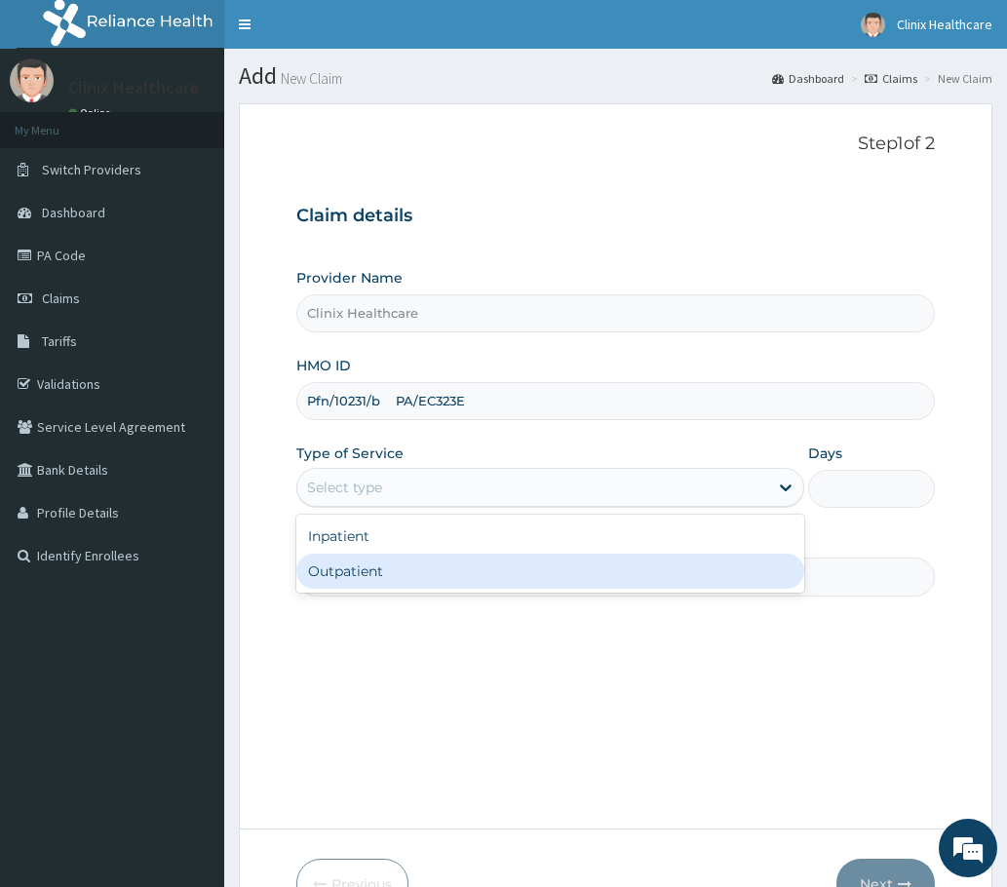
click at [389, 569] on div "Outpatient" at bounding box center [550, 571] width 508 height 35
type input "1"
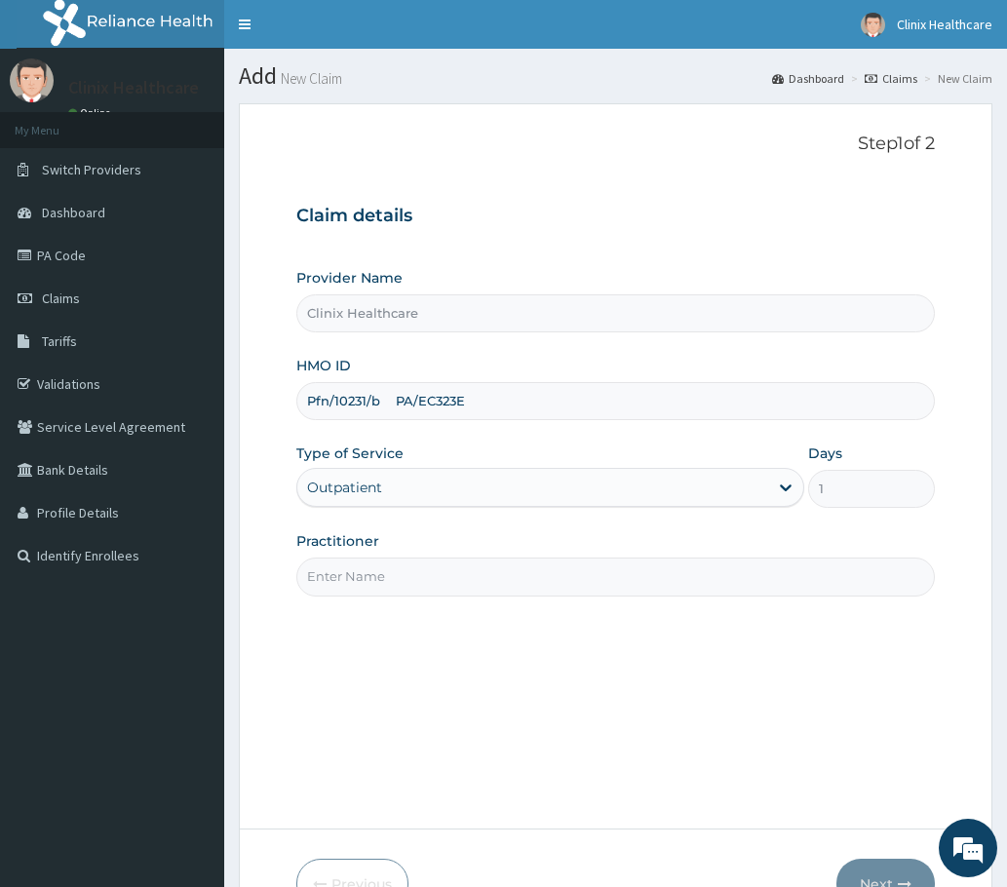
click at [374, 573] on input "Practitioner" at bounding box center [615, 577] width 638 height 38
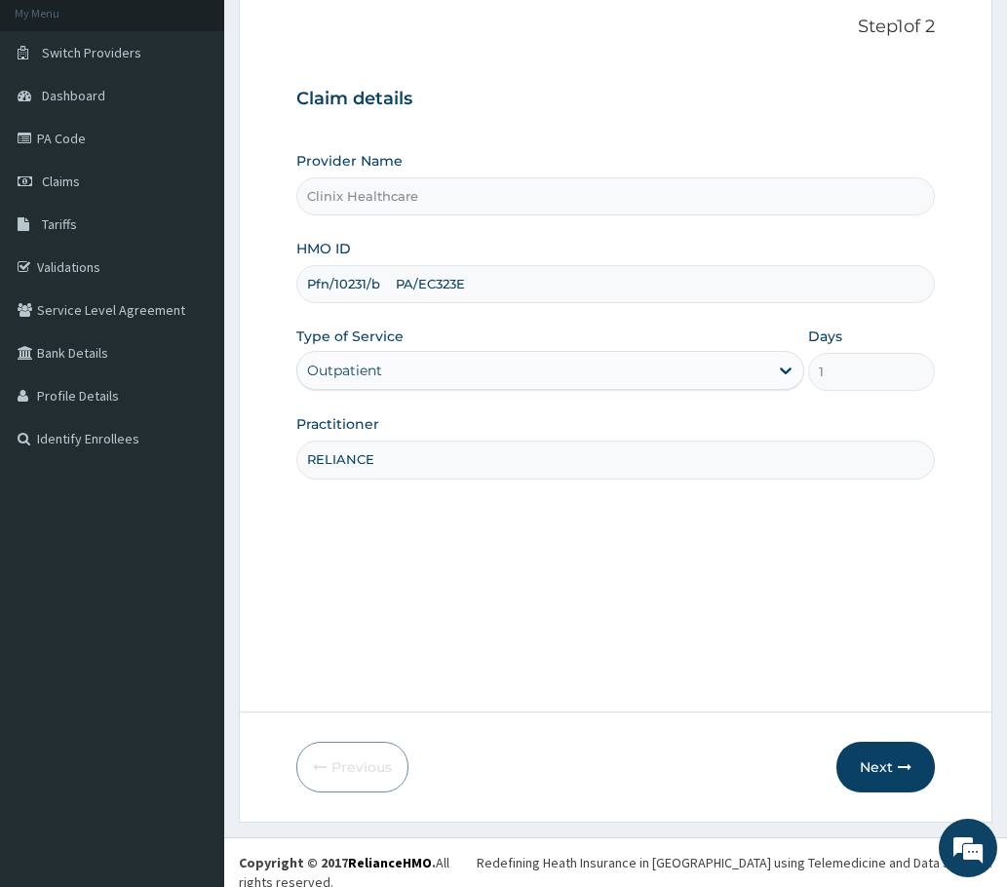
type input "RELIANCE"
drag, startPoint x: 391, startPoint y: 291, endPoint x: 402, endPoint y: 292, distance: 10.8
click at [396, 291] on input "Pfn/10231/b PA/EC323E" at bounding box center [615, 284] width 638 height 38
drag, startPoint x: 390, startPoint y: 278, endPoint x: 511, endPoint y: 279, distance: 120.9
click at [511, 281] on input "Pfn/10231/b PA/EC323E" at bounding box center [615, 284] width 638 height 38
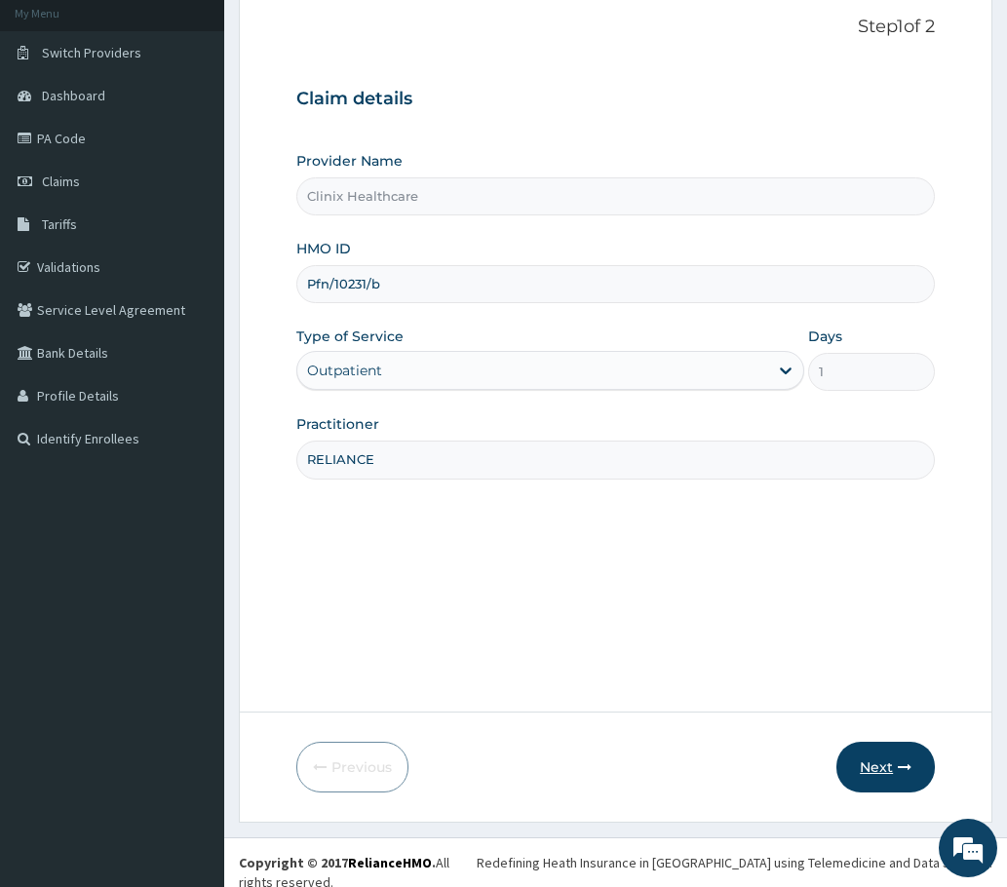
type input "Pfn/10231/b"
click at [870, 750] on button "Next" at bounding box center [885, 767] width 98 height 51
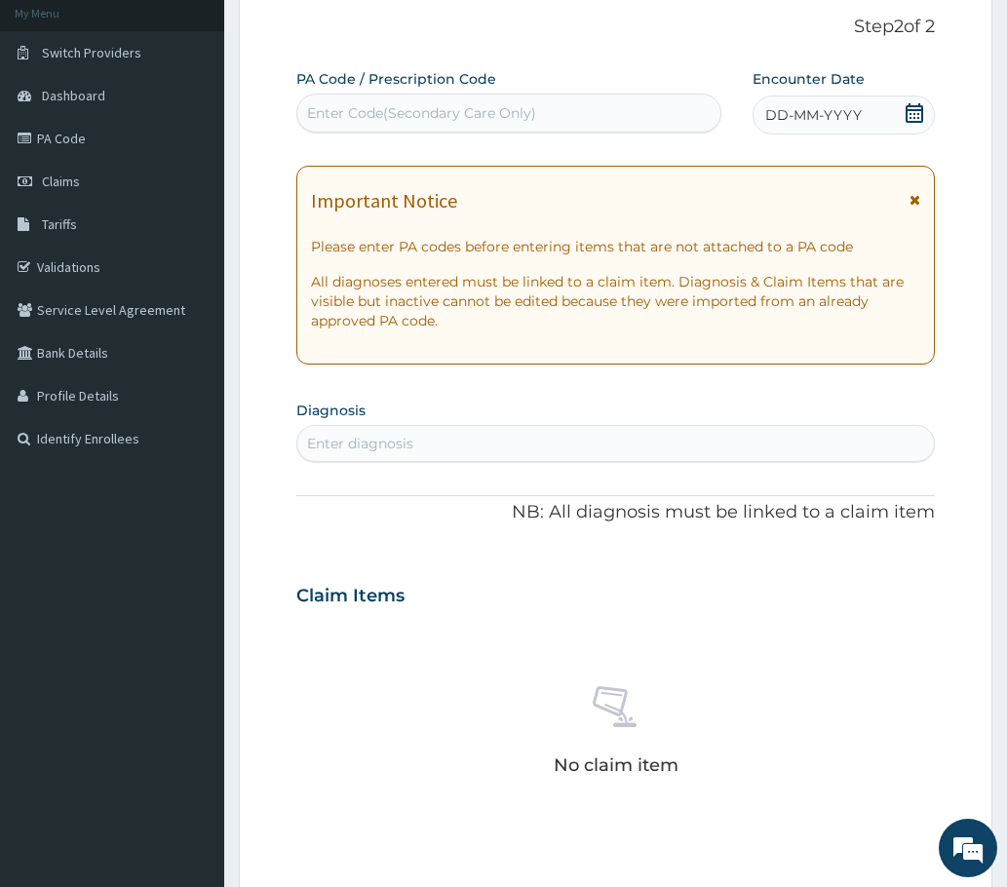
click at [378, 107] on div "Enter Code(Secondary Care Only)" at bounding box center [421, 112] width 229 height 19
paste input "PA/EC323E"
type input "PA/EC323E"
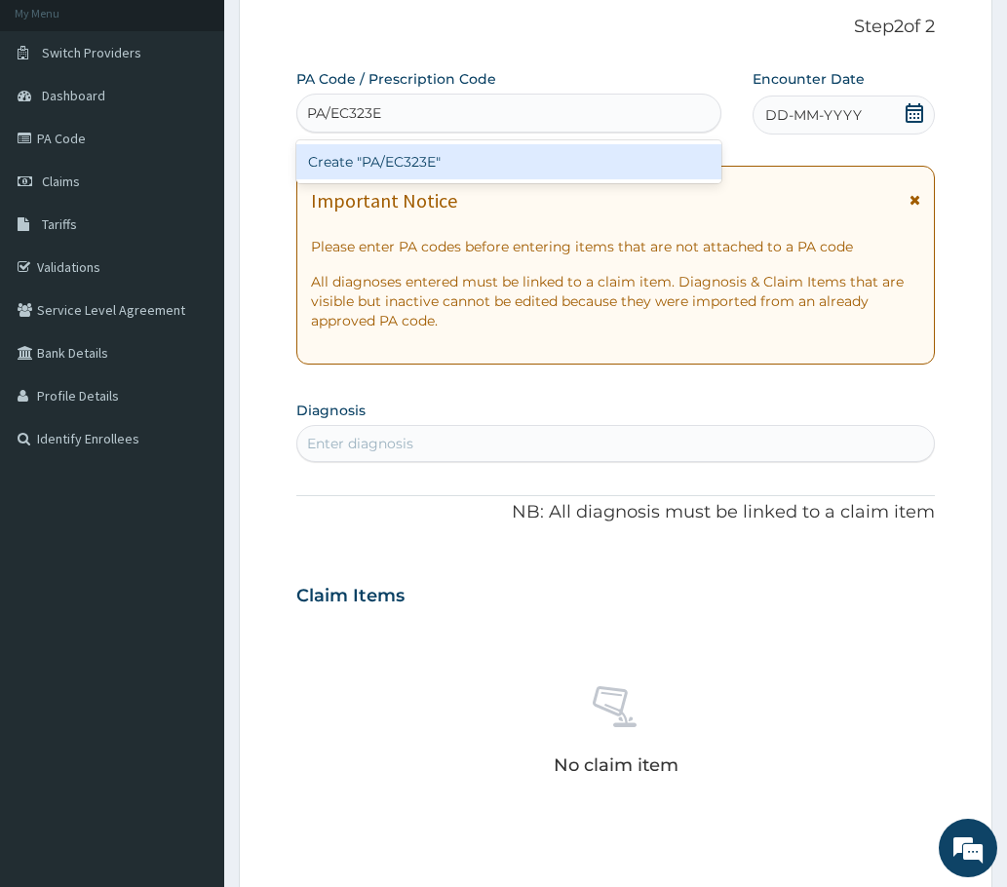
click at [374, 157] on div "Create "PA/EC323E"" at bounding box center [508, 161] width 425 height 35
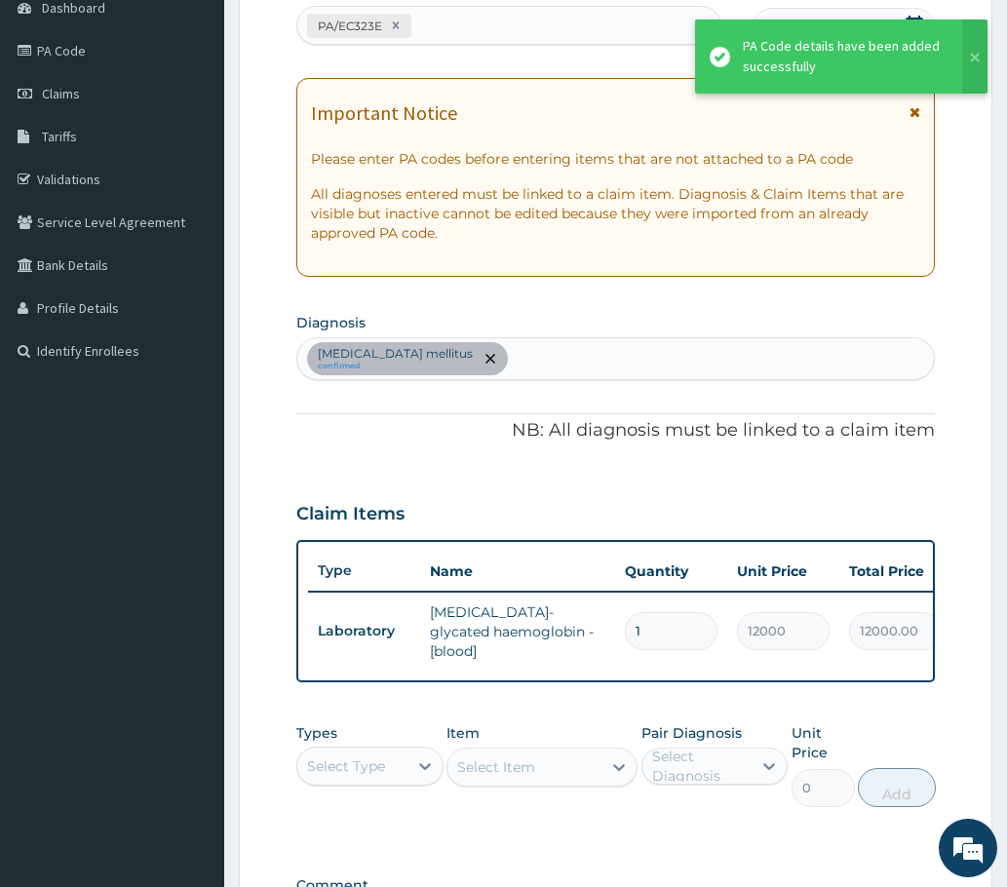
scroll to position [480, 0]
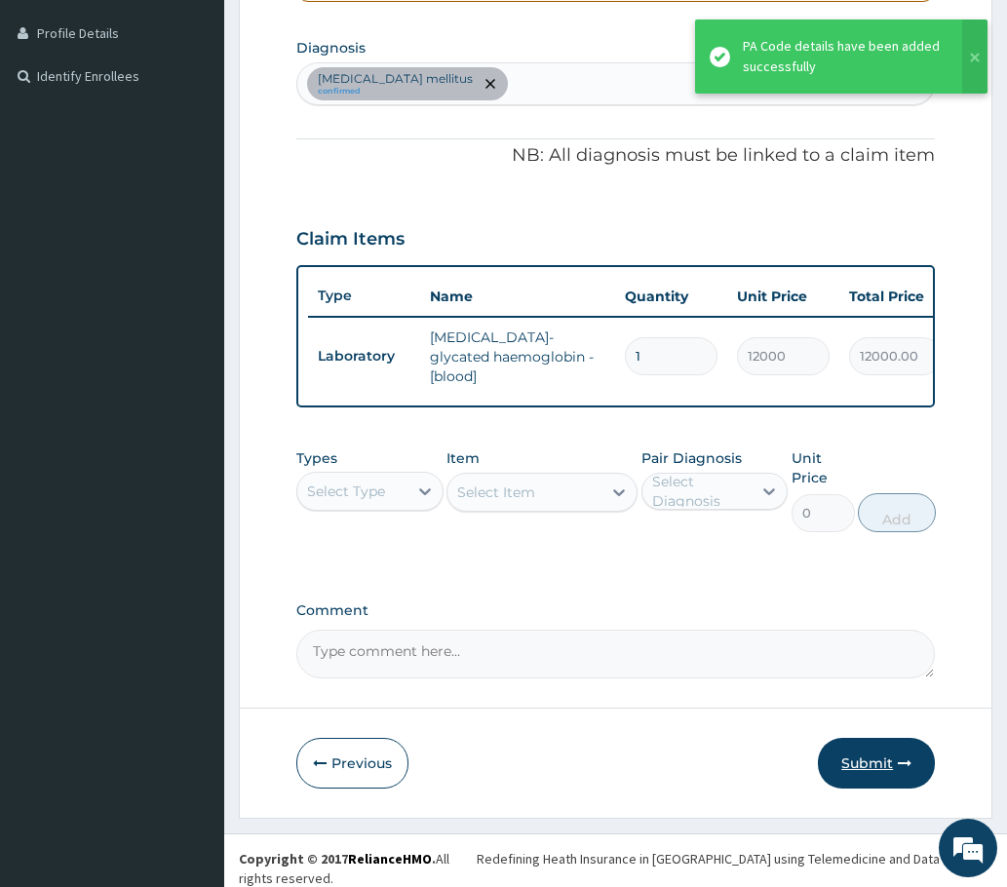
click at [852, 754] on button "Submit" at bounding box center [876, 763] width 117 height 51
click at [852, 754] on div "Step 2 of 2 PA Code / Prescription Code PA/EC323E Encounter Date 02-08-2025 Imp…" at bounding box center [616, 221] width 754 height 1194
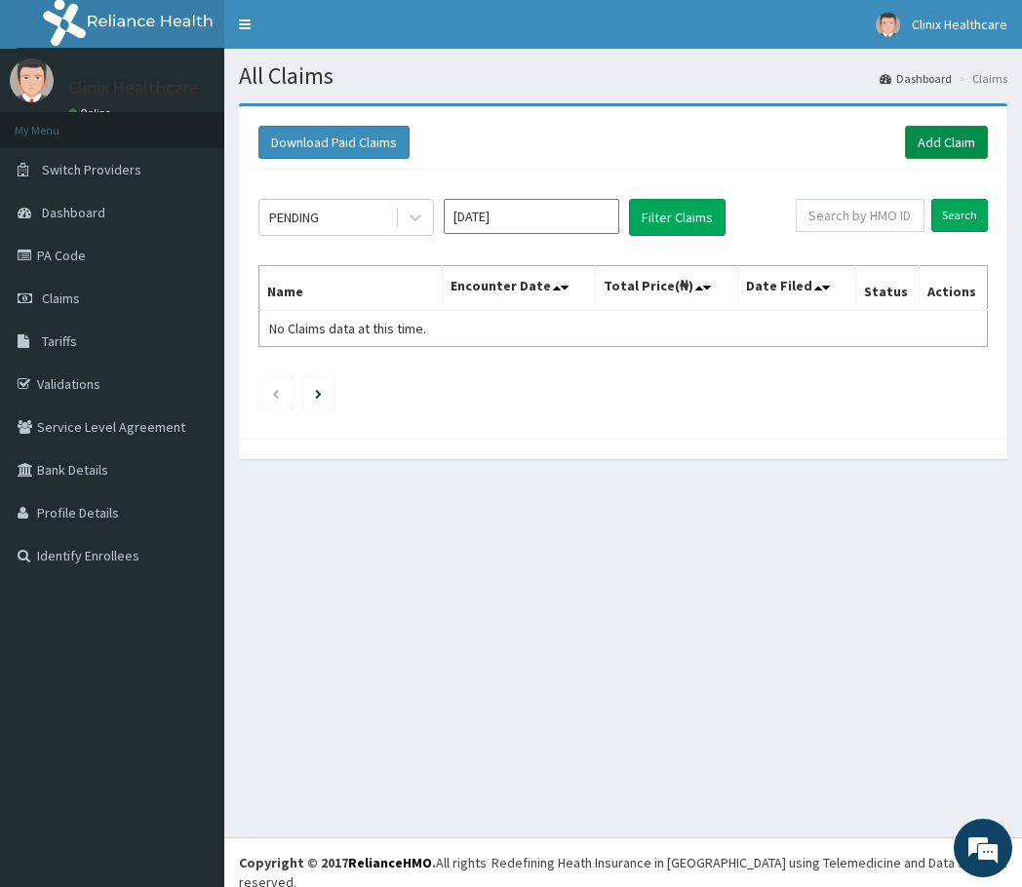
click at [941, 145] on link "Add Claim" at bounding box center [946, 142] width 83 height 33
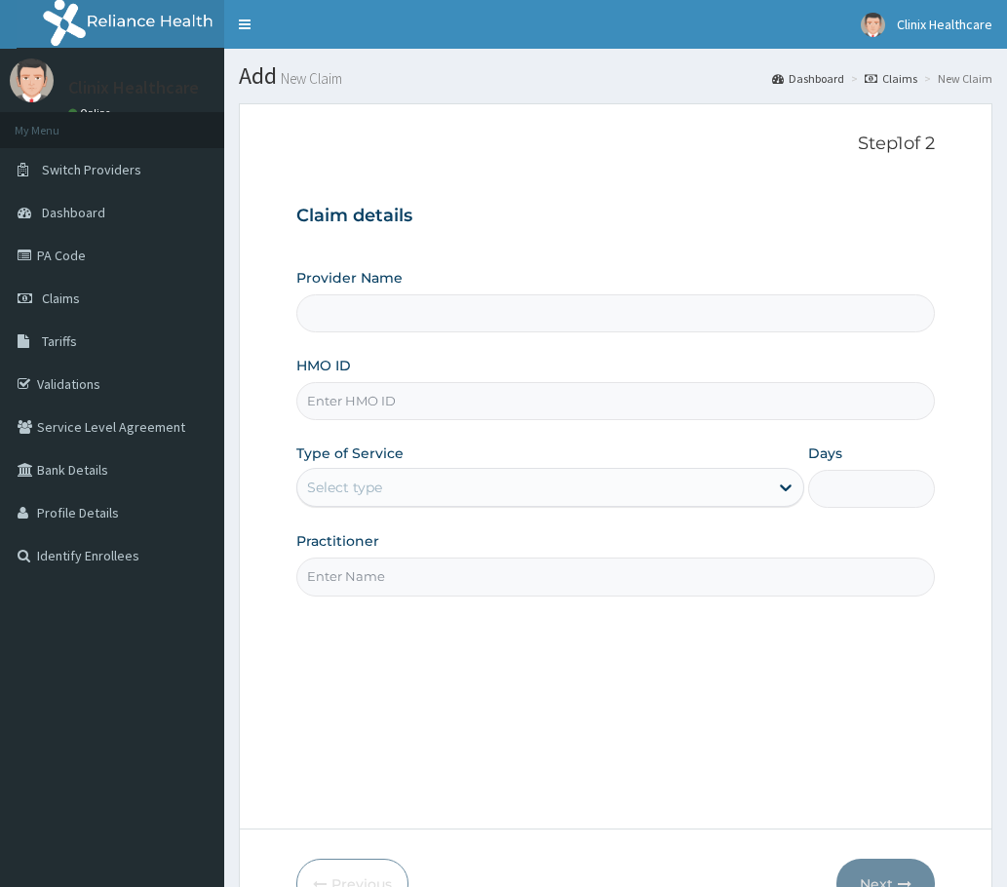
click at [344, 403] on input "HMO ID" at bounding box center [615, 401] width 638 height 38
paste input "EIS/10732/B"
type input "EIS/10732/B"
type input "Clinix Healthcare"
type input "EIS/10732/B"
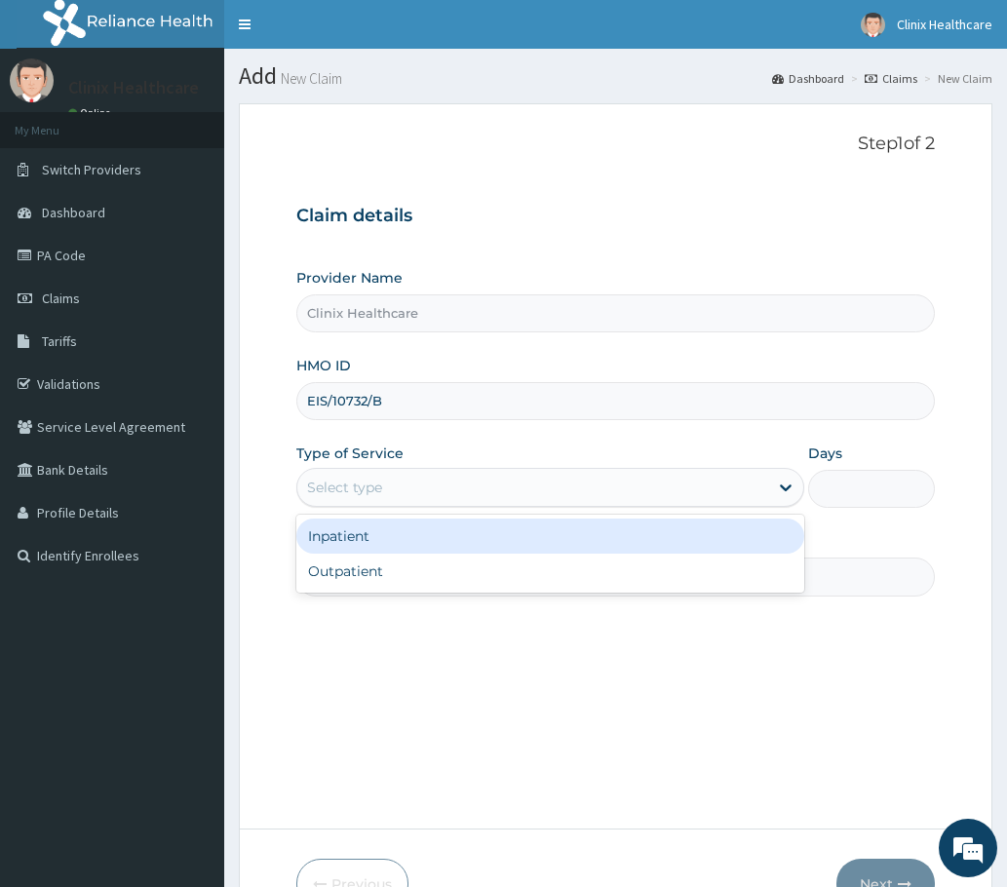
click at [404, 489] on div "Select type" at bounding box center [532, 487] width 471 height 31
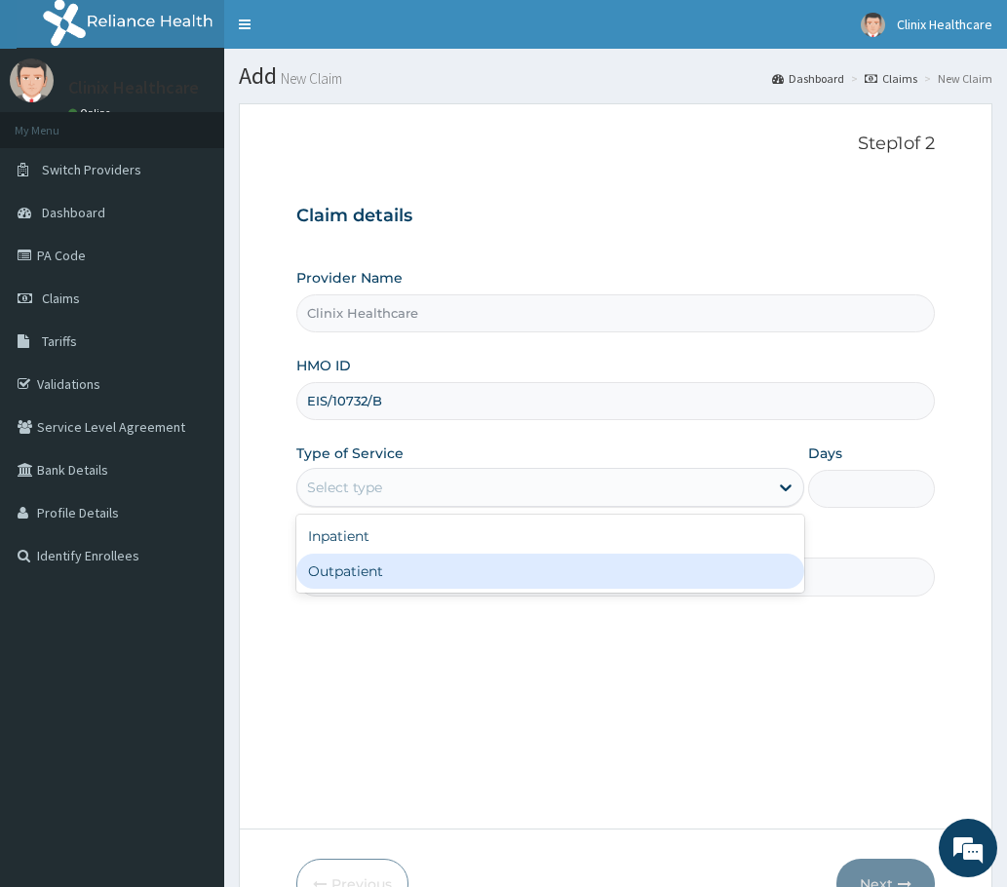
click at [388, 564] on div "Outpatient" at bounding box center [550, 571] width 508 height 35
type input "1"
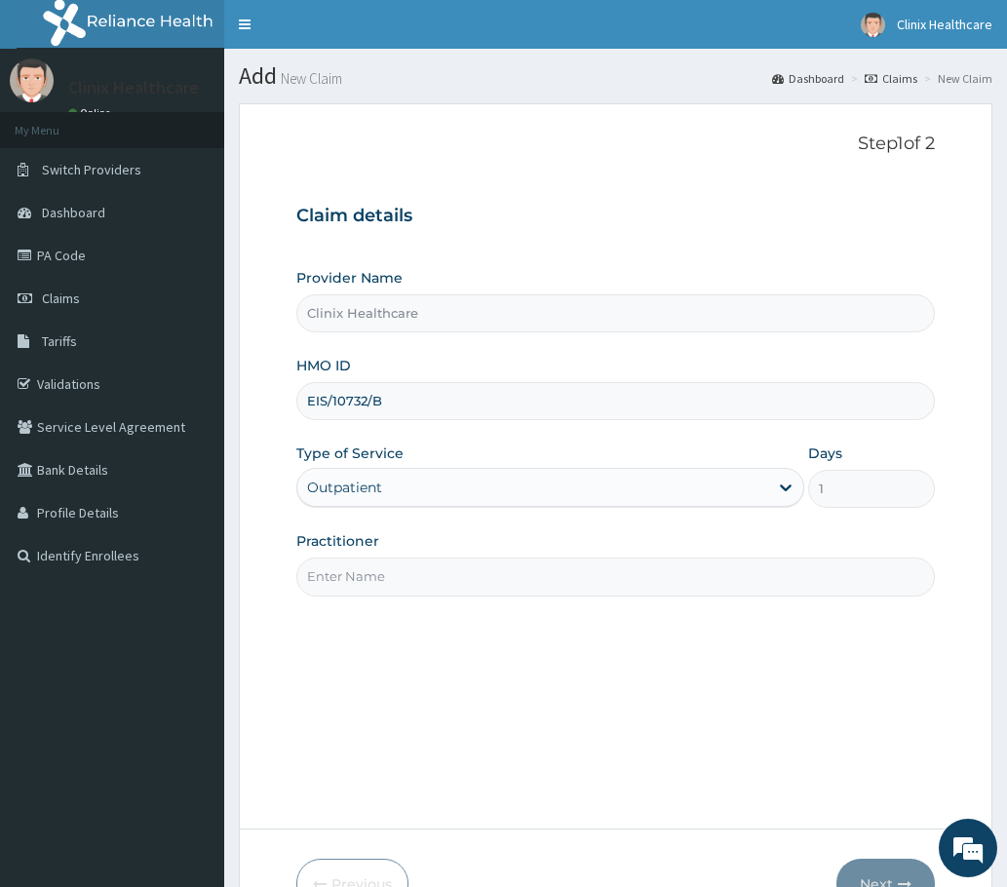
drag, startPoint x: 380, startPoint y: 576, endPoint x: 358, endPoint y: 483, distance: 96.2
click at [379, 574] on input "Practitioner" at bounding box center [615, 577] width 638 height 38
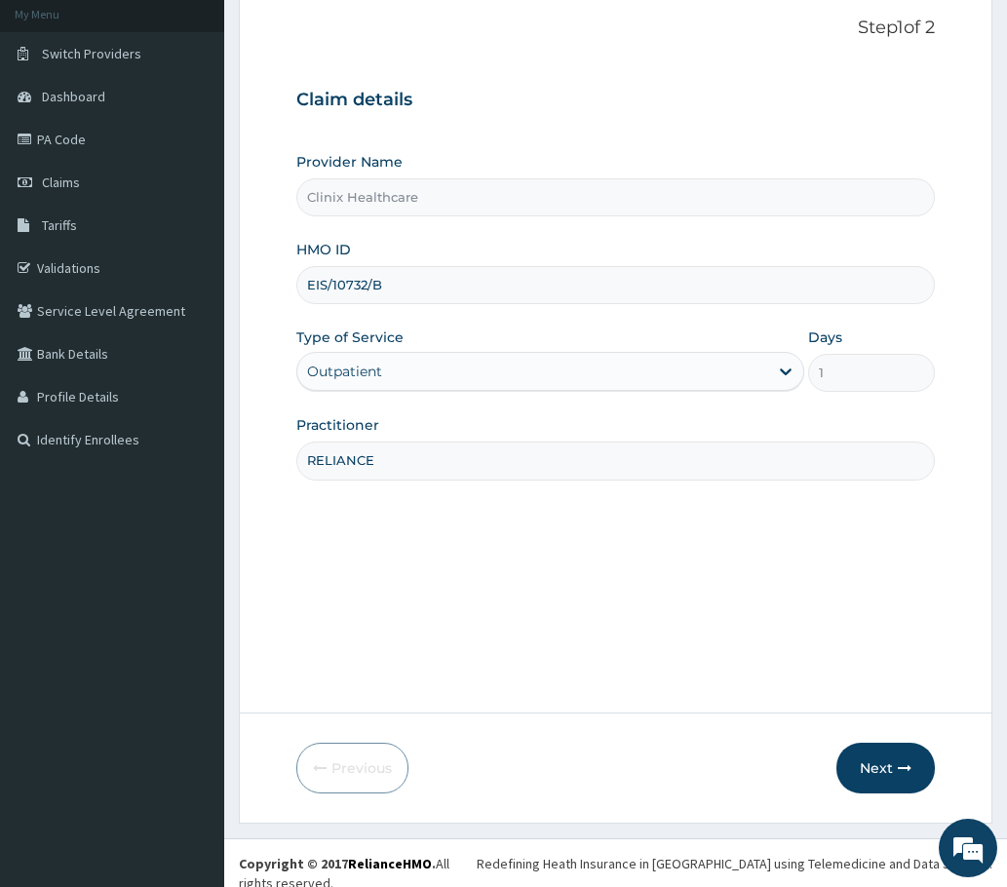
scroll to position [117, 0]
type input "RELIANCE"
click at [856, 780] on button "Next" at bounding box center [885, 767] width 98 height 51
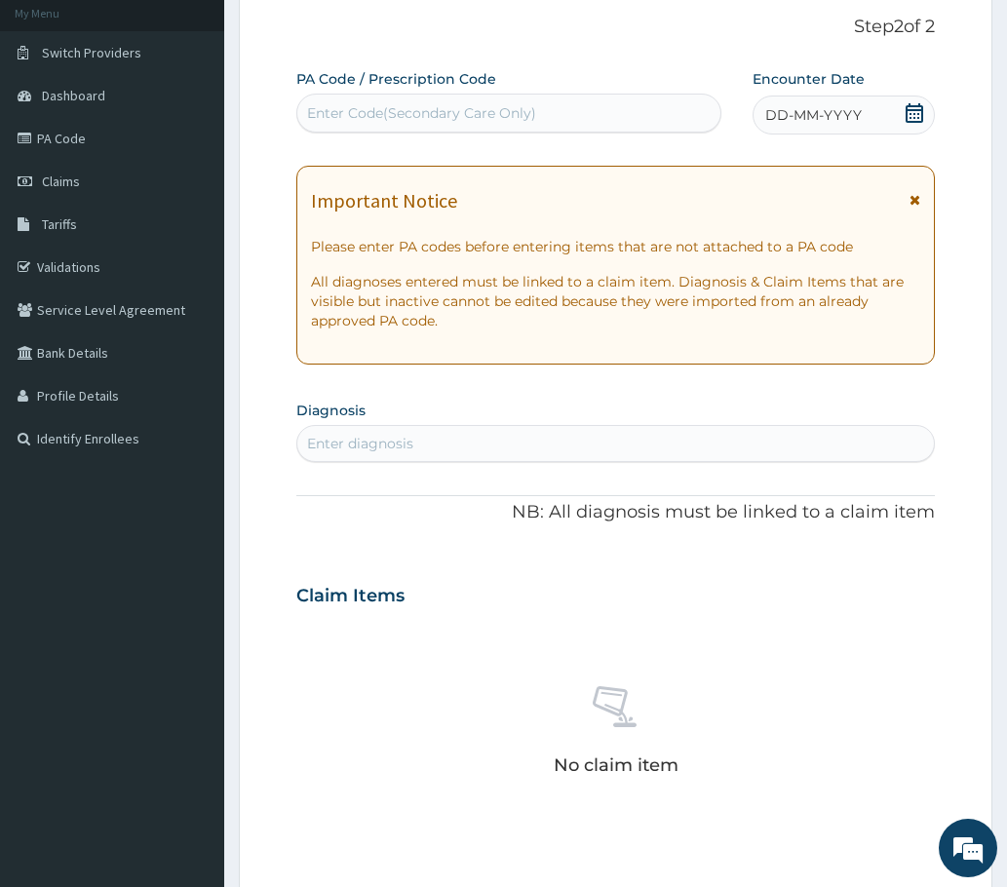
click at [358, 116] on div "Enter Code(Secondary Care Only)" at bounding box center [421, 112] width 229 height 19
click at [344, 103] on div "Enter Code(Secondary Care Only)" at bounding box center [421, 112] width 229 height 19
paste input "PA/EAC3FB"
type input "PA/EAC3FB"
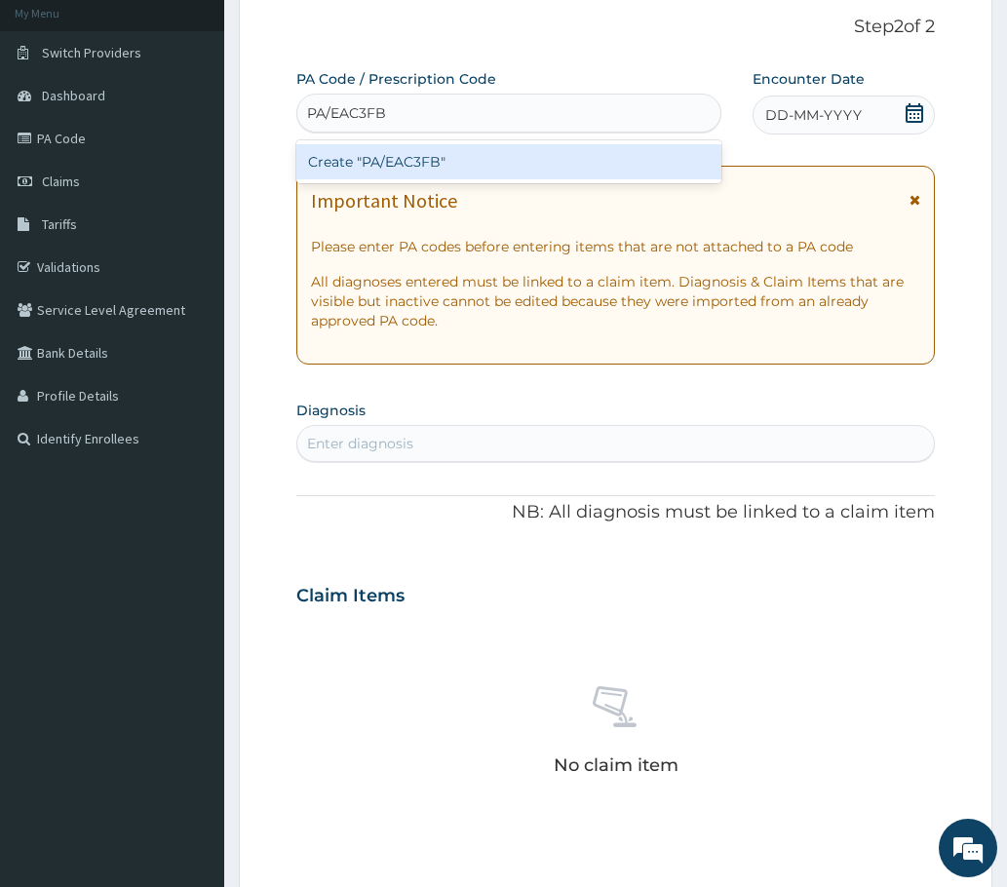
click at [422, 157] on div "Create "PA/EAC3FB"" at bounding box center [508, 161] width 425 height 35
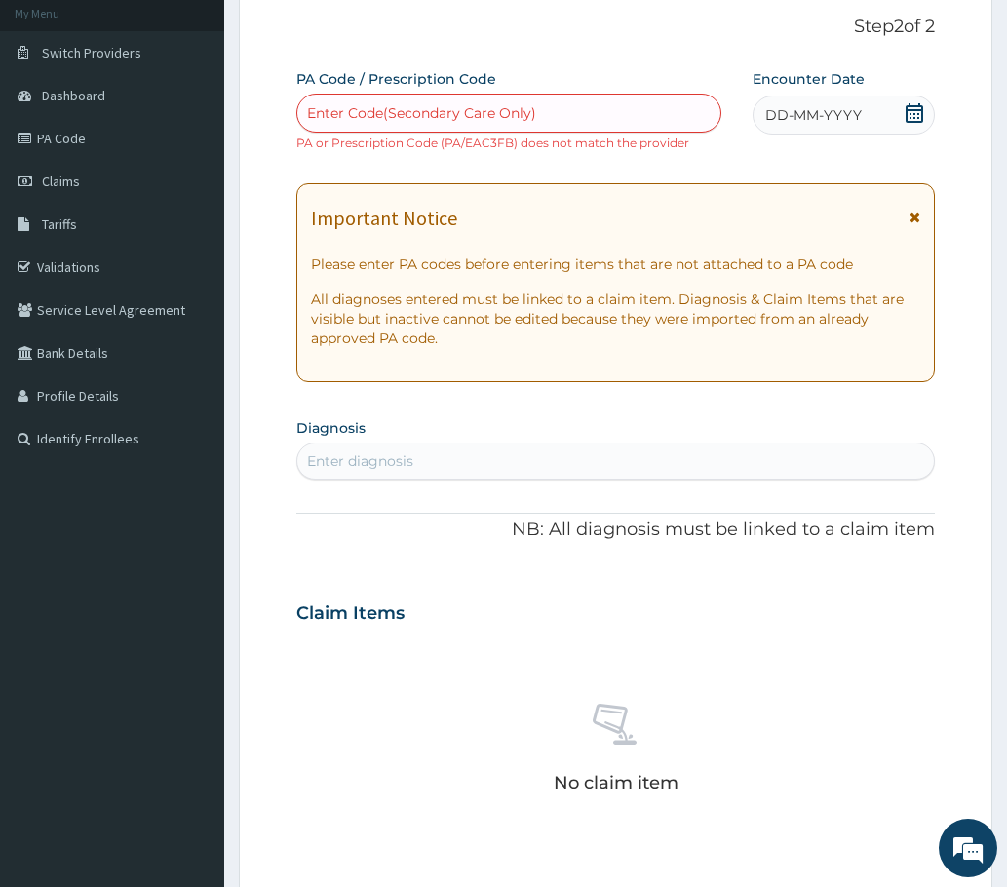
click at [319, 106] on div "Enter Code(Secondary Care Only)" at bounding box center [421, 112] width 229 height 19
paste input "PA/EAC3FB"
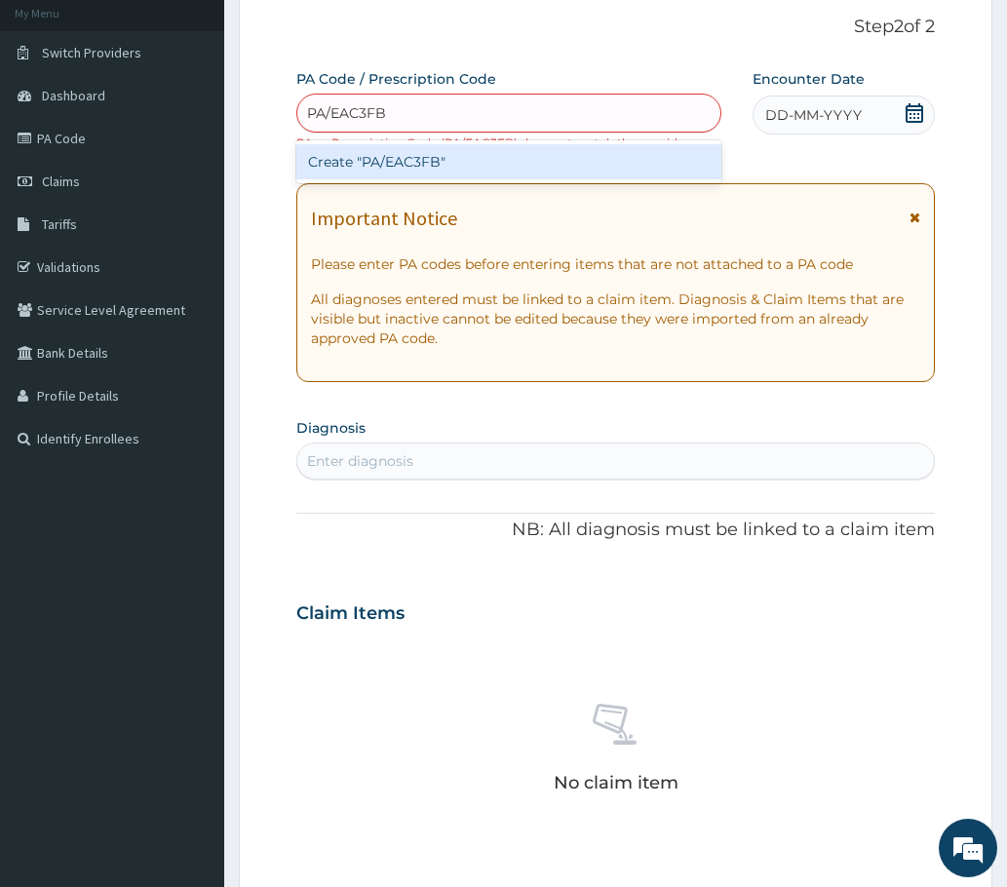
type input "PA/EAC3FB"
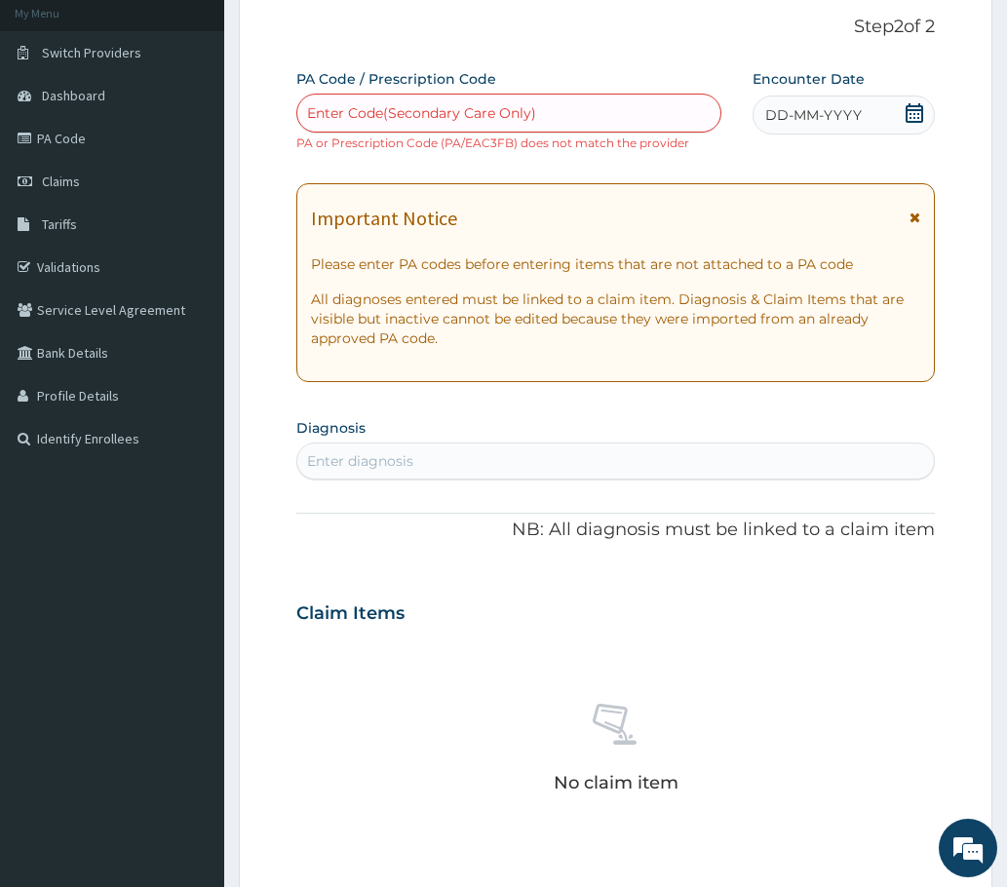
click at [363, 450] on div "Enter diagnosis" at bounding box center [615, 460] width 637 height 31
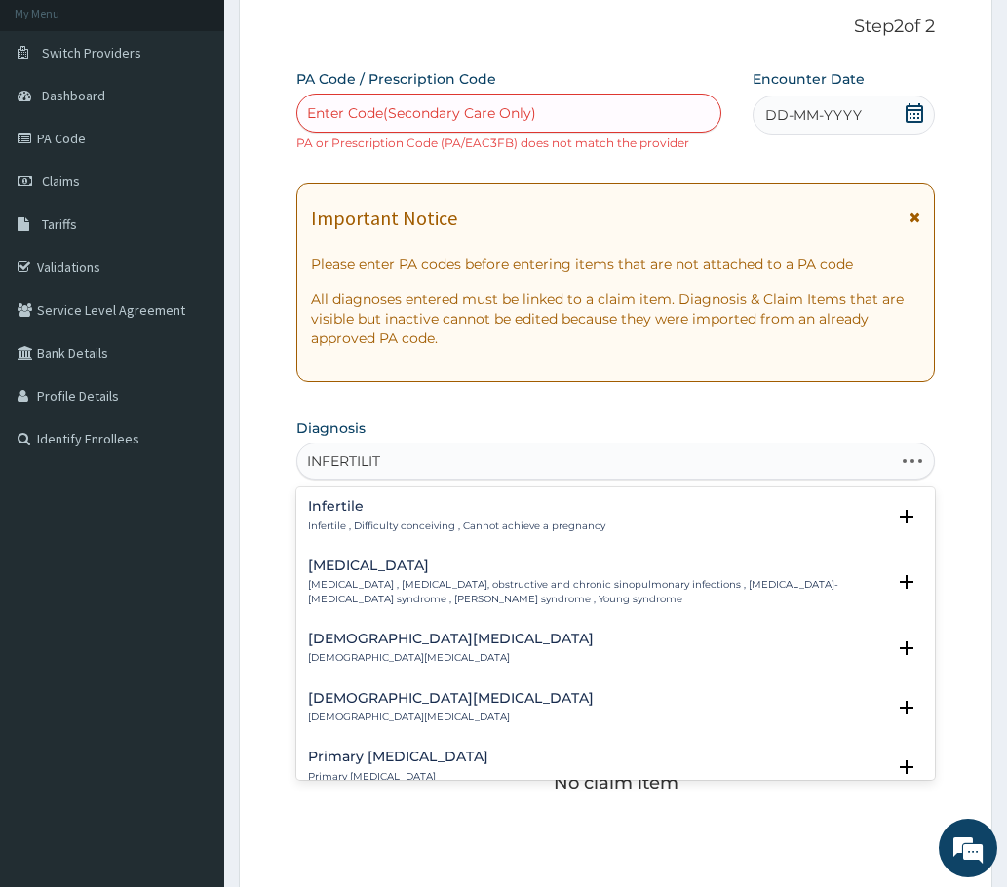
type input "INFERTILITY"
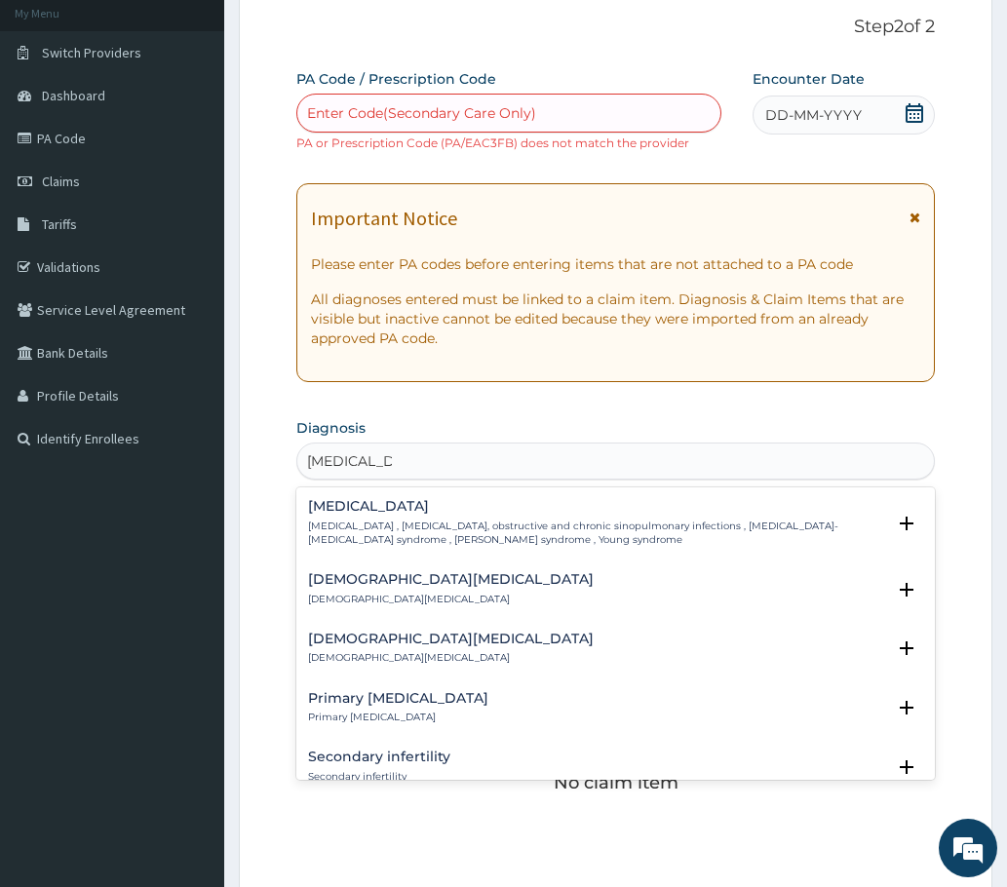
click at [373, 640] on h4 "Female infertility" at bounding box center [451, 639] width 286 height 15
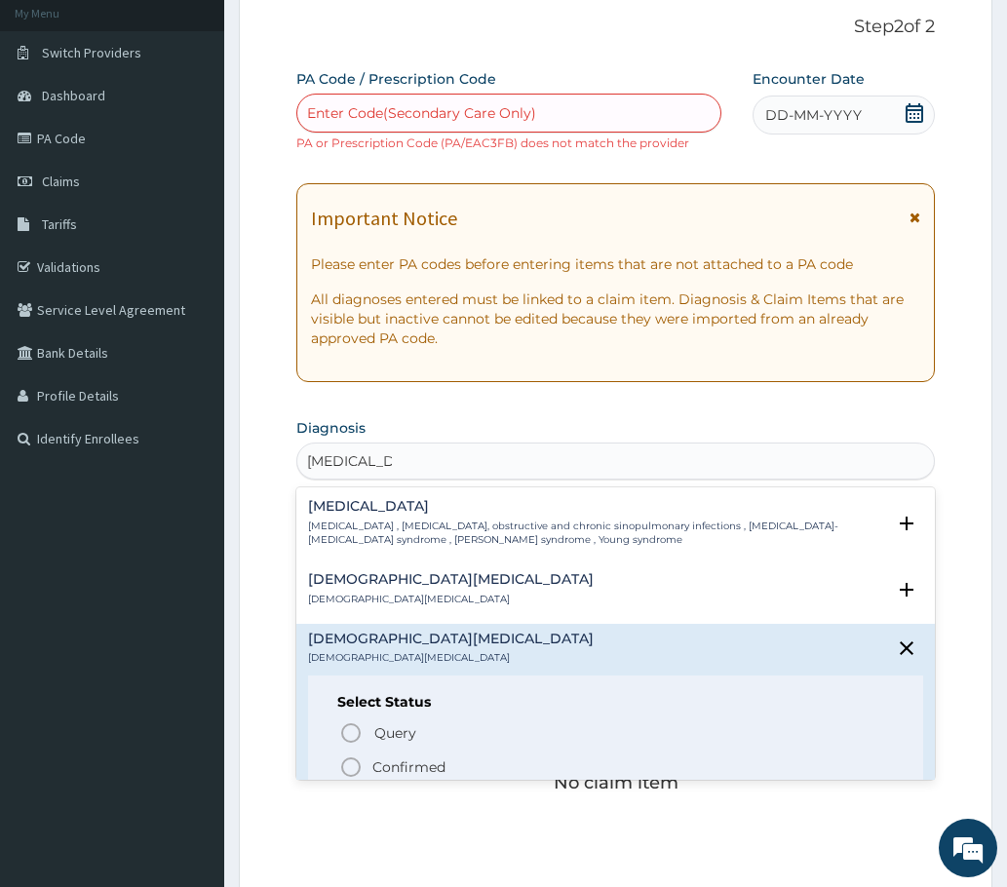
click at [349, 769] on icon "status option filled" at bounding box center [350, 766] width 23 height 23
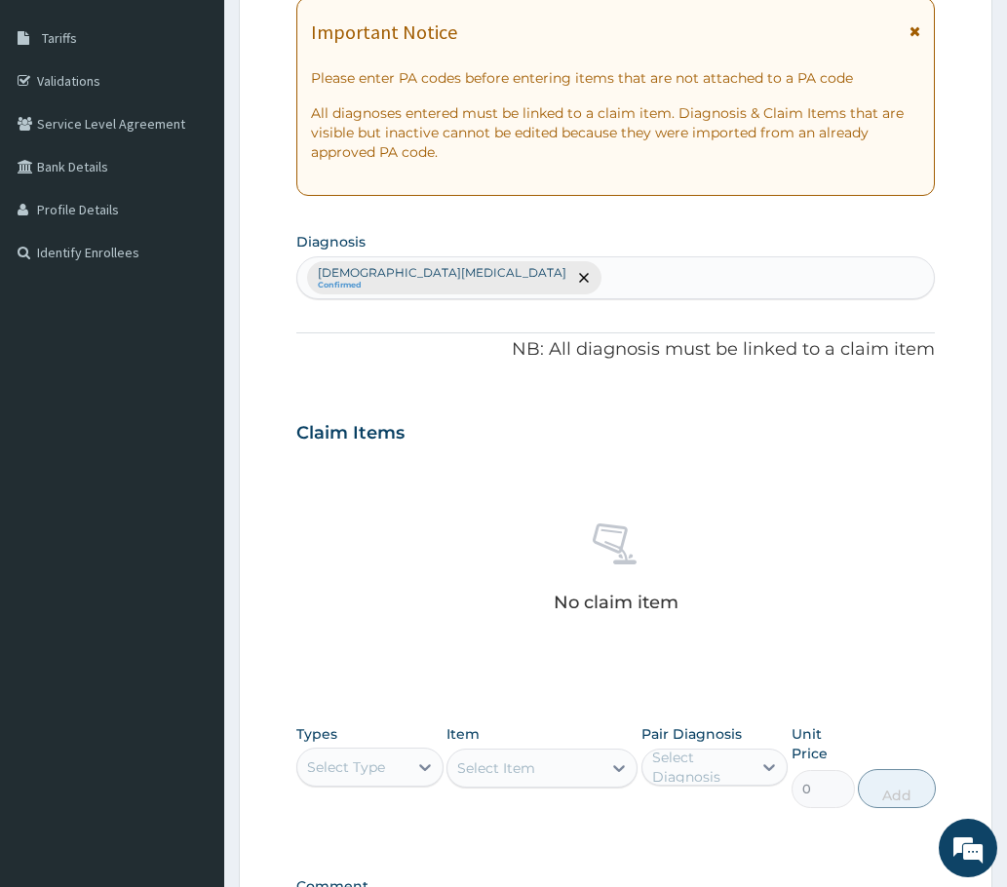
scroll to position [575, 0]
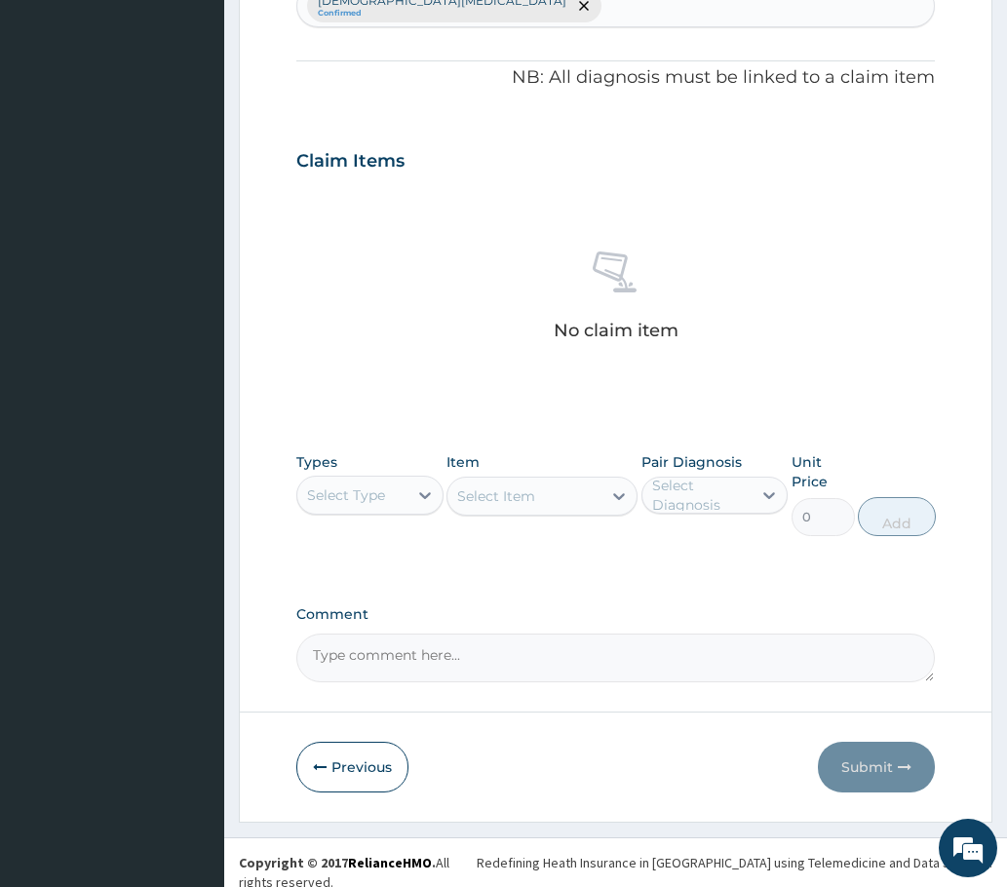
click at [364, 502] on div "Select Type" at bounding box center [346, 494] width 78 height 19
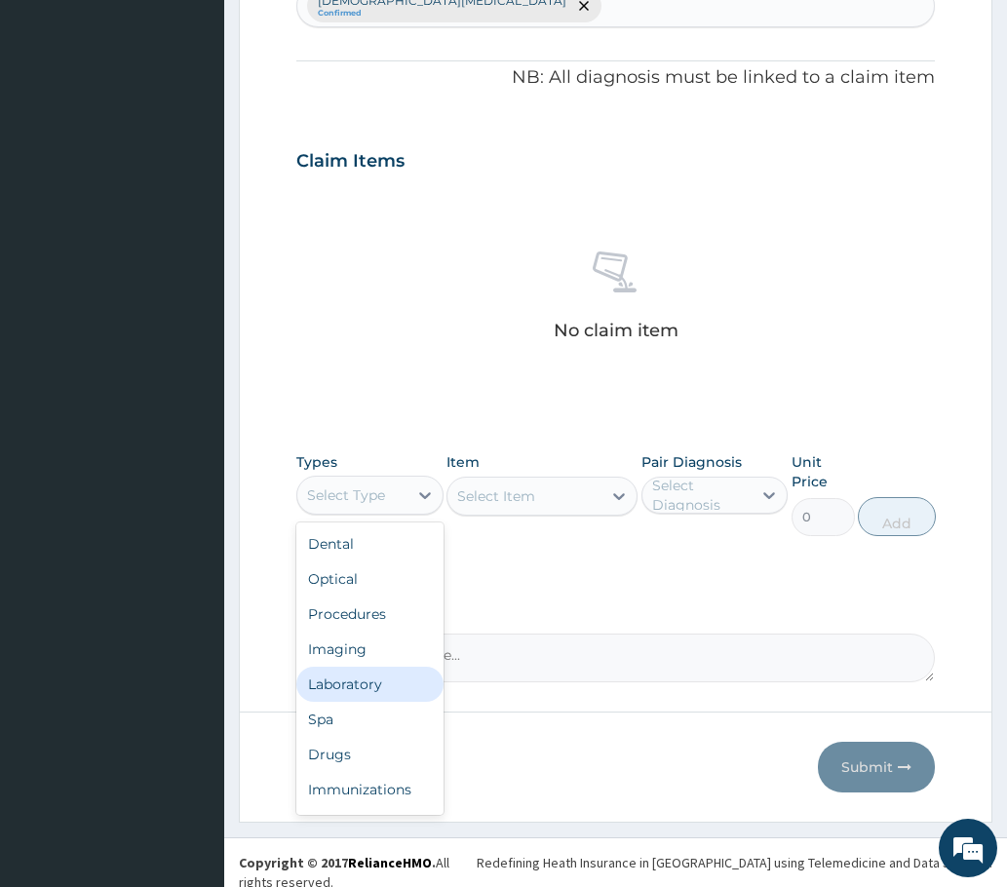
click at [351, 682] on div "Laboratory" at bounding box center [369, 684] width 147 height 35
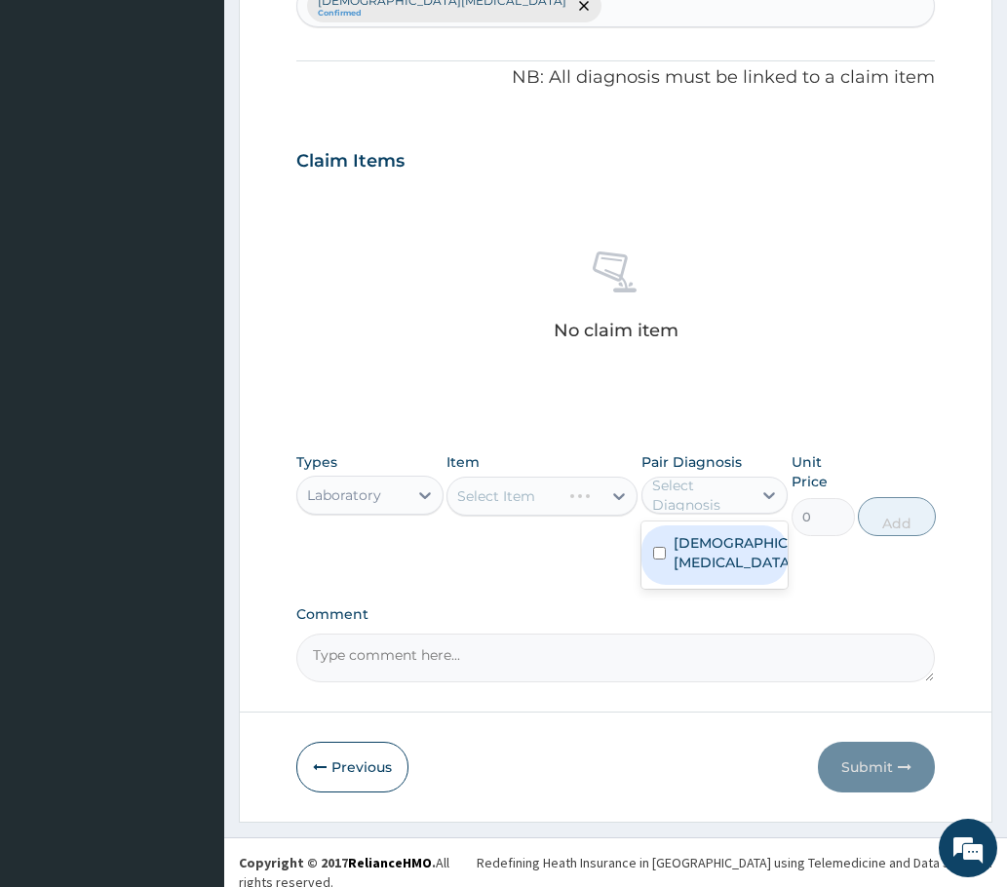
click at [690, 496] on div "Select Diagnosis" at bounding box center [701, 495] width 98 height 39
click at [665, 555] on input "checkbox" at bounding box center [659, 553] width 13 height 13
checkbox input "true"
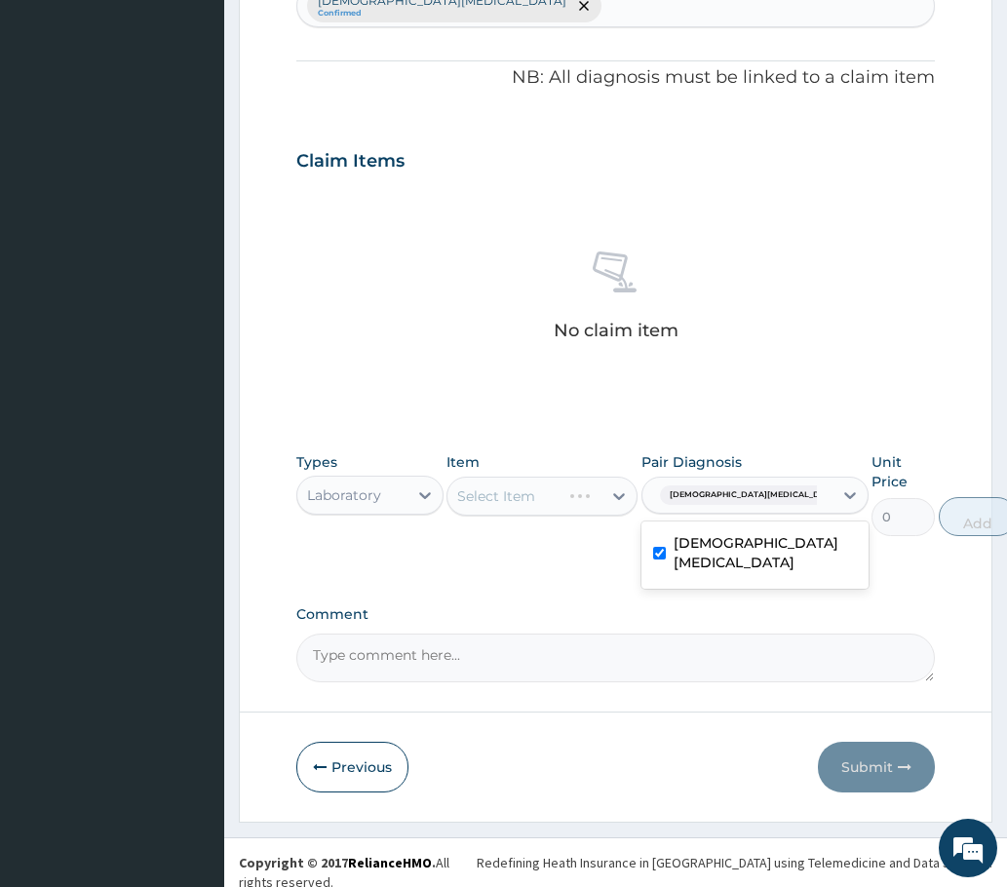
drag, startPoint x: 509, startPoint y: 507, endPoint x: 493, endPoint y: 521, distance: 20.7
click at [506, 508] on div "Select Item" at bounding box center [542, 496] width 192 height 39
click at [516, 495] on div "Select Item" at bounding box center [542, 496] width 192 height 39
click at [508, 499] on div "Select Item" at bounding box center [496, 495] width 78 height 19
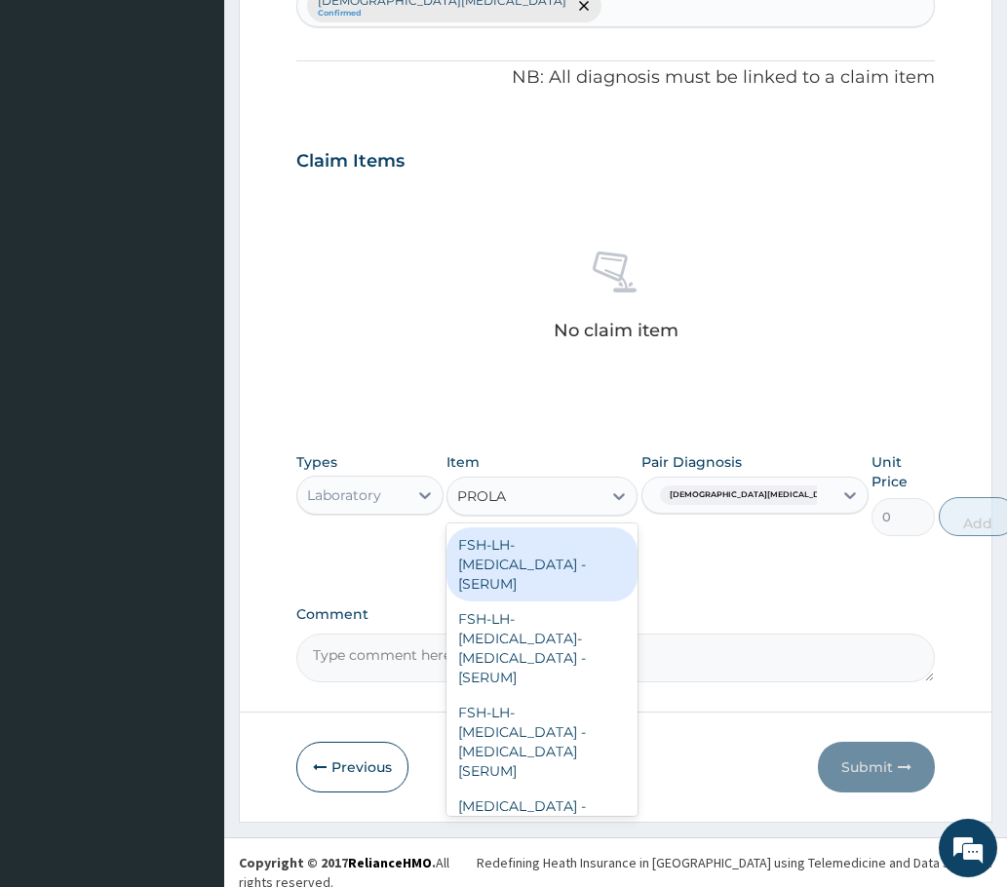
type input "PROLAC"
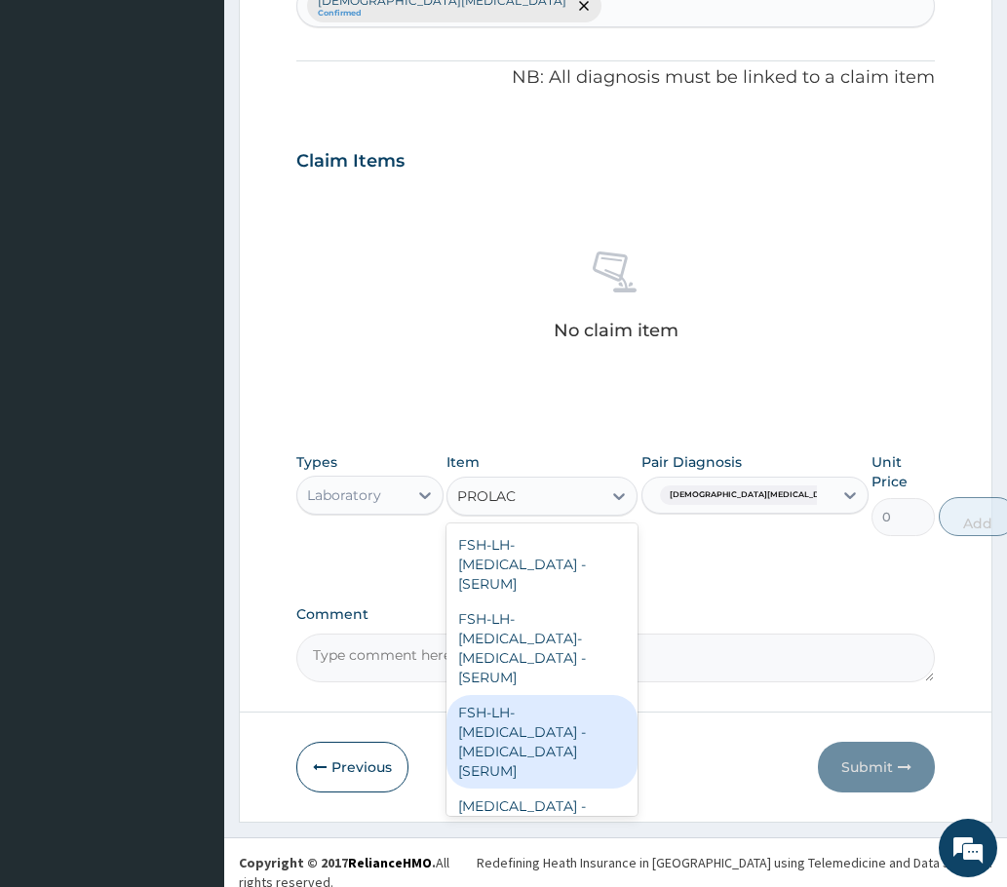
scroll to position [8, 0]
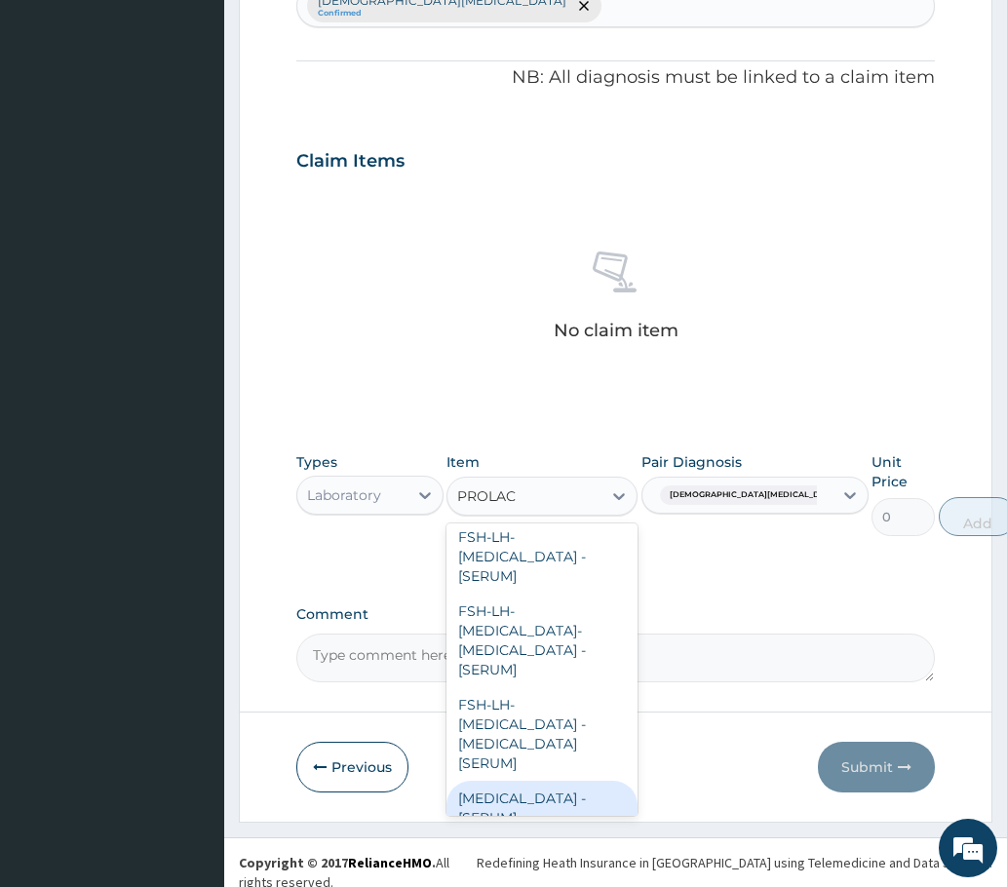
click at [493, 781] on div "PROLACTIN - [SERUM]" at bounding box center [542, 808] width 192 height 55
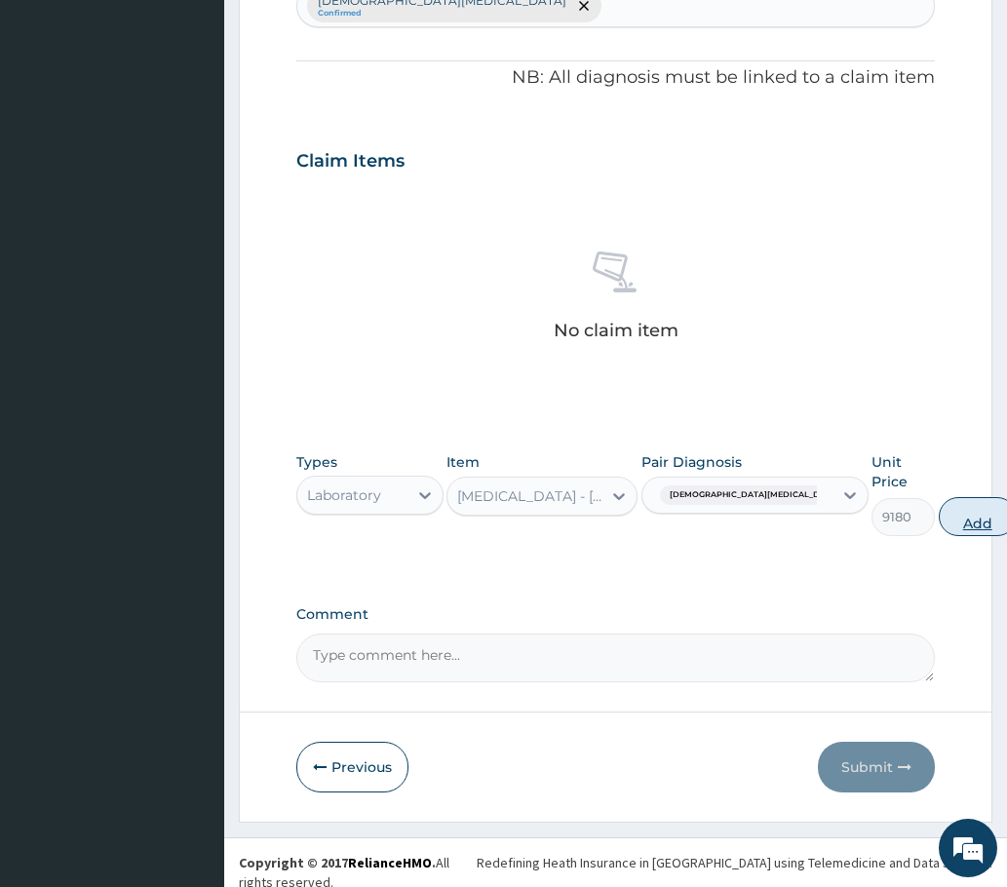
click at [939, 523] on button "Add" at bounding box center [978, 516] width 78 height 39
type input "0"
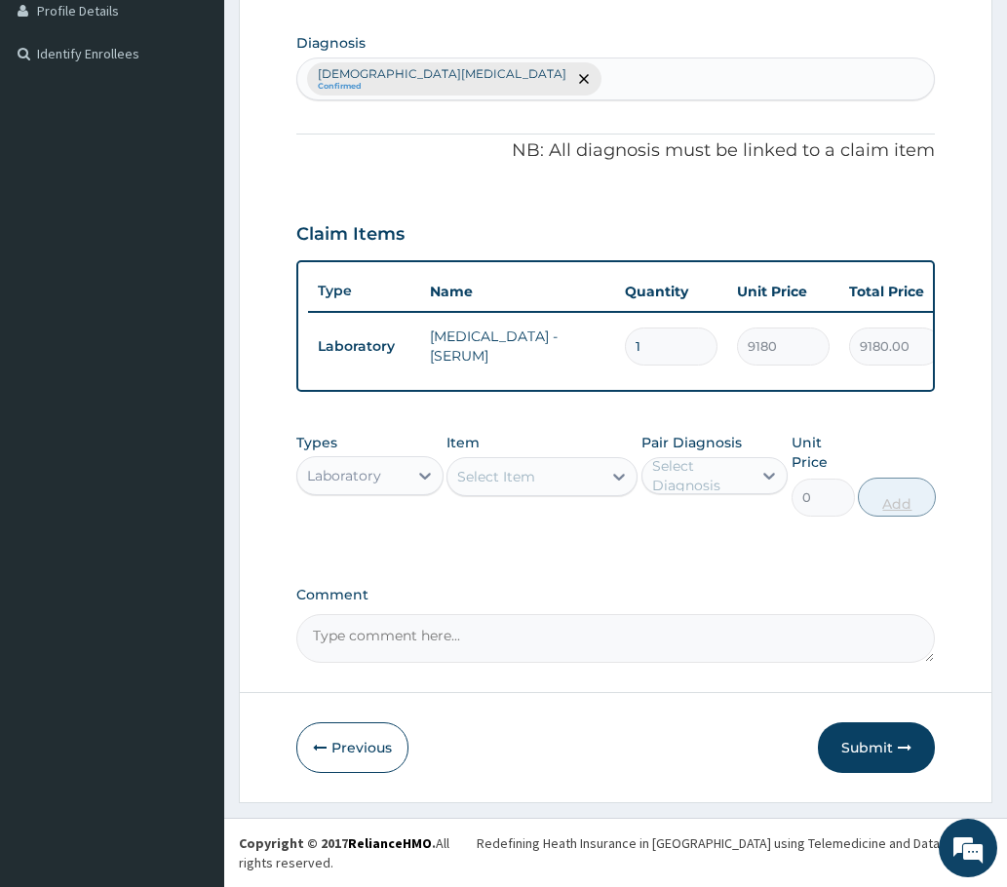
scroll to position [497, 0]
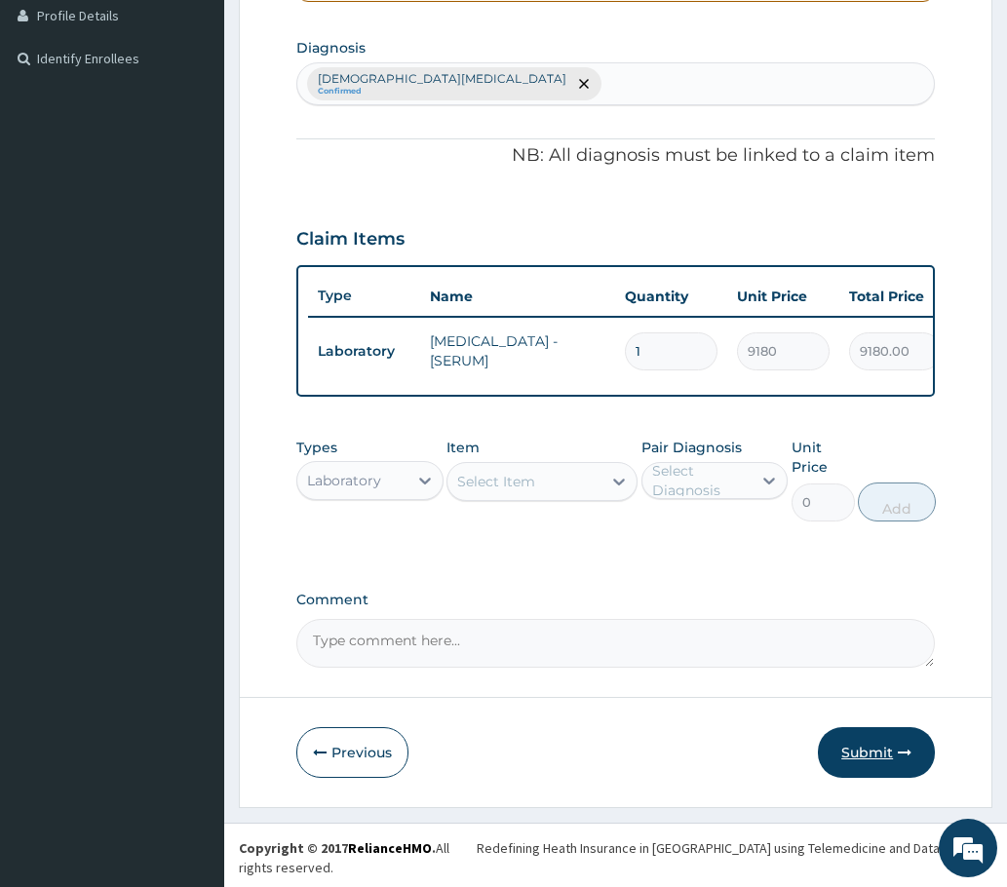
click at [869, 774] on button "Submit" at bounding box center [876, 752] width 117 height 51
click at [872, 778] on button "Submit" at bounding box center [876, 752] width 117 height 51
click at [865, 762] on button "Submit" at bounding box center [876, 752] width 117 height 51
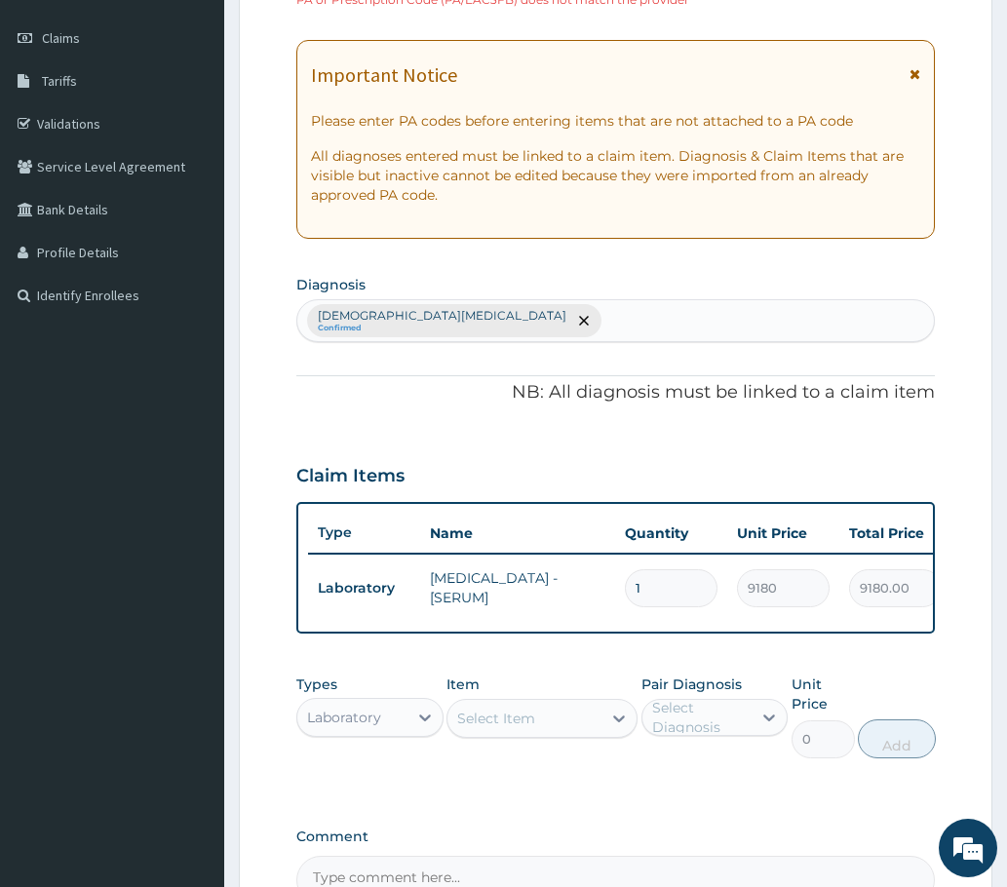
scroll to position [10, 0]
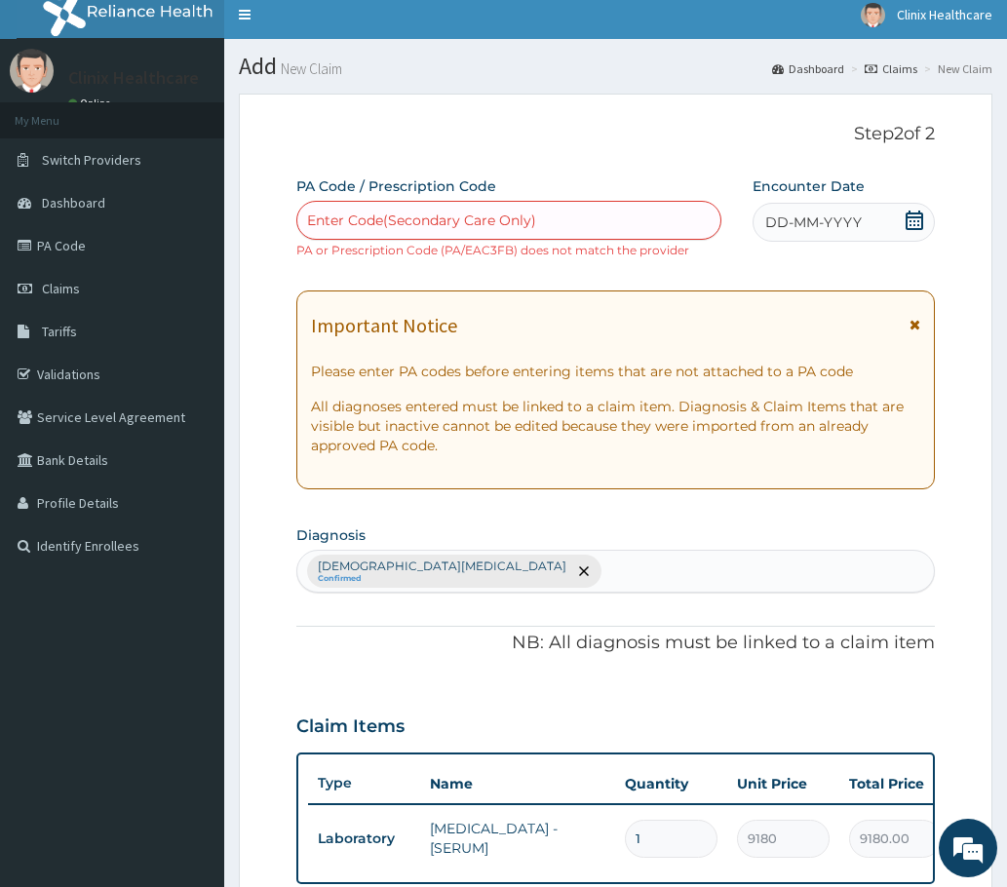
click at [916, 218] on icon at bounding box center [914, 220] width 19 height 19
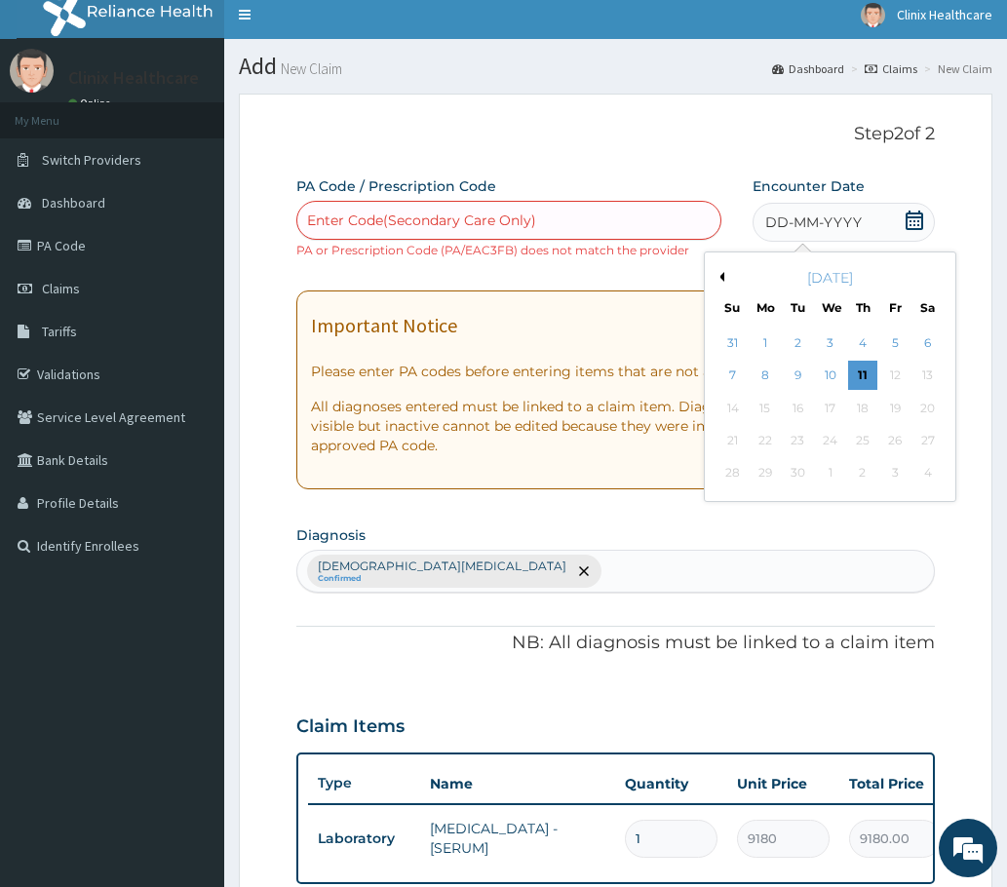
click at [721, 277] on button "Previous Month" at bounding box center [720, 277] width 10 height 10
click at [921, 345] on div "2" at bounding box center [927, 343] width 29 height 29
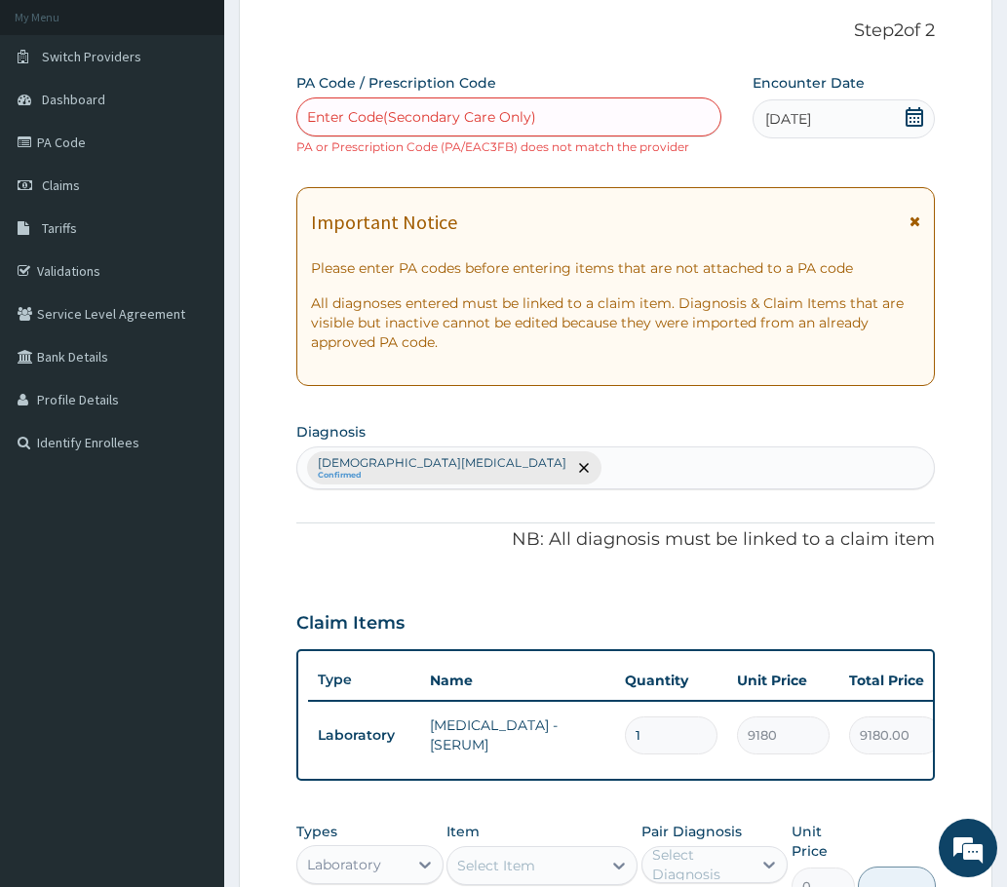
scroll to position [497, 0]
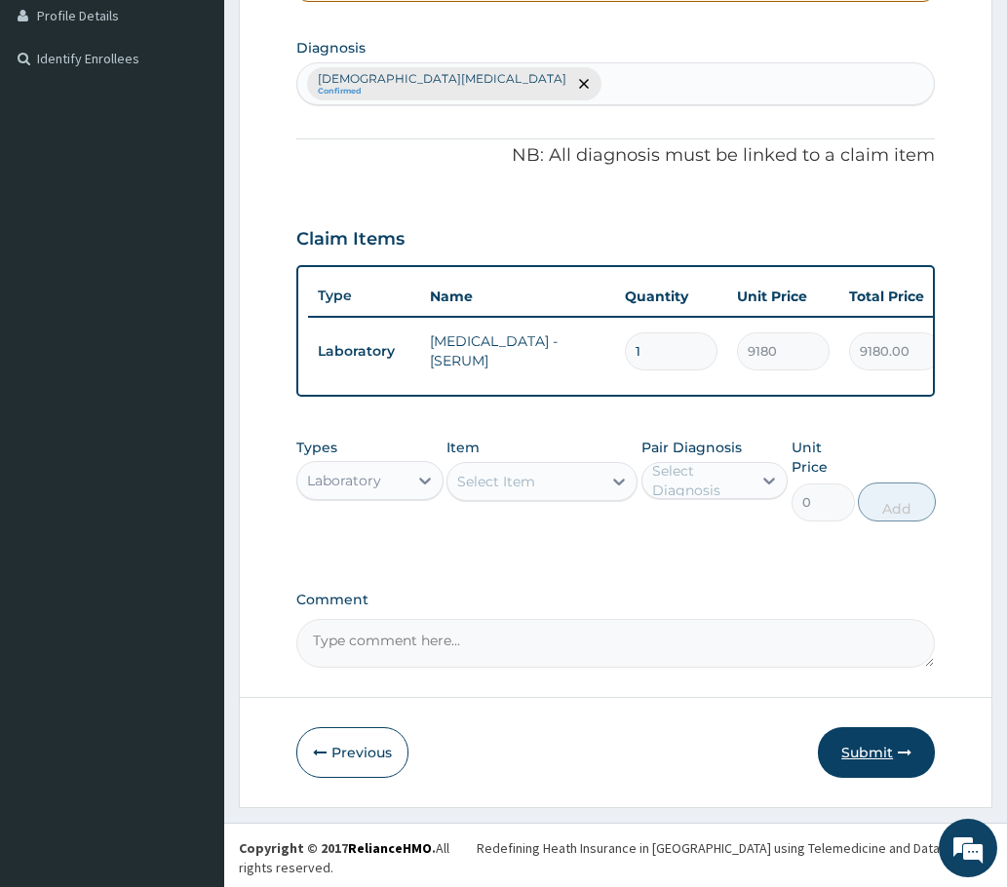
click at [870, 767] on button "Submit" at bounding box center [876, 752] width 117 height 51
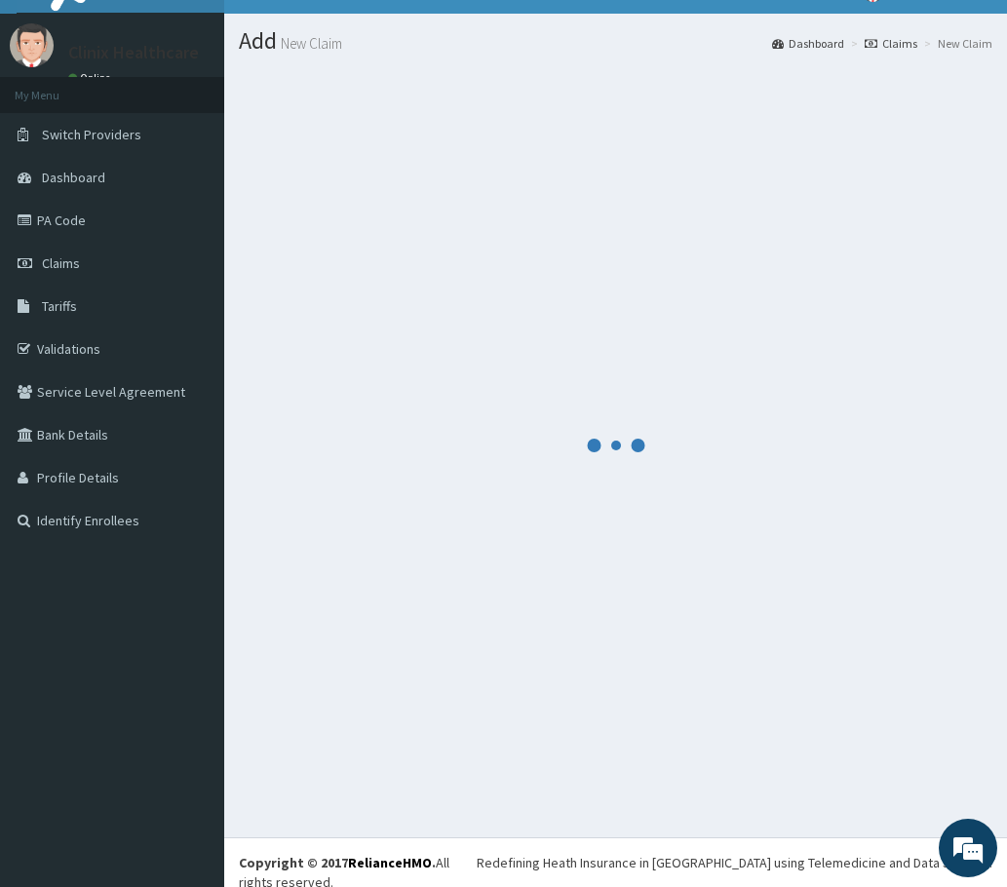
scroll to position [480, 0]
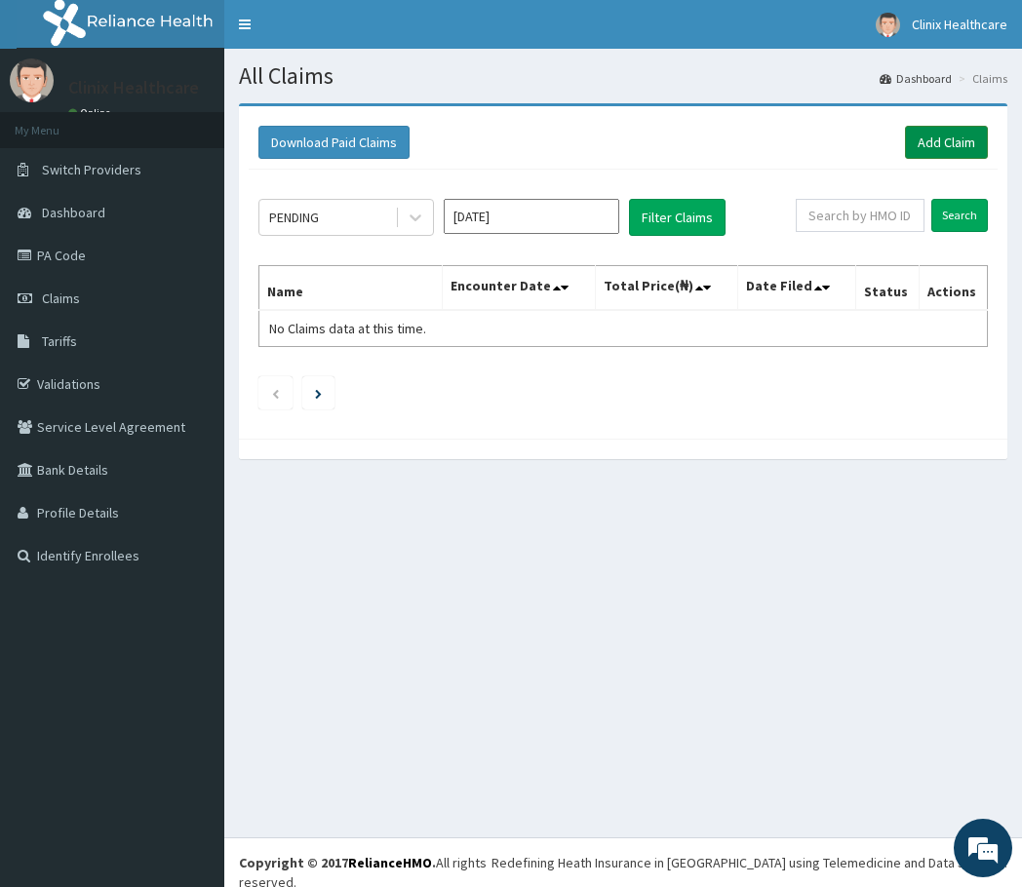
click at [927, 131] on link "Add Claim" at bounding box center [946, 142] width 83 height 33
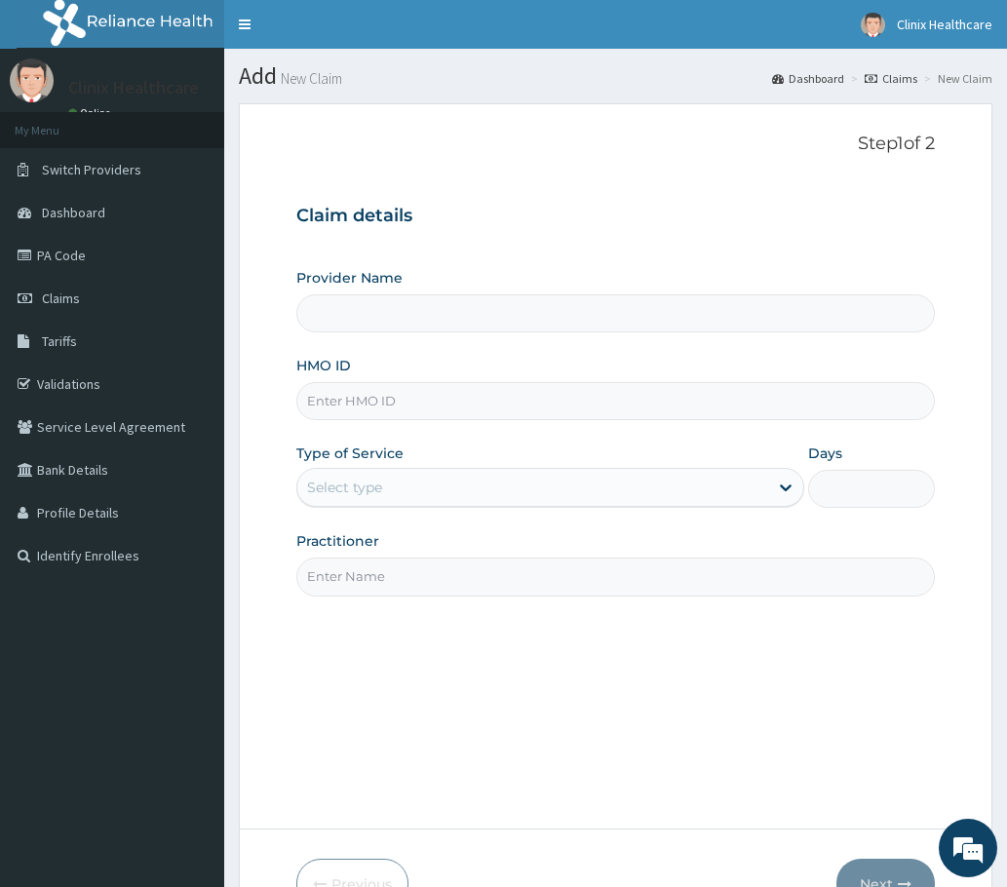
click at [326, 393] on input "HMO ID" at bounding box center [615, 401] width 638 height 38
type input "Clinix Healthcare"
paste input "wak/10207/b PA/6BEC9E"
drag, startPoint x: 390, startPoint y: 402, endPoint x: 564, endPoint y: 403, distance: 174.5
click at [564, 403] on input "wak/10207/b PA/6BEC9E" at bounding box center [615, 401] width 638 height 38
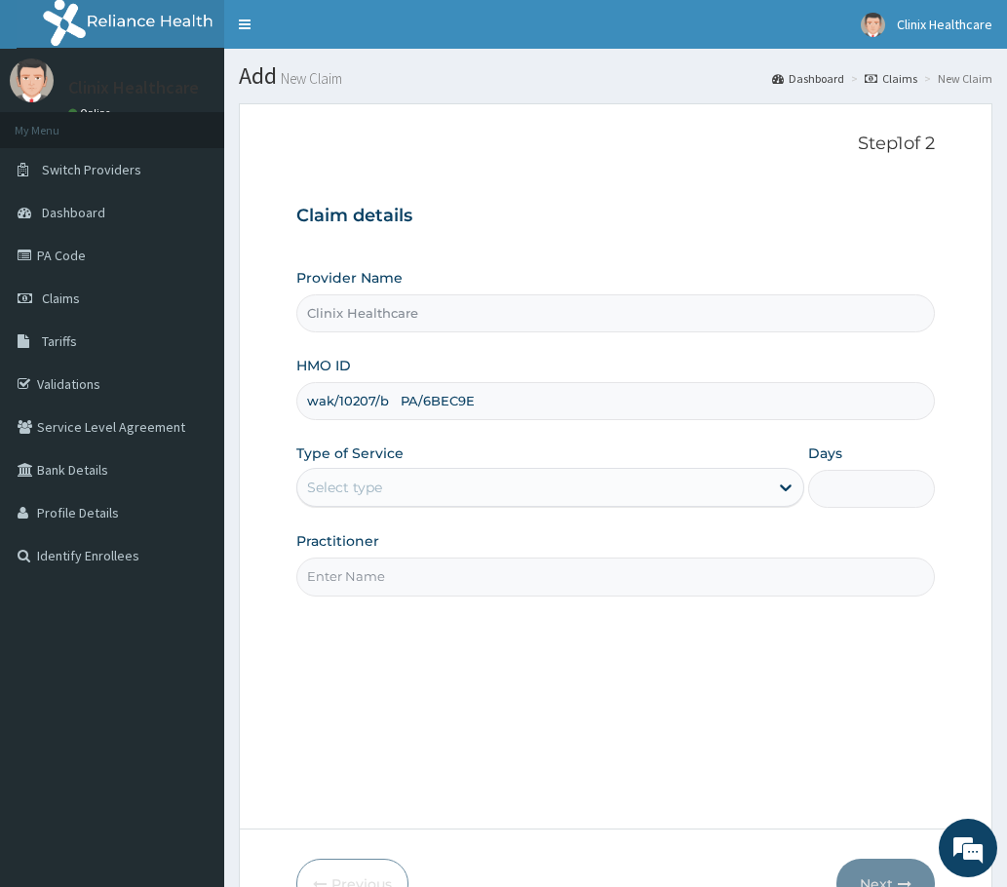
type input "wak/10207/b PA/6BEC9E"
drag, startPoint x: 464, startPoint y: 492, endPoint x: 453, endPoint y: 503, distance: 15.2
click at [453, 503] on div "Select type" at bounding box center [532, 487] width 471 height 31
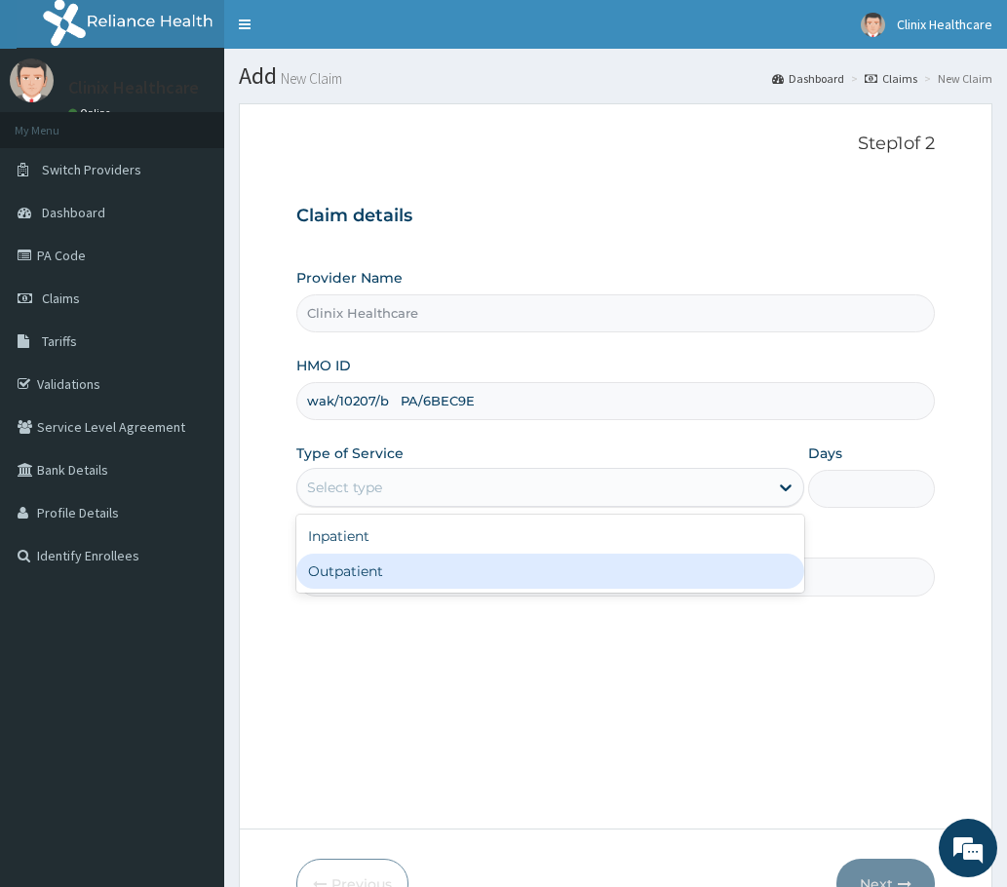
click at [412, 567] on div "Outpatient" at bounding box center [550, 571] width 508 height 35
type input "1"
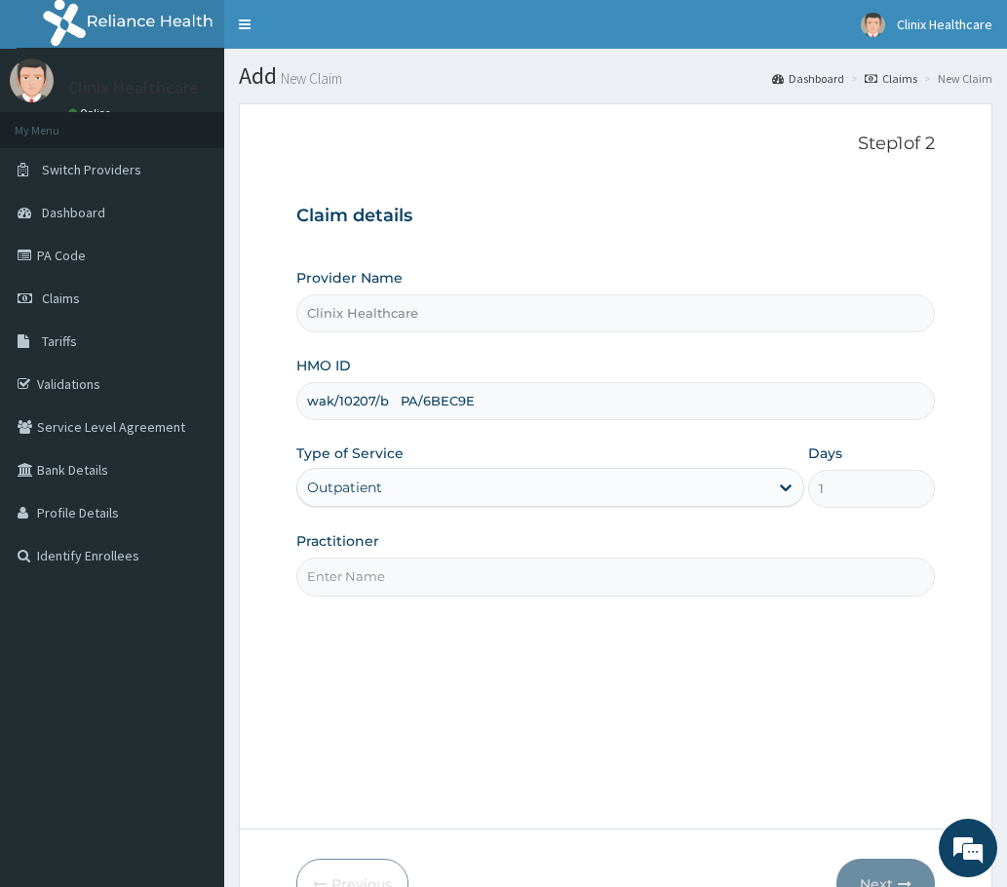
click at [349, 592] on input "Practitioner" at bounding box center [615, 577] width 638 height 38
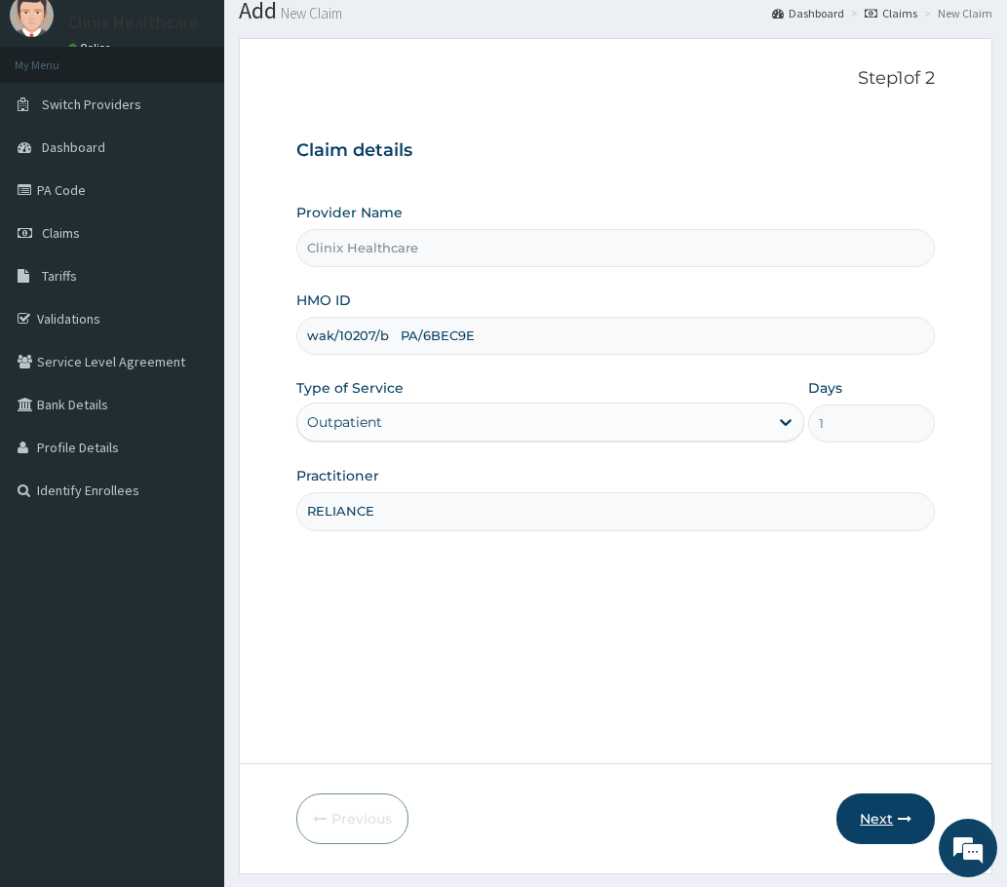
scroll to position [117, 0]
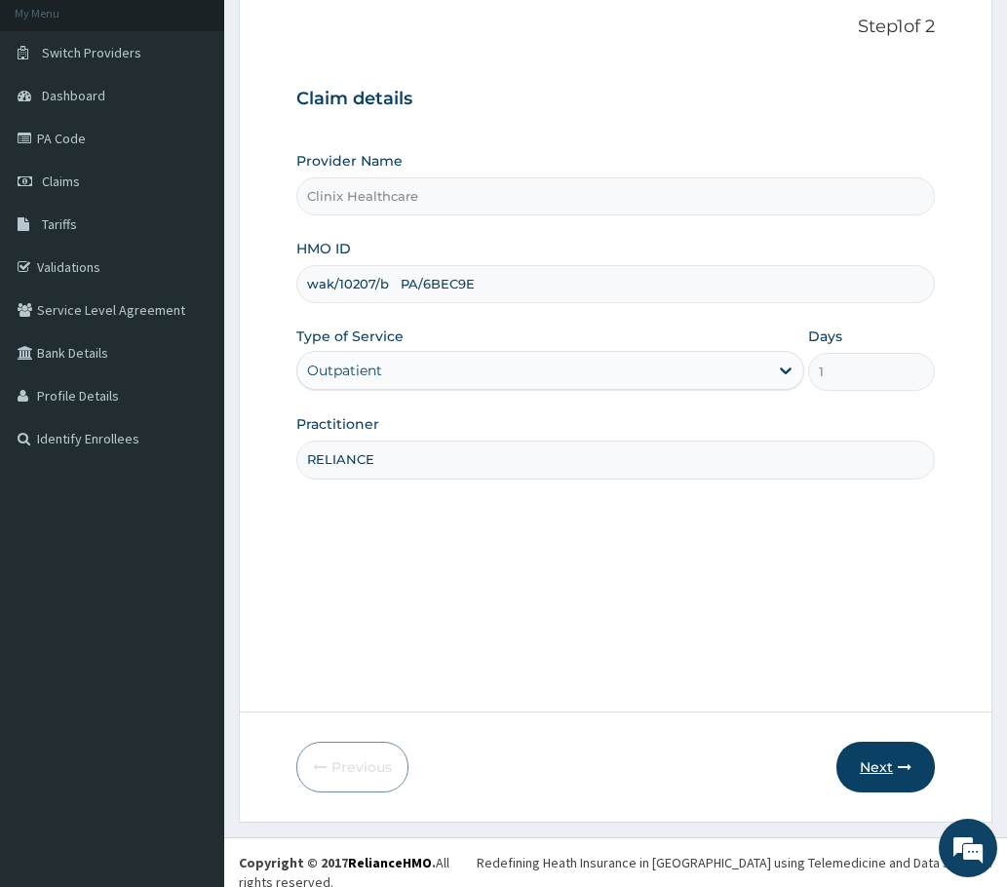
type input "RELIANCE"
click at [893, 772] on button "Next" at bounding box center [885, 767] width 98 height 51
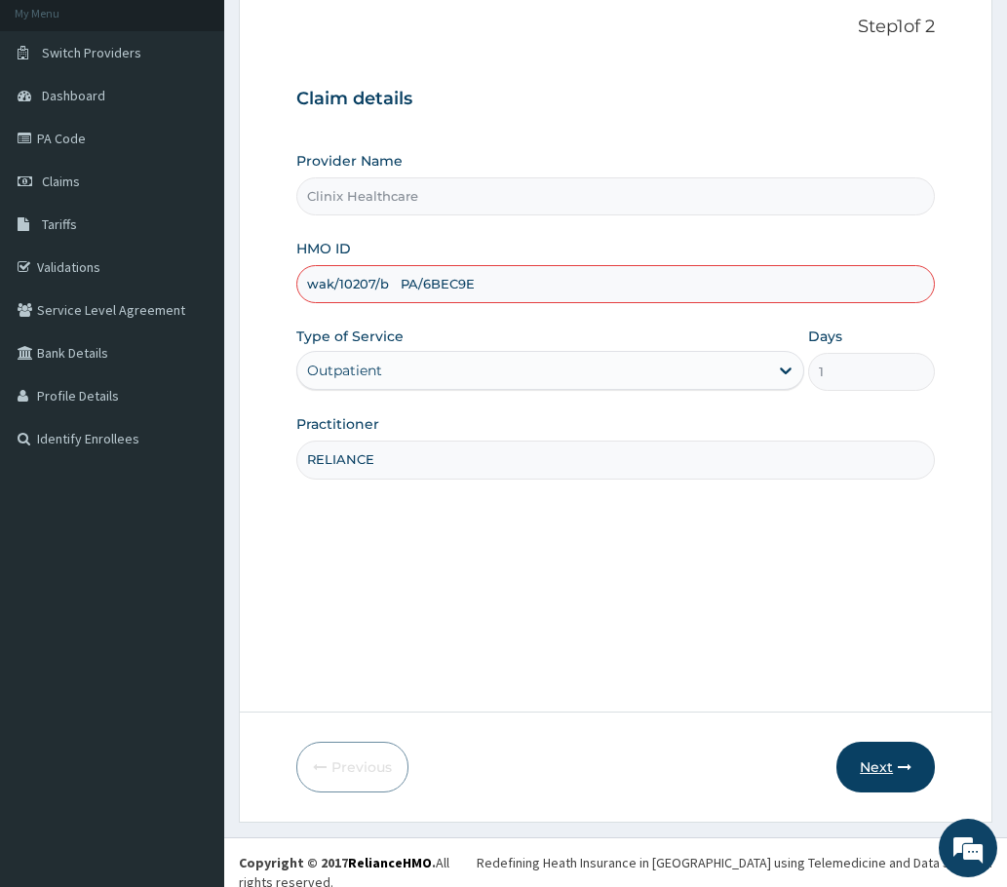
click at [877, 759] on button "Next" at bounding box center [885, 767] width 98 height 51
type input "wak/10207/b"
click at [859, 764] on button "Next" at bounding box center [885, 767] width 98 height 51
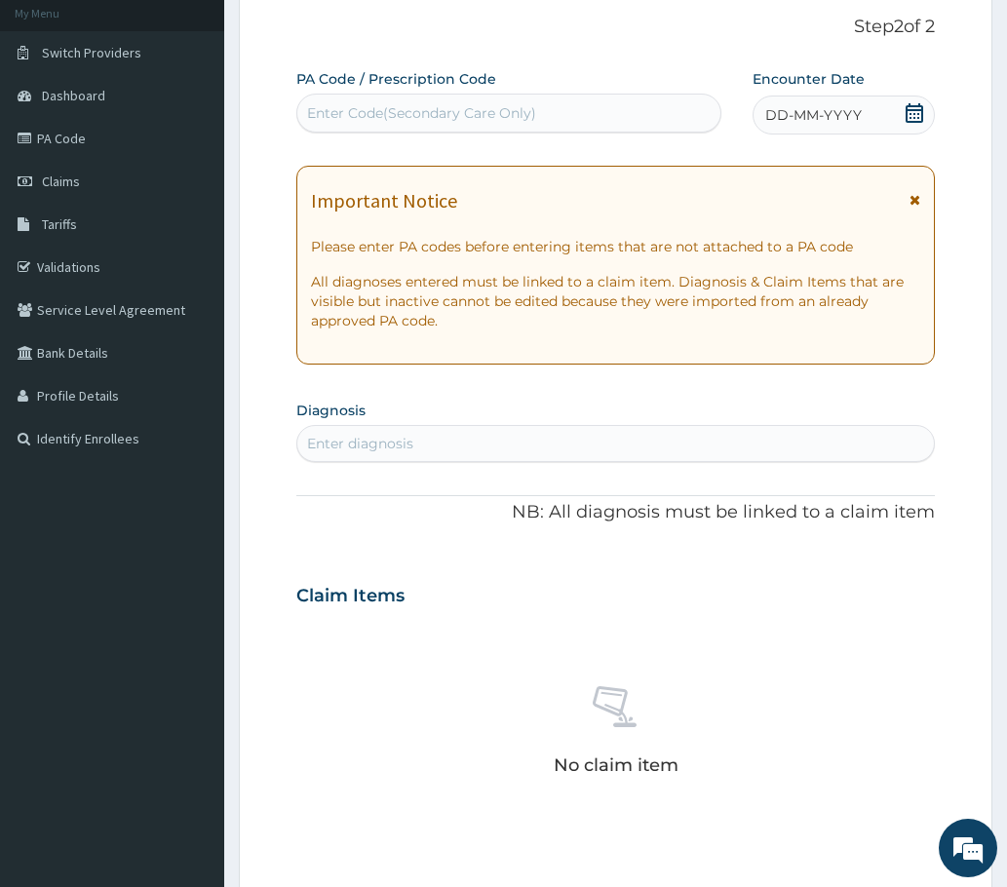
click at [372, 117] on div "Enter Code(Secondary Care Only)" at bounding box center [421, 112] width 229 height 19
paste input "PA/6BEC9E"
type input "PA/6BEC9E"
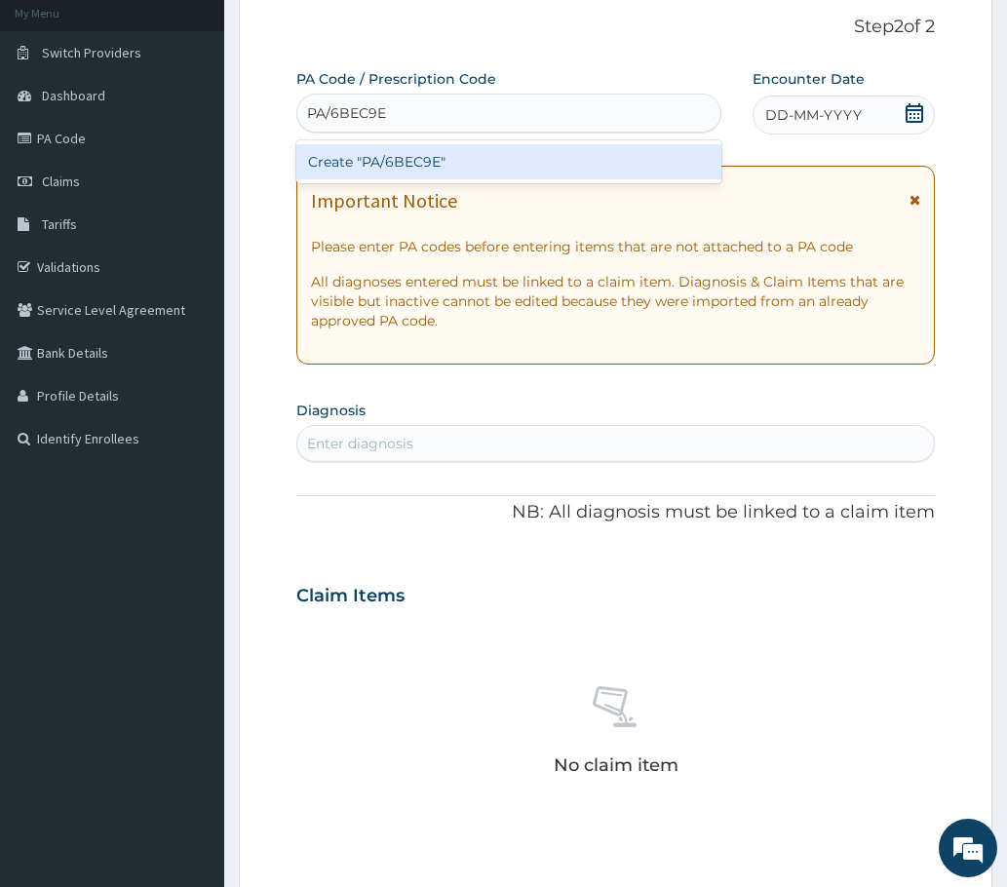
click at [369, 162] on div "Create "PA/6BEC9E"" at bounding box center [508, 161] width 425 height 35
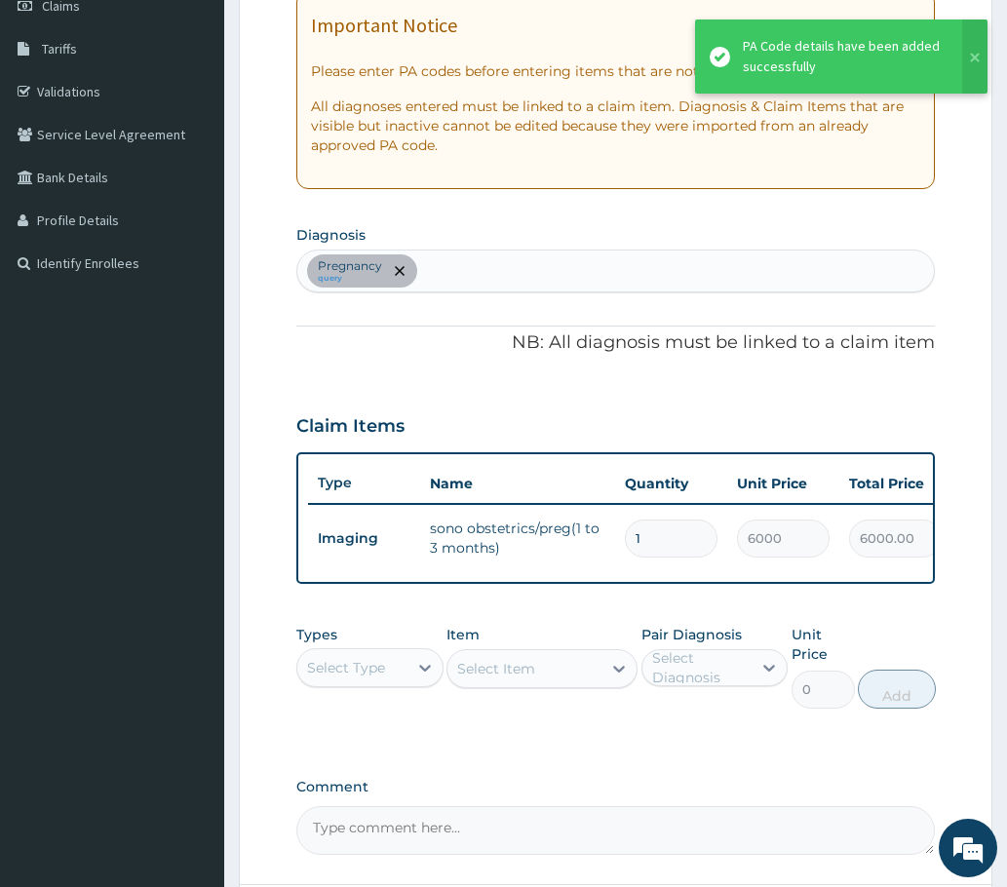
scroll to position [312, 0]
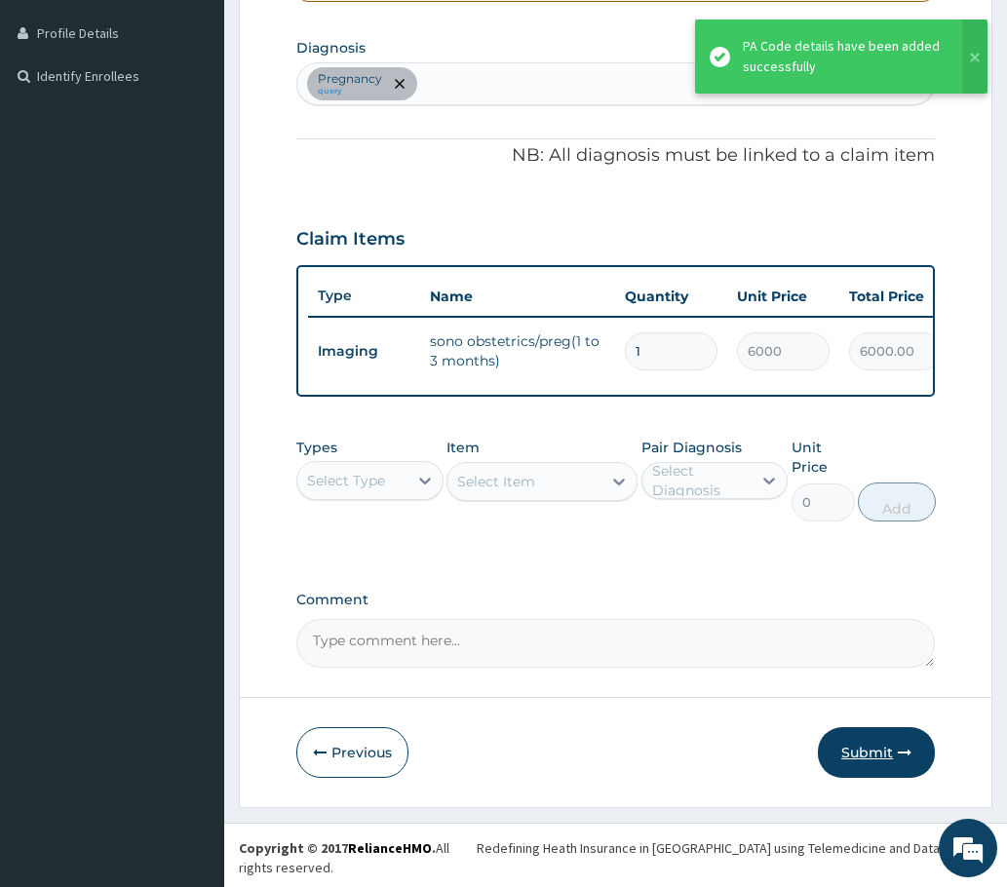
click at [873, 772] on button "Submit" at bounding box center [876, 752] width 117 height 51
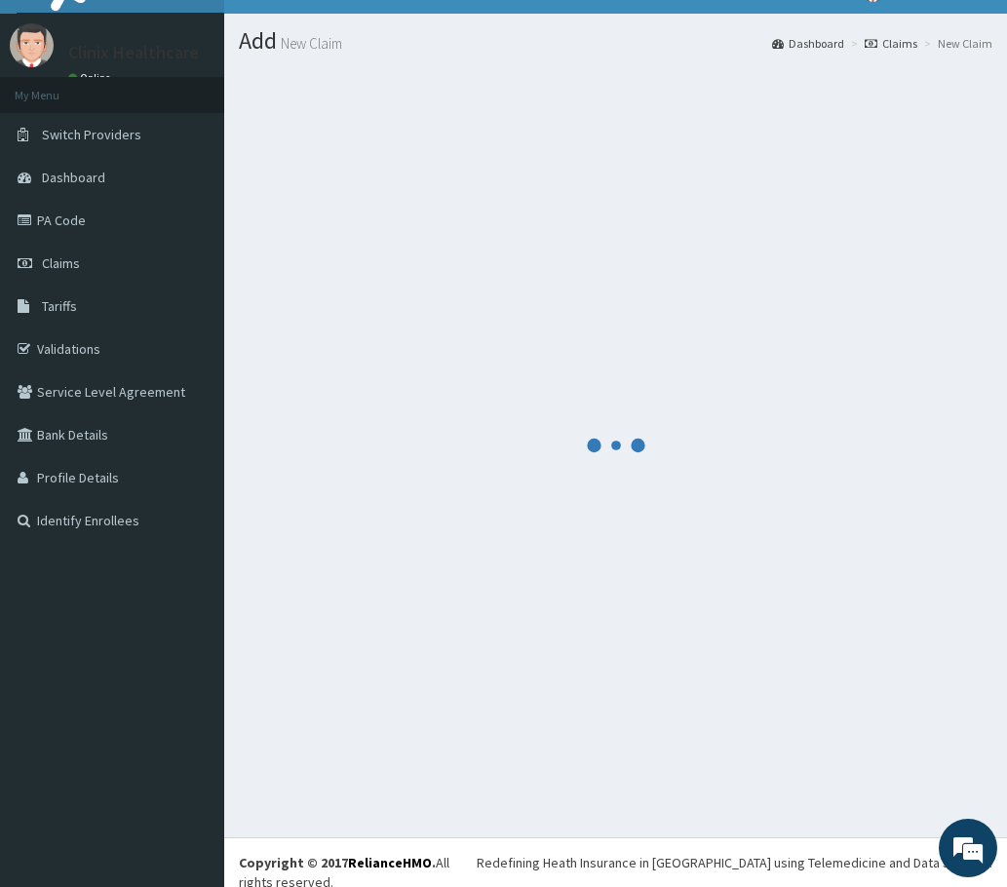
scroll to position [480, 0]
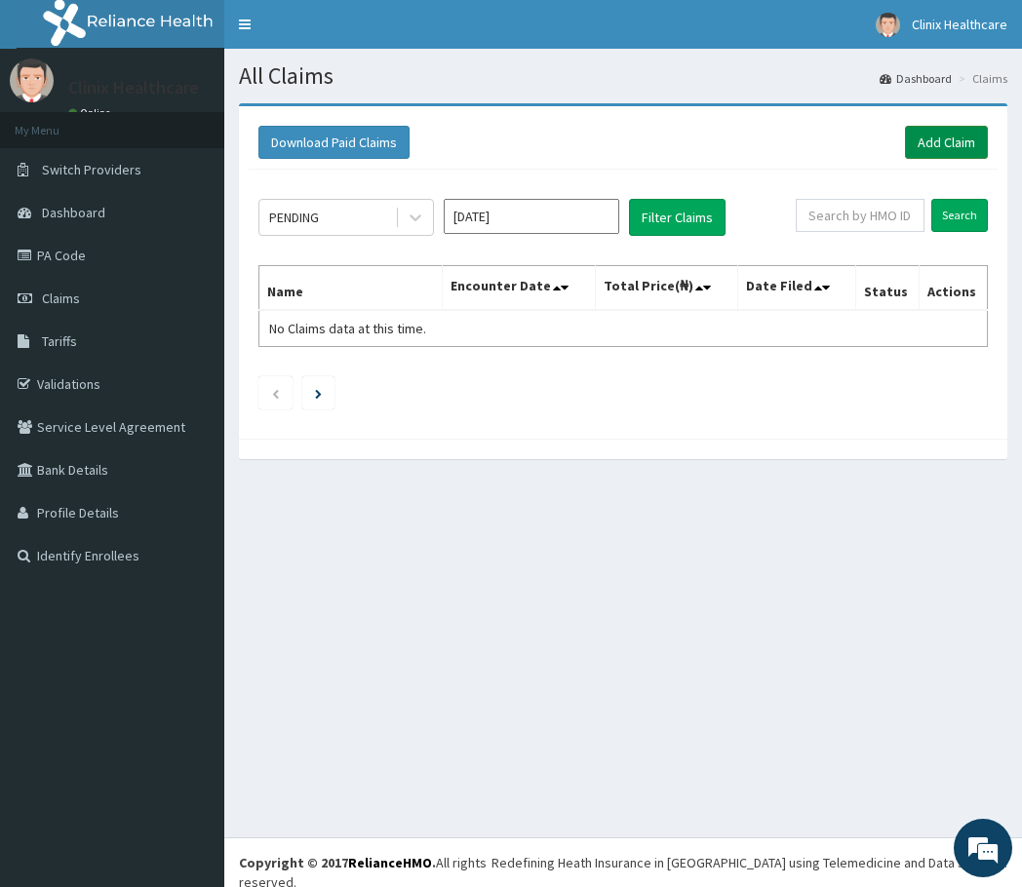
click at [930, 150] on link "Add Claim" at bounding box center [946, 142] width 83 height 33
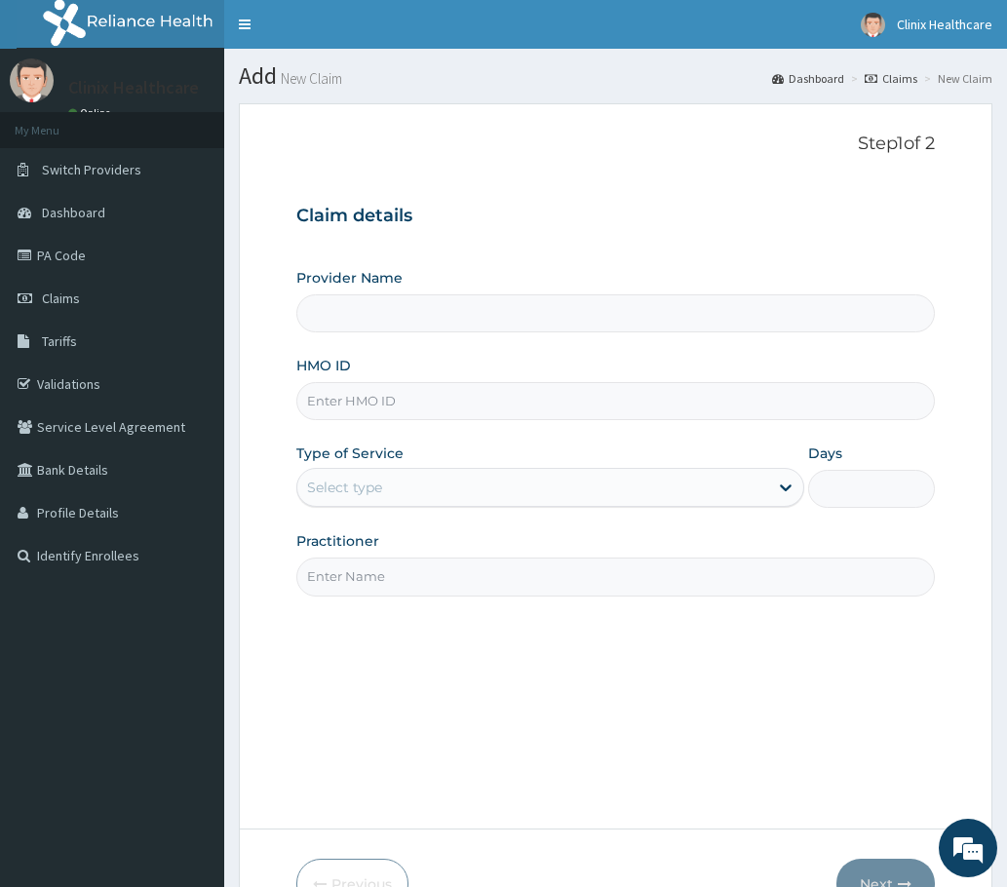
type input "Clinix Healthcare"
click at [354, 407] on input "HMO ID" at bounding box center [615, 401] width 638 height 38
paste input "YSS/10170/A PA/A329FF"
drag, startPoint x: 395, startPoint y: 397, endPoint x: 524, endPoint y: 406, distance: 130.0
click at [524, 406] on input "YSS/10170/A PA/A329FF" at bounding box center [615, 401] width 638 height 38
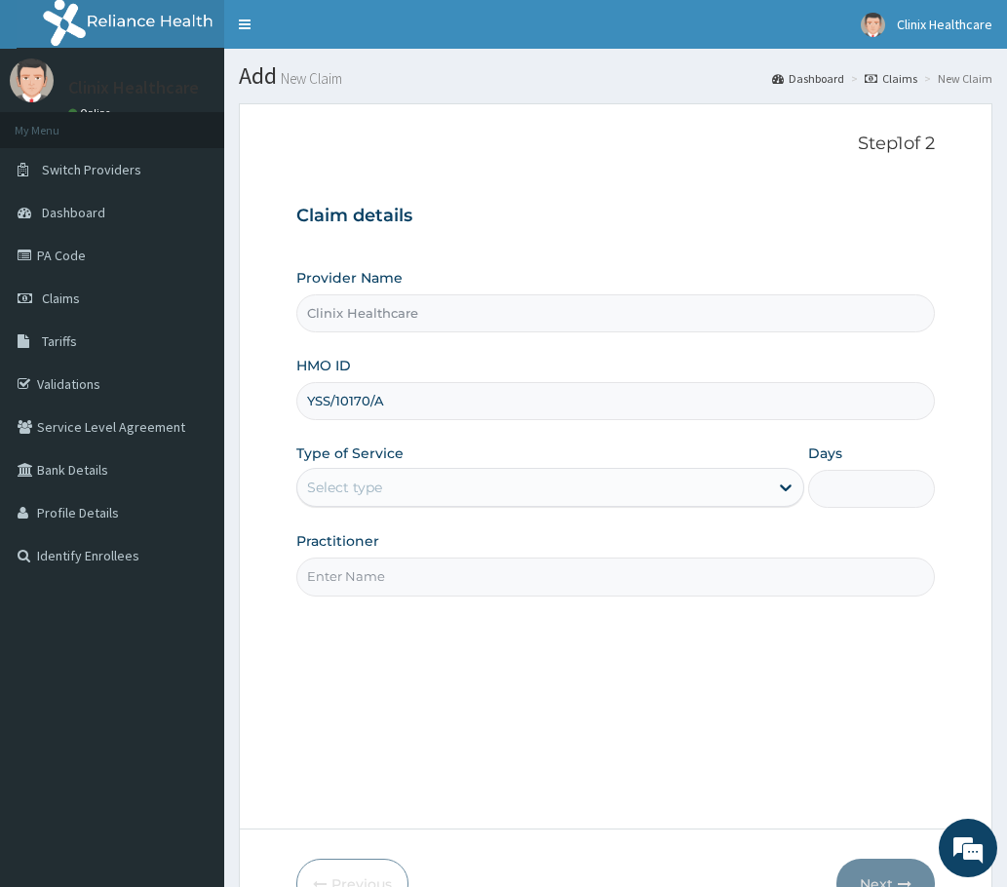
type input "YSS/10170/A"
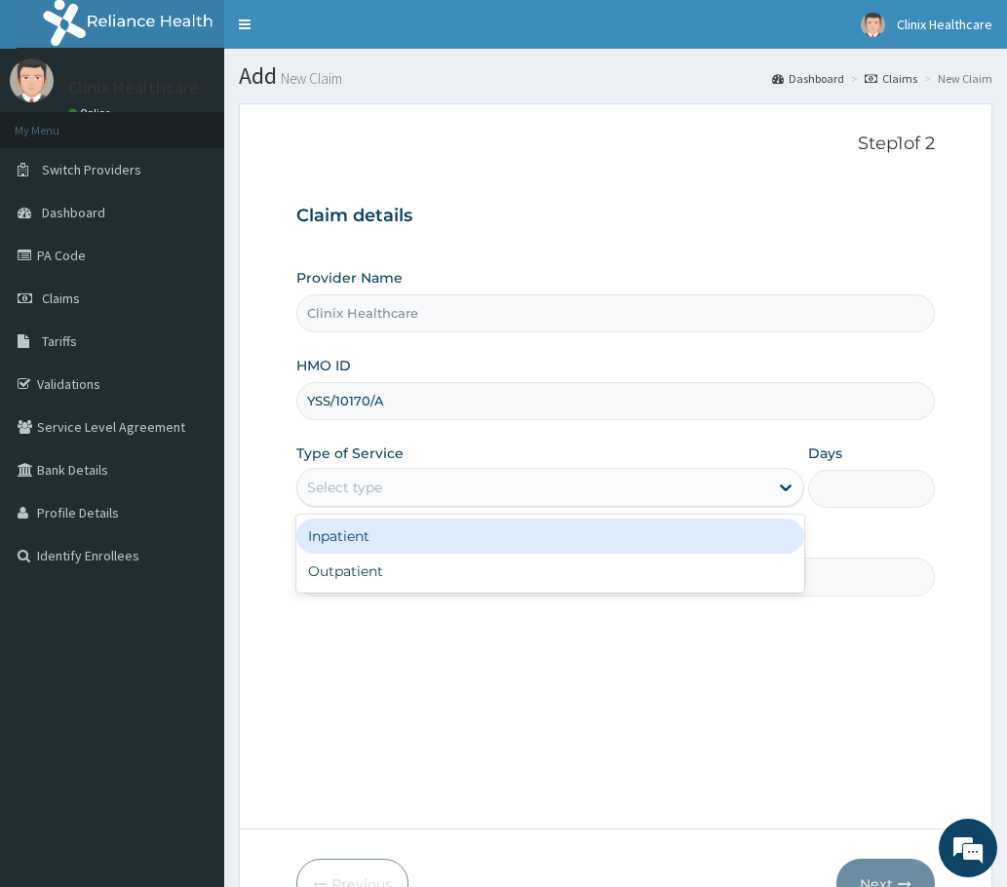
drag, startPoint x: 329, startPoint y: 489, endPoint x: 309, endPoint y: 581, distance: 93.9
click at [329, 494] on div "Select type" at bounding box center [344, 487] width 75 height 19
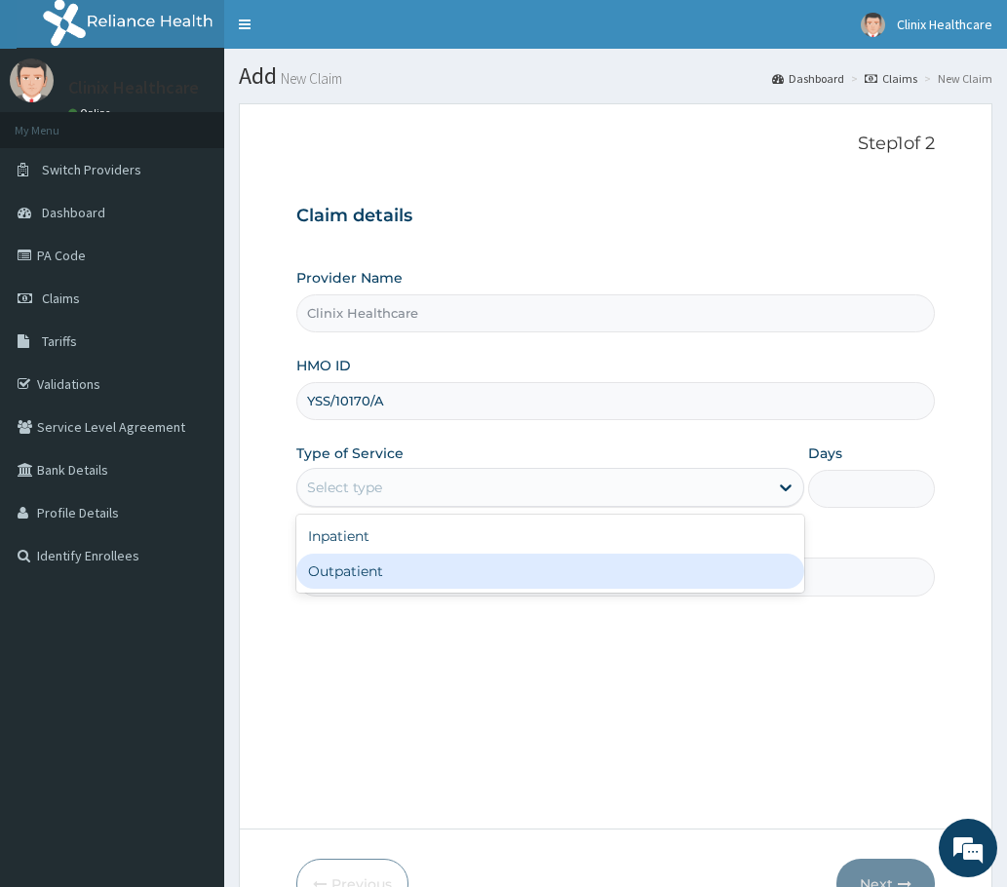
drag, startPoint x: 347, startPoint y: 571, endPoint x: 377, endPoint y: 572, distance: 30.2
click at [349, 571] on div "Outpatient" at bounding box center [550, 571] width 508 height 35
type input "1"
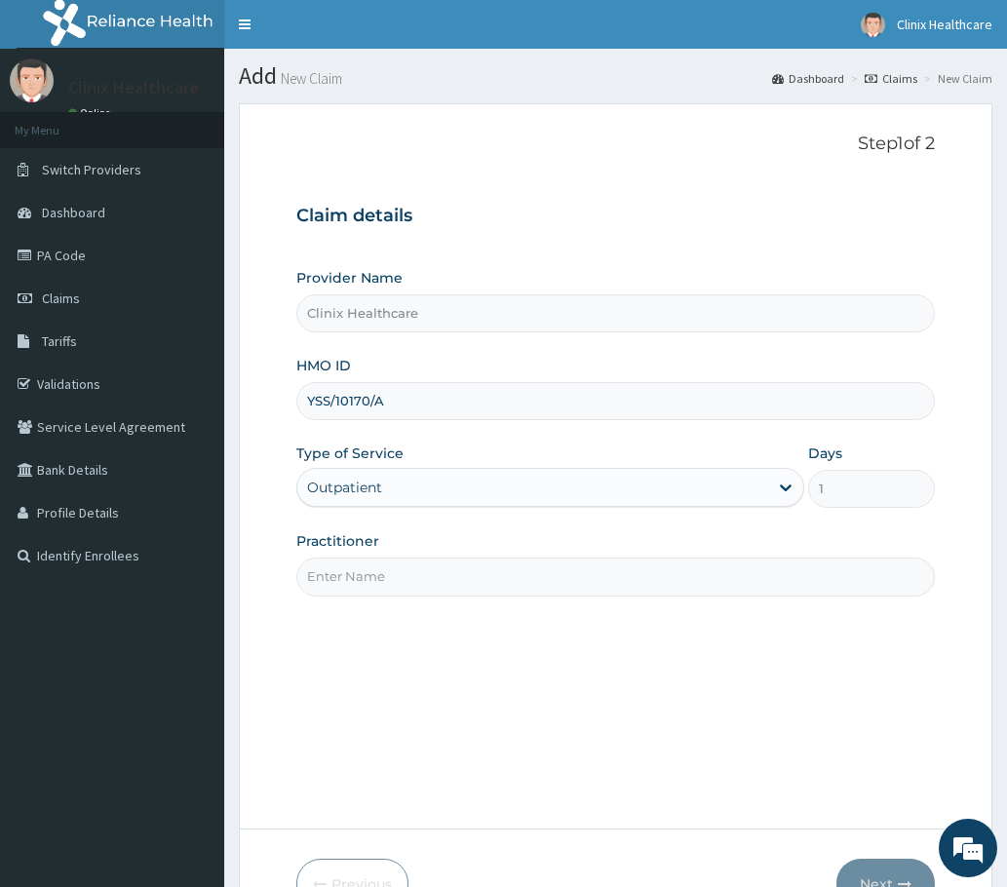
drag, startPoint x: 381, startPoint y: 582, endPoint x: 367, endPoint y: 519, distance: 64.8
click at [376, 580] on input "Practitioner" at bounding box center [615, 577] width 638 height 38
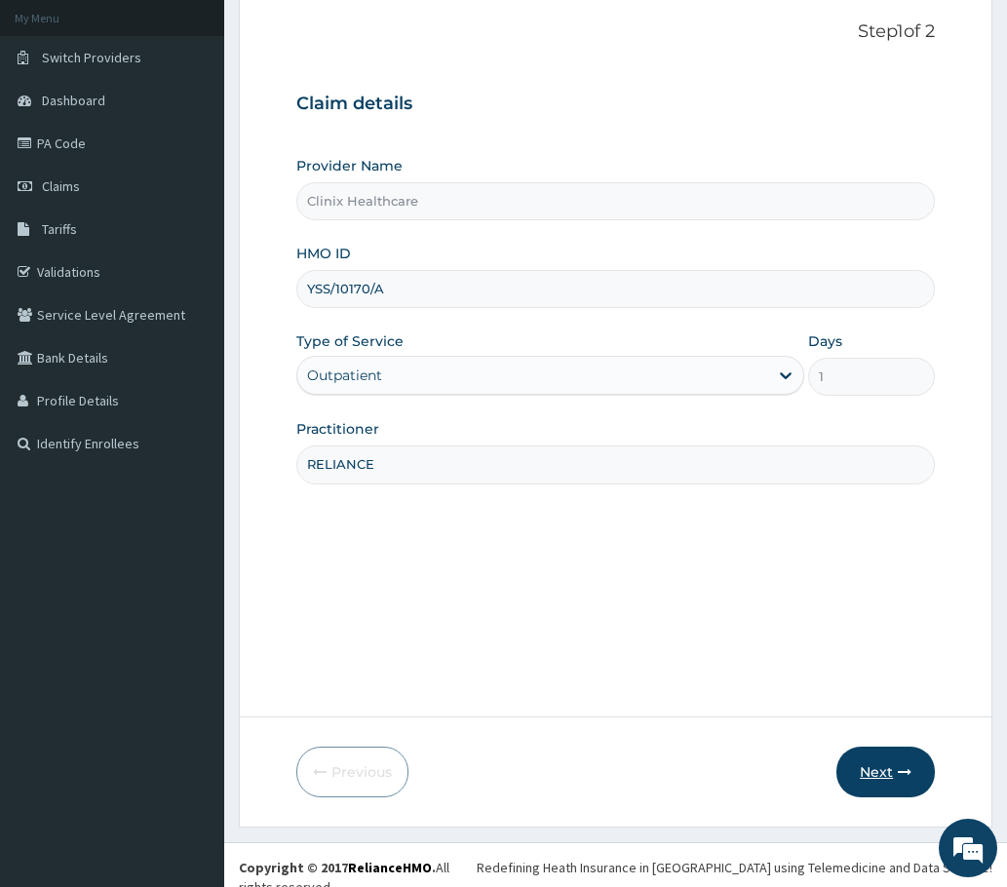
scroll to position [117, 0]
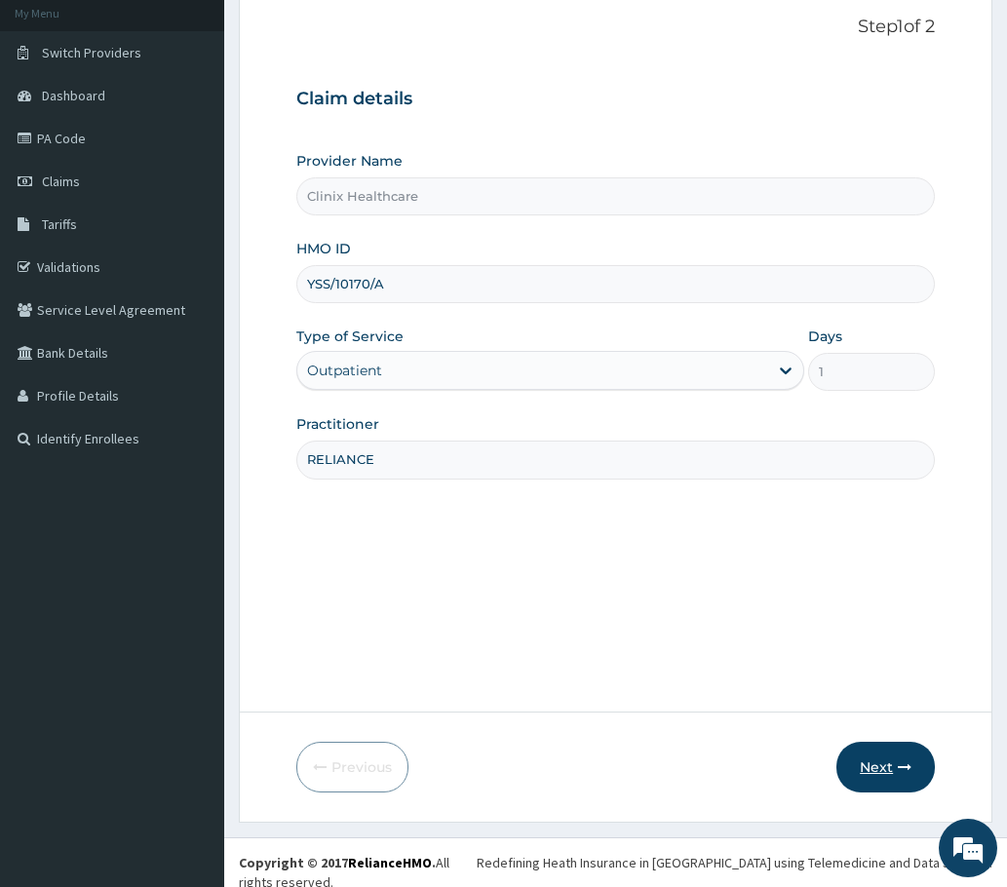
type input "RELIANCE"
click at [882, 778] on button "Next" at bounding box center [885, 767] width 98 height 51
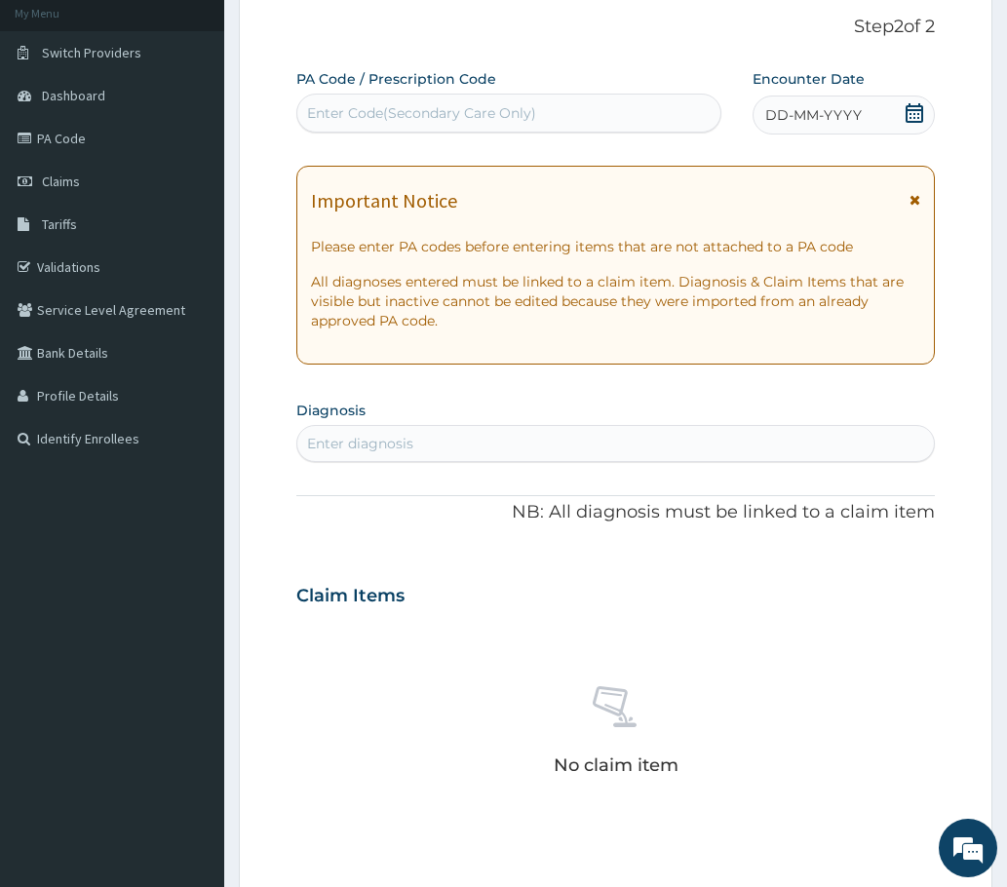
click at [416, 116] on div "Enter Code(Secondary Care Only)" at bounding box center [421, 112] width 229 height 19
paste input "PA/A329FF"
type input "PA/A329FF"
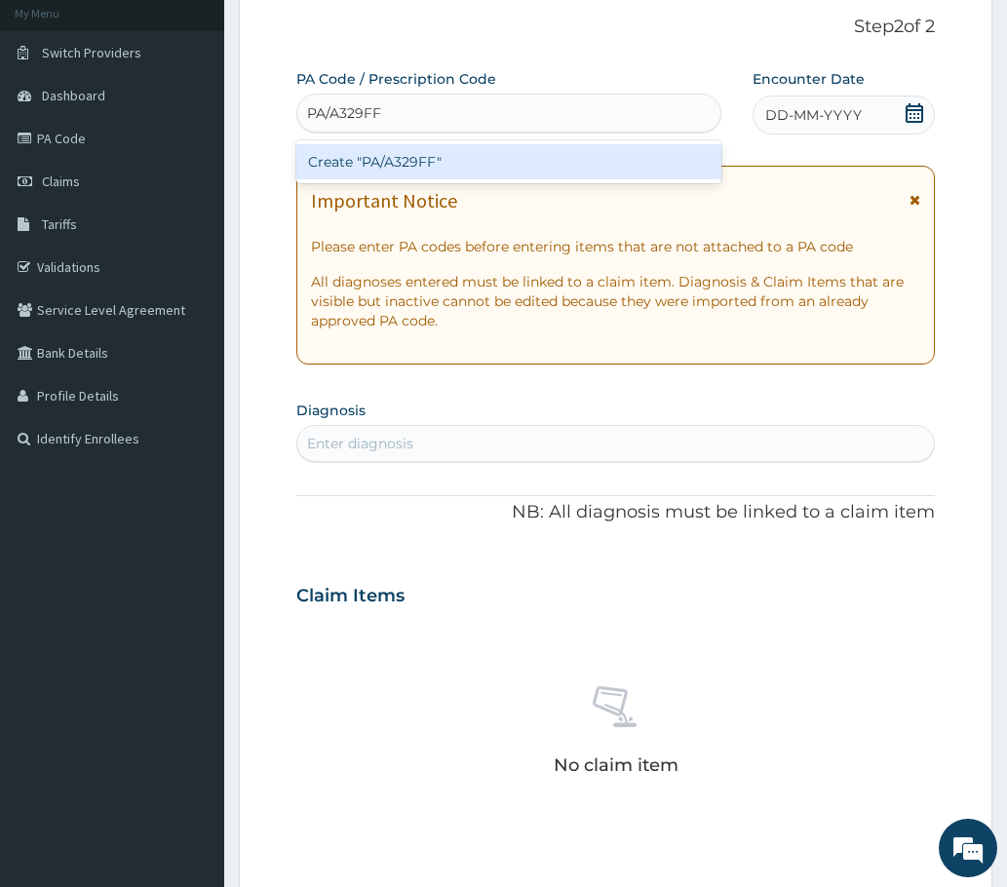
click at [405, 157] on div "Create "PA/A329FF"" at bounding box center [508, 161] width 425 height 35
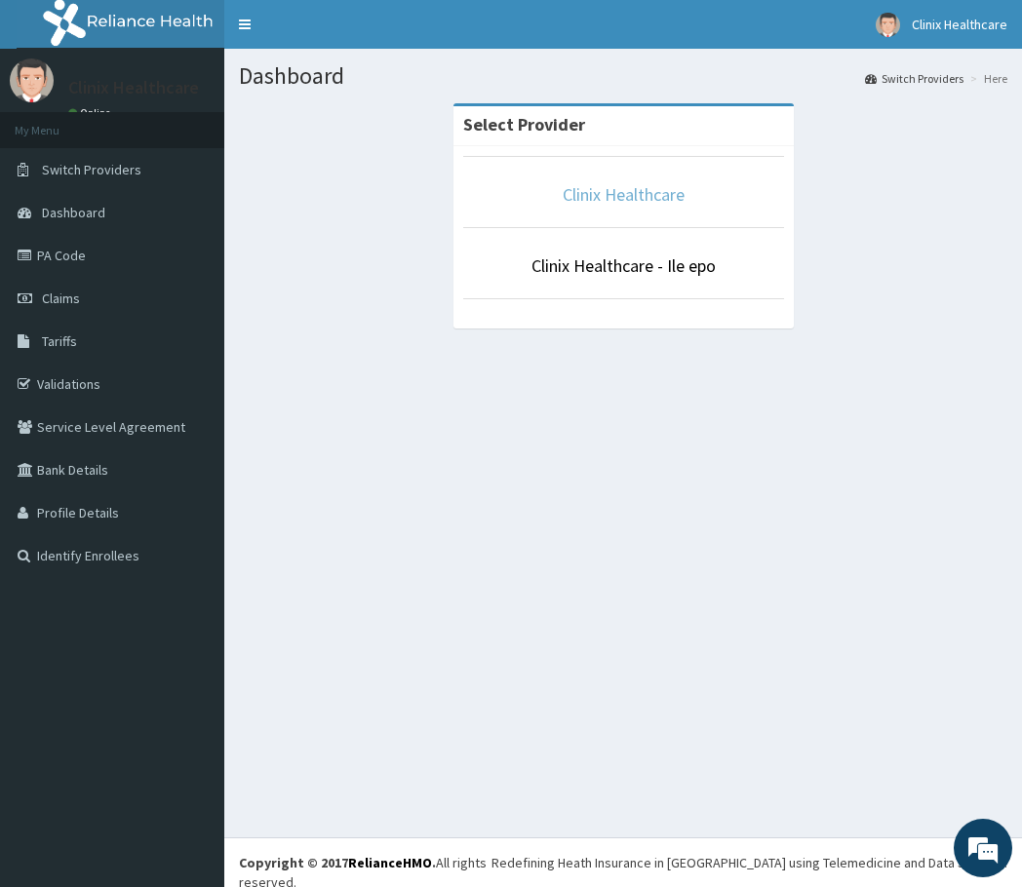
click at [619, 197] on link "Clinix Healthcare" at bounding box center [623, 194] width 122 height 22
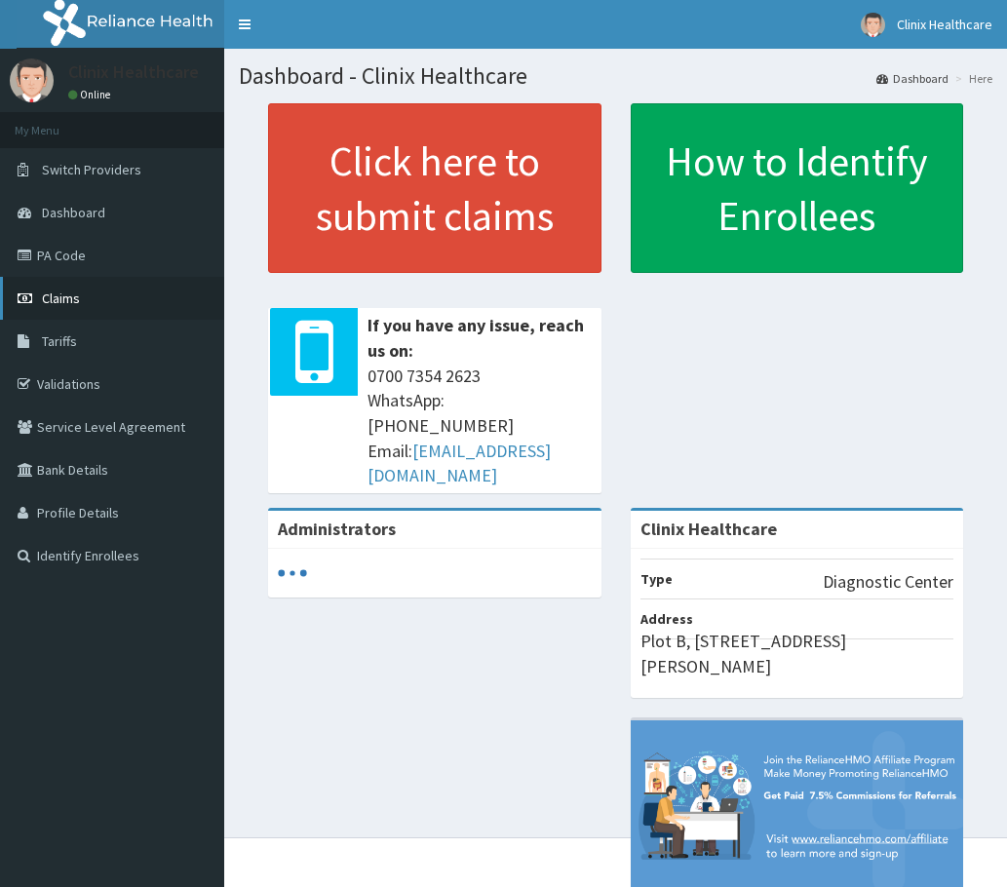
click at [60, 301] on span "Claims" at bounding box center [61, 299] width 38 height 18
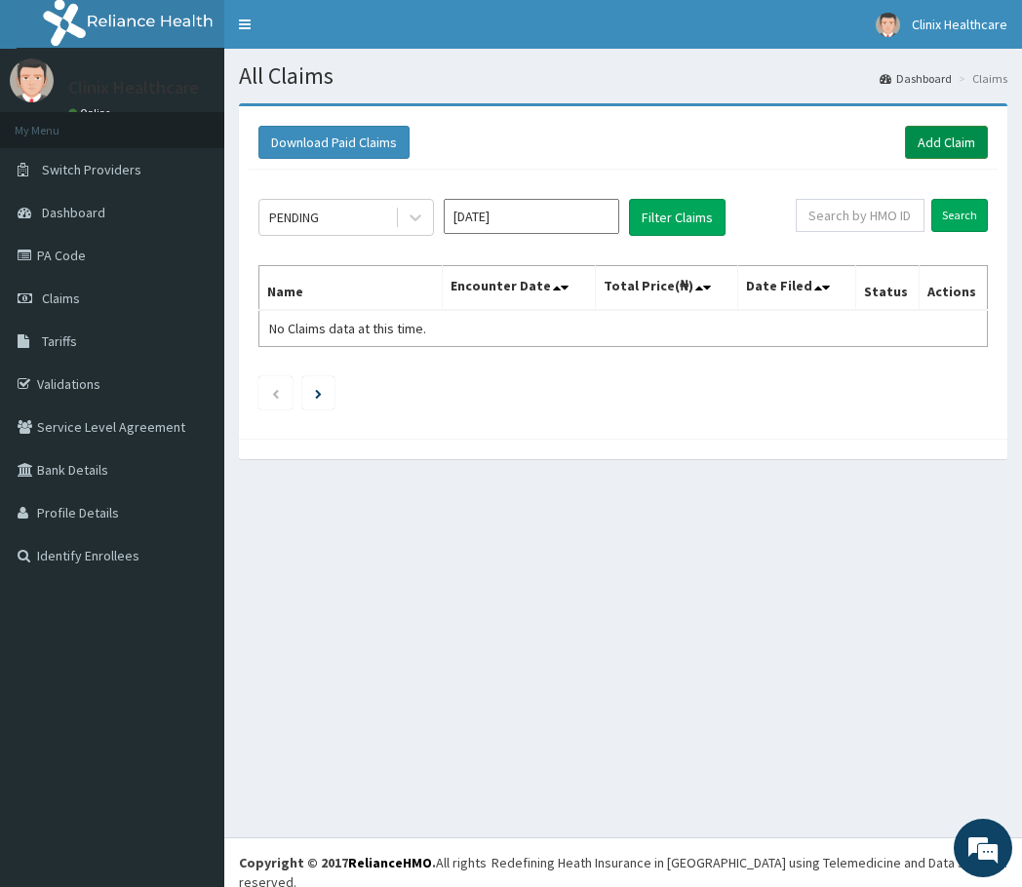
click at [935, 144] on link "Add Claim" at bounding box center [946, 142] width 83 height 33
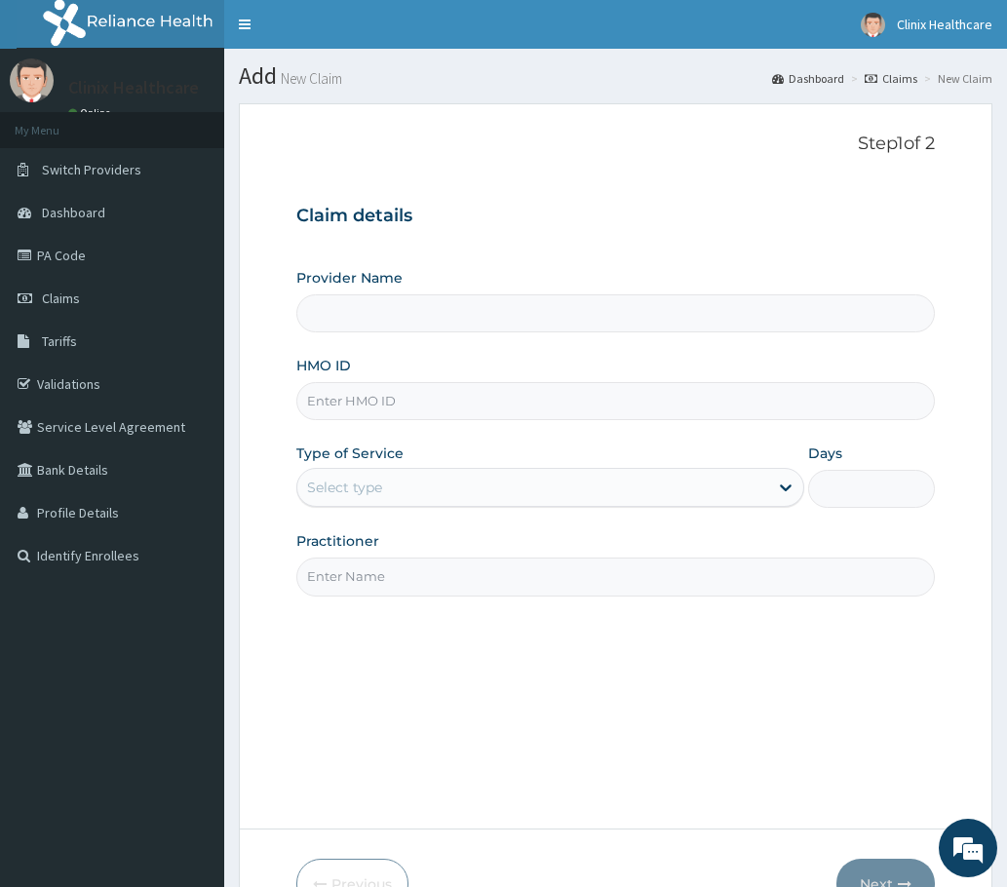
click at [388, 405] on input "HMO ID" at bounding box center [615, 401] width 638 height 38
type input "Clinix Healthcare"
click at [351, 402] on input "HMO ID" at bounding box center [615, 401] width 638 height 38
paste input "YSS/10170/A PA/A329FF"
drag, startPoint x: 390, startPoint y: 402, endPoint x: 502, endPoint y: 392, distance: 112.5
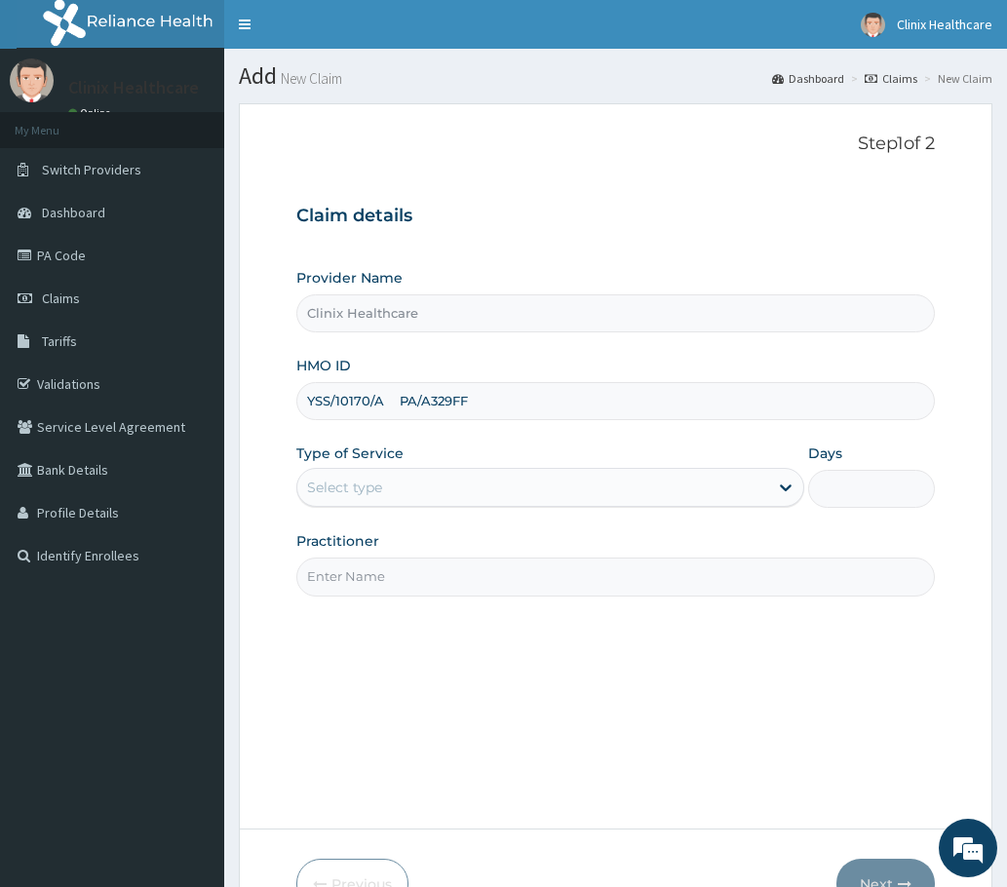
click at [514, 404] on input "YSS/10170/A PA/A329FF" at bounding box center [615, 401] width 638 height 38
type input "YSS/10170/A"
click at [364, 485] on div "Select type" at bounding box center [344, 487] width 75 height 19
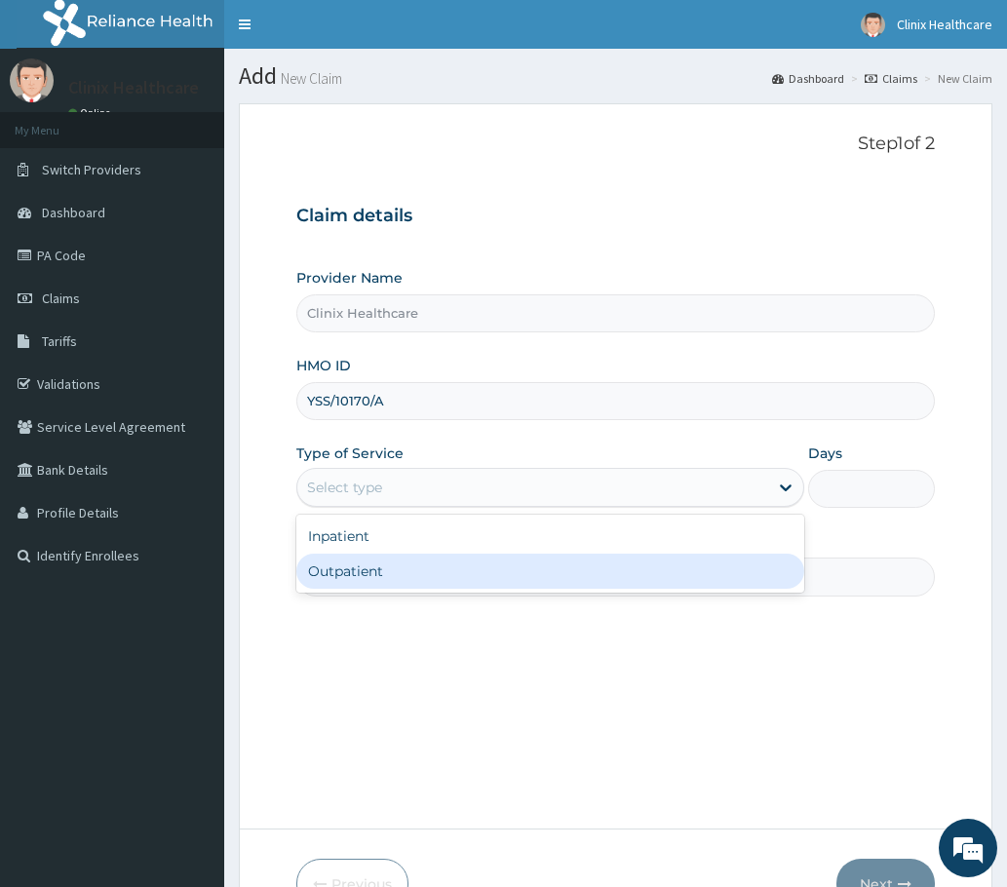
click at [392, 566] on div "Outpatient" at bounding box center [550, 571] width 508 height 35
type input "1"
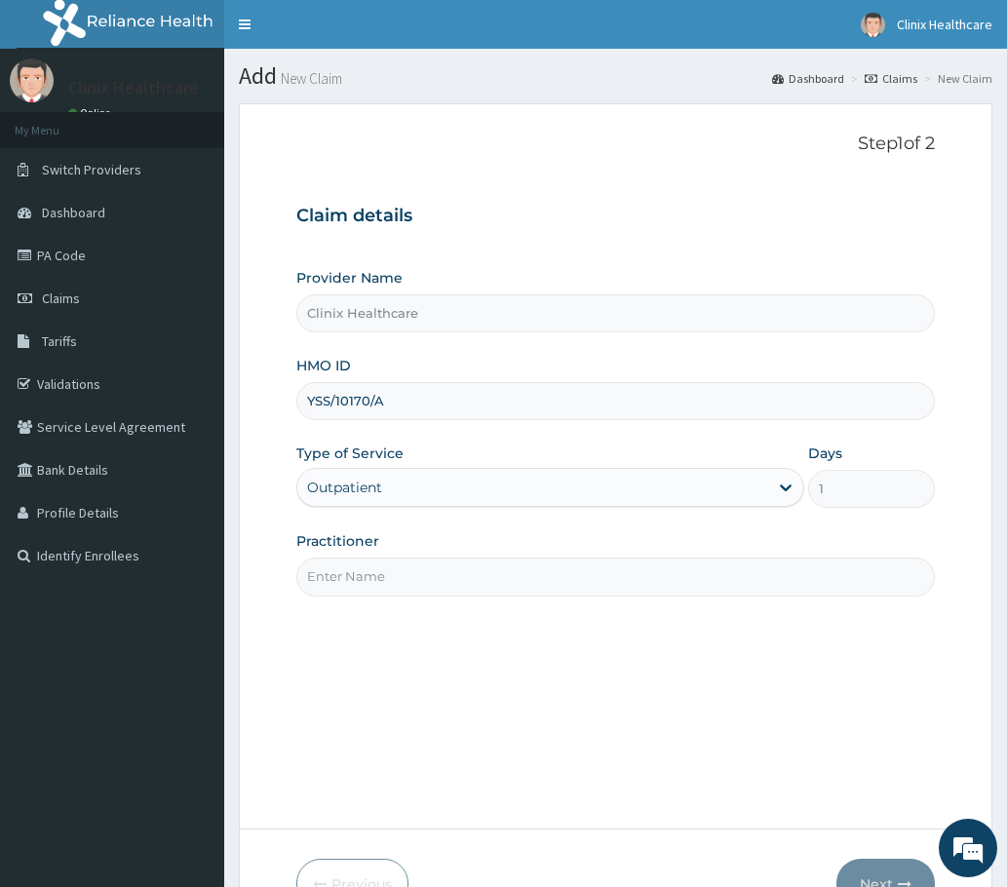
click at [355, 576] on input "Practitioner" at bounding box center [615, 577] width 638 height 38
paste input "PA/A329FF"
type input "PA/A329FF"
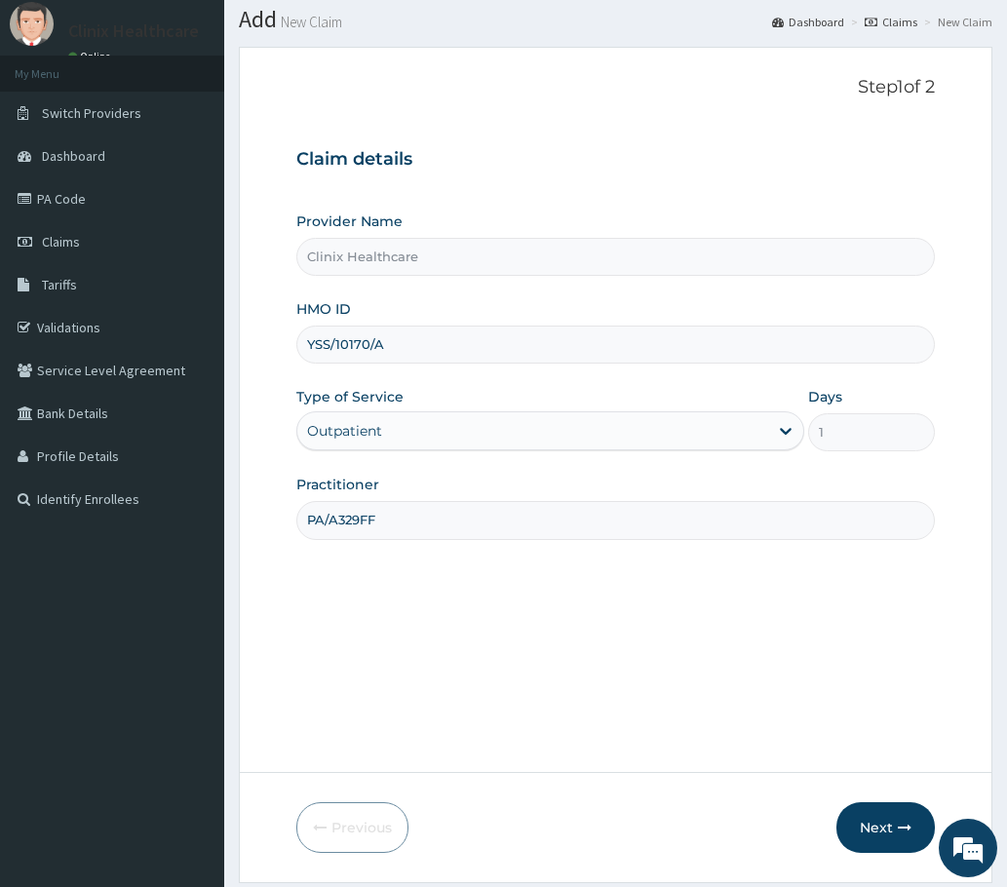
scroll to position [117, 0]
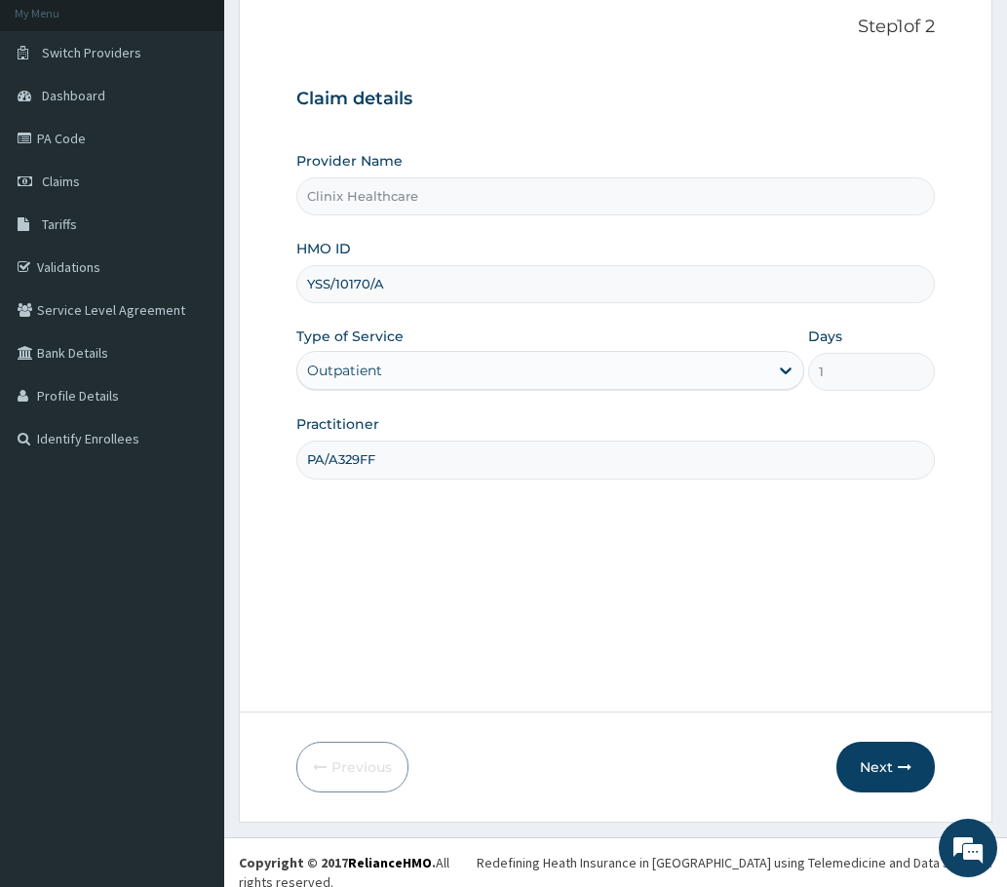
drag, startPoint x: 445, startPoint y: 468, endPoint x: 280, endPoint y: 480, distance: 165.2
click at [282, 483] on form "Step 1 of 2 Claim details Provider Name Clinix Healthcare HMO ID YSS/10170/A Ty…" at bounding box center [616, 404] width 754 height 836
type input "RELIANCE"
click at [878, 773] on button "Next" at bounding box center [885, 767] width 98 height 51
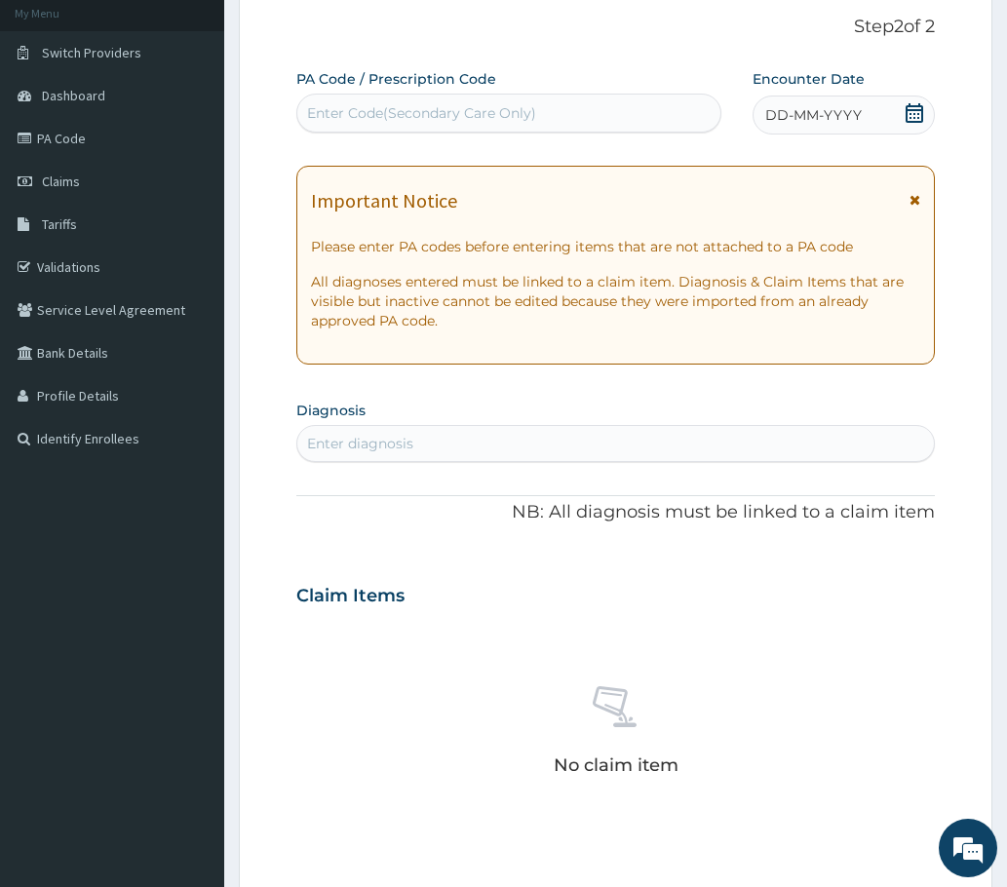
click at [361, 112] on div "Enter Code(Secondary Care Only)" at bounding box center [421, 112] width 229 height 19
paste input "PA/A329FF"
type input "PA/A329FF"
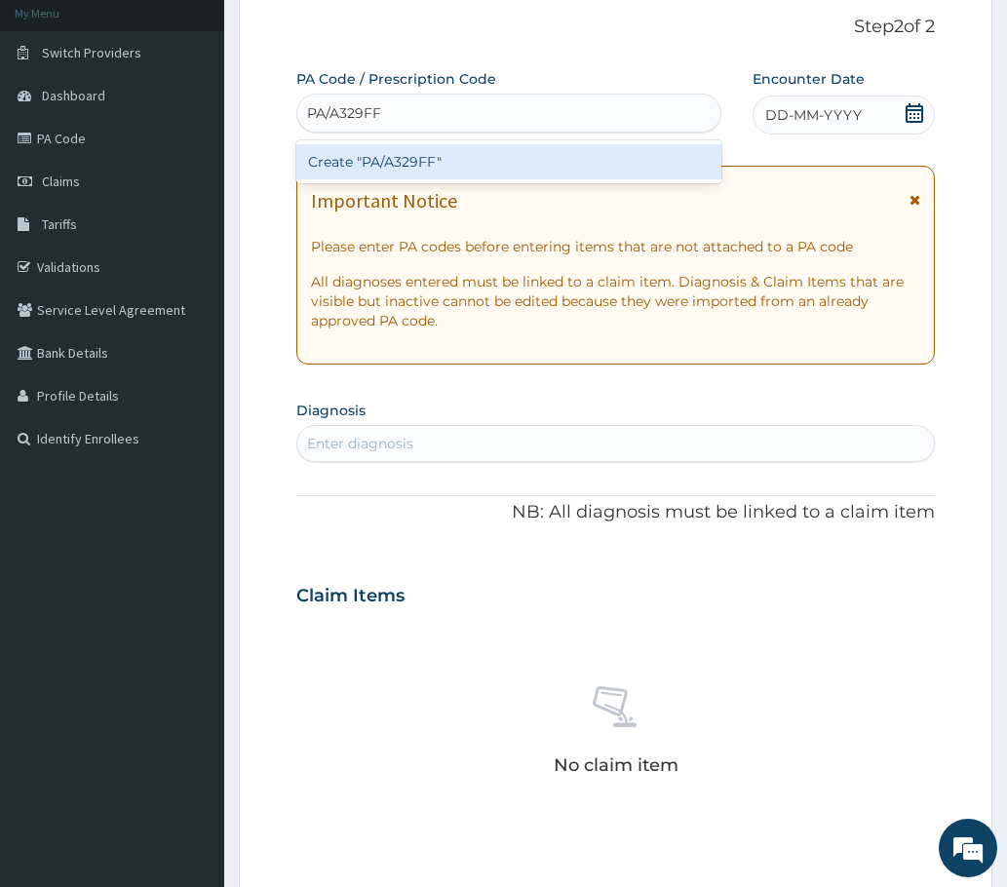
click at [387, 163] on div "Create "PA/A329FF"" at bounding box center [508, 161] width 425 height 35
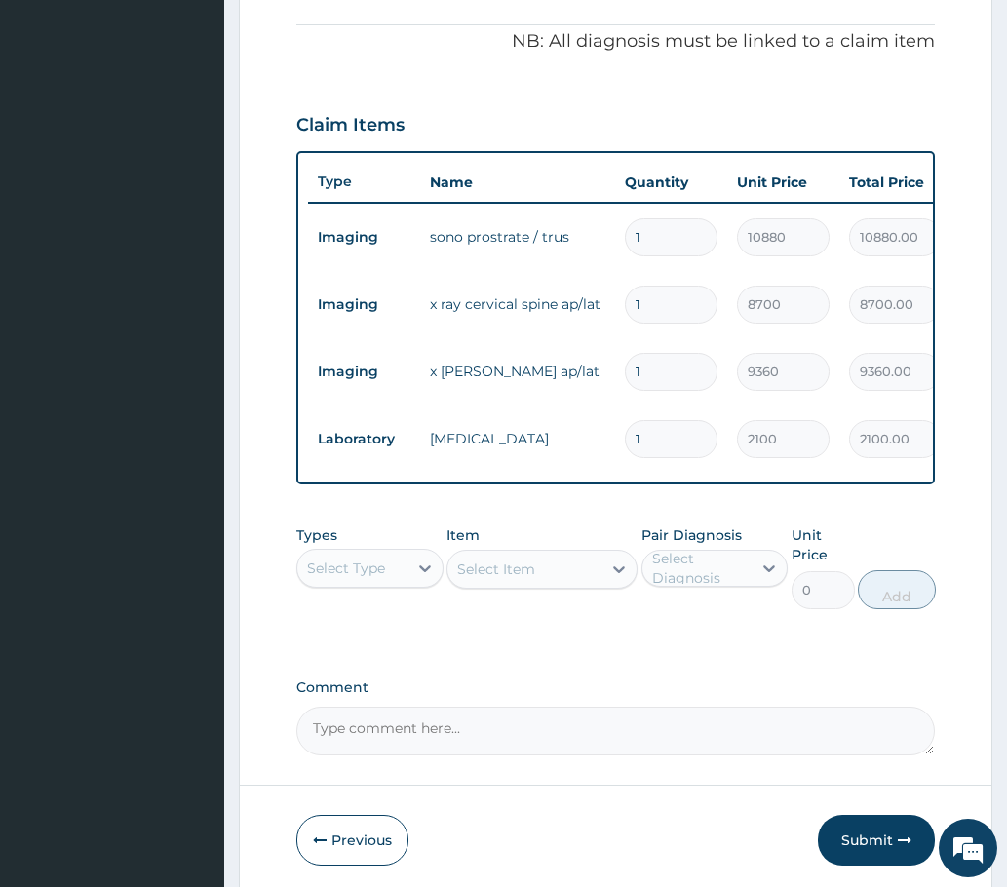
scroll to position [681, 0]
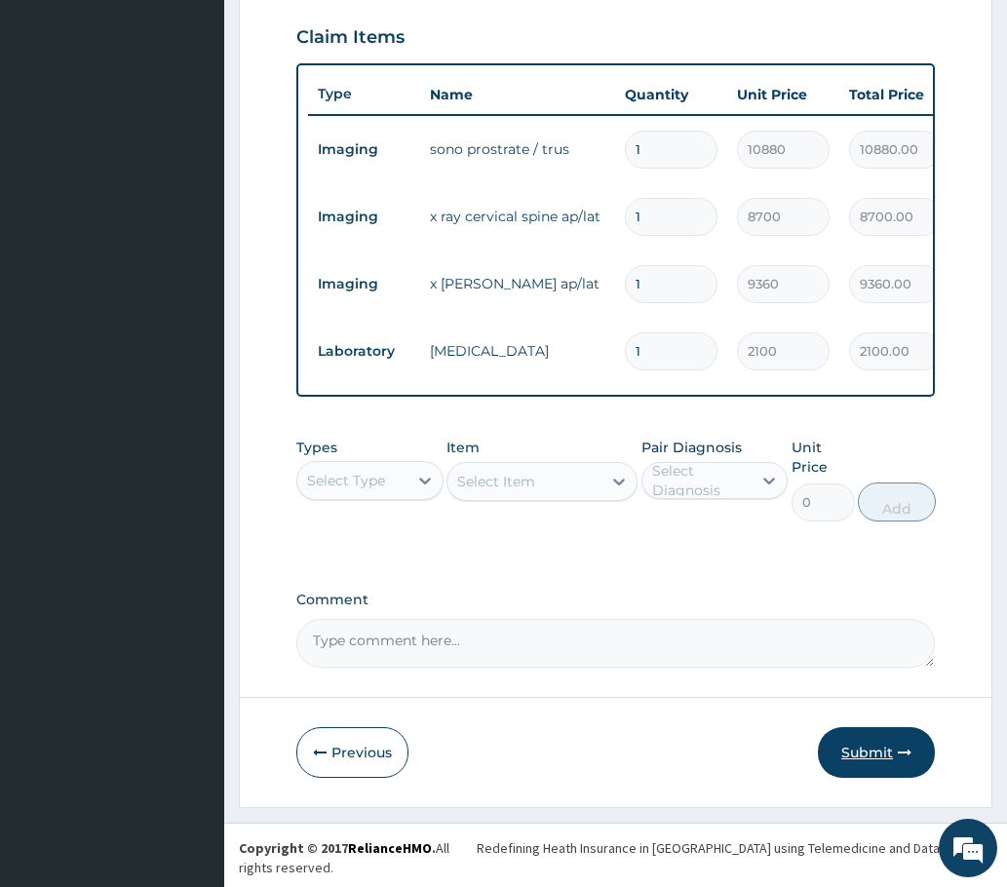
click at [869, 761] on button "Submit" at bounding box center [876, 752] width 117 height 51
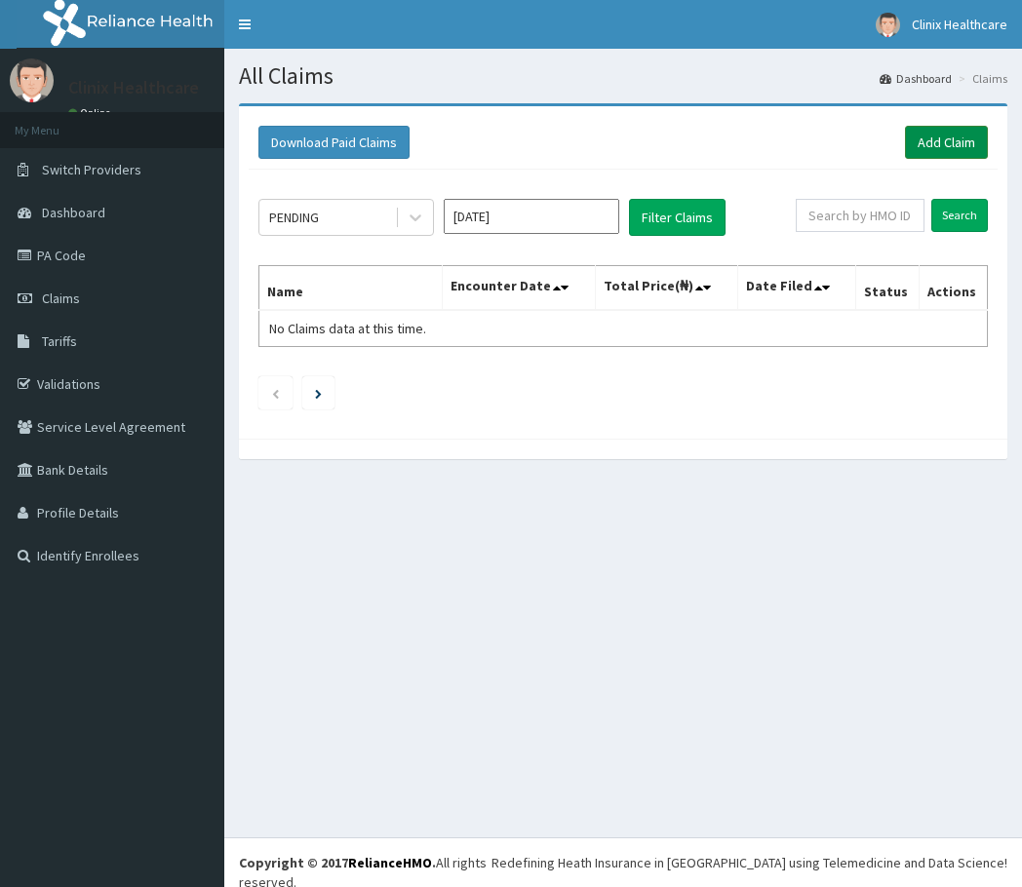
click at [952, 135] on link "Add Claim" at bounding box center [946, 142] width 83 height 33
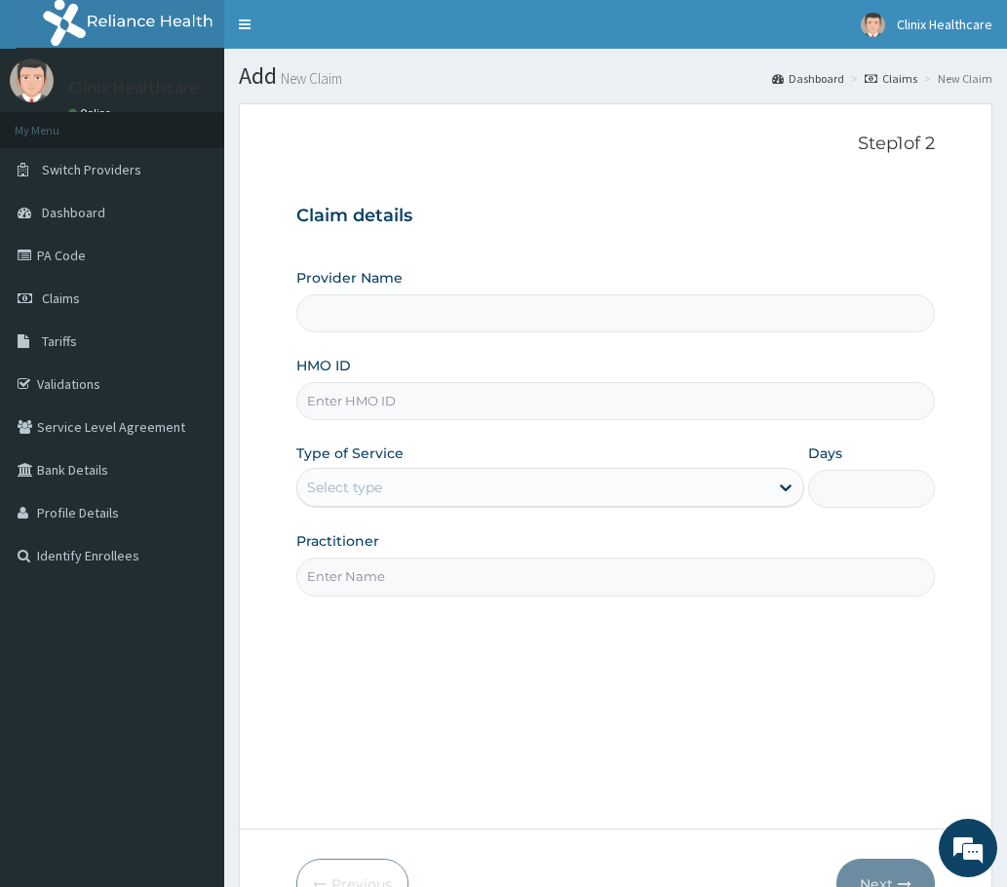
click at [339, 406] on input "HMO ID" at bounding box center [615, 401] width 638 height 38
paste input "EIS/10732/A PA/8A6FFA"
type input "EIS/10732/A PA/8A6FFA"
type input "Clinix Healthcare"
drag, startPoint x: 392, startPoint y: 396, endPoint x: 573, endPoint y: 399, distance: 181.3
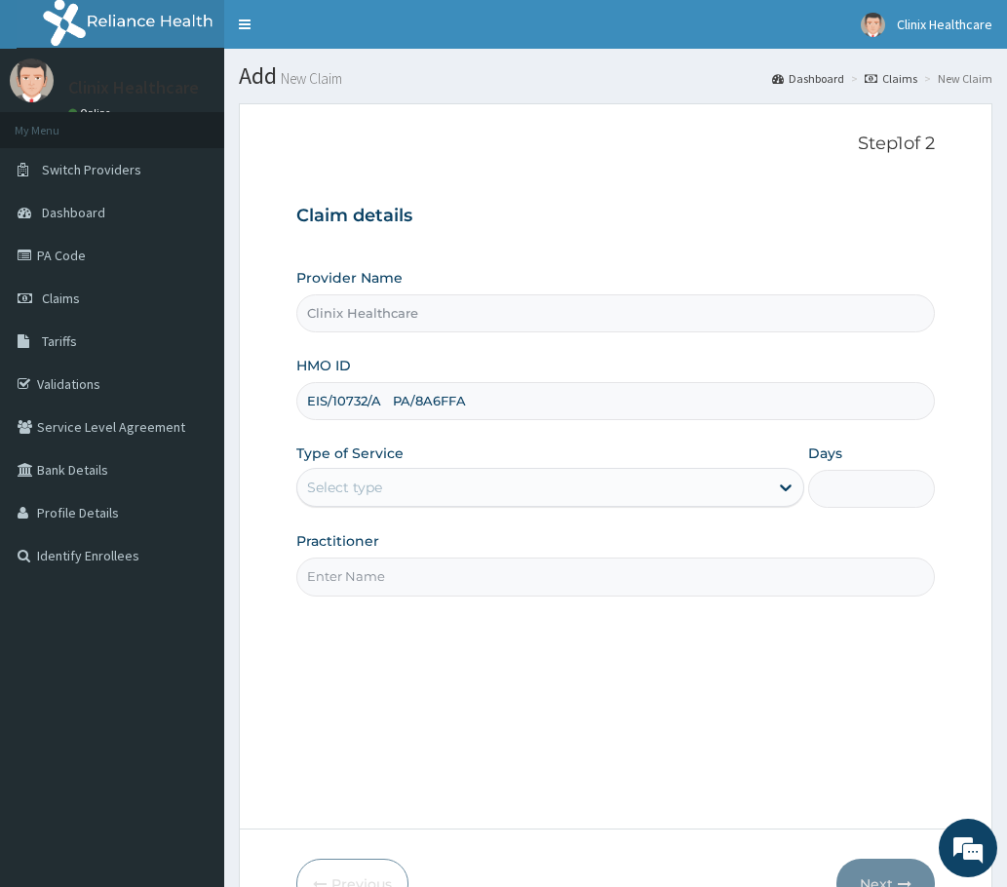
click at [573, 400] on input "EIS/10732/A PA/8A6FFA" at bounding box center [615, 401] width 638 height 38
type input "EIS/10732/A"
drag, startPoint x: 445, startPoint y: 495, endPoint x: 428, endPoint y: 514, distance: 24.9
click at [431, 510] on div "Provider Name Clinix Healthcare HMO ID EIS/10732/A Type of Service Select type …" at bounding box center [615, 432] width 638 height 328
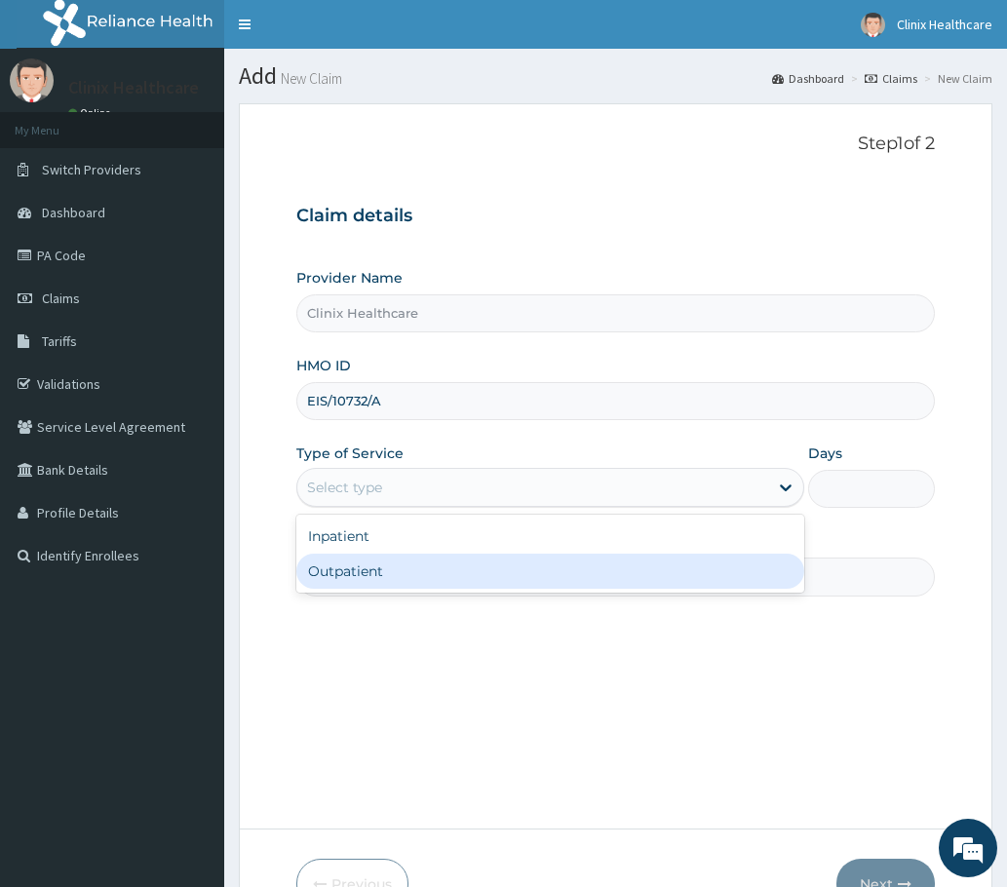
click at [382, 567] on div "Outpatient" at bounding box center [550, 571] width 508 height 35
type input "1"
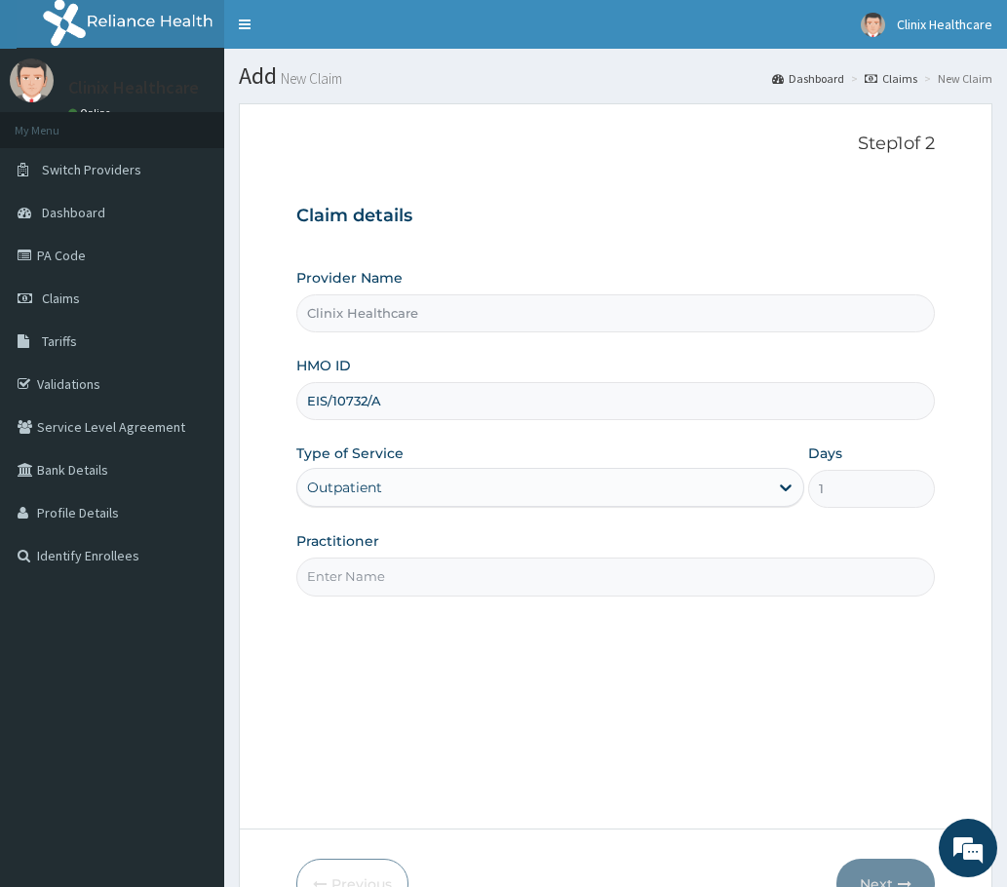
click at [382, 581] on input "Practitioner" at bounding box center [615, 577] width 638 height 38
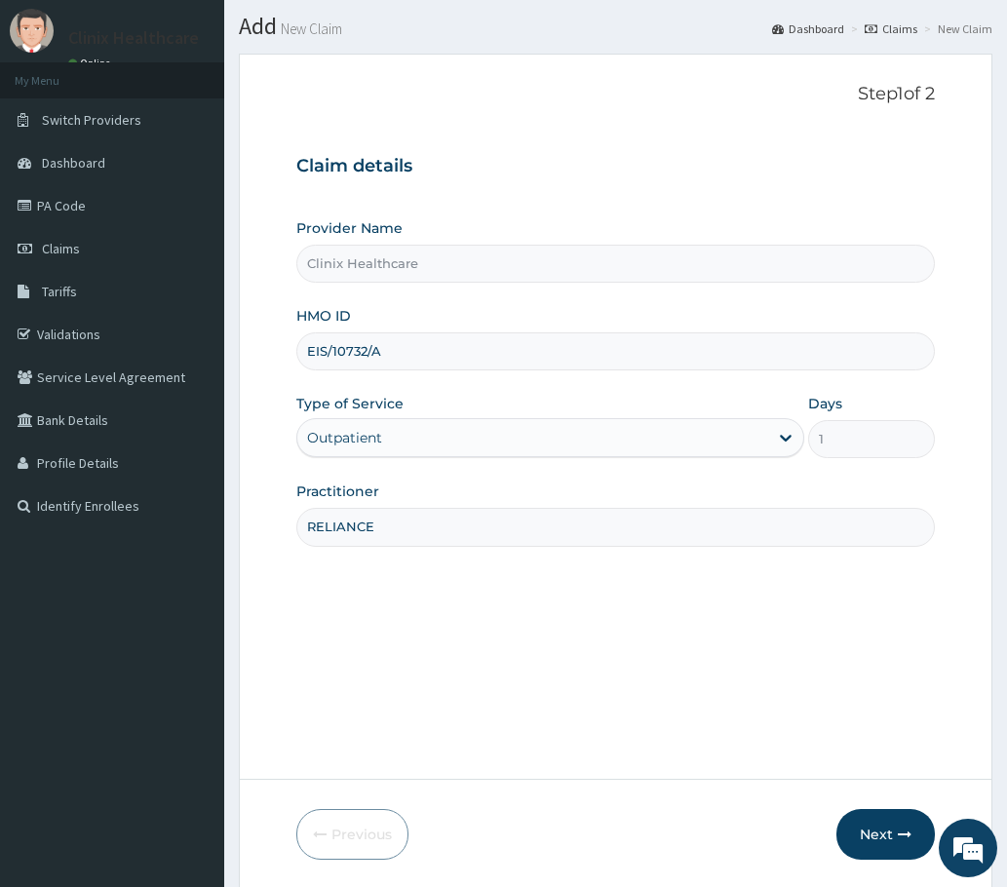
scroll to position [117, 0]
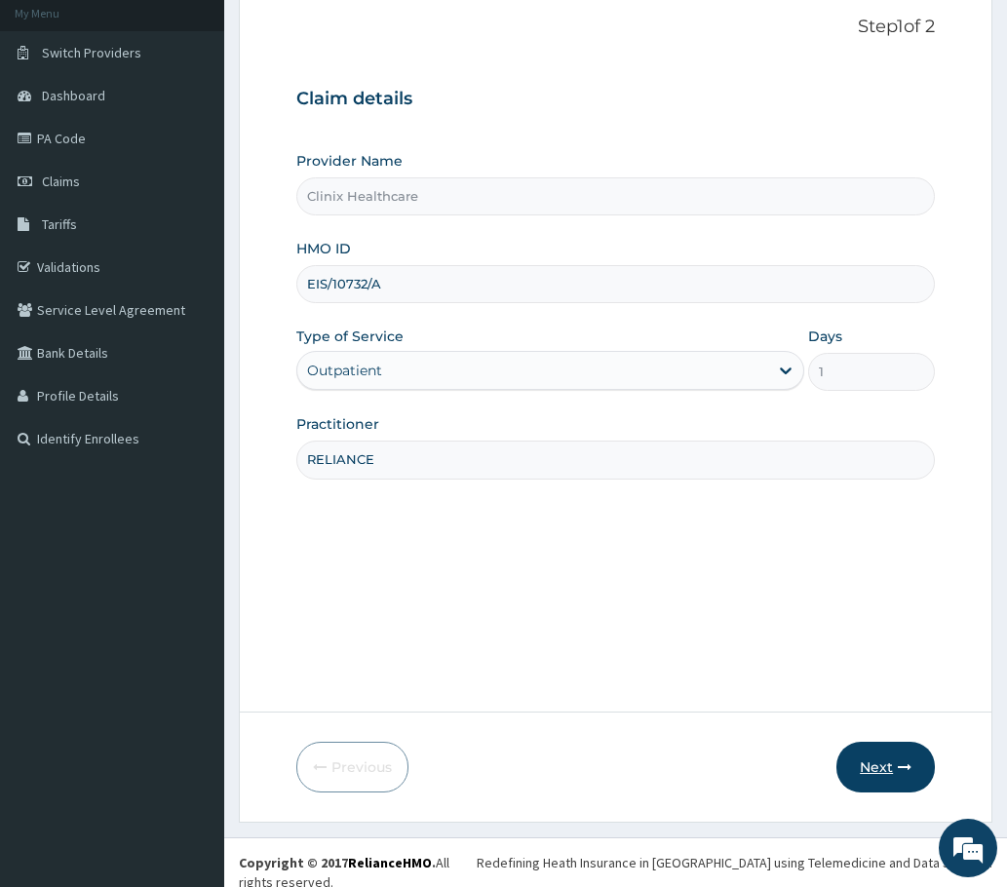
type input "RELIANCE"
click at [891, 760] on button "Next" at bounding box center [885, 767] width 98 height 51
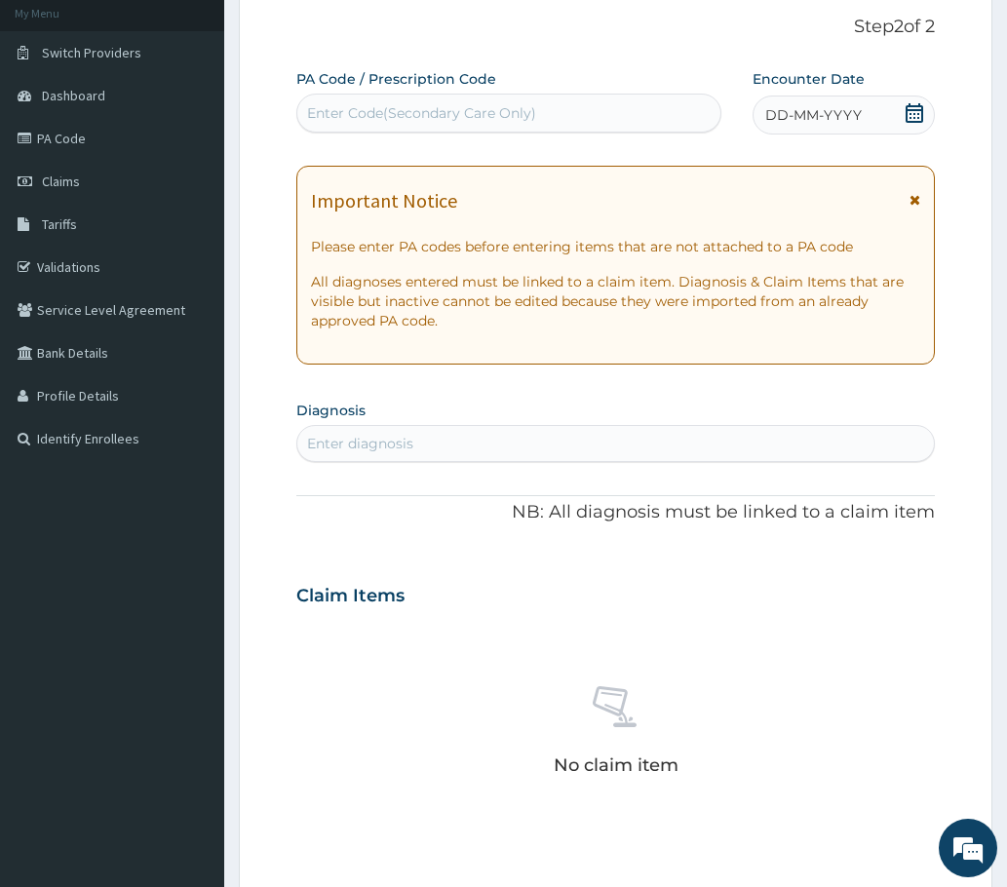
click at [376, 112] on div "Enter Code(Secondary Care Only)" at bounding box center [421, 112] width 229 height 19
paste input "PA/8A6FFA"
type input "PA/8A6FFA"
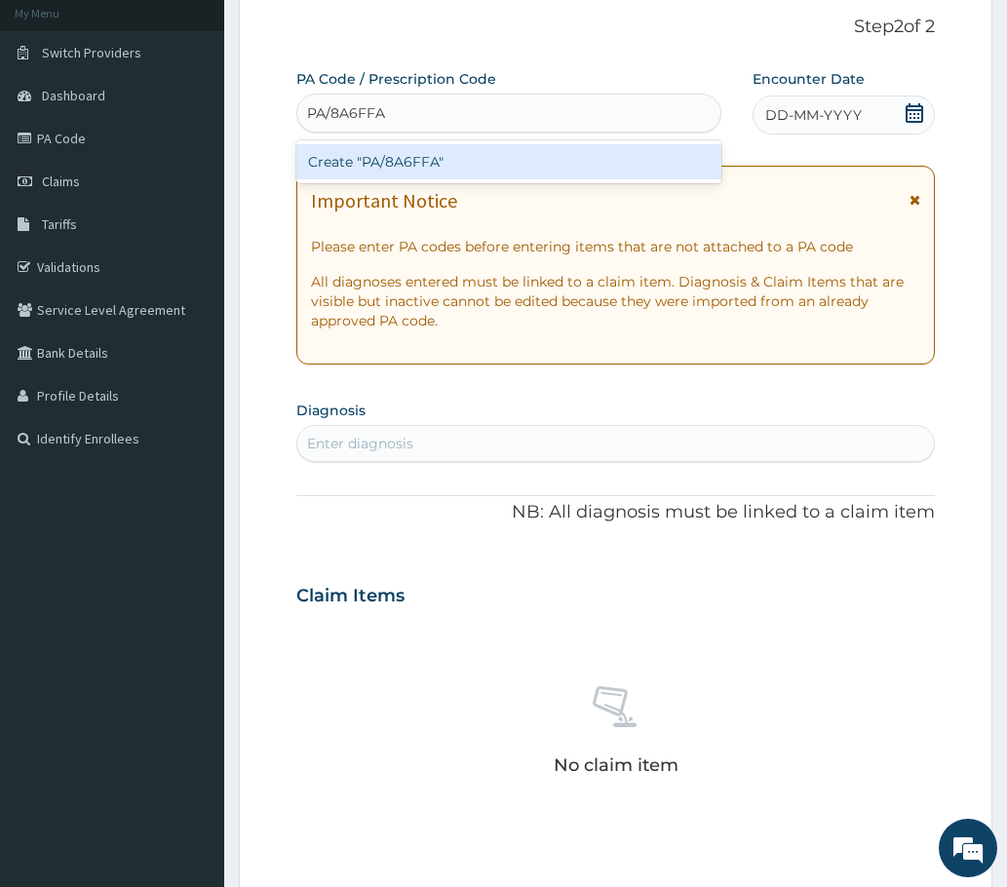
click at [371, 159] on div "Create "PA/8A6FFA"" at bounding box center [508, 161] width 425 height 35
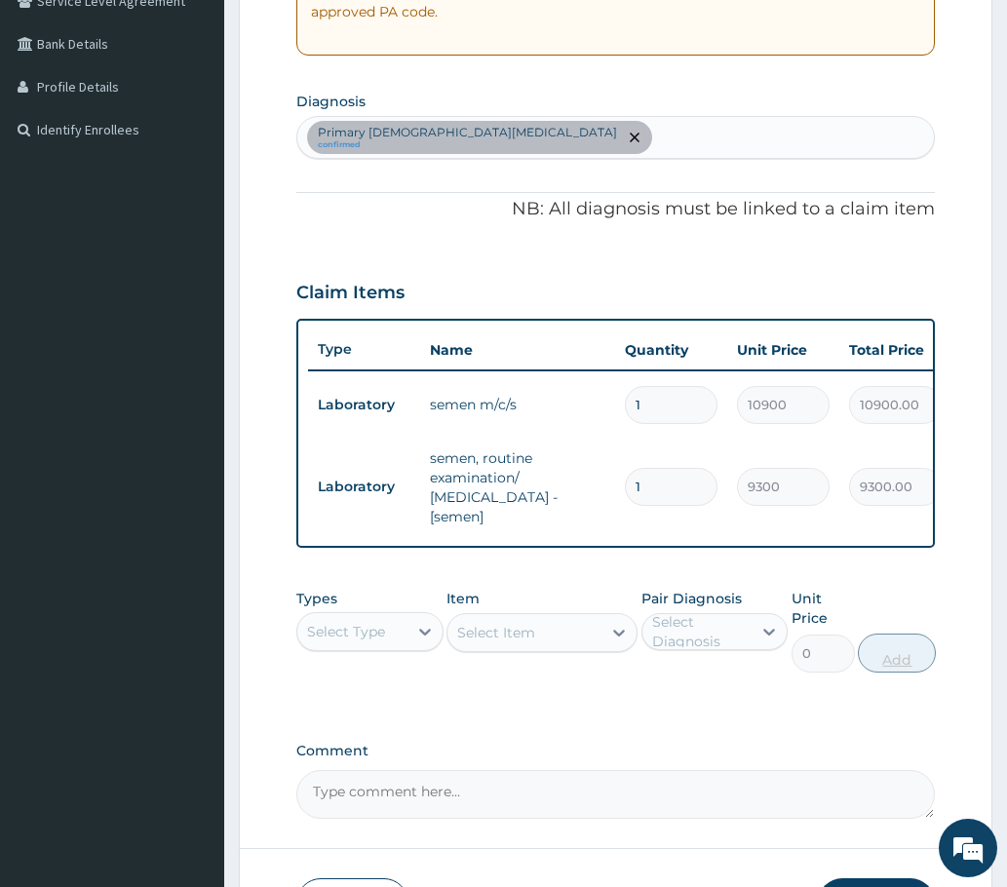
scroll to position [558, 0]
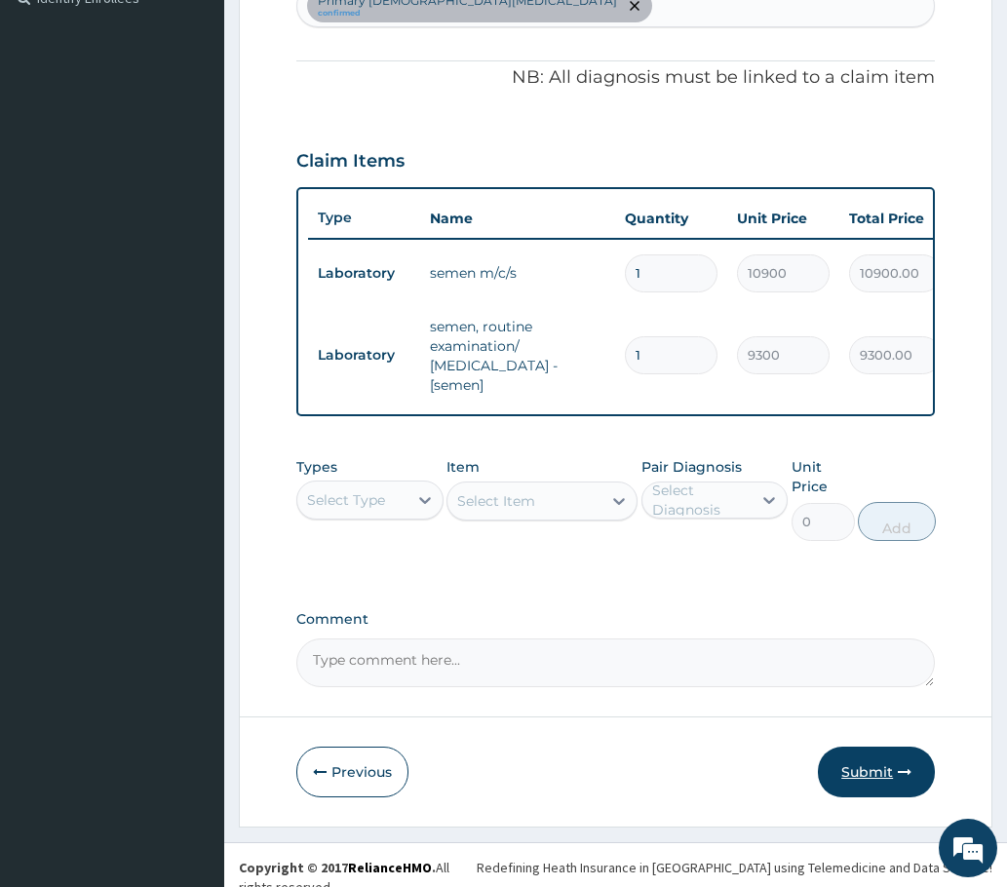
click at [886, 770] on button "Submit" at bounding box center [876, 772] width 117 height 51
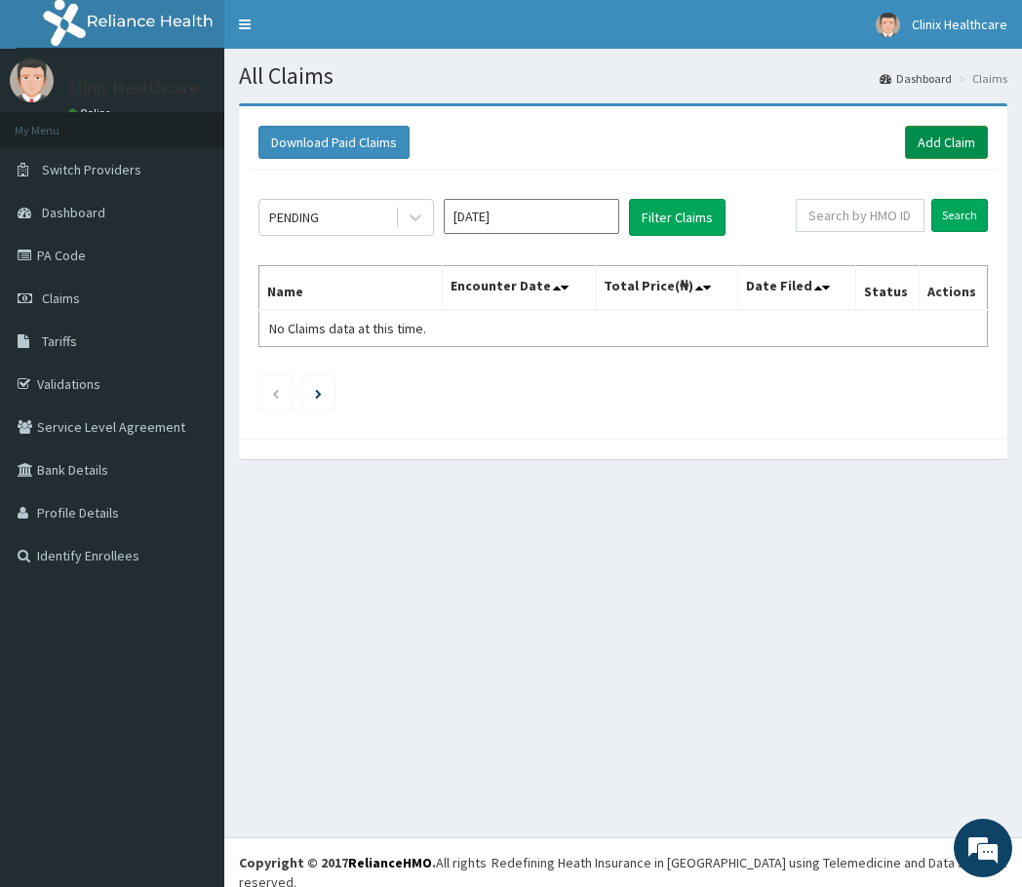
click at [940, 140] on link "Add Claim" at bounding box center [946, 142] width 83 height 33
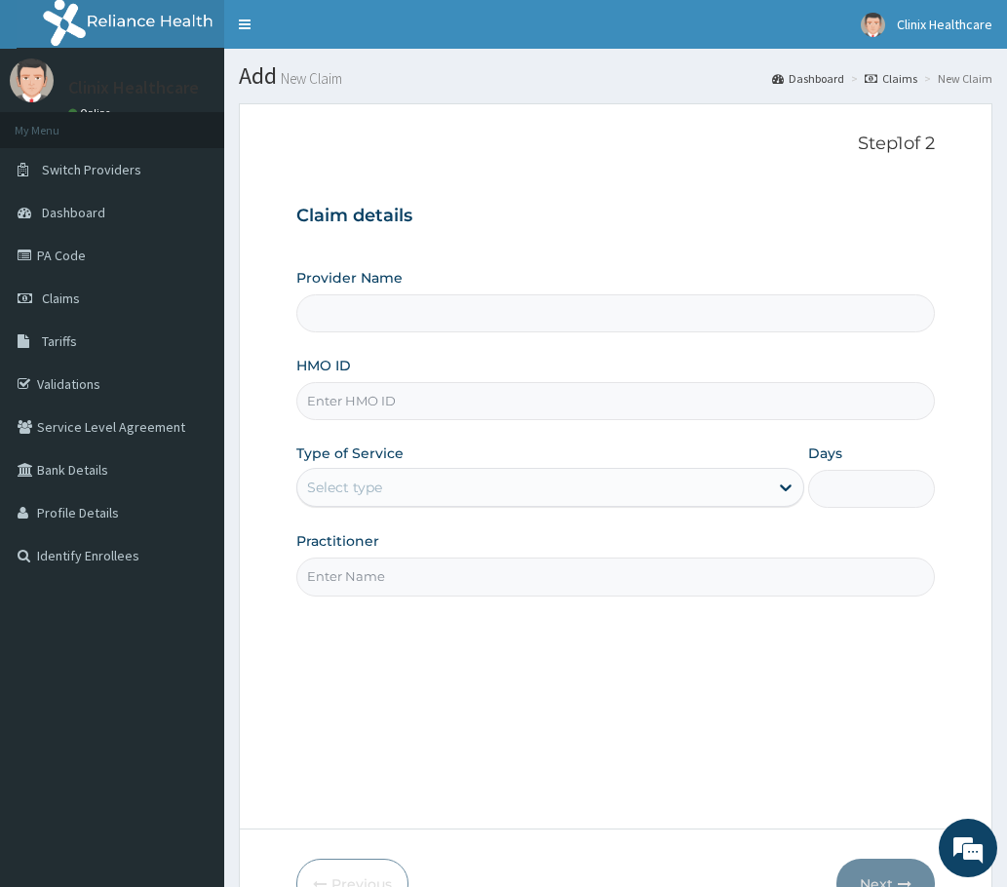
click at [351, 410] on input "HMO ID" at bounding box center [615, 401] width 638 height 38
type input "Clinix Healthcare"
paste input "OLP/10011/A PA/9B4295"
drag, startPoint x: 398, startPoint y: 400, endPoint x: 510, endPoint y: 398, distance: 112.1
click at [510, 398] on input "OLP/10011/A PA/9B4295" at bounding box center [615, 401] width 638 height 38
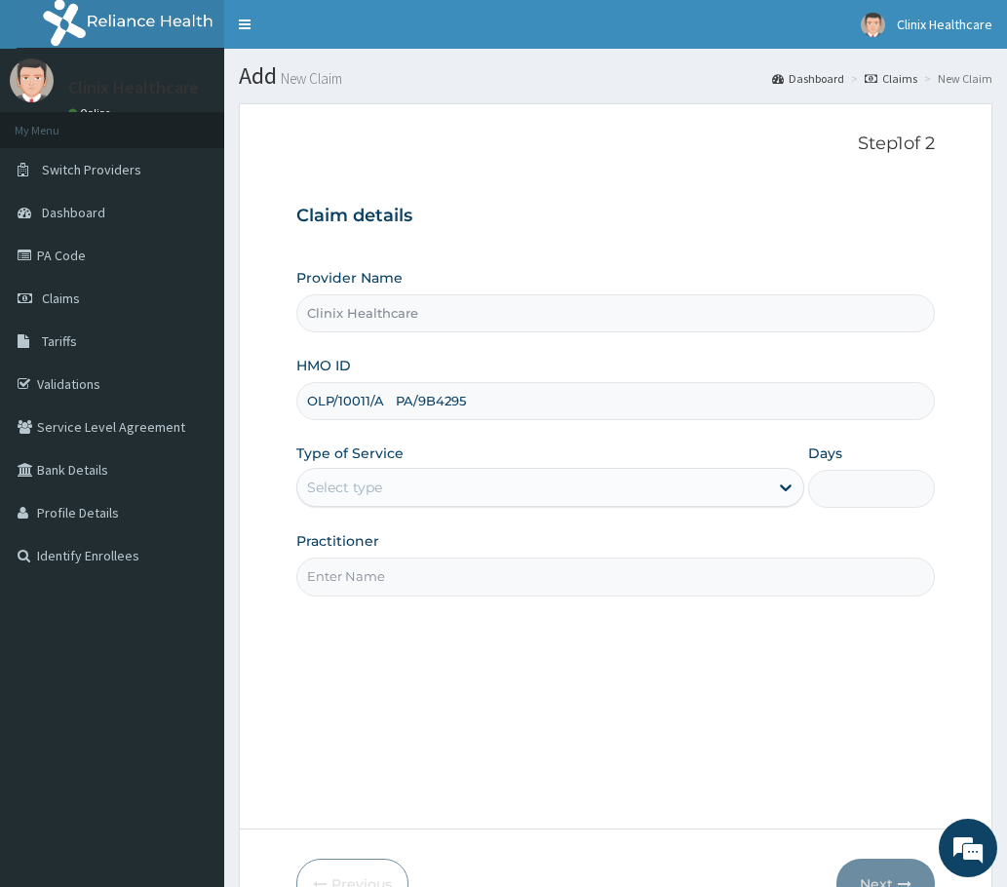
drag, startPoint x: 393, startPoint y: 399, endPoint x: 502, endPoint y: 398, distance: 109.2
click at [502, 402] on input "OLP/10011/A PA/9B4295" at bounding box center [615, 401] width 638 height 38
type input "OLP/10011/A PA/9B4295"
drag, startPoint x: 417, startPoint y: 489, endPoint x: 401, endPoint y: 511, distance: 27.1
click at [415, 495] on div "Select type" at bounding box center [532, 487] width 471 height 31
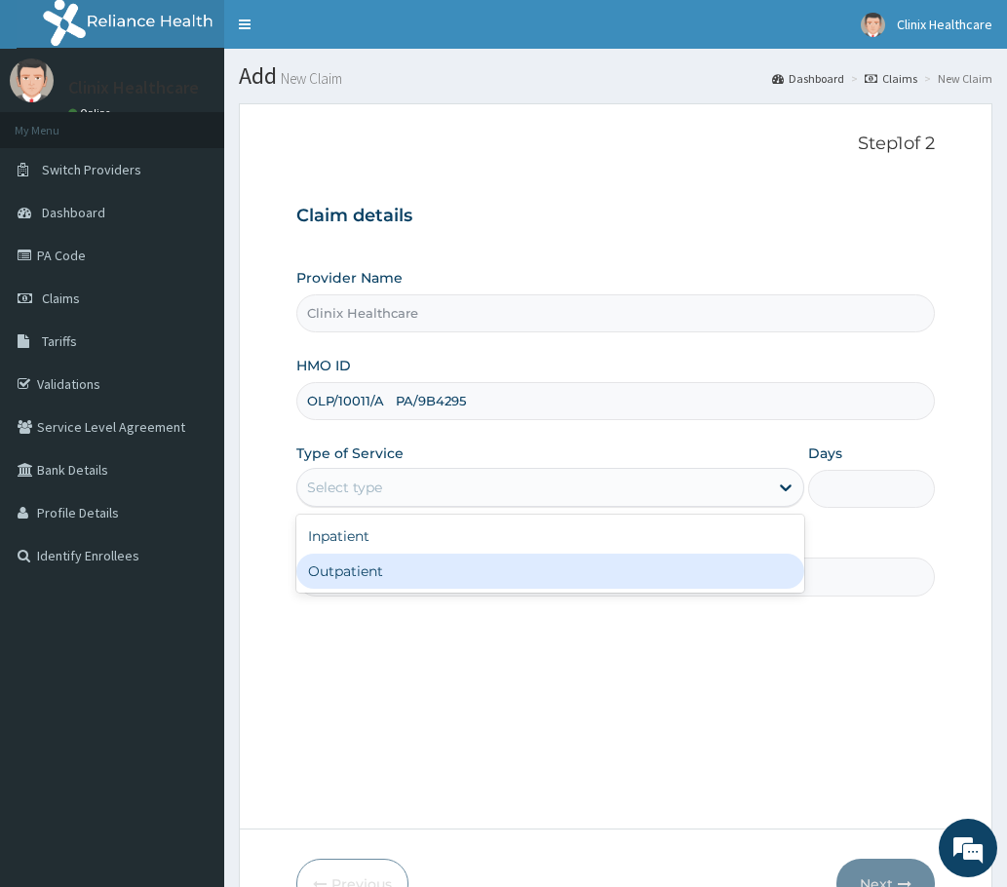
click at [380, 566] on div "Outpatient" at bounding box center [550, 571] width 508 height 35
type input "1"
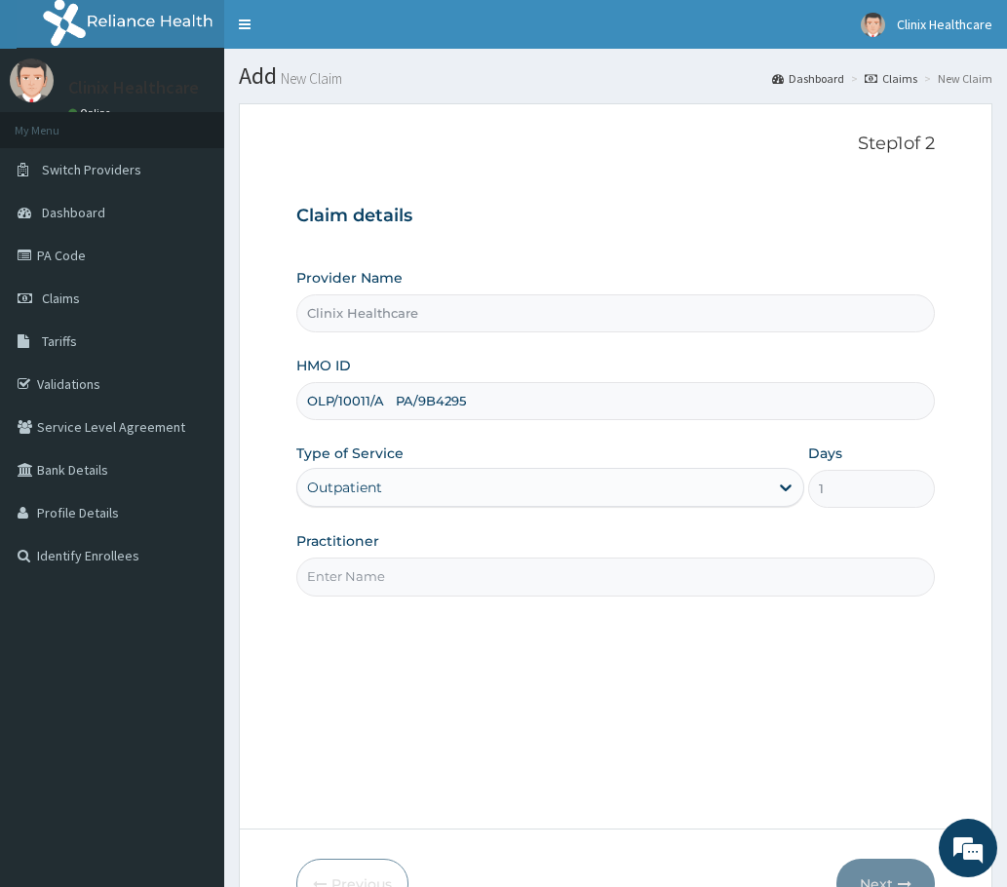
click at [371, 574] on input "Practitioner" at bounding box center [615, 577] width 638 height 38
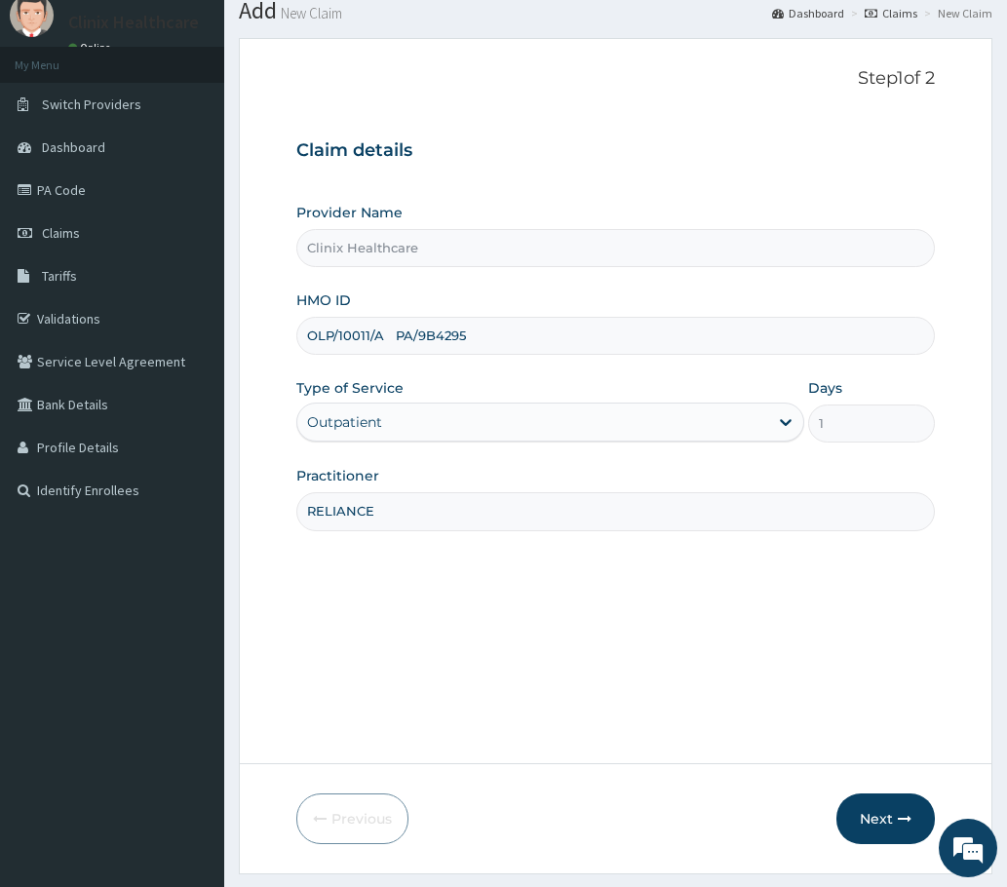
scroll to position [117, 0]
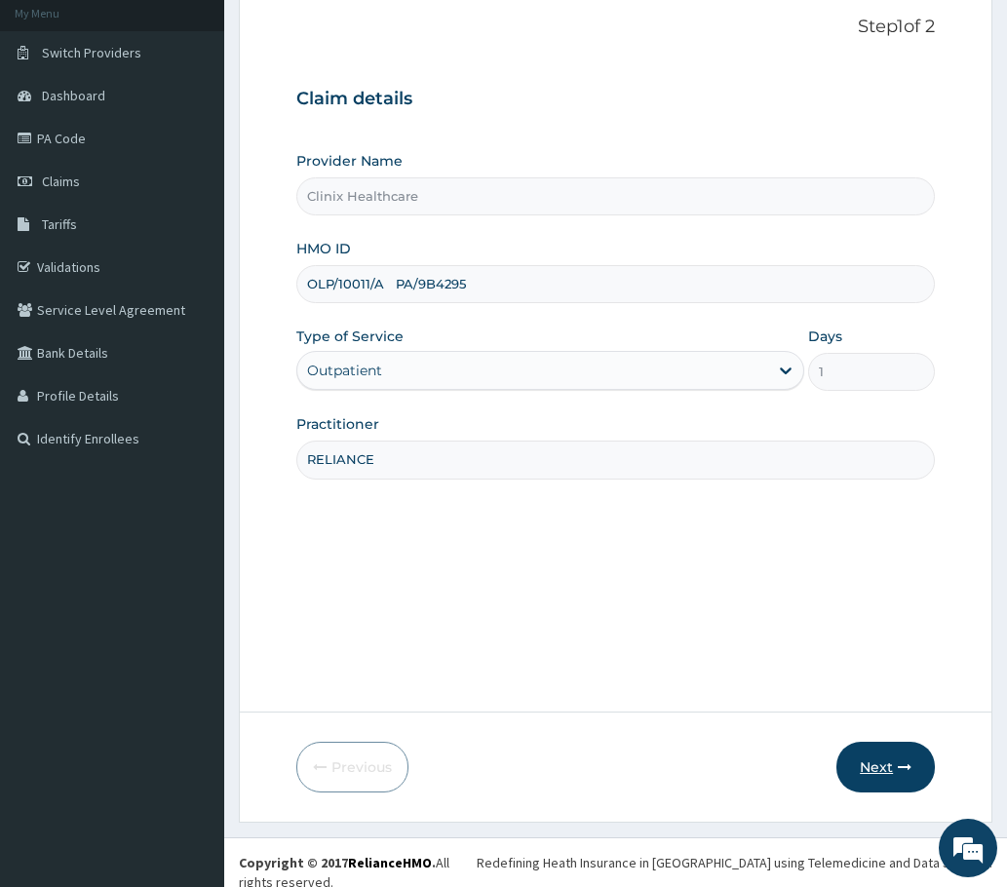
type input "RELIANCE"
click at [875, 767] on button "Next" at bounding box center [885, 767] width 98 height 51
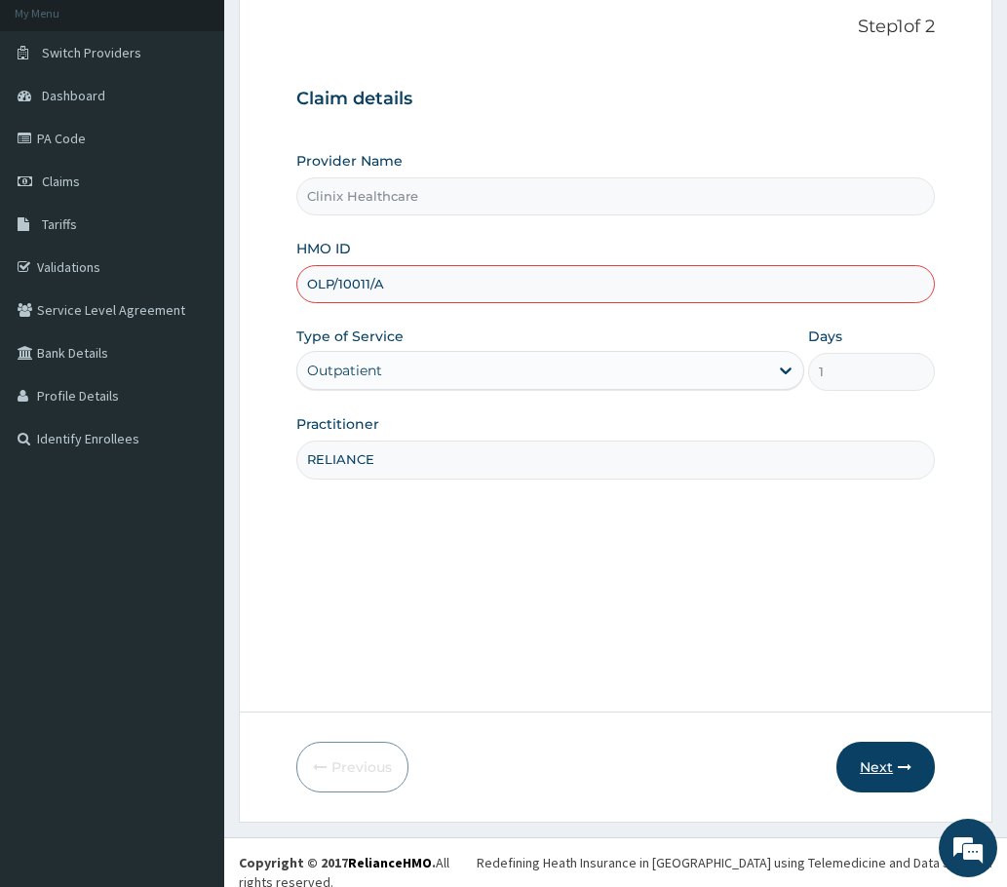
type input "OLP/10011/A"
click at [864, 759] on button "Next" at bounding box center [885, 767] width 98 height 51
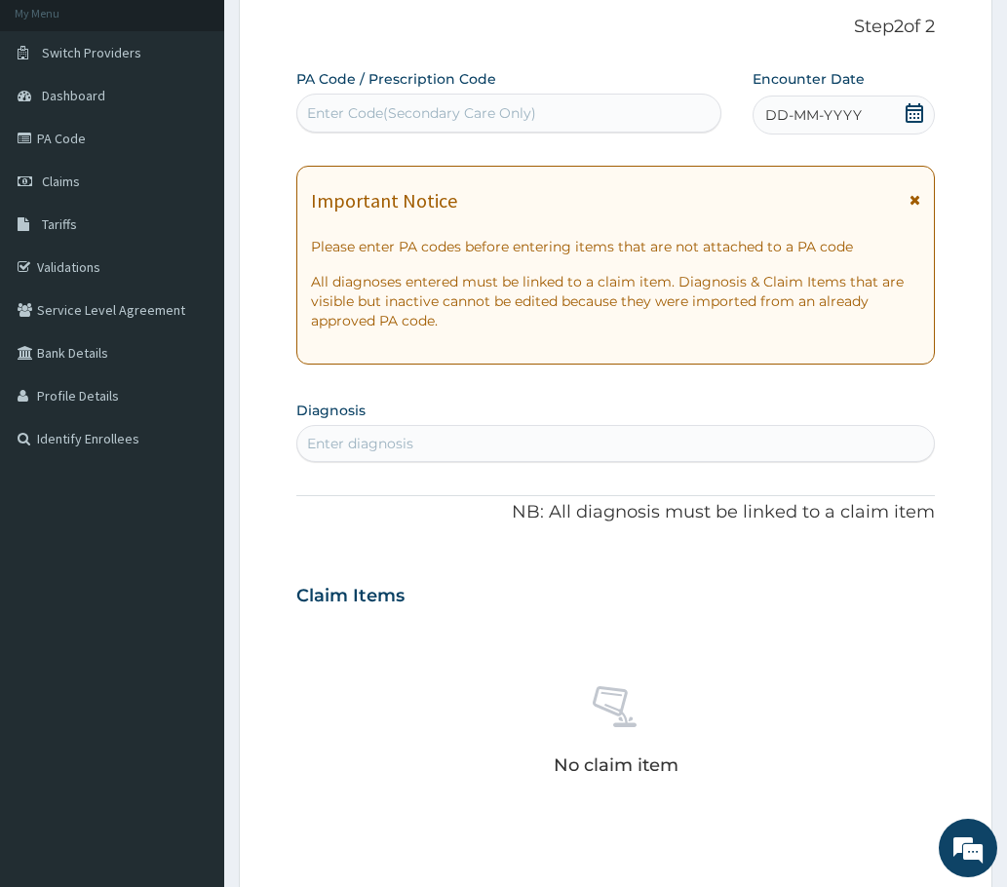
click at [369, 103] on div "Enter Code(Secondary Care Only)" at bounding box center [421, 112] width 229 height 19
paste input "PA/9B4295"
type input "PA/9B4295"
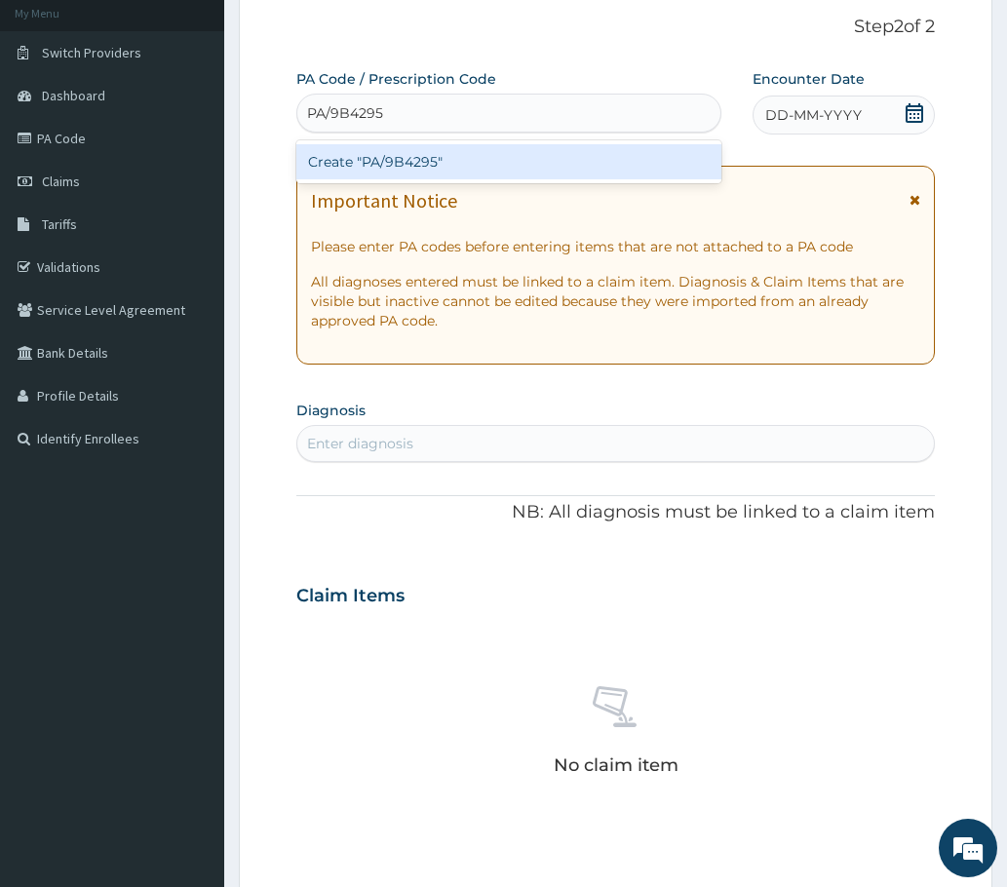
click at [372, 154] on div "Create "PA/9B4295"" at bounding box center [508, 161] width 425 height 35
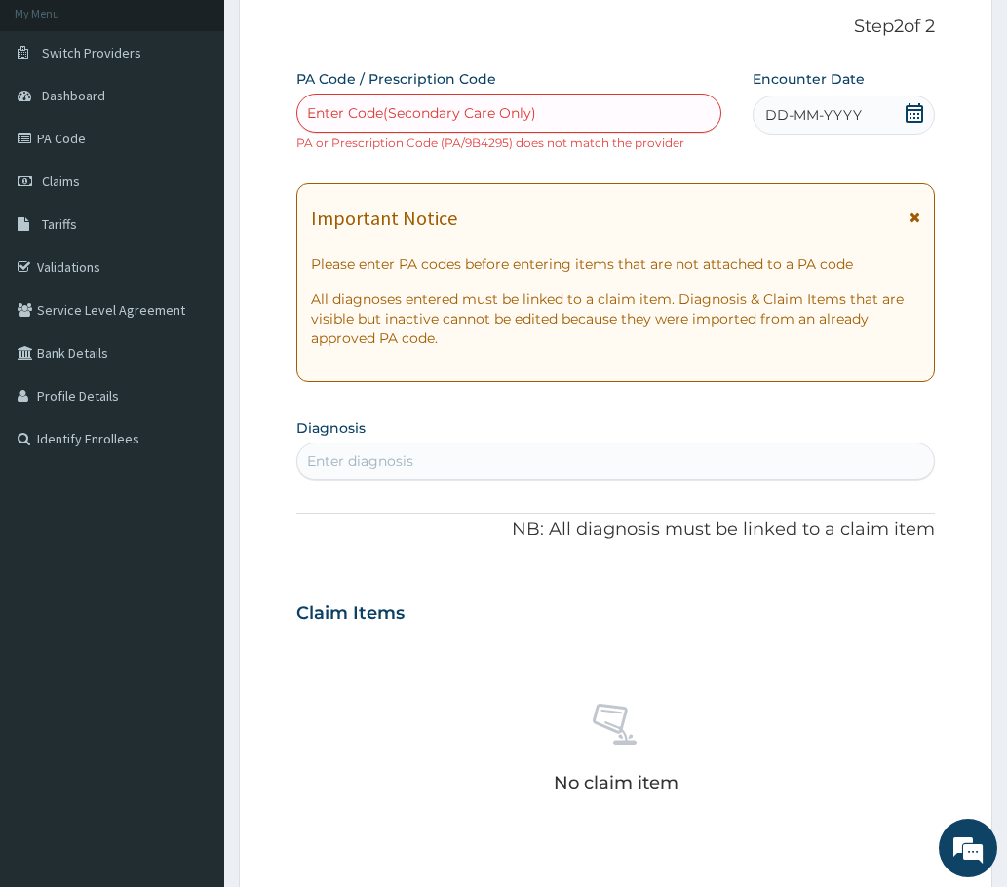
click at [337, 457] on div "Enter diagnosis" at bounding box center [360, 460] width 106 height 19
click at [912, 117] on icon at bounding box center [914, 112] width 19 height 19
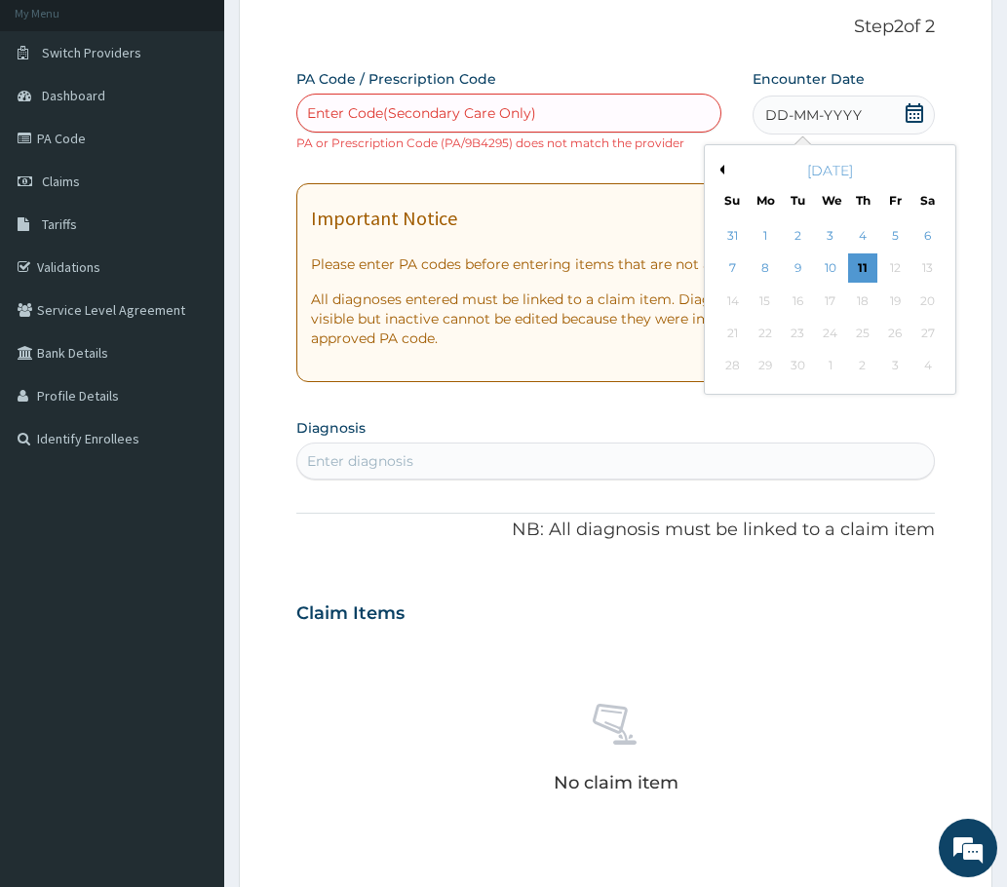
click at [720, 169] on button "Previous Month" at bounding box center [720, 170] width 10 height 10
click at [928, 238] on div "2" at bounding box center [927, 235] width 29 height 29
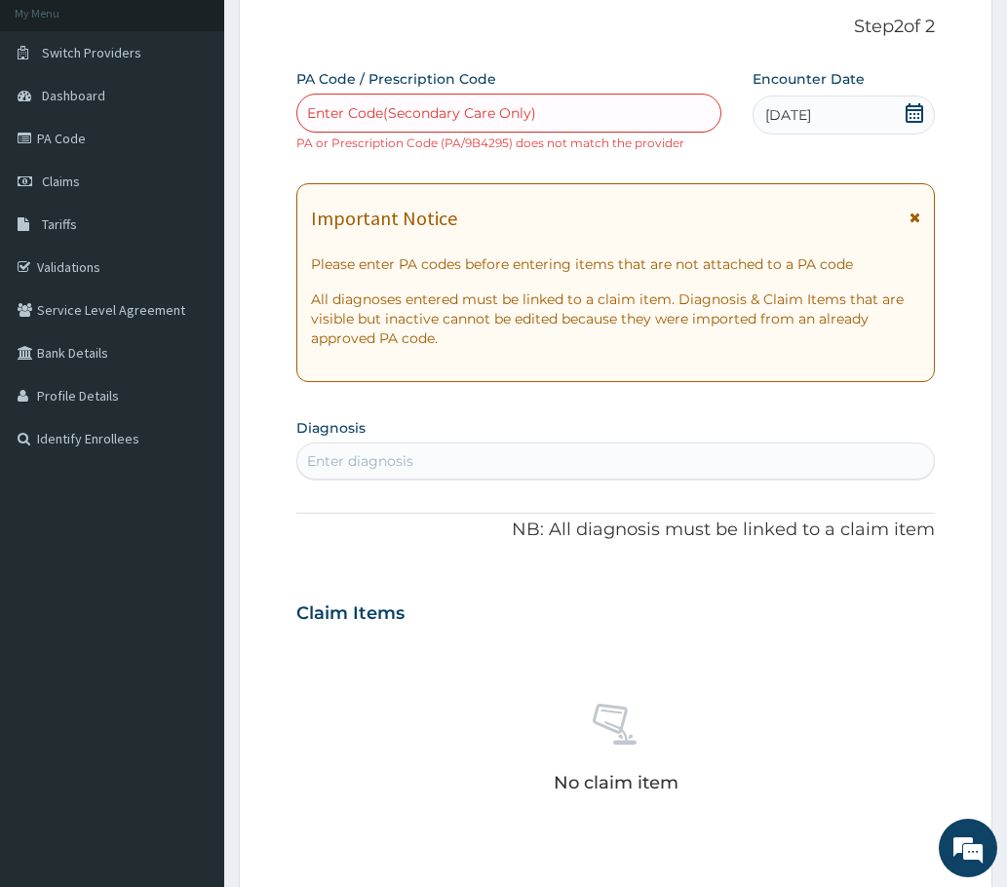
click at [401, 453] on div "Enter diagnosis" at bounding box center [360, 460] width 106 height 19
type input "WELL"
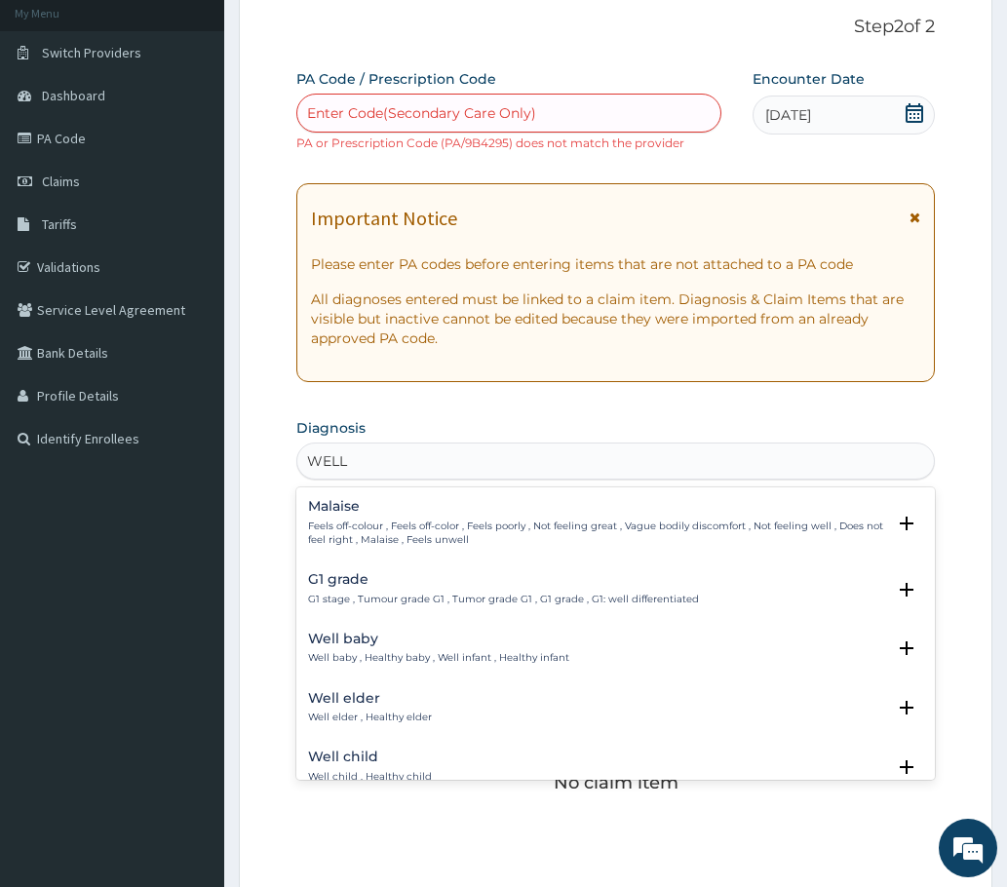
scroll to position [97, 0]
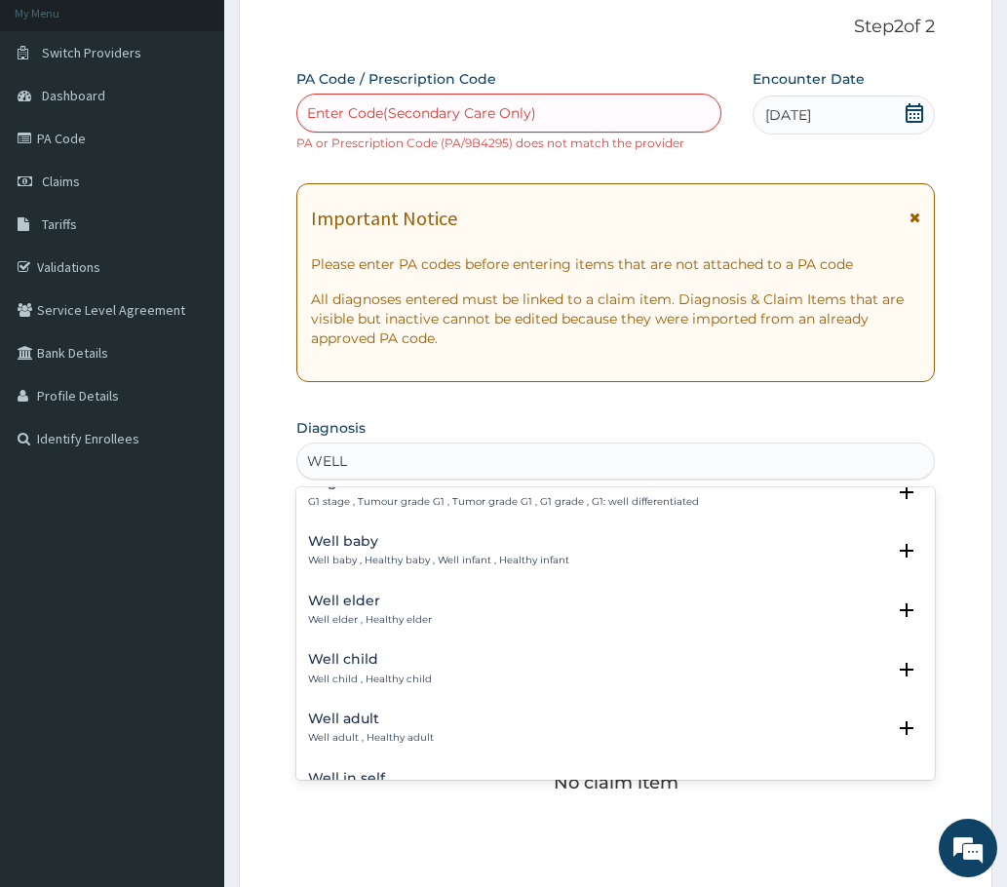
click at [352, 715] on h4 "Well adult" at bounding box center [371, 719] width 126 height 15
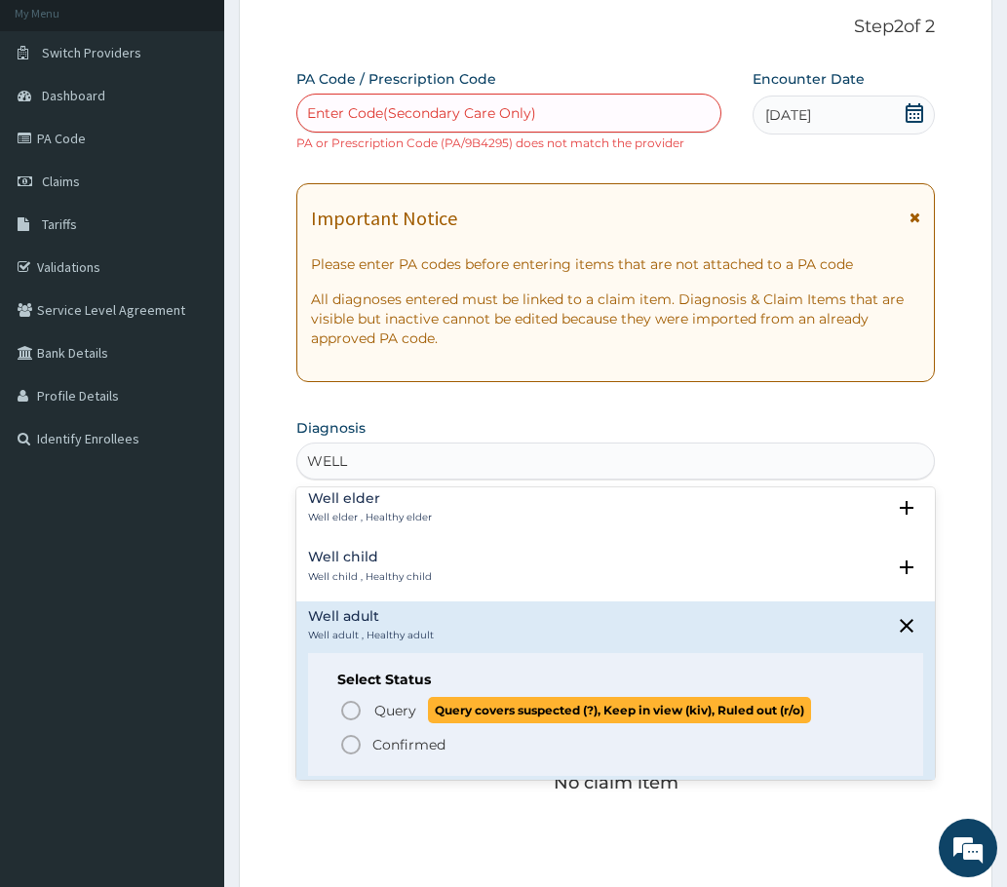
scroll to position [390, 0]
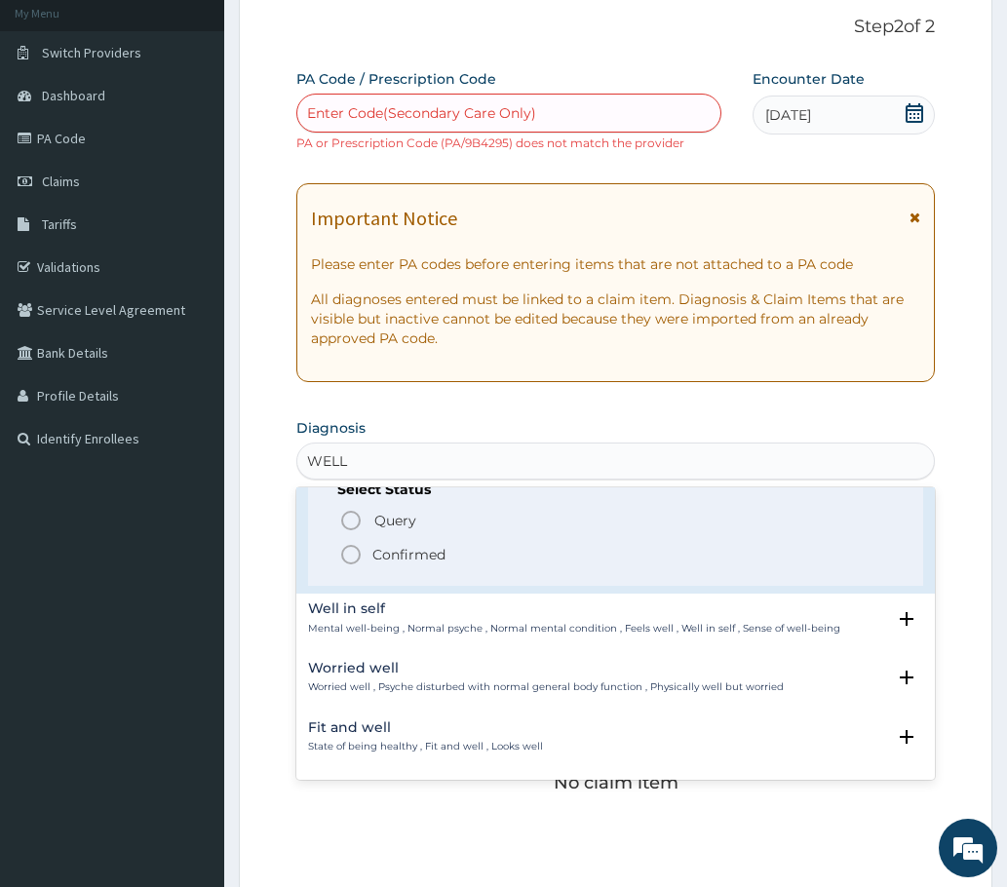
click at [349, 548] on icon "status option filled" at bounding box center [350, 554] width 23 height 23
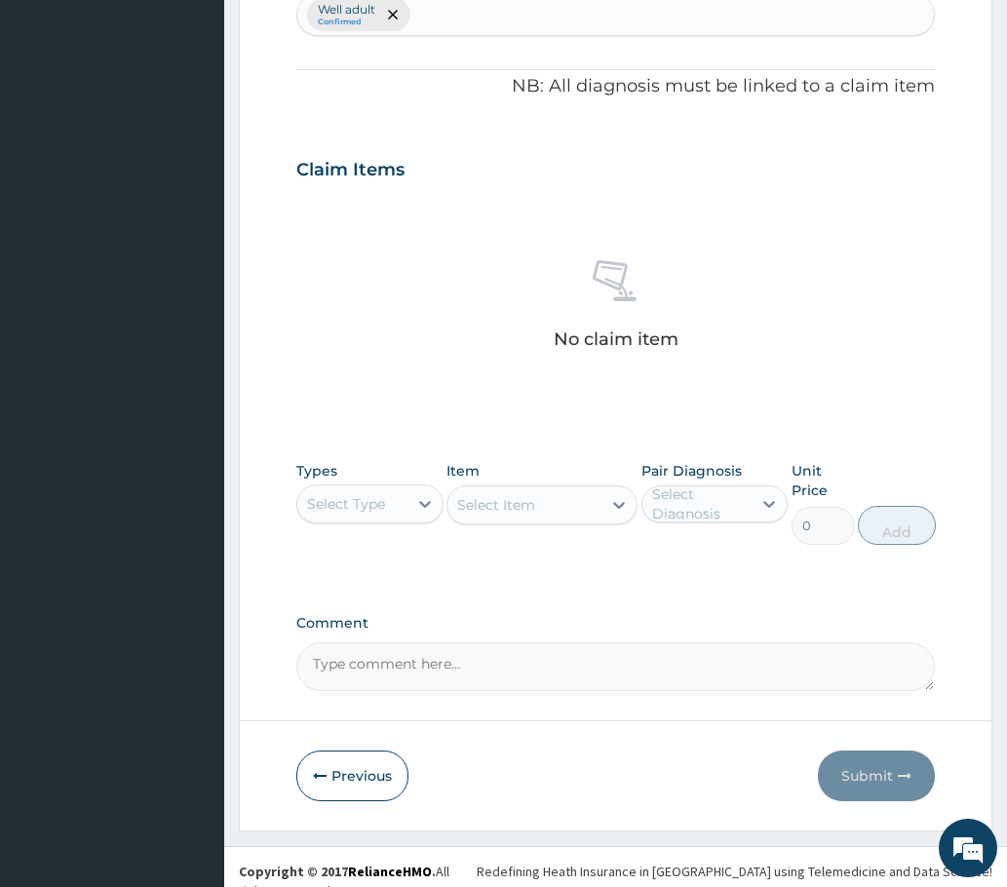
scroll to position [575, 0]
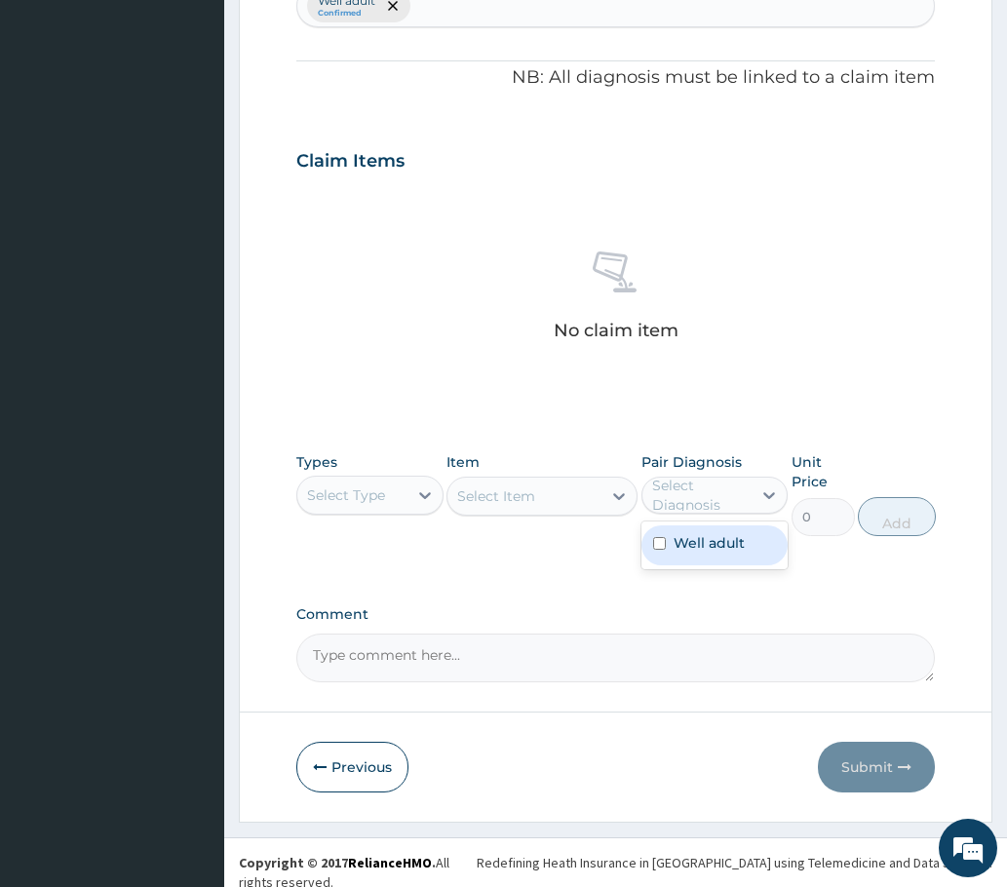
click at [694, 499] on div "Select Diagnosis" at bounding box center [701, 495] width 98 height 39
click at [674, 538] on label "Well adult" at bounding box center [709, 542] width 71 height 19
checkbox input "true"
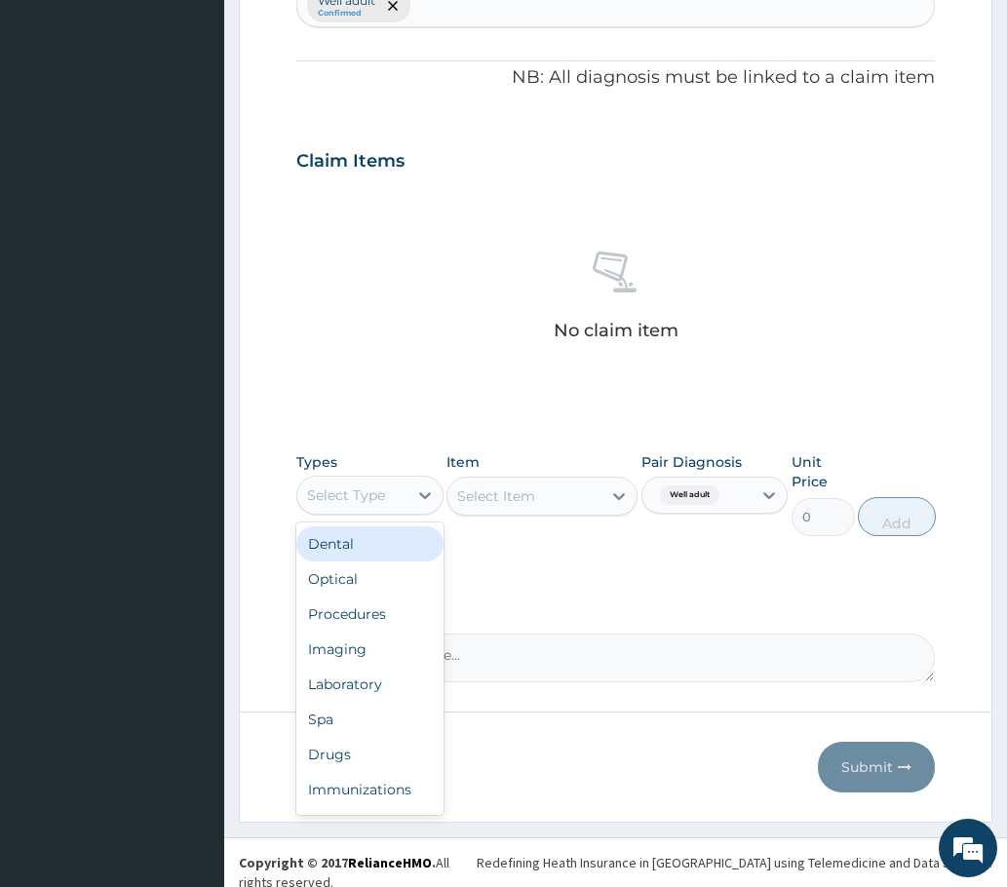
click at [380, 503] on div "Select Type" at bounding box center [346, 494] width 78 height 19
click at [349, 645] on div "Imaging" at bounding box center [369, 649] width 147 height 35
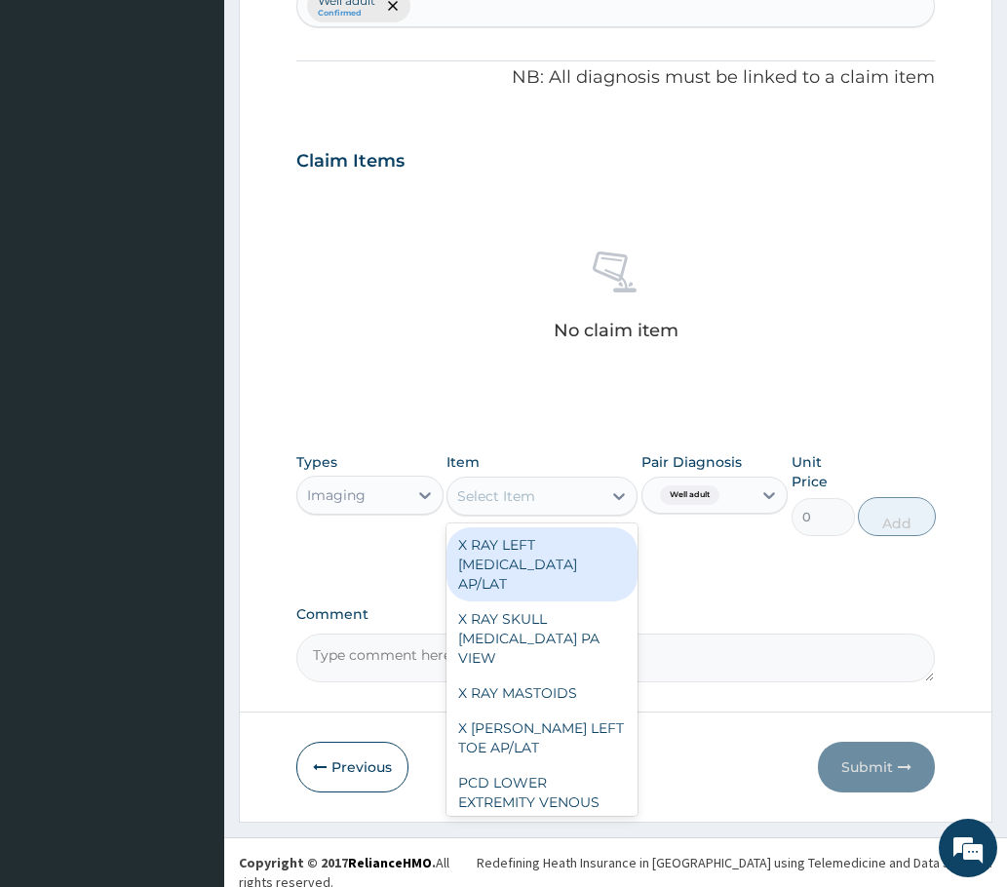
click at [501, 503] on div "Select Item" at bounding box center [496, 495] width 78 height 19
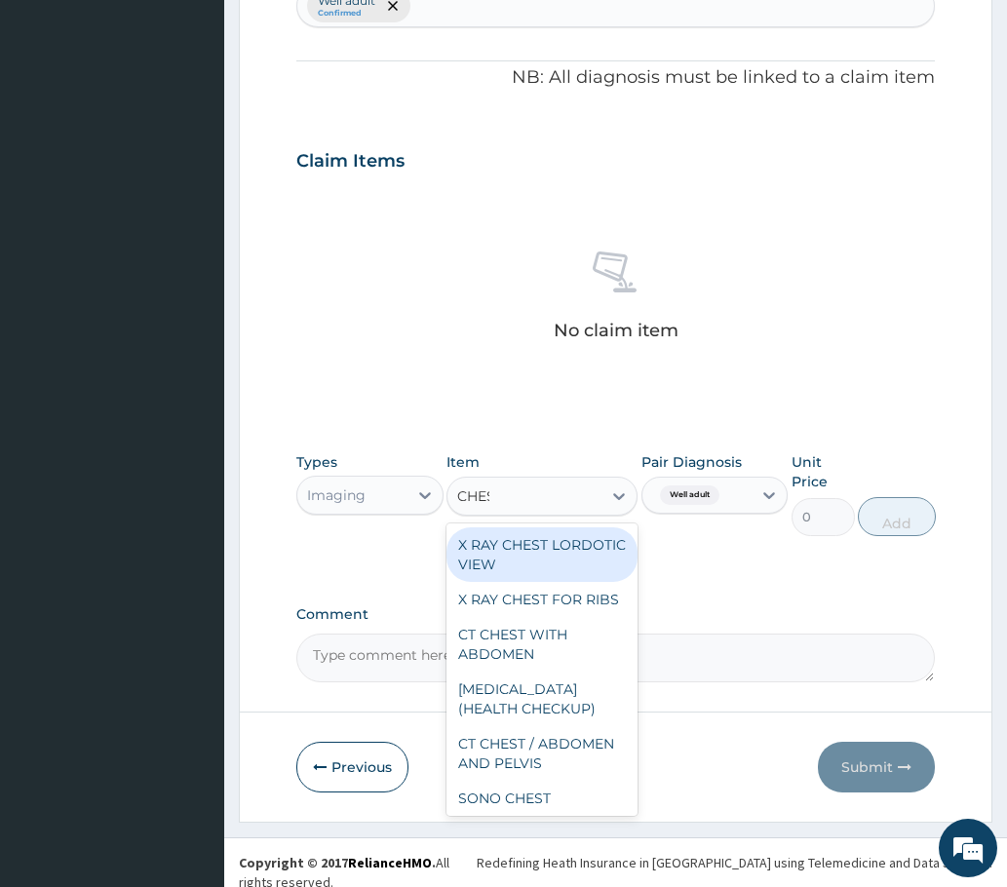
type input "CHEST"
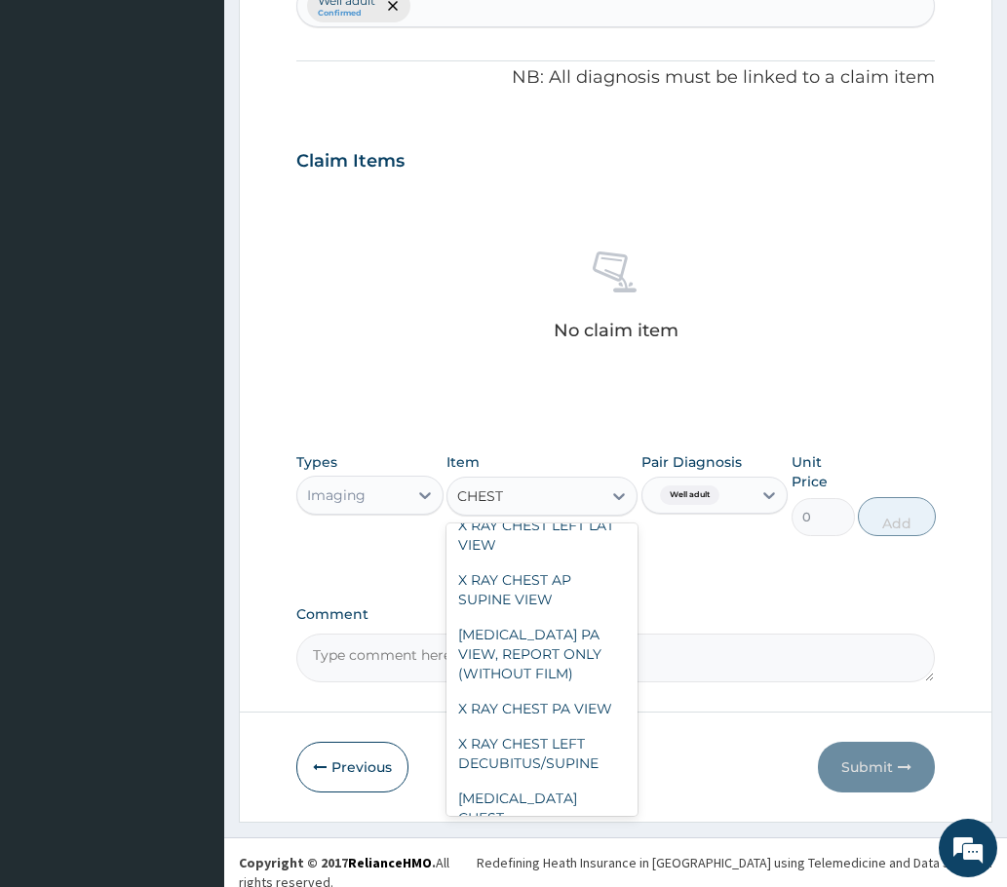
scroll to position [768, 0]
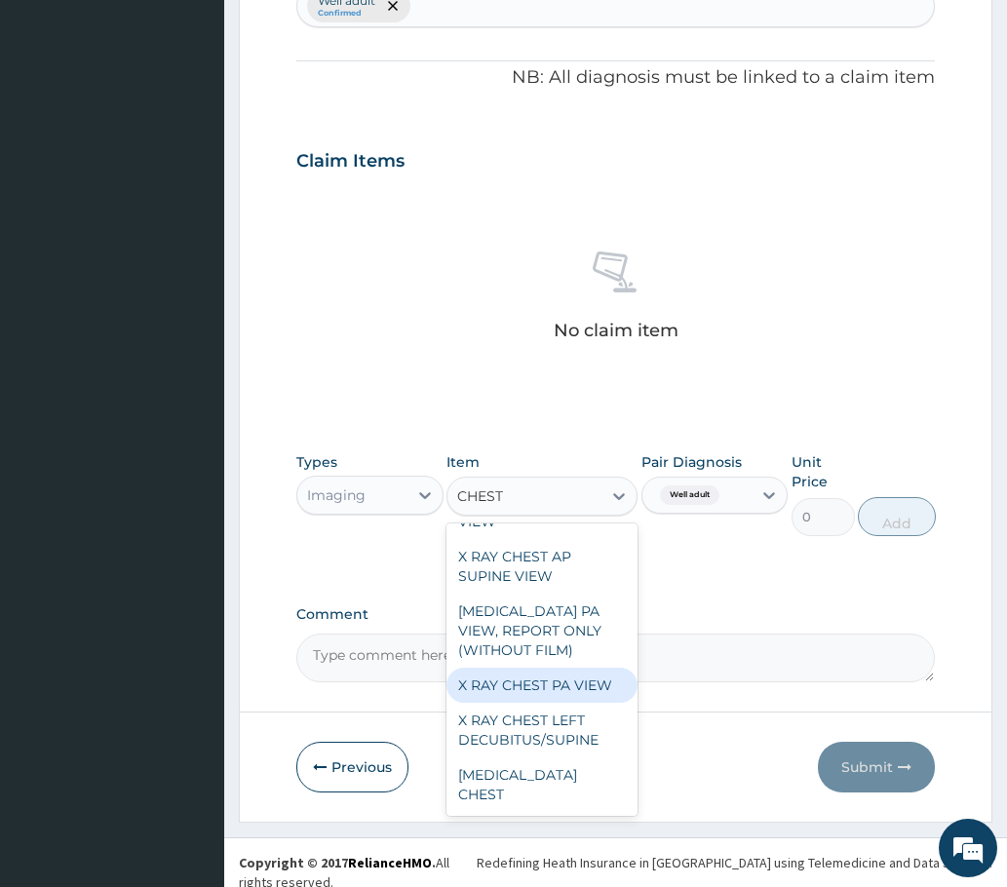
click at [516, 703] on div "X RAY CHEST PA VIEW" at bounding box center [542, 685] width 192 height 35
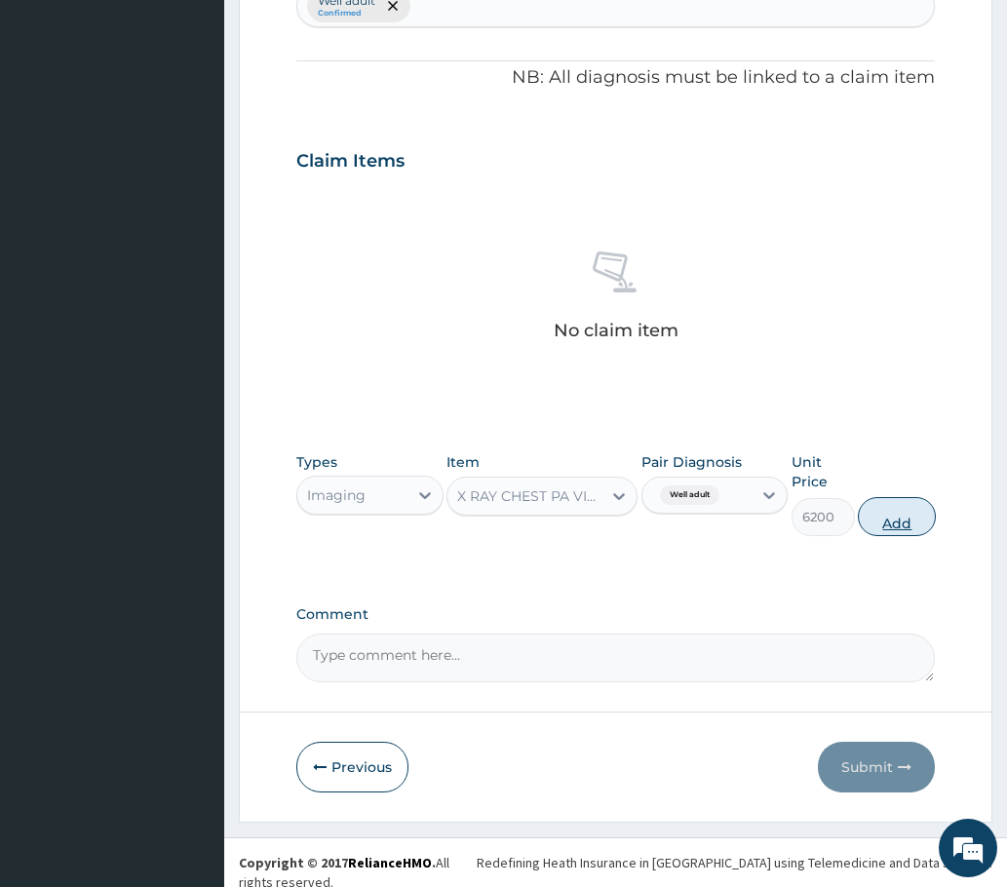
click at [903, 515] on button "Add" at bounding box center [897, 516] width 78 height 39
type input "0"
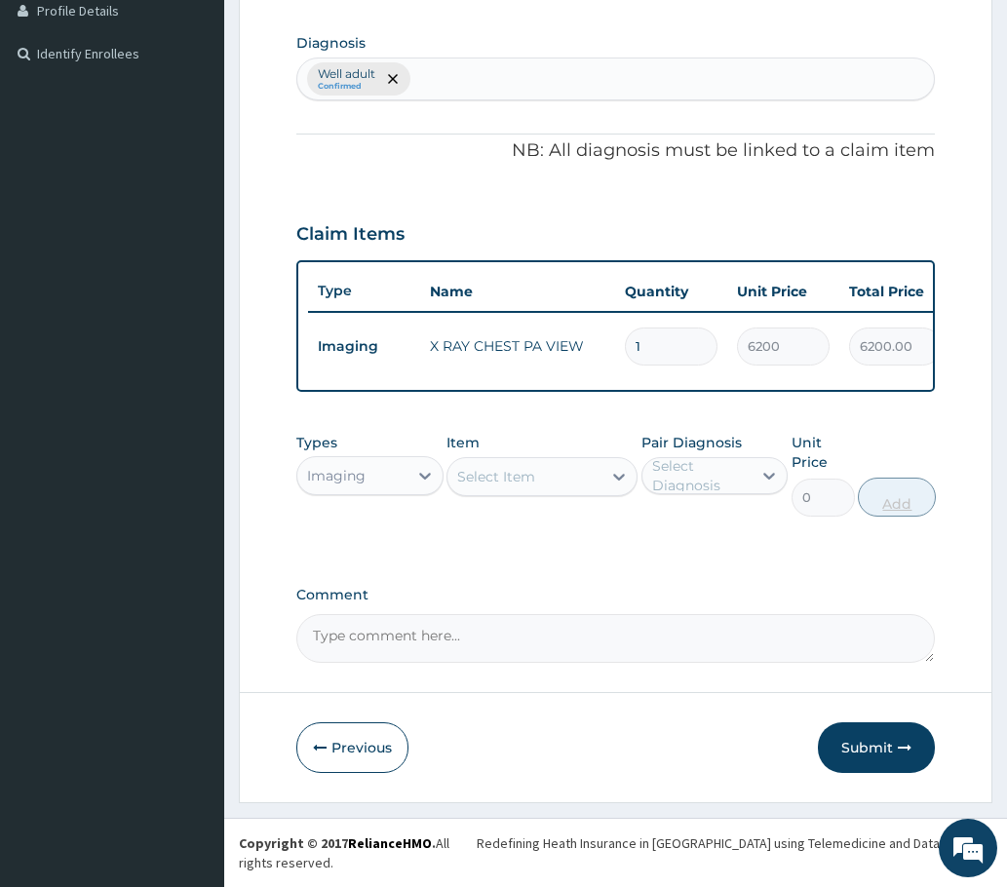
scroll to position [497, 0]
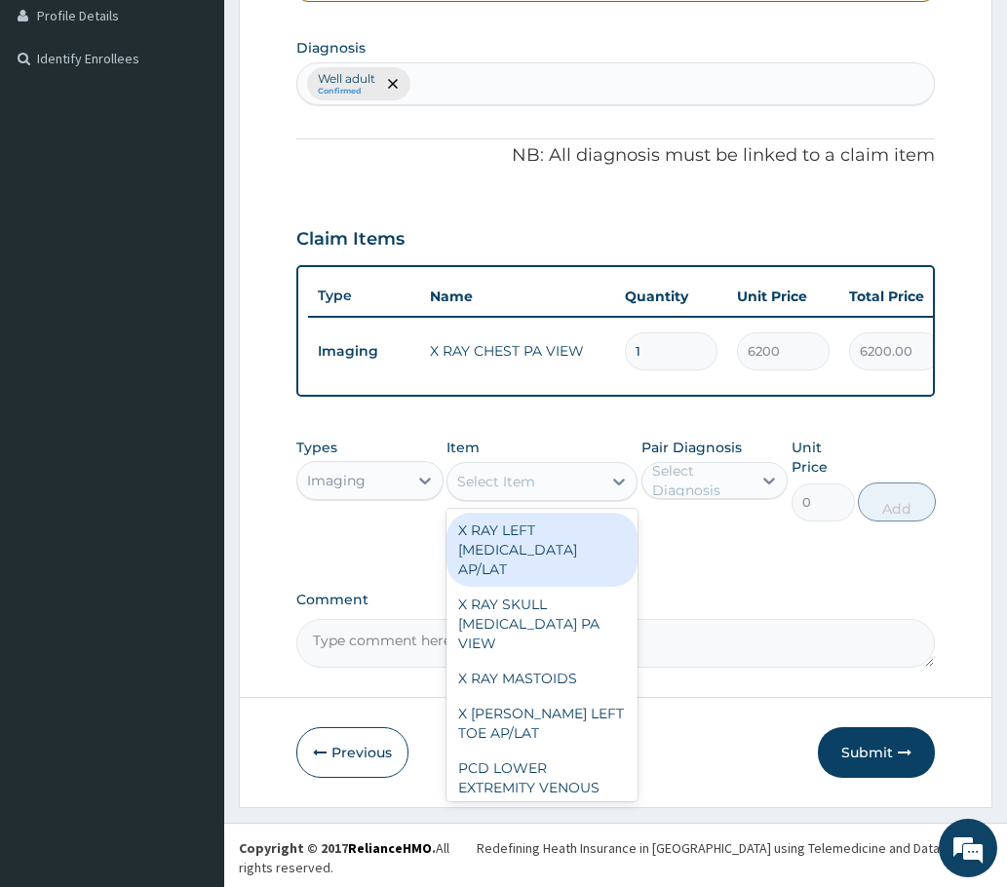
click at [537, 497] on div "Select Item" at bounding box center [524, 481] width 155 height 31
click at [344, 496] on div "Imaging" at bounding box center [352, 480] width 110 height 31
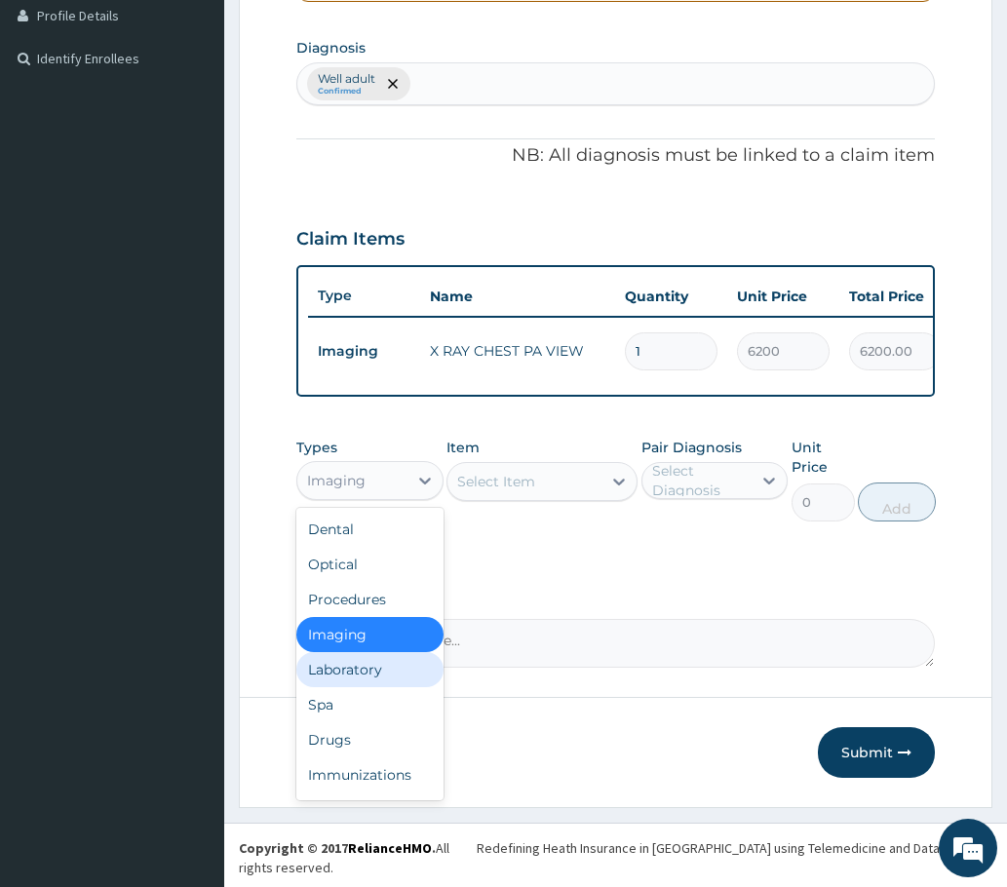
click at [351, 674] on div "Laboratory" at bounding box center [369, 669] width 147 height 35
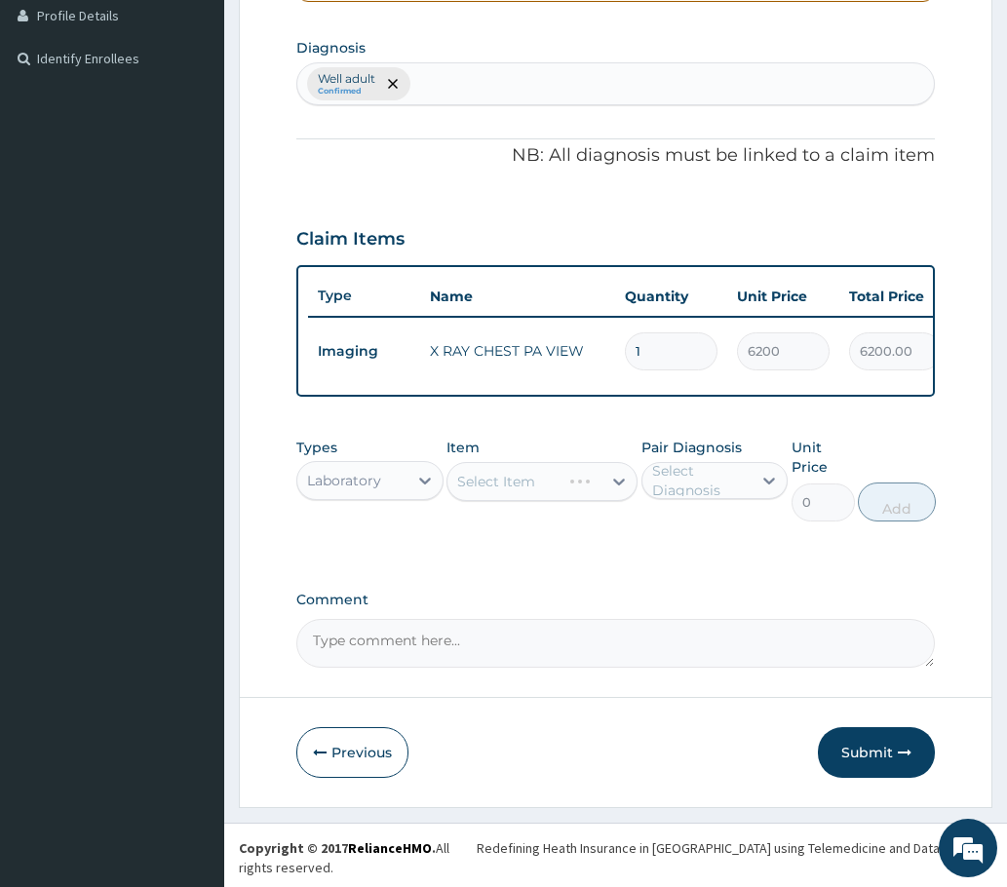
click at [689, 499] on div "Select Diagnosis" at bounding box center [701, 480] width 98 height 39
click at [682, 538] on label "Well adult" at bounding box center [709, 528] width 71 height 19
checkbox input "true"
click at [534, 501] on div "Select Item" at bounding box center [542, 481] width 192 height 39
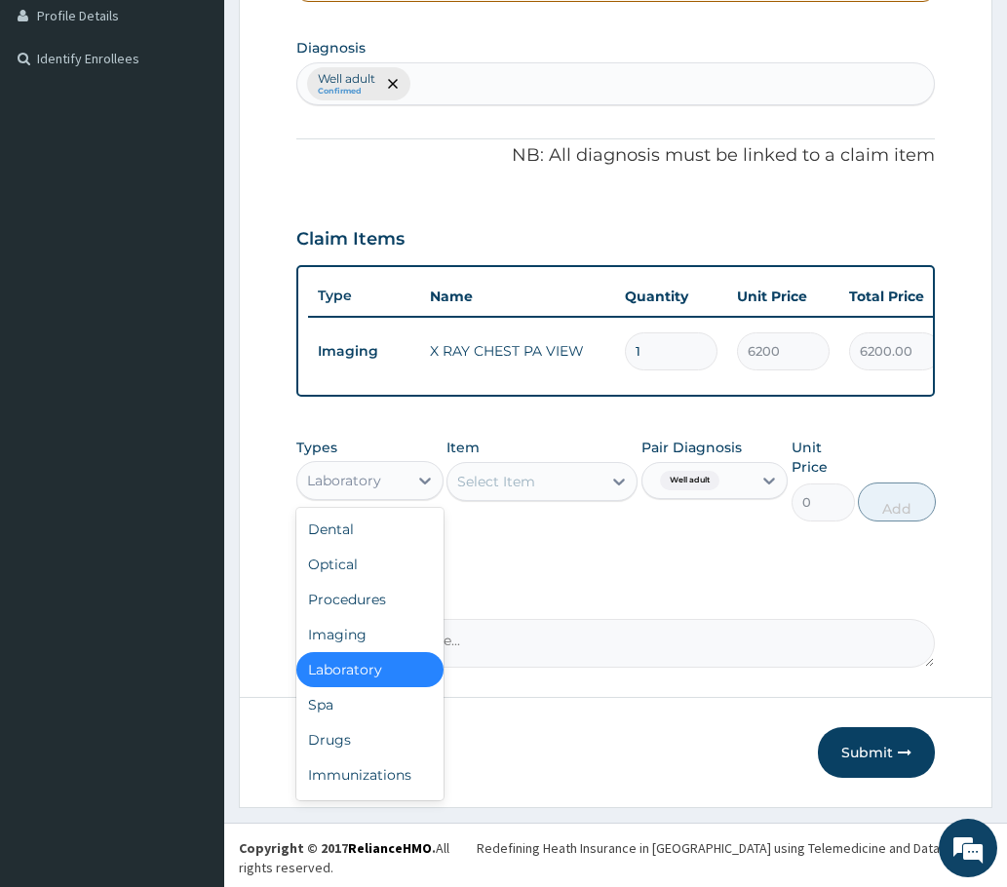
click at [349, 490] on div "Laboratory" at bounding box center [344, 480] width 74 height 19
click at [510, 491] on div "Select Item" at bounding box center [496, 481] width 78 height 19
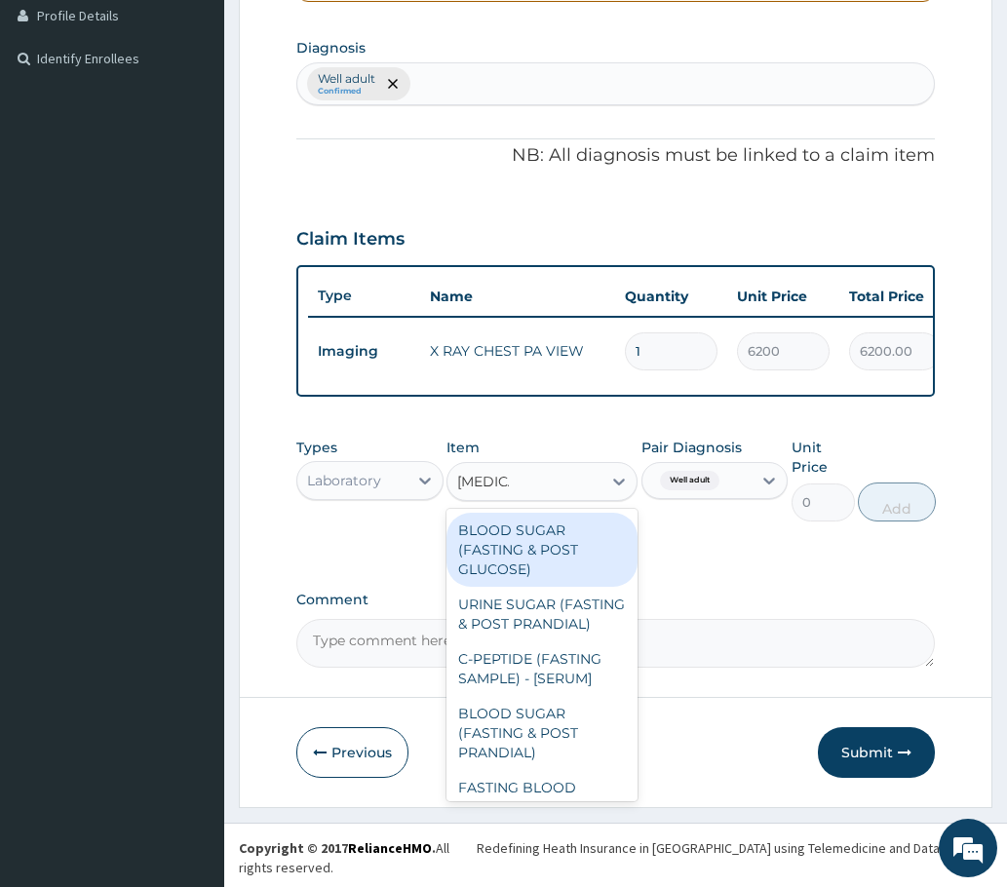
type input "FASTING"
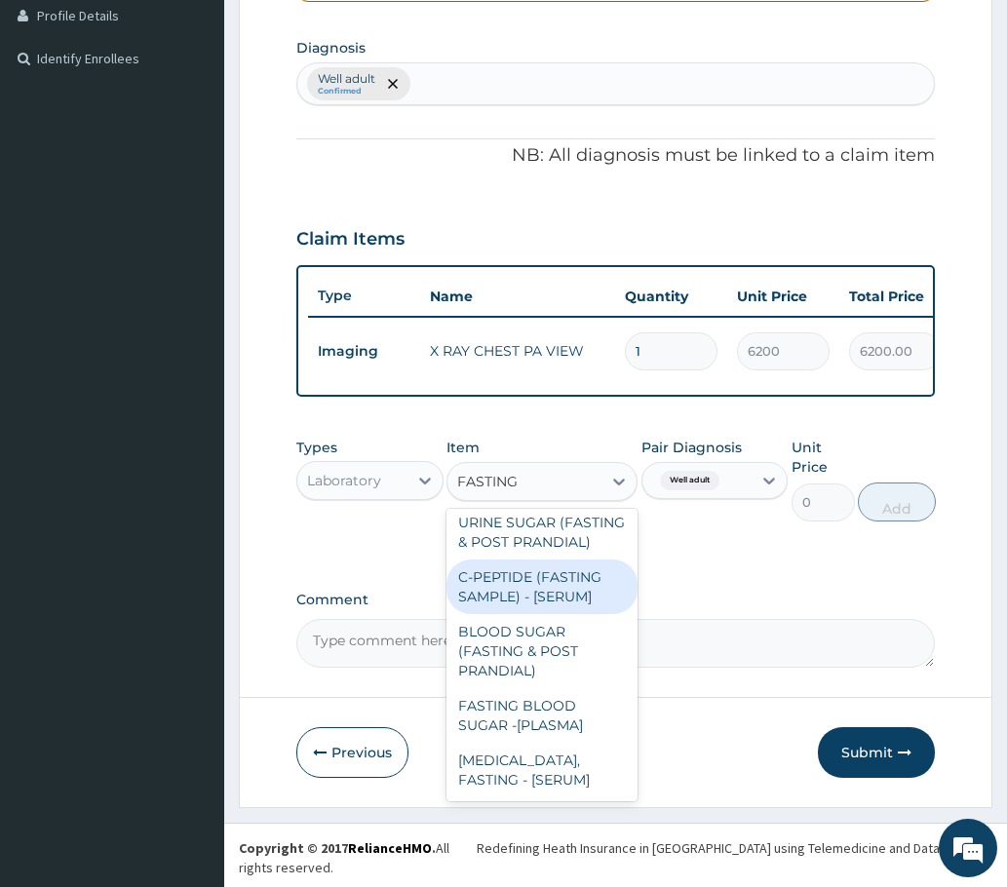
scroll to position [101, 0]
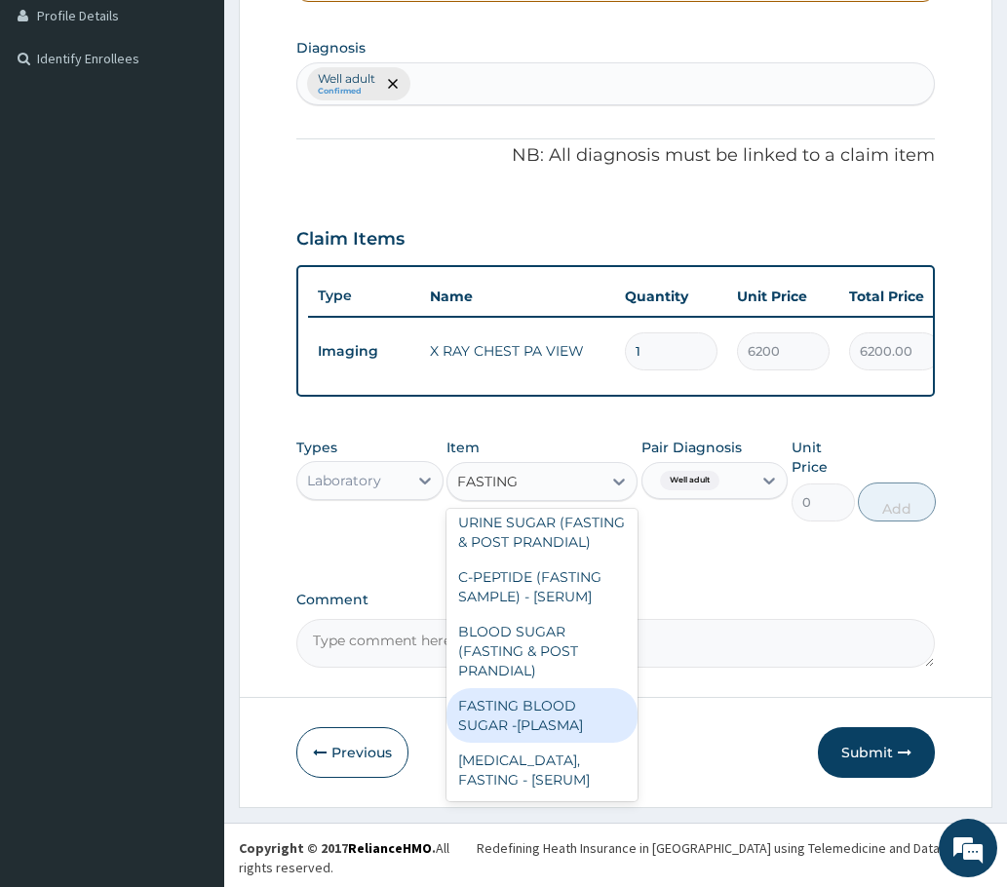
click at [527, 732] on div "FASTING BLOOD SUGAR -[PLASMA]" at bounding box center [542, 715] width 192 height 55
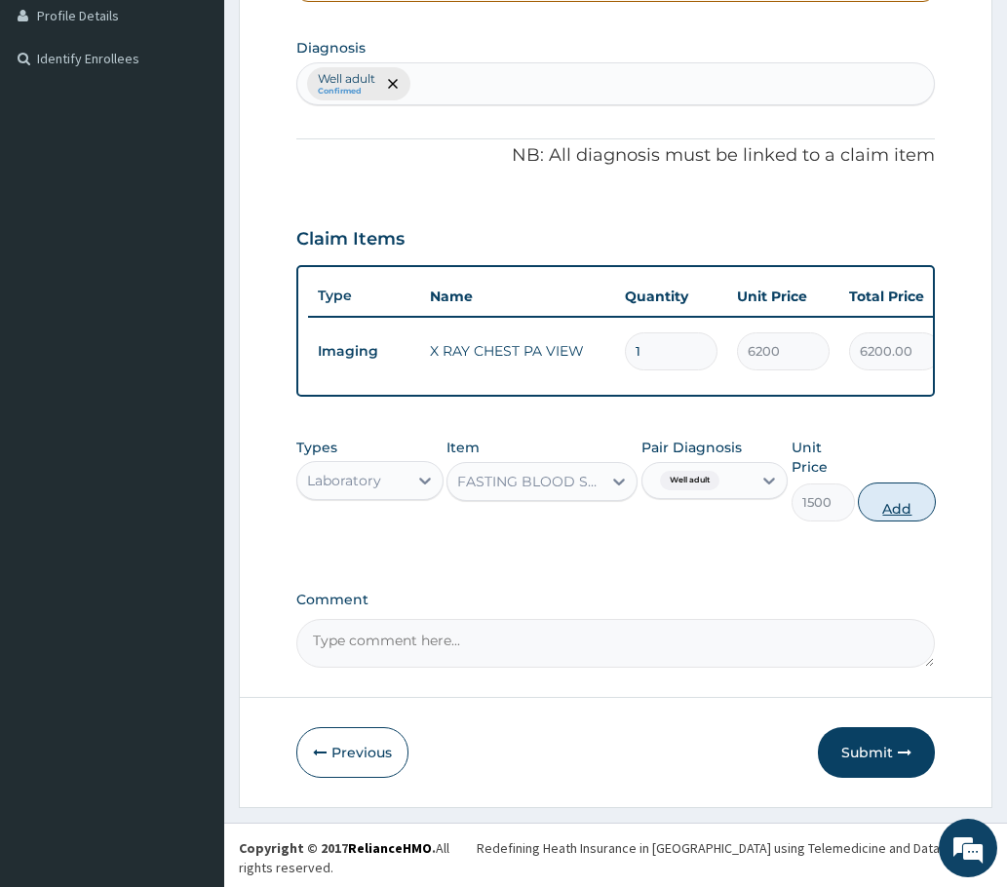
click at [896, 514] on button "Add" at bounding box center [897, 502] width 78 height 39
type input "0"
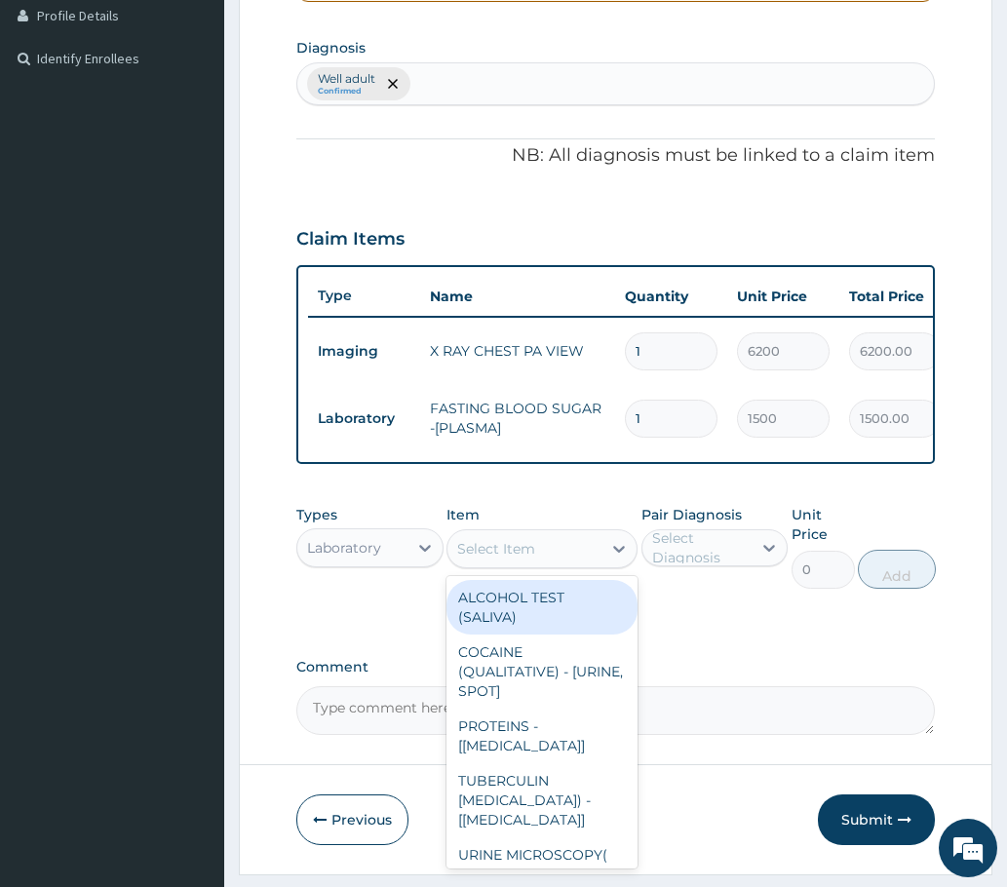
click at [540, 563] on div "Select Item" at bounding box center [524, 548] width 155 height 31
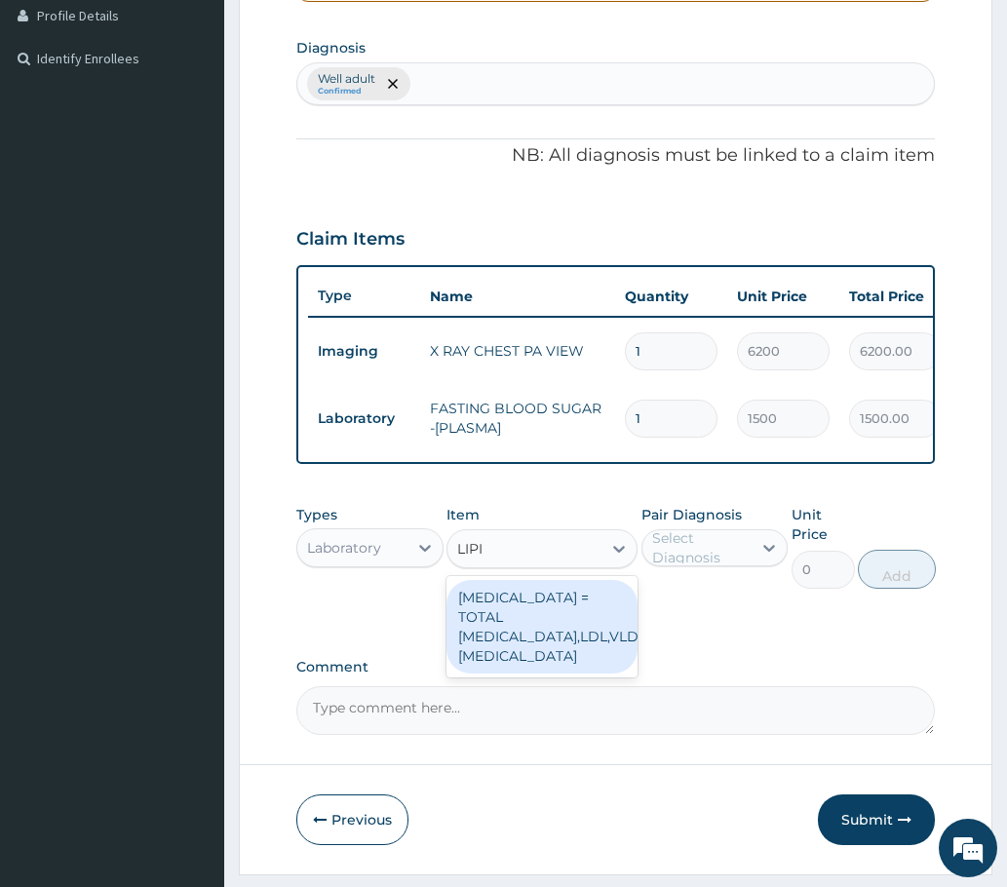
type input "LIPID"
click at [499, 649] on div "LIPID PROFILE = TOTAL CHOLESTEROL, HDL,LDL,VLDL, TRIGLYCERIDES" at bounding box center [542, 627] width 192 height 94
type input "8670"
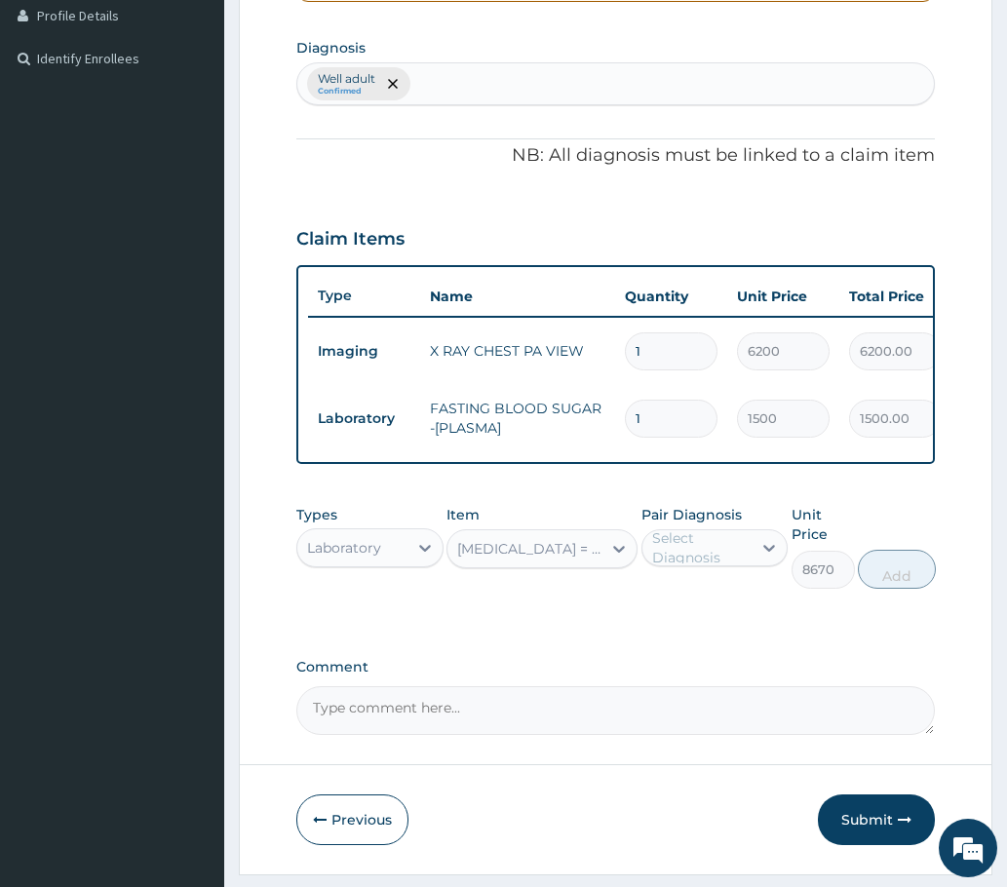
click at [723, 559] on div "Select Diagnosis" at bounding box center [701, 547] width 98 height 39
click at [683, 605] on label "Well adult" at bounding box center [709, 595] width 71 height 19
checkbox input "true"
click at [918, 583] on button "Add" at bounding box center [897, 569] width 78 height 39
type input "0"
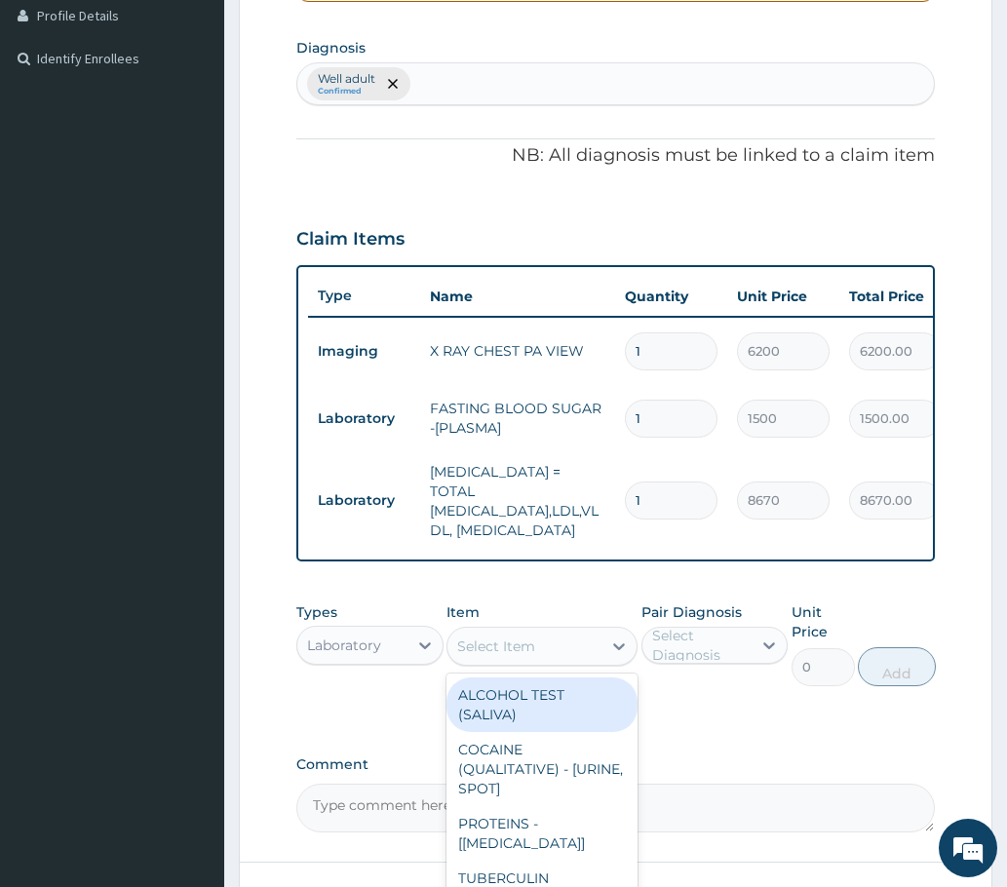
click at [497, 656] on div "Select Item" at bounding box center [496, 646] width 78 height 19
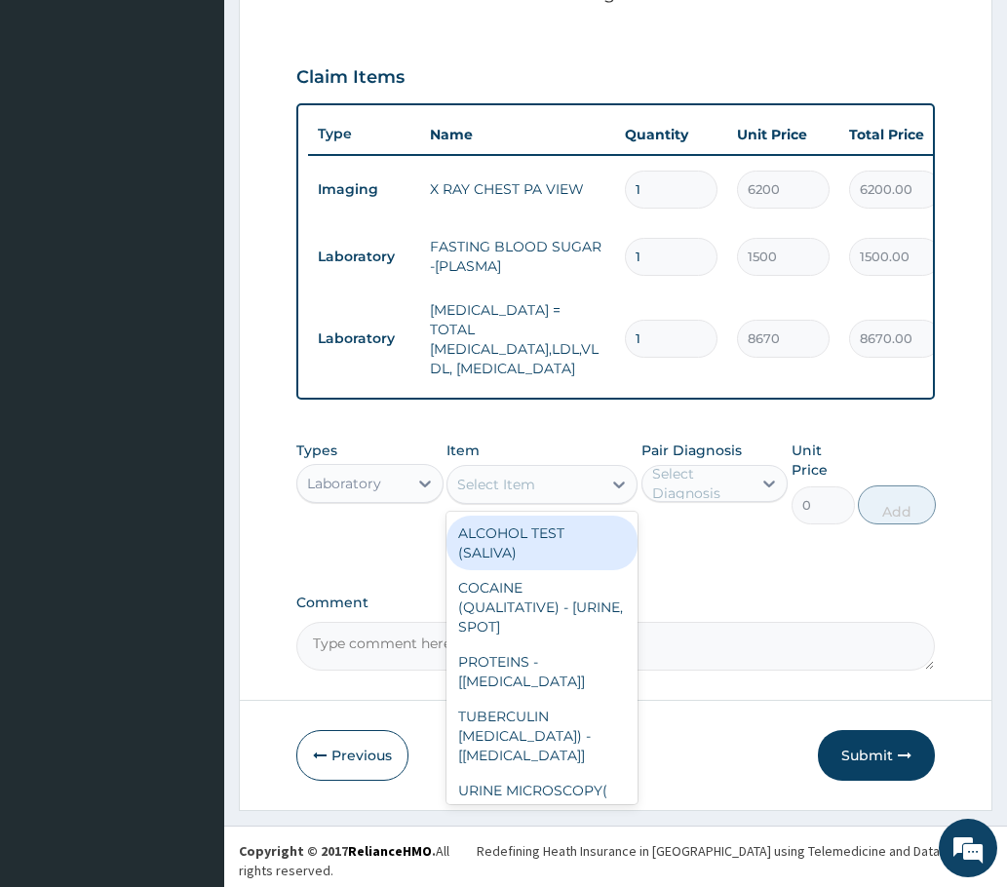
scroll to position [662, 0]
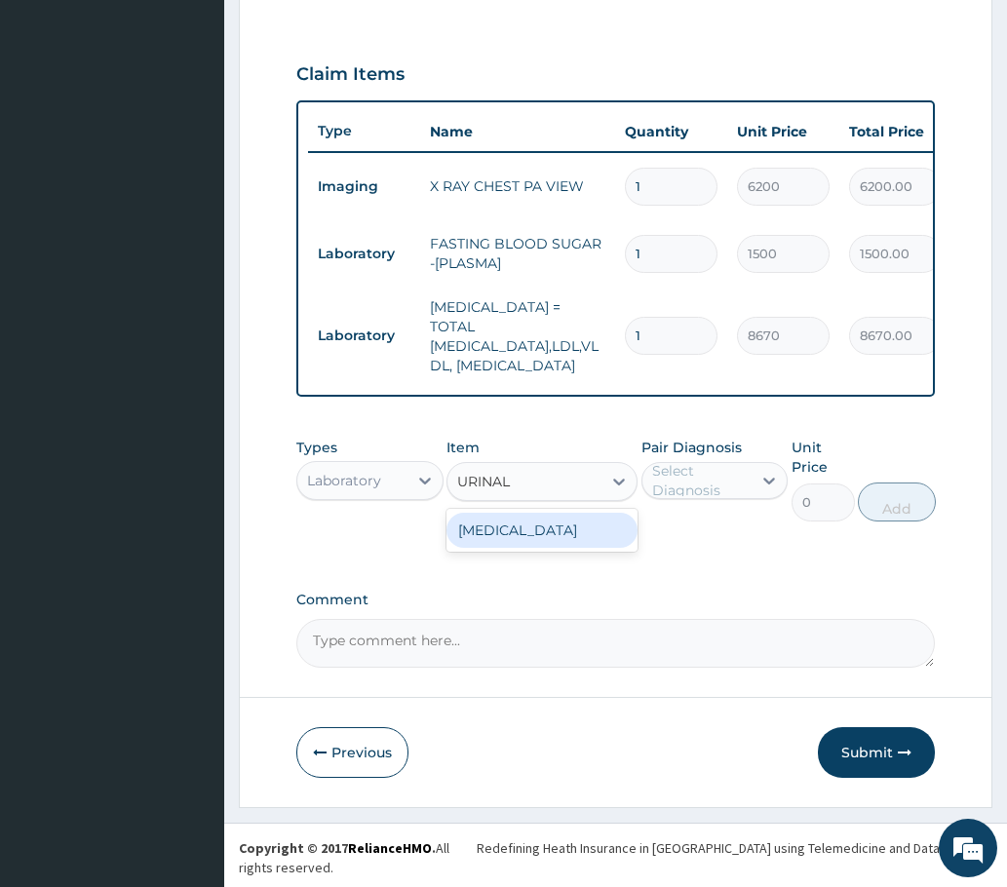
type input "URINALY"
click at [522, 548] on div "URINALYSIS" at bounding box center [542, 530] width 192 height 35
type input "2100"
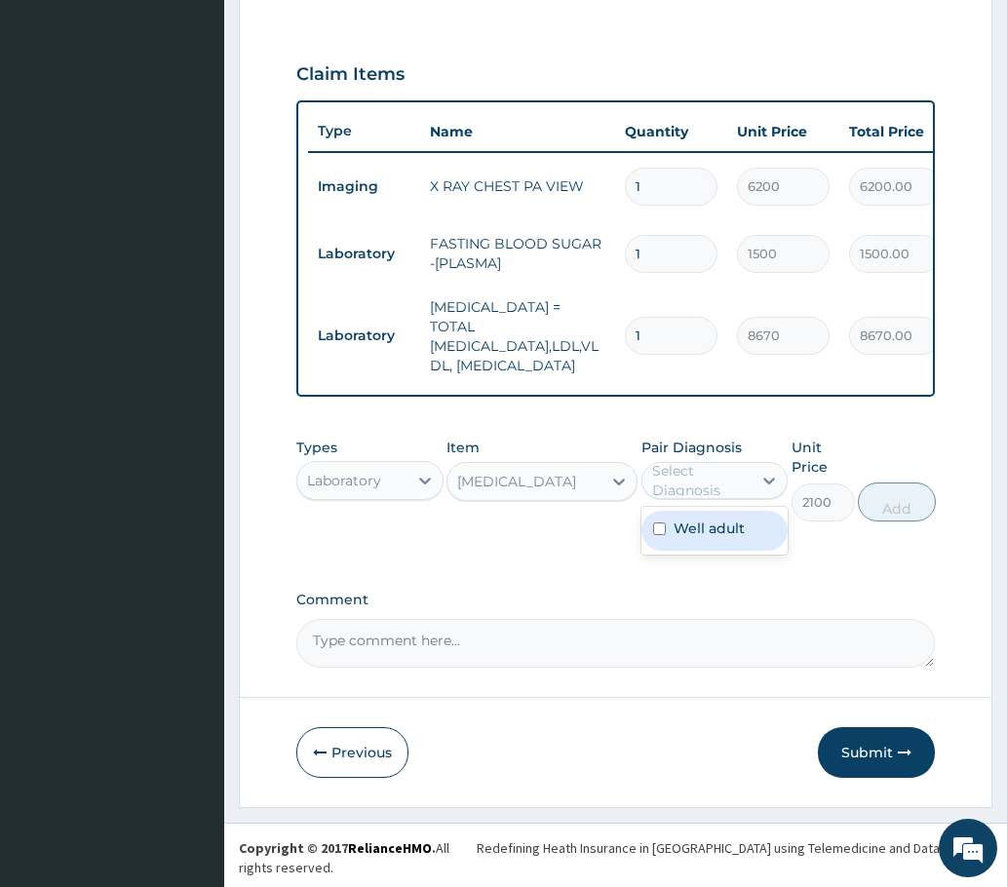
click at [686, 496] on div "Select Diagnosis" at bounding box center [701, 480] width 98 height 39
click at [722, 538] on label "Well adult" at bounding box center [709, 528] width 71 height 19
checkbox input "true"
click at [897, 517] on button "Add" at bounding box center [897, 502] width 78 height 39
type input "0"
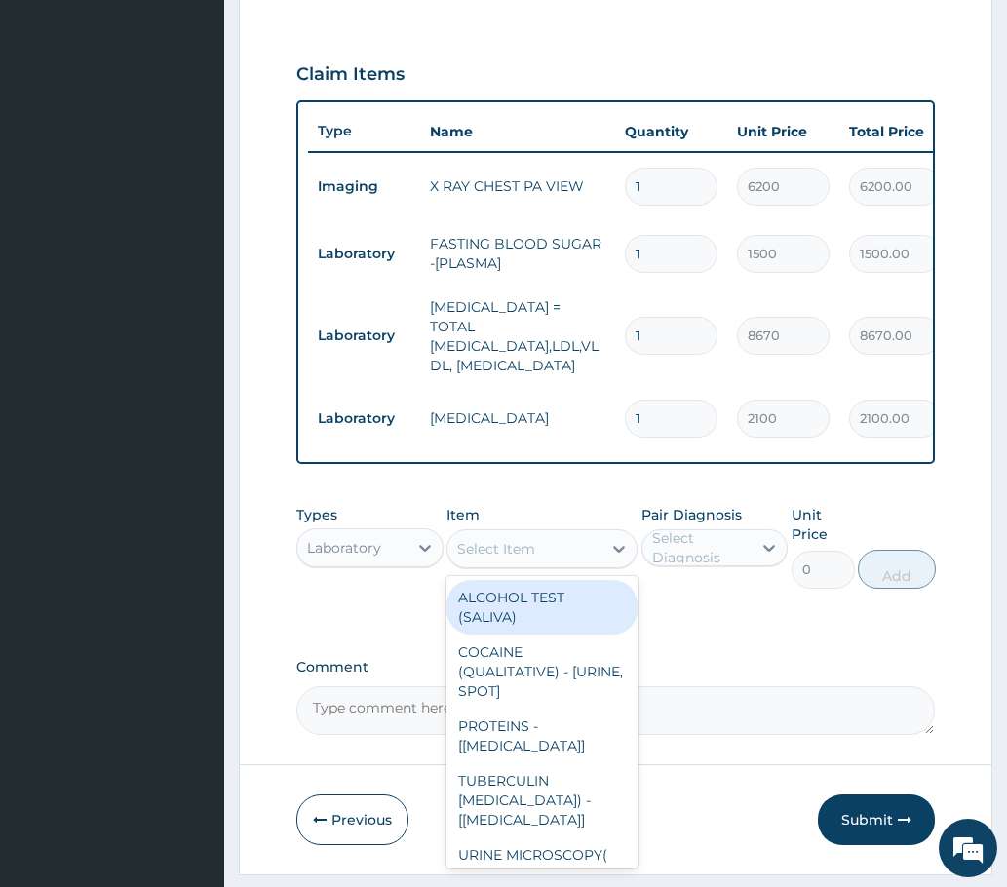
click at [480, 559] on div "Select Item" at bounding box center [496, 548] width 78 height 19
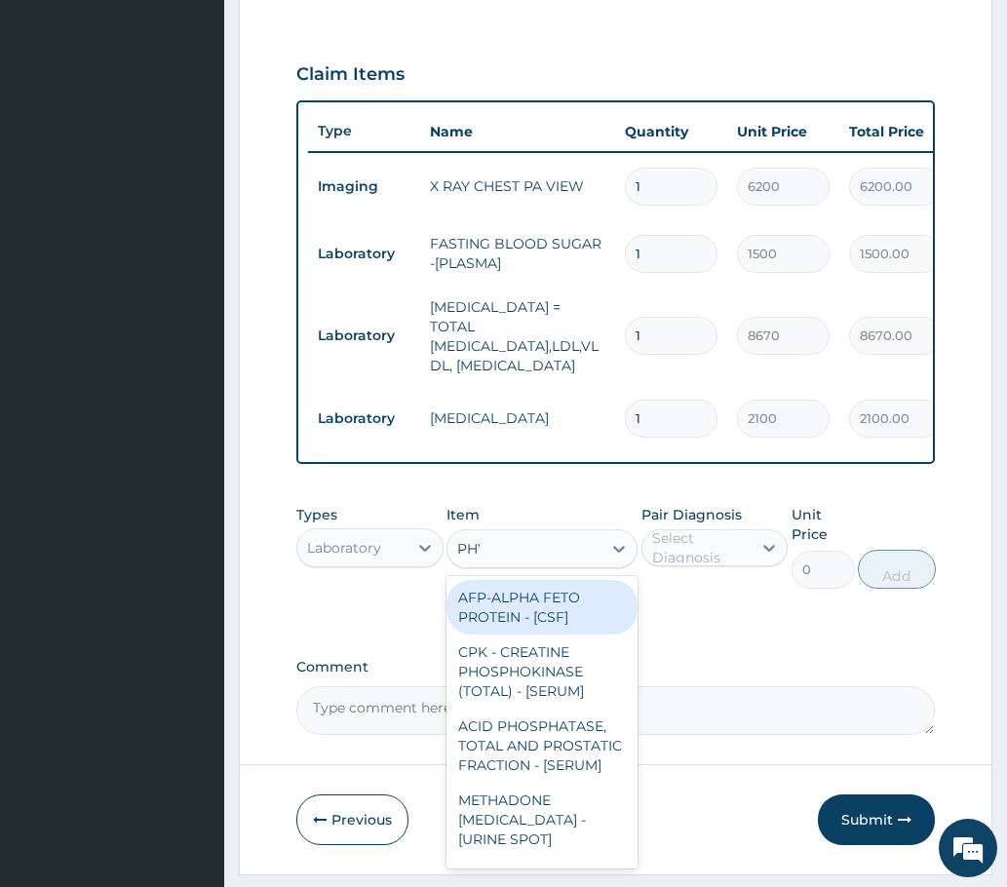
type input "PHYS"
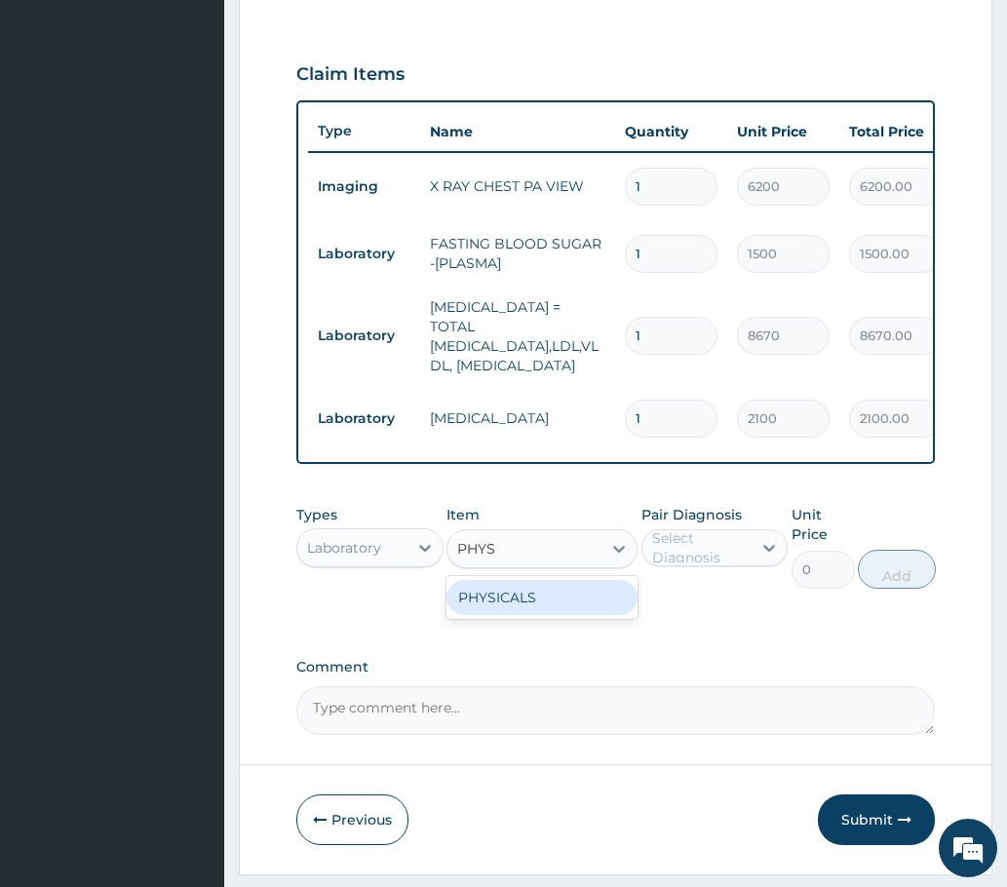
drag, startPoint x: 485, startPoint y: 619, endPoint x: 529, endPoint y: 617, distance: 43.9
click at [486, 615] on div "PHYSICALS" at bounding box center [542, 597] width 192 height 35
type input "2000"
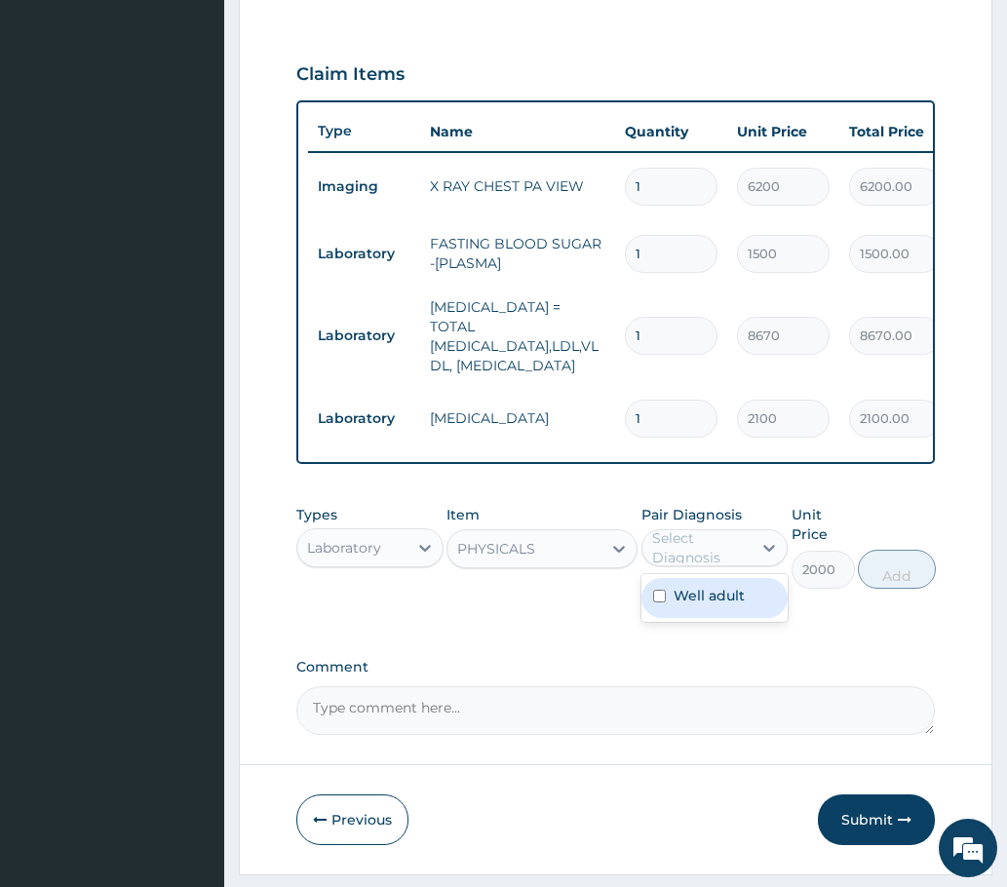
drag, startPoint x: 731, startPoint y: 561, endPoint x: 667, endPoint y: 602, distance: 76.3
click at [727, 562] on div "Select Diagnosis" at bounding box center [701, 547] width 98 height 39
click at [661, 602] on input "checkbox" at bounding box center [659, 596] width 13 height 13
checkbox input "true"
click at [908, 578] on button "Add" at bounding box center [897, 569] width 78 height 39
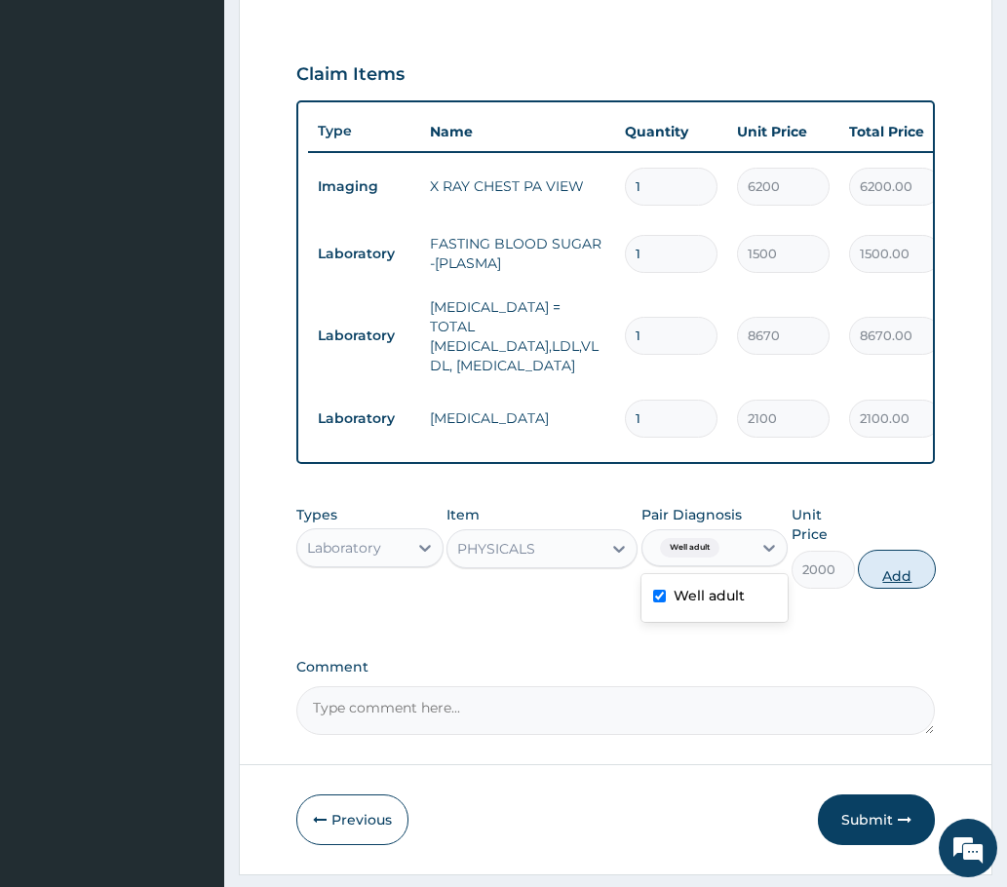
type input "0"
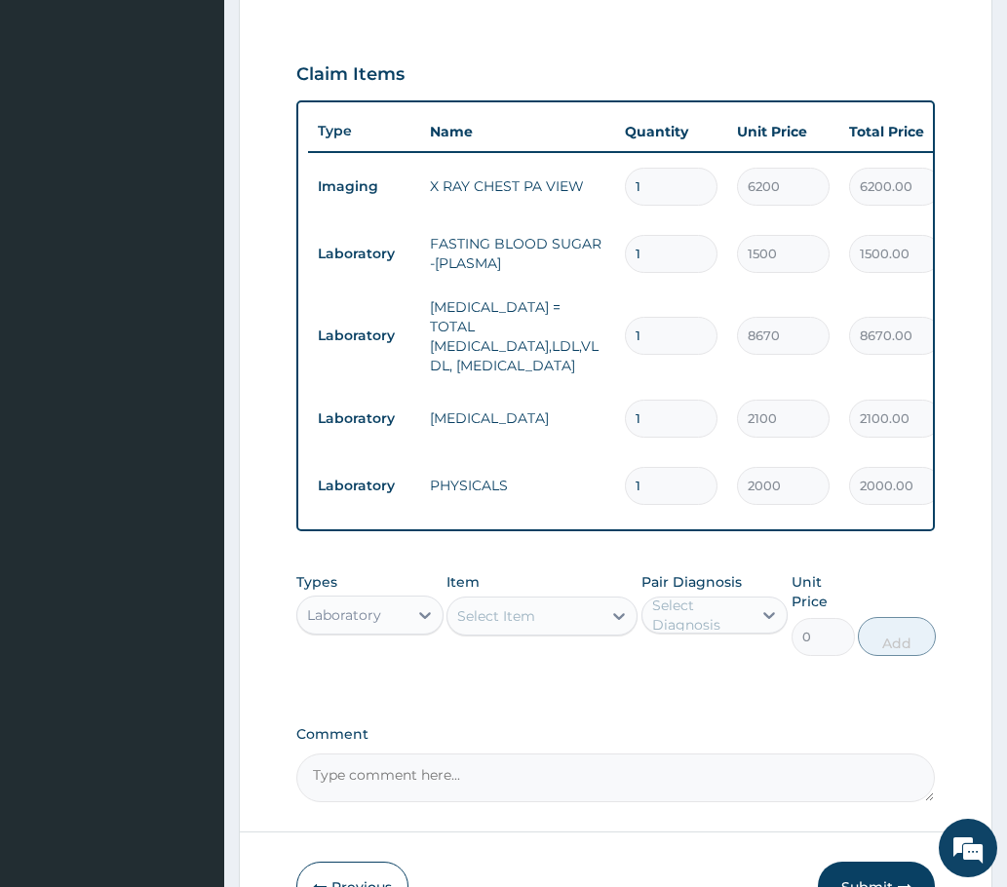
click at [365, 625] on div "Laboratory" at bounding box center [344, 614] width 74 height 19
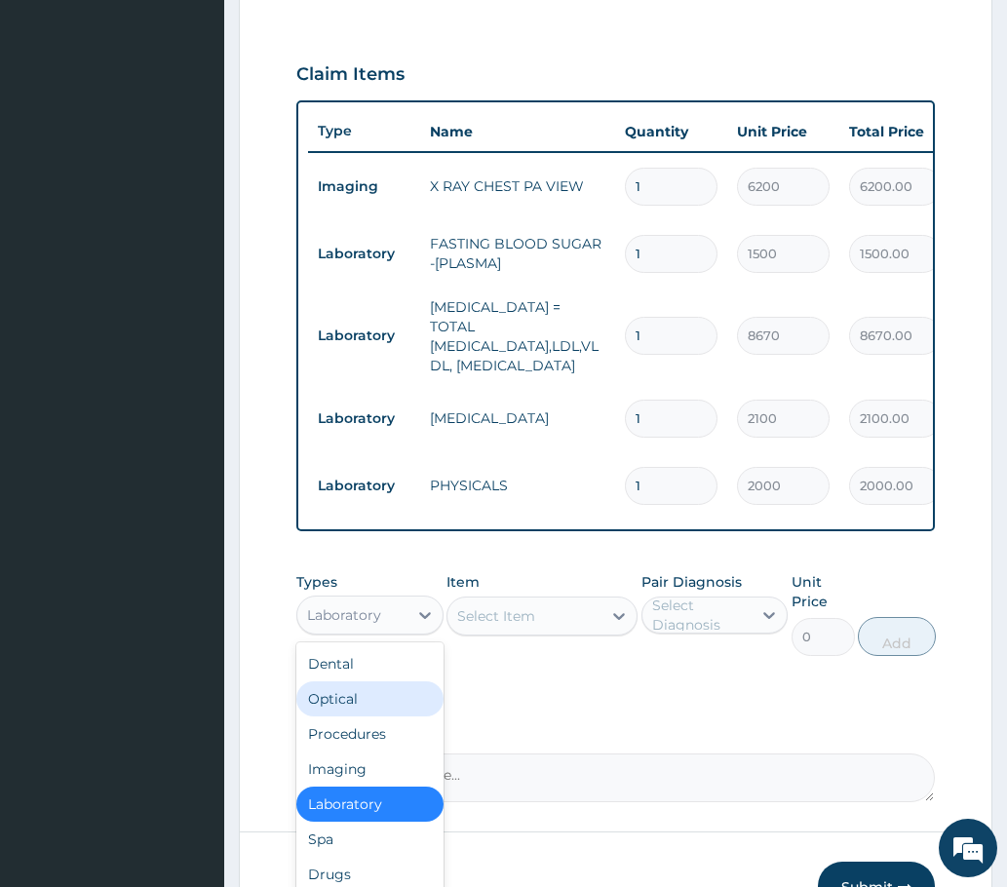
click at [329, 706] on div "Optical" at bounding box center [369, 698] width 147 height 35
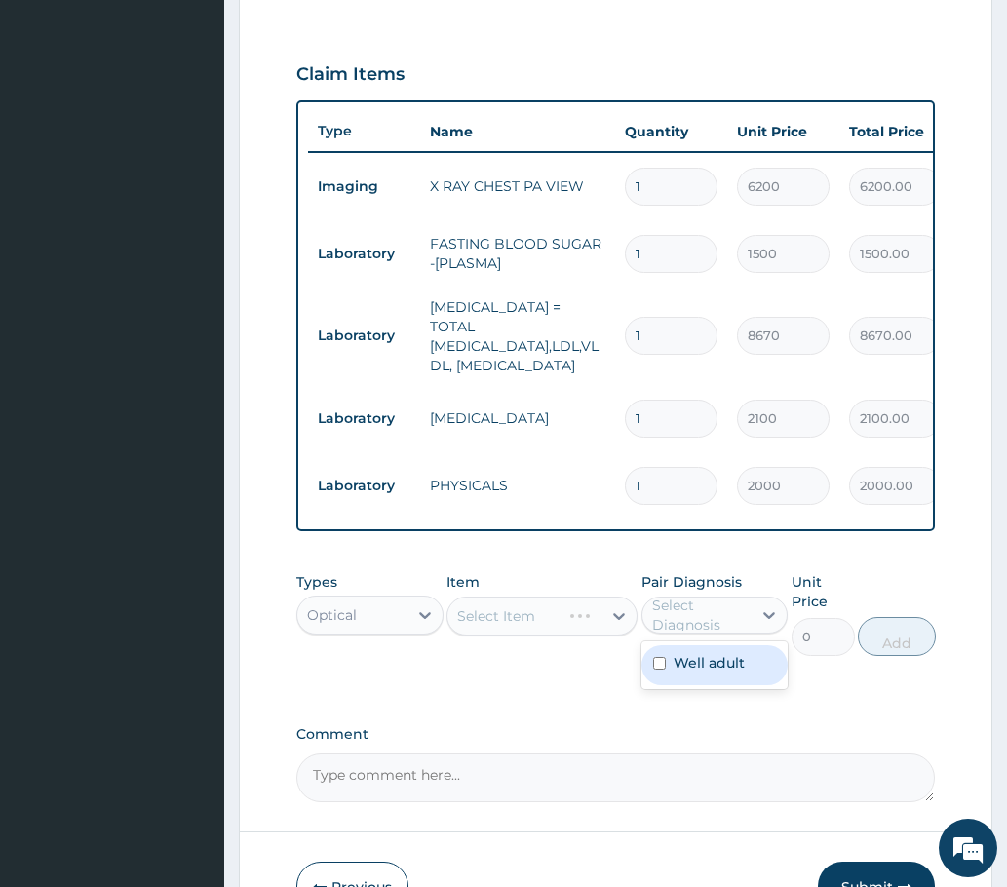
click at [734, 631] on div "Select Diagnosis" at bounding box center [701, 615] width 98 height 39
click at [669, 684] on div "Well adult" at bounding box center [714, 665] width 147 height 40
checkbox input "true"
click at [496, 628] on div "Select Item" at bounding box center [542, 616] width 192 height 39
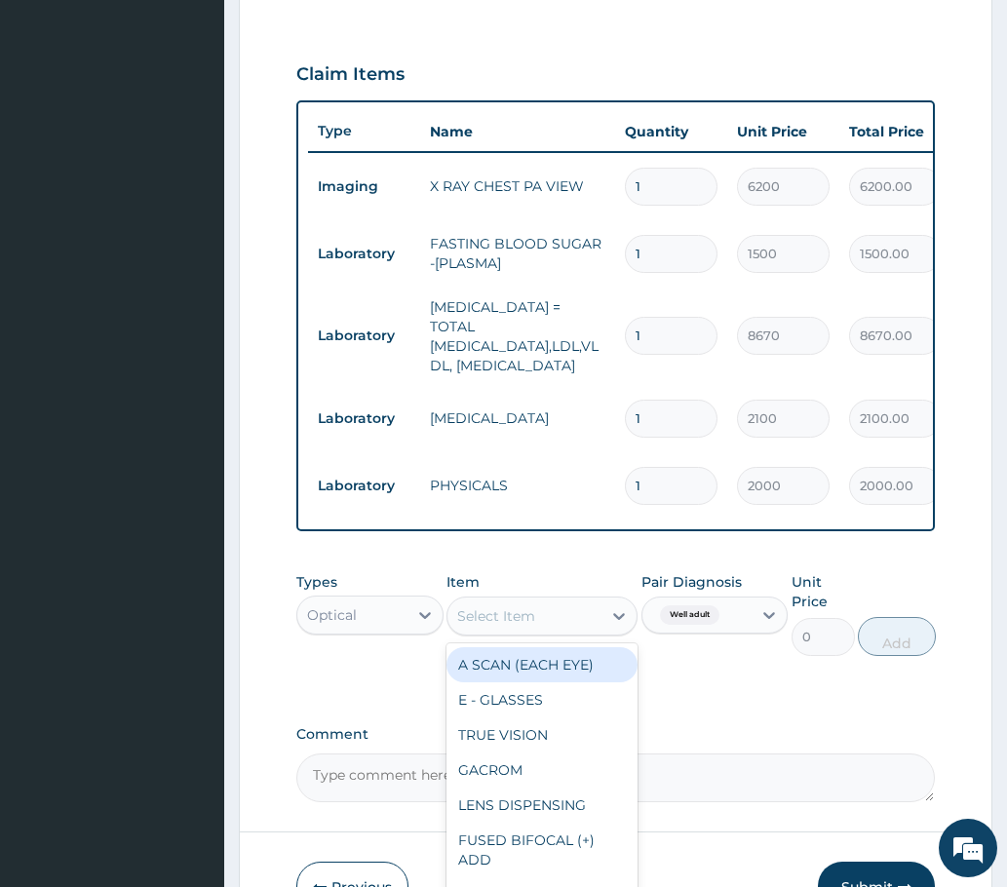
click at [522, 626] on div "Select Item" at bounding box center [496, 615] width 78 height 19
type input "VISUAL"
click at [531, 679] on div "VISUAL ACUITY" at bounding box center [542, 664] width 192 height 35
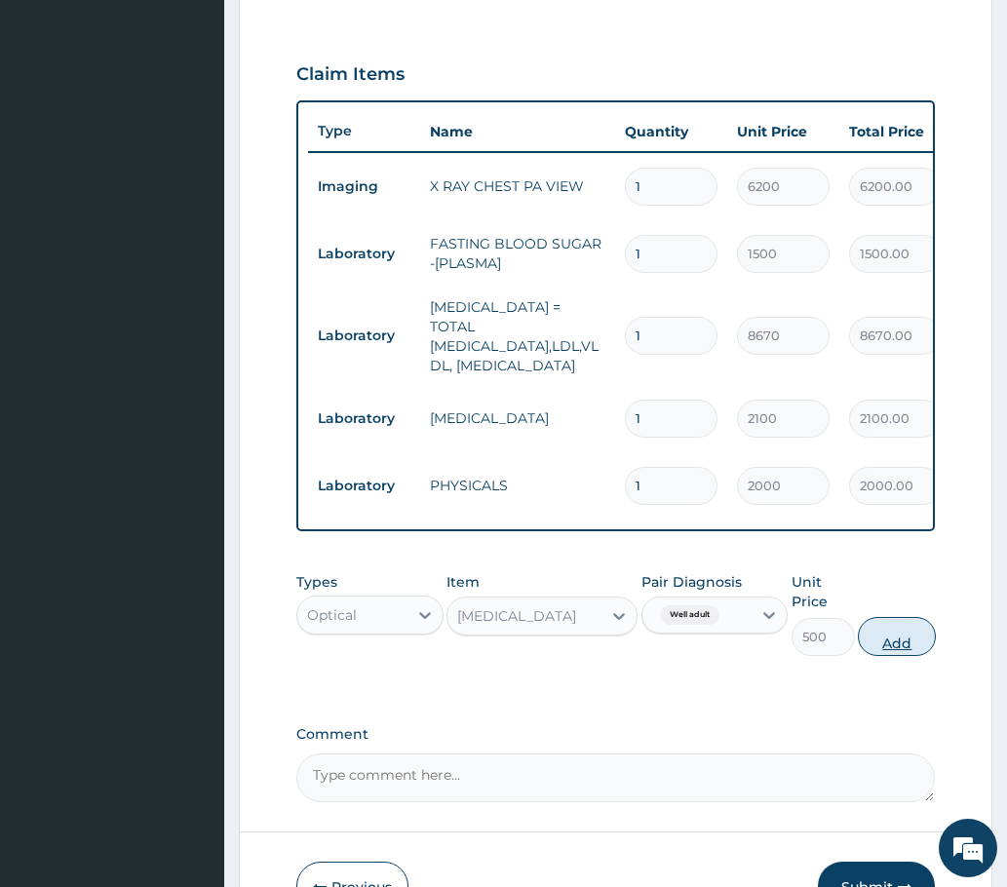
click at [907, 650] on button "Add" at bounding box center [897, 636] width 78 height 39
type input "0"
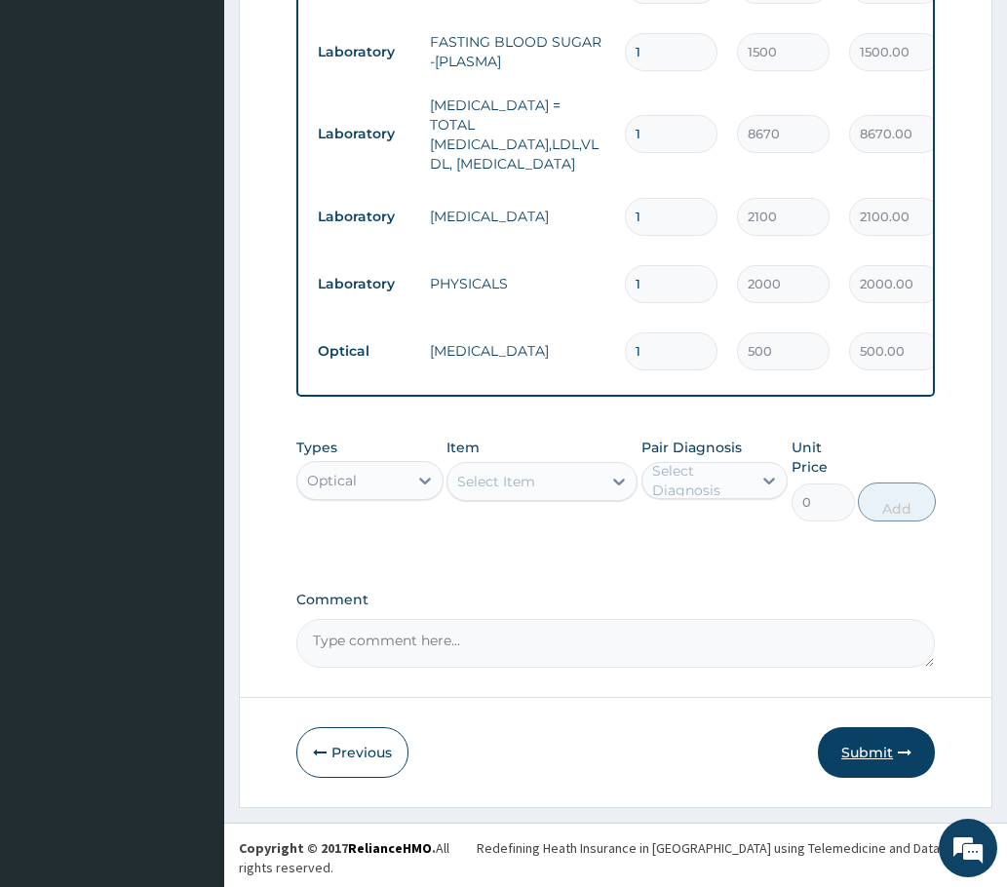
click at [851, 763] on button "Submit" at bounding box center [876, 752] width 117 height 51
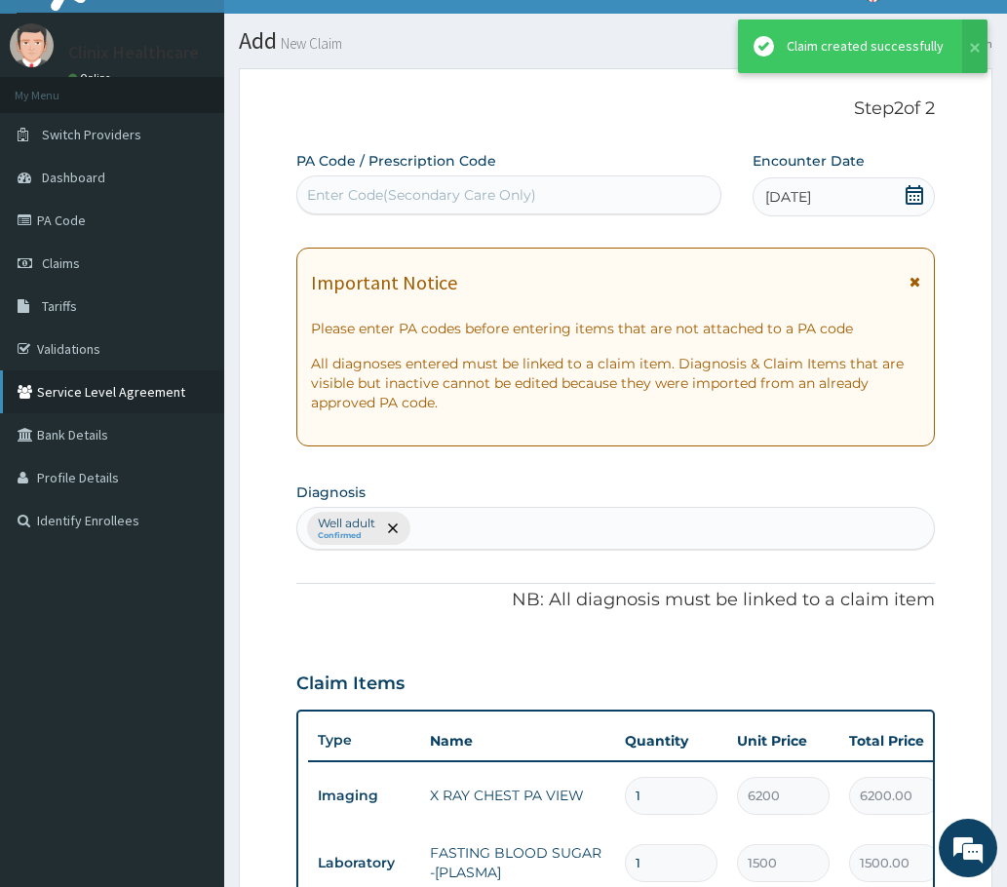
scroll to position [846, 0]
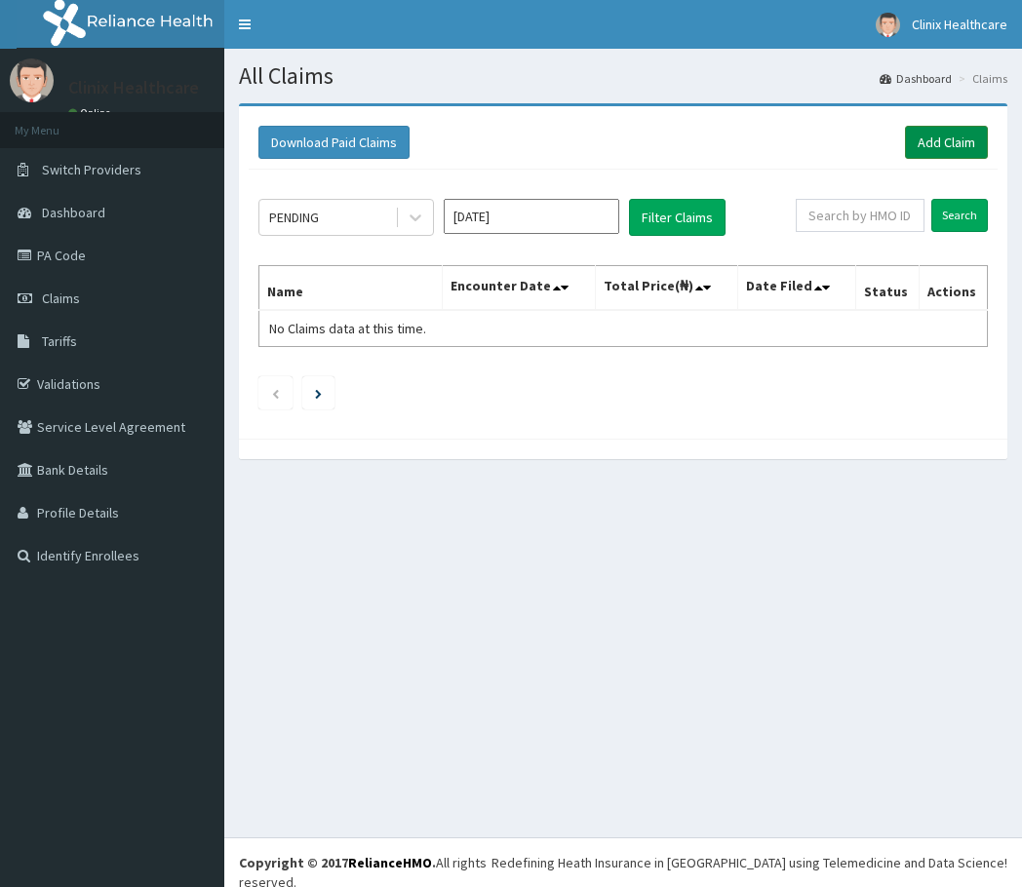
click at [957, 128] on link "Add Claim" at bounding box center [946, 142] width 83 height 33
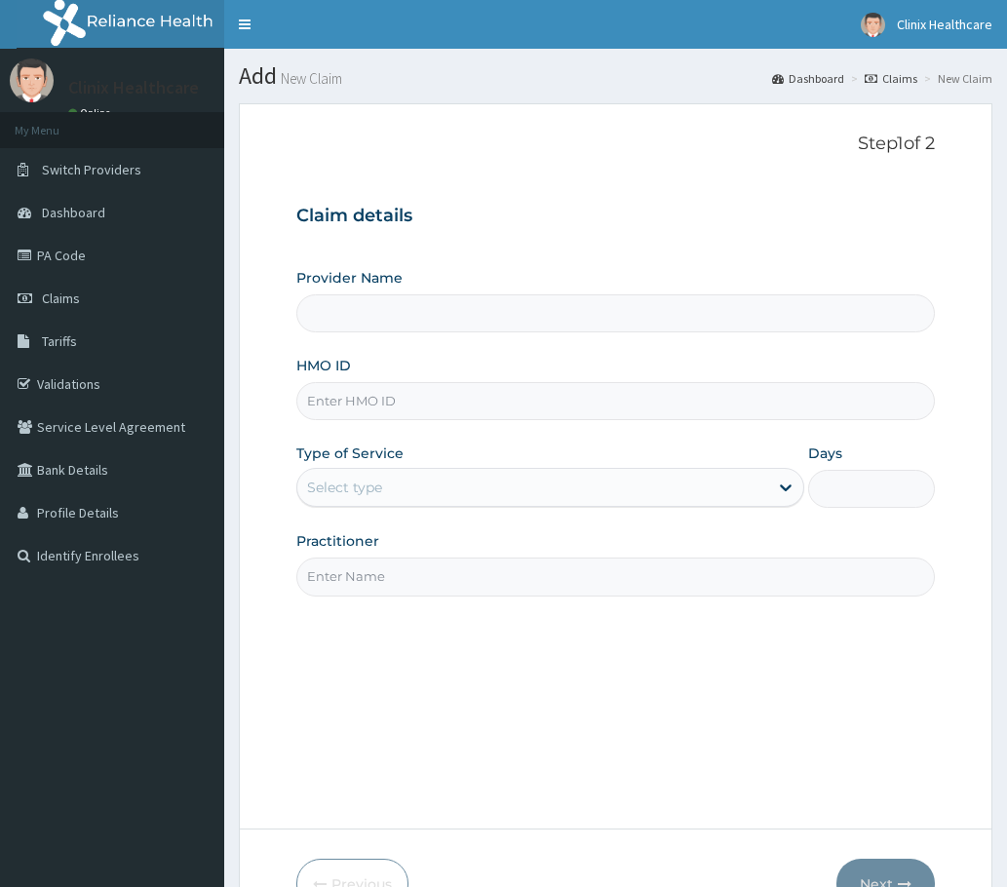
click at [341, 399] on input "HMO ID" at bounding box center [615, 401] width 638 height 38
paste input "RYL/10022/A PA/070DB2"
type input "RYL/10022/A PA/070DB2"
type input "Clinix Healthcare"
drag, startPoint x: 399, startPoint y: 396, endPoint x: 497, endPoint y: 398, distance: 98.5
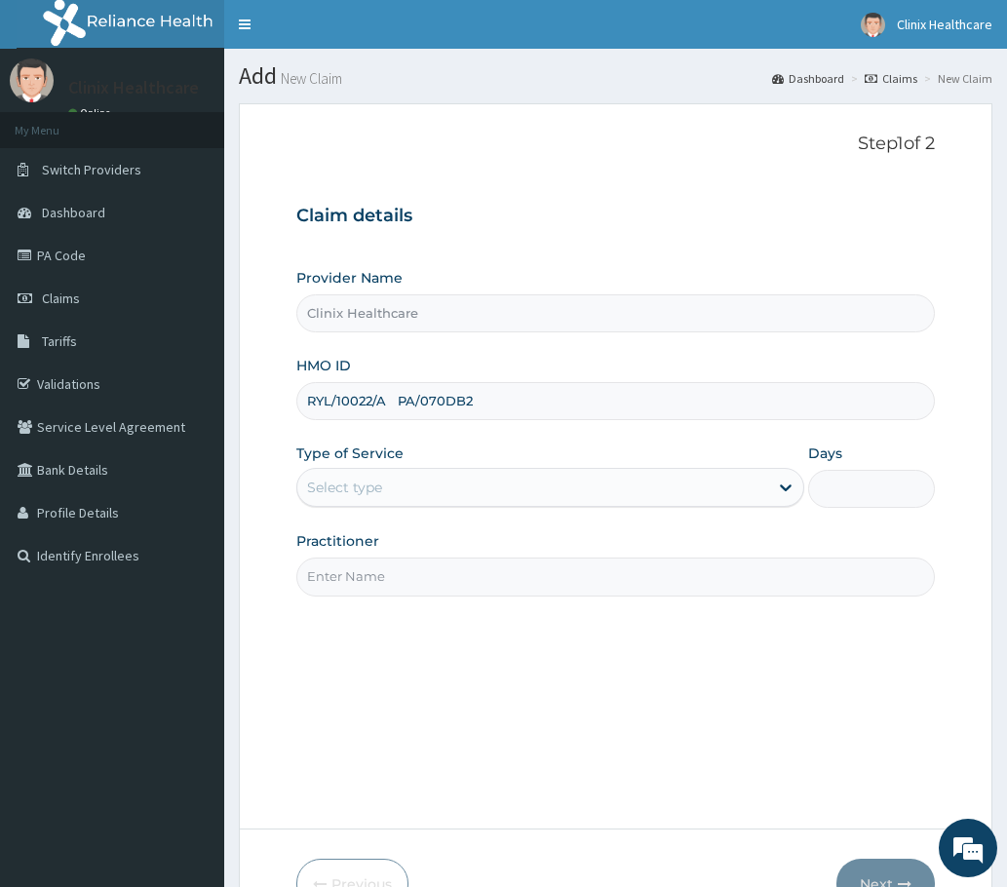
click at [497, 398] on input "RYL/10022/A PA/070DB2" at bounding box center [615, 401] width 638 height 38
type input "RYL/10022/A"
click at [361, 507] on div "Select type" at bounding box center [550, 487] width 508 height 39
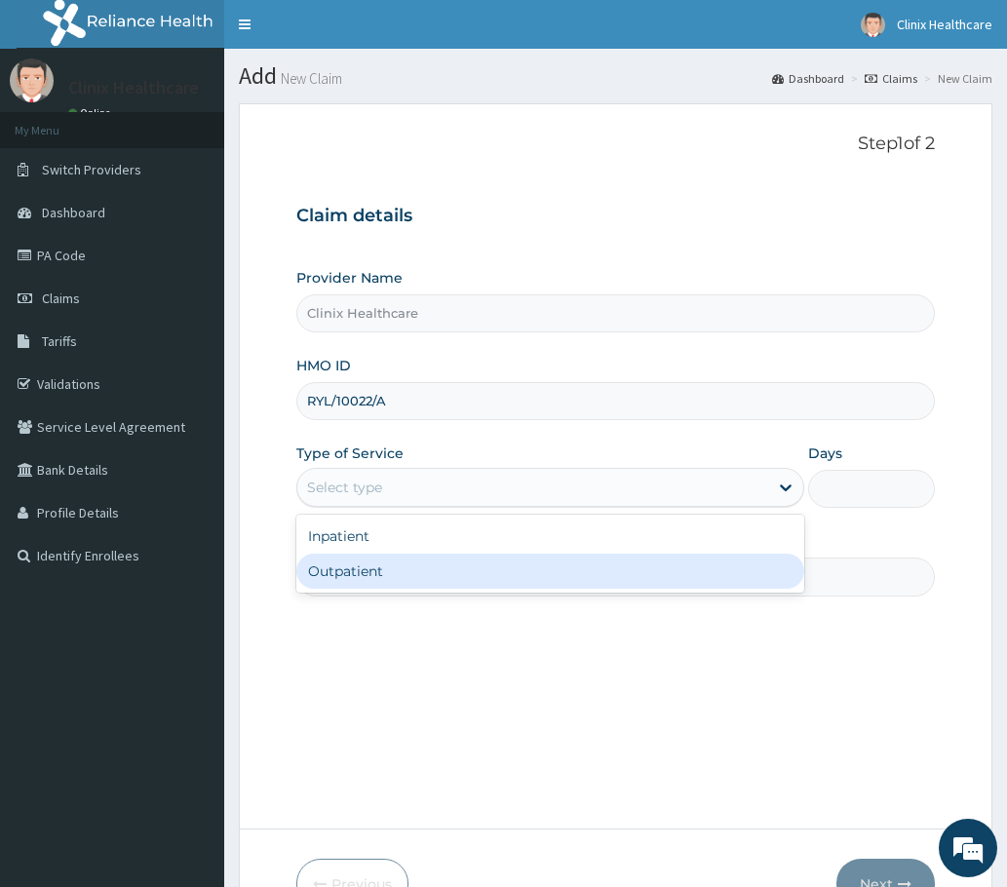
click at [351, 573] on div "Outpatient" at bounding box center [550, 571] width 508 height 35
type input "1"
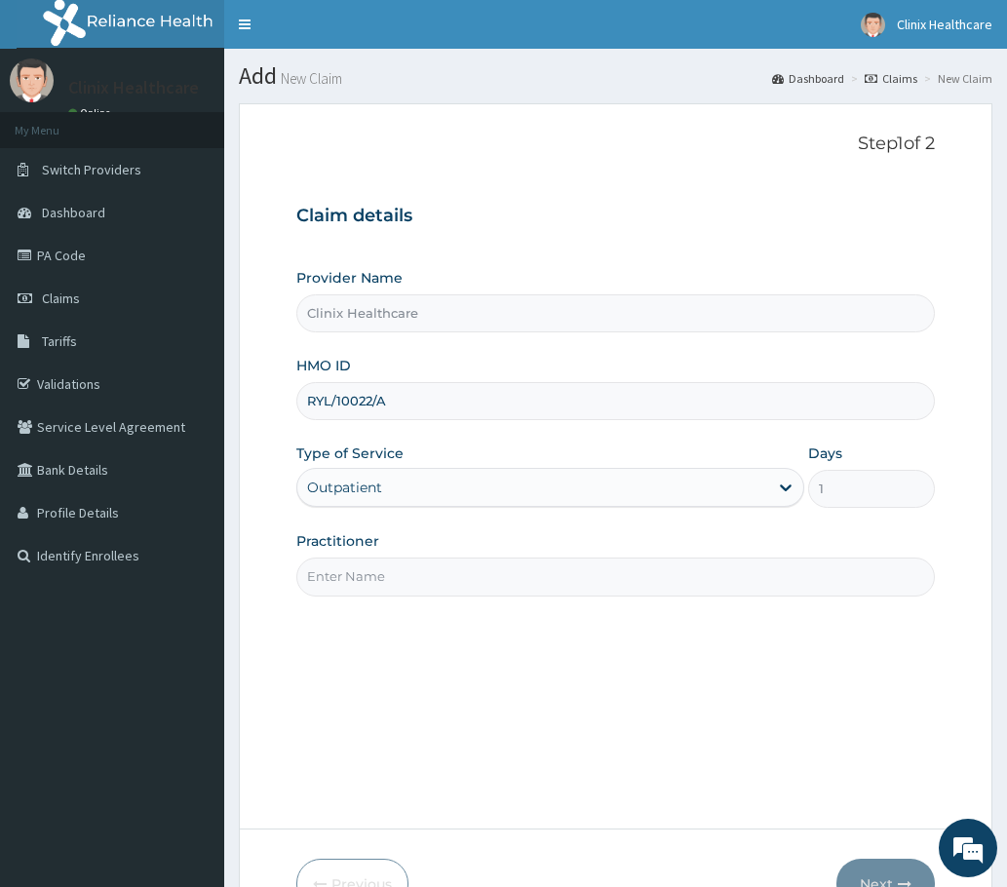
click at [357, 576] on input "Practitioner" at bounding box center [615, 577] width 638 height 38
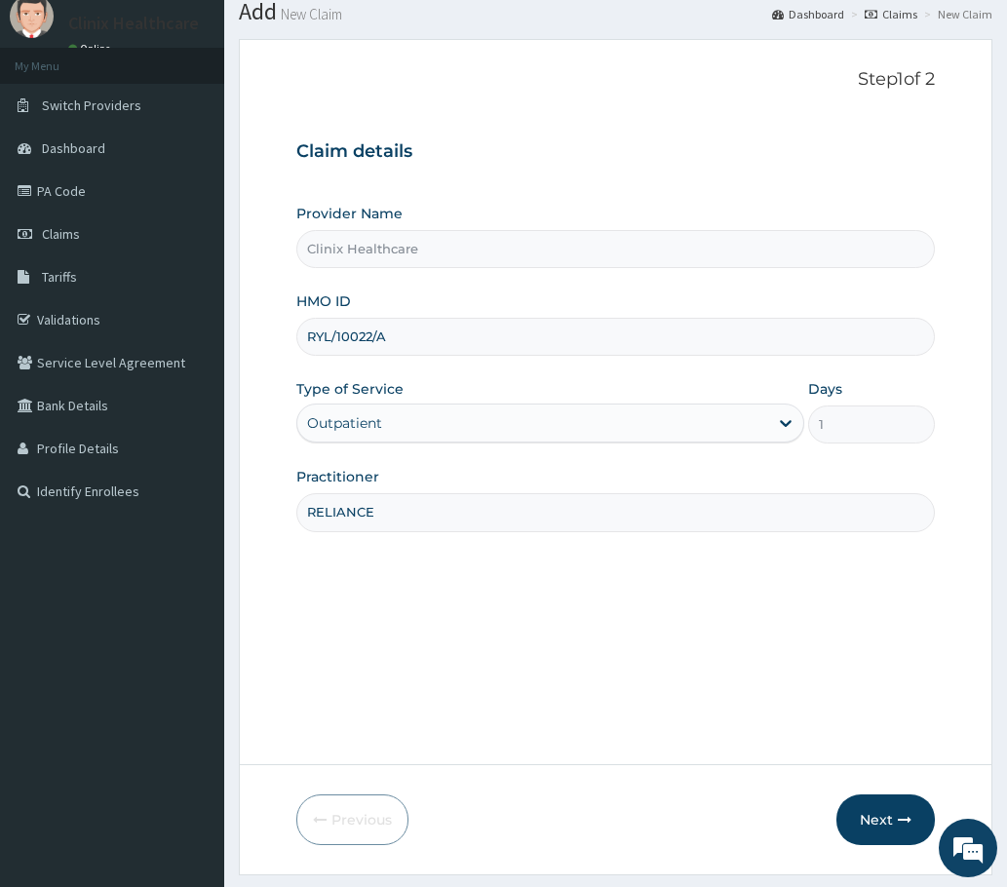
scroll to position [117, 0]
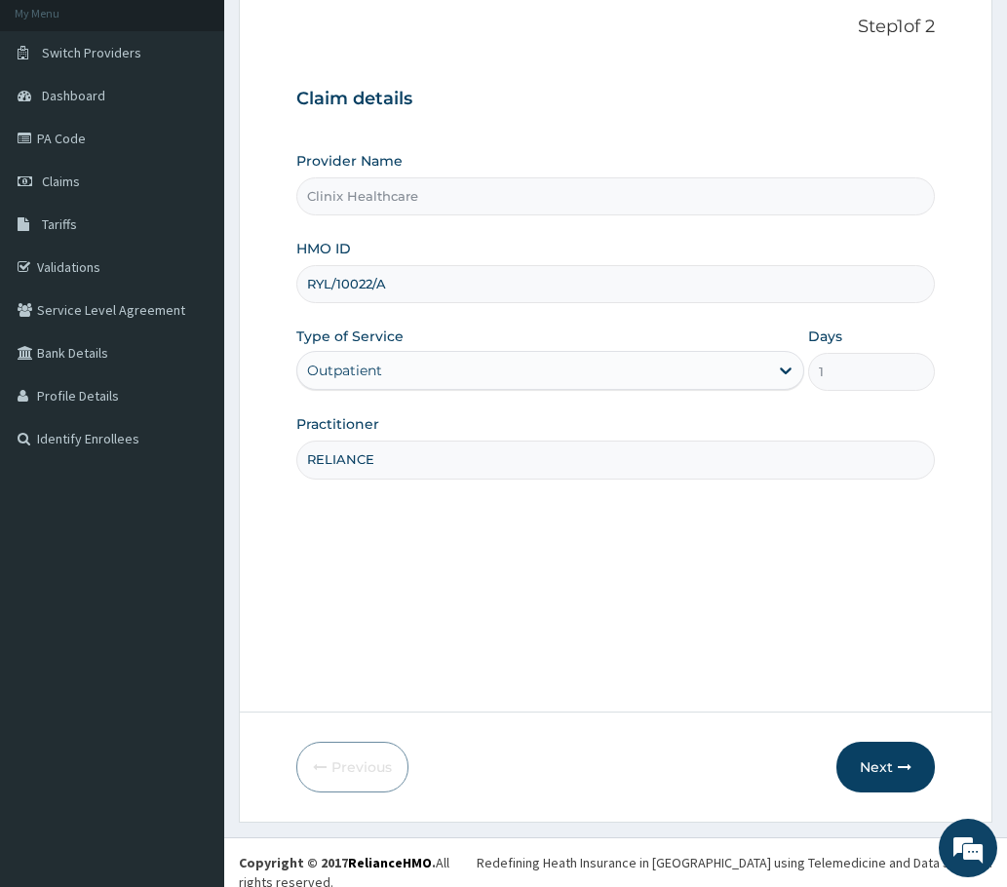
type input "RELIANCE"
drag, startPoint x: 858, startPoint y: 740, endPoint x: 867, endPoint y: 764, distance: 25.9
click at [858, 745] on form "Step 1 of 2 Claim details Provider Name Clinix Healthcare HMO ID RYL/10022/A Ty…" at bounding box center [616, 404] width 754 height 836
click at [868, 763] on button "Next" at bounding box center [885, 767] width 98 height 51
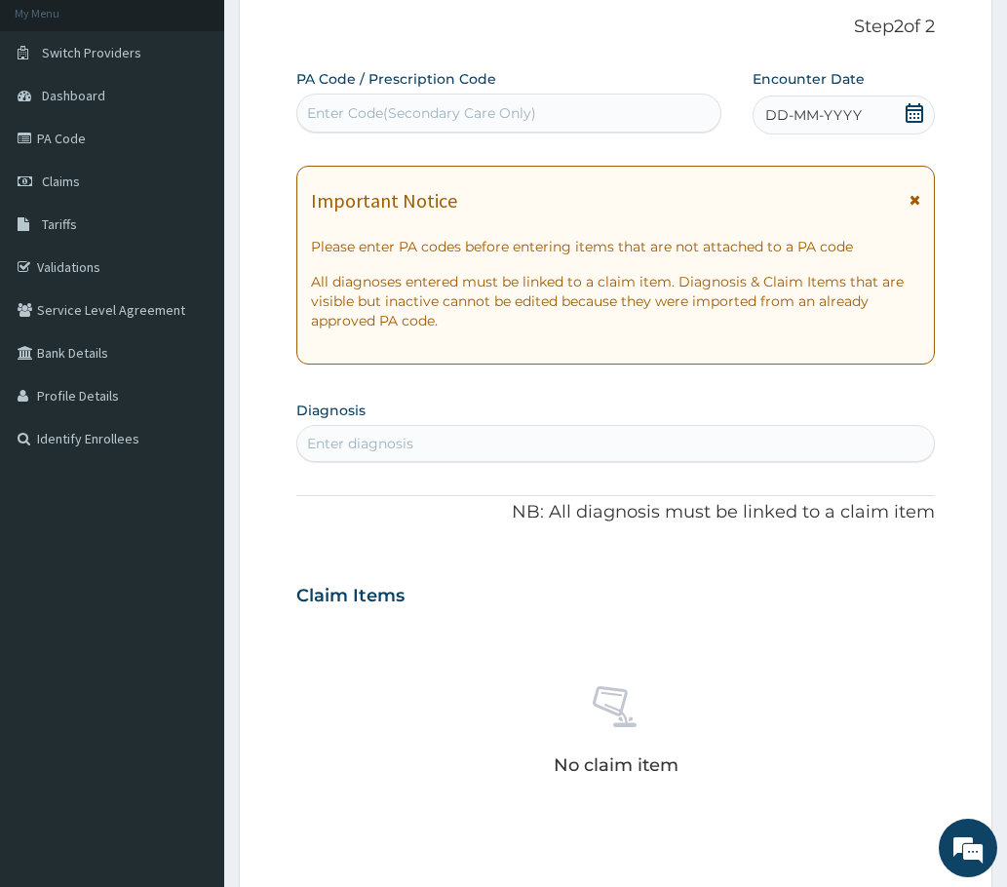
click at [352, 113] on div "Enter Code(Secondary Care Only)" at bounding box center [421, 112] width 229 height 19
paste input "PA/070DB2"
type input "PA/070DB2"
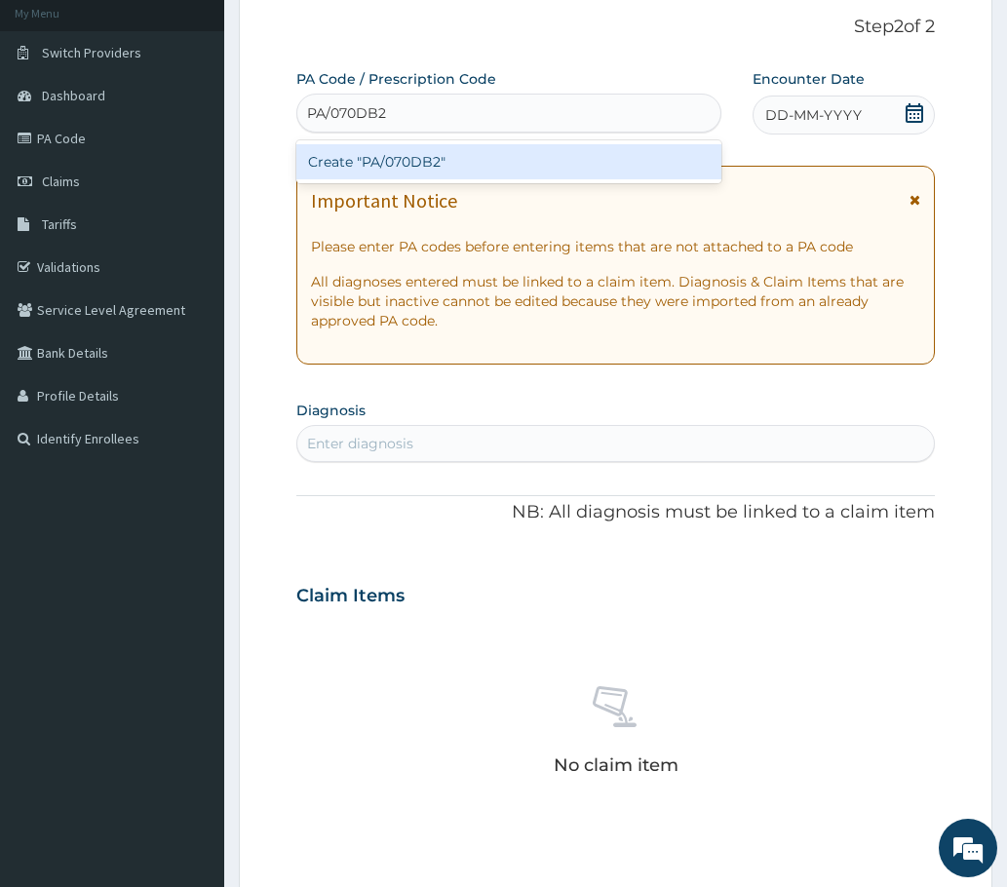
click at [392, 153] on div "Create "PA/070DB2"" at bounding box center [508, 161] width 425 height 35
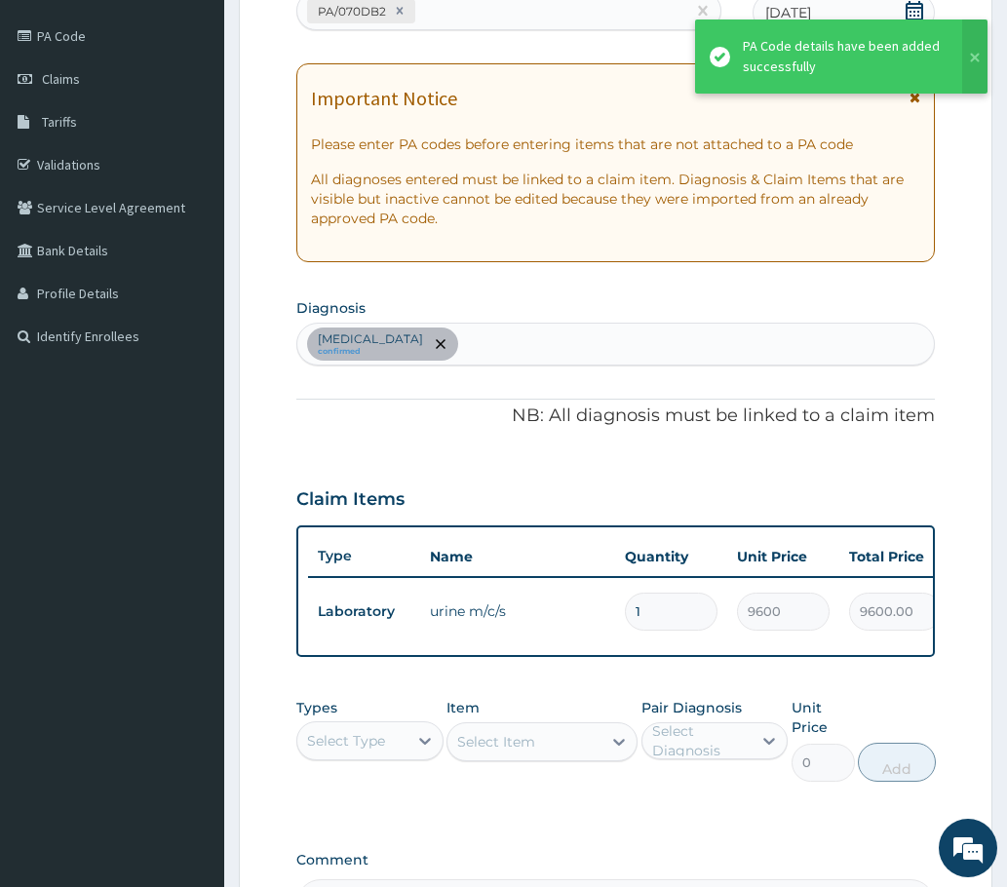
scroll to position [480, 0]
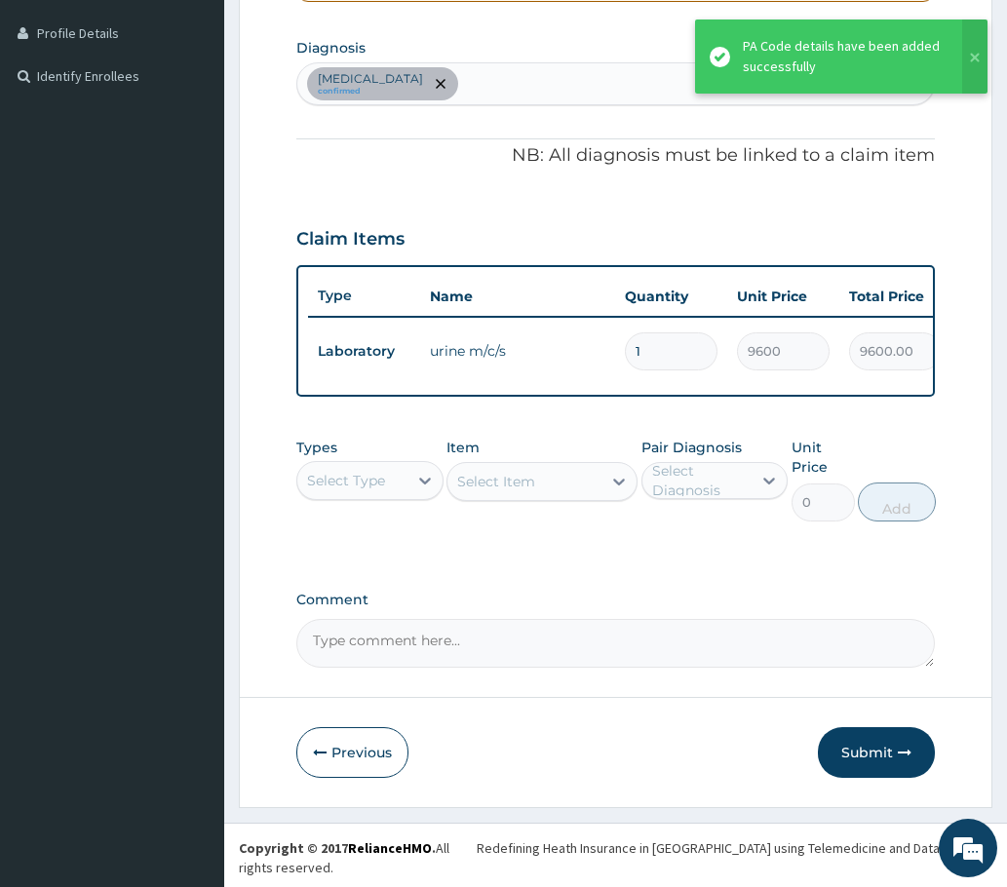
click at [891, 774] on button "Submit" at bounding box center [876, 752] width 117 height 51
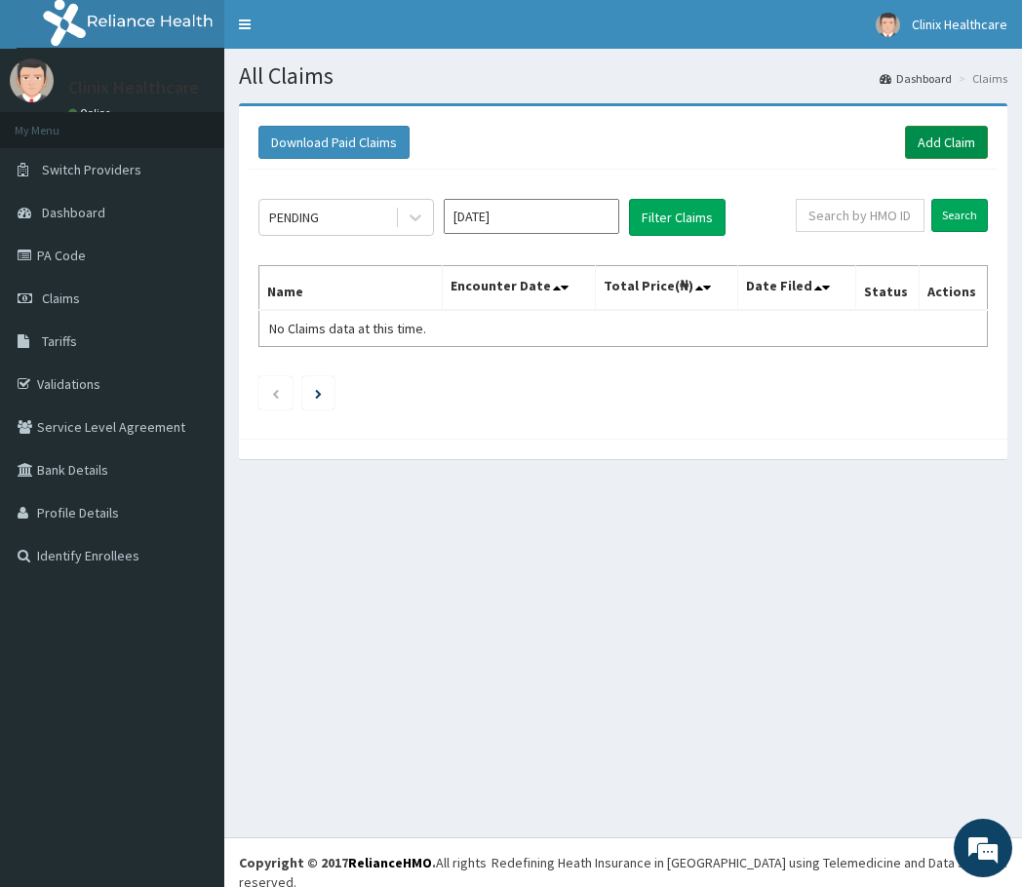
click at [934, 139] on link "Add Claim" at bounding box center [946, 142] width 83 height 33
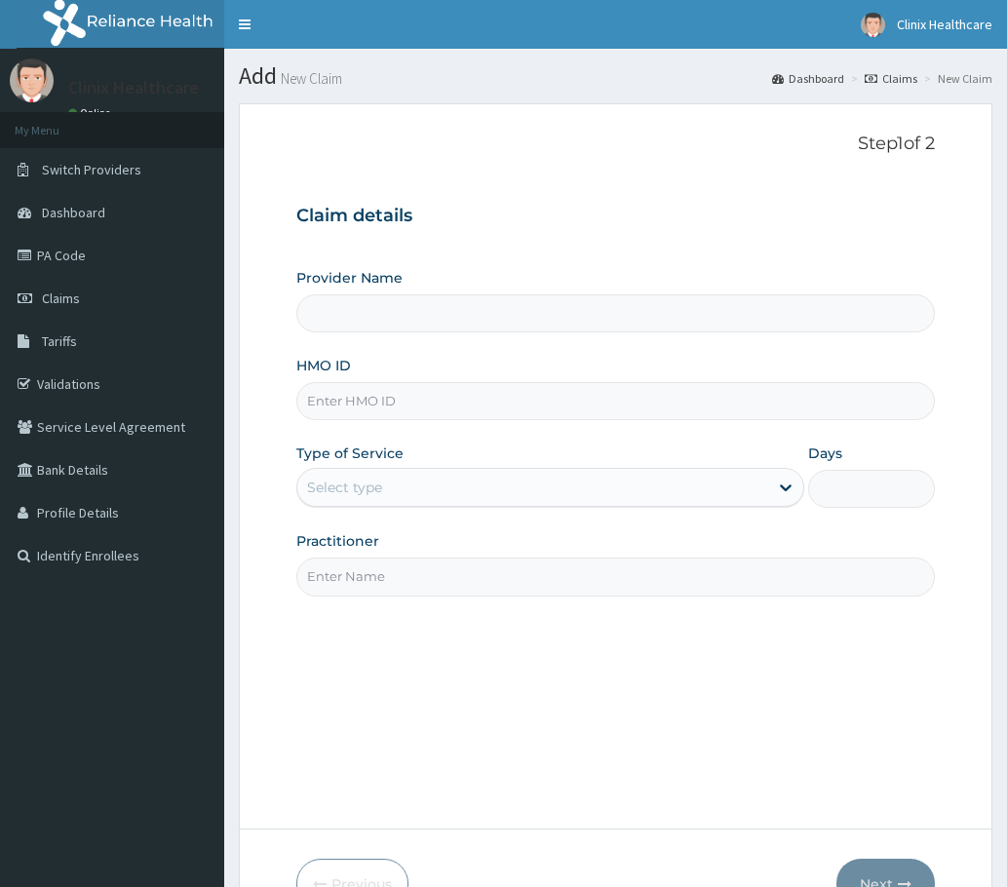
click at [378, 407] on input "HMO ID" at bounding box center [615, 401] width 638 height 38
paste input "RBN/10077/A PA/BF5AF7"
type input "RBN/10077/A PA/BF5AF7"
type input "Clinix Healthcare"
drag, startPoint x: 447, startPoint y: 403, endPoint x: 568, endPoint y: 403, distance: 120.9
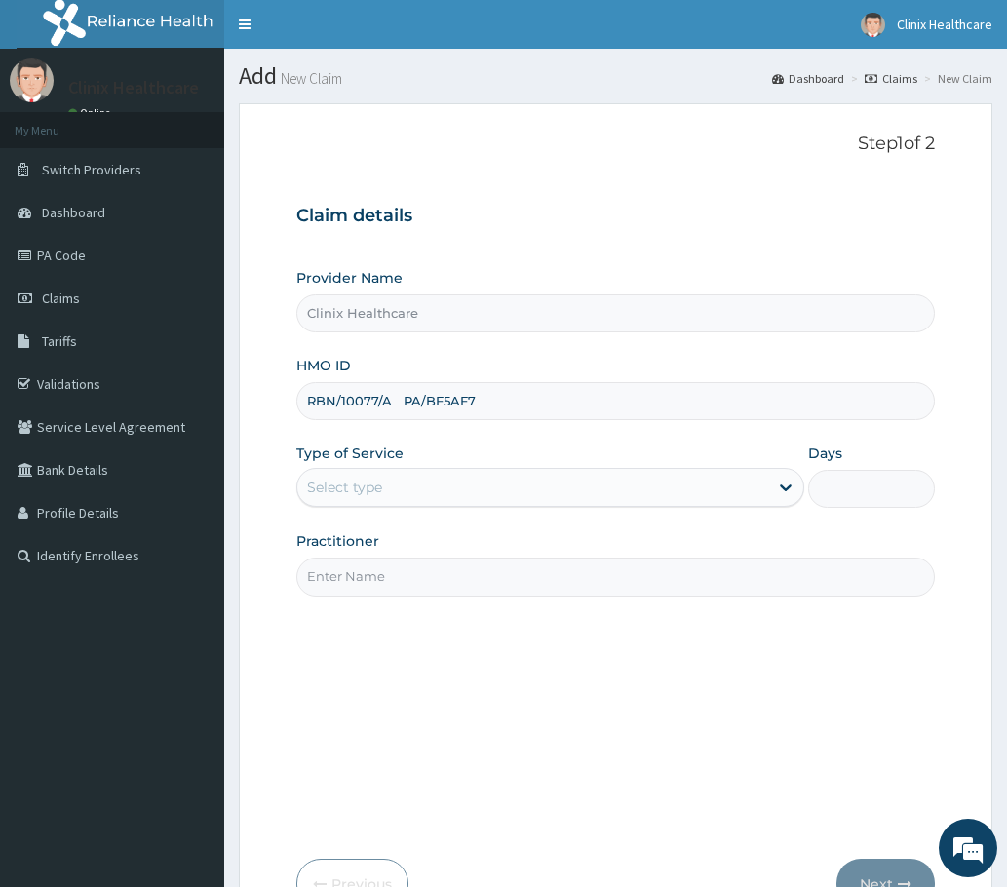
click at [568, 404] on input "RBN/10077/A PA/BF5AF7" at bounding box center [615, 401] width 638 height 38
type input "RBN/10077/A"
drag, startPoint x: 473, startPoint y: 489, endPoint x: 456, endPoint y: 511, distance: 27.1
click at [459, 507] on div "Select type" at bounding box center [550, 487] width 508 height 39
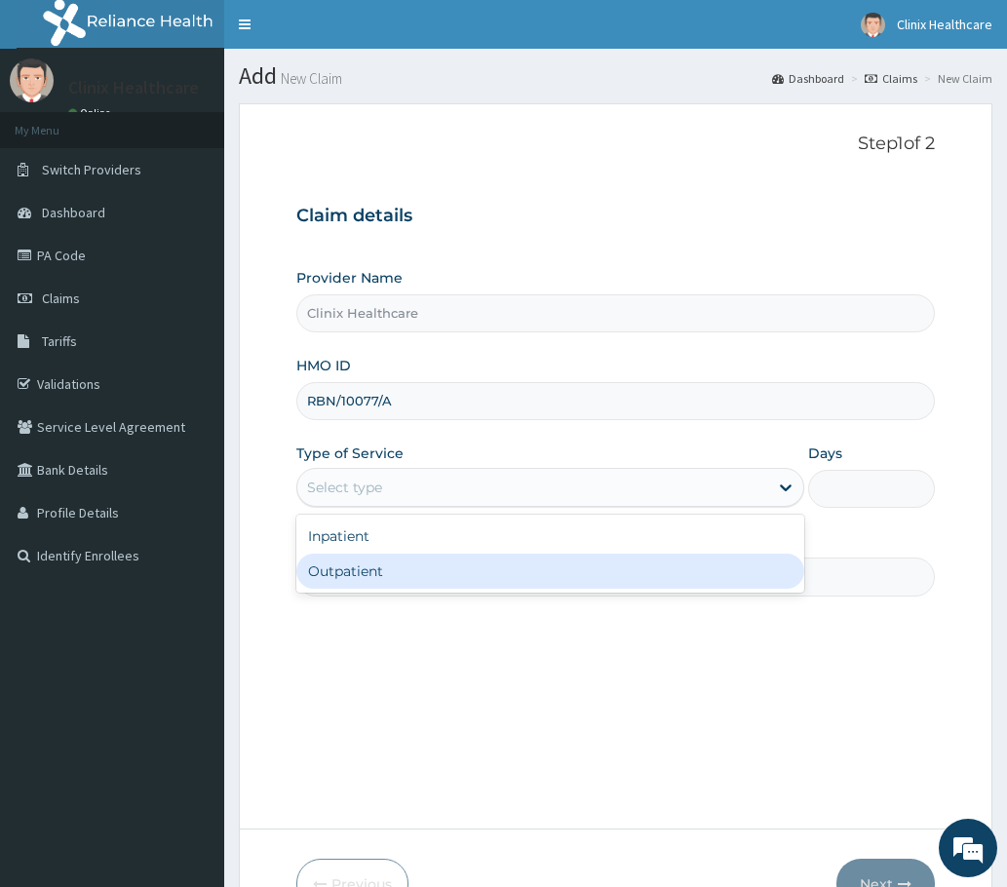
click at [380, 570] on div "Outpatient" at bounding box center [550, 571] width 508 height 35
type input "1"
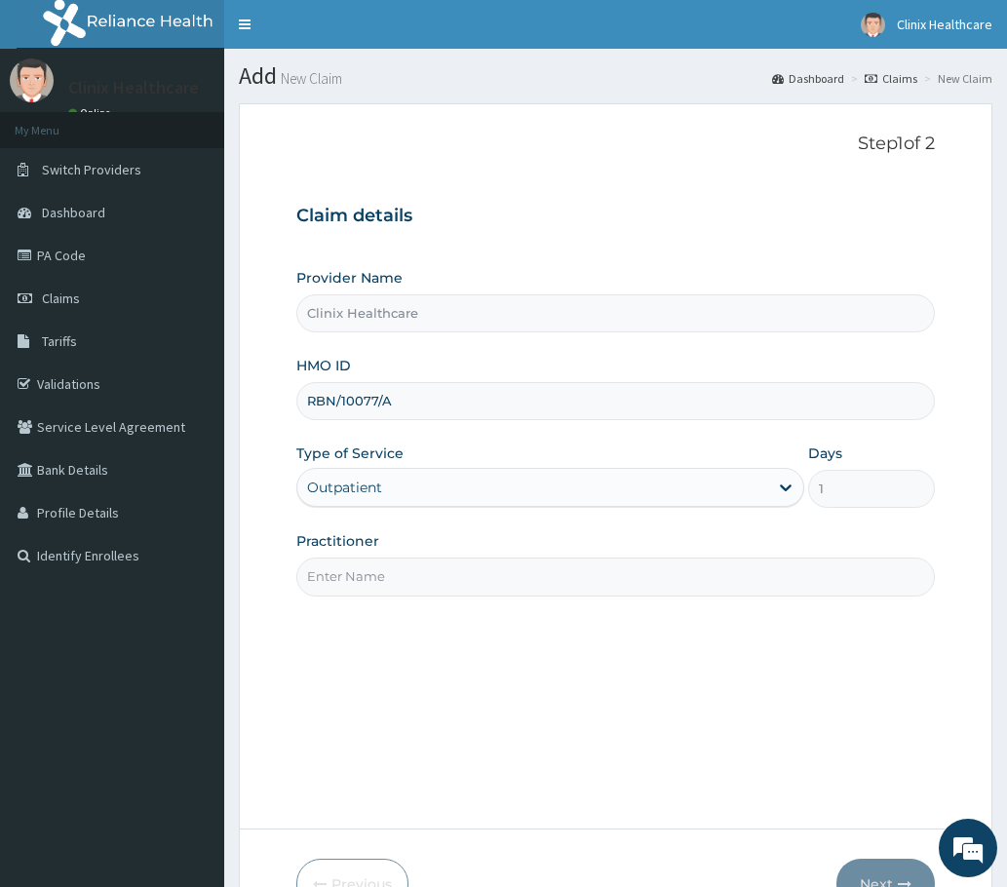
click at [410, 586] on input "Practitioner" at bounding box center [615, 577] width 638 height 38
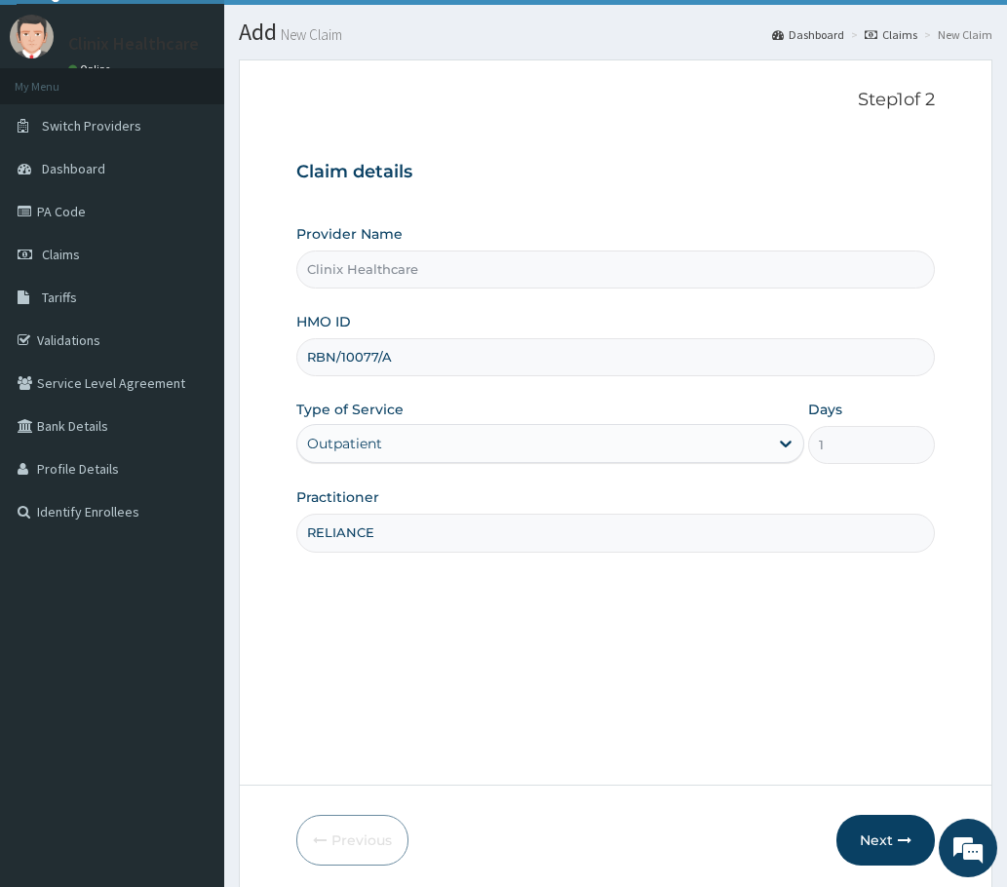
scroll to position [117, 0]
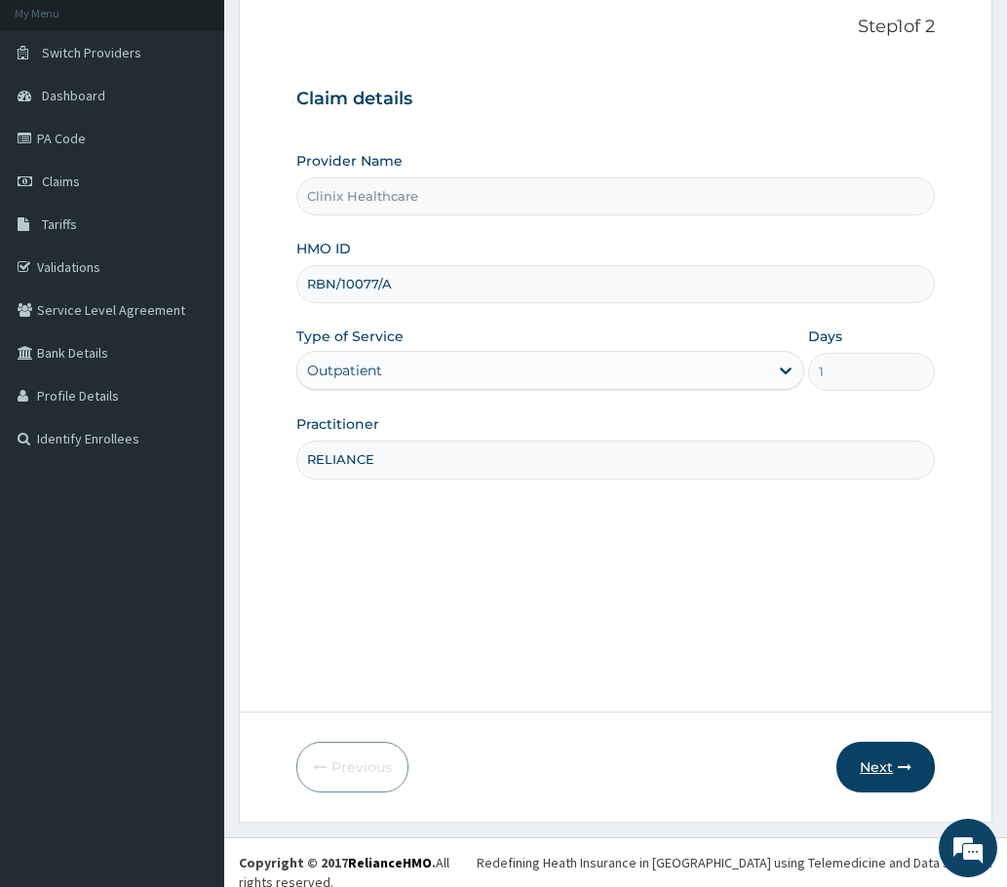
type input "RELIANCE"
click at [887, 753] on button "Next" at bounding box center [885, 767] width 98 height 51
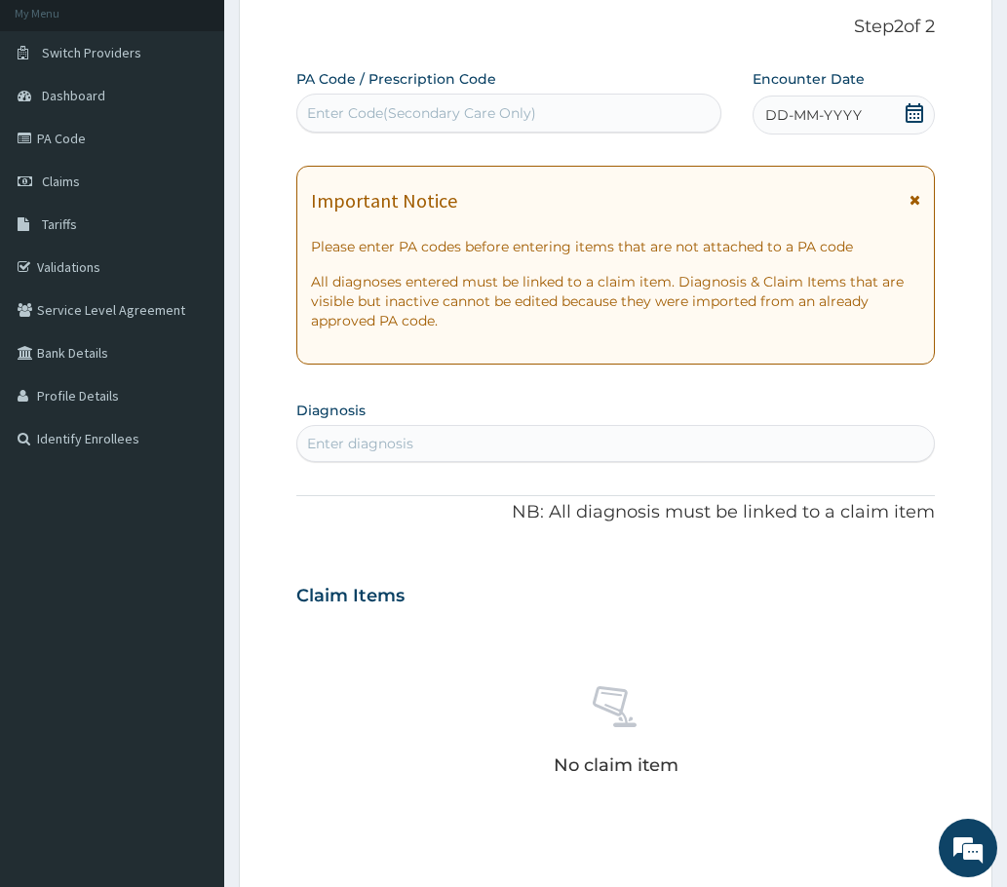
scroll to position [0, 0]
click at [332, 108] on div "Enter Code(Secondary Care Only)" at bounding box center [421, 112] width 229 height 19
paste input "PA/BF5AF7"
type input "PA/BF5AF7"
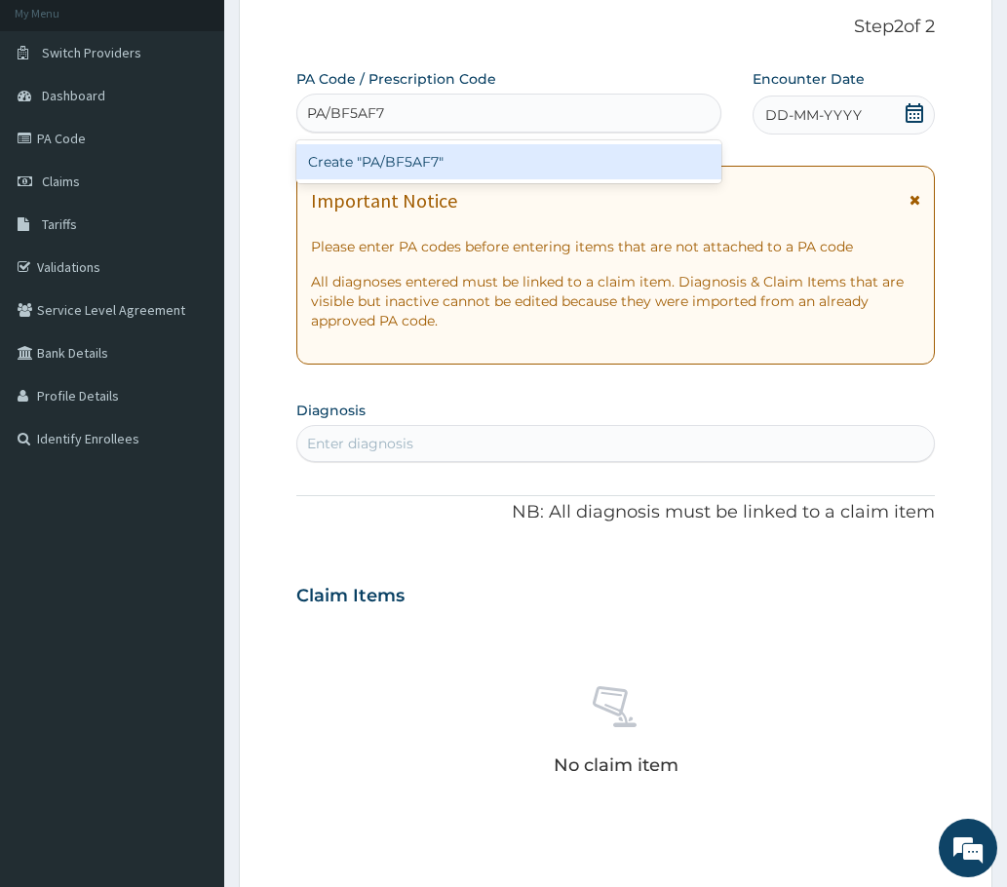
click at [342, 157] on div "Create "PA/BF5AF7"" at bounding box center [508, 161] width 425 height 35
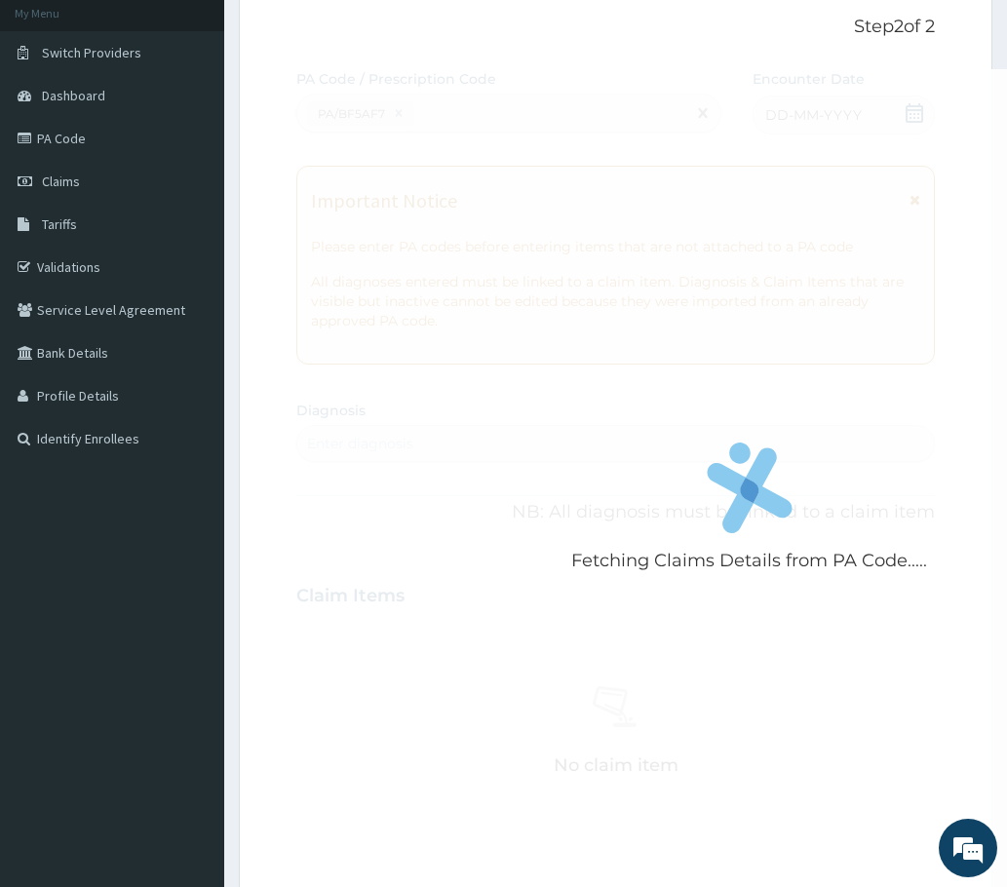
scroll to position [1120, 0]
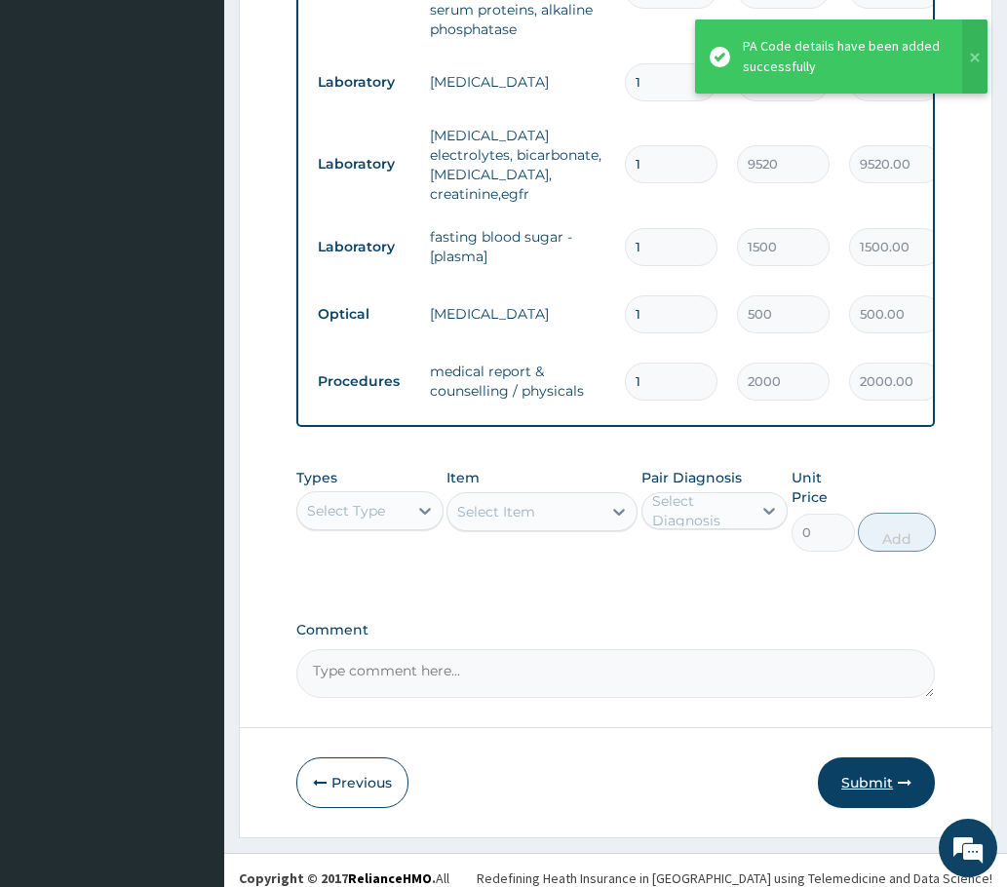
click at [881, 765] on button "Submit" at bounding box center [876, 782] width 117 height 51
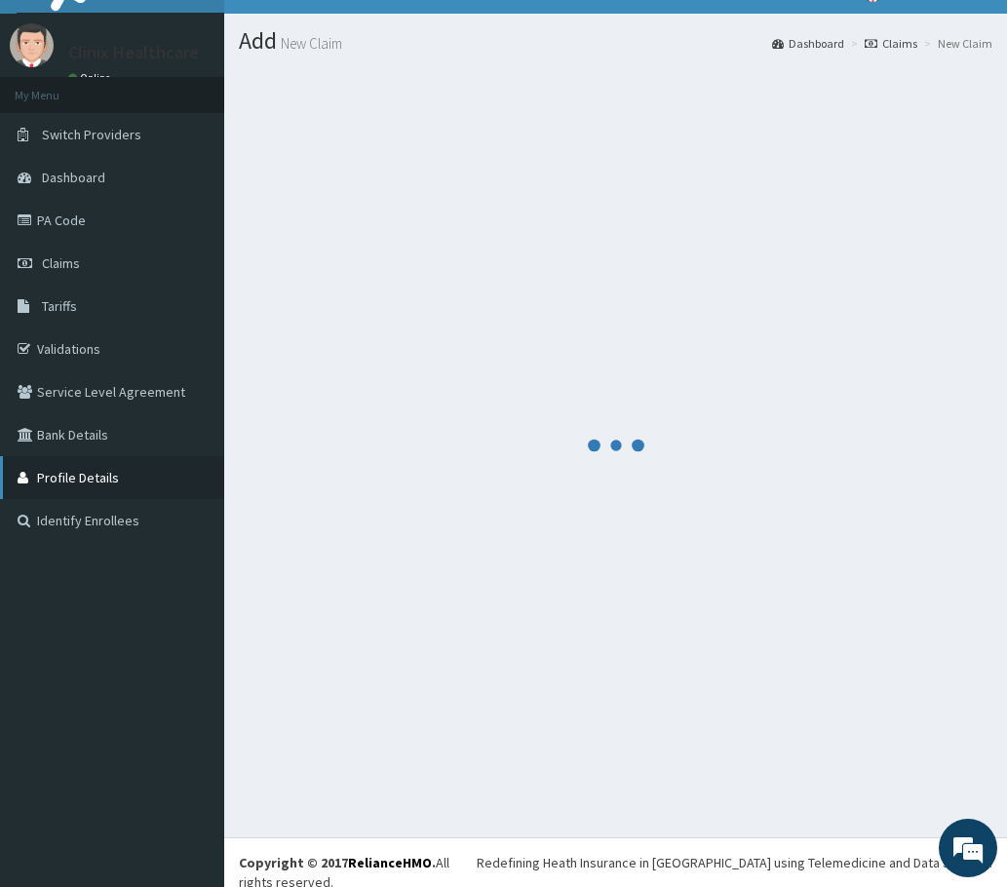
scroll to position [1213, 0]
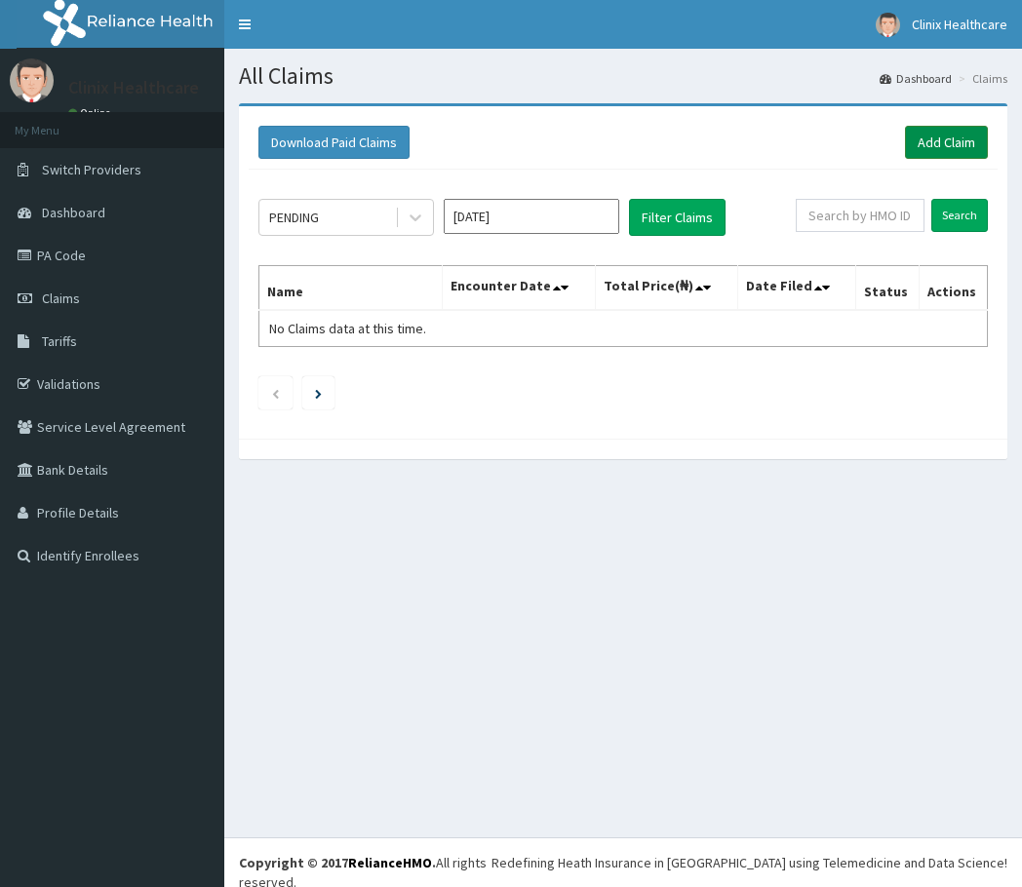
click at [937, 145] on link "Add Claim" at bounding box center [946, 142] width 83 height 33
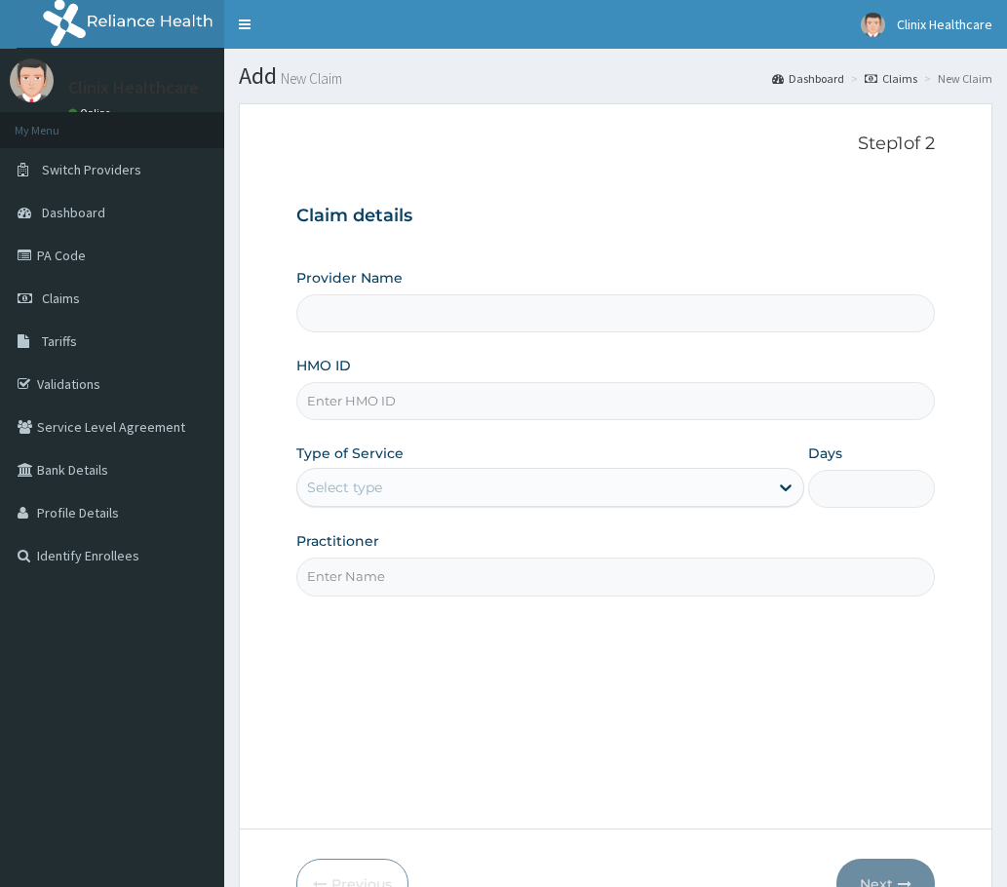
click at [375, 394] on input "HMO ID" at bounding box center [615, 401] width 638 height 38
paste input "RFC/10135/A PA/C5A185"
type input "RFC/10135/A PA/C5A185"
type input "Clinix Healthcare"
drag, startPoint x: 402, startPoint y: 398, endPoint x: 561, endPoint y: 402, distance: 159.9
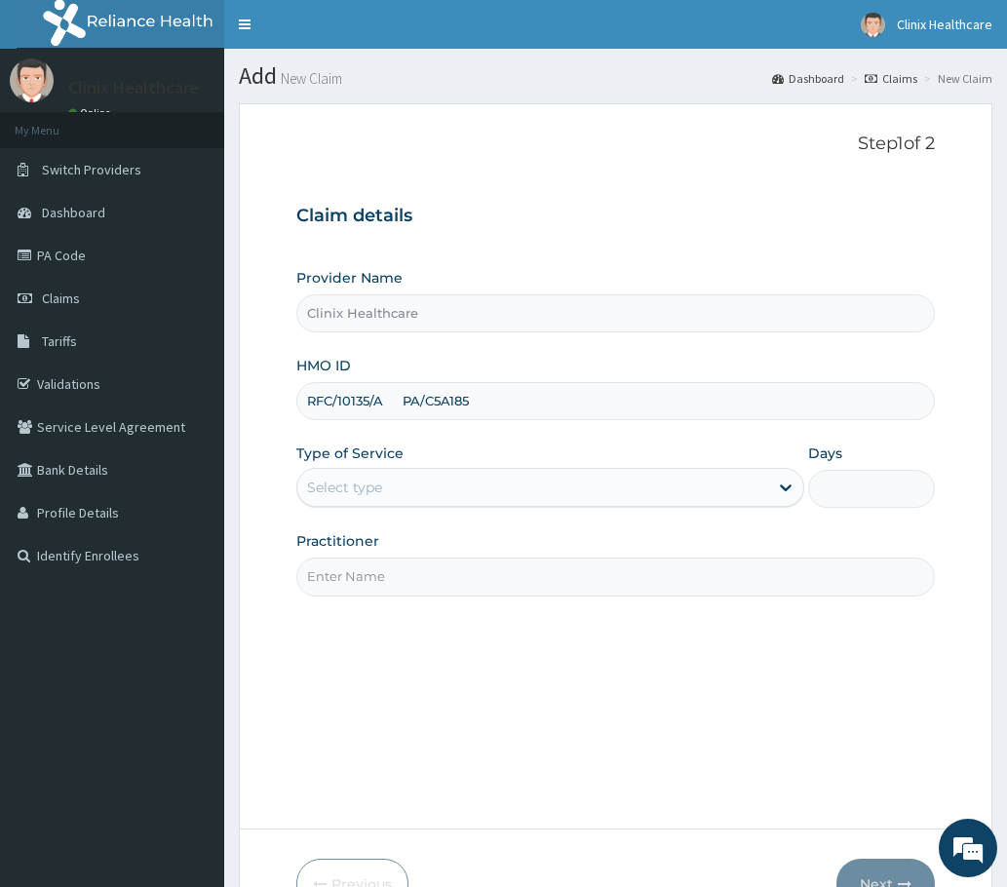
click at [561, 402] on input "RFC/10135/A PA/C5A185" at bounding box center [615, 401] width 638 height 38
type input "RFC/10135/A PA/C5A185"
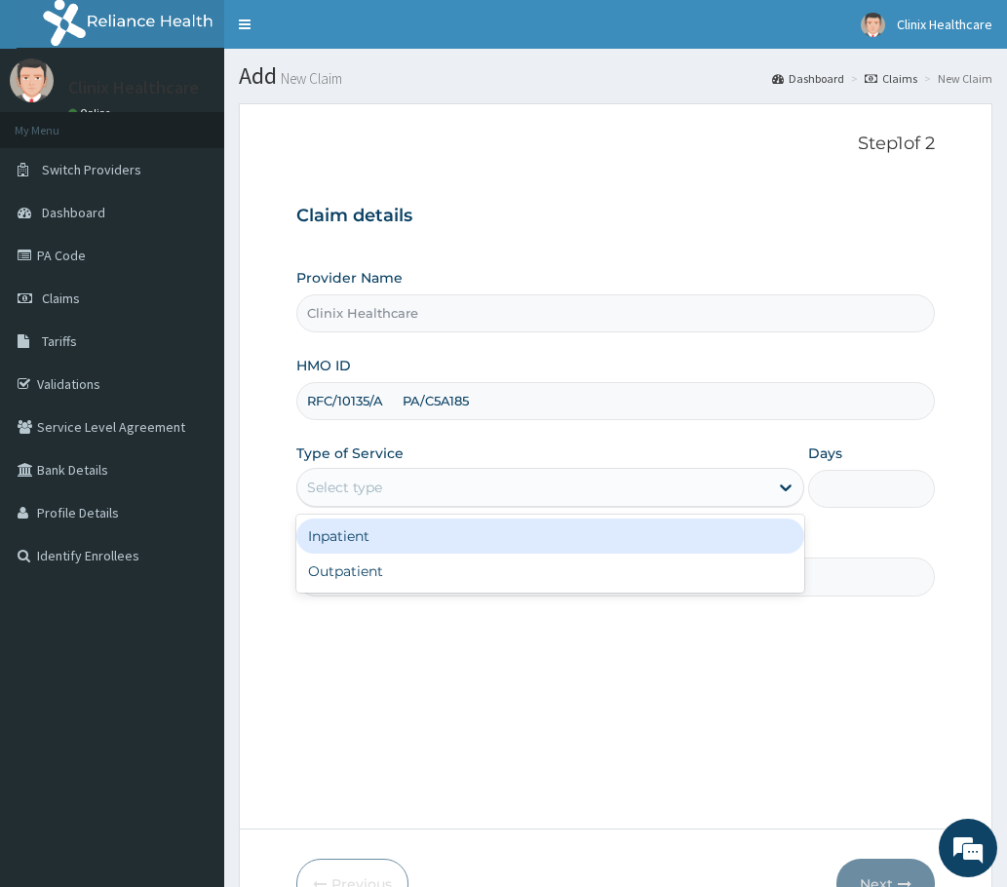
drag, startPoint x: 440, startPoint y: 483, endPoint x: 411, endPoint y: 503, distance: 34.3
click at [426, 491] on div "Select type" at bounding box center [532, 487] width 471 height 31
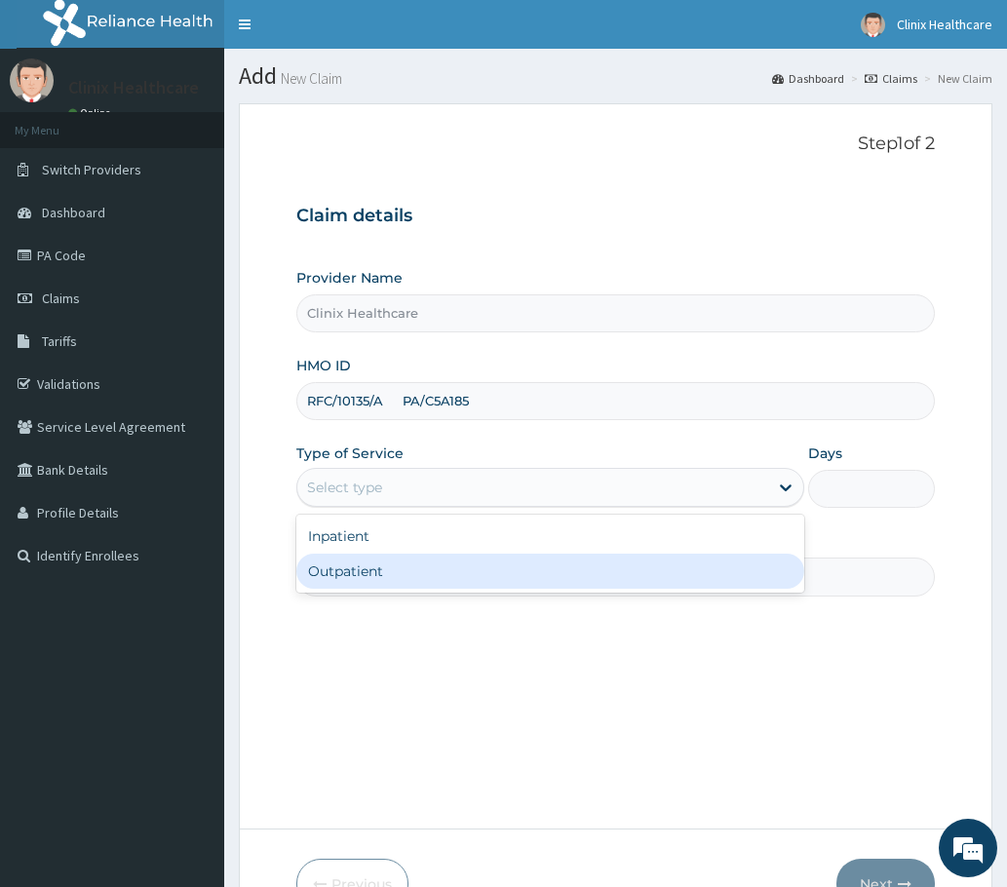
click at [360, 577] on div "Outpatient" at bounding box center [550, 571] width 508 height 35
type input "1"
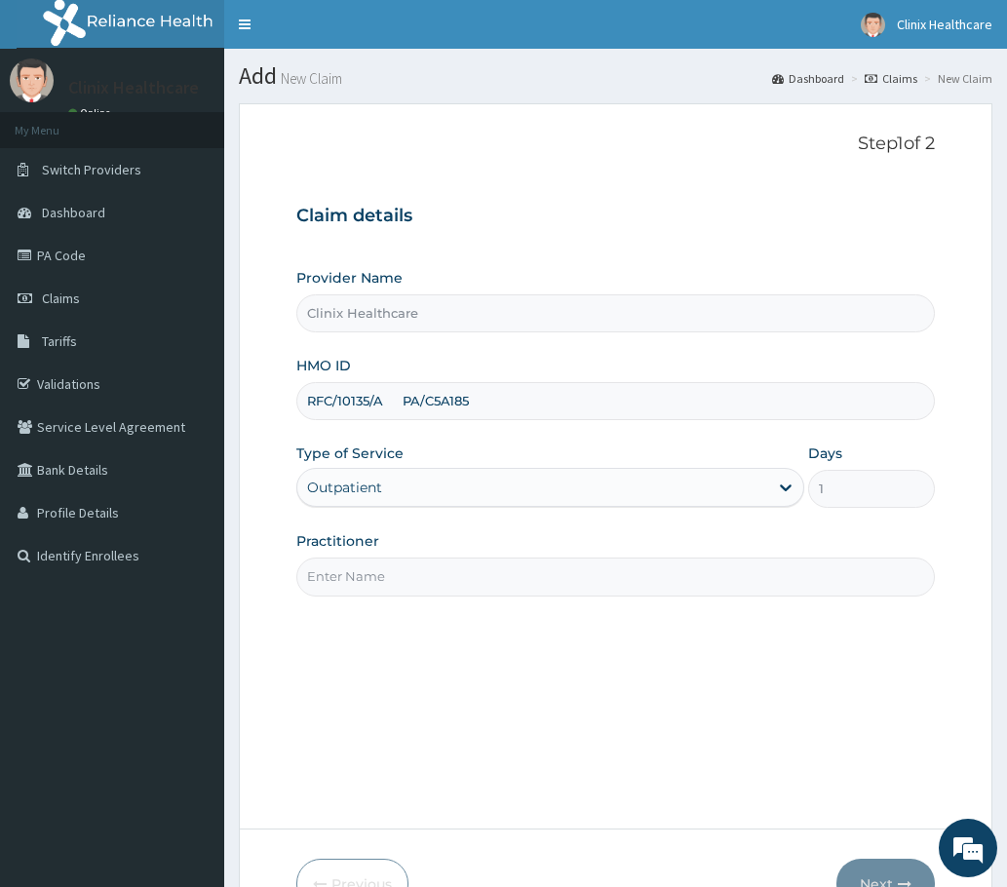
click at [356, 576] on input "Practitioner" at bounding box center [615, 577] width 638 height 38
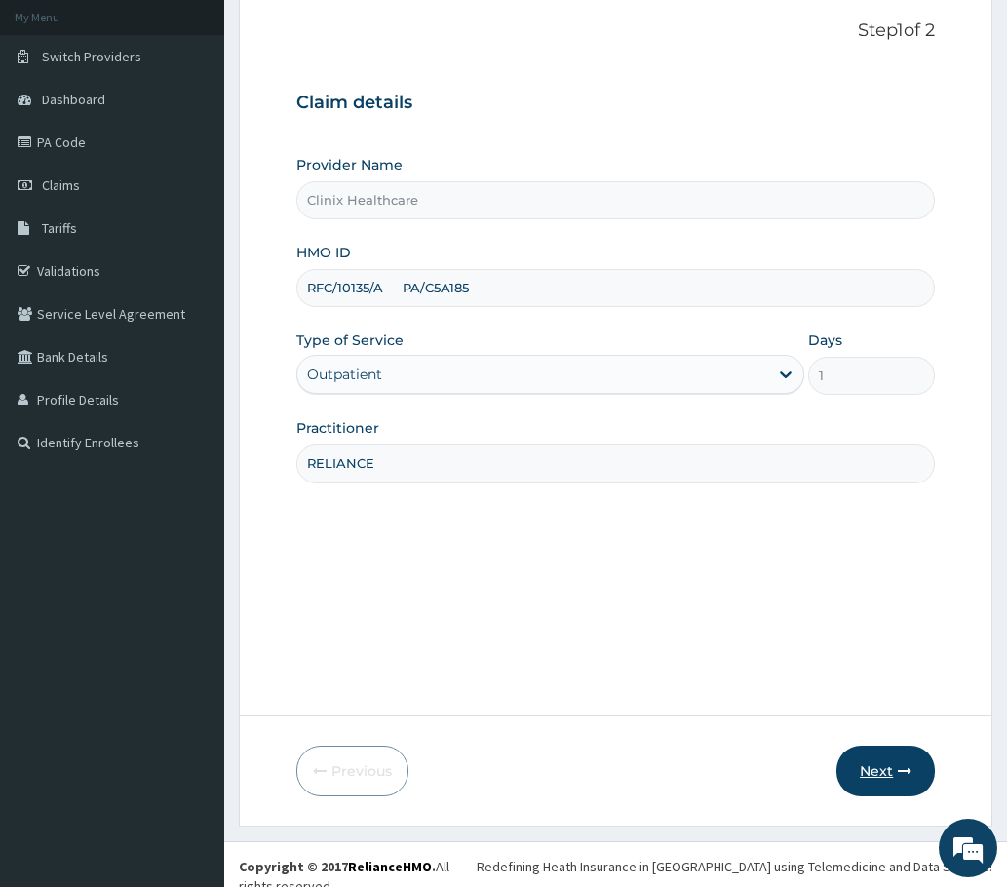
scroll to position [117, 0]
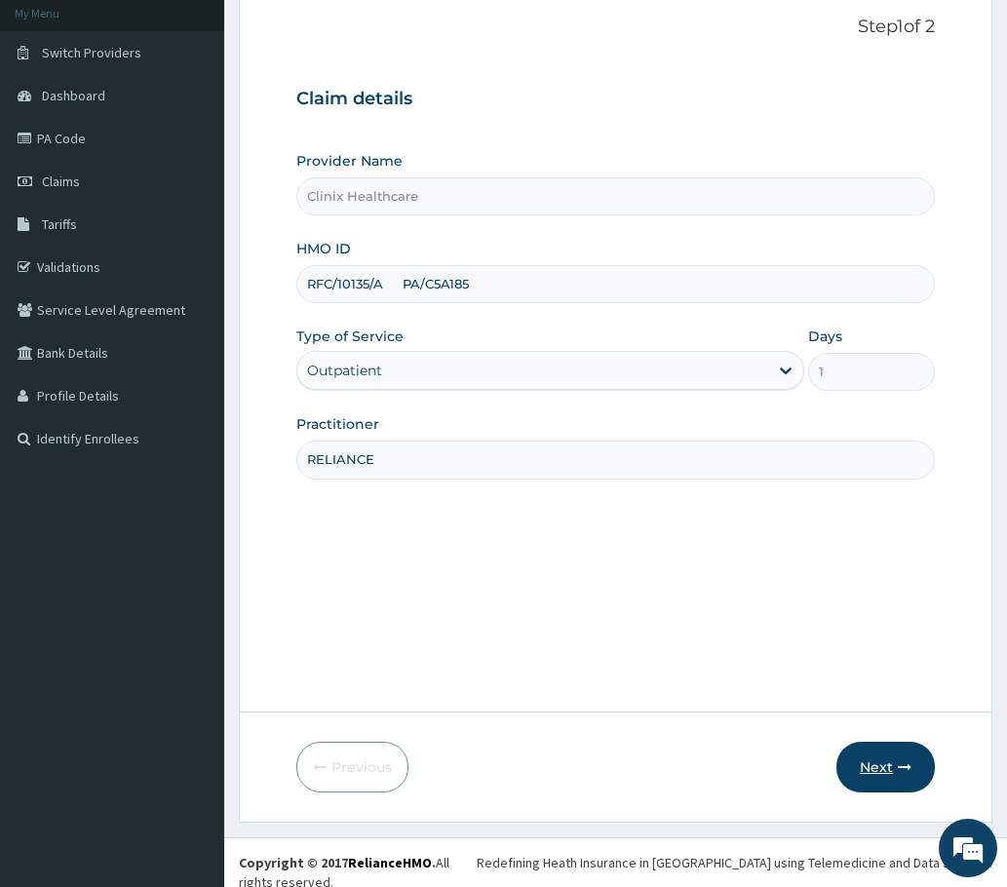
type input "RELIANCE"
drag, startPoint x: 915, startPoint y: 780, endPoint x: 898, endPoint y: 774, distance: 18.5
click at [909, 778] on button "Next" at bounding box center [885, 767] width 98 height 51
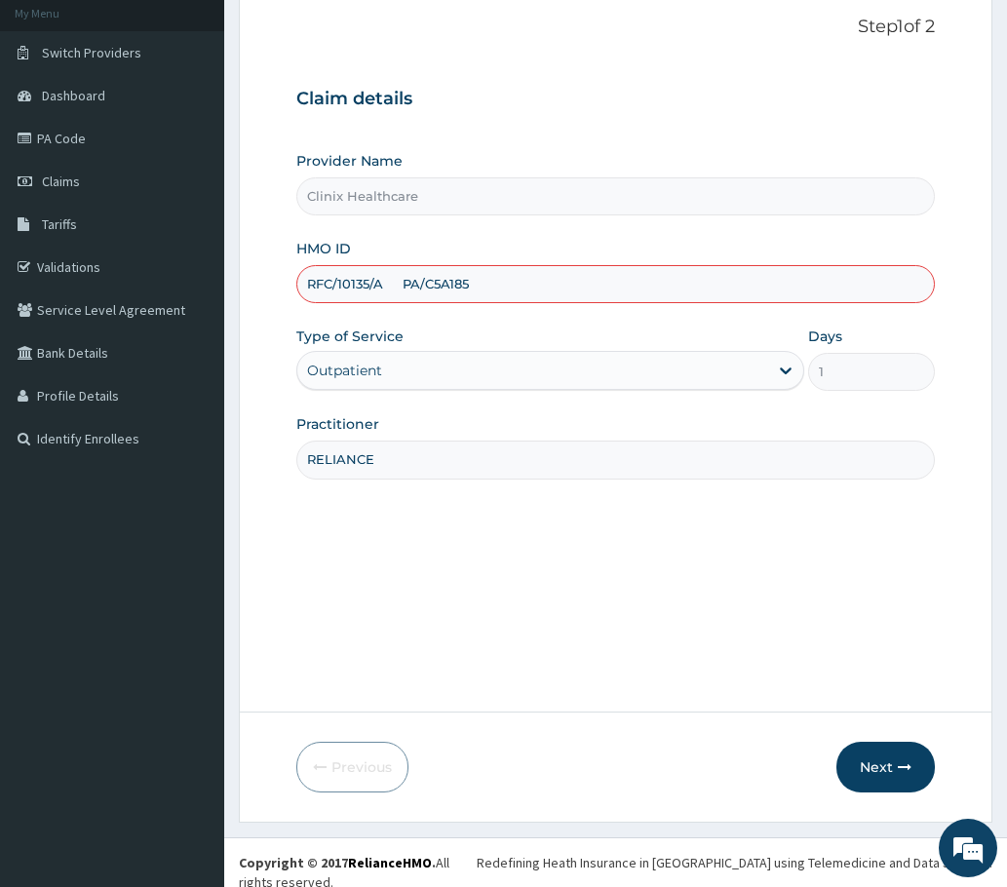
scroll to position [0, 0]
type input "RFC/10135/A"
click at [902, 749] on button "Next" at bounding box center [885, 767] width 98 height 51
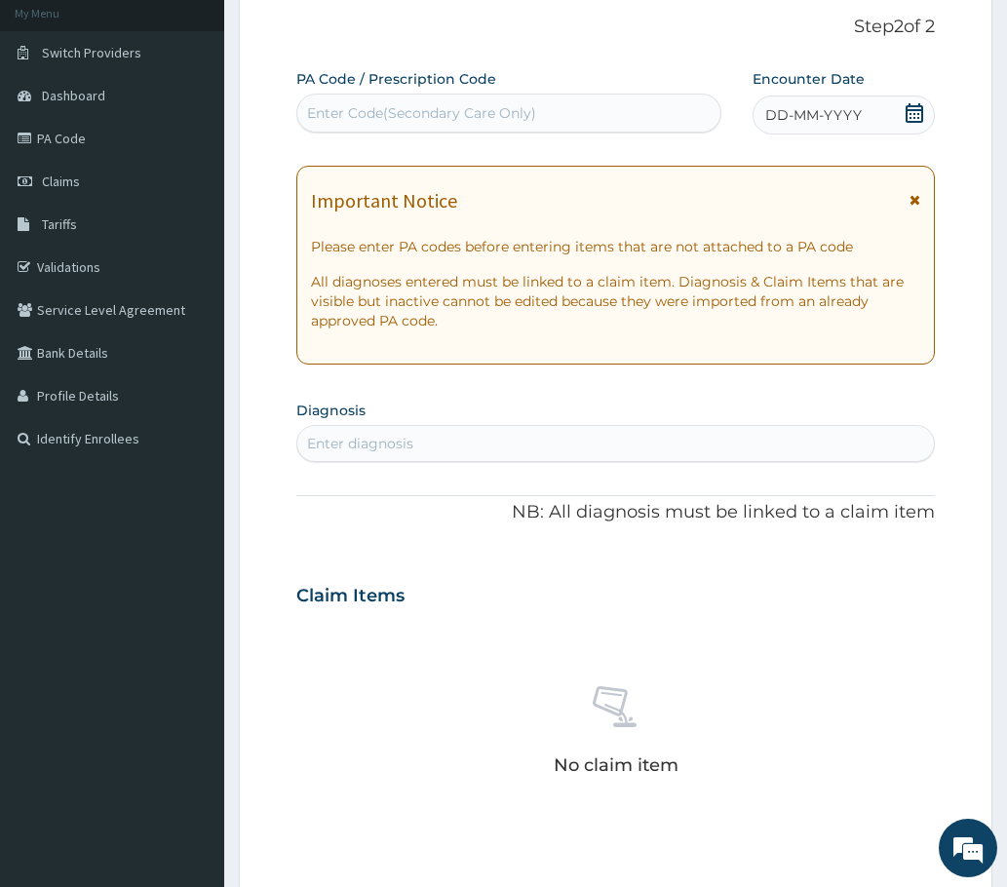
click at [839, 619] on div "Claim Items No claim item" at bounding box center [615, 706] width 638 height 280
drag, startPoint x: 367, startPoint y: 105, endPoint x: 354, endPoint y: 116, distance: 16.6
click at [362, 107] on div "Enter Code(Secondary Care Only)" at bounding box center [421, 112] width 229 height 19
paste input "PA/C5A185"
type input "PA/C5A185"
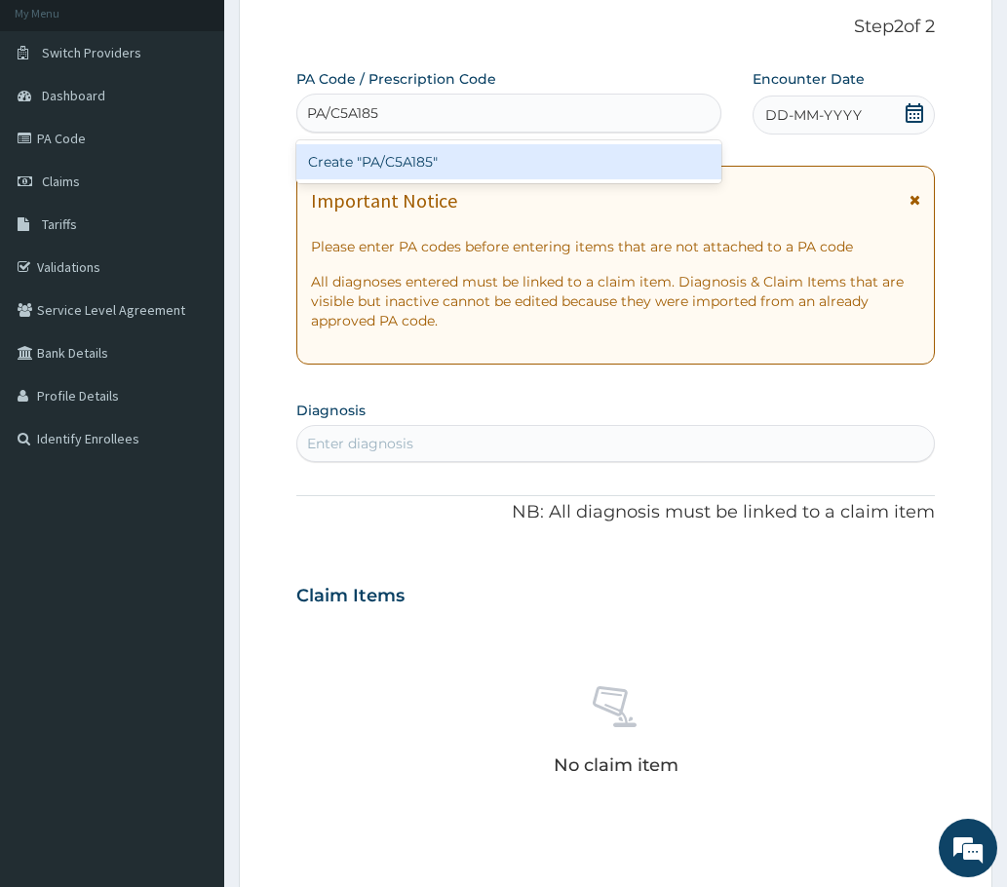
click at [369, 158] on div "Create "PA/C5A185"" at bounding box center [508, 161] width 425 height 35
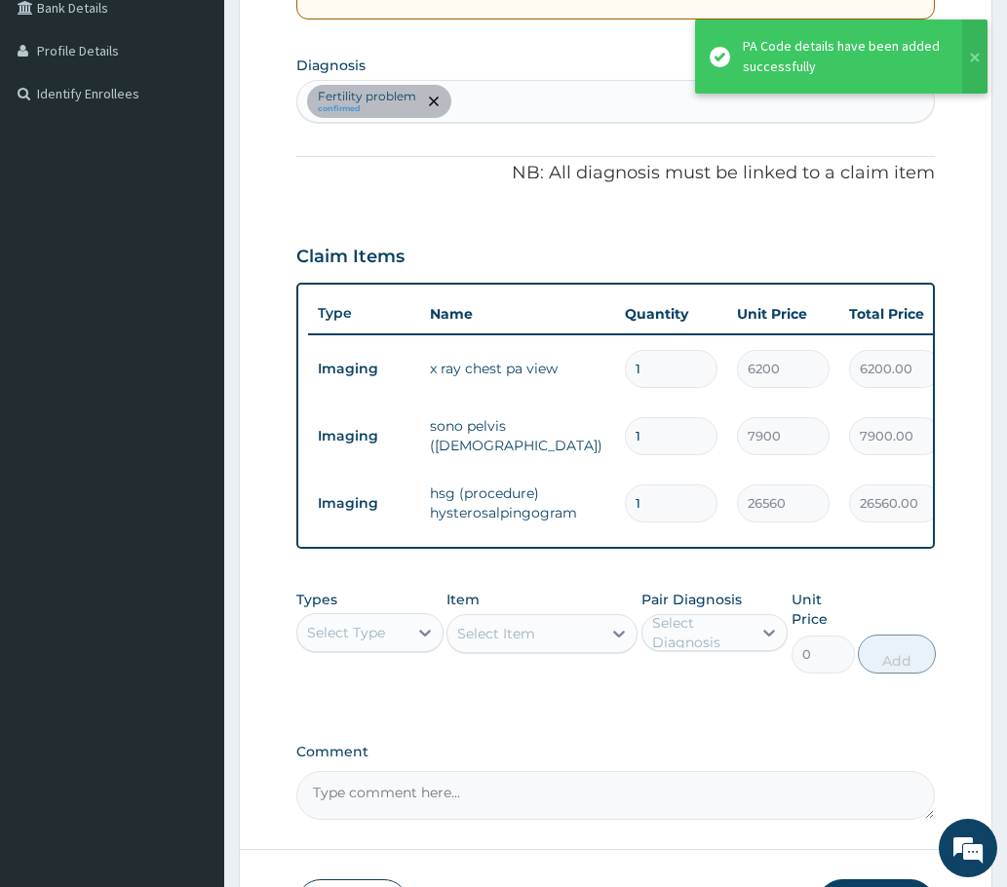
scroll to position [507, 0]
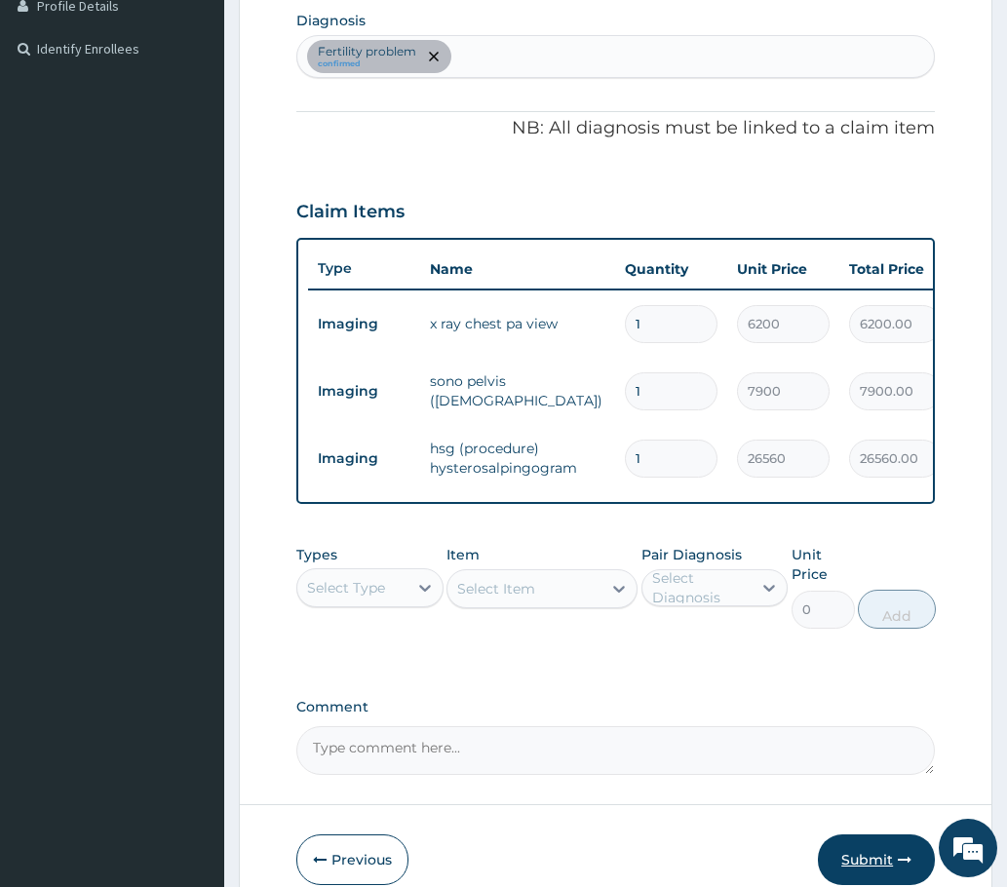
click at [874, 865] on button "Submit" at bounding box center [876, 859] width 117 height 51
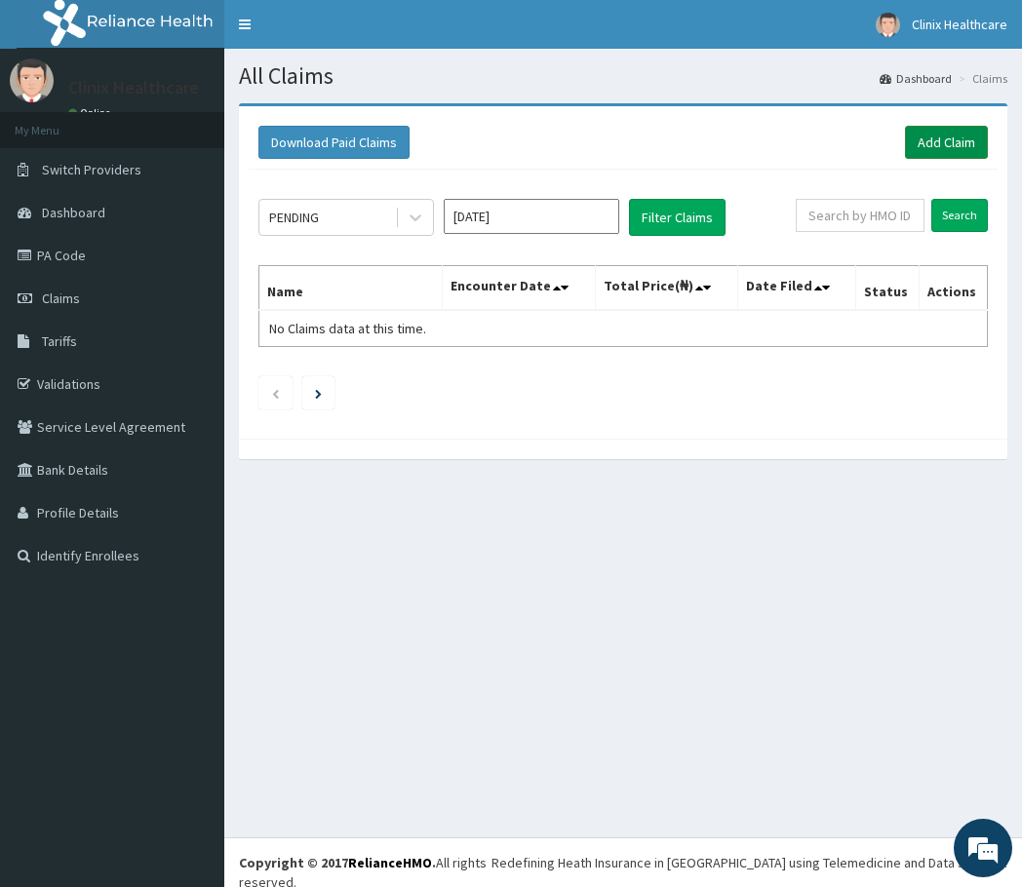
drag, startPoint x: 926, startPoint y: 143, endPoint x: 908, endPoint y: 153, distance: 20.1
click at [926, 143] on link "Add Claim" at bounding box center [946, 142] width 83 height 33
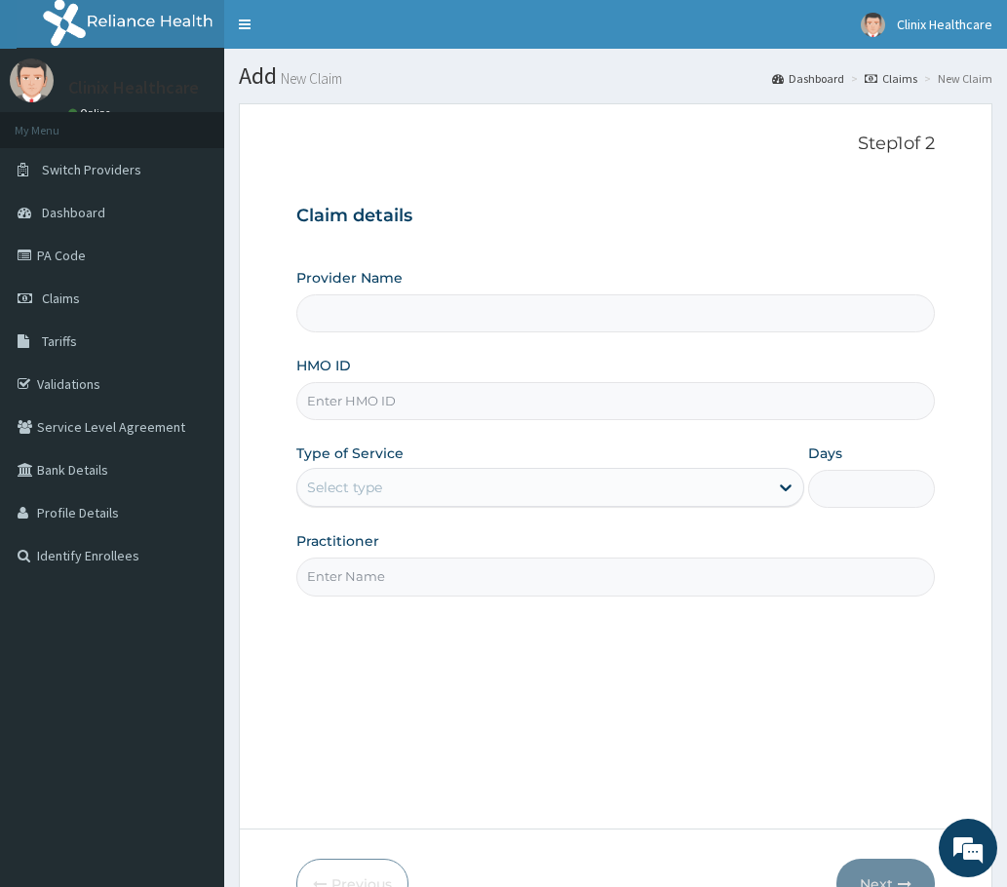
click at [335, 411] on input "HMO ID" at bounding box center [615, 401] width 638 height 38
type input "Clinix Healthcare"
paste input "REL/10432/B PA/7A2AF5"
drag, startPoint x: 405, startPoint y: 400, endPoint x: 522, endPoint y: 402, distance: 117.0
click at [522, 405] on input "REL/10432/B PA/7A2AF5" at bounding box center [615, 401] width 638 height 38
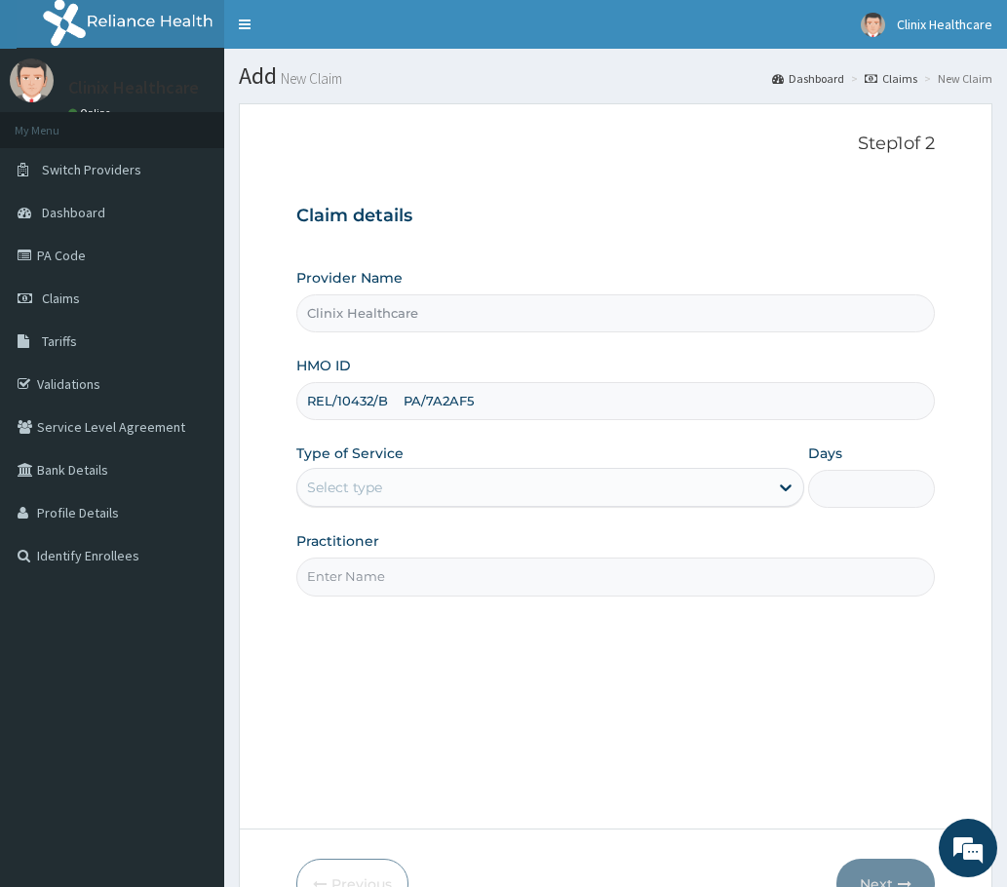
type input "REL/10432/B PA/7A2AF5"
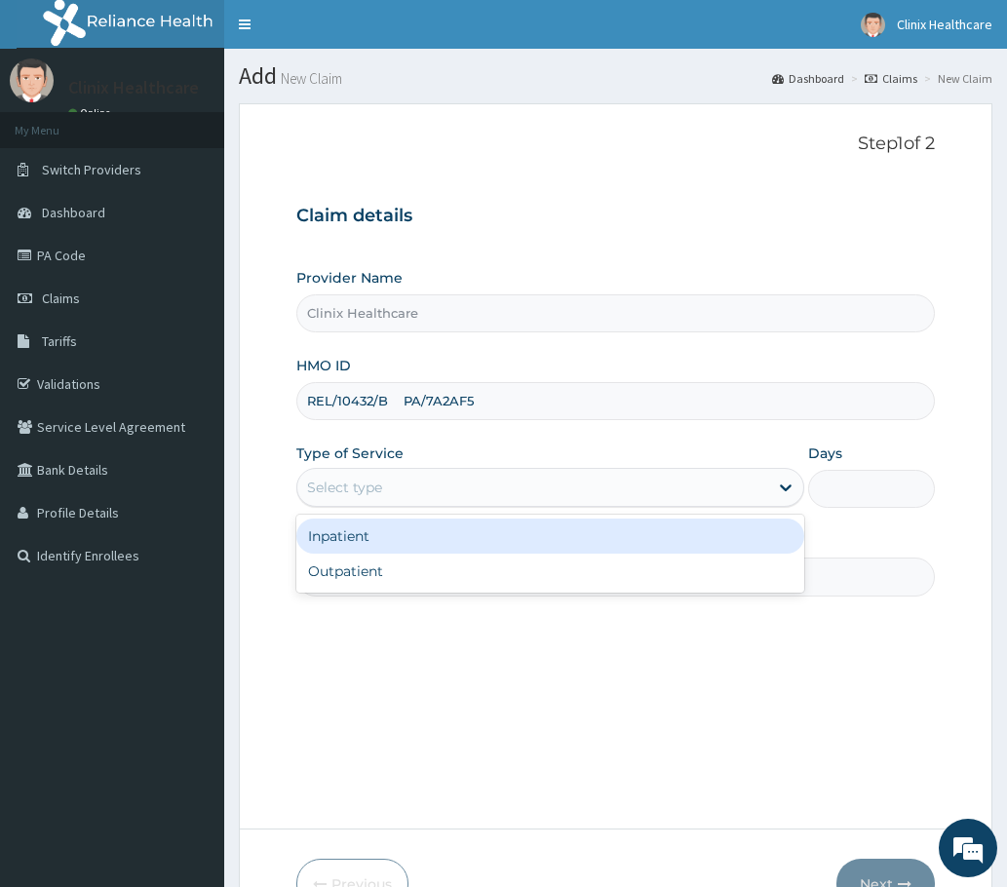
drag, startPoint x: 419, startPoint y: 496, endPoint x: 406, endPoint y: 520, distance: 26.6
click at [411, 507] on div "Select type" at bounding box center [550, 487] width 508 height 39
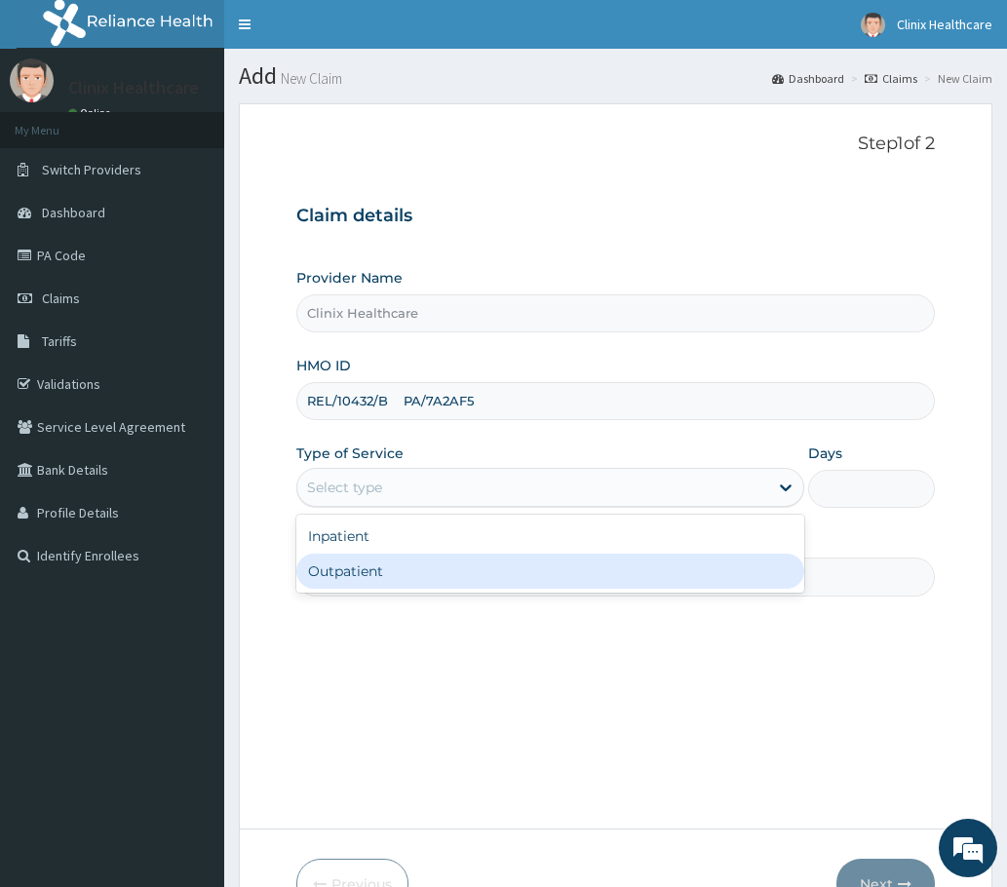
click at [379, 569] on div "Outpatient" at bounding box center [550, 571] width 508 height 35
type input "1"
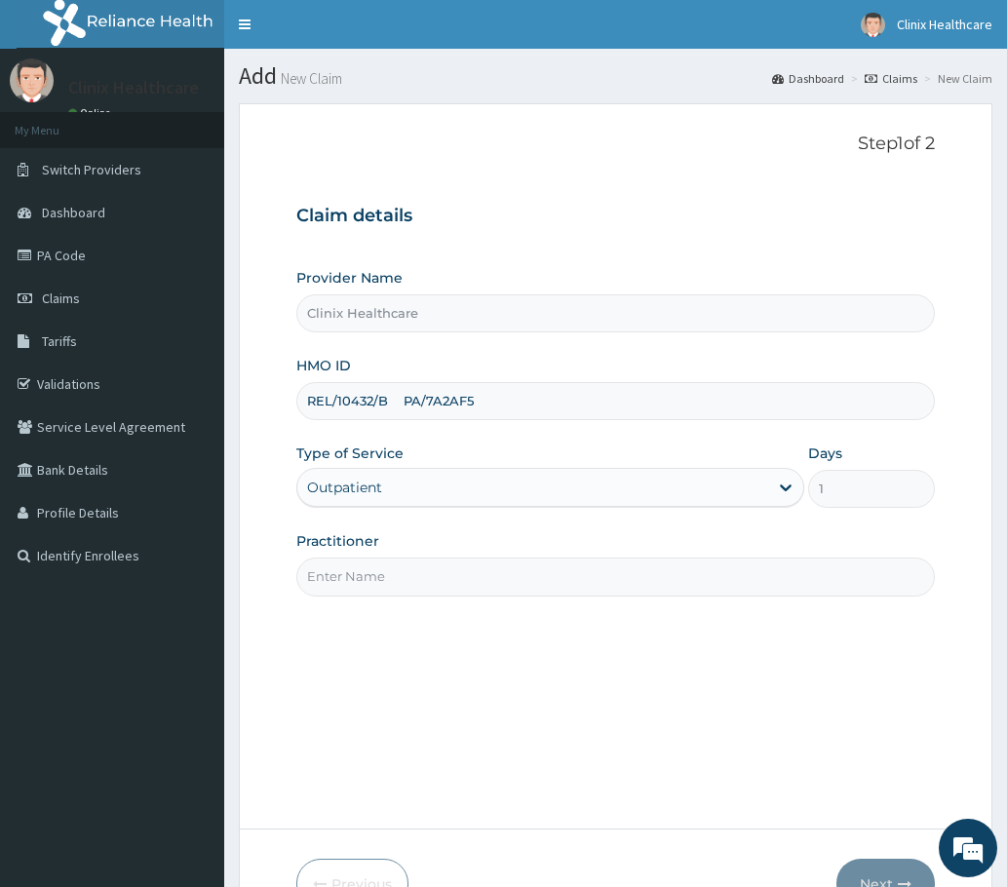
click at [384, 582] on input "Practitioner" at bounding box center [615, 577] width 638 height 38
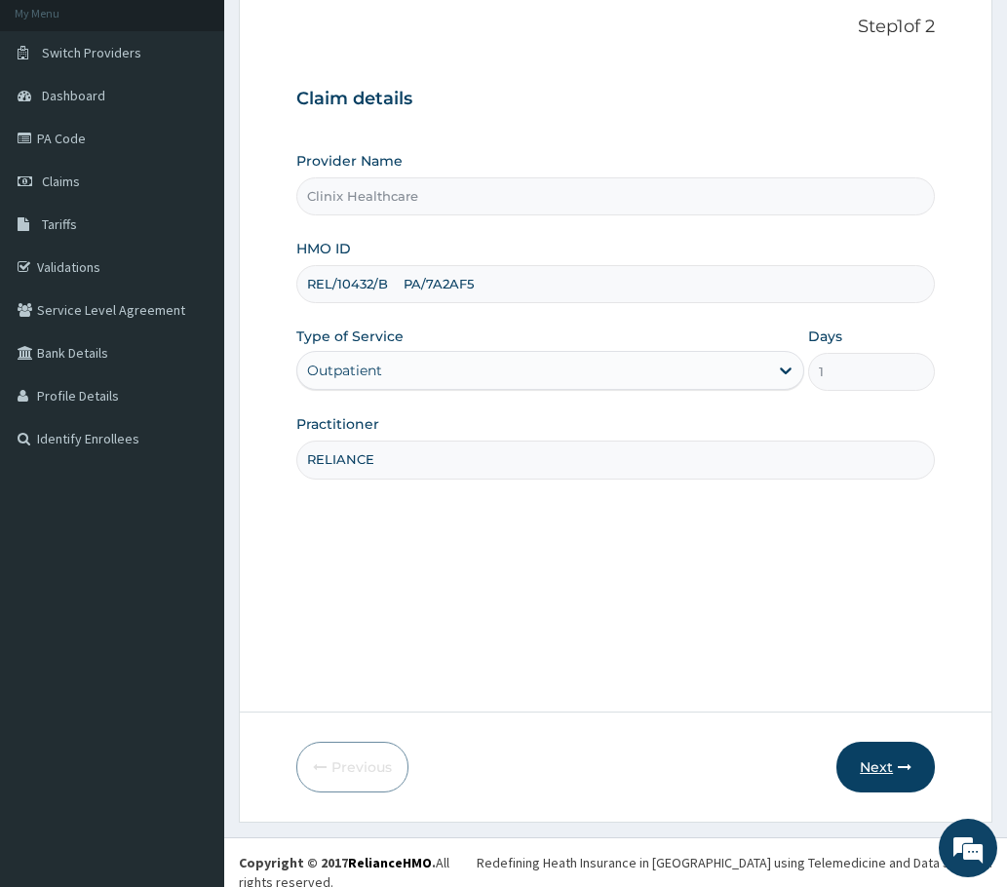
type input "RELIANCE"
click at [902, 761] on icon "button" at bounding box center [905, 767] width 14 height 14
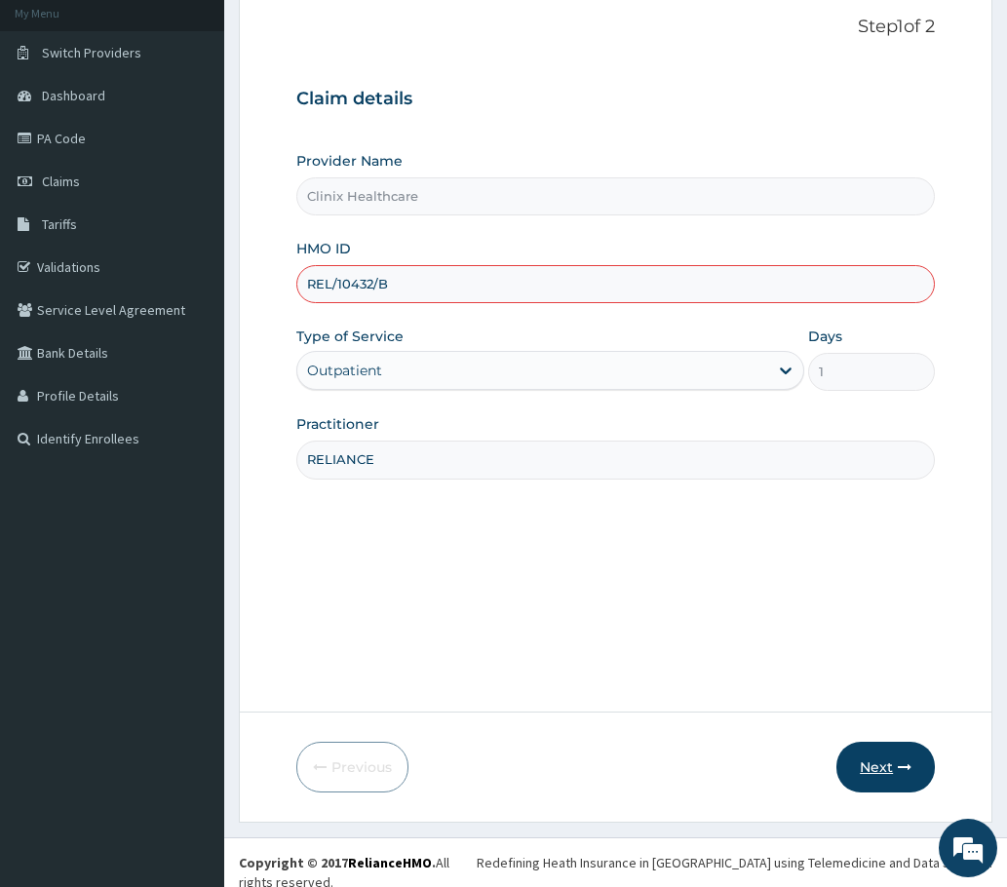
type input "REL/10432/B"
click at [862, 769] on button "Next" at bounding box center [885, 767] width 98 height 51
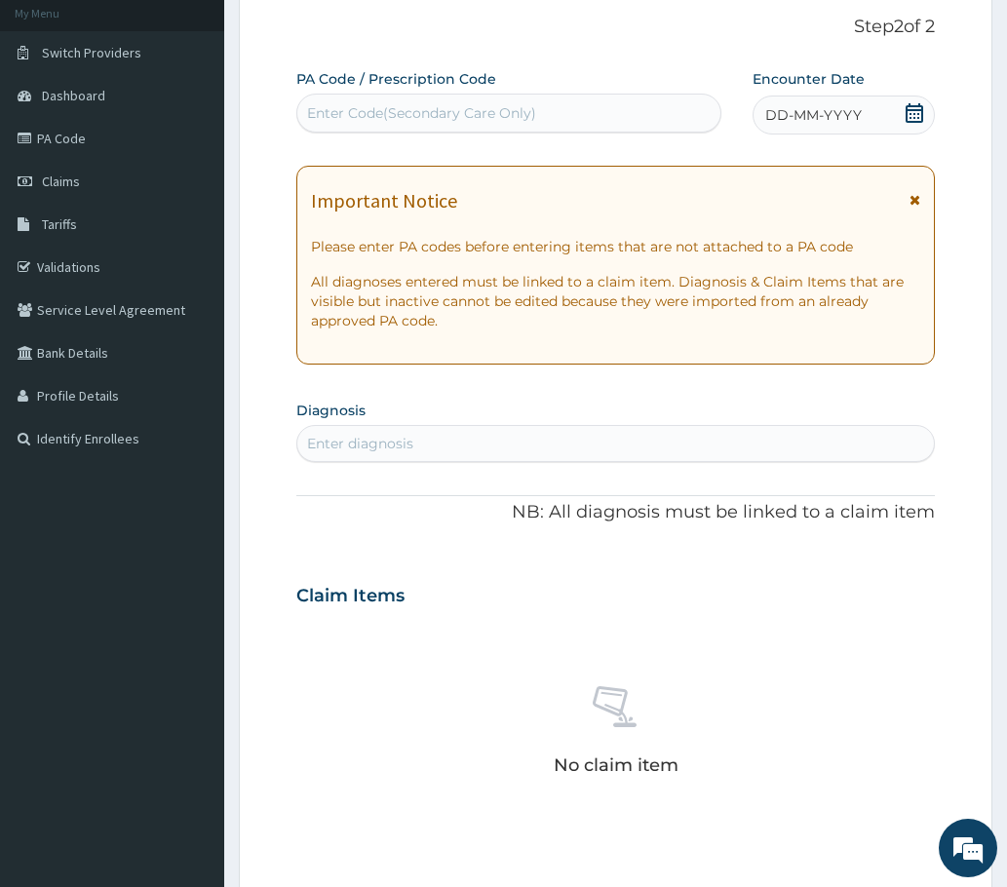
click at [362, 108] on div "Enter Code(Secondary Care Only)" at bounding box center [421, 112] width 229 height 19
paste input "PA/7A2AF5"
type input "PA/7A2AF5"
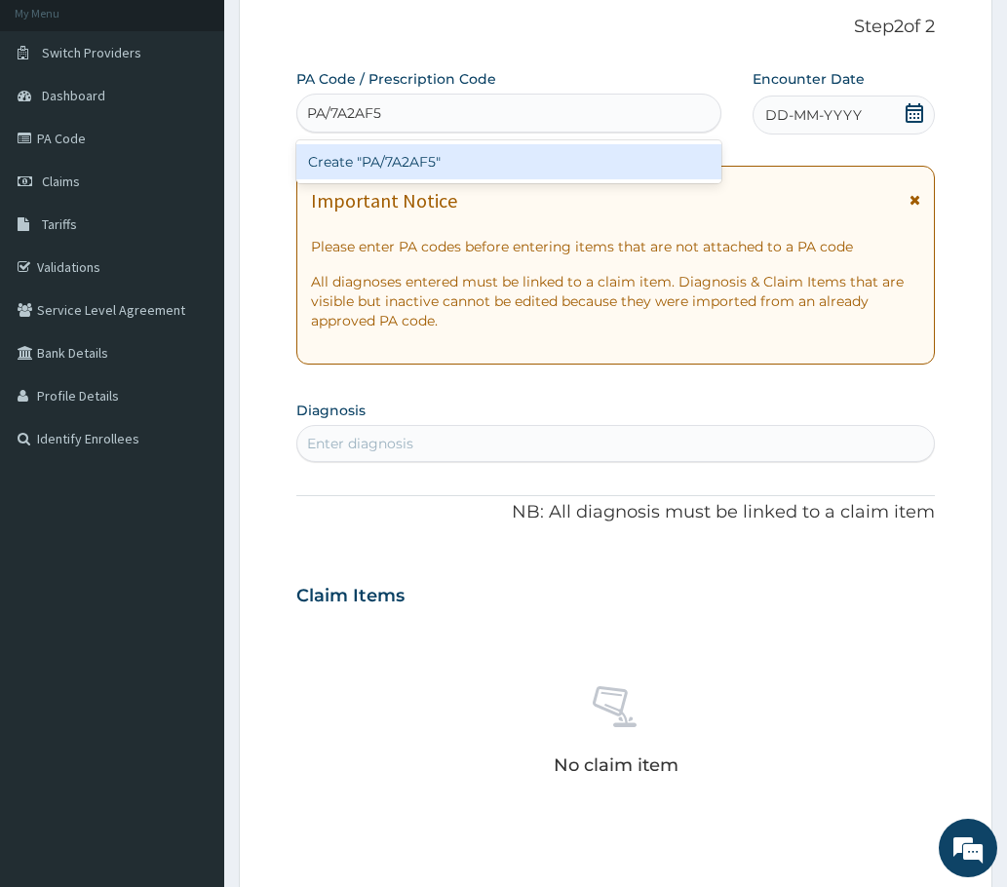
click at [407, 156] on div "Create "PA/7A2AF5"" at bounding box center [508, 161] width 425 height 35
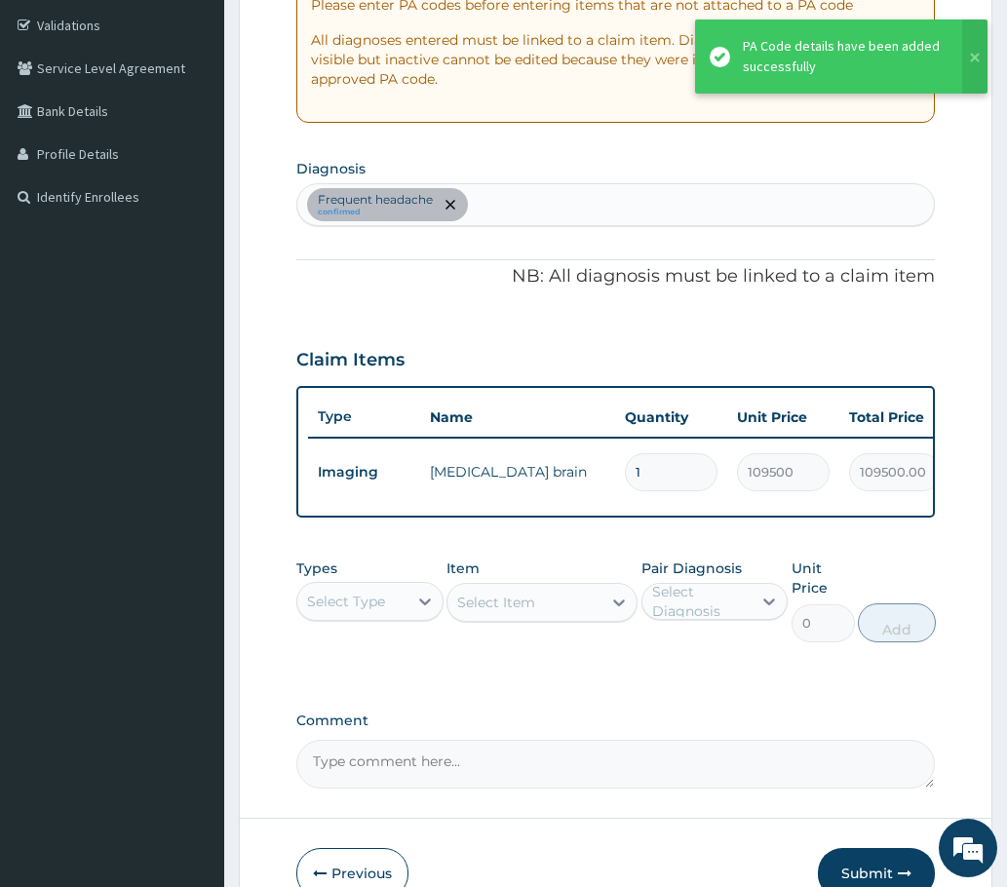
scroll to position [409, 0]
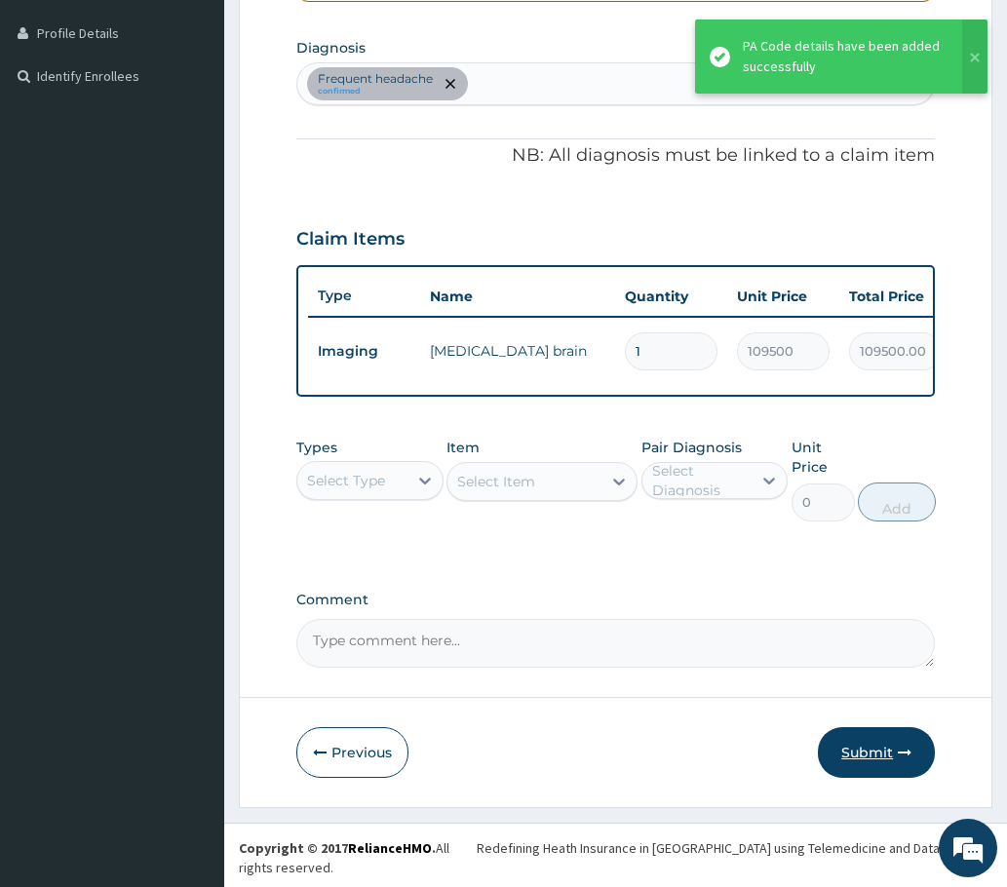
click at [857, 758] on button "Submit" at bounding box center [876, 752] width 117 height 51
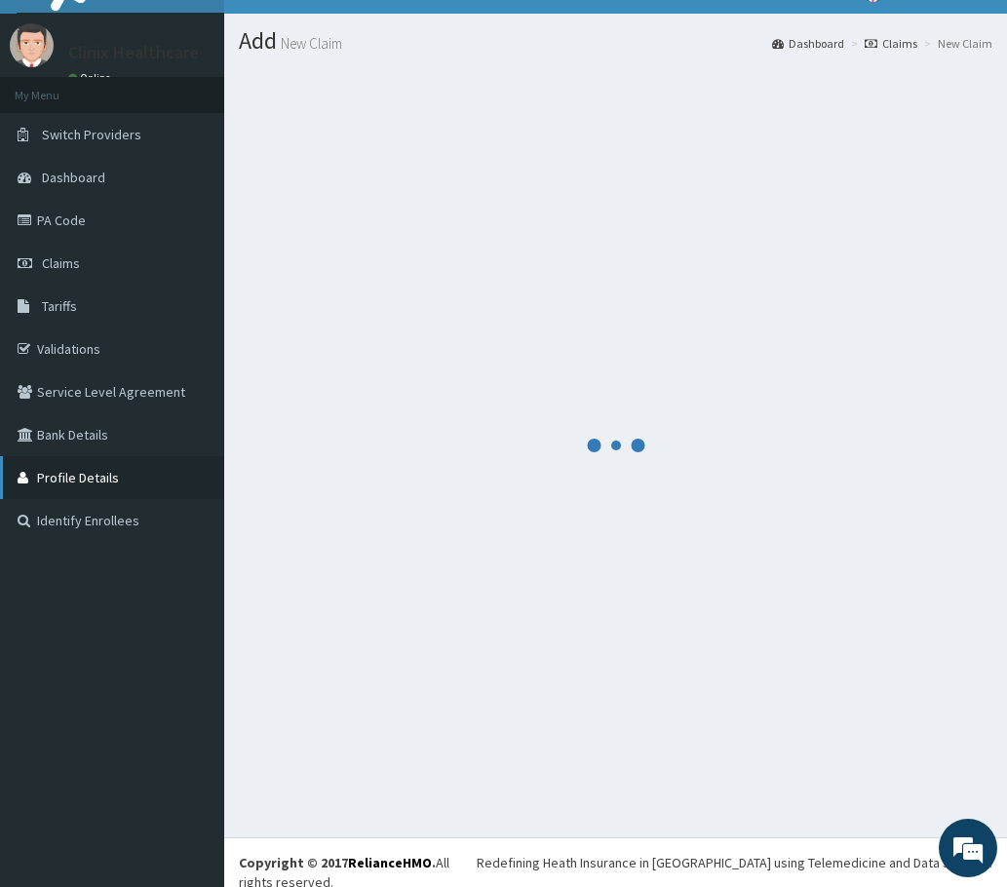
scroll to position [480, 0]
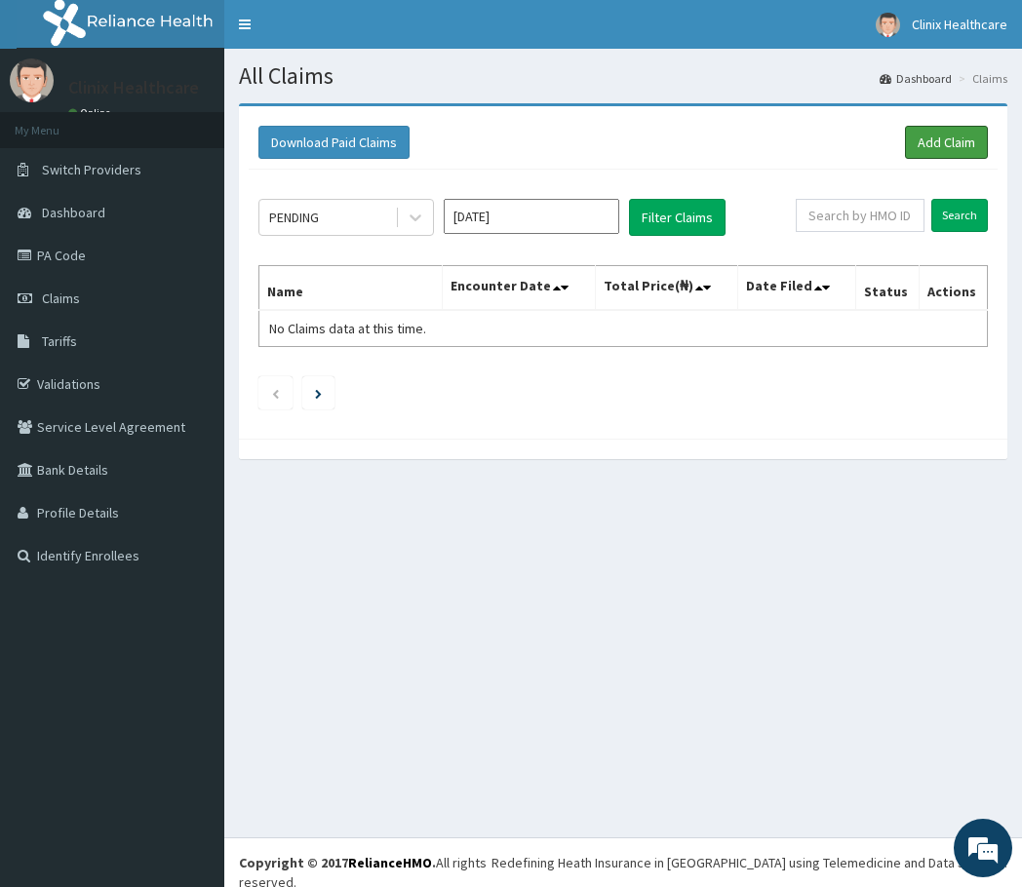
drag, startPoint x: 947, startPoint y: 139, endPoint x: 886, endPoint y: 171, distance: 68.0
click at [946, 139] on link "Add Claim" at bounding box center [946, 142] width 83 height 33
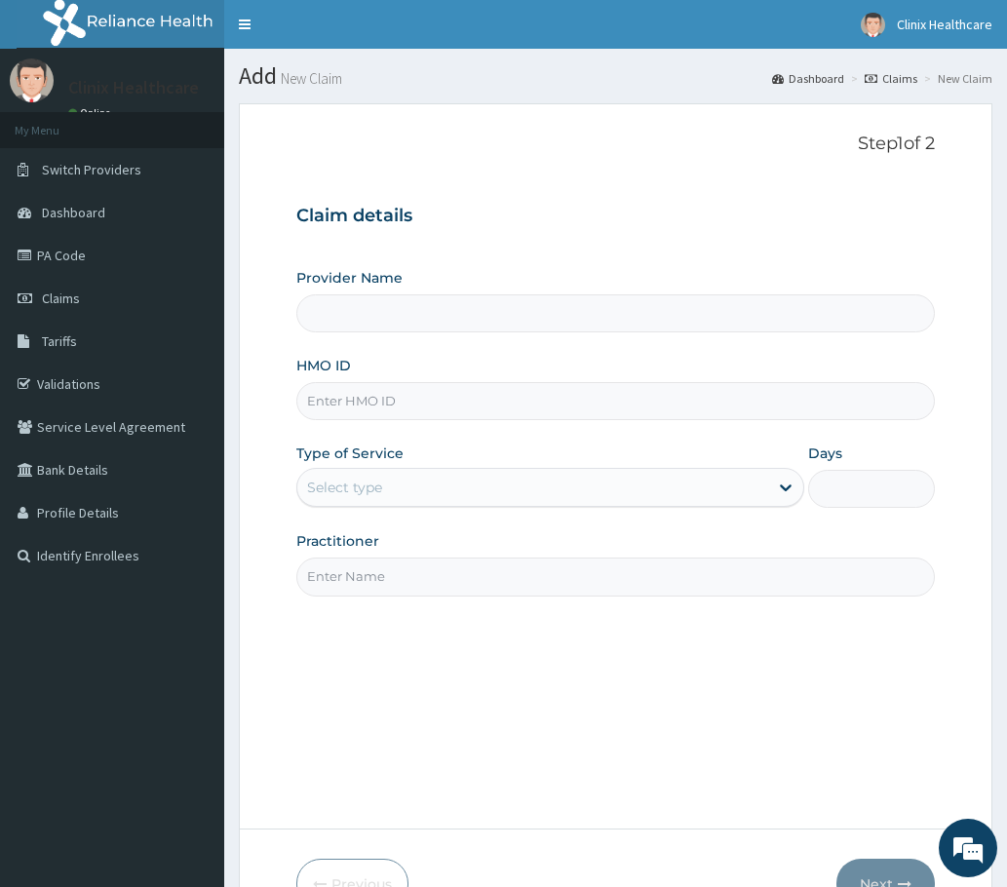
click at [335, 407] on input "HMO ID" at bounding box center [615, 401] width 638 height 38
paste input "ITO/10002/A PA/8DFAAF"
type input "ITO/10002/A PA/8DFAAF"
type input "Clinix Healthcare"
drag, startPoint x: 391, startPoint y: 397, endPoint x: 556, endPoint y: 396, distance: 164.7
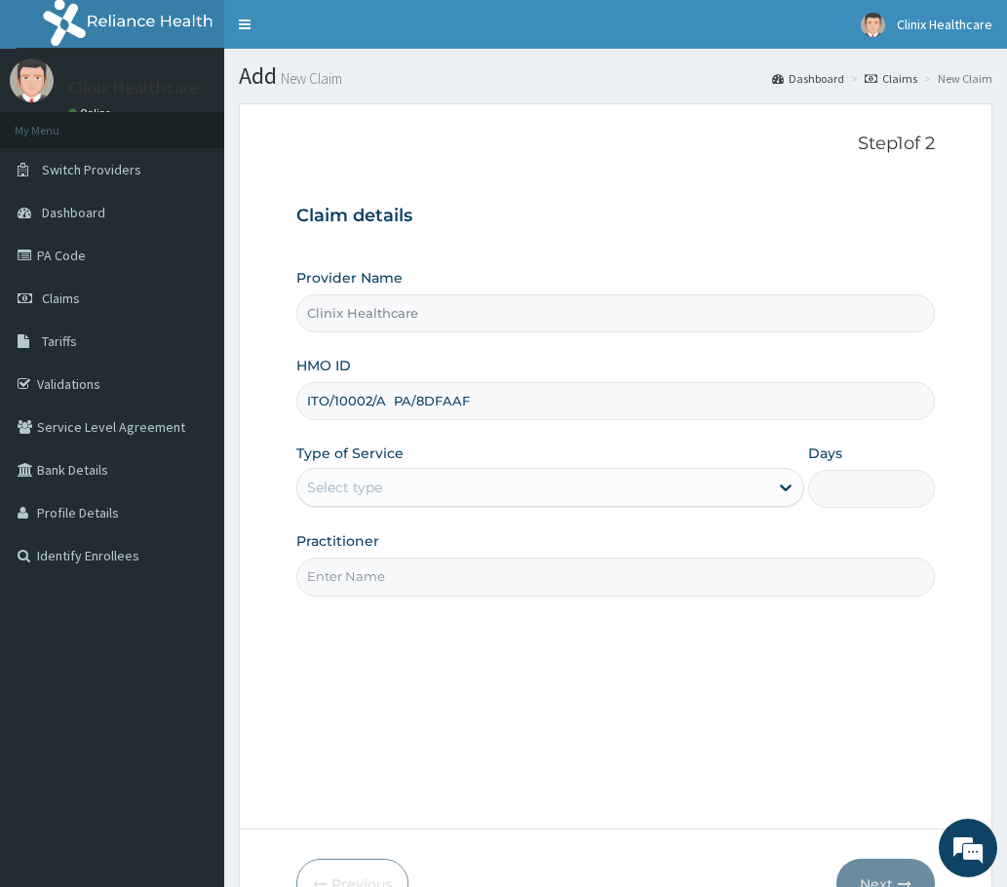
click input "ITO/10002/A PA/8DFAAF"
type input "ITO/10002/A"
drag, startPoint x: 351, startPoint y: 479, endPoint x: 352, endPoint y: 494, distance: 15.6
click div "Select type"
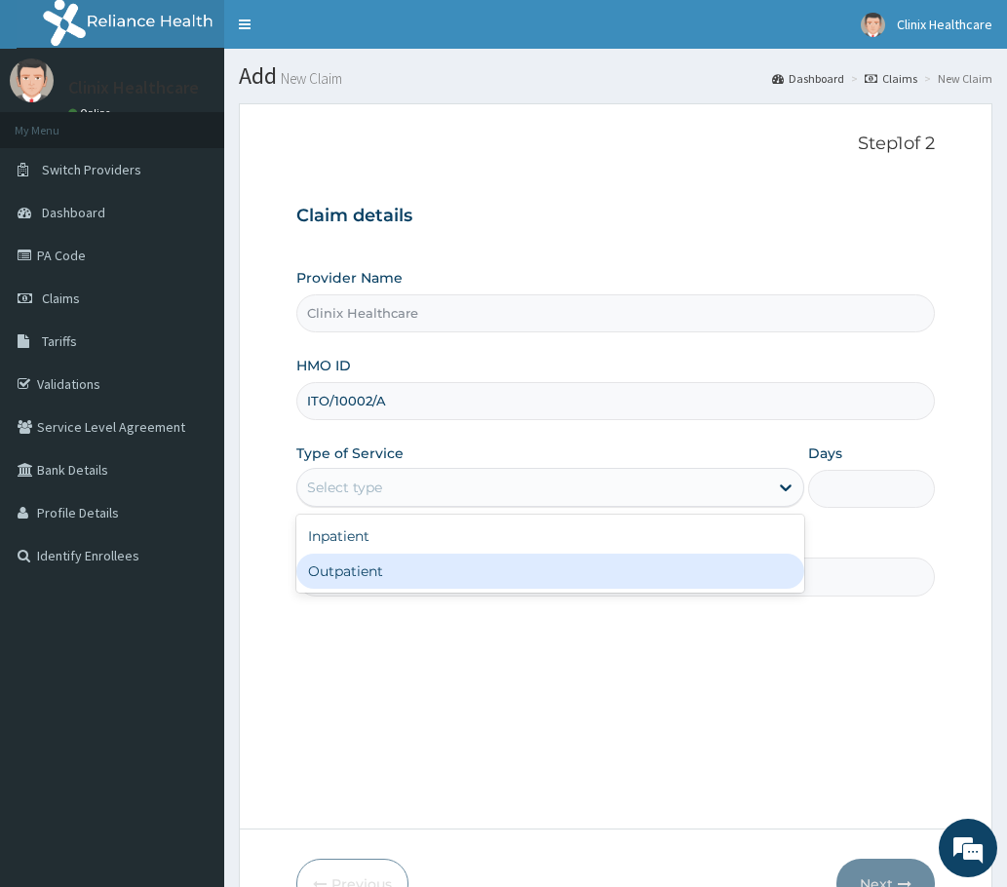
drag, startPoint x: 366, startPoint y: 572, endPoint x: 377, endPoint y: 579, distance: 13.5
click div "Outpatient"
type input "1"
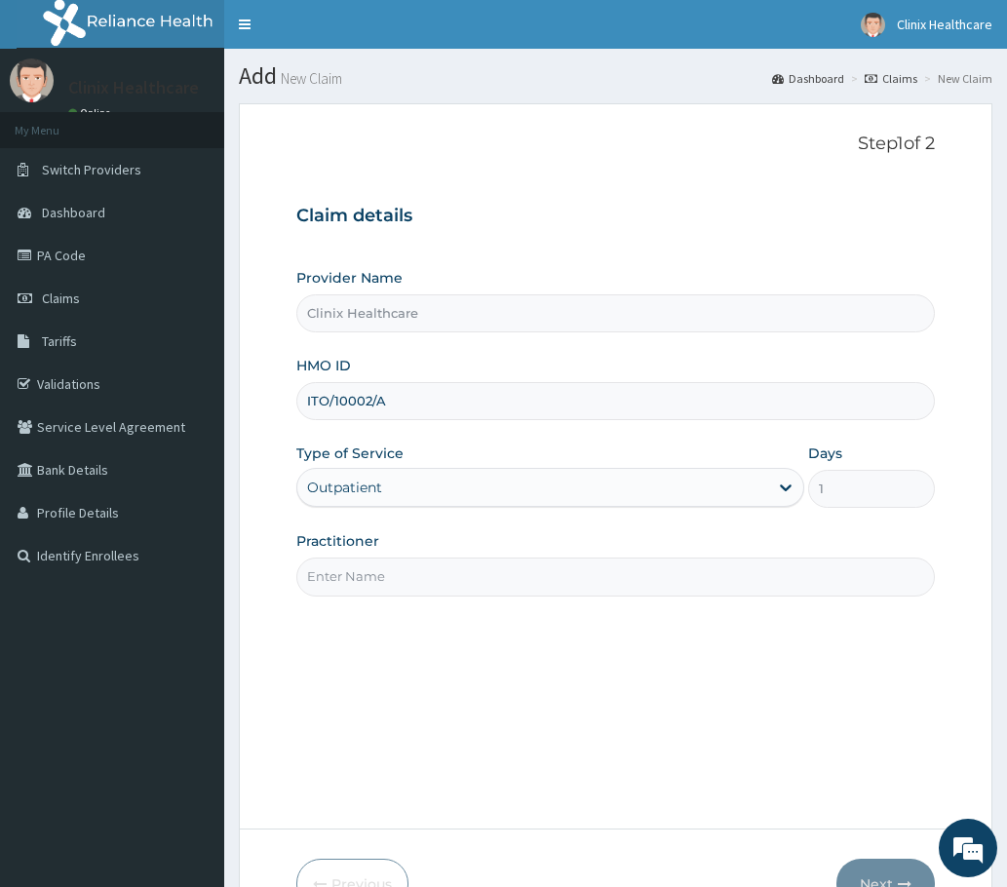
scroll to position [117, 0]
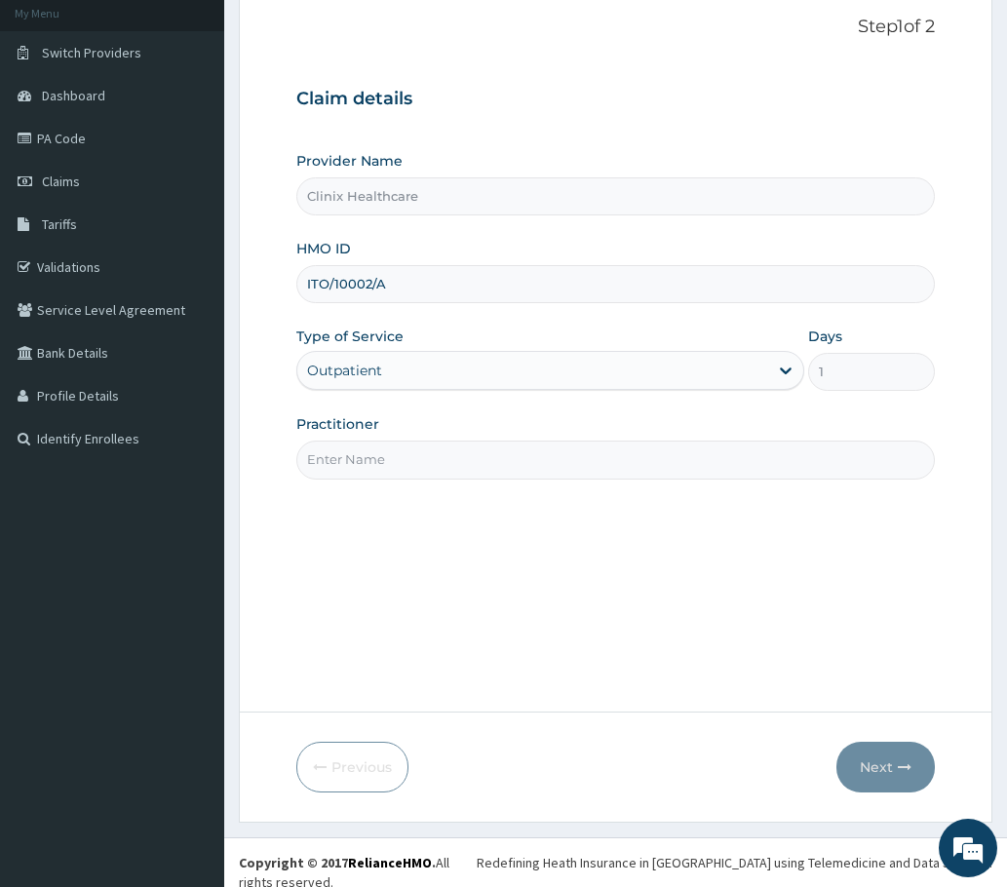
drag, startPoint x: 338, startPoint y: 459, endPoint x: 342, endPoint y: 432, distance: 27.6
click input "Practitioner"
type input "RELIANCE"
click button "Next"
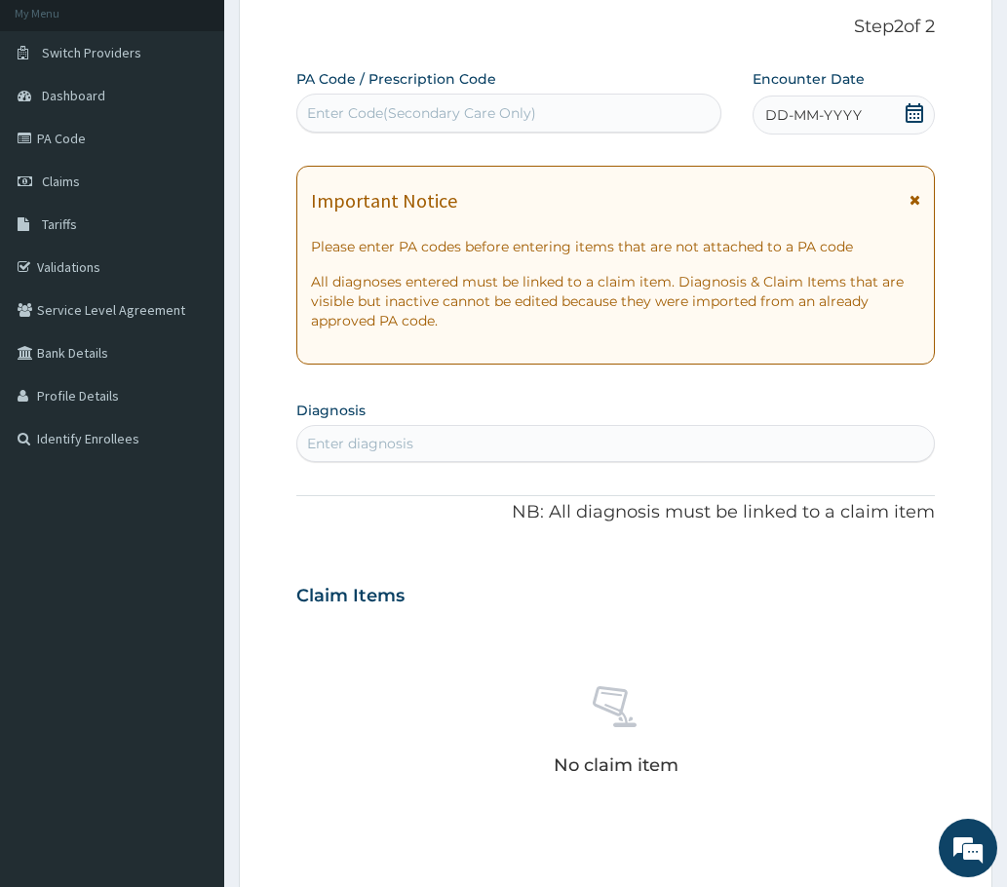
click div "Enter Code(Secondary Care Only)"
paste input "PA/8DFAAF"
type input "PA/8DFAAF"
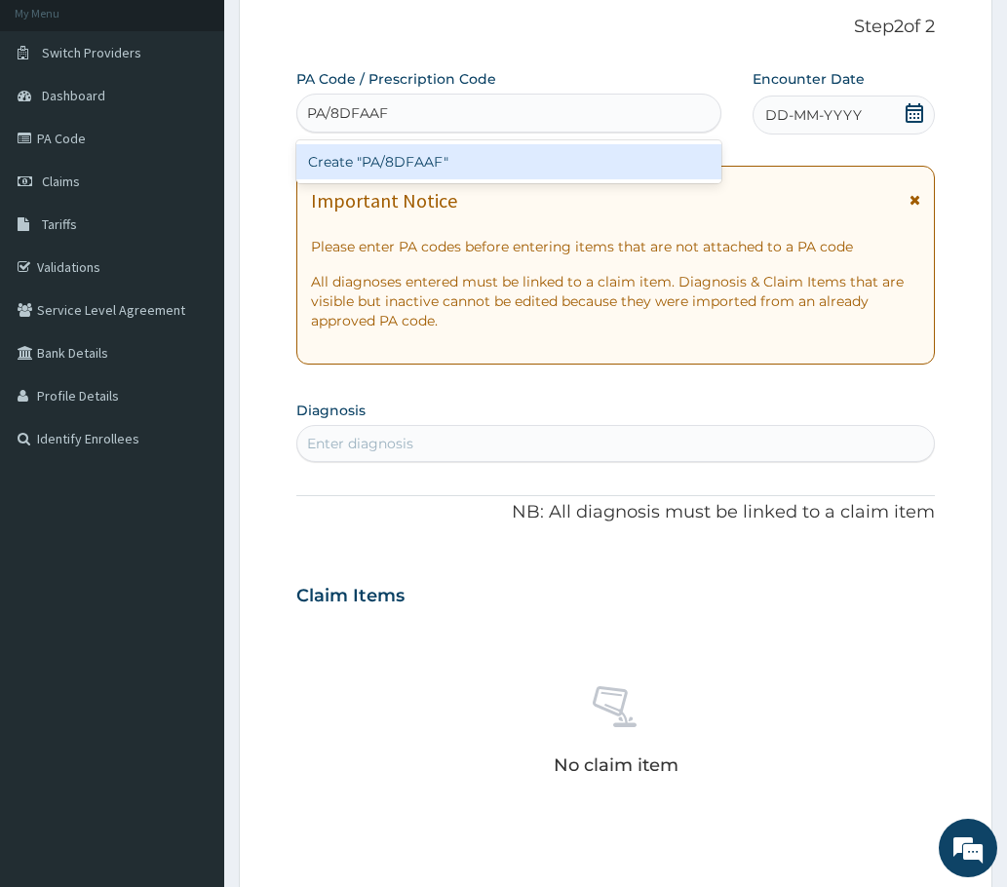
click div "Create "PA/8DFAAF""
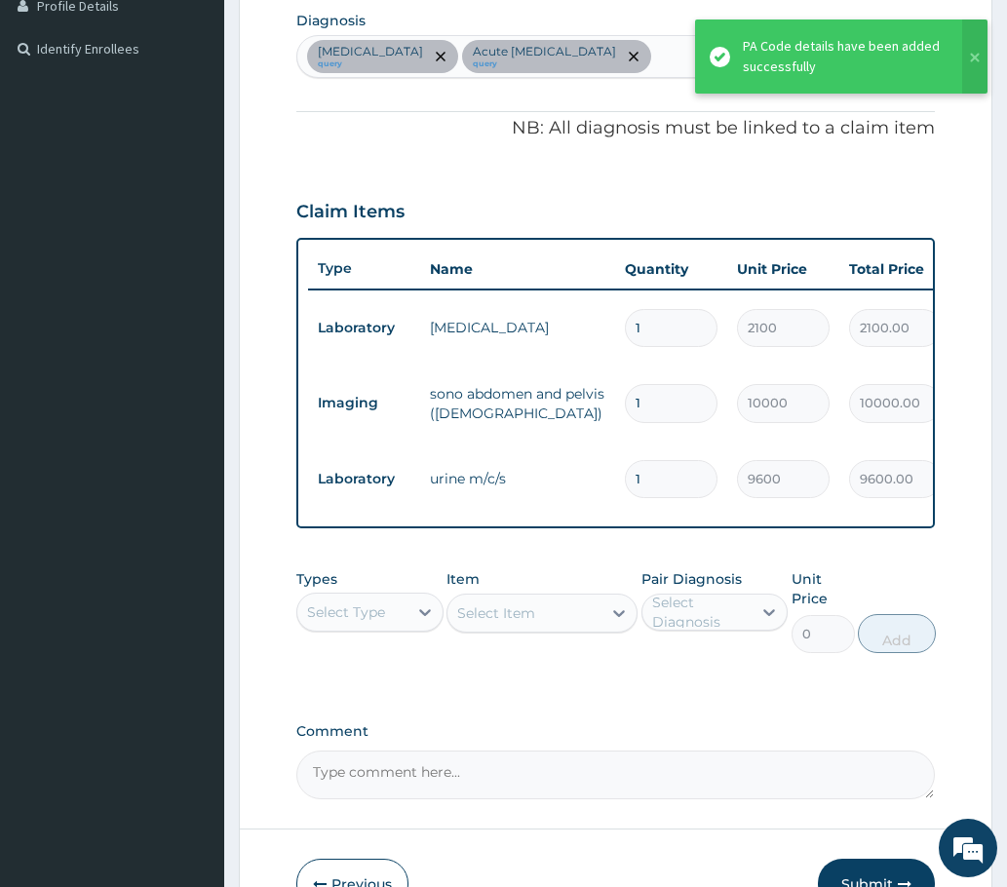
scroll to position [508, 0]
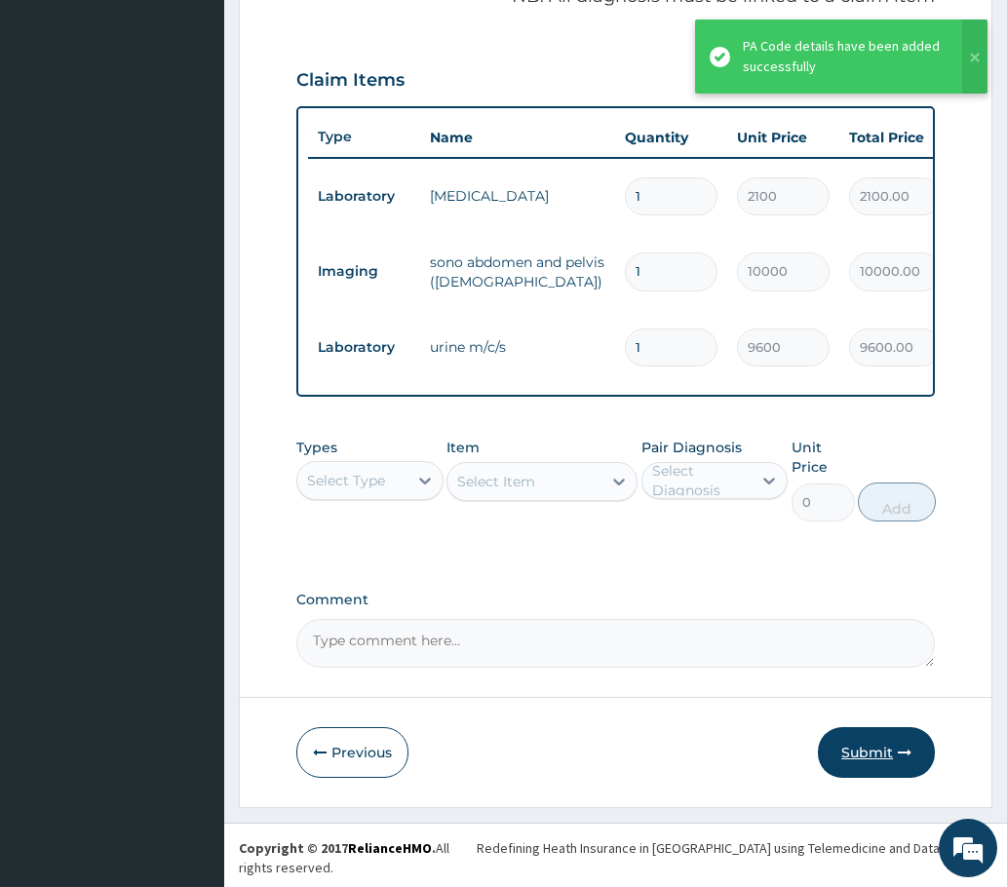
click button "Submit"
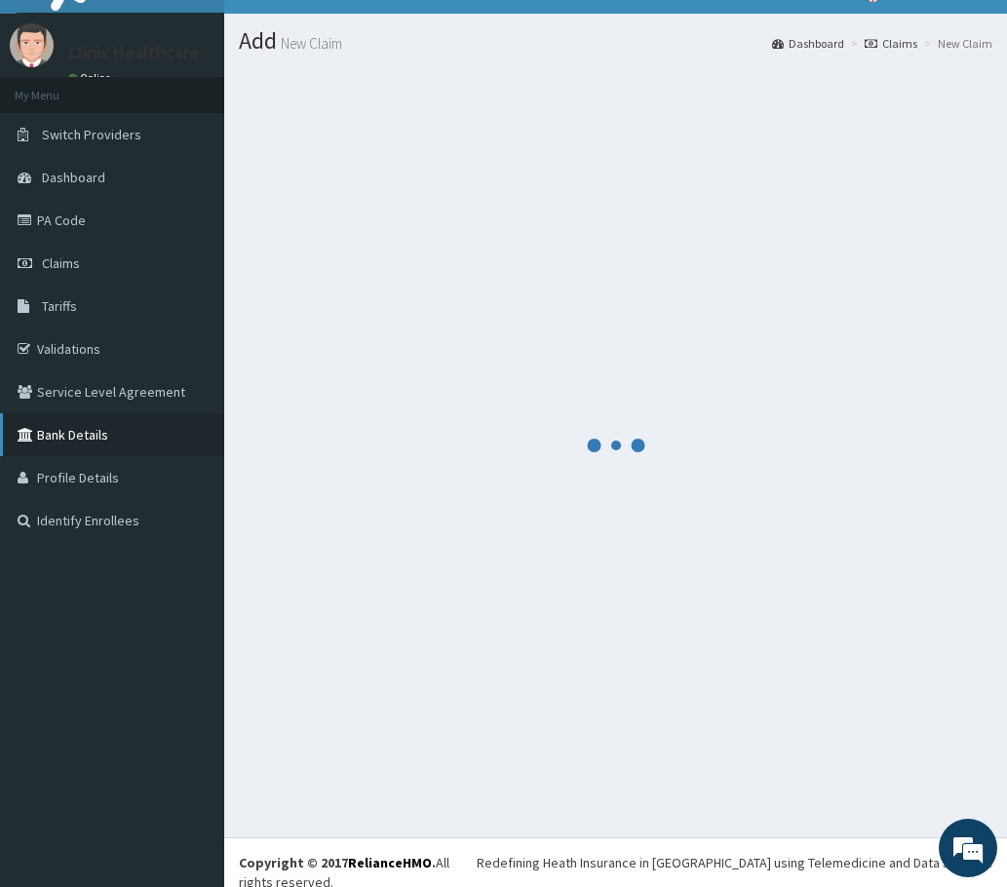
scroll to position [638, 0]
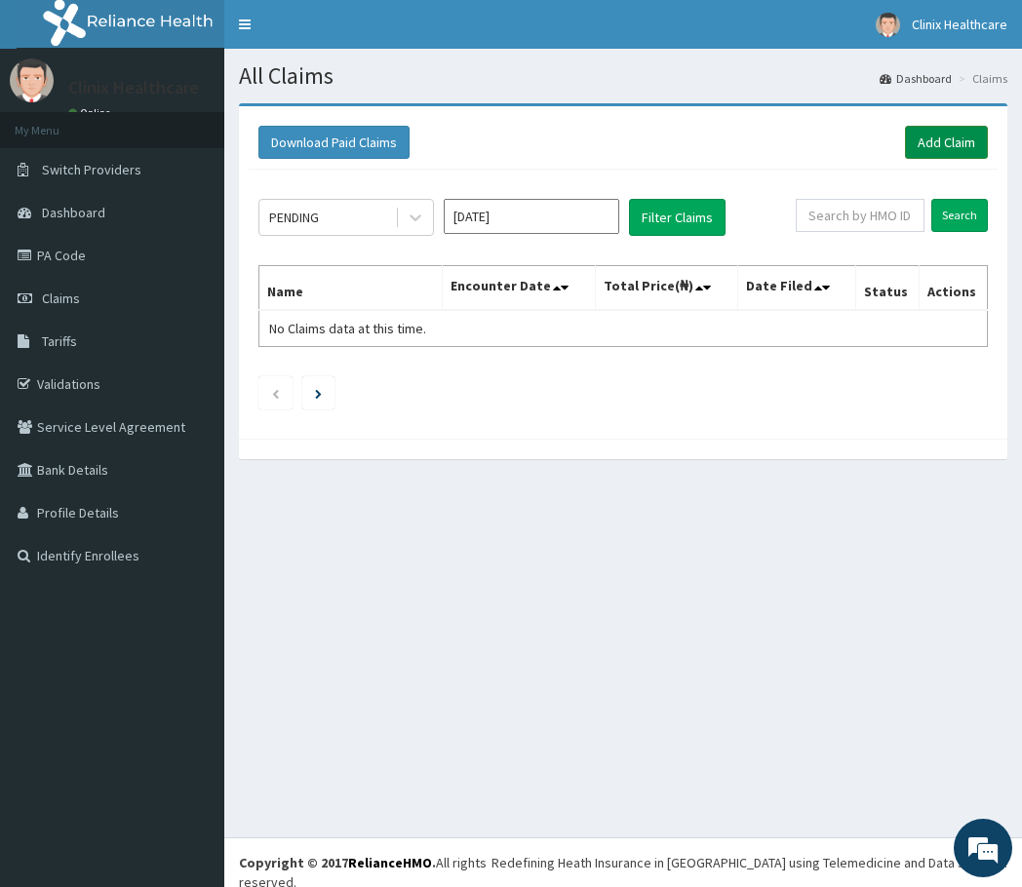
click at [931, 138] on link "Add Claim" at bounding box center [946, 142] width 83 height 33
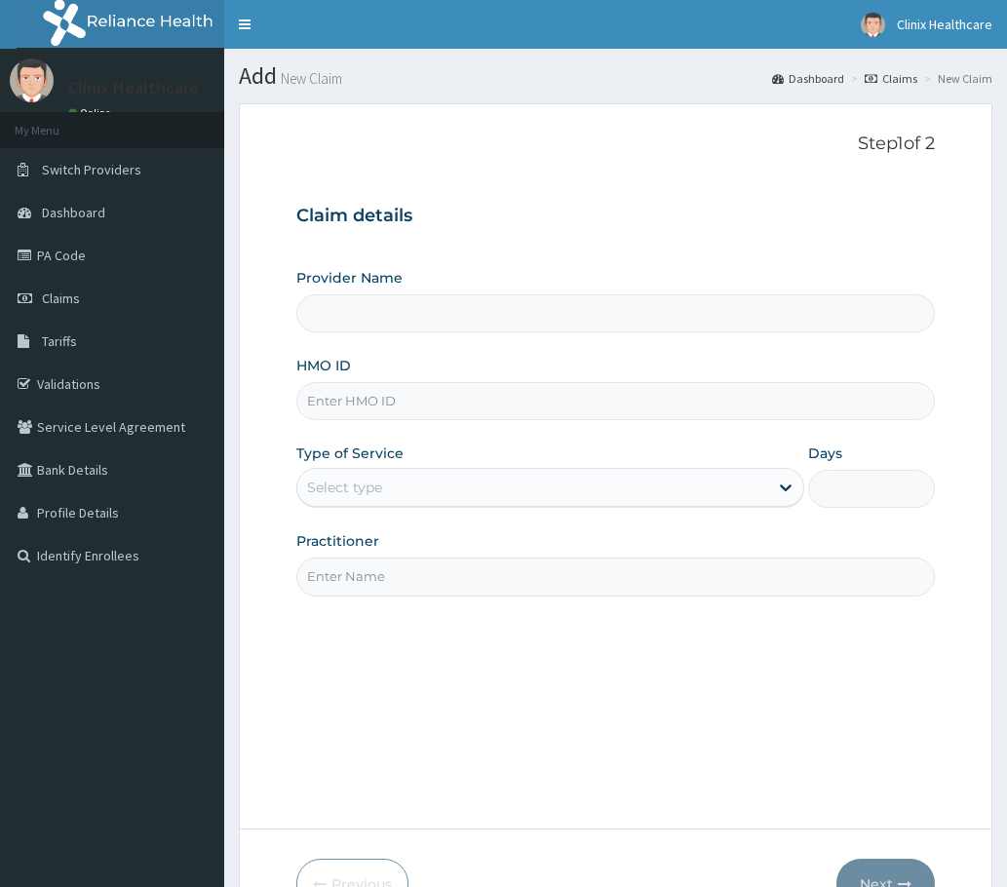
click at [362, 399] on input "HMO ID" at bounding box center [615, 401] width 638 height 38
paste input "GTC/10019/C PA/BBD21B"
type input "GTC/10019/C PA/BBD21B"
type input "Clinix Healthcare"
drag, startPoint x: 398, startPoint y: 402, endPoint x: 520, endPoint y: 391, distance: 122.3
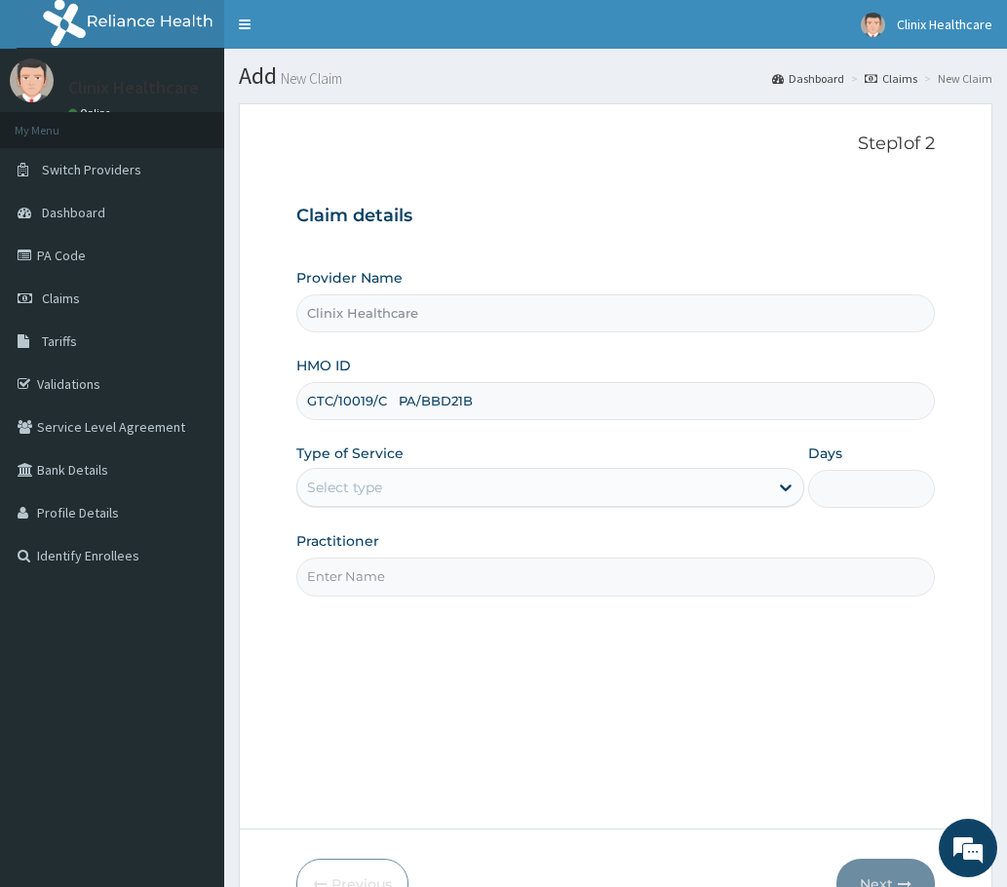
click at [520, 391] on input "GTC/10019/C PA/BBD21B" at bounding box center [615, 401] width 638 height 38
type input "GTC/10019/C"
click at [446, 507] on div "Select type" at bounding box center [550, 487] width 508 height 39
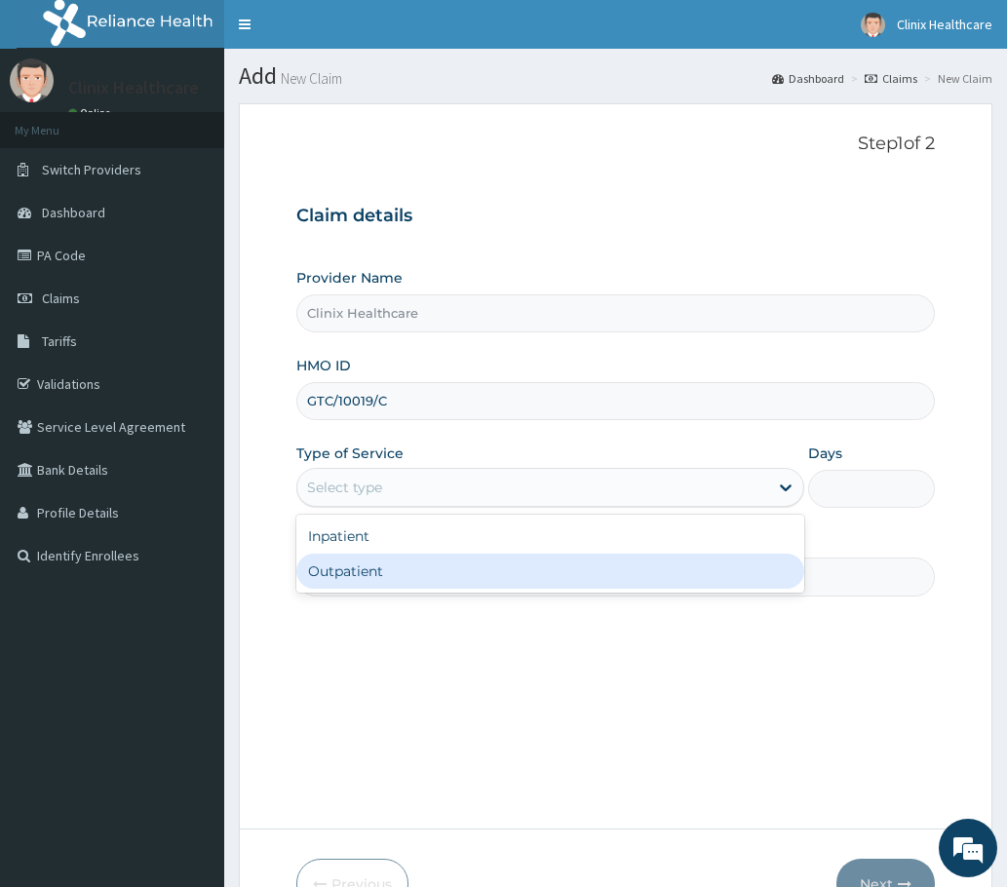
click at [387, 578] on div "Outpatient" at bounding box center [550, 571] width 508 height 35
type input "1"
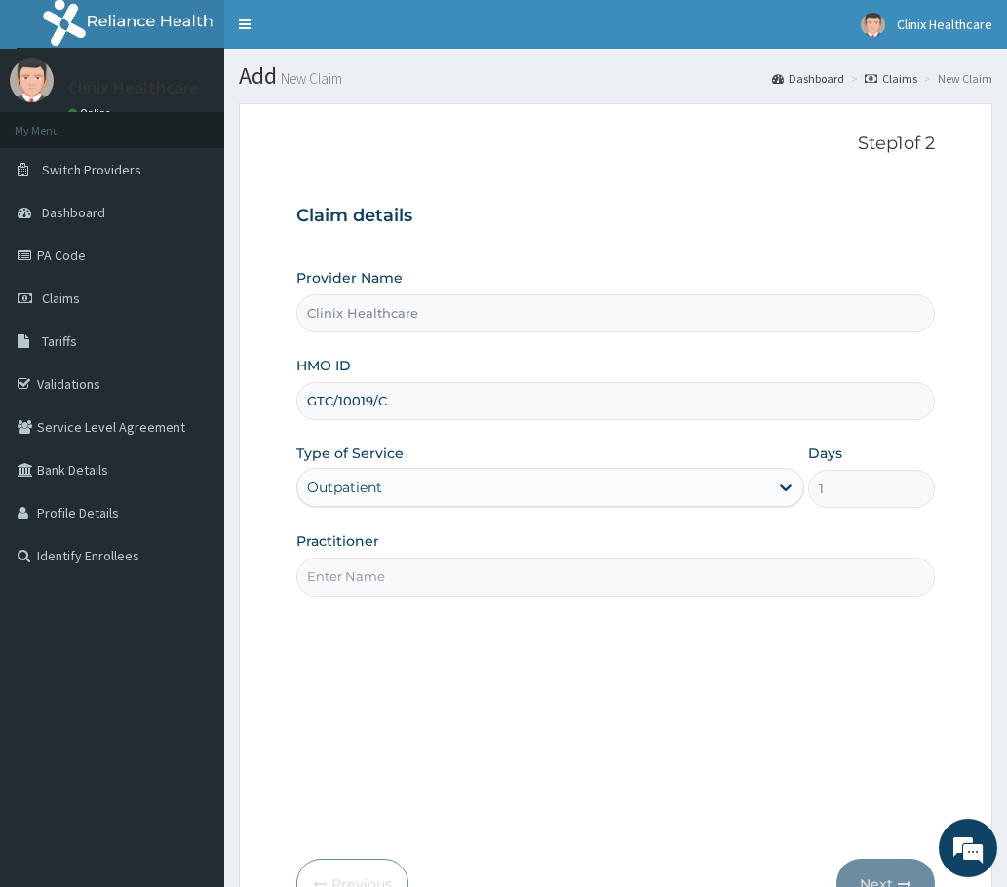
drag, startPoint x: 364, startPoint y: 569, endPoint x: 375, endPoint y: 530, distance: 40.7
click at [368, 566] on input "Practitioner" at bounding box center [615, 577] width 638 height 38
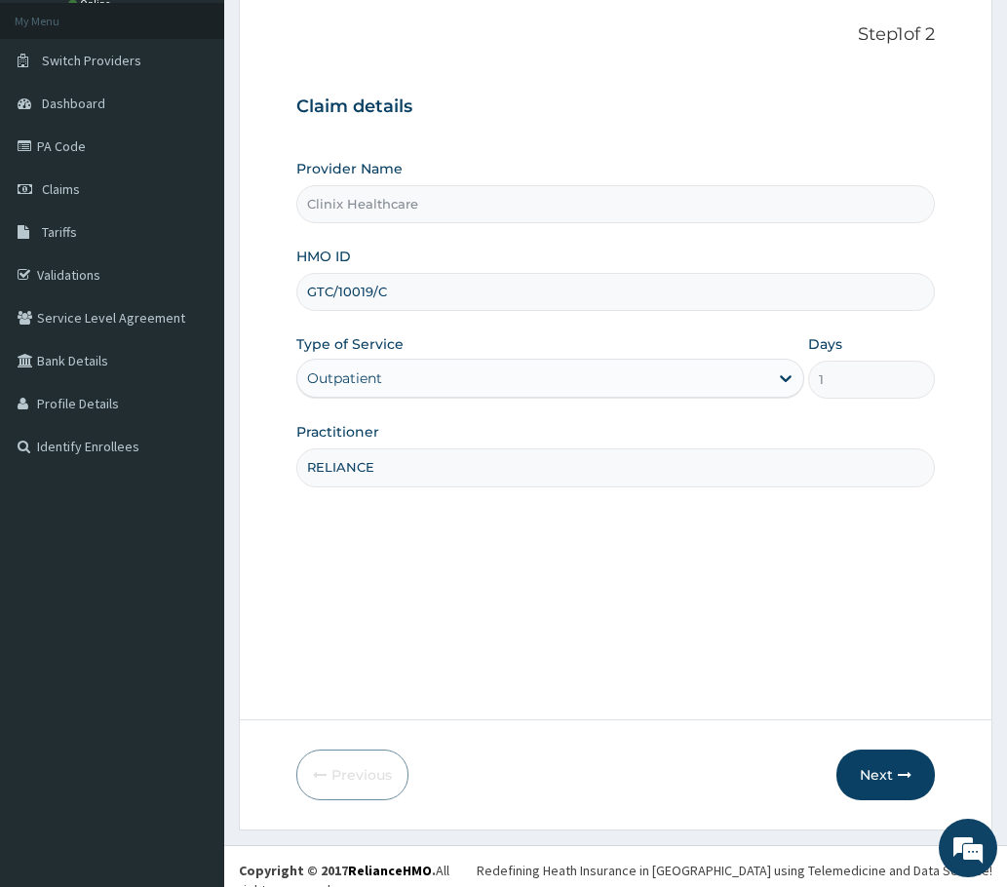
scroll to position [117, 0]
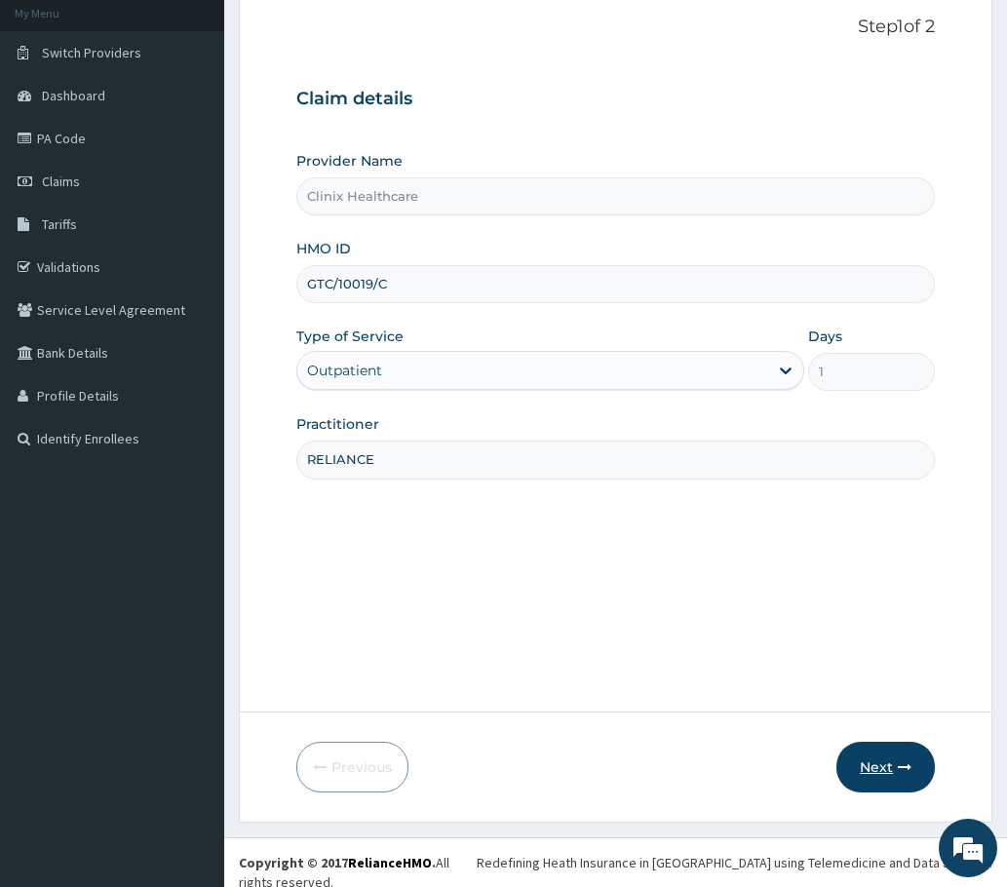
type input "RELIANCE"
click at [891, 775] on button "Next" at bounding box center [885, 767] width 98 height 51
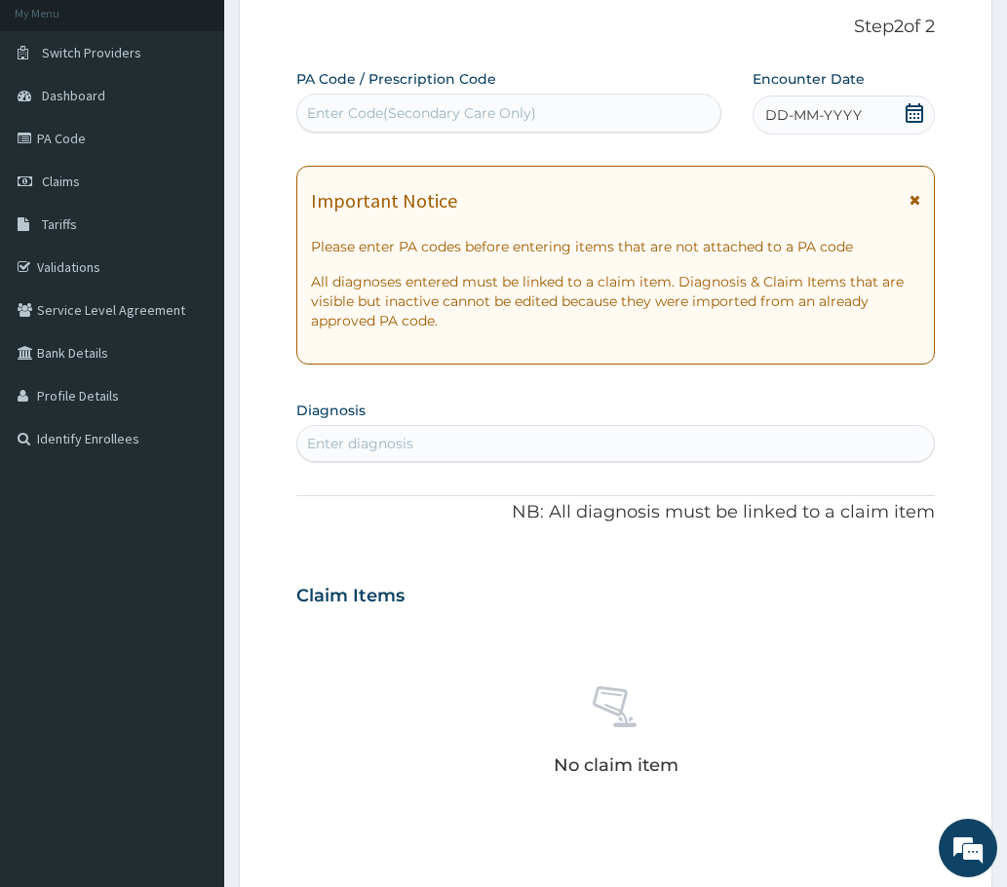
scroll to position [0, 0]
click at [337, 114] on div "Enter Code(Secondary Care Only)" at bounding box center [421, 112] width 229 height 19
paste input "PA/BBD21B"
type input "PA/BBD21B"
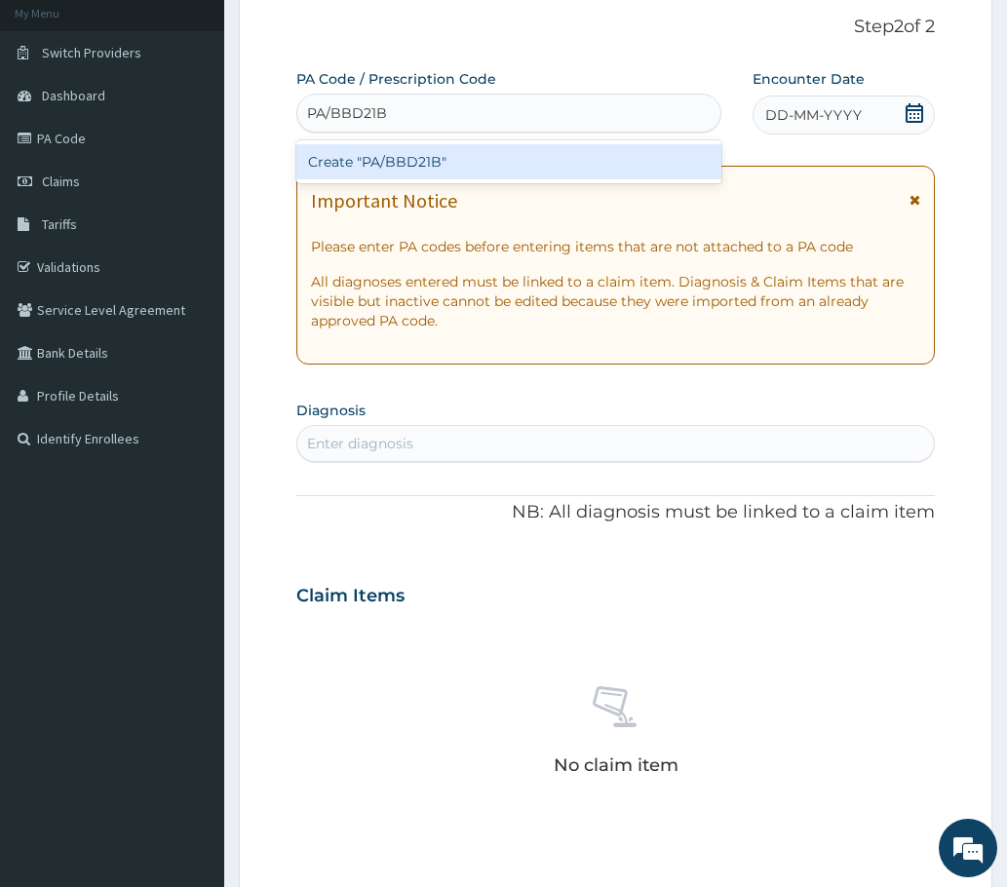
click at [347, 177] on div "Create "PA/BBD21B"" at bounding box center [508, 161] width 425 height 35
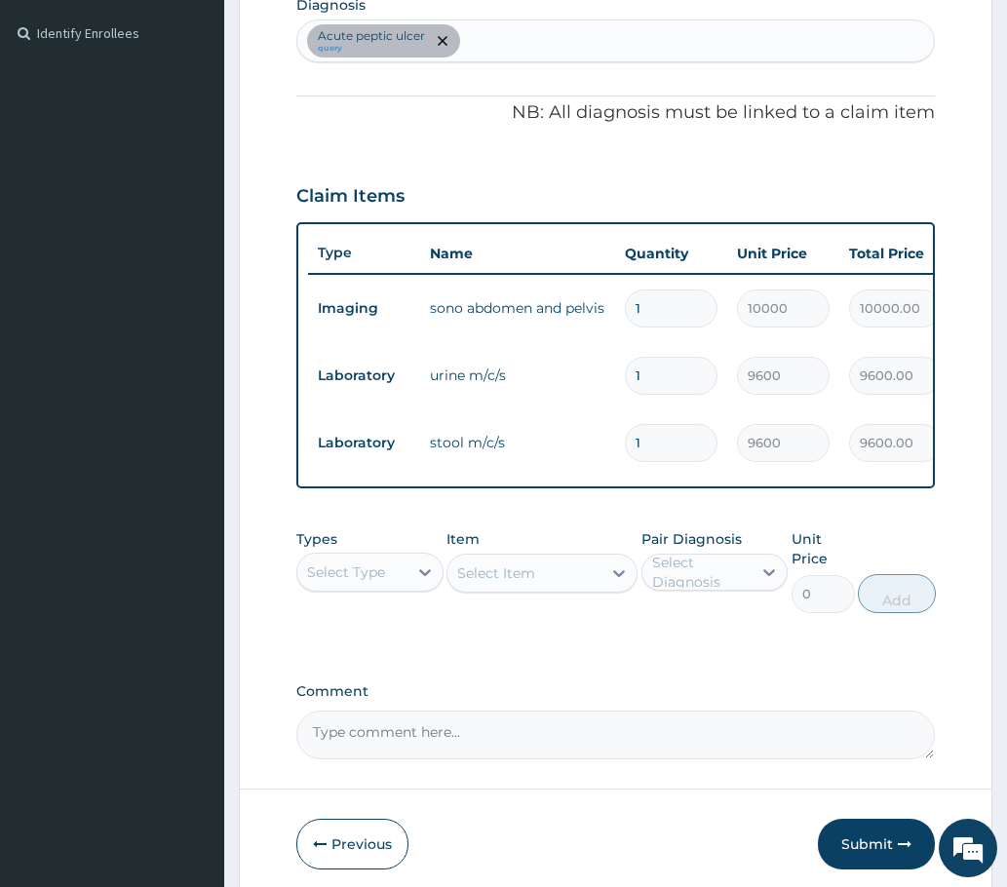
scroll to position [614, 0]
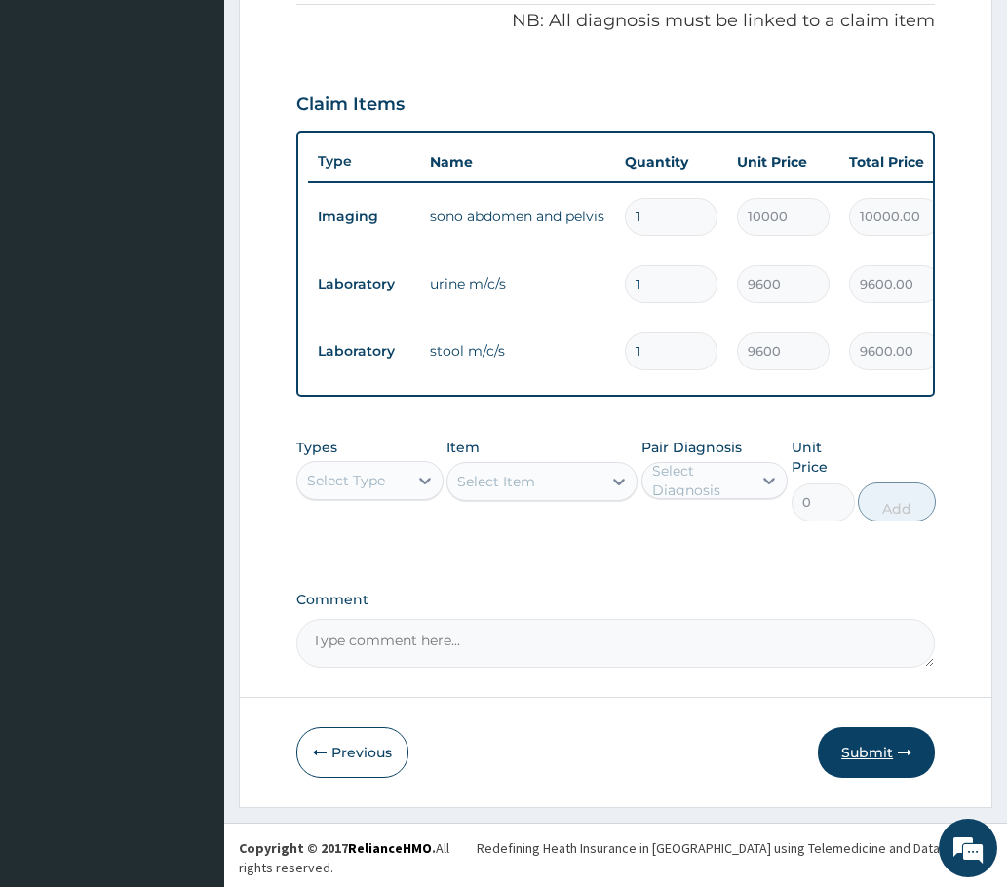
click at [864, 778] on button "Submit" at bounding box center [876, 752] width 117 height 51
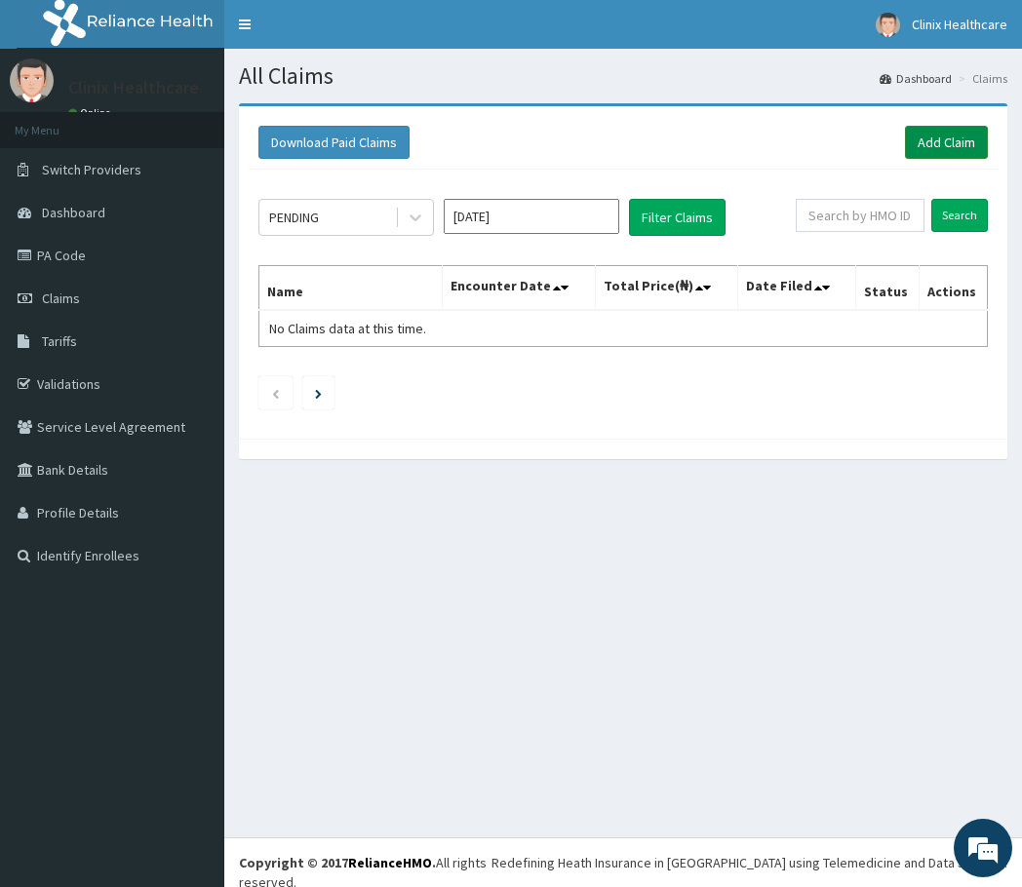
click at [934, 151] on link "Add Claim" at bounding box center [946, 142] width 83 height 33
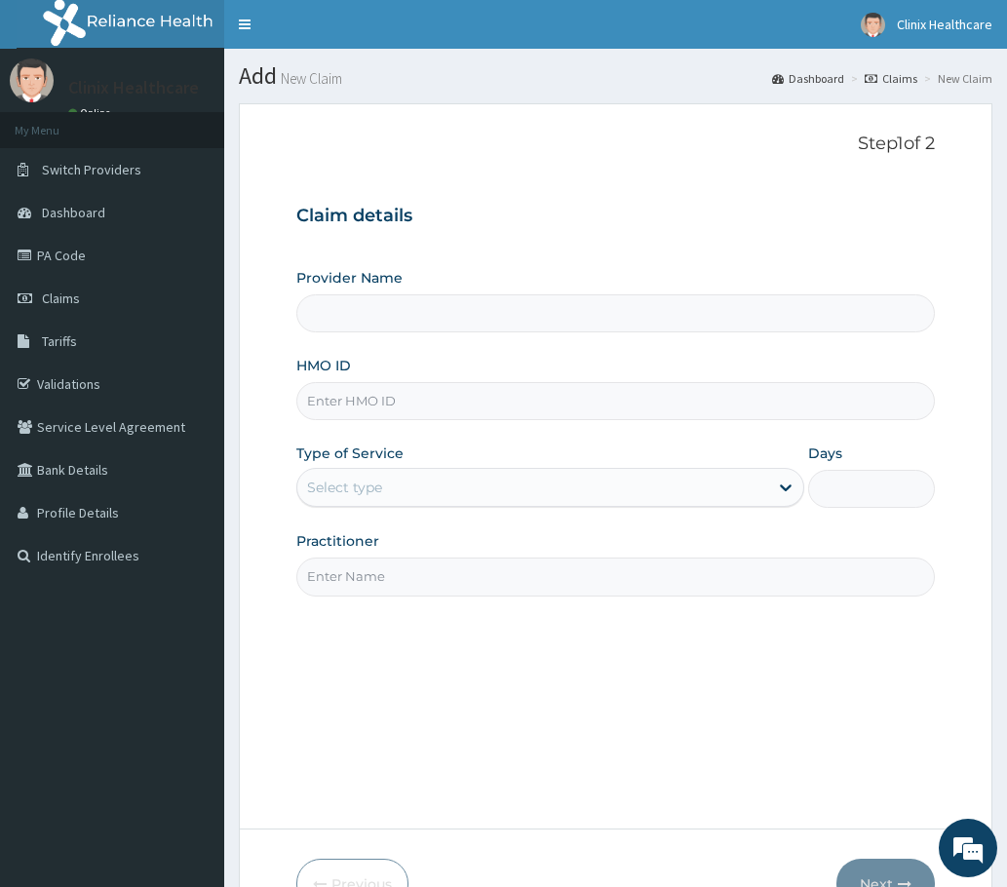
type input "Clinix Healthcare"
click at [370, 399] on input "HMO ID" at bounding box center [615, 401] width 638 height 38
paste input "ACQ/10200/B PA/2BF0B3"
drag, startPoint x: 399, startPoint y: 400, endPoint x: 515, endPoint y: 406, distance: 116.2
click at [514, 406] on input "ACQ/10200/B PA/2BF0B3" at bounding box center [615, 401] width 638 height 38
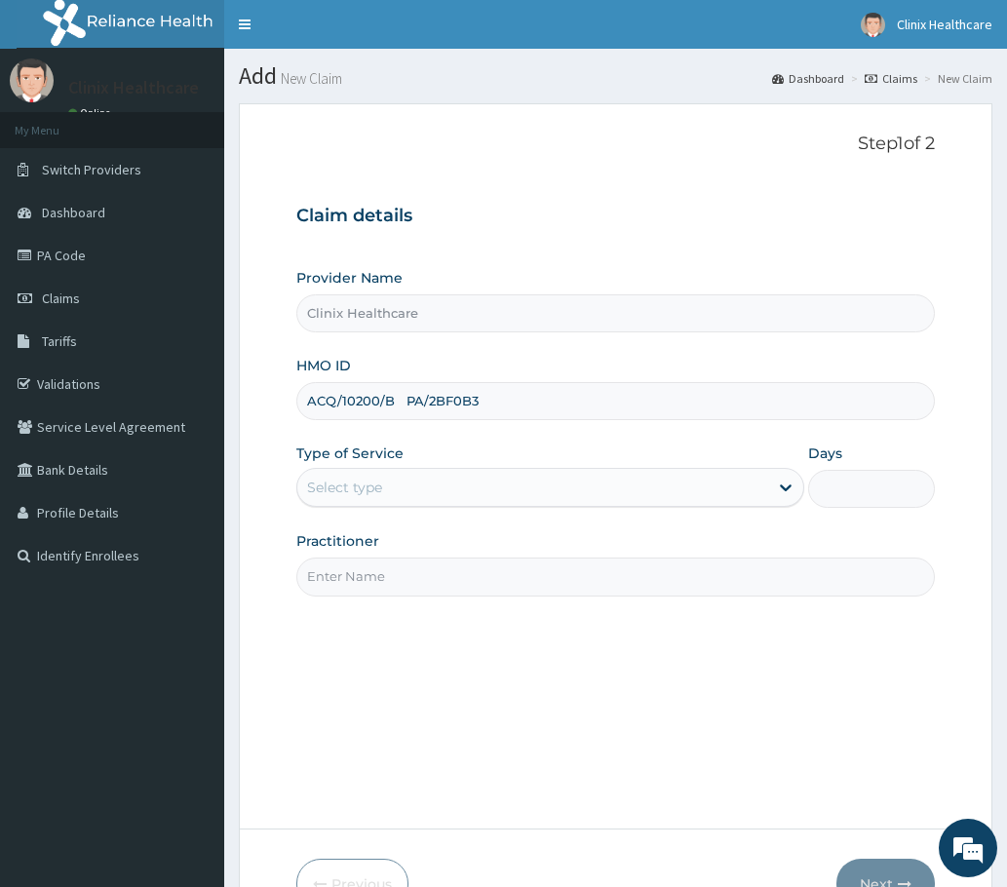
type input "ACQ/10200/B PA/2BF0B3"
drag, startPoint x: 341, startPoint y: 488, endPoint x: 344, endPoint y: 512, distance: 23.6
click at [343, 494] on div "Select type" at bounding box center [344, 487] width 75 height 19
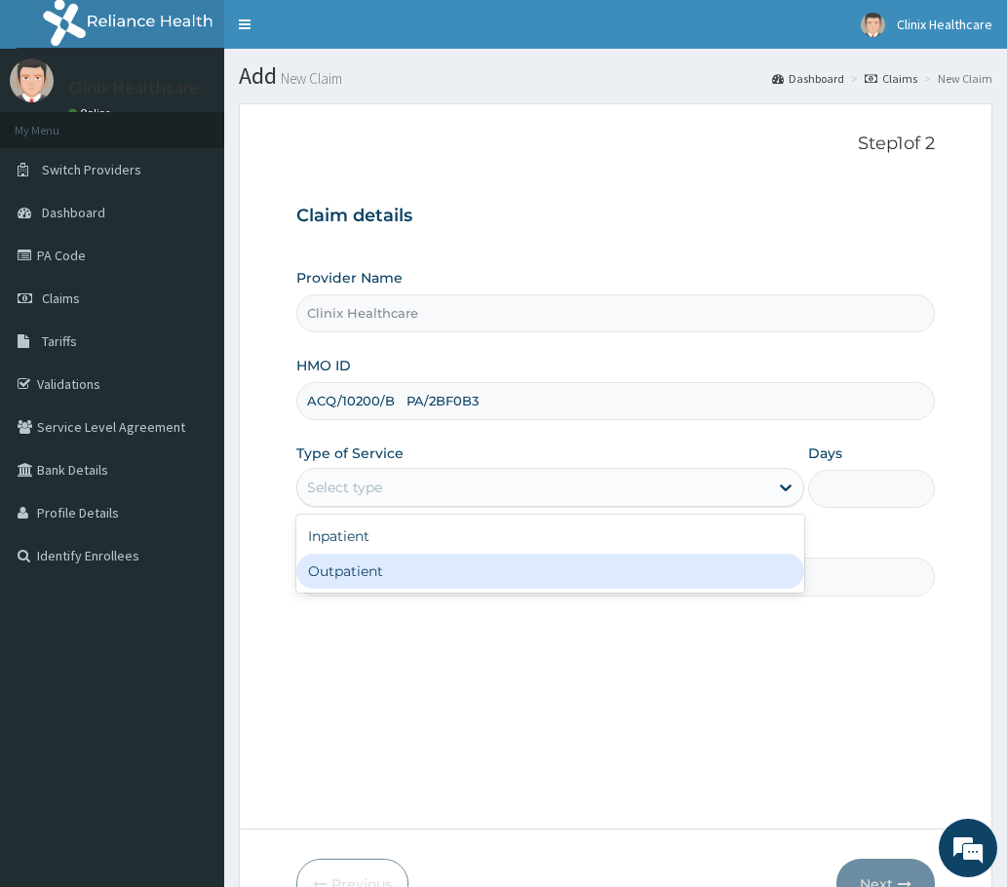
click at [342, 562] on div "Outpatient" at bounding box center [550, 571] width 508 height 35
type input "1"
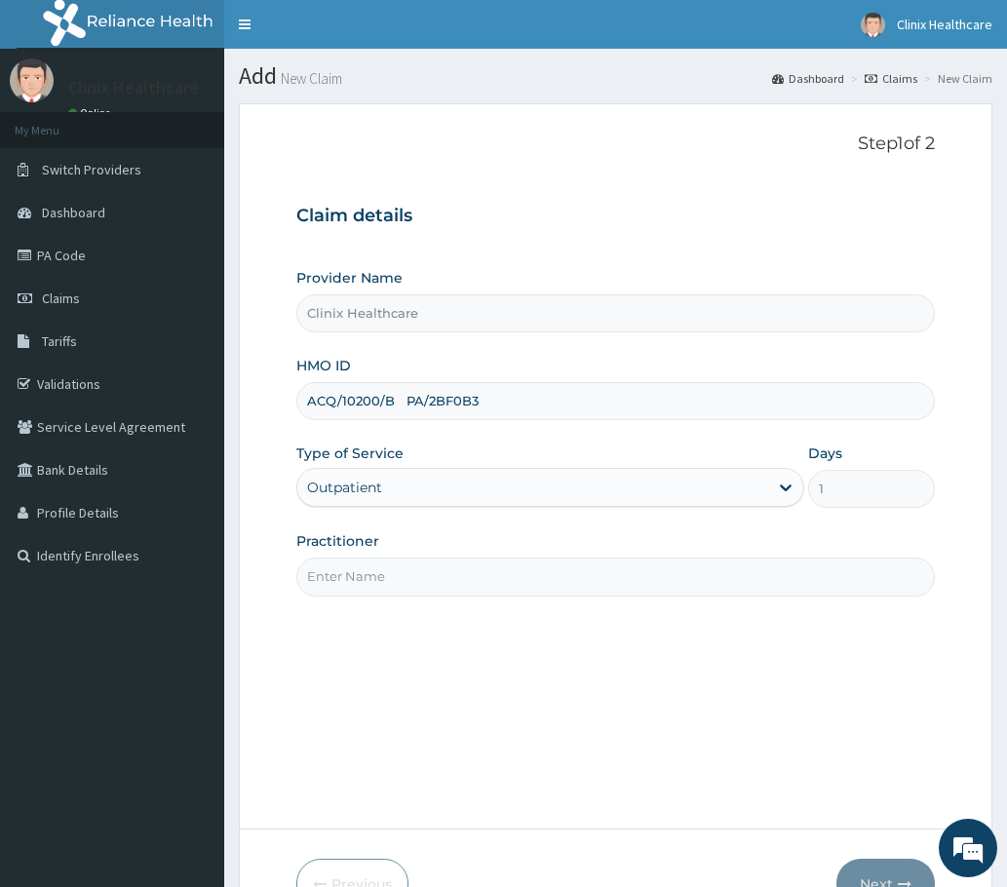
click at [347, 578] on input "Practitioner" at bounding box center [615, 577] width 638 height 38
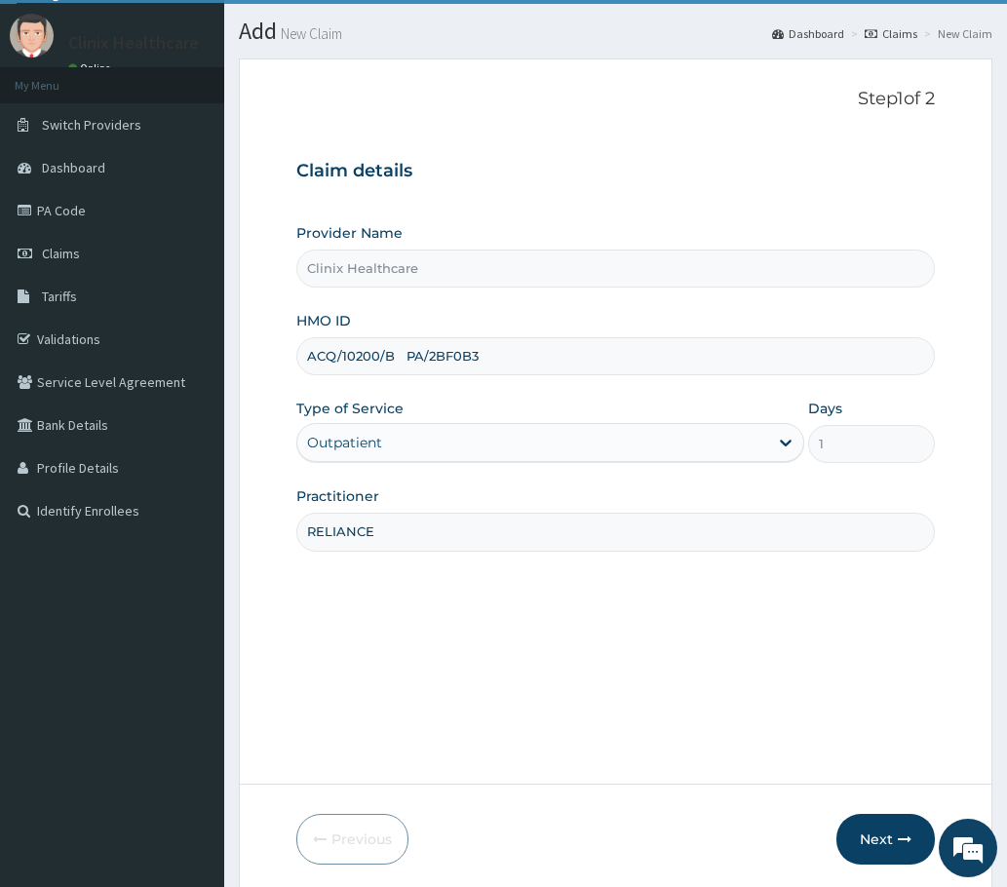
scroll to position [117, 0]
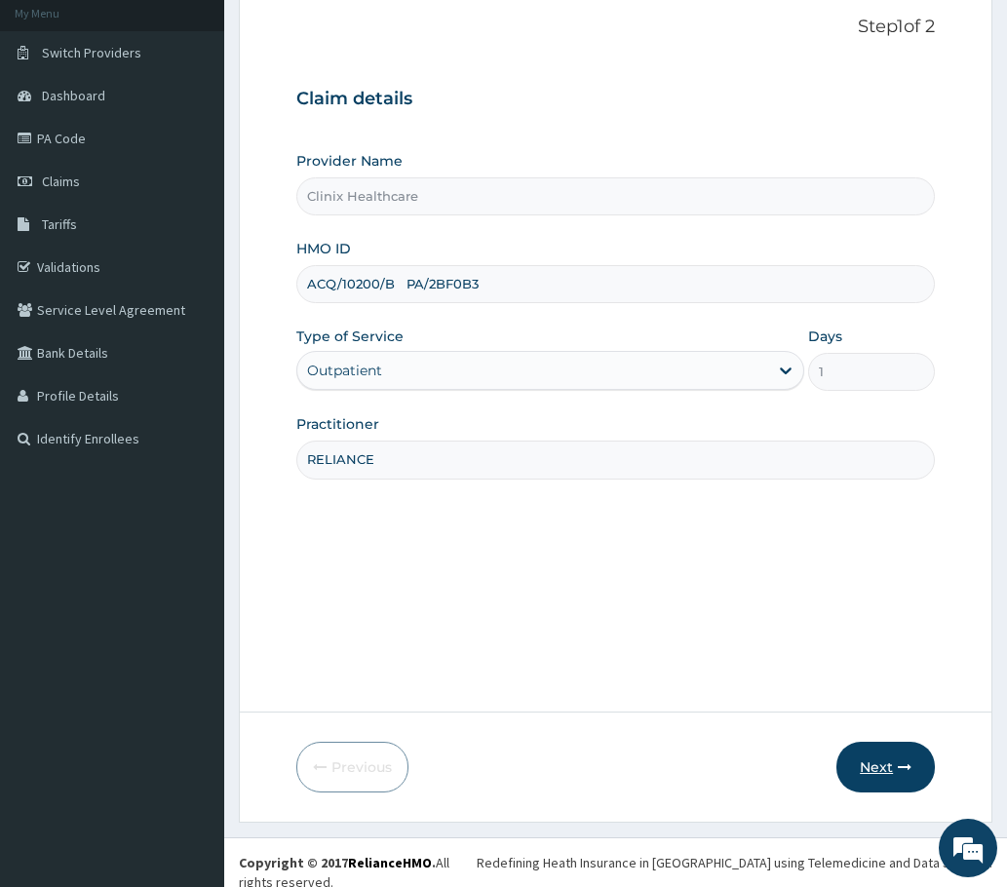
type input "RELIANCE"
click at [842, 764] on button "Next" at bounding box center [885, 767] width 98 height 51
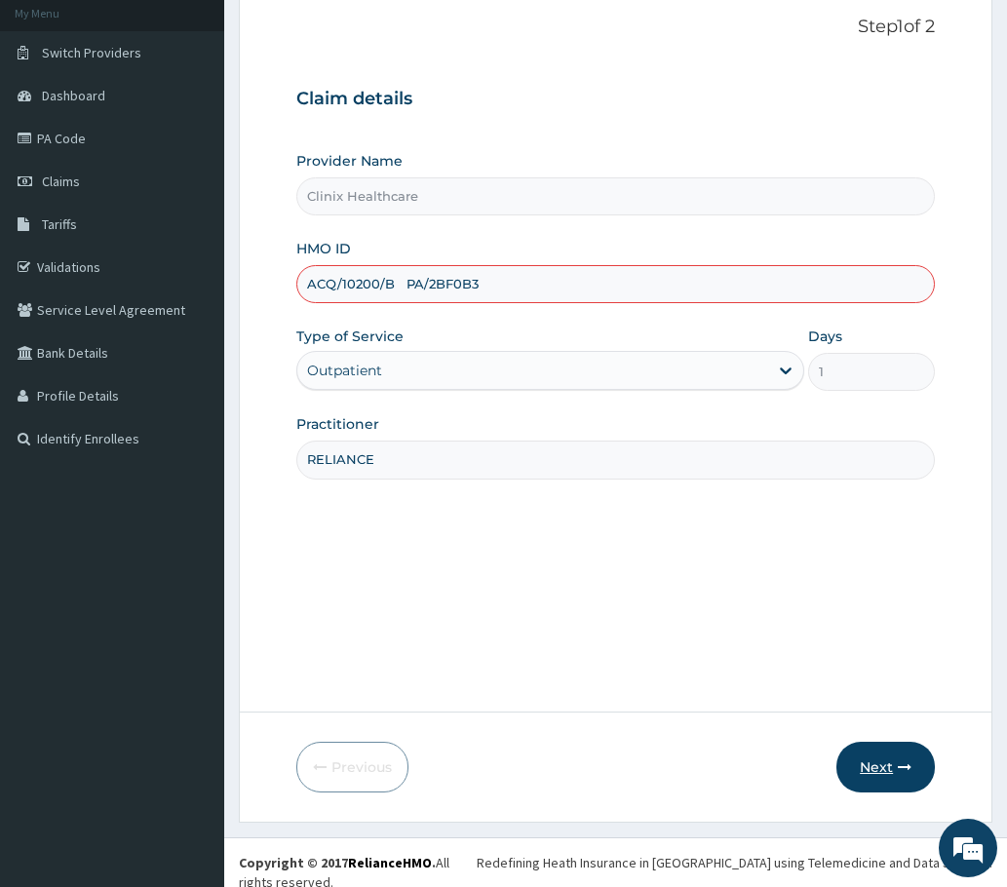
click at [878, 779] on button "Next" at bounding box center [885, 767] width 98 height 51
type input "ACQ/10200/B"
click at [855, 760] on button "Next" at bounding box center [885, 767] width 98 height 51
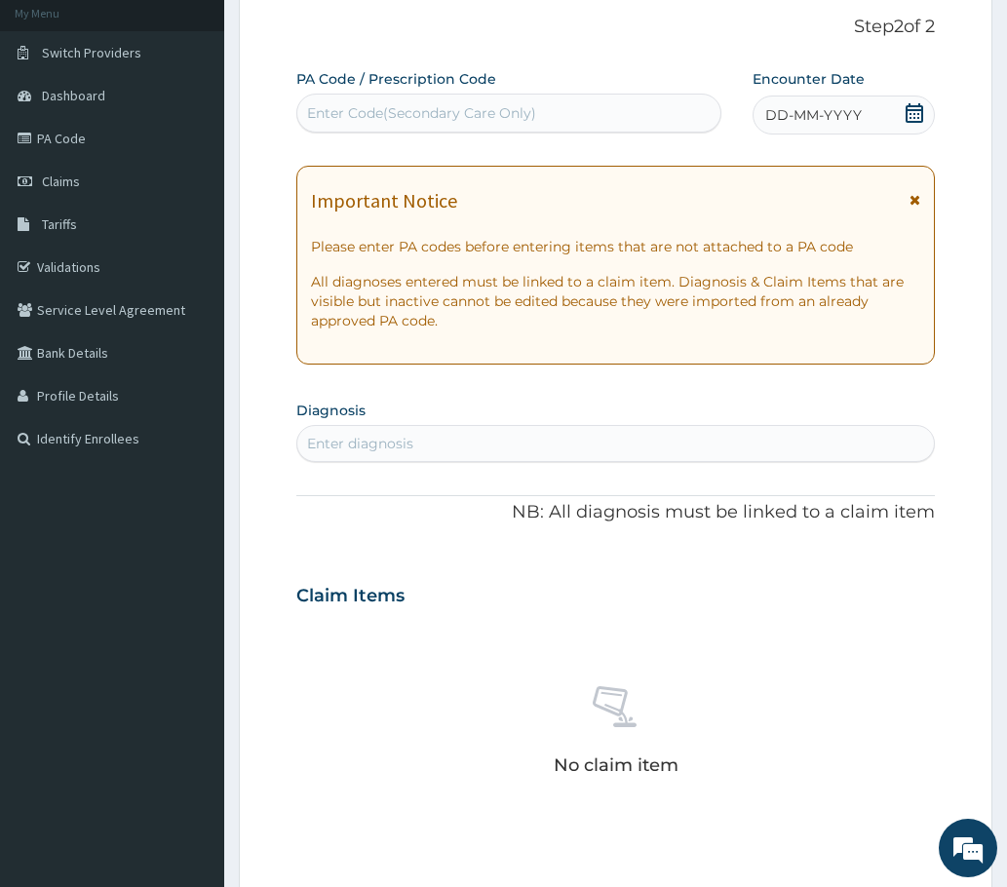
click at [322, 94] on div "Enter Code(Secondary Care Only)" at bounding box center [508, 113] width 425 height 39
paste input "PA/2BF0B3"
type input "PA/2BF0B3"
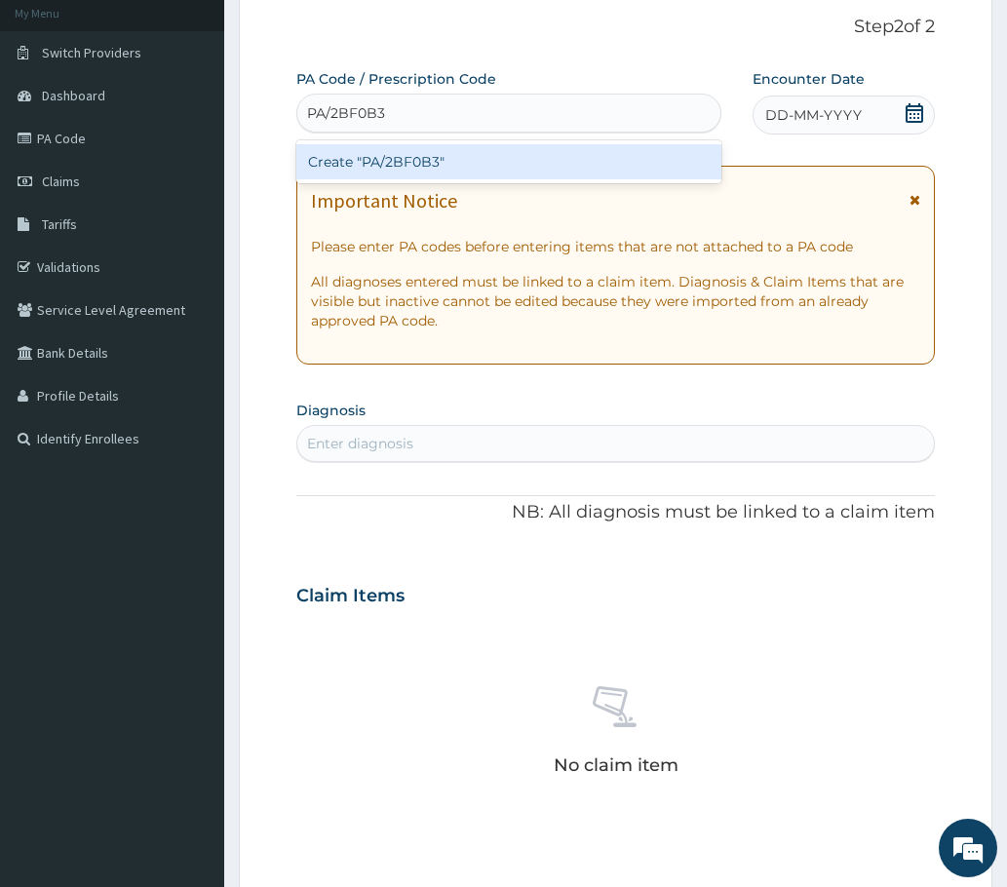
click at [341, 162] on div "Create "PA/2BF0B3"" at bounding box center [508, 161] width 425 height 35
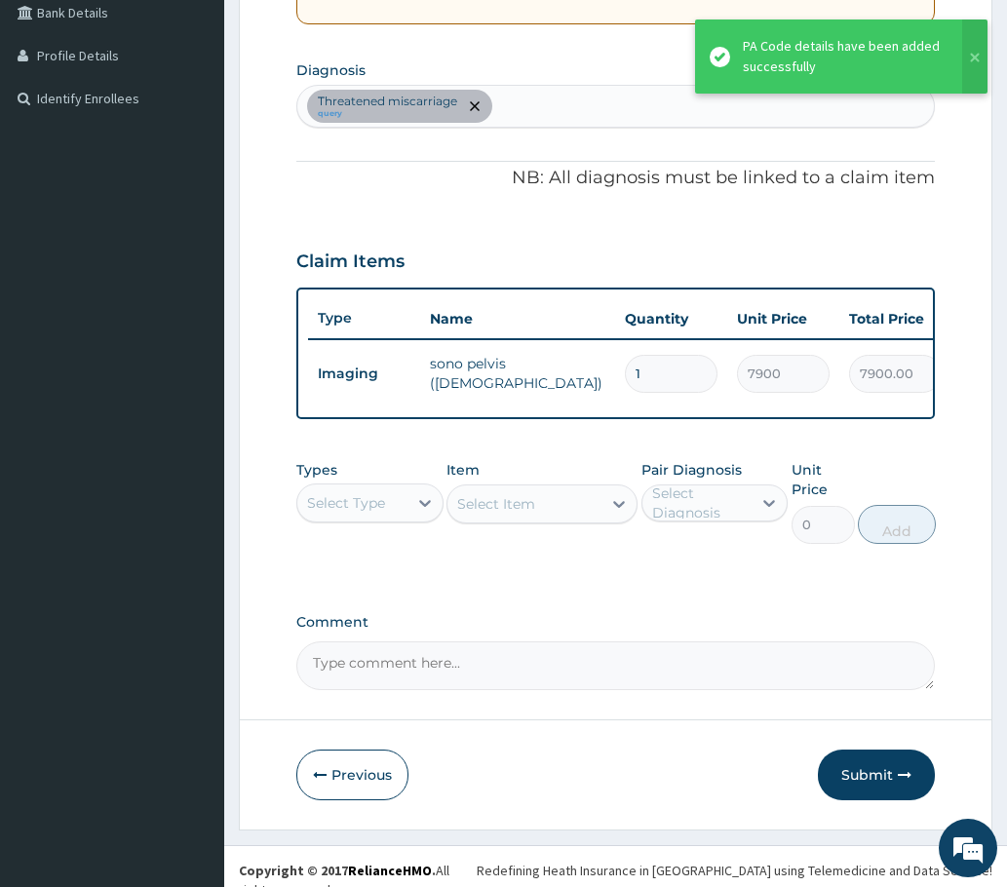
scroll to position [480, 0]
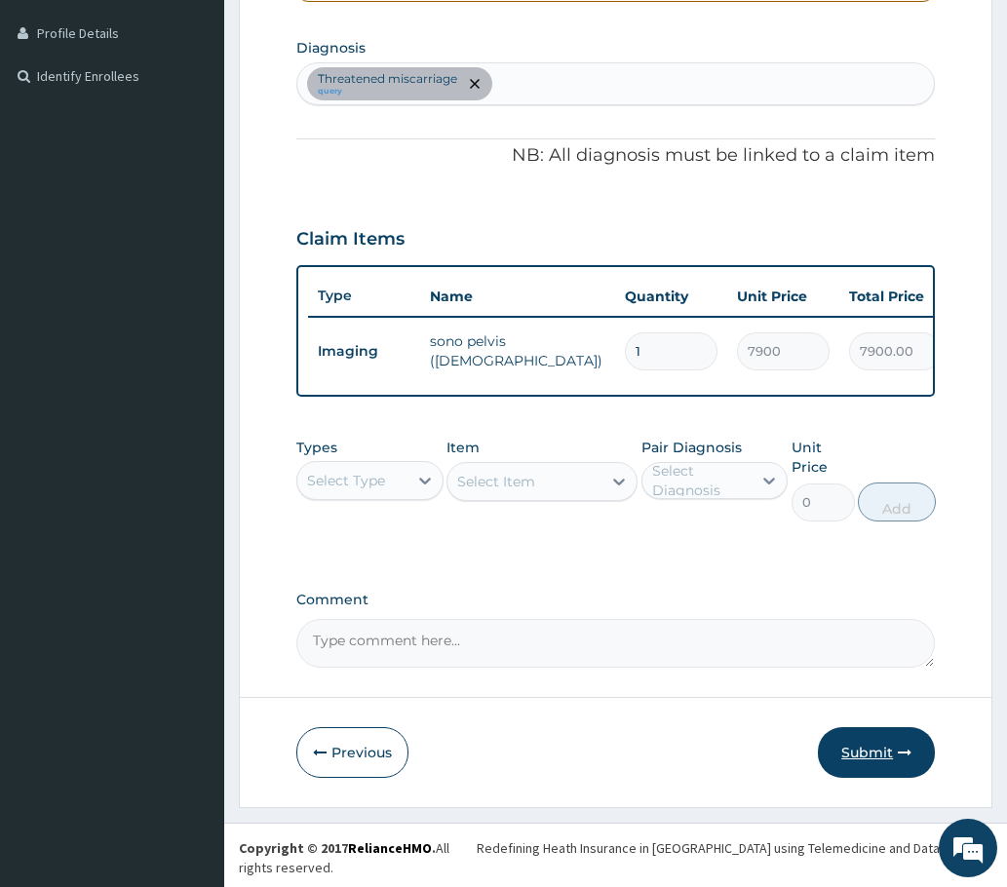
click at [841, 761] on button "Submit" at bounding box center [876, 752] width 117 height 51
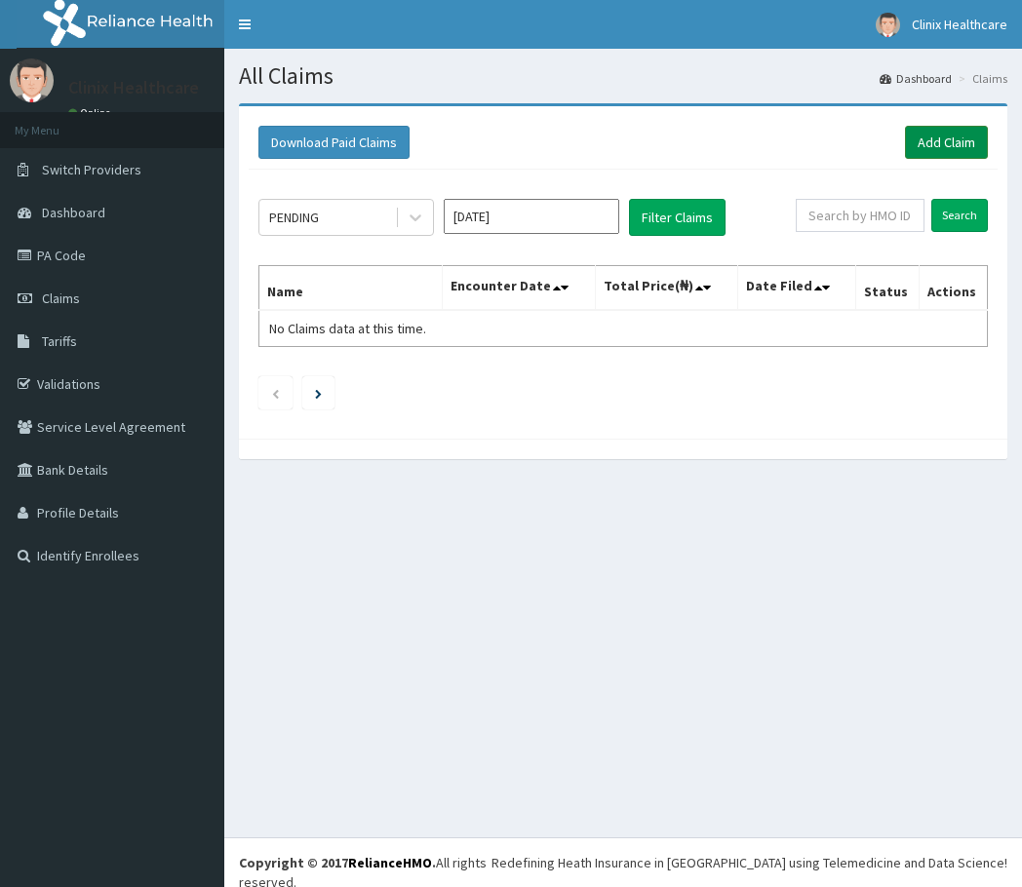
click at [940, 140] on link "Add Claim" at bounding box center [946, 142] width 83 height 33
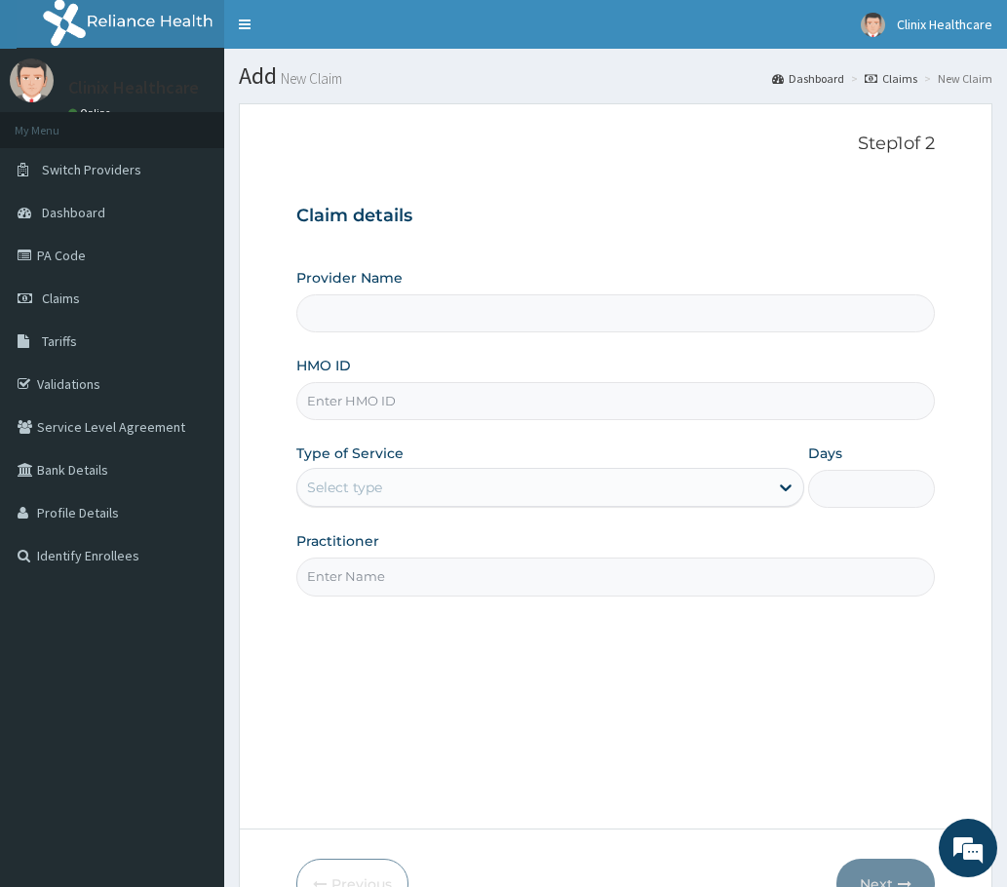
click at [339, 398] on input "HMO ID" at bounding box center [615, 401] width 638 height 38
type input "Clinix Healthcare"
paste input "TIA/10024/A"
type input "TIA/10024/A"
click at [367, 491] on div "Select type" at bounding box center [344, 487] width 75 height 19
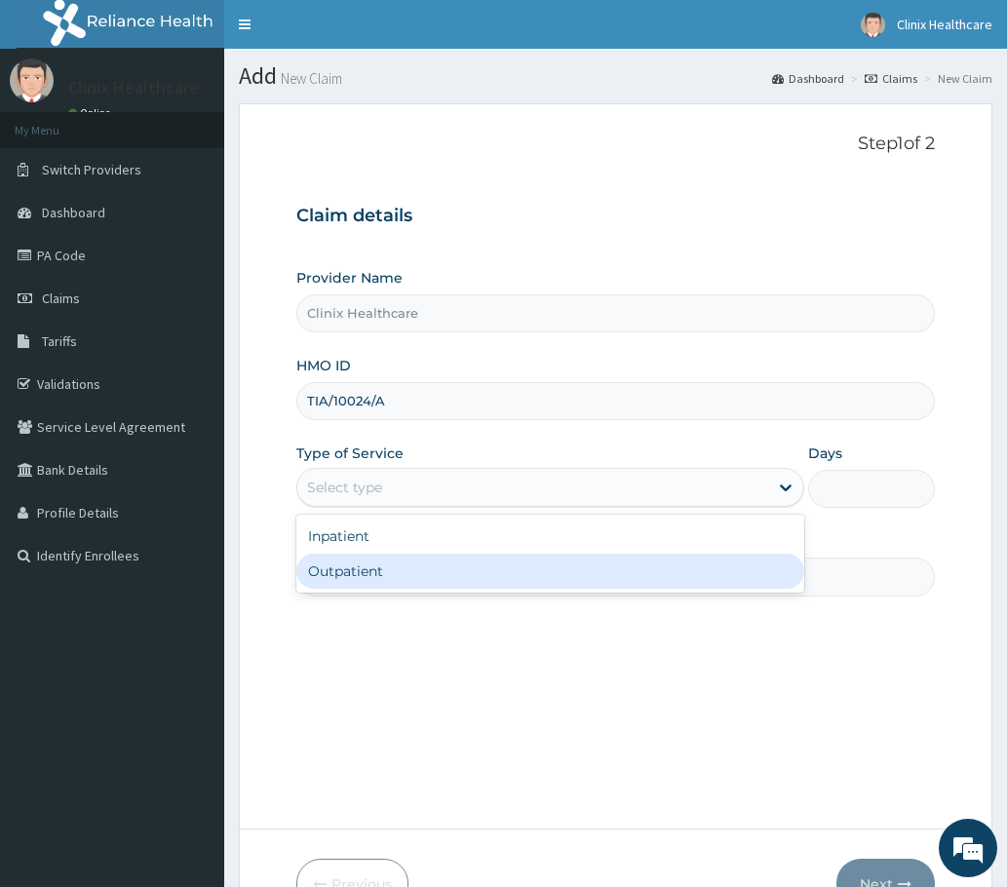
click at [351, 574] on div "Outpatient" at bounding box center [550, 571] width 508 height 35
type input "1"
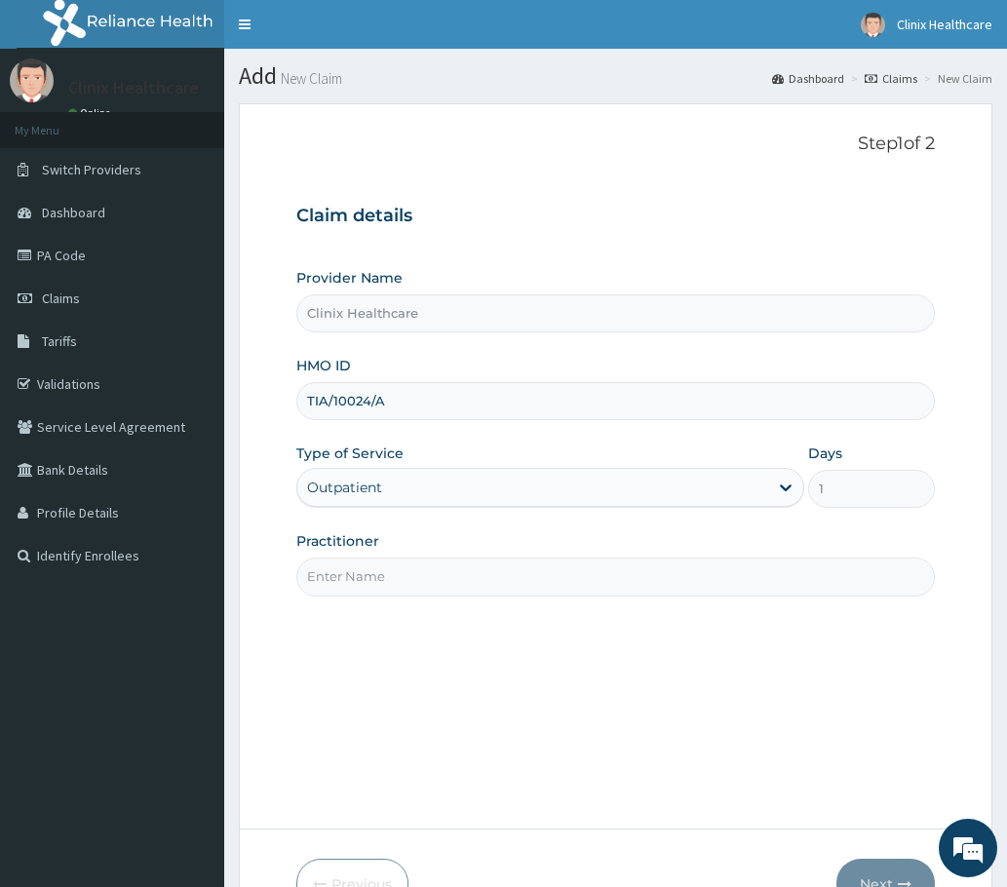
click at [356, 582] on input "Practitioner" at bounding box center [615, 577] width 638 height 38
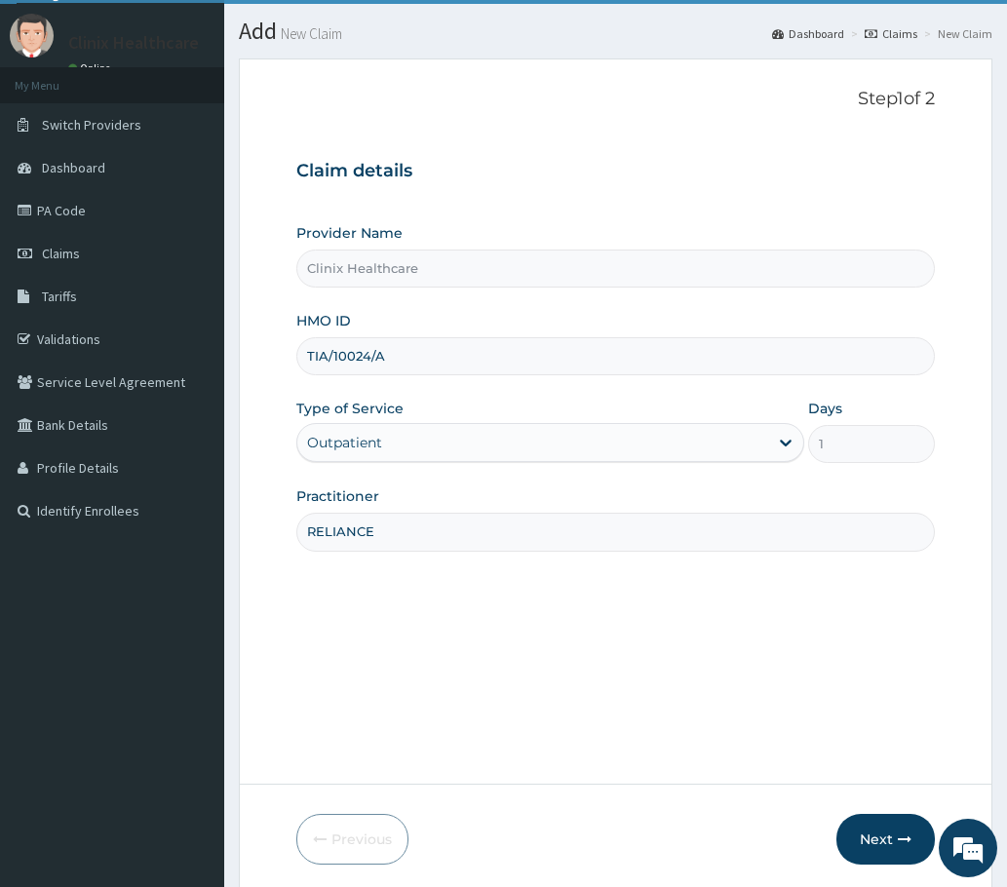
scroll to position [117, 0]
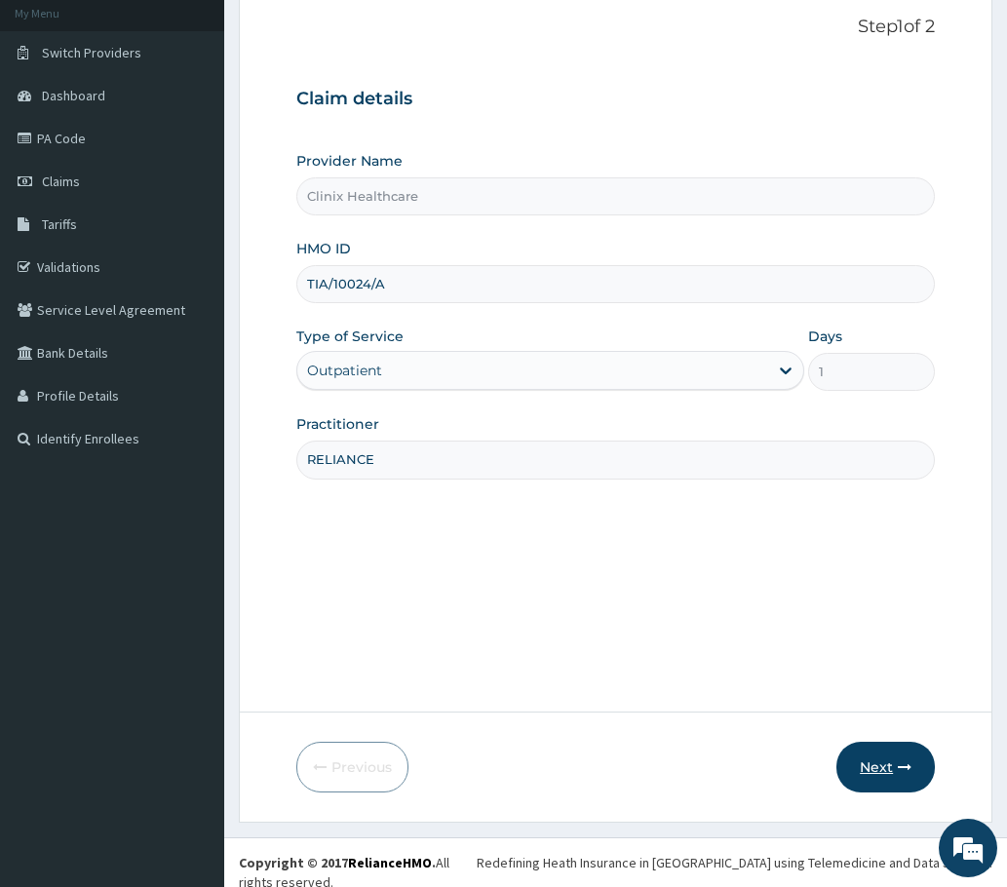
type input "RELIANCE"
click at [912, 759] on button "Next" at bounding box center [885, 767] width 98 height 51
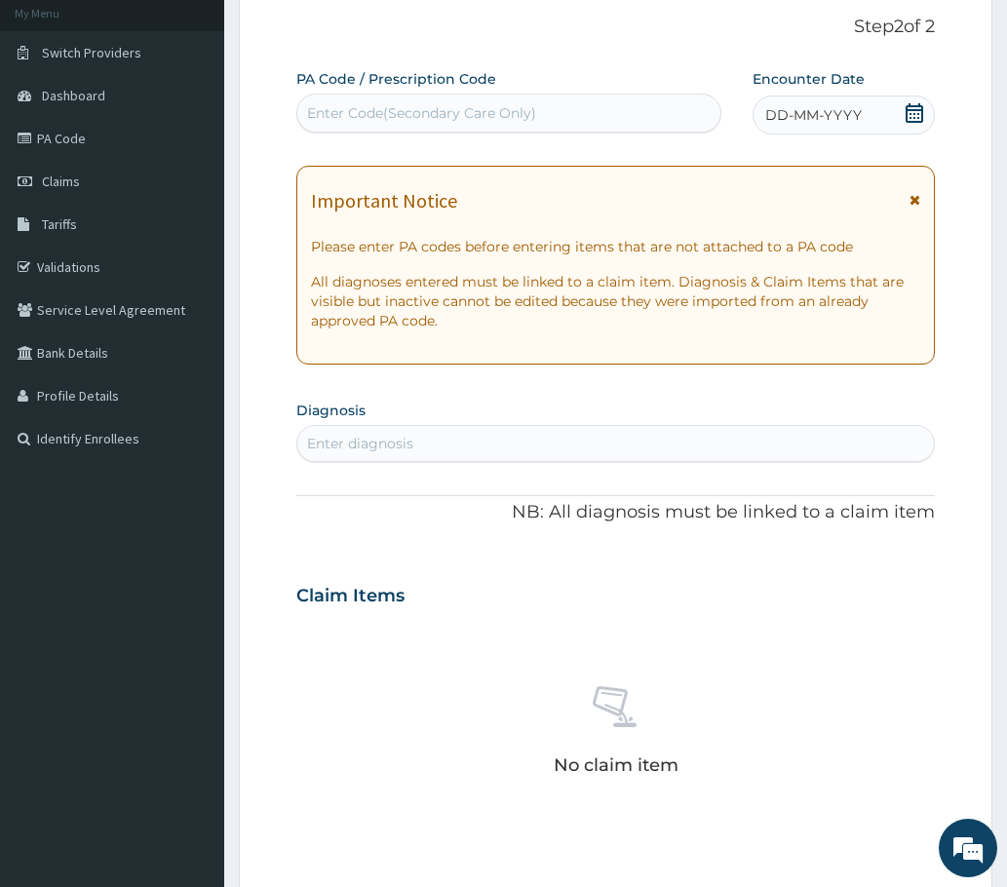
click at [916, 111] on icon at bounding box center [914, 112] width 19 height 19
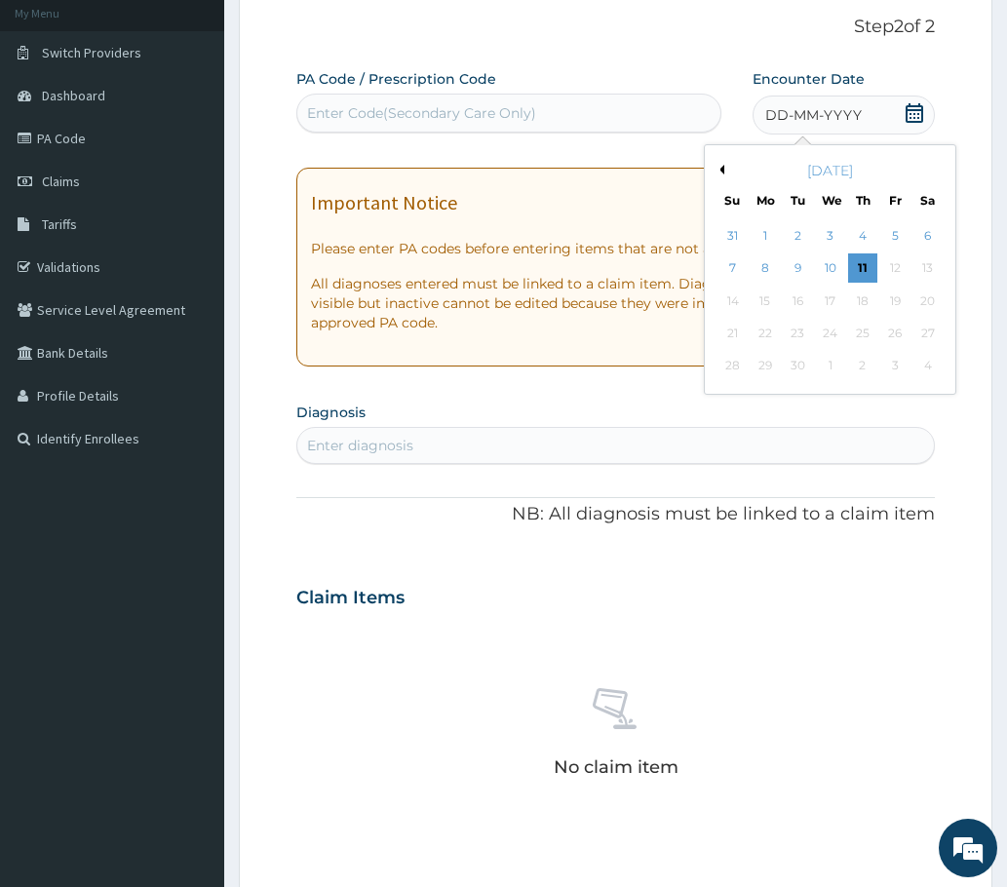
click at [723, 168] on button "Previous Month" at bounding box center [720, 170] width 10 height 10
click at [922, 240] on div "2" at bounding box center [927, 235] width 29 height 29
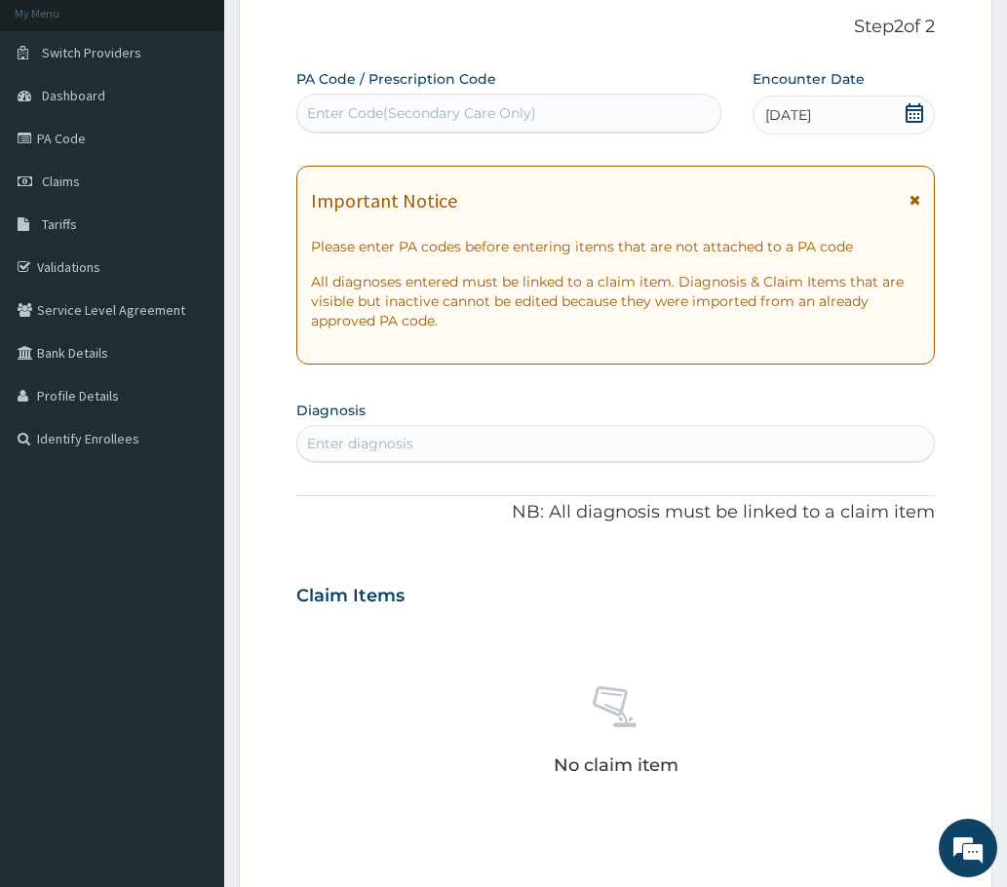
click at [404, 449] on div "Enter diagnosis" at bounding box center [360, 443] width 106 height 19
click at [377, 438] on div "Enter diagnosis" at bounding box center [360, 443] width 106 height 19
type input "V"
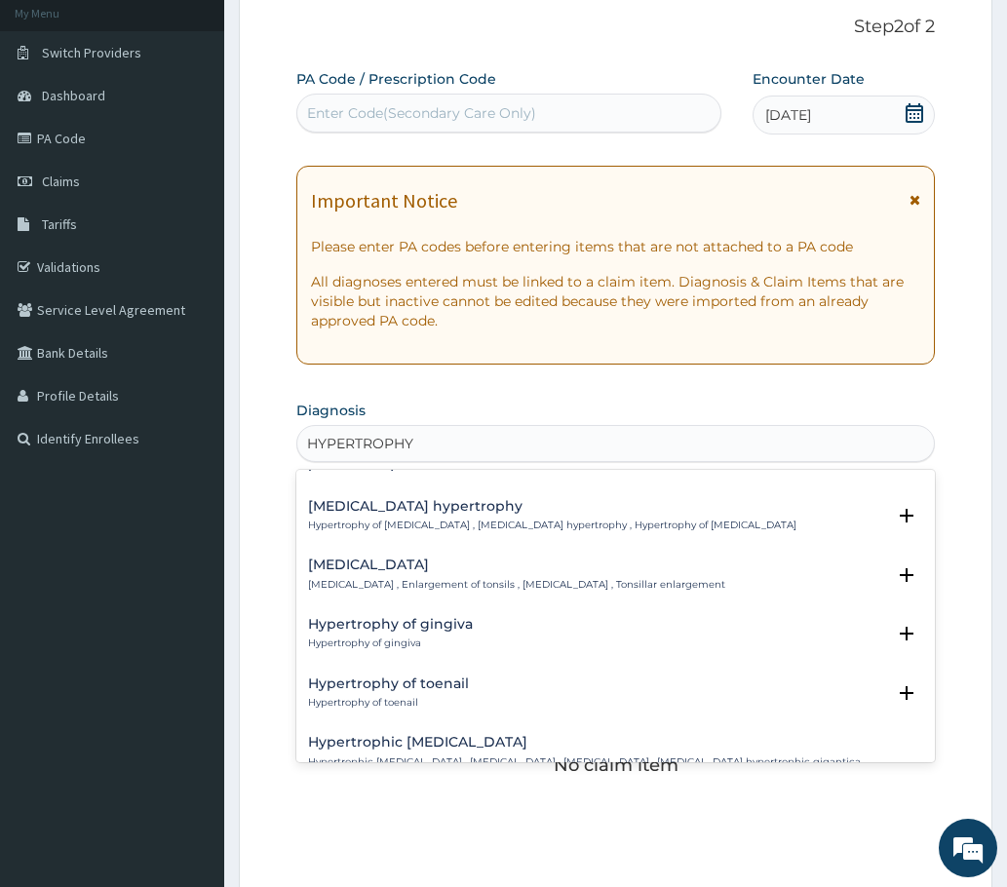
scroll to position [1462, 0]
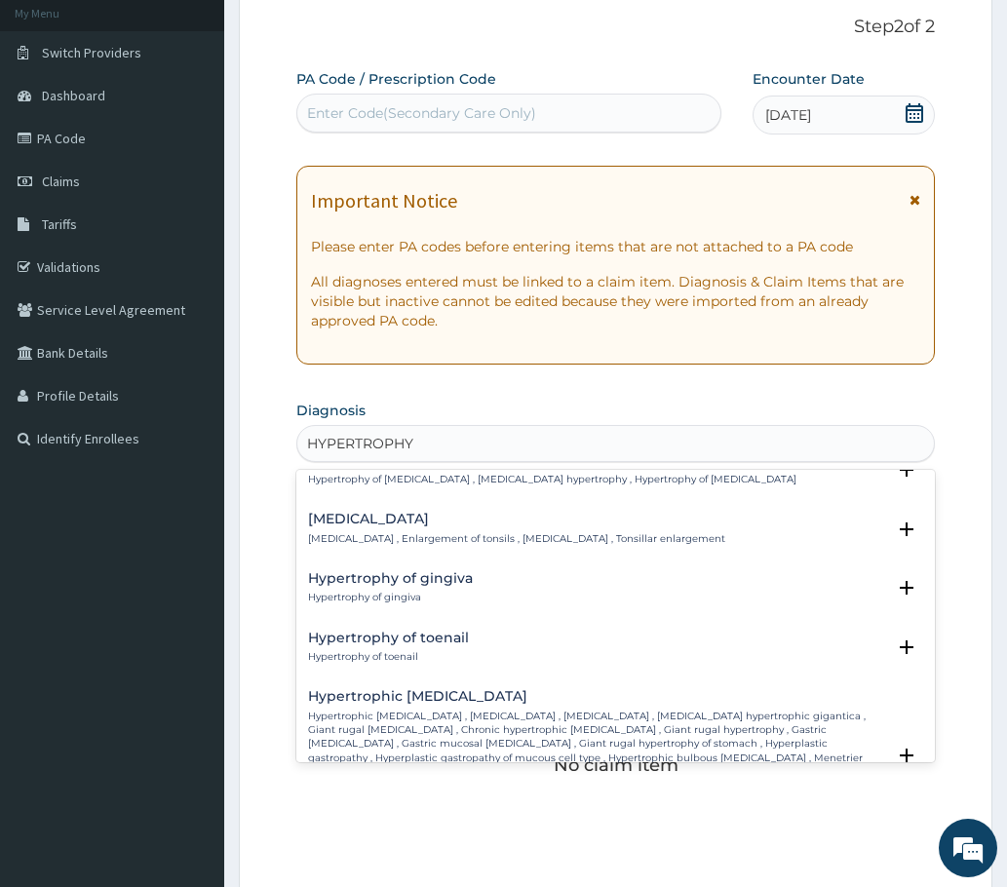
type input "HYPERTROPHY"
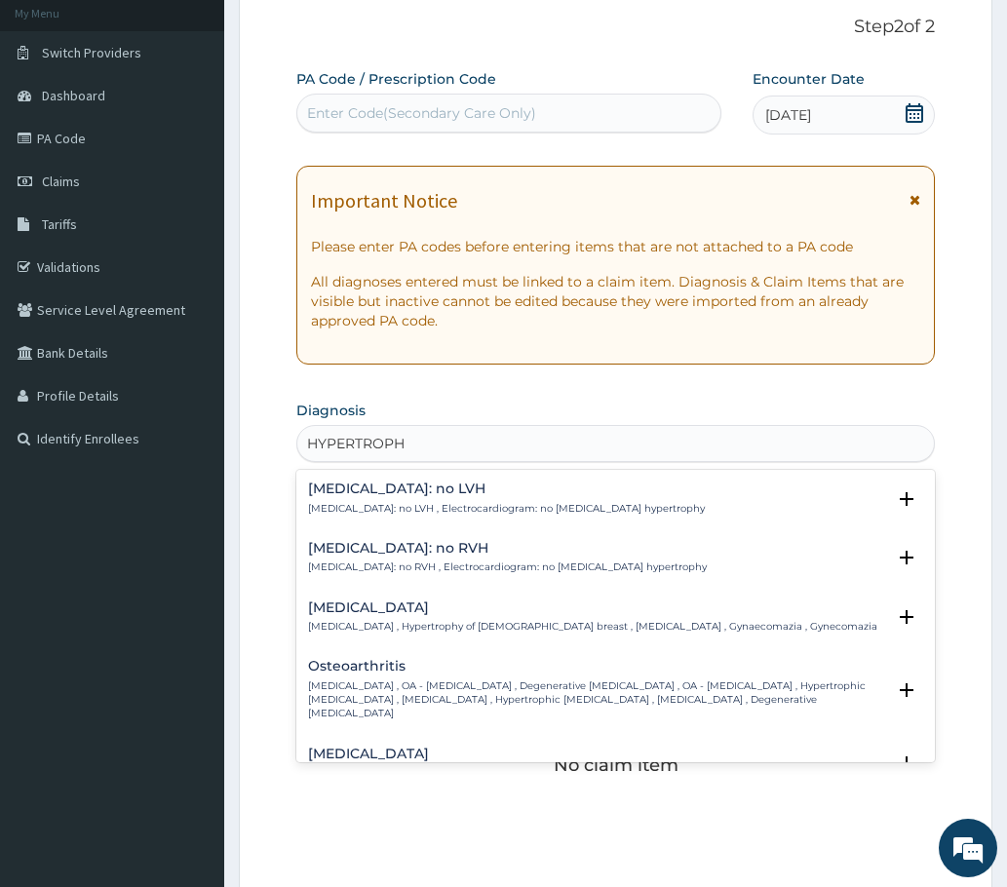
type input "HYPERTROPHY"
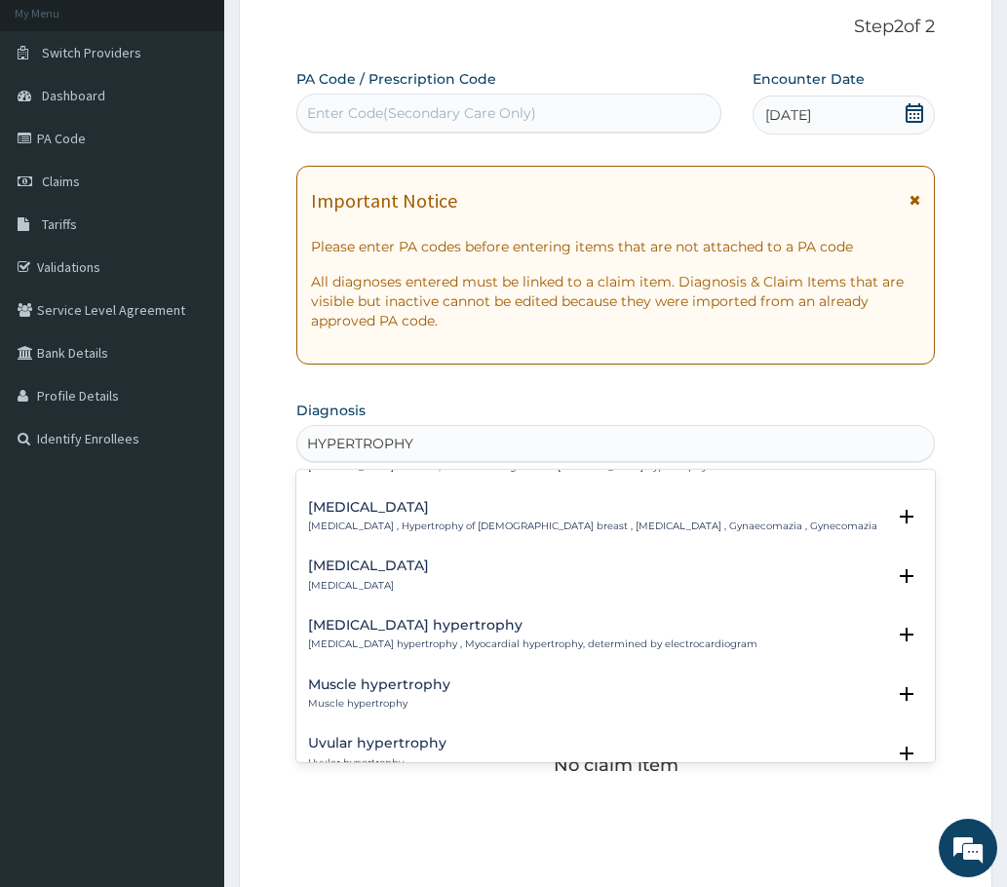
scroll to position [0, 0]
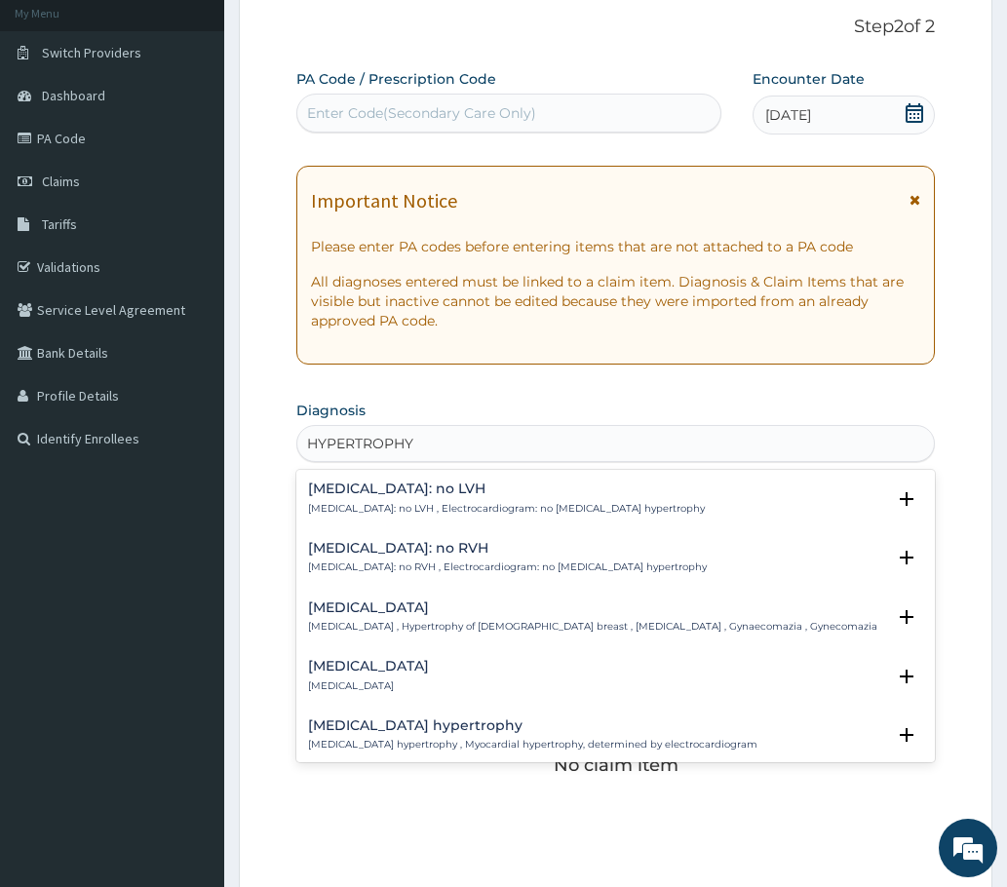
click at [400, 493] on h4 "ECG: no LVH" at bounding box center [506, 489] width 397 height 15
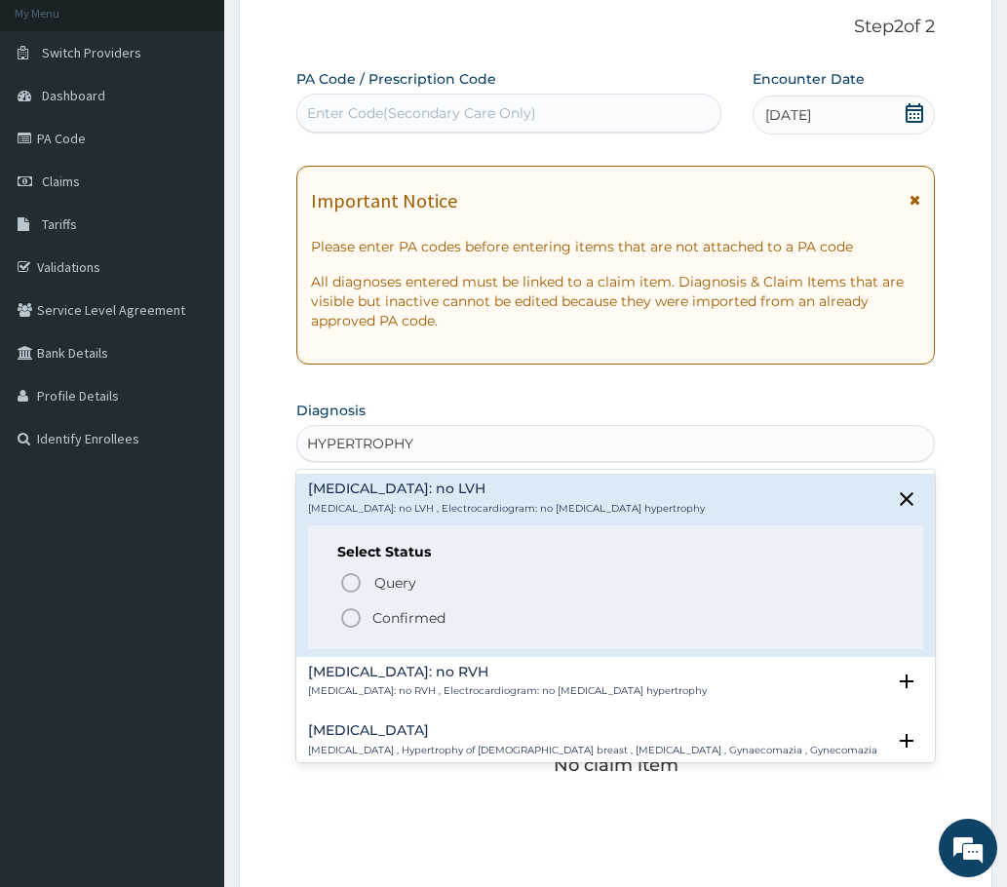
click at [356, 616] on icon "status option filled" at bounding box center [350, 617] width 23 height 23
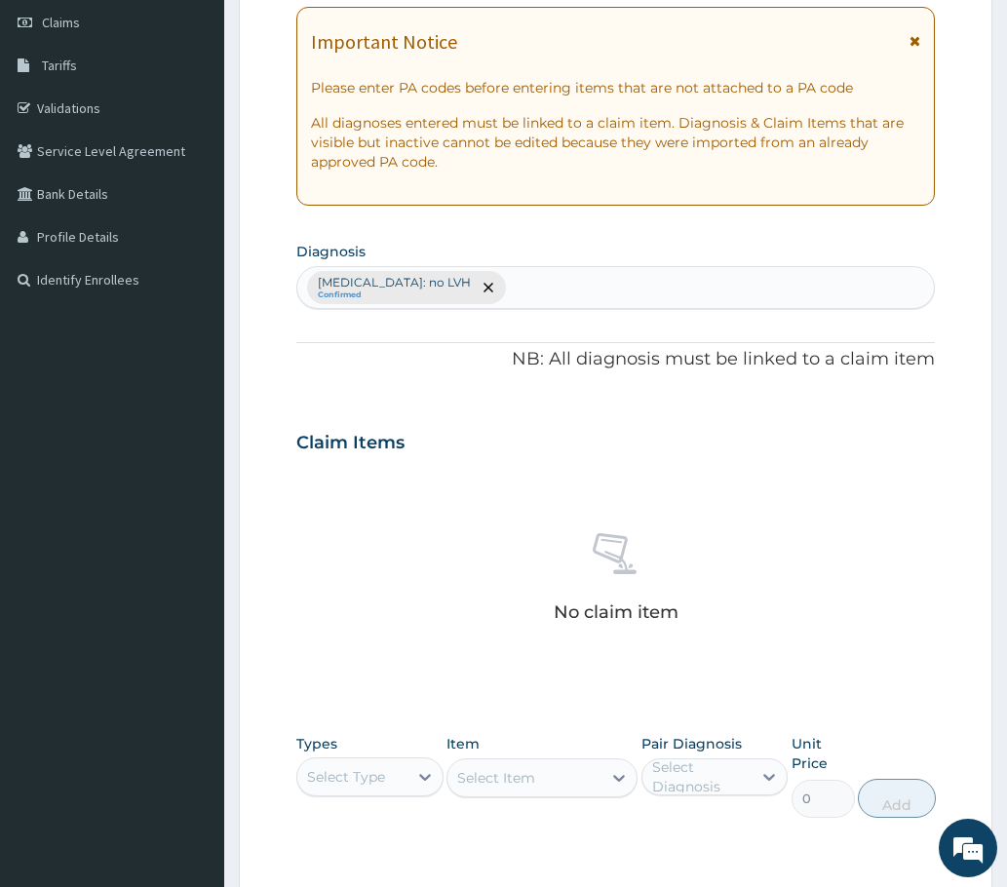
scroll to position [558, 0]
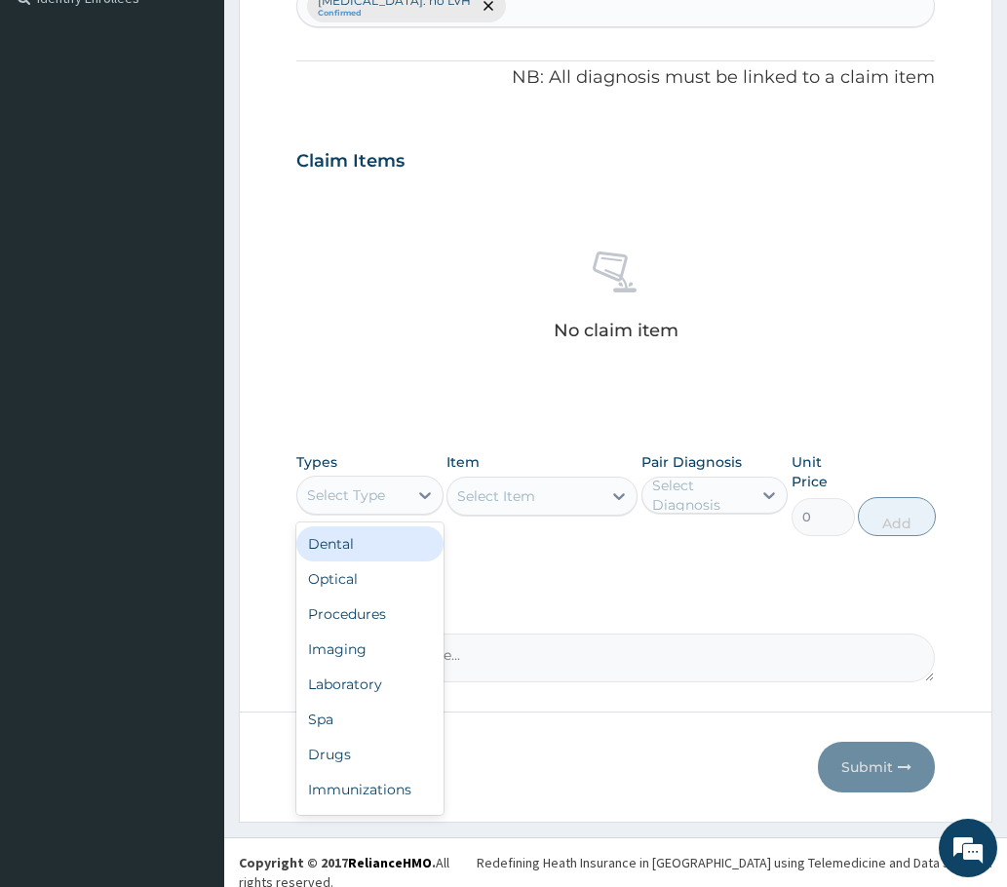
click at [382, 499] on div "Select Type" at bounding box center [346, 494] width 78 height 19
click at [335, 652] on div "Imaging" at bounding box center [369, 649] width 147 height 35
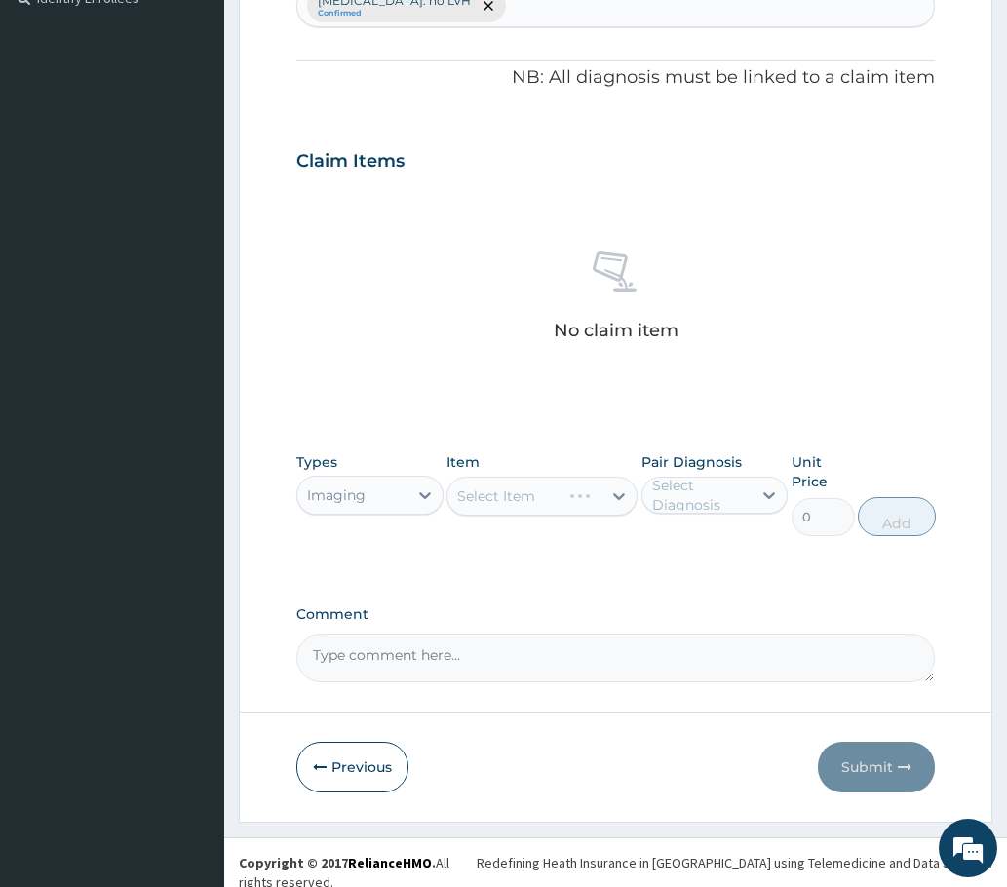
drag, startPoint x: 515, startPoint y: 495, endPoint x: 502, endPoint y: 489, distance: 14.0
click at [519, 493] on div "Select Item" at bounding box center [542, 496] width 192 height 39
drag, startPoint x: 682, startPoint y: 493, endPoint x: 678, endPoint y: 516, distance: 22.8
click at [680, 495] on div "Select Diagnosis" at bounding box center [701, 495] width 98 height 39
click at [679, 552] on label "ECG: no LVH" at bounding box center [736, 552] width 124 height 39
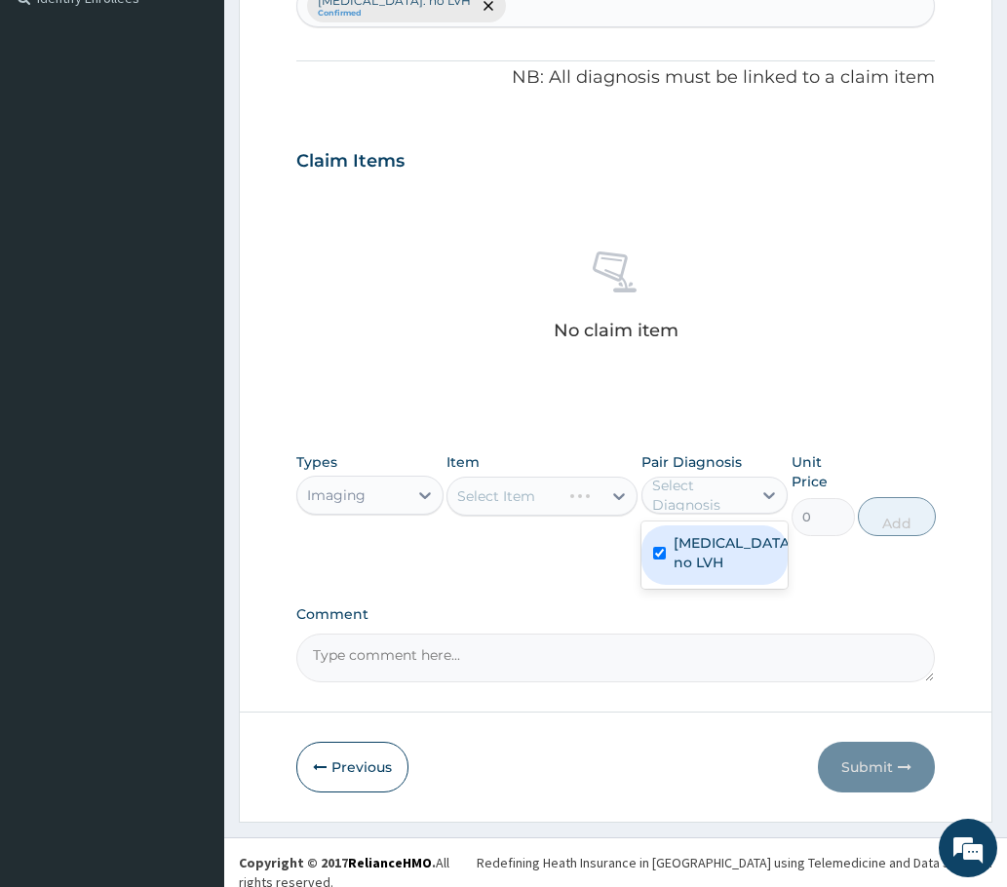
checkbox input "true"
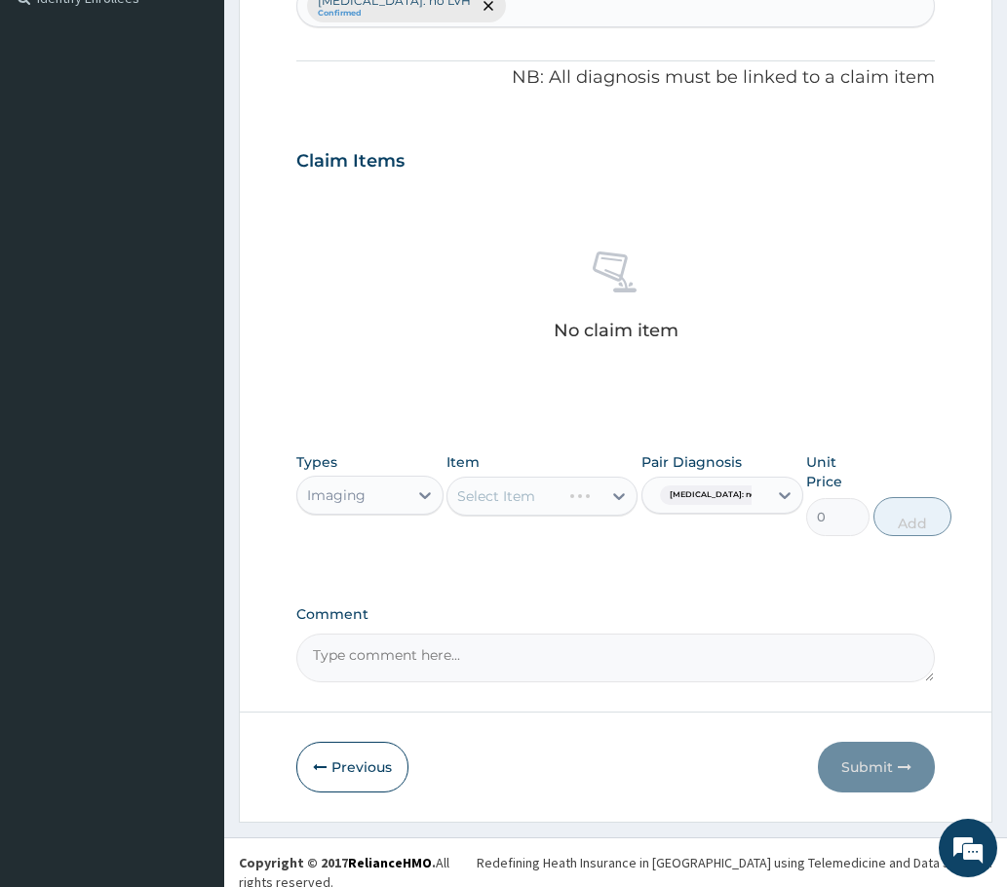
click at [520, 495] on div "Select Item" at bounding box center [542, 496] width 192 height 39
click at [504, 511] on div "Select Item" at bounding box center [542, 496] width 192 height 39
click at [499, 504] on div "Select Item" at bounding box center [542, 496] width 192 height 39
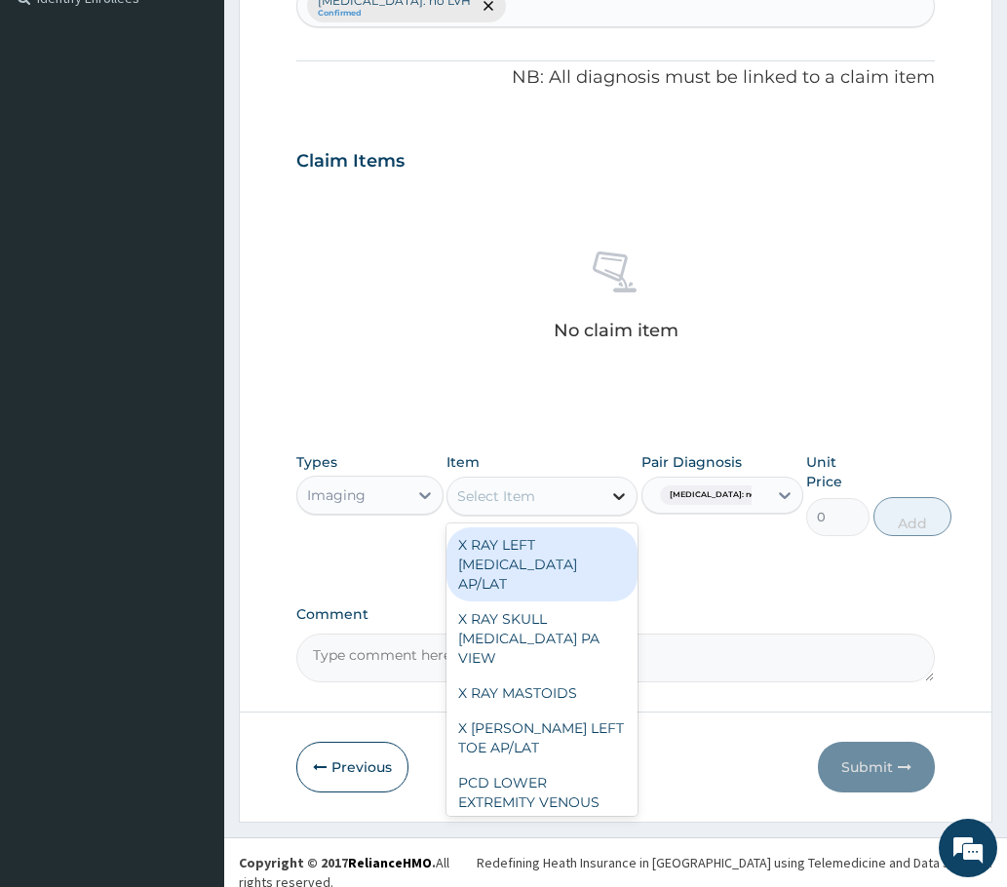
click at [622, 498] on icon at bounding box center [618, 495] width 19 height 19
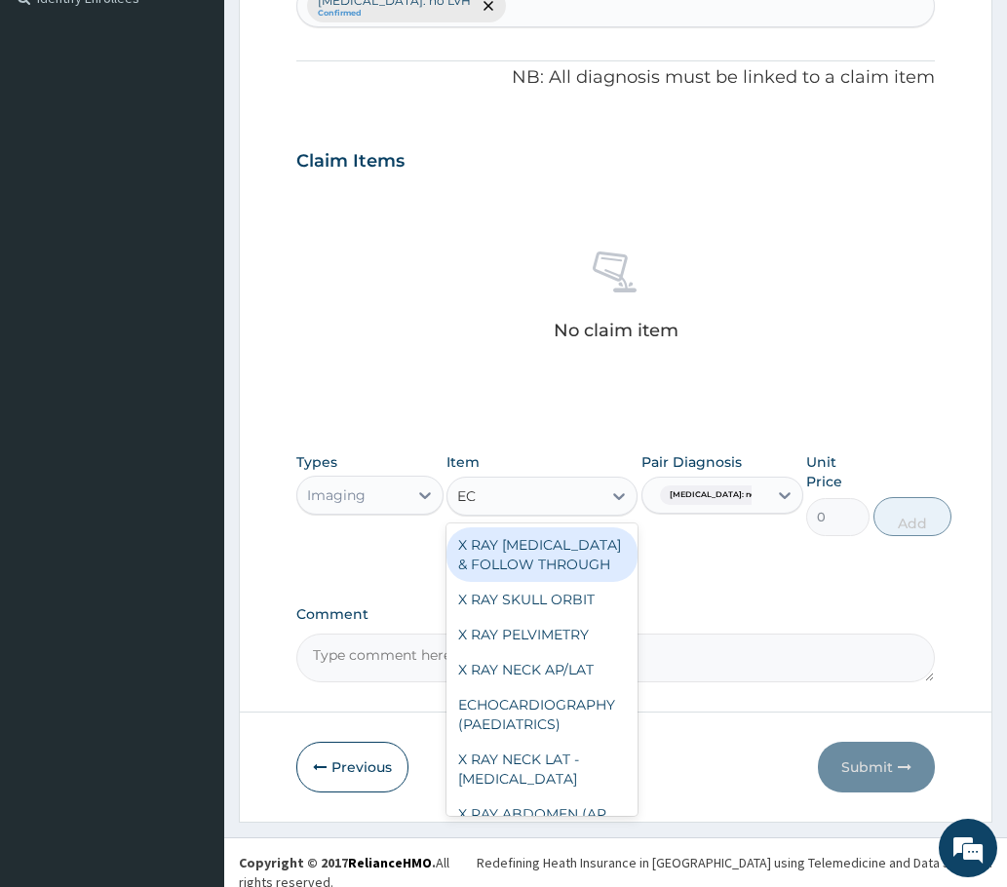
type input "ECG"
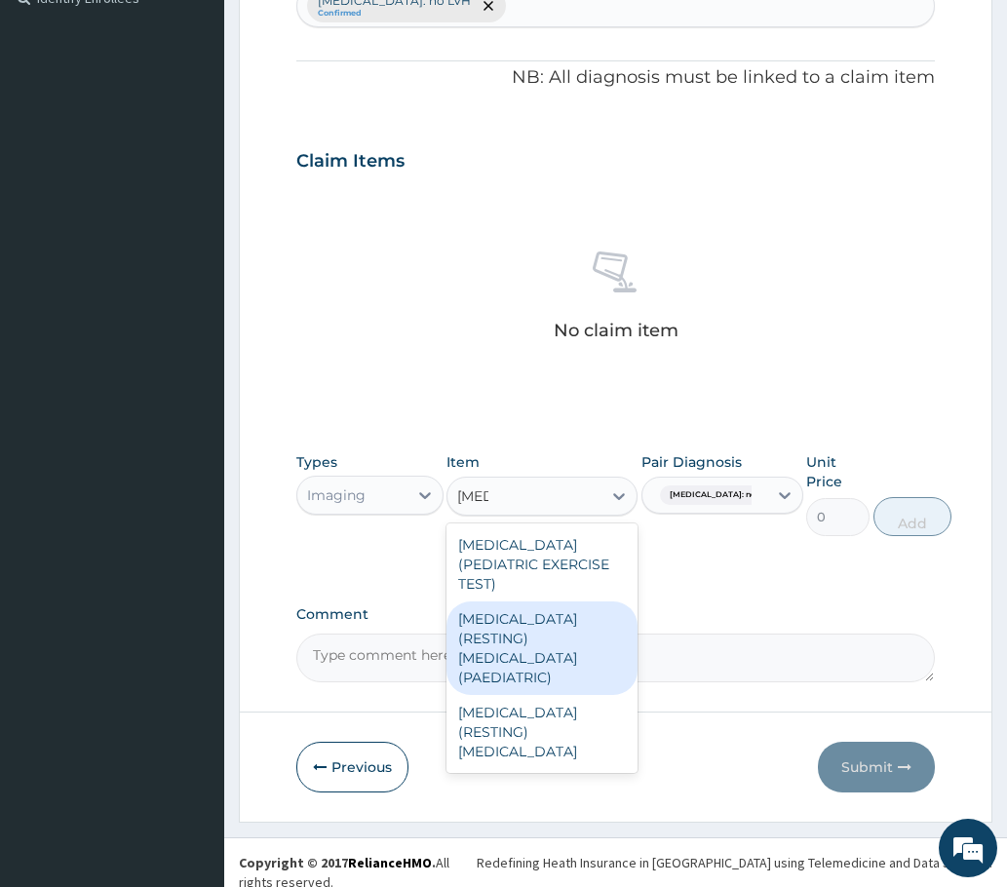
click at [521, 633] on div "ECG (RESTING) ELECTROCARDIOGRAPHY (PAEDIATRIC)" at bounding box center [542, 648] width 192 height 94
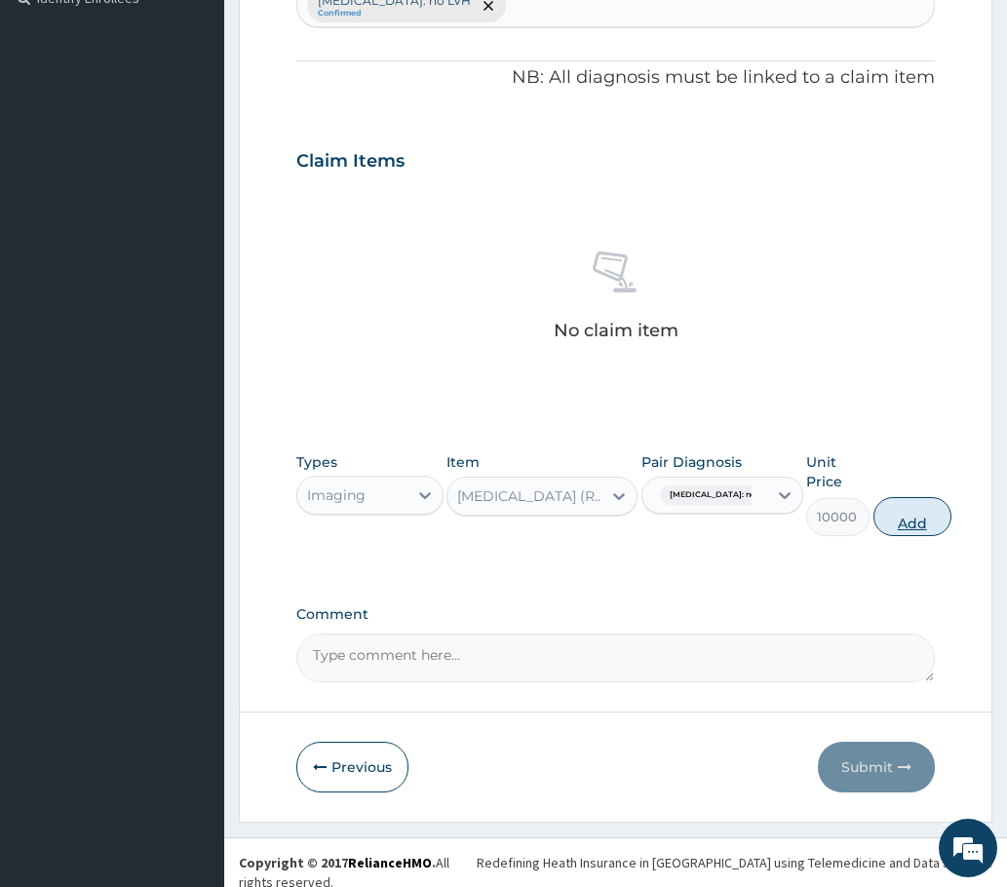
click at [886, 512] on button "Add" at bounding box center [912, 516] width 78 height 39
type input "0"
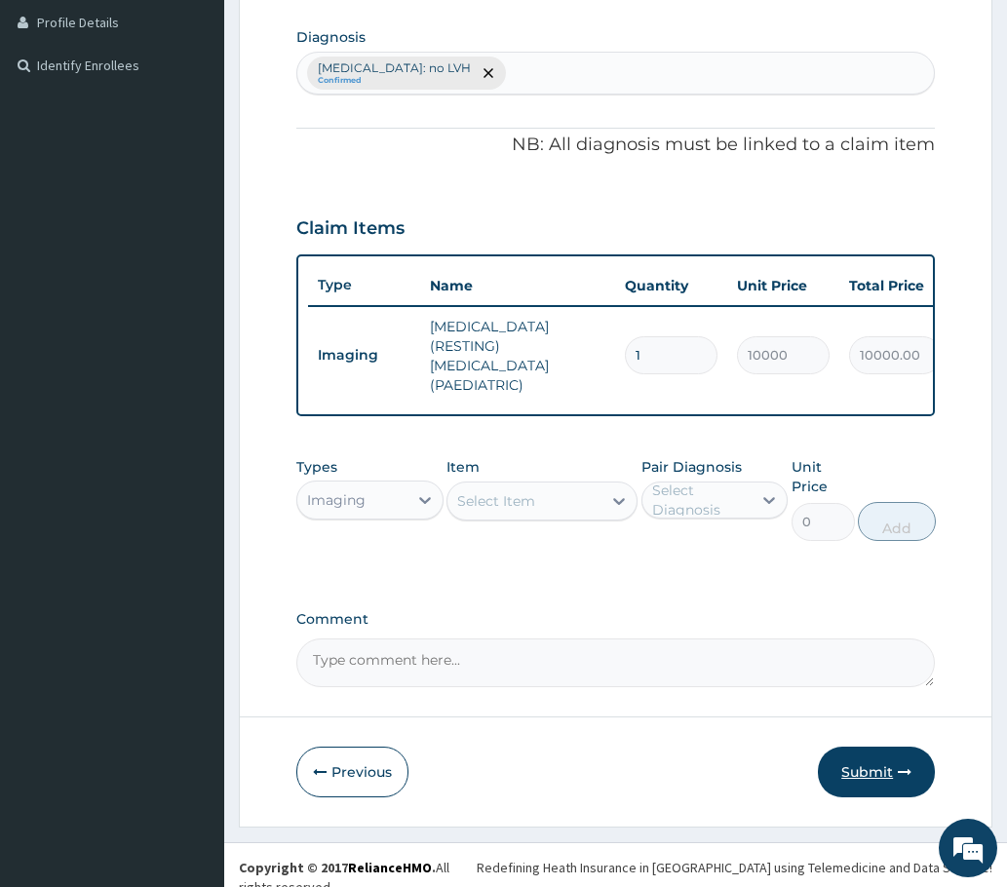
click at [863, 765] on button "Submit" at bounding box center [876, 772] width 117 height 51
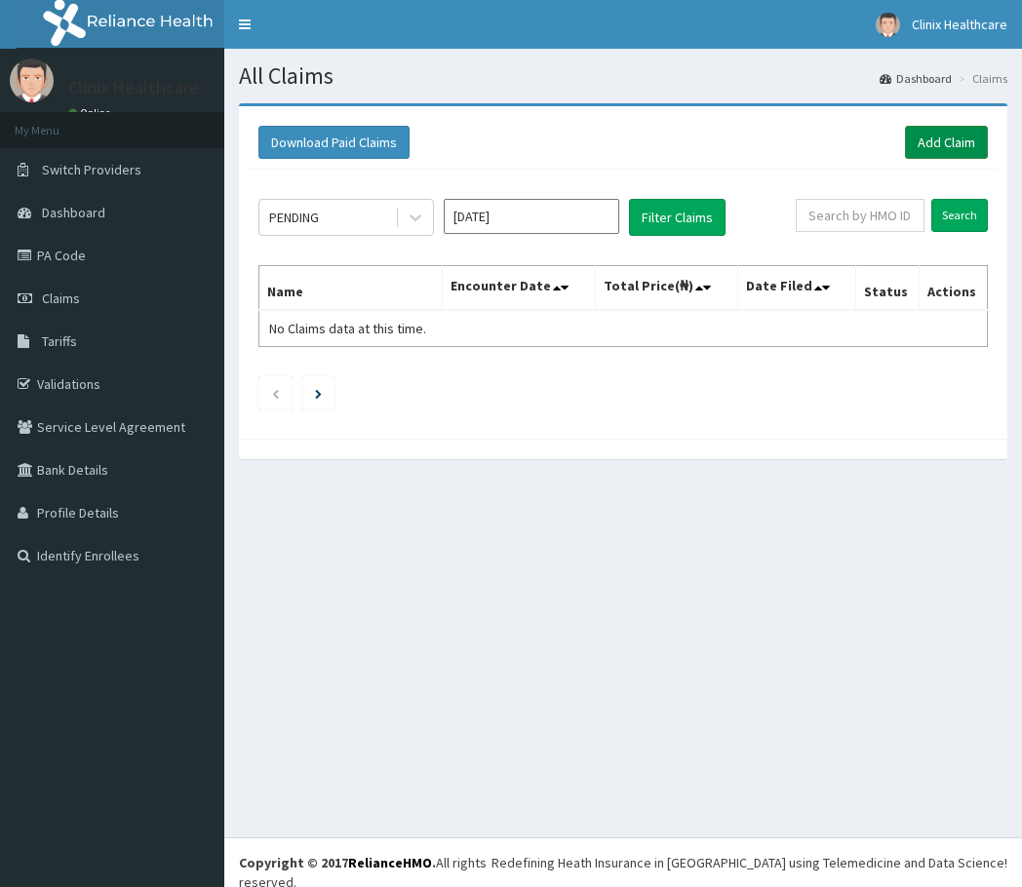
click at [923, 137] on link "Add Claim" at bounding box center [946, 142] width 83 height 33
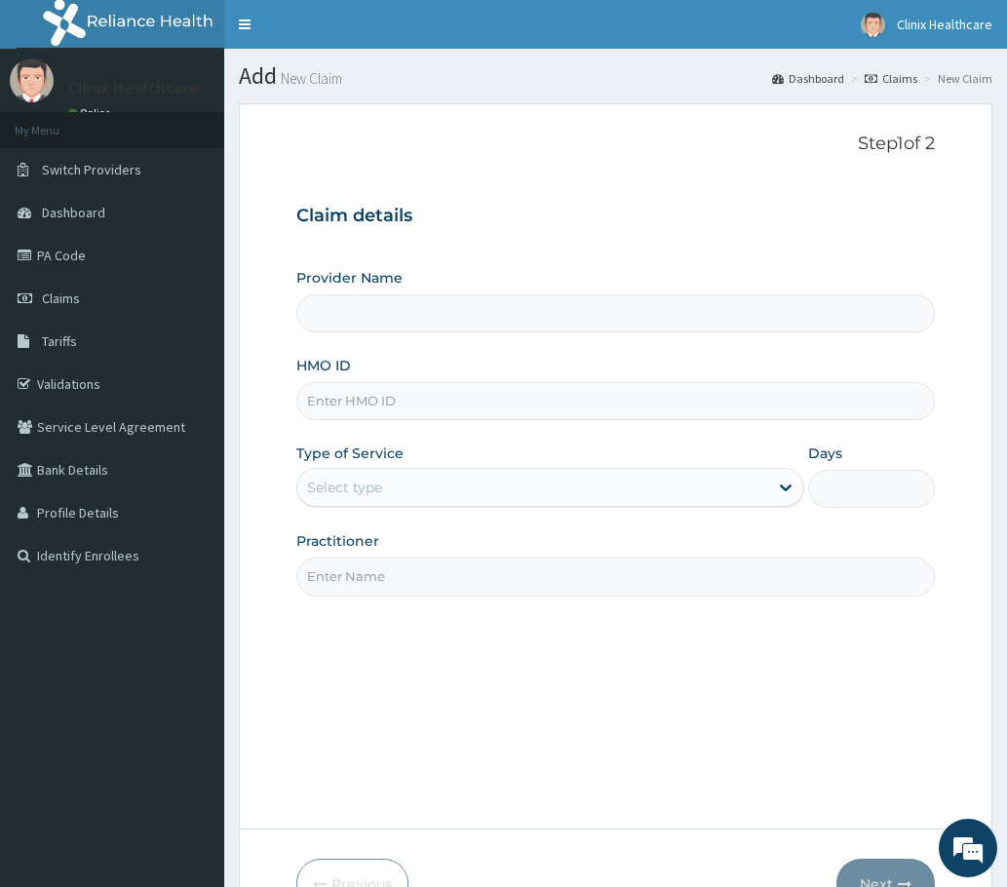
click at [362, 405] on input "HMO ID" at bounding box center [615, 401] width 638 height 38
paste input "KER/10056/A PA/890E48"
type input "KER/10056/A PA/890E48"
type input "Clinix Healthcare"
drag, startPoint x: 399, startPoint y: 397, endPoint x: 522, endPoint y: 405, distance: 123.1
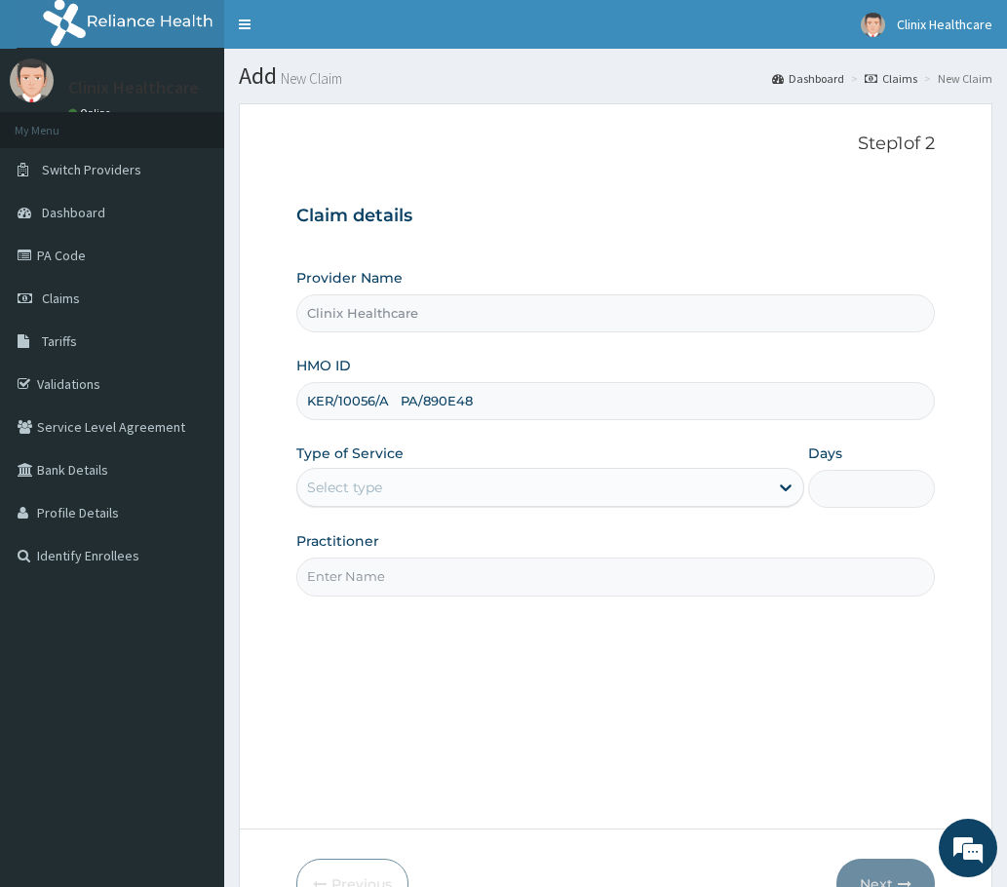
click at [522, 405] on input "KER/10056/A PA/890E48" at bounding box center [615, 401] width 638 height 38
type input "KER/10056/A"
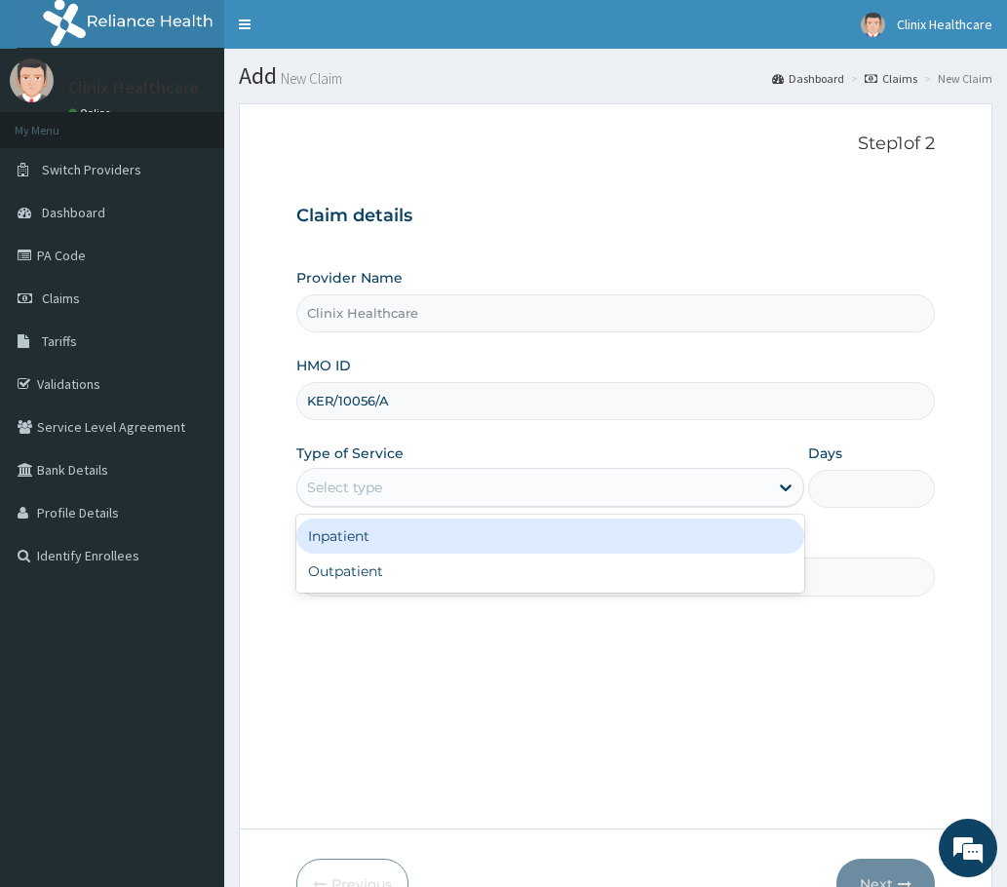
drag, startPoint x: 511, startPoint y: 499, endPoint x: 491, endPoint y: 537, distance: 42.7
click at [509, 508] on div "Type of Service option Inpatient focused, 1 of 2. 2 results available. Use Up a…" at bounding box center [550, 476] width 508 height 64
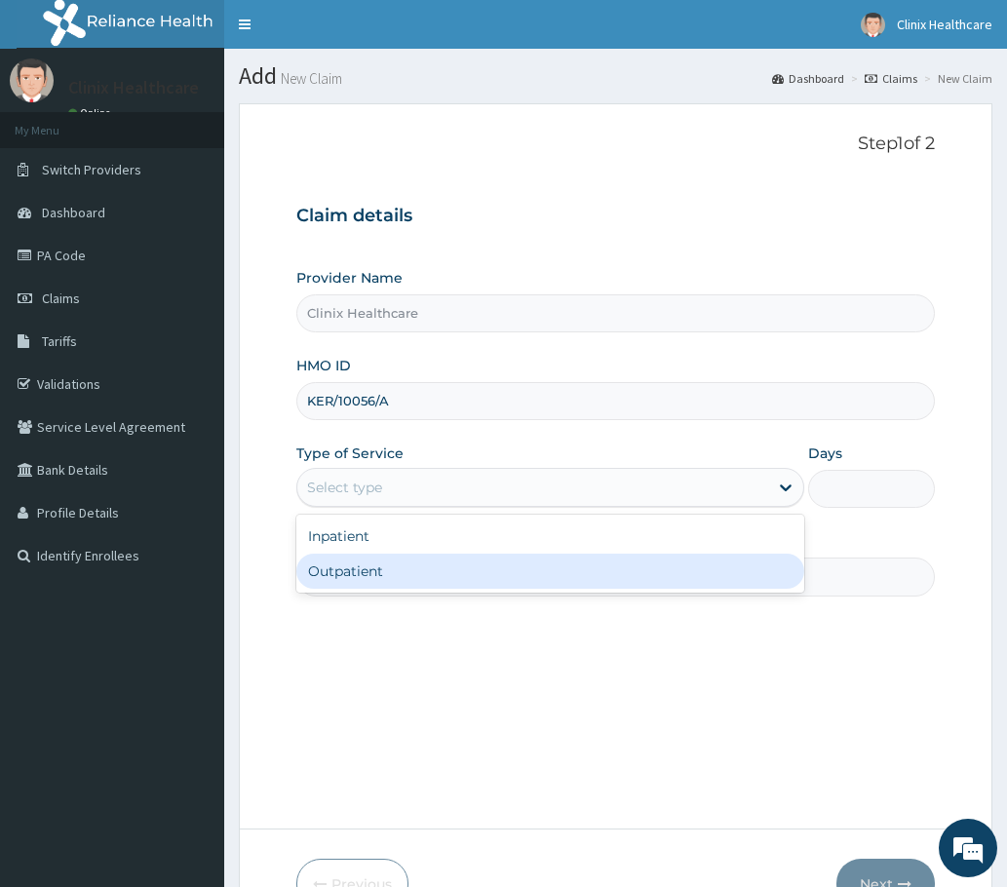
click at [410, 573] on div "Outpatient" at bounding box center [550, 571] width 508 height 35
type input "1"
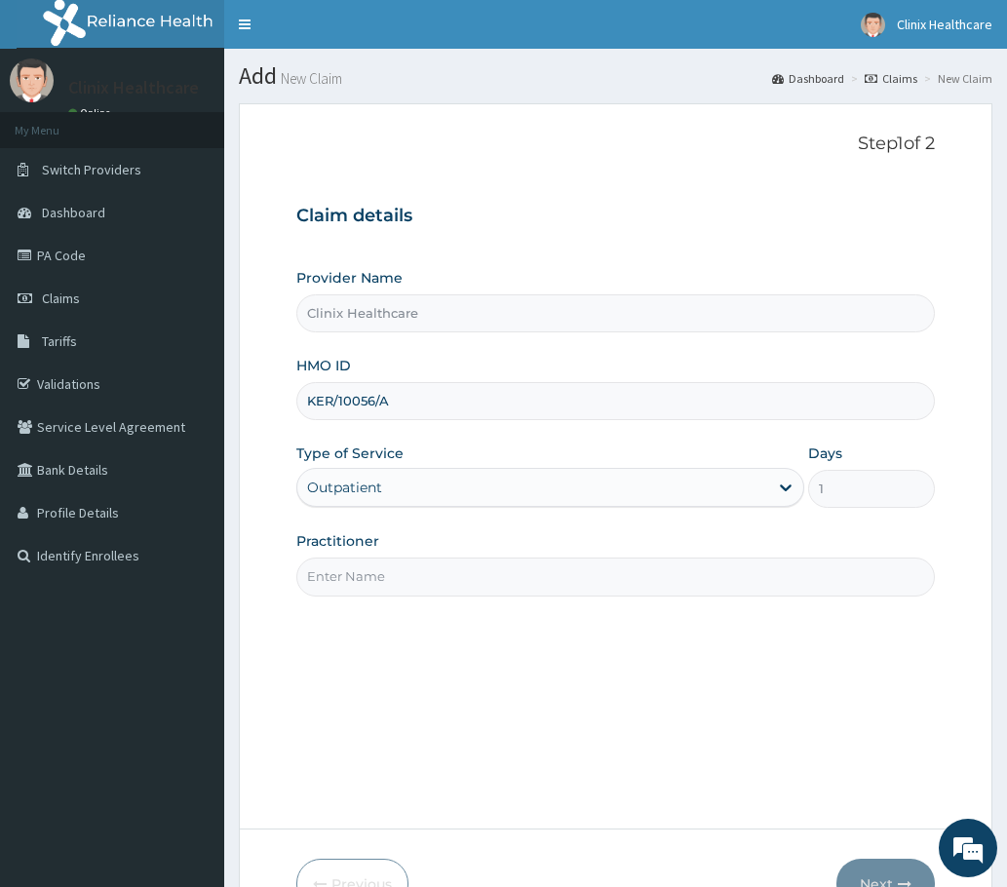
drag, startPoint x: 405, startPoint y: 579, endPoint x: 370, endPoint y: 537, distance: 54.0
click at [405, 572] on input "Practitioner" at bounding box center [615, 577] width 638 height 38
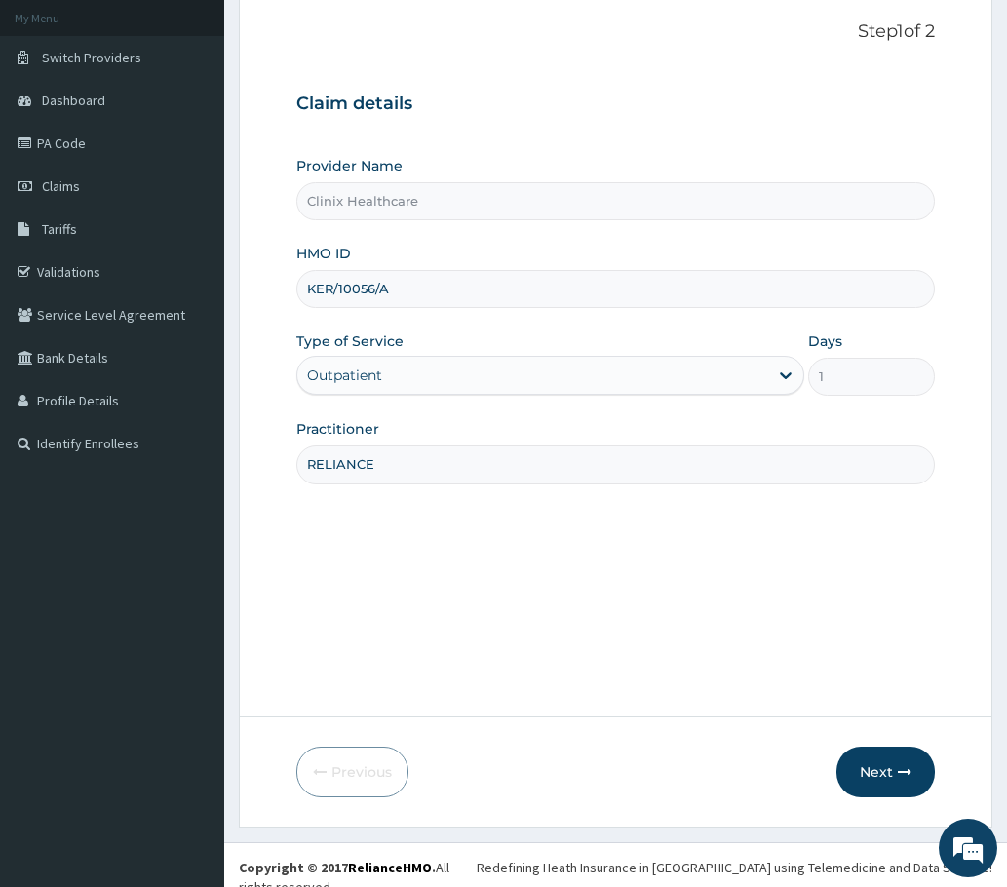
scroll to position [117, 0]
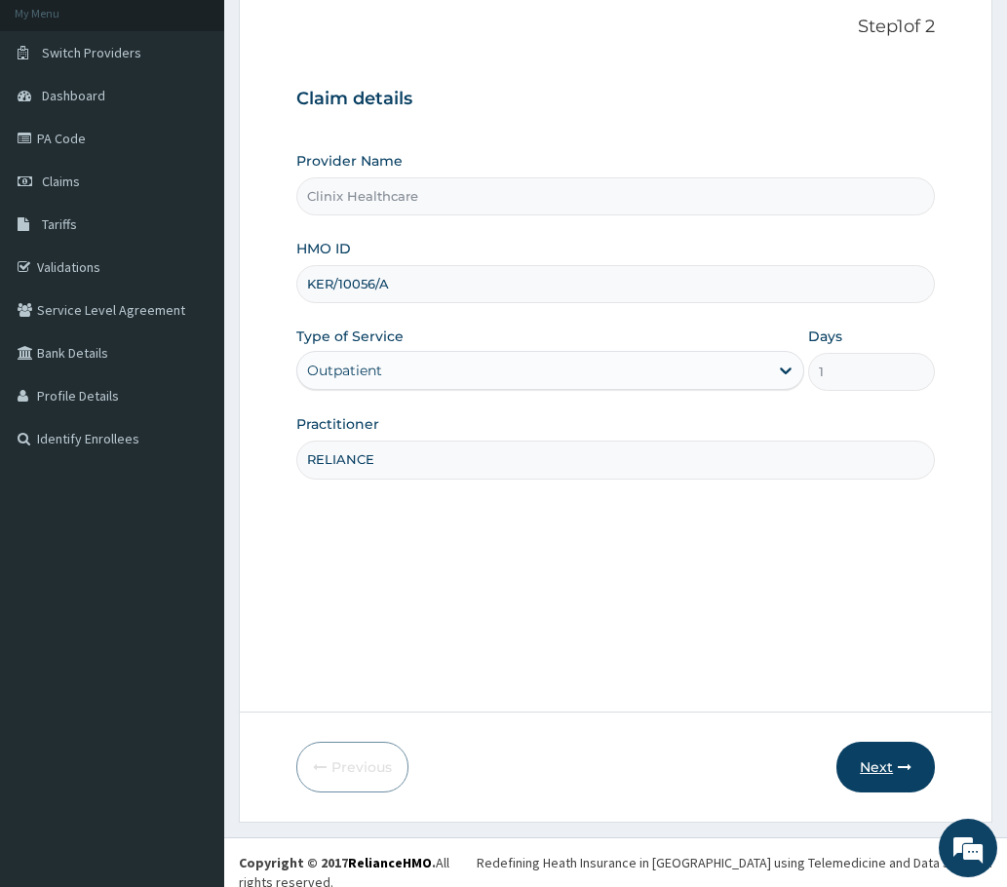
type input "RELIANCE"
click at [912, 754] on button "Next" at bounding box center [885, 767] width 98 height 51
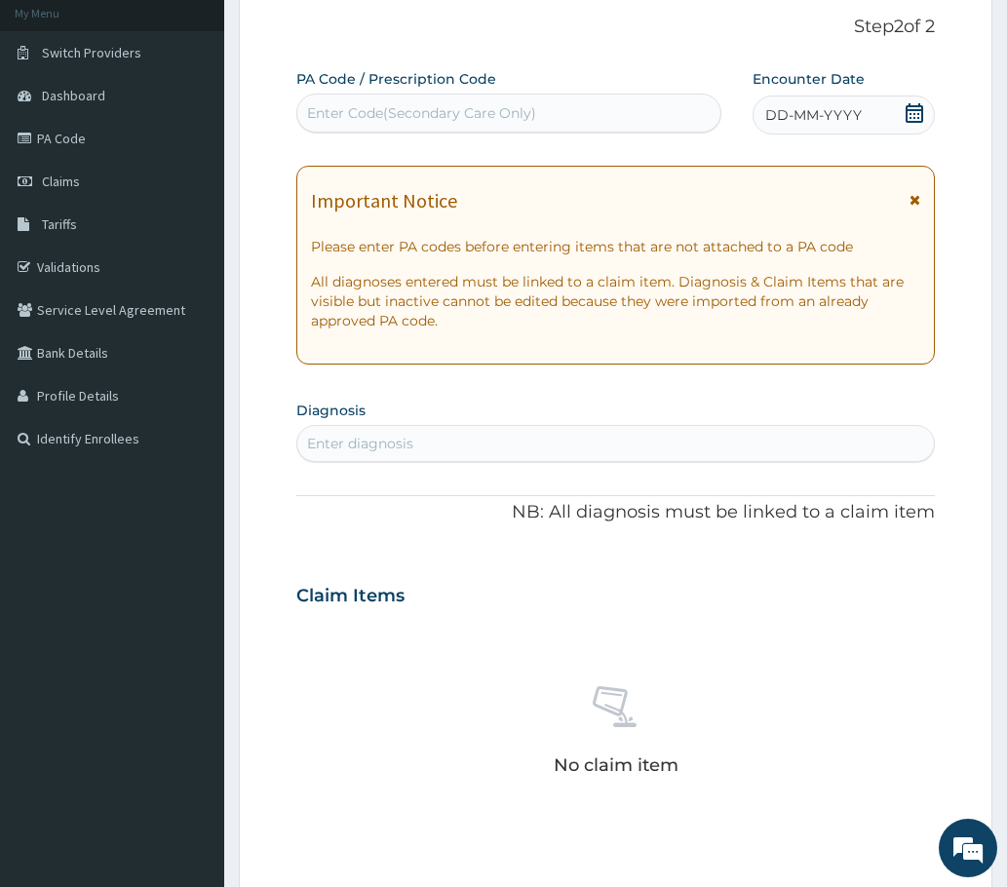
click at [393, 101] on div "Enter Code(Secondary Care Only)" at bounding box center [508, 112] width 423 height 31
paste input "PA/890E48"
type input "PA/890E48"
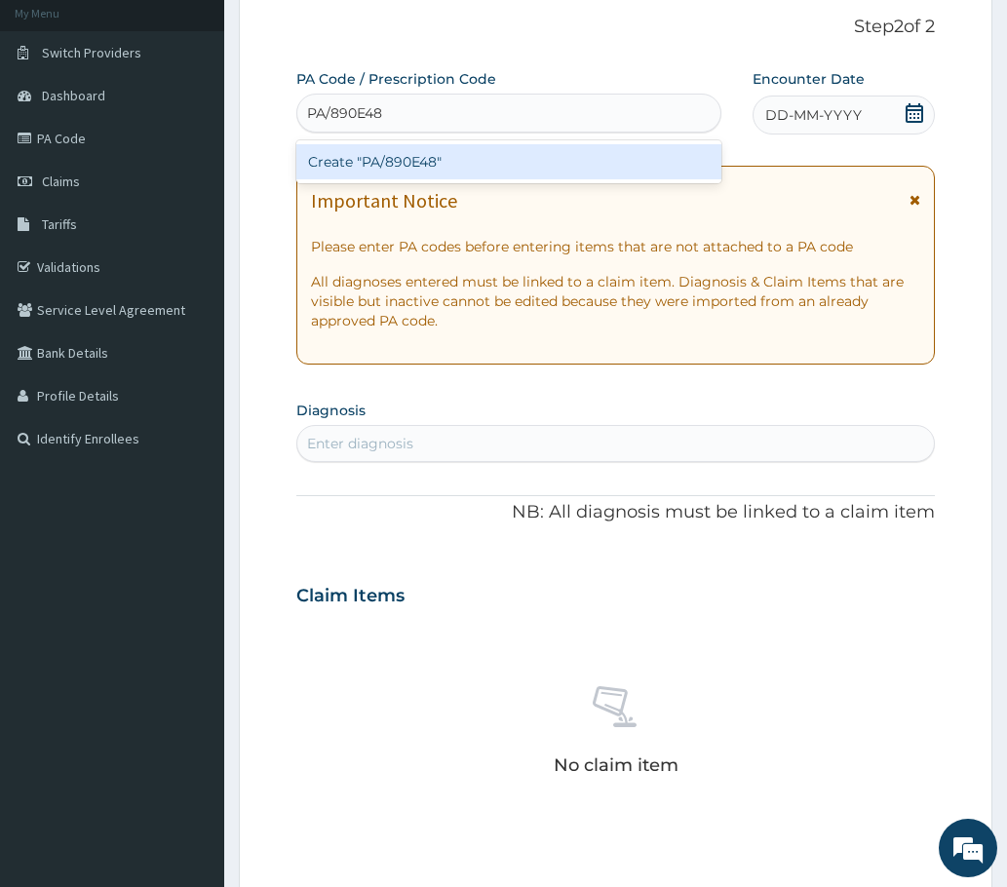
click at [361, 161] on div "Create "PA/890E48"" at bounding box center [508, 161] width 425 height 35
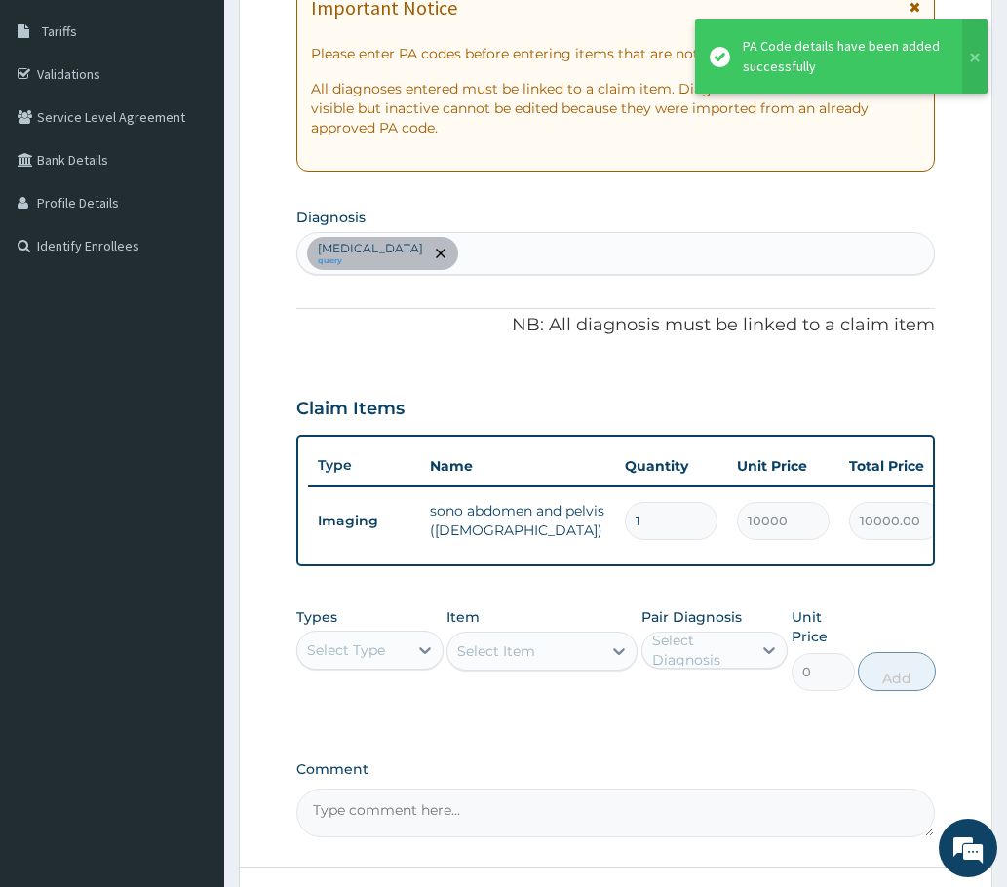
scroll to position [312, 0]
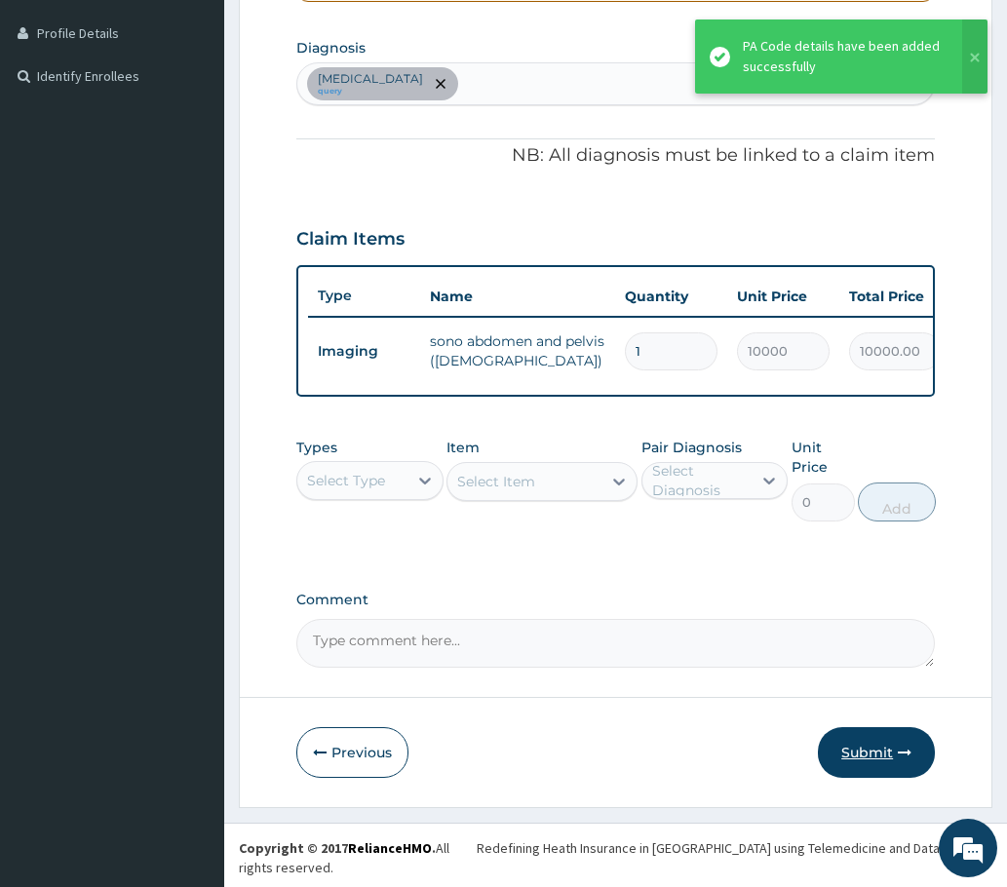
click at [891, 772] on button "Submit" at bounding box center [876, 752] width 117 height 51
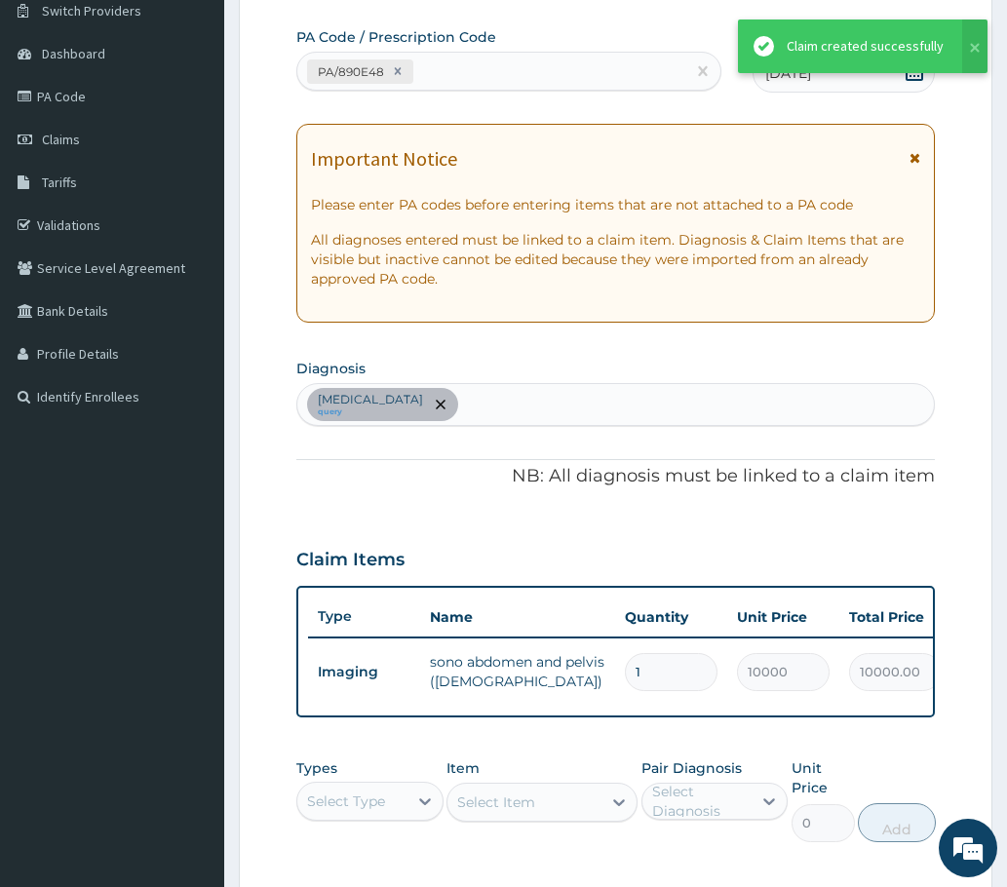
scroll to position [0, 0]
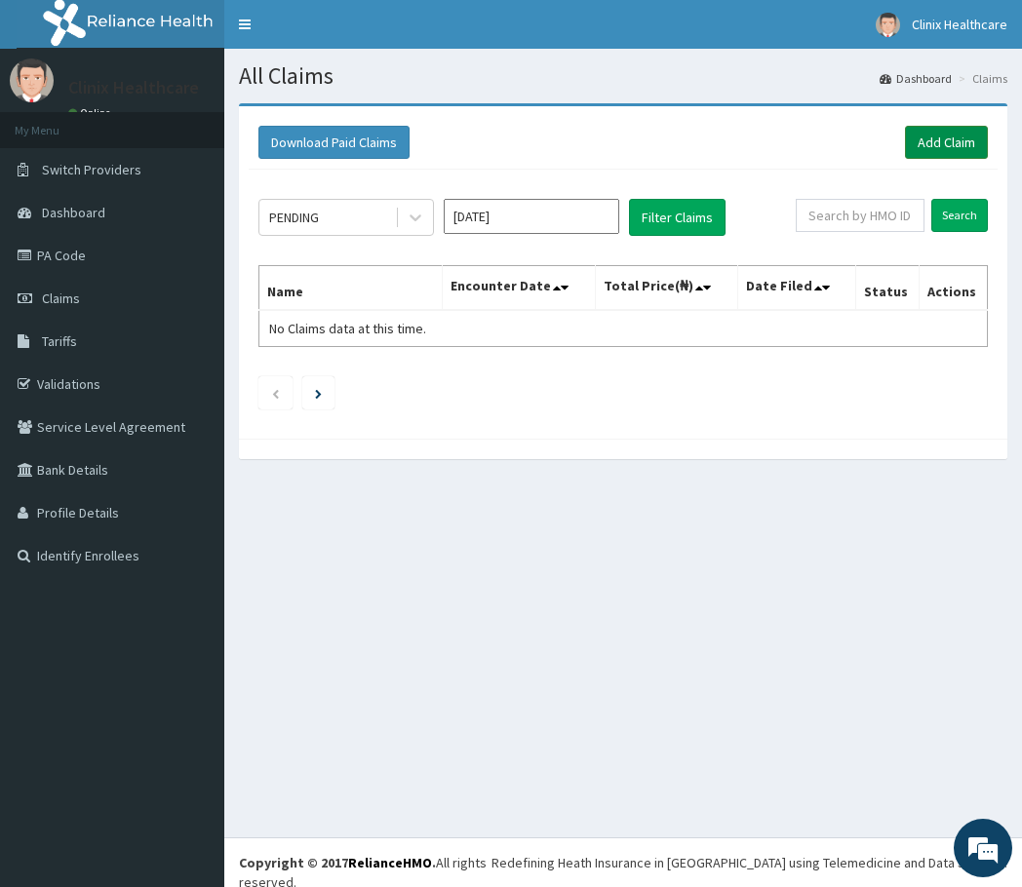
click at [928, 139] on link "Add Claim" at bounding box center [946, 142] width 83 height 33
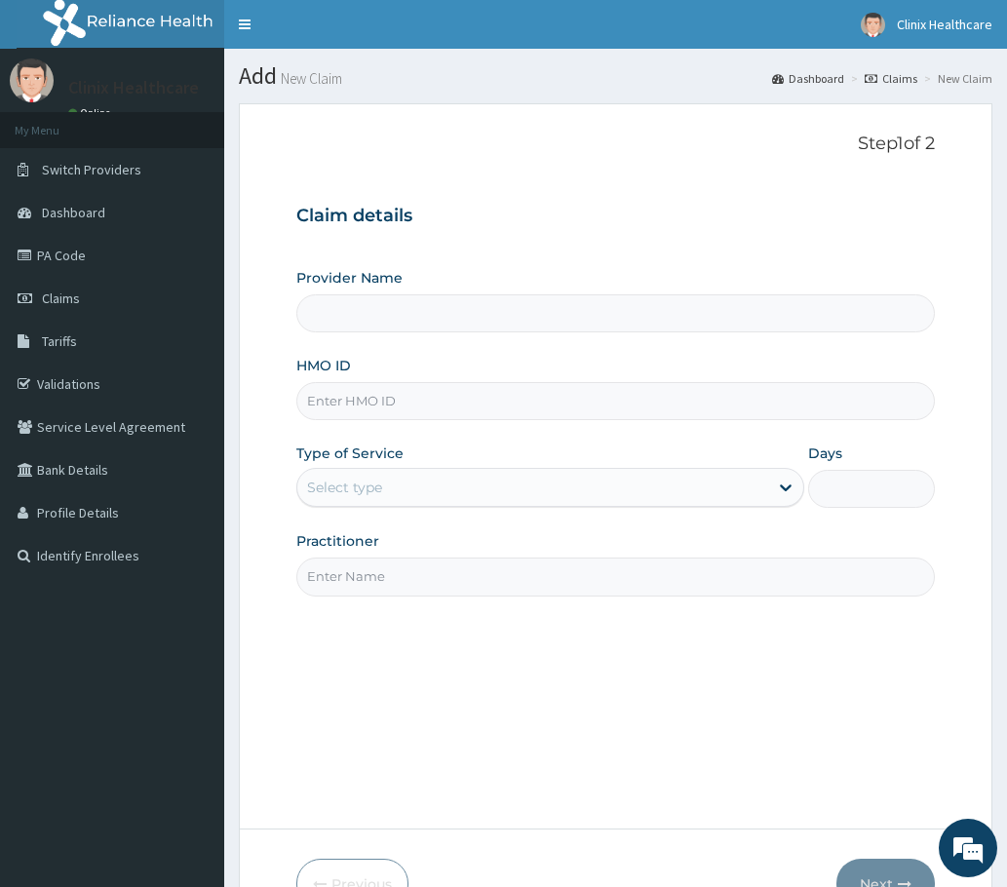
click at [359, 402] on input "HMO ID" at bounding box center [615, 401] width 638 height 38
paste input "CYU/10423/B PA/AE4F62"
type input "CYU/10423/B PA/AE4F62"
type input "Clinix Healthcare"
drag, startPoint x: 405, startPoint y: 400, endPoint x: 603, endPoint y: 406, distance: 198.9
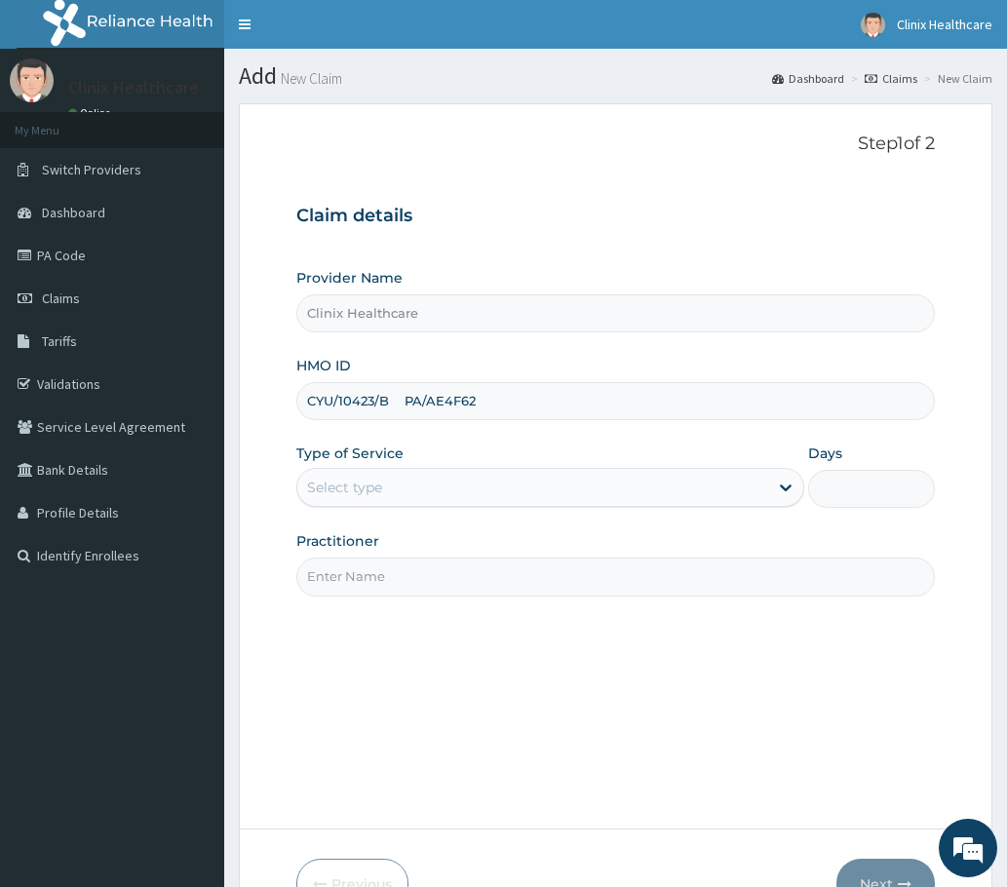
click at [603, 406] on input "CYU/10423/B PA/AE4F62" at bounding box center [615, 401] width 638 height 38
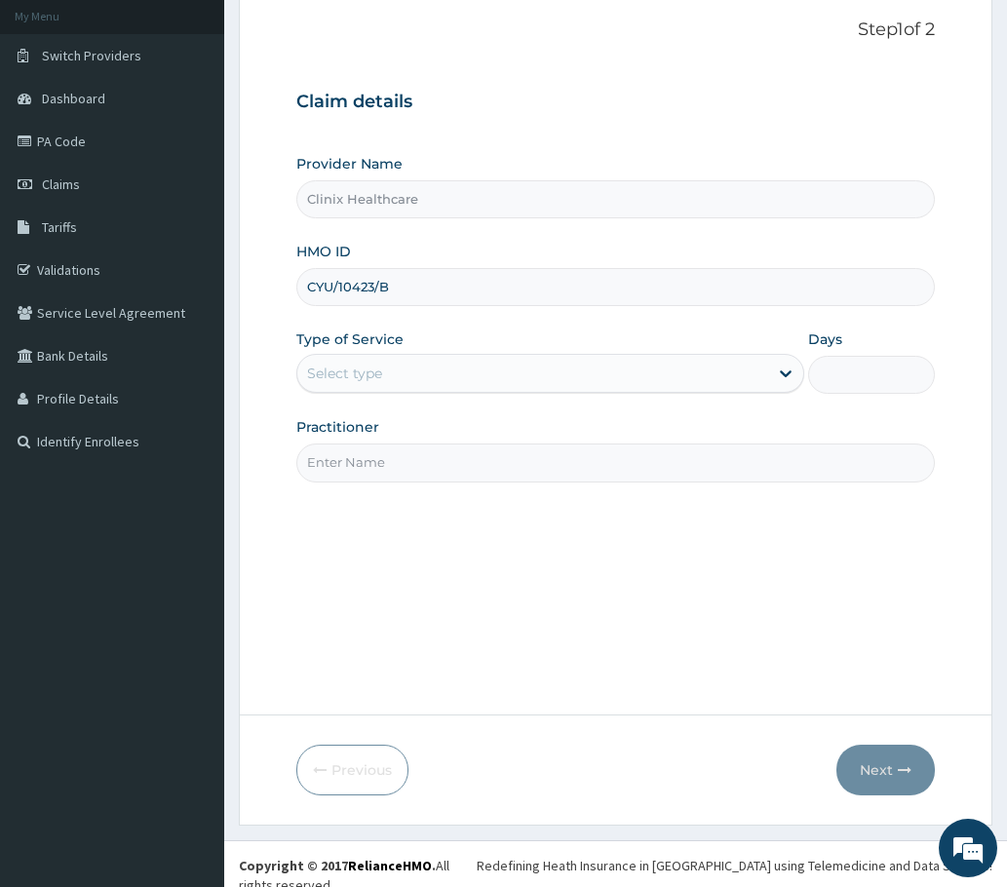
scroll to position [117, 0]
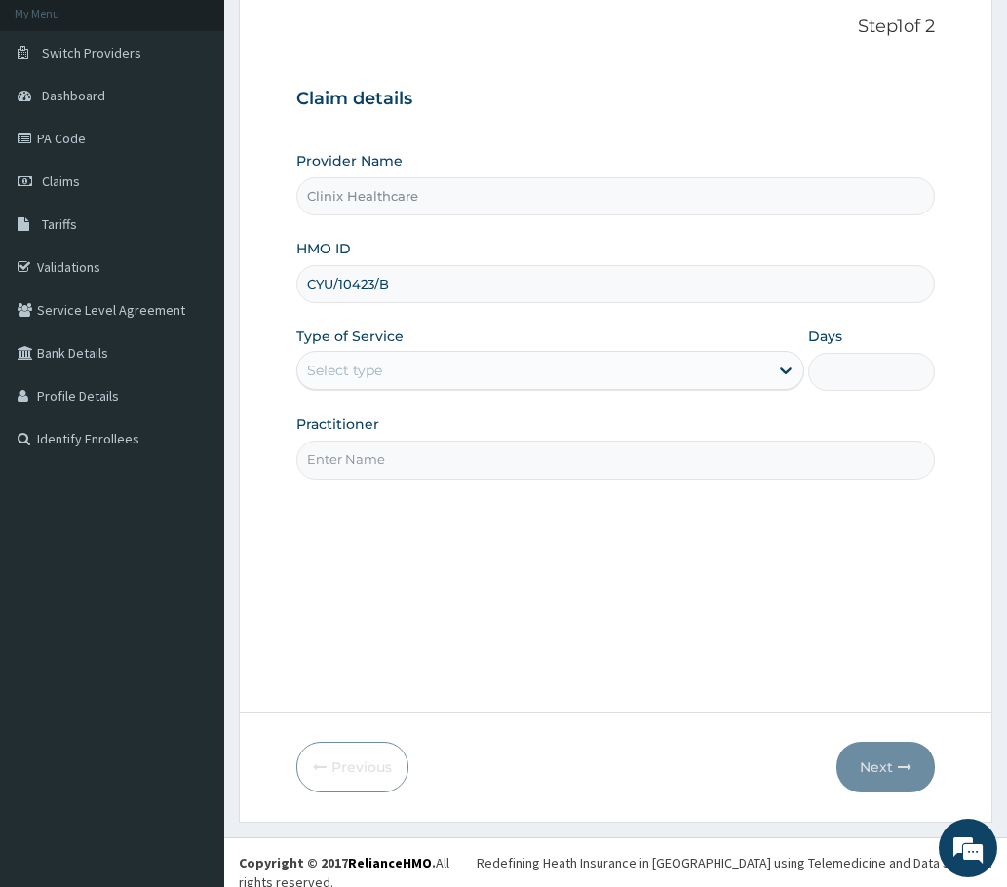
type input "CYU/10423/B"
click at [406, 391] on div "Type of Service Select type" at bounding box center [550, 359] width 508 height 64
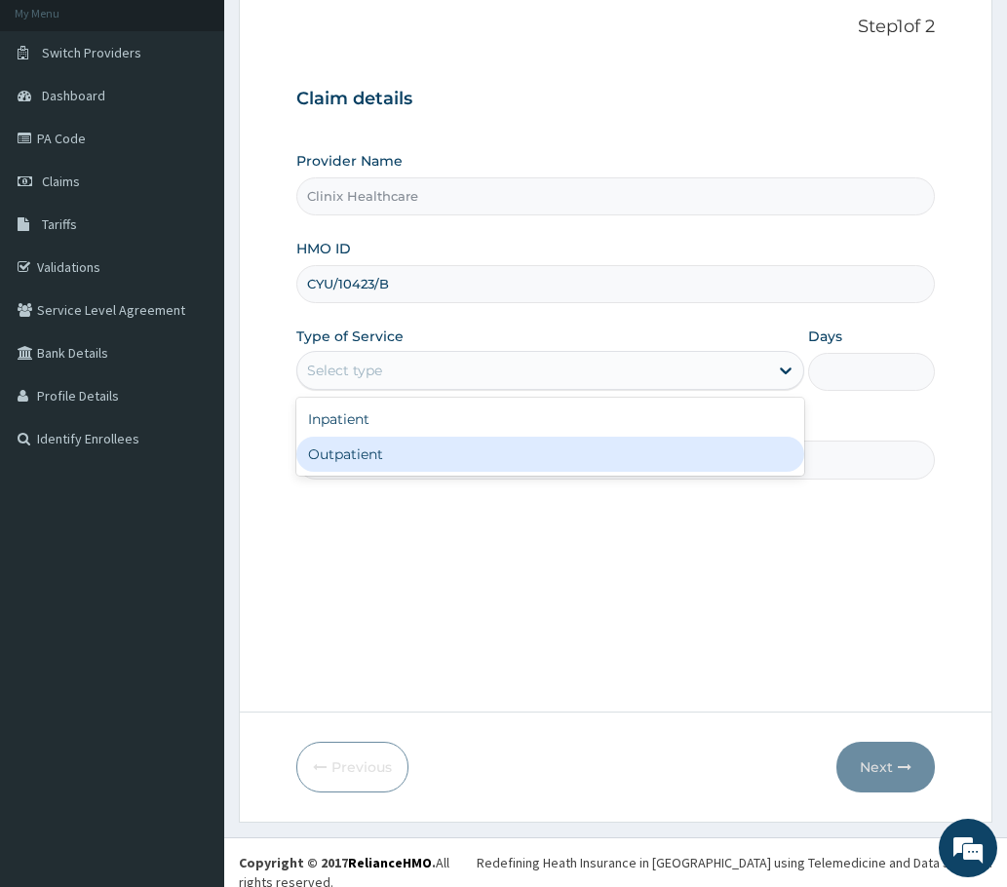
click at [363, 452] on div "Outpatient" at bounding box center [550, 454] width 508 height 35
type input "1"
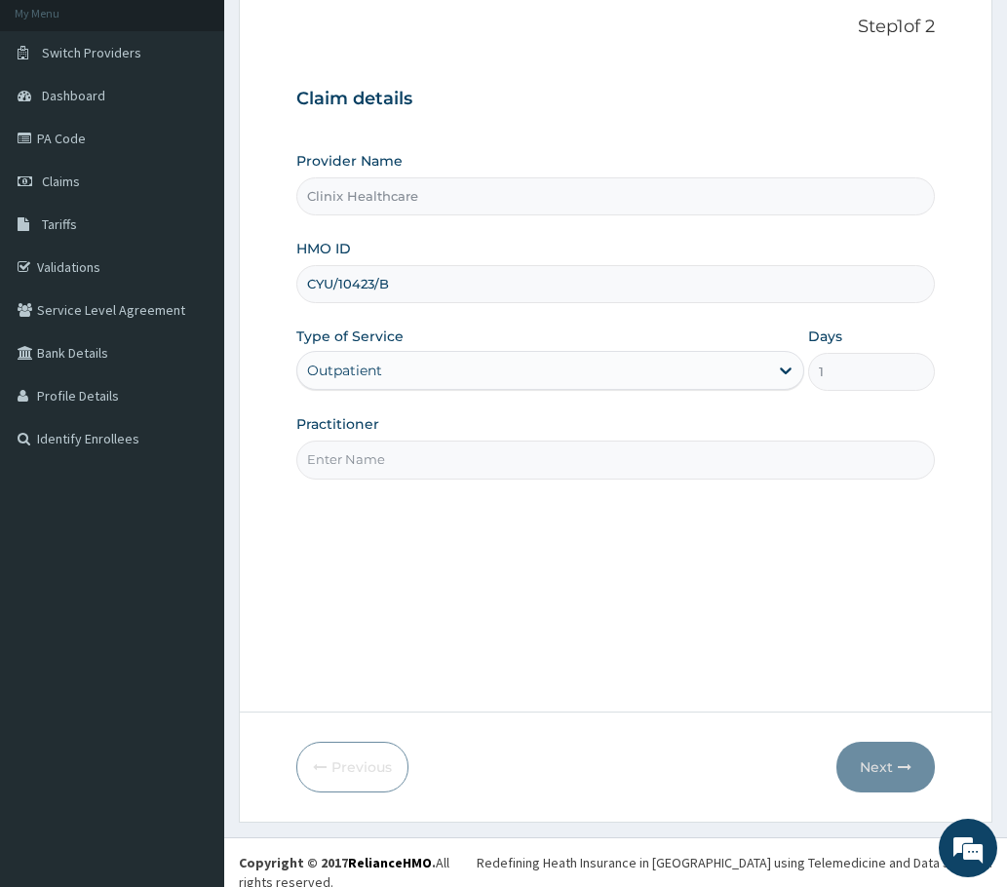
click at [373, 467] on input "Practitioner" at bounding box center [615, 460] width 638 height 38
type input "RELIANCE"
click at [864, 764] on button "Next" at bounding box center [885, 767] width 98 height 51
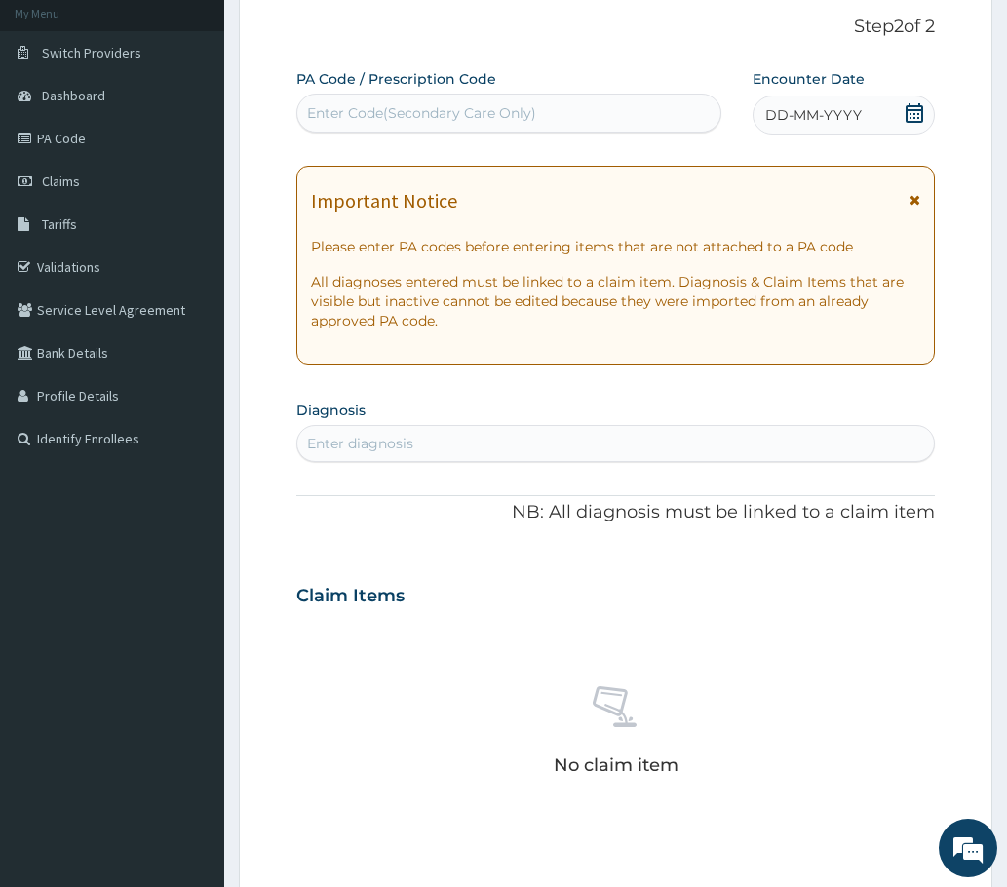
click at [373, 108] on div "Enter Code(Secondary Care Only)" at bounding box center [421, 112] width 229 height 19
paste input "PA/AE4F62"
type input "PA/AE4F62"
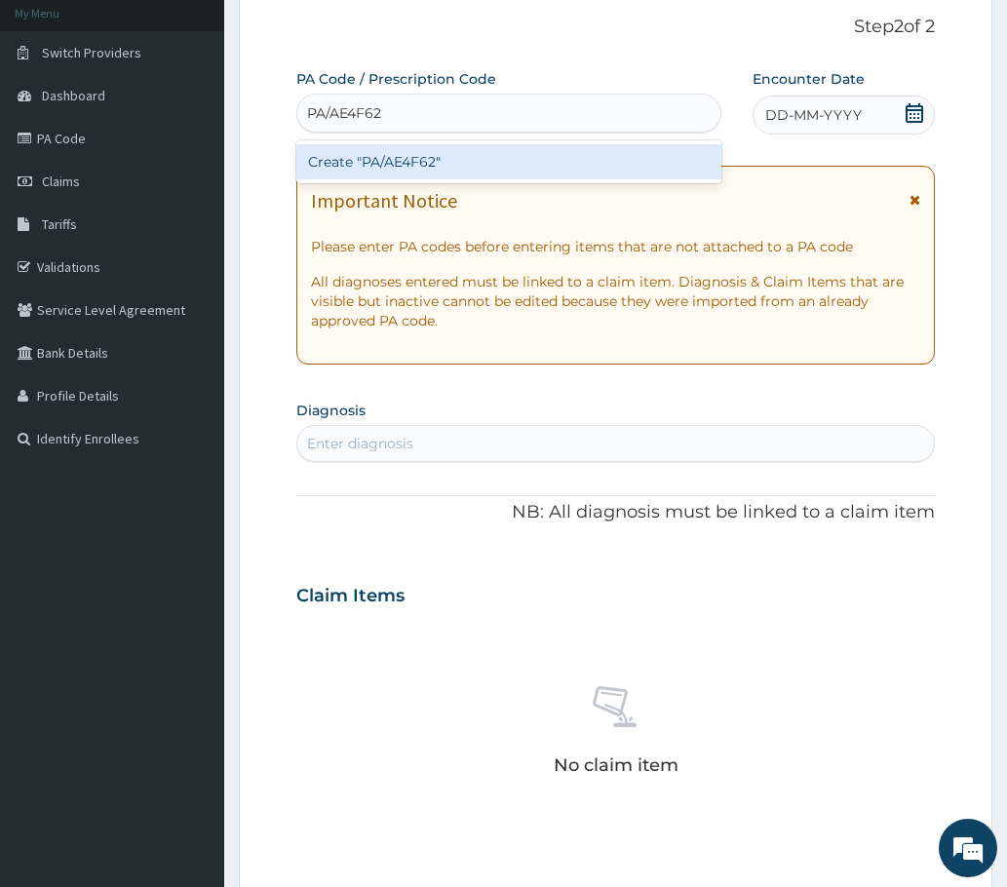
click at [367, 169] on div "Create "PA/AE4F62"" at bounding box center [508, 161] width 425 height 35
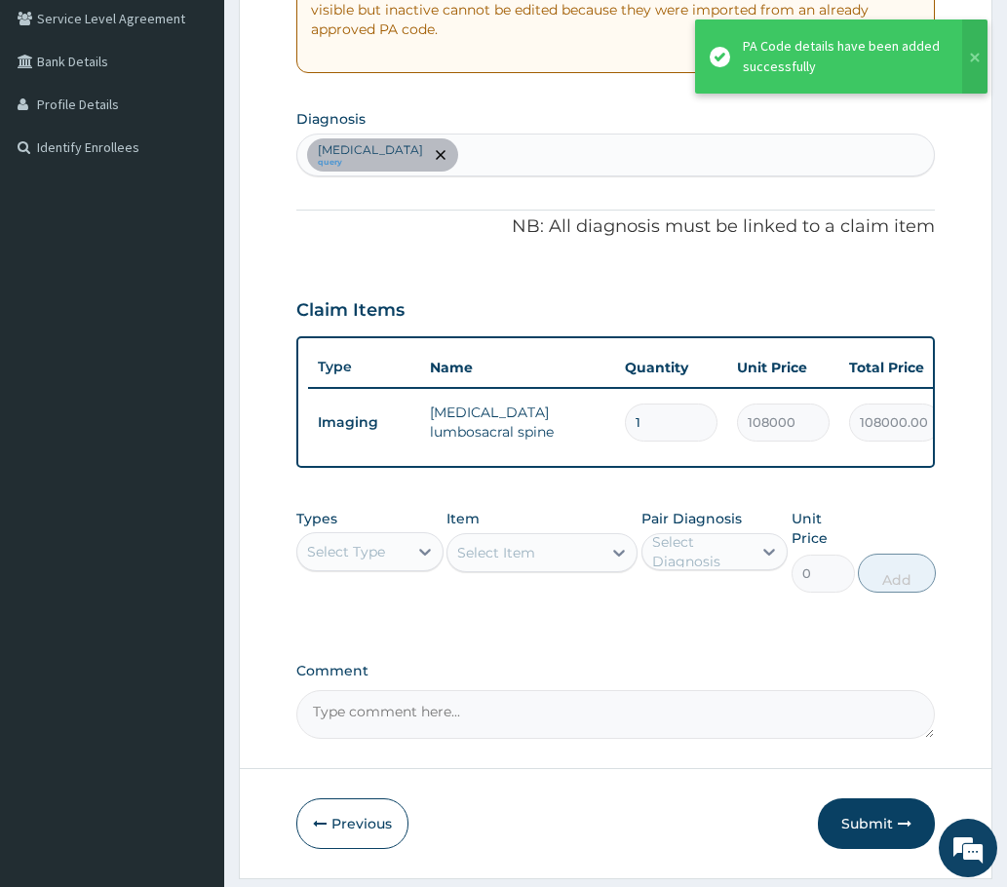
scroll to position [409, 0]
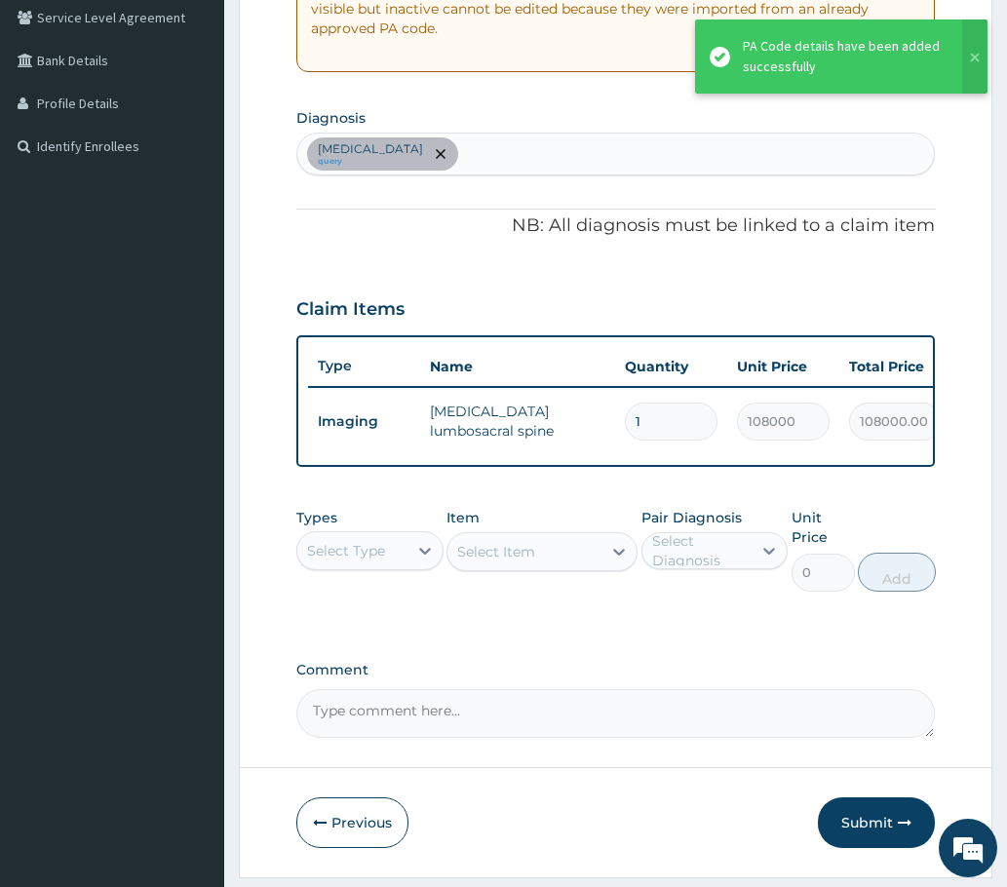
click at [868, 838] on button "Submit" at bounding box center [876, 822] width 117 height 51
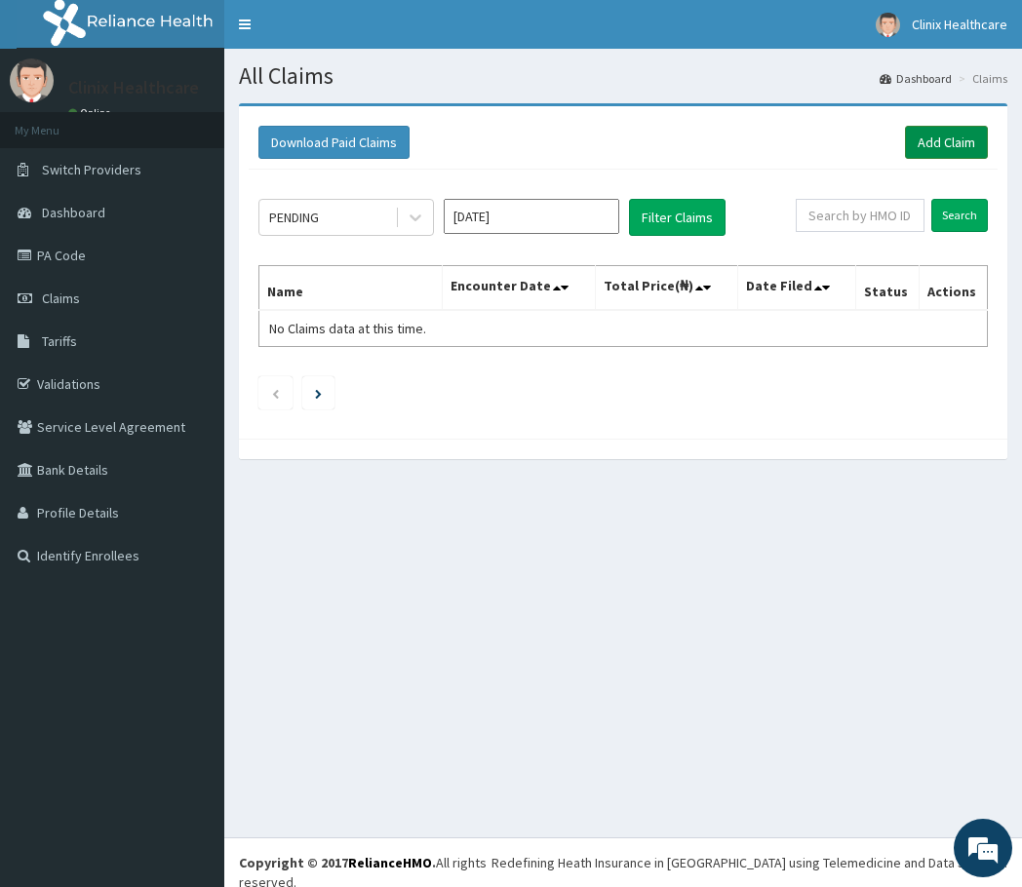
click at [940, 138] on link "Add Claim" at bounding box center [946, 142] width 83 height 33
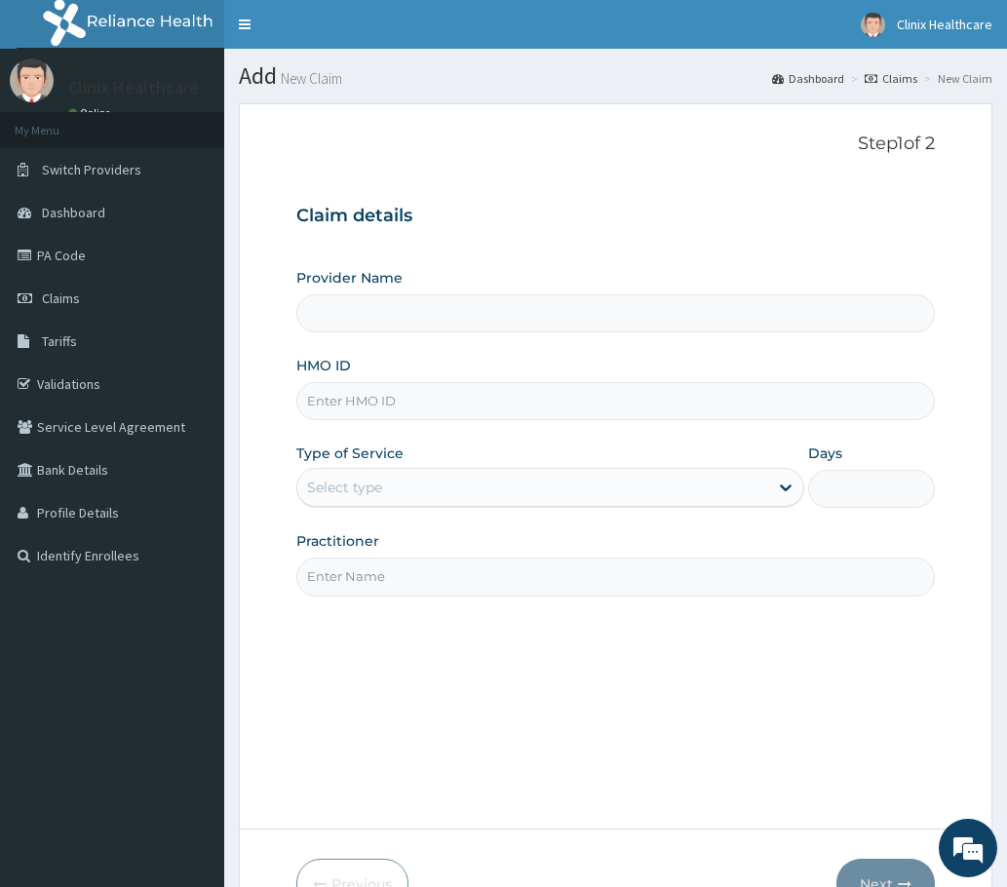
click at [399, 394] on input "HMO ID" at bounding box center [615, 401] width 638 height 38
paste input "FPG/10037/A PA/03825D"
type input "FPG/10037/A PA/03825D"
type input "Clinix Healthcare"
type input "FPG/10037/A PA/03825D"
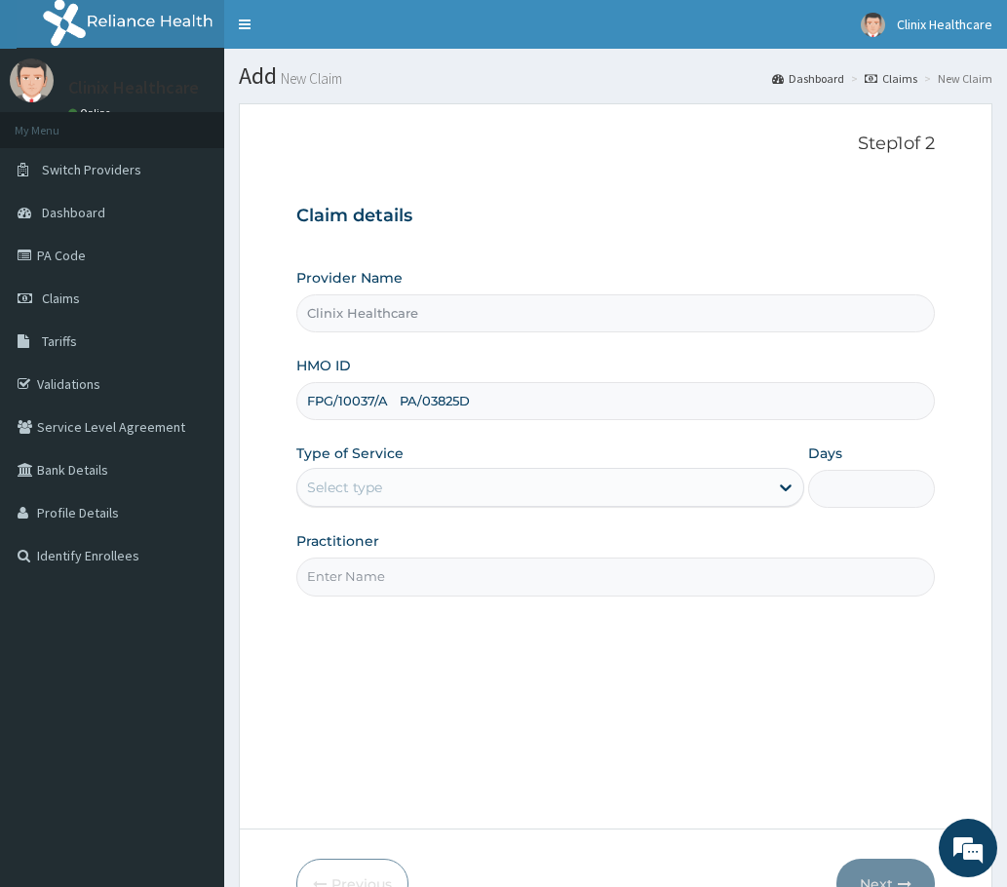
drag, startPoint x: 374, startPoint y: 497, endPoint x: 374, endPoint y: 513, distance: 15.6
click at [374, 500] on div "Select type" at bounding box center [532, 487] width 471 height 31
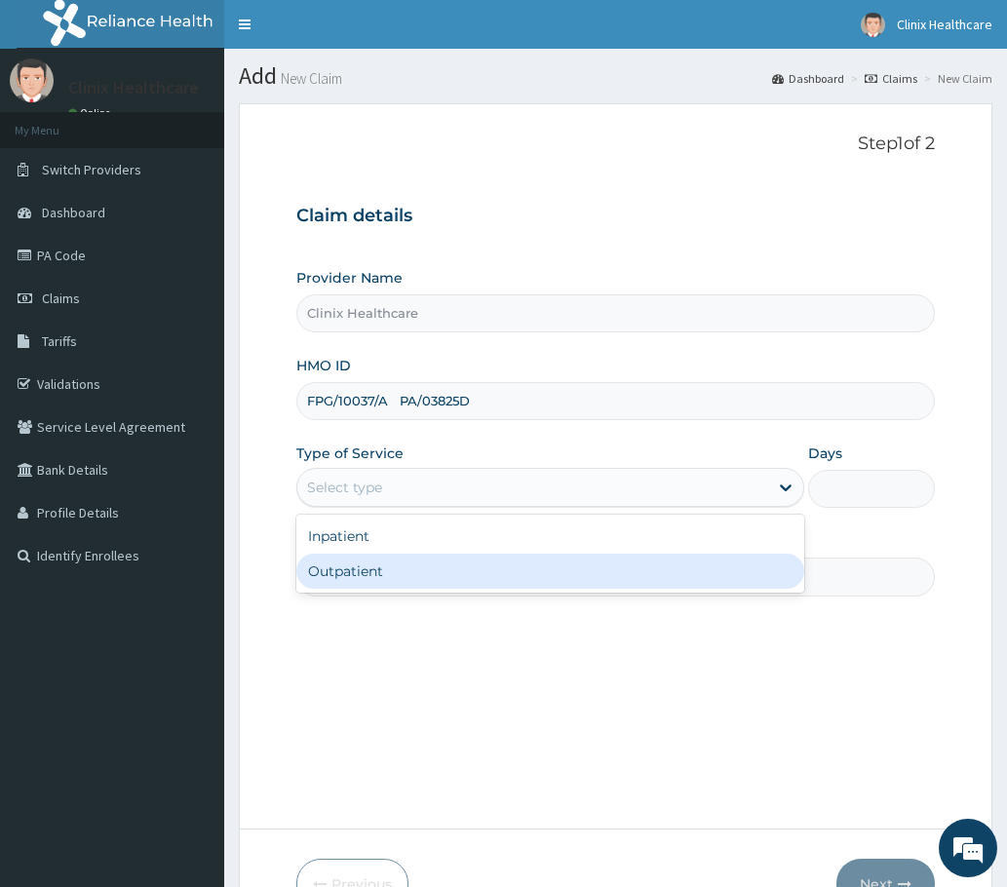
drag, startPoint x: 356, startPoint y: 579, endPoint x: 352, endPoint y: 564, distance: 15.1
click at [353, 572] on div "Outpatient" at bounding box center [550, 571] width 508 height 35
type input "1"
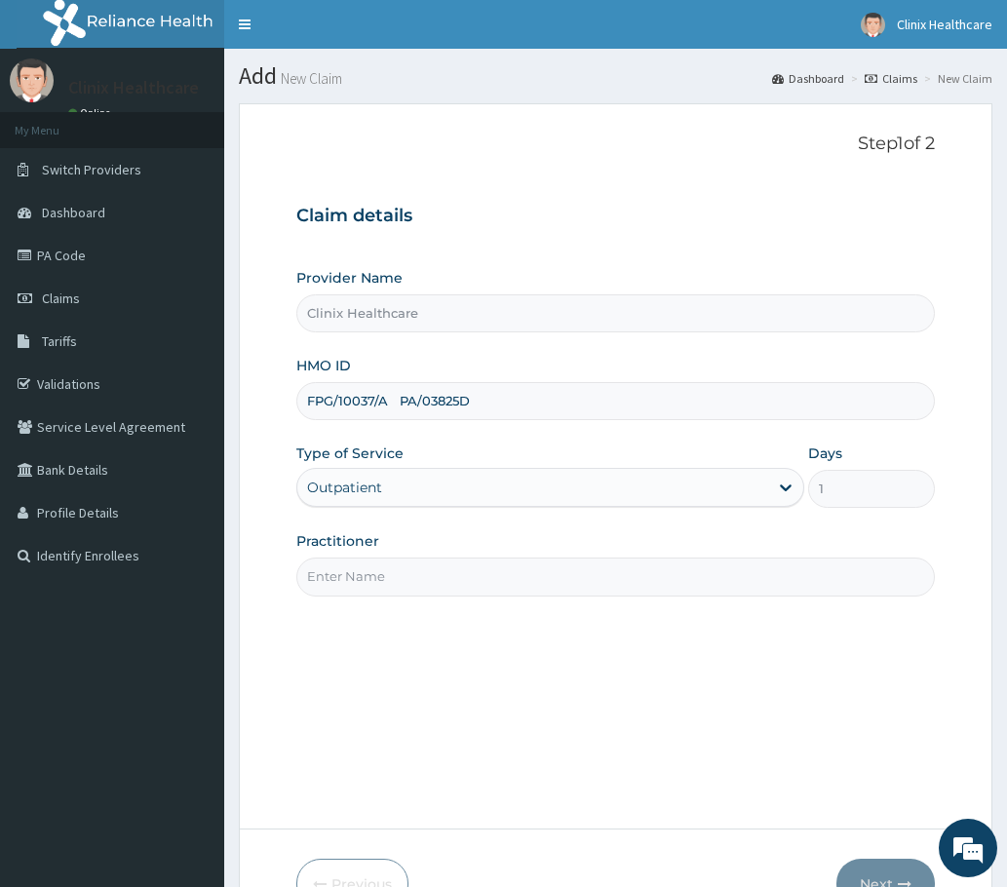
drag, startPoint x: 396, startPoint y: 401, endPoint x: 576, endPoint y: 395, distance: 180.4
click at [576, 395] on input "FPG/10037/A PA/03825D" at bounding box center [615, 401] width 638 height 38
type input "FPG/10037/A"
click at [371, 582] on input "Practitioner" at bounding box center [615, 577] width 638 height 38
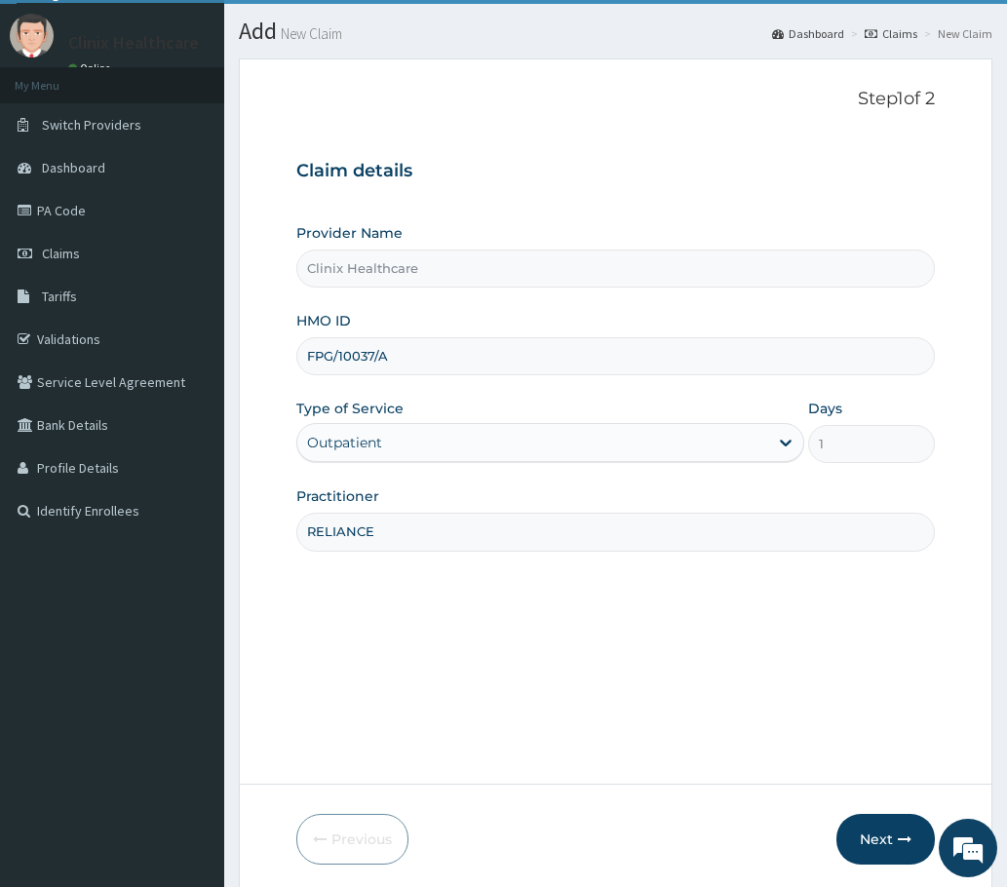
scroll to position [117, 0]
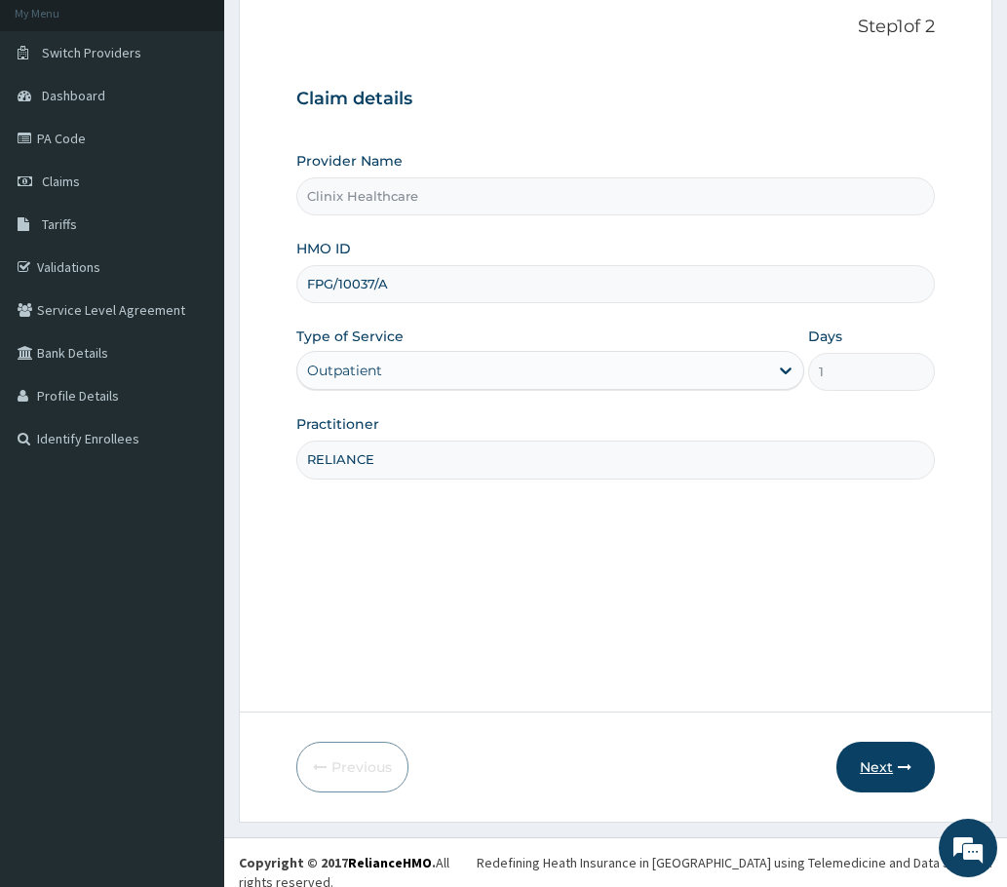
type input "RELIANCE"
click at [869, 776] on button "Next" at bounding box center [885, 767] width 98 height 51
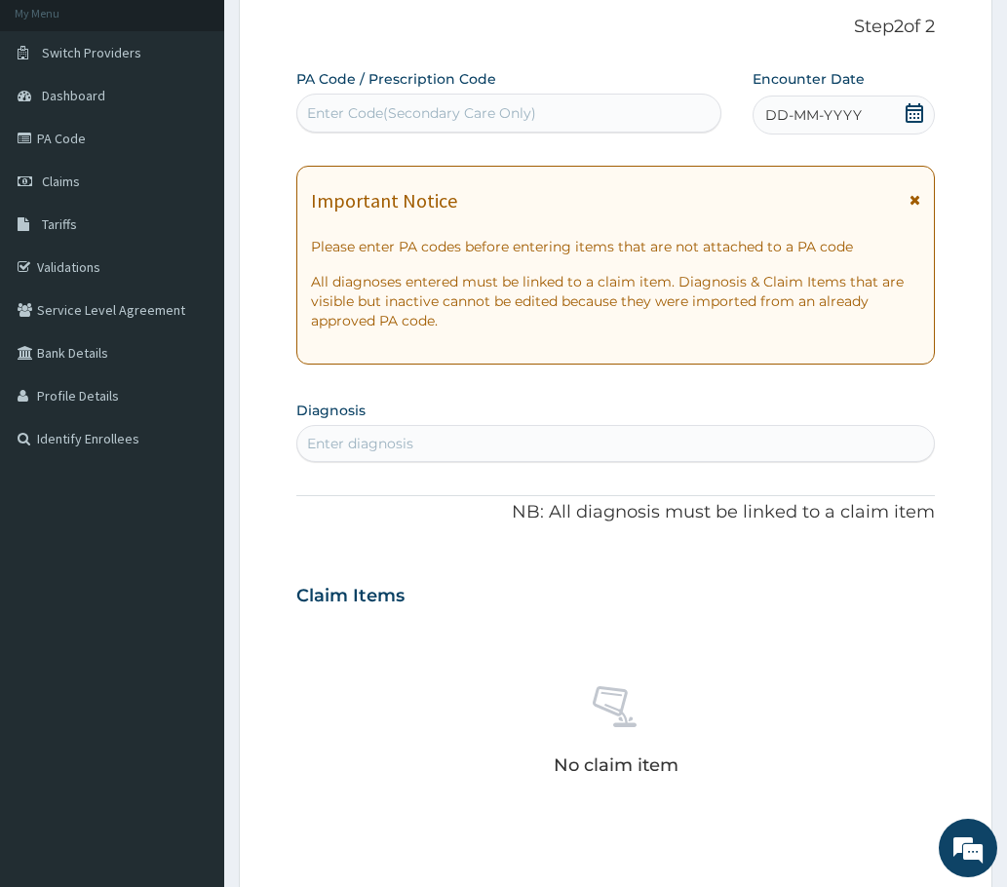
click at [325, 118] on div "Enter Code(Secondary Care Only)" at bounding box center [421, 112] width 229 height 19
paste input "PA/03825D"
type input "PA/03825D"
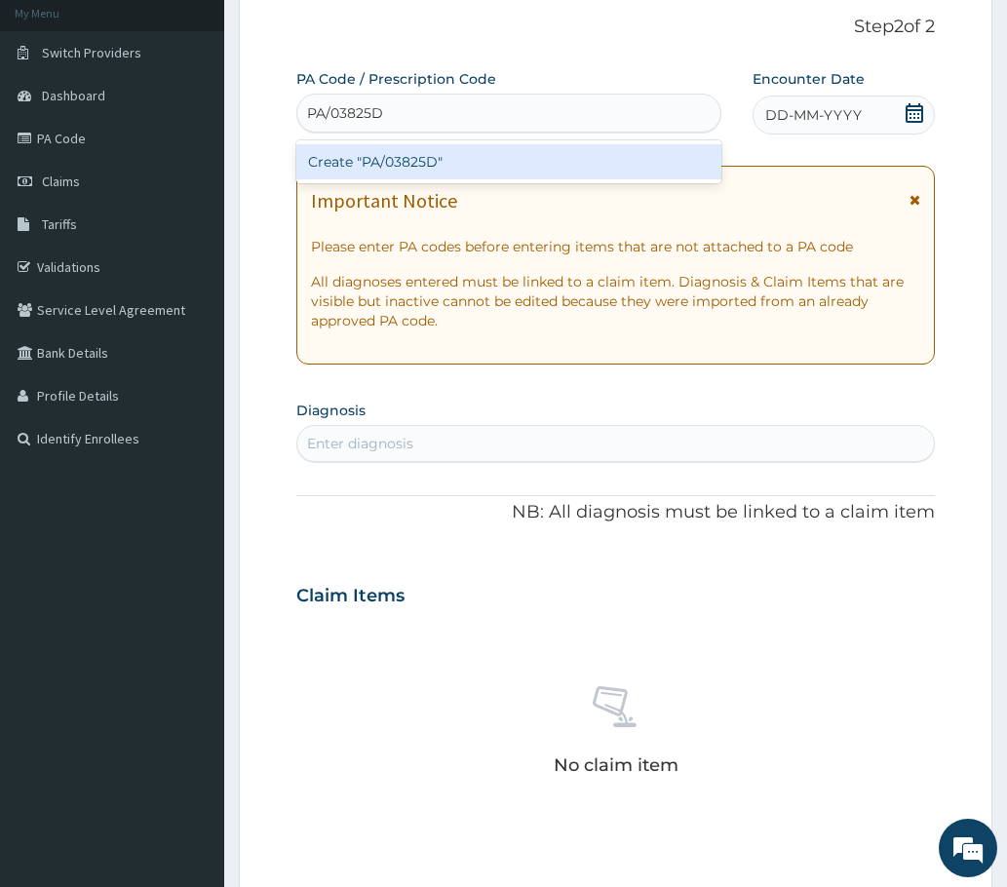
click at [376, 156] on div "Create "PA/03825D"" at bounding box center [508, 161] width 425 height 35
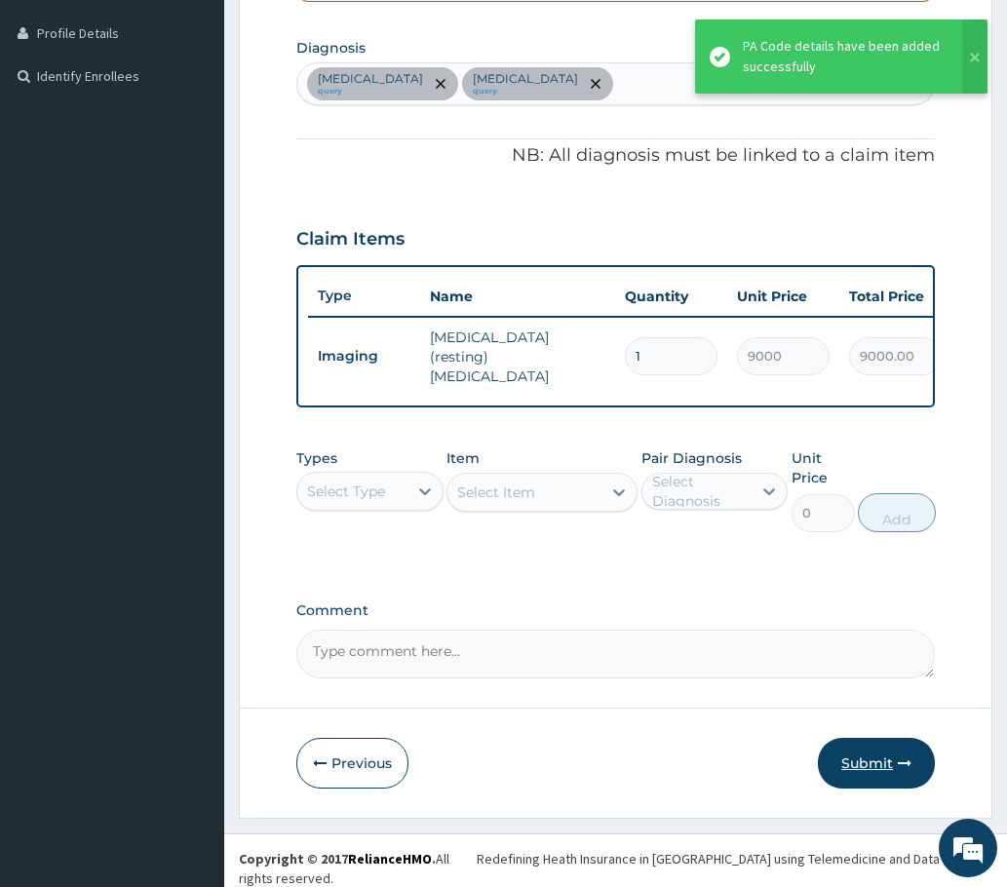
click at [850, 762] on button "Submit" at bounding box center [876, 763] width 117 height 51
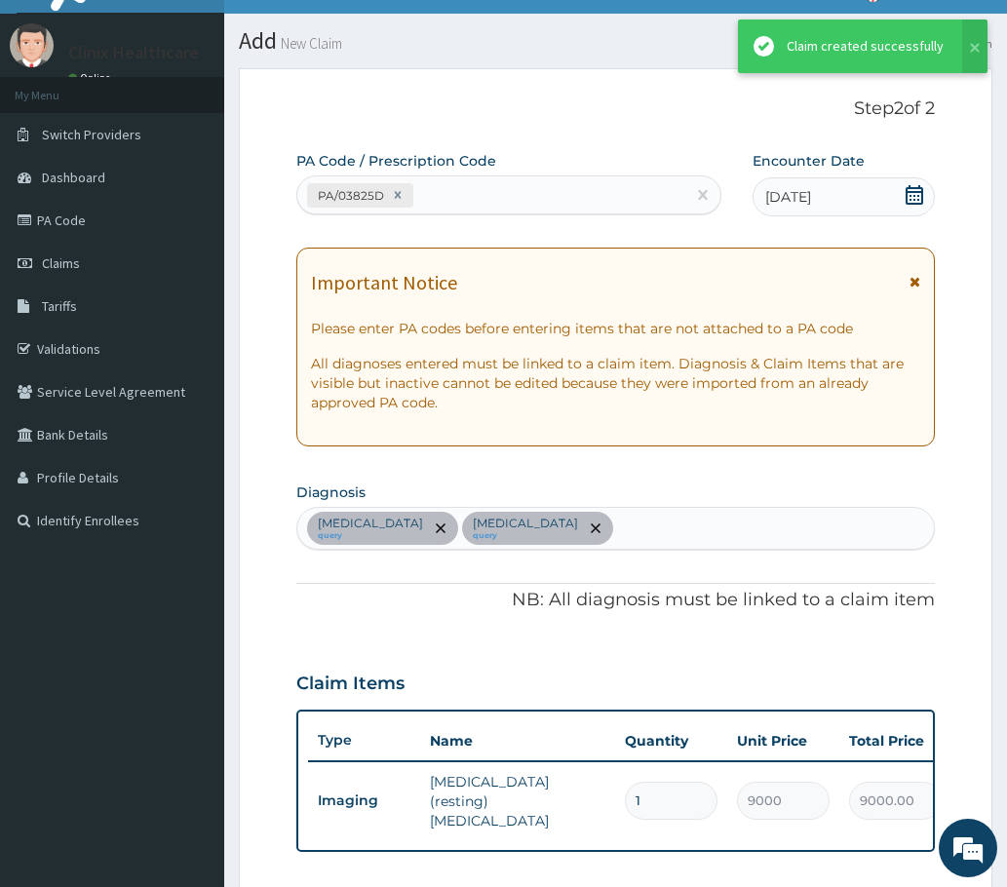
scroll to position [480, 0]
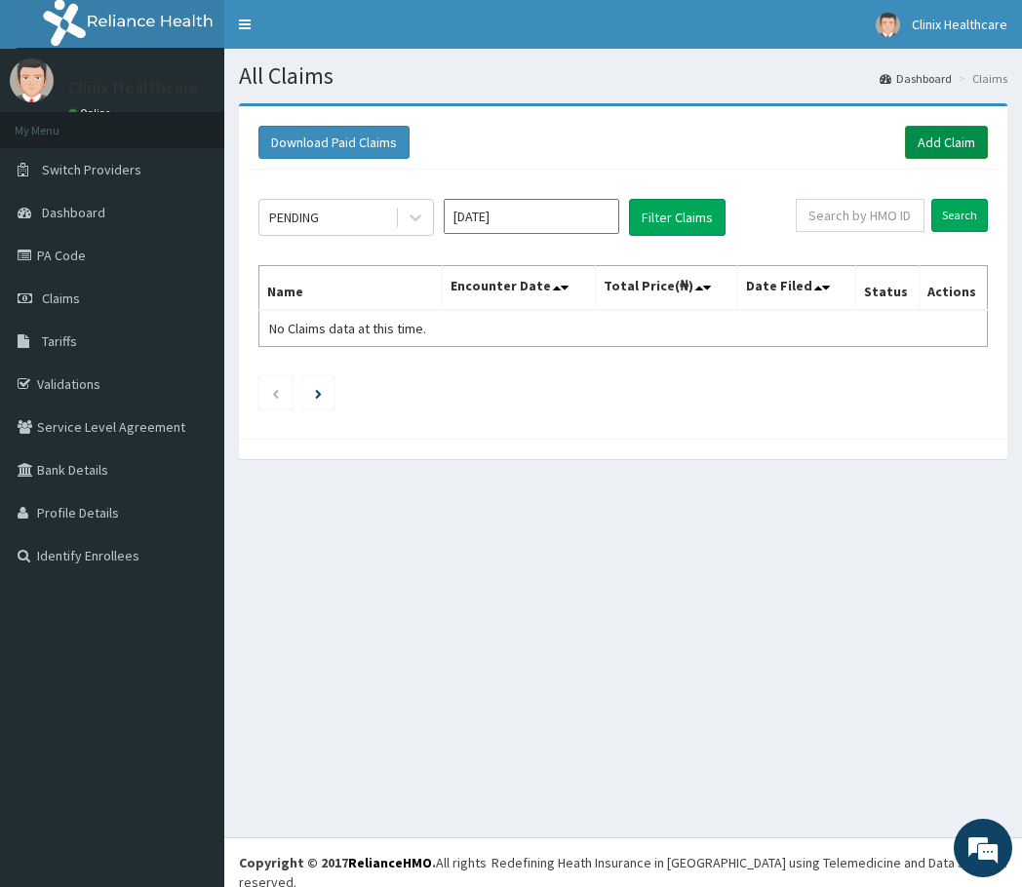
click at [932, 141] on link "Add Claim" at bounding box center [946, 142] width 83 height 33
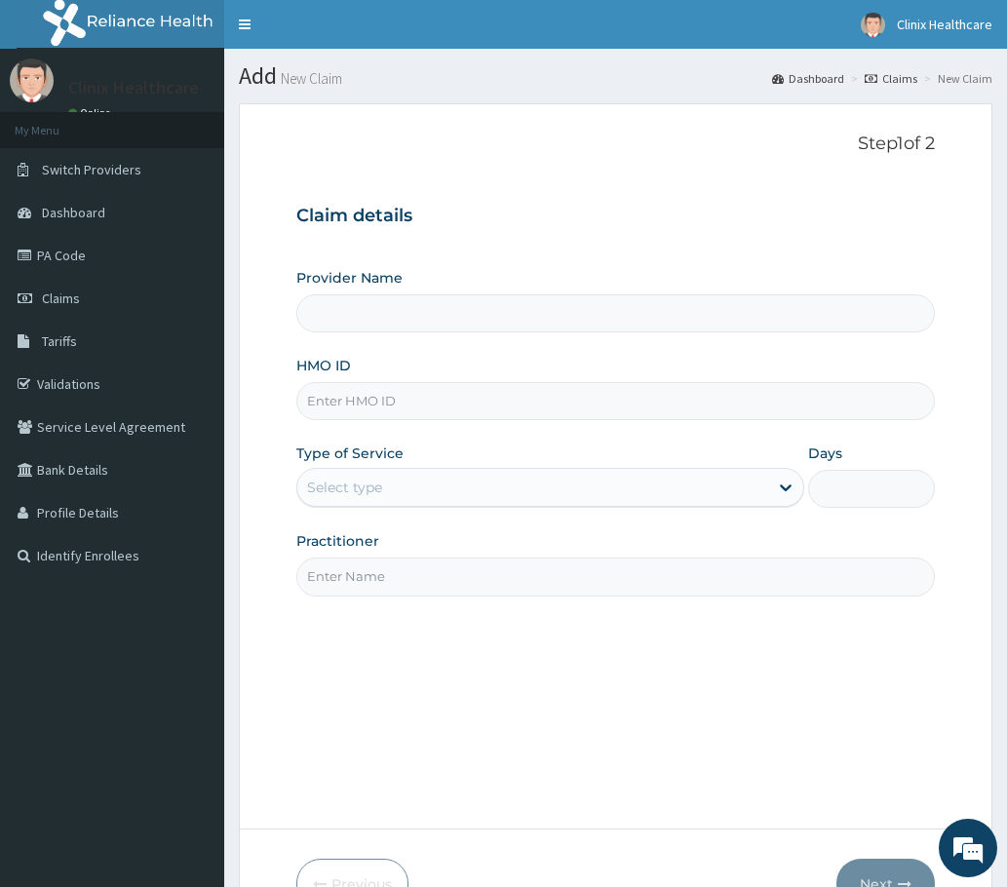
click at [352, 407] on input "HMO ID" at bounding box center [615, 401] width 638 height 38
type input "Clinix Healthcare"
paste input "TLR/10074/A PA/FEC149"
type input "TLR/10074/A PA/FEC149"
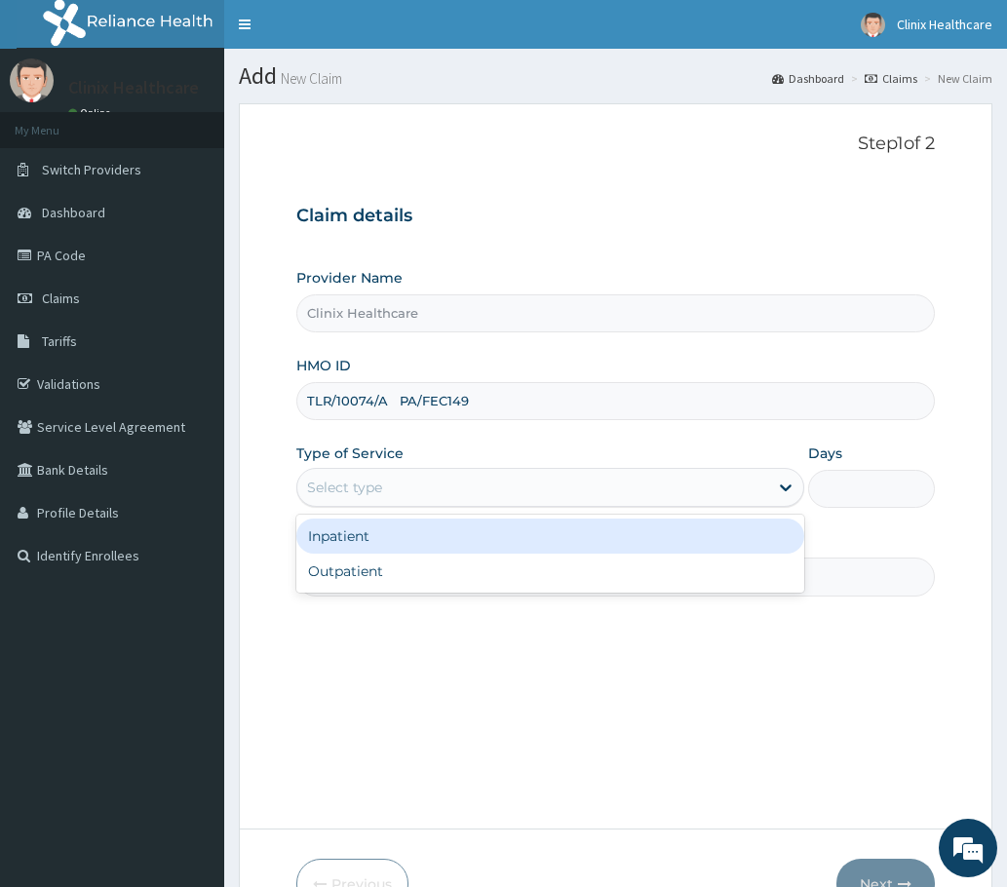
drag, startPoint x: 381, startPoint y: 493, endPoint x: 365, endPoint y: 522, distance: 33.6
click at [375, 503] on div "Select type" at bounding box center [532, 487] width 471 height 31
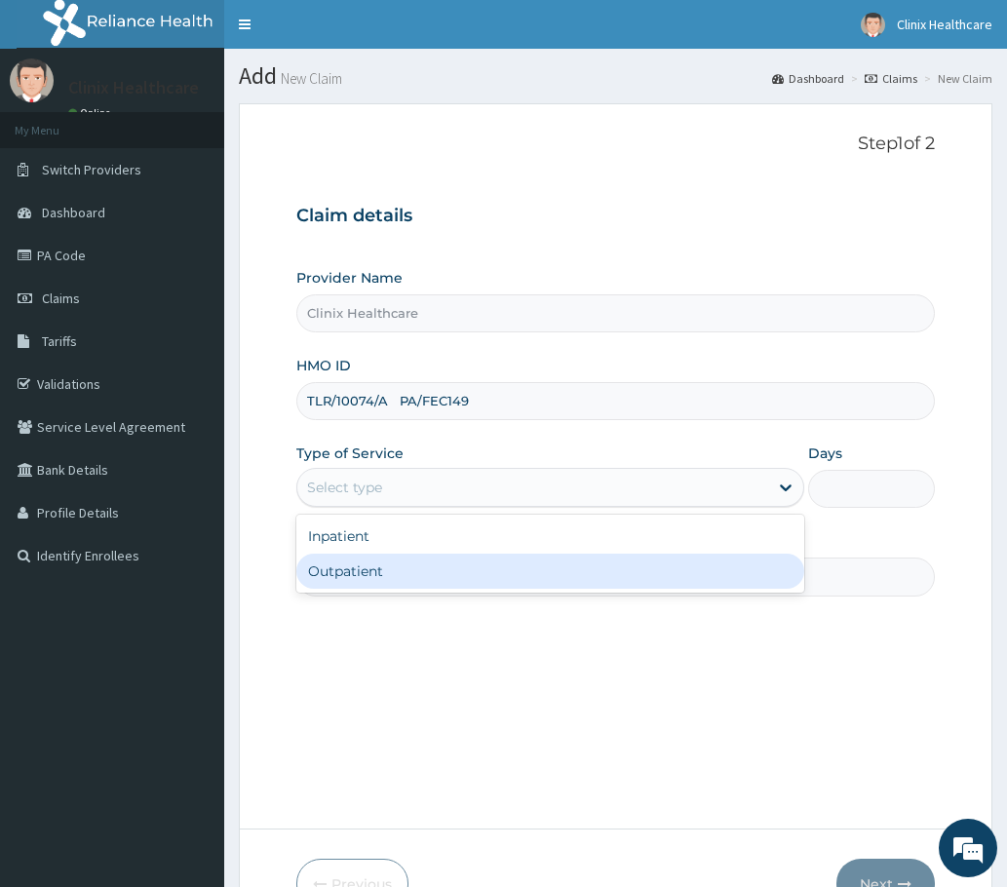
click at [342, 575] on div "Outpatient" at bounding box center [550, 571] width 508 height 35
type input "1"
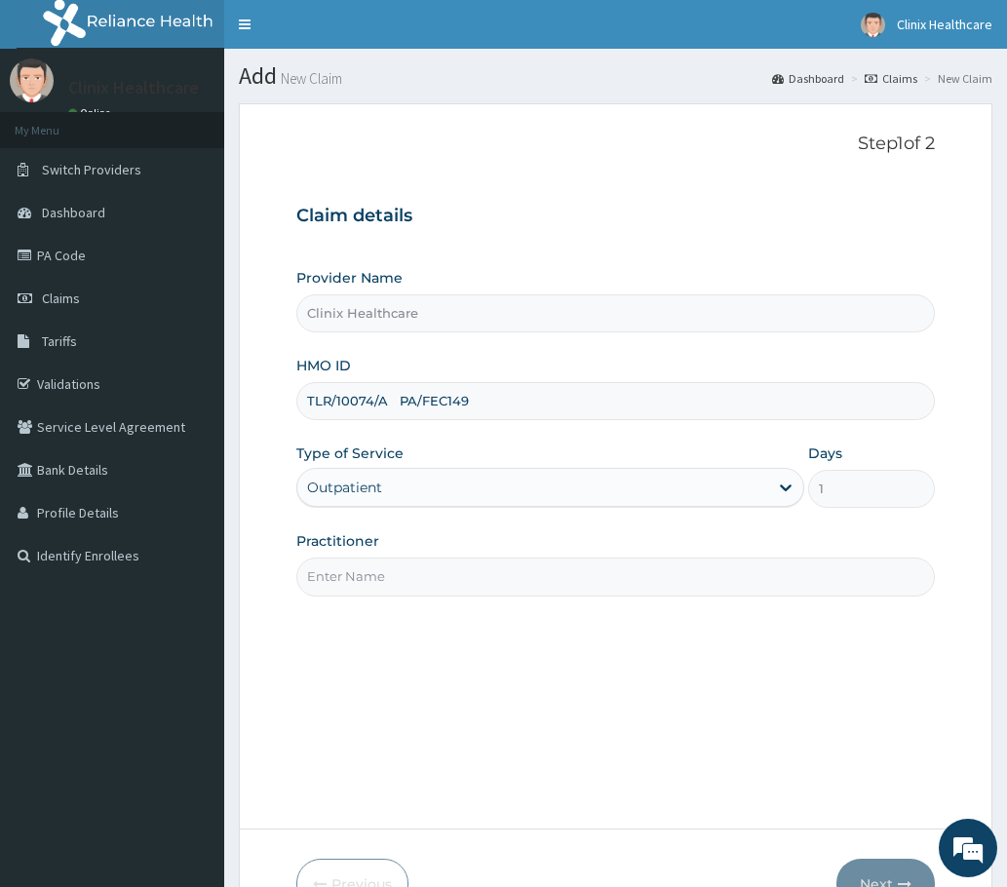
click at [373, 566] on input "Practitioner" at bounding box center [615, 577] width 638 height 38
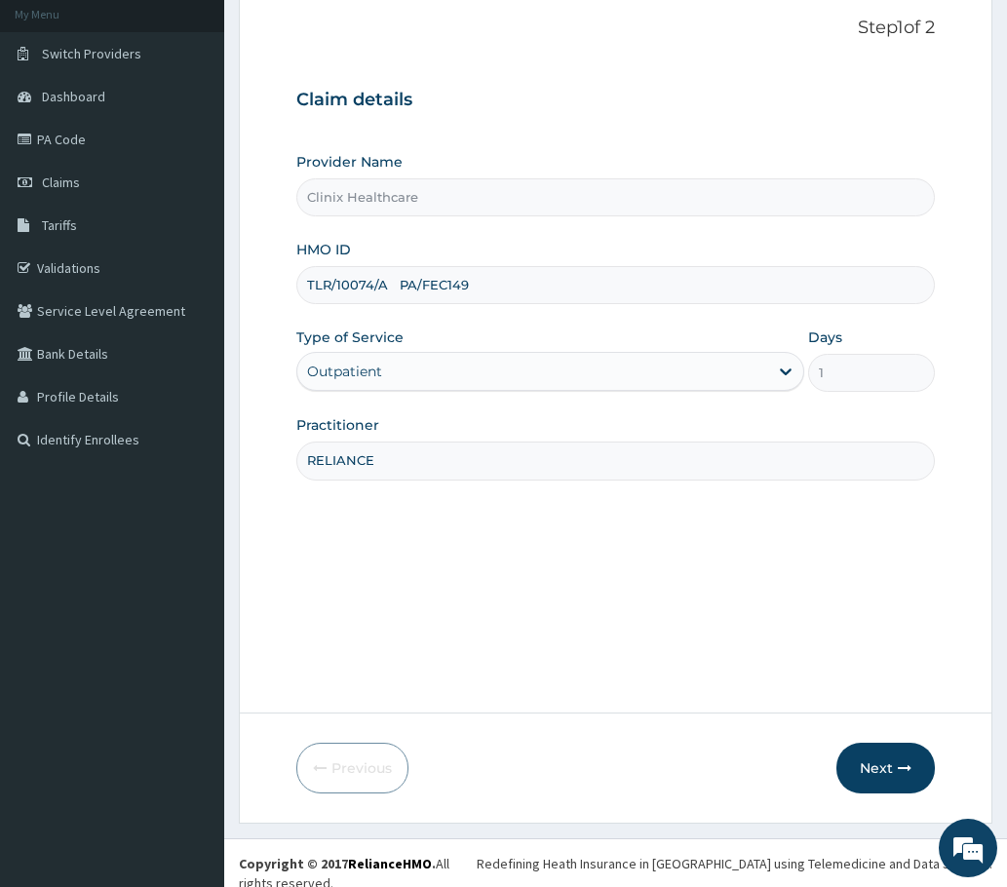
scroll to position [117, 0]
type input "RELIANCE"
drag, startPoint x: 396, startPoint y: 283, endPoint x: 531, endPoint y: 288, distance: 135.6
click at [531, 288] on input "TLR/10074/A PA/FEC149" at bounding box center [615, 284] width 638 height 38
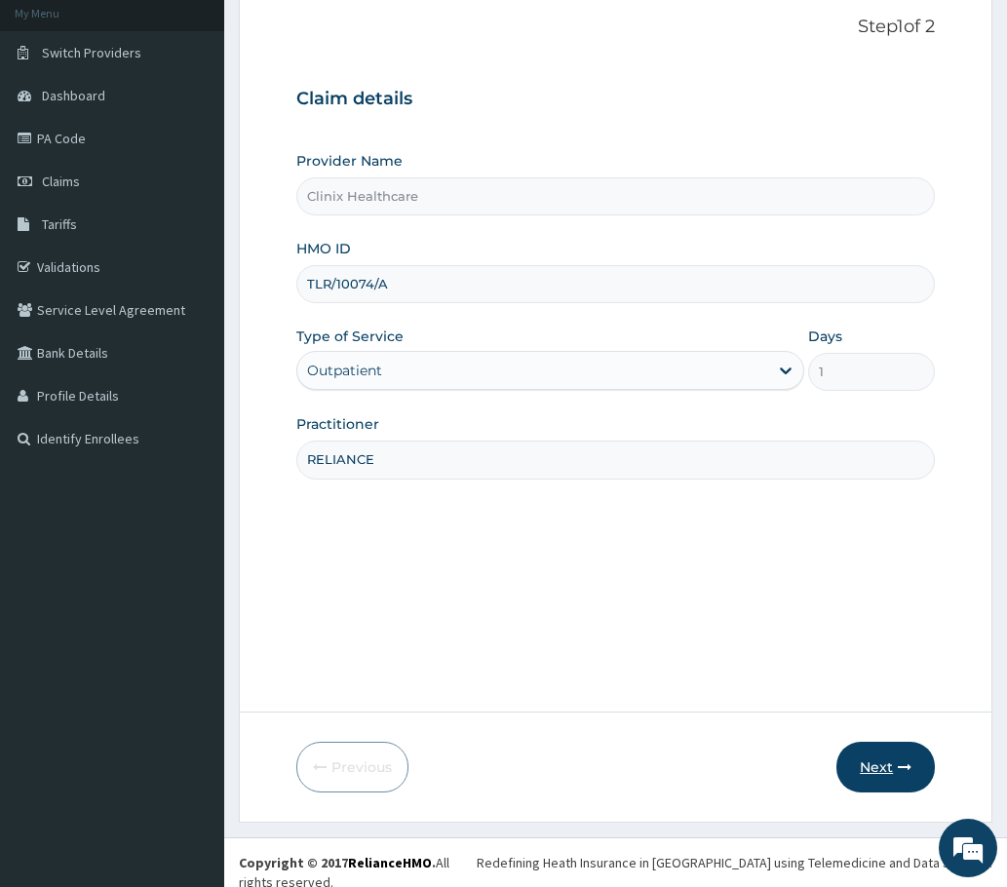
type input "TLR/10074/A"
click at [870, 761] on button "Next" at bounding box center [885, 767] width 98 height 51
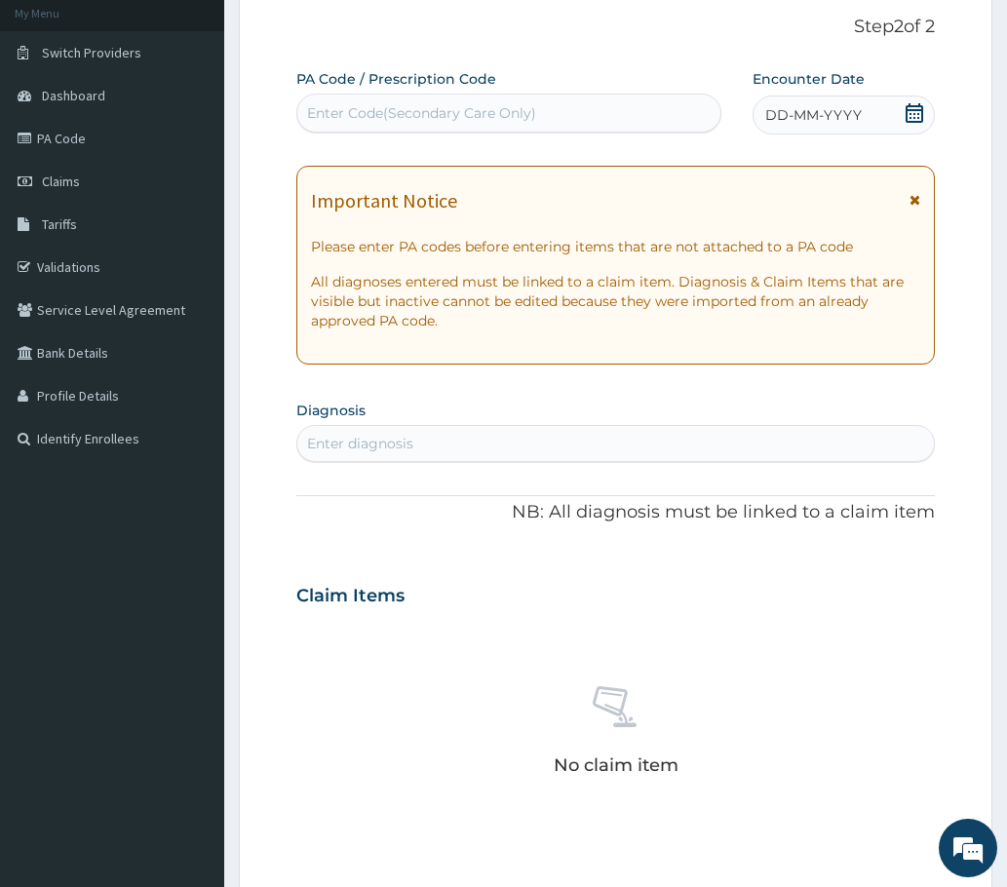
click at [362, 108] on div "Enter Code(Secondary Care Only)" at bounding box center [421, 112] width 229 height 19
paste input "PA/FEC149"
type input "PA/FEC149"
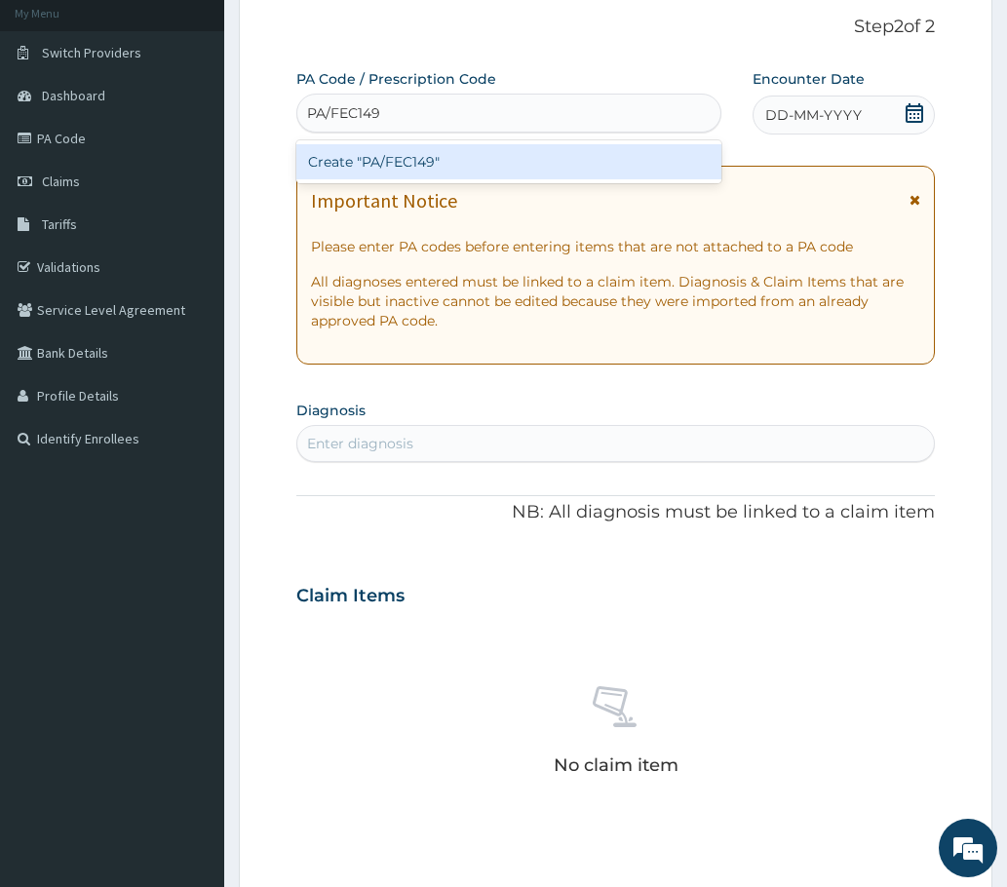
click at [367, 161] on div "Create "PA/FEC149"" at bounding box center [508, 161] width 425 height 35
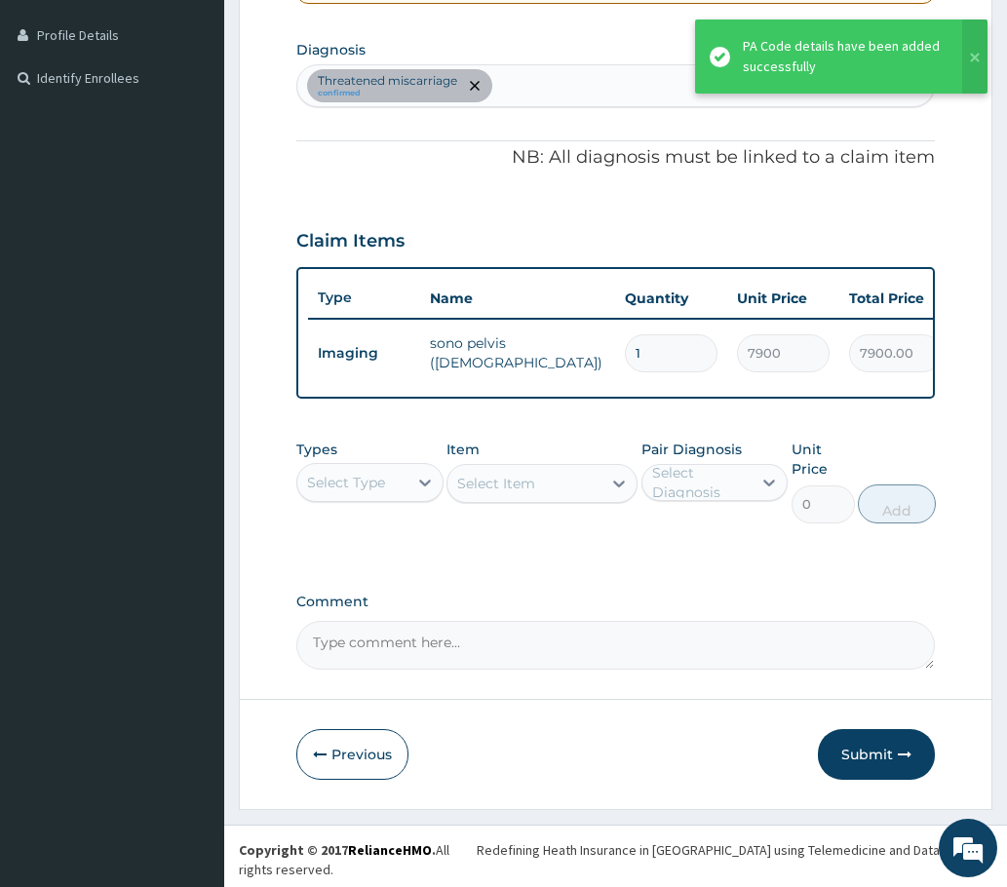
scroll to position [480, 0]
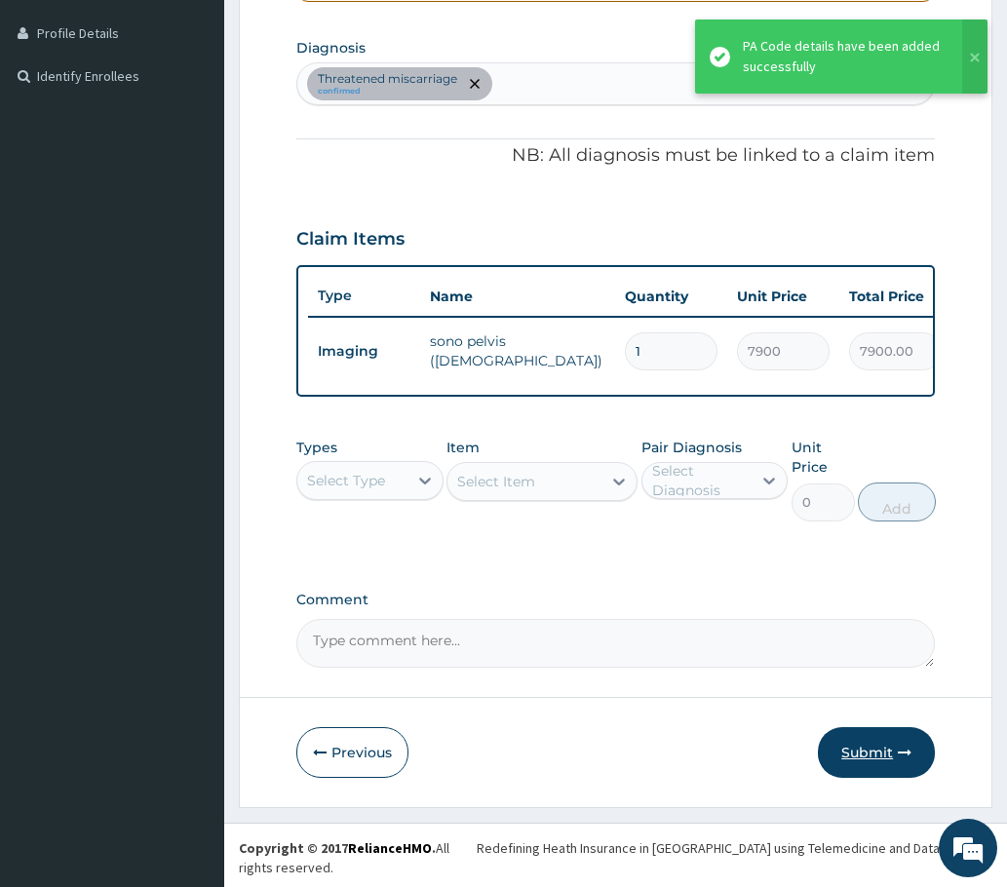
click at [875, 768] on button "Submit" at bounding box center [876, 752] width 117 height 51
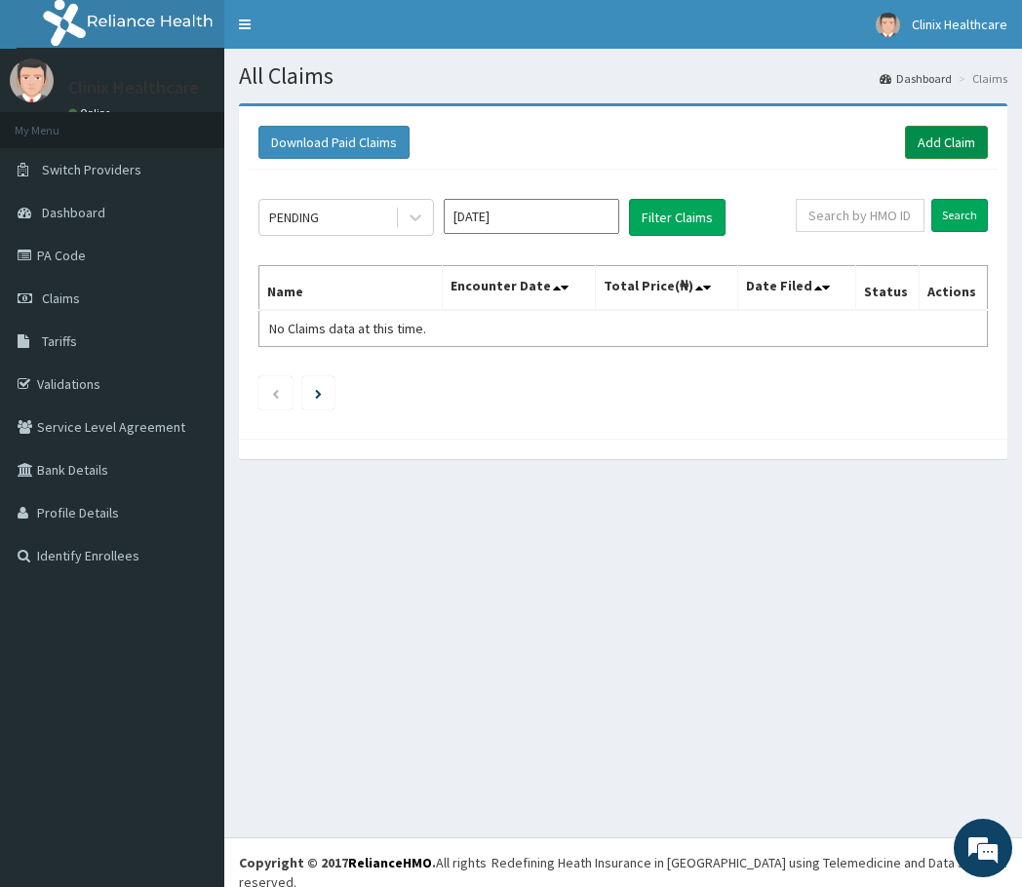
click at [931, 143] on link "Add Claim" at bounding box center [946, 142] width 83 height 33
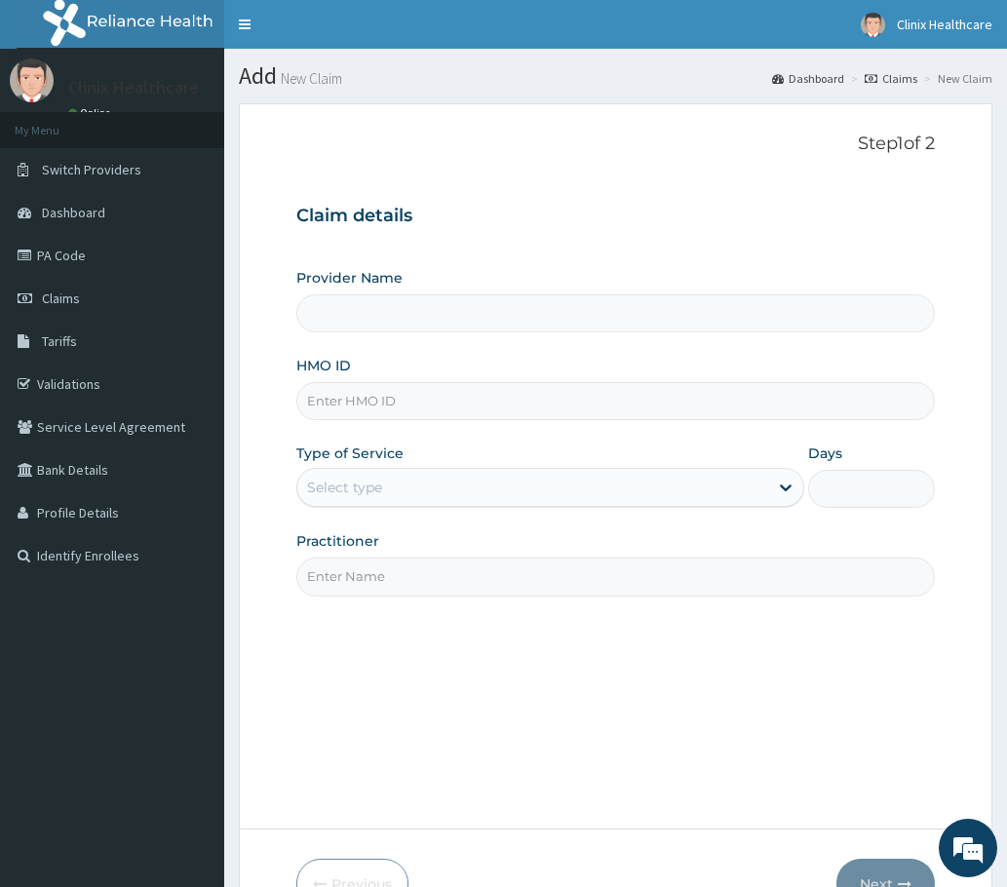
click at [356, 397] on input "HMO ID" at bounding box center [615, 401] width 638 height 38
paste input "FOH/10115/A PA/3F8205"
type input "FOH/10115/A PA/3F8205"
type input "Clinix Healthcare"
type input "FOH/10115/A PA/3F8205"
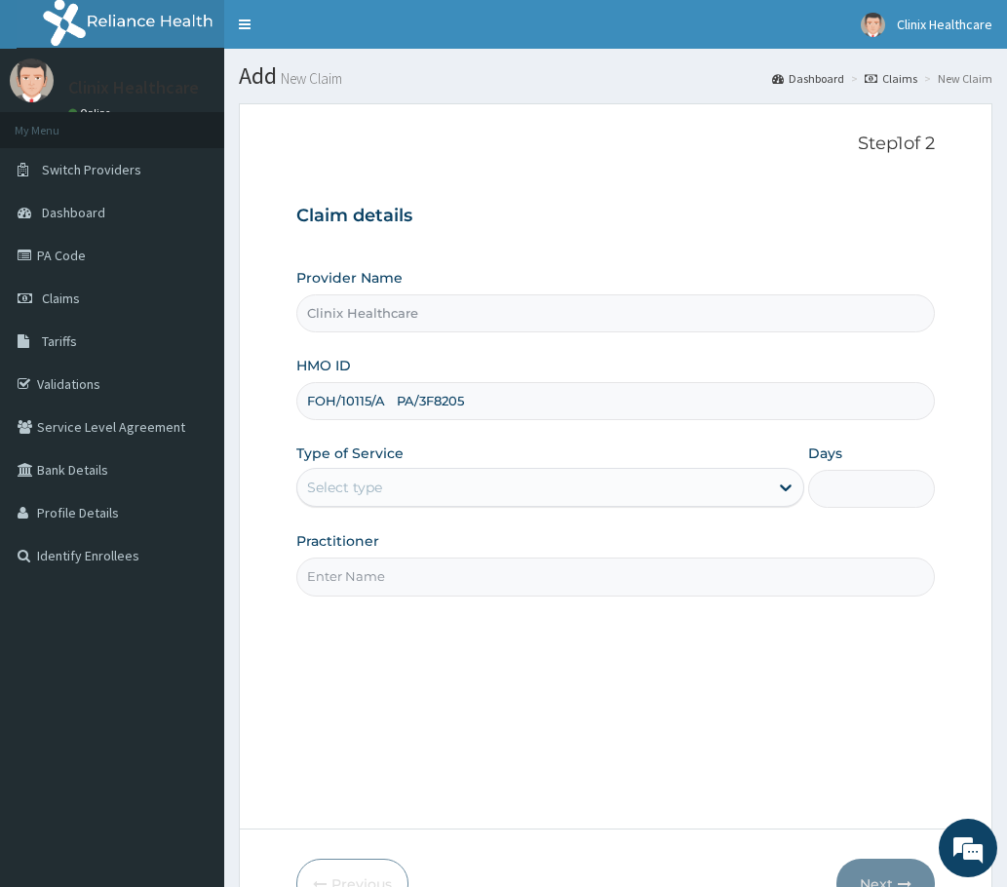
click at [373, 487] on div "Select type" at bounding box center [344, 487] width 75 height 19
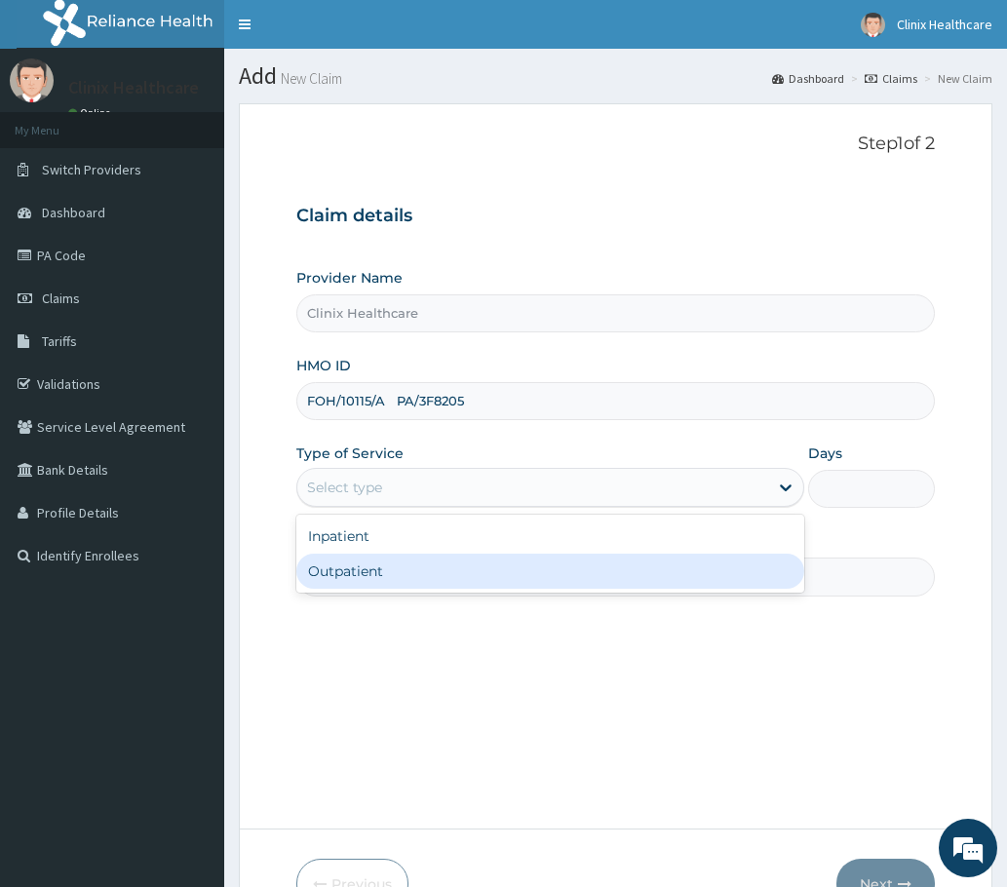
click at [375, 585] on div "Outpatient" at bounding box center [550, 571] width 508 height 35
type input "1"
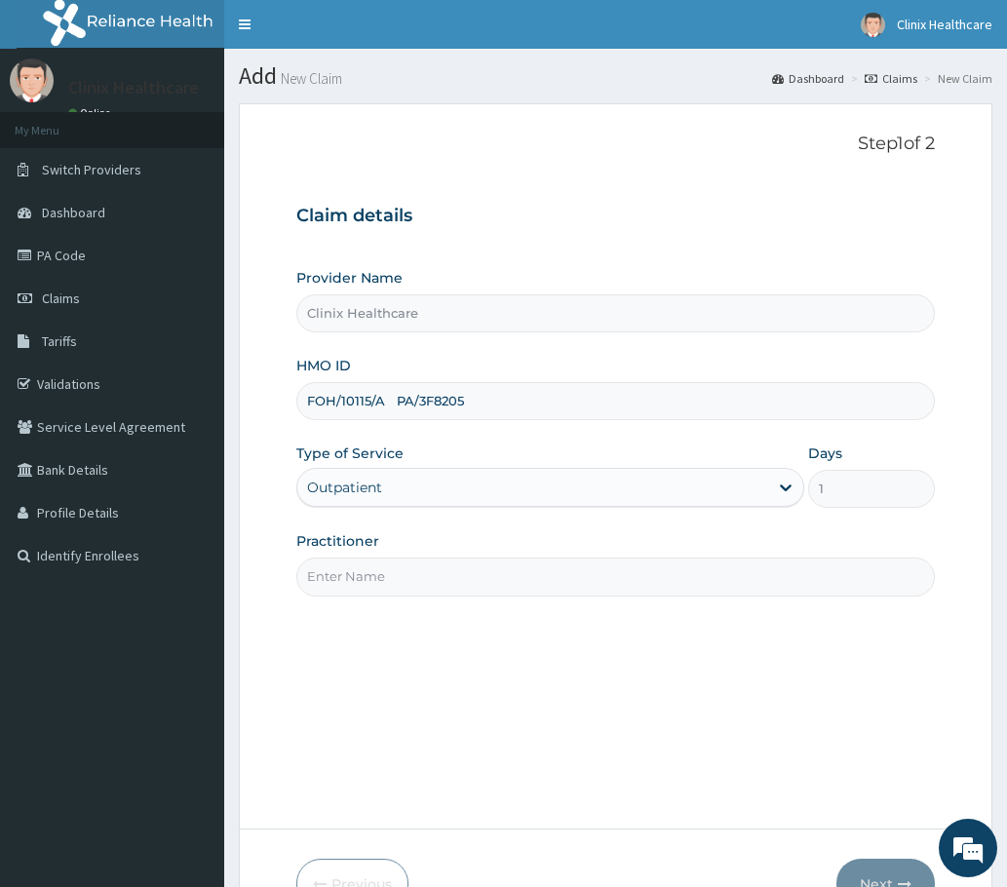
click at [376, 572] on input "Practitioner" at bounding box center [615, 577] width 638 height 38
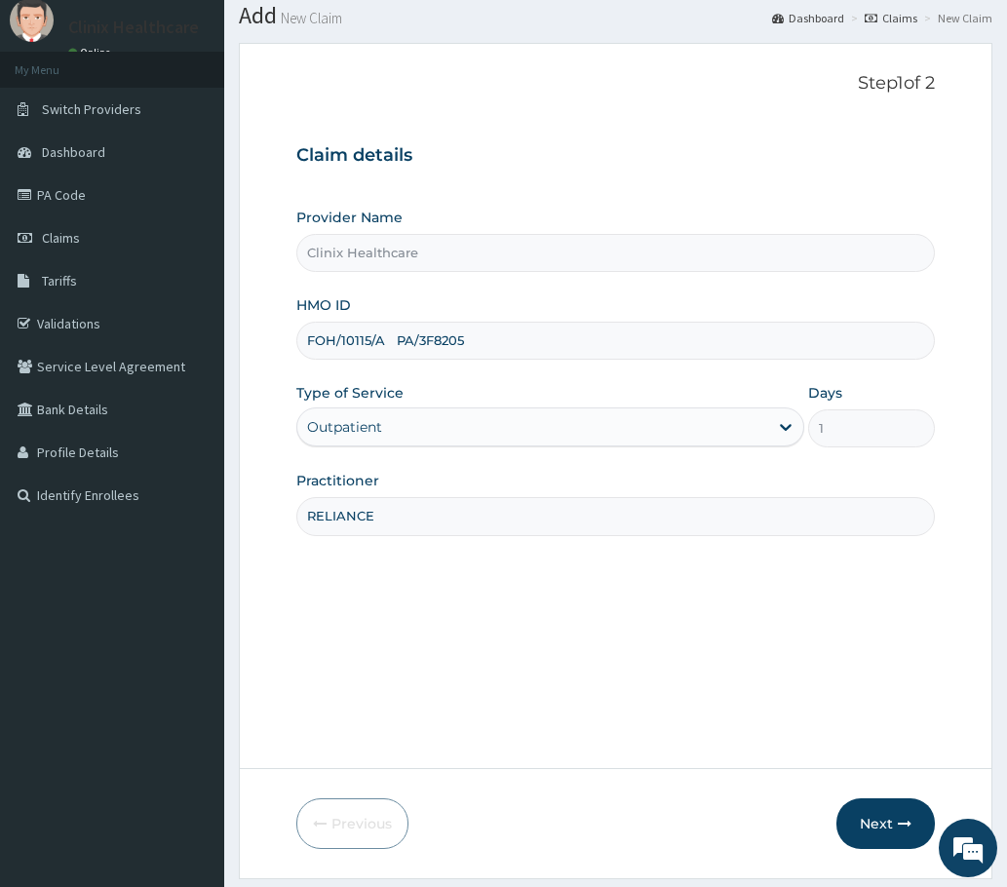
scroll to position [117, 0]
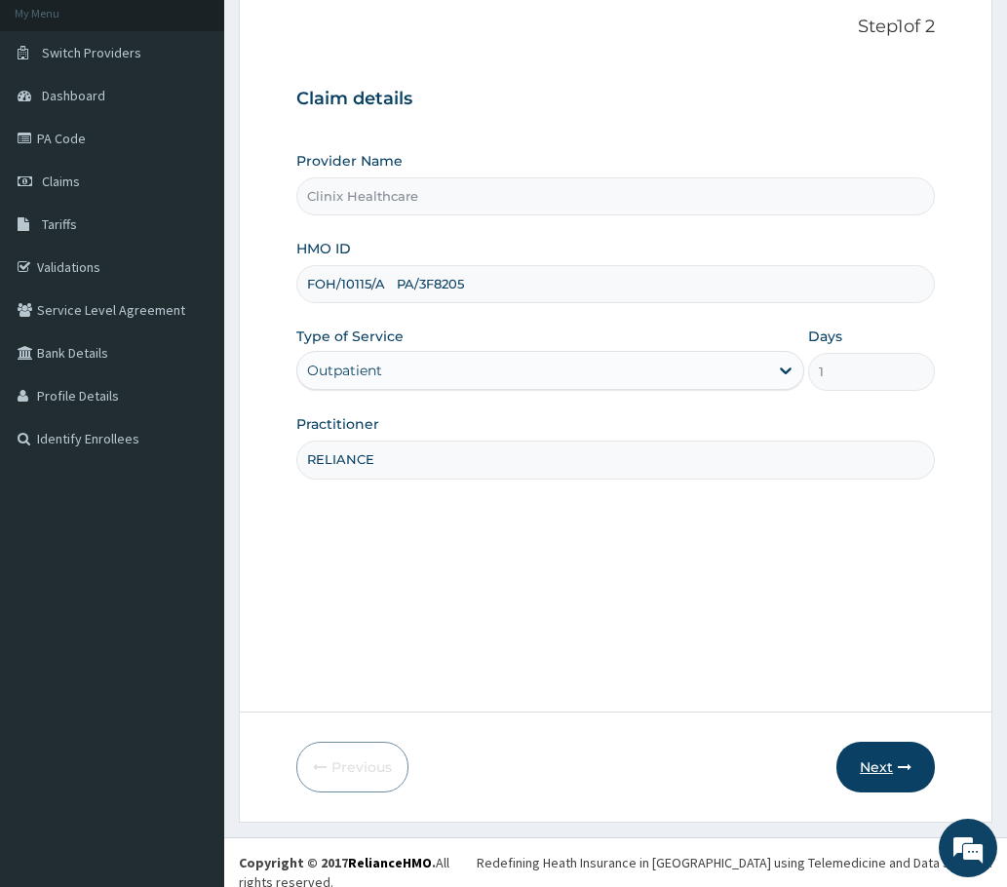
type input "RELIANCE"
click at [872, 745] on button "Next" at bounding box center [885, 767] width 98 height 51
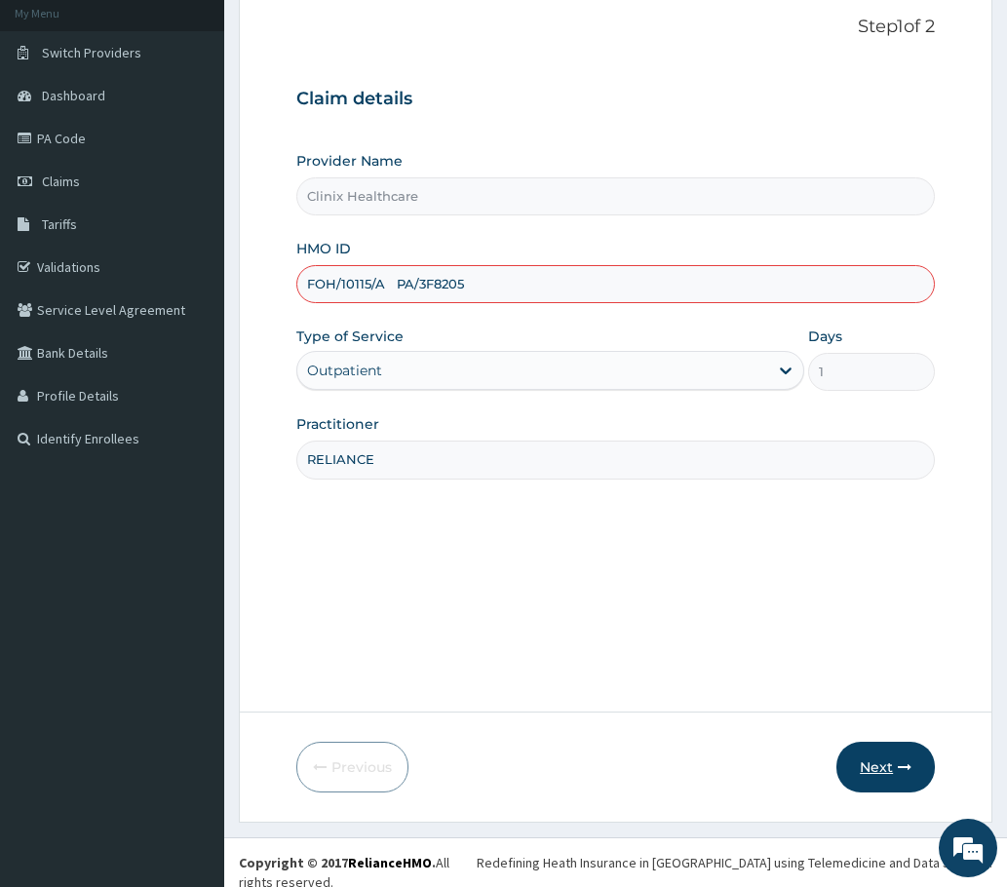
click at [869, 763] on button "Next" at bounding box center [885, 767] width 98 height 51
drag, startPoint x: 393, startPoint y: 284, endPoint x: 561, endPoint y: 284, distance: 168.6
click at [564, 284] on input "FOH/10115/A PA/3F8205" at bounding box center [615, 284] width 638 height 38
type input "FOH/10115/A"
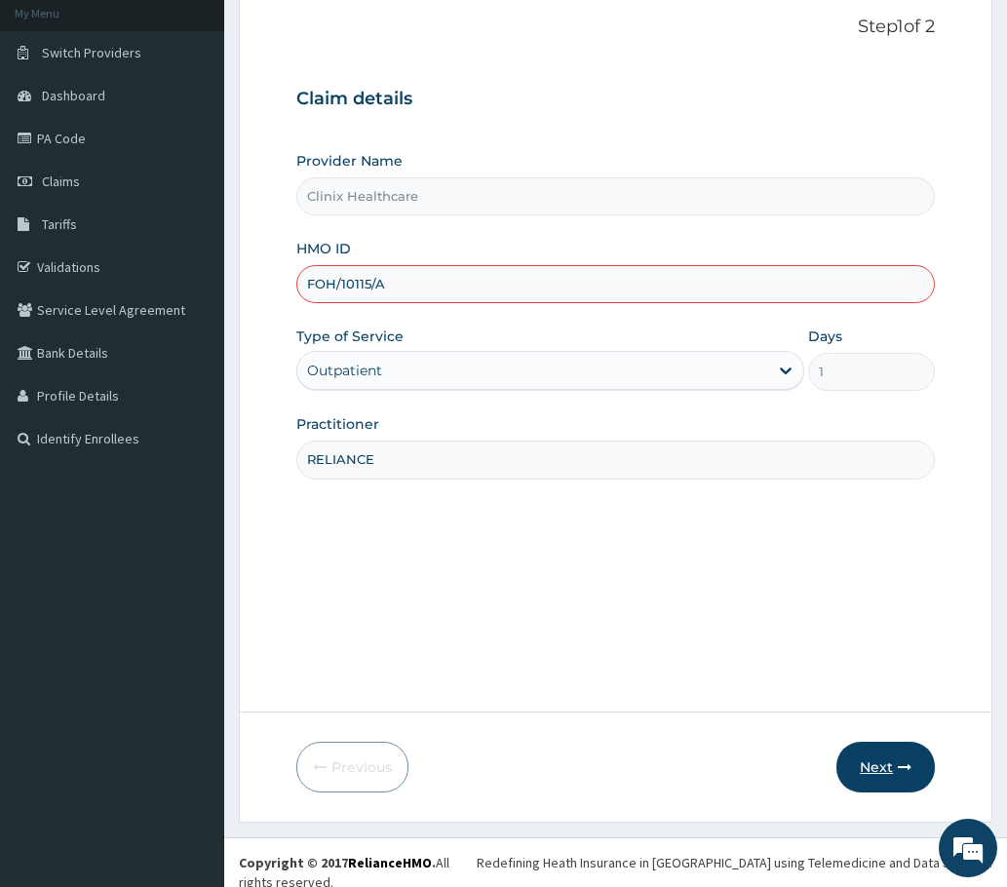
click at [874, 770] on button "Next" at bounding box center [885, 767] width 98 height 51
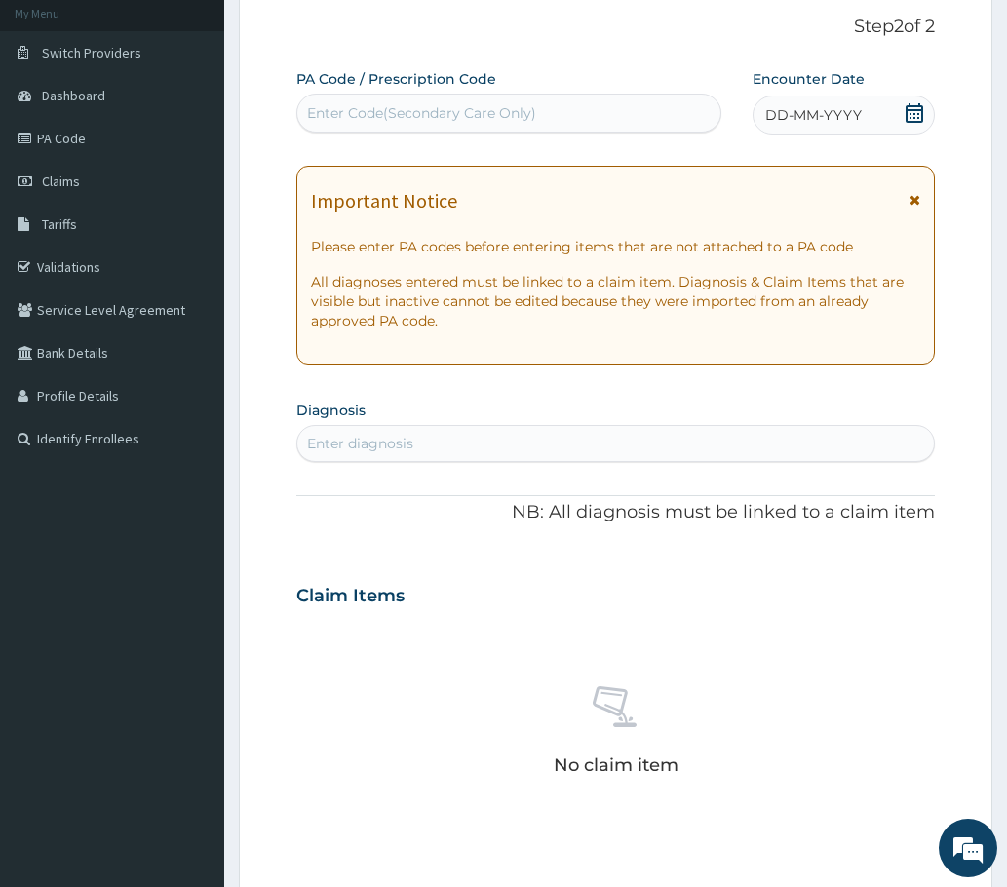
click at [324, 112] on div "Enter Code(Secondary Care Only)" at bounding box center [421, 112] width 229 height 19
paste input "PA/3F8205"
type input "PA/3F8205"
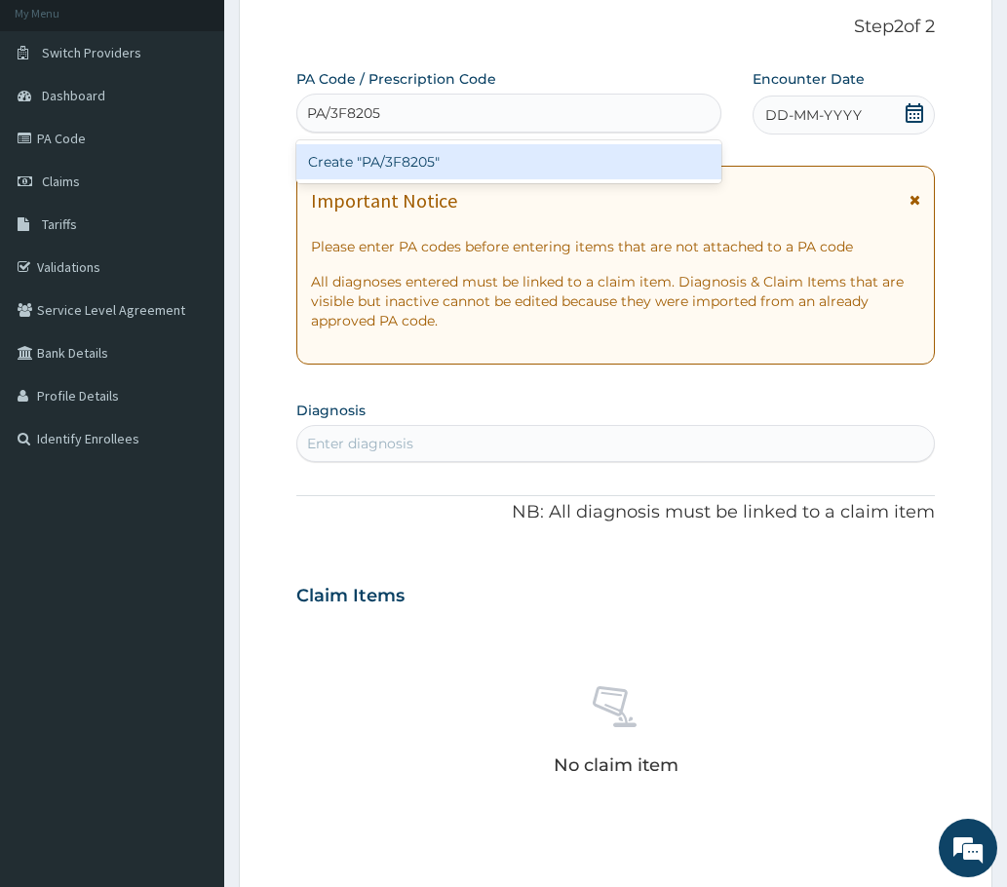
click at [376, 158] on div "Create "PA/3F8205"" at bounding box center [508, 161] width 425 height 35
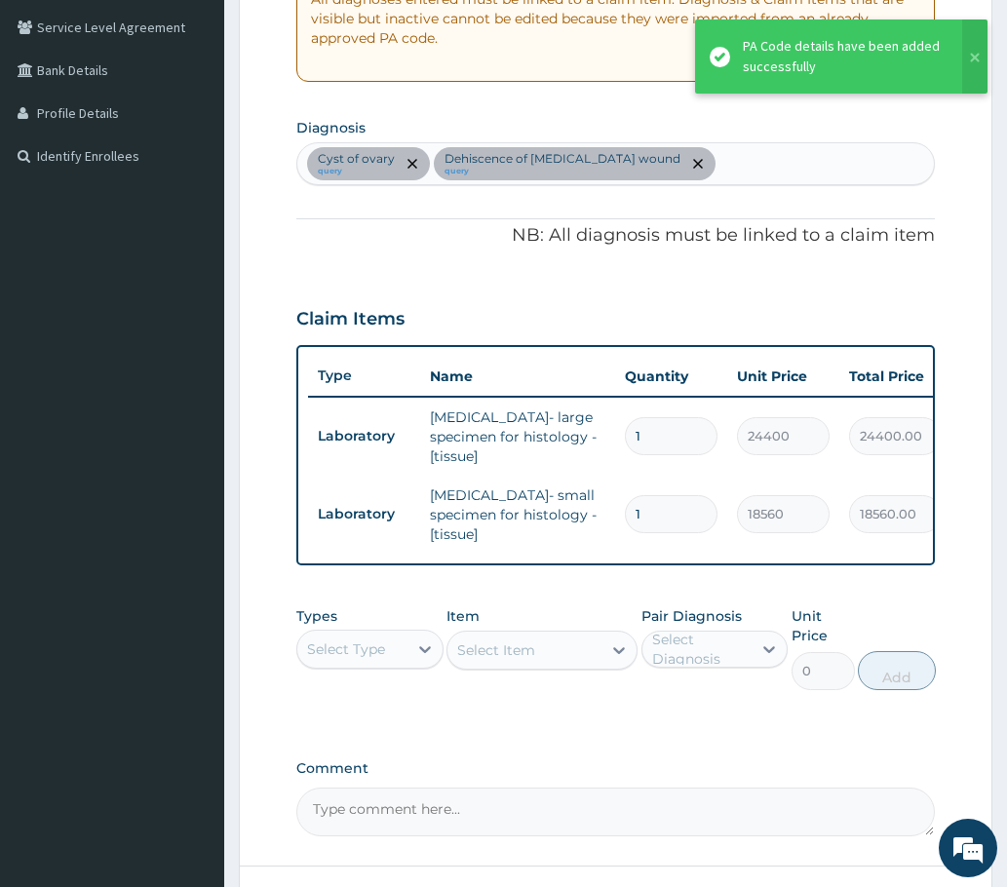
scroll to position [409, 0]
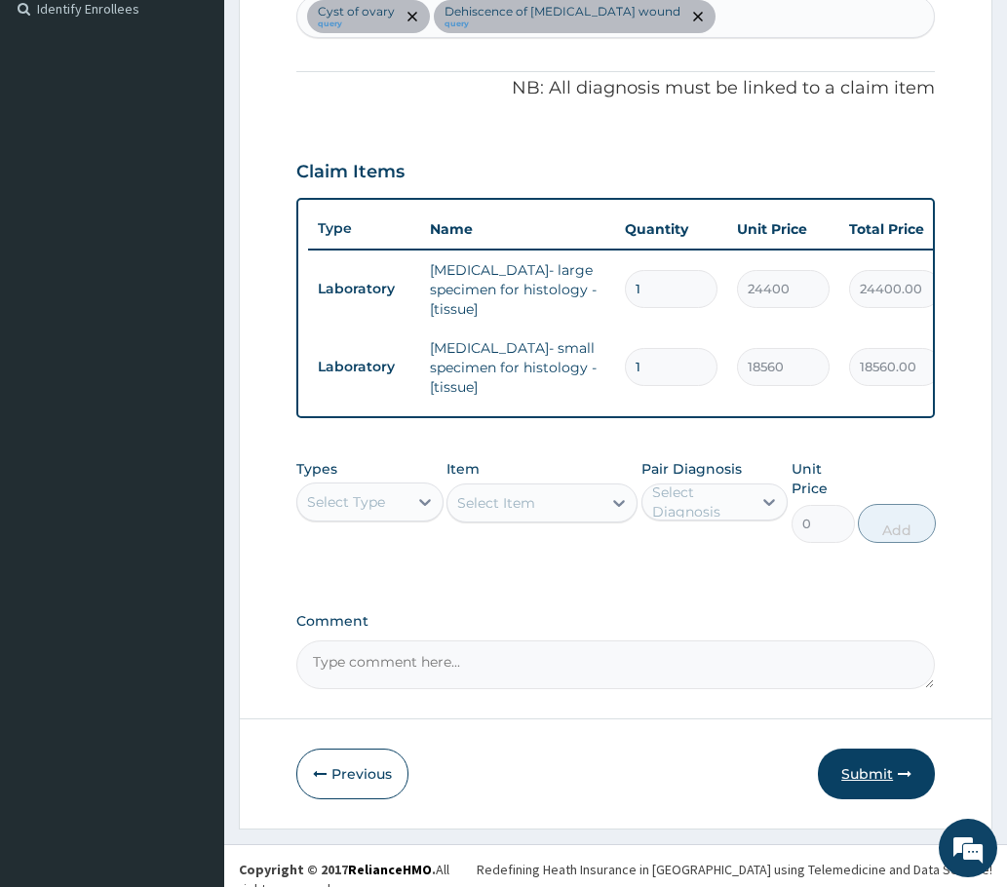
click at [866, 760] on button "Submit" at bounding box center [876, 774] width 117 height 51
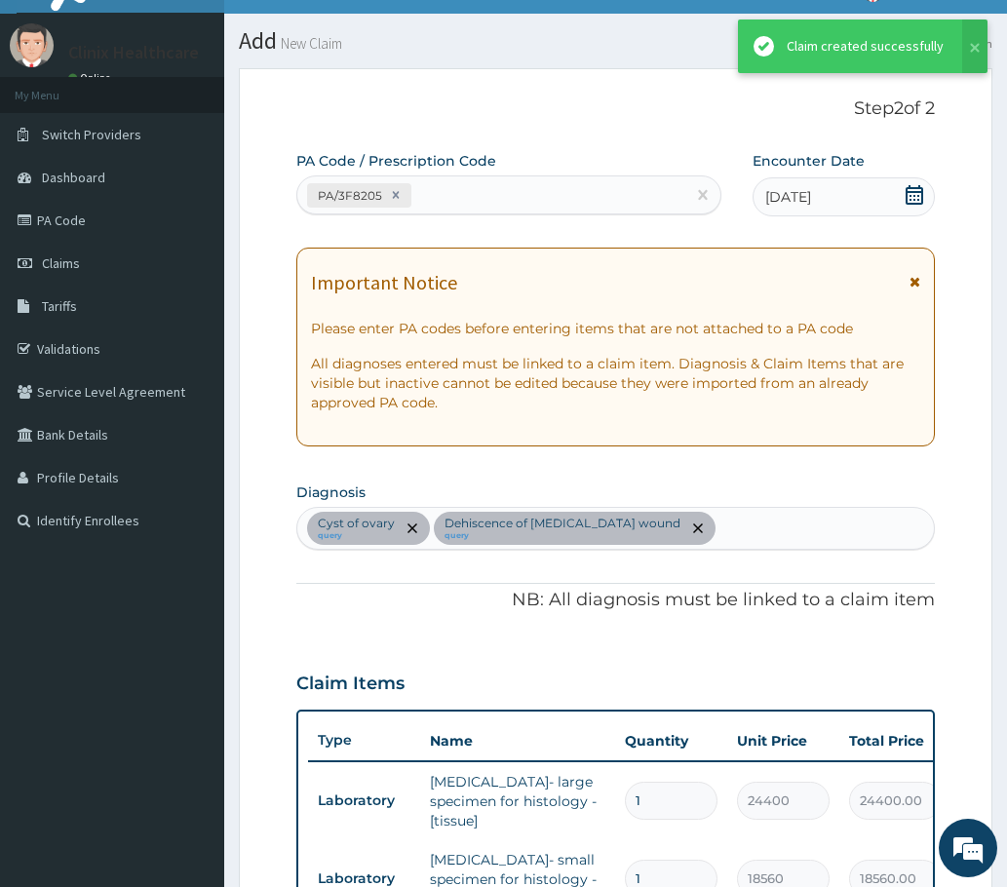
scroll to position [547, 0]
